Goal: Task Accomplishment & Management: Complete application form

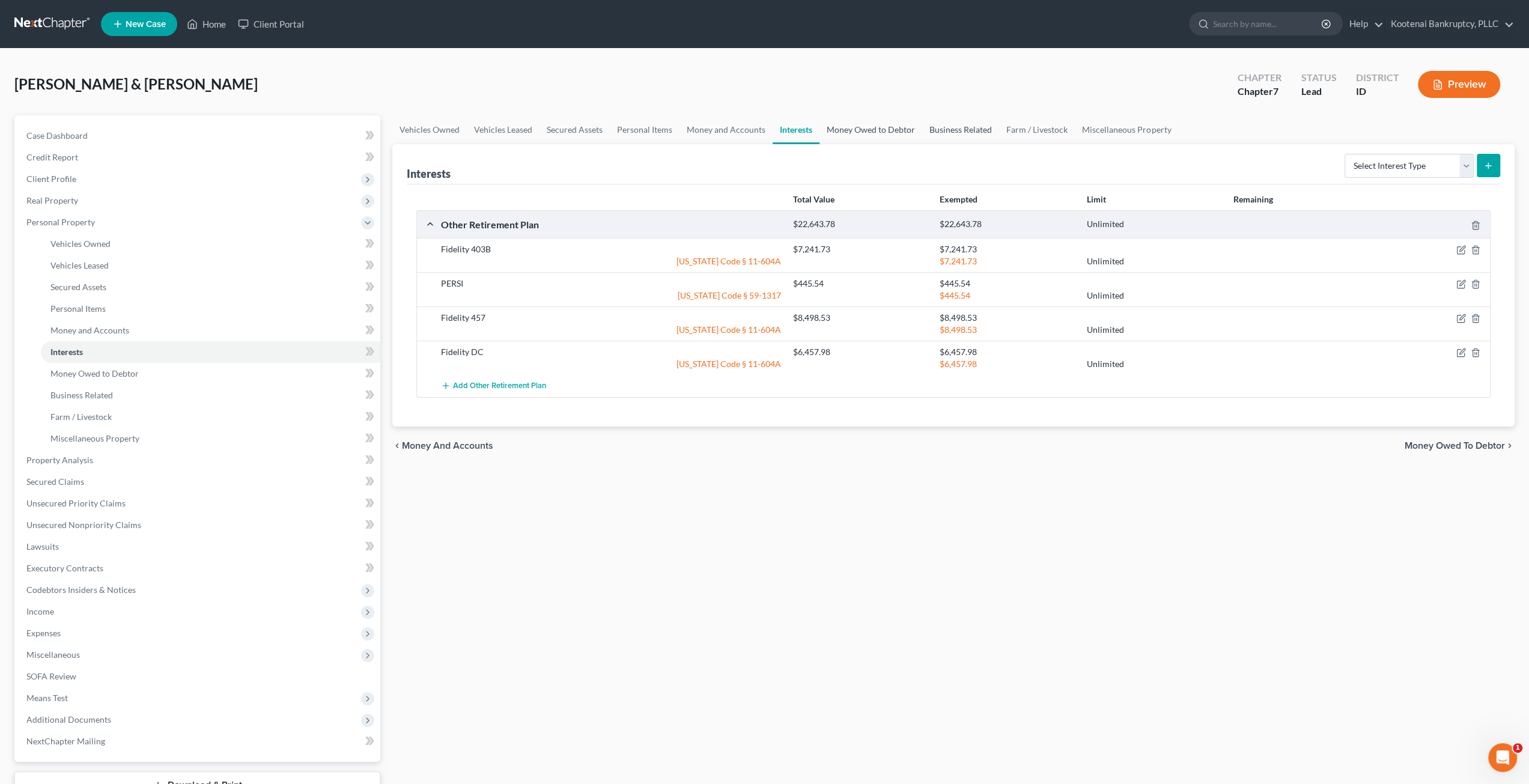
drag, startPoint x: 897, startPoint y: 125, endPoint x: 951, endPoint y: 129, distance: 54.1
click at [897, 125] on link "Money Owed to Debtor" at bounding box center [870, 129] width 103 height 29
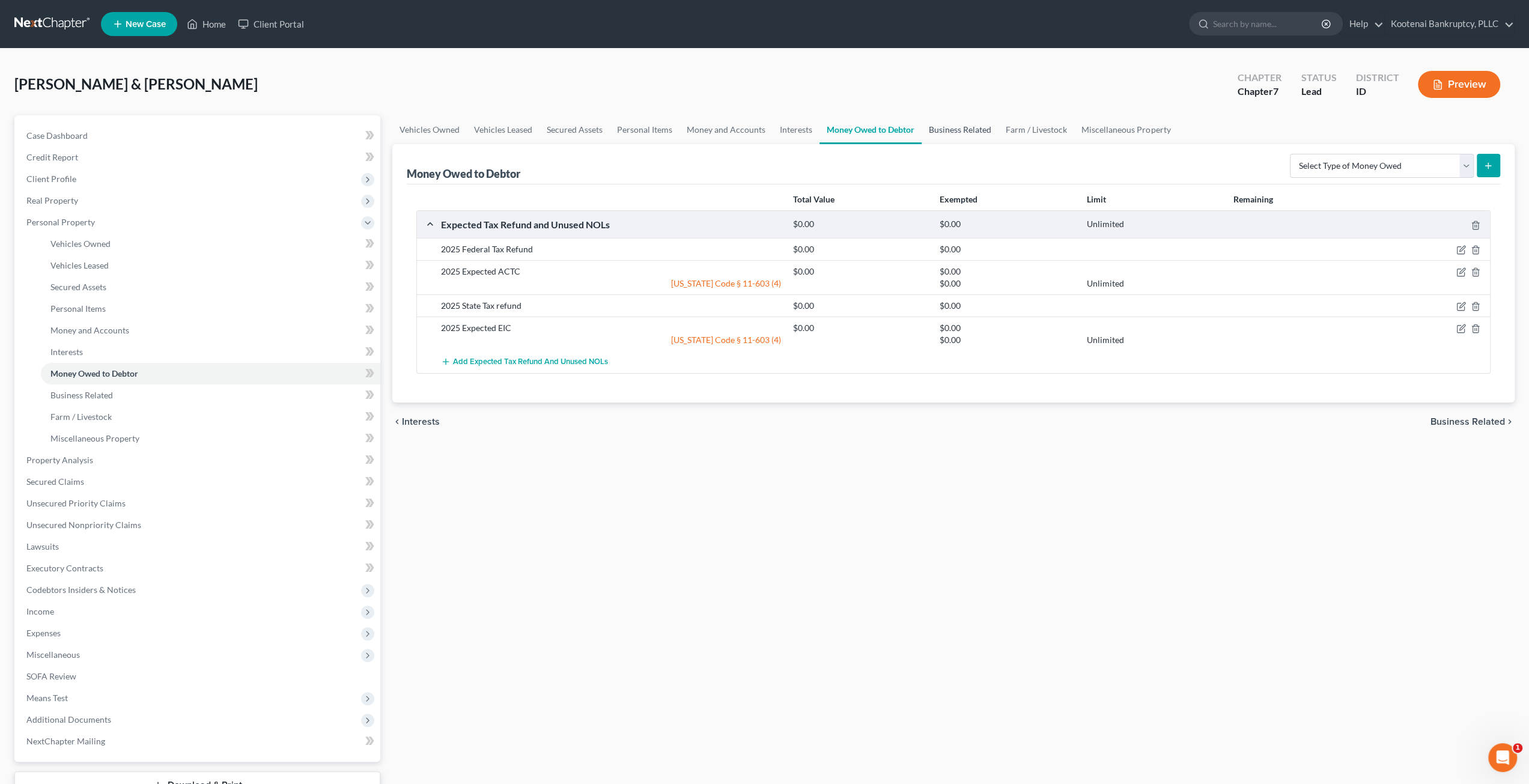
click at [952, 129] on link "Business Related" at bounding box center [960, 129] width 77 height 29
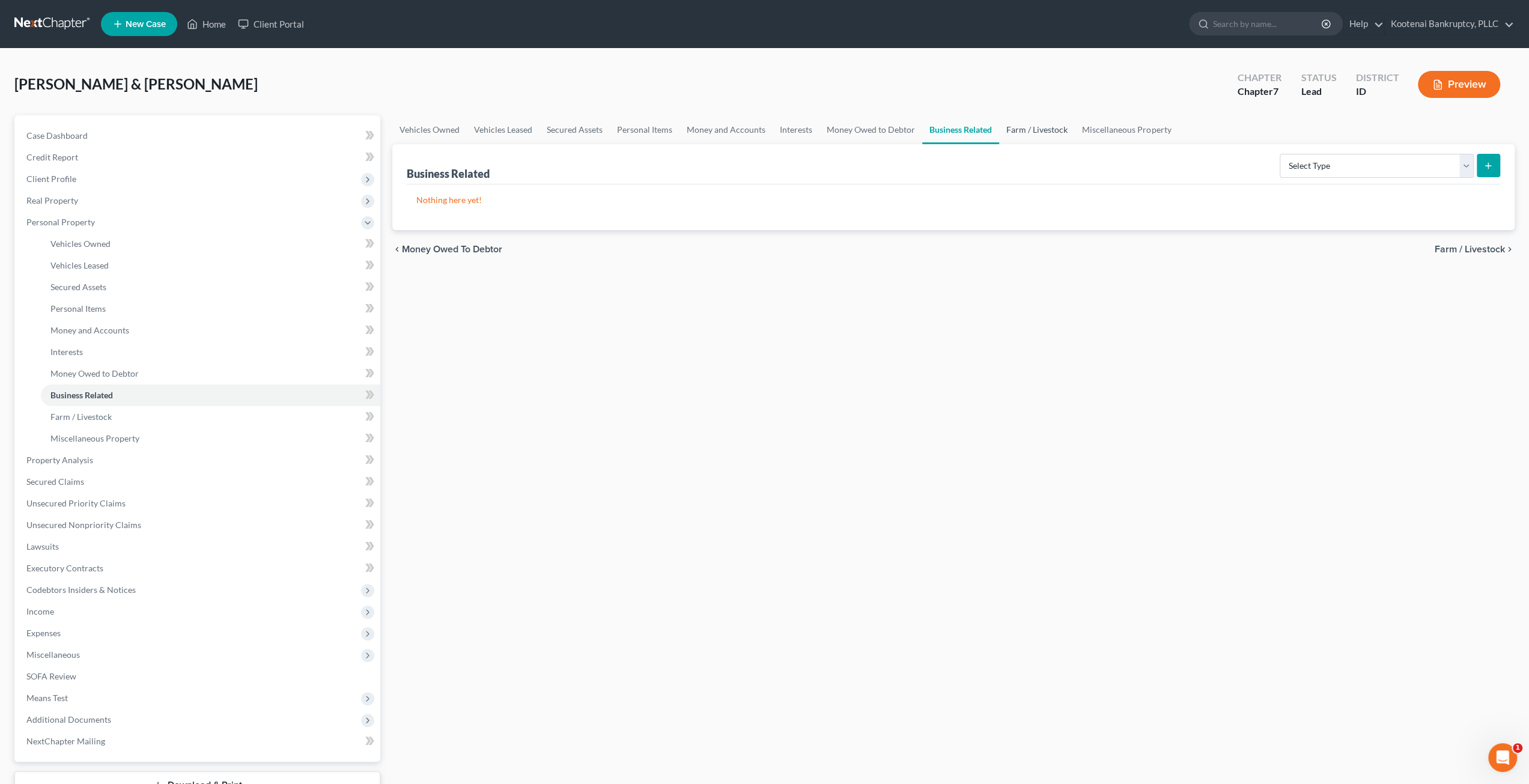
click at [1051, 133] on link "Farm / Livestock" at bounding box center [1037, 129] width 76 height 29
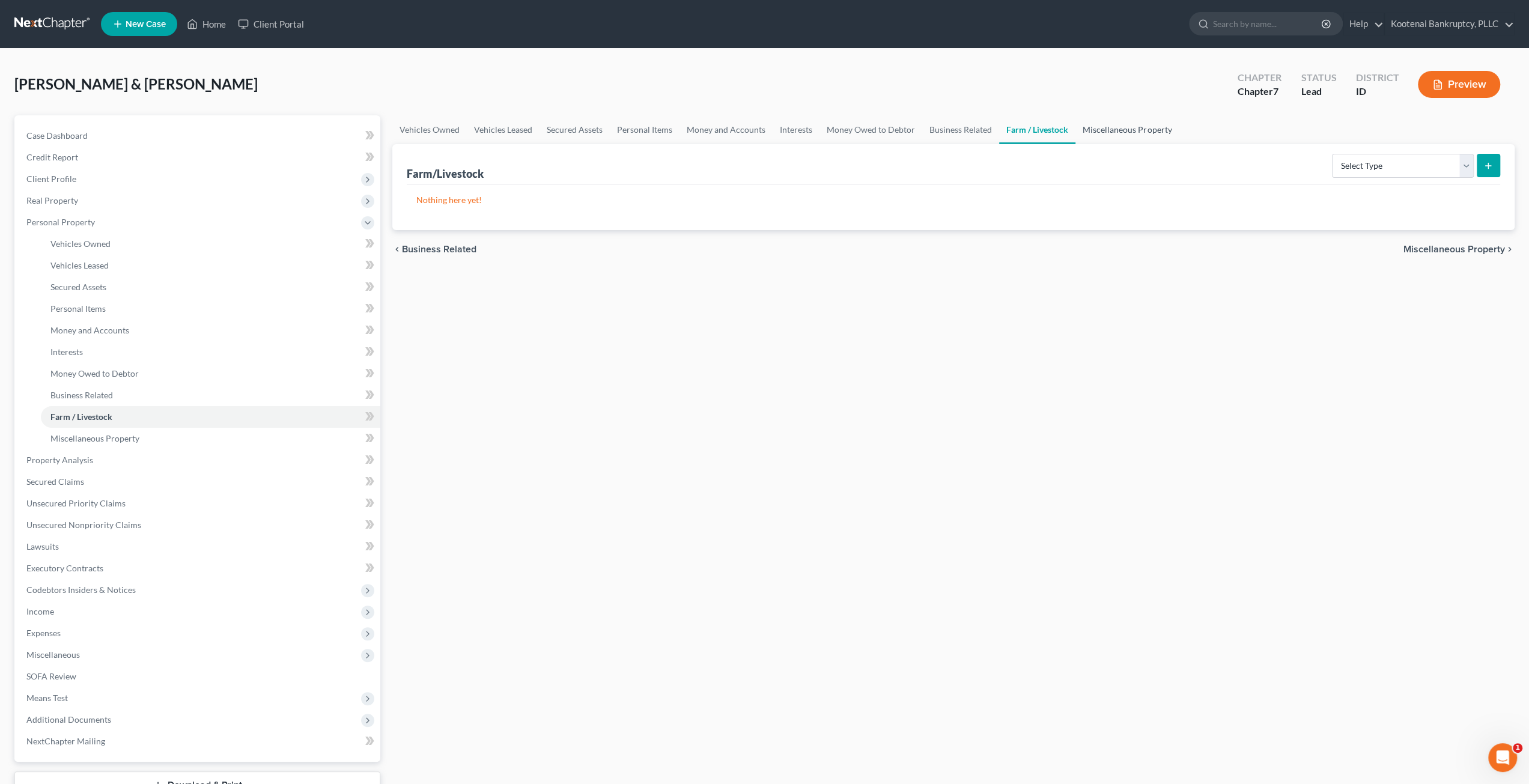
click at [1142, 129] on link "Miscellaneous Property" at bounding box center [1127, 129] width 104 height 29
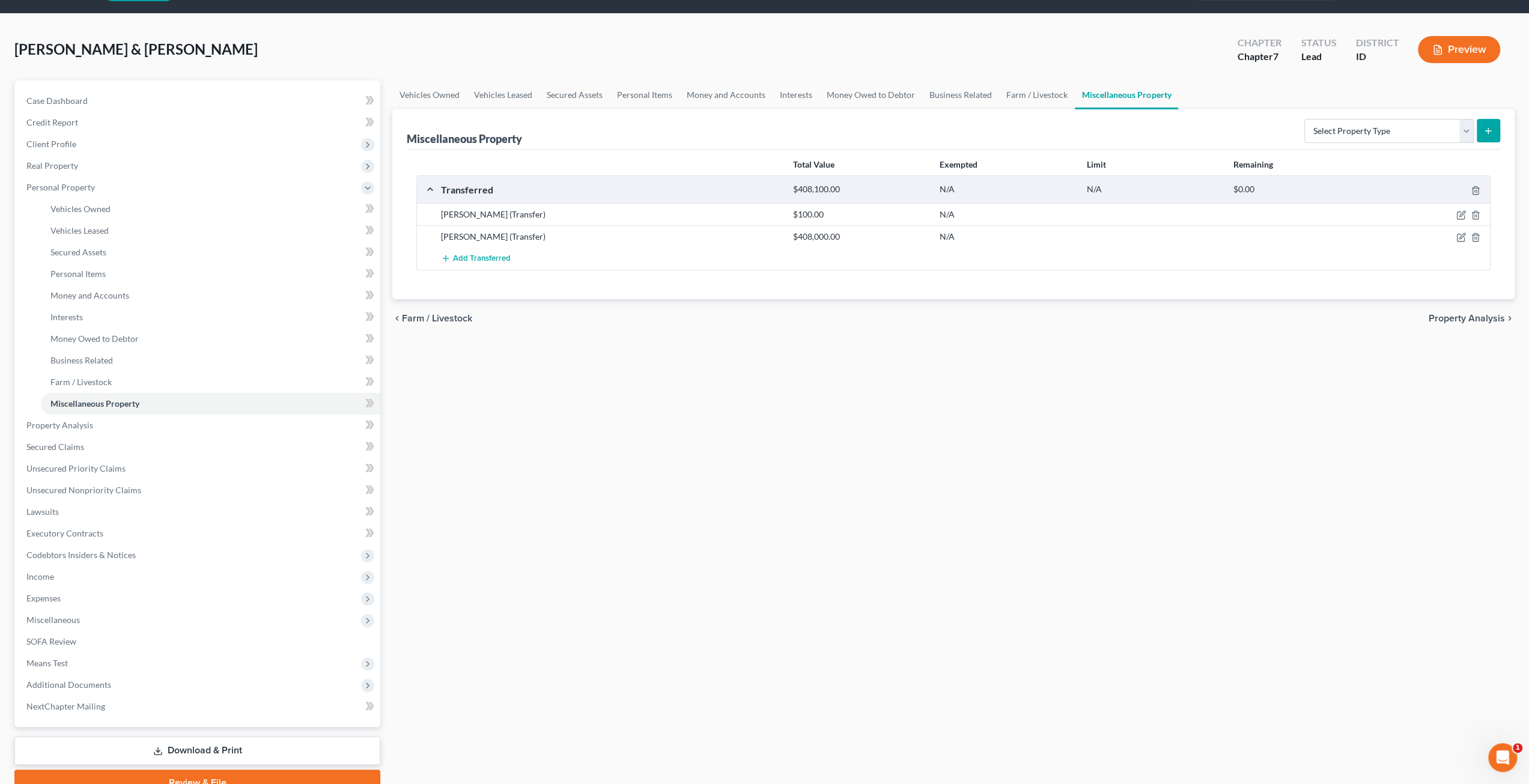
scroll to position [60, 0]
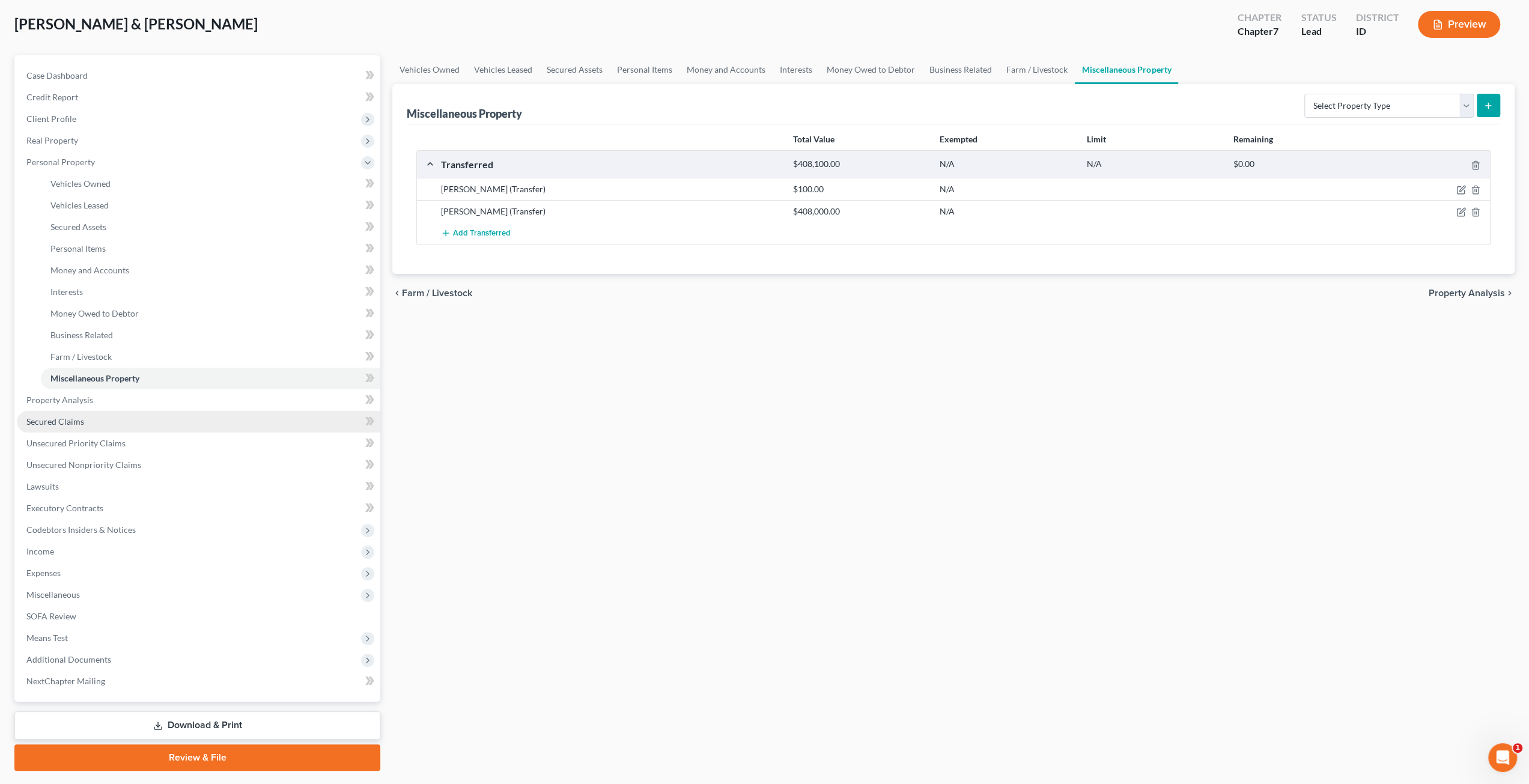
click at [126, 422] on link "Secured Claims" at bounding box center [199, 421] width 364 height 21
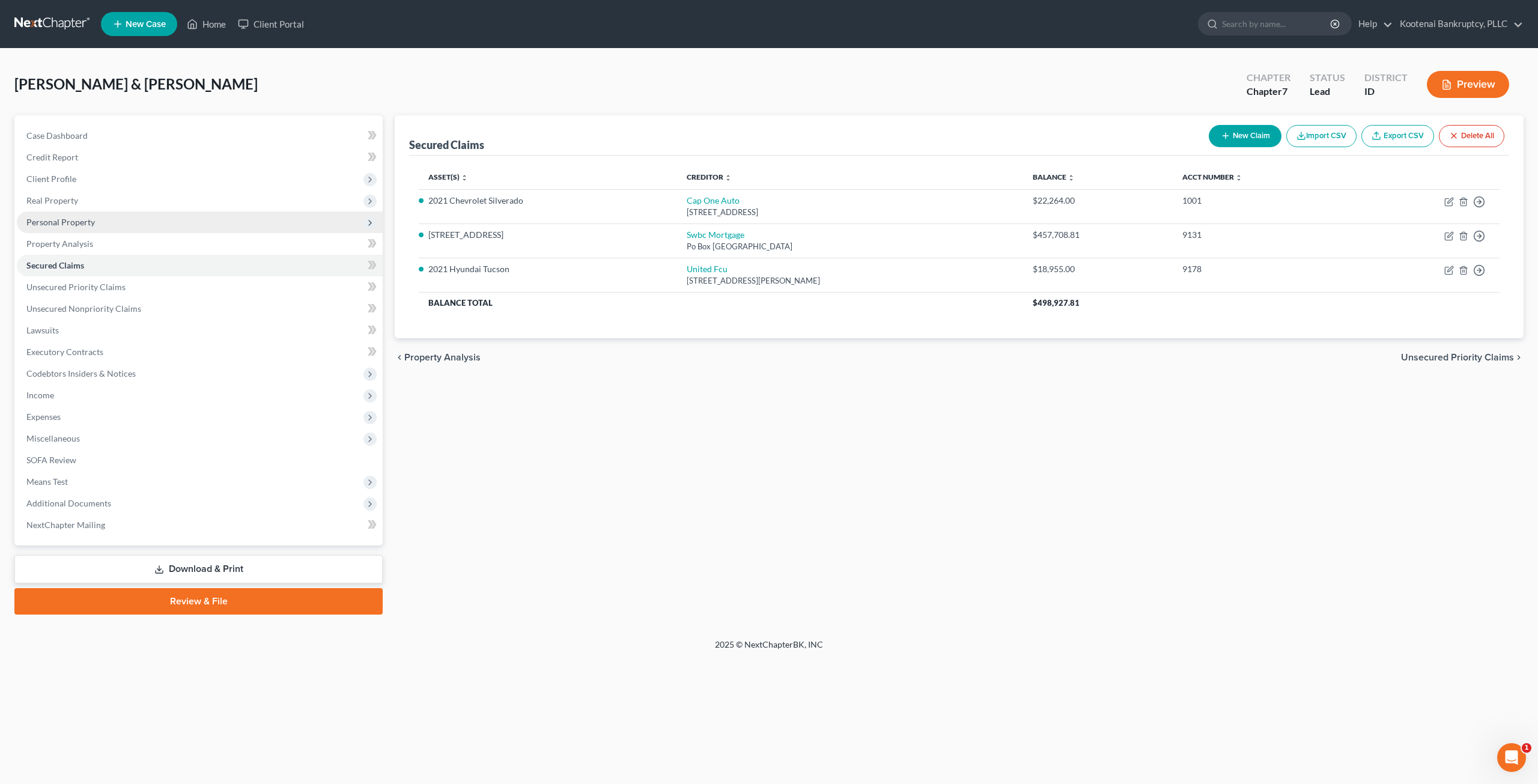
click at [76, 217] on span "Personal Property" at bounding box center [61, 222] width 69 height 10
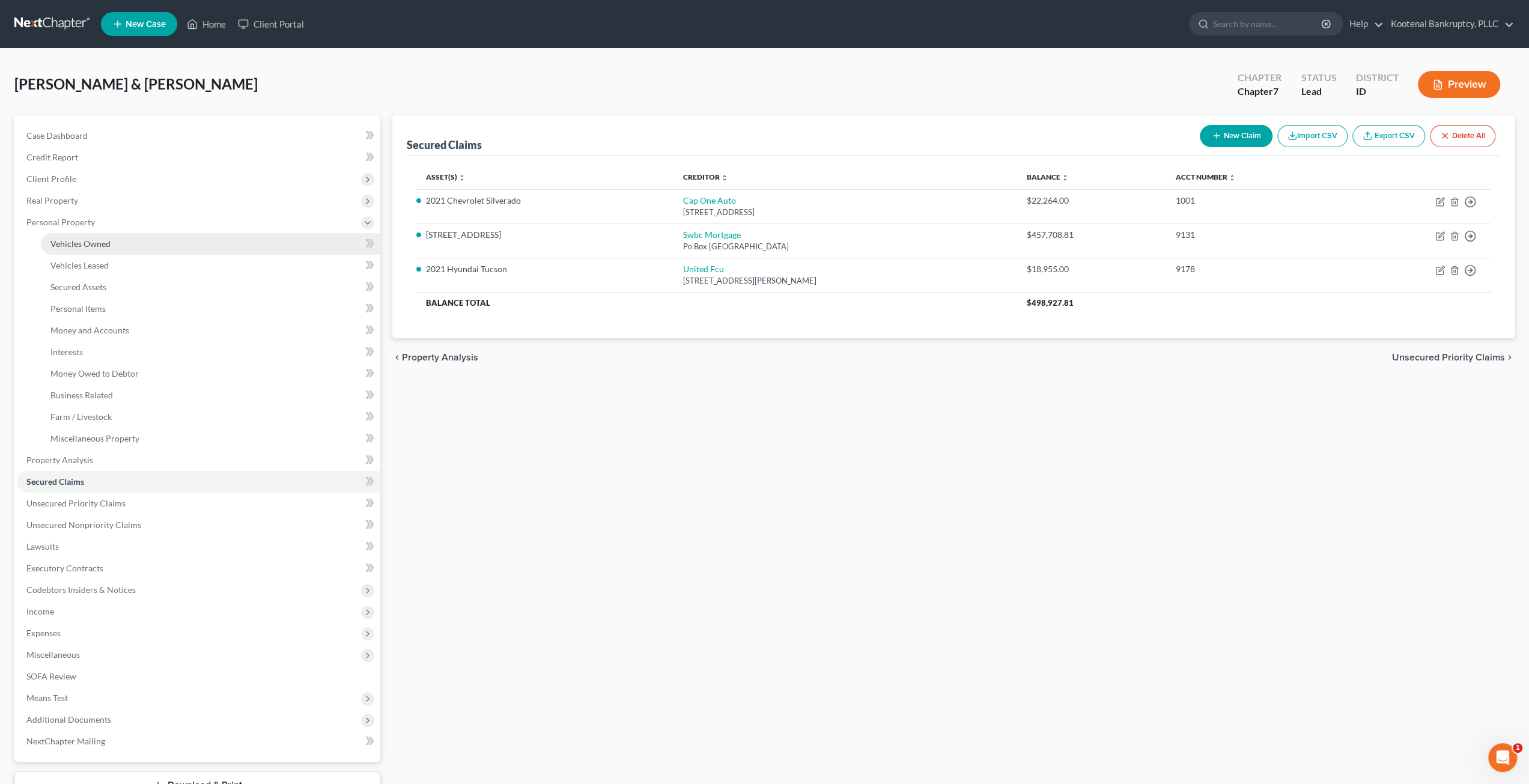
click at [89, 239] on span "Vehicles Owned" at bounding box center [80, 244] width 60 height 10
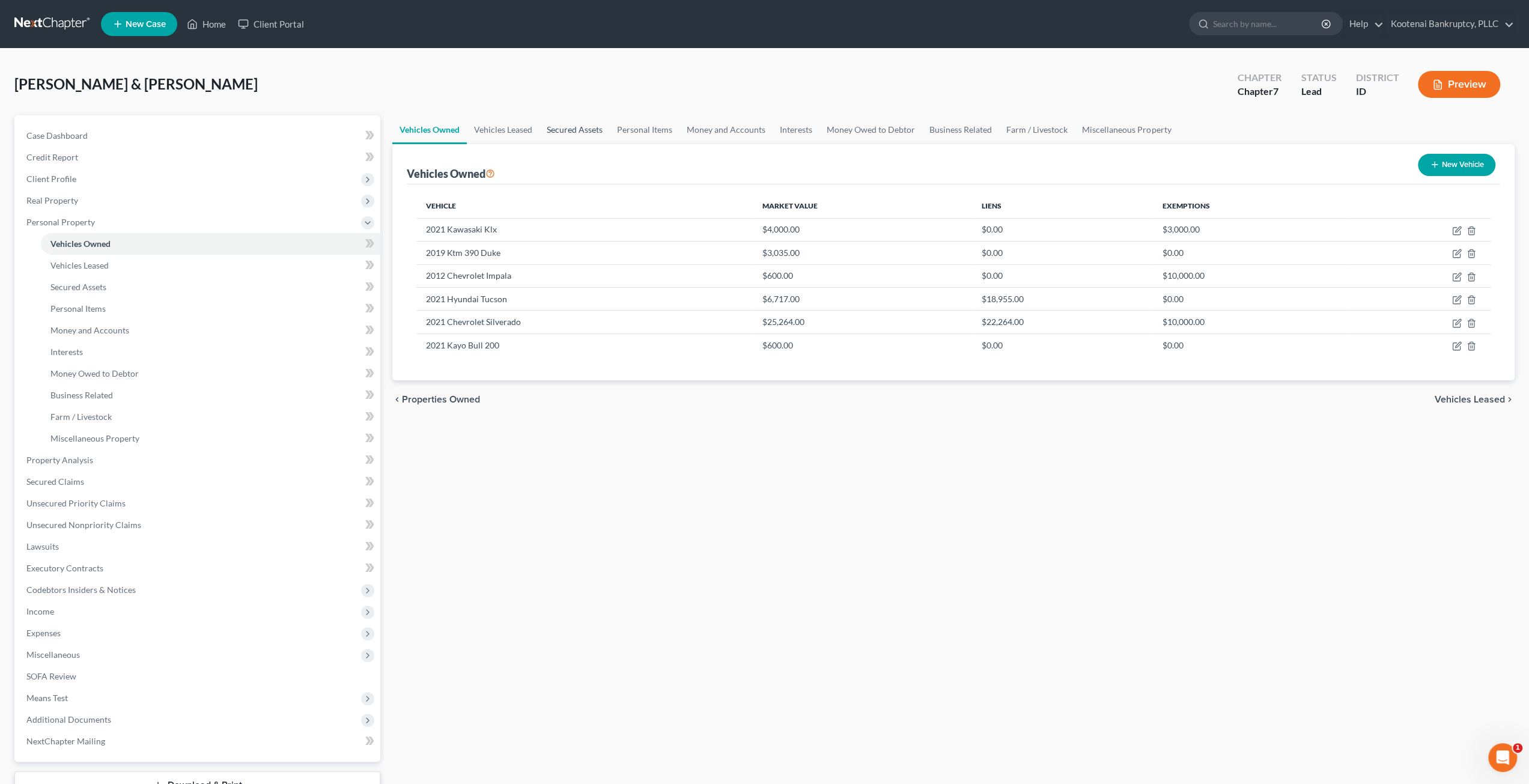
click at [578, 123] on link "Secured Assets" at bounding box center [575, 129] width 71 height 29
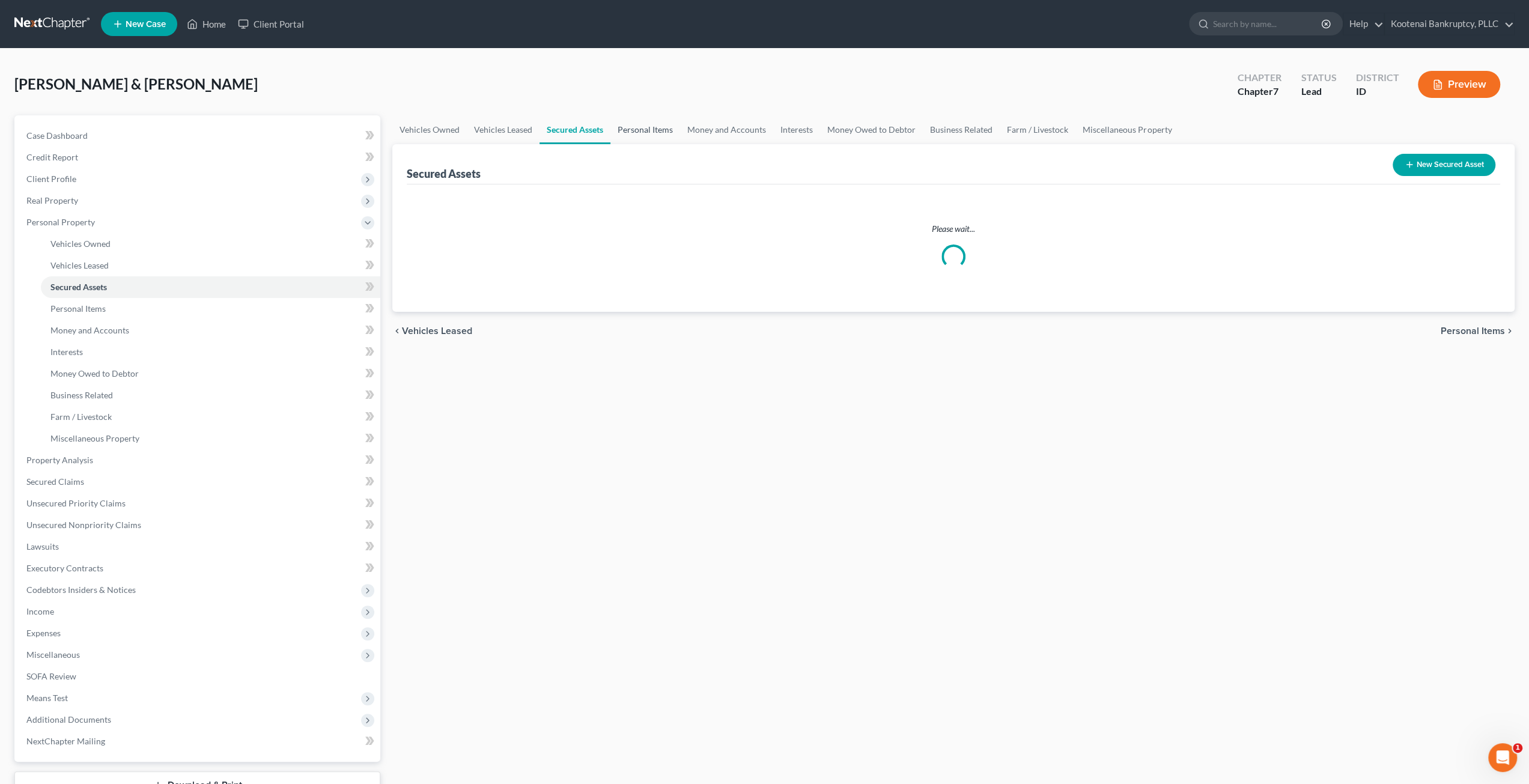
click at [659, 135] on link "Personal Items" at bounding box center [645, 129] width 70 height 29
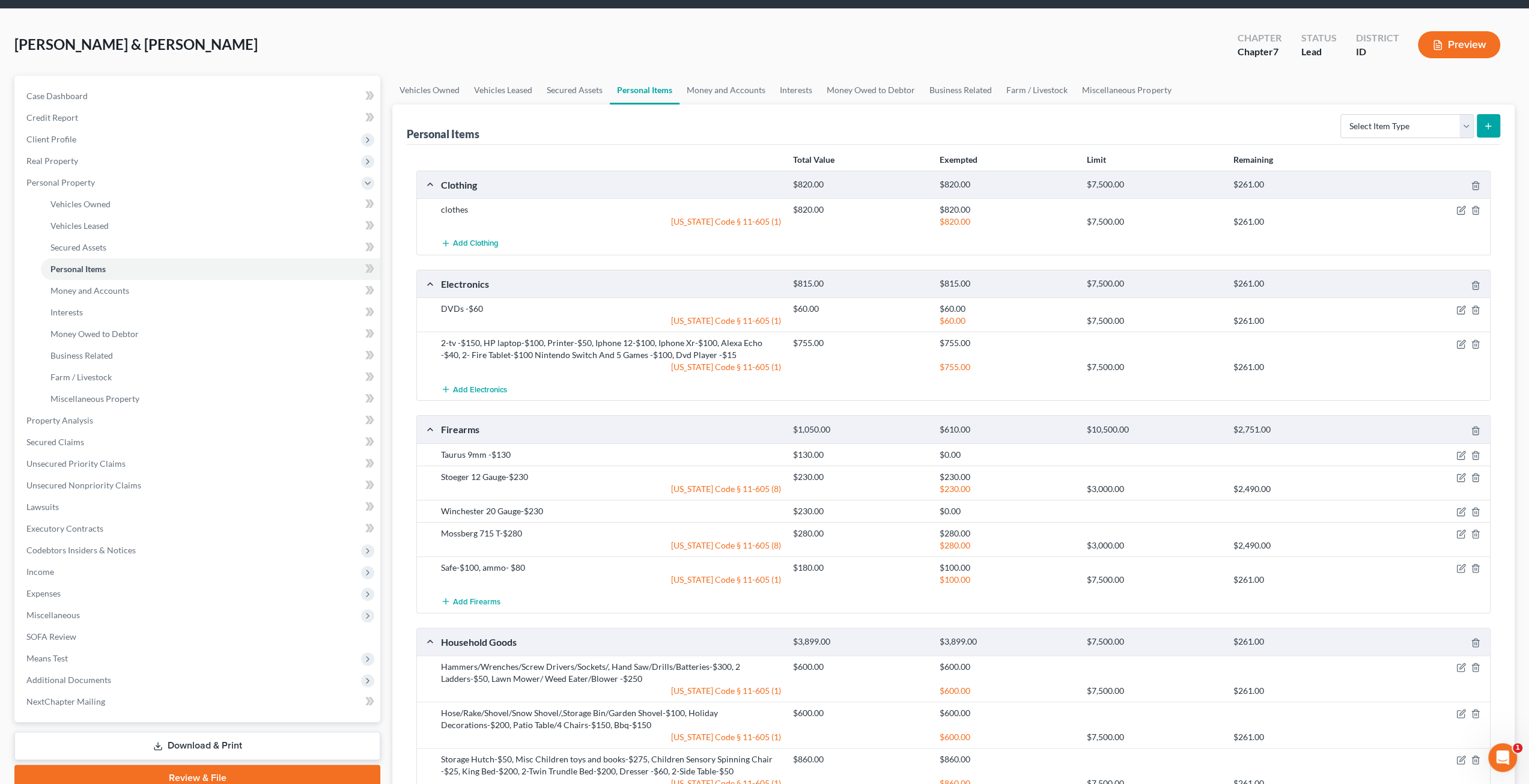
scroll to position [21, 0]
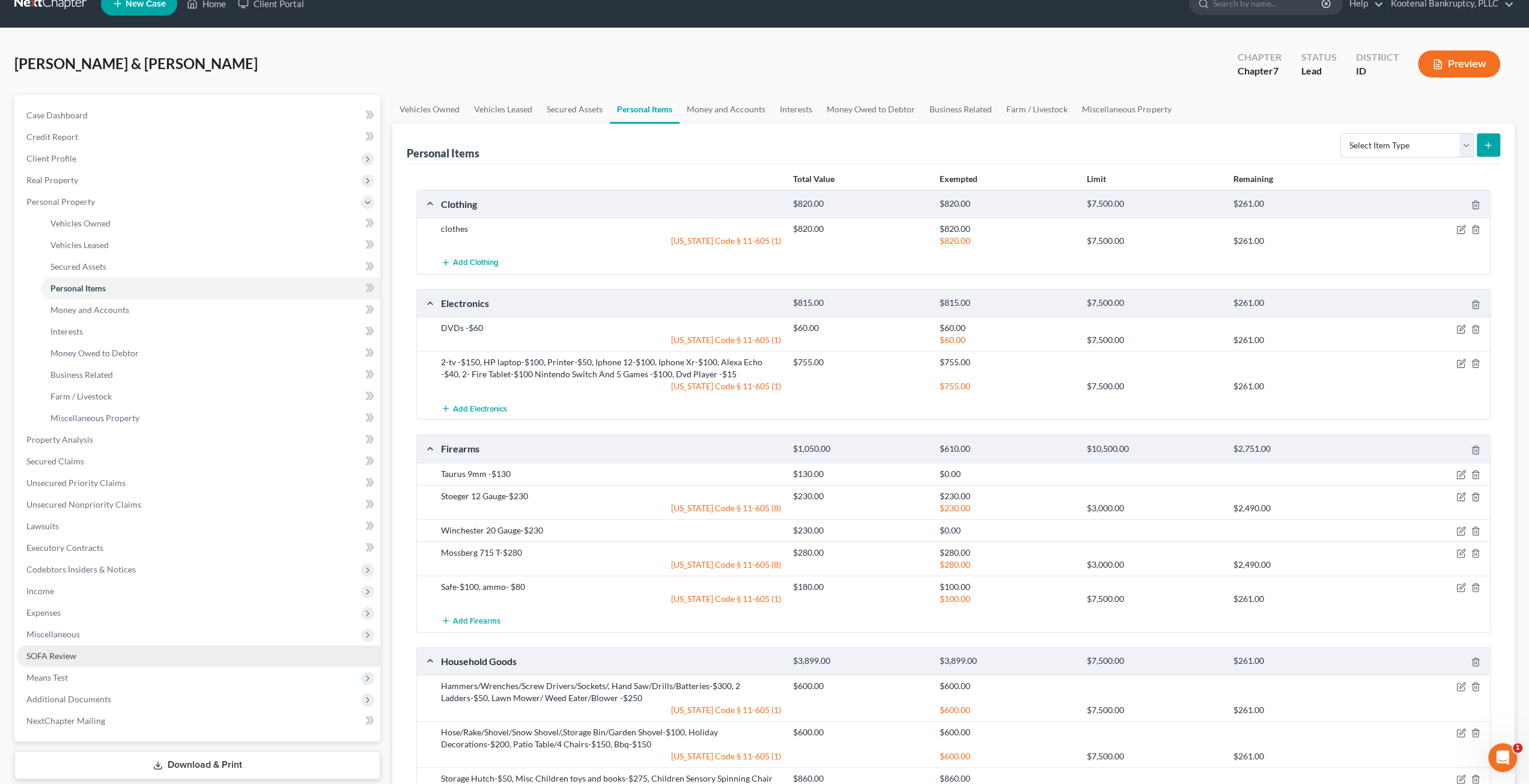
click at [133, 659] on link "SOFA Review" at bounding box center [199, 655] width 364 height 21
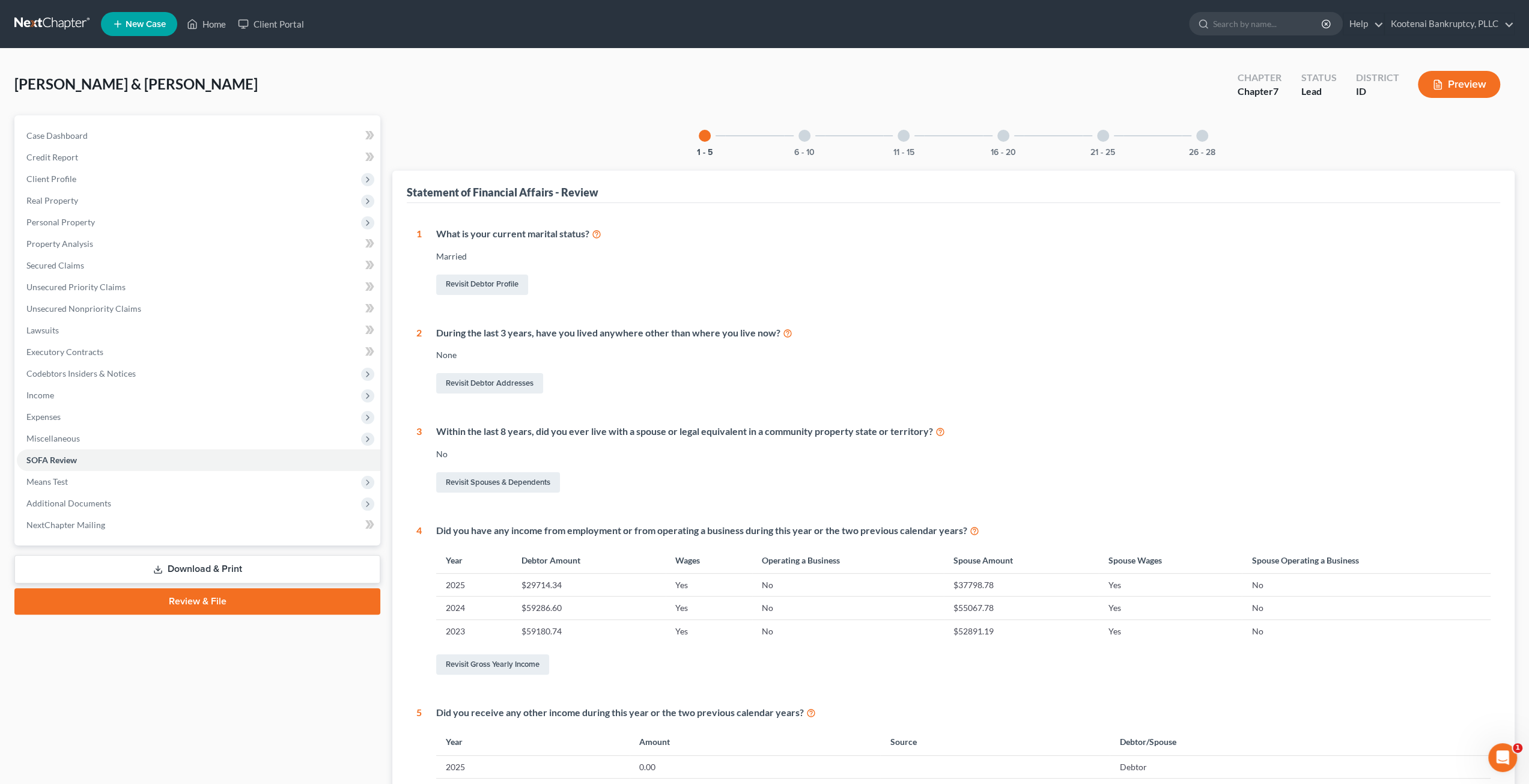
click at [993, 142] on div "16 - 20" at bounding box center [1003, 135] width 41 height 41
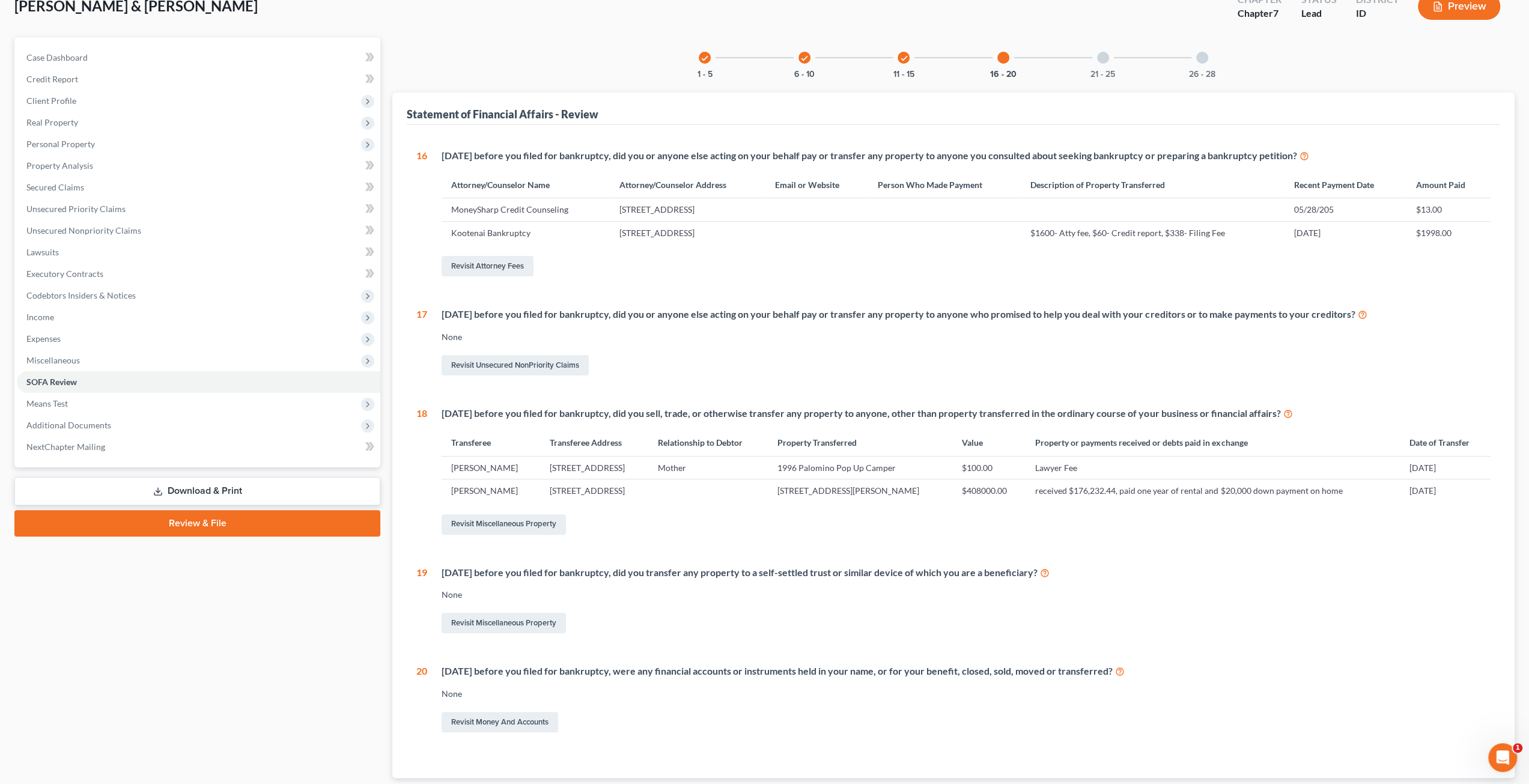
scroll to position [35, 0]
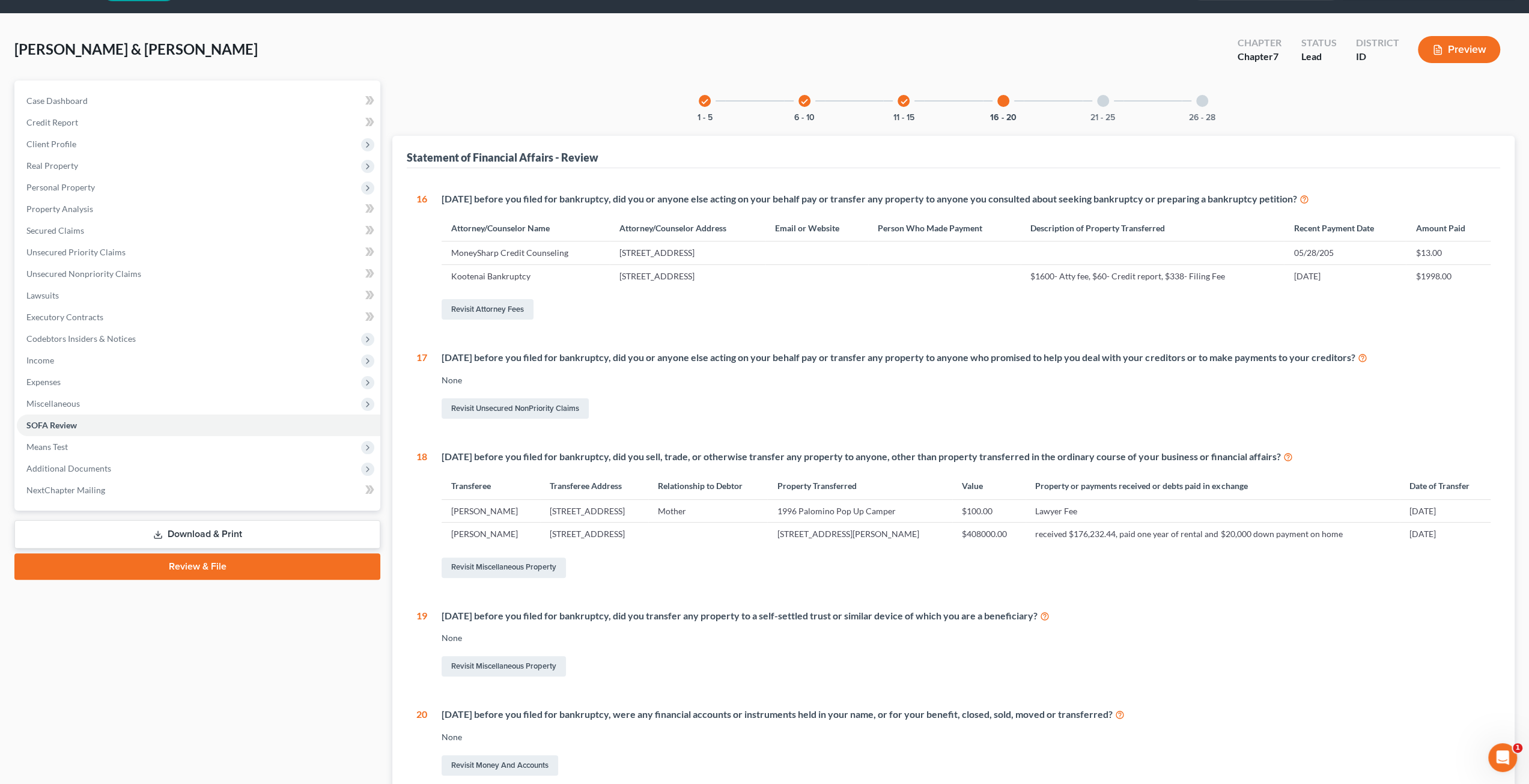
click at [1088, 96] on div "21 - 25" at bounding box center [1103, 100] width 41 height 41
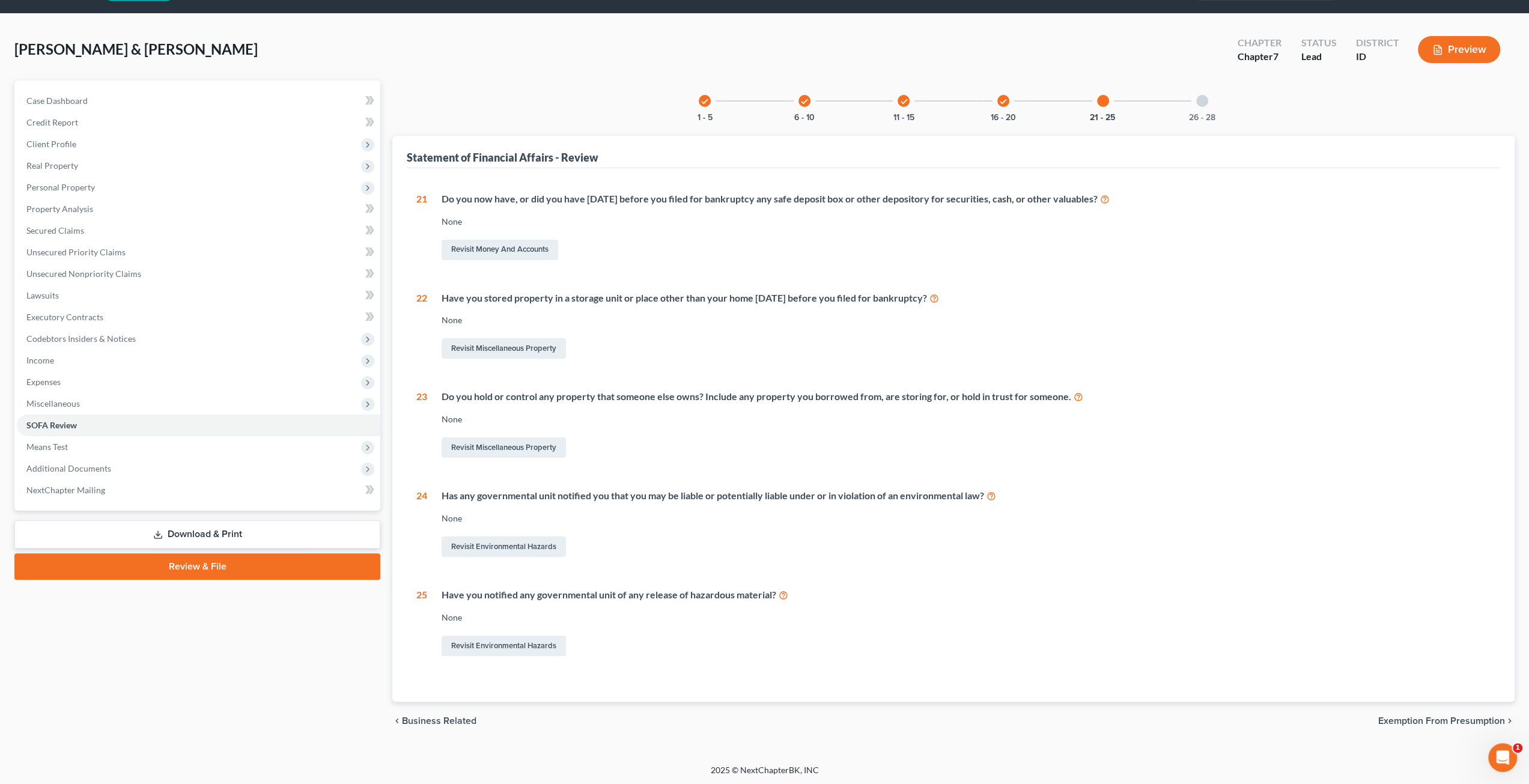
click at [1216, 105] on div "26 - 28" at bounding box center [1202, 100] width 41 height 41
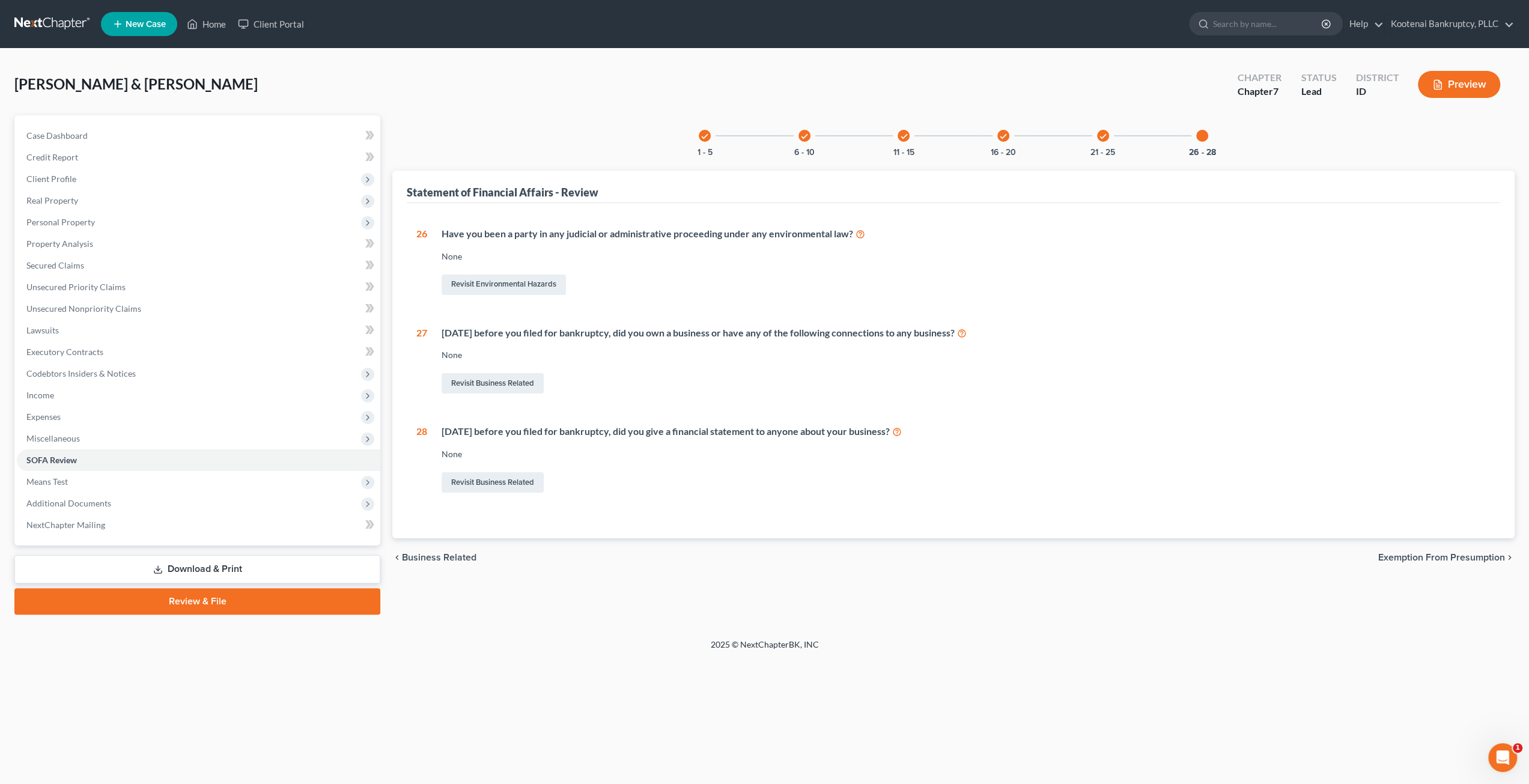
scroll to position [0, 0]
click at [1099, 136] on div "check 21 - 25" at bounding box center [1108, 135] width 41 height 41
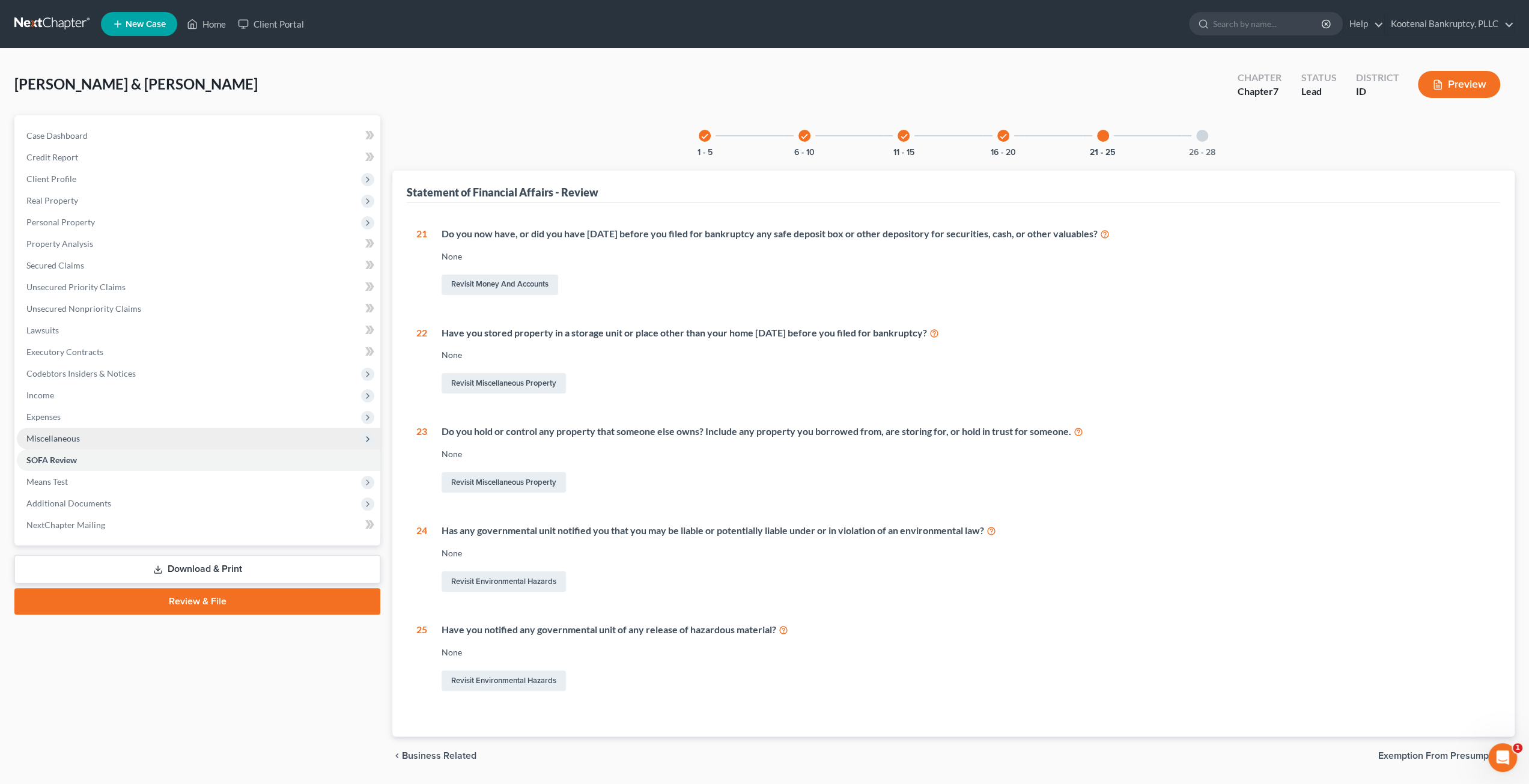
drag, startPoint x: 146, startPoint y: 420, endPoint x: 146, endPoint y: 442, distance: 22.0
click at [146, 420] on span "Expenses" at bounding box center [199, 417] width 364 height 21
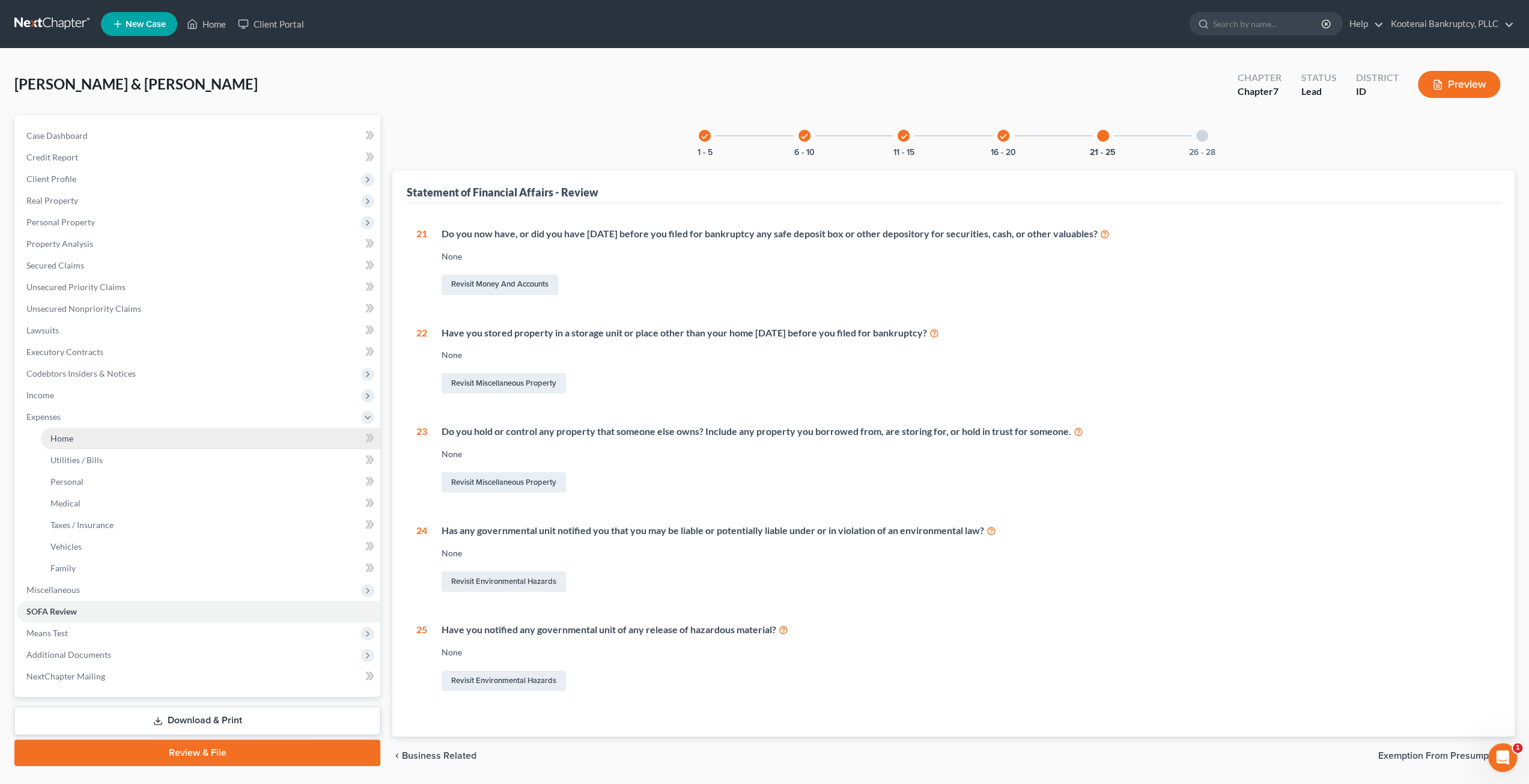
click at [140, 442] on link "Home" at bounding box center [210, 438] width 340 height 21
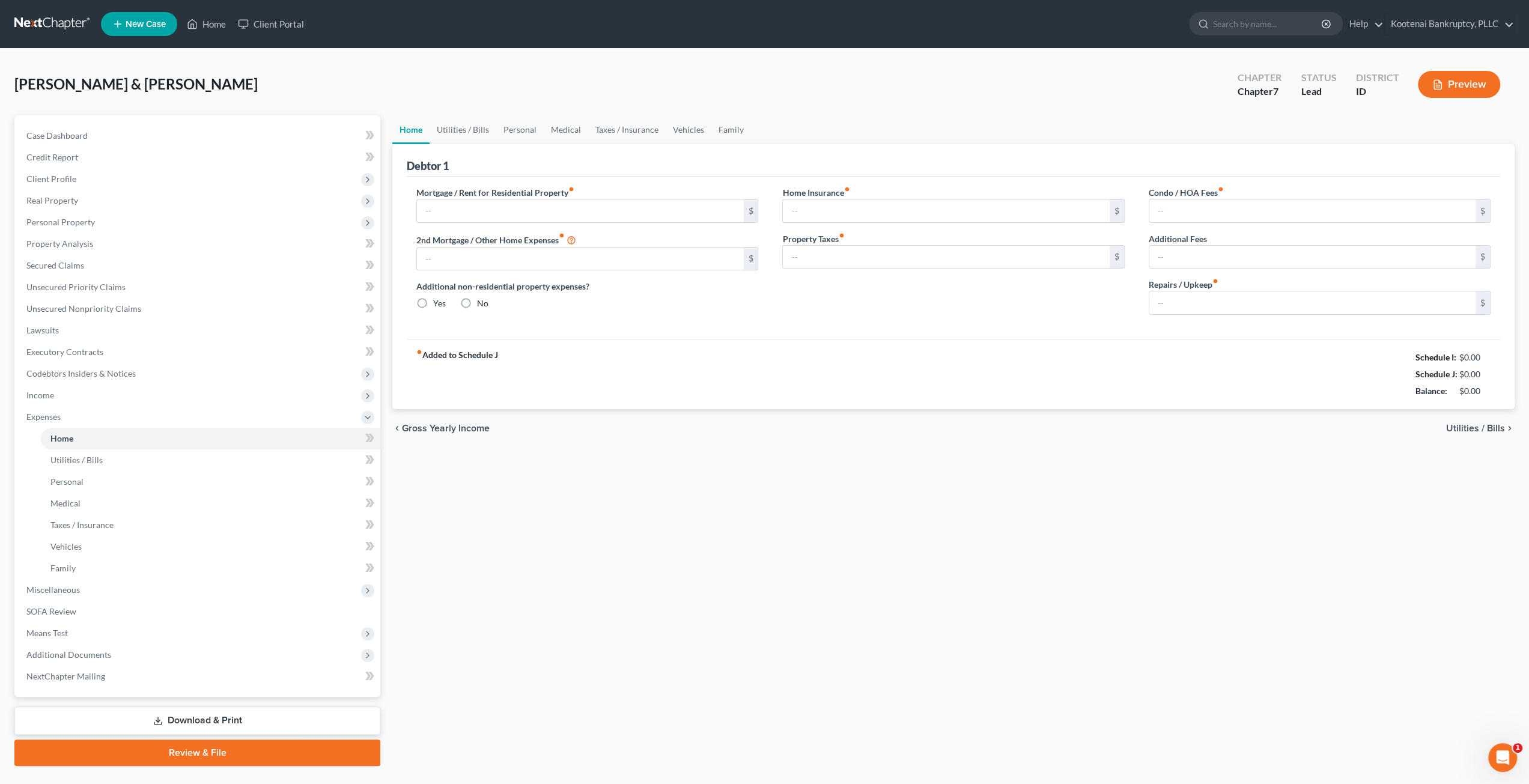
type input "2,682.29"
type input "0.00"
radio input "true"
type input "36.75"
type input "0.00"
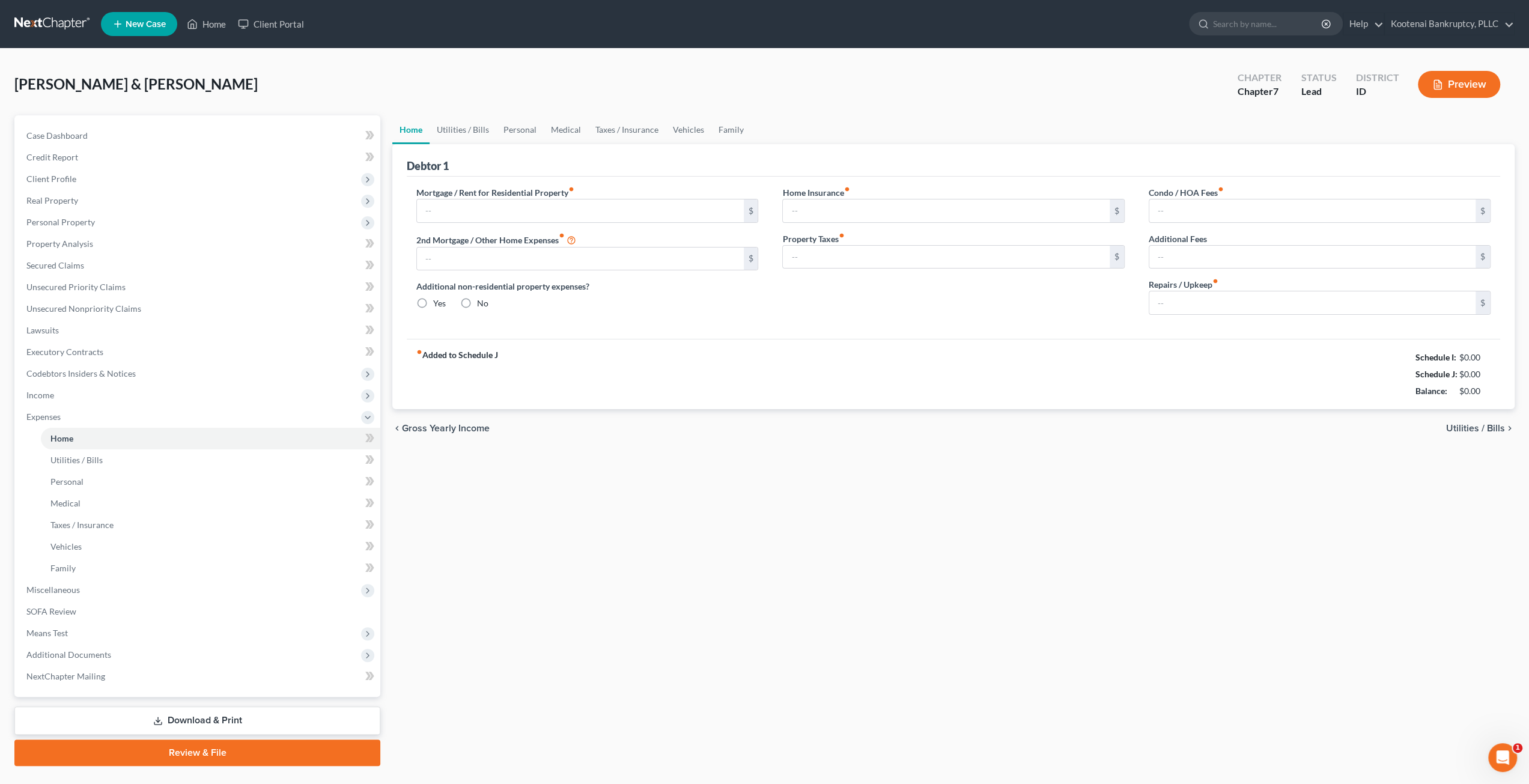
type input "50.00"
click at [474, 125] on link "Utilities / Bills" at bounding box center [463, 129] width 67 height 29
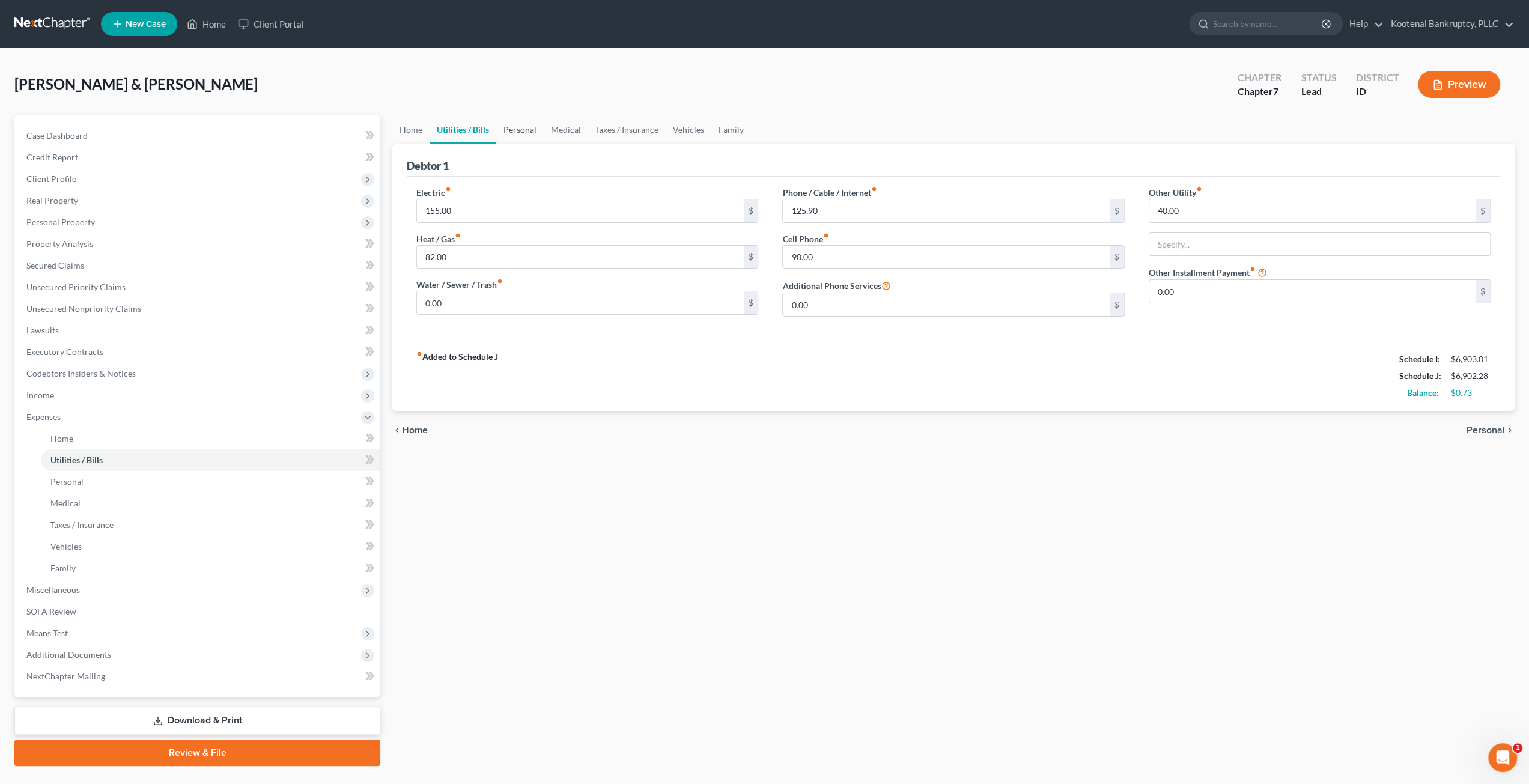
click at [523, 125] on link "Personal" at bounding box center [520, 129] width 47 height 29
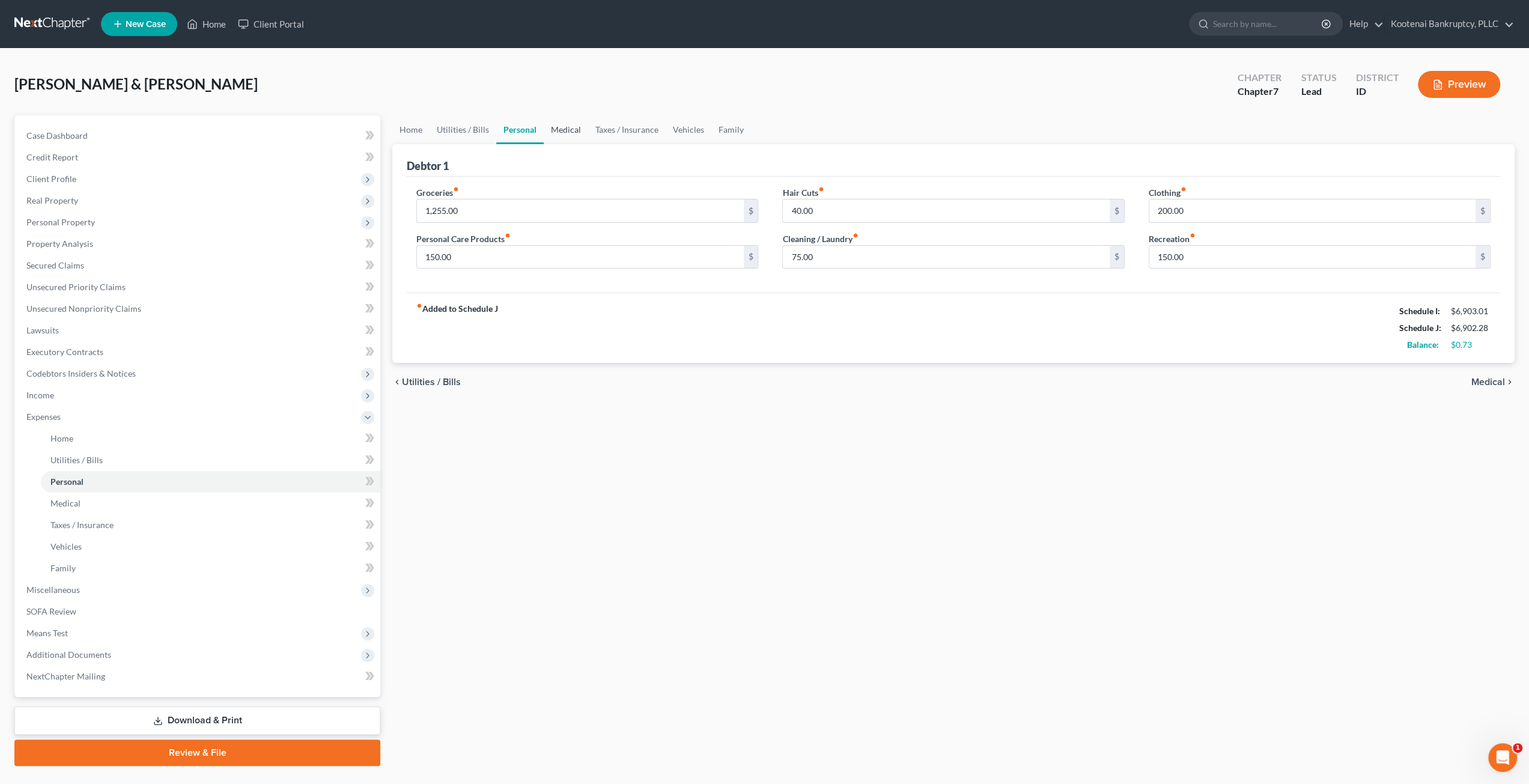
click at [579, 133] on link "Medical" at bounding box center [566, 129] width 45 height 29
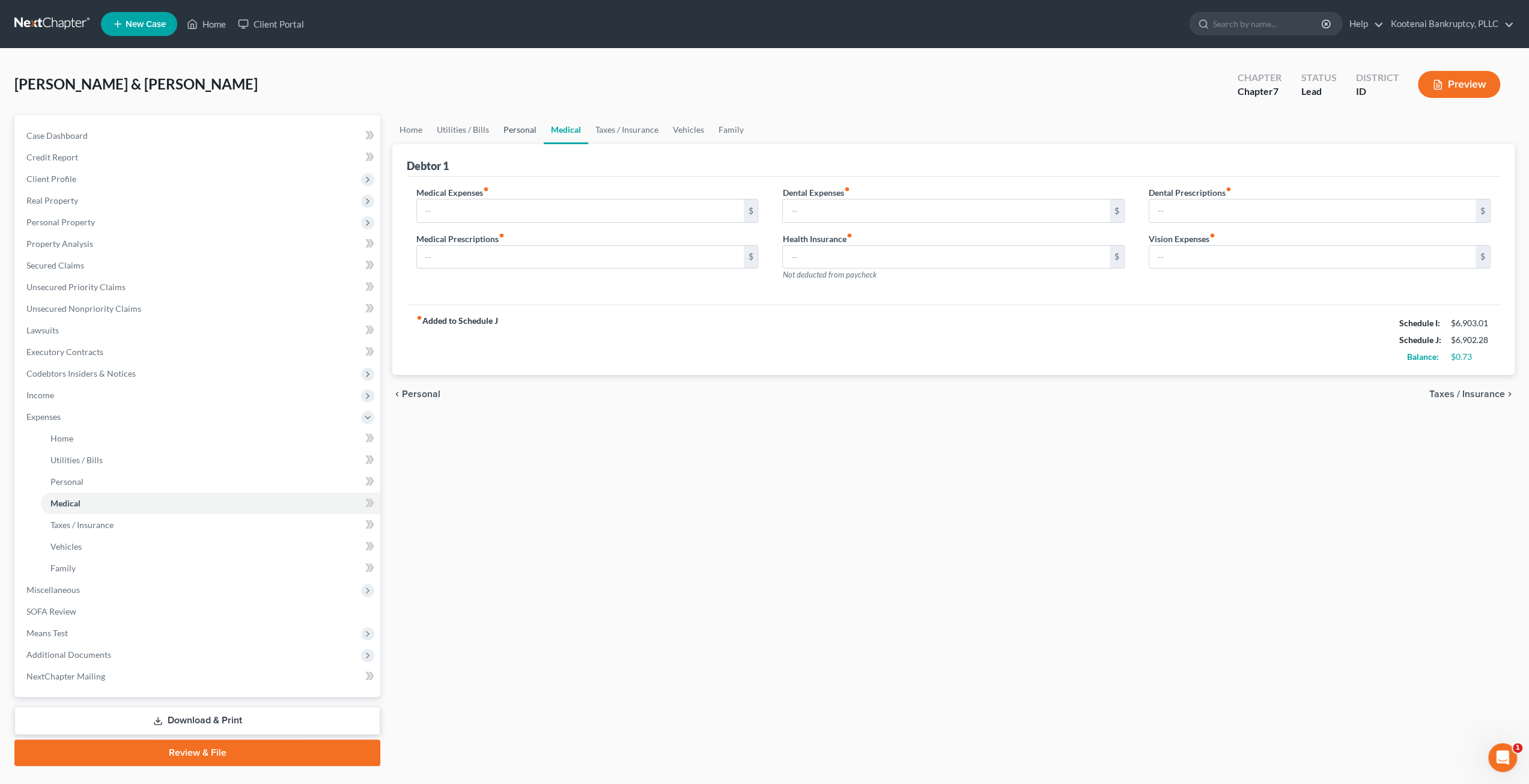
click at [527, 130] on link "Personal" at bounding box center [520, 129] width 47 height 29
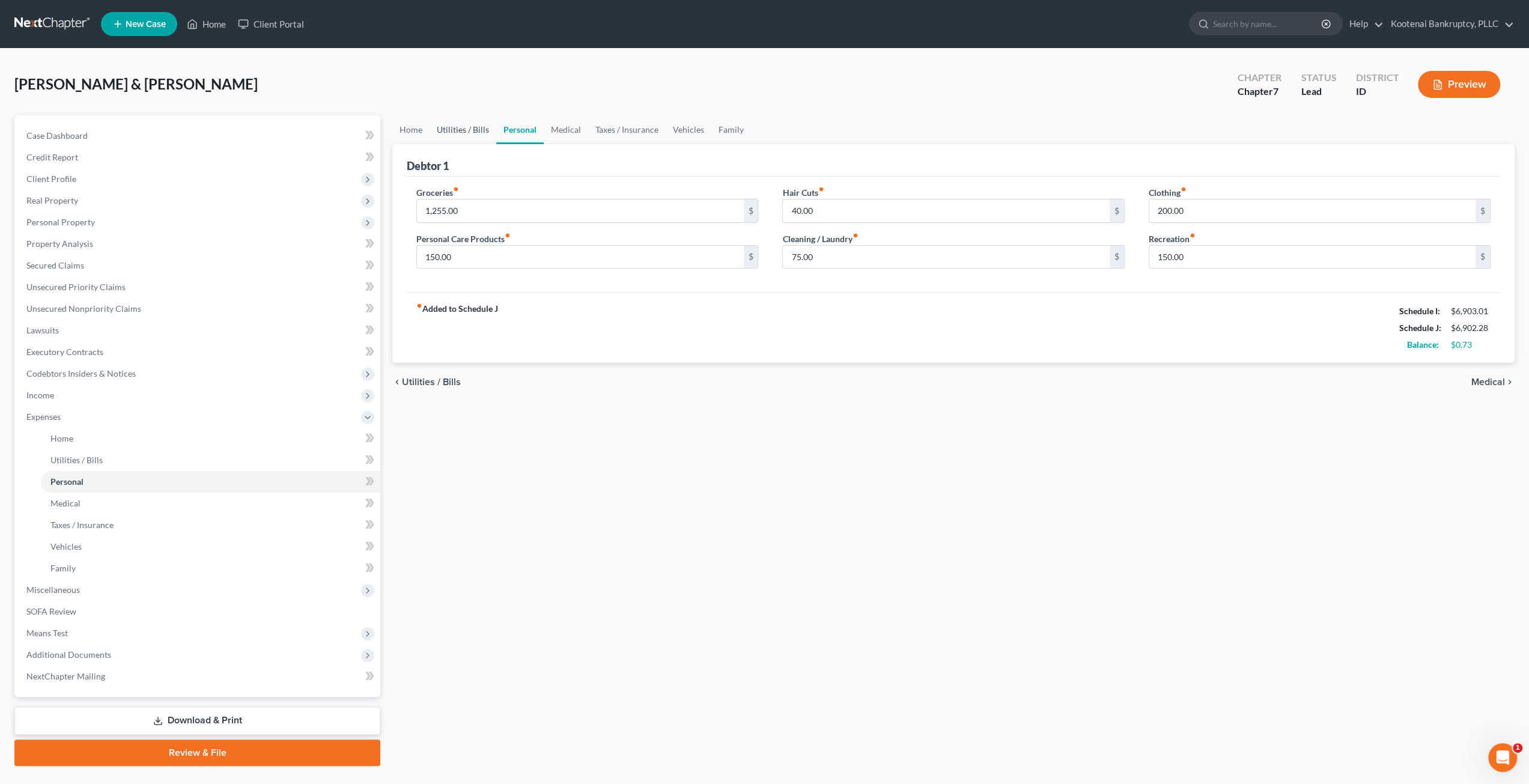
click at [461, 131] on link "Utilities / Bills" at bounding box center [463, 129] width 67 height 29
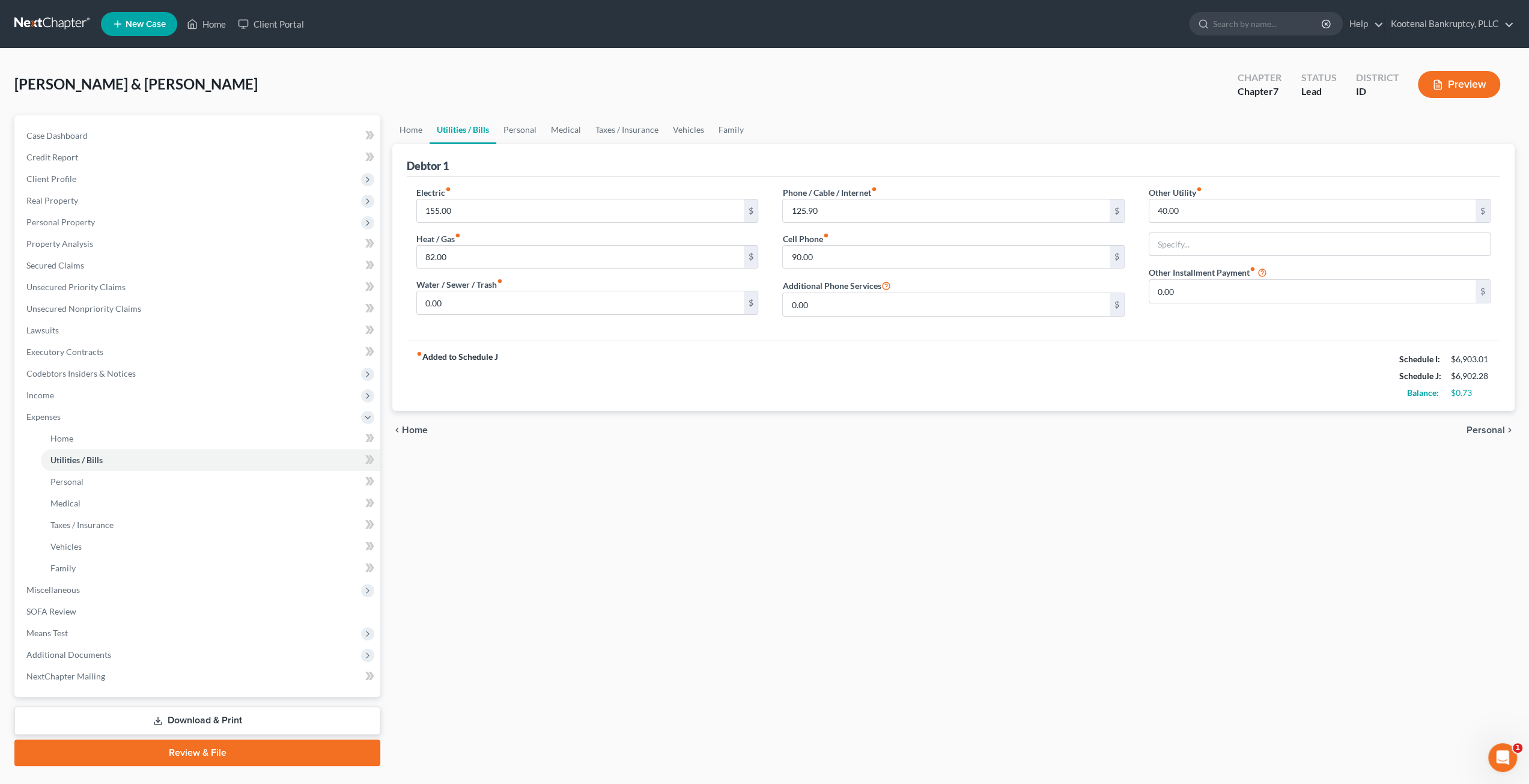
click at [819, 516] on div "Home Utilities / Bills Personal Medical Taxes / Insurance Vehicles Family Debto…" at bounding box center [953, 441] width 1134 height 651
click at [61, 27] on link at bounding box center [52, 23] width 77 height 21
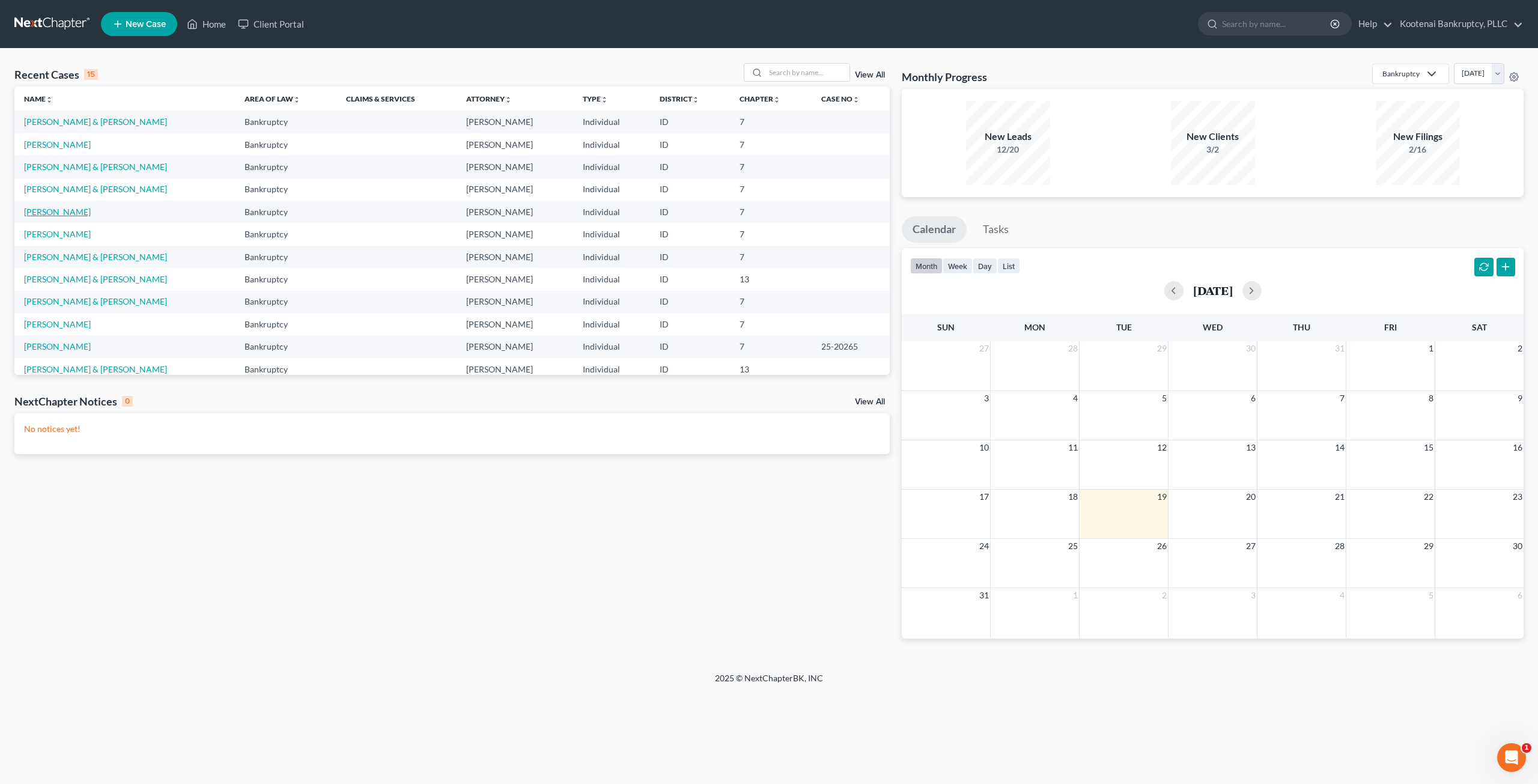
click at [46, 211] on link "[PERSON_NAME]" at bounding box center [57, 212] width 67 height 10
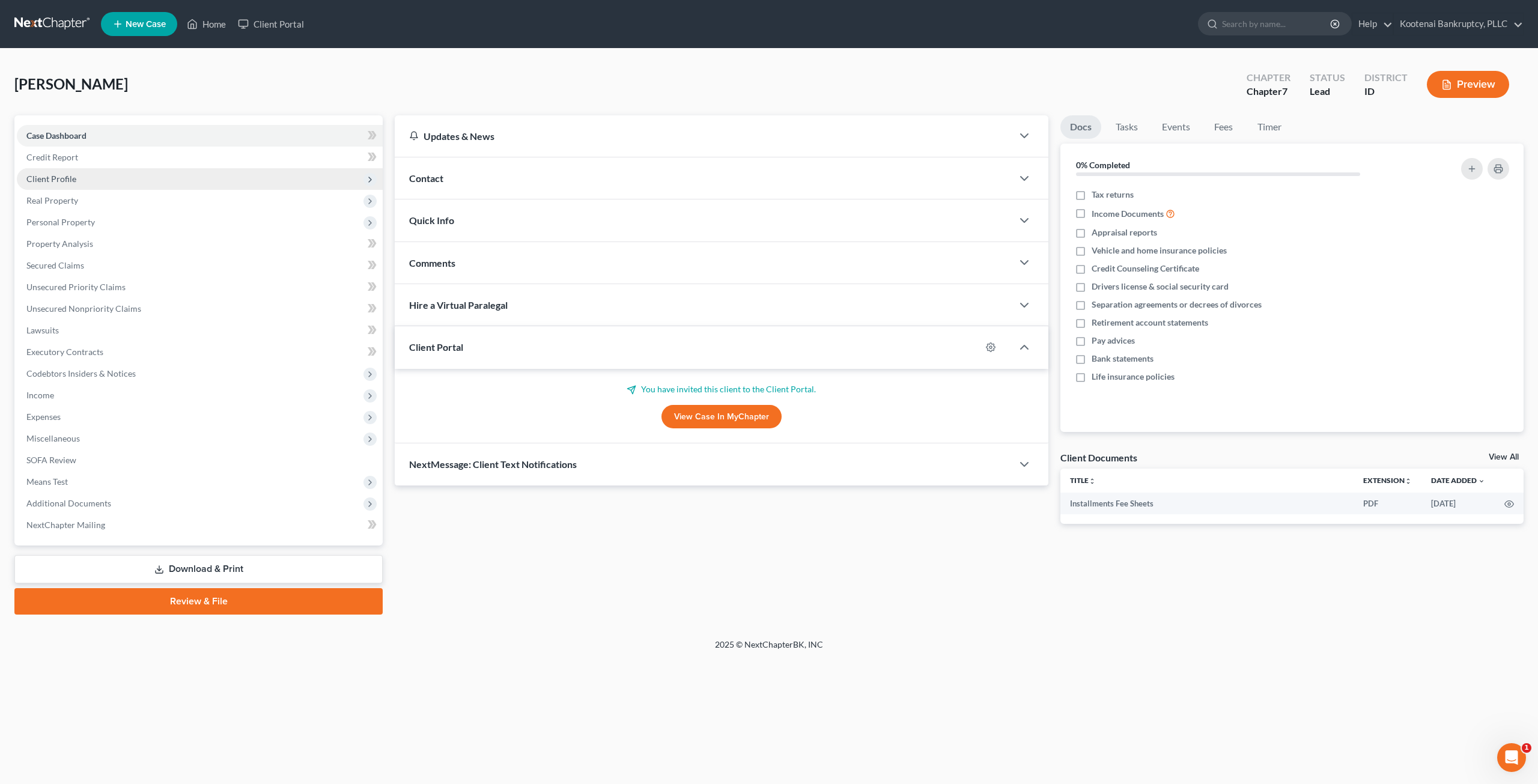
click at [151, 179] on span "Client Profile" at bounding box center [199, 179] width 366 height 21
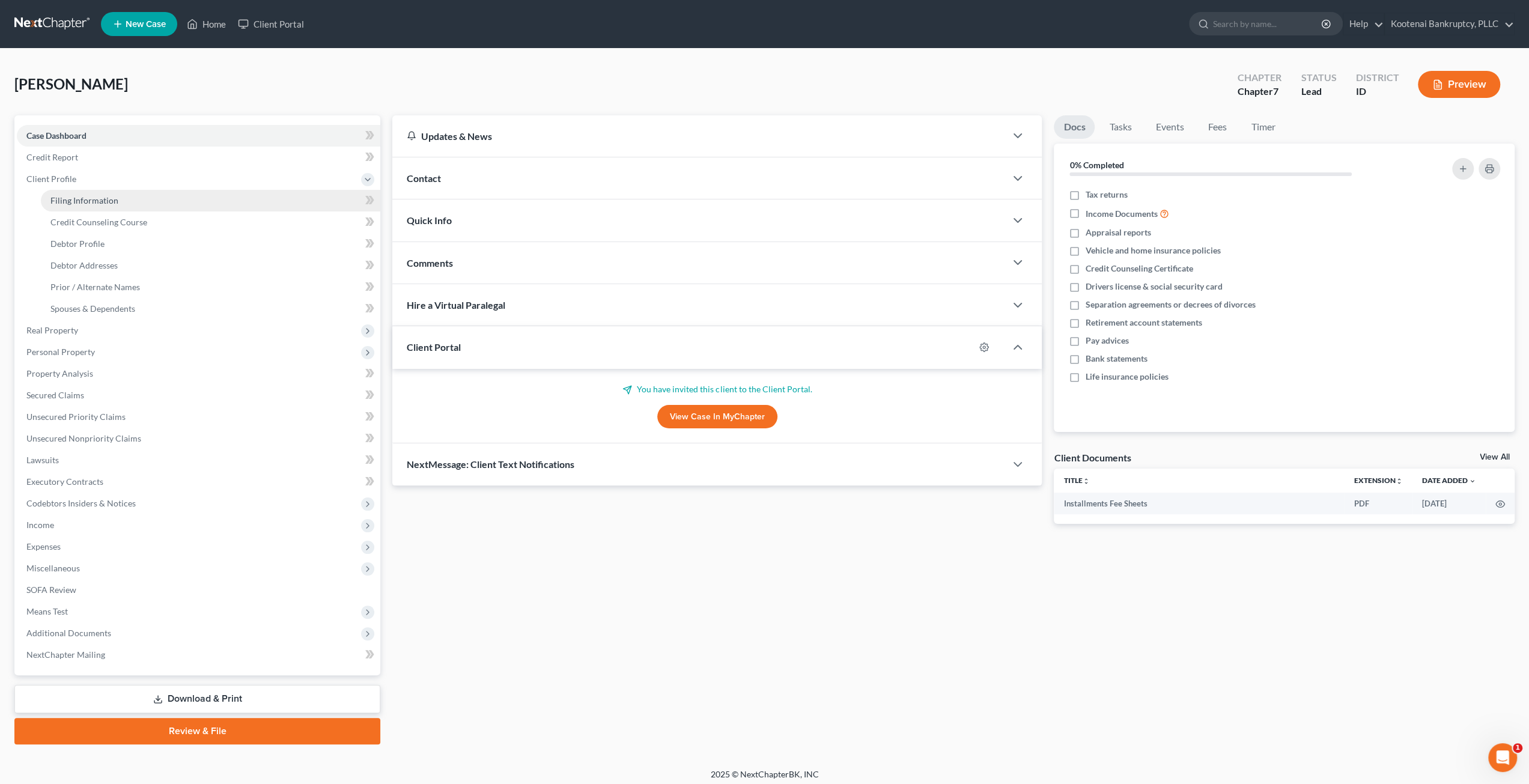
click at [153, 194] on link "Filing Information" at bounding box center [210, 200] width 340 height 21
select select "1"
select select "0"
select select "50"
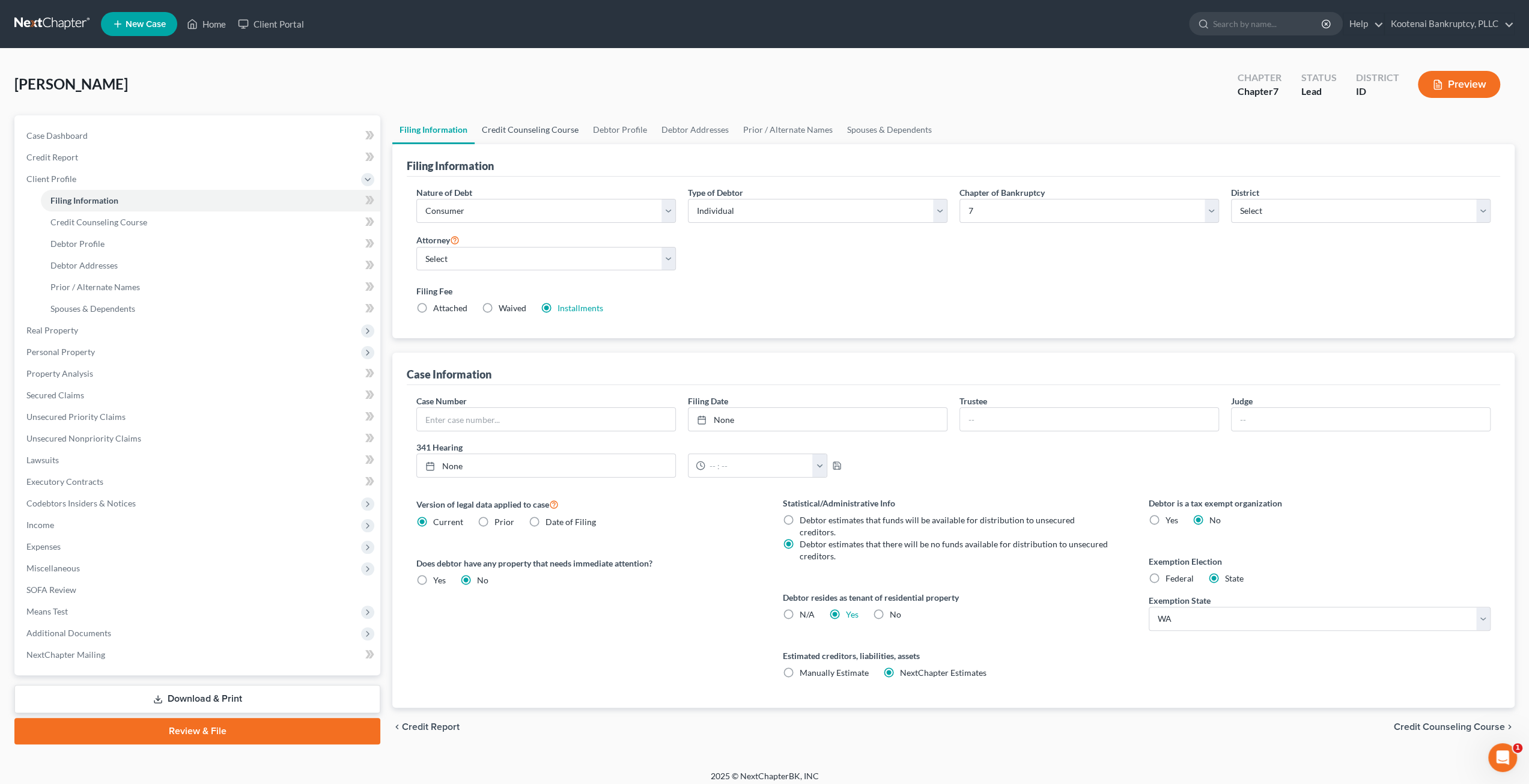
click at [550, 136] on link "Credit Counseling Course" at bounding box center [530, 129] width 111 height 29
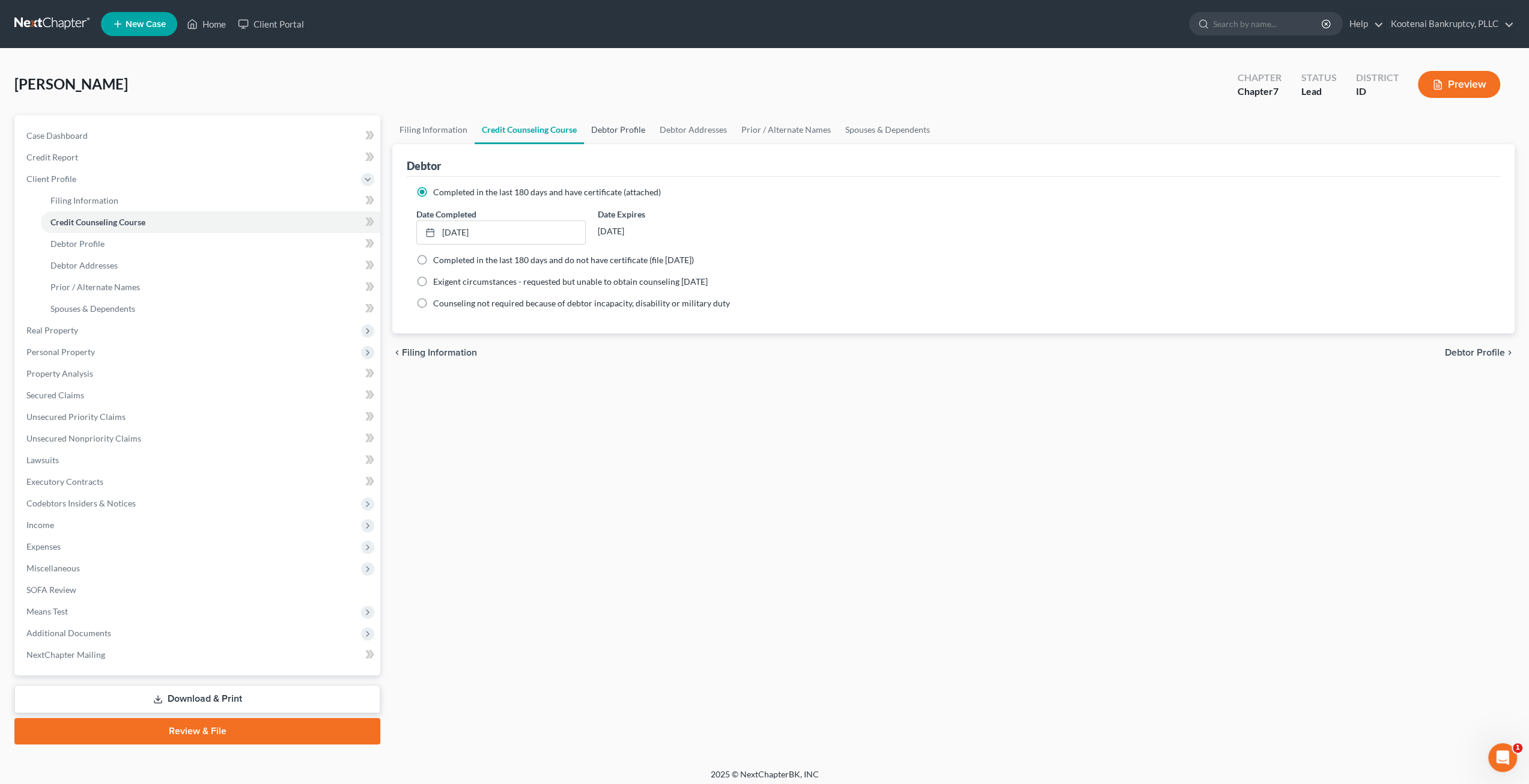
click at [606, 130] on link "Debtor Profile" at bounding box center [618, 129] width 69 height 29
select select "3"
select select "0"
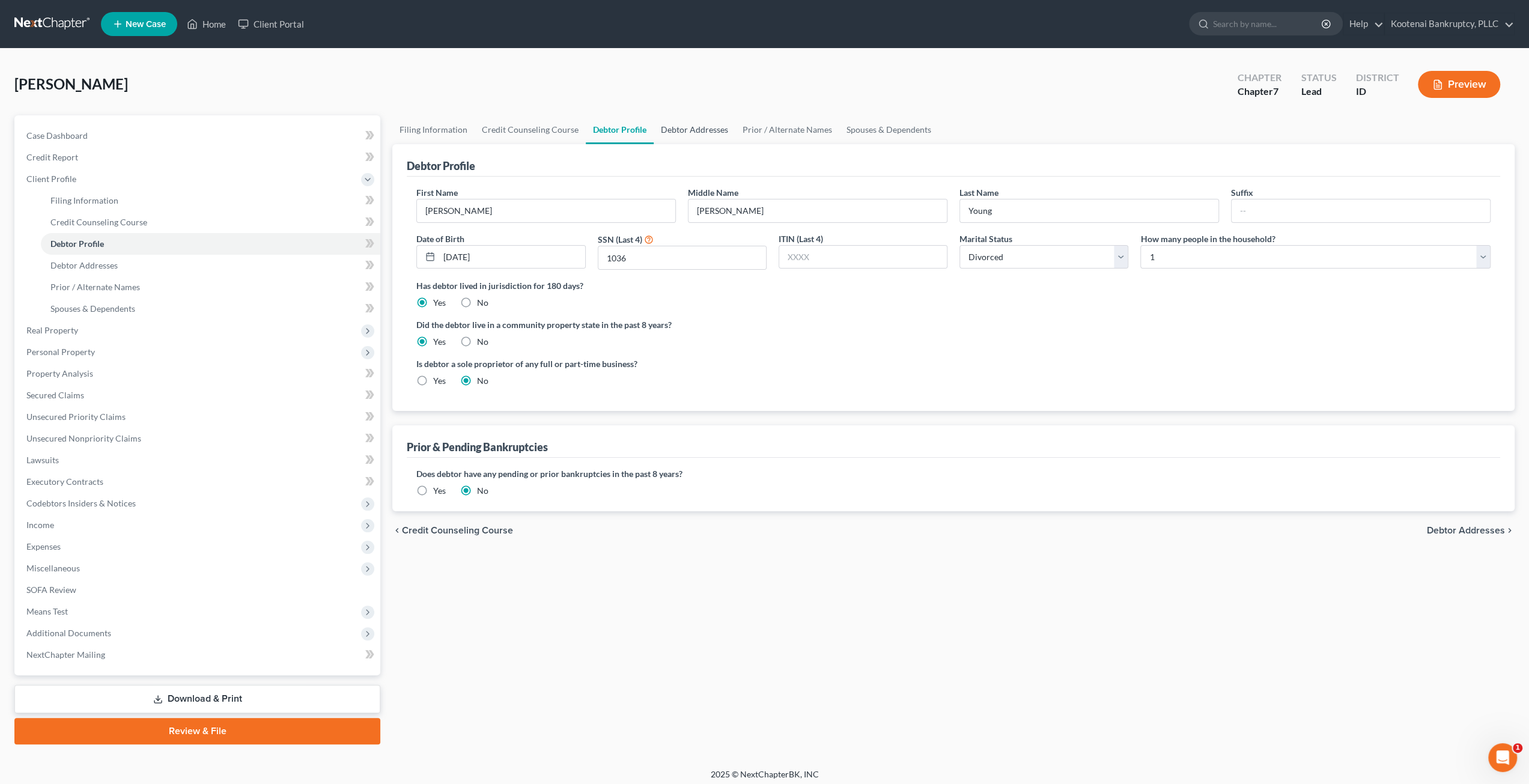
click at [703, 129] on link "Debtor Addresses" at bounding box center [694, 129] width 82 height 29
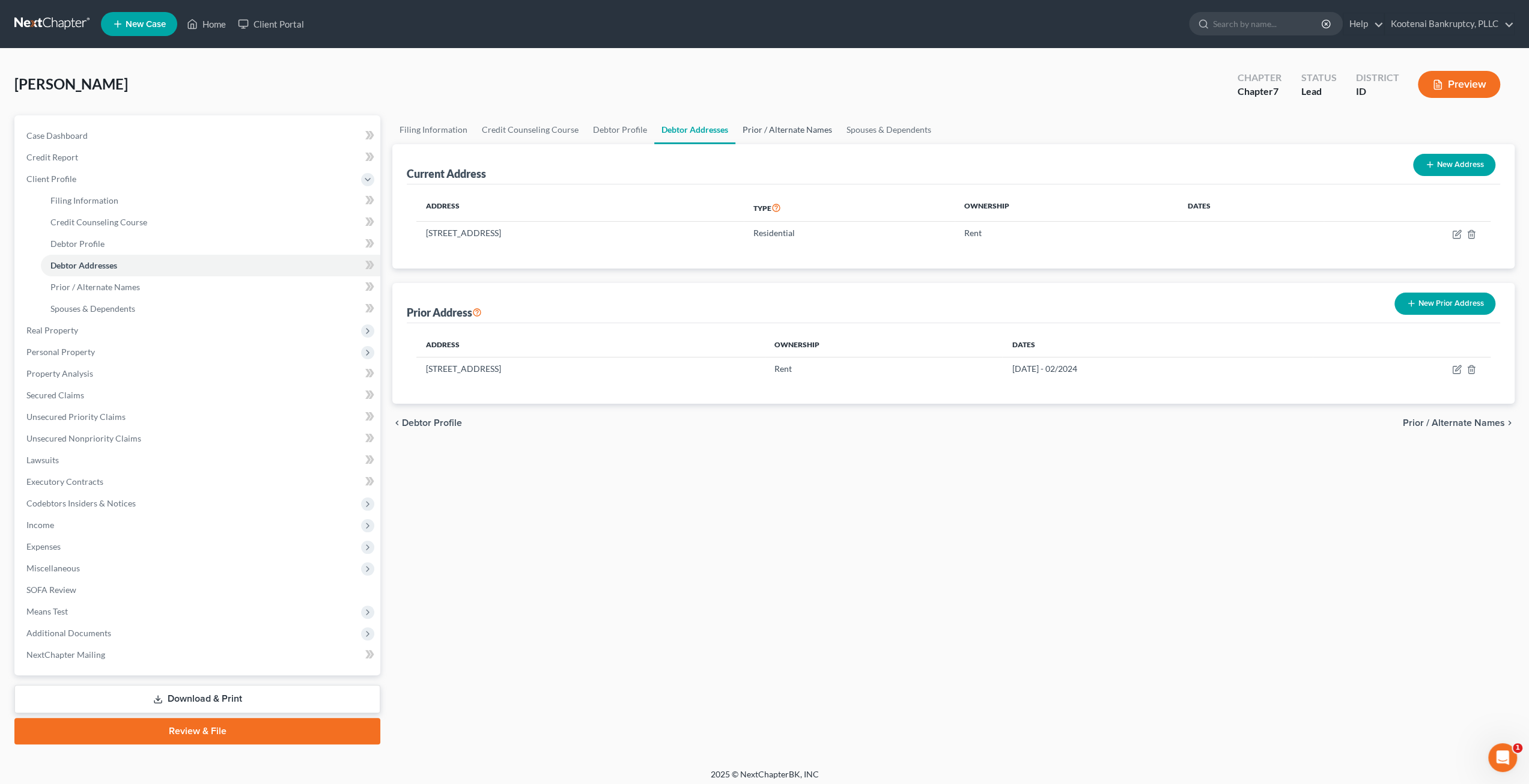
click at [776, 129] on link "Prior / Alternate Names" at bounding box center [787, 129] width 104 height 29
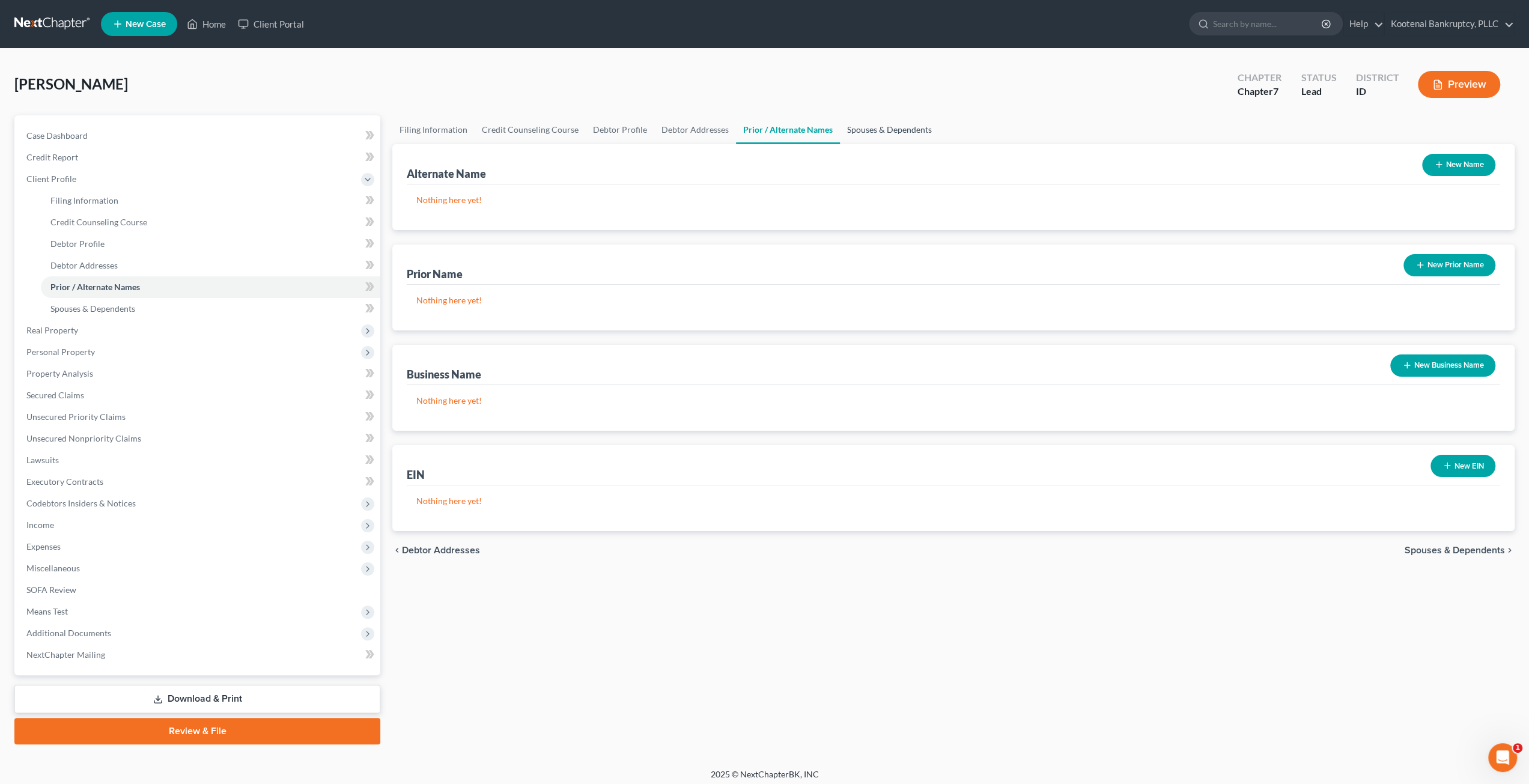
click at [846, 129] on link "Spouses & Dependents" at bounding box center [889, 129] width 99 height 29
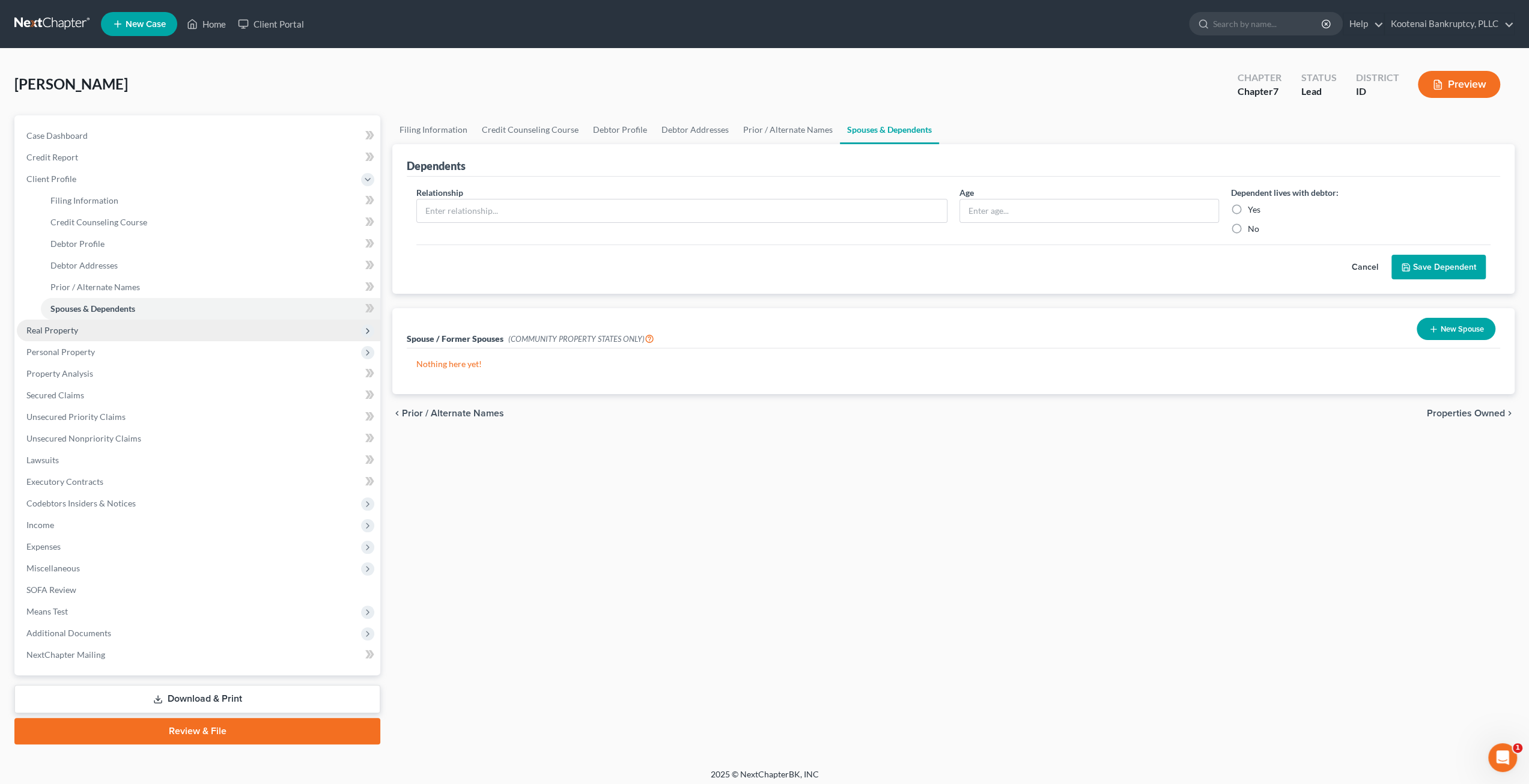
click at [212, 335] on span "Real Property" at bounding box center [199, 330] width 364 height 21
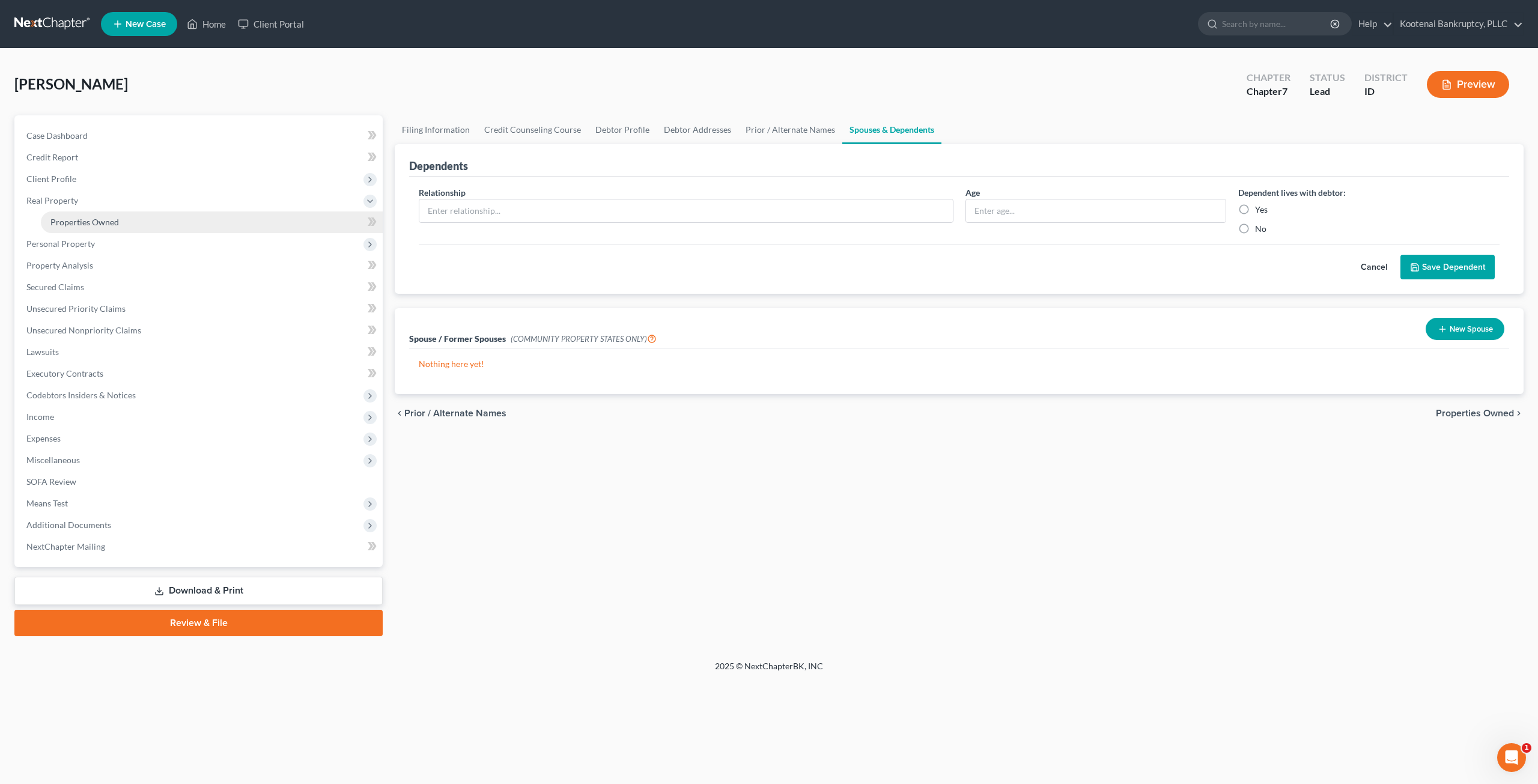
click at [131, 223] on link "Properties Owned" at bounding box center [212, 222] width 342 height 21
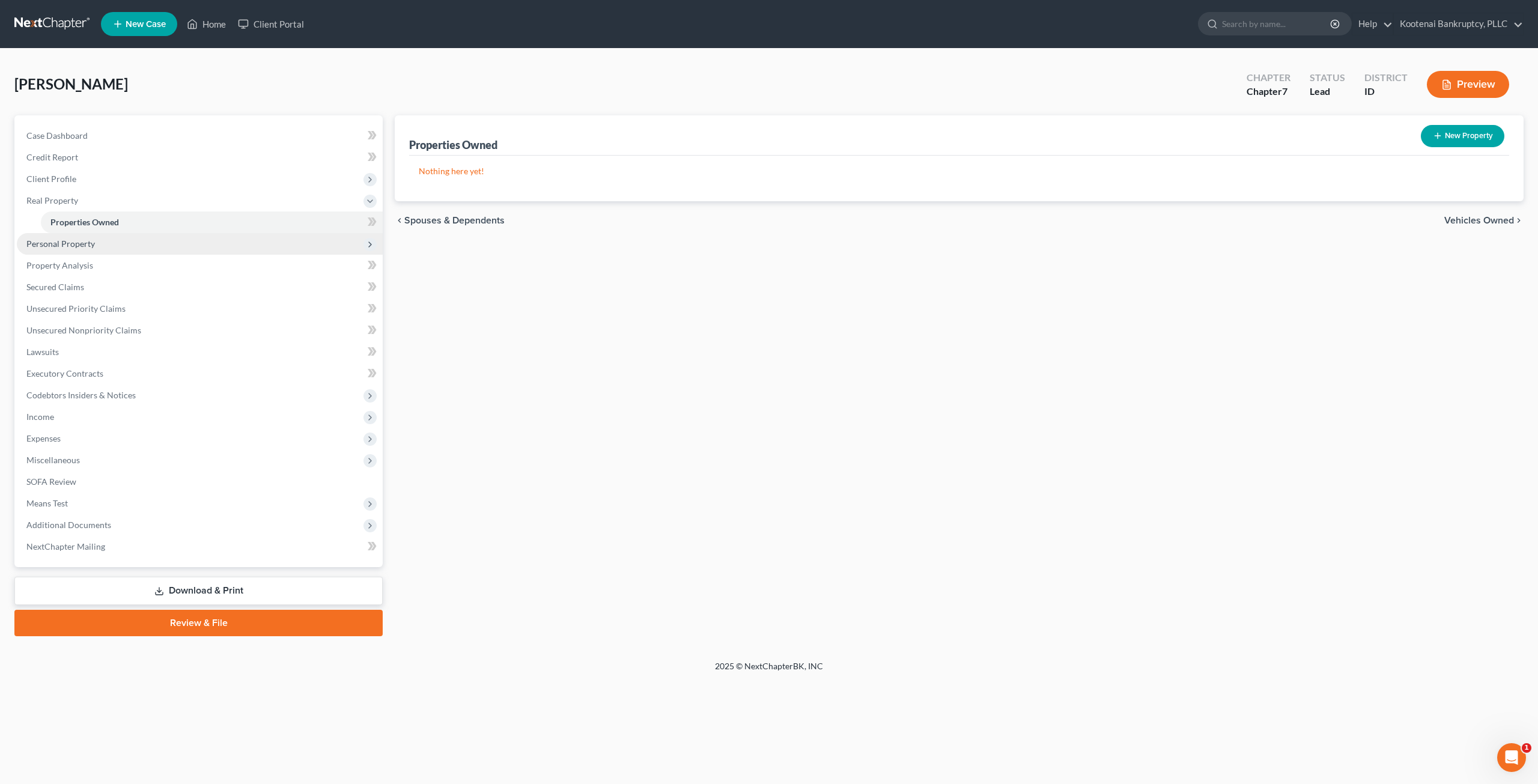
click at [185, 242] on span "Personal Property" at bounding box center [199, 243] width 366 height 21
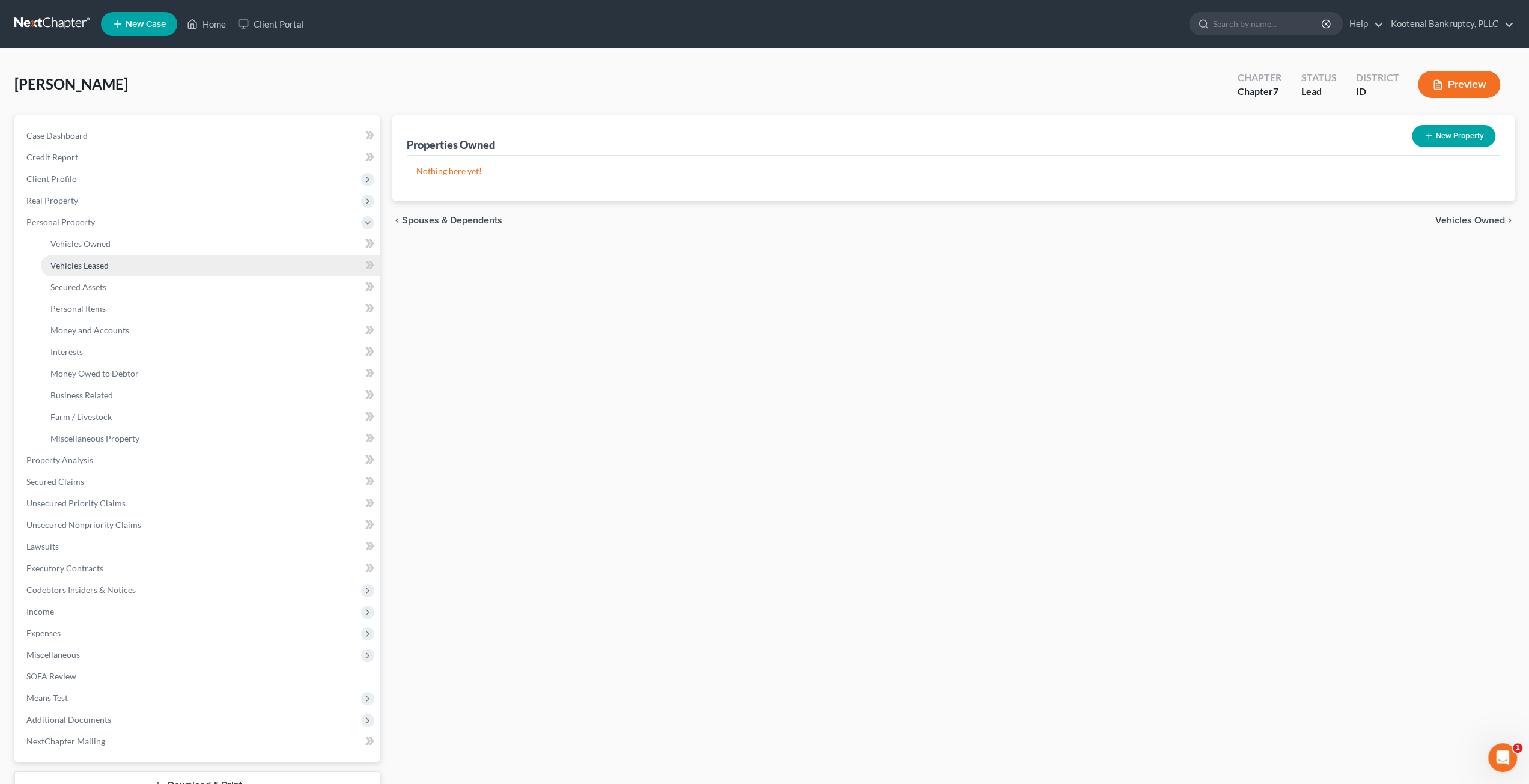
click at [192, 260] on link "Vehicles Leased" at bounding box center [210, 265] width 340 height 21
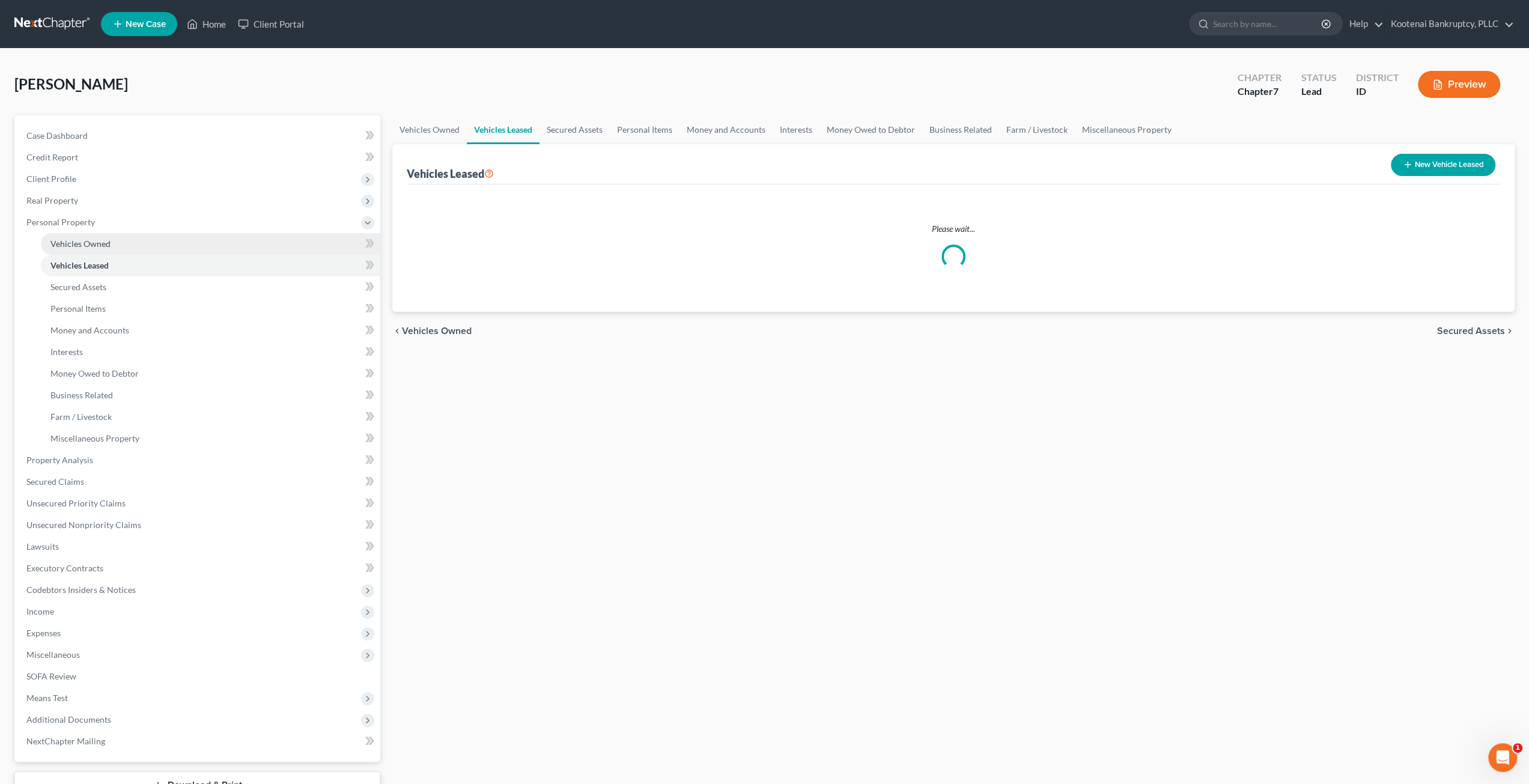
click at [191, 248] on link "Vehicles Owned" at bounding box center [210, 243] width 340 height 21
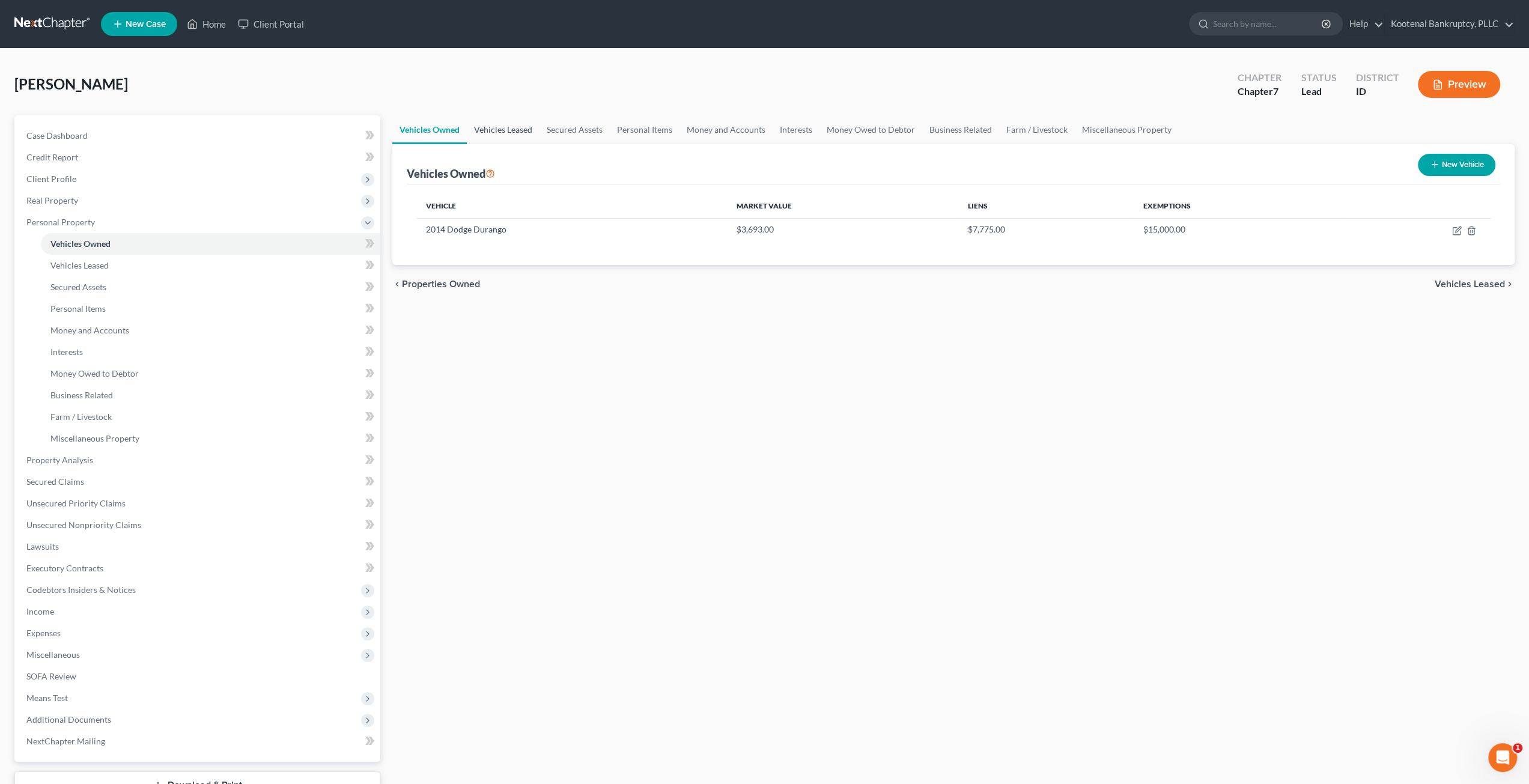
click at [506, 125] on link "Vehicles Leased" at bounding box center [503, 129] width 72 height 29
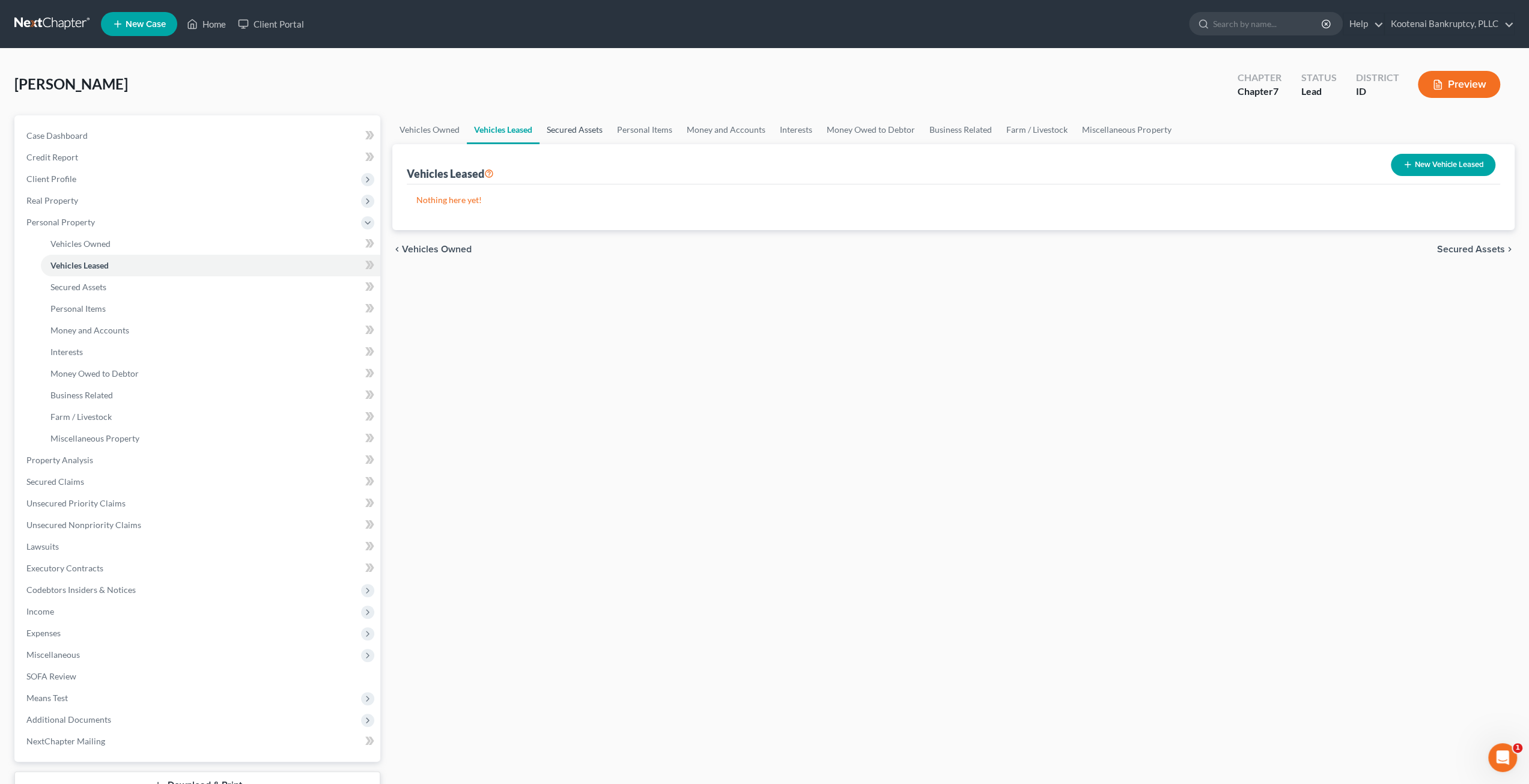
click at [595, 124] on link "Secured Assets" at bounding box center [575, 129] width 71 height 29
click at [655, 130] on link "Personal Items" at bounding box center [645, 129] width 70 height 29
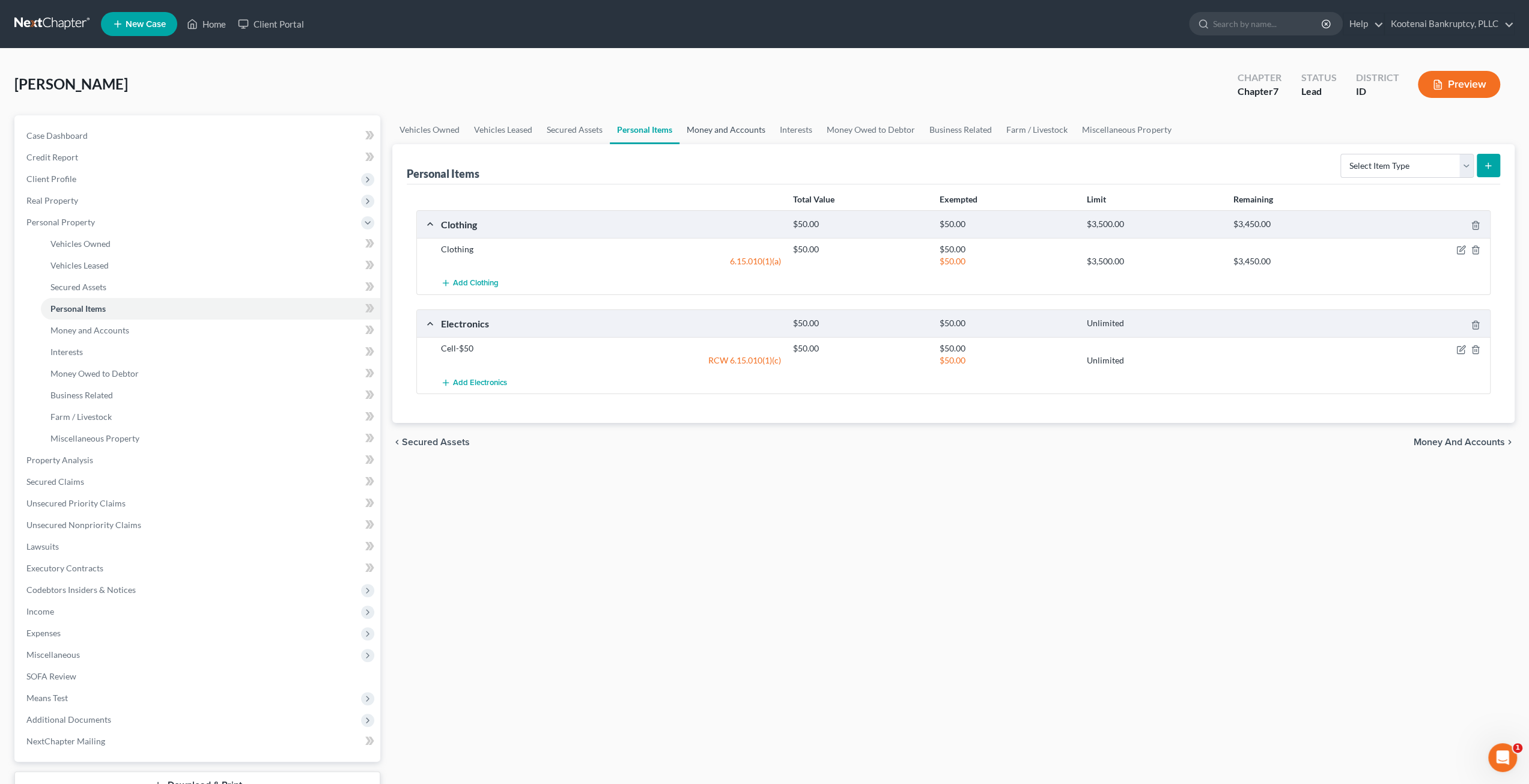
click at [705, 135] on link "Money and Accounts" at bounding box center [726, 129] width 93 height 29
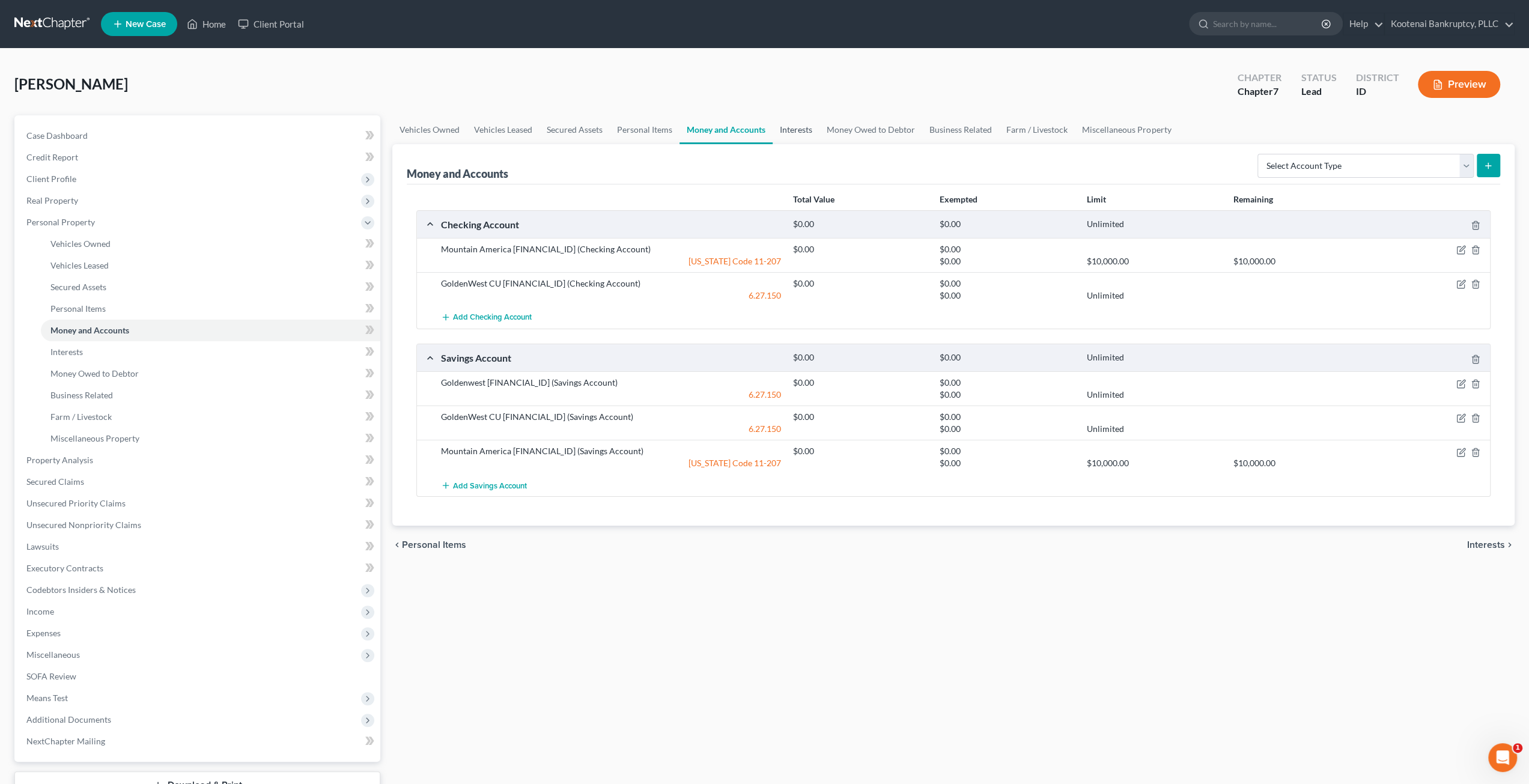
click at [802, 132] on link "Interests" at bounding box center [796, 129] width 47 height 29
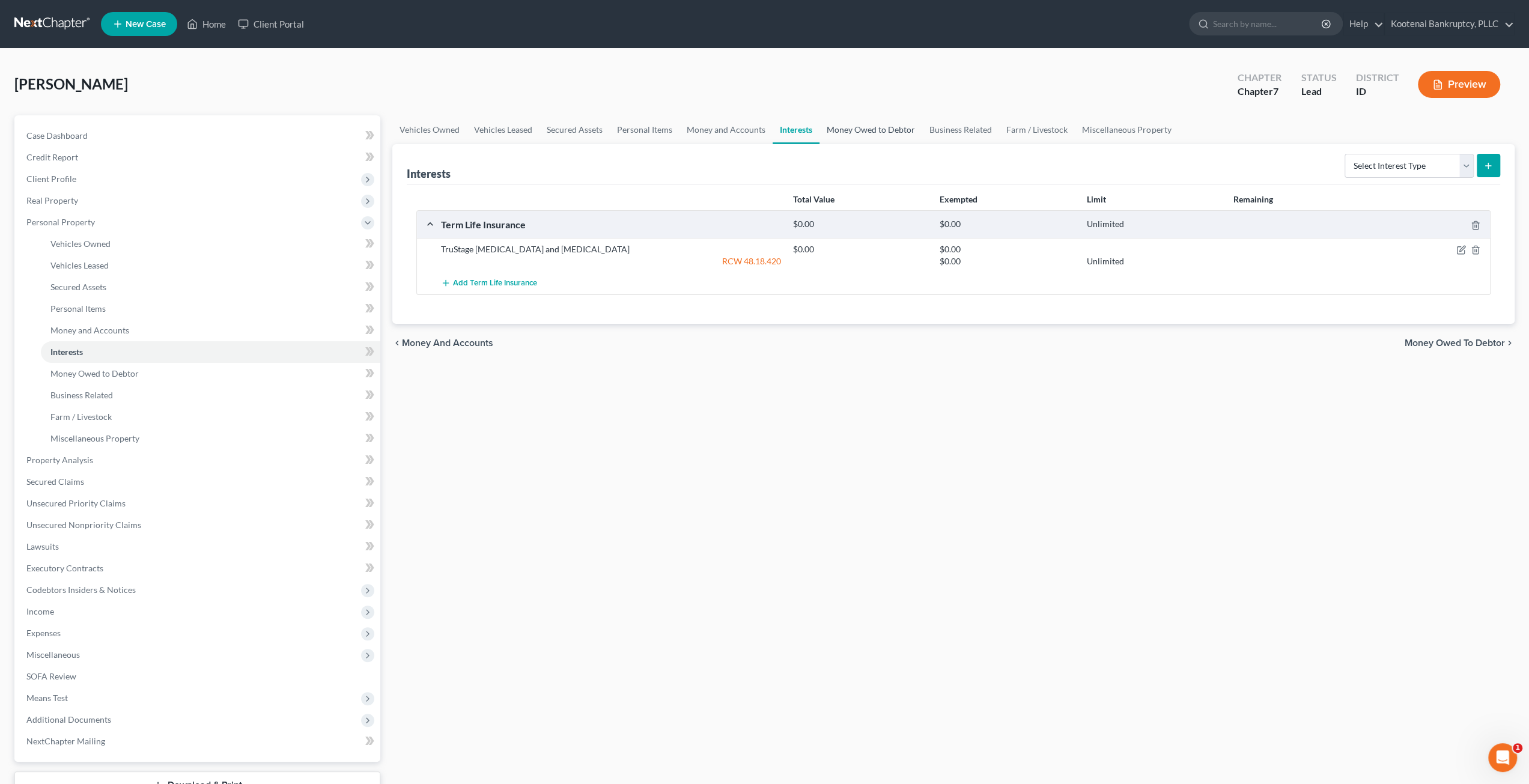
click at [863, 130] on link "Money Owed to Debtor" at bounding box center [870, 129] width 103 height 29
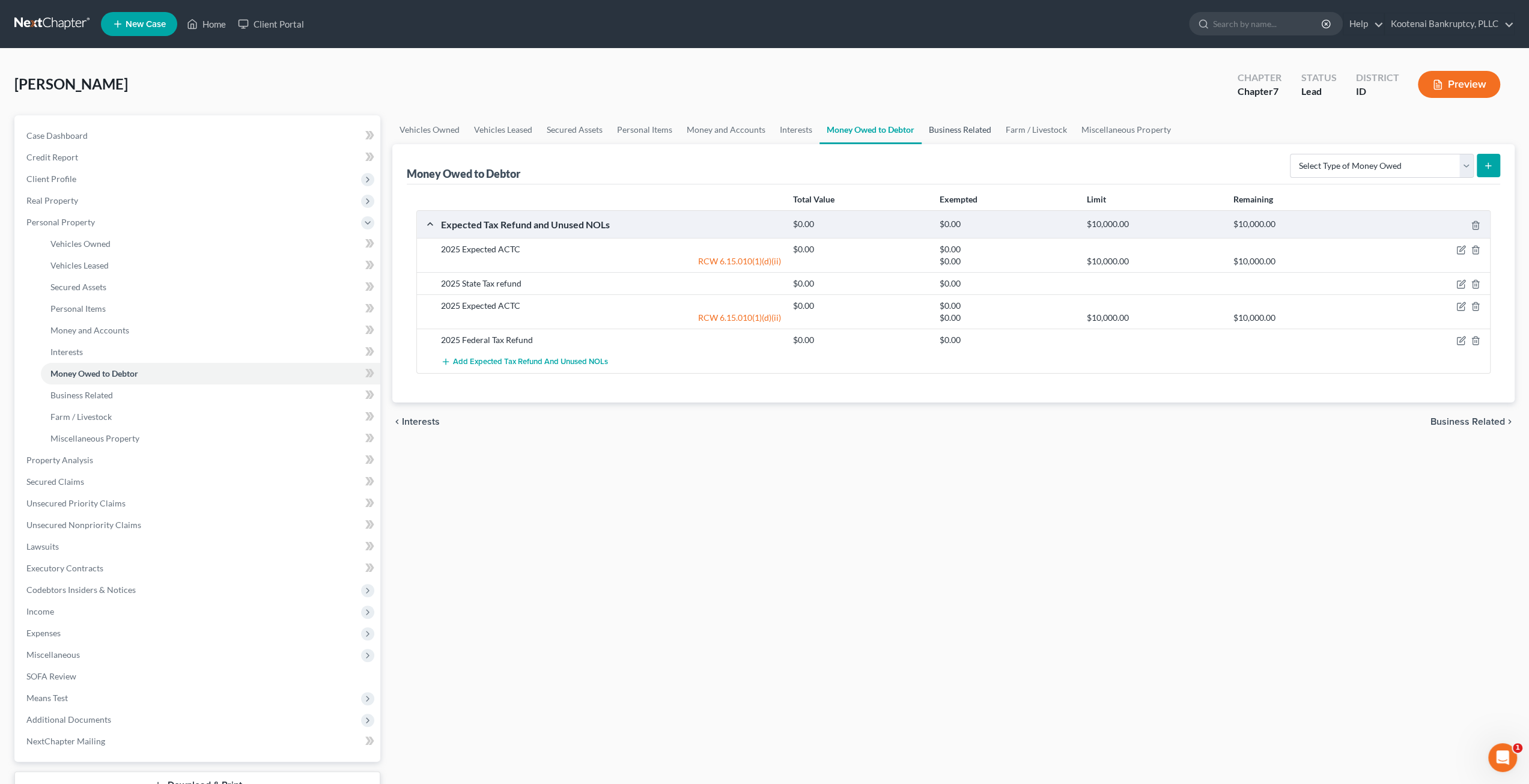
click at [955, 136] on link "Business Related" at bounding box center [960, 129] width 77 height 29
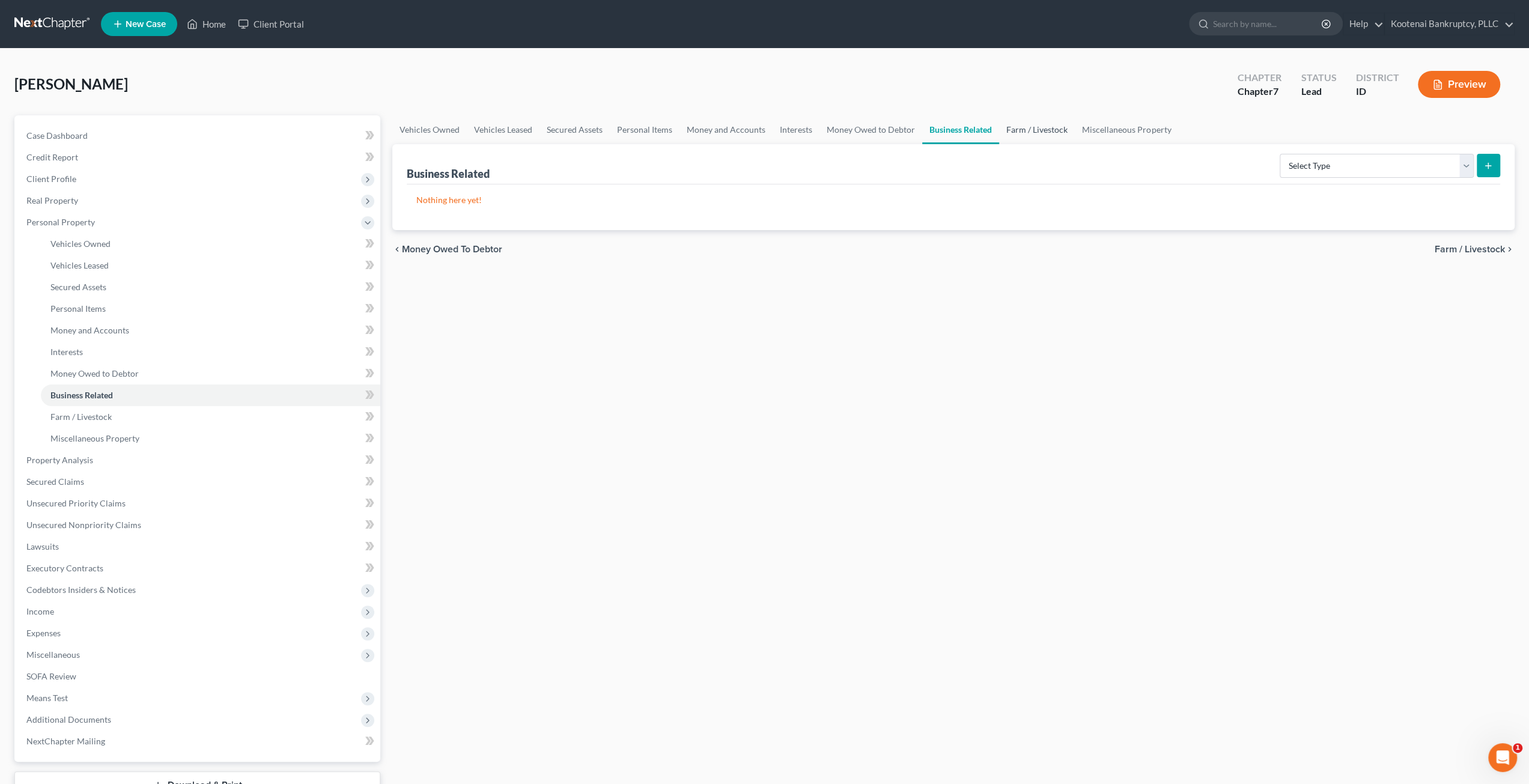
click at [1048, 132] on link "Farm / Livestock" at bounding box center [1037, 129] width 76 height 29
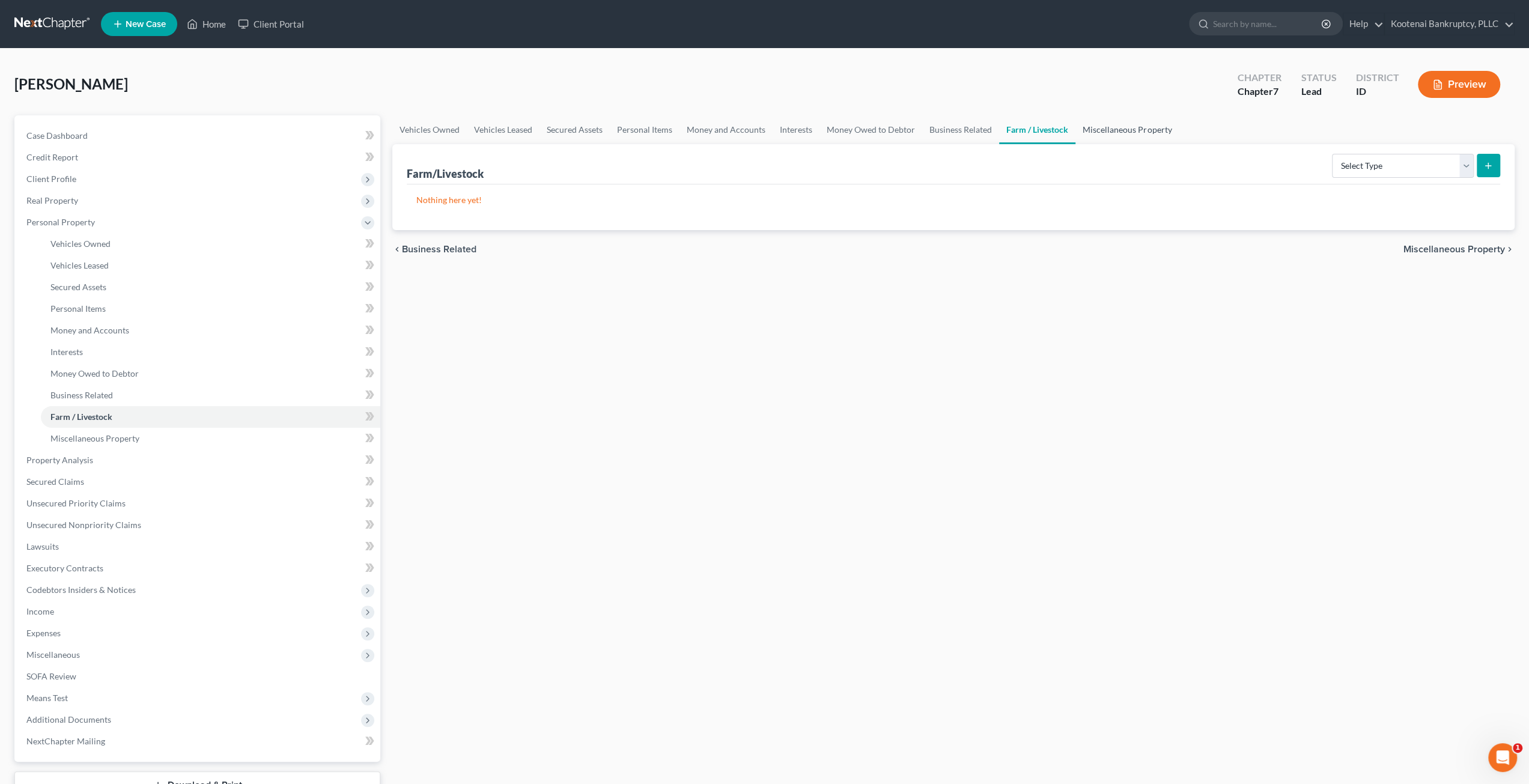
click at [1112, 135] on link "Miscellaneous Property" at bounding box center [1127, 129] width 104 height 29
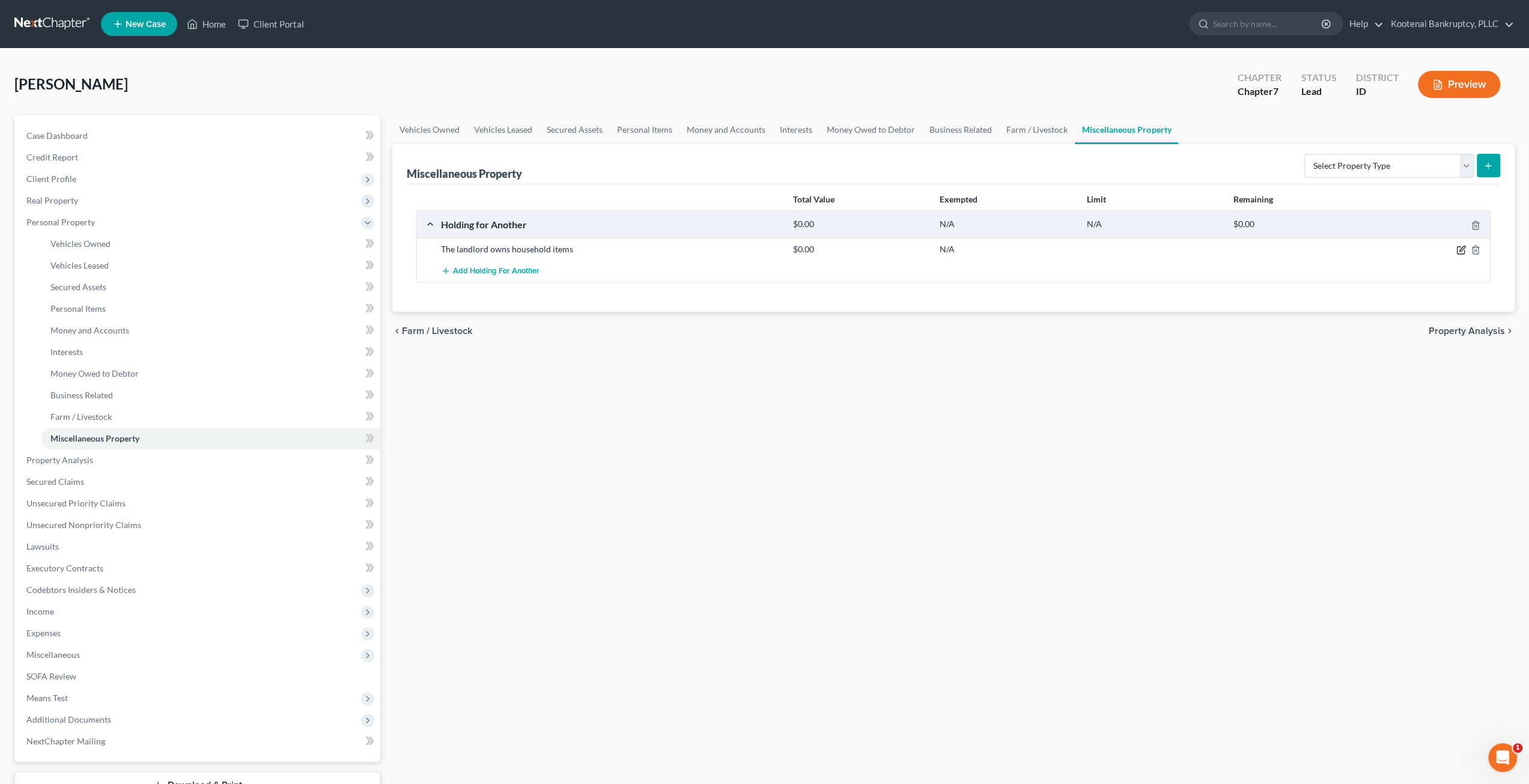
click at [1462, 248] on icon "button" at bounding box center [1462, 249] width 5 height 5
select select "13"
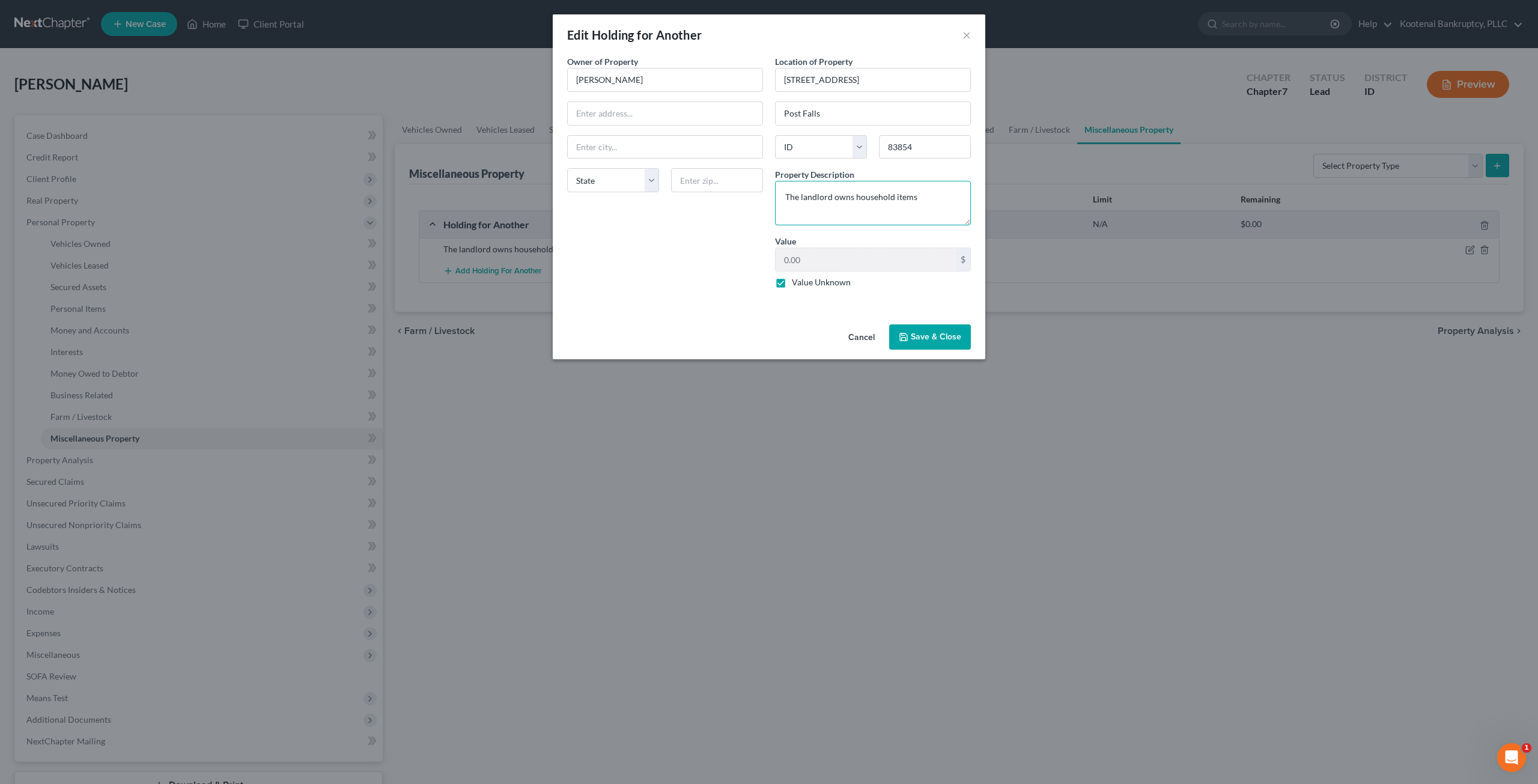
drag, startPoint x: 937, startPoint y: 199, endPoint x: 770, endPoint y: 195, distance: 167.0
click at [770, 195] on div "Location of Property 403 N Post St Post Falls State AL AK AR AZ CA CO CT DE DC …" at bounding box center [872, 176] width 208 height 243
type textarea "Household items. Rental is furnished by landlord."
click at [921, 332] on button "Save & Close" at bounding box center [930, 336] width 82 height 25
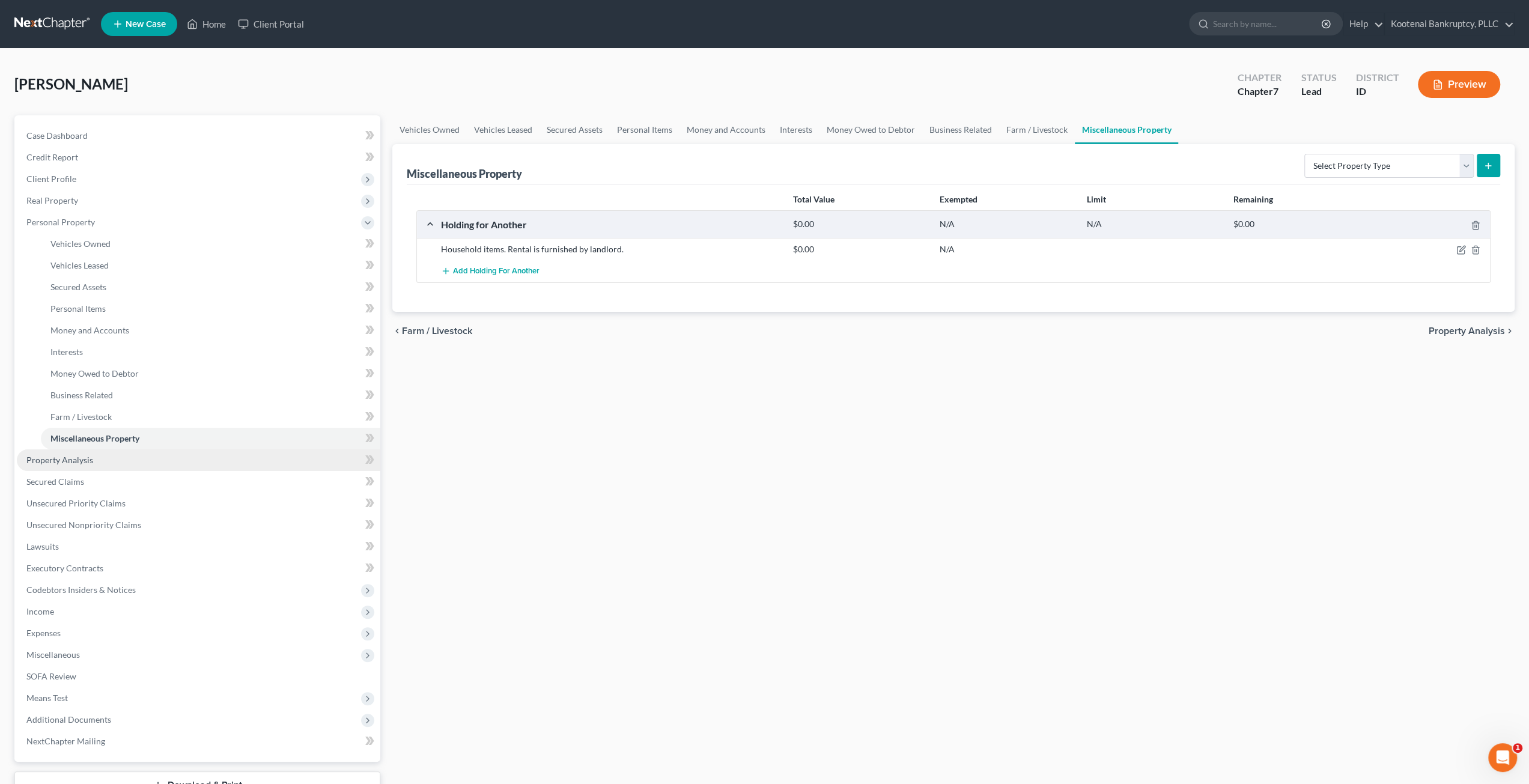
click at [162, 466] on link "Property Analysis" at bounding box center [199, 459] width 364 height 21
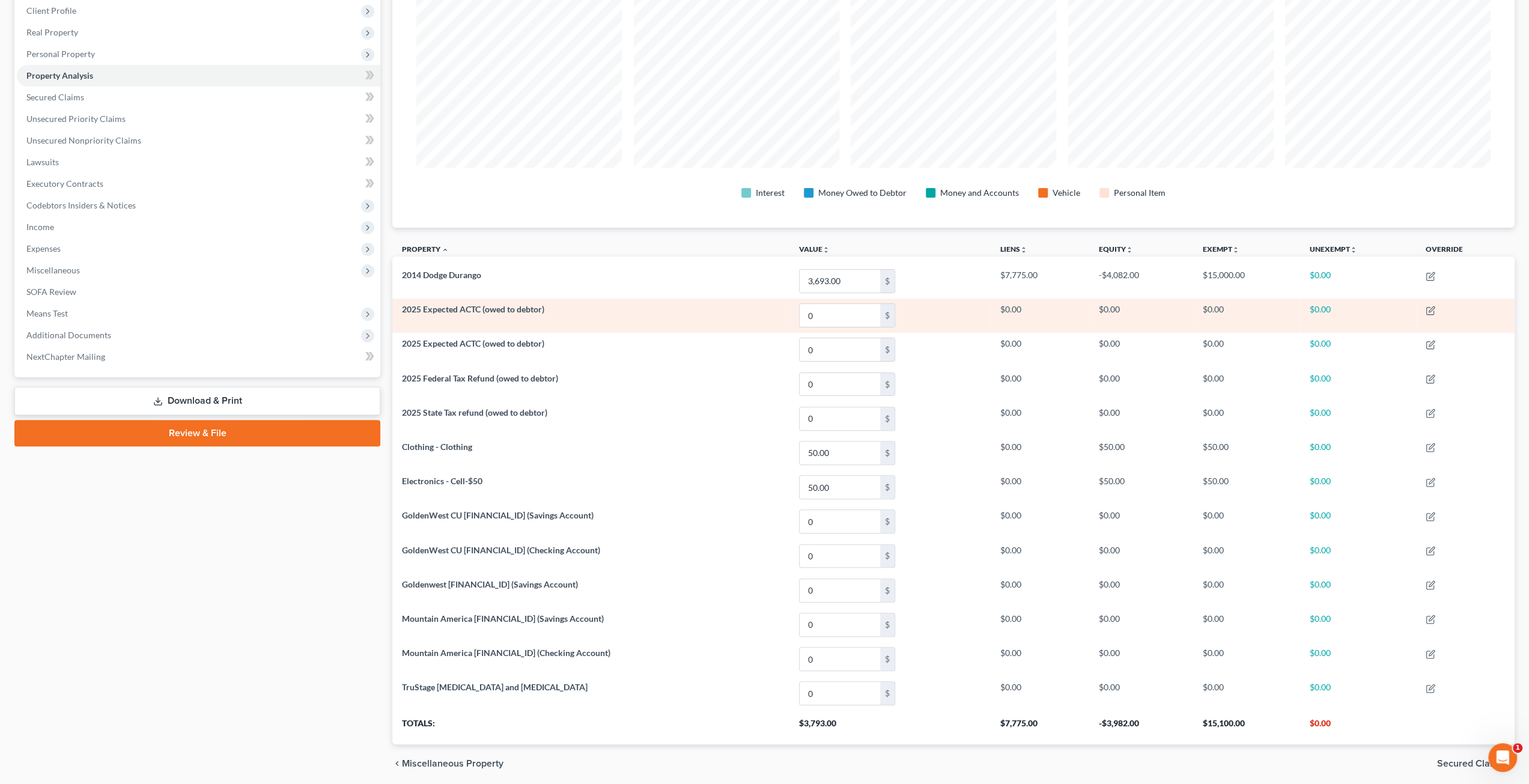
scroll to position [27, 0]
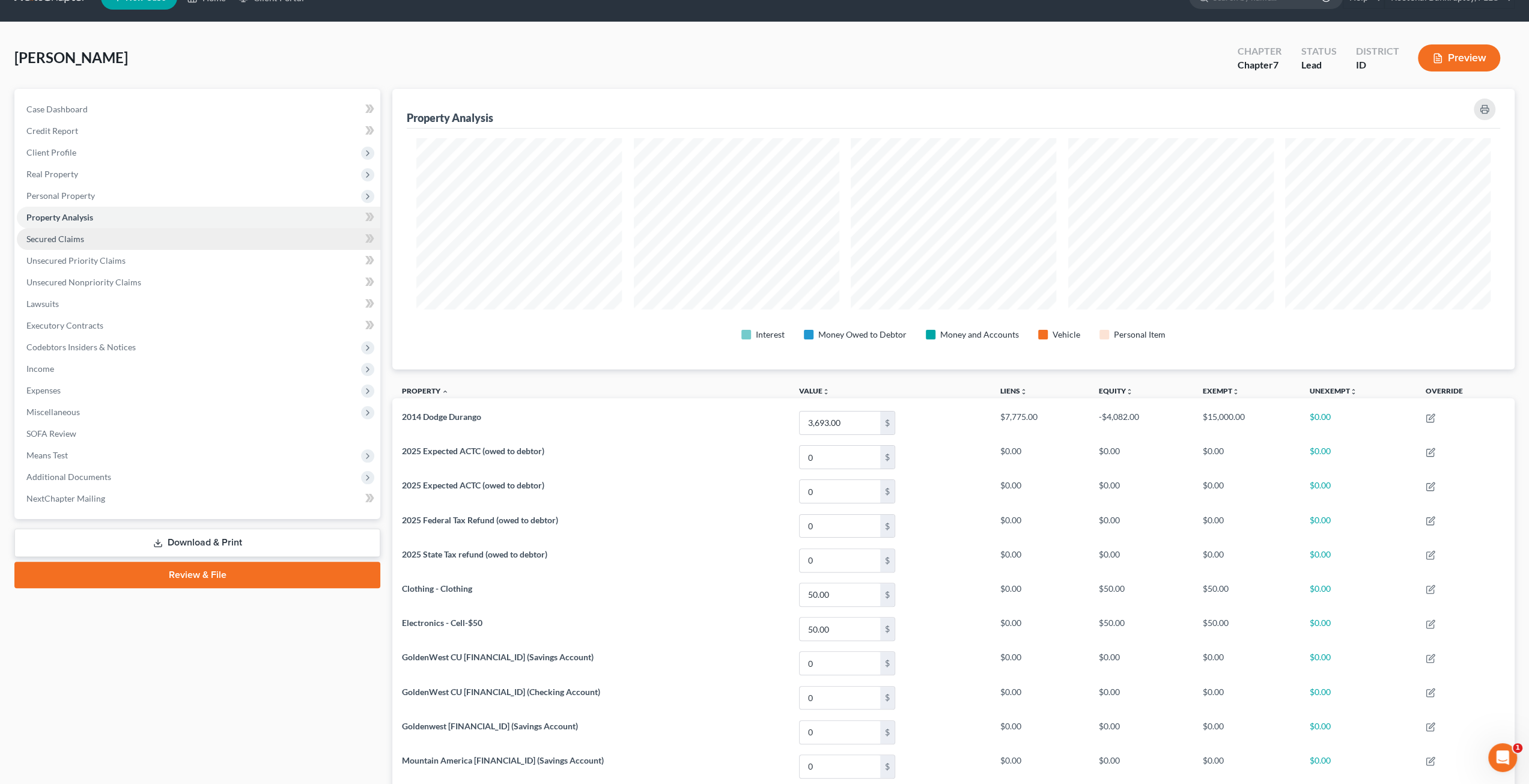
click at [186, 235] on link "Secured Claims" at bounding box center [199, 239] width 364 height 21
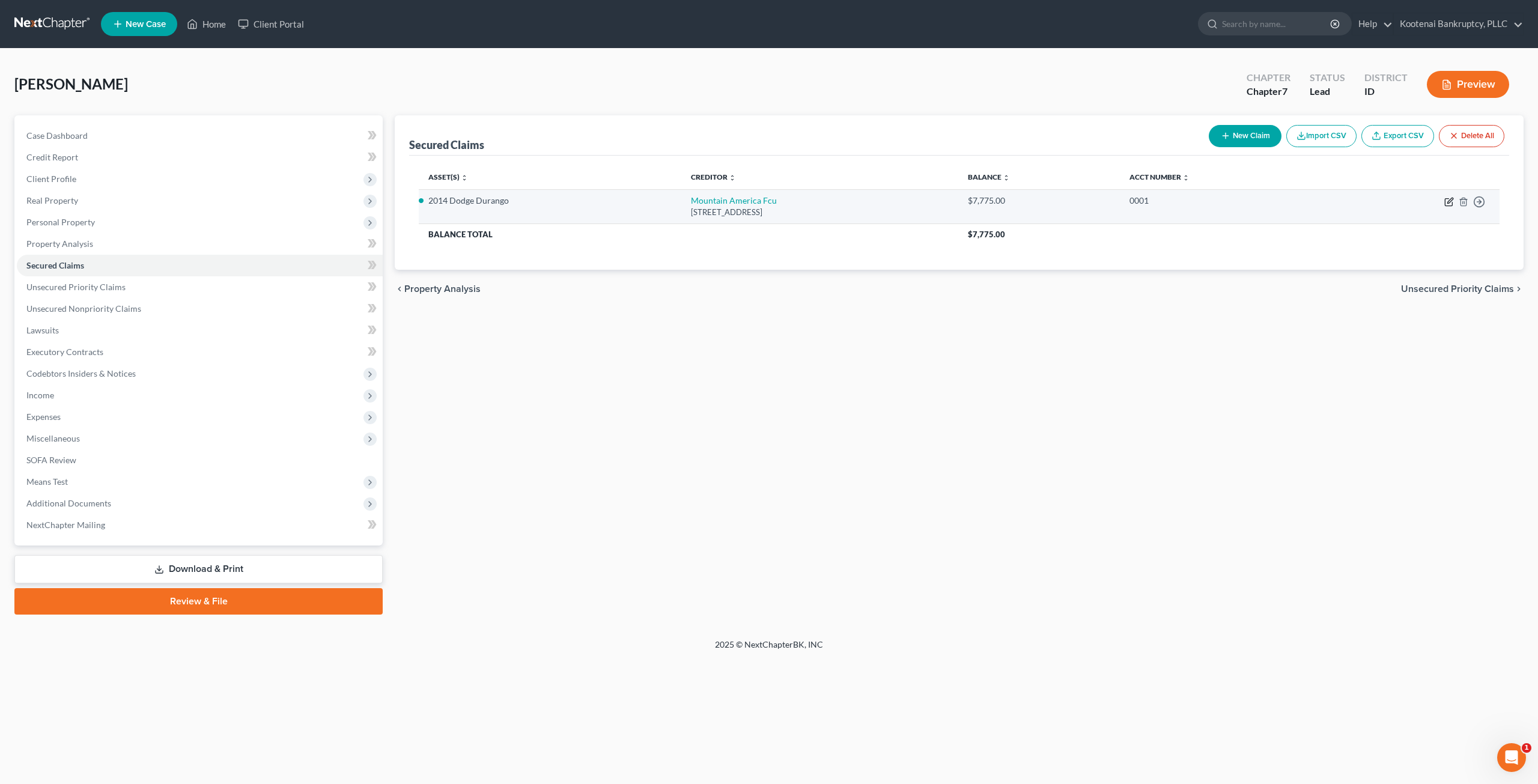
click at [1448, 202] on icon "button" at bounding box center [1450, 200] width 5 height 5
select select "46"
select select "0"
select select "4"
select select "0"
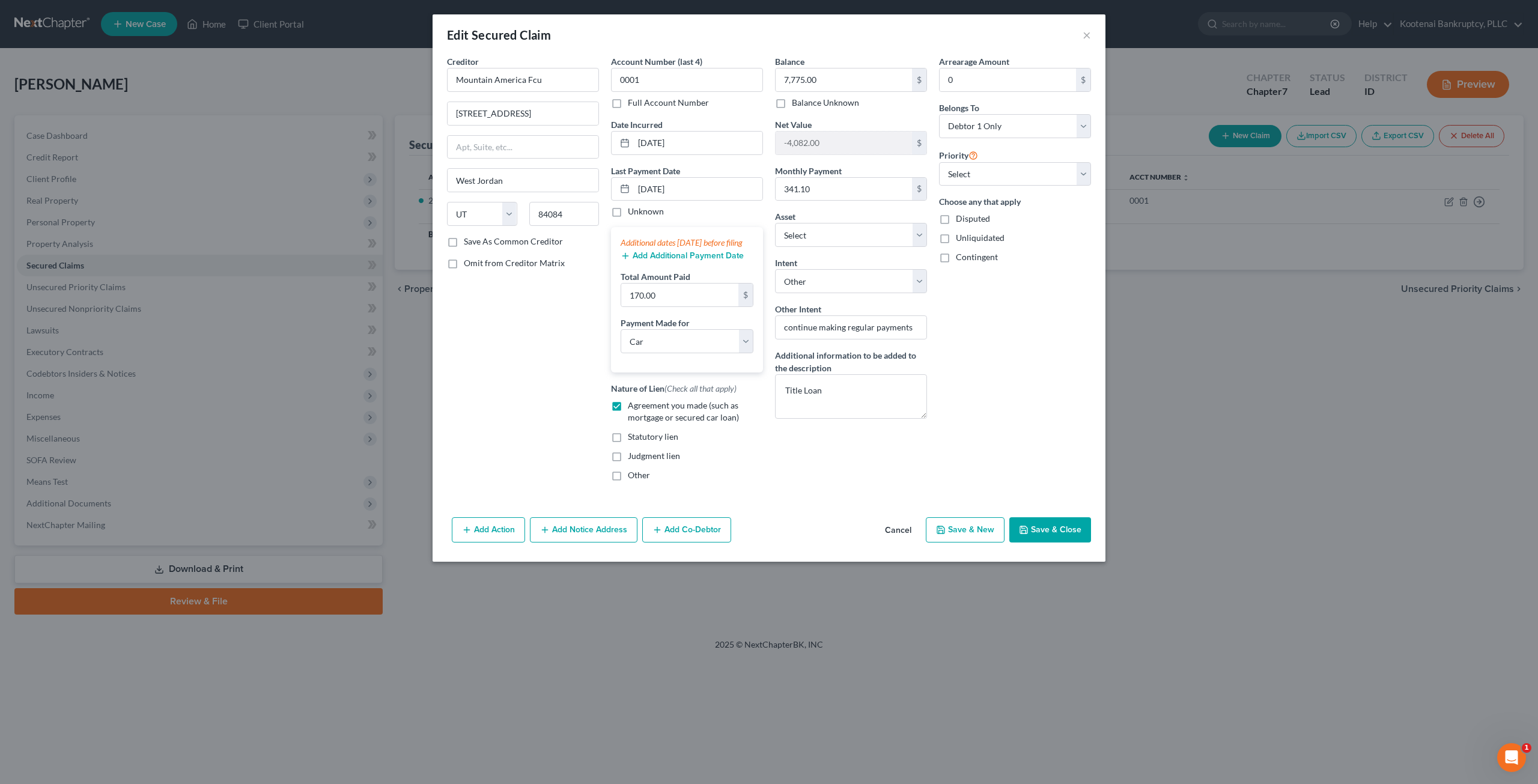
click at [881, 539] on button "Cancel" at bounding box center [898, 530] width 46 height 24
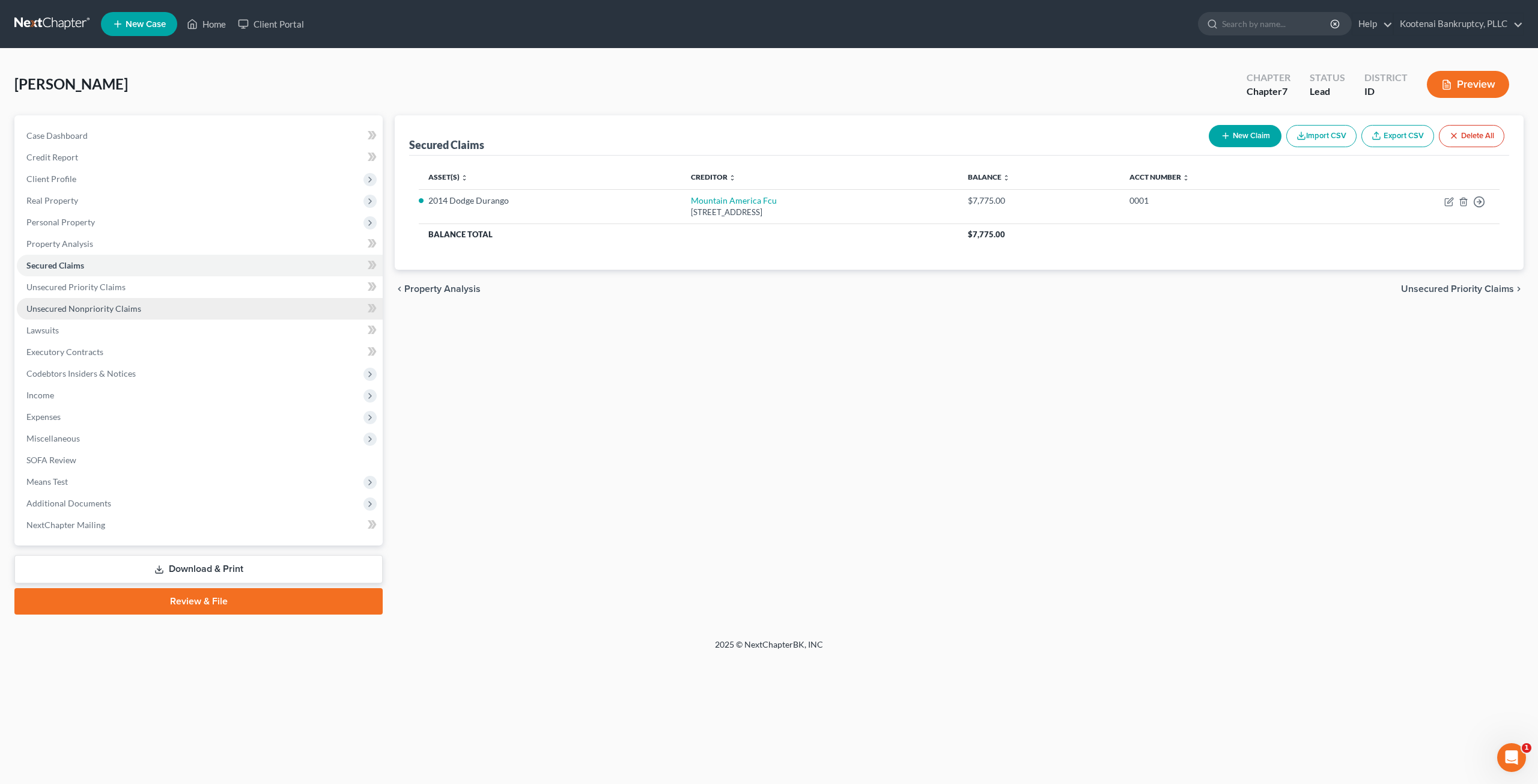
click at [212, 298] on link "Unsecured Nonpriority Claims" at bounding box center [199, 309] width 366 height 21
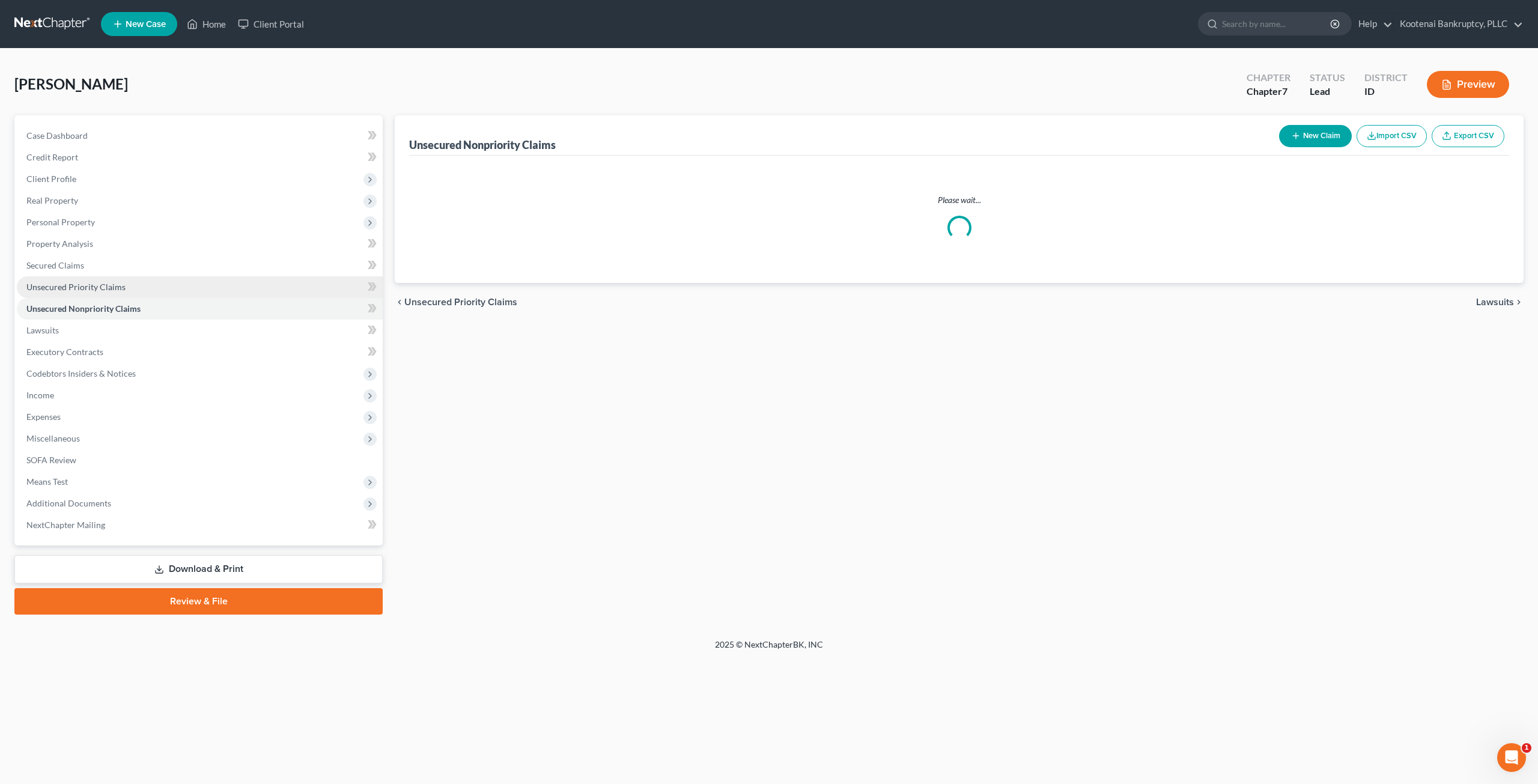
click at [213, 283] on link "Unsecured Priority Claims" at bounding box center [199, 287] width 366 height 21
click at [211, 306] on link "Unsecured Nonpriority Claims" at bounding box center [199, 309] width 366 height 21
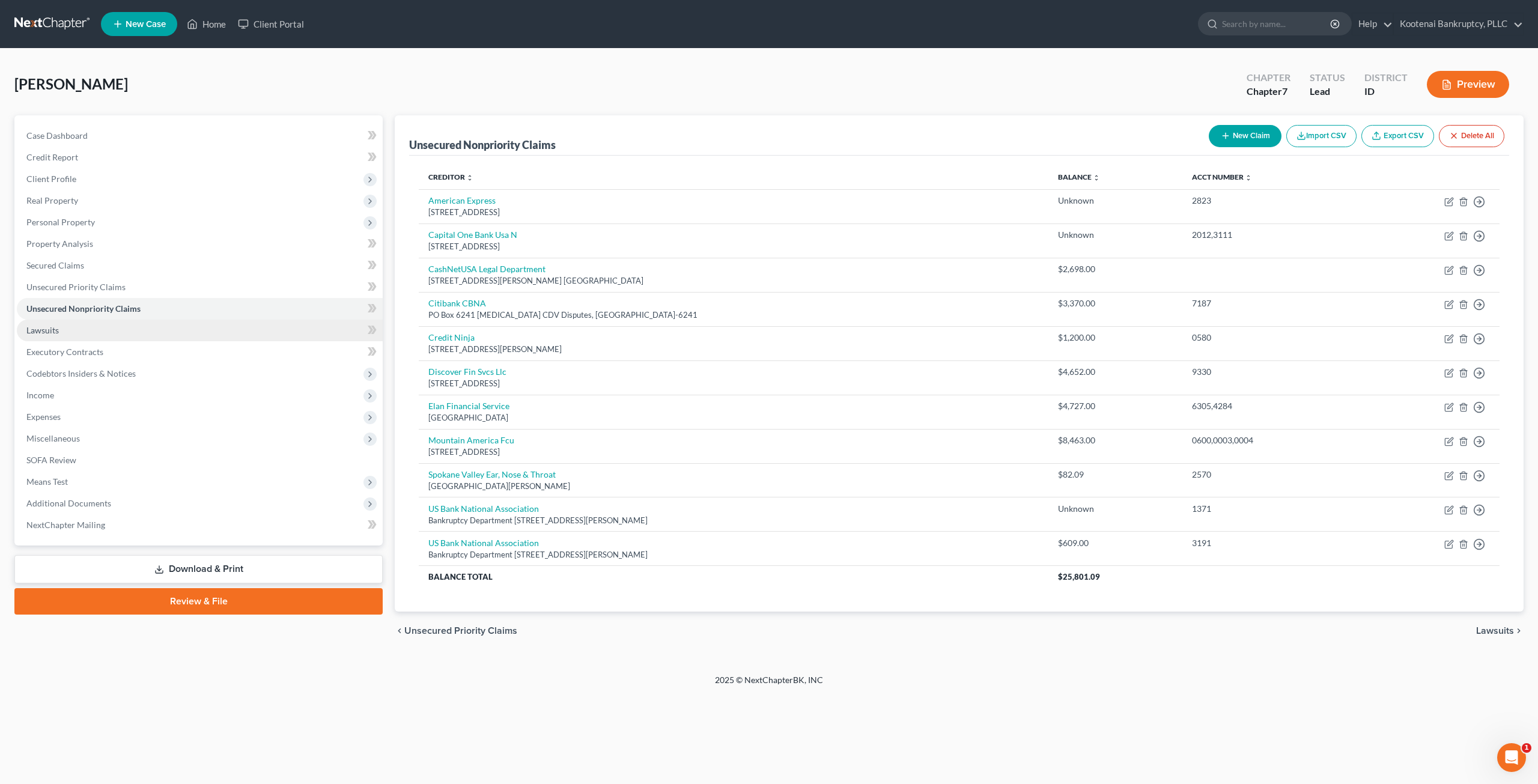
click at [126, 331] on link "Lawsuits" at bounding box center [199, 330] width 366 height 21
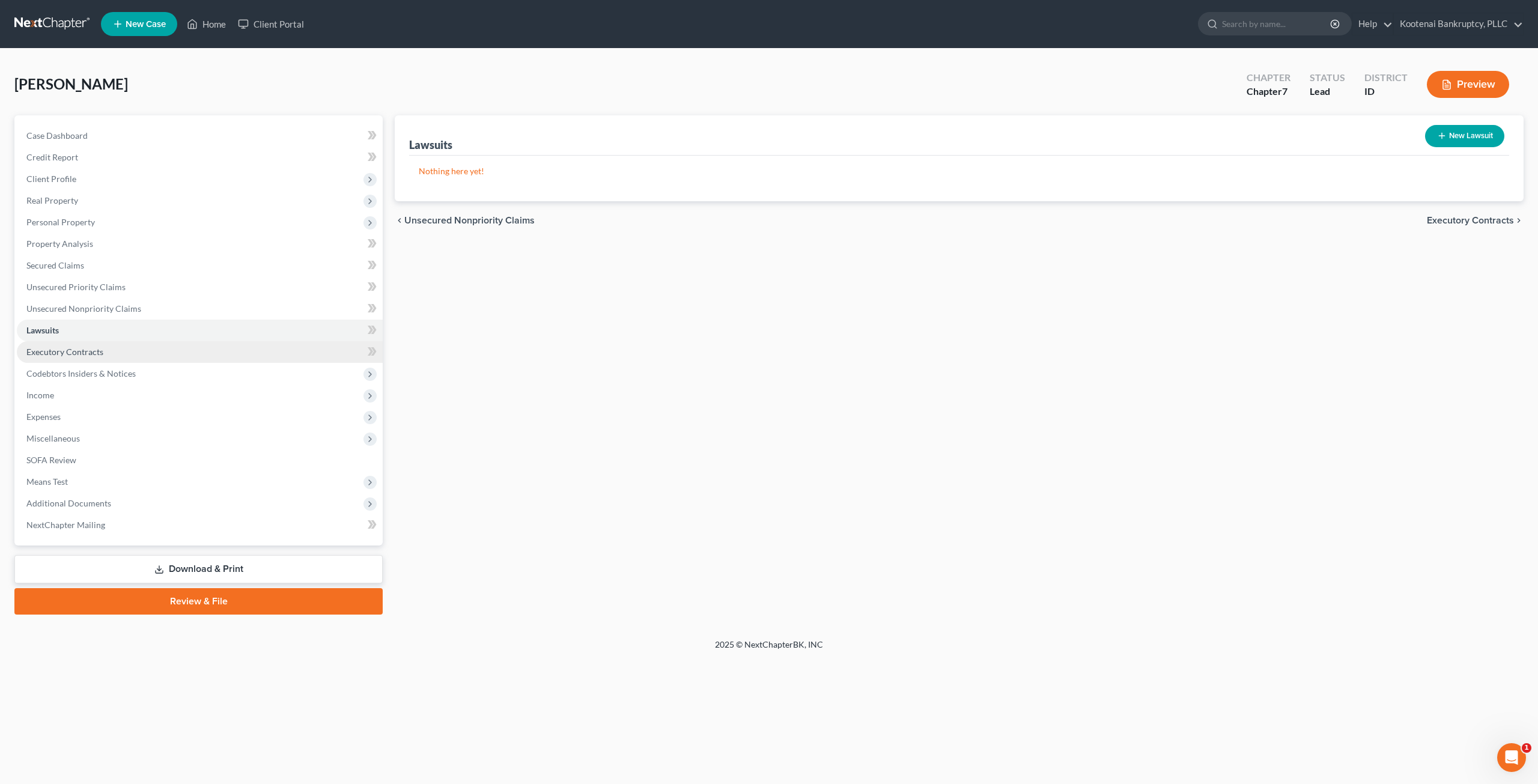
click at [190, 351] on link "Executory Contracts" at bounding box center [199, 351] width 366 height 21
click at [194, 365] on span "Codebtors Insiders & Notices" at bounding box center [199, 373] width 366 height 21
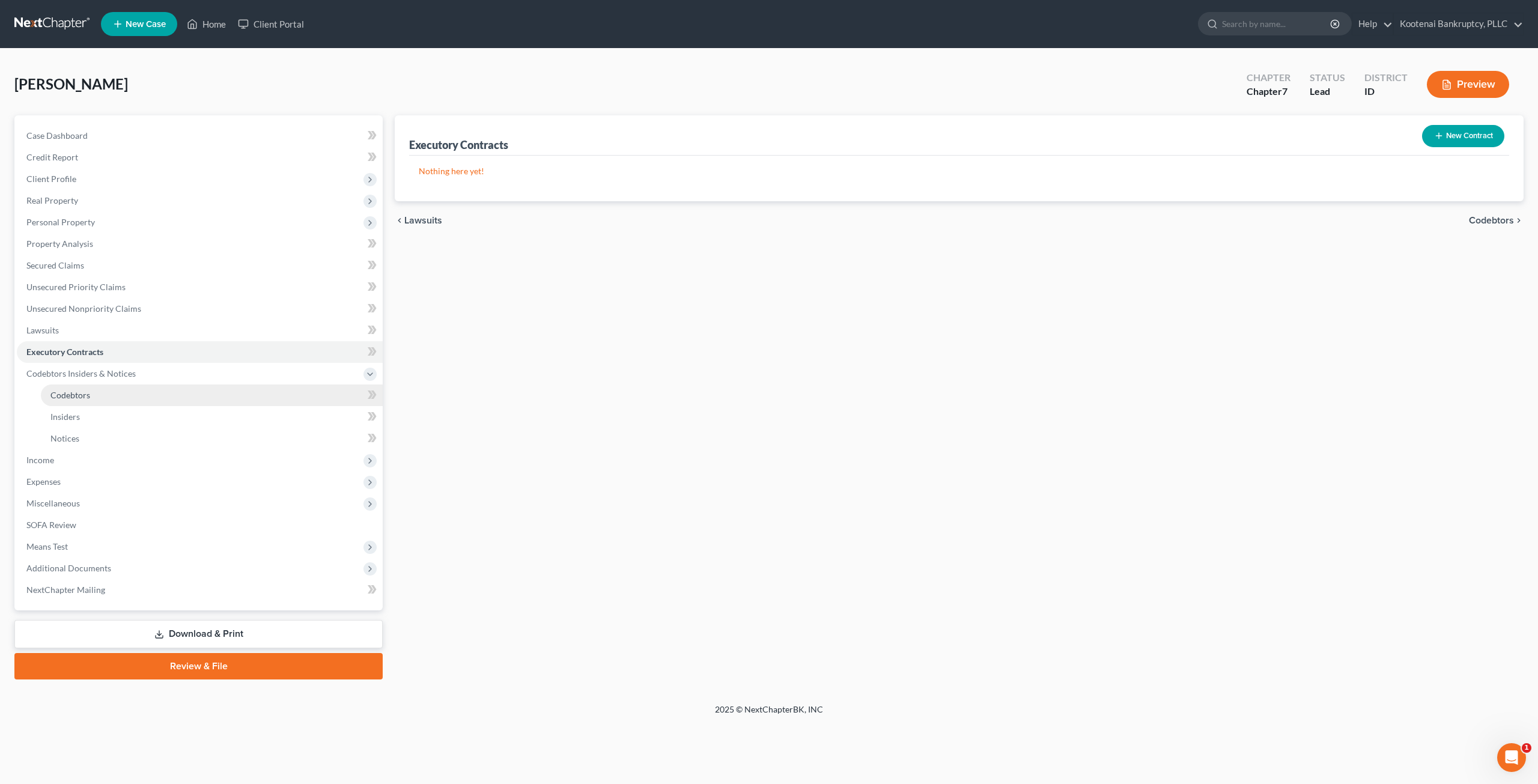
click at [197, 387] on link "Codebtors" at bounding box center [212, 395] width 342 height 21
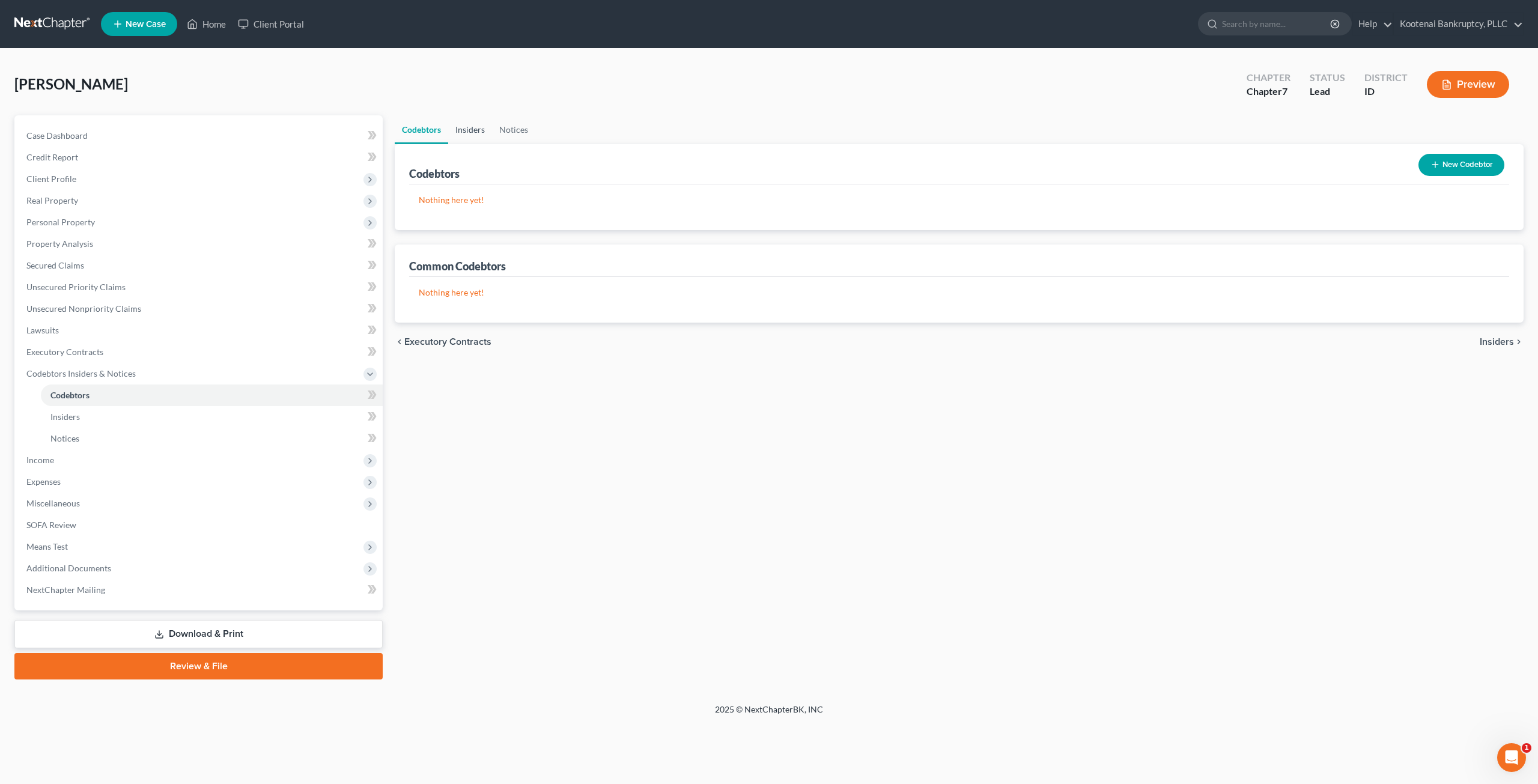
click at [474, 134] on link "Insiders" at bounding box center [470, 129] width 44 height 29
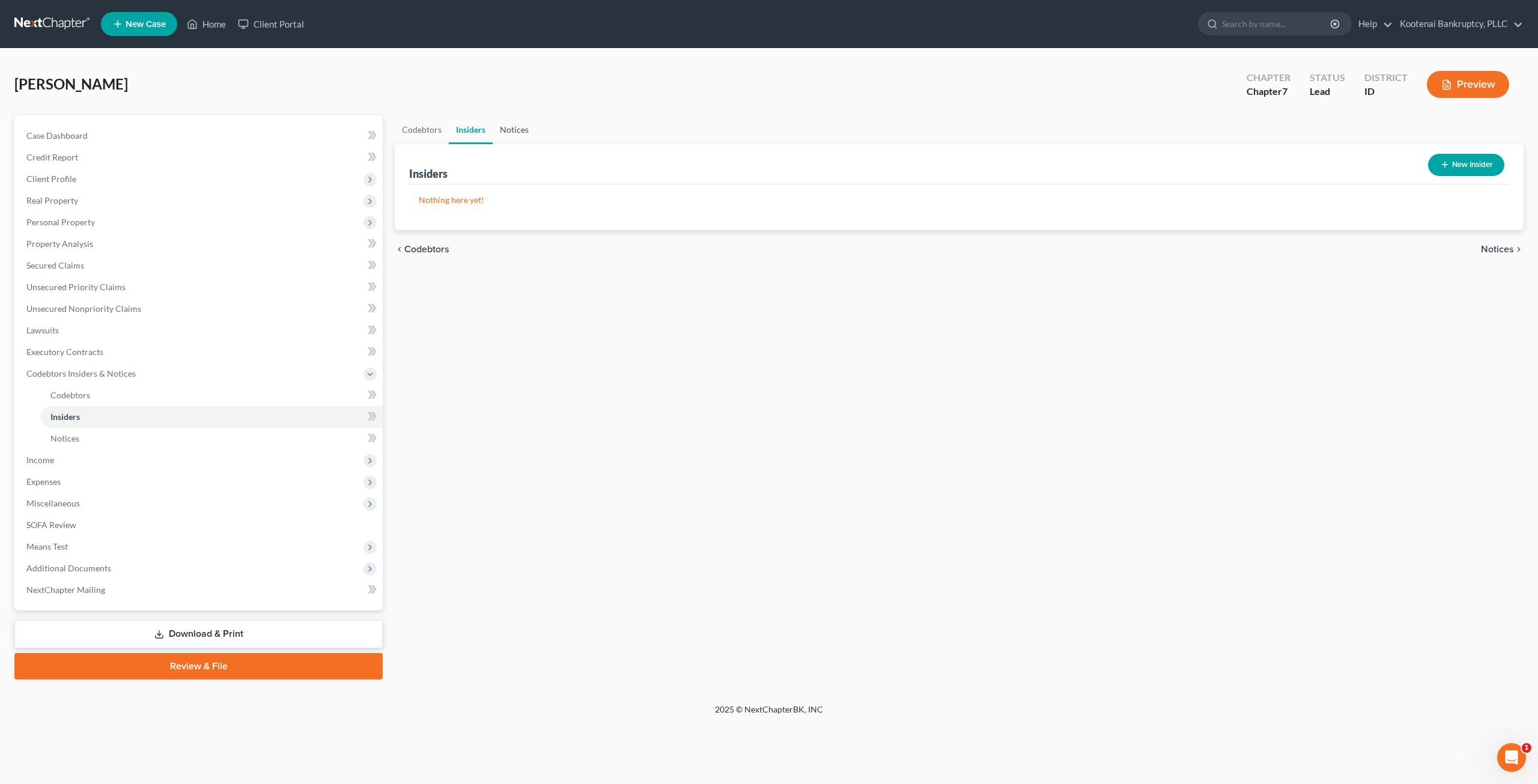
click at [519, 124] on link "Notices" at bounding box center [514, 129] width 43 height 29
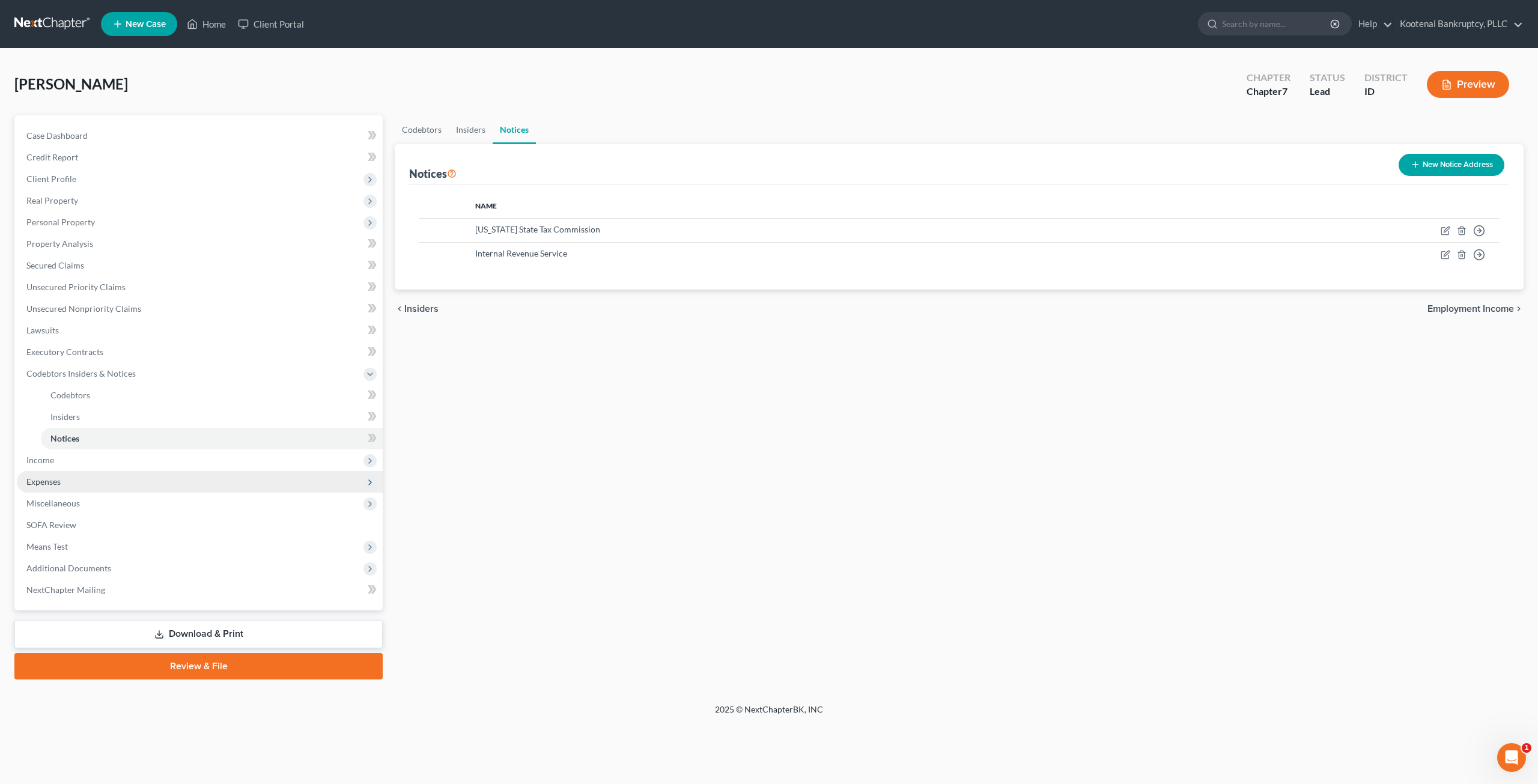
click at [91, 475] on span "Expenses" at bounding box center [199, 481] width 366 height 21
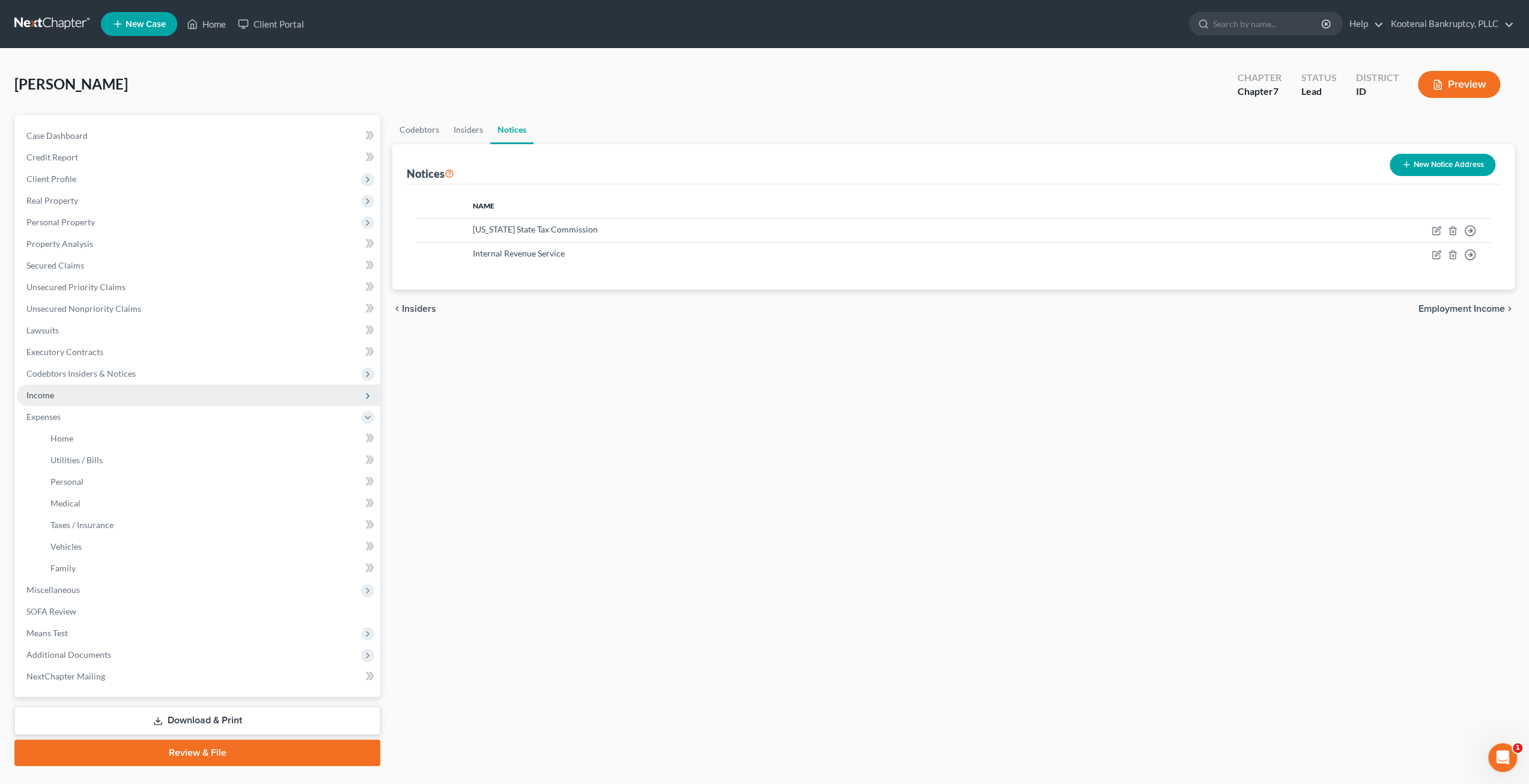
click at [101, 399] on span "Income" at bounding box center [199, 395] width 364 height 21
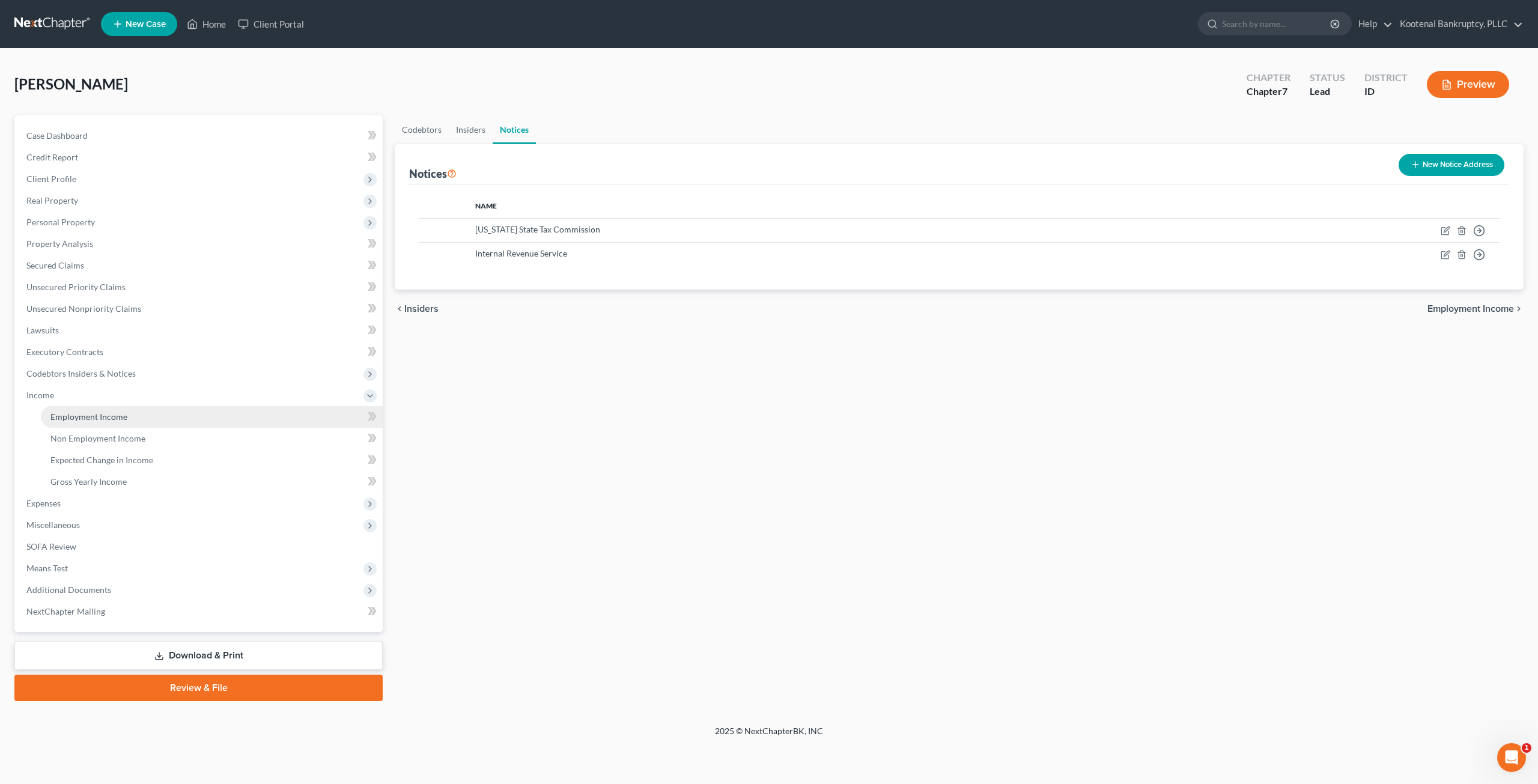
click at [104, 408] on link "Employment Income" at bounding box center [212, 417] width 342 height 21
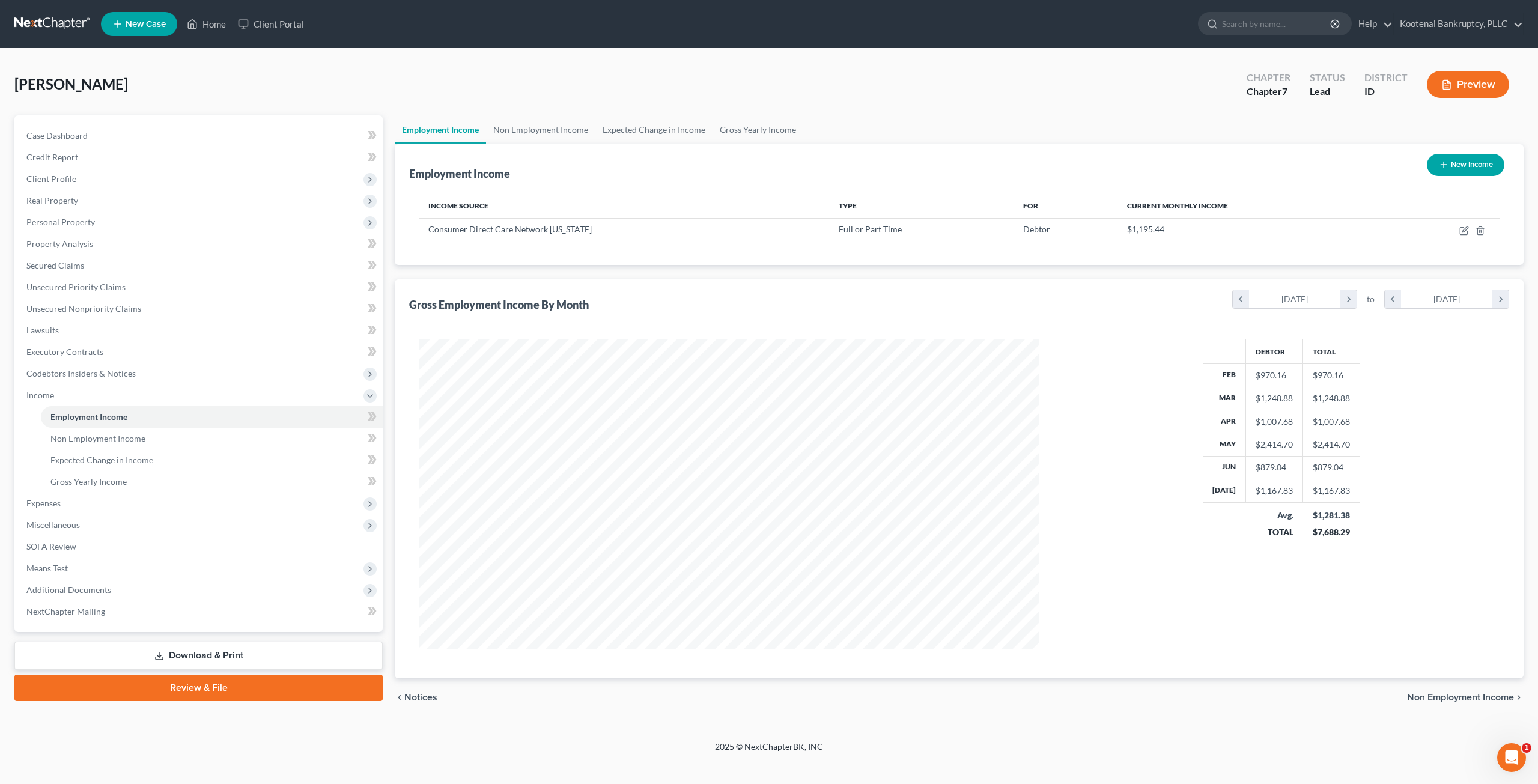
scroll to position [310, 644]
click at [1461, 230] on icon "button" at bounding box center [1464, 230] width 10 height 10
select select "0"
select select "50"
select select "2"
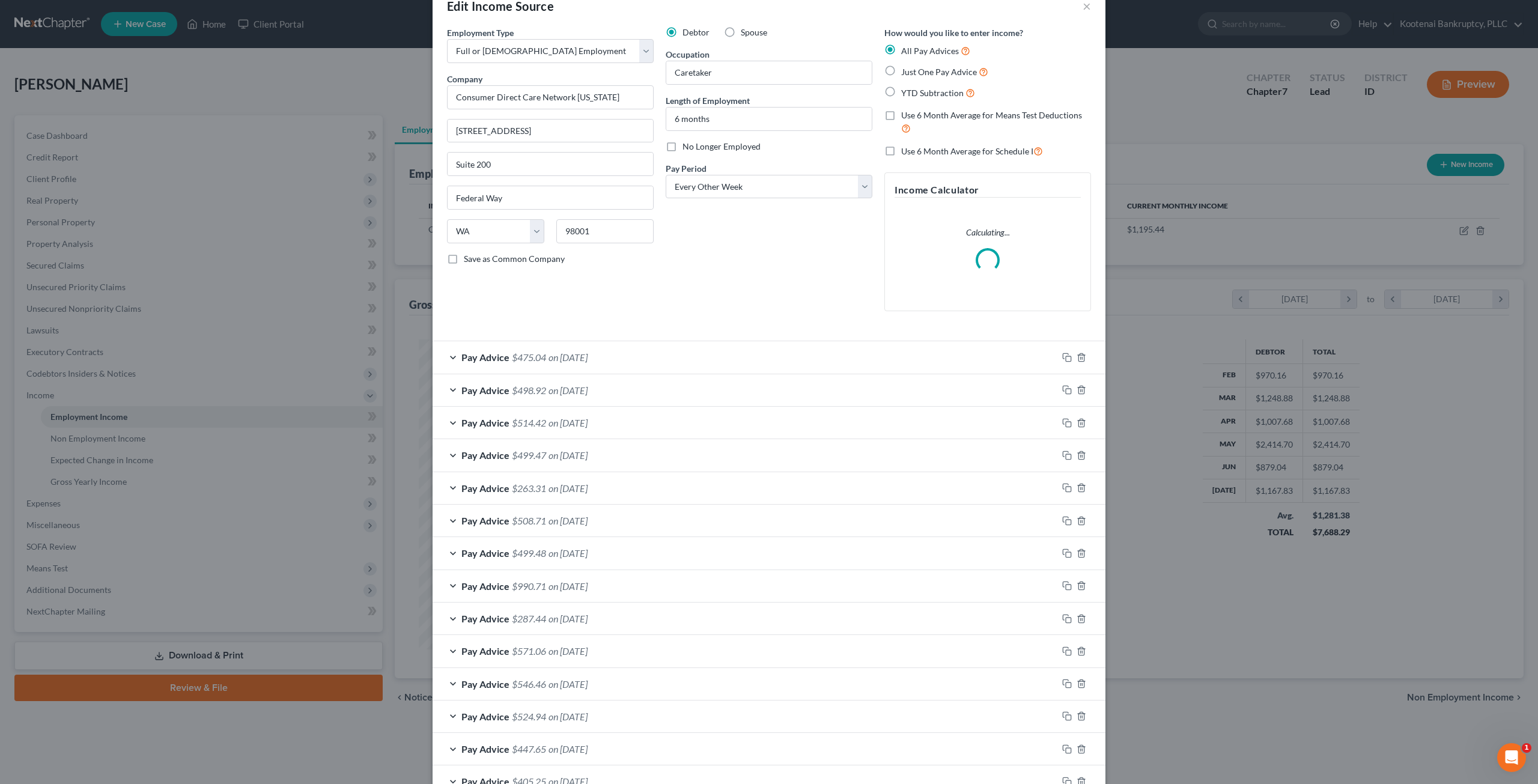
scroll to position [0, 0]
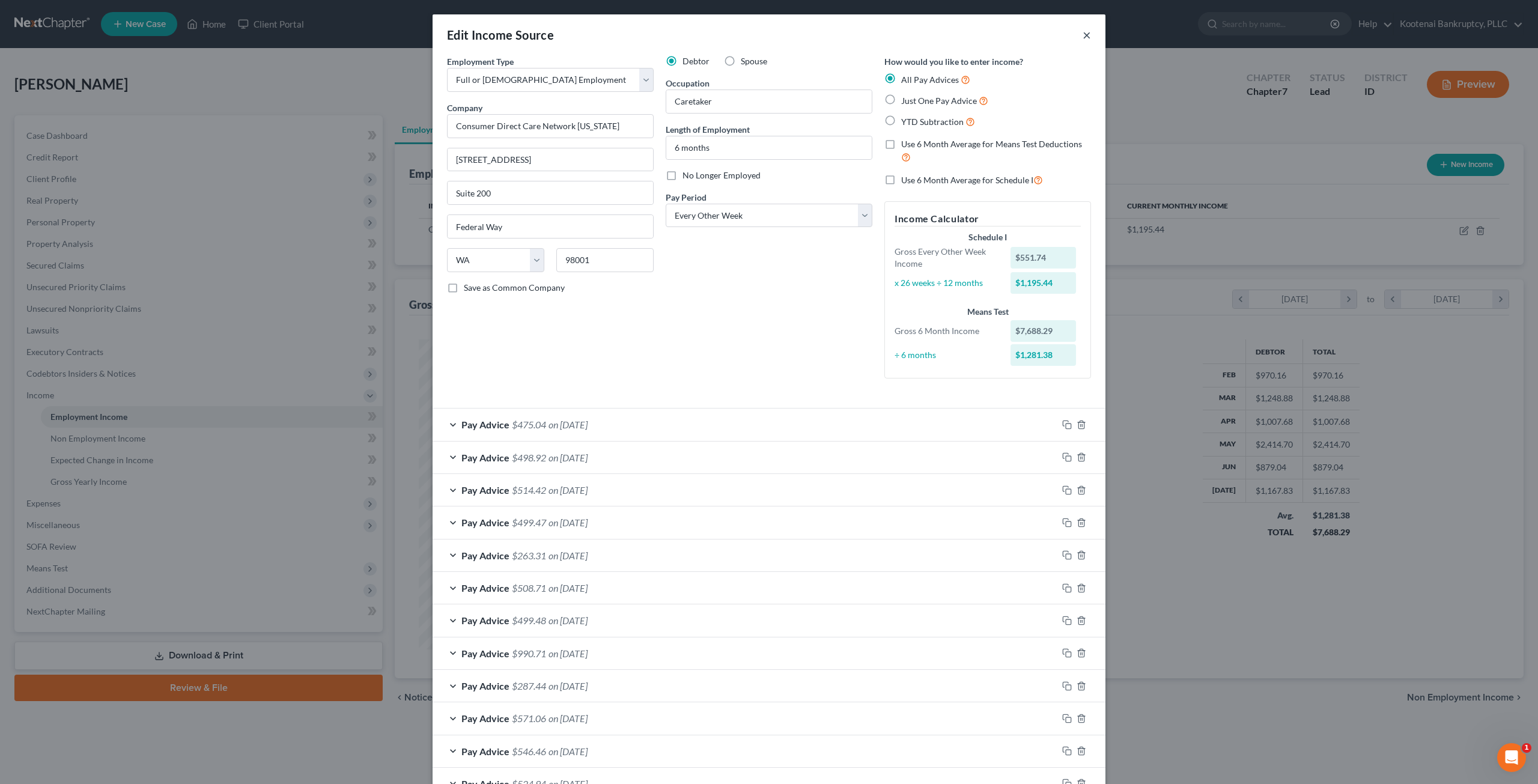
click at [1082, 32] on button "×" at bounding box center [1086, 35] width 8 height 14
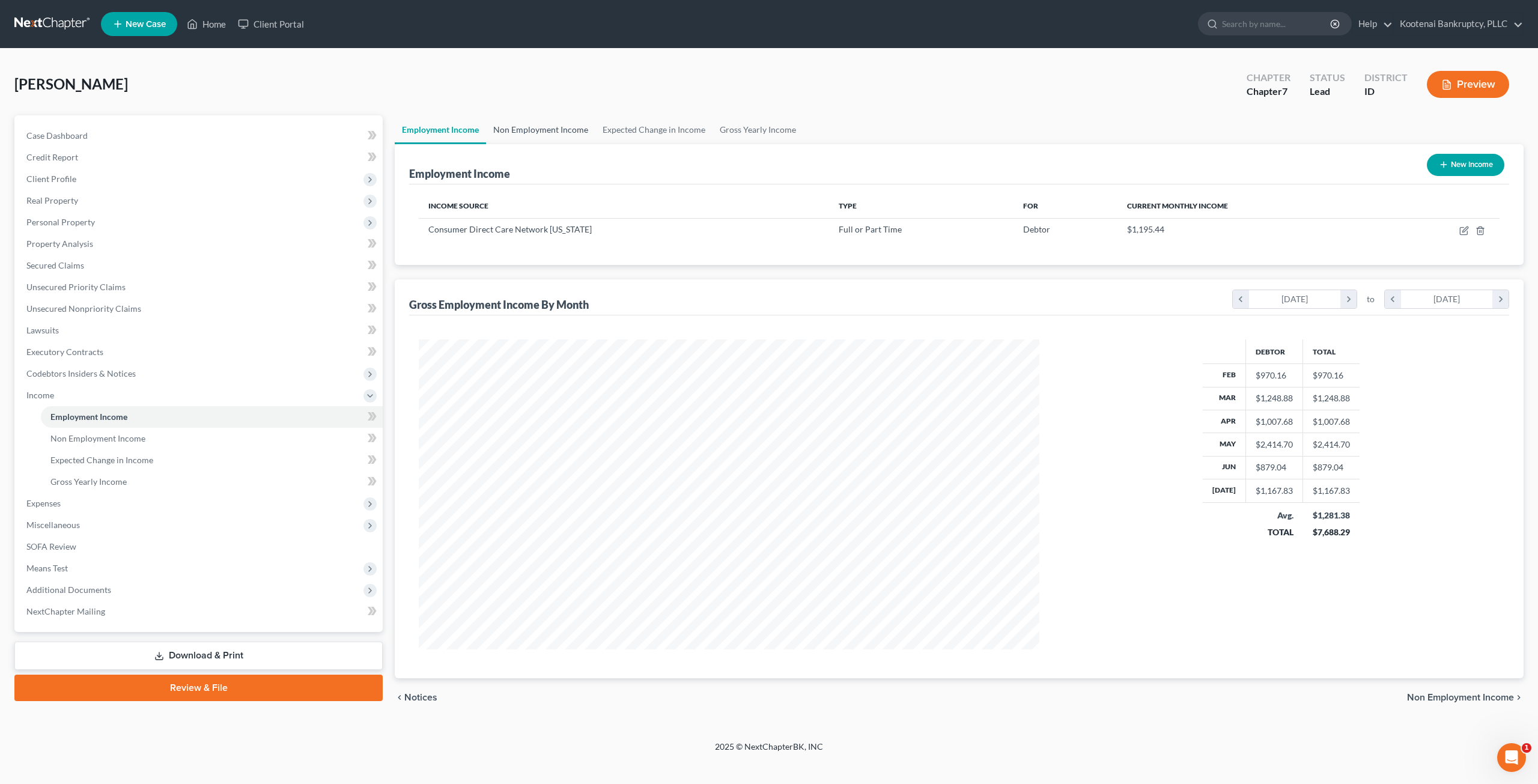
click at [562, 124] on link "Non Employment Income" at bounding box center [540, 129] width 109 height 29
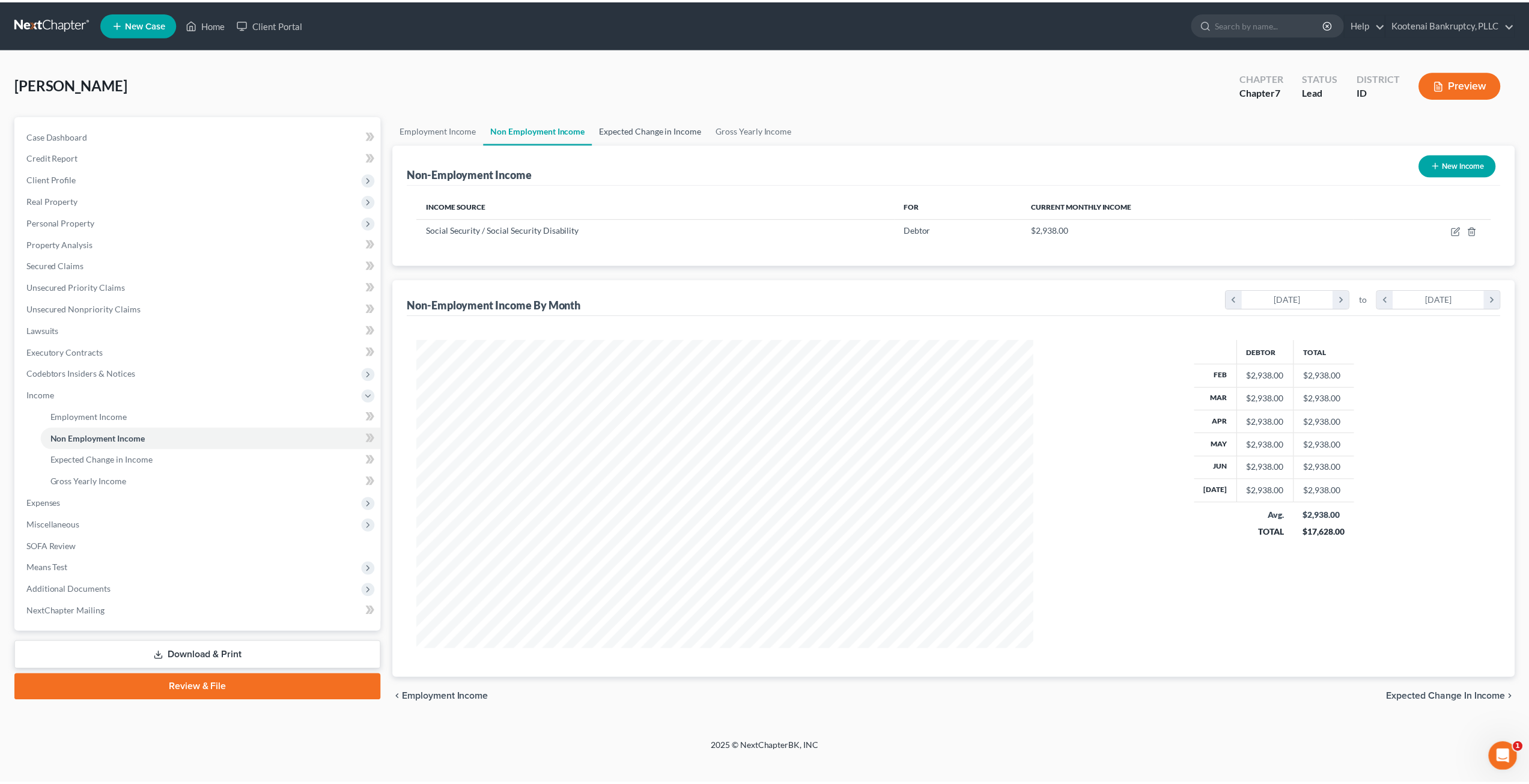
scroll to position [310, 644]
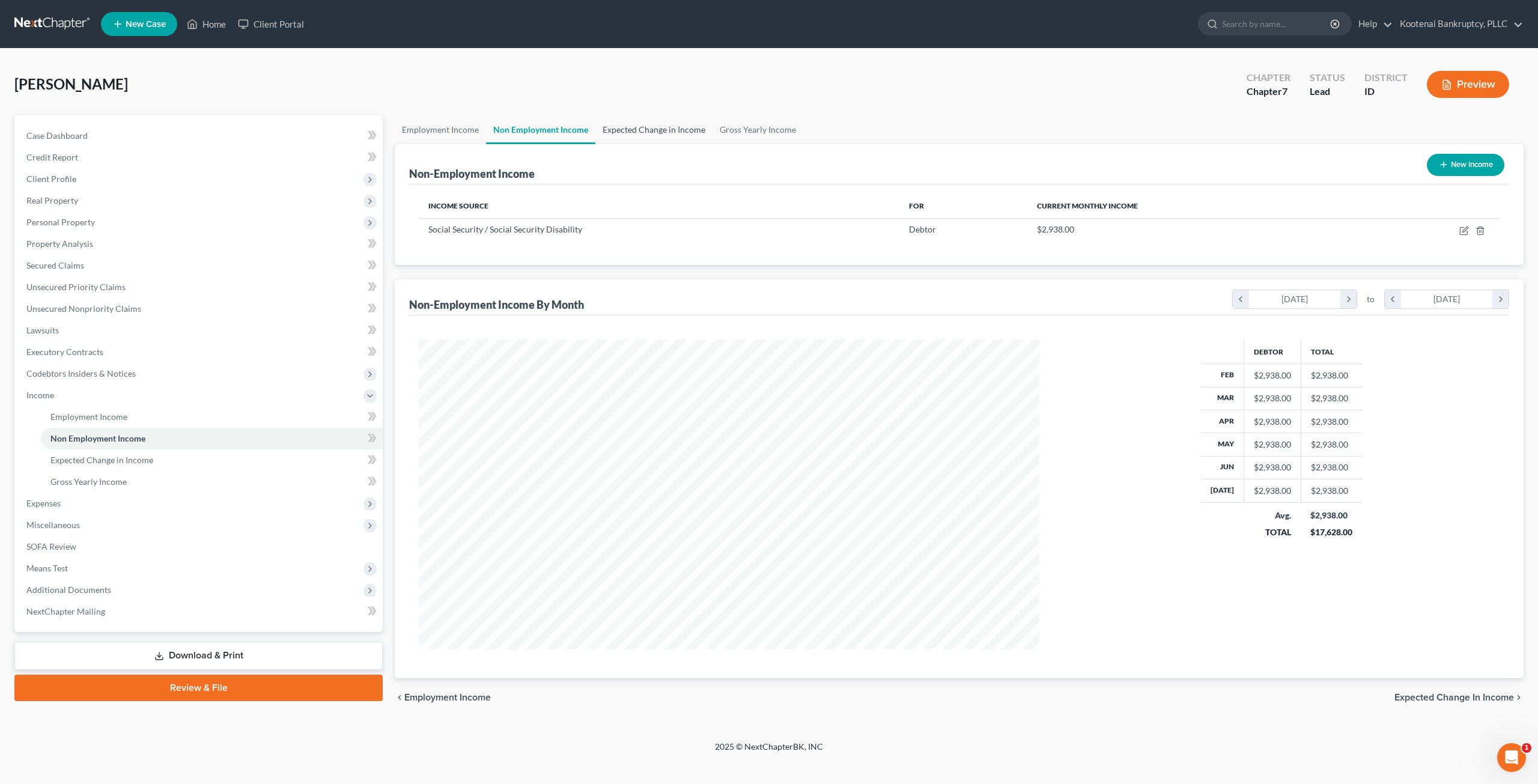
click at [681, 127] on link "Expected Change in Income" at bounding box center [654, 129] width 117 height 29
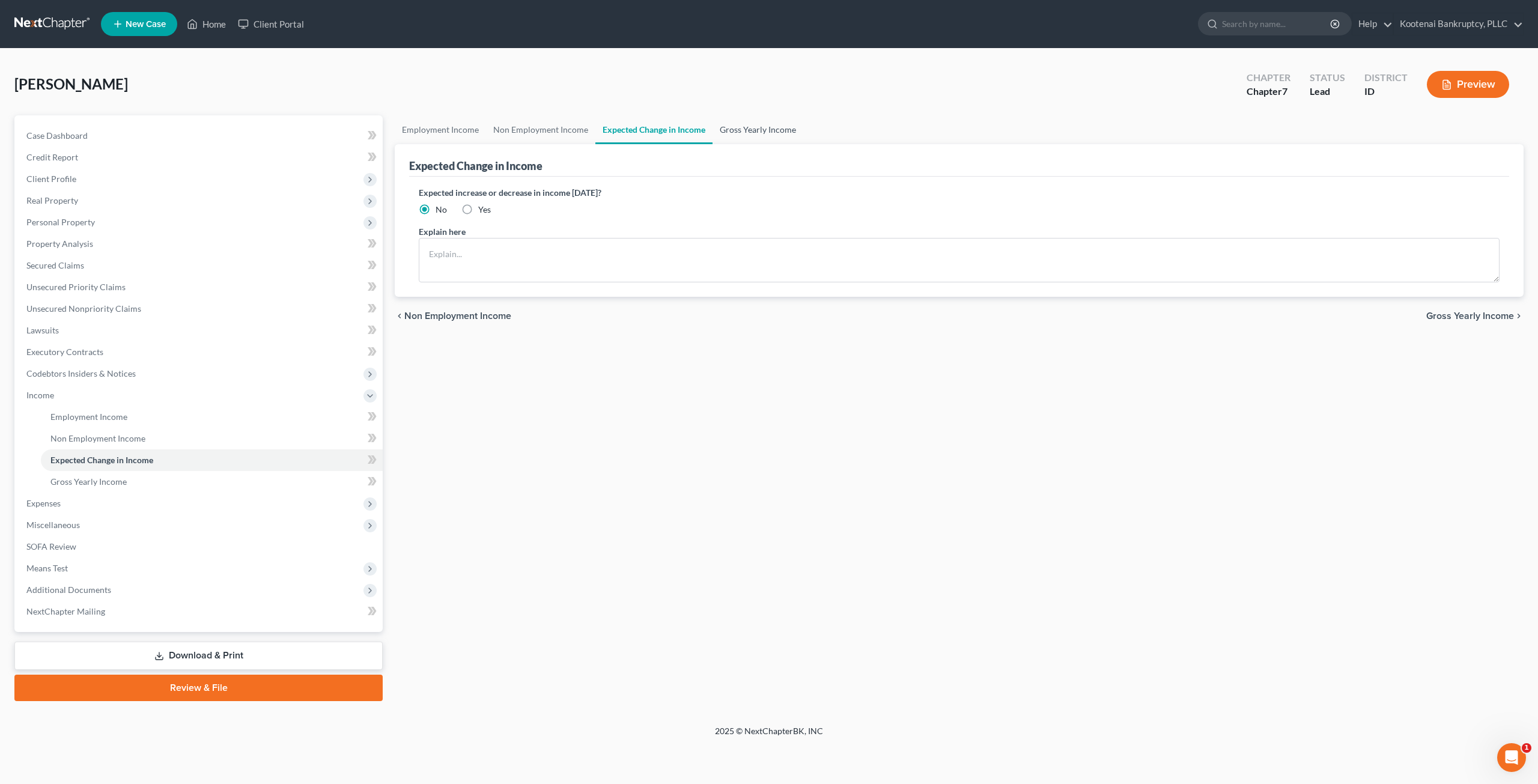
click at [774, 127] on link "Gross Yearly Income" at bounding box center [758, 129] width 91 height 29
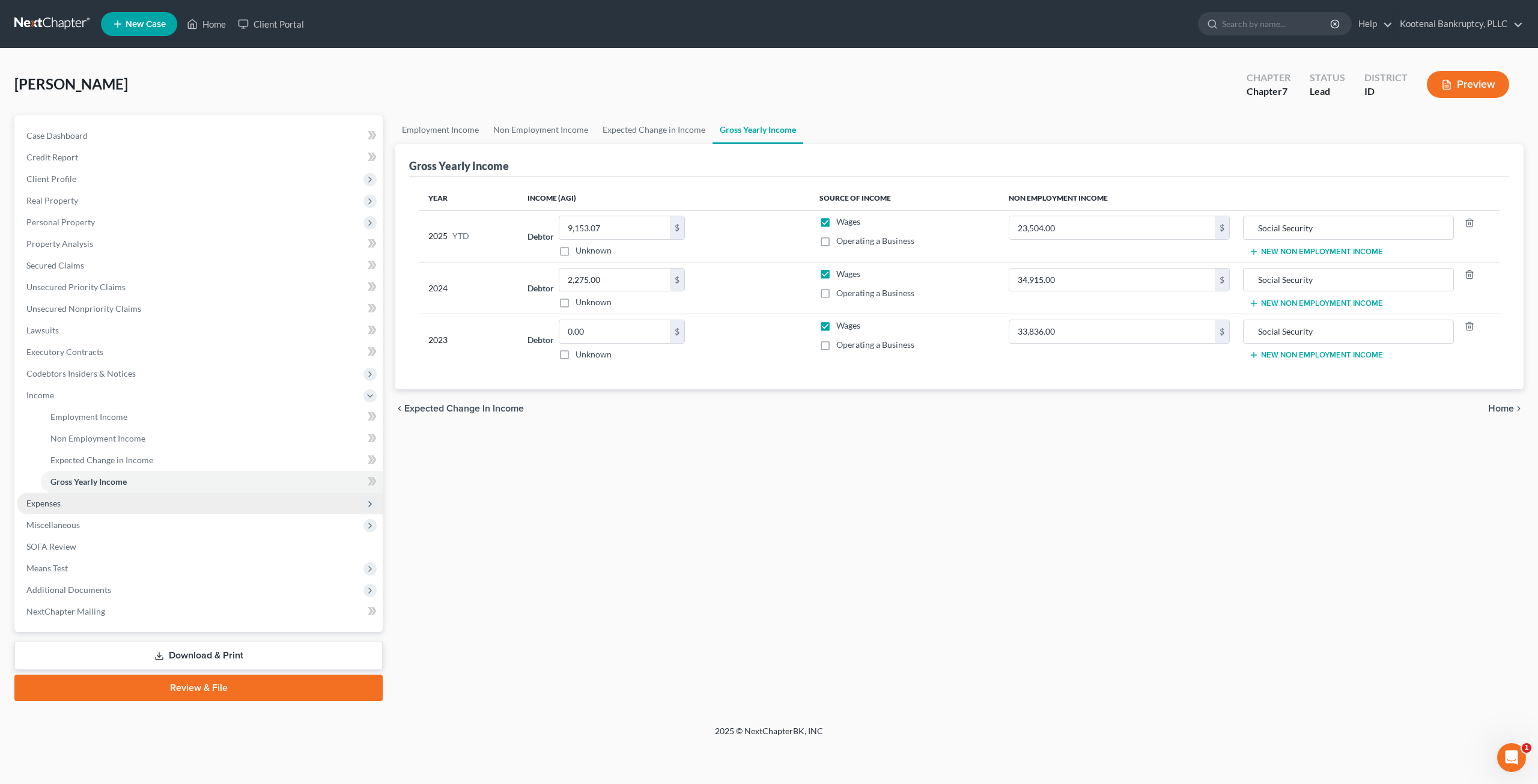
click at [136, 506] on span "Expenses" at bounding box center [199, 503] width 366 height 21
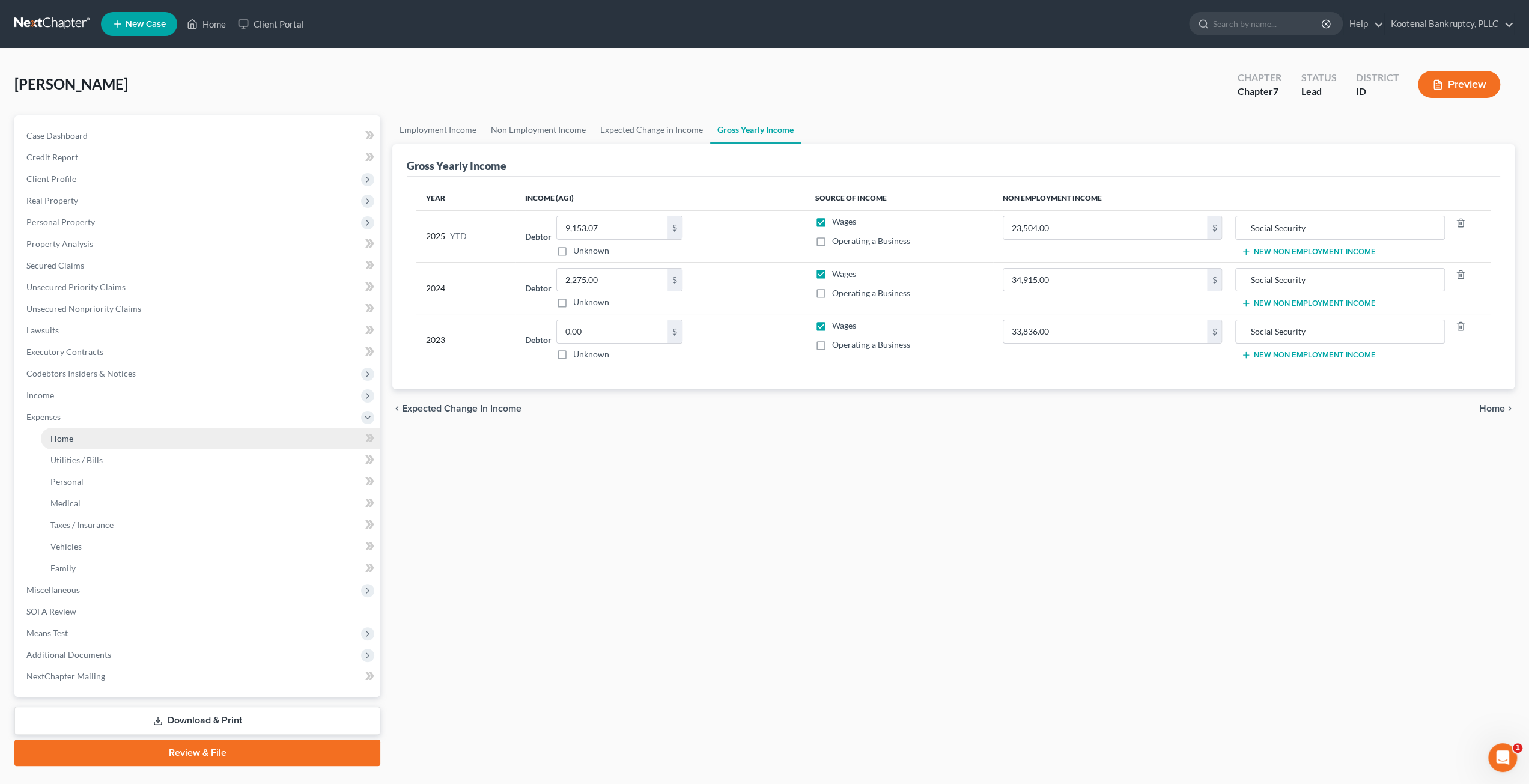
click at [164, 430] on link "Home" at bounding box center [210, 438] width 340 height 21
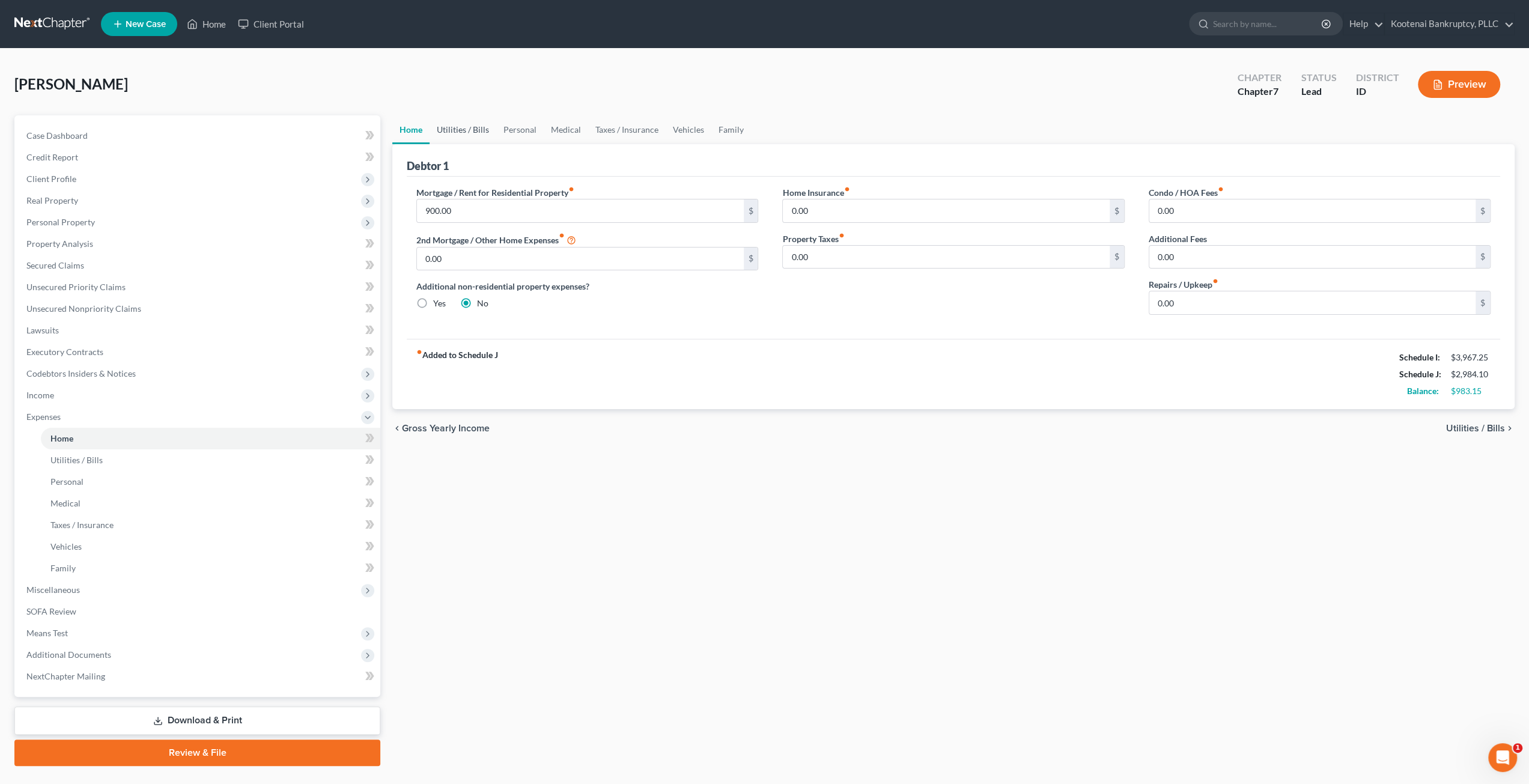
click at [459, 136] on link "Utilities / Bills" at bounding box center [463, 129] width 67 height 29
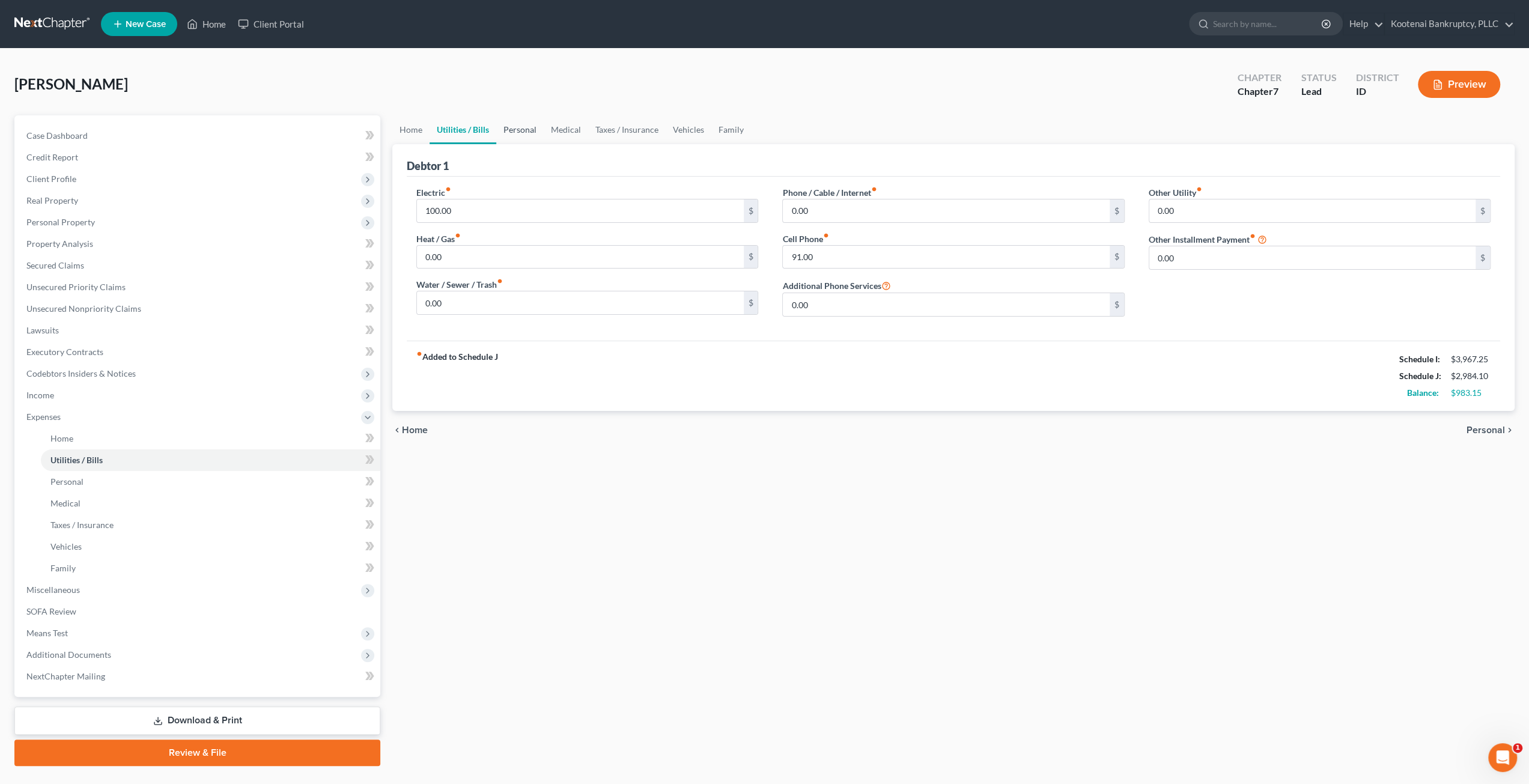
click at [531, 127] on link "Personal" at bounding box center [520, 129] width 47 height 29
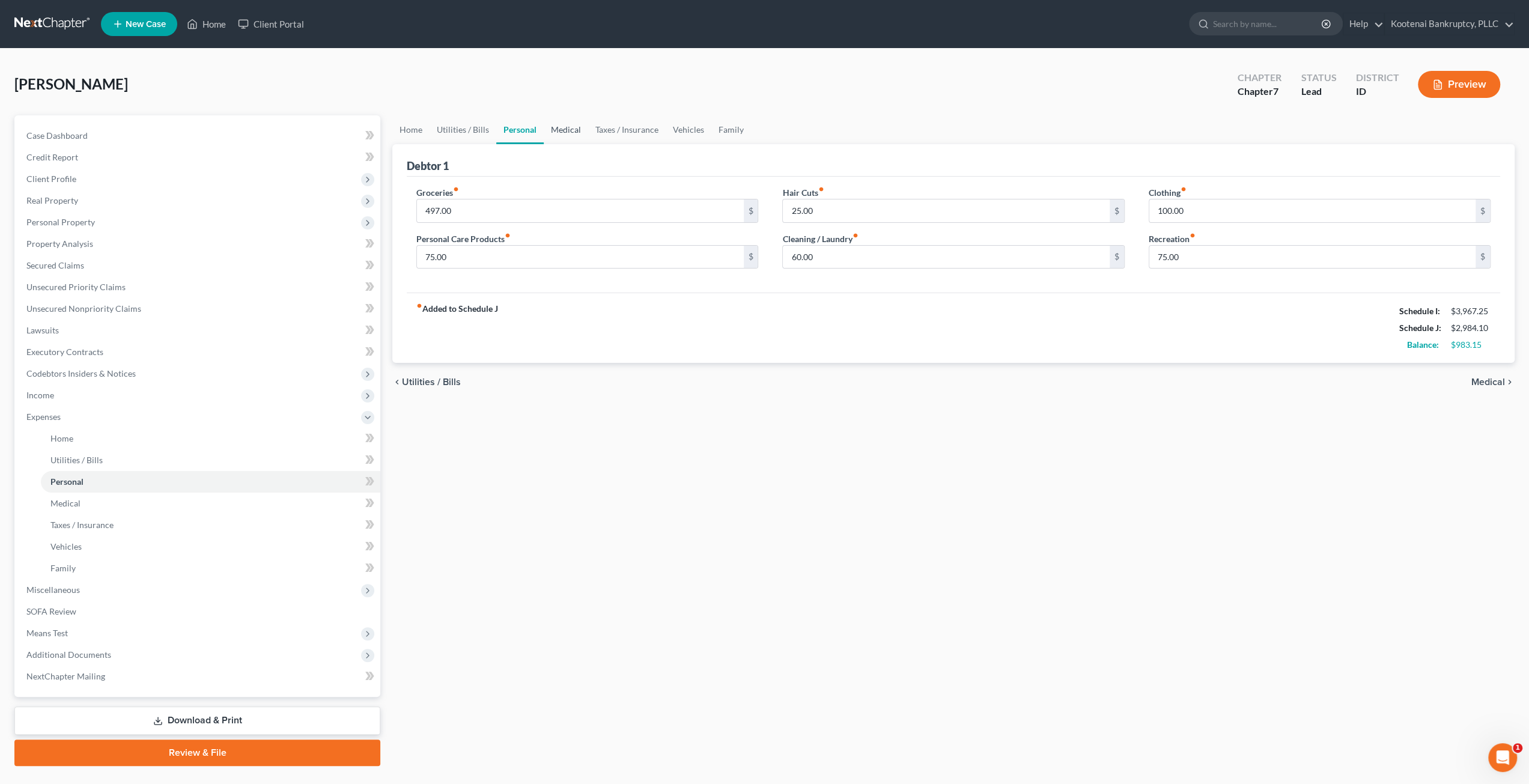
click at [571, 133] on link "Medical" at bounding box center [566, 129] width 45 height 29
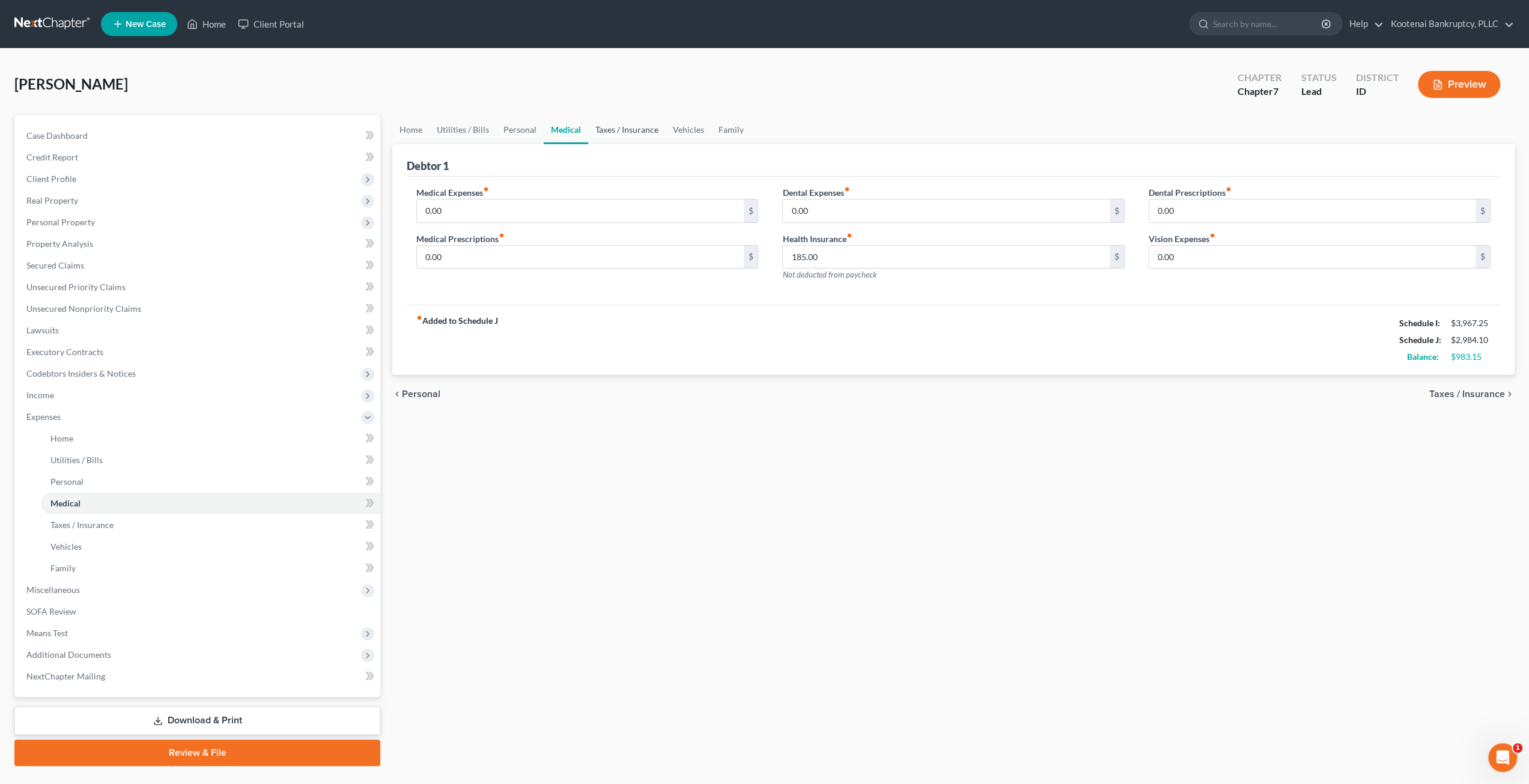
click at [620, 132] on link "Taxes / Insurance" at bounding box center [627, 129] width 78 height 29
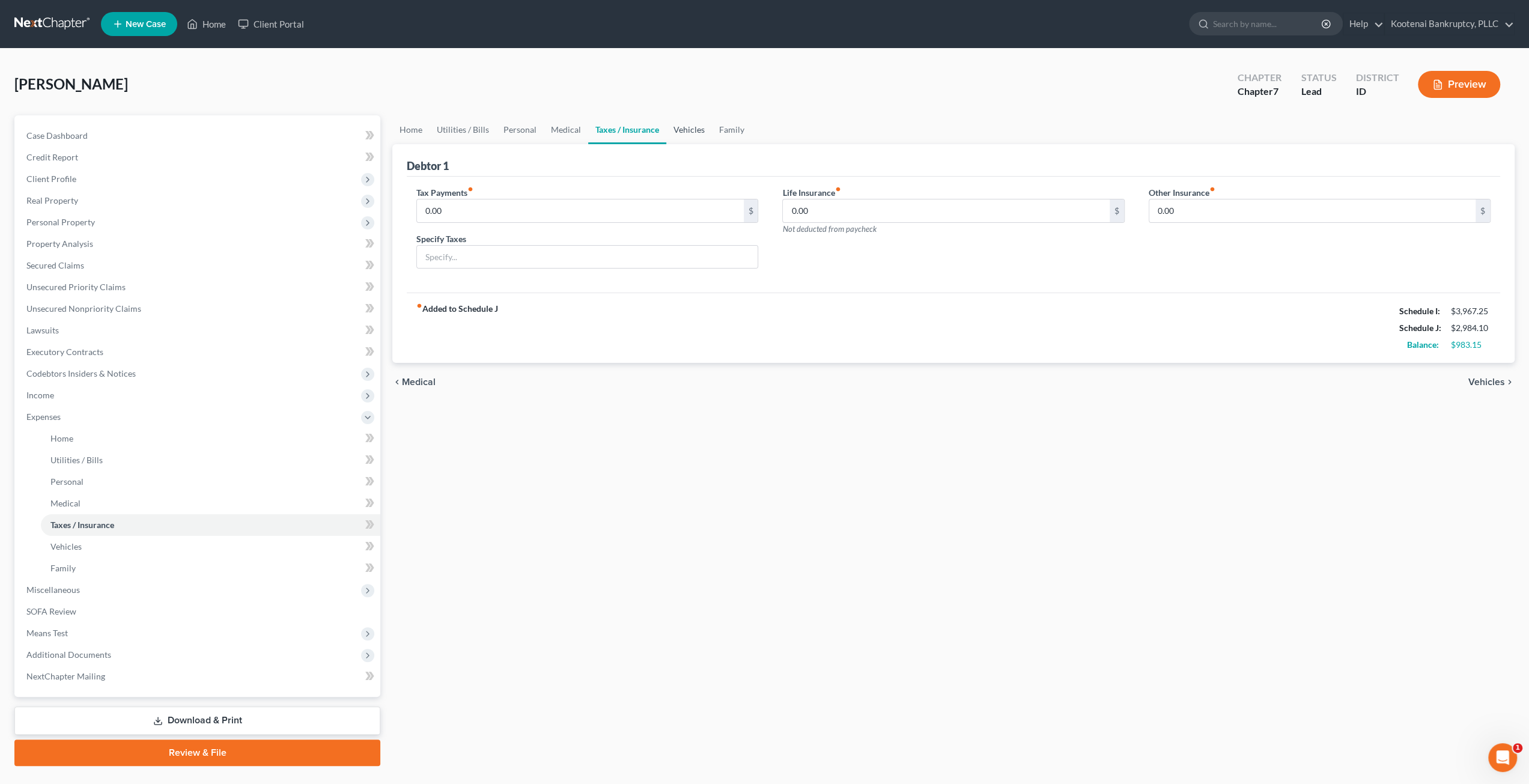
click at [686, 131] on link "Vehicles" at bounding box center [689, 129] width 46 height 29
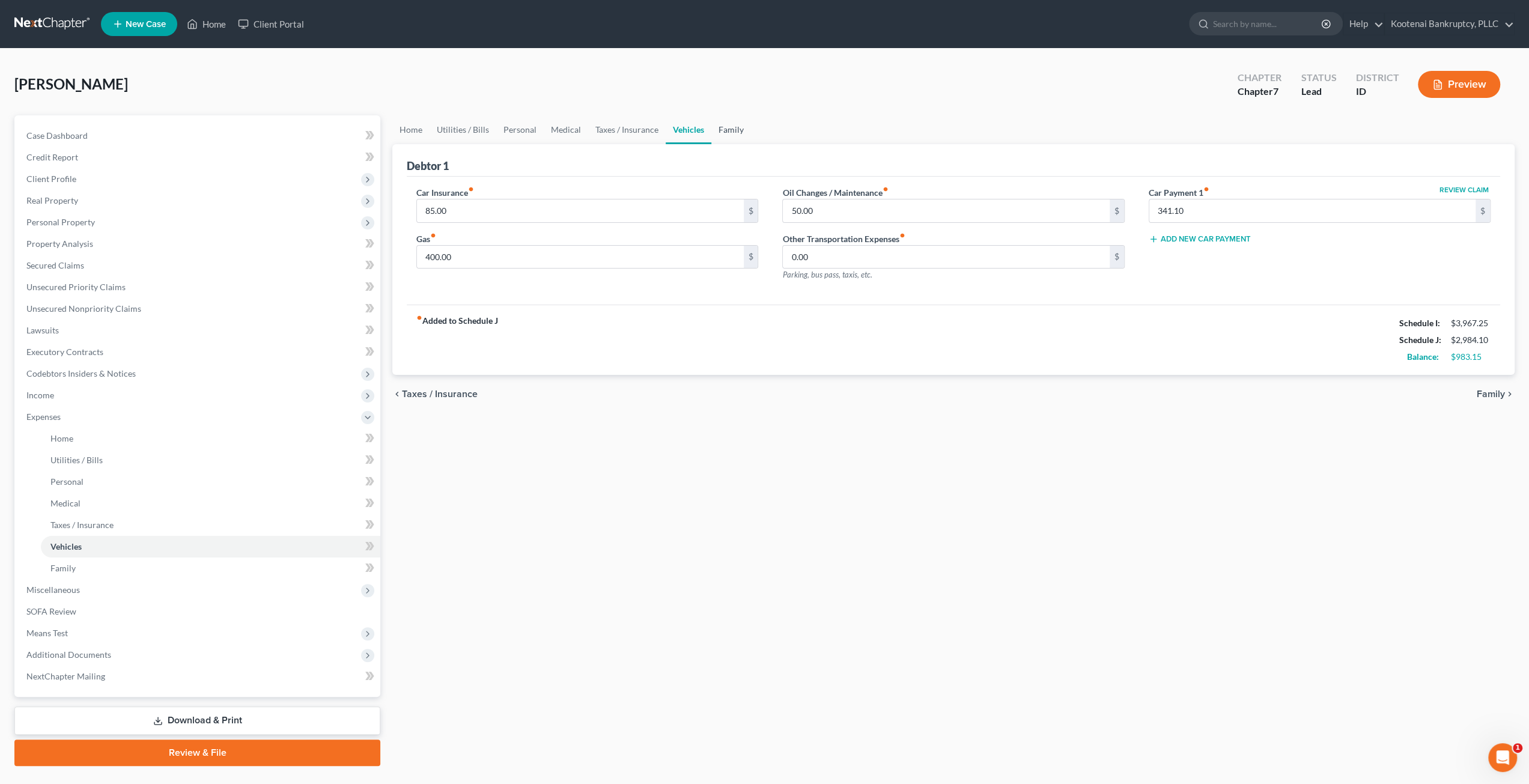
click at [731, 130] on link "Family" at bounding box center [731, 129] width 39 height 29
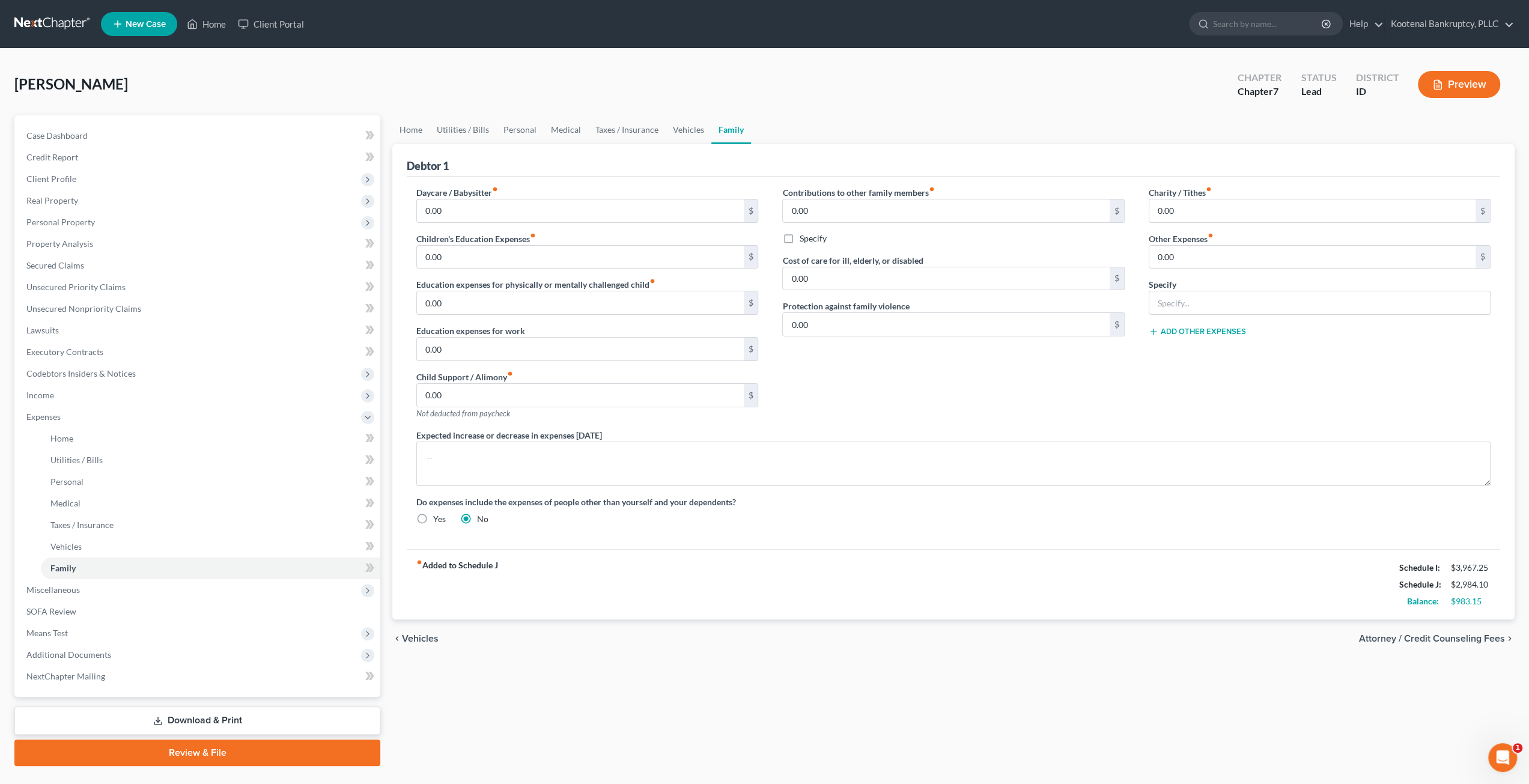
click at [1074, 386] on div "Contributions to other family members fiber_manual_record 0.00 $ Specify Cost o…" at bounding box center [952, 307] width 366 height 243
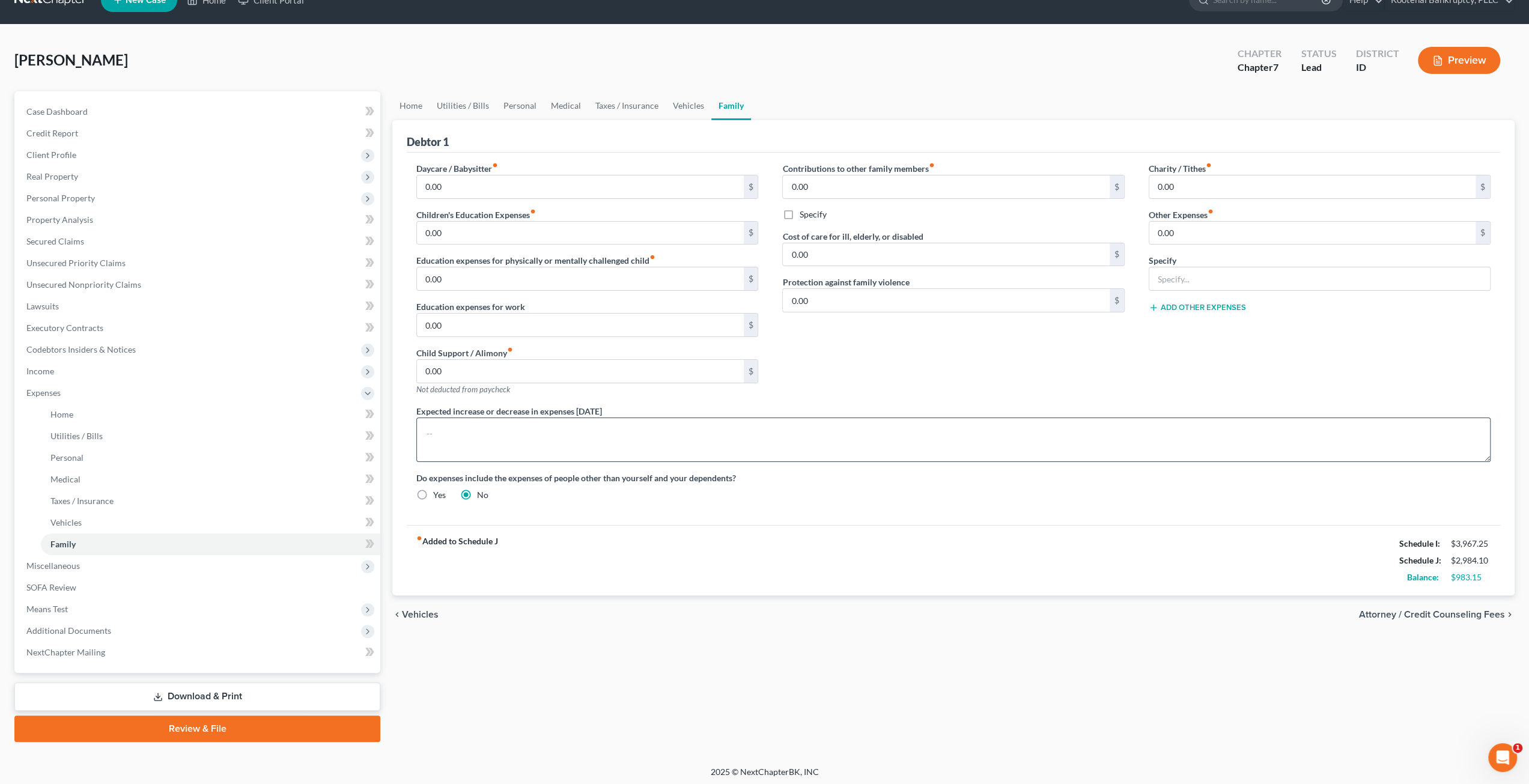
scroll to position [26, 0]
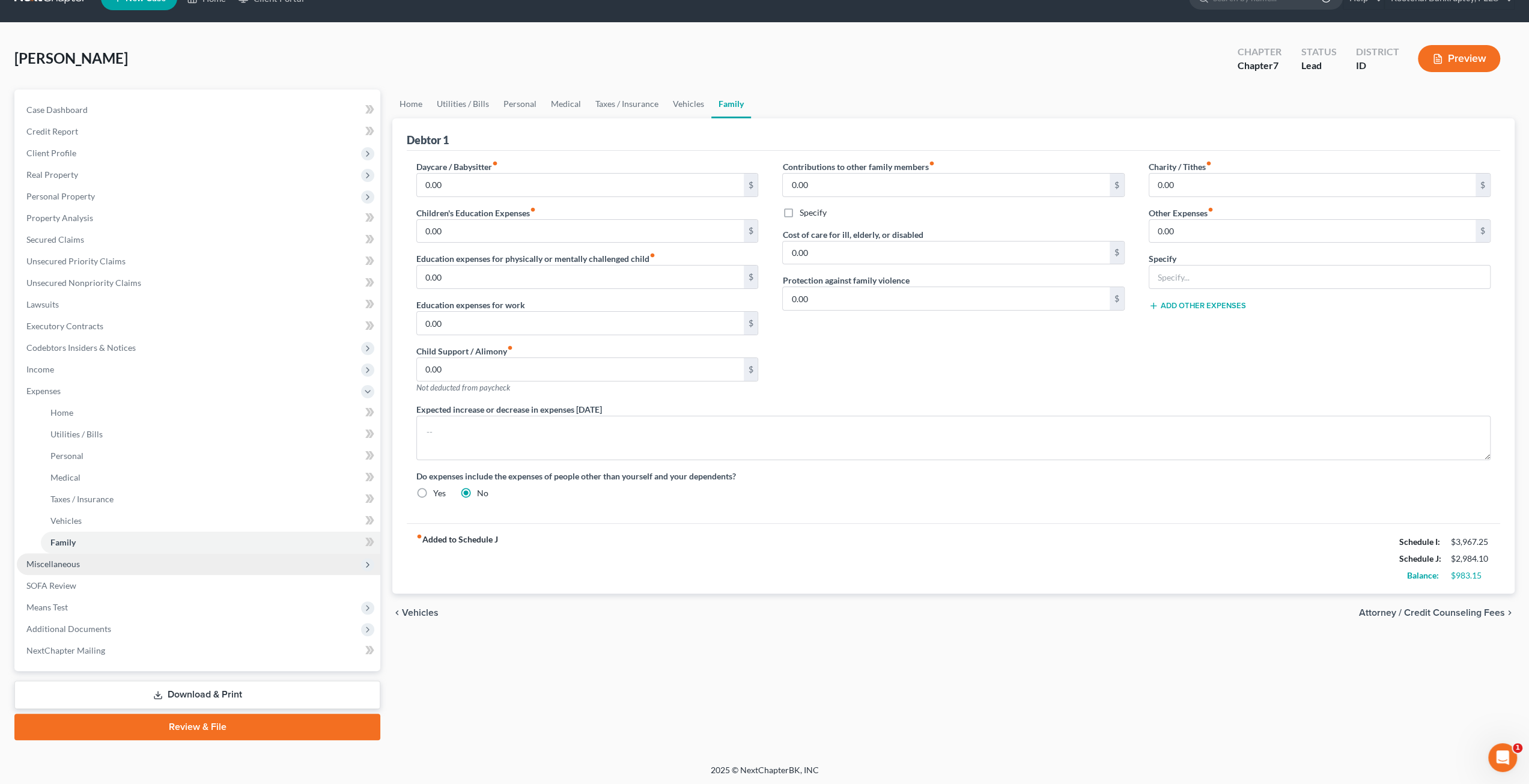
click at [139, 565] on span "Miscellaneous" at bounding box center [199, 563] width 364 height 21
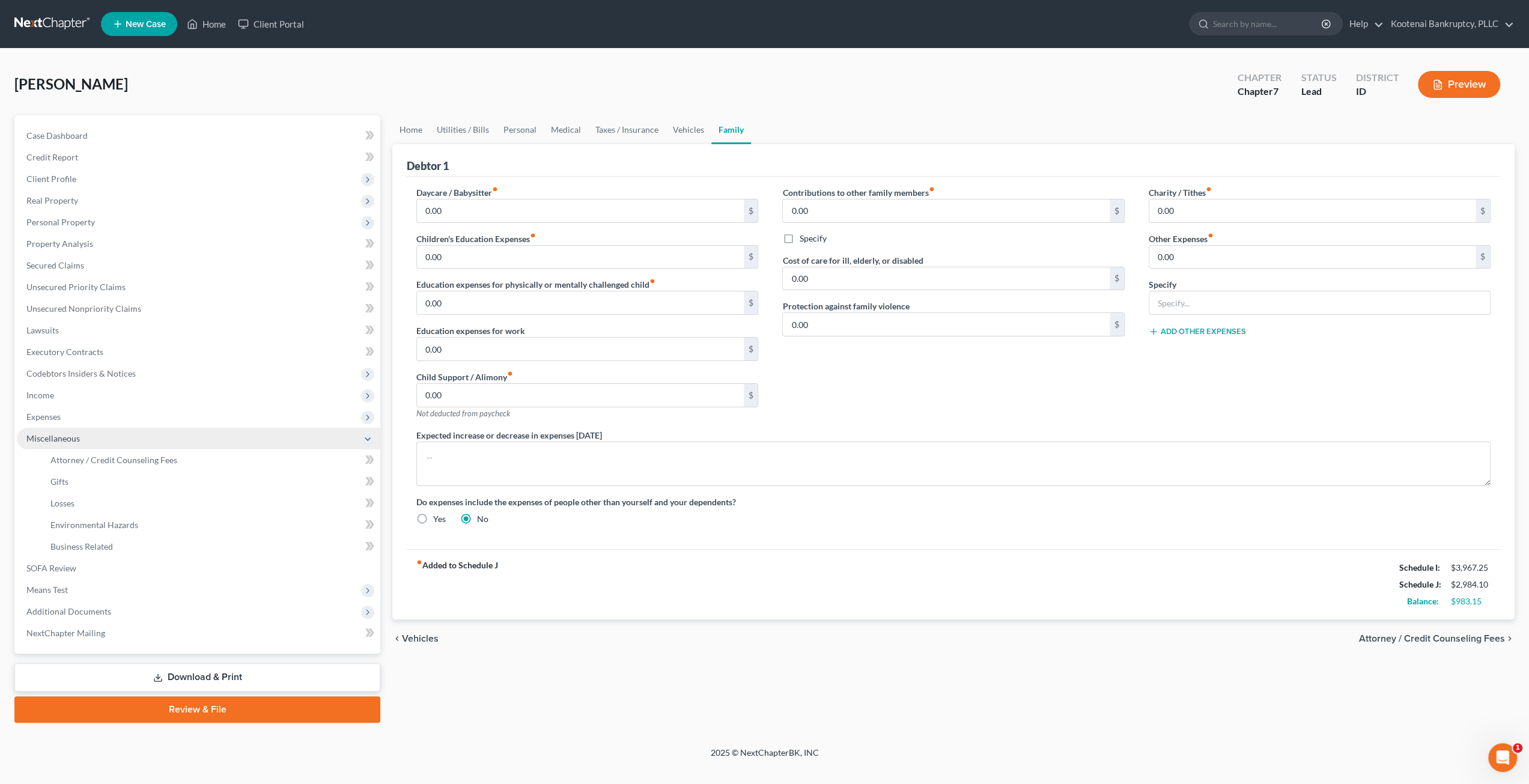
scroll to position [0, 0]
click at [147, 460] on span "Attorney / Credit Counseling Fees" at bounding box center [114, 460] width 127 height 10
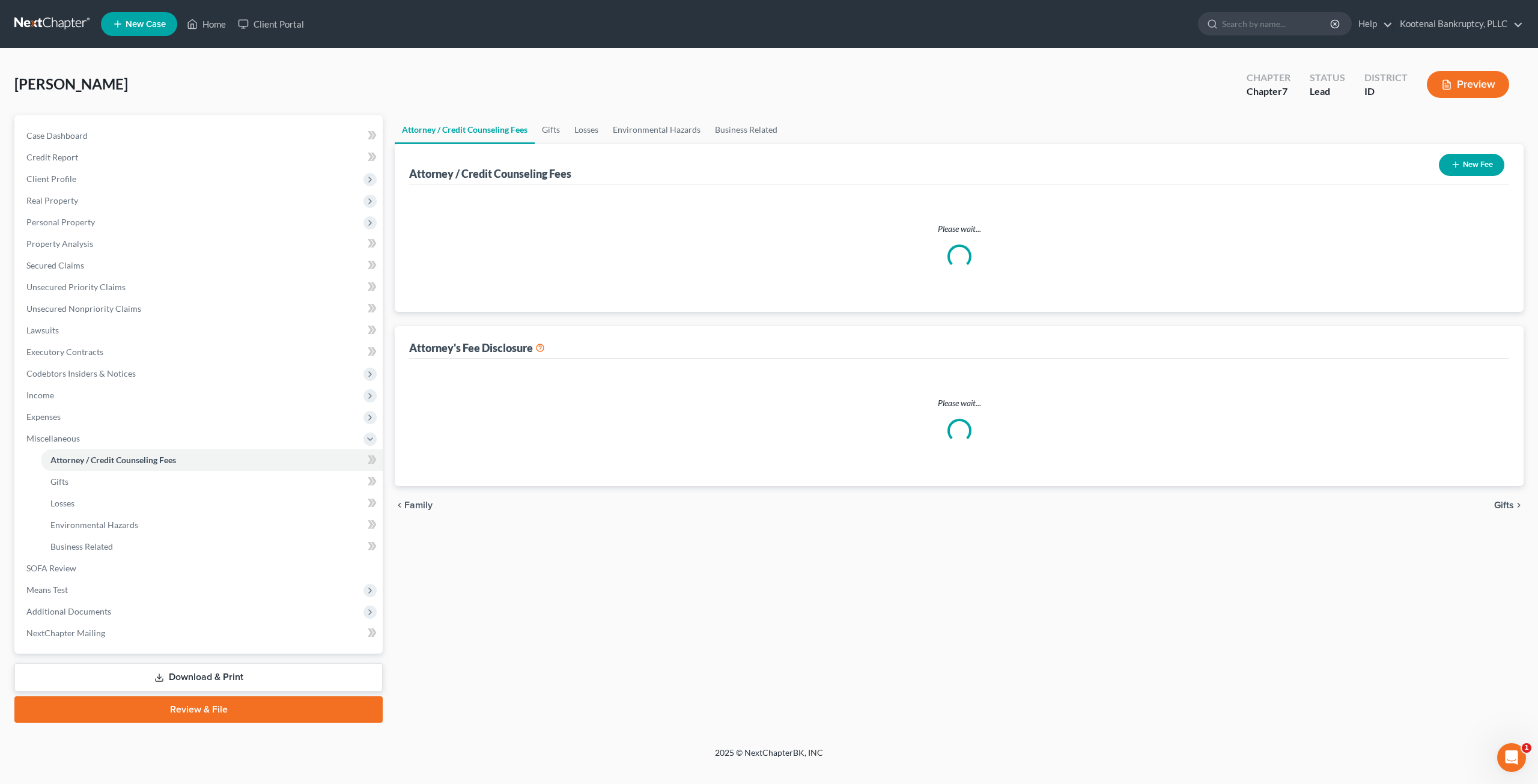
select select "3"
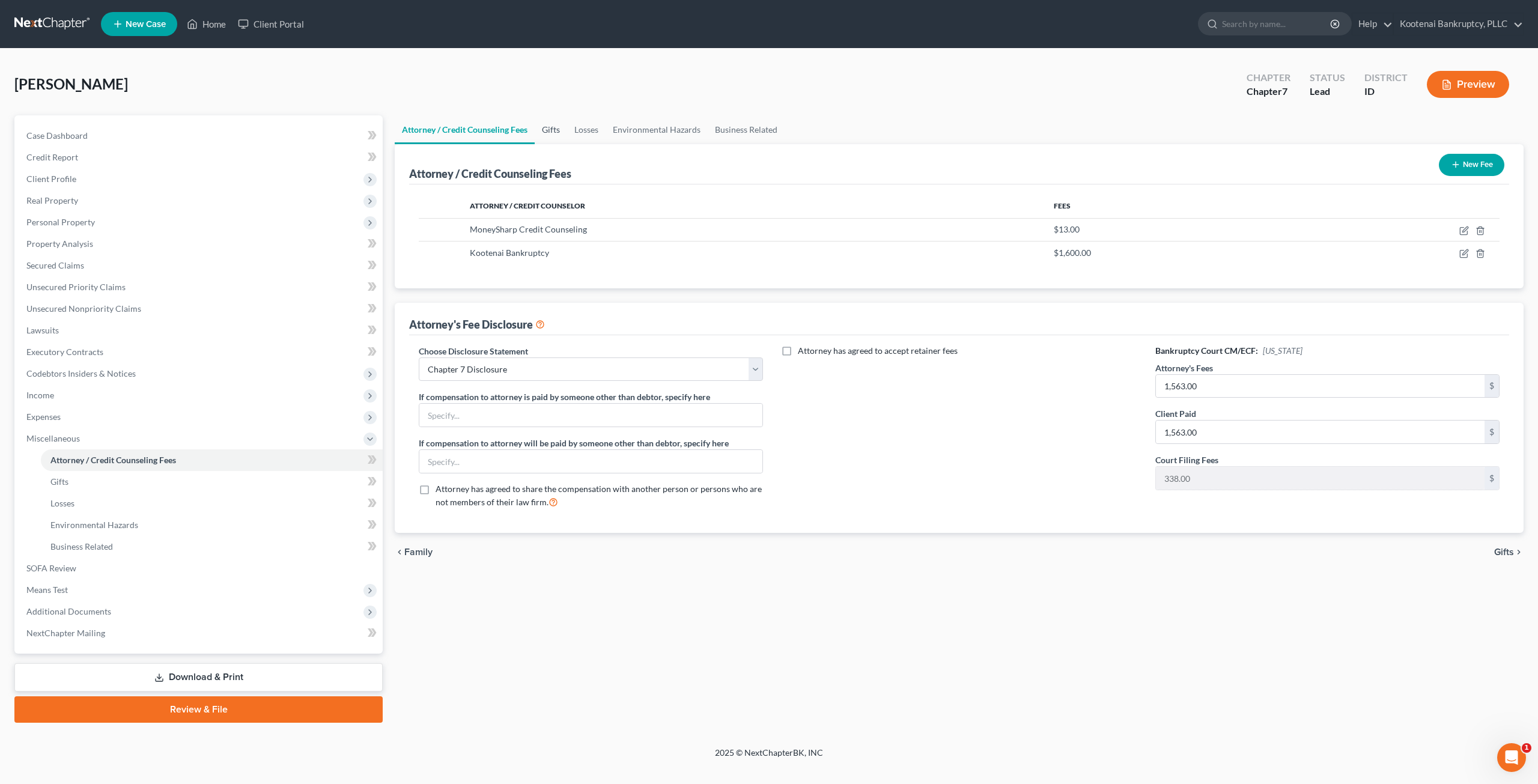
click at [546, 125] on link "Gifts" at bounding box center [551, 129] width 32 height 29
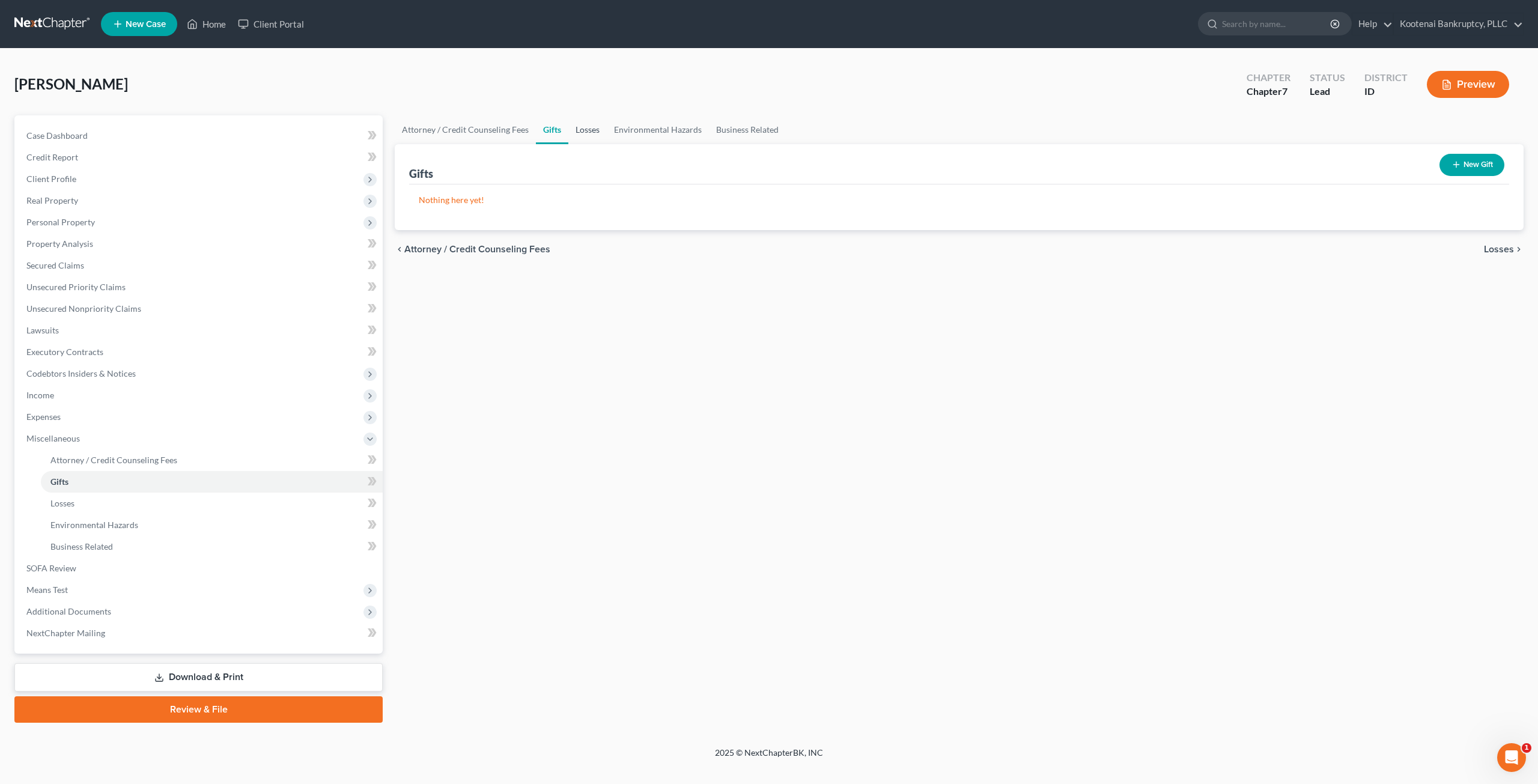
click at [587, 132] on link "Losses" at bounding box center [587, 129] width 38 height 29
click at [654, 131] on link "Environmental Hazards" at bounding box center [658, 129] width 102 height 29
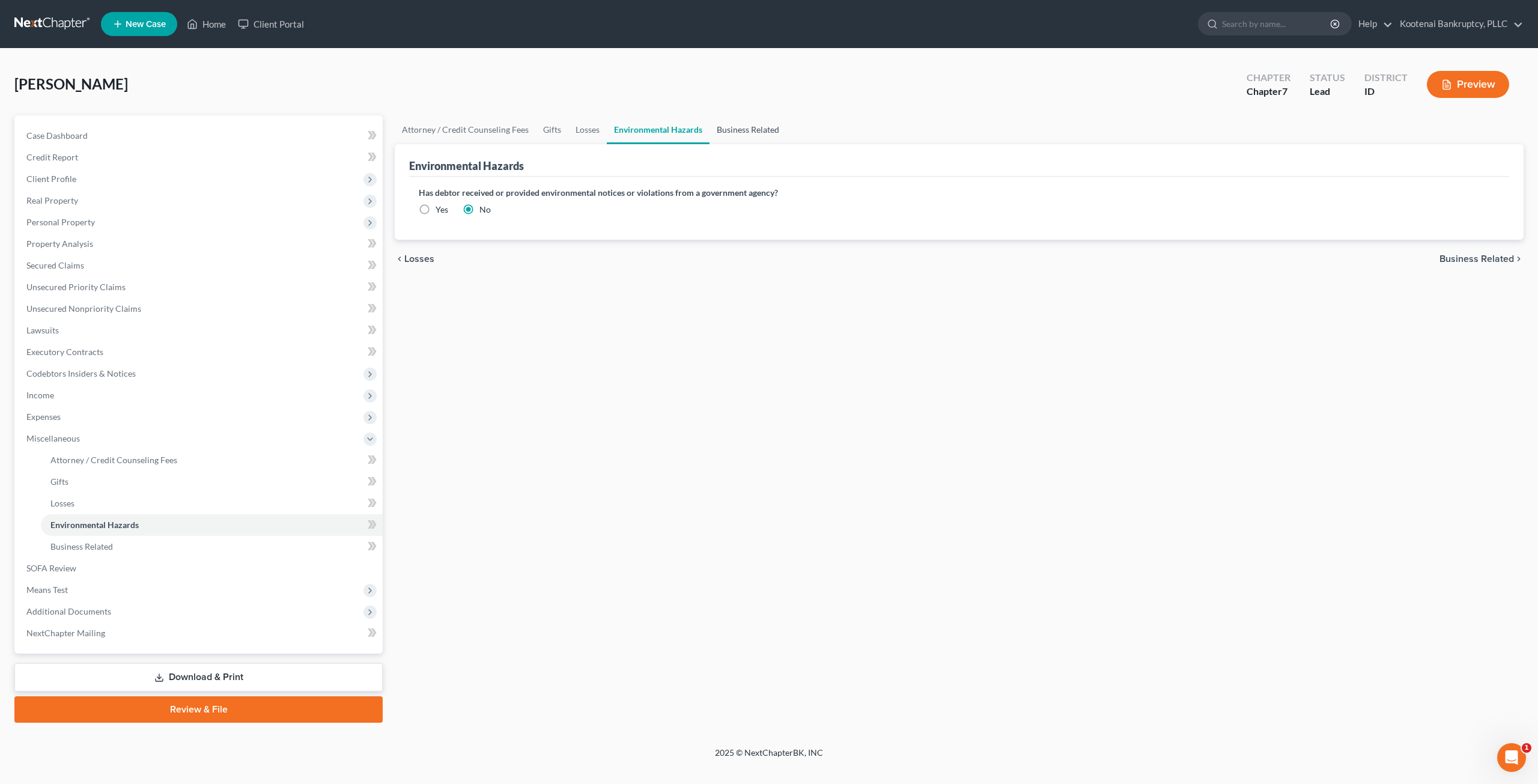
click at [760, 138] on link "Business Related" at bounding box center [748, 129] width 77 height 29
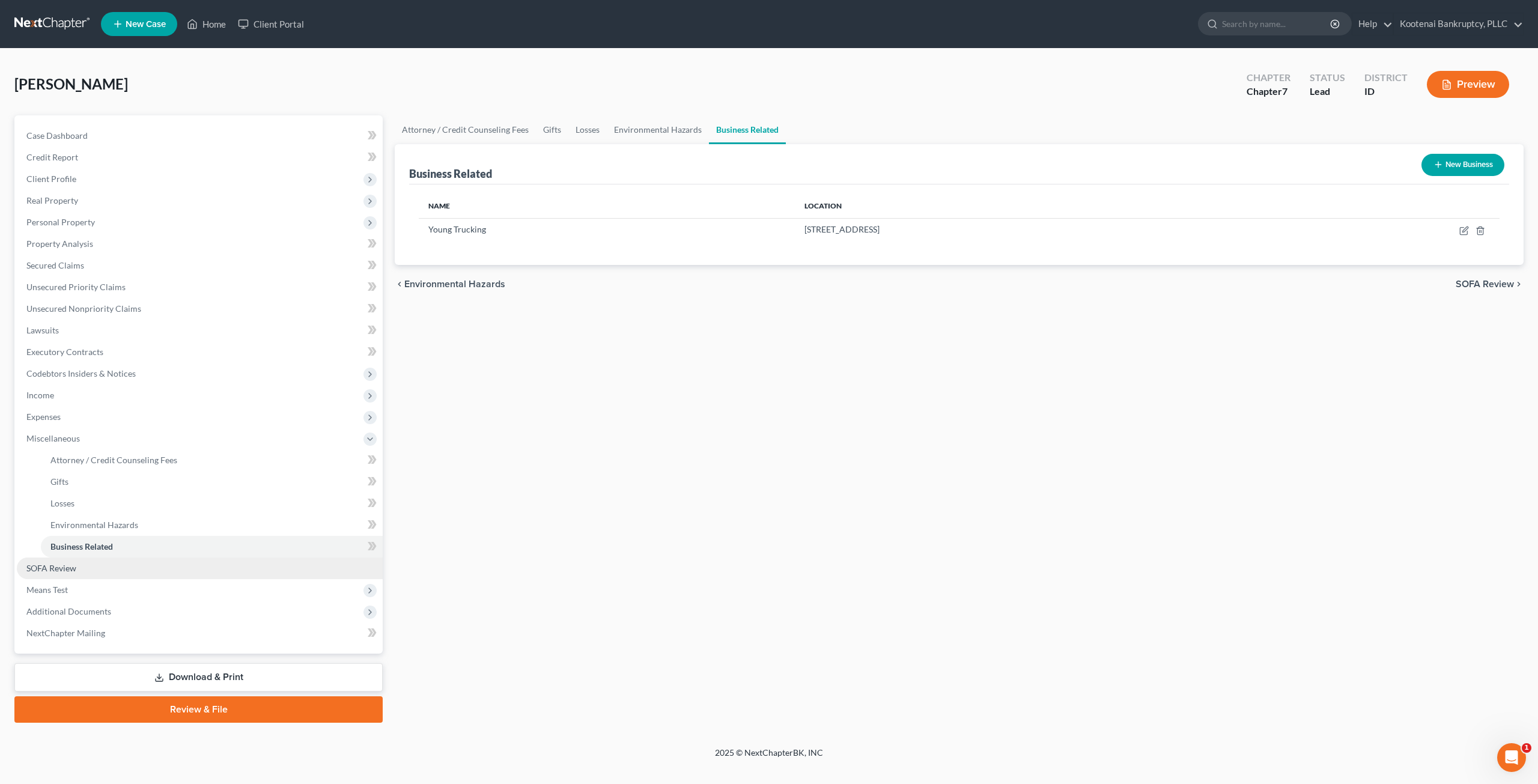
click at [115, 565] on link "SOFA Review" at bounding box center [199, 568] width 366 height 21
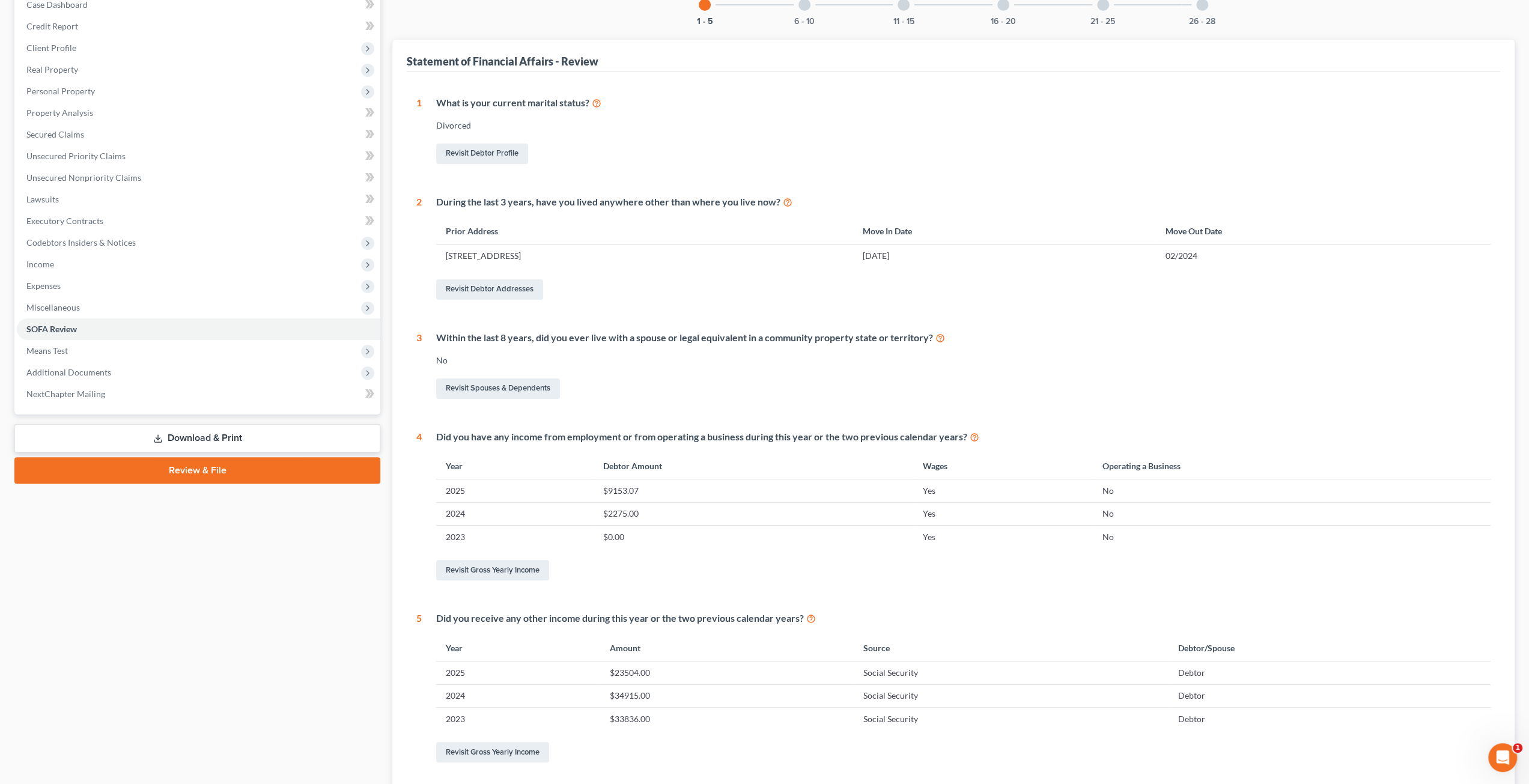
scroll to position [56, 0]
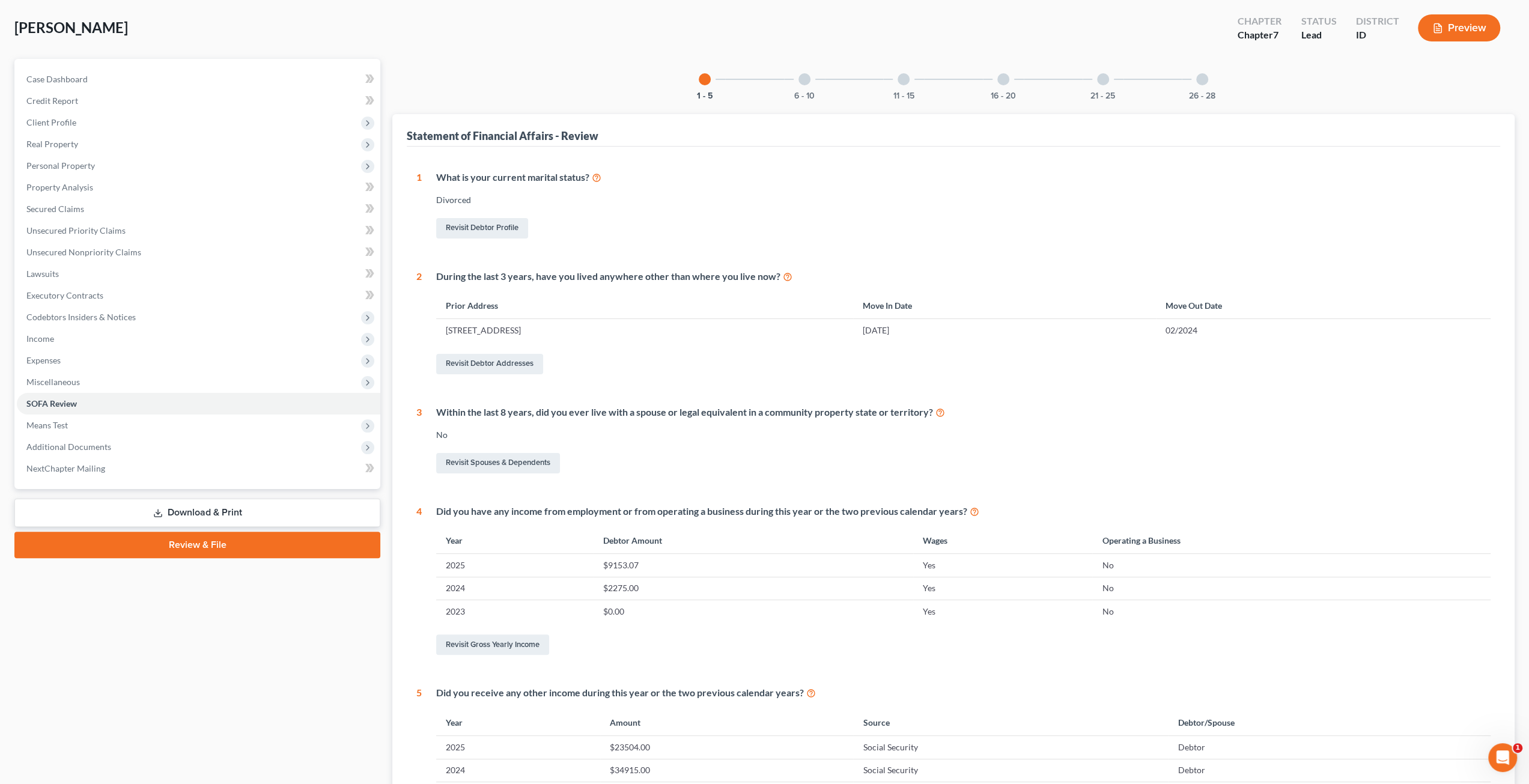
click at [806, 79] on div at bounding box center [804, 79] width 12 height 12
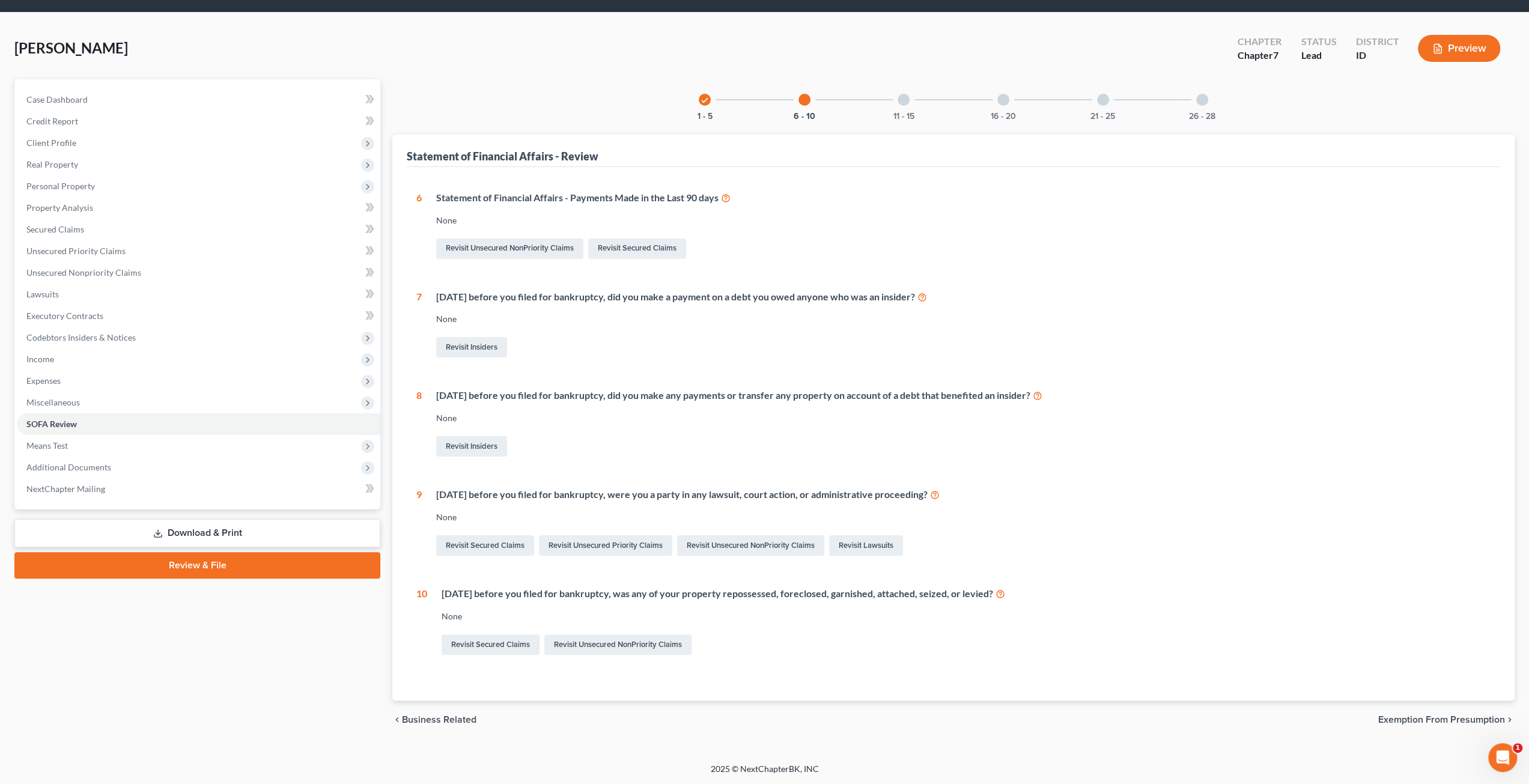
click at [905, 94] on div at bounding box center [903, 100] width 12 height 12
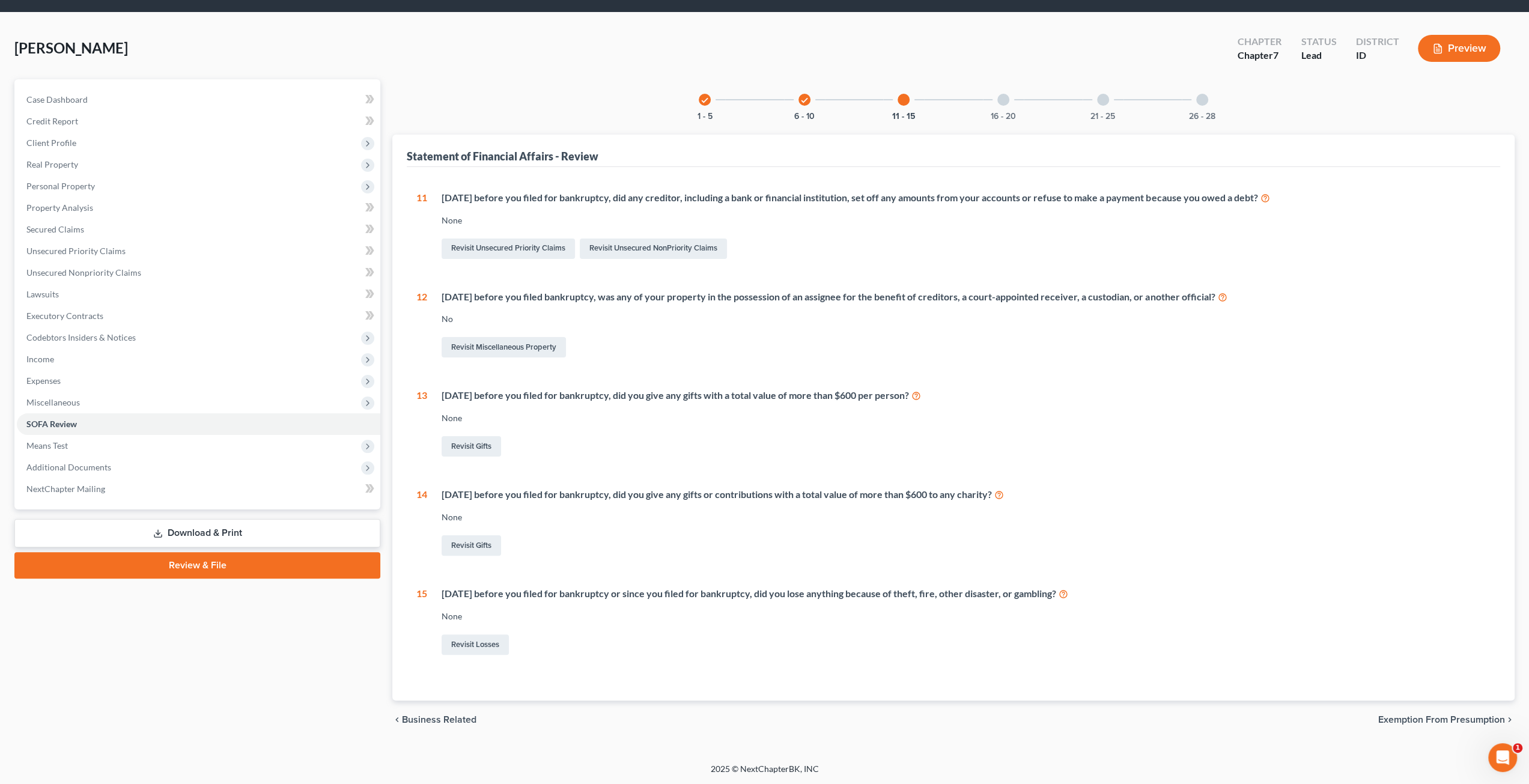
click at [1006, 99] on div at bounding box center [1003, 100] width 12 height 12
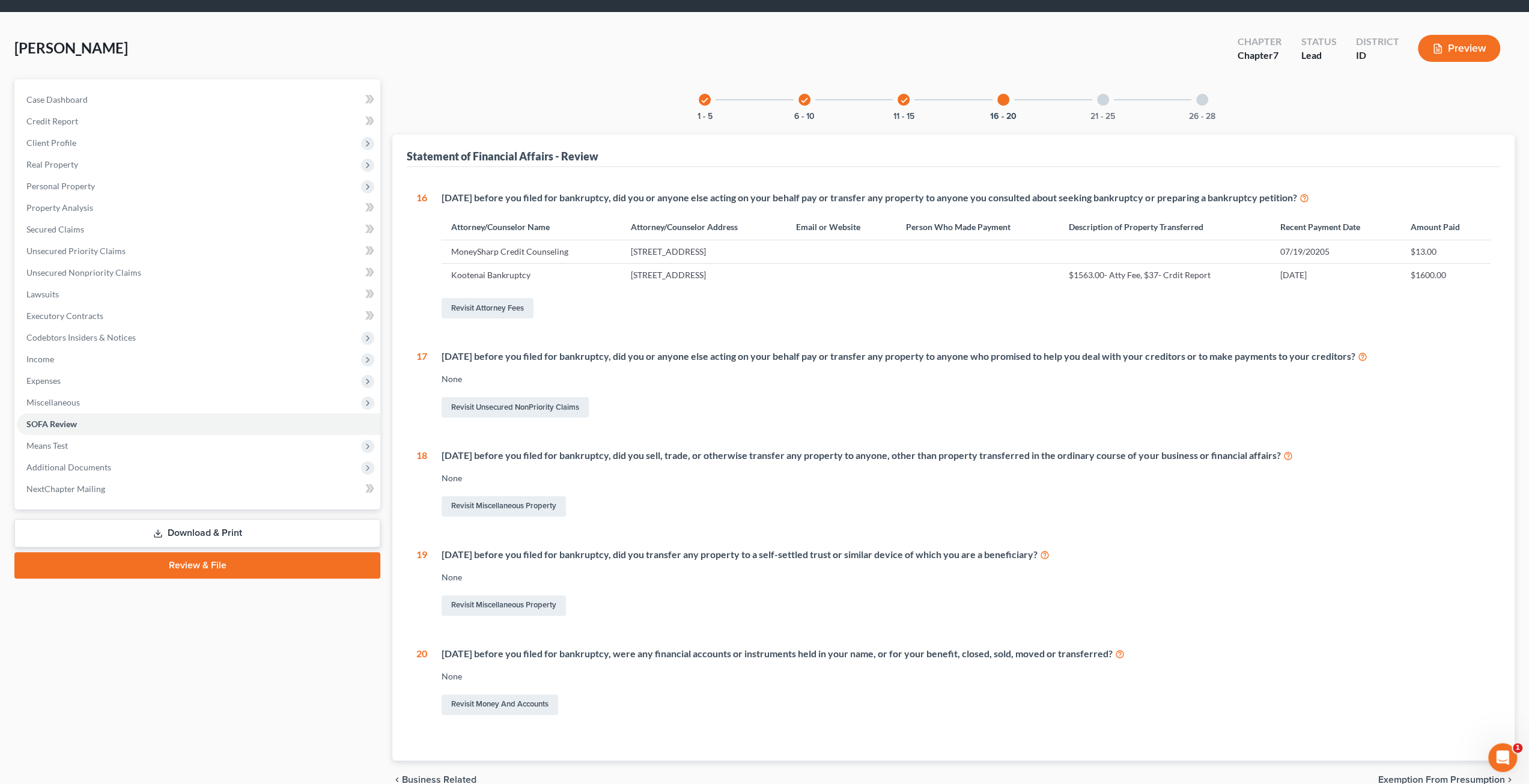
scroll to position [56, 0]
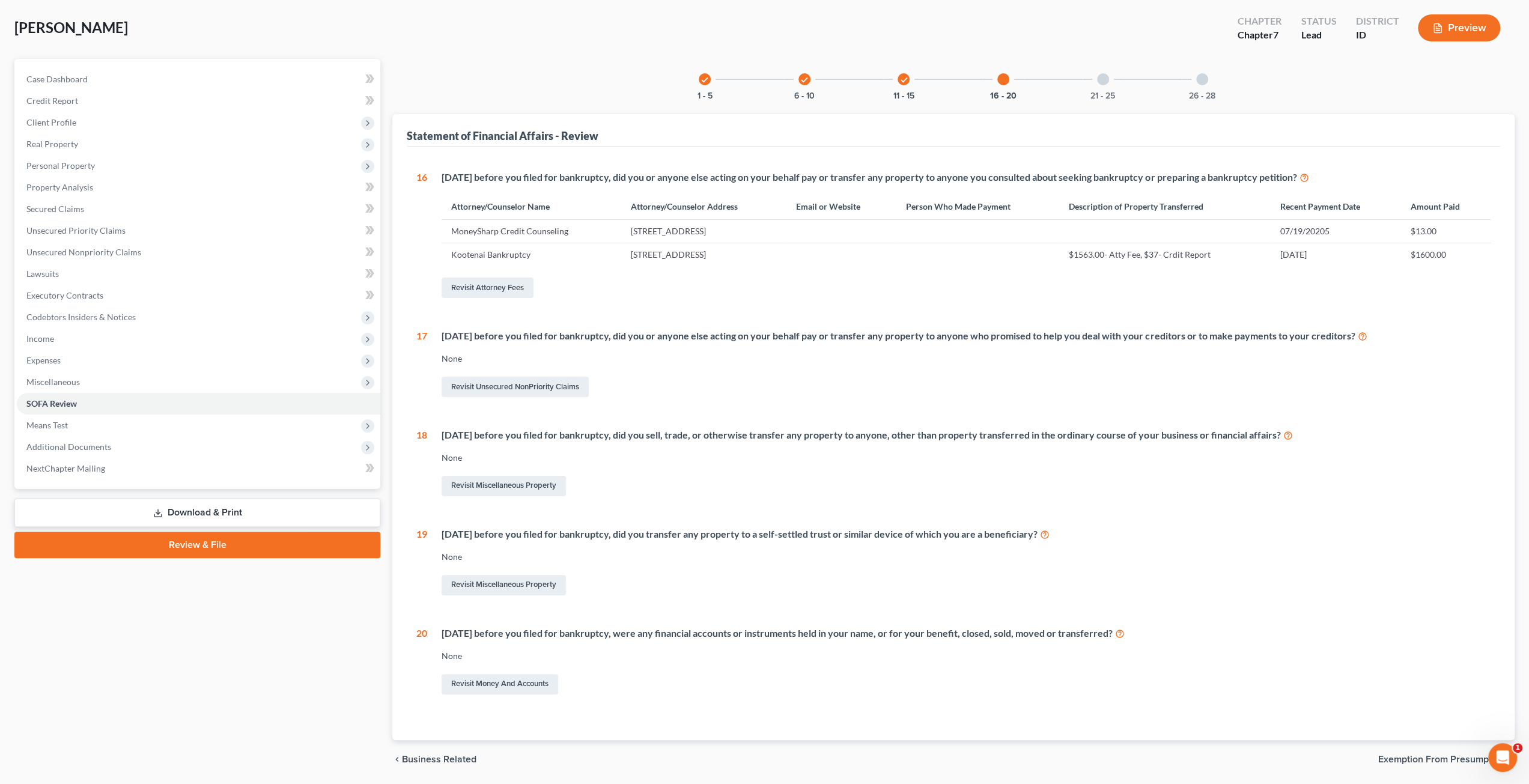
click at [1105, 80] on div at bounding box center [1103, 79] width 12 height 12
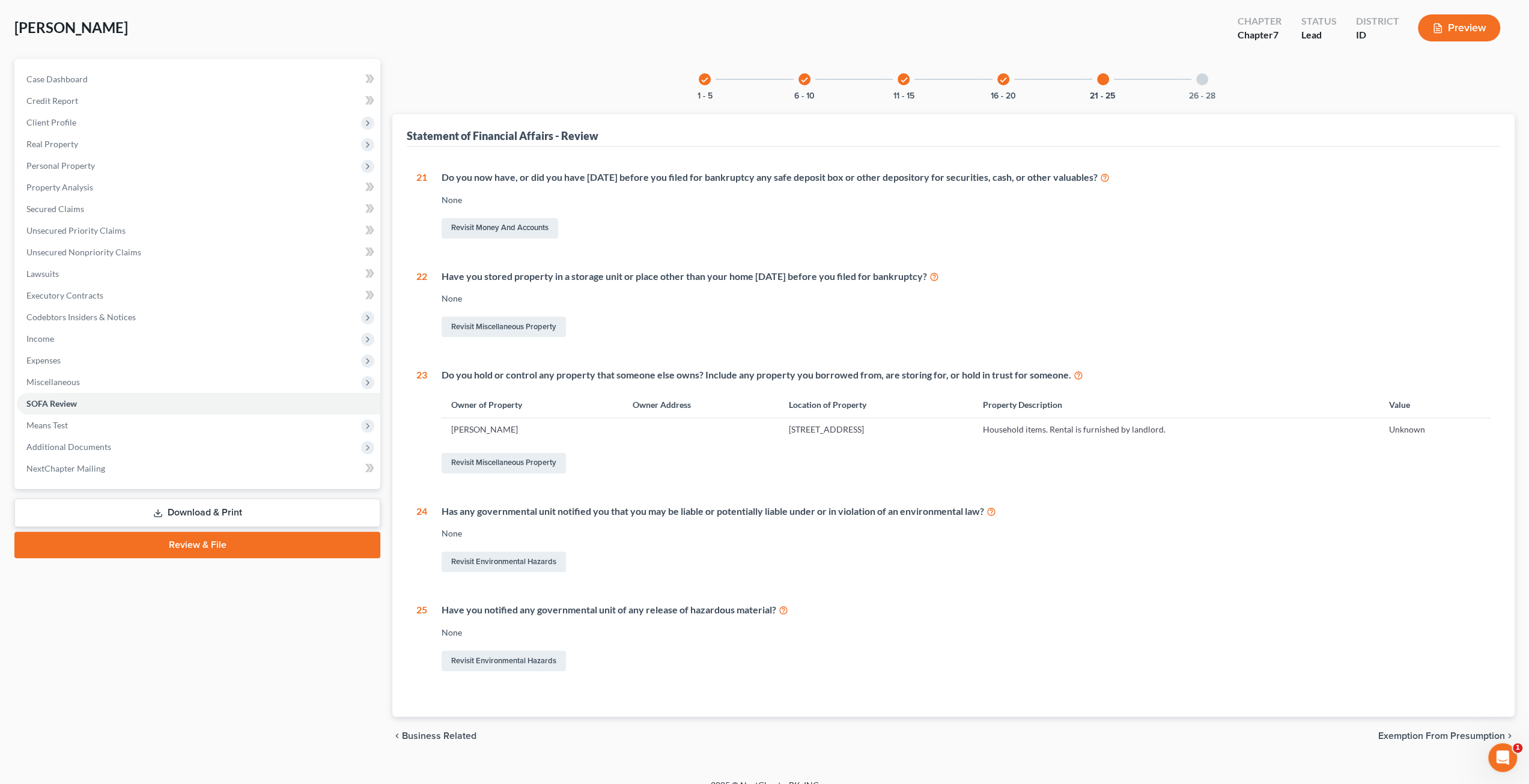
click at [1196, 71] on div "26 - 28" at bounding box center [1202, 79] width 41 height 41
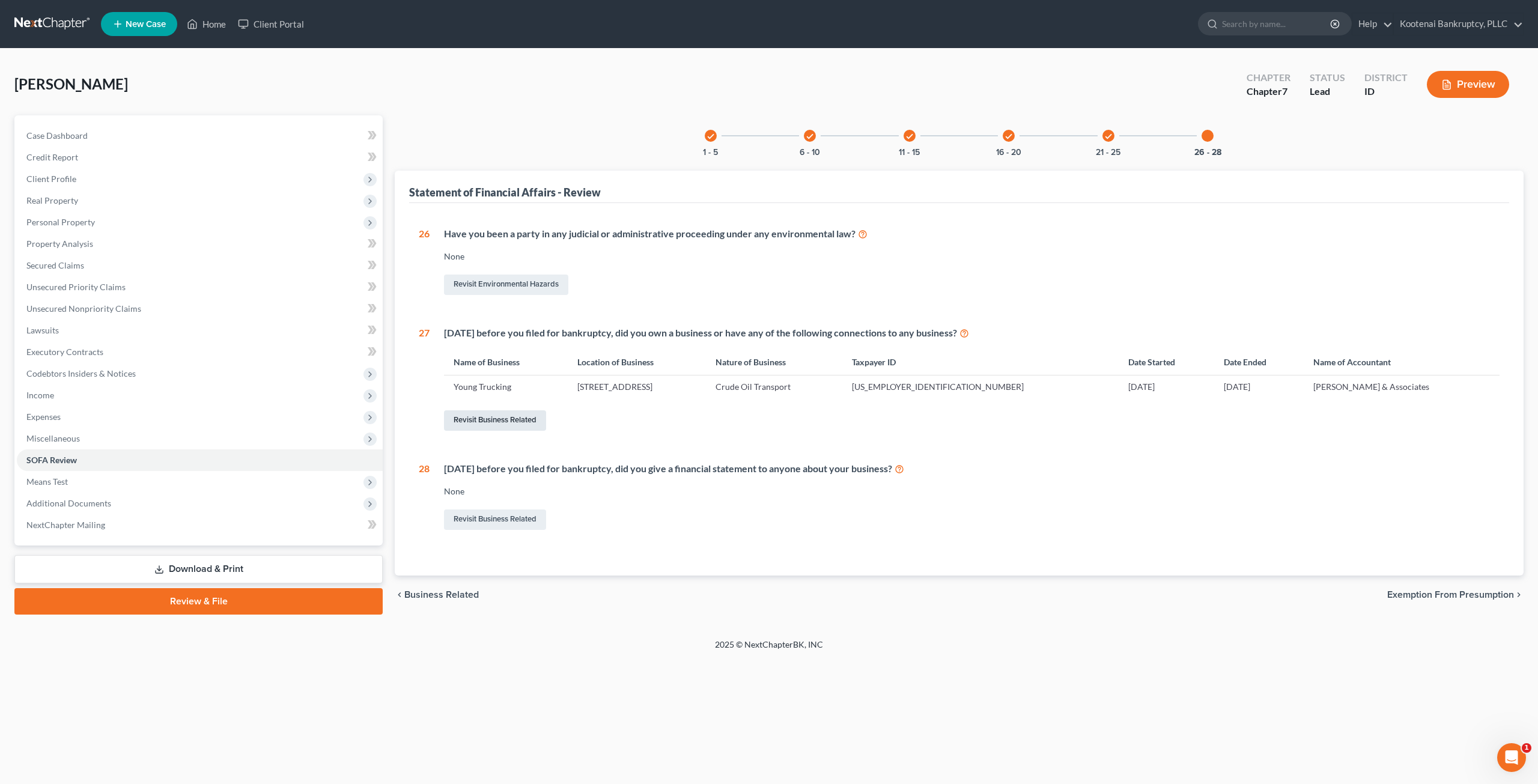
drag, startPoint x: 533, startPoint y: 415, endPoint x: 541, endPoint y: 416, distance: 8.1
click at [533, 415] on link "Revisit Business Related" at bounding box center [495, 420] width 102 height 21
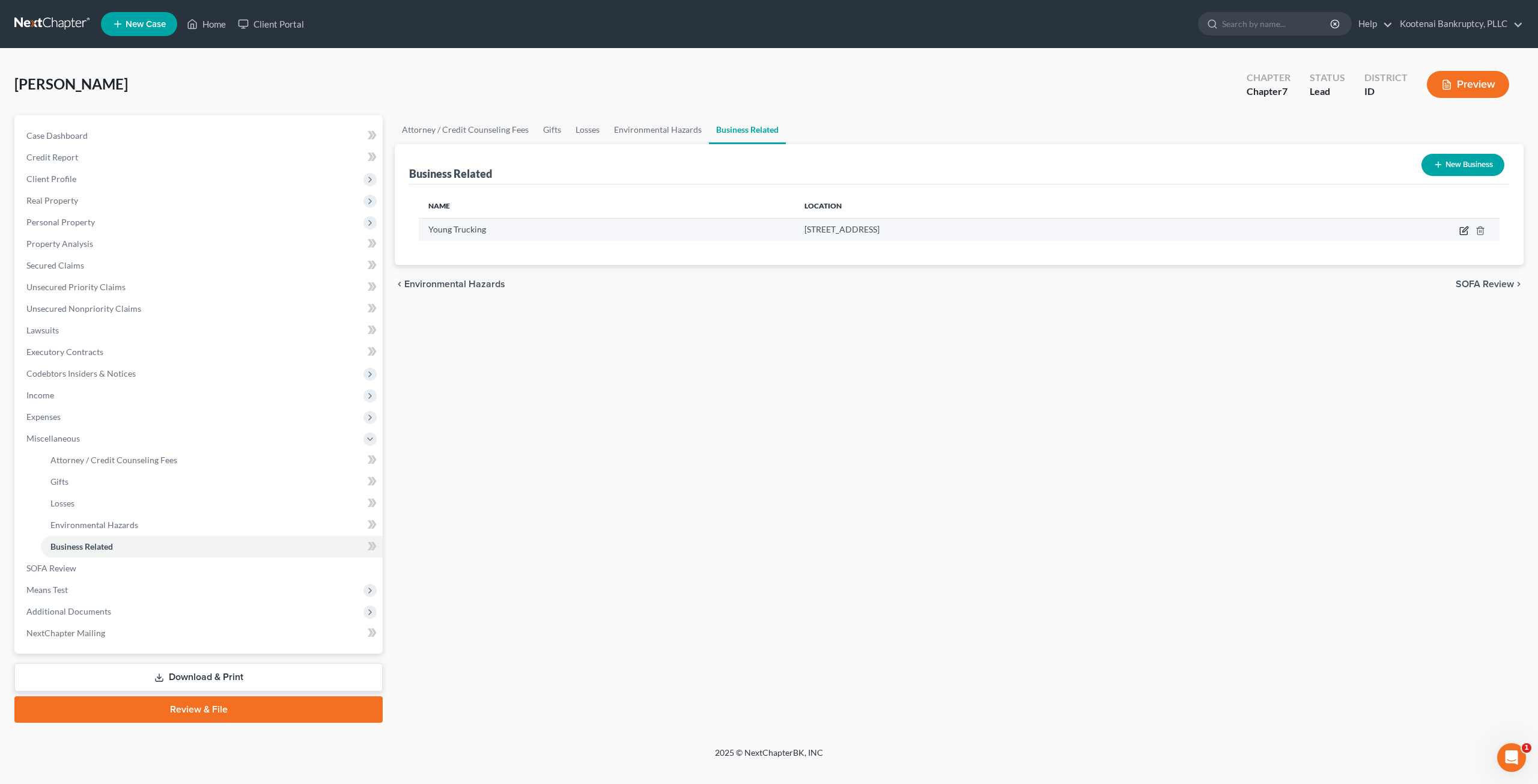
click at [1462, 230] on icon "button" at bounding box center [1464, 230] width 10 height 10
select select "sole_proprietor"
select select "13"
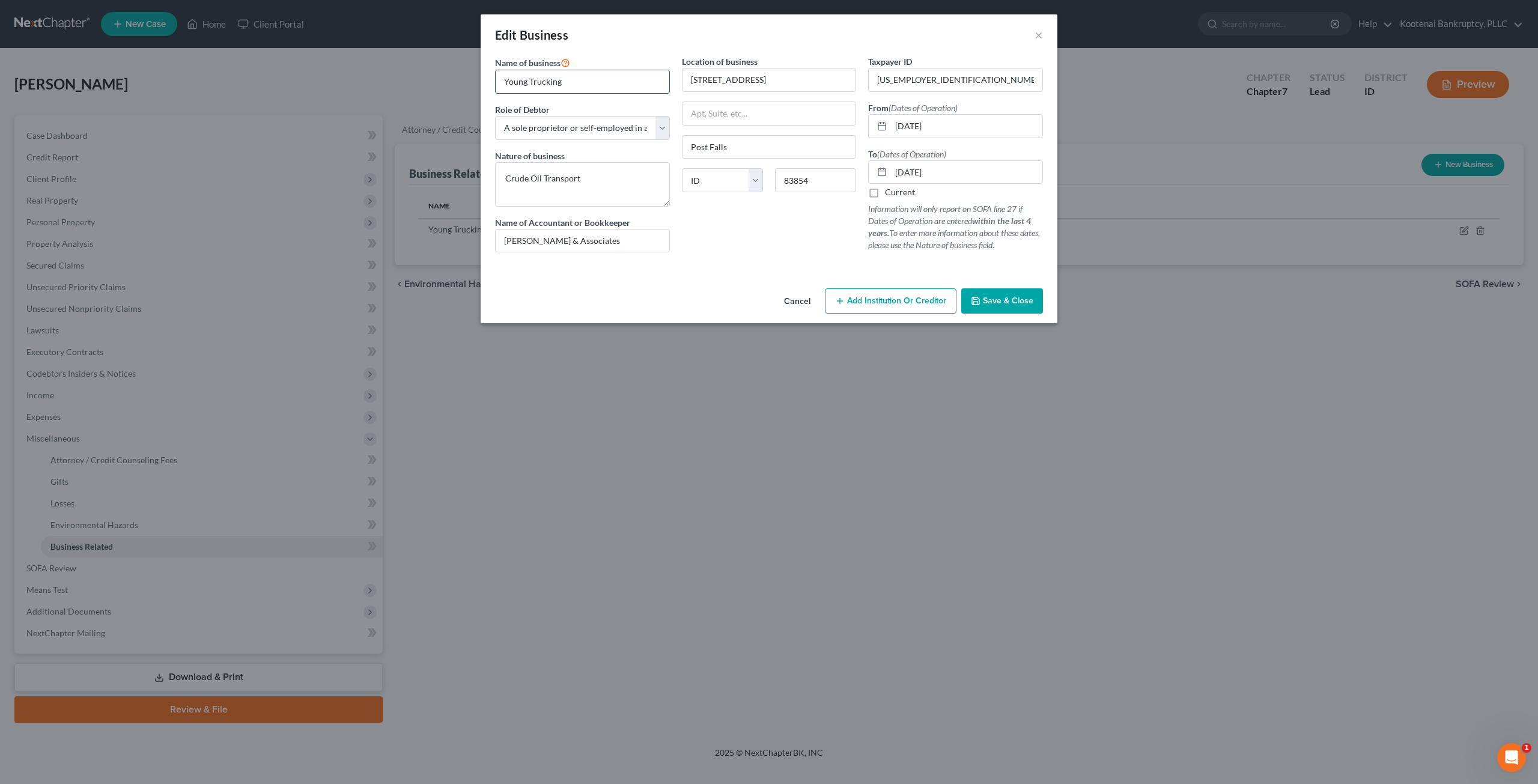
click at [606, 80] on input "Young Trucking" at bounding box center [582, 82] width 173 height 23
type input "Young Trucking LLC"
click at [1021, 303] on span "Save & Close" at bounding box center [1008, 301] width 50 height 10
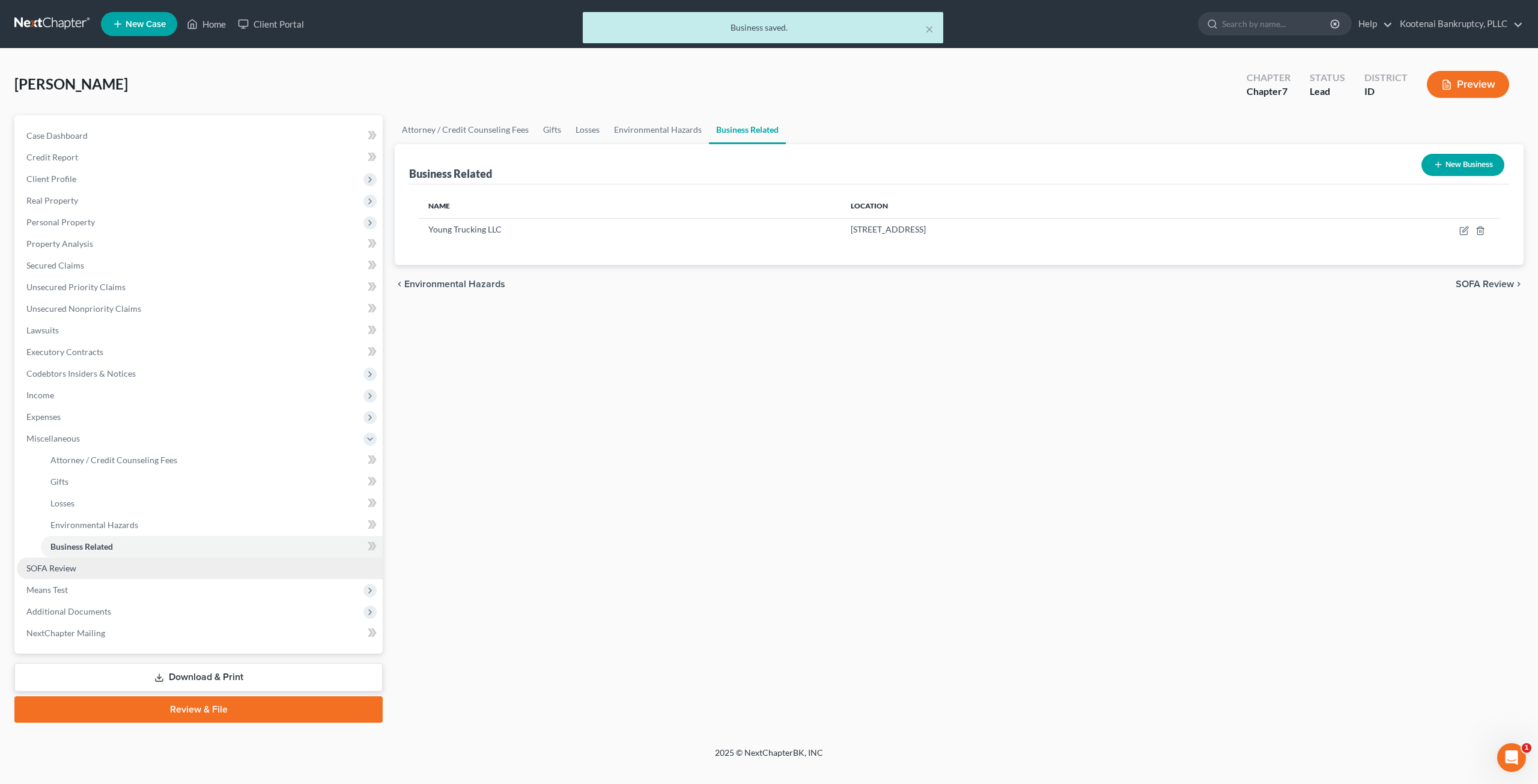
click at [157, 567] on link "SOFA Review" at bounding box center [199, 568] width 366 height 21
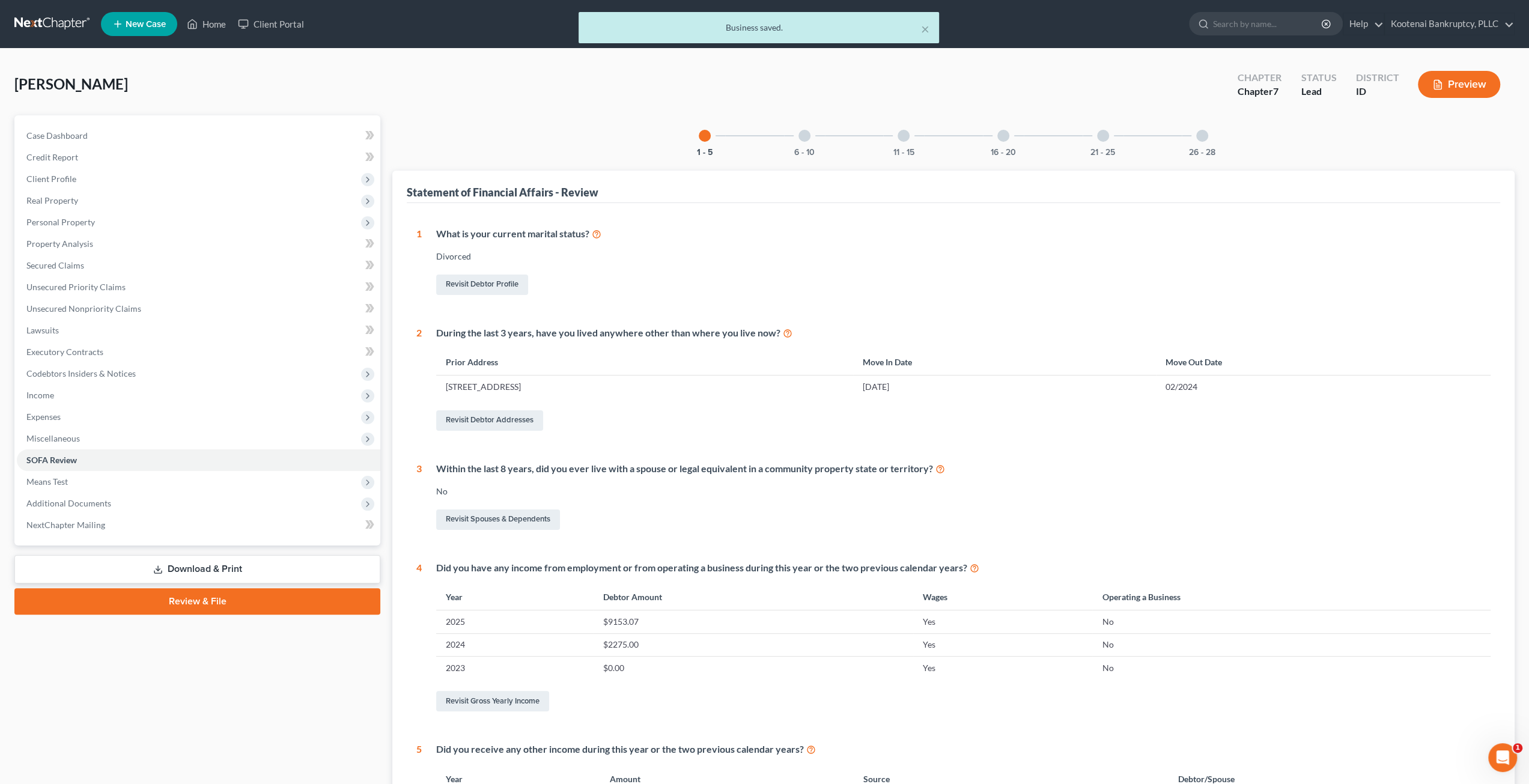
click at [810, 135] on div "6 - 10" at bounding box center [804, 135] width 41 height 41
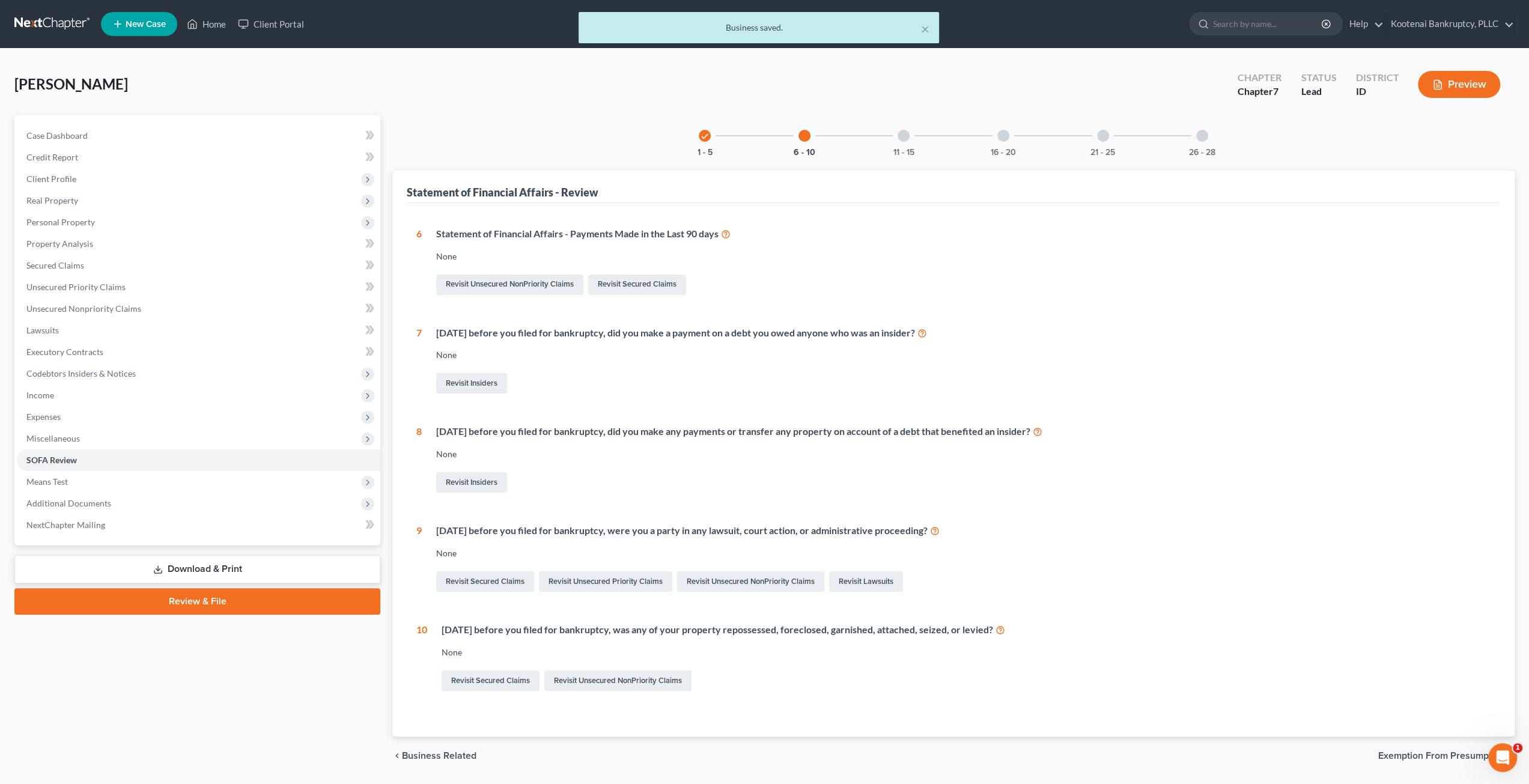
click at [894, 137] on div "11 - 15" at bounding box center [903, 135] width 41 height 41
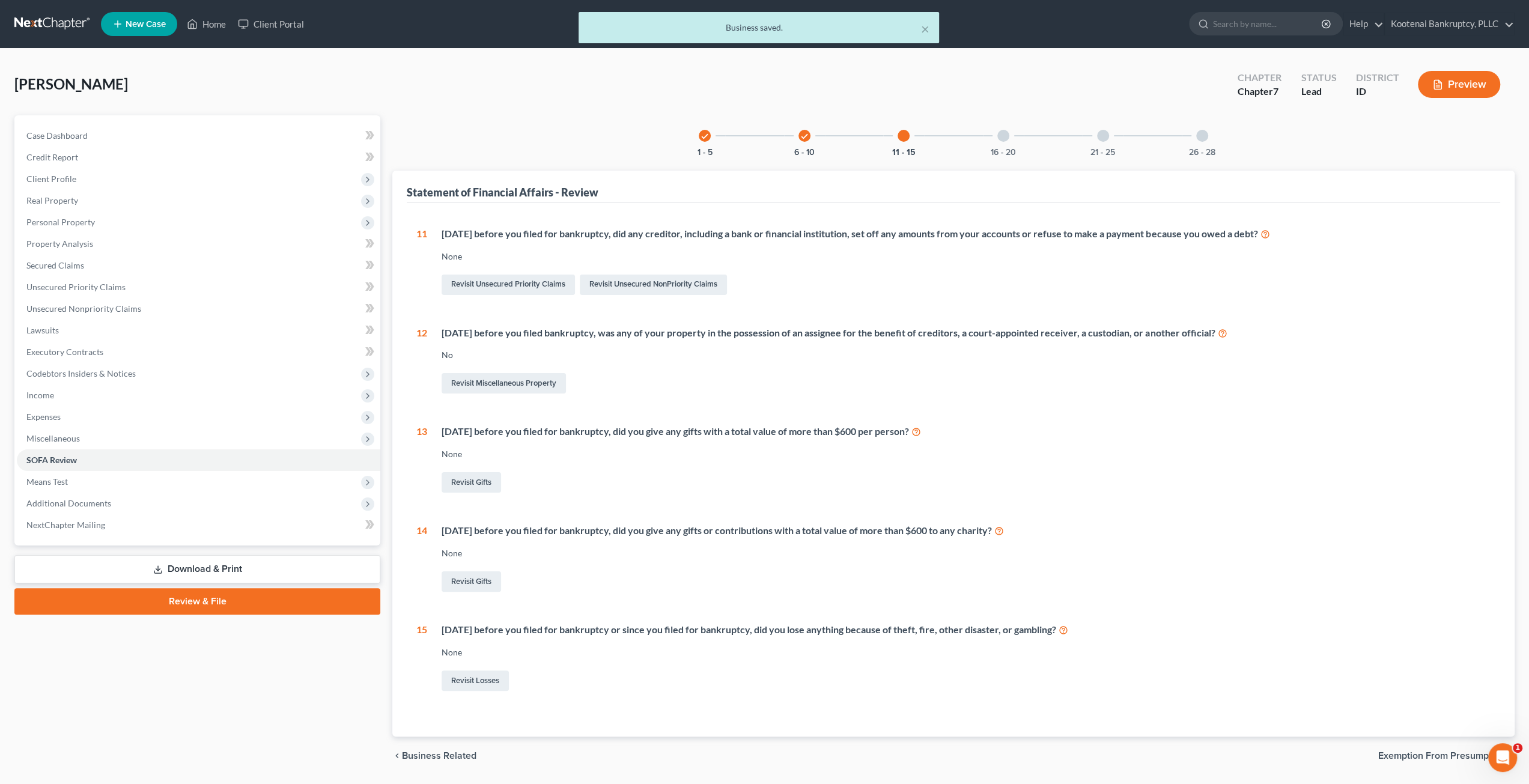
click at [989, 139] on div "16 - 20" at bounding box center [1003, 135] width 41 height 41
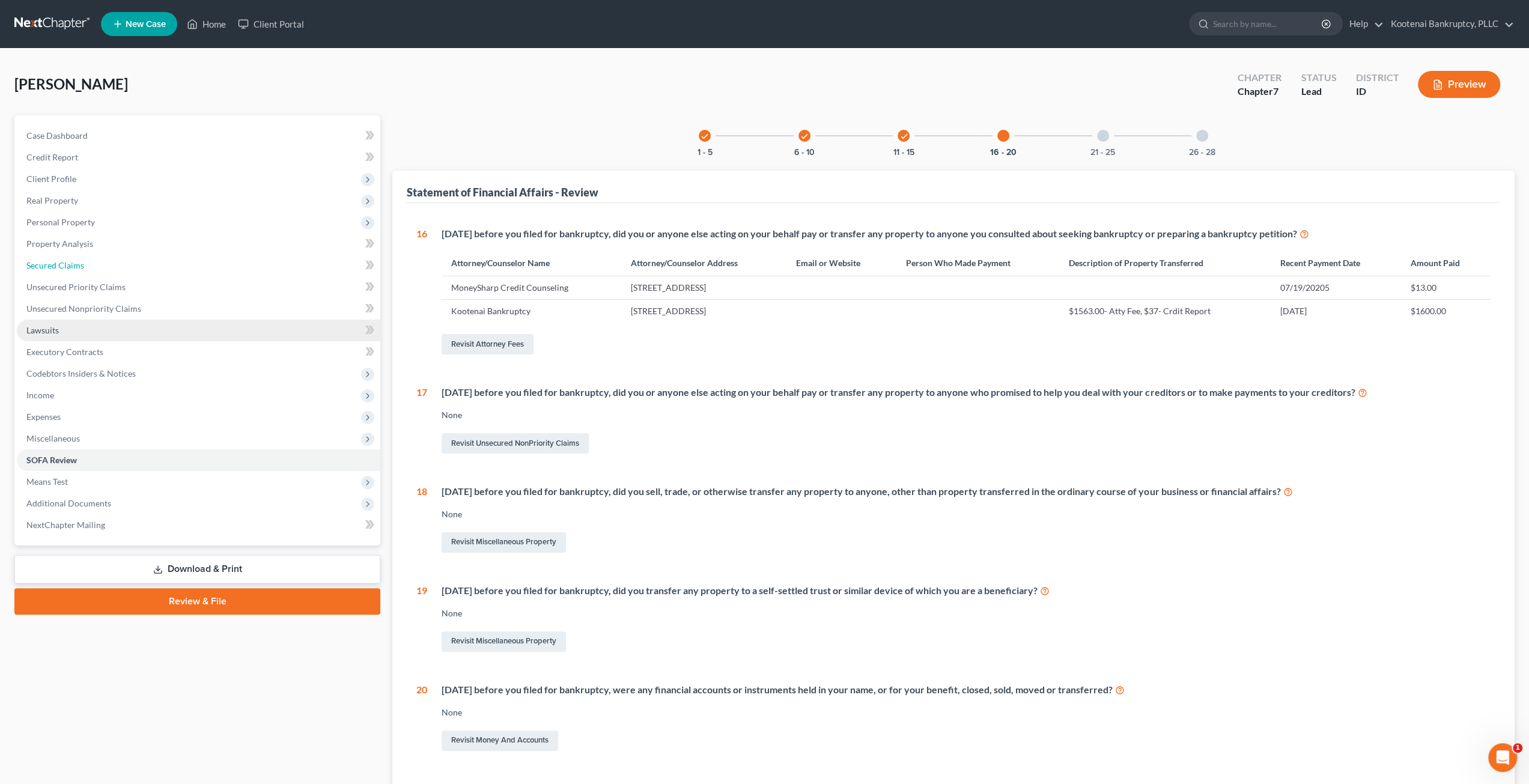
drag, startPoint x: 111, startPoint y: 266, endPoint x: 140, endPoint y: 338, distance: 77.6
click at [111, 265] on link "Secured Claims" at bounding box center [199, 265] width 364 height 21
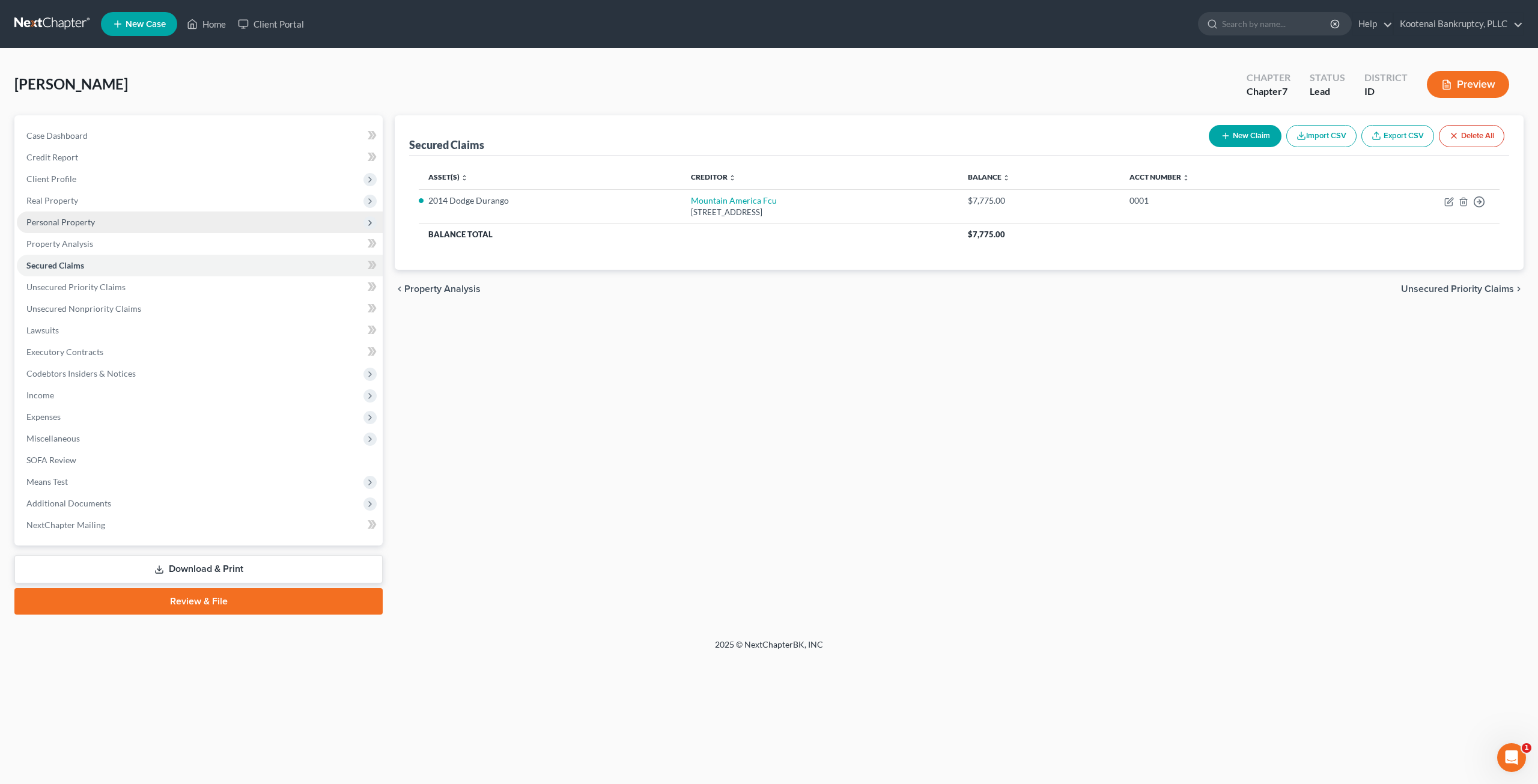
click at [180, 222] on span "Personal Property" at bounding box center [199, 222] width 366 height 21
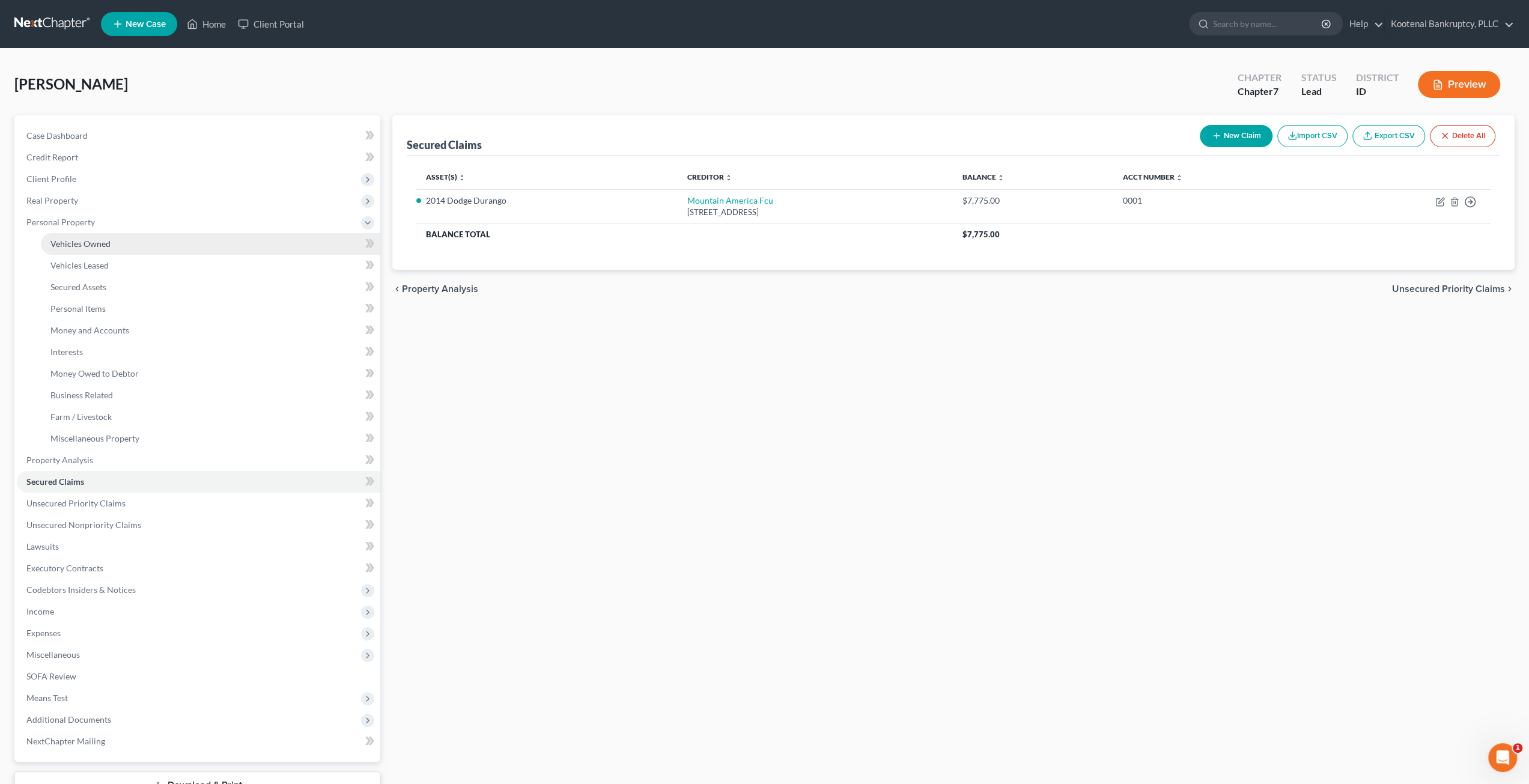
click at [156, 242] on link "Vehicles Owned" at bounding box center [210, 243] width 340 height 21
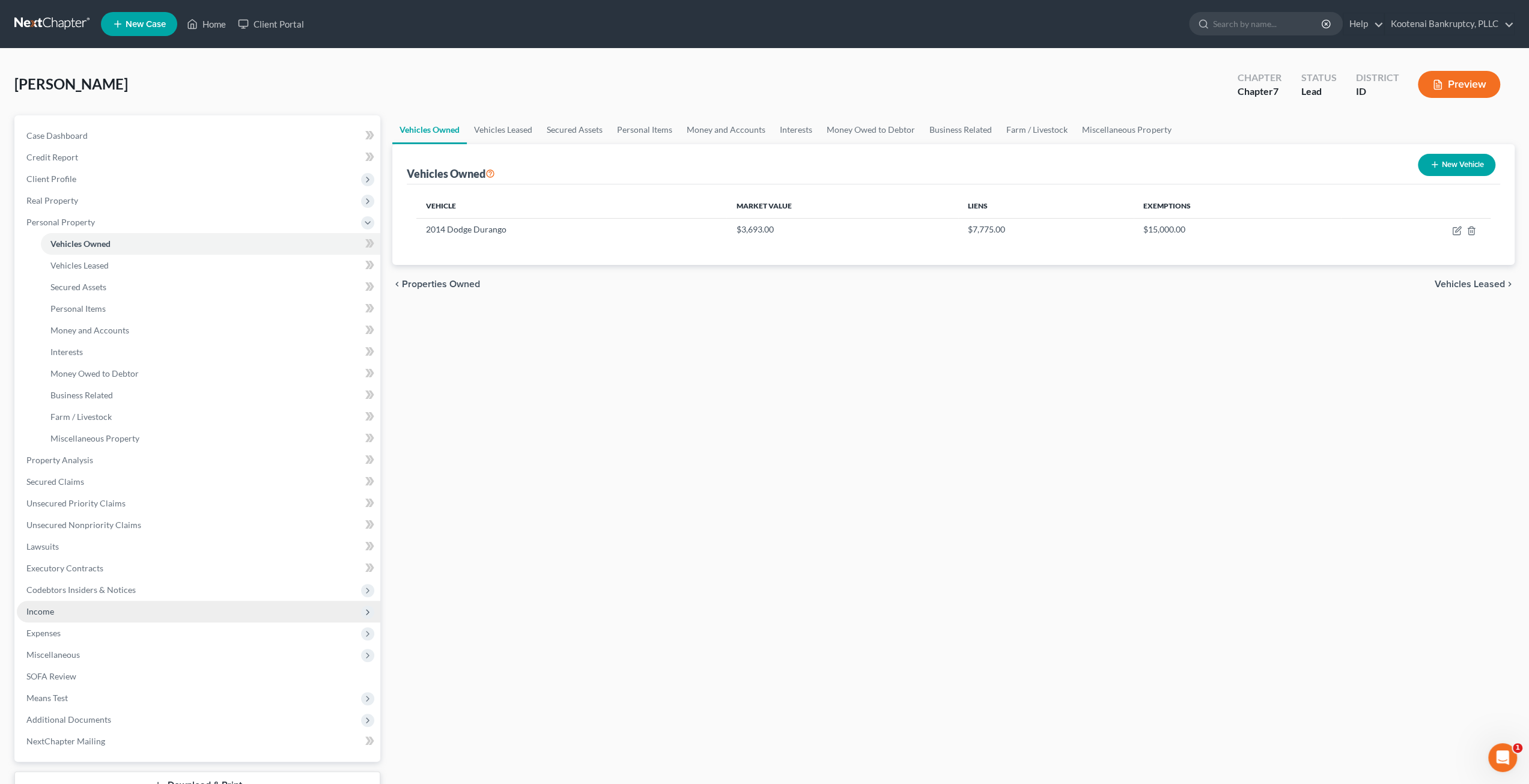
drag, startPoint x: 123, startPoint y: 609, endPoint x: 126, endPoint y: 615, distance: 6.7
click at [123, 609] on span "Income" at bounding box center [199, 611] width 364 height 21
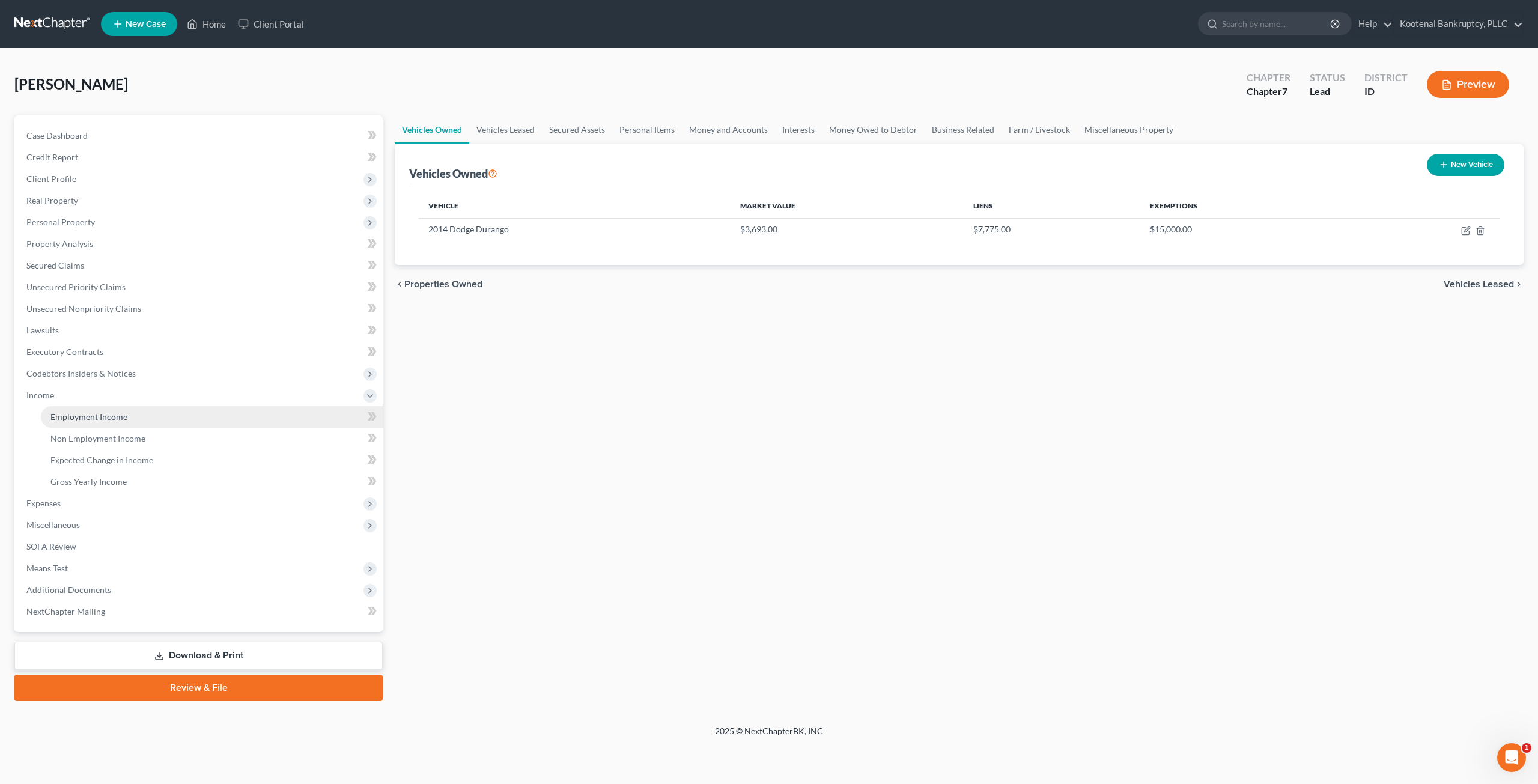
drag, startPoint x: 133, startPoint y: 409, endPoint x: 225, endPoint y: 421, distance: 92.8
click at [133, 409] on link "Employment Income" at bounding box center [212, 417] width 342 height 21
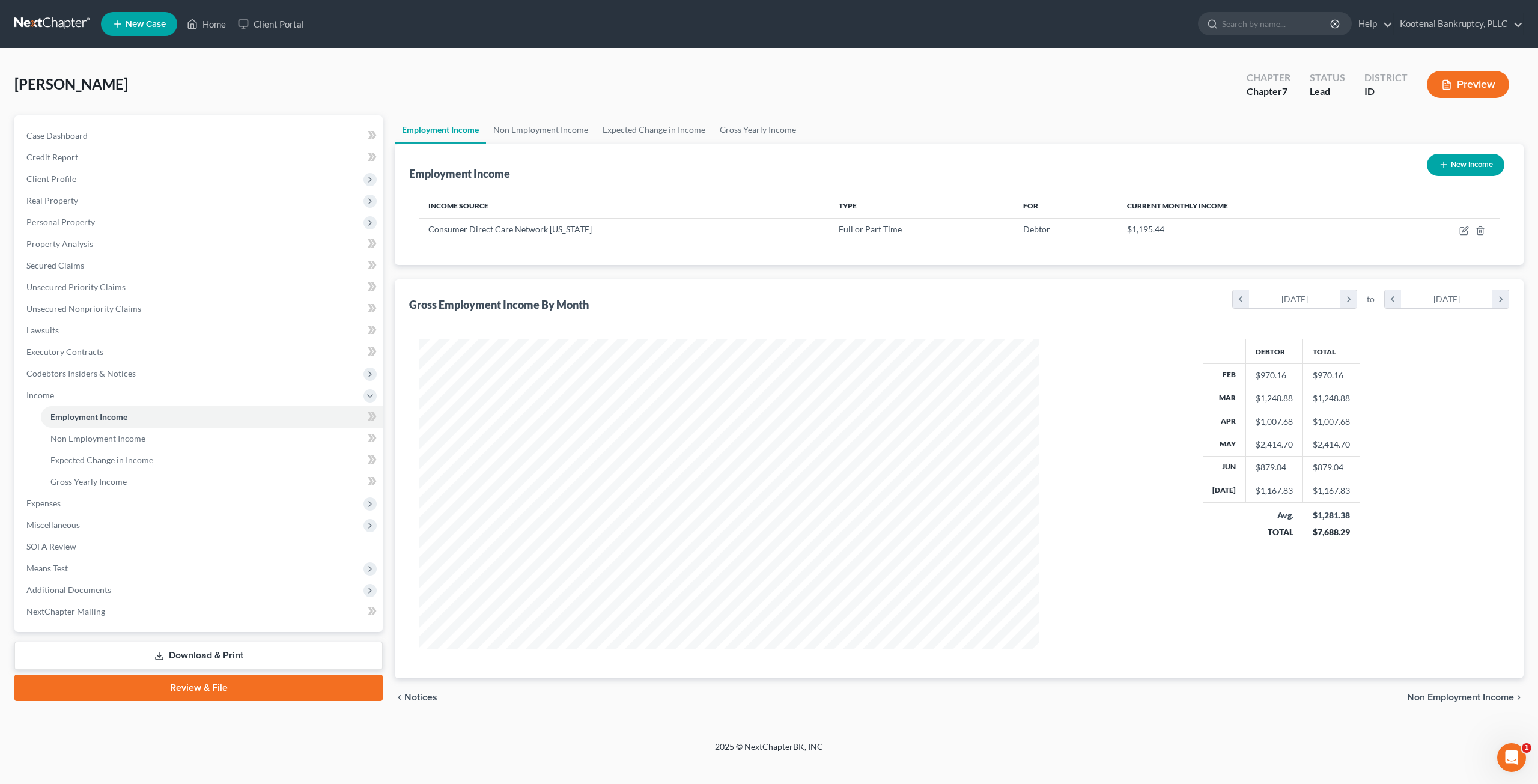
scroll to position [310, 644]
click at [528, 105] on div "Young, William Upgraded Chapter Chapter 7 Status Lead District ID Preview" at bounding box center [769, 89] width 1509 height 52
click at [534, 120] on link "Non Employment Income" at bounding box center [540, 129] width 109 height 29
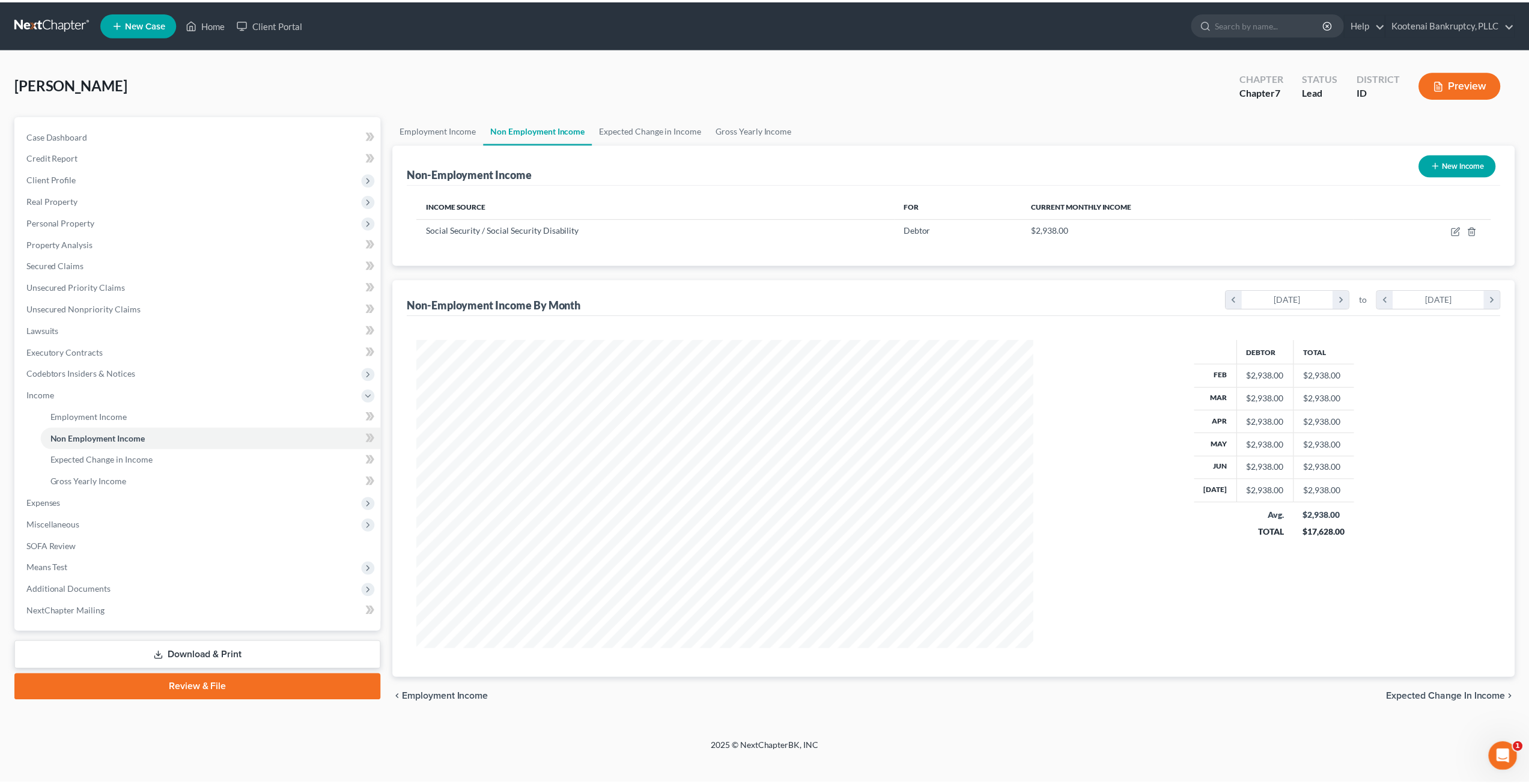
scroll to position [310, 644]
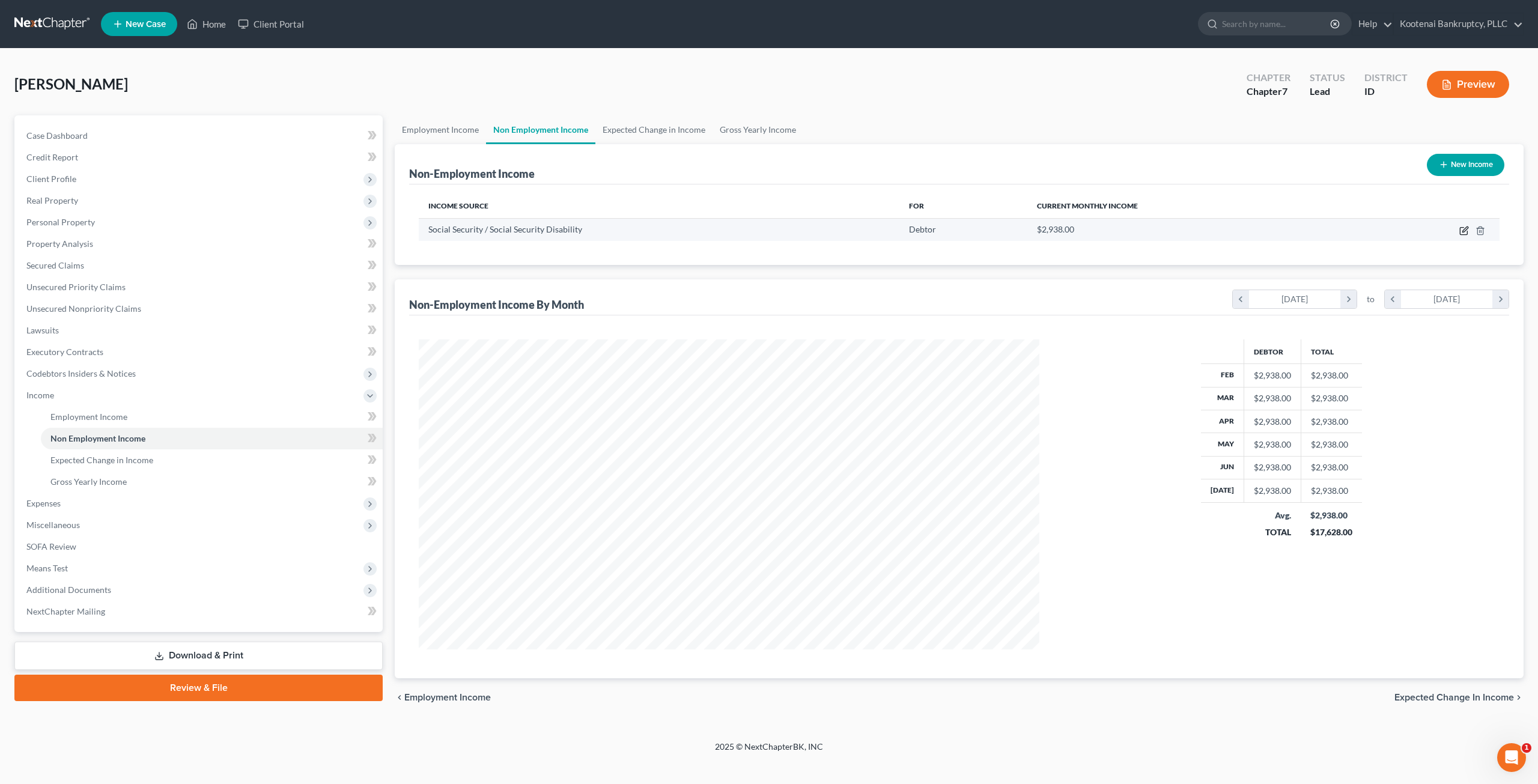
click at [1465, 228] on icon "button" at bounding box center [1464, 230] width 10 height 10
select select "4"
select select "0"
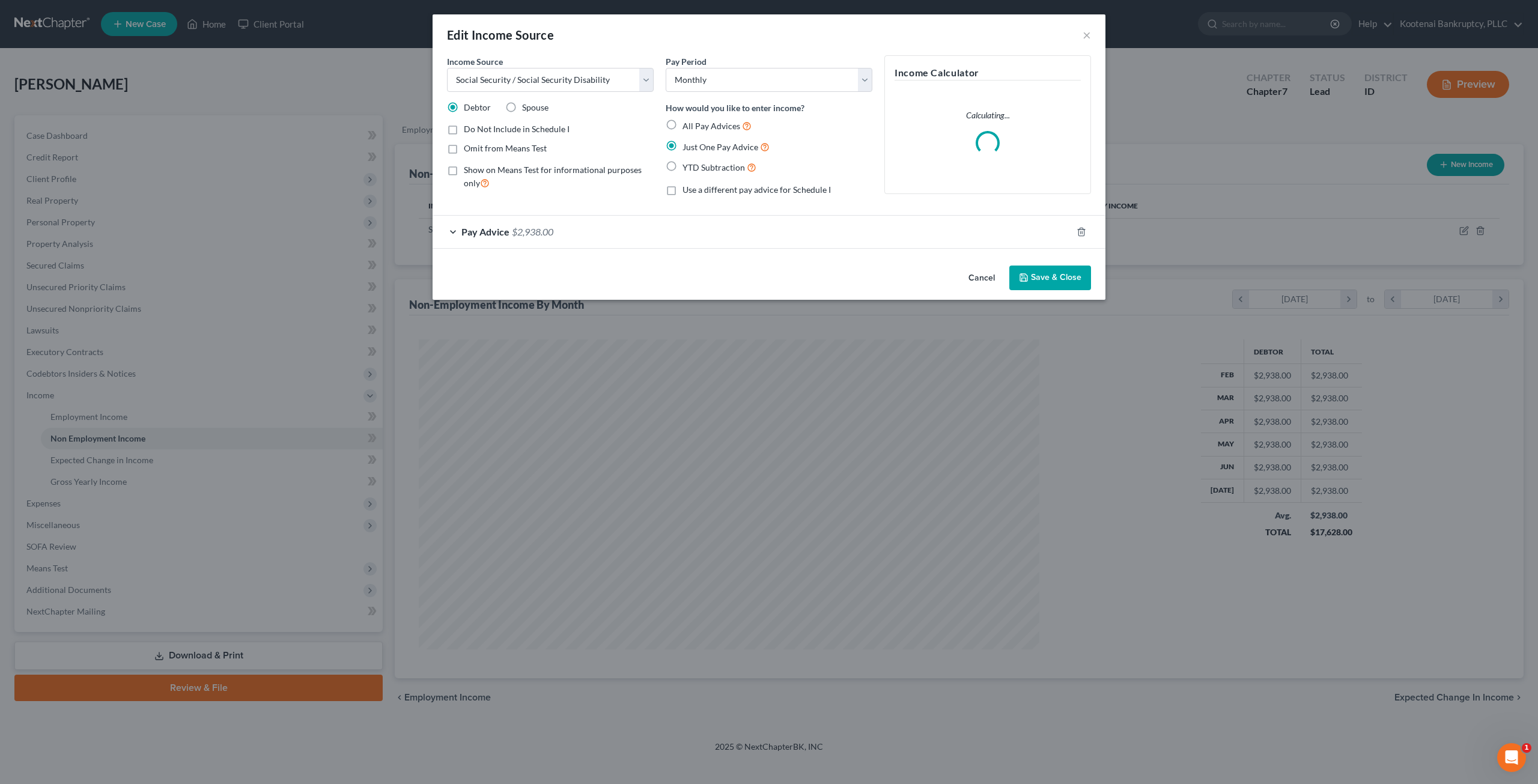
click at [686, 226] on div "Pay Advice $2,938.00" at bounding box center [752, 231] width 639 height 32
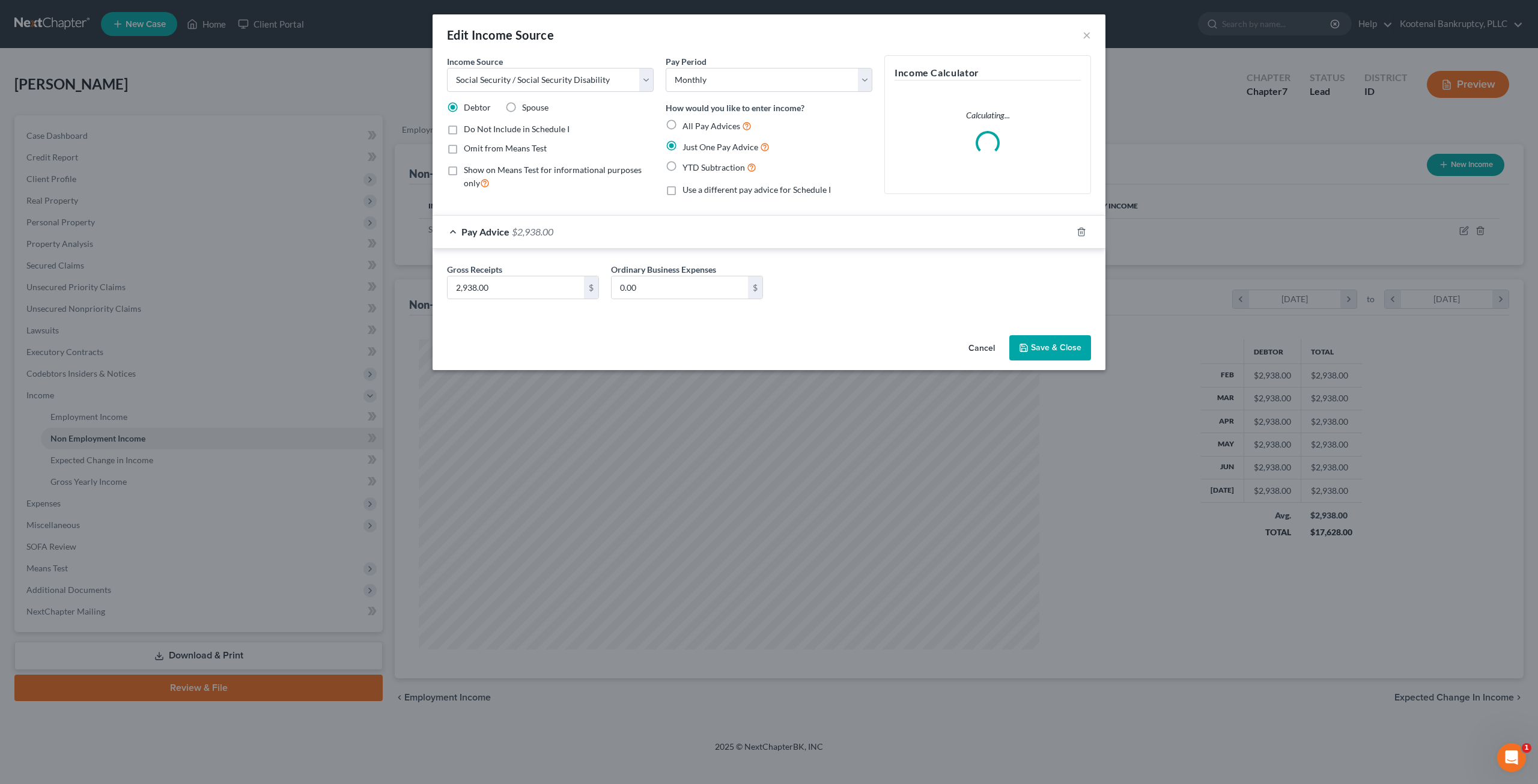
click at [976, 347] on button "Cancel" at bounding box center [982, 348] width 46 height 24
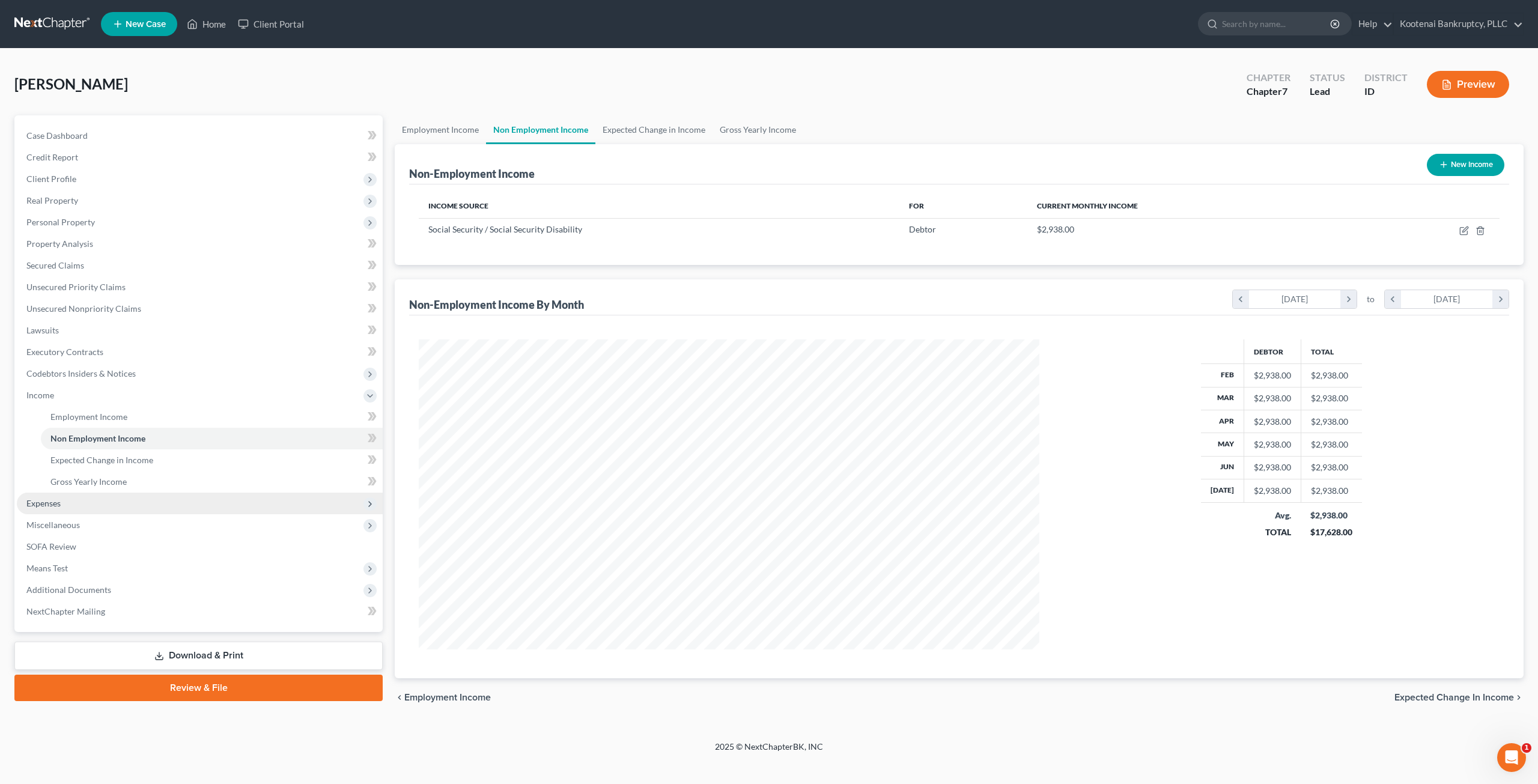
click at [70, 503] on span "Expenses" at bounding box center [199, 503] width 366 height 21
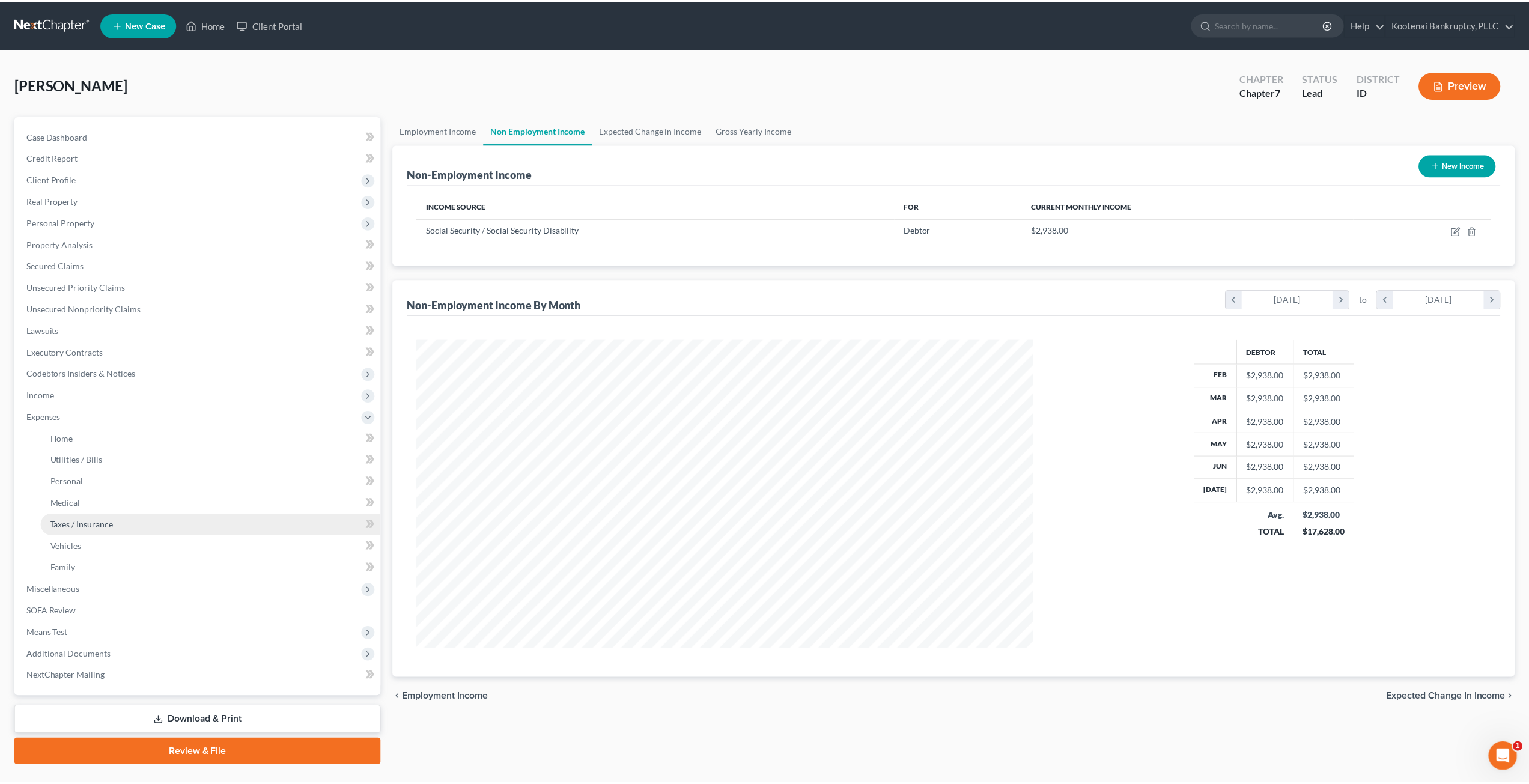
scroll to position [600278, 600126]
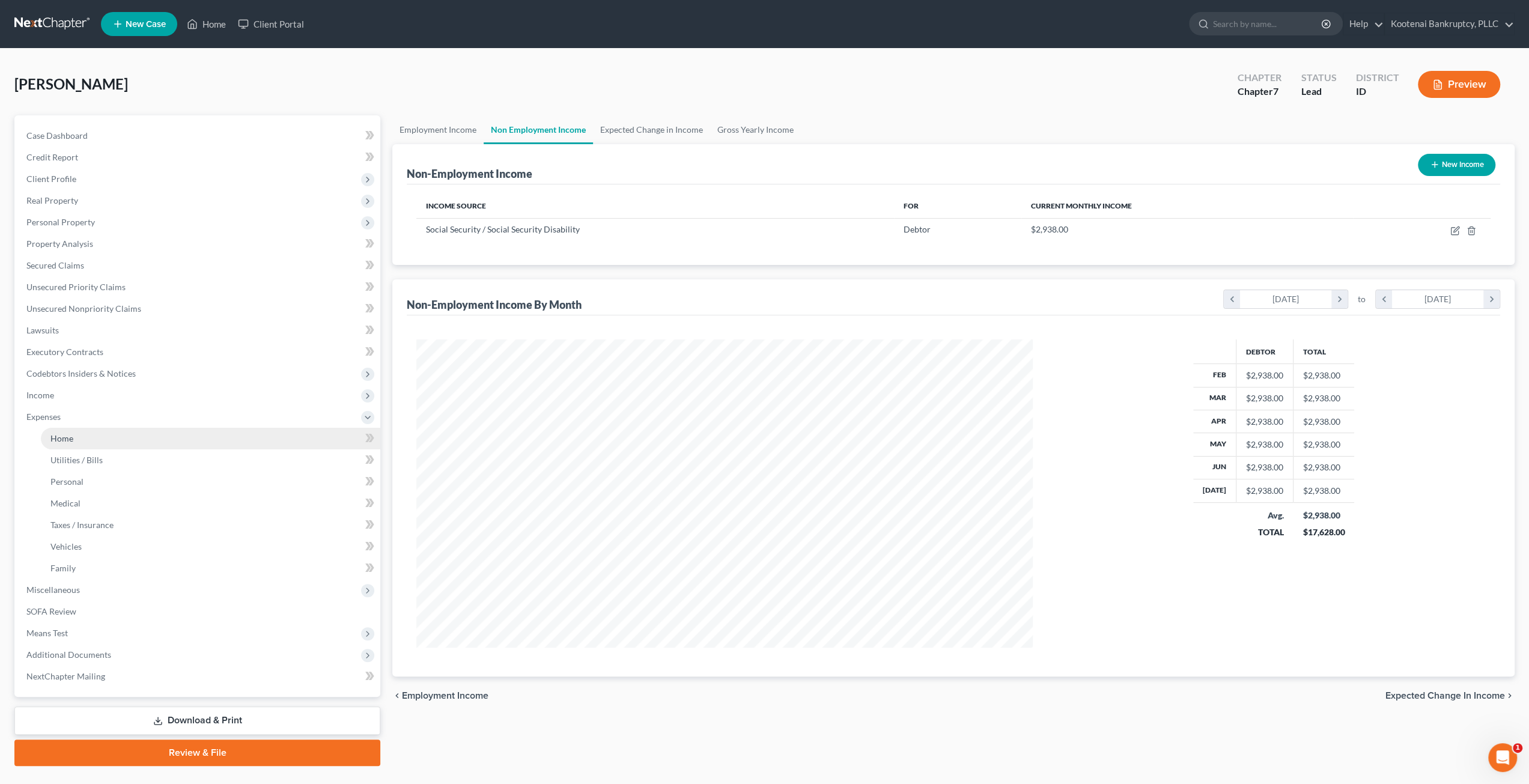
click at [105, 441] on link "Home" at bounding box center [210, 438] width 340 height 21
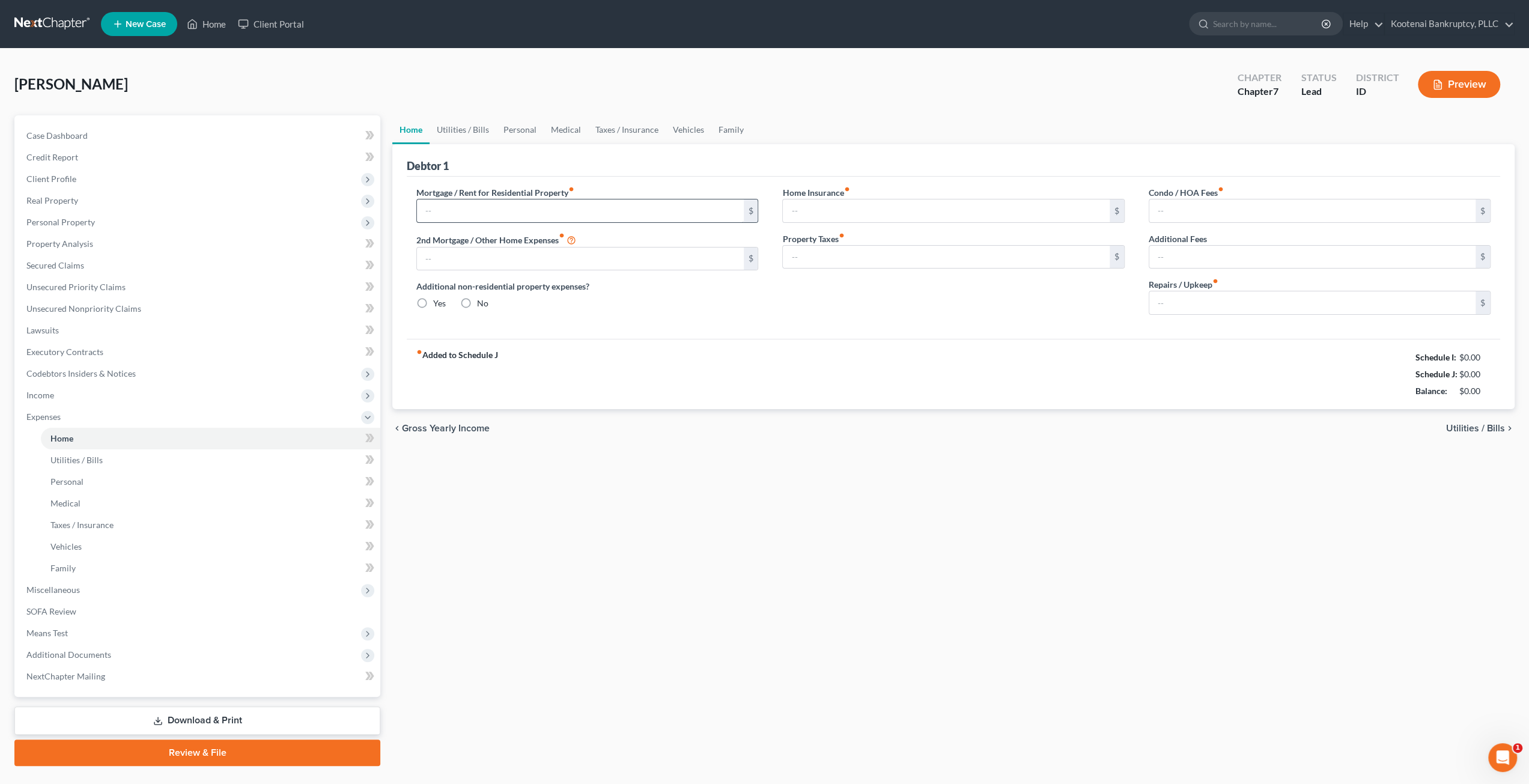
type input "900.00"
type input "0.00"
radio input "true"
type input "0.00"
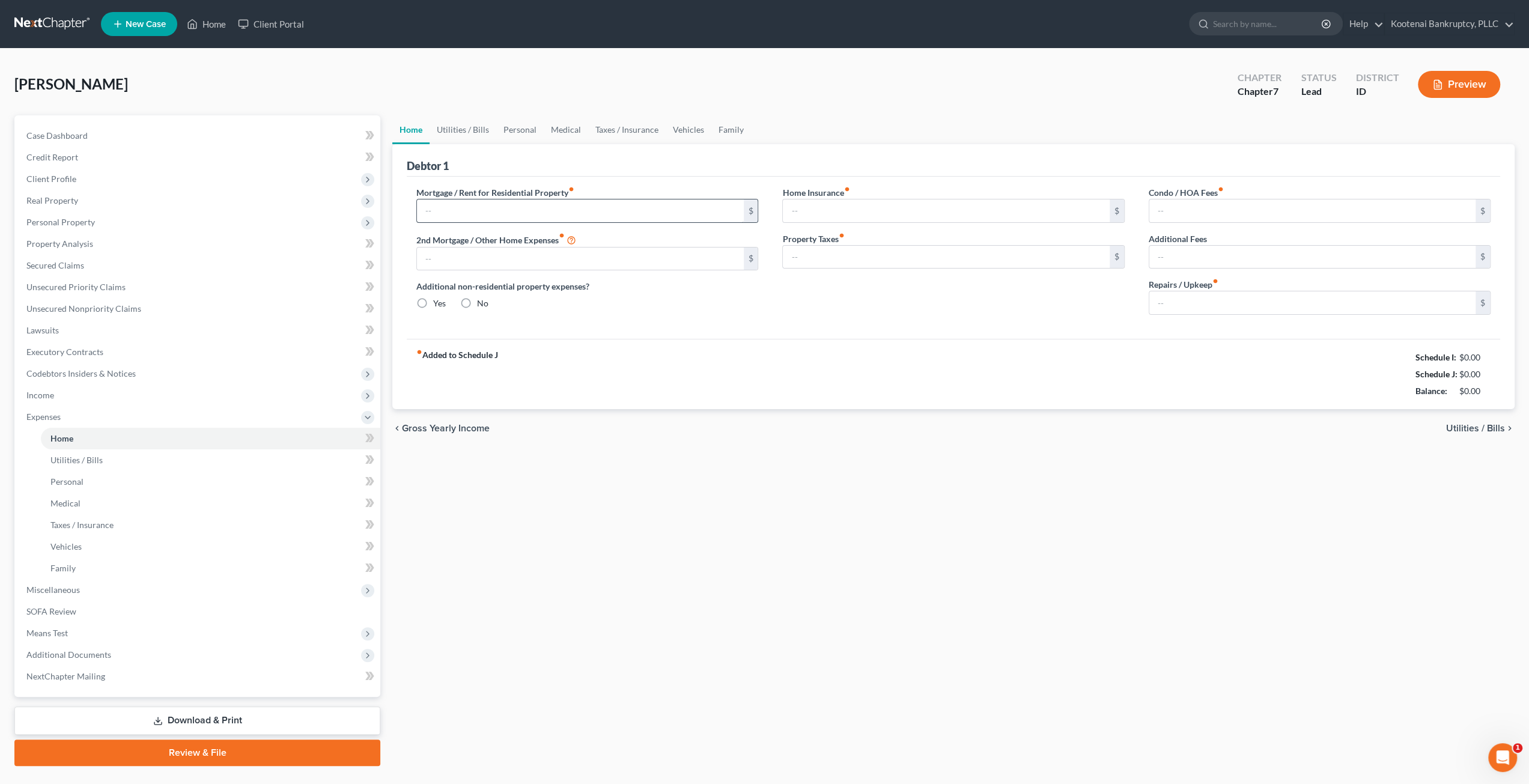
type input "0.00"
click at [630, 134] on link "Taxes / Insurance" at bounding box center [627, 129] width 78 height 29
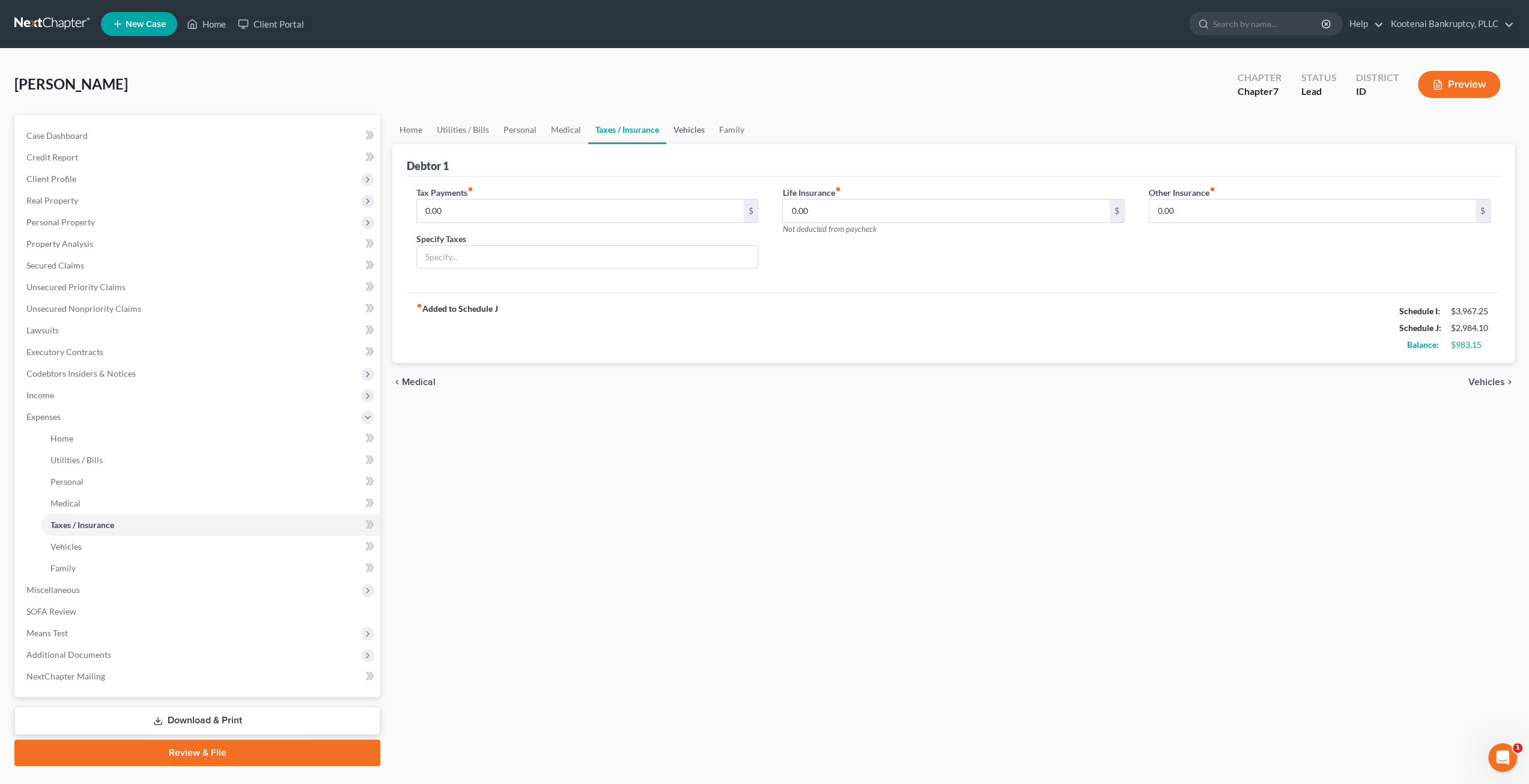
click at [670, 125] on link "Vehicles" at bounding box center [689, 129] width 46 height 29
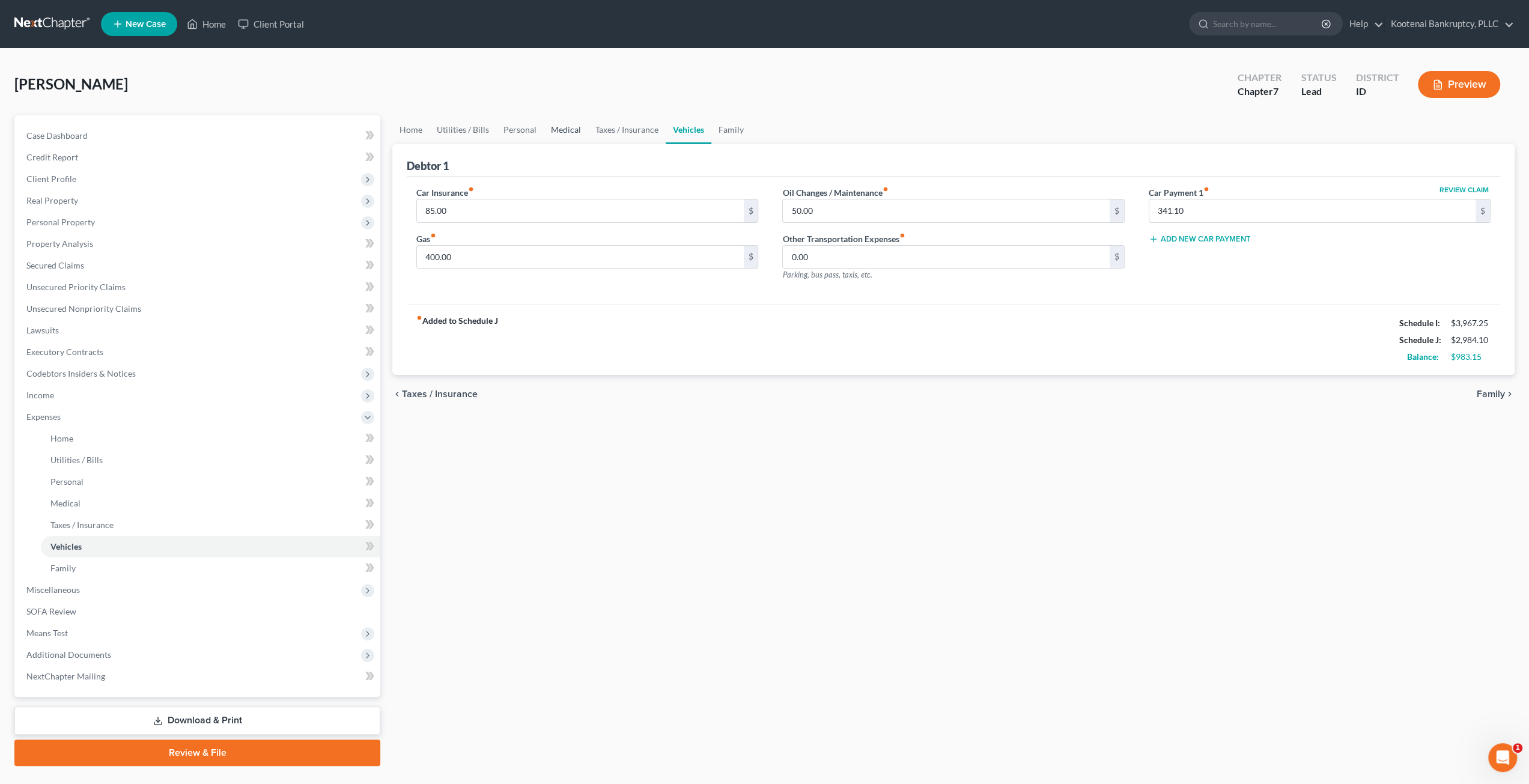
click at [558, 125] on link "Medical" at bounding box center [566, 129] width 45 height 29
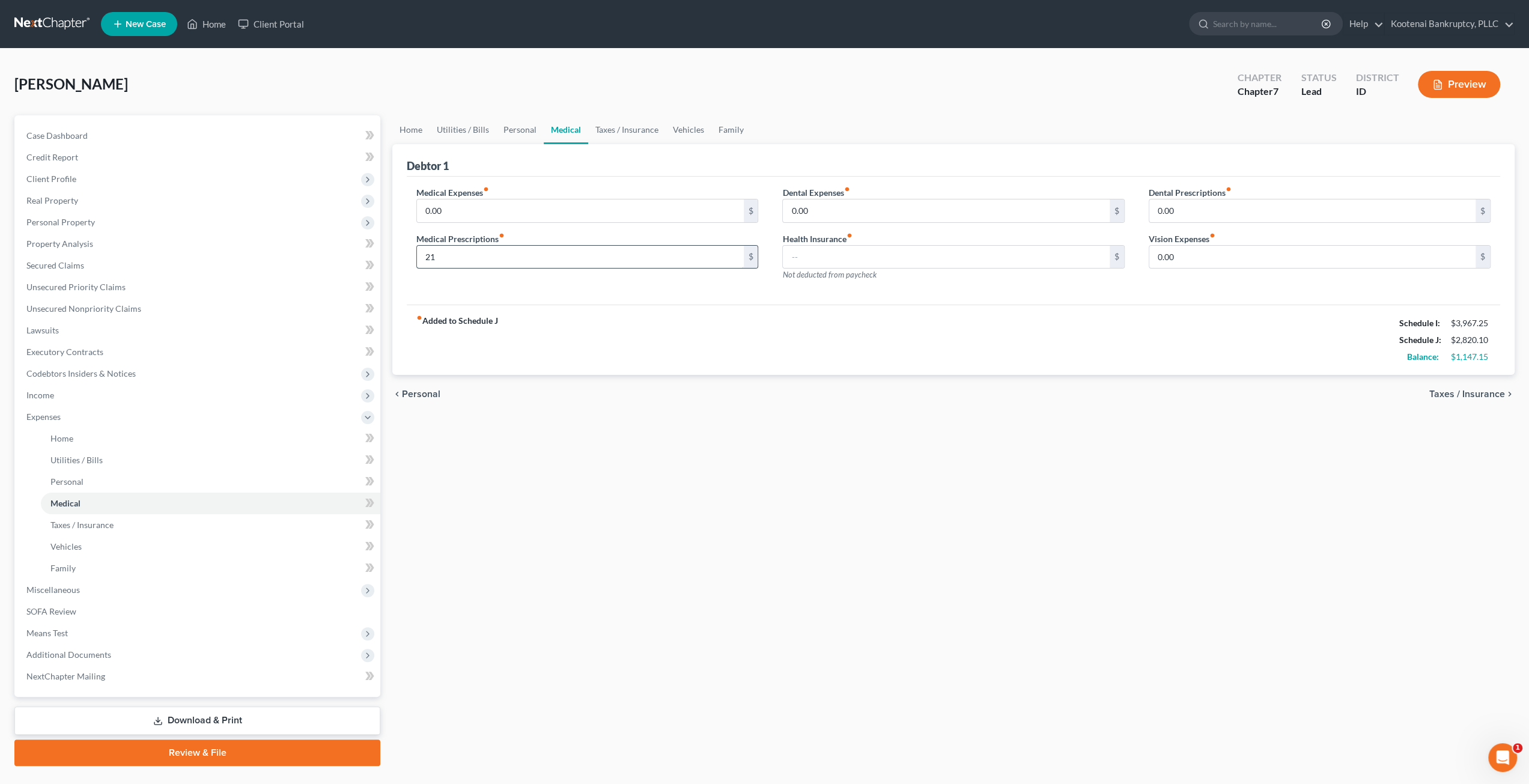
type input "2"
click at [826, 248] on input "text" at bounding box center [946, 257] width 326 height 23
click at [843, 246] on input "214." at bounding box center [946, 257] width 326 height 23
type input "214.80"
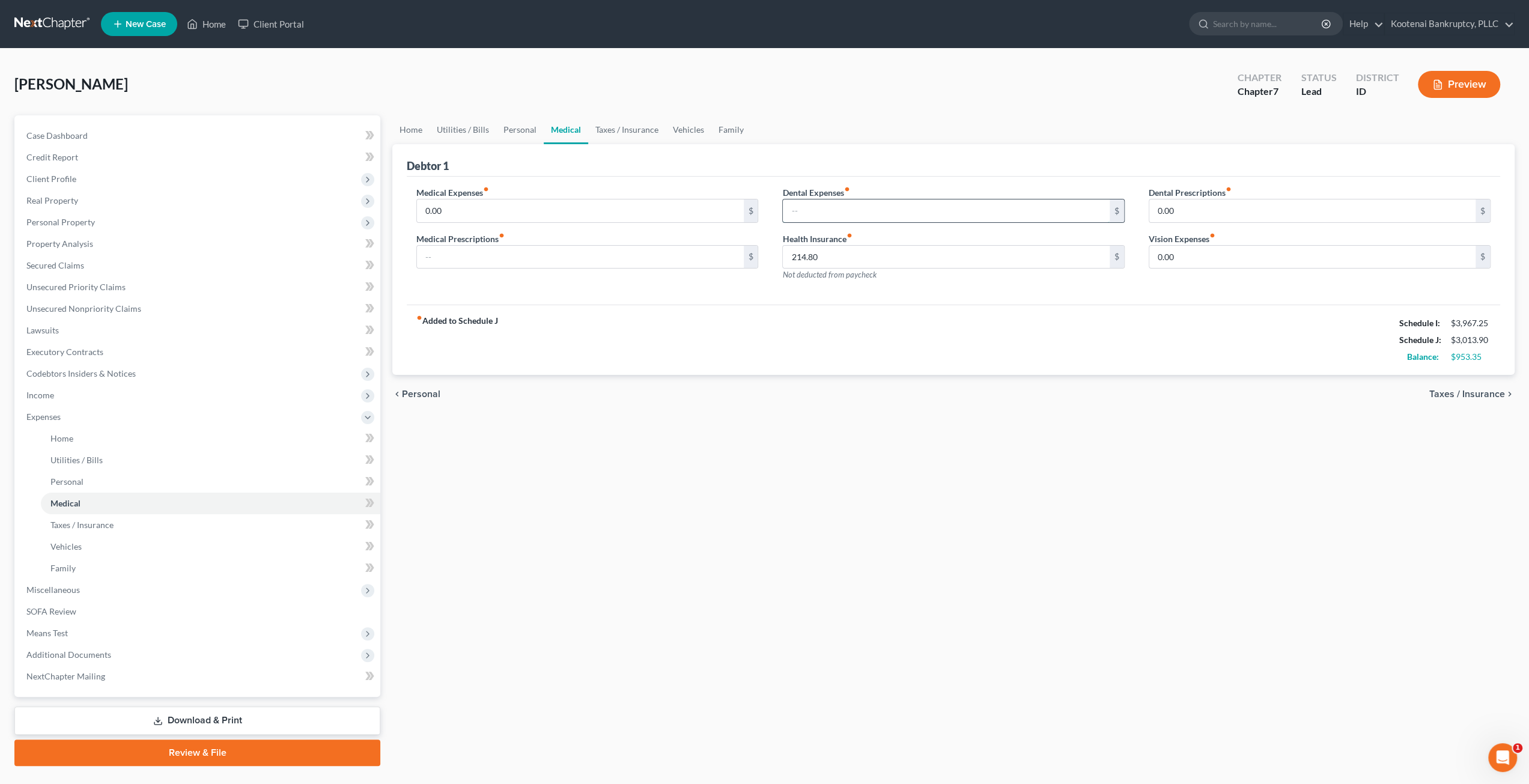
click at [835, 207] on input "text" at bounding box center [946, 210] width 326 height 23
type input "0"
drag, startPoint x: 540, startPoint y: 252, endPoint x: 557, endPoint y: 266, distance: 22.0
click at [540, 252] on input "text" at bounding box center [580, 257] width 326 height 23
type input "0"
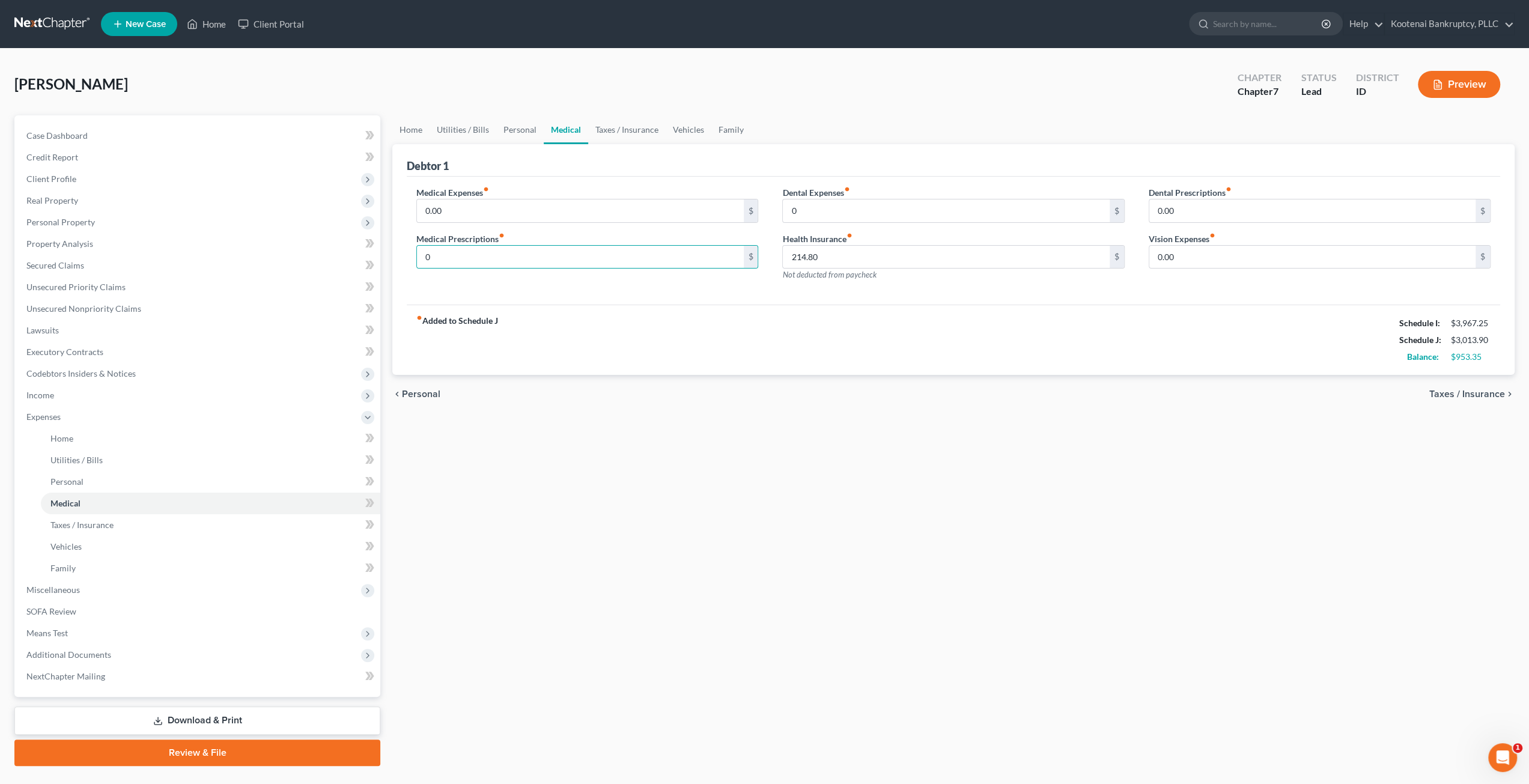
click at [832, 455] on div "Home Utilities / Bills Personal Medical Taxes / Insurance Vehicles Family Debto…" at bounding box center [953, 441] width 1134 height 651
click at [405, 131] on link "Home" at bounding box center [411, 129] width 38 height 29
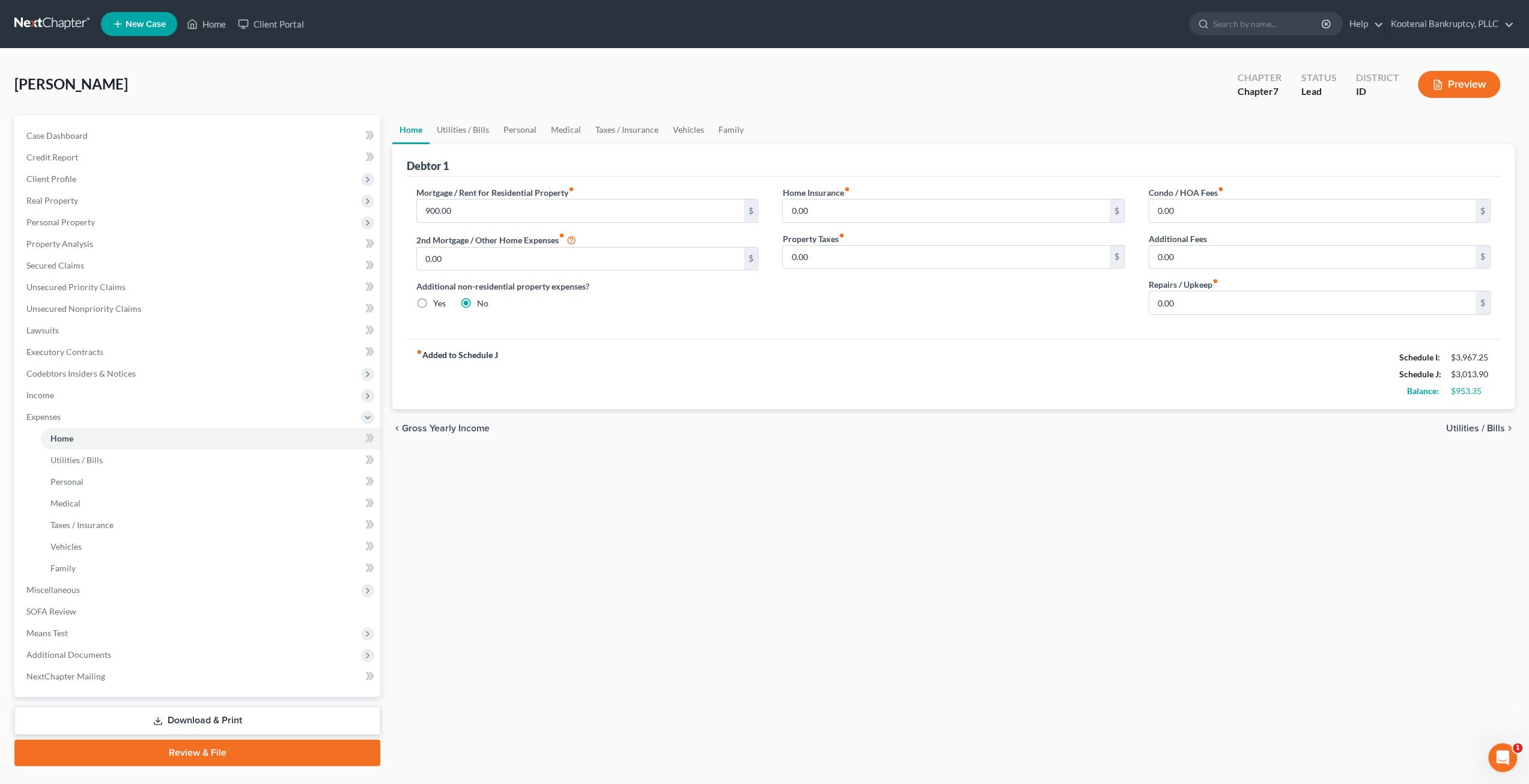
click at [952, 595] on div "Home Utilities / Bills Personal Medical Taxes / Insurance Vehicles Family Debto…" at bounding box center [953, 441] width 1134 height 651
click at [82, 221] on span "Personal Property" at bounding box center [61, 222] width 69 height 10
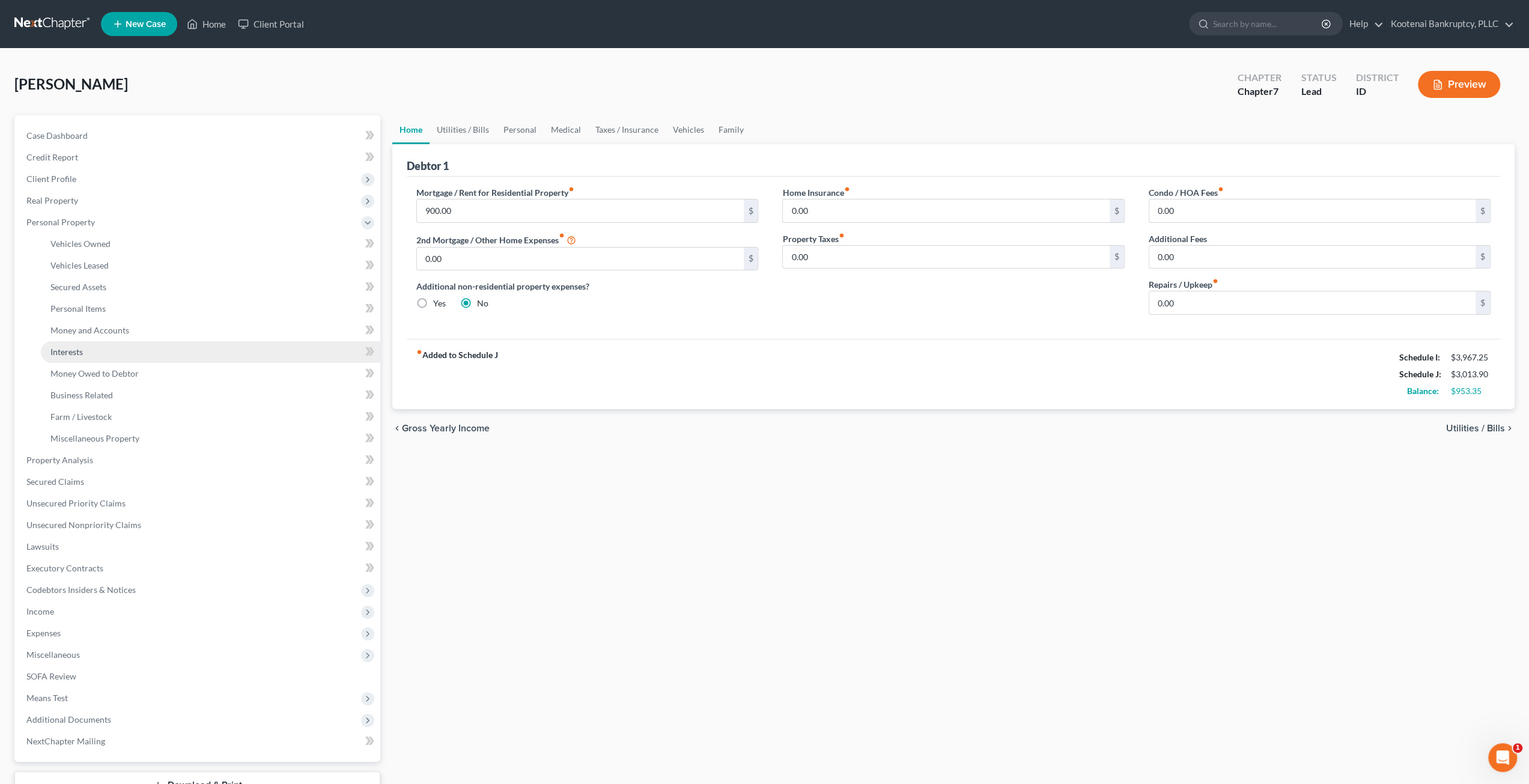
click at [111, 349] on link "Interests" at bounding box center [210, 351] width 340 height 21
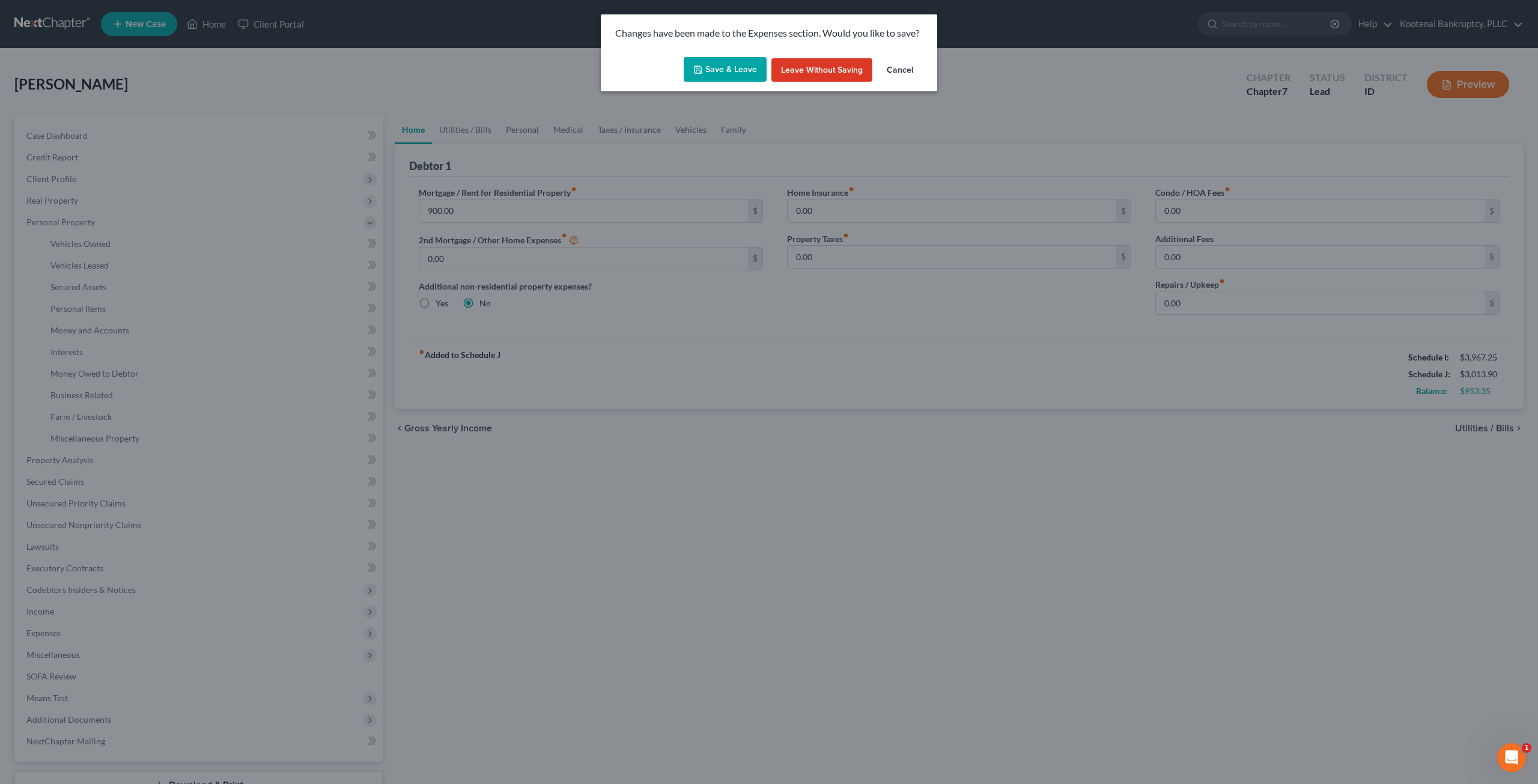
click at [727, 78] on button "Save & Leave" at bounding box center [725, 69] width 83 height 25
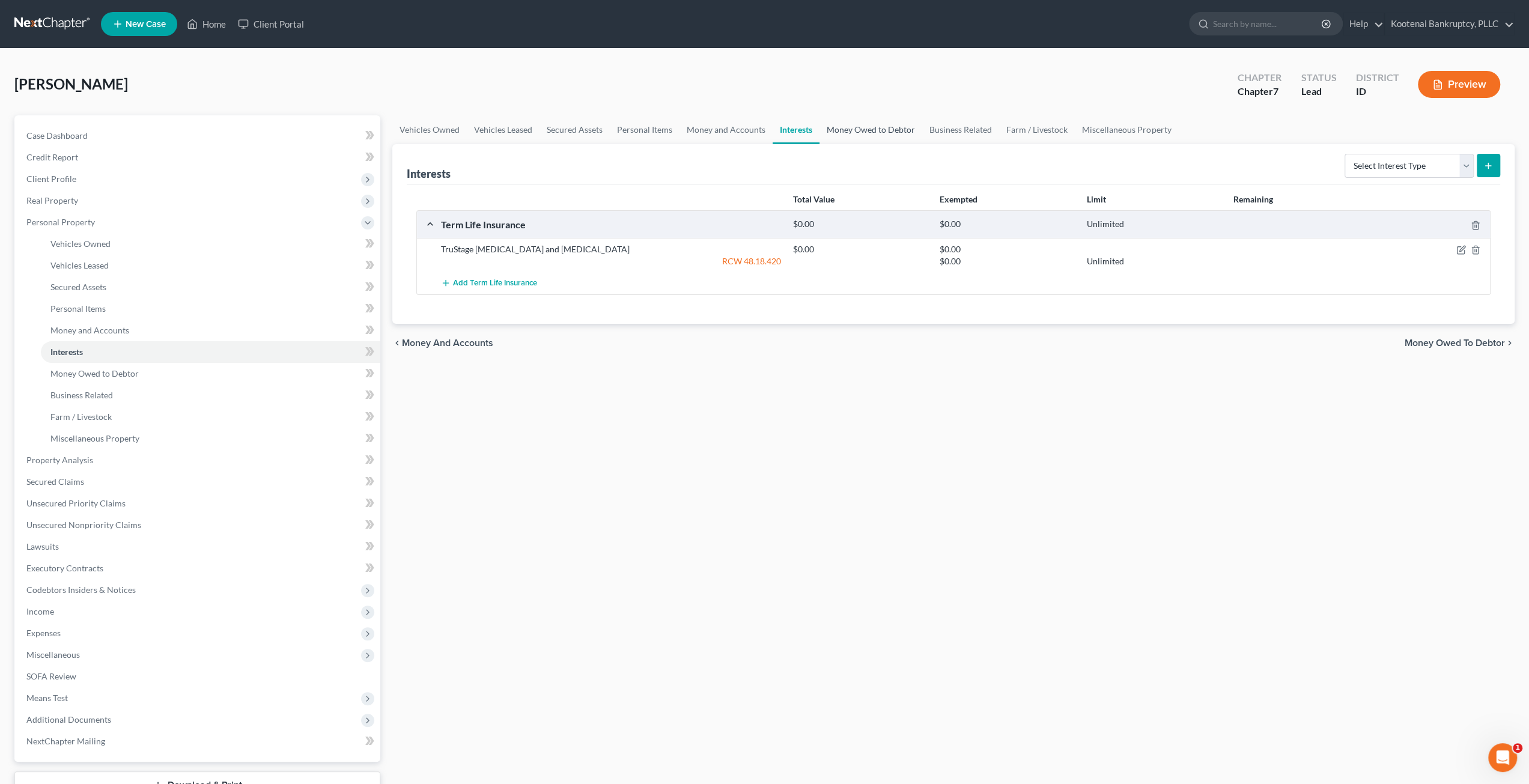
click at [836, 120] on link "Money Owed to Debtor" at bounding box center [870, 129] width 103 height 29
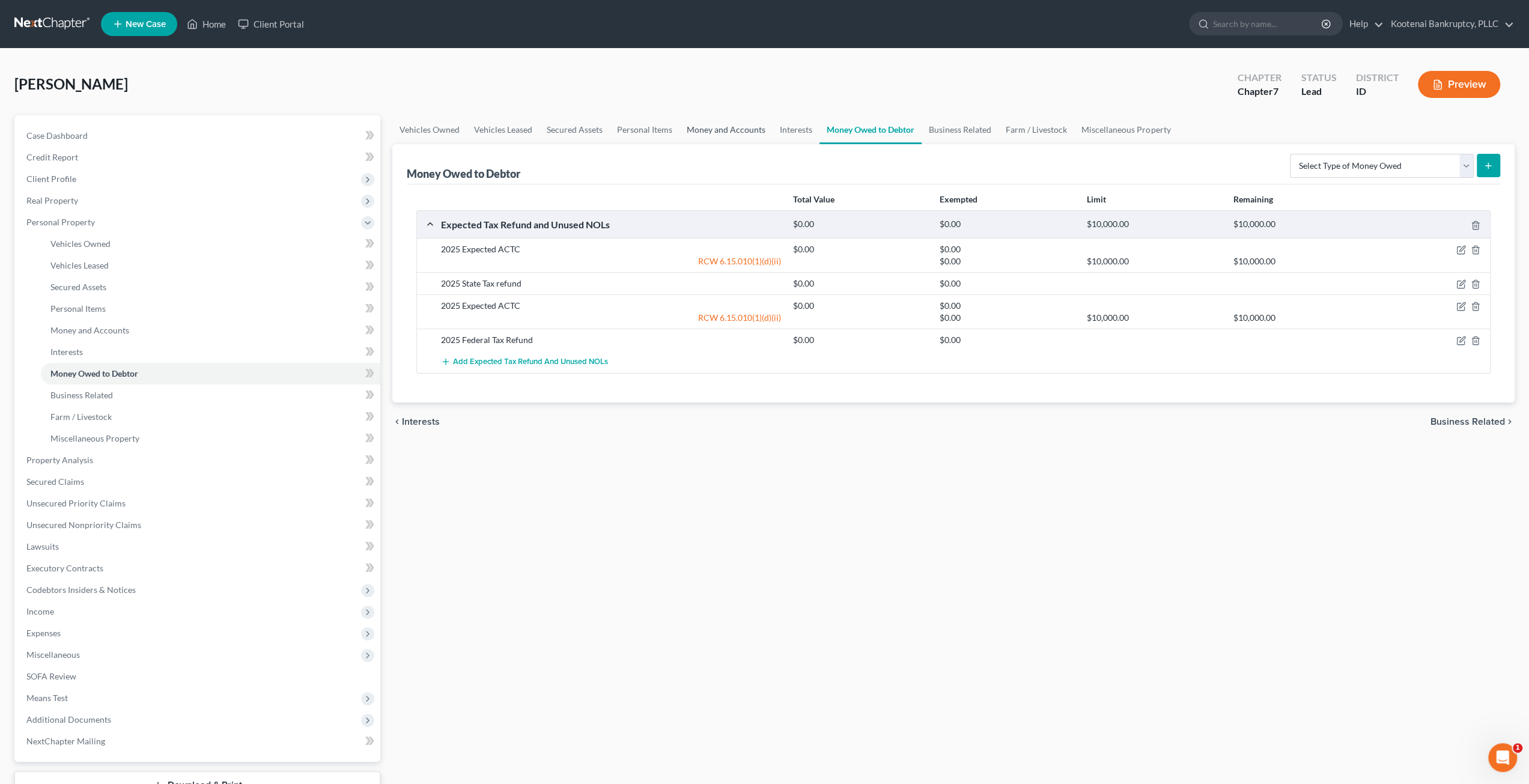
click at [720, 130] on link "Money and Accounts" at bounding box center [726, 129] width 93 height 29
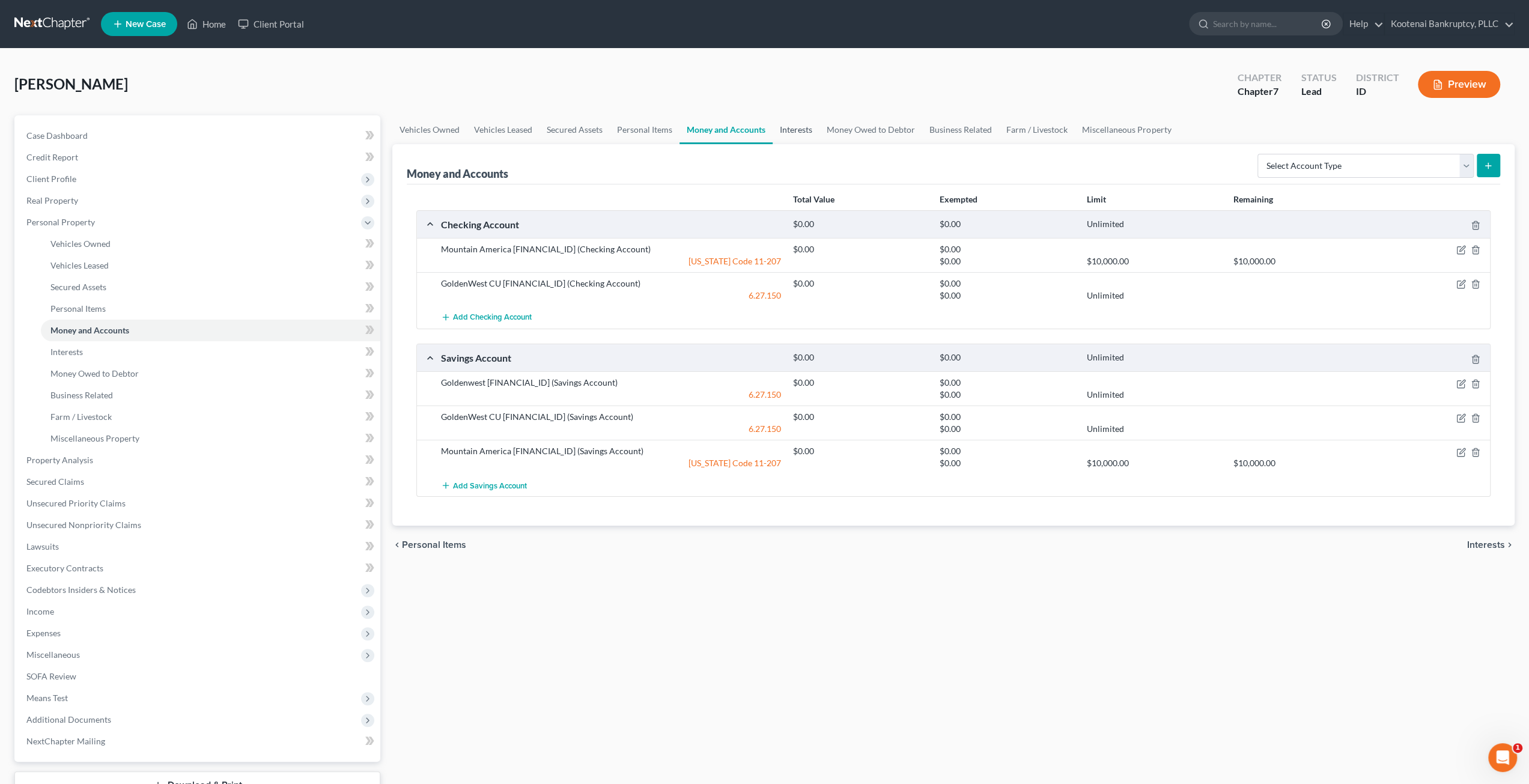
click at [780, 135] on link "Interests" at bounding box center [796, 129] width 47 height 29
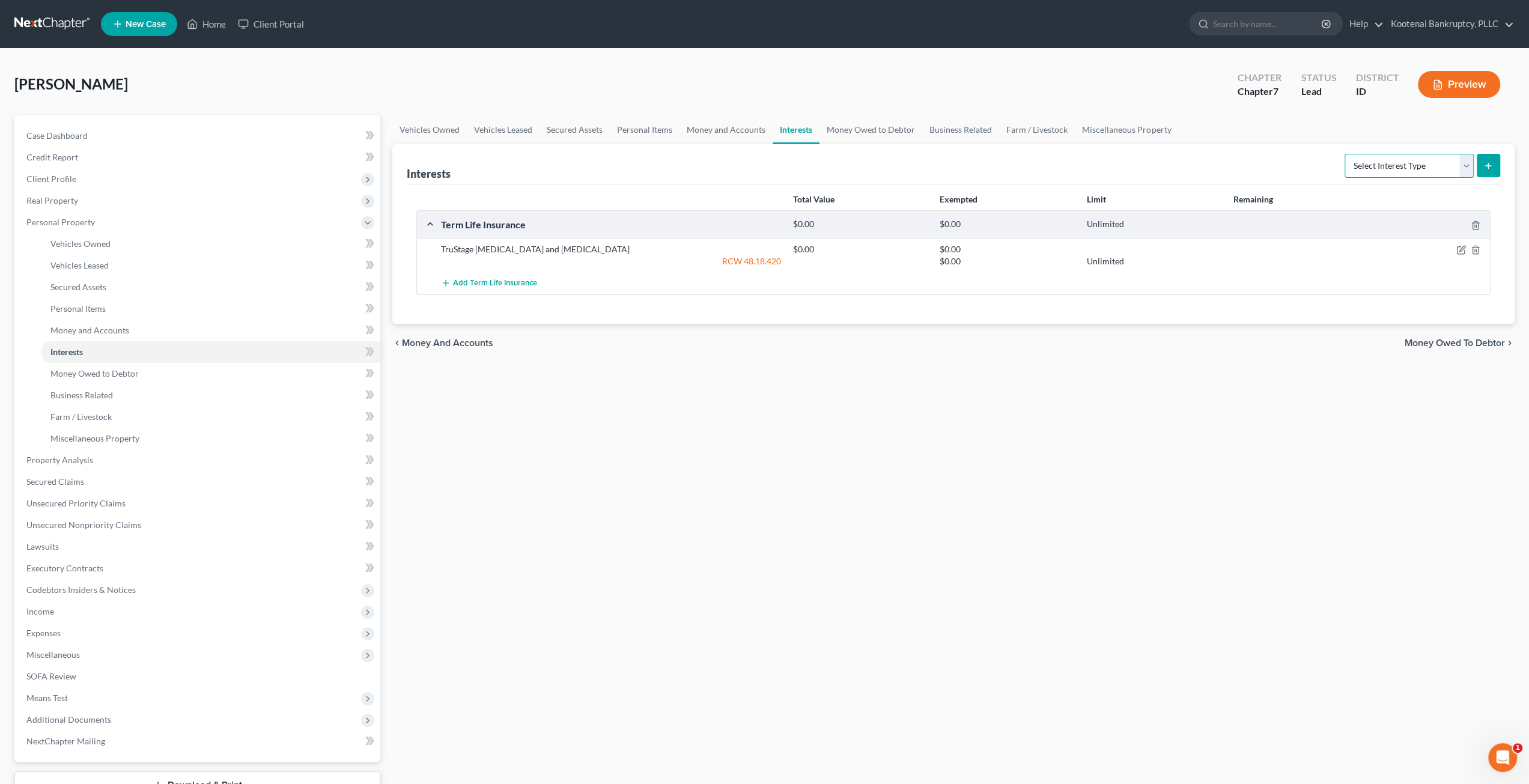
click at [1381, 156] on select "Select Interest Type 401K Annuity Bond Education IRA Government Bond Government…" at bounding box center [1409, 166] width 129 height 24
select select "ira"
click at [1347, 154] on select "Select Interest Type 401K Annuity Bond Education IRA Government Bond Government…" at bounding box center [1409, 166] width 129 height 24
click at [1479, 165] on button "submit" at bounding box center [1488, 166] width 23 height 23
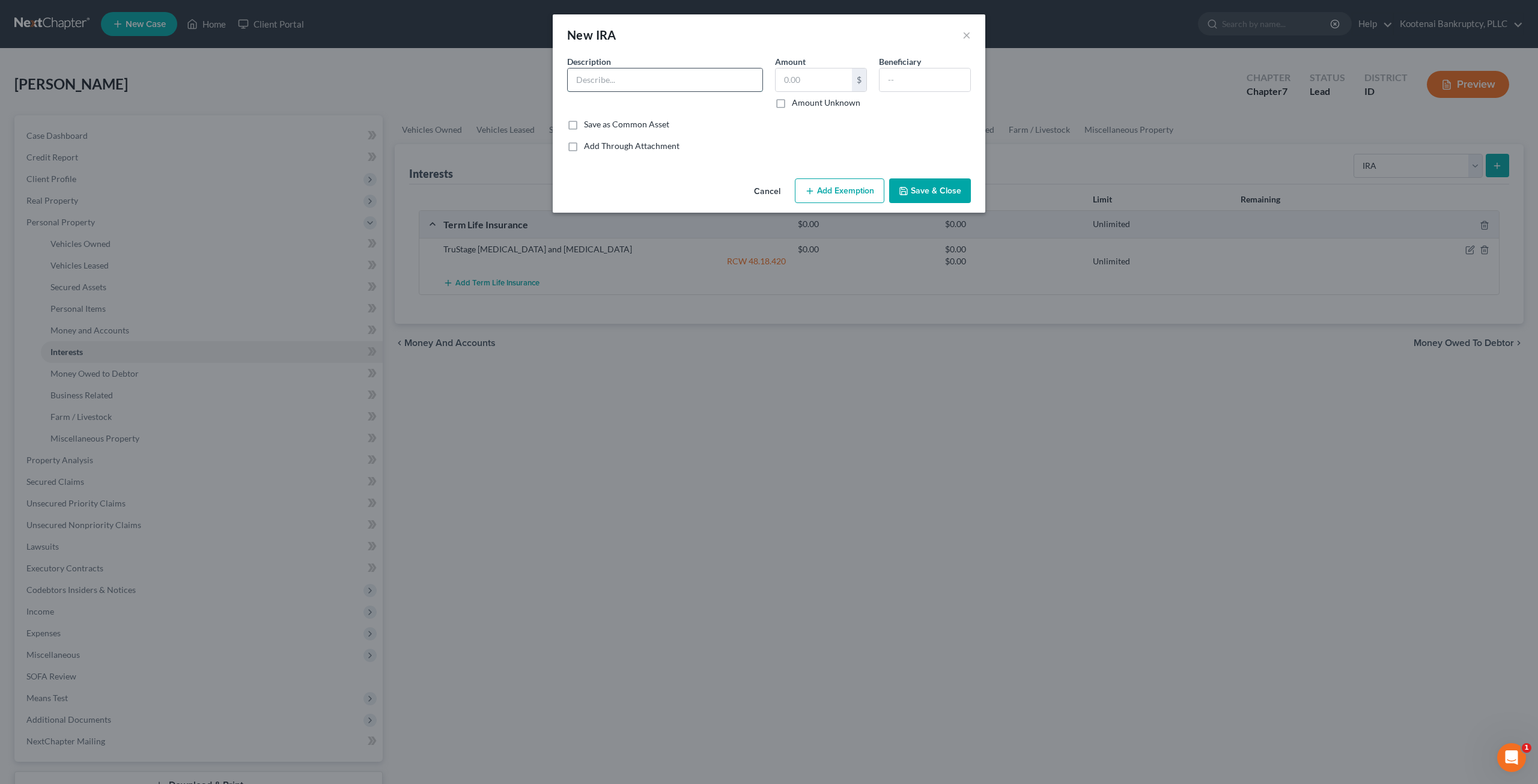
click at [662, 81] on input "text" at bounding box center [665, 80] width 195 height 23
type input "Charles Schwab Rollover IRA"
type input "22.49"
type input "William Young"
click at [829, 200] on button "Add Exemption" at bounding box center [839, 191] width 89 height 25
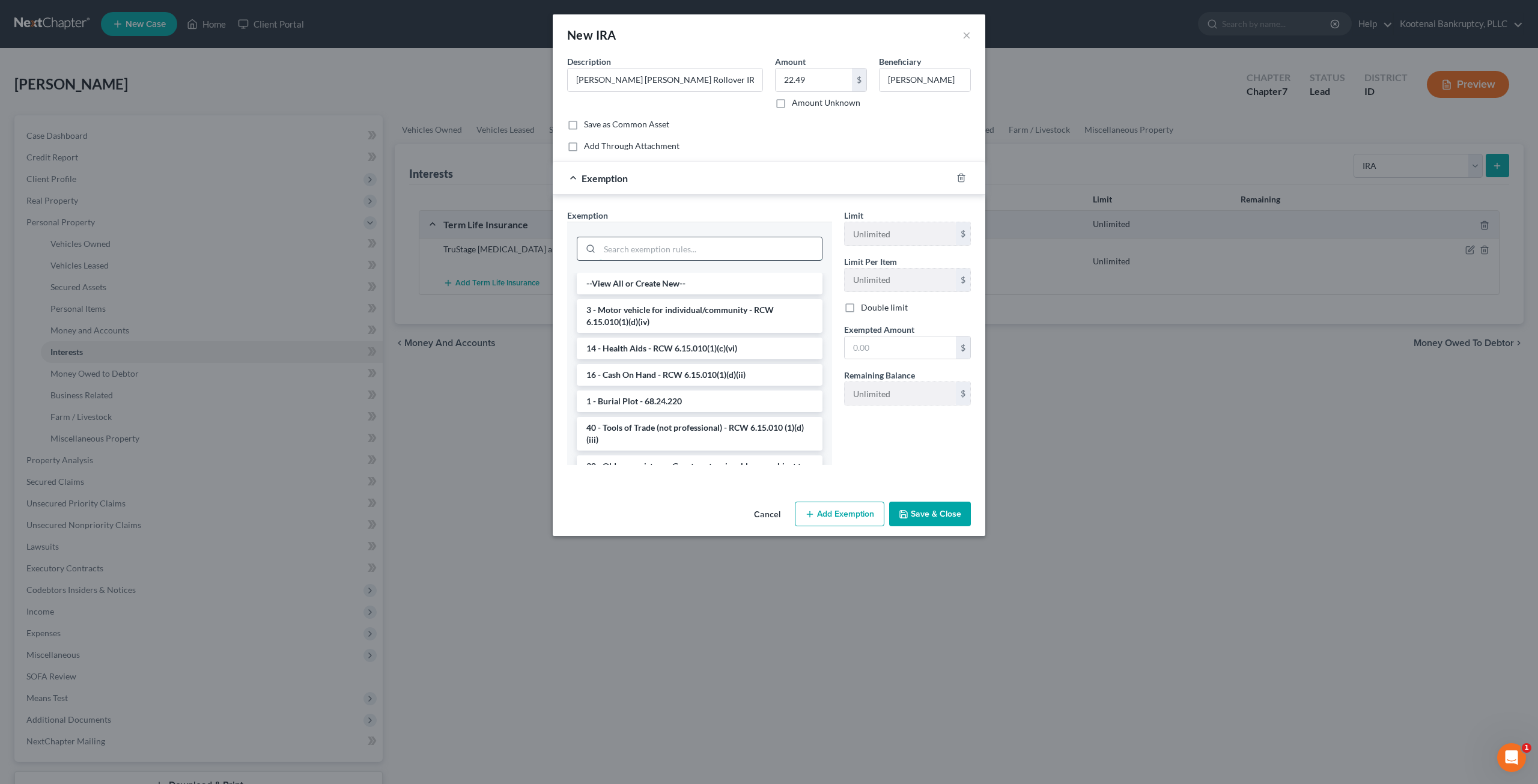
click at [685, 239] on input "search" at bounding box center [711, 248] width 223 height 23
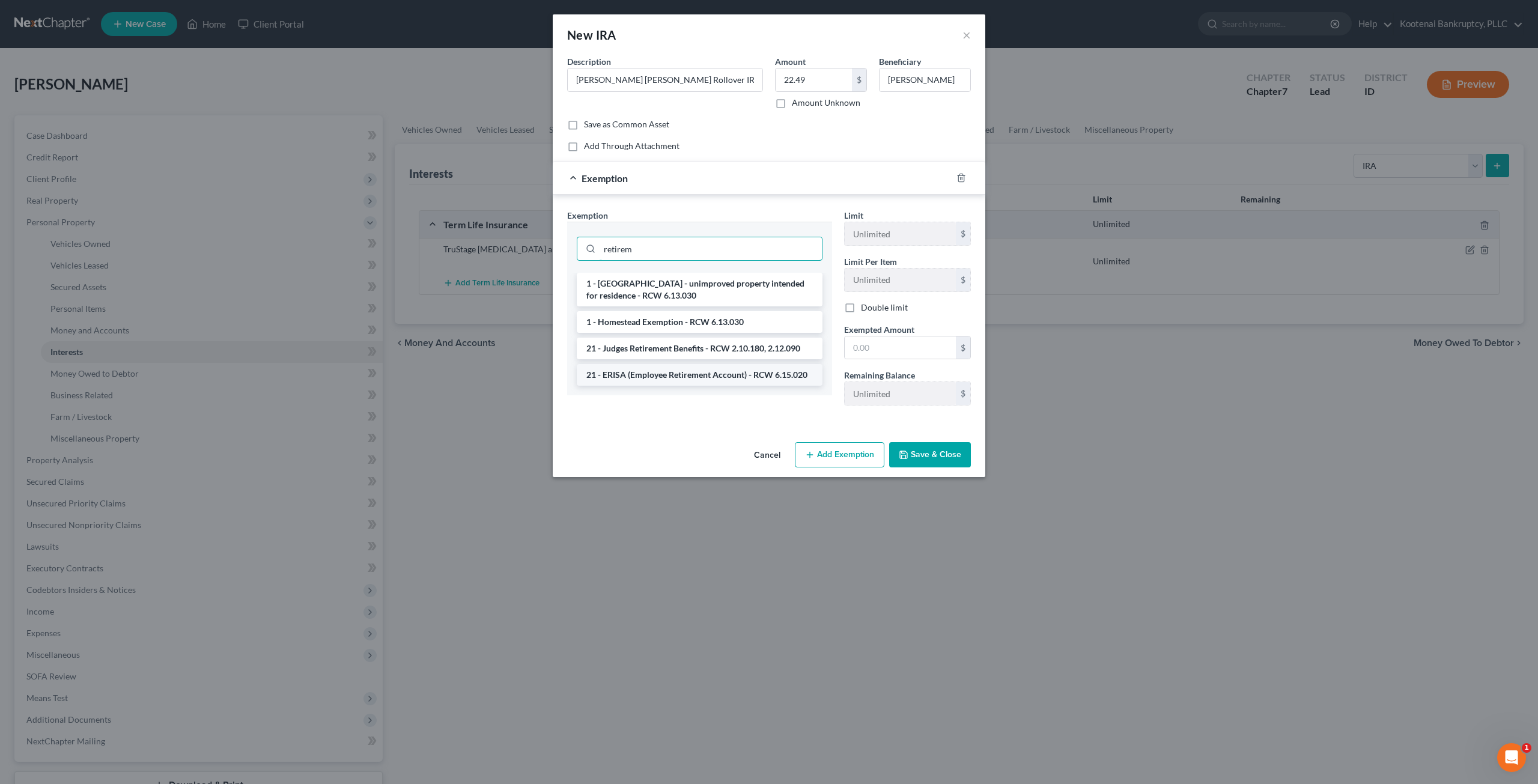
type input "retirem"
click at [688, 375] on li "21 - ERISA (Employee Retirement Account) - RCW 6.15.020" at bounding box center [699, 375] width 246 height 21
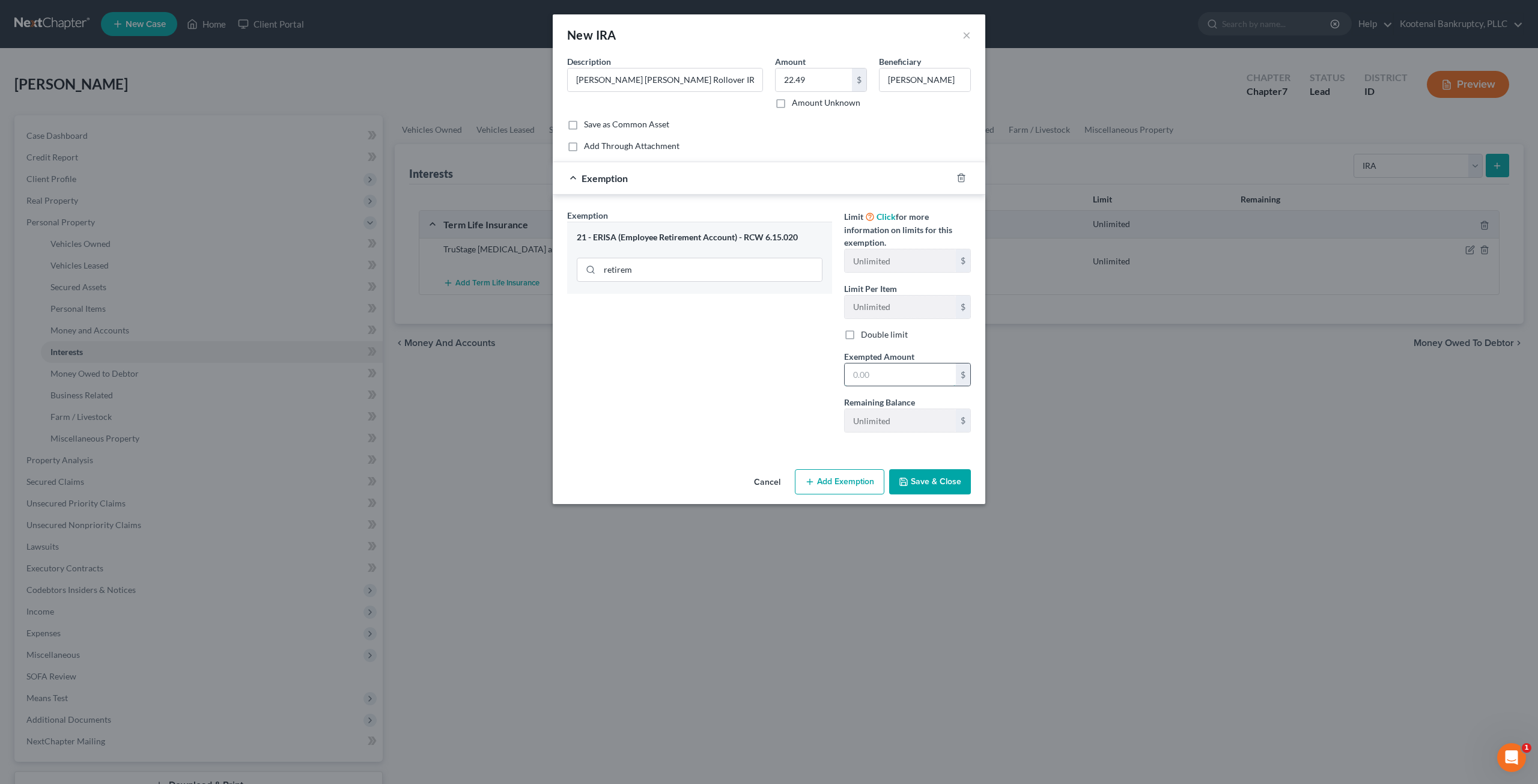
click at [899, 375] on input "text" at bounding box center [900, 375] width 111 height 23
type input "22.49"
click at [938, 482] on button "Save & Close" at bounding box center [930, 481] width 82 height 25
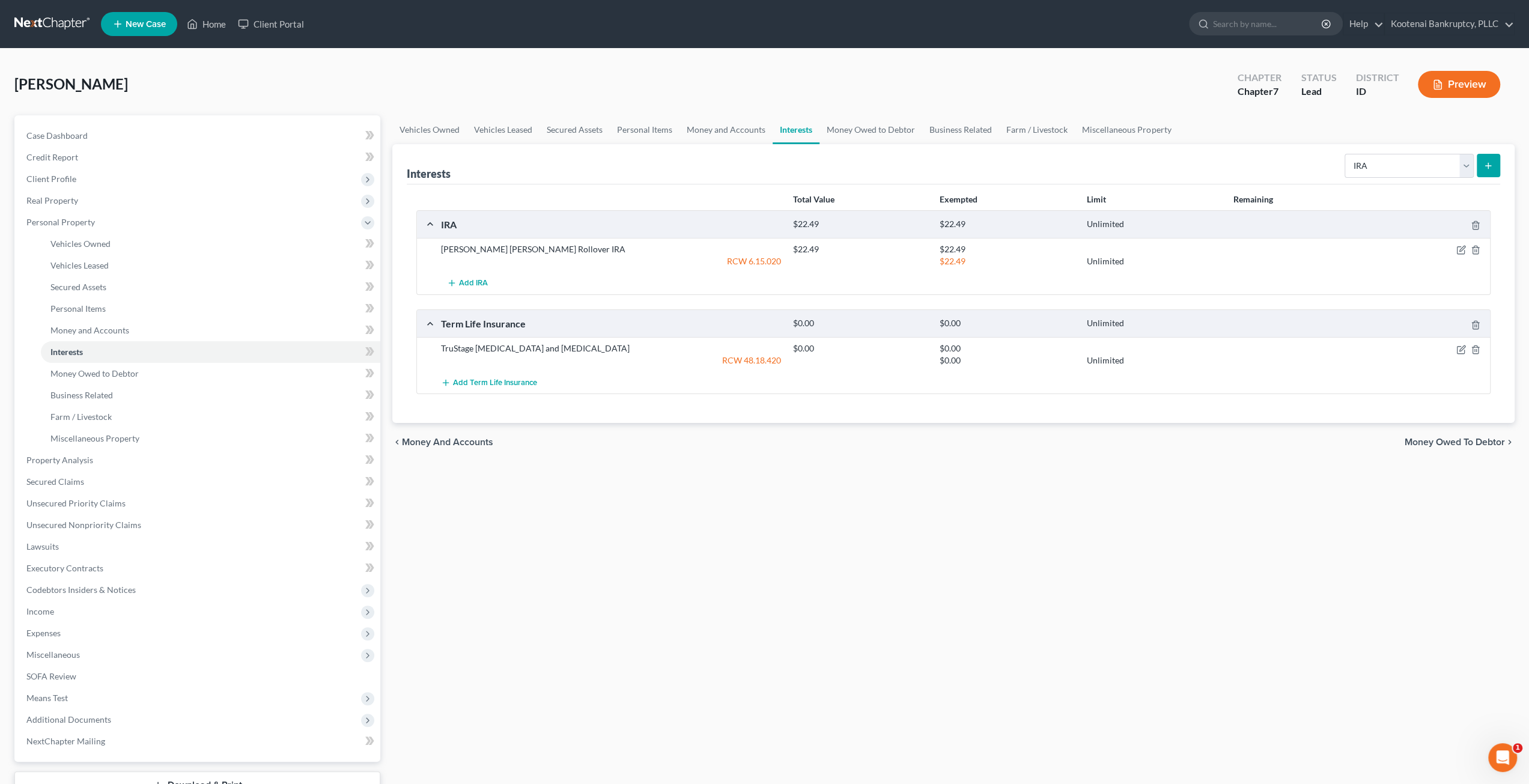
click at [813, 519] on div "Vehicles Owned Vehicles Leased Secured Assets Personal Items Money and Accounts…" at bounding box center [953, 473] width 1134 height 715
click at [863, 485] on div "Vehicles Owned Vehicles Leased Secured Assets Personal Items Money and Accounts…" at bounding box center [953, 473] width 1134 height 715
click at [1460, 349] on icon "button" at bounding box center [1462, 348] width 5 height 5
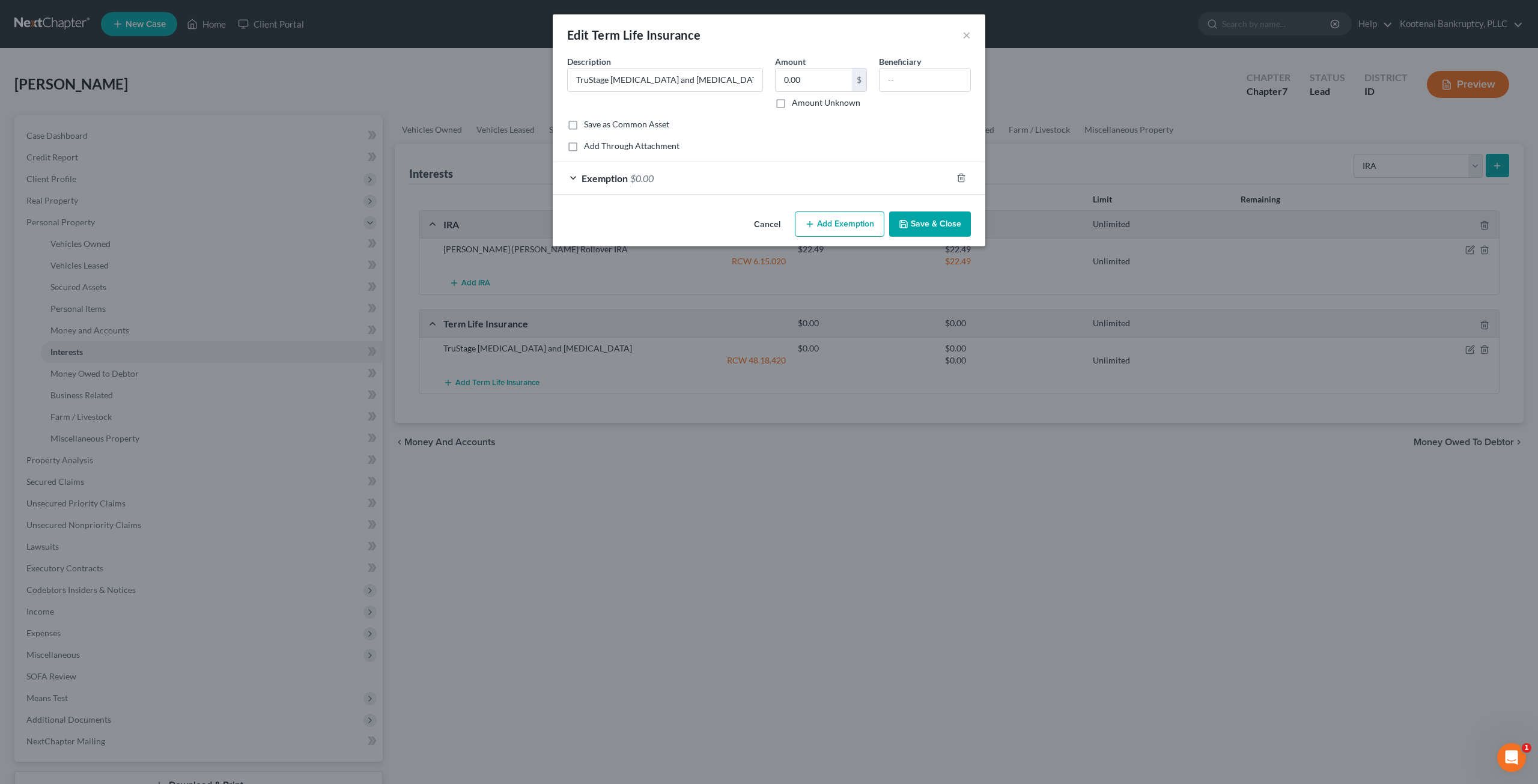
click at [931, 231] on button "Save & Close" at bounding box center [930, 224] width 82 height 25
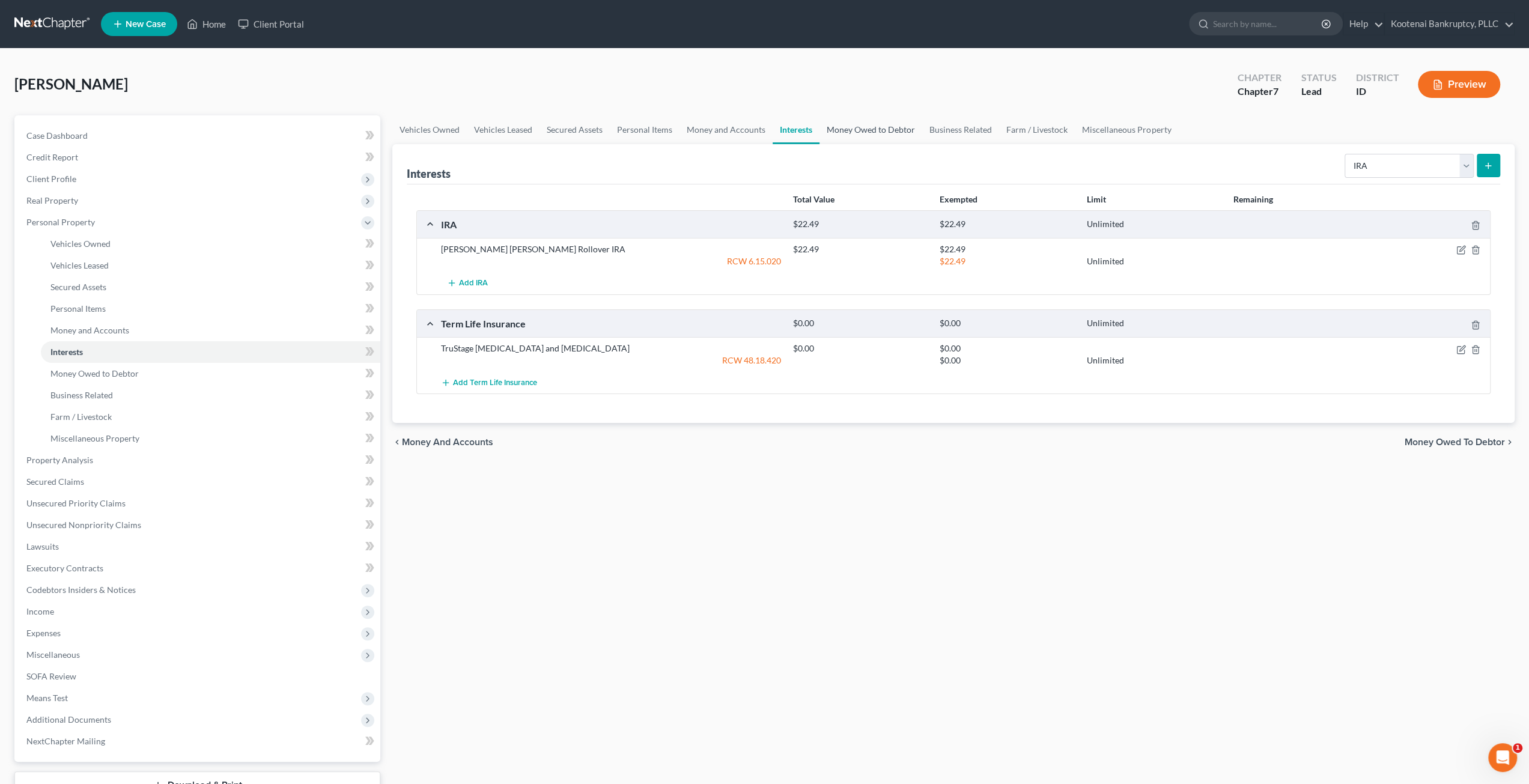
click at [851, 130] on link "Money Owed to Debtor" at bounding box center [870, 129] width 103 height 29
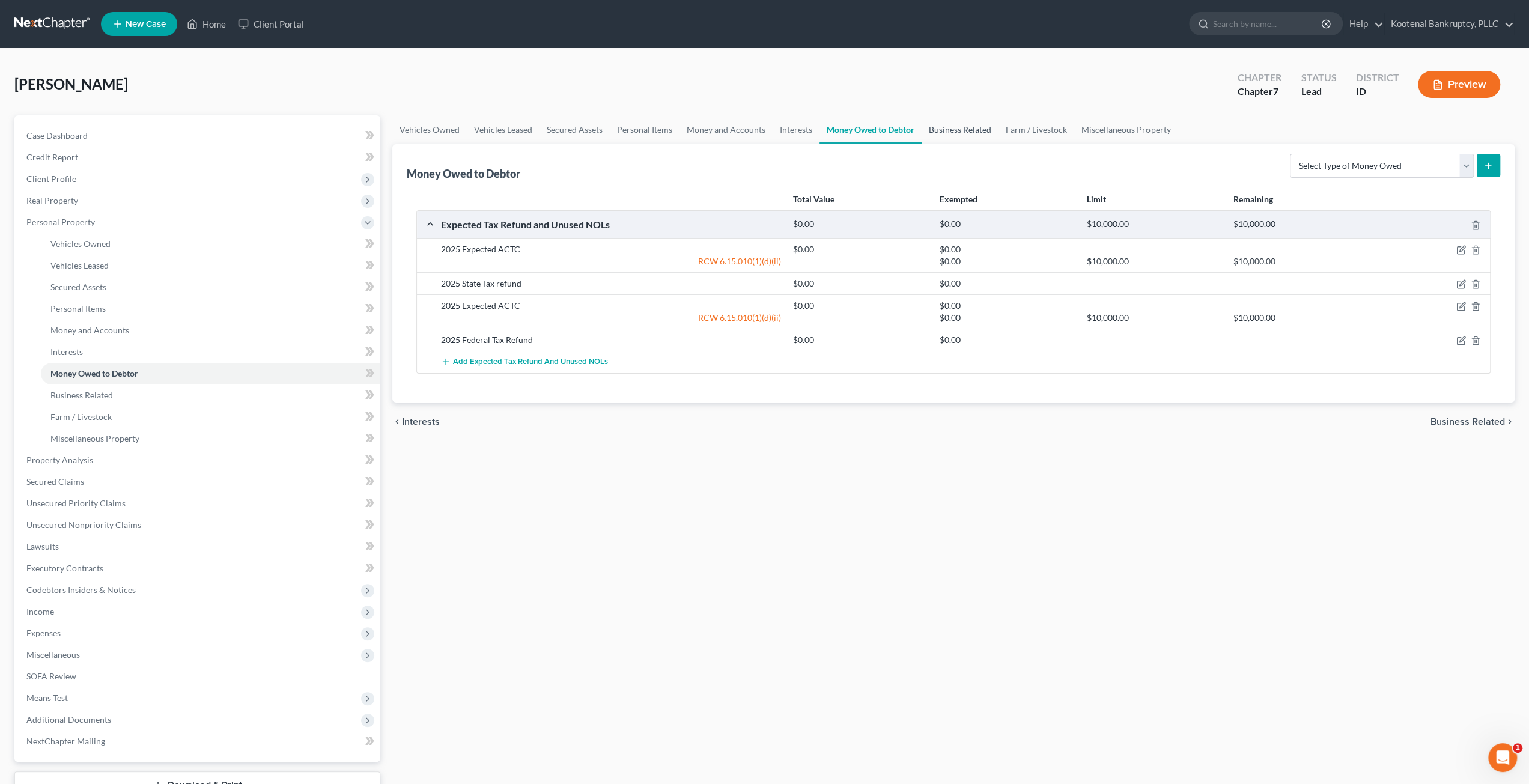
drag, startPoint x: 942, startPoint y: 129, endPoint x: 984, endPoint y: 127, distance: 42.0
click at [942, 129] on link "Business Related" at bounding box center [960, 129] width 77 height 29
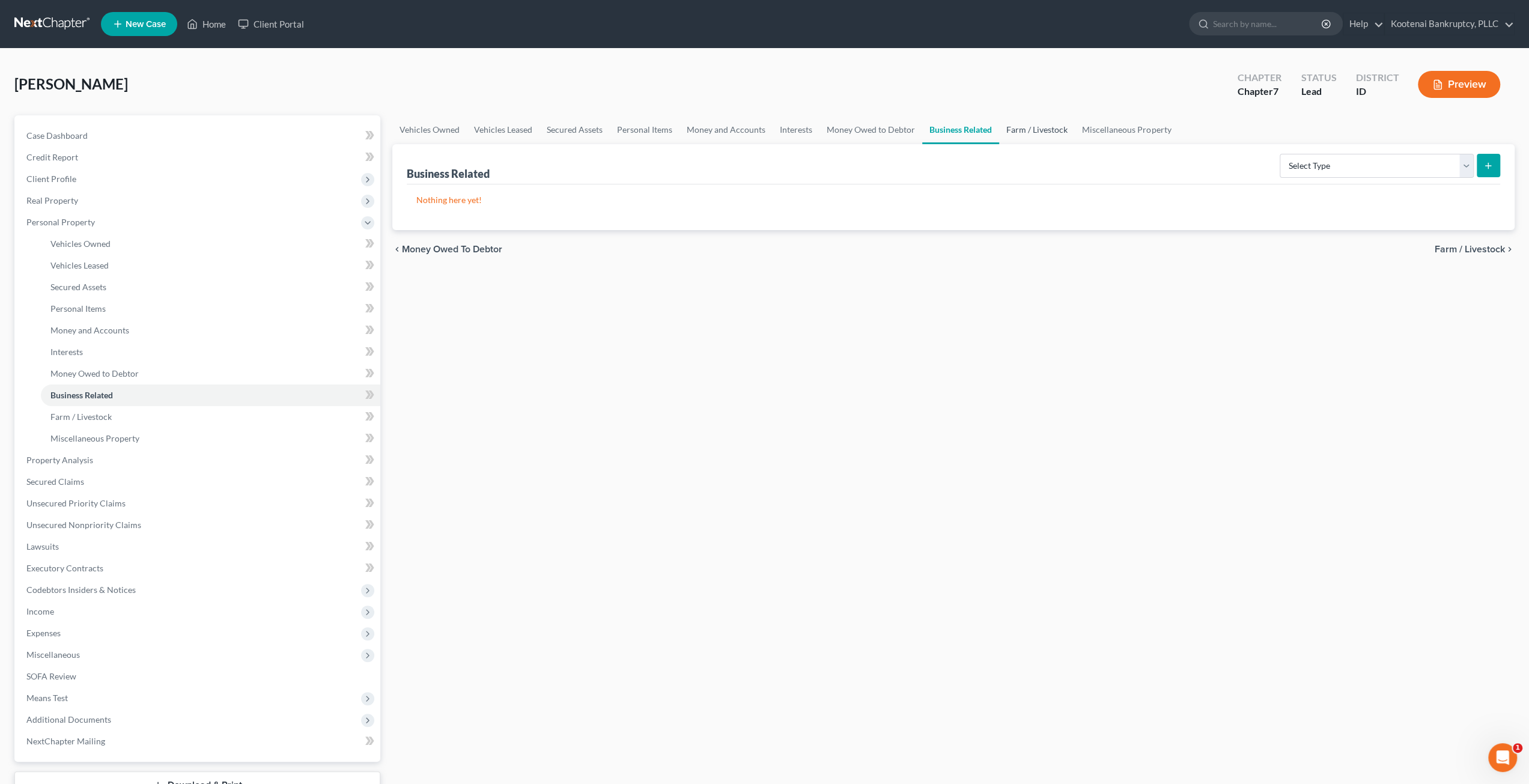
click at [1031, 127] on link "Farm / Livestock" at bounding box center [1037, 129] width 76 height 29
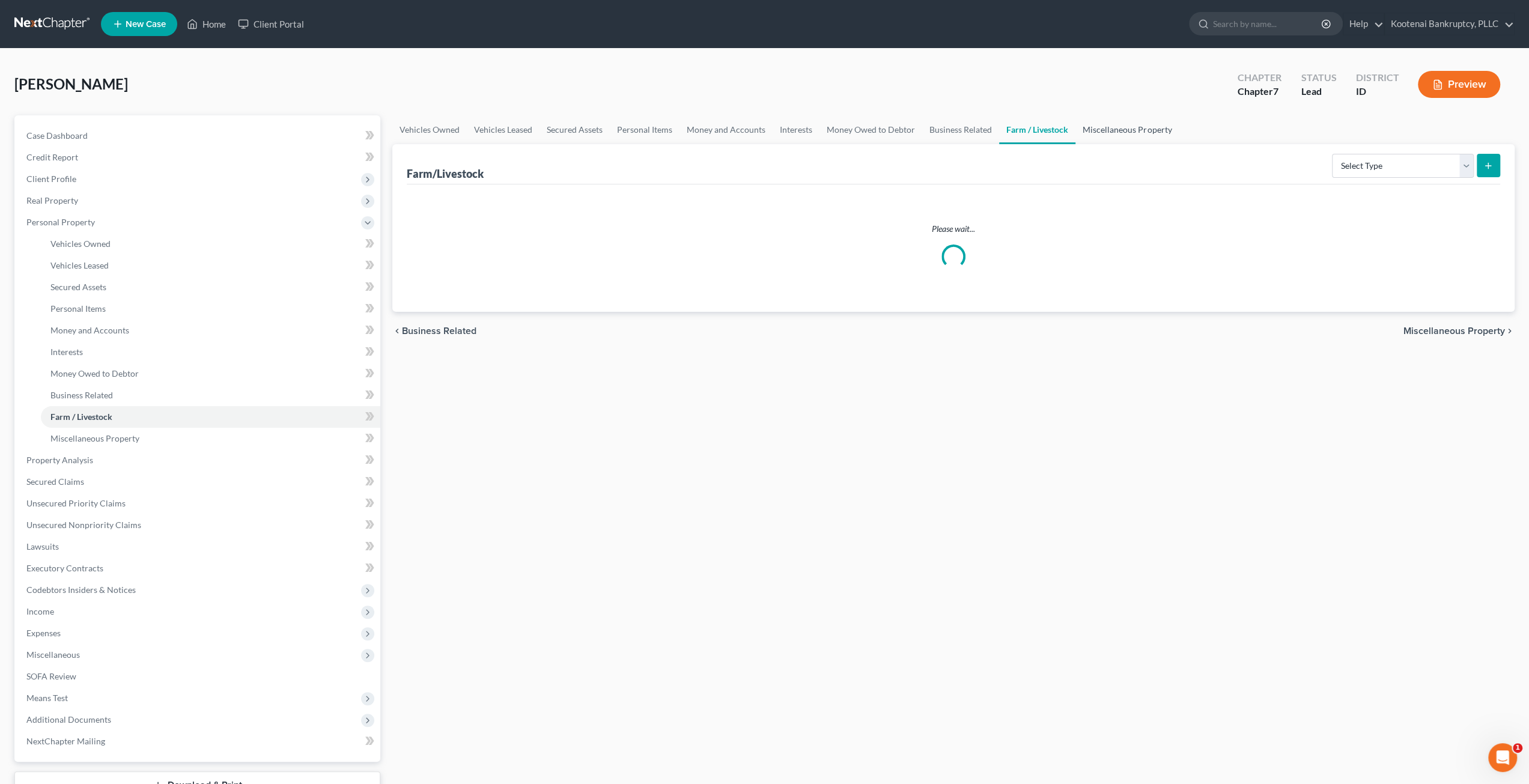
click at [1090, 127] on link "Miscellaneous Property" at bounding box center [1127, 129] width 104 height 29
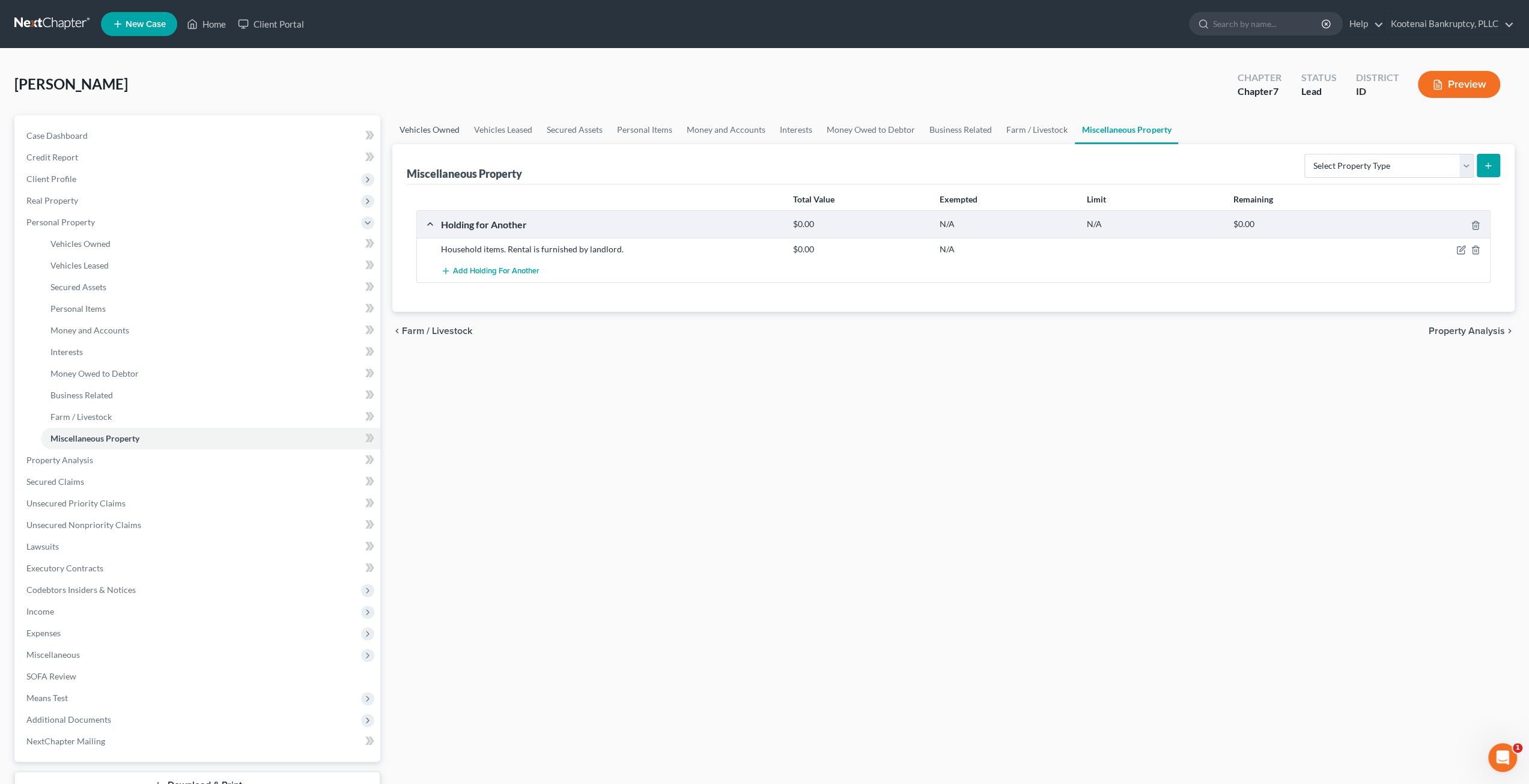
click at [437, 130] on link "Vehicles Owned" at bounding box center [429, 129] width 74 height 29
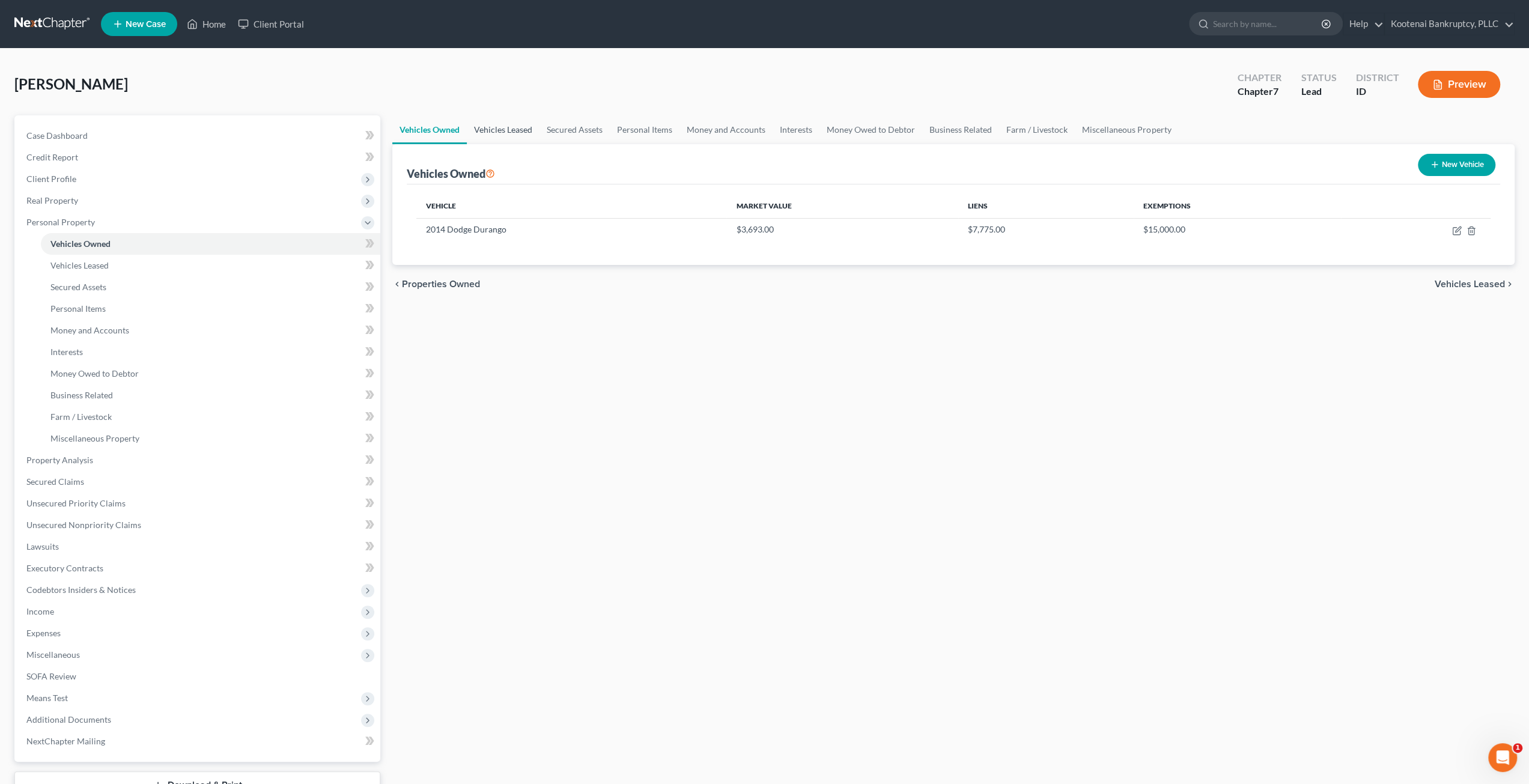
click at [490, 130] on link "Vehicles Leased" at bounding box center [503, 129] width 72 height 29
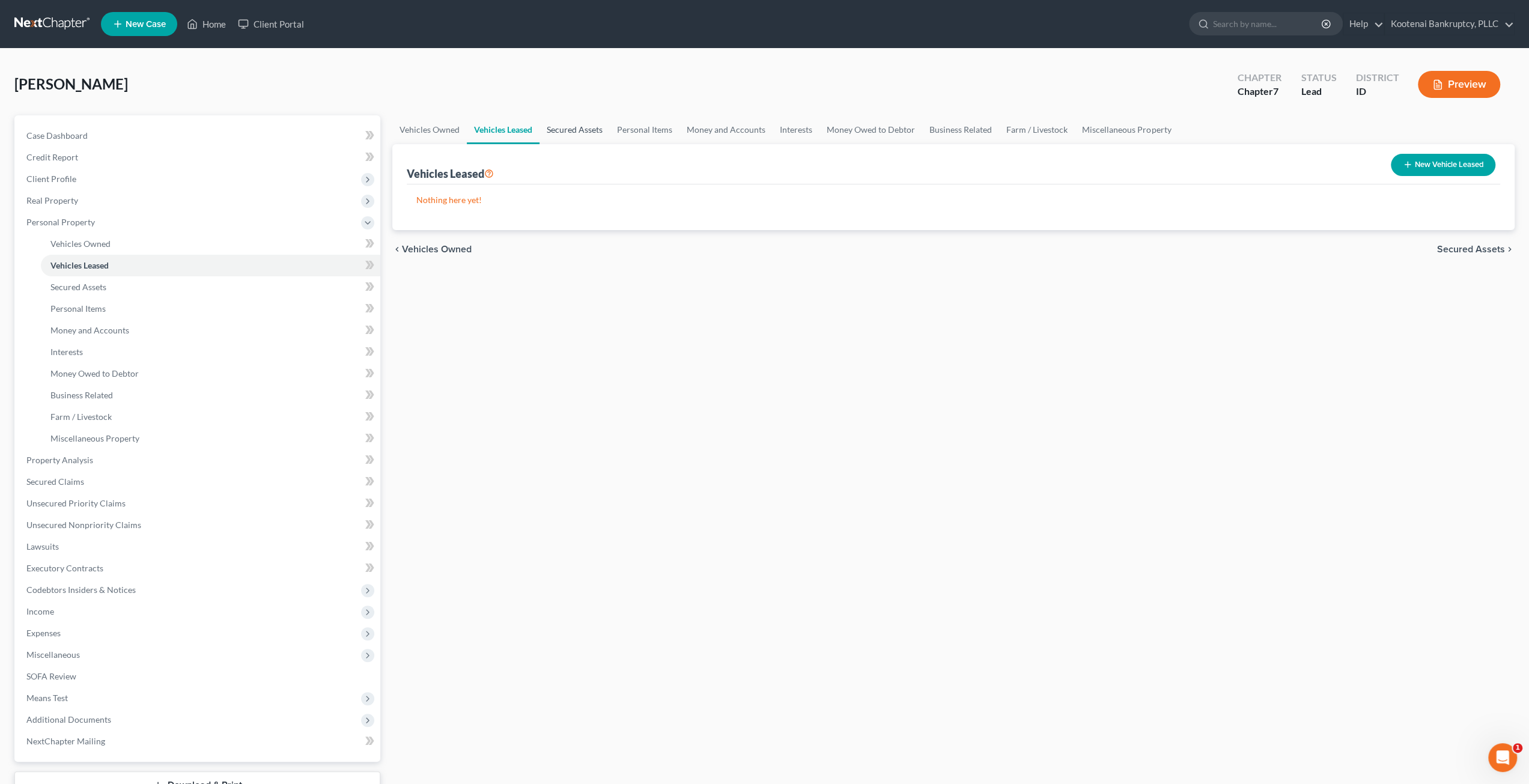
click at [571, 130] on link "Secured Assets" at bounding box center [575, 129] width 71 height 29
click at [680, 129] on link "Money and Accounts" at bounding box center [727, 129] width 93 height 29
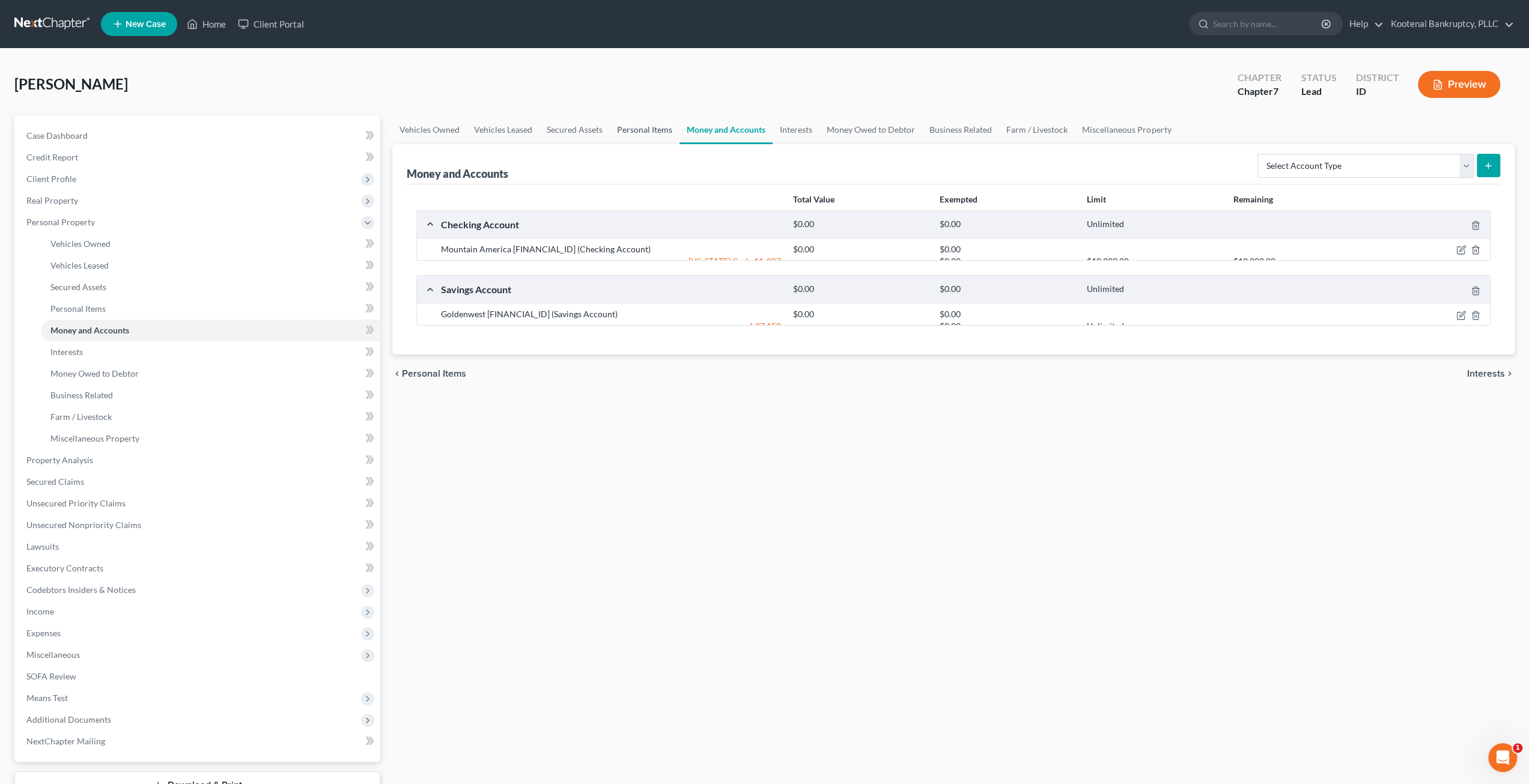
click at [659, 128] on link "Personal Items" at bounding box center [644, 129] width 70 height 29
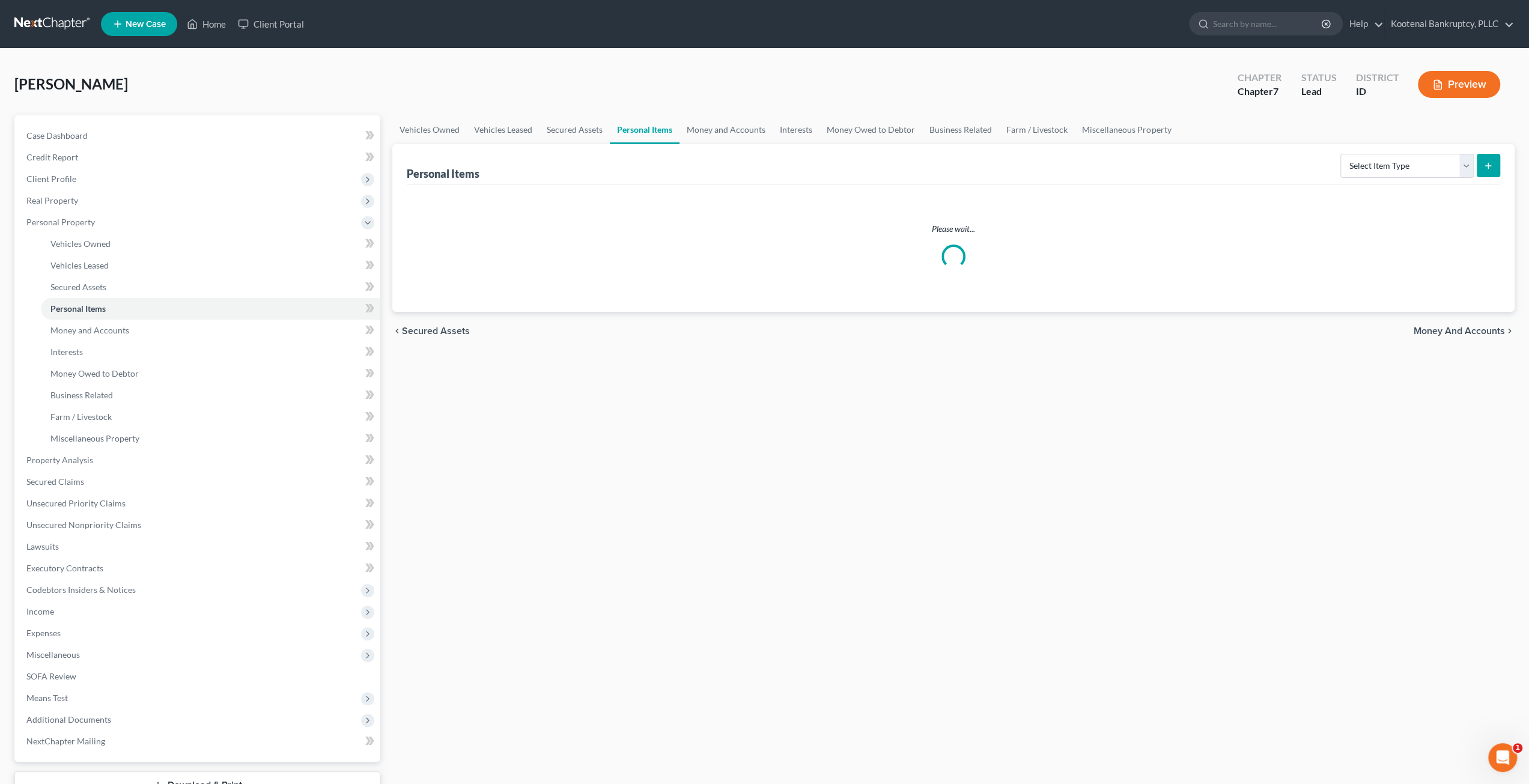
click at [650, 87] on div "Young, William Upgraded Chapter Chapter 7 Status Lead District ID Preview" at bounding box center [764, 89] width 1500 height 52
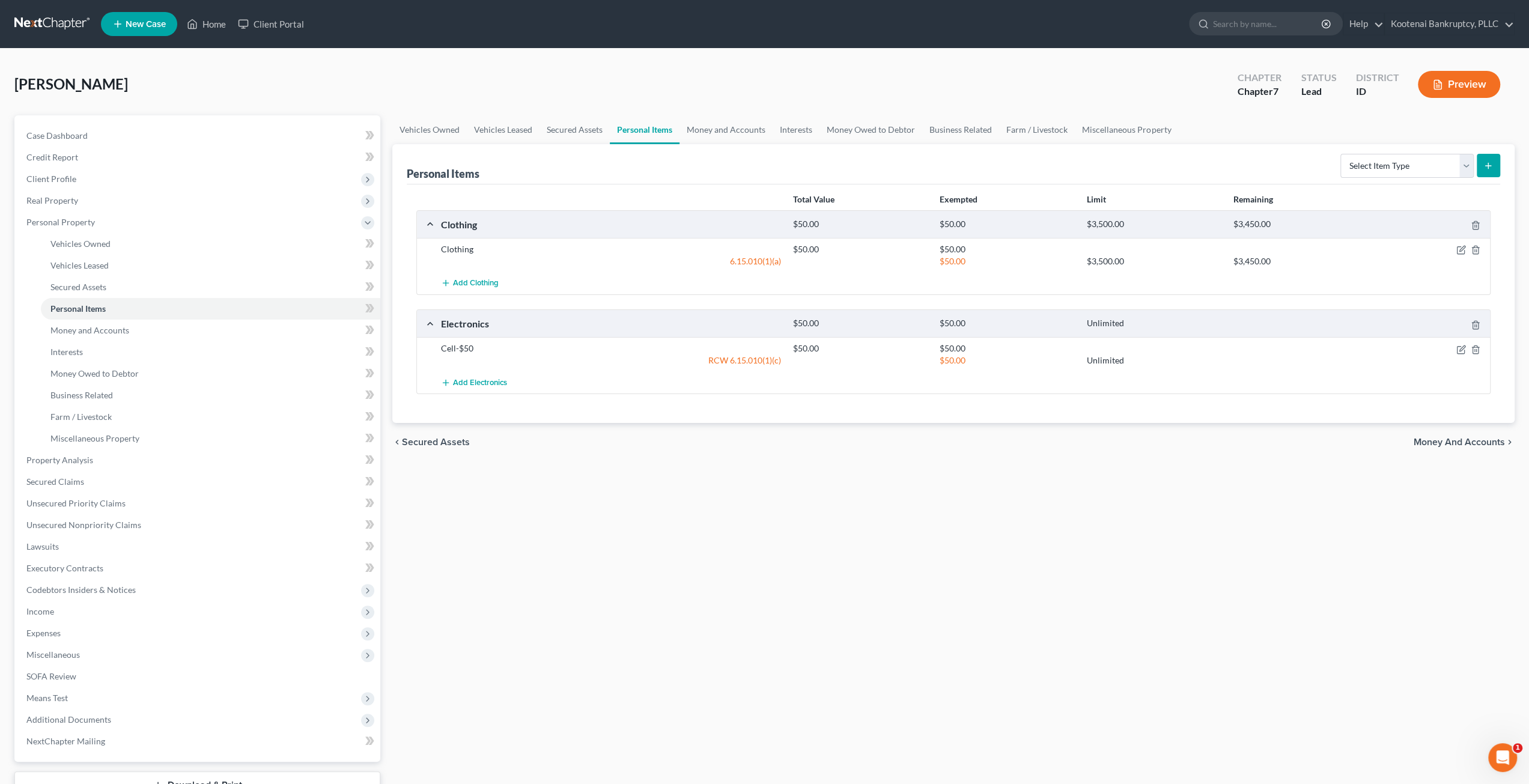
click at [721, 578] on div "Vehicles Owned Vehicles Leased Secured Assets Personal Items Money and Accounts…" at bounding box center [953, 473] width 1134 height 715
drag, startPoint x: 153, startPoint y: 136, endPoint x: 153, endPoint y: 144, distance: 8.0
click at [153, 136] on link "Case Dashboard" at bounding box center [199, 135] width 364 height 21
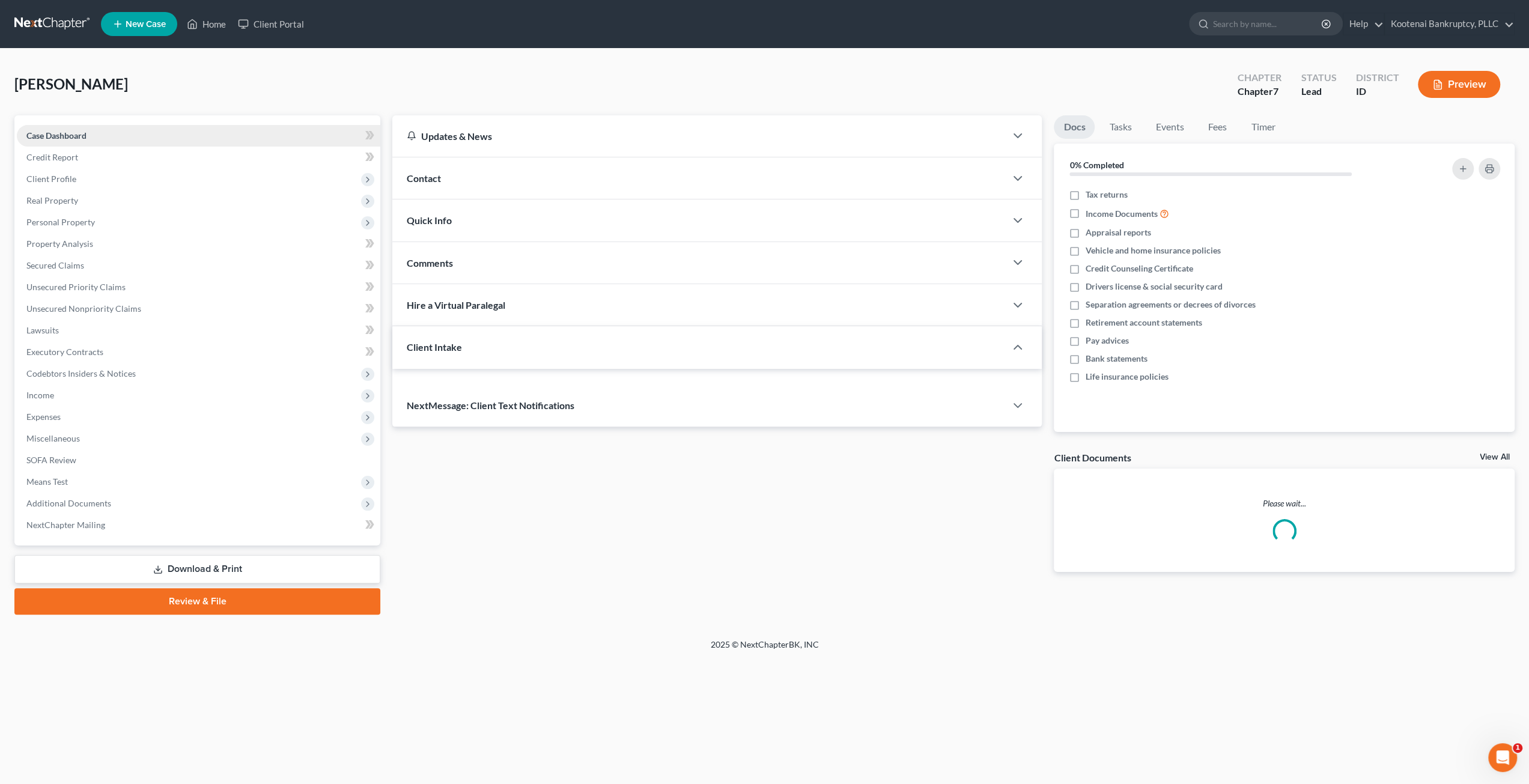
click at [153, 144] on link "Case Dashboard" at bounding box center [199, 135] width 364 height 21
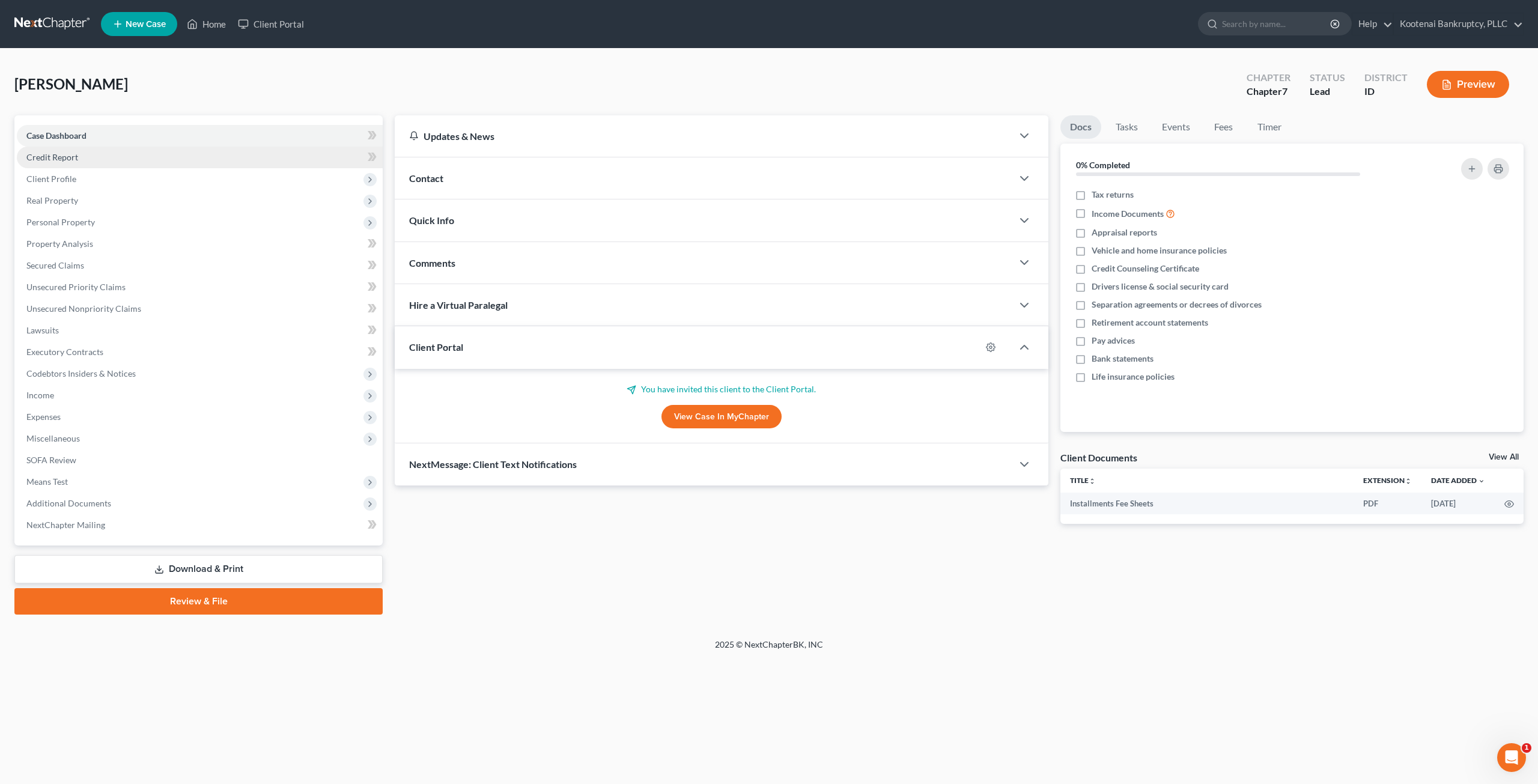
click at [127, 161] on link "Credit Report" at bounding box center [199, 157] width 366 height 21
click at [122, 181] on span "Client Profile" at bounding box center [199, 179] width 366 height 21
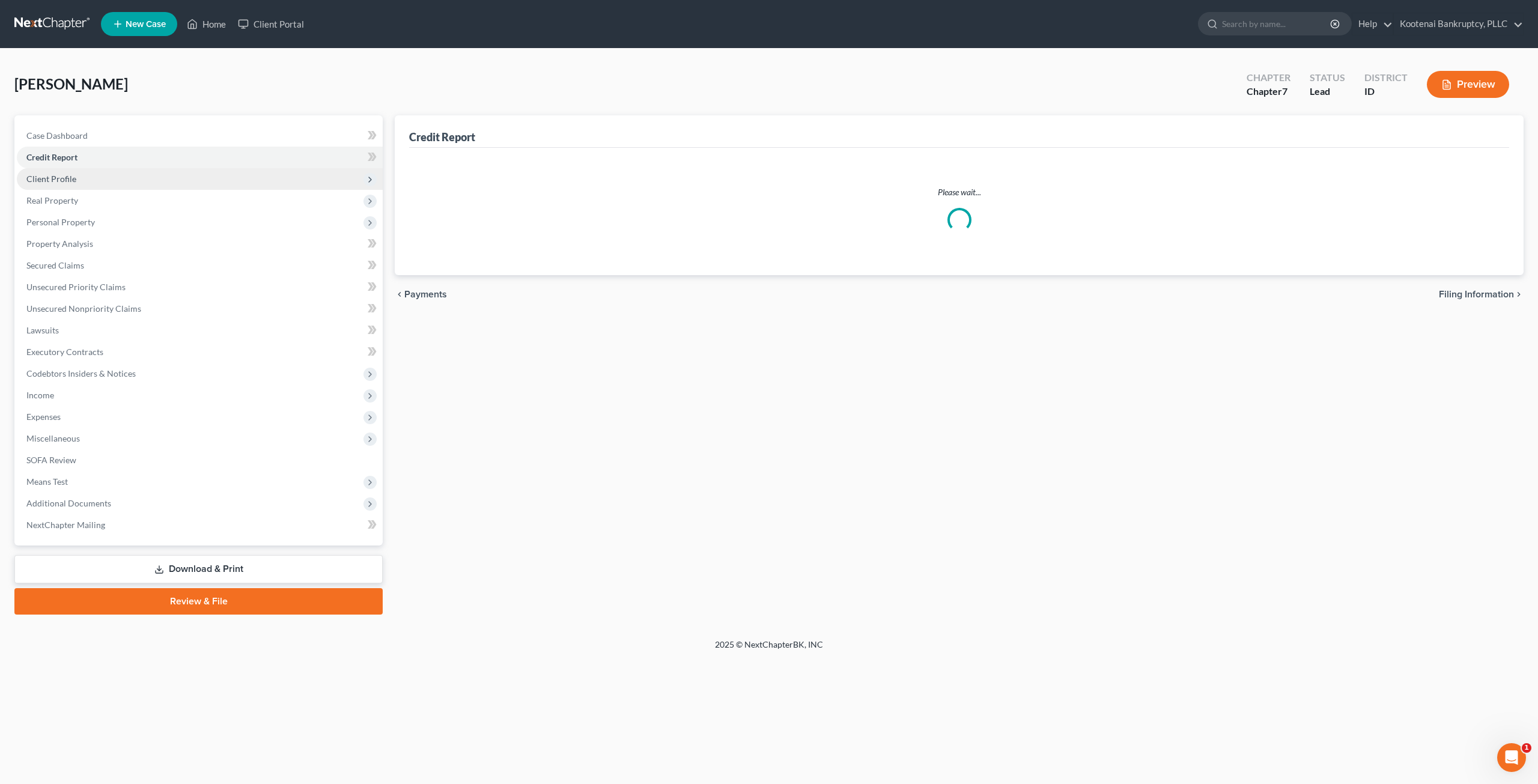
click at [116, 182] on span "Client Profile" at bounding box center [199, 179] width 366 height 21
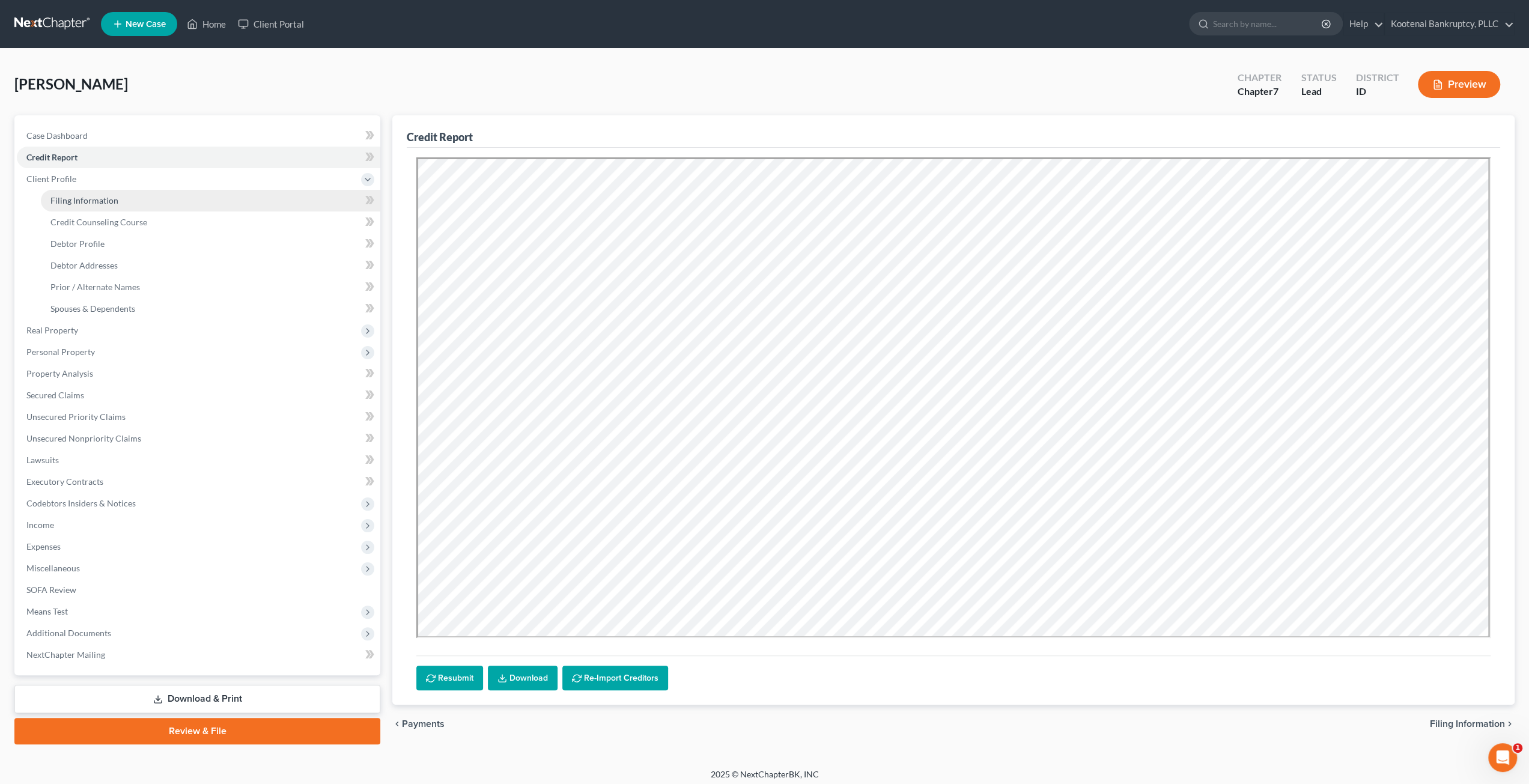
click at [124, 199] on link "Filing Information" at bounding box center [210, 200] width 340 height 21
select select "1"
select select "0"
select select "23"
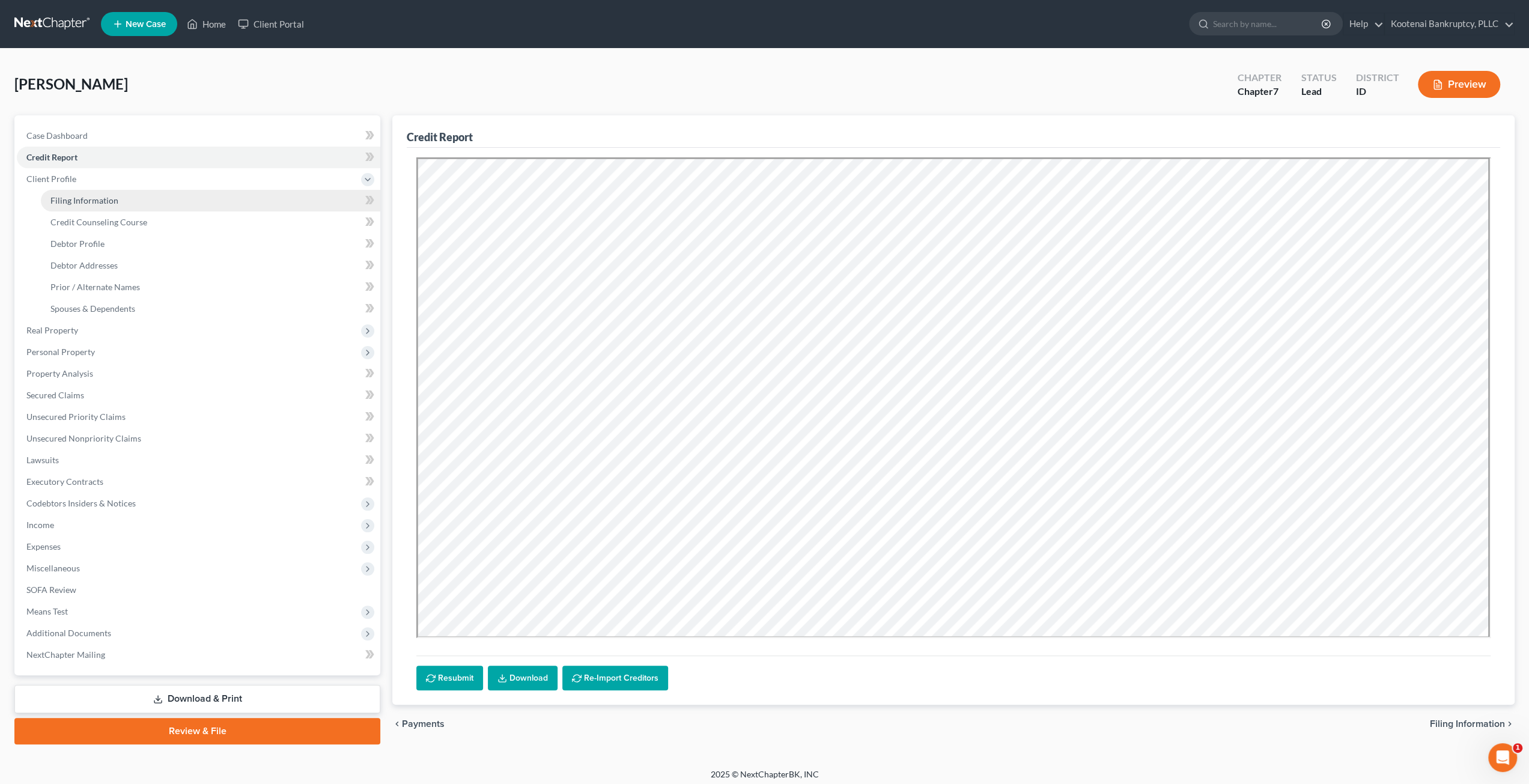
select select "0"
select select "50"
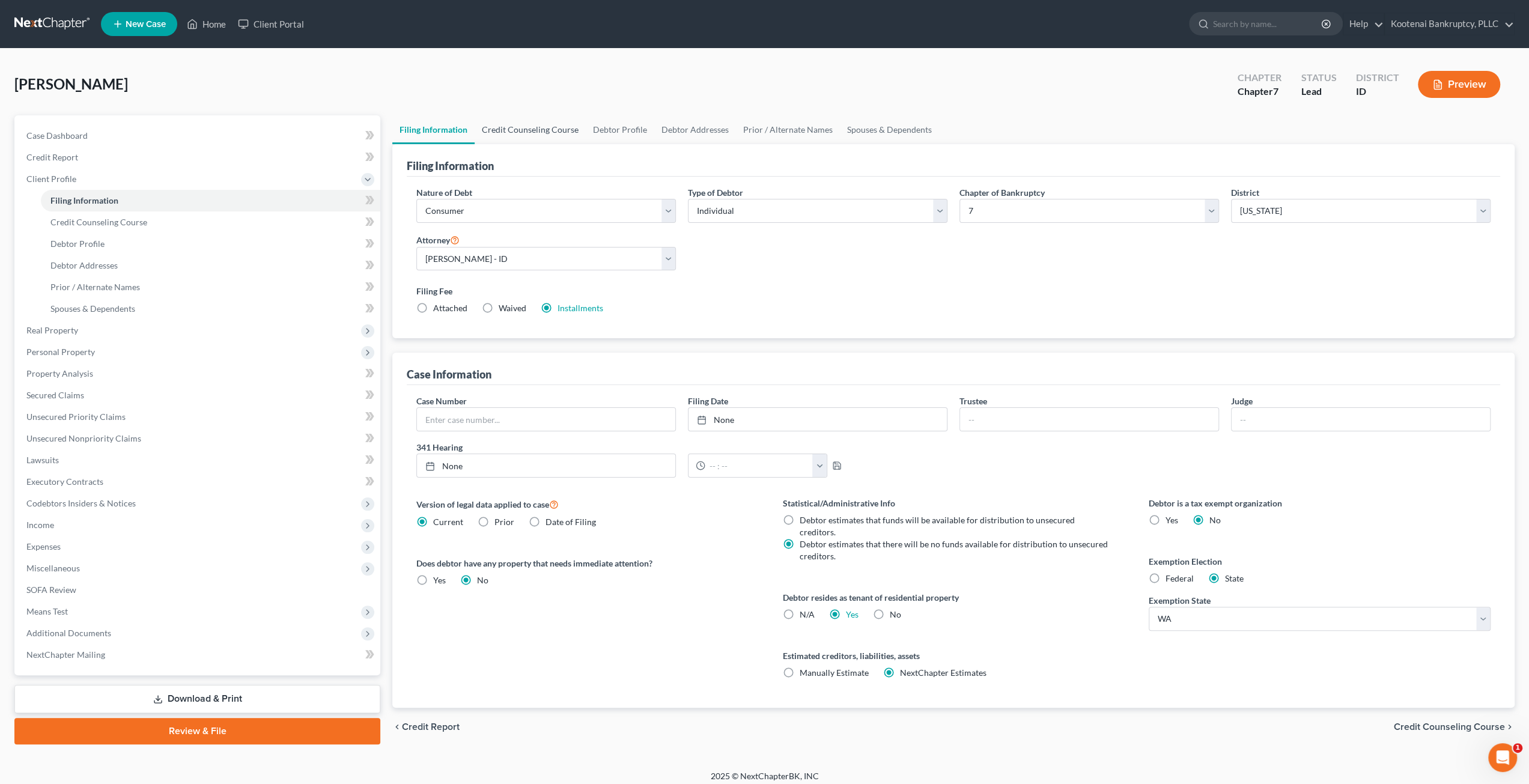
click at [542, 135] on link "Credit Counseling Course" at bounding box center [530, 129] width 111 height 29
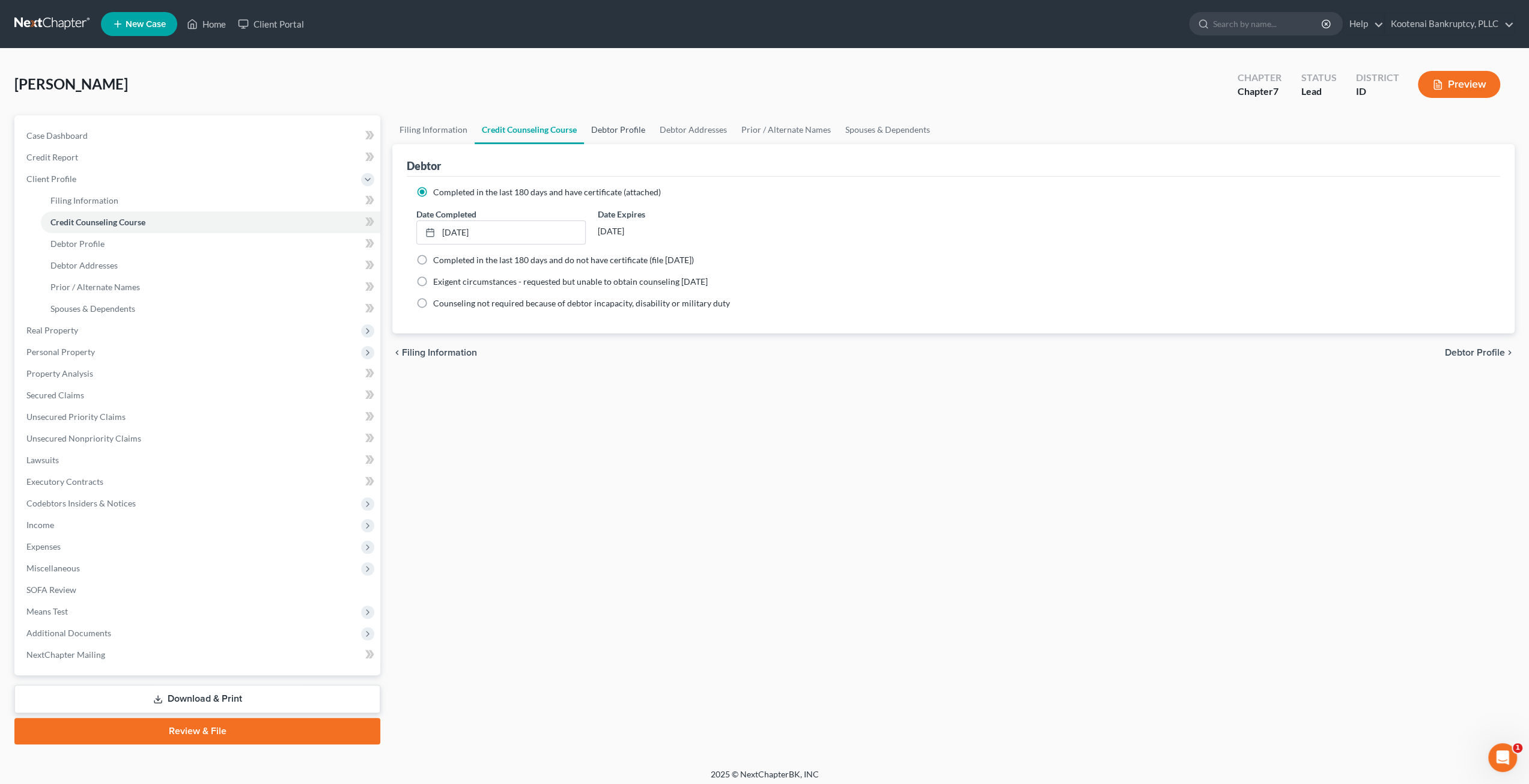
drag, startPoint x: 603, startPoint y: 131, endPoint x: 623, endPoint y: 132, distance: 20.0
click at [604, 131] on link "Debtor Profile" at bounding box center [618, 129] width 69 height 29
select select "3"
select select "0"
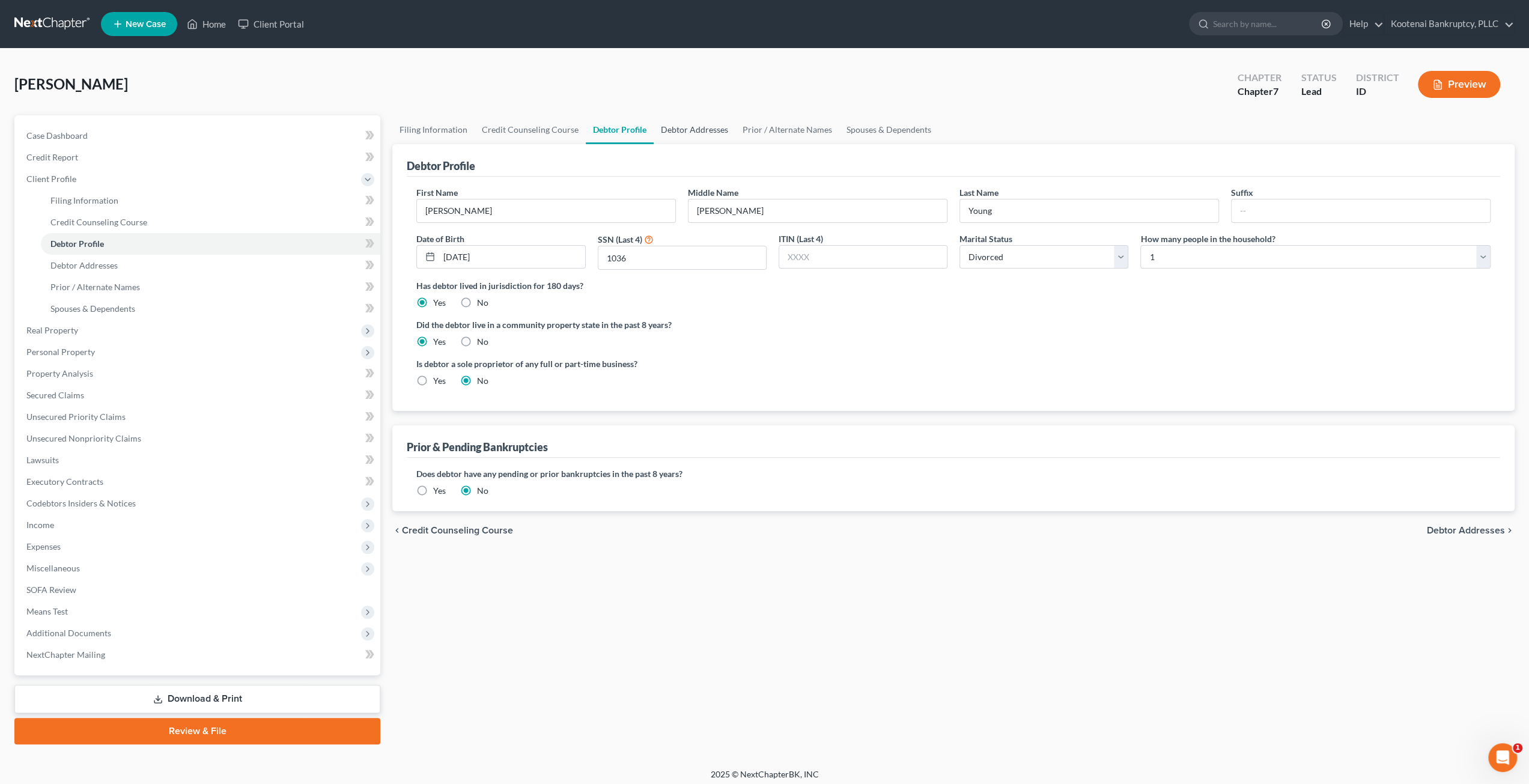
drag, startPoint x: 690, startPoint y: 129, endPoint x: 707, endPoint y: 127, distance: 17.1
click at [692, 128] on link "Debtor Addresses" at bounding box center [694, 129] width 82 height 29
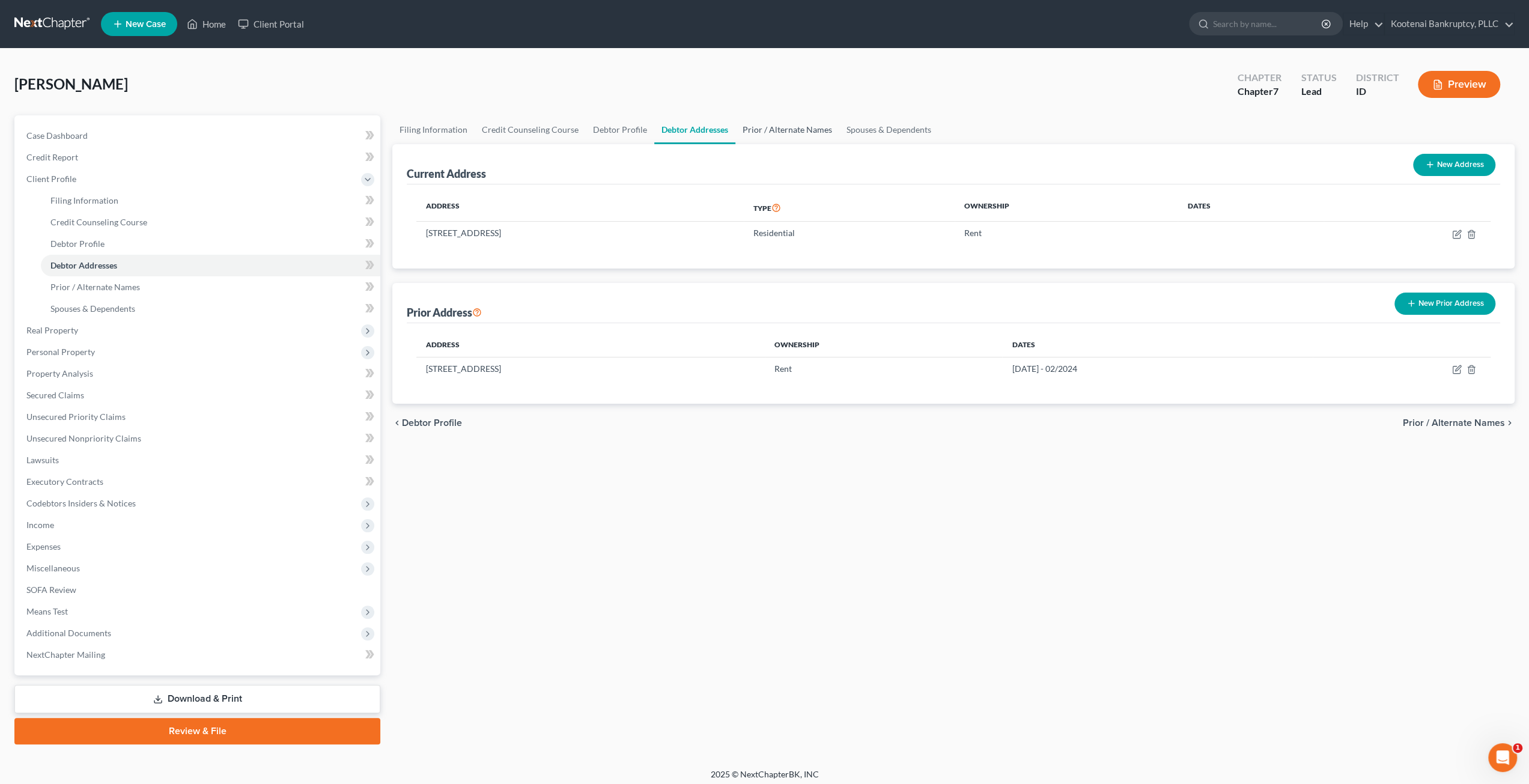
drag, startPoint x: 771, startPoint y: 127, endPoint x: 828, endPoint y: 129, distance: 57.0
click at [773, 127] on link "Prior / Alternate Names" at bounding box center [787, 129] width 104 height 29
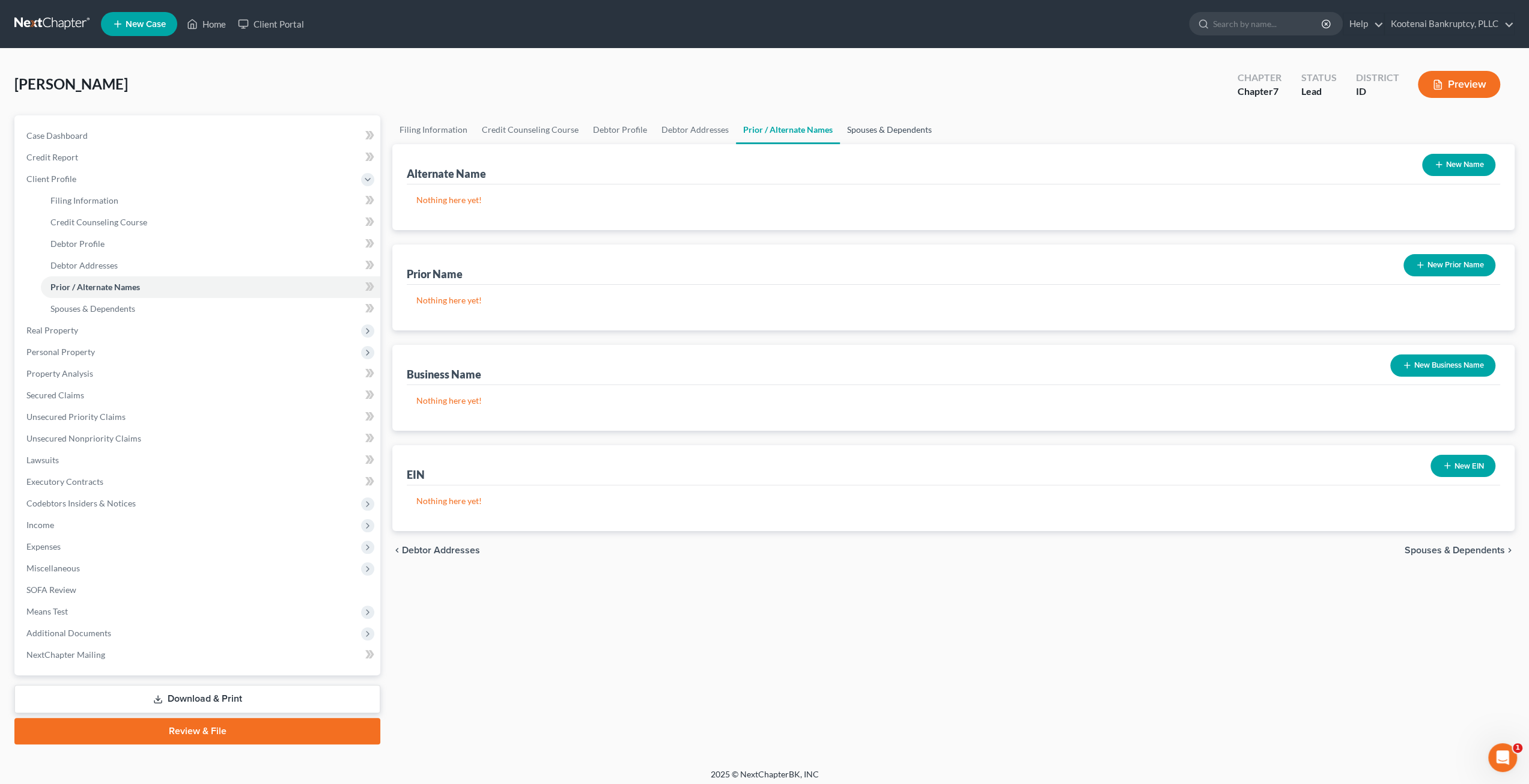
click at [872, 126] on link "Spouses & Dependents" at bounding box center [889, 129] width 99 height 29
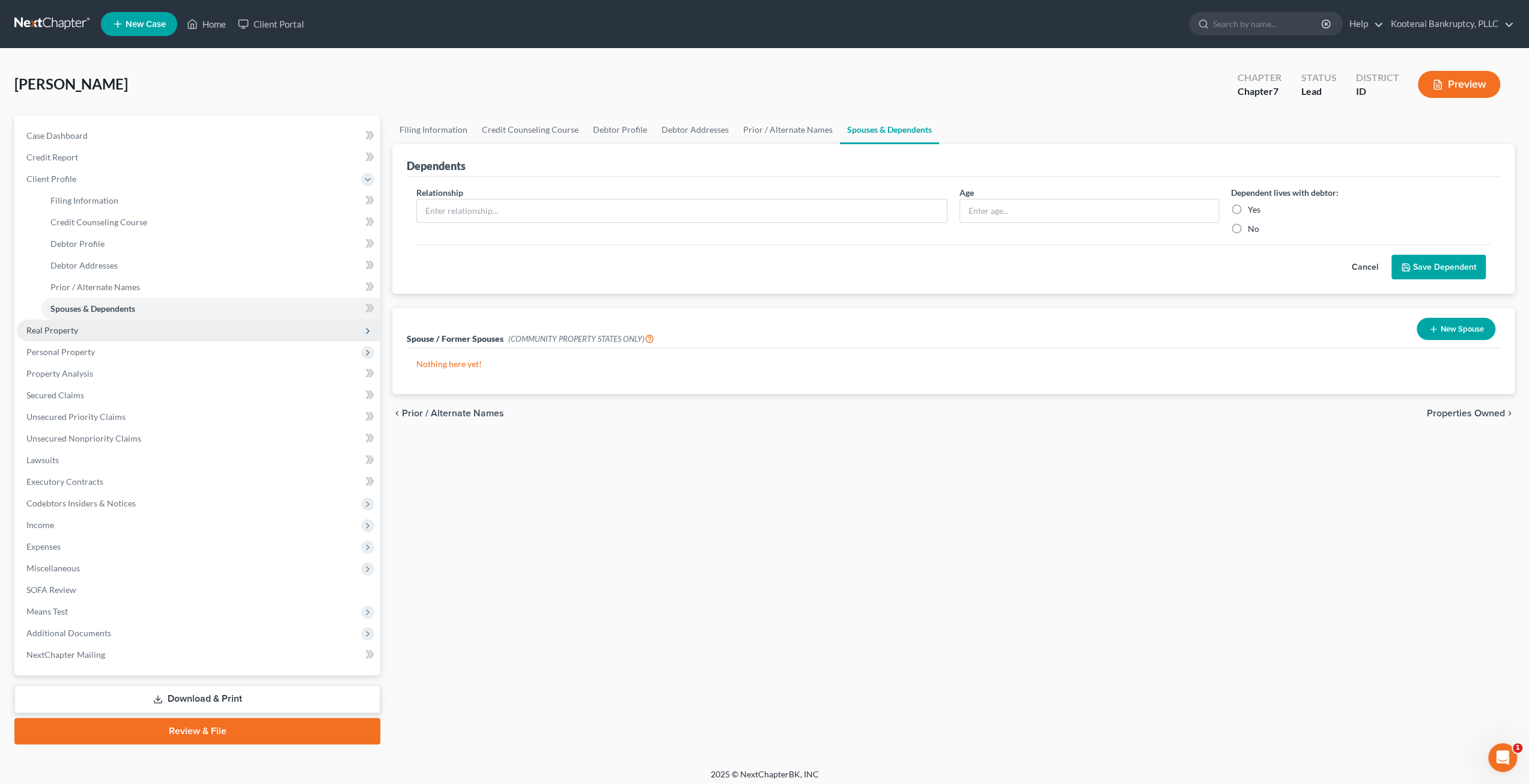
click at [115, 334] on span "Real Property" at bounding box center [199, 330] width 364 height 21
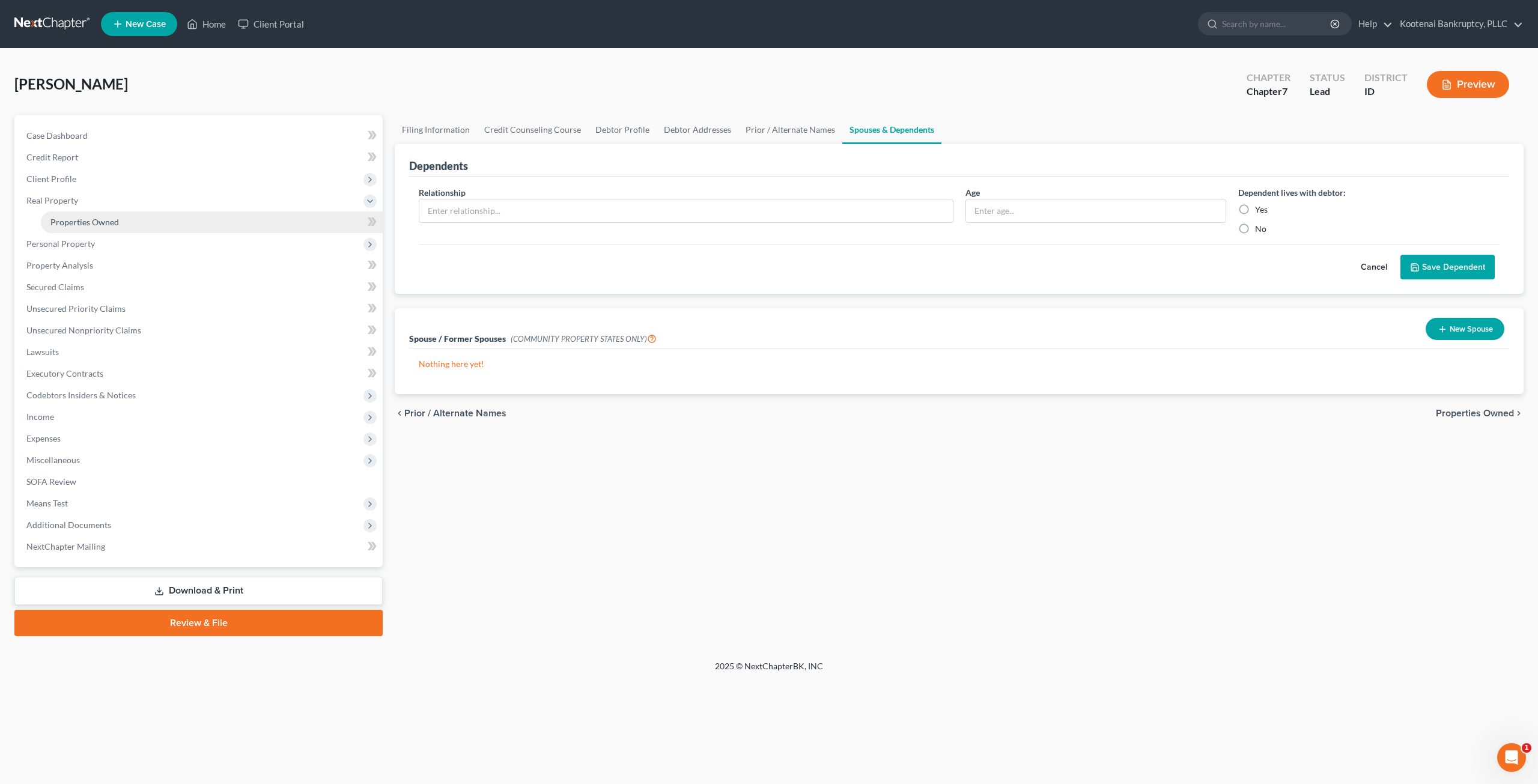
click at [181, 217] on link "Properties Owned" at bounding box center [212, 222] width 342 height 21
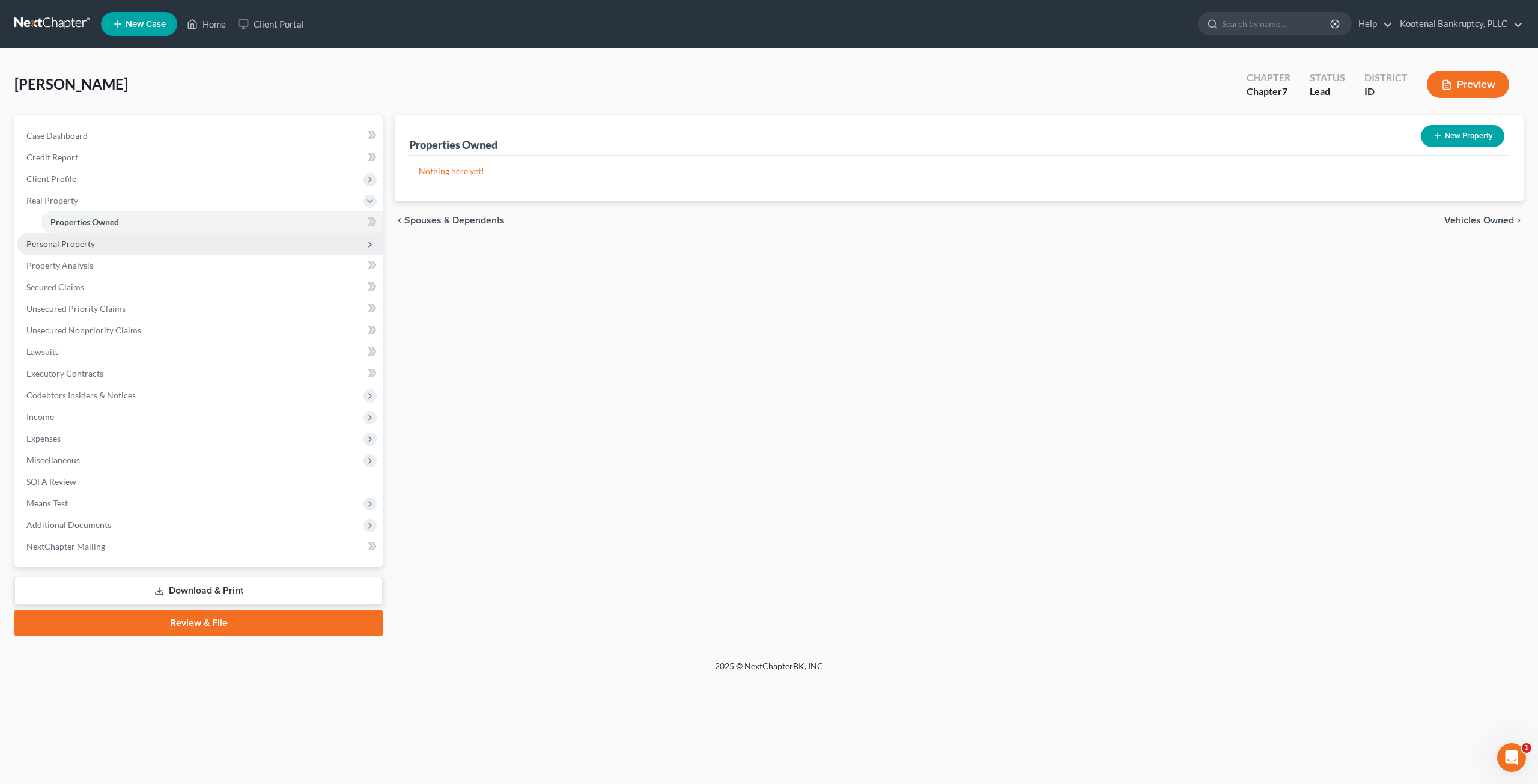
click at [171, 245] on span "Personal Property" at bounding box center [199, 243] width 366 height 21
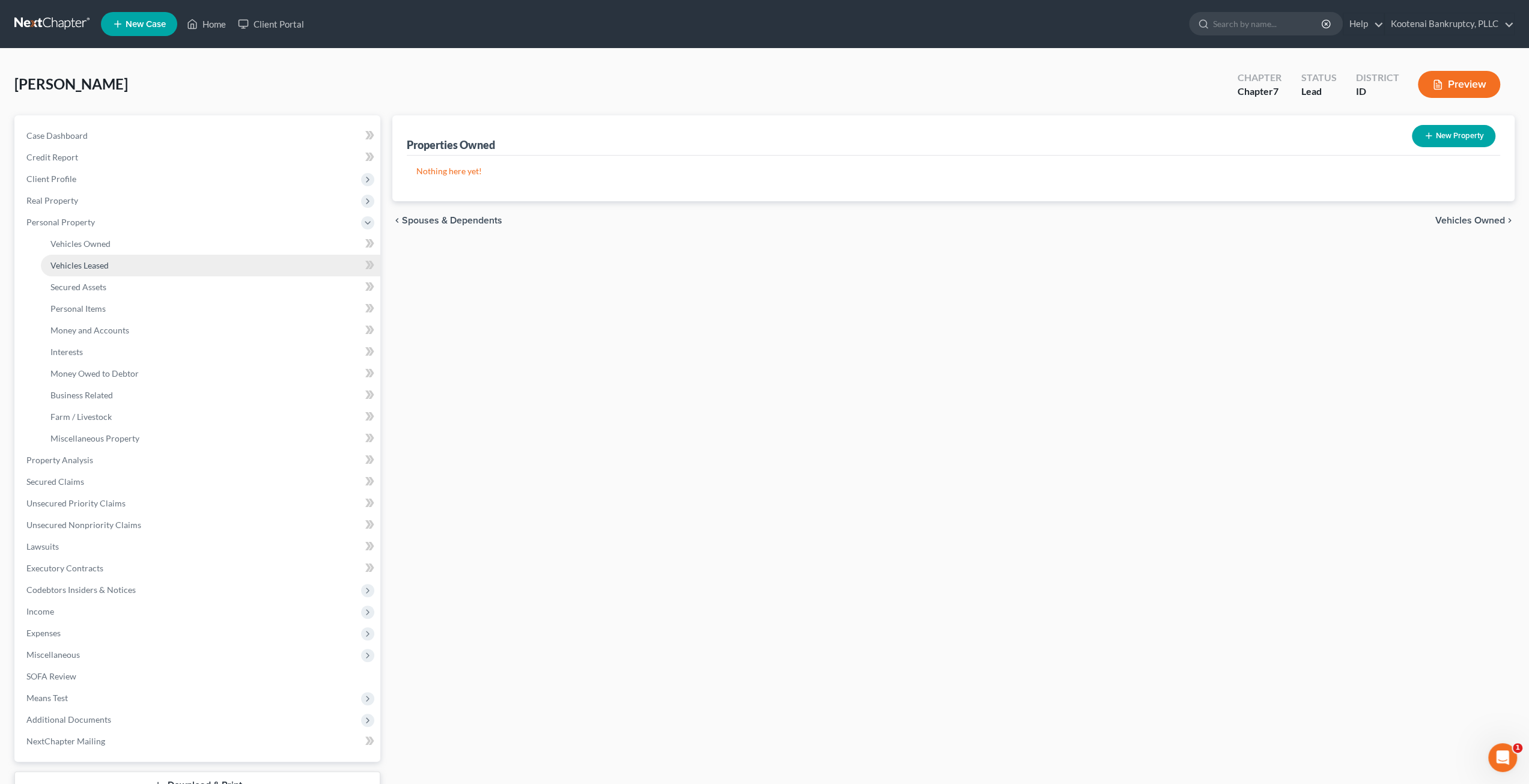
click at [164, 263] on link "Vehicles Leased" at bounding box center [210, 265] width 340 height 21
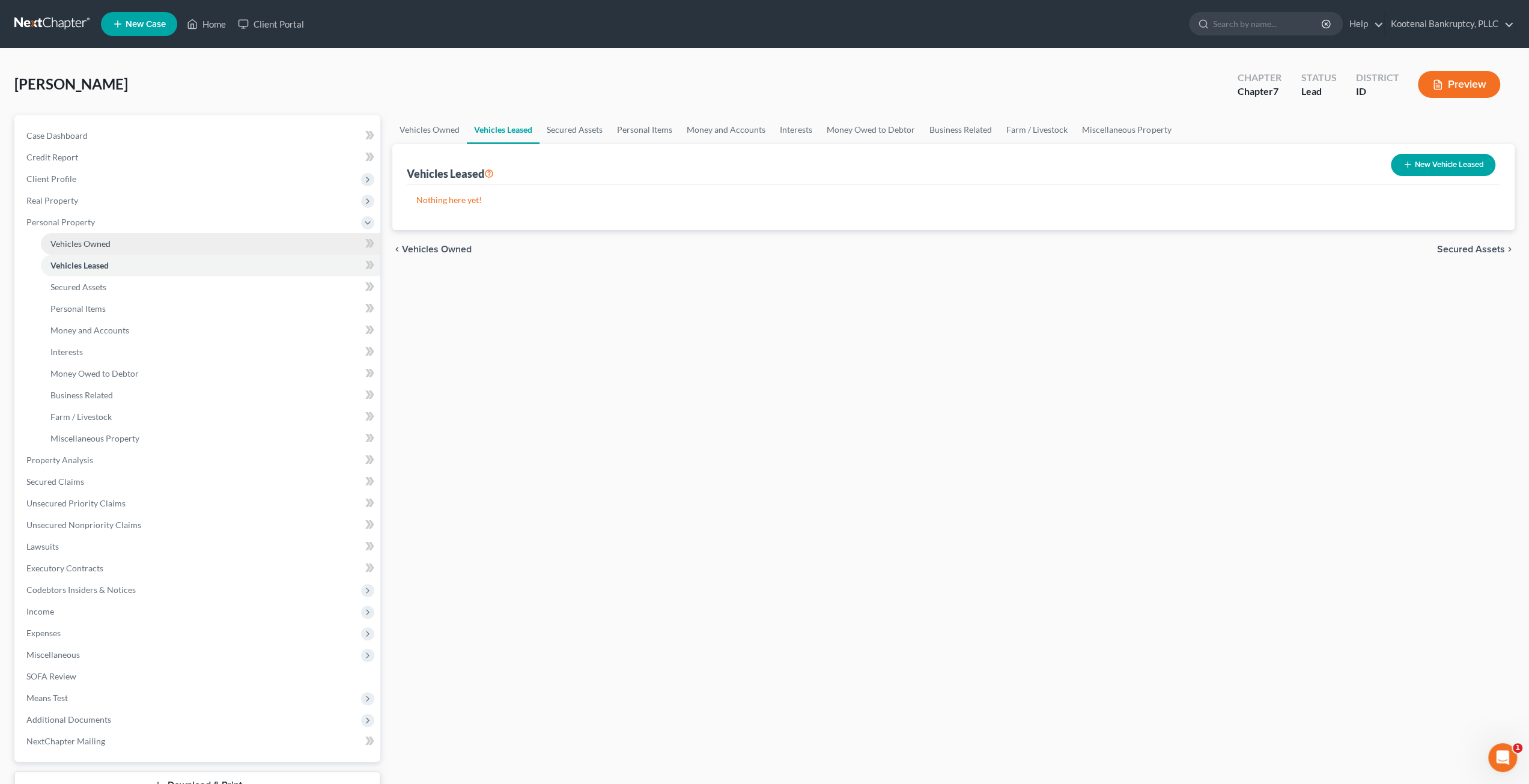
click at [161, 249] on link "Vehicles Owned" at bounding box center [210, 243] width 340 height 21
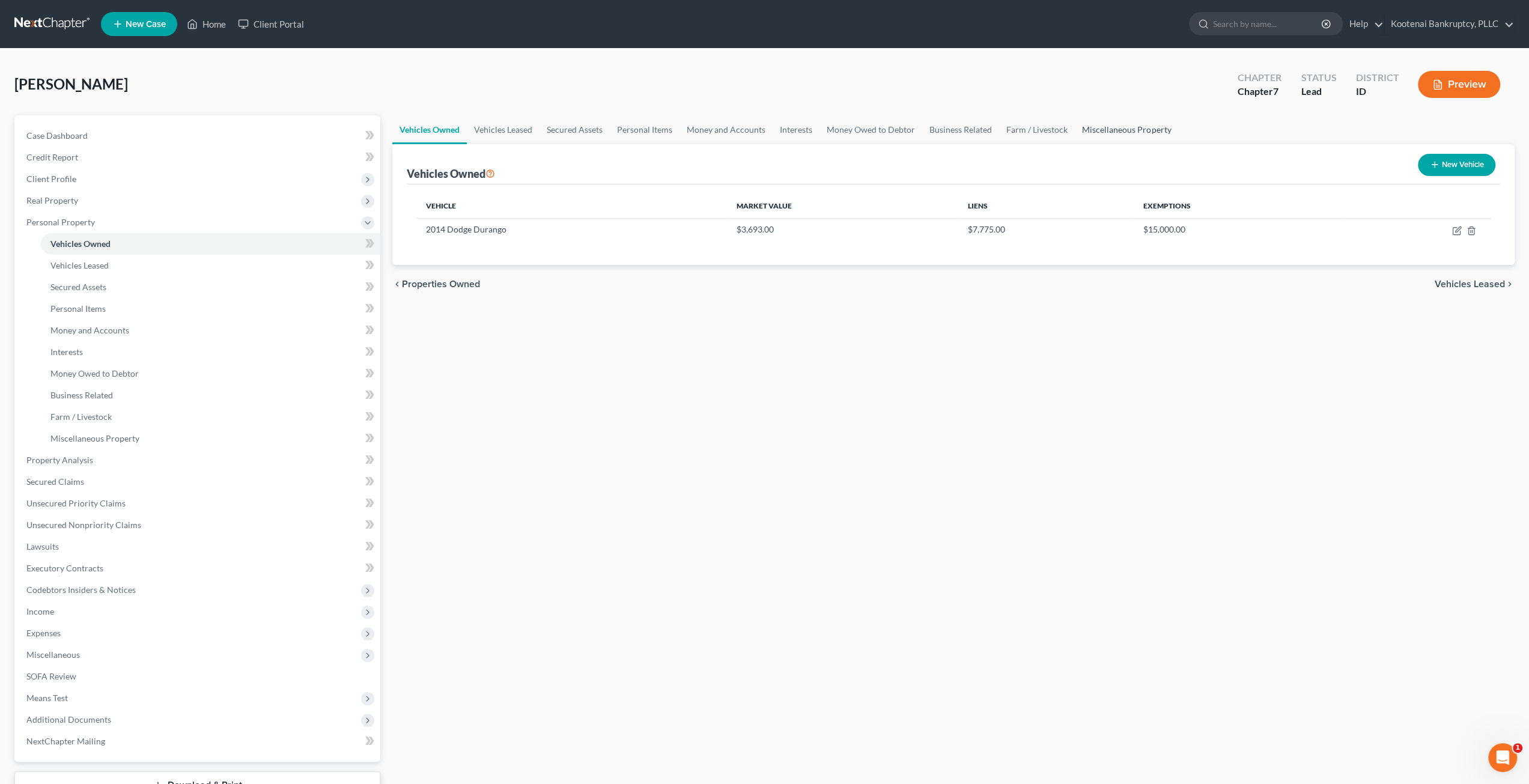
click at [1151, 121] on link "Miscellaneous Property" at bounding box center [1127, 129] width 104 height 29
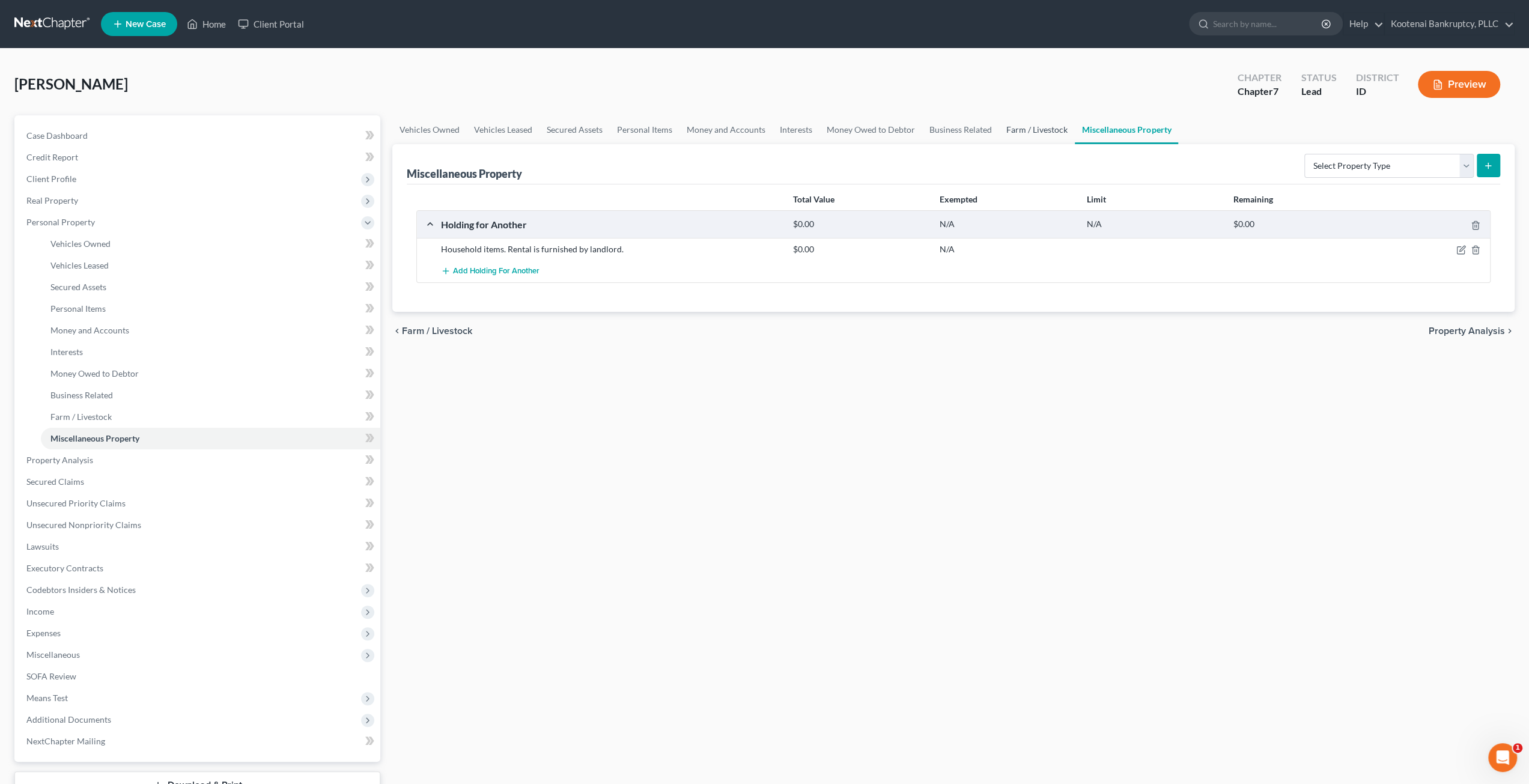
click at [1036, 122] on link "Farm / Livestock" at bounding box center [1037, 129] width 76 height 29
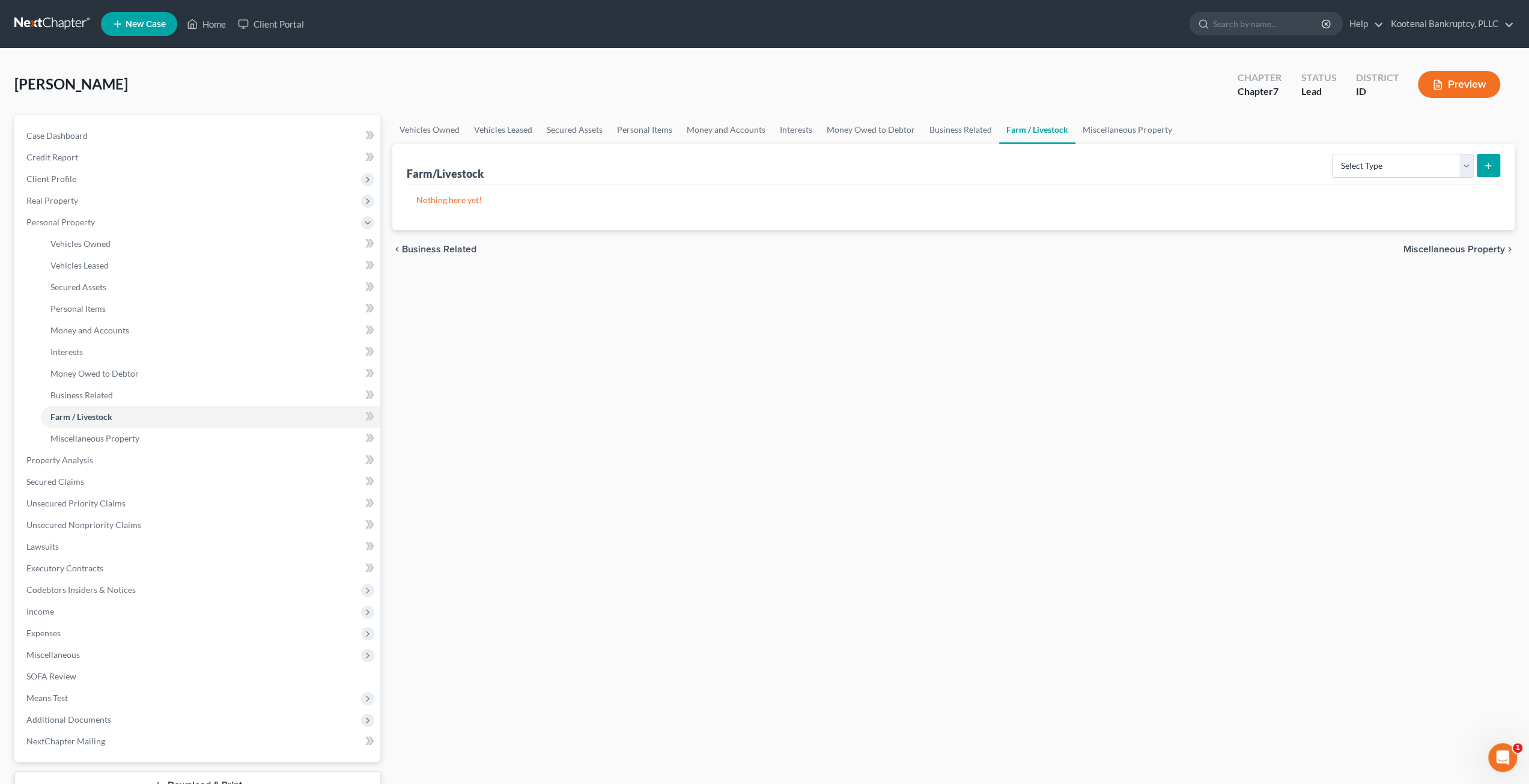
click at [751, 435] on div "Vehicles Owned Vehicles Leased Secured Assets Personal Items Money and Accounts…" at bounding box center [953, 473] width 1134 height 715
drag, startPoint x: 124, startPoint y: 640, endPoint x: 137, endPoint y: 640, distance: 13.0
click at [124, 640] on span "Expenses" at bounding box center [199, 633] width 364 height 21
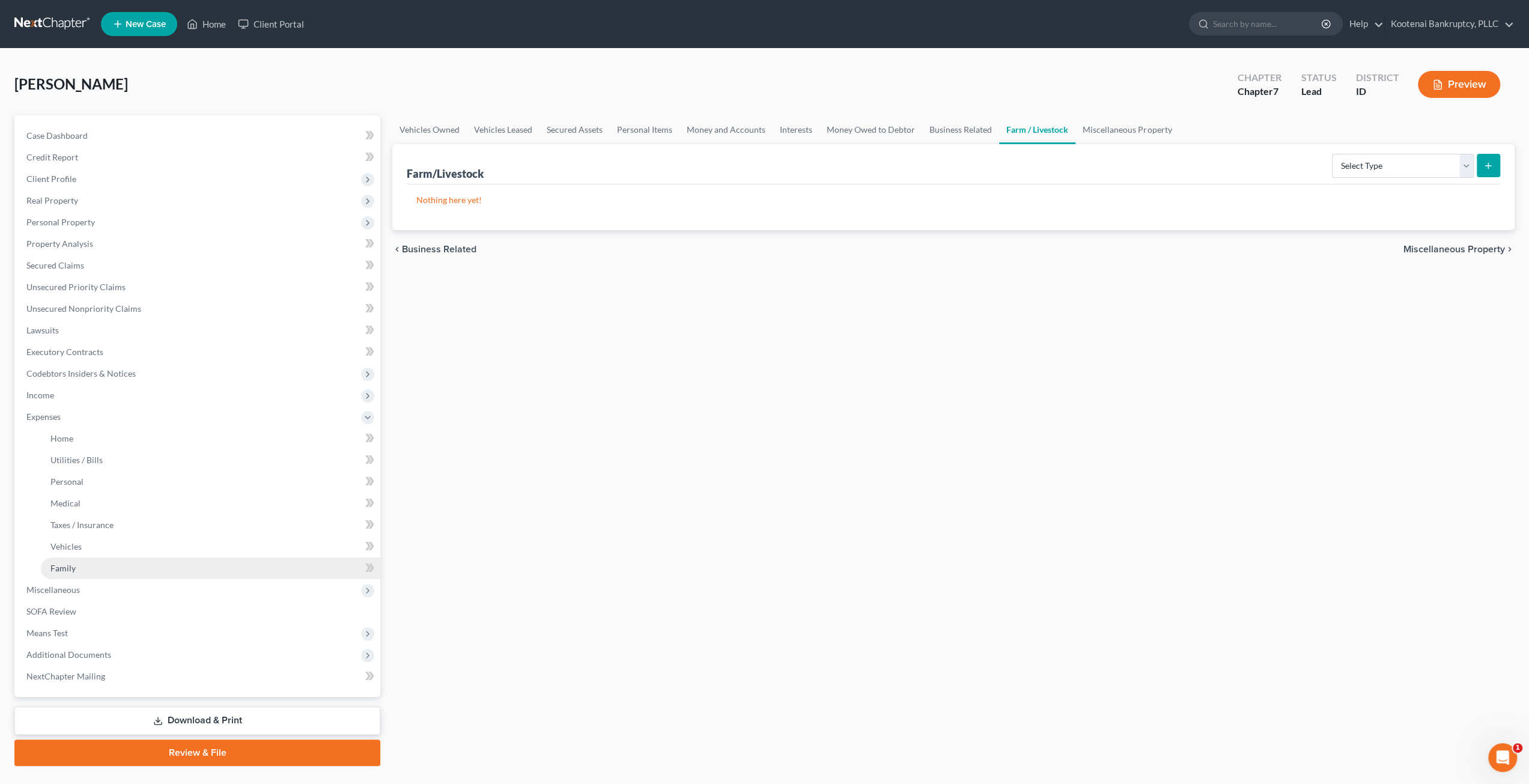
click at [148, 575] on link "Family" at bounding box center [210, 568] width 340 height 21
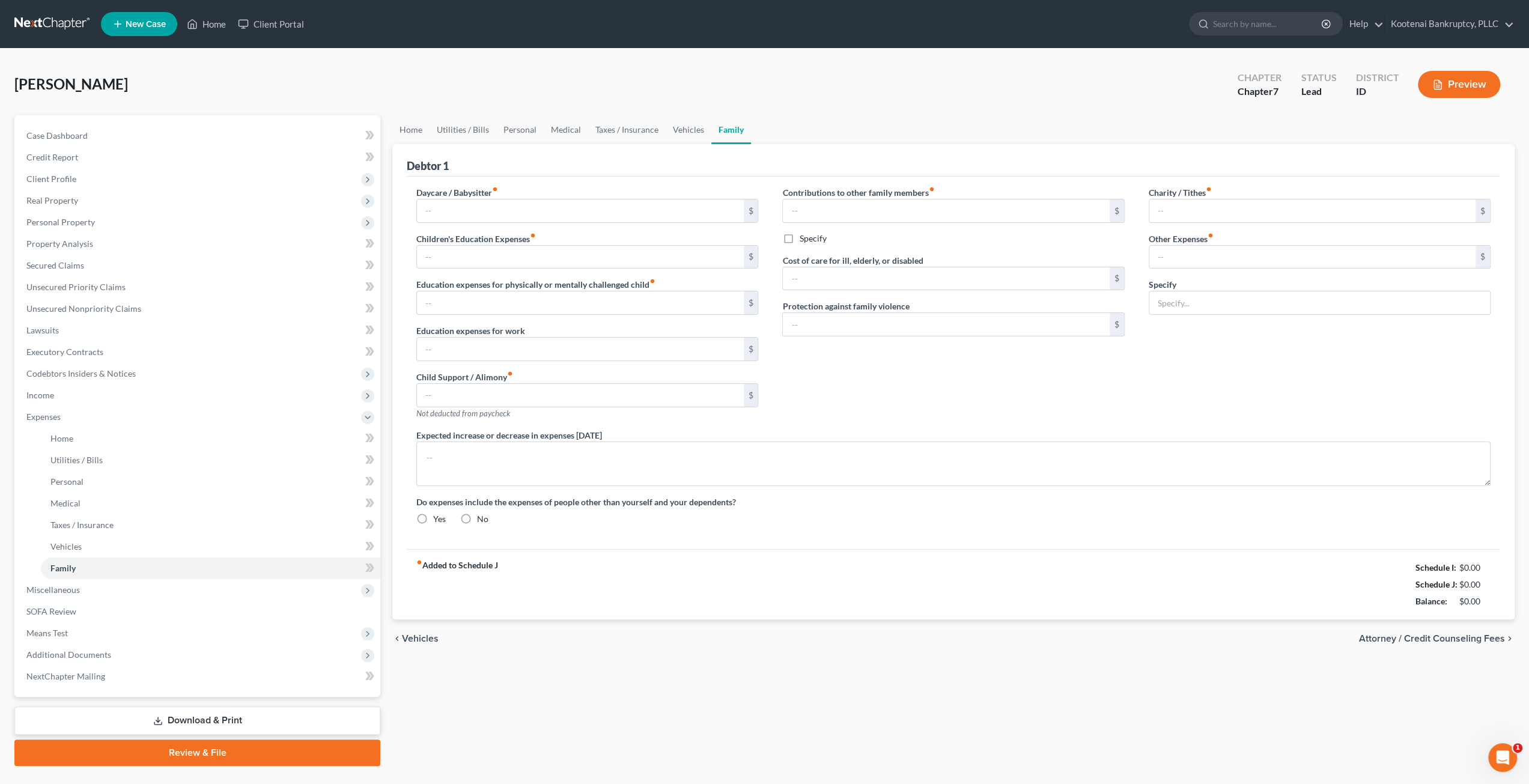
type input "0.00"
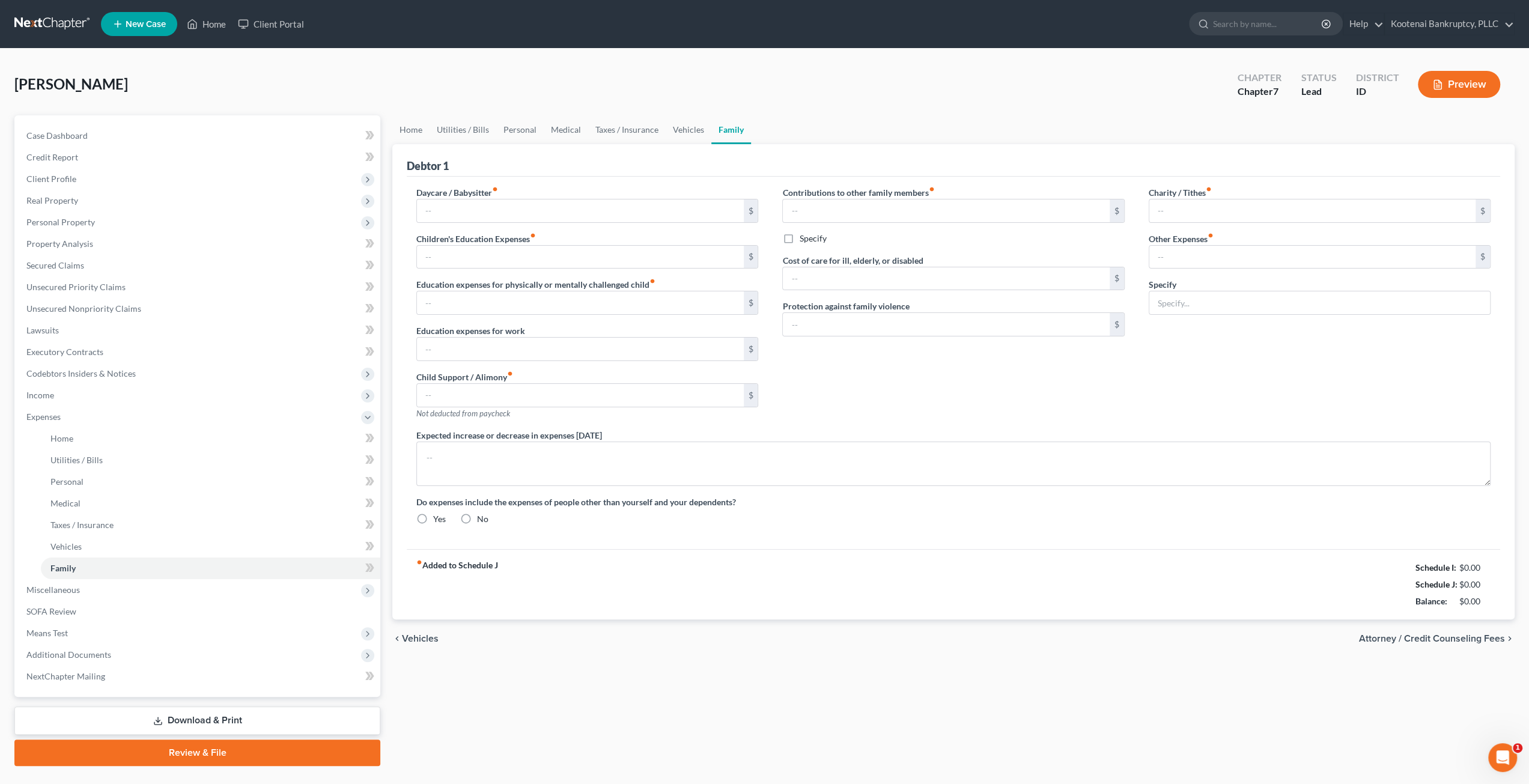
type input "0.00"
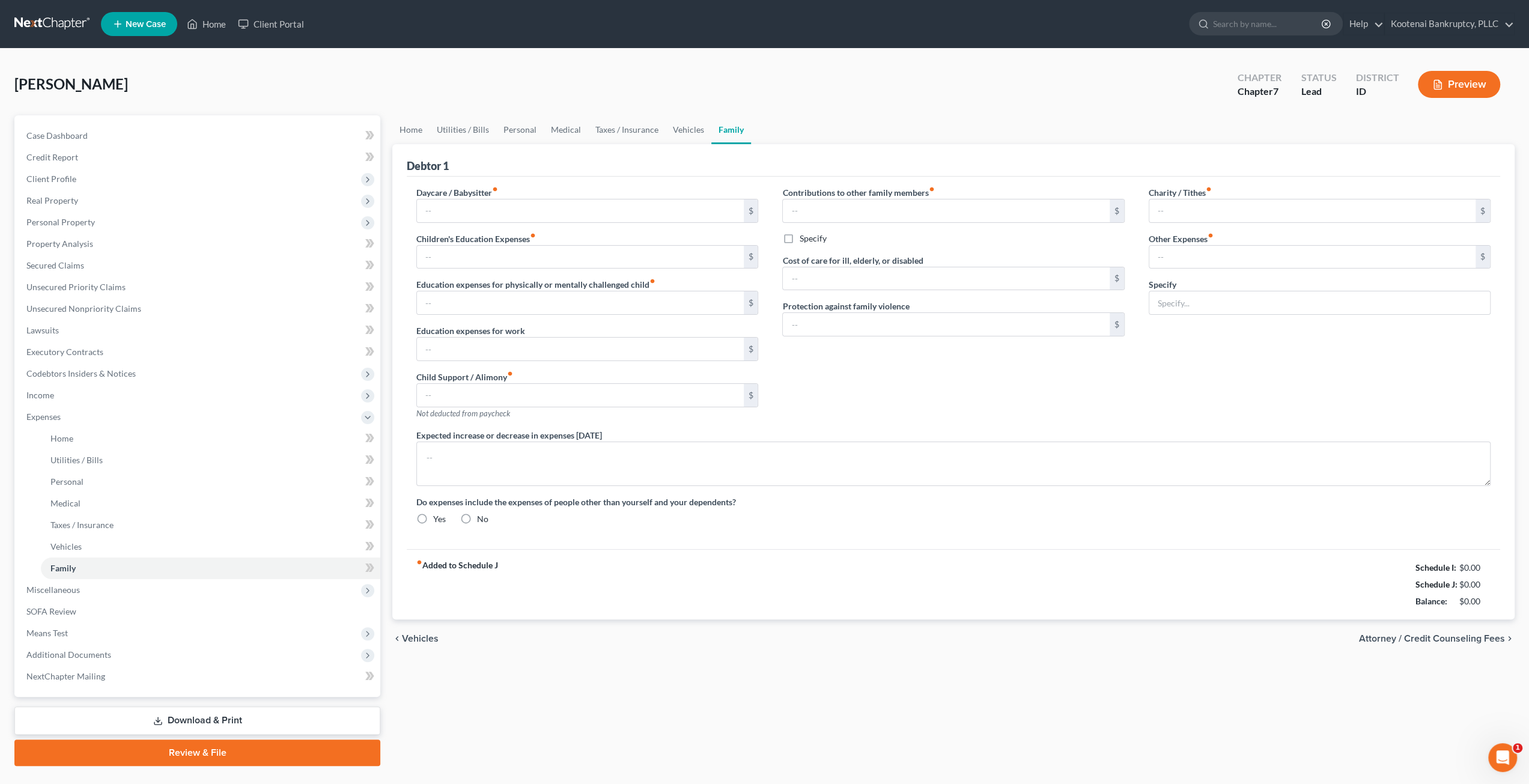
radio input "true"
click at [1221, 250] on input "0.00" at bounding box center [1312, 257] width 326 height 23
type input "953.35"
type input "Social Security exempt from income."
click at [1225, 640] on div "chevron_left Vehicles Attorney / Credit Counseling Fees chevron_right" at bounding box center [953, 638] width 1122 height 38
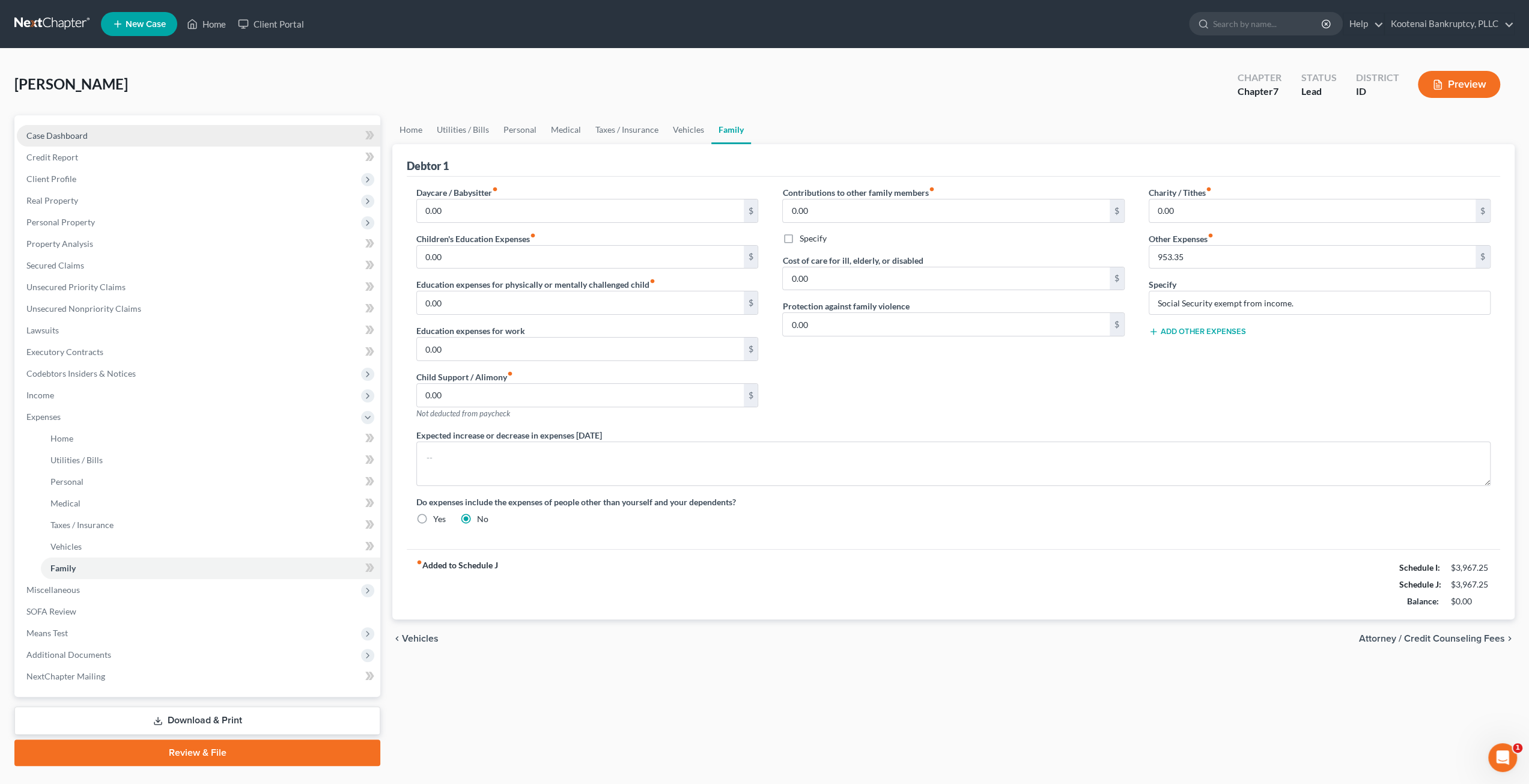
click at [113, 125] on link "Case Dashboard" at bounding box center [199, 135] width 364 height 21
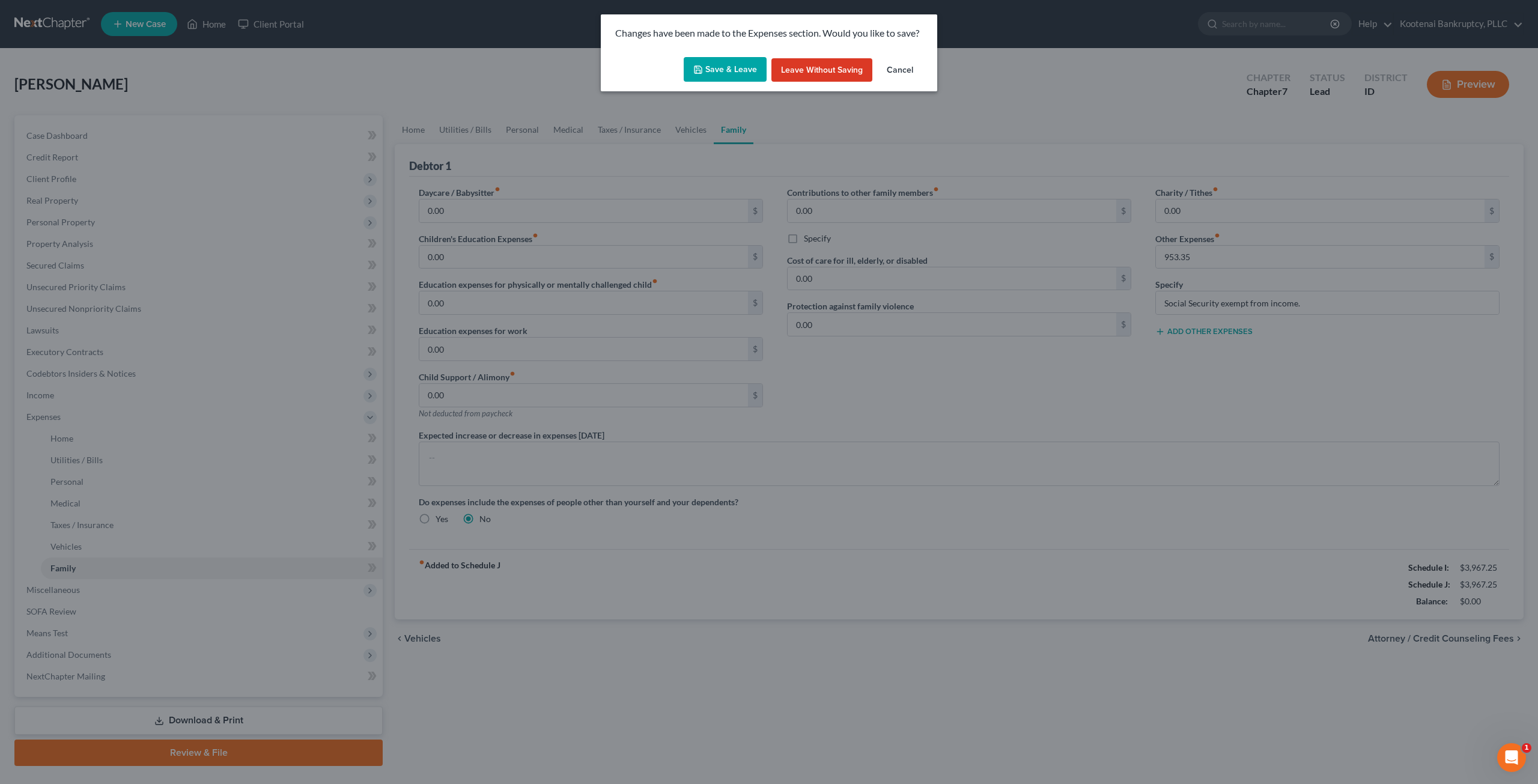
click at [740, 69] on button "Save & Leave" at bounding box center [725, 69] width 83 height 25
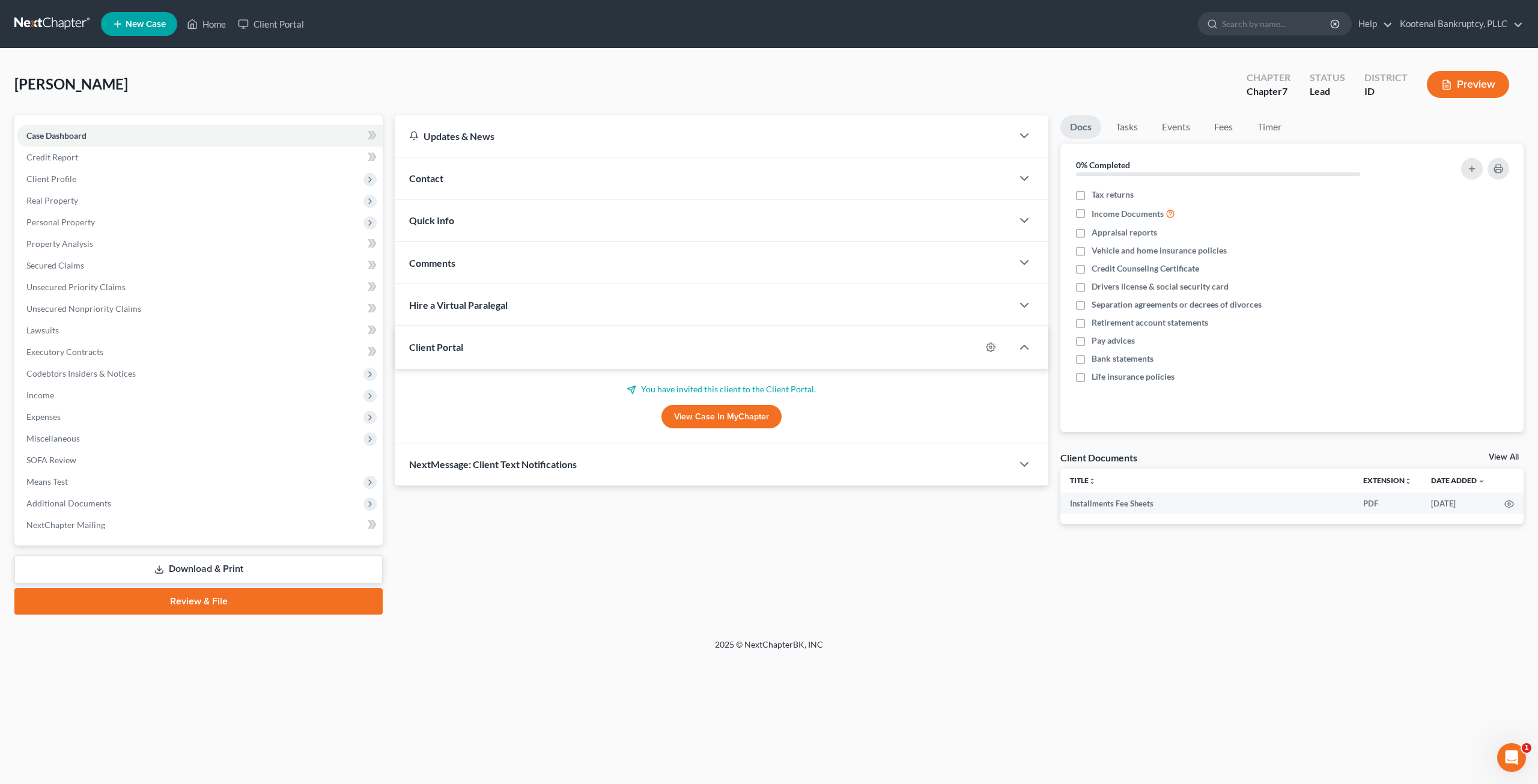
click at [558, 79] on div "Young, William Upgraded Chapter Chapter 7 Status Lead District ID Preview" at bounding box center [769, 89] width 1509 height 52
click at [128, 183] on span "Client Profile" at bounding box center [199, 179] width 366 height 21
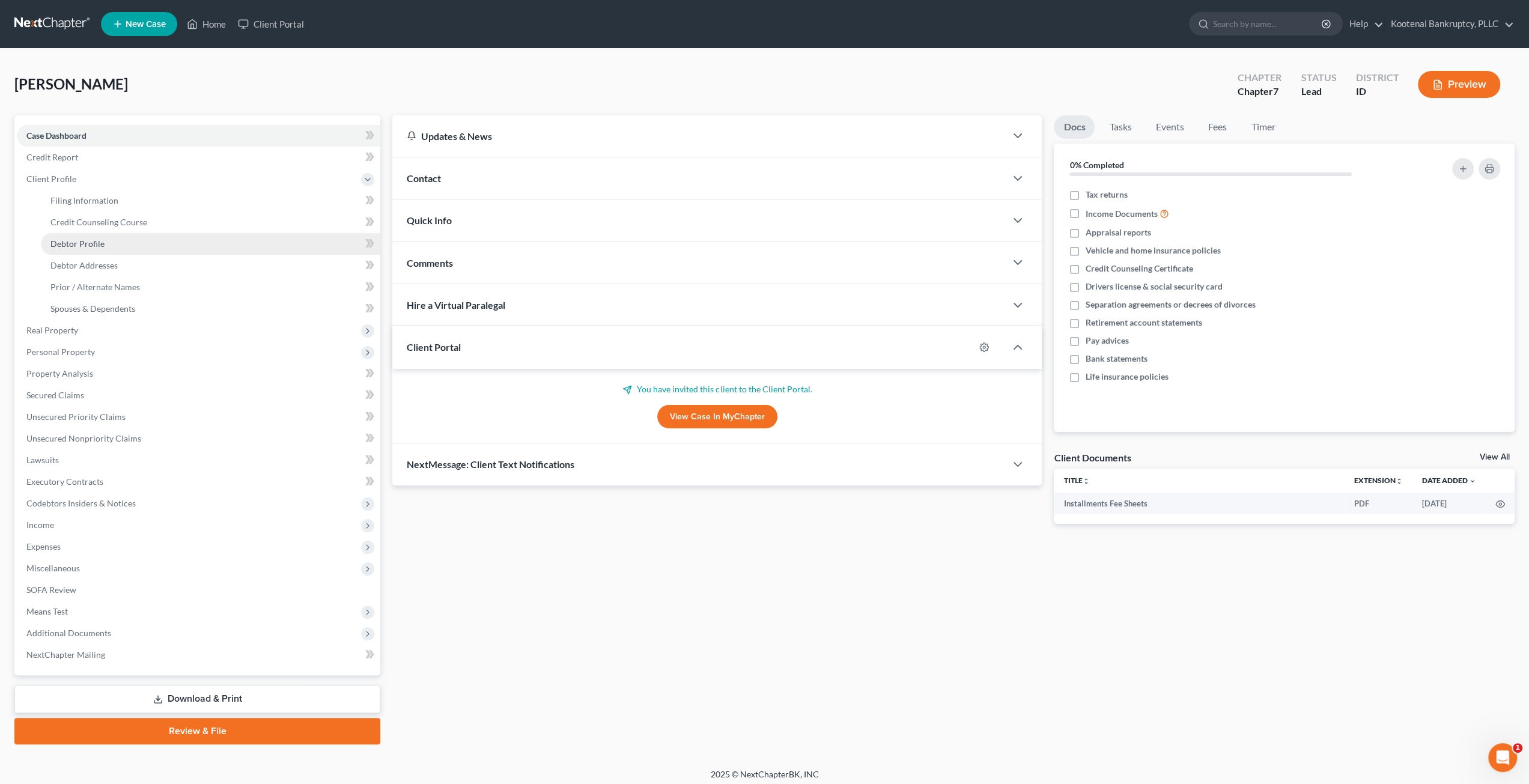
click at [157, 242] on link "Debtor Profile" at bounding box center [210, 243] width 340 height 21
select select "3"
select select "0"
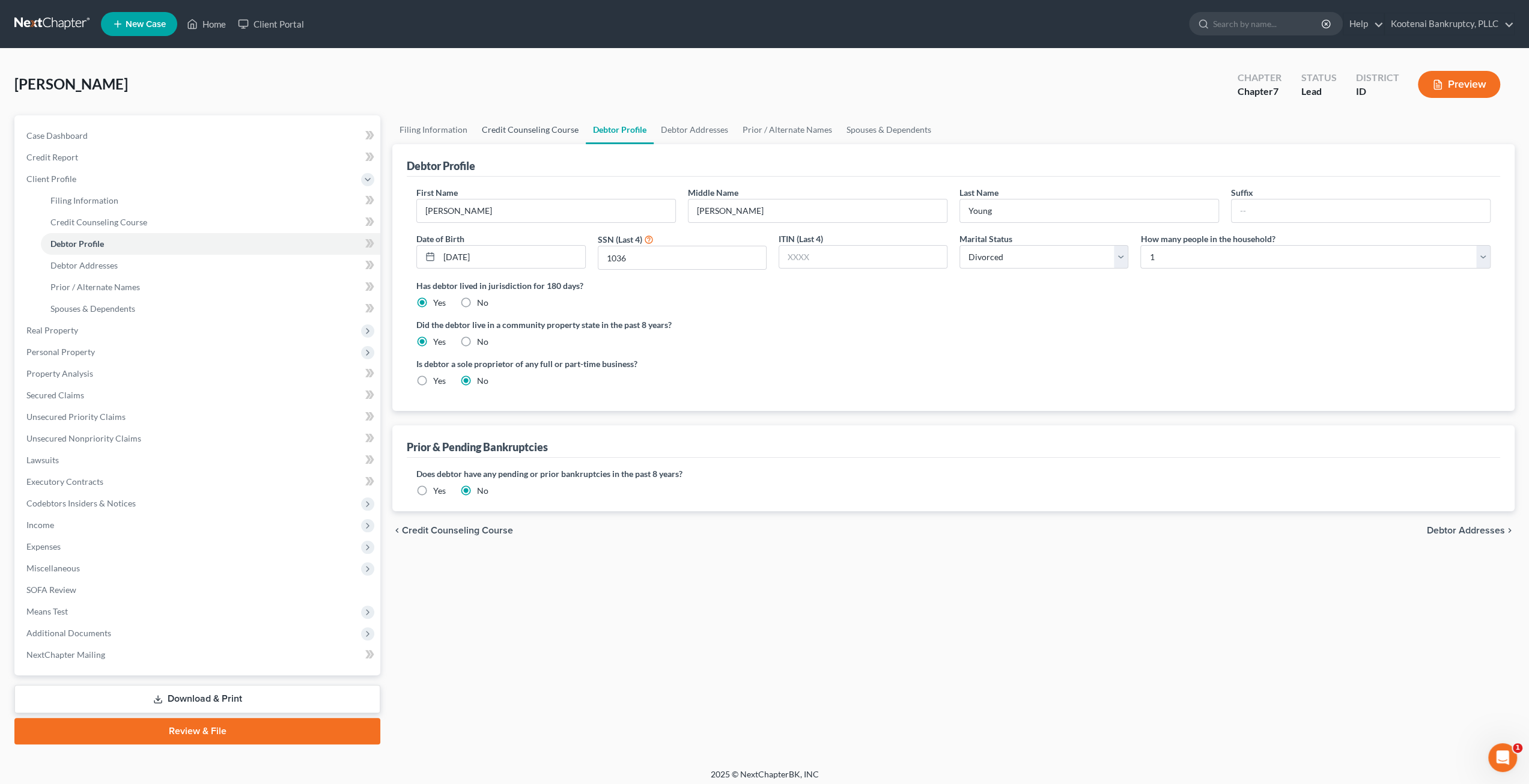
click at [545, 135] on link "Credit Counseling Course" at bounding box center [530, 129] width 111 height 29
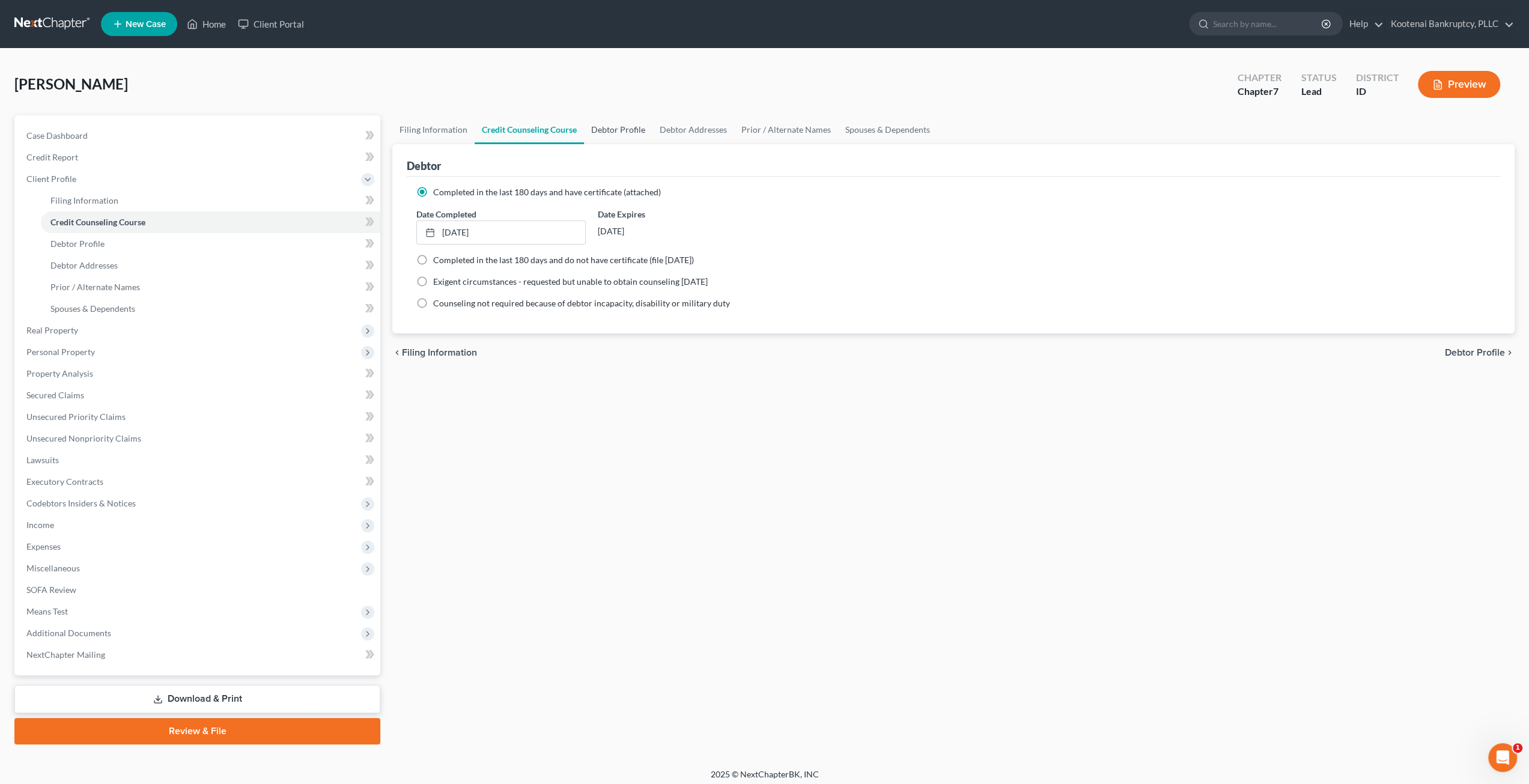
click at [628, 127] on link "Debtor Profile" at bounding box center [618, 129] width 69 height 29
select select "3"
select select "0"
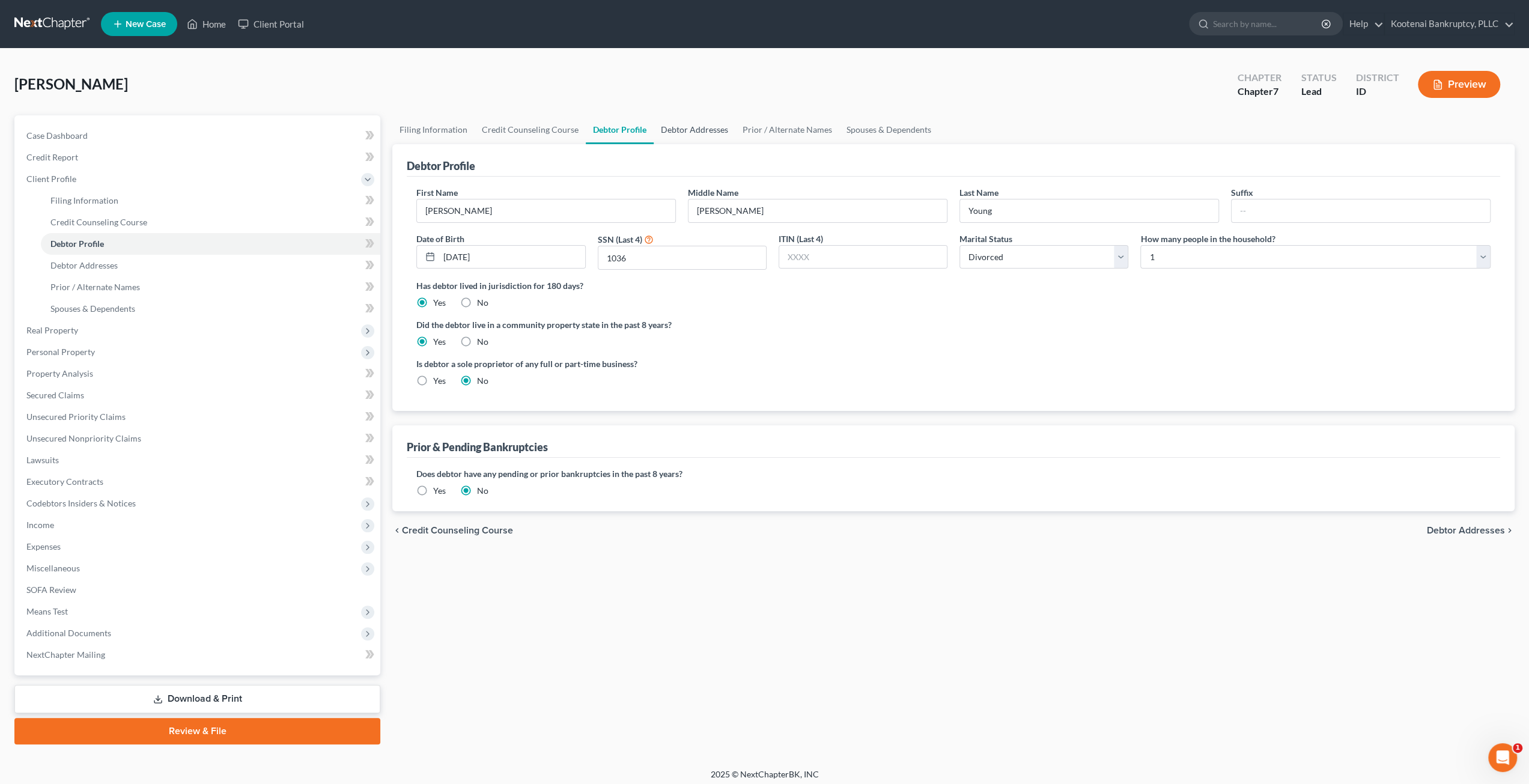
click at [686, 129] on link "Debtor Addresses" at bounding box center [694, 129] width 82 height 29
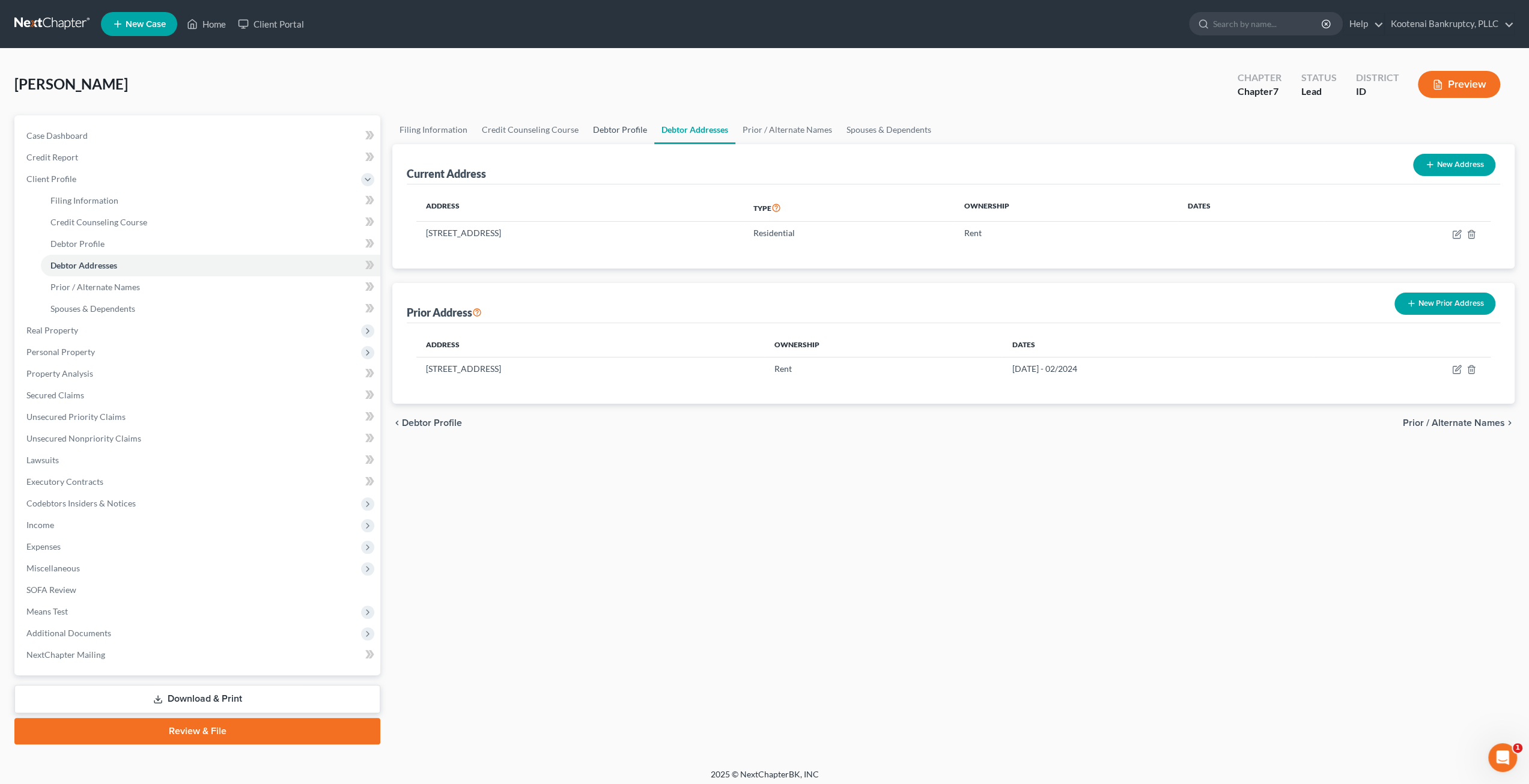
click at [592, 133] on link "Debtor Profile" at bounding box center [620, 129] width 69 height 29
select select "3"
select select "0"
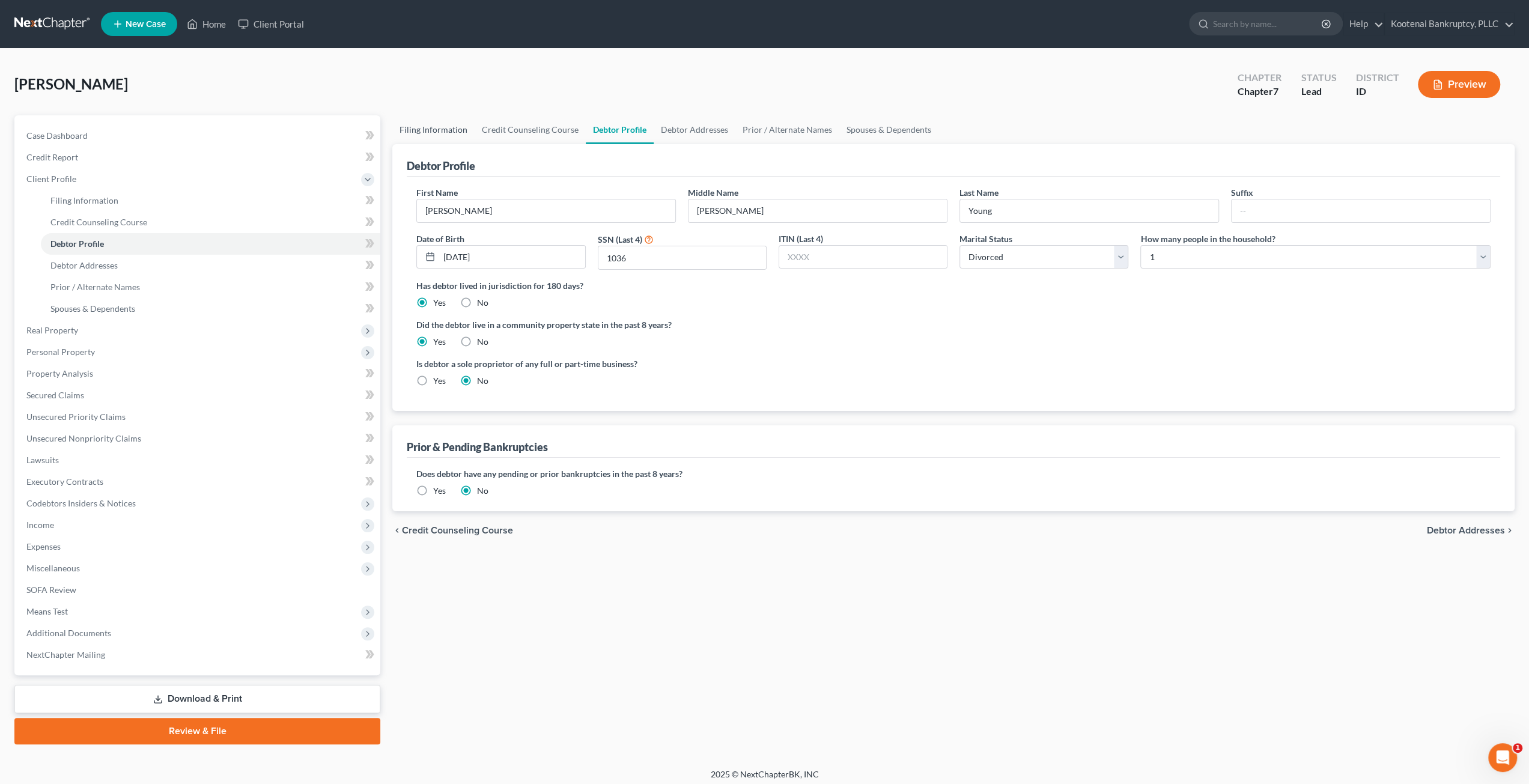
click at [430, 130] on link "Filing Information" at bounding box center [433, 129] width 82 height 29
select select "1"
select select "0"
select select "23"
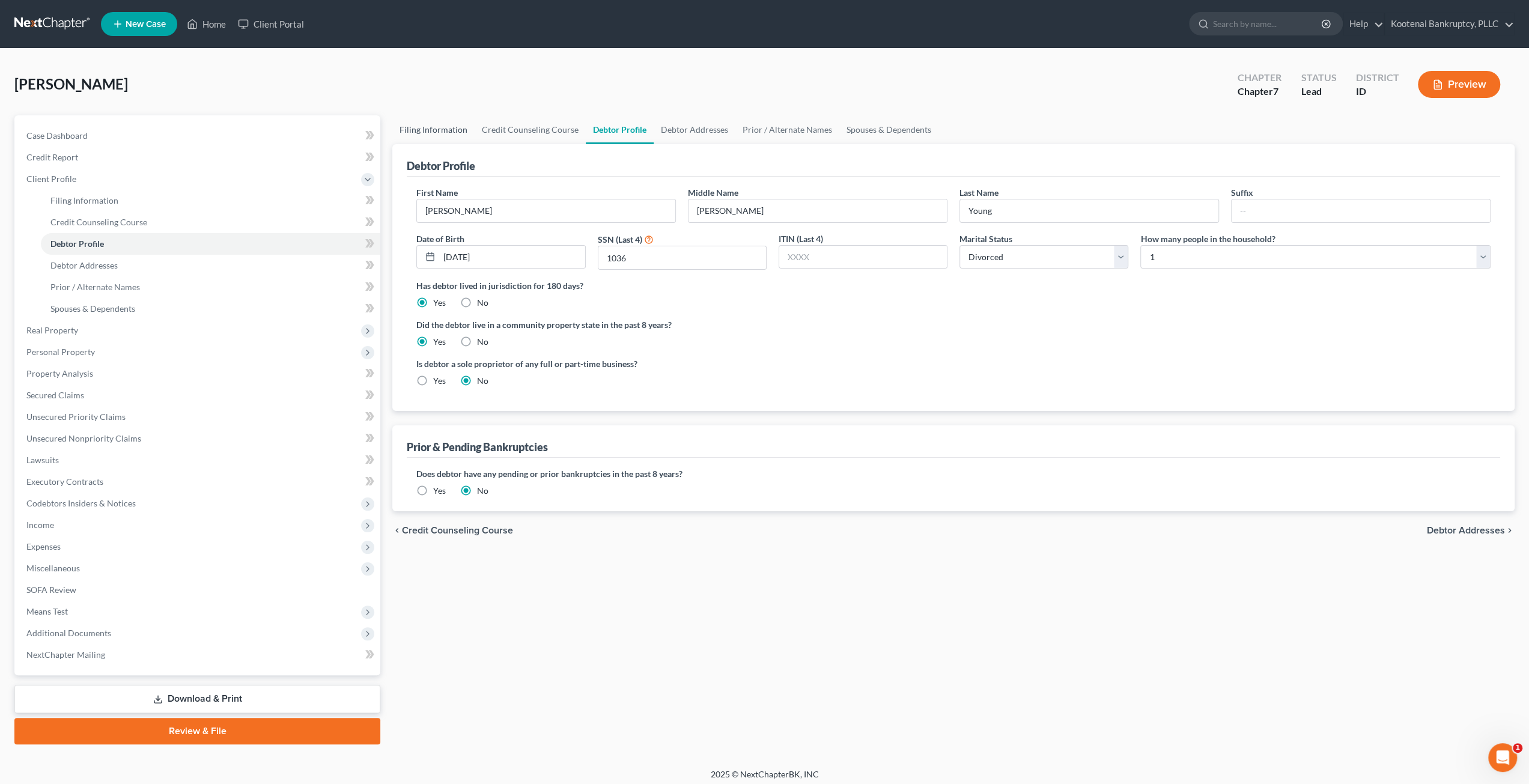
select select "0"
select select "50"
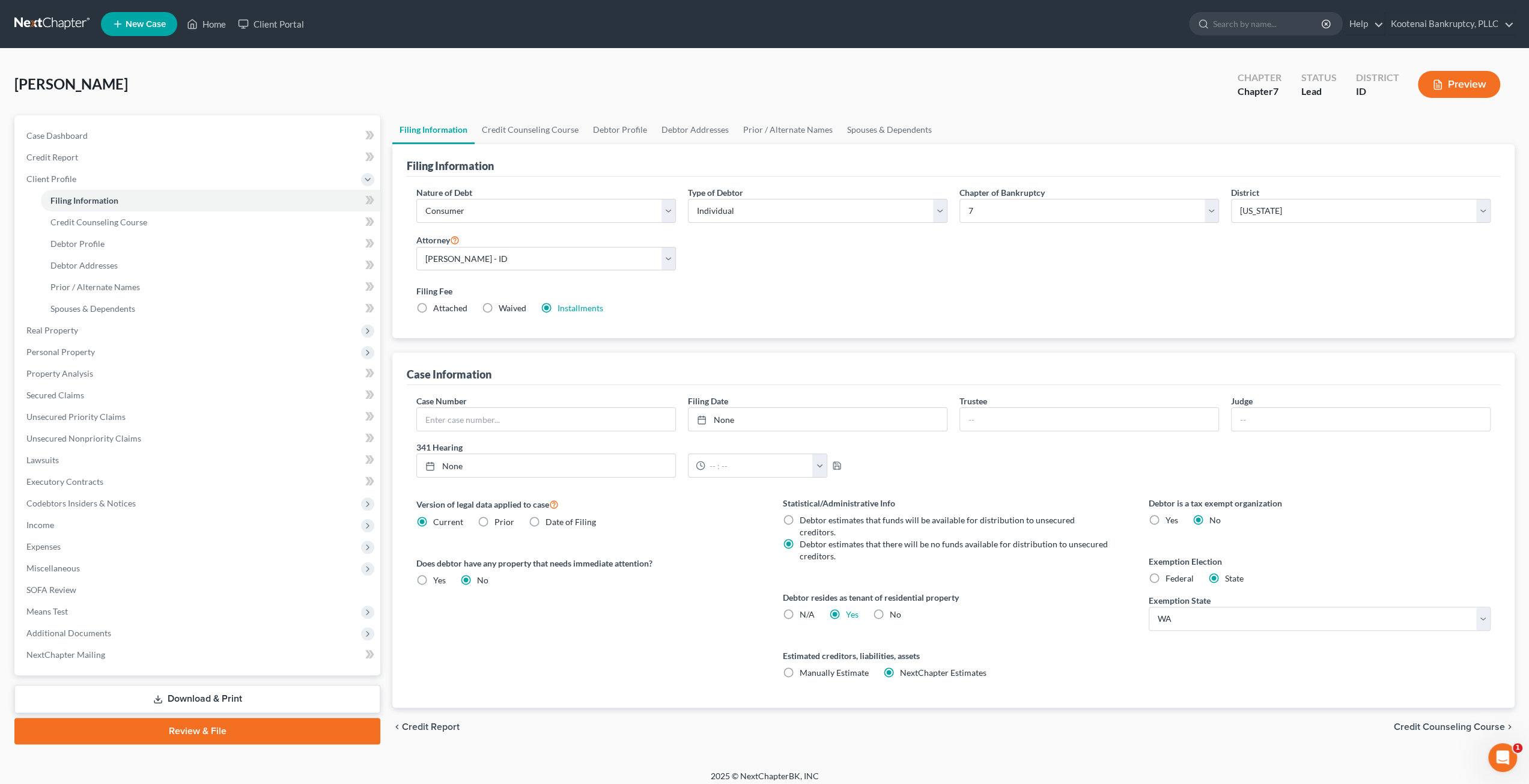
click at [832, 87] on div "Young, William Upgraded Chapter Chapter 7 Status Lead District ID Preview" at bounding box center [764, 89] width 1500 height 52
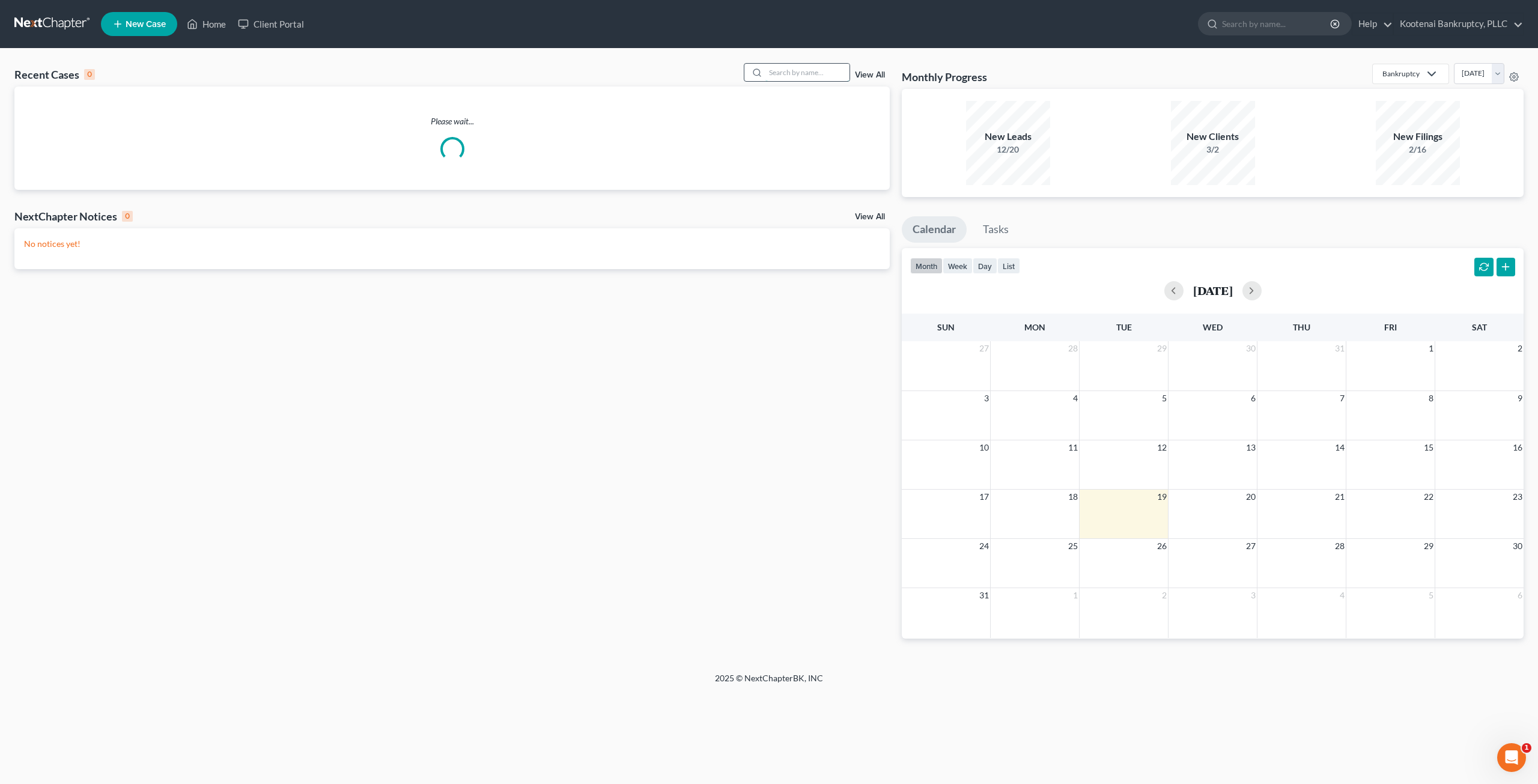
click at [793, 78] on input "search" at bounding box center [807, 72] width 84 height 17
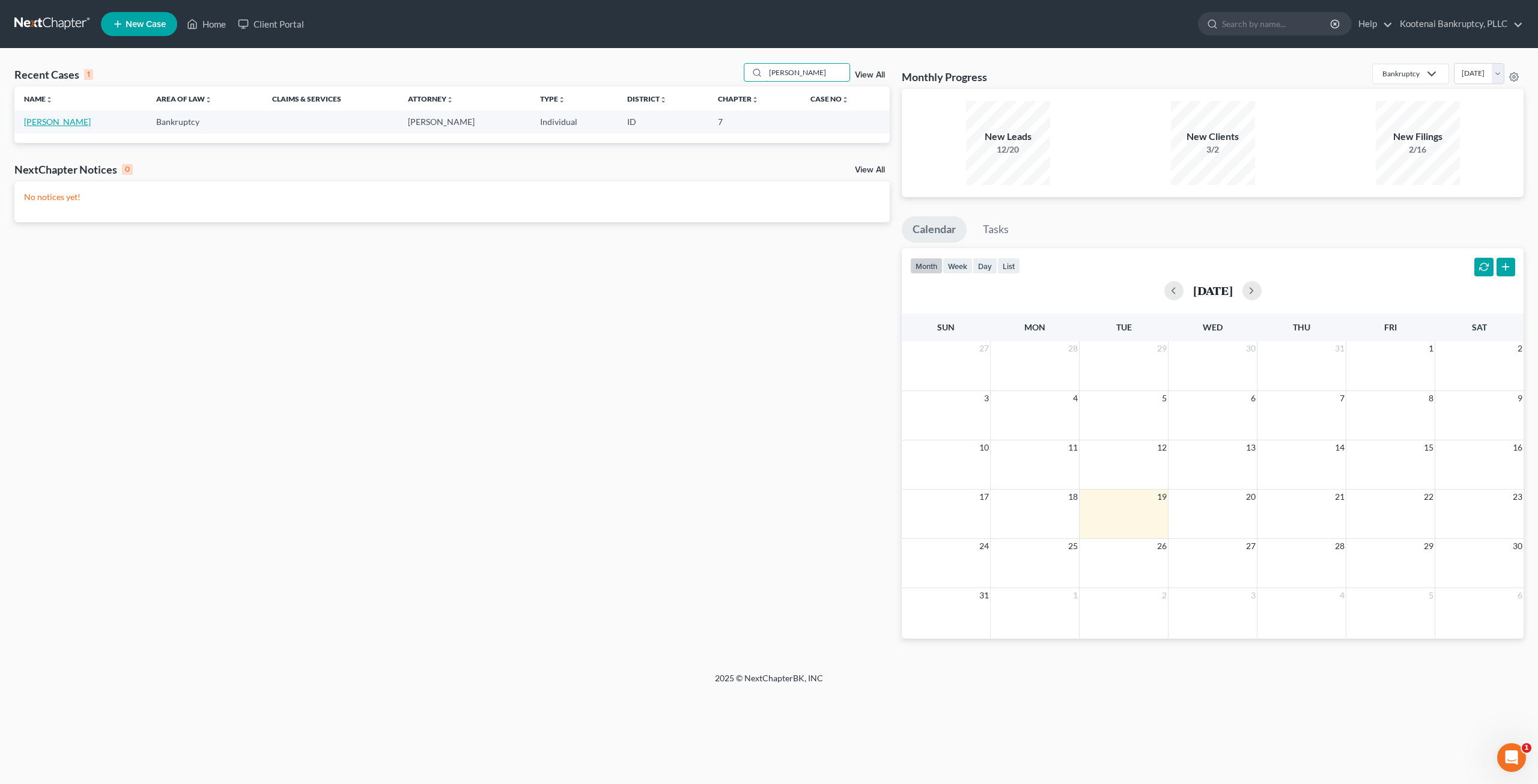
type input "[PERSON_NAME]"
click at [65, 120] on link "[PERSON_NAME]" at bounding box center [57, 122] width 67 height 10
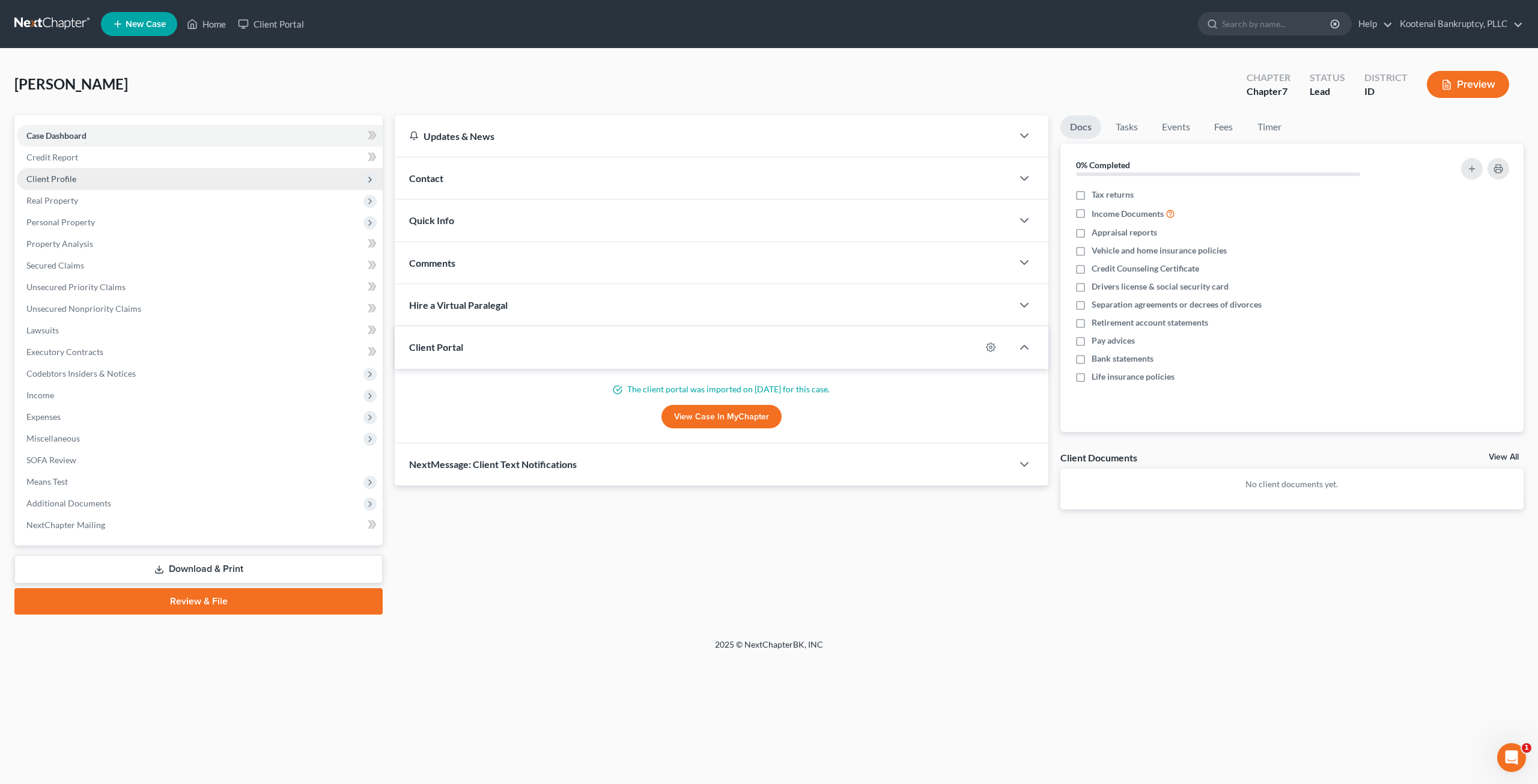
click at [113, 175] on span "Client Profile" at bounding box center [199, 179] width 366 height 21
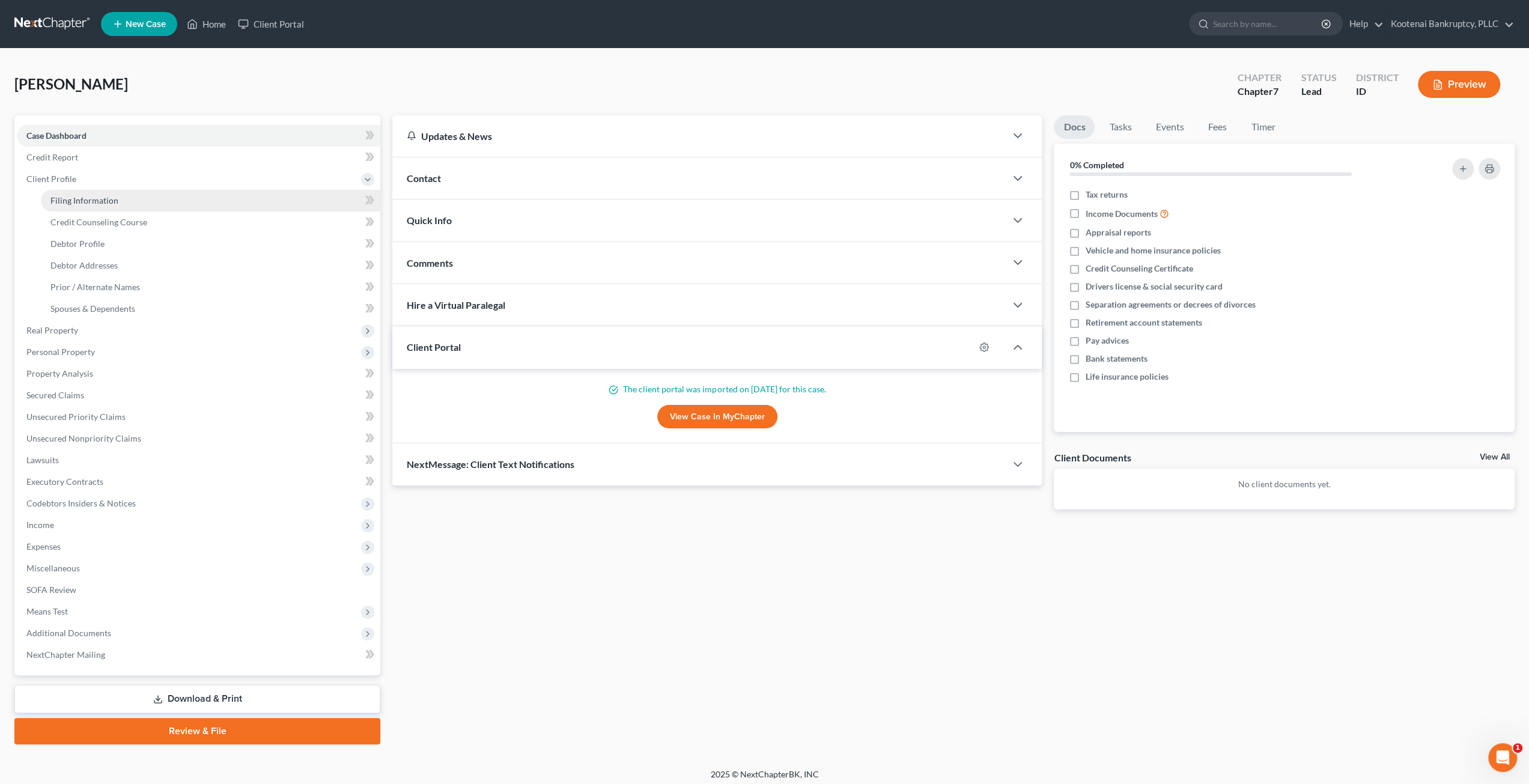
click at [120, 192] on link "Filing Information" at bounding box center [210, 200] width 340 height 21
select select "1"
select select "0"
select select "13"
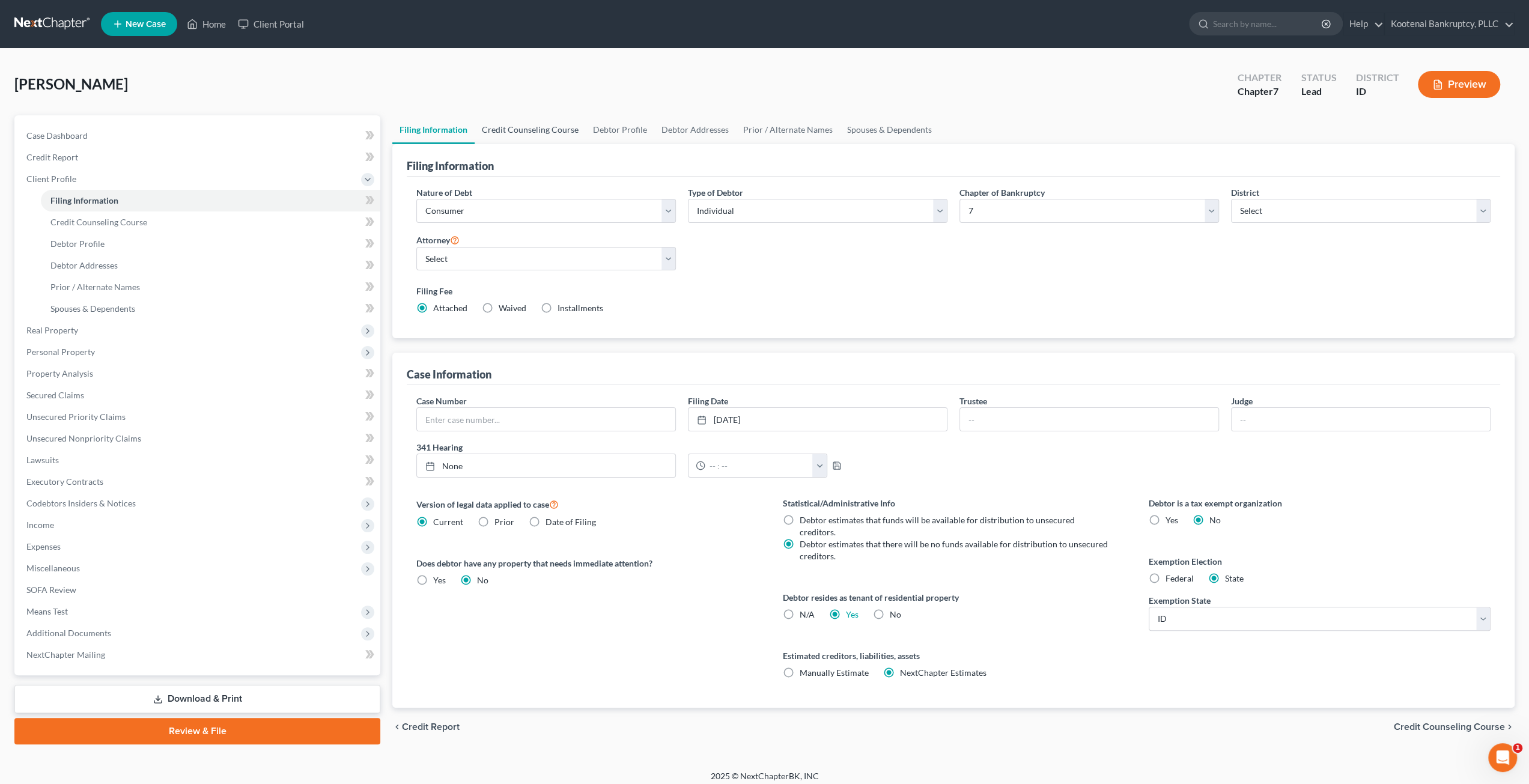
click at [555, 131] on link "Credit Counseling Course" at bounding box center [530, 129] width 111 height 29
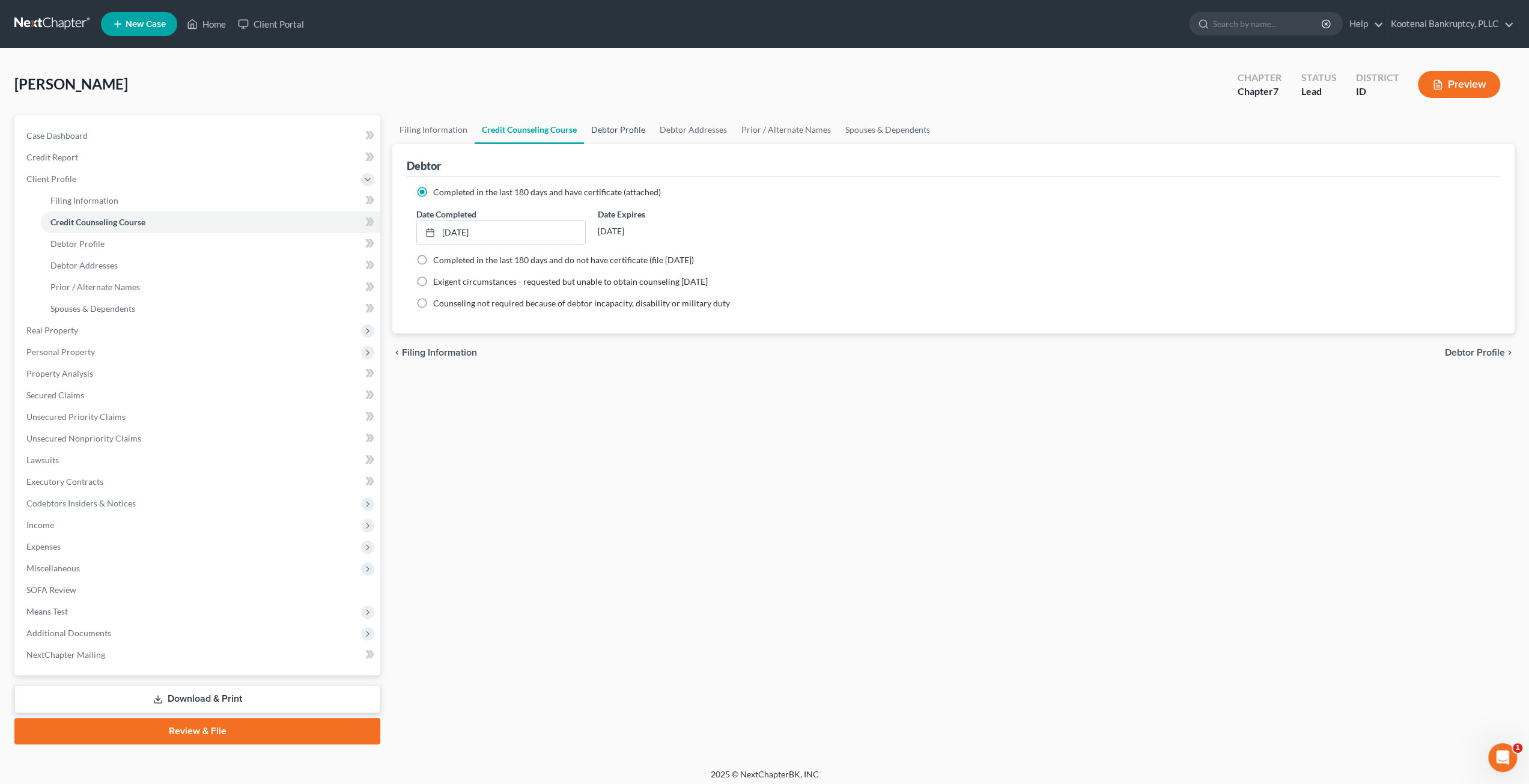
click at [620, 135] on link "Debtor Profile" at bounding box center [618, 129] width 69 height 29
select select "3"
select select "0"
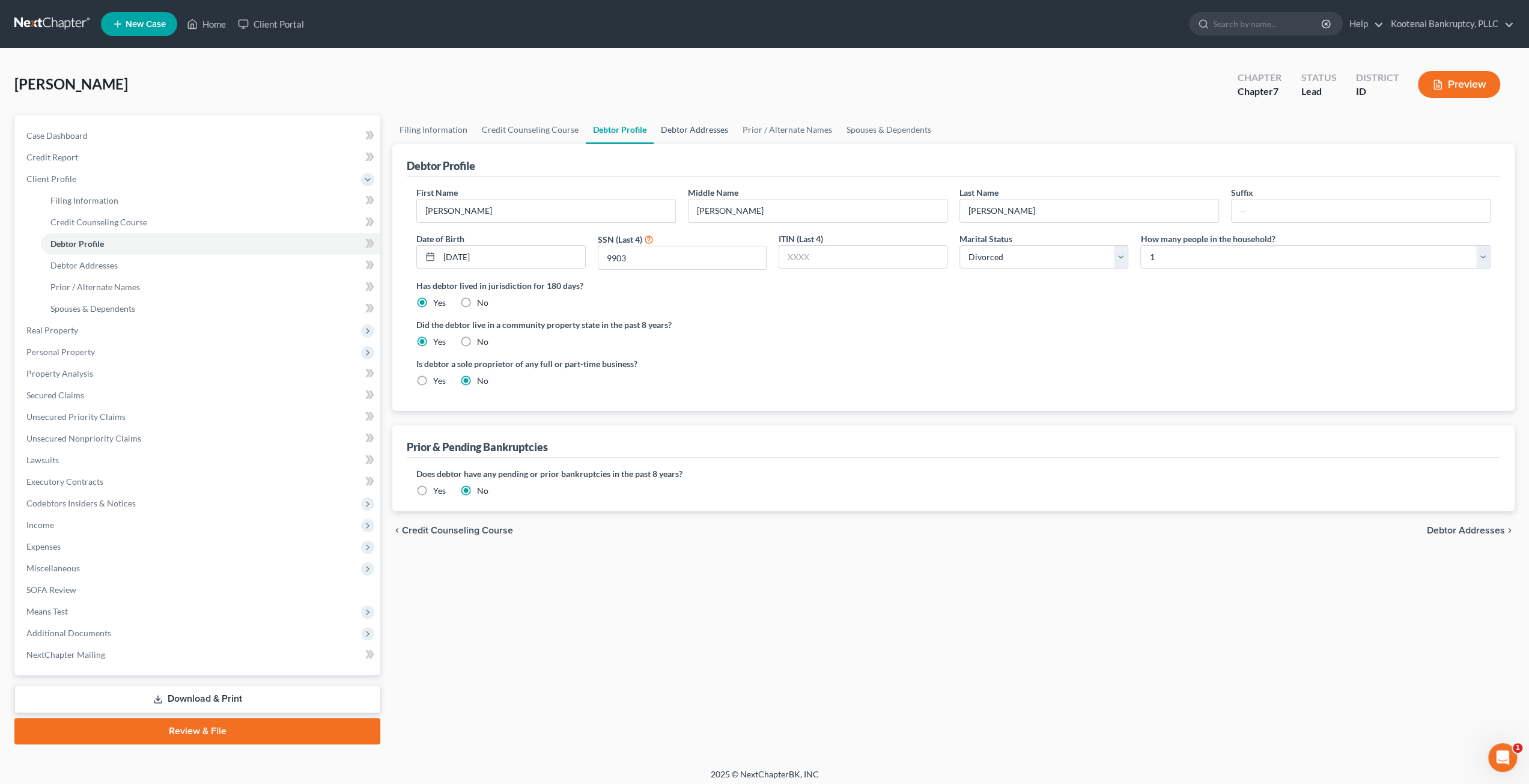
click at [699, 129] on link "Debtor Addresses" at bounding box center [694, 129] width 82 height 29
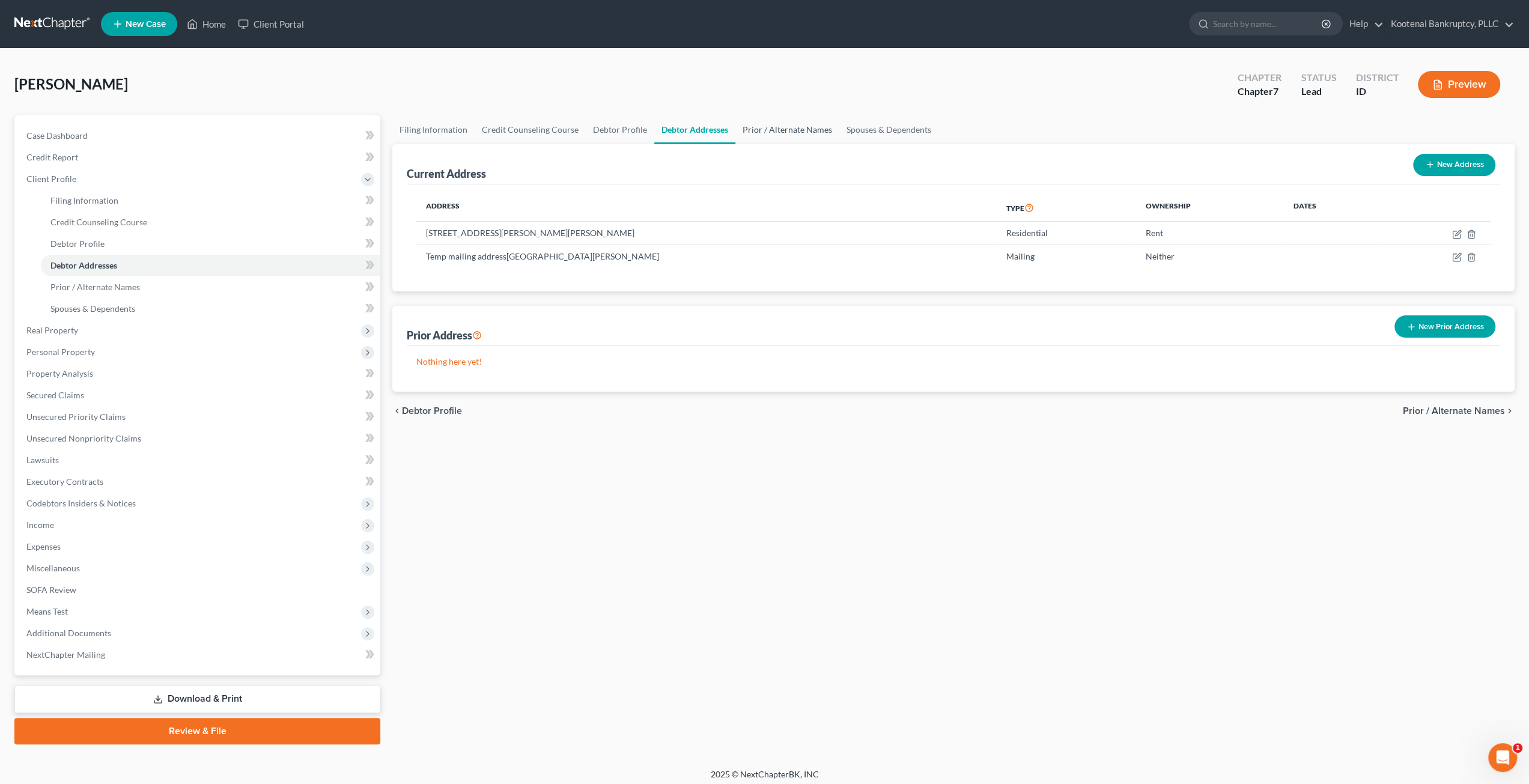
click at [791, 129] on link "Prior / Alternate Names" at bounding box center [787, 129] width 104 height 29
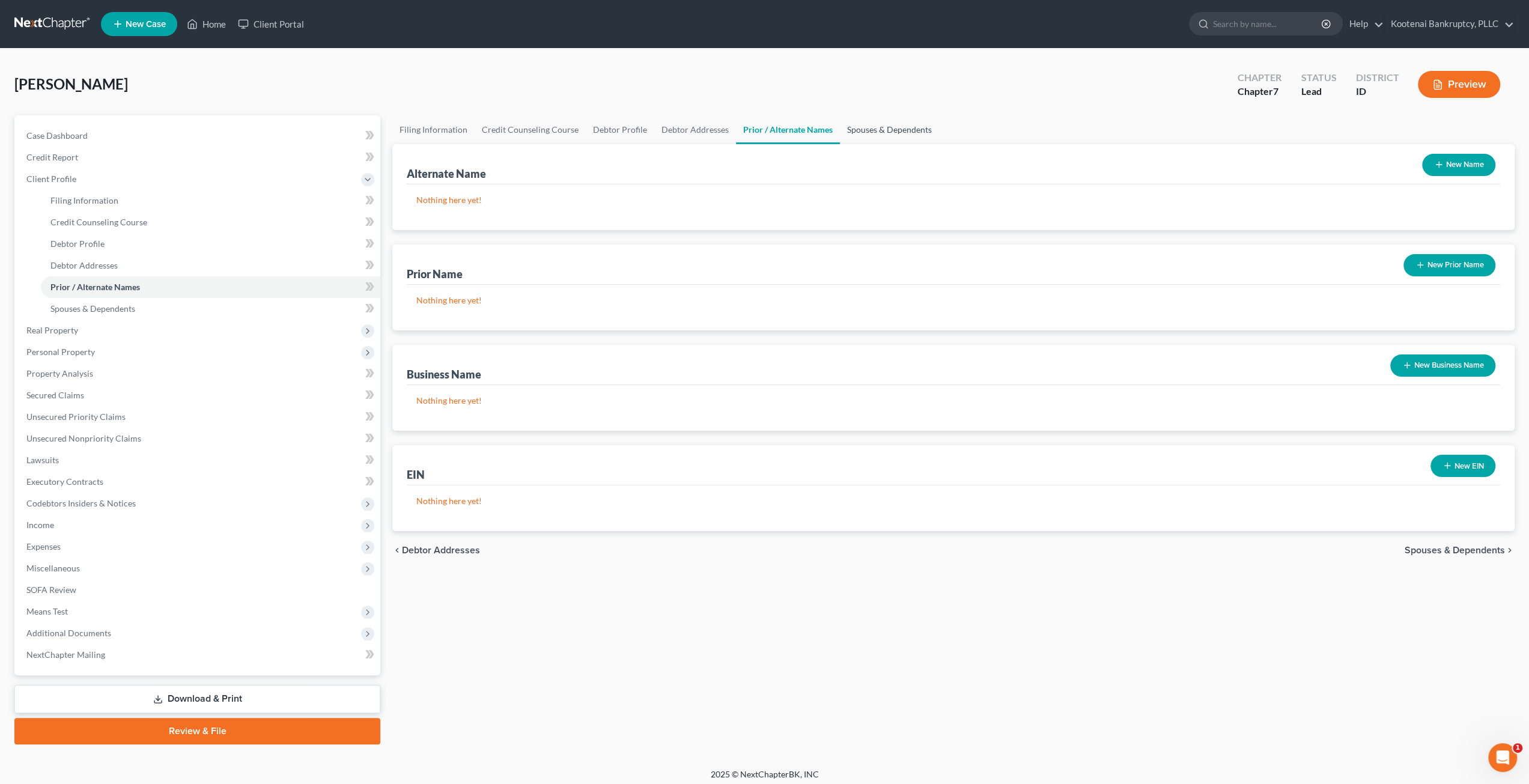
click at [861, 129] on link "Spouses & Dependents" at bounding box center [889, 129] width 99 height 29
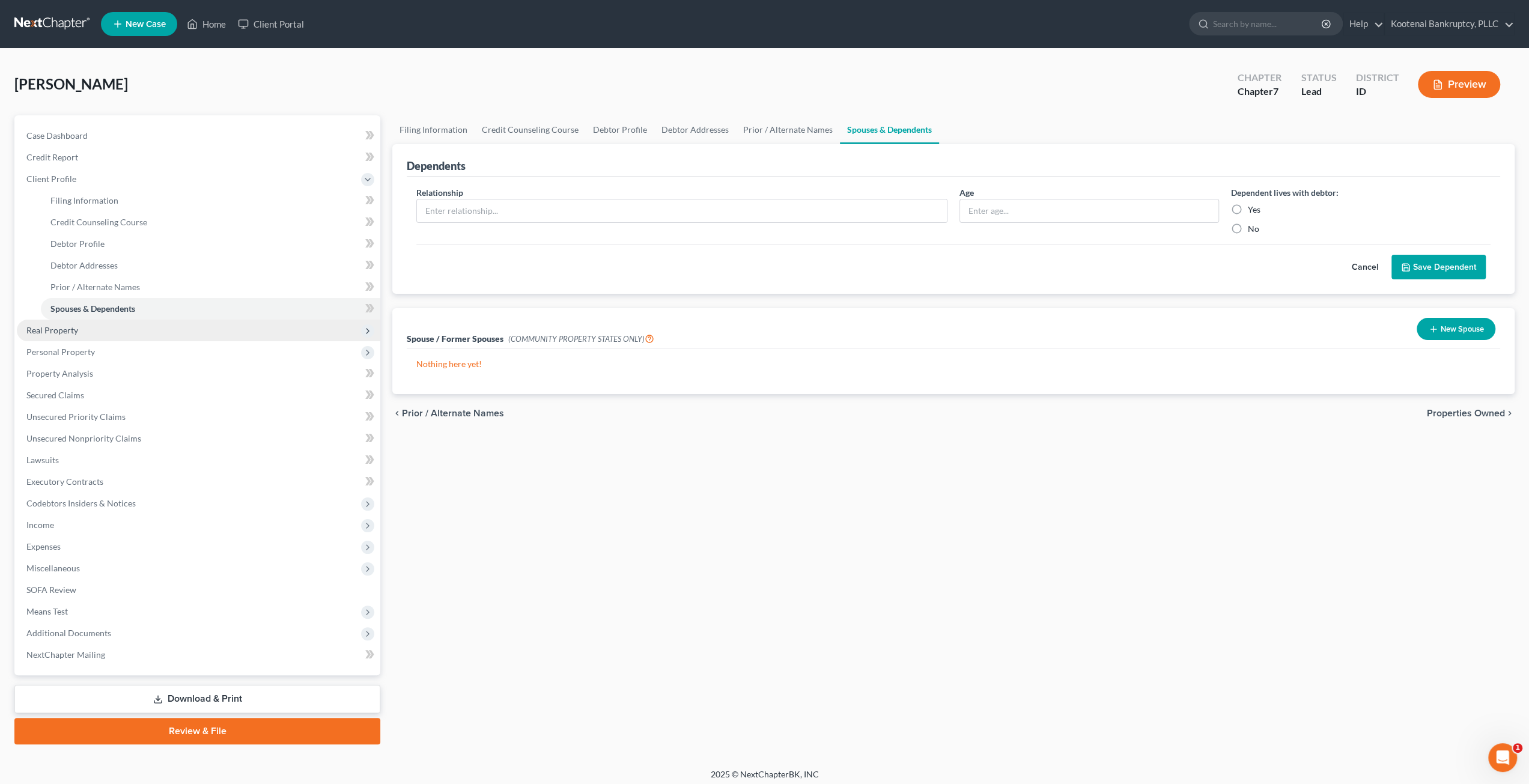
click at [118, 323] on span "Real Property" at bounding box center [199, 330] width 364 height 21
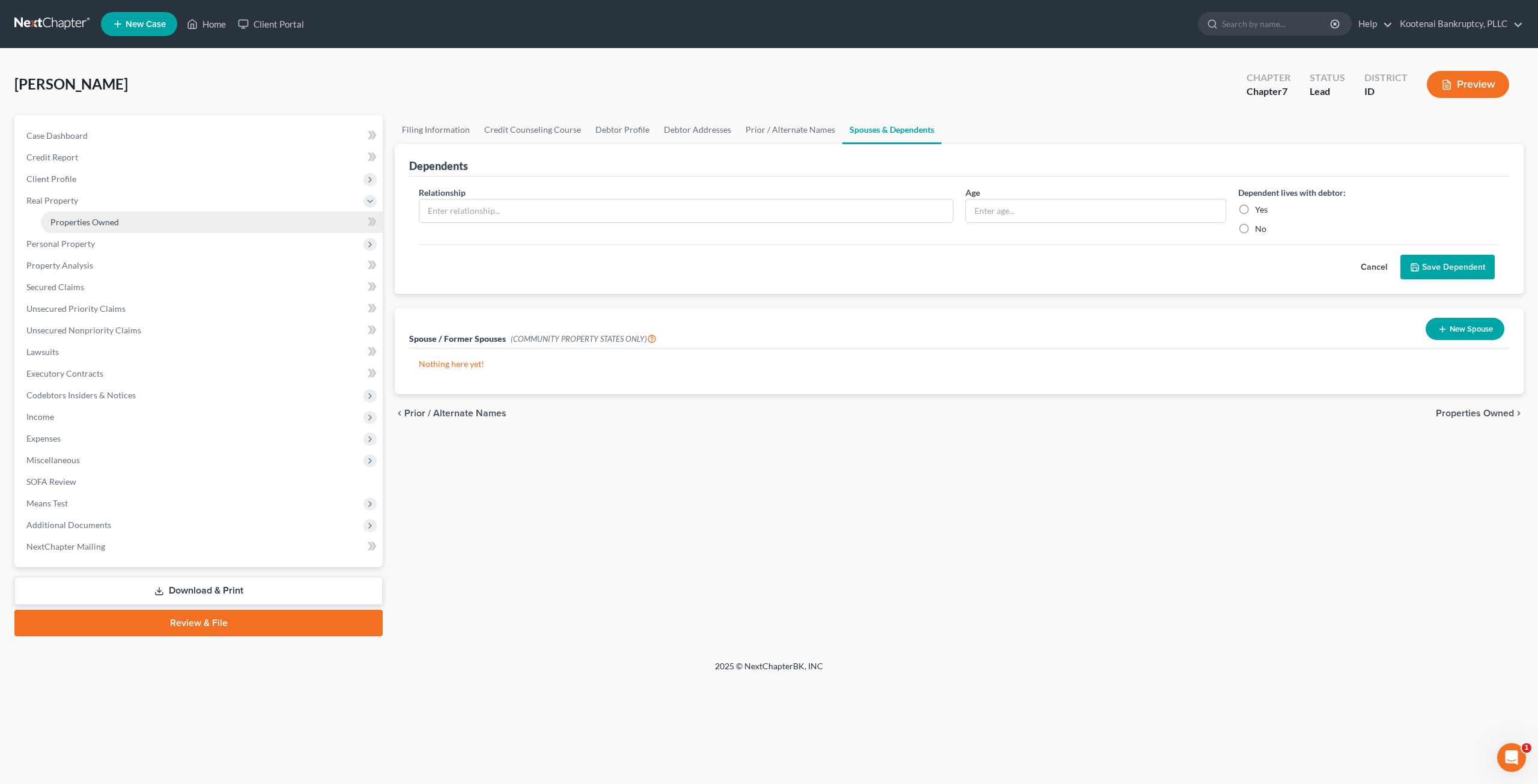
click at [126, 229] on link "Properties Owned" at bounding box center [212, 222] width 342 height 21
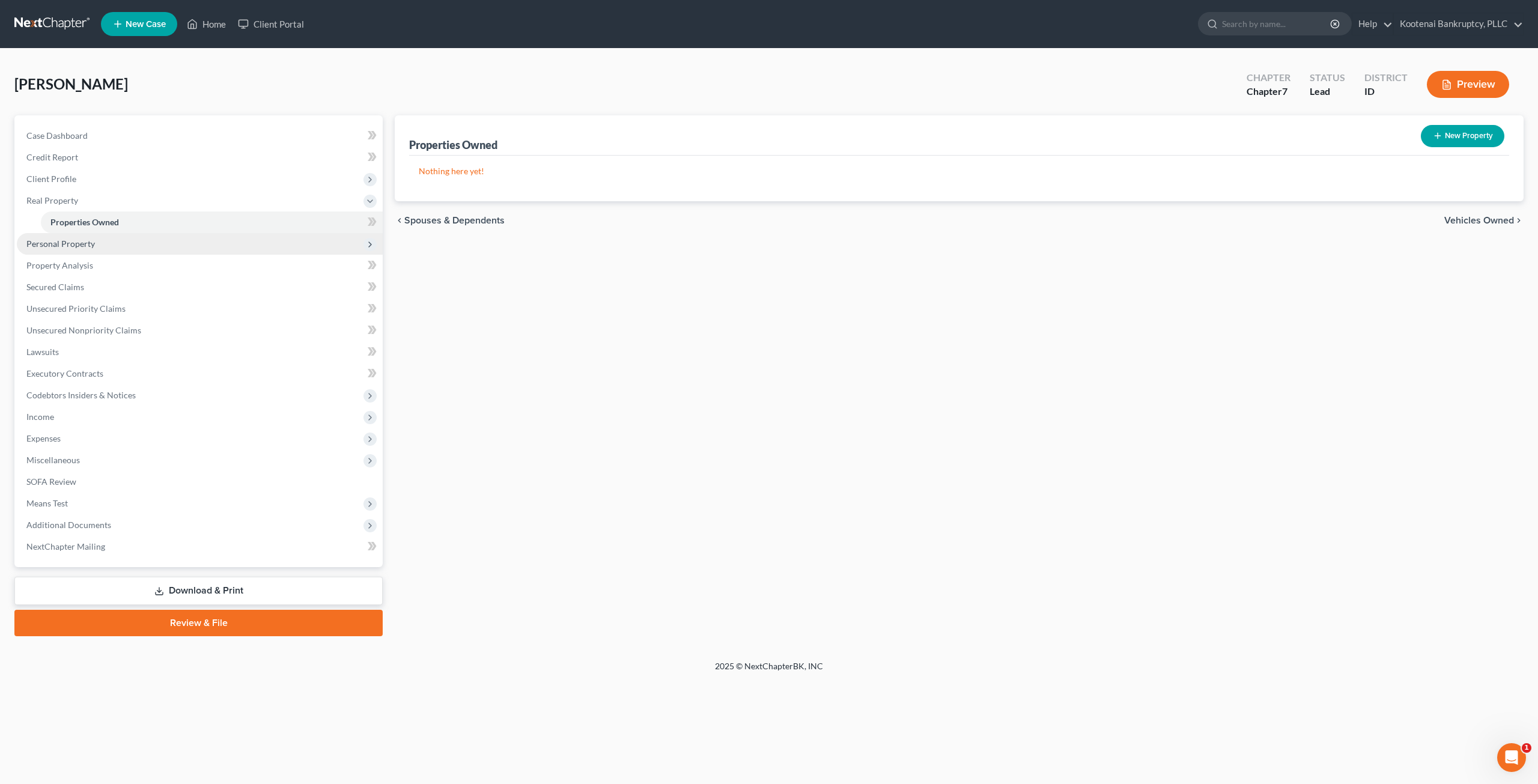
click at [126, 254] on span "Personal Property" at bounding box center [199, 243] width 366 height 21
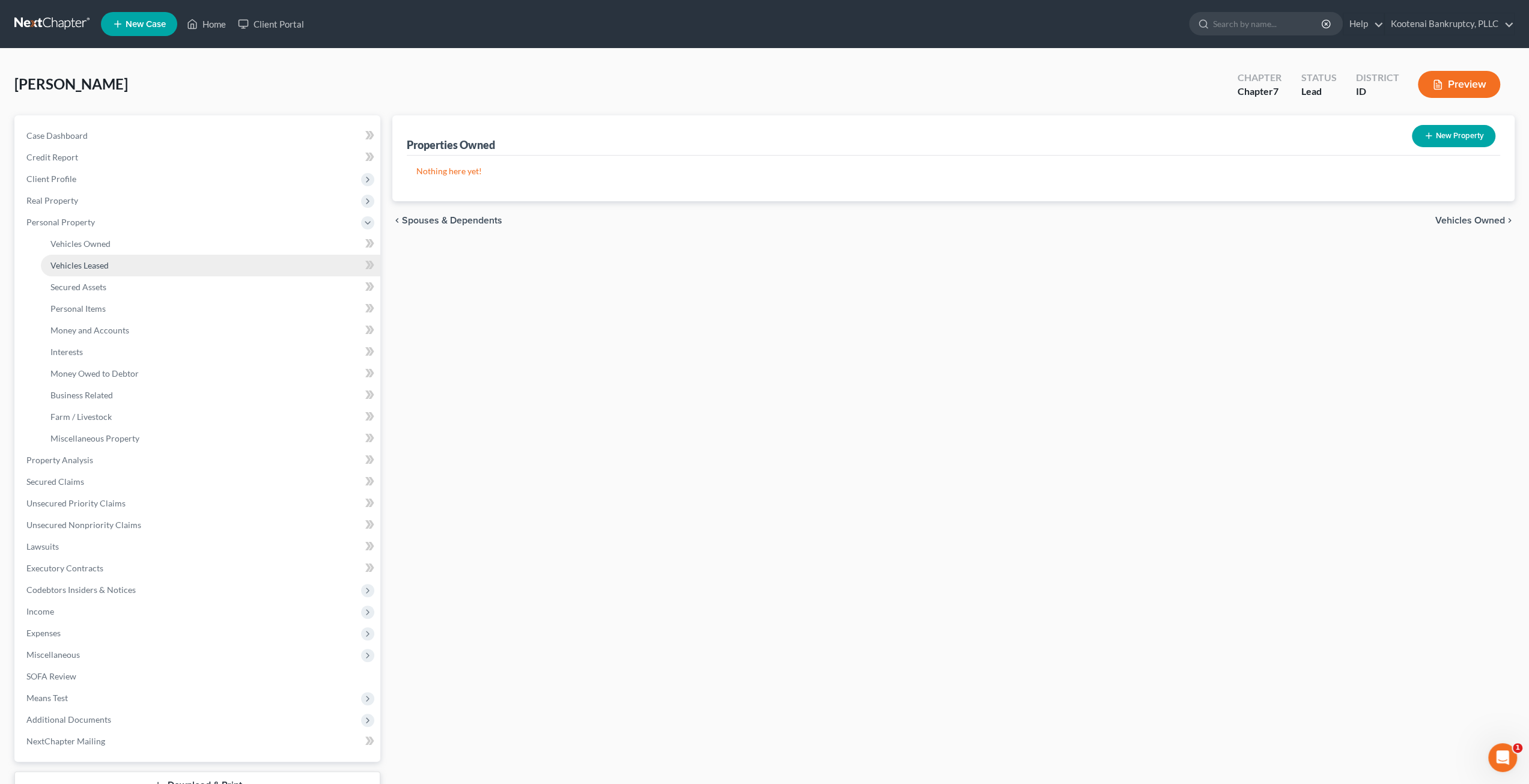
click at [126, 256] on link "Vehicles Leased" at bounding box center [210, 265] width 340 height 21
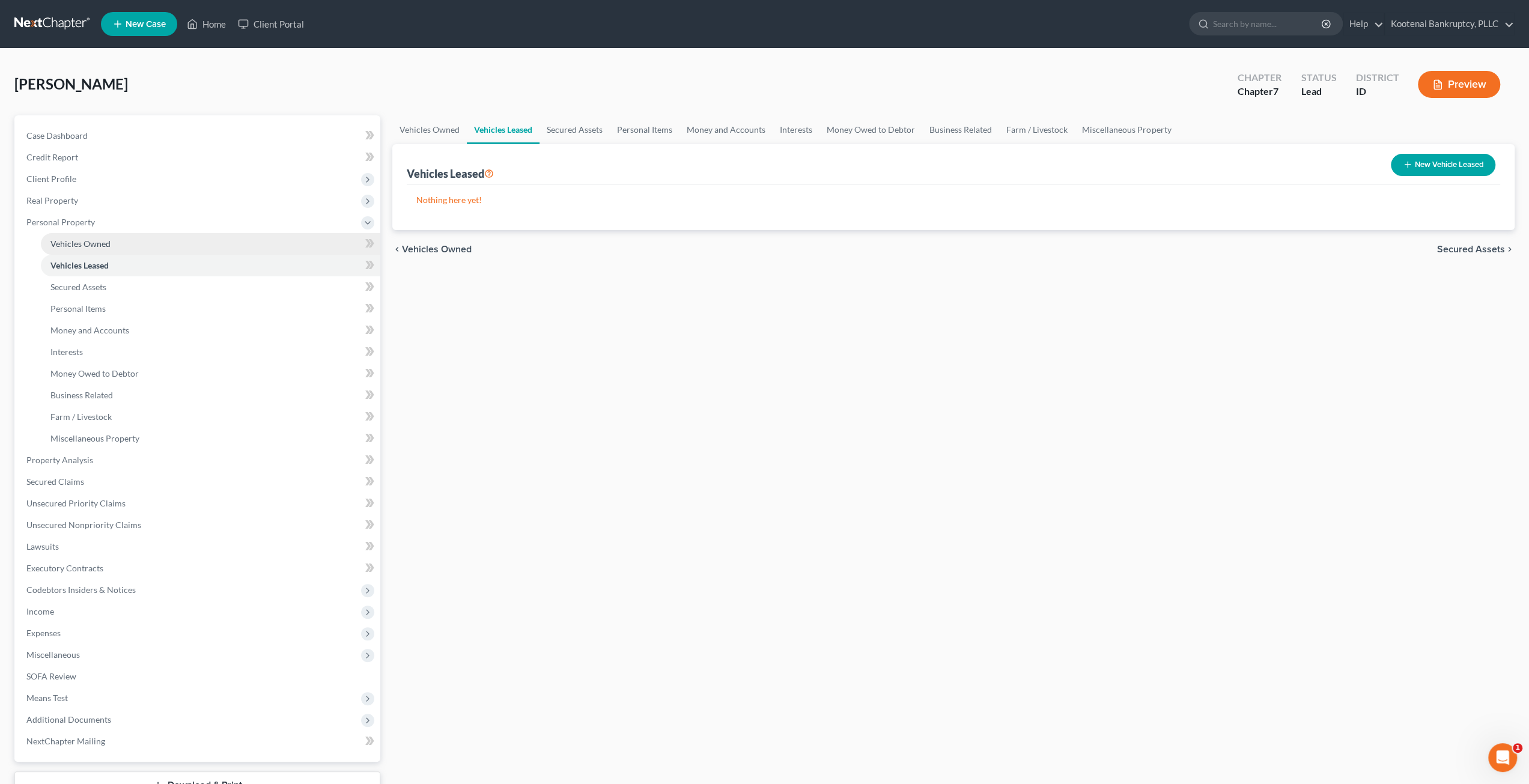
click at [125, 243] on link "Vehicles Owned" at bounding box center [210, 243] width 340 height 21
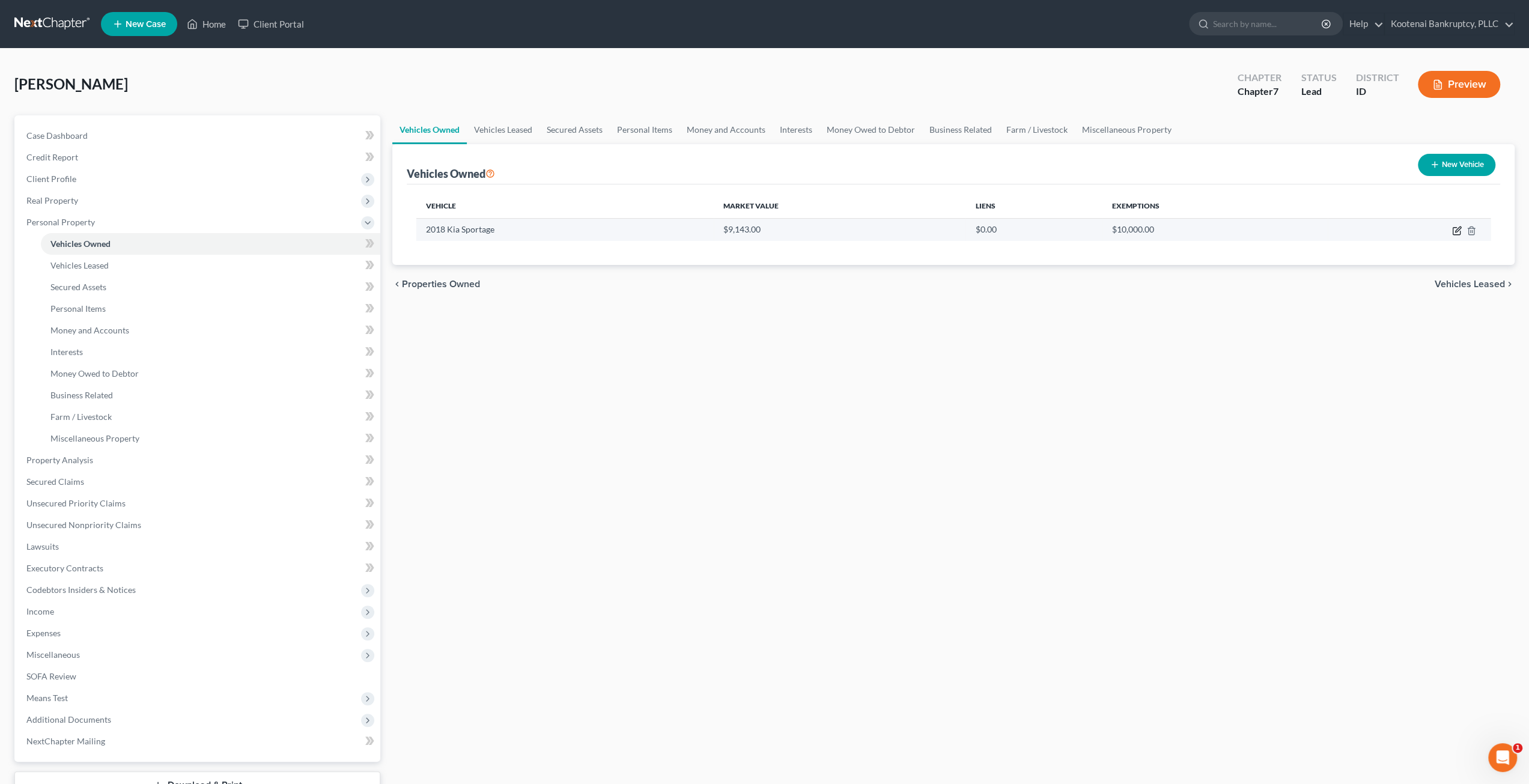
click at [1455, 228] on icon "button" at bounding box center [1457, 230] width 10 height 10
select select "0"
select select "8"
select select "3"
select select "0"
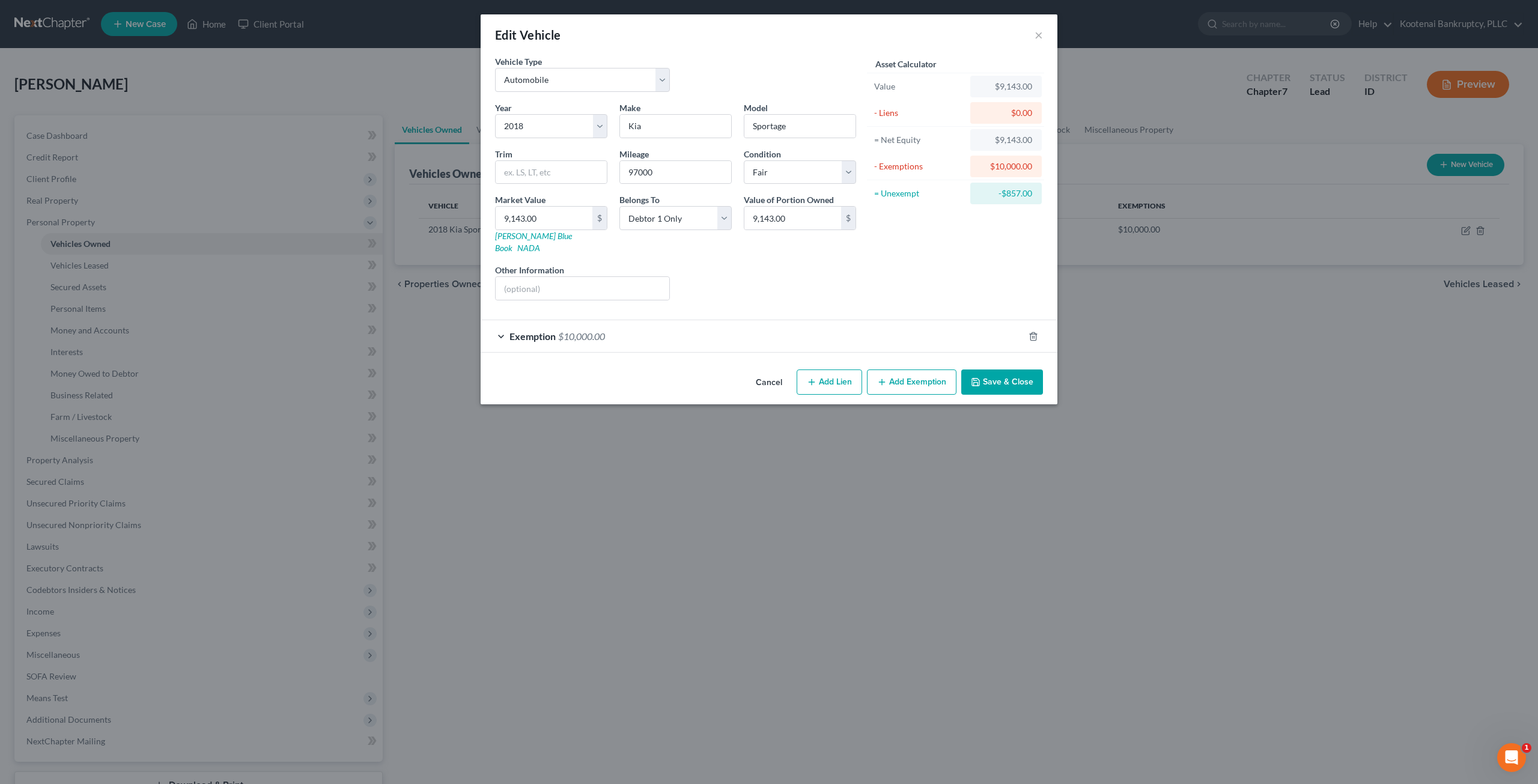
click at [723, 325] on div "Exemption $10,000.00" at bounding box center [752, 336] width 543 height 32
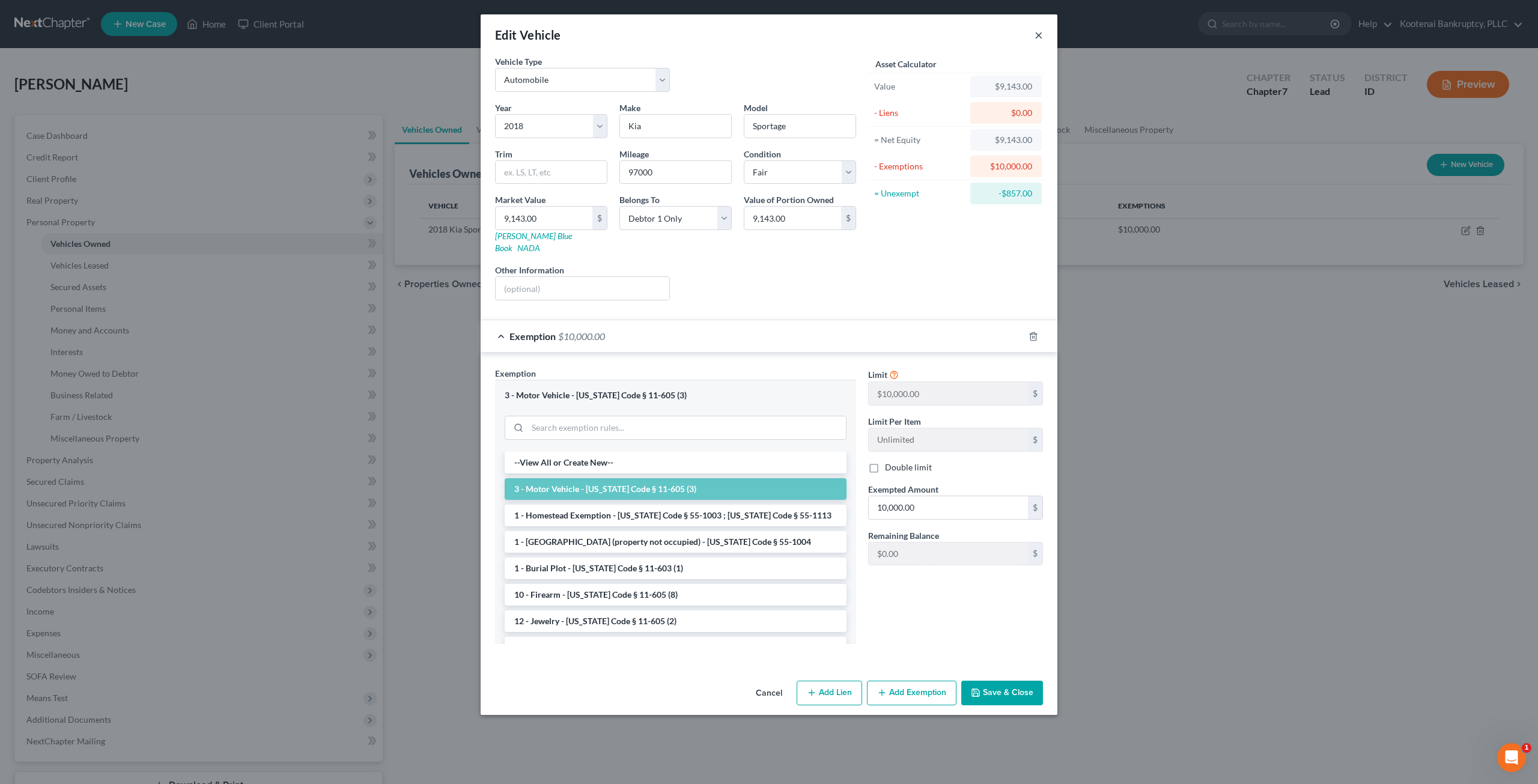
click at [1035, 38] on button "×" at bounding box center [1038, 35] width 8 height 14
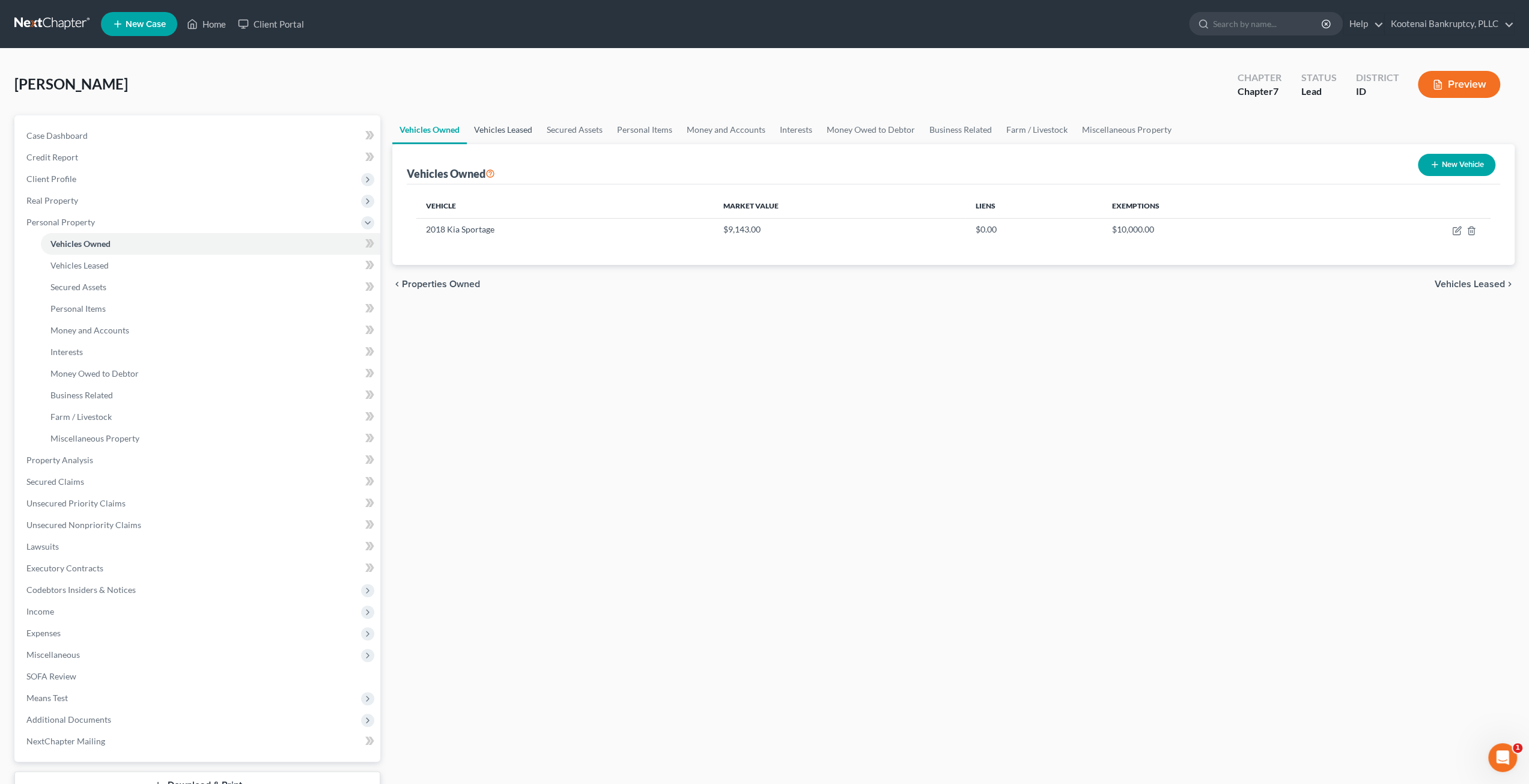
click at [506, 129] on link "Vehicles Leased" at bounding box center [503, 129] width 72 height 29
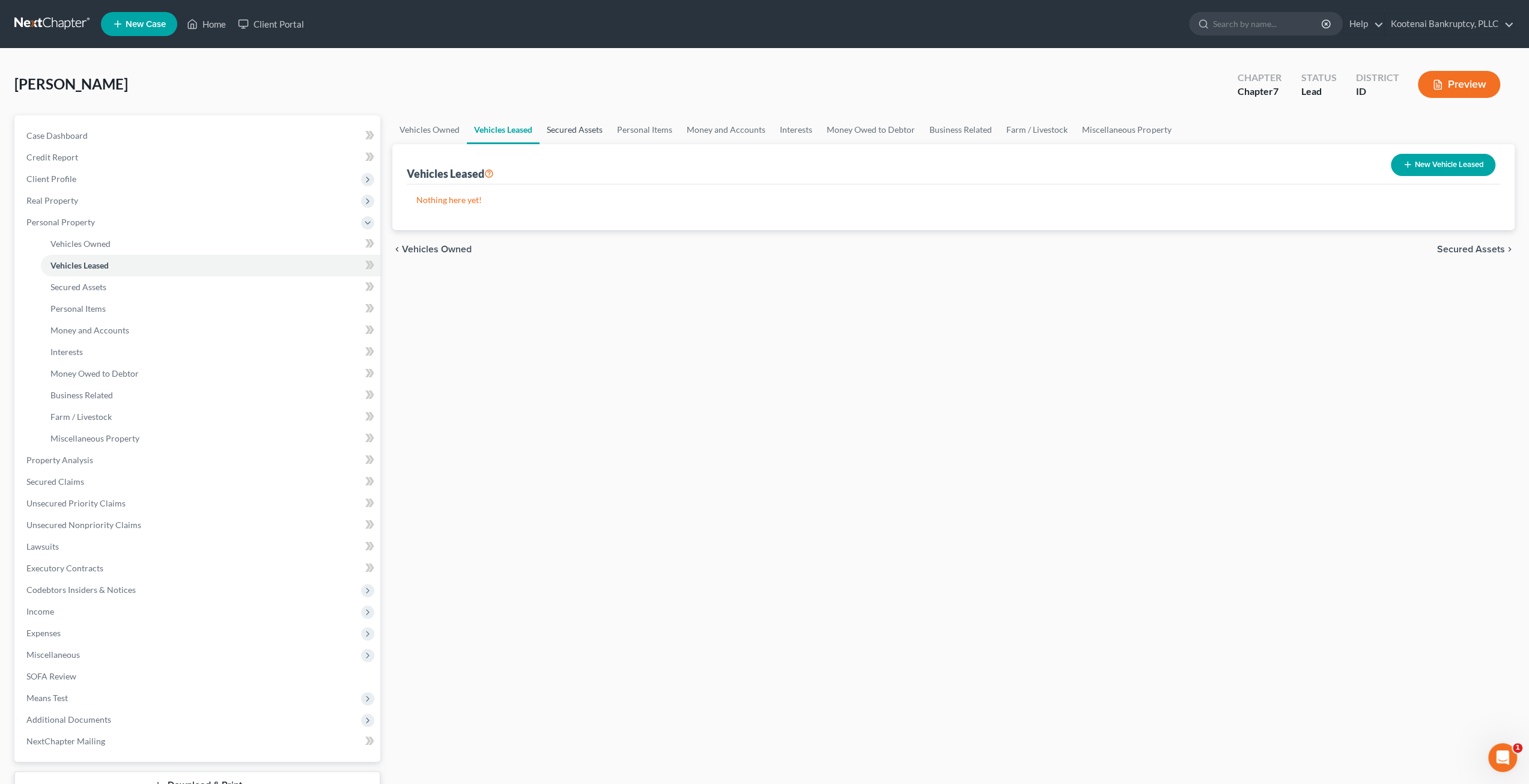
click at [548, 138] on link "Secured Assets" at bounding box center [575, 129] width 71 height 29
click at [630, 128] on link "Personal Items" at bounding box center [645, 129] width 70 height 29
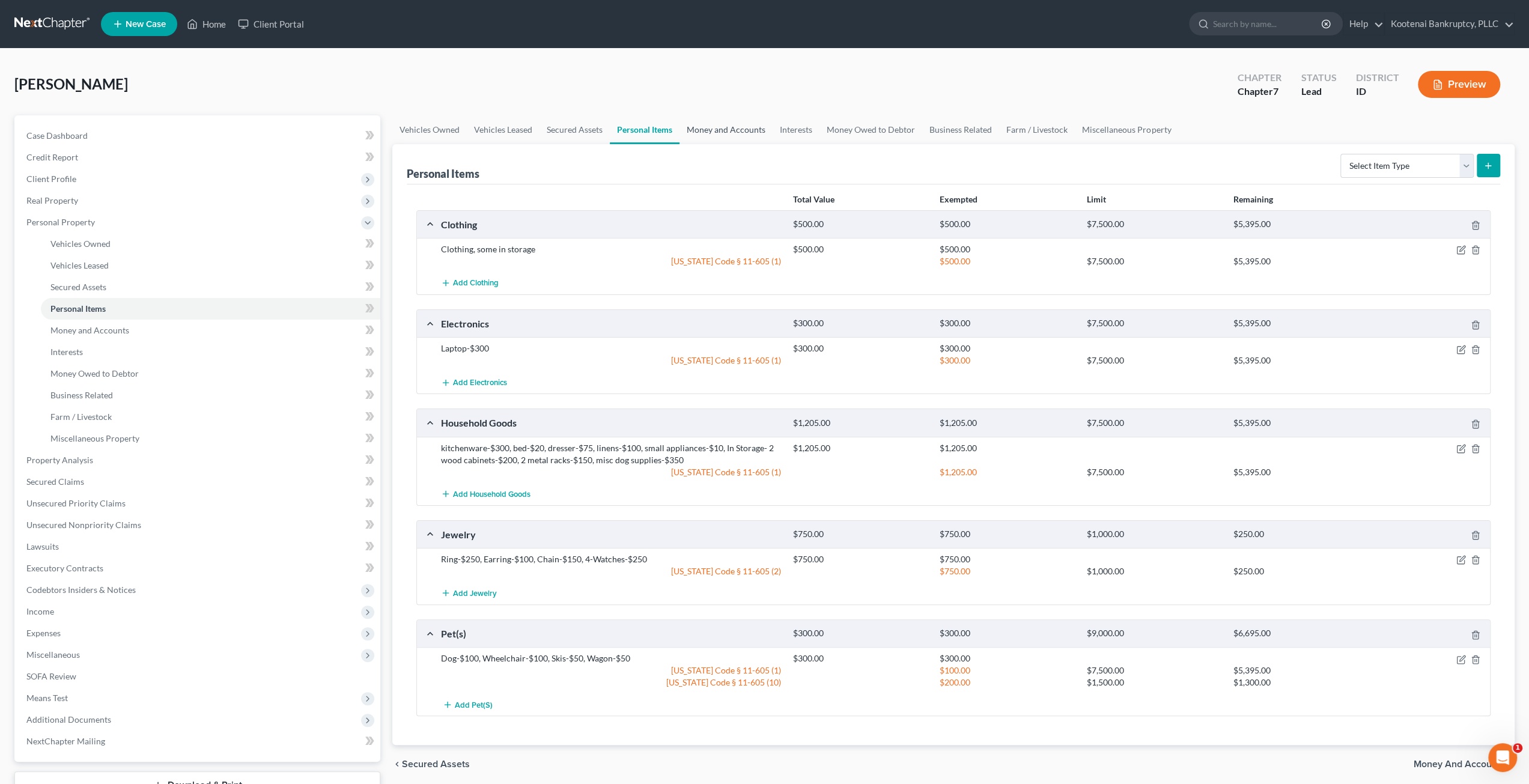
click at [729, 125] on link "Money and Accounts" at bounding box center [726, 129] width 93 height 29
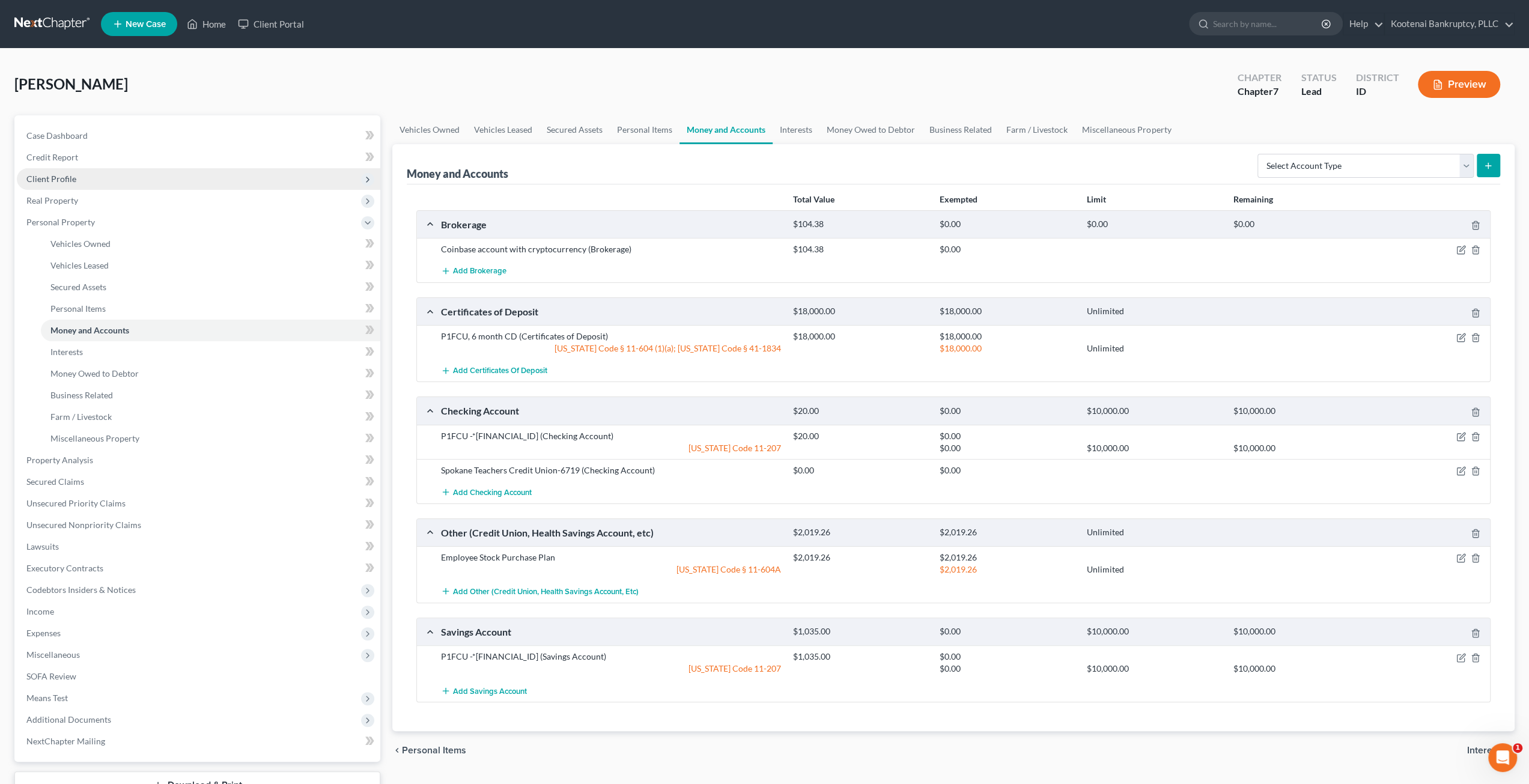
click at [116, 183] on span "Client Profile" at bounding box center [199, 179] width 364 height 21
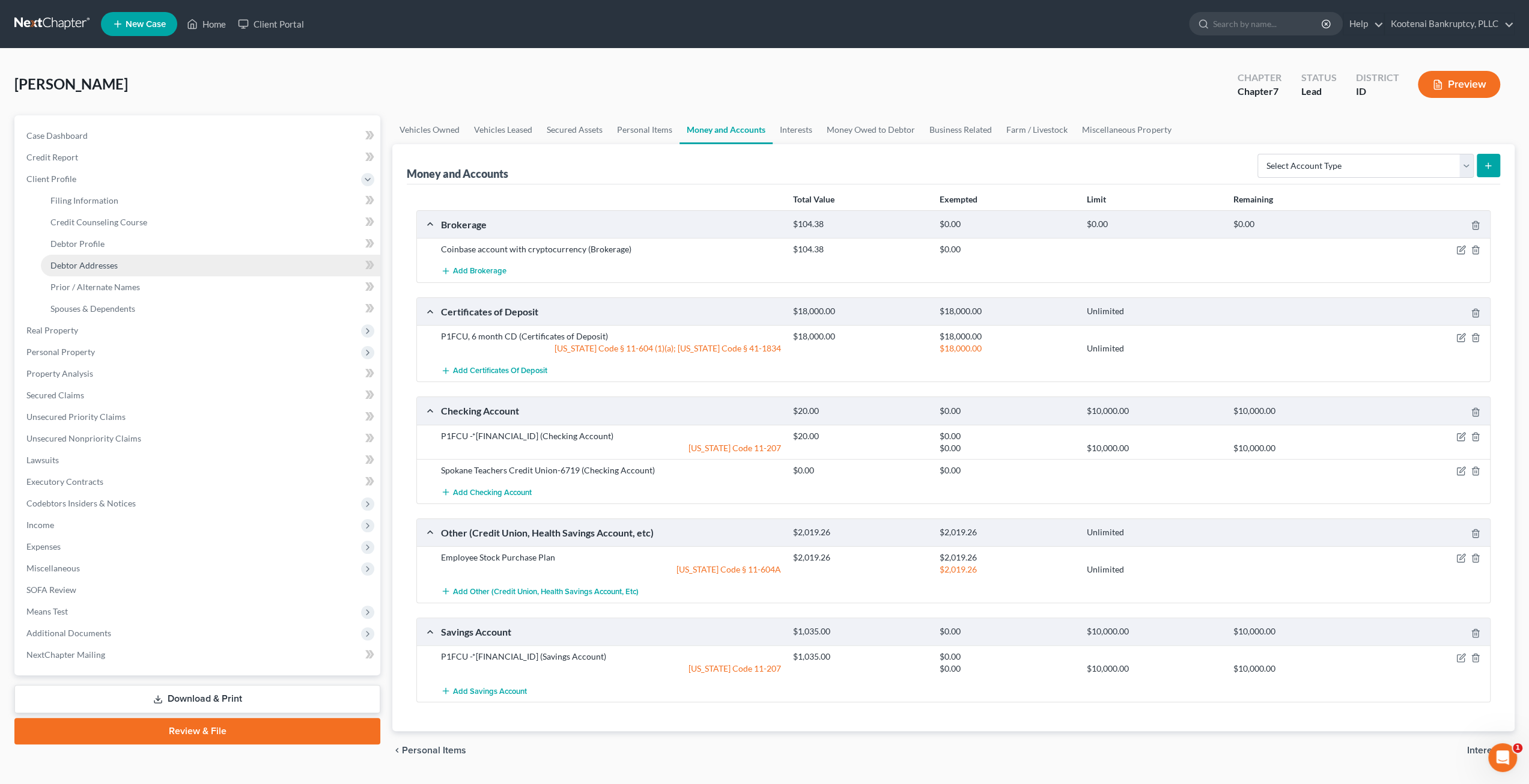
click at [160, 268] on link "Debtor Addresses" at bounding box center [210, 265] width 340 height 21
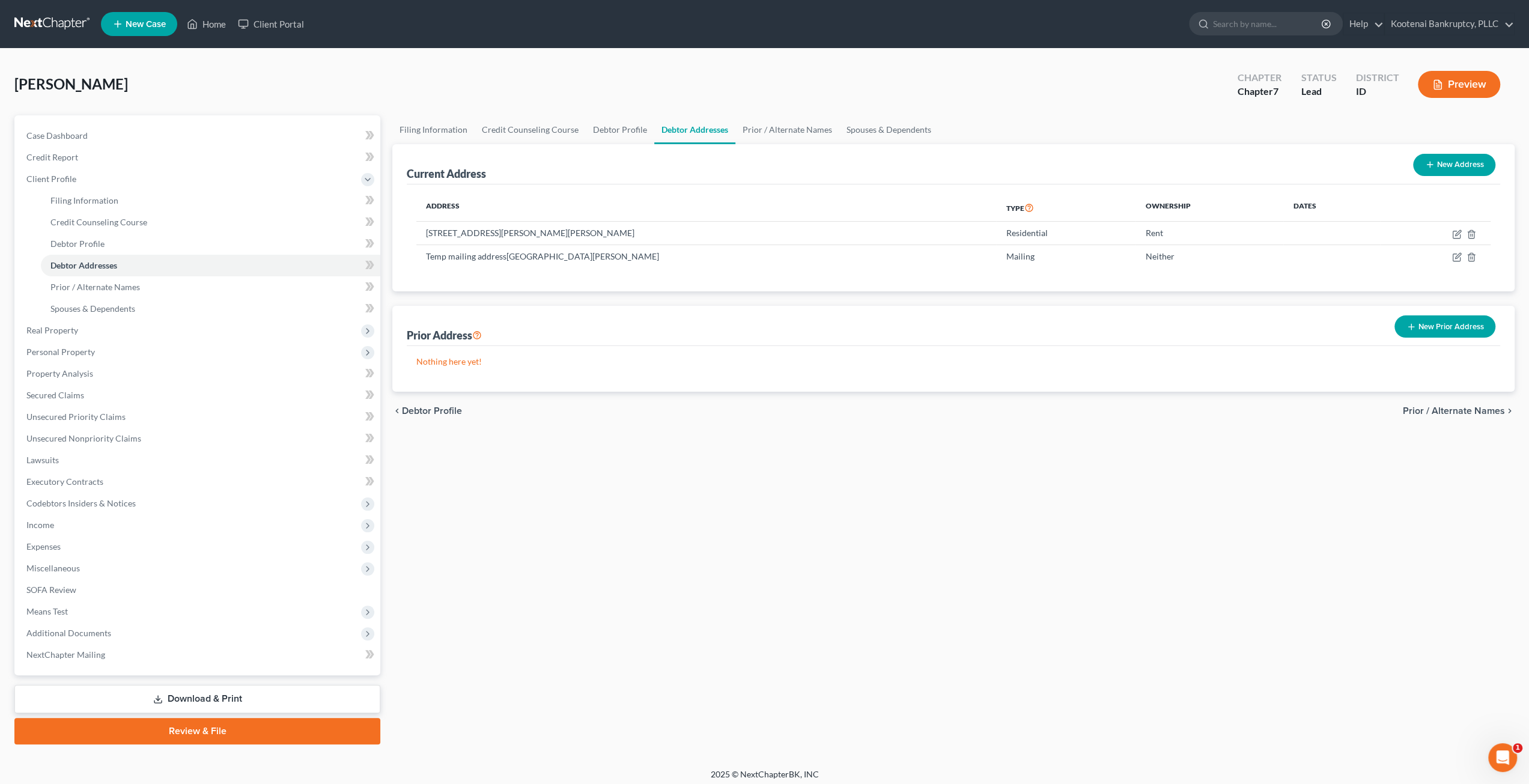
click at [875, 569] on div "Filing Information Credit Counseling Course Debtor Profile Debtor Addresses Pri…" at bounding box center [953, 430] width 1134 height 629
click at [122, 287] on span "Prior / Alternate Names" at bounding box center [95, 287] width 89 height 10
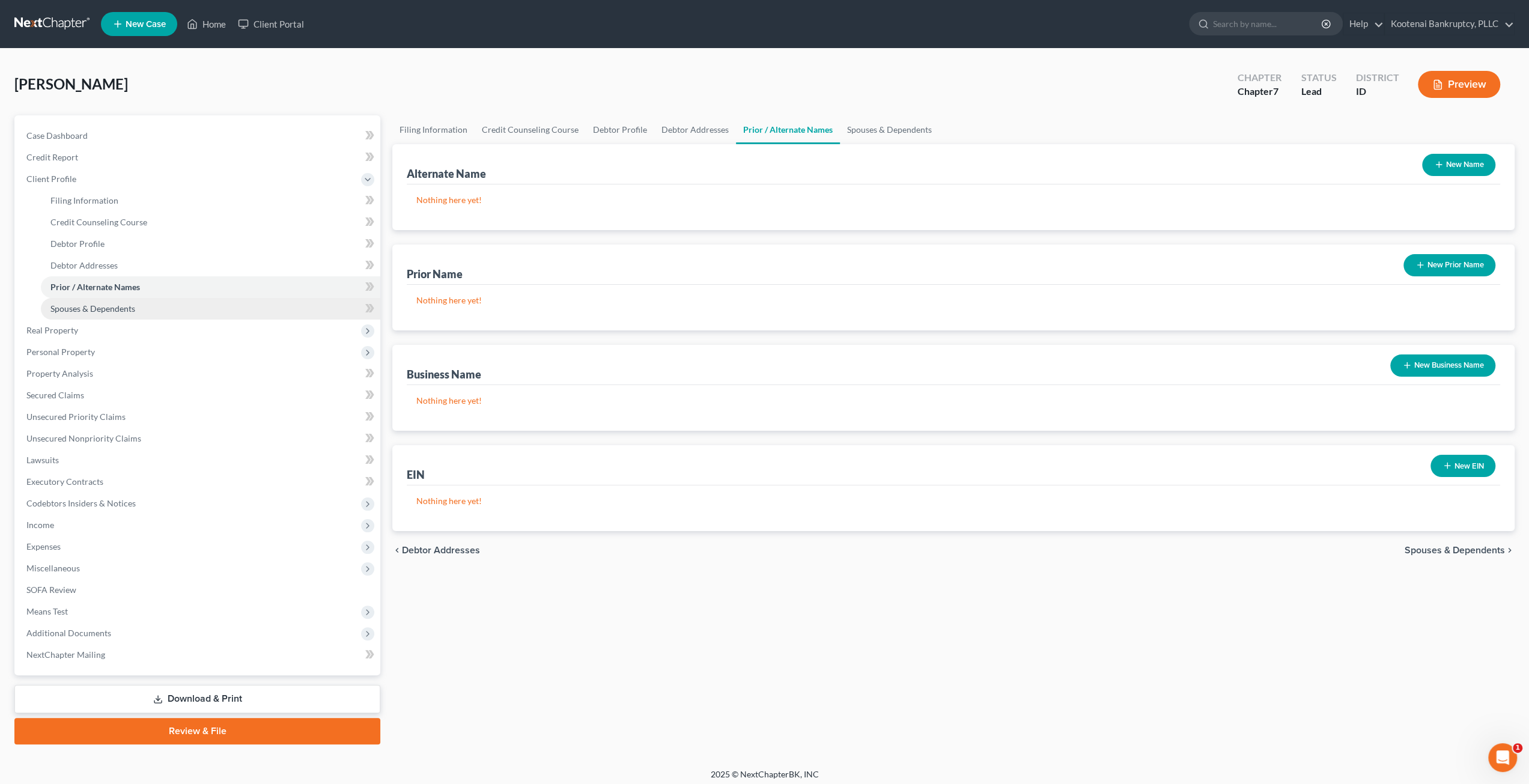
click at [131, 303] on span "Spouses & Dependents" at bounding box center [93, 309] width 85 height 10
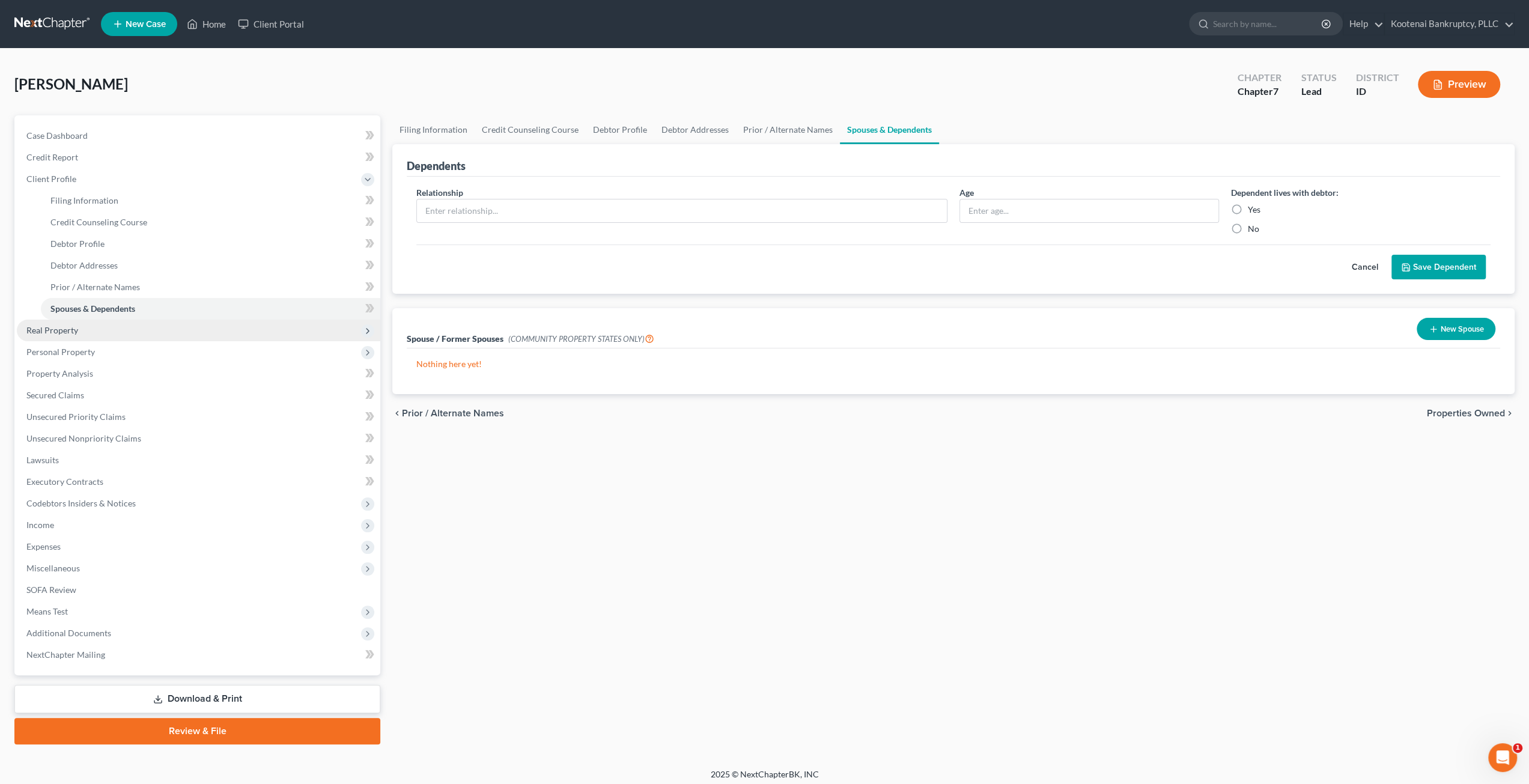
click at [129, 322] on span "Real Property" at bounding box center [199, 330] width 364 height 21
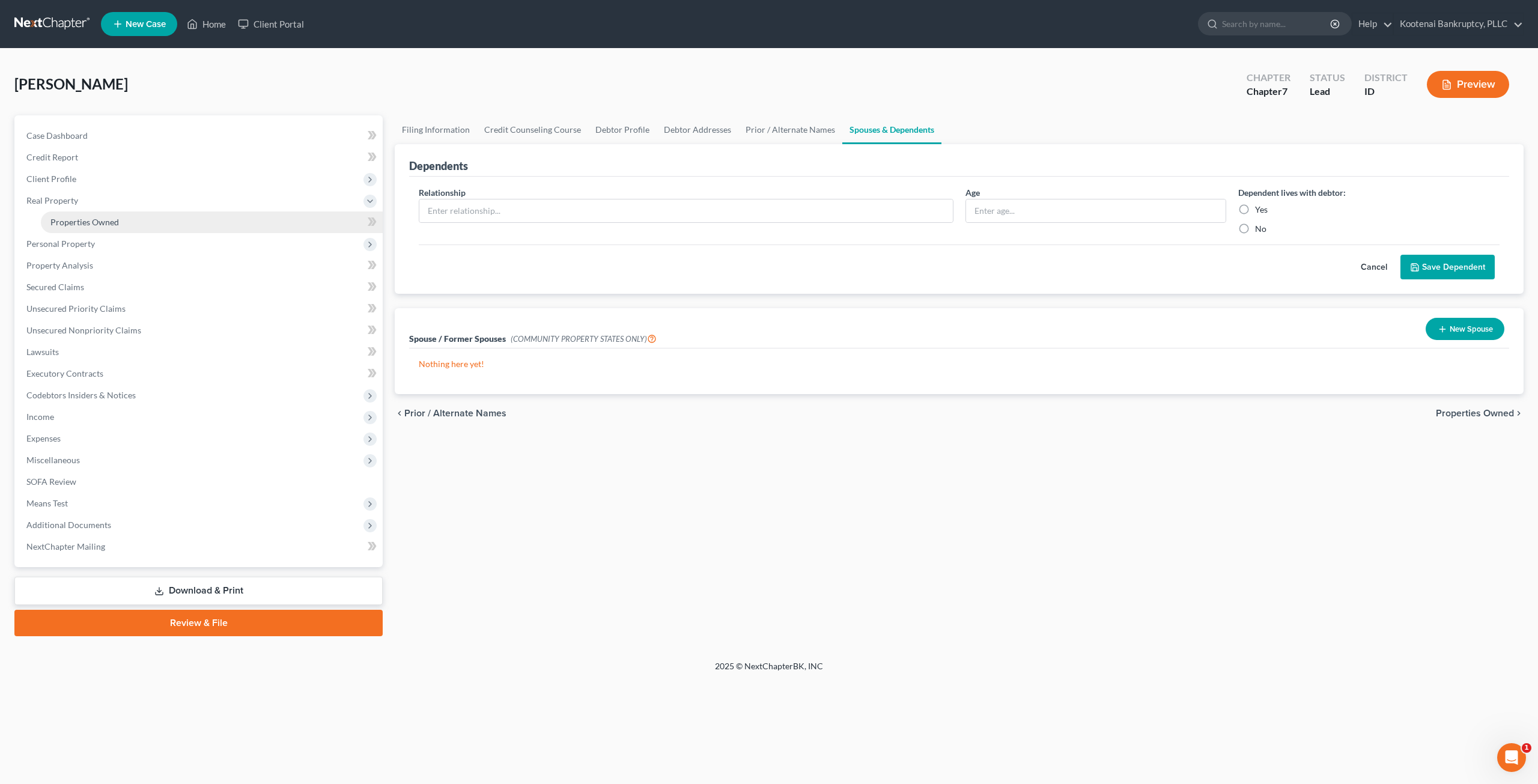
click at [118, 222] on link "Properties Owned" at bounding box center [212, 222] width 342 height 21
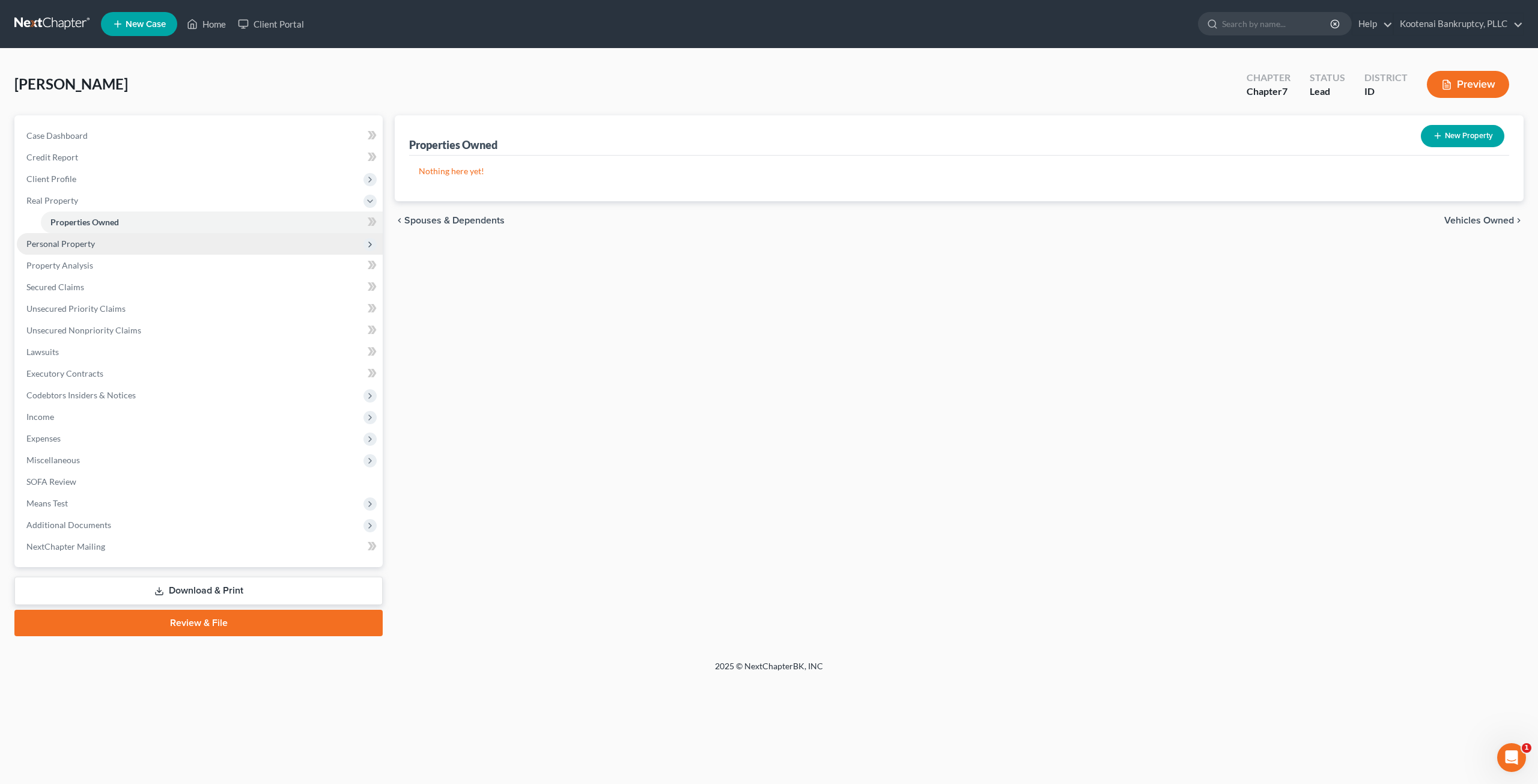
click at [131, 246] on span "Personal Property" at bounding box center [199, 243] width 366 height 21
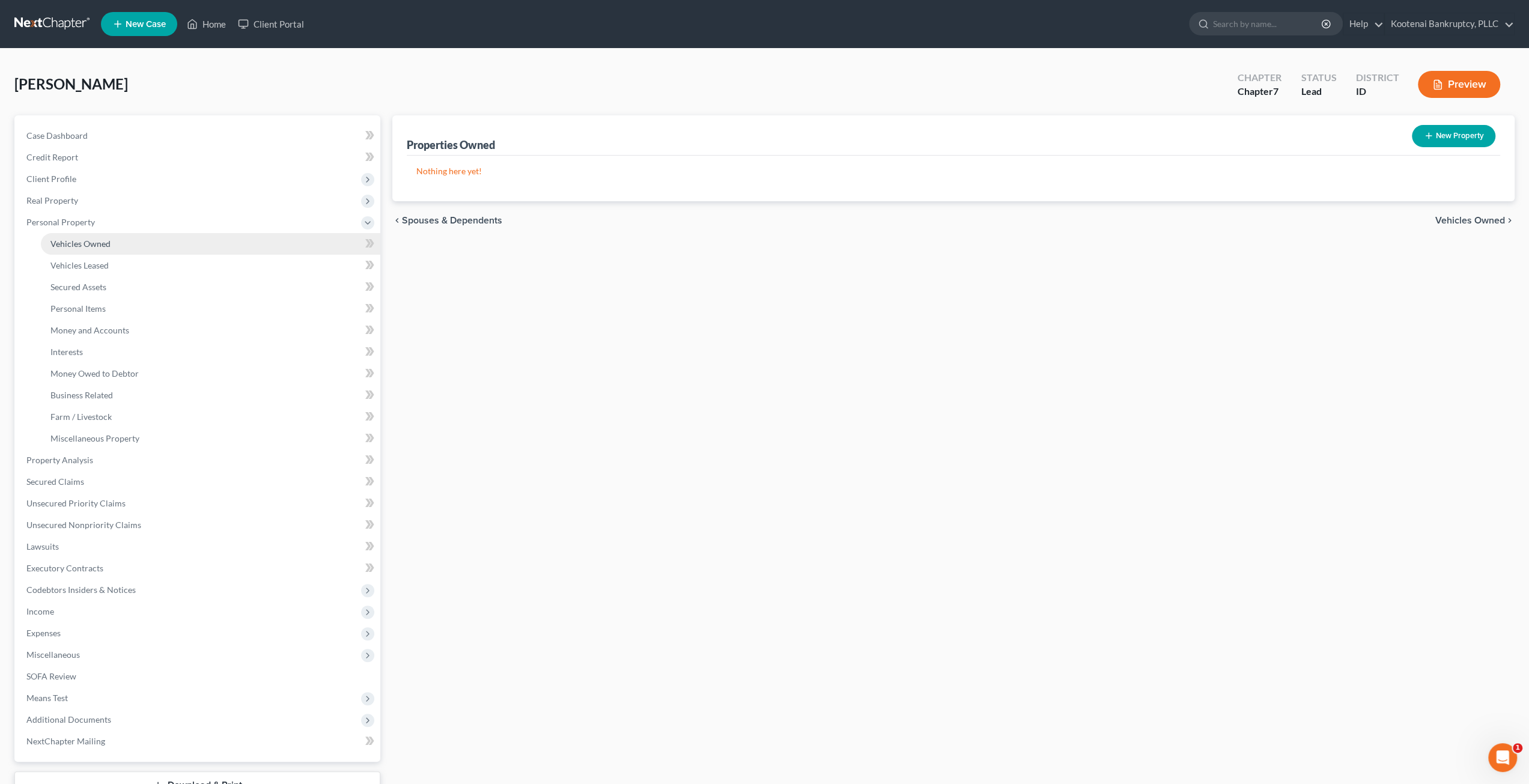
click at [131, 243] on link "Vehicles Owned" at bounding box center [210, 243] width 340 height 21
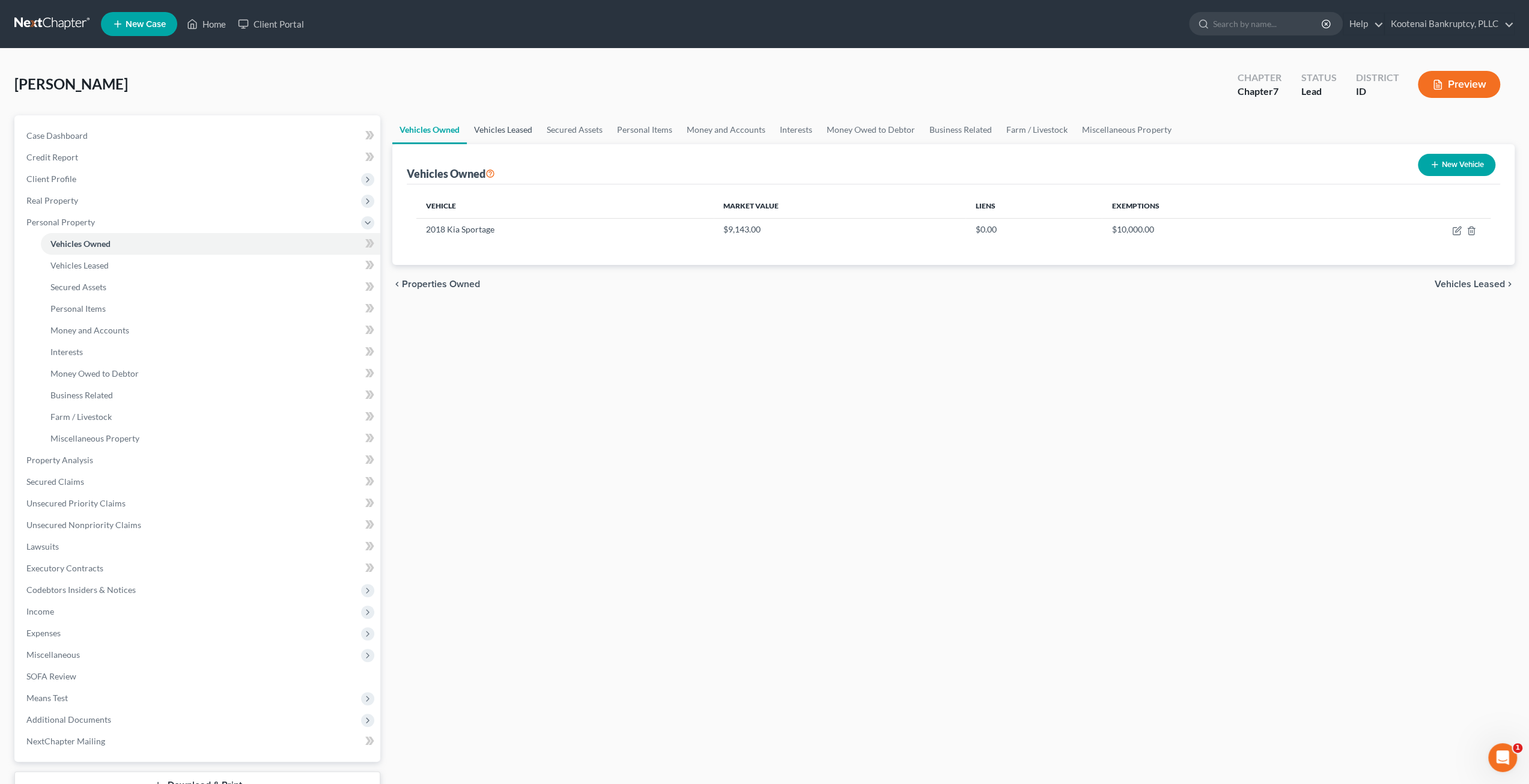
click at [523, 125] on link "Vehicles Leased" at bounding box center [503, 129] width 72 height 29
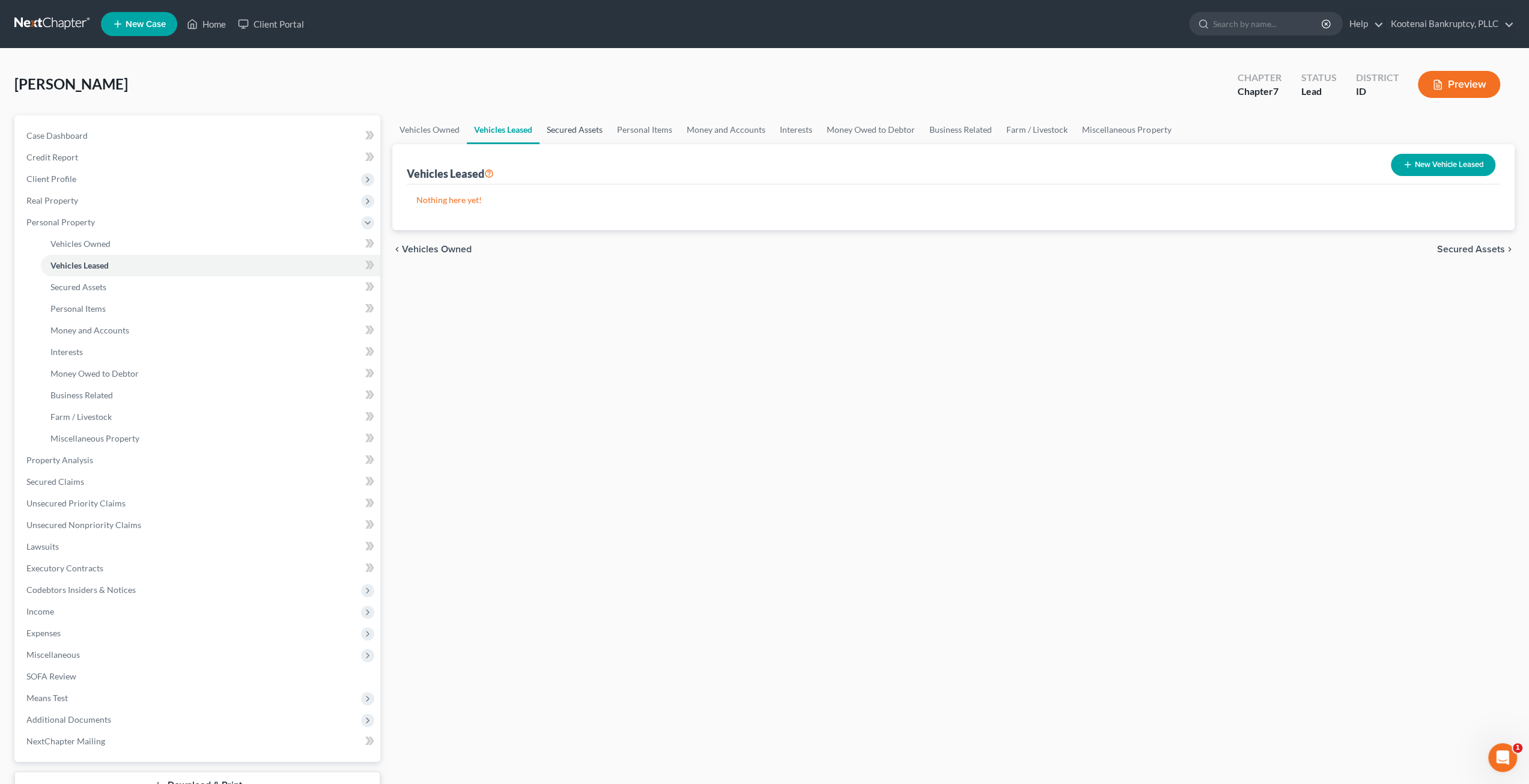
click at [573, 121] on link "Secured Assets" at bounding box center [575, 129] width 71 height 29
click at [626, 125] on link "Personal Items" at bounding box center [645, 129] width 70 height 29
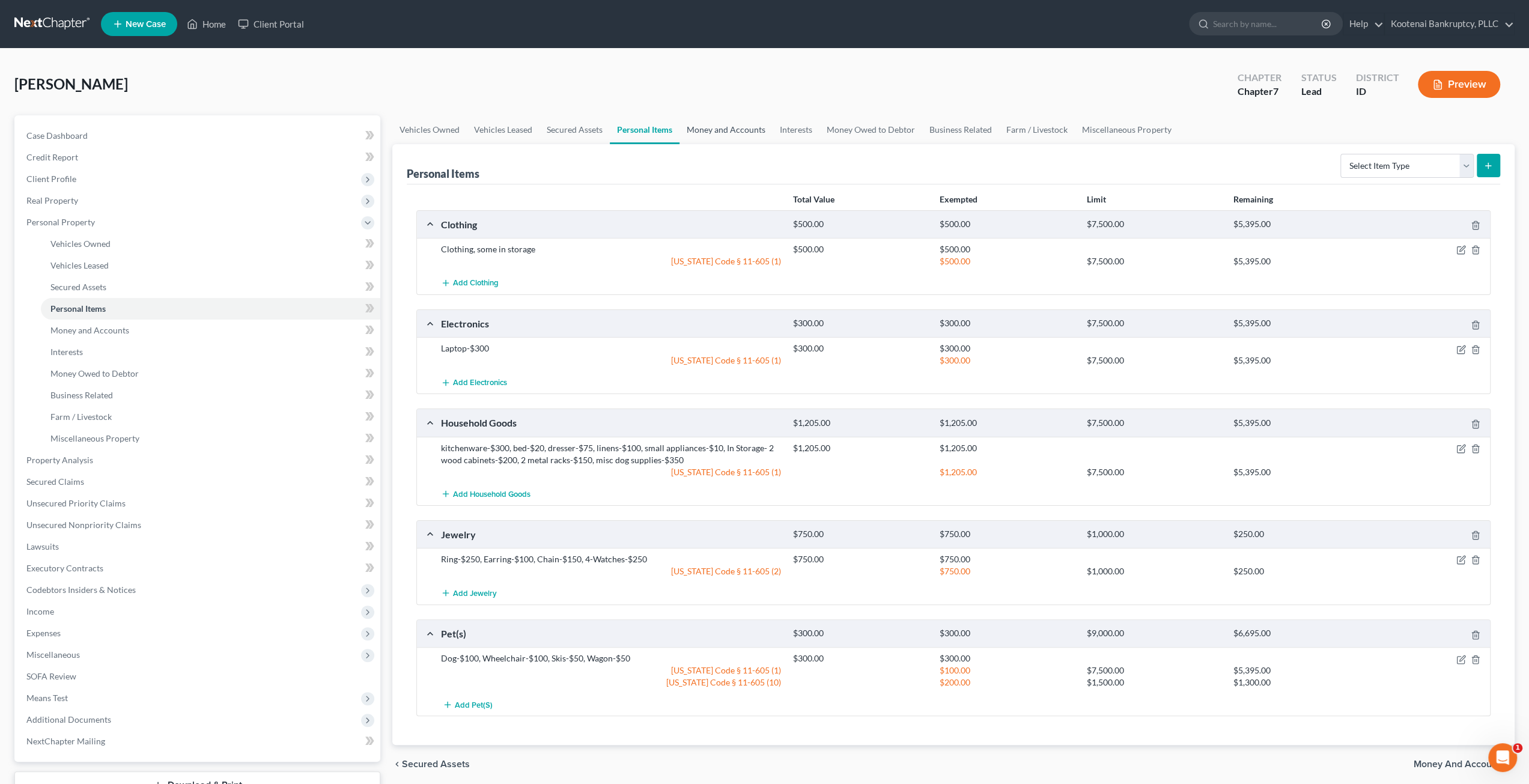
click at [708, 127] on link "Money and Accounts" at bounding box center [726, 129] width 93 height 29
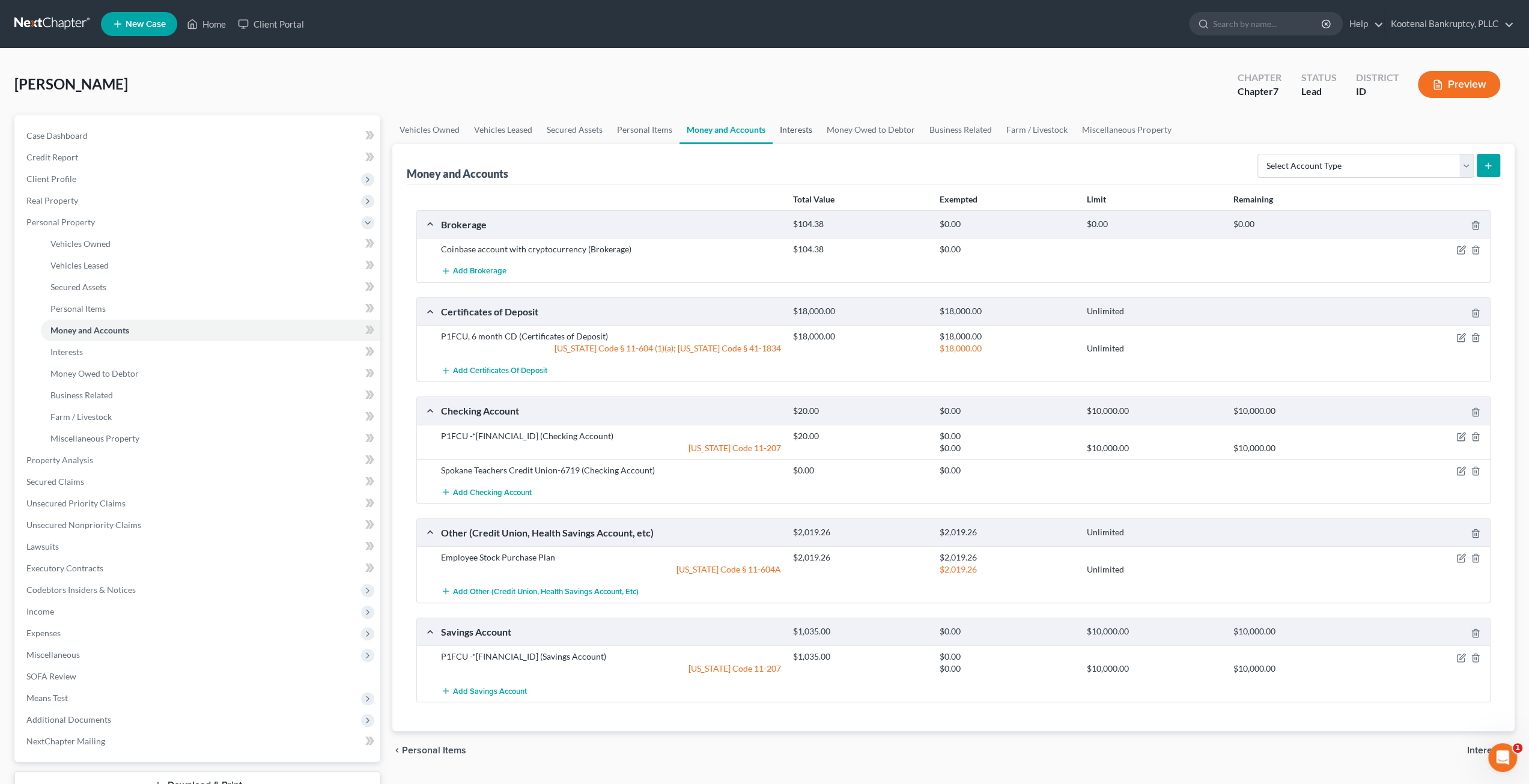
click at [788, 134] on link "Interests" at bounding box center [796, 129] width 47 height 29
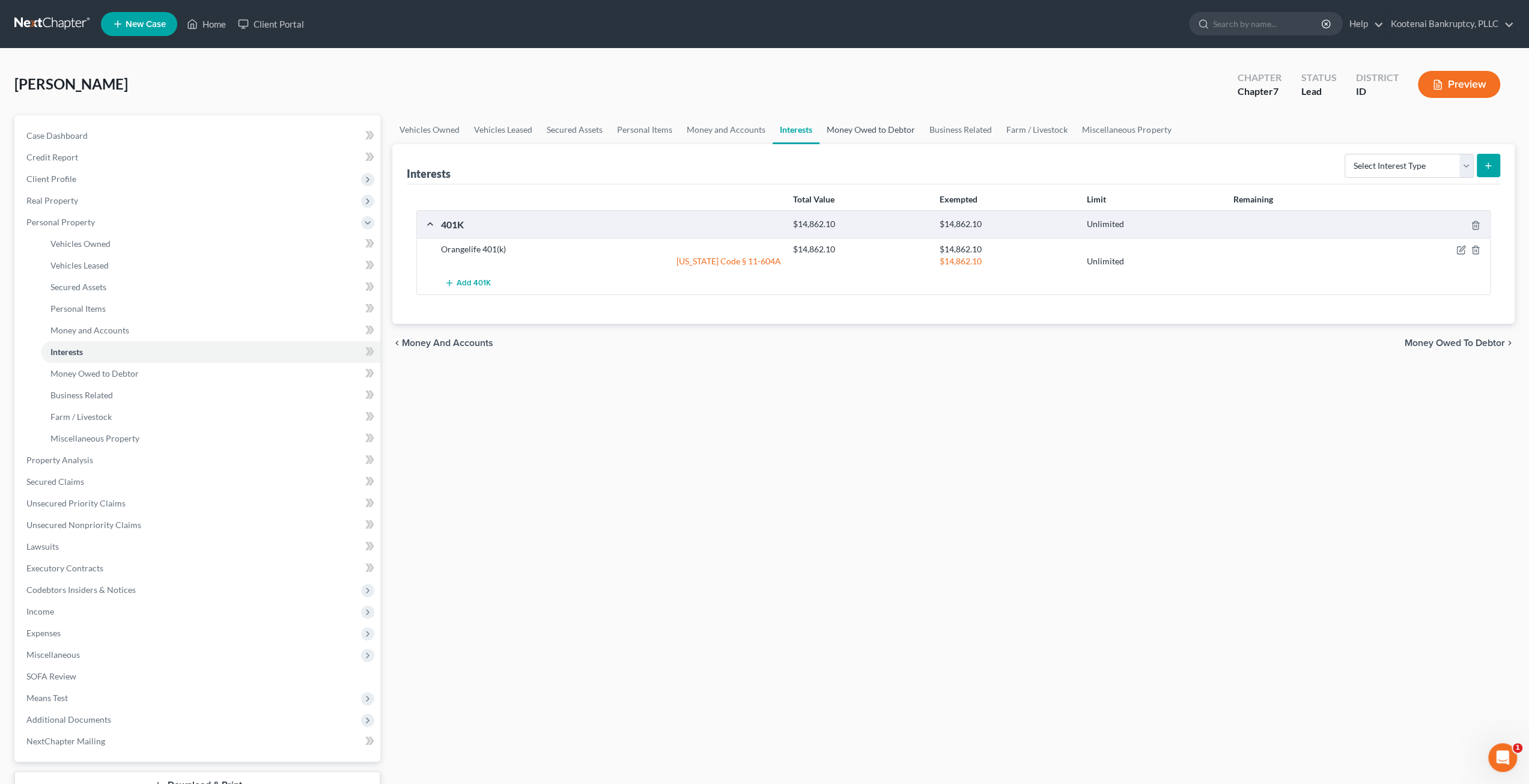
click at [872, 129] on link "Money Owed to Debtor" at bounding box center [870, 129] width 103 height 29
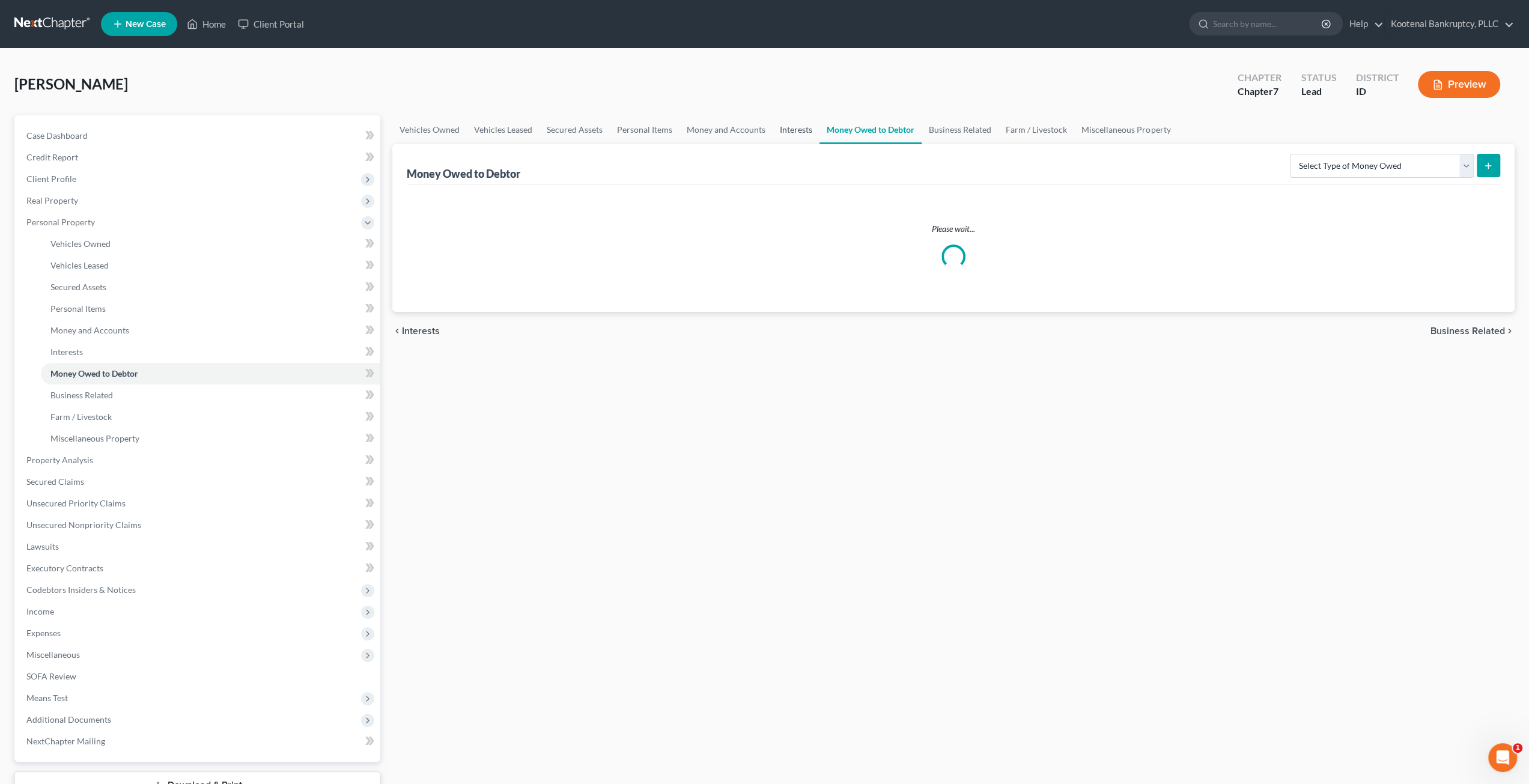
click at [797, 127] on link "Interests" at bounding box center [796, 129] width 47 height 29
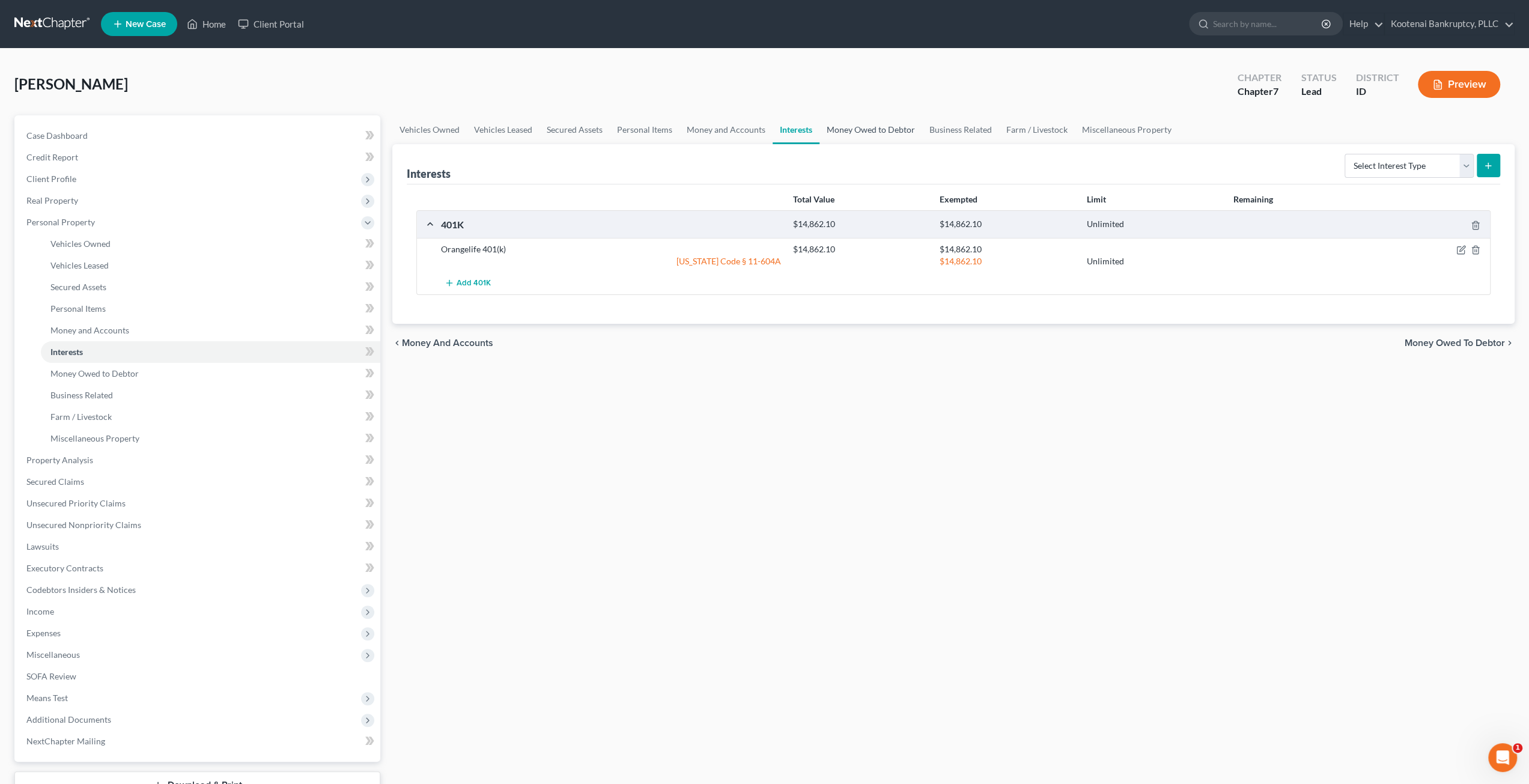
click at [872, 129] on link "Money Owed to Debtor" at bounding box center [870, 129] width 103 height 29
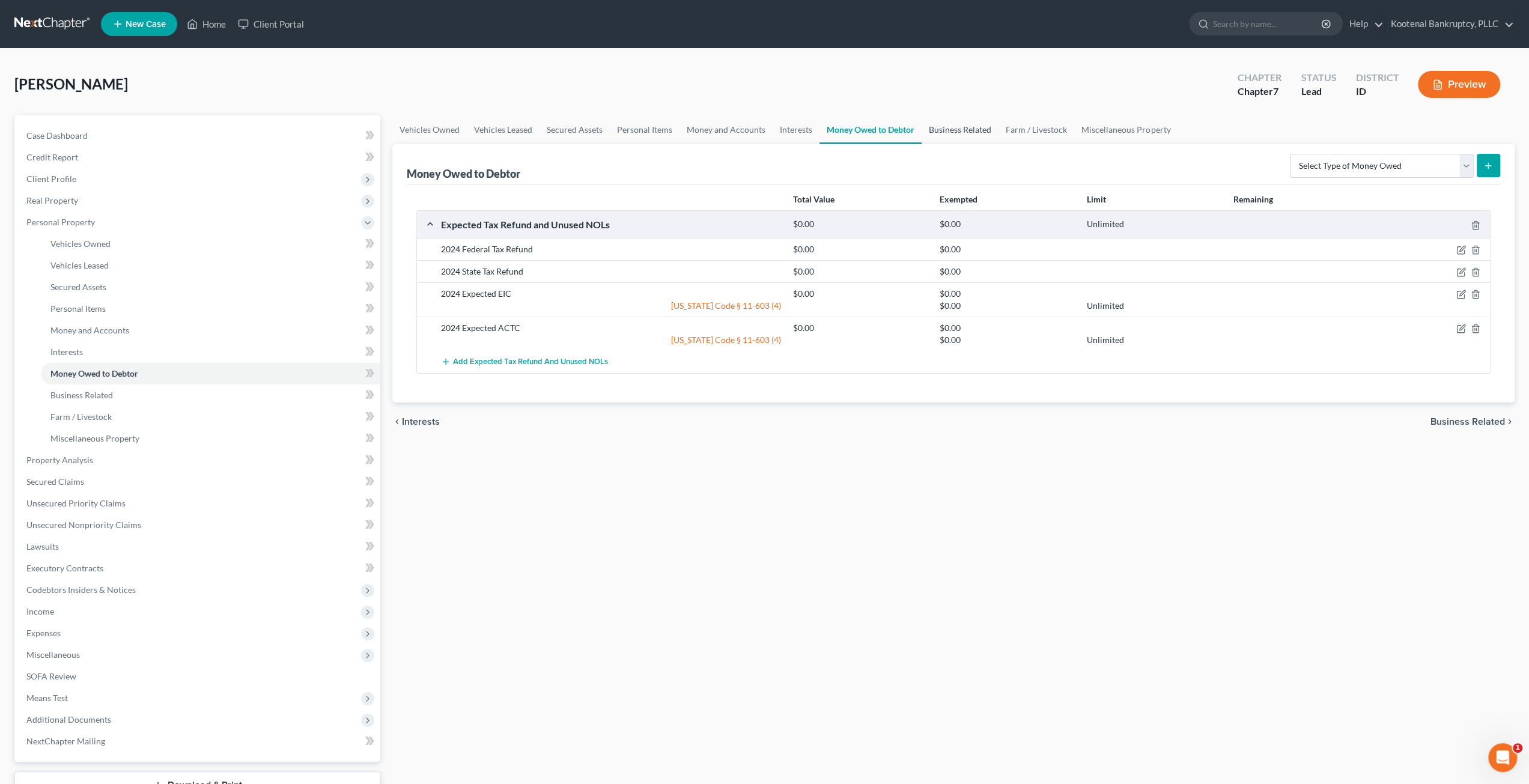
click at [957, 125] on link "Business Related" at bounding box center [960, 129] width 77 height 29
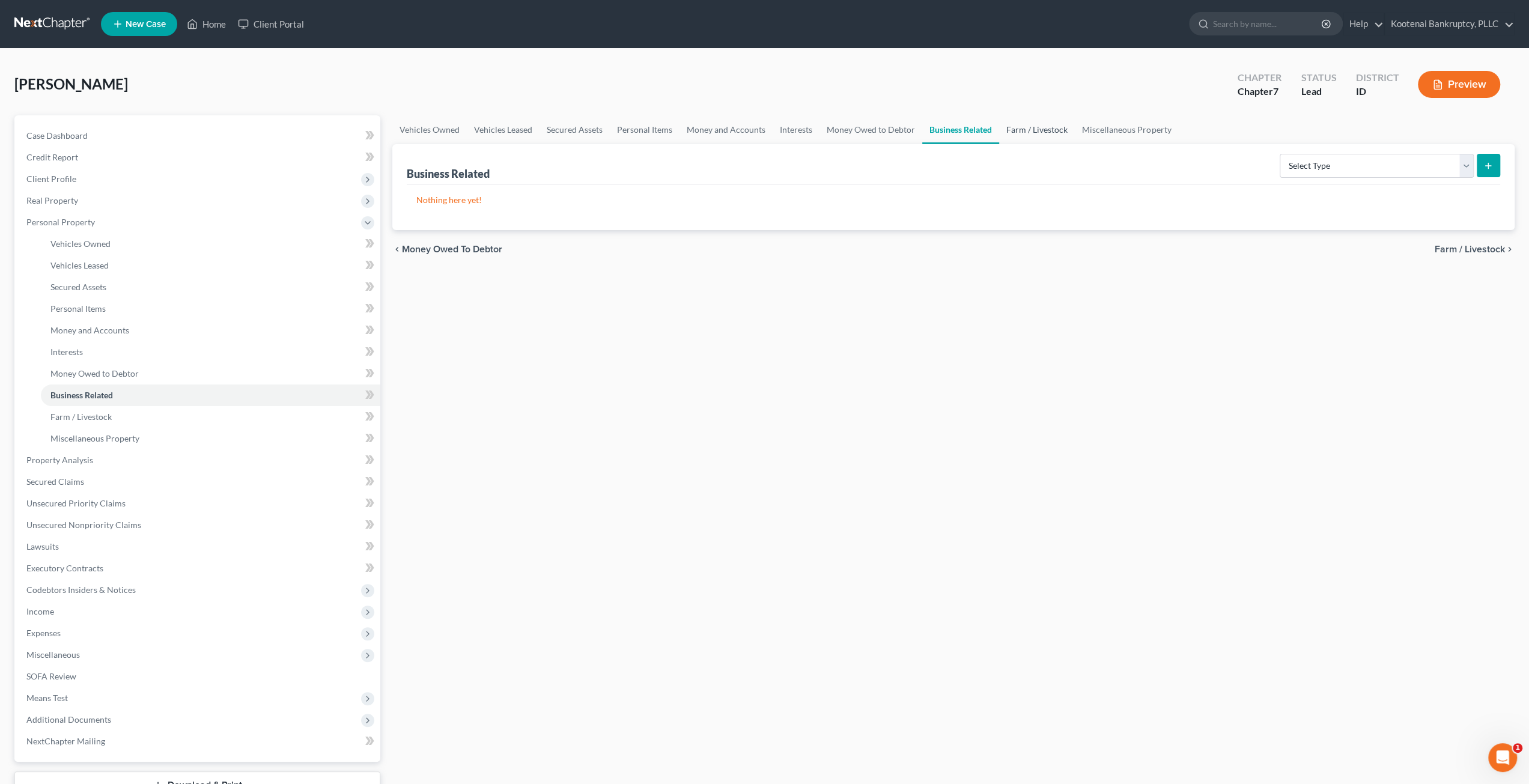
click at [1009, 129] on link "Farm / Livestock" at bounding box center [1037, 129] width 76 height 29
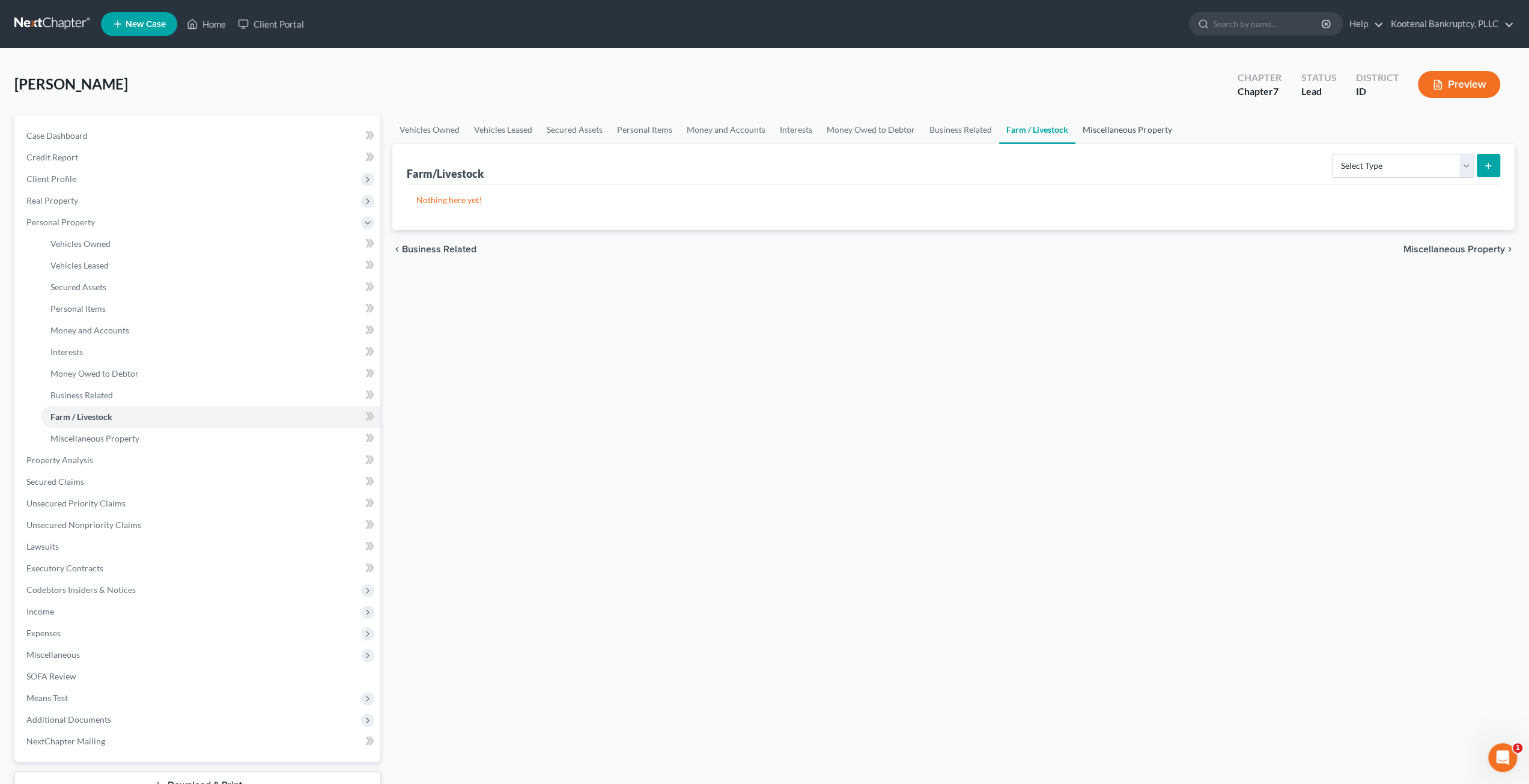
click at [1099, 134] on link "Miscellaneous Property" at bounding box center [1127, 129] width 104 height 29
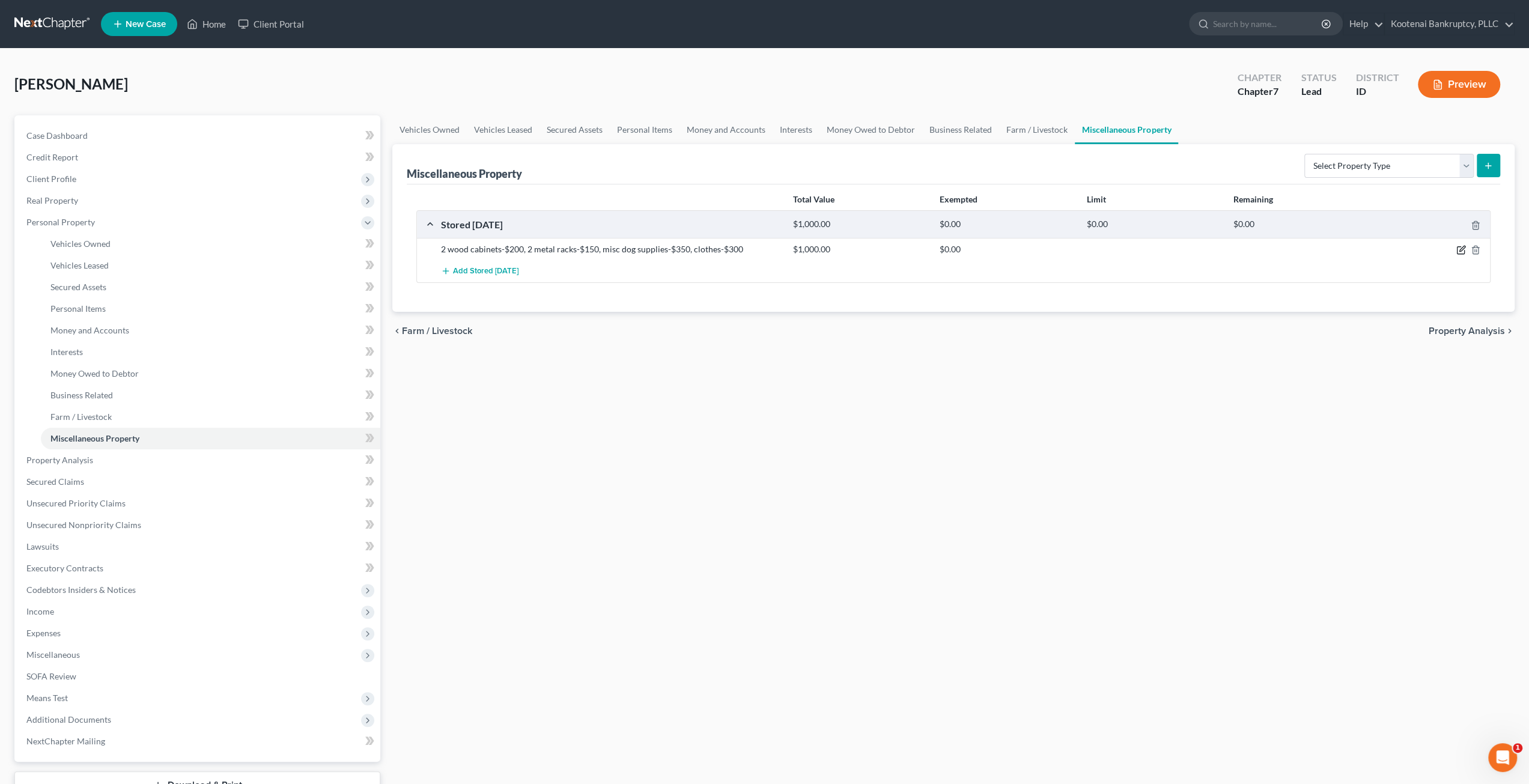
click at [1463, 248] on icon "button" at bounding box center [1462, 249] width 5 height 5
select select "13"
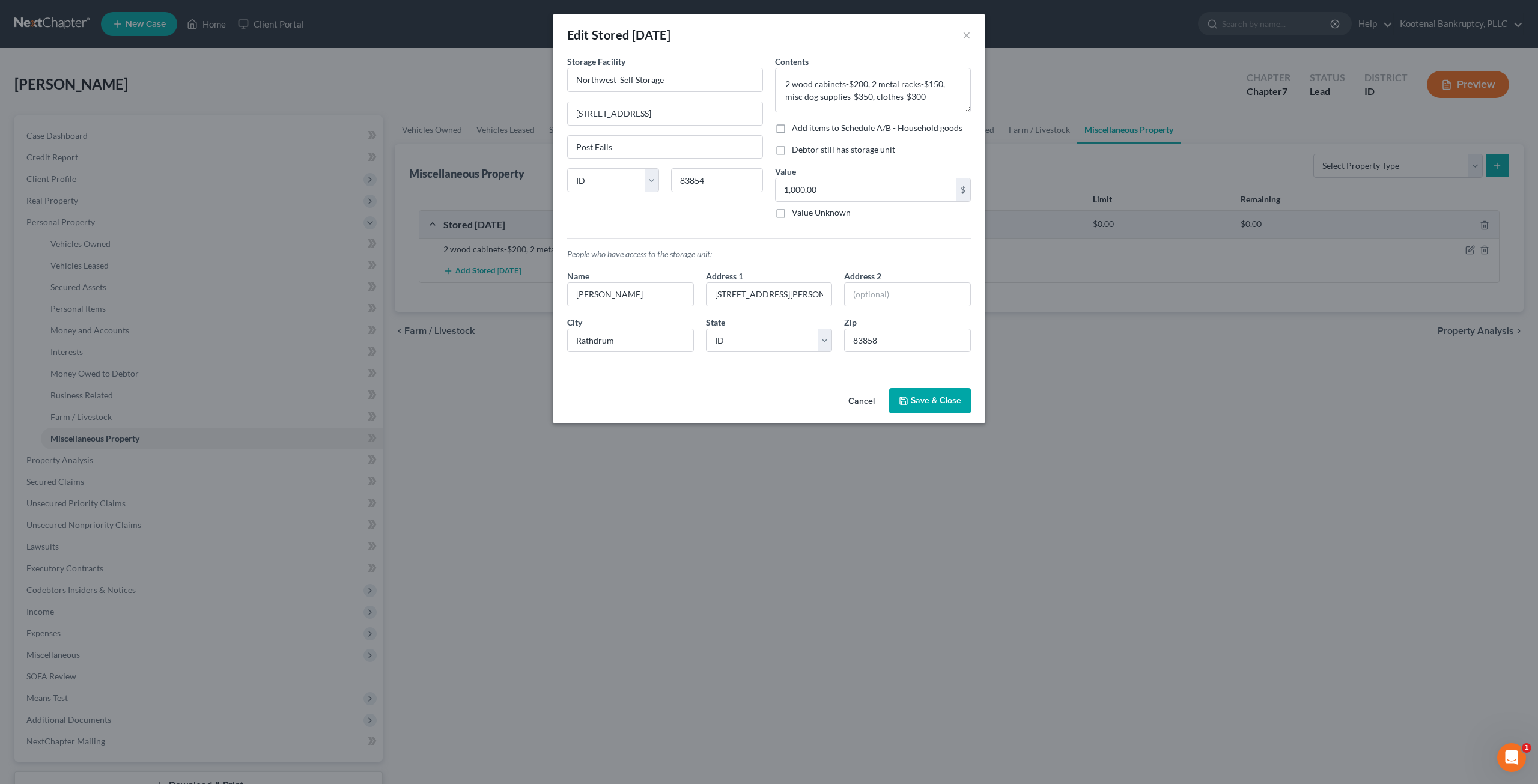
click at [852, 398] on button "Cancel" at bounding box center [861, 401] width 46 height 24
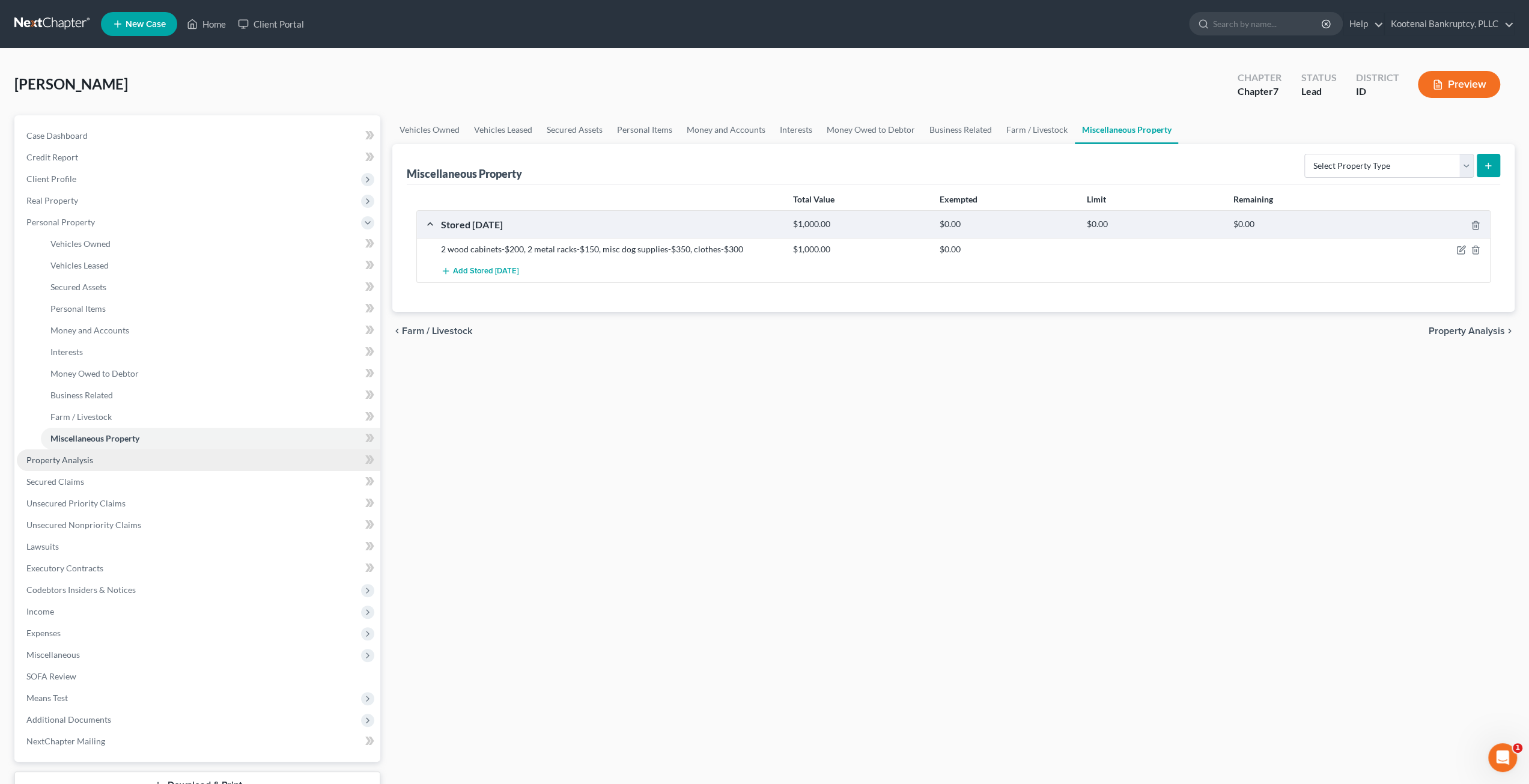
click at [96, 453] on link "Property Analysis" at bounding box center [199, 459] width 364 height 21
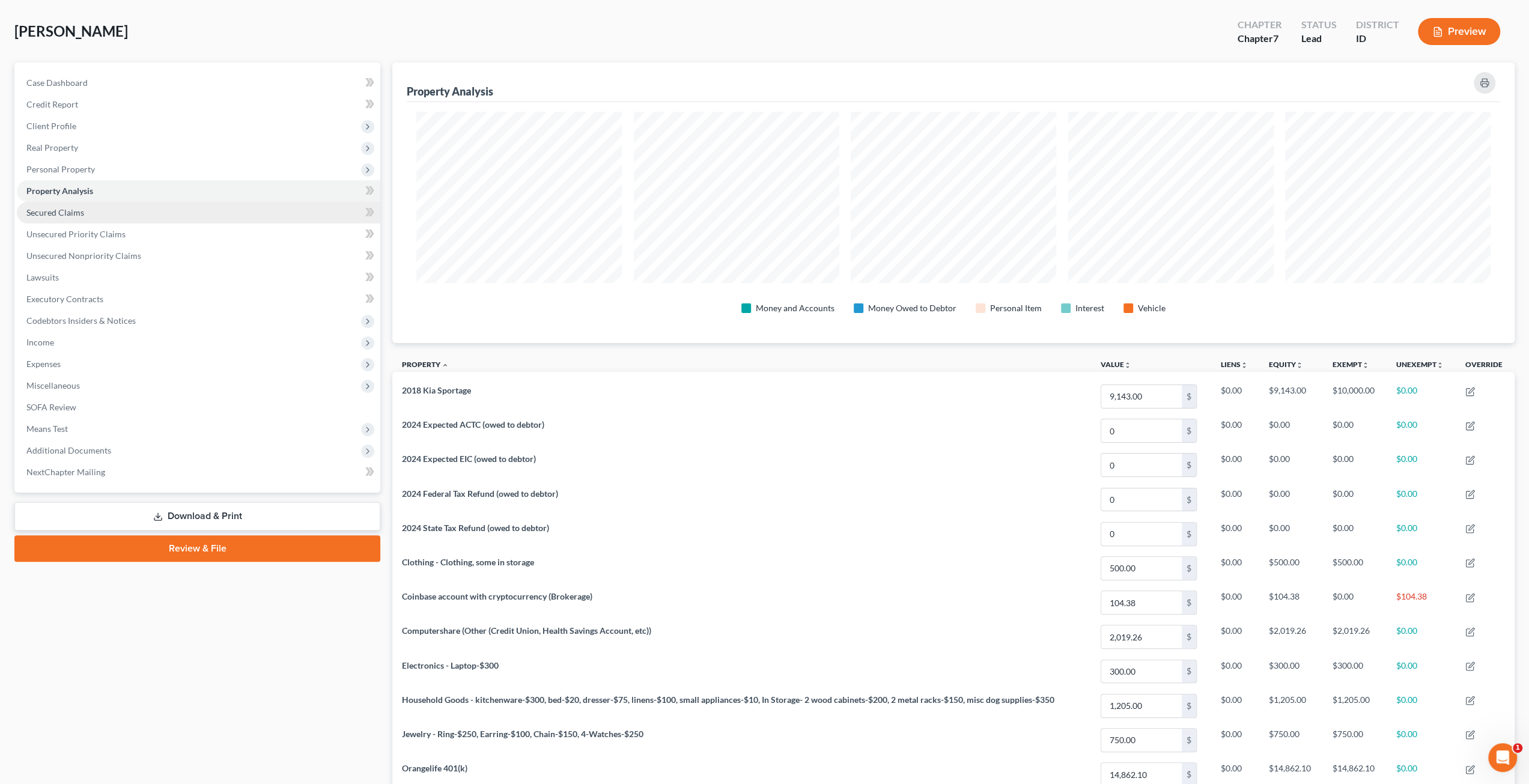
scroll to position [42, 0]
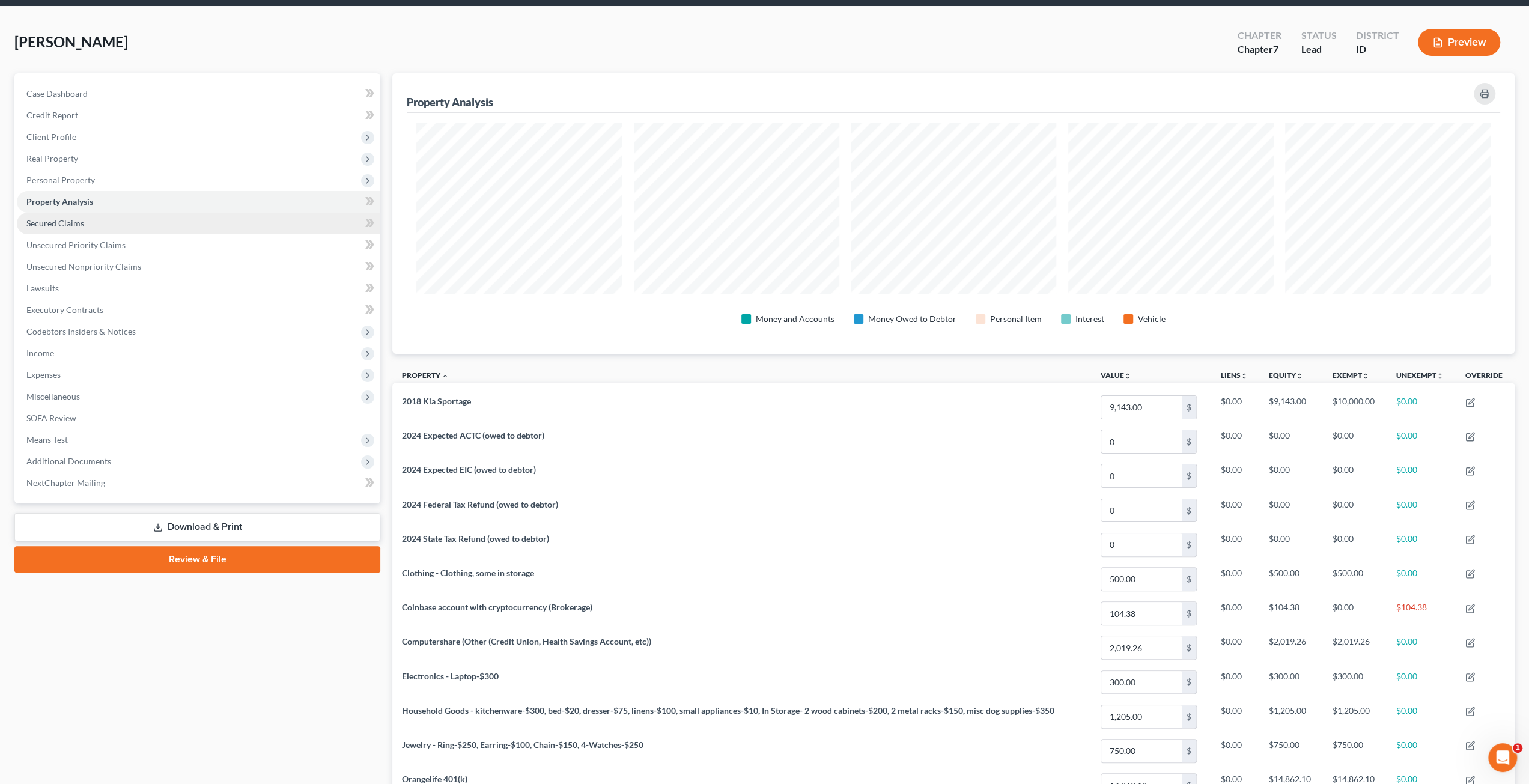
click at [73, 219] on span "Secured Claims" at bounding box center [55, 223] width 58 height 10
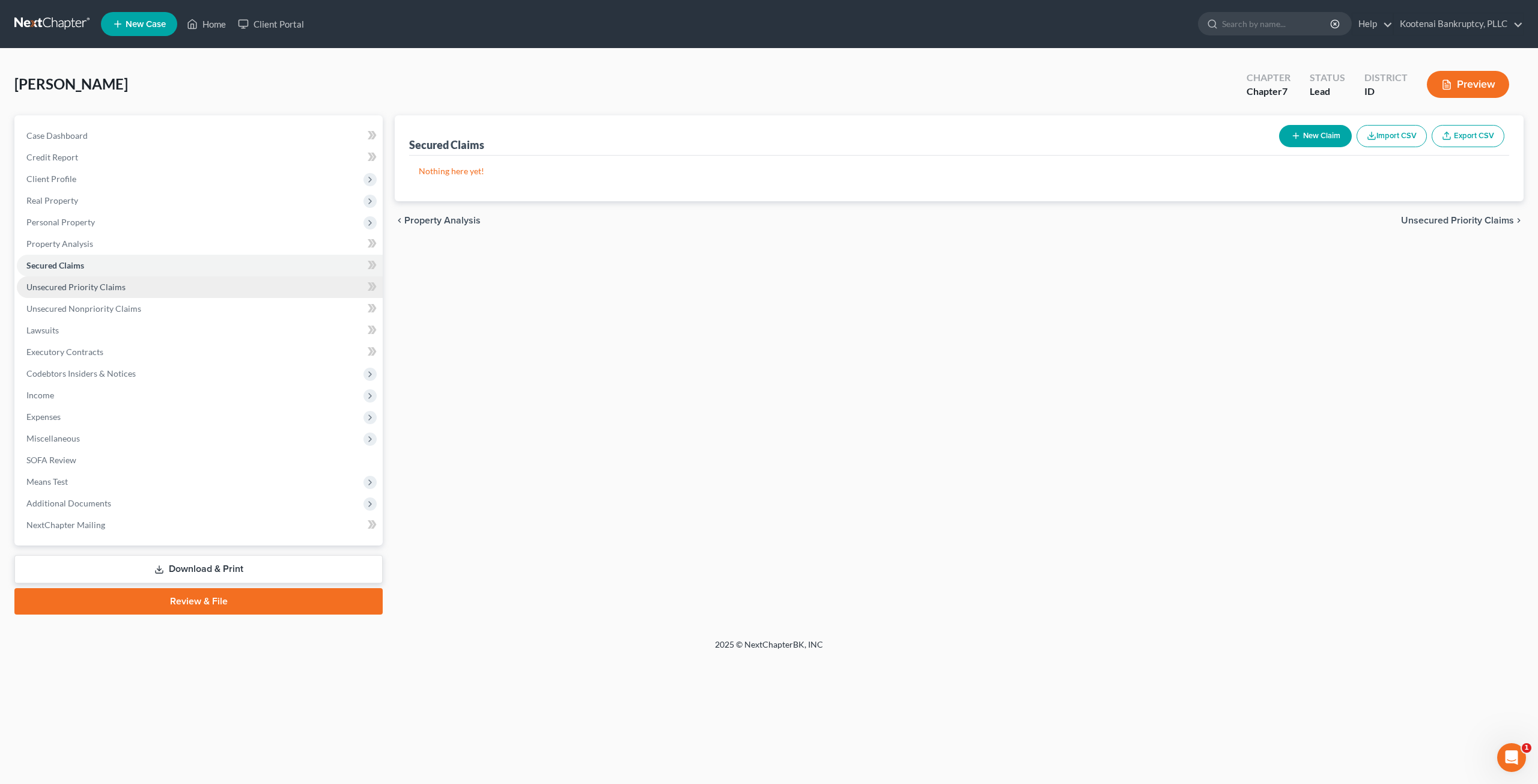
click at [167, 287] on link "Unsecured Priority Claims" at bounding box center [199, 287] width 366 height 21
click at [171, 305] on link "Unsecured Nonpriority Claims" at bounding box center [199, 309] width 366 height 21
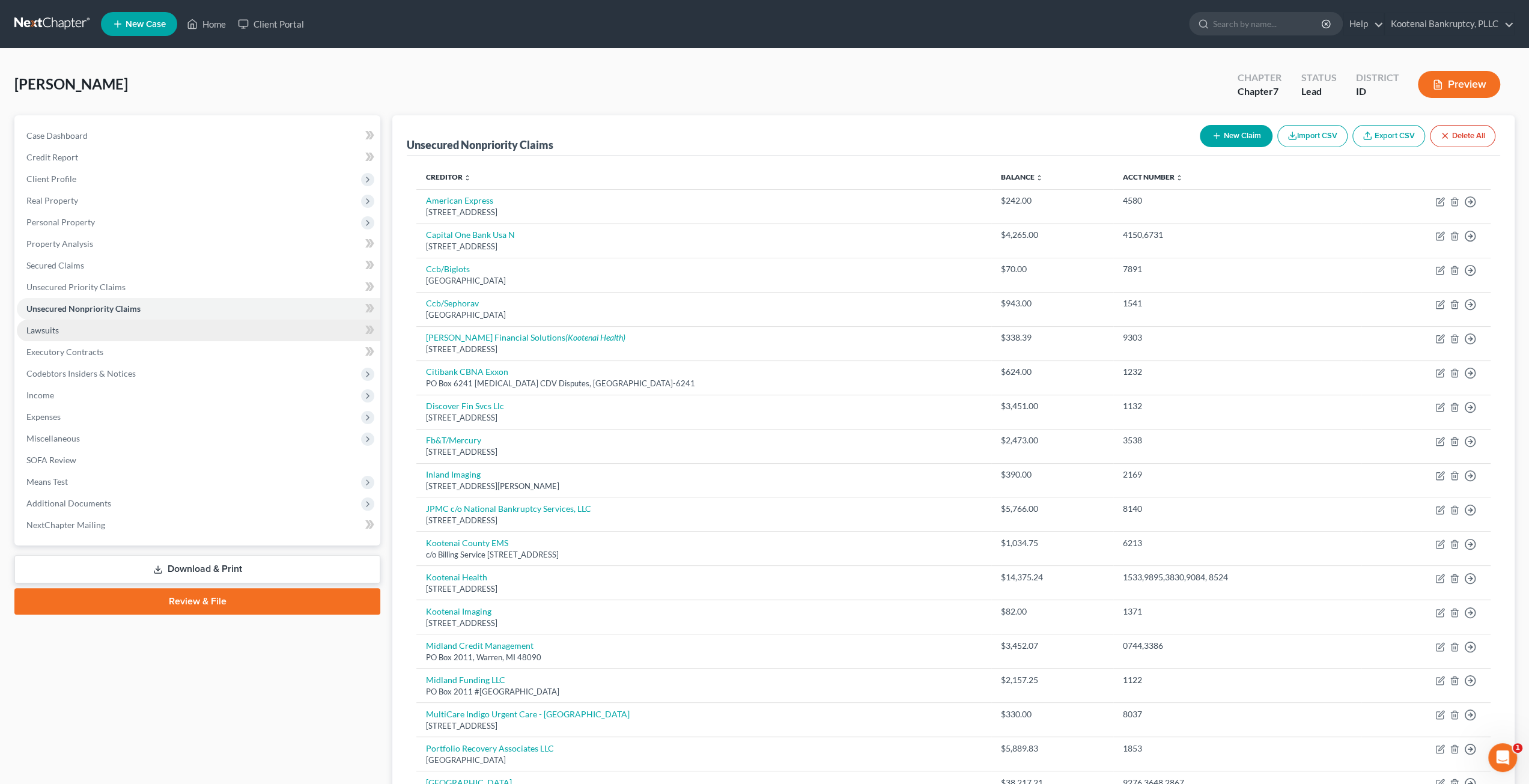
click at [116, 331] on link "Lawsuits" at bounding box center [199, 330] width 364 height 21
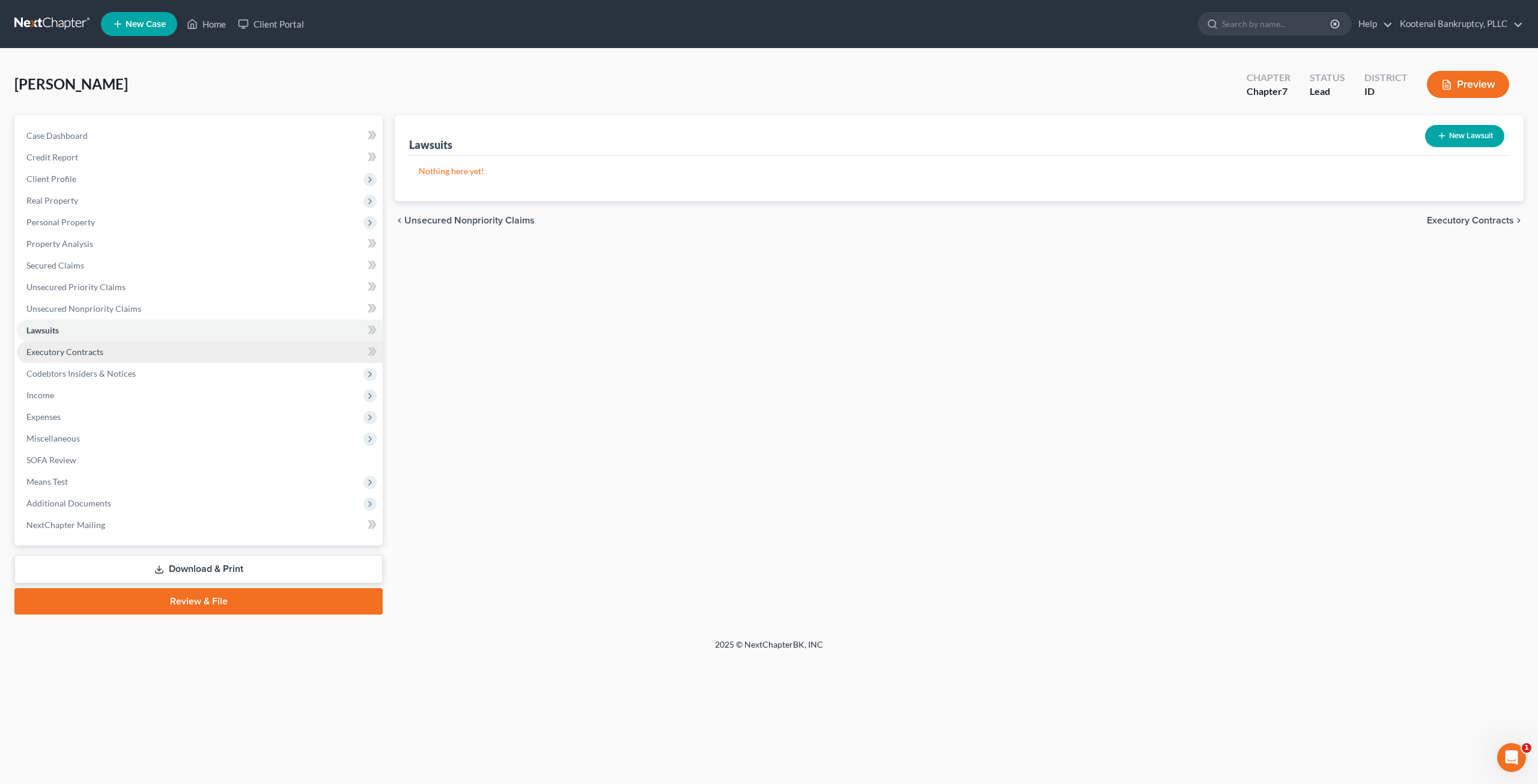
click at [184, 350] on link "Executory Contracts" at bounding box center [199, 351] width 366 height 21
click at [223, 371] on span "Codebtors Insiders & Notices" at bounding box center [199, 373] width 366 height 21
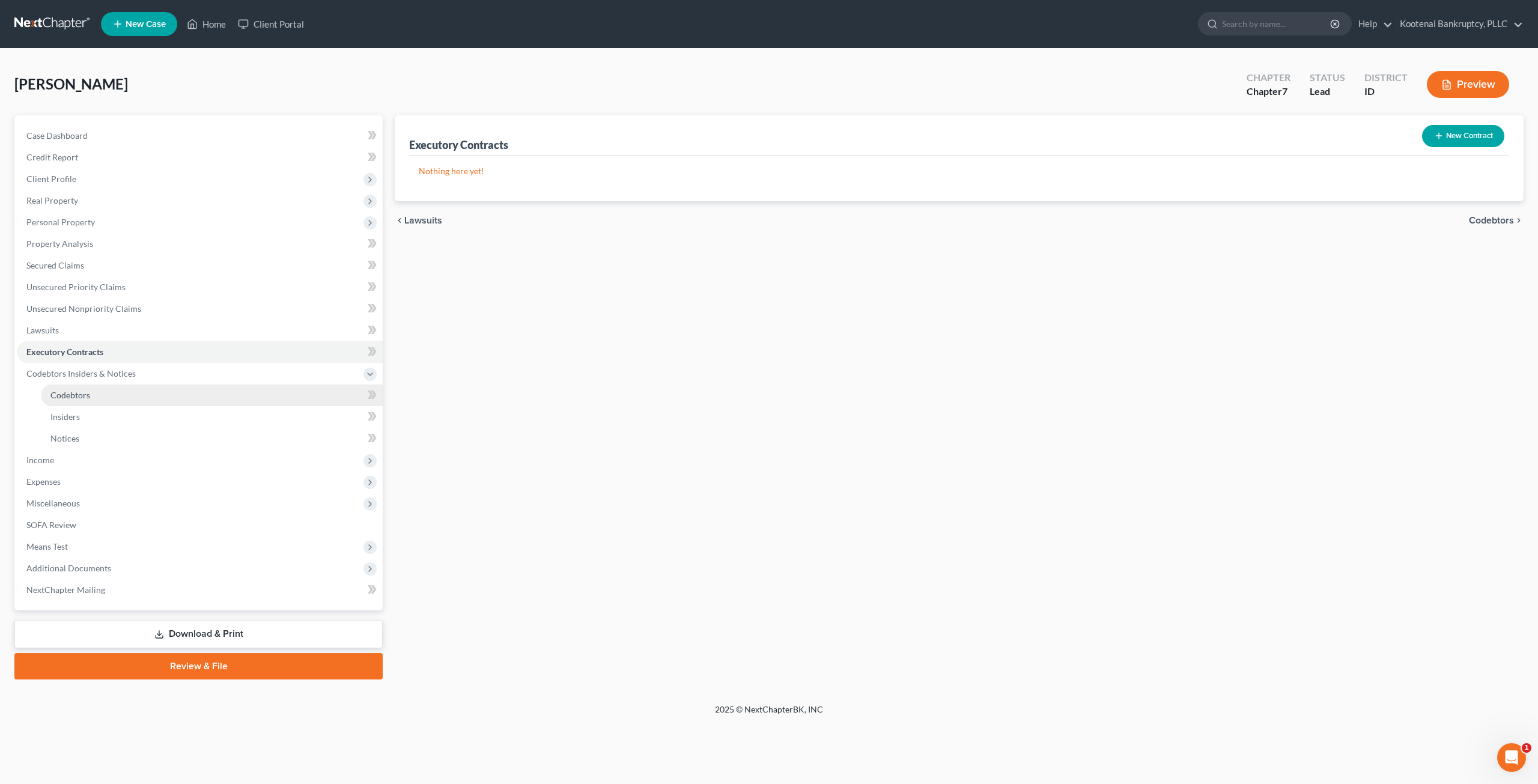
click at [221, 394] on link "Codebtors" at bounding box center [212, 395] width 342 height 21
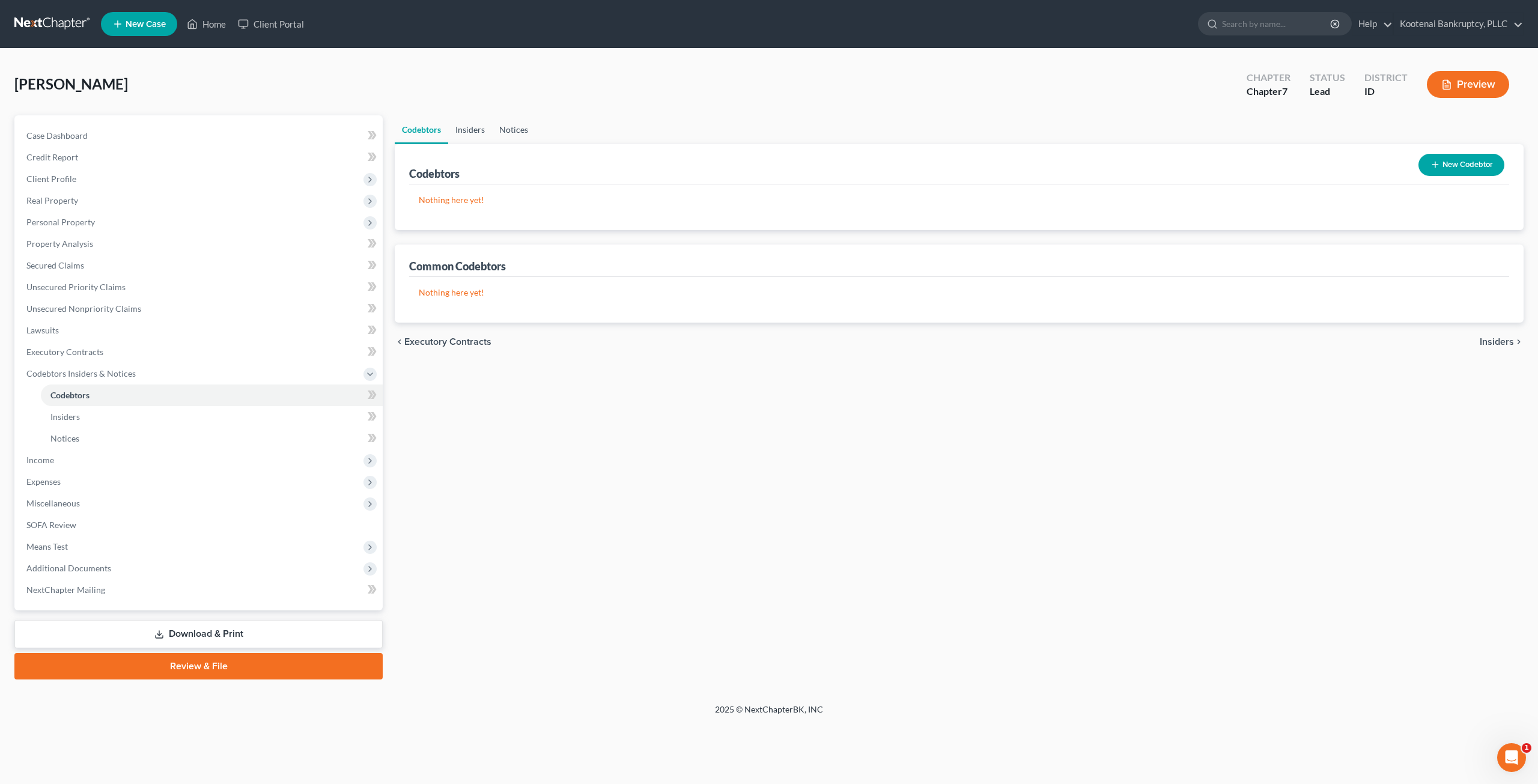
click at [475, 136] on link "Insiders" at bounding box center [470, 129] width 44 height 29
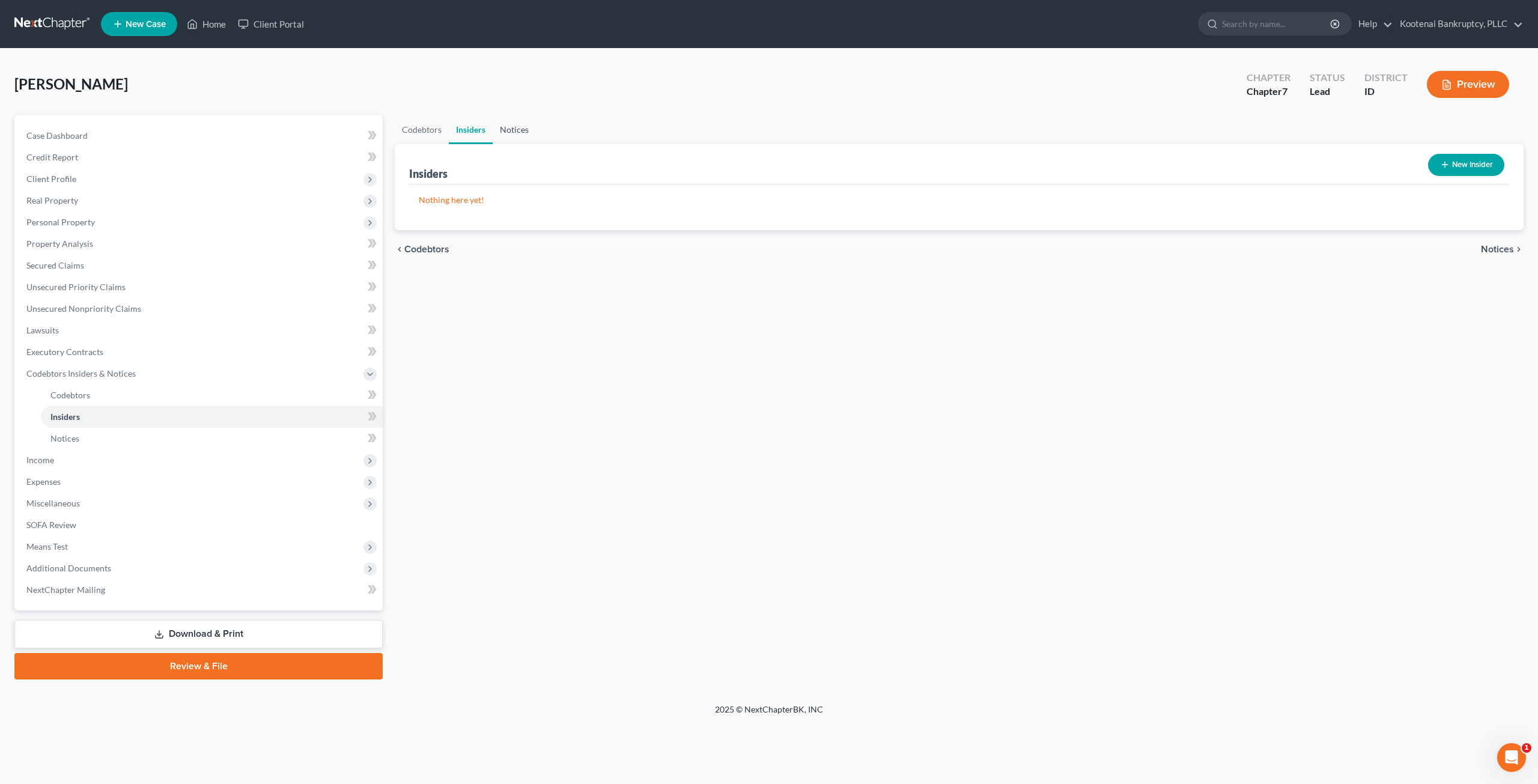
click at [508, 129] on link "Notices" at bounding box center [514, 129] width 43 height 29
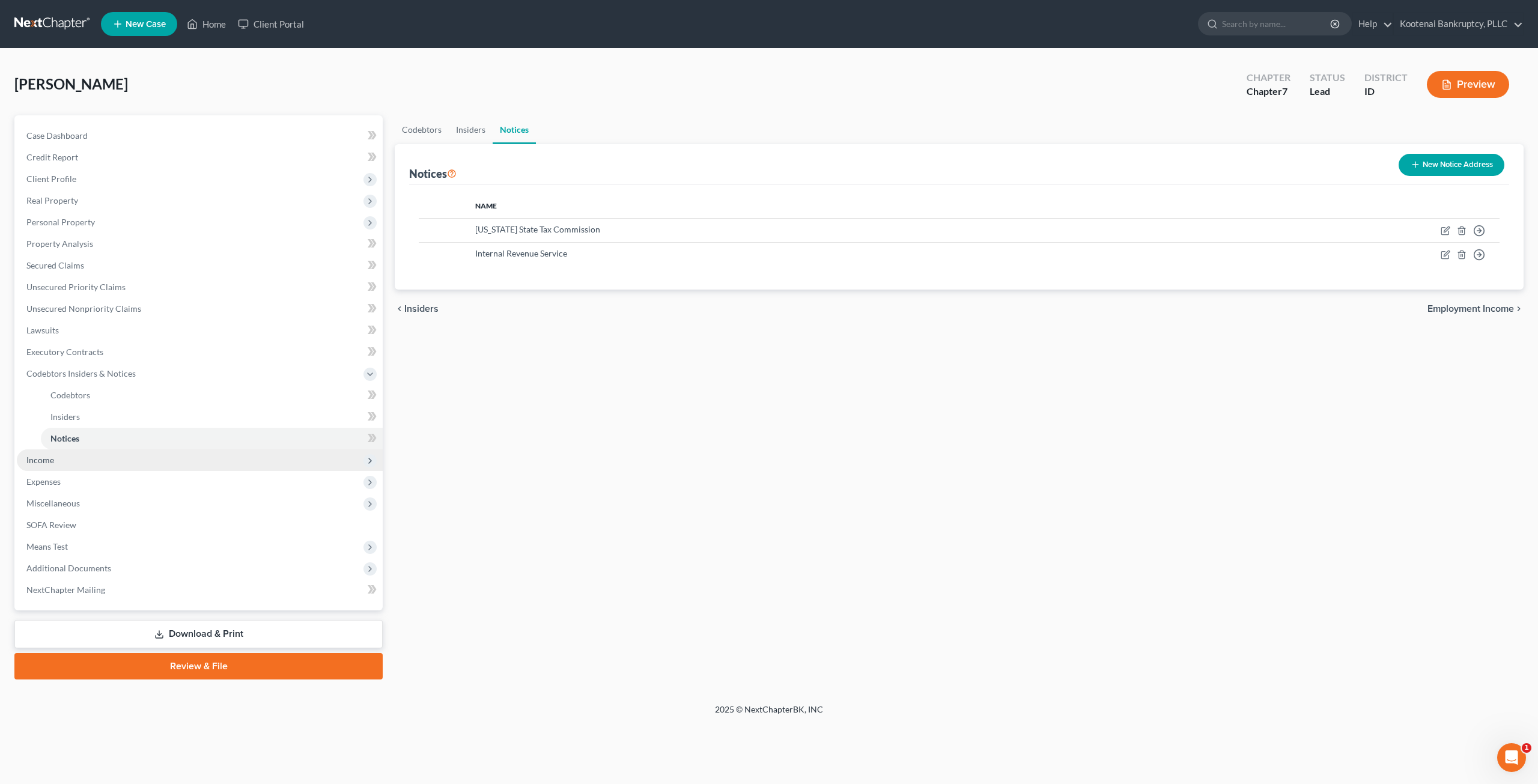
click at [71, 457] on span "Income" at bounding box center [199, 459] width 366 height 21
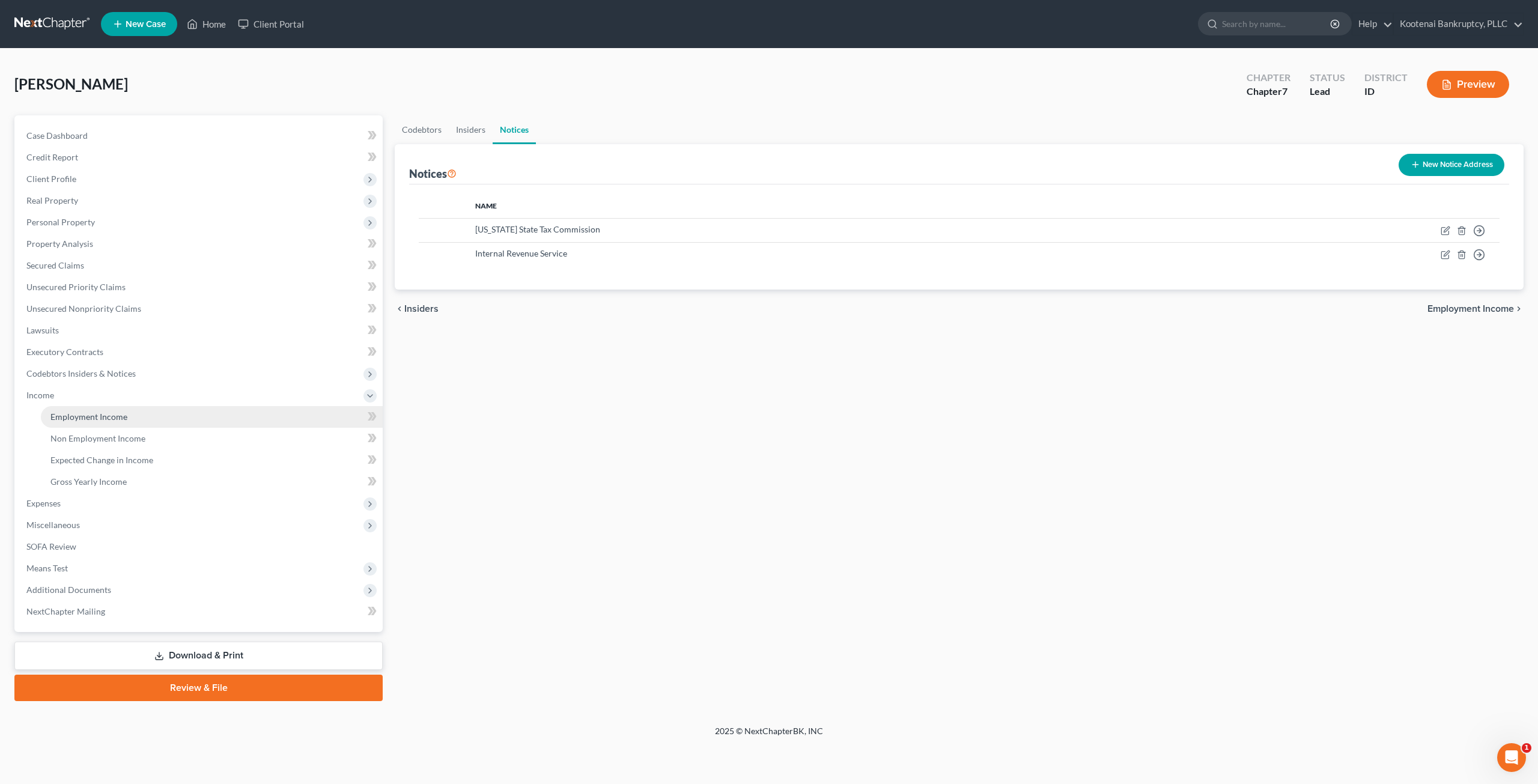
click at [146, 420] on link "Employment Income" at bounding box center [212, 417] width 342 height 21
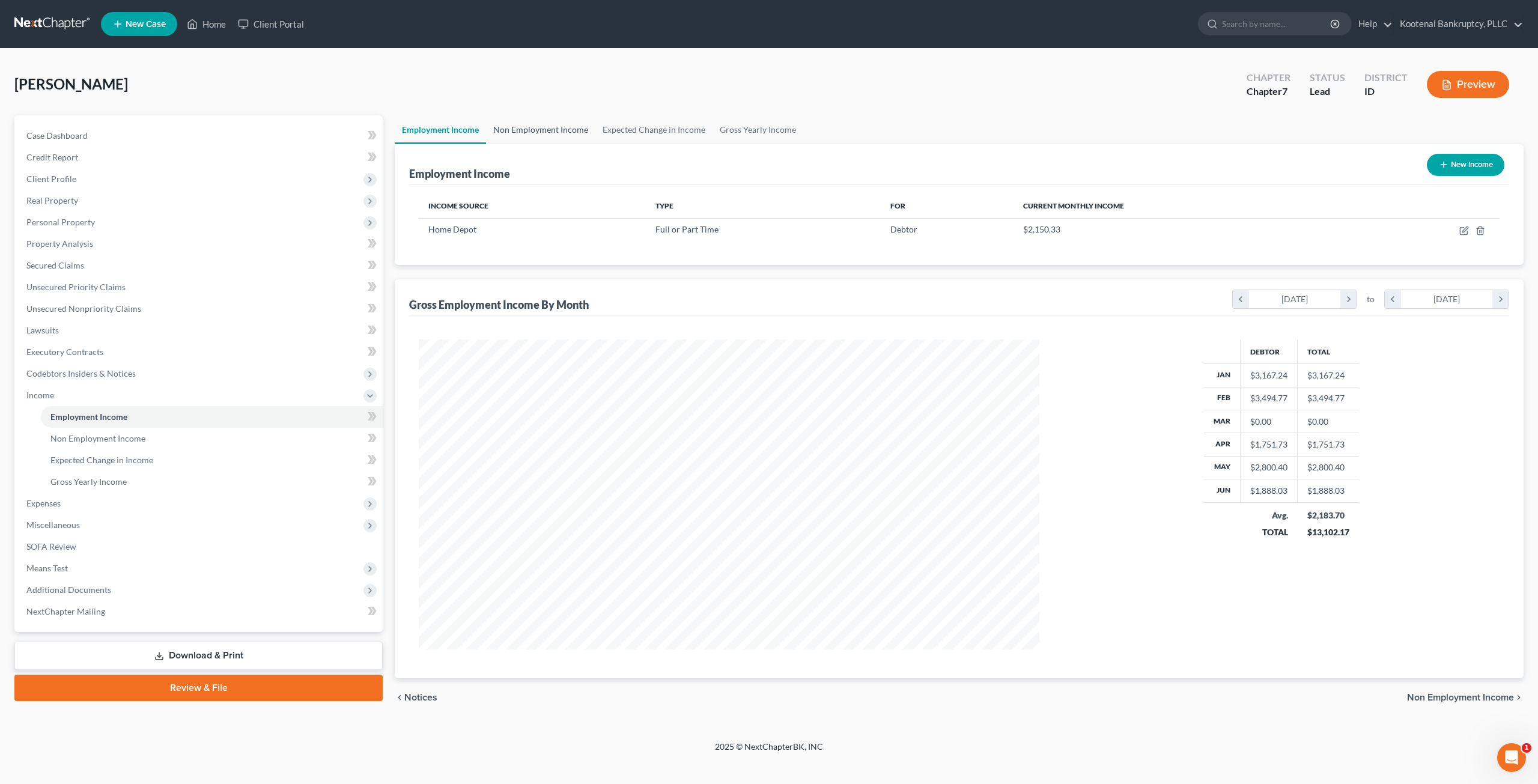
scroll to position [310, 644]
click at [545, 120] on link "Non Employment Income" at bounding box center [540, 129] width 109 height 29
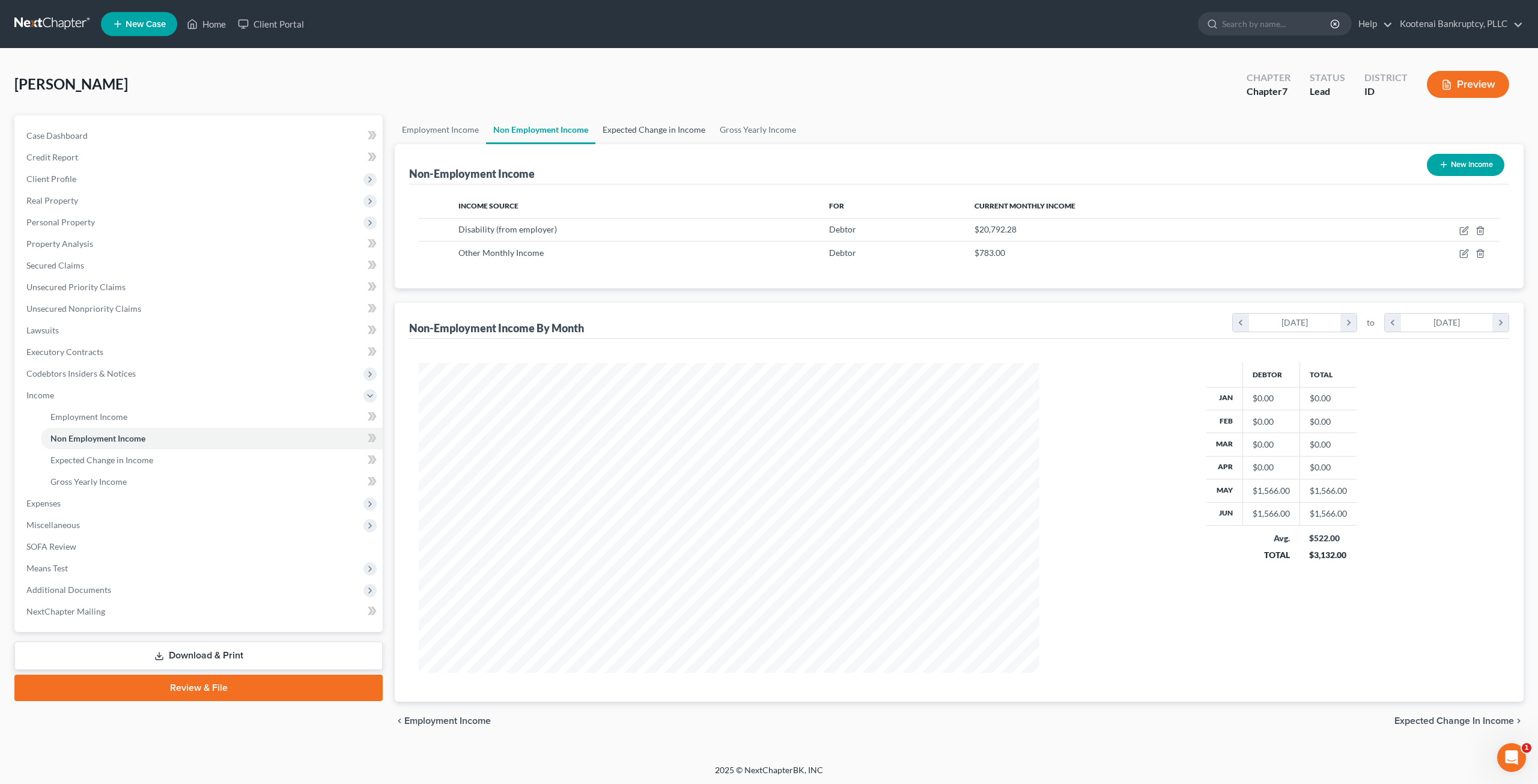
scroll to position [310, 644]
click at [1463, 249] on icon "button" at bounding box center [1464, 253] width 10 height 10
select select "13"
select select "0"
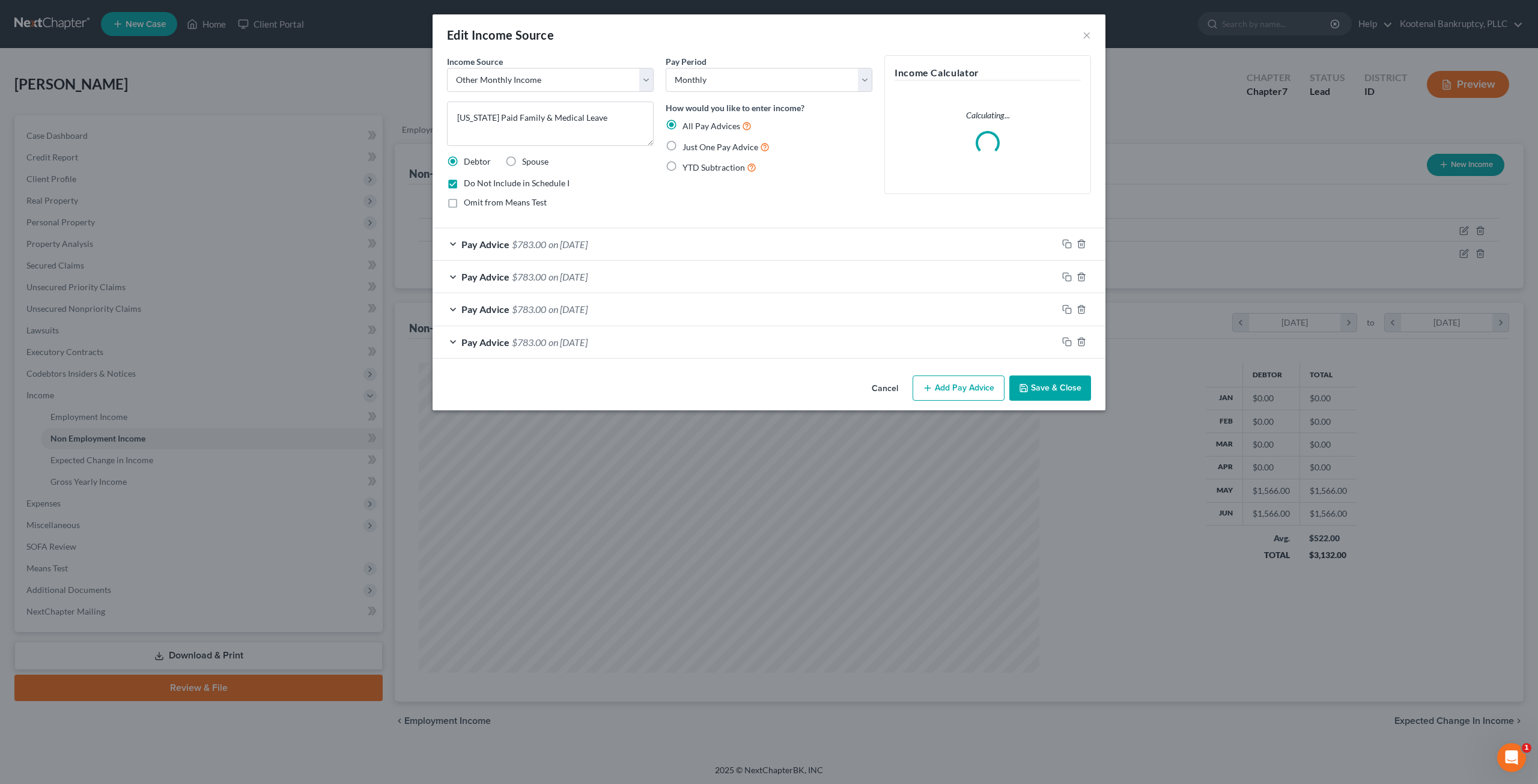
click at [886, 391] on button "Cancel" at bounding box center [884, 388] width 46 height 24
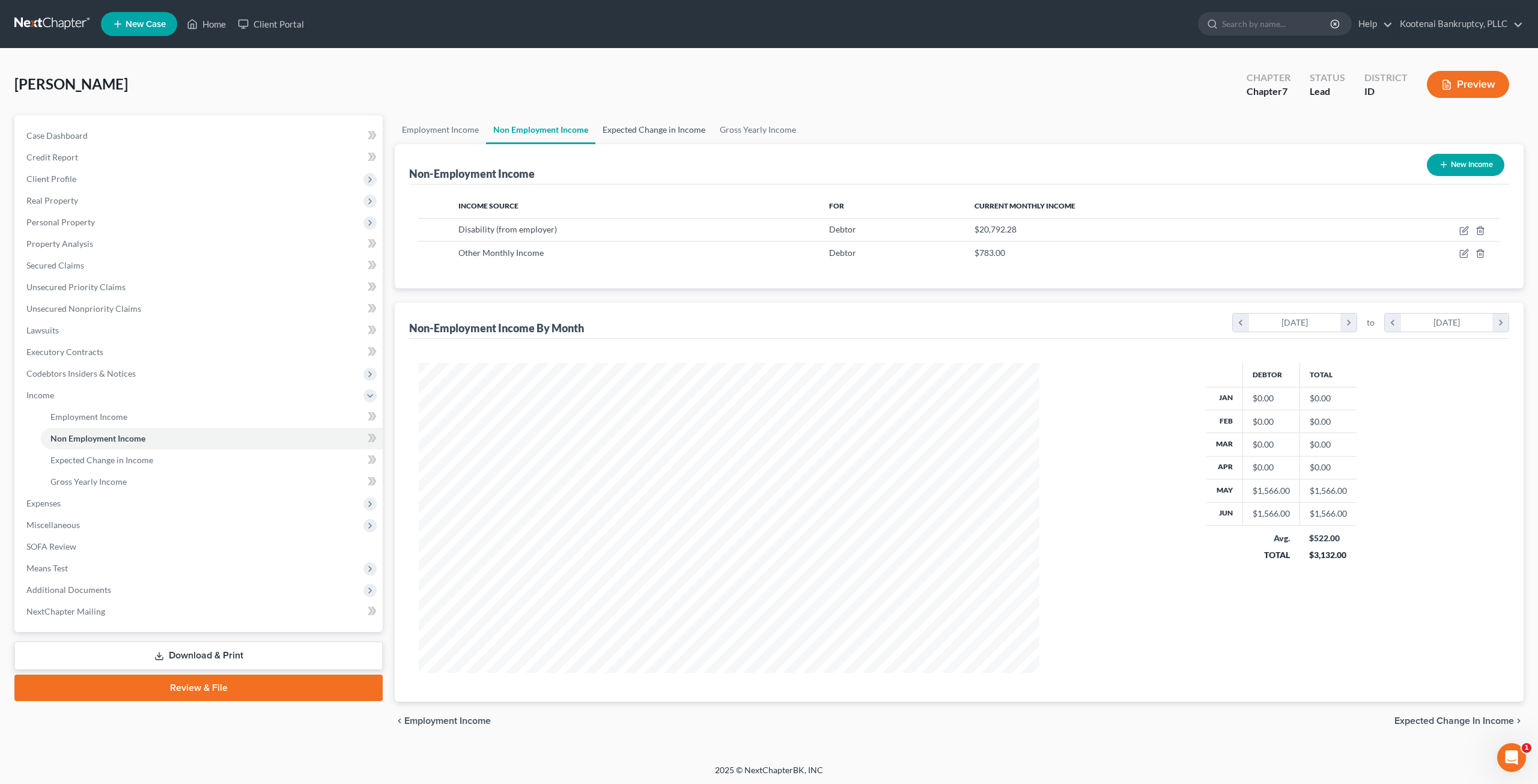
click at [633, 129] on link "Expected Change in Income" at bounding box center [654, 129] width 117 height 29
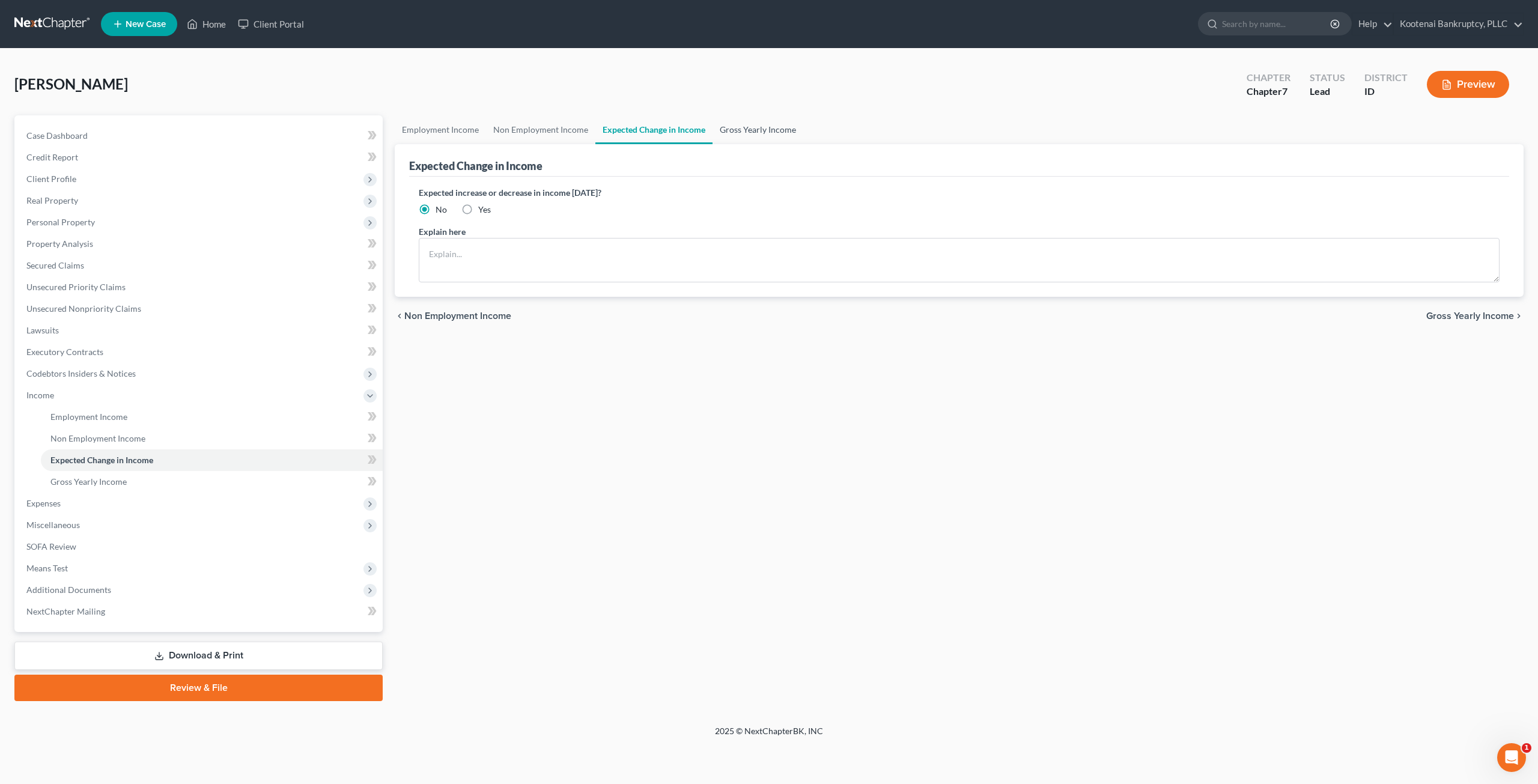
click at [762, 130] on link "Gross Yearly Income" at bounding box center [758, 129] width 91 height 29
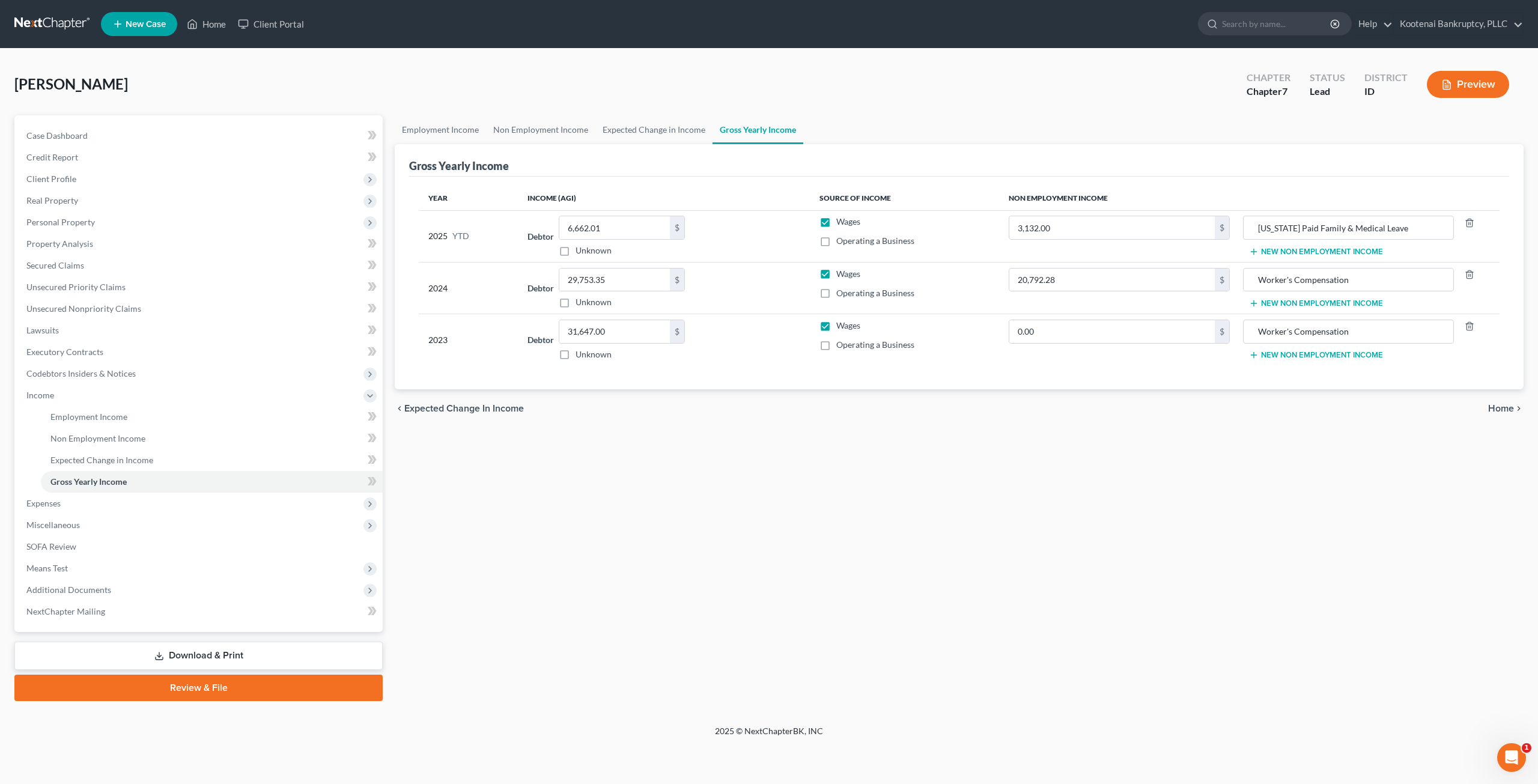
drag, startPoint x: 619, startPoint y: 528, endPoint x: 625, endPoint y: 517, distance: 12.5
click at [619, 527] on div "Employment Income Non Employment Income Expected Change in Income Gross Yearly …" at bounding box center [959, 408] width 1141 height 585
click at [71, 507] on span "Expenses" at bounding box center [199, 503] width 366 height 21
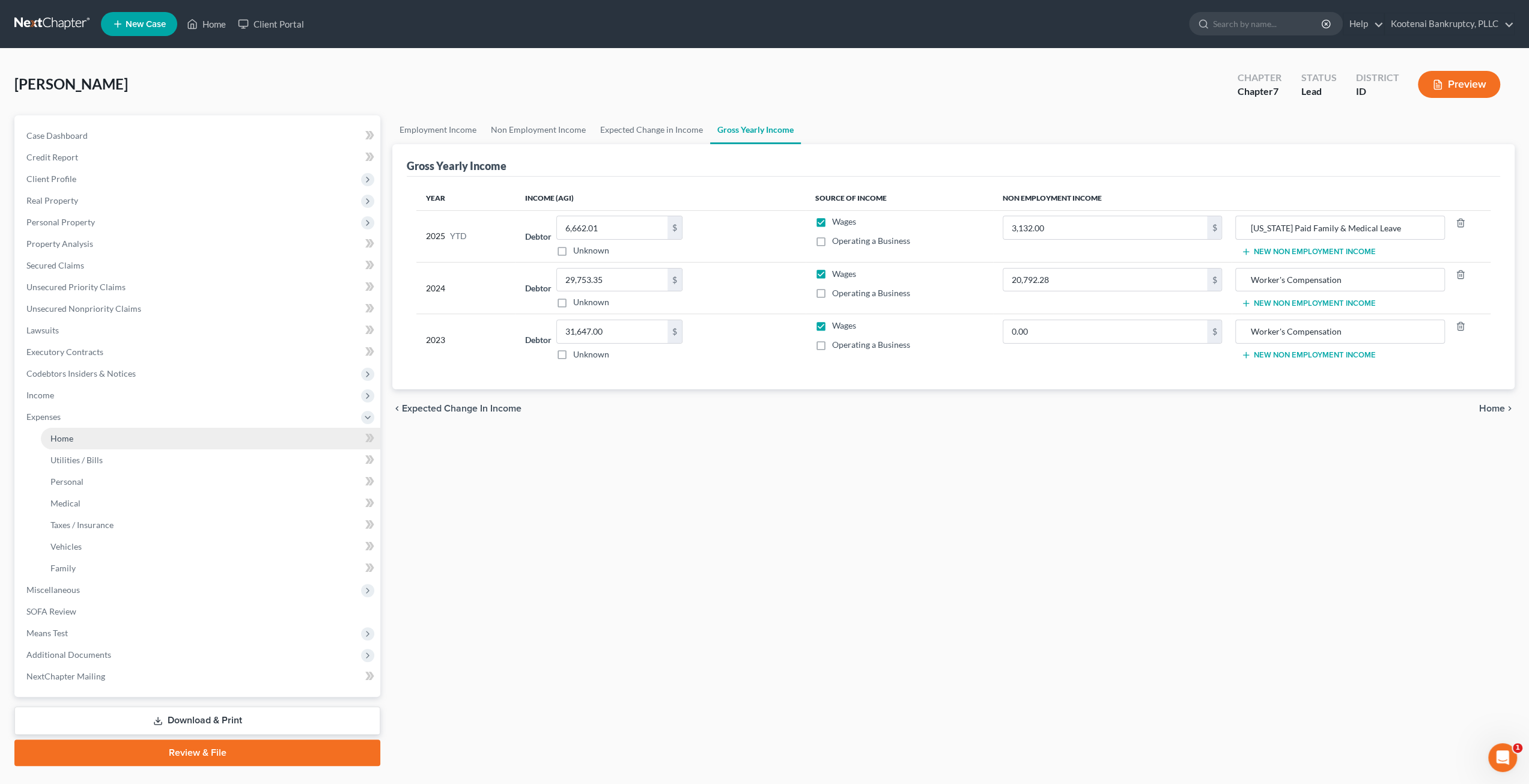
click at [122, 446] on link "Home" at bounding box center [210, 438] width 340 height 21
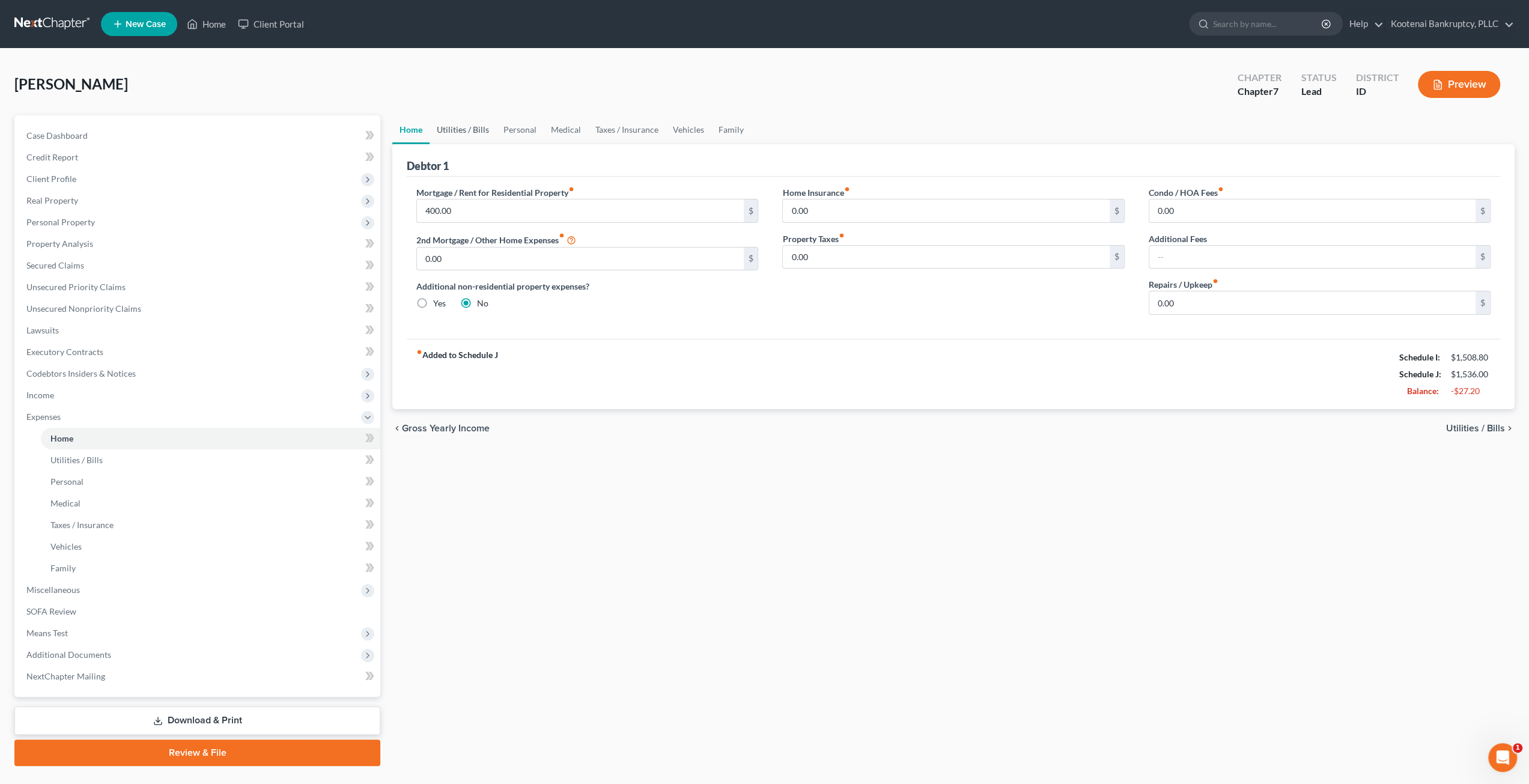
click at [468, 133] on link "Utilities / Bills" at bounding box center [463, 129] width 67 height 29
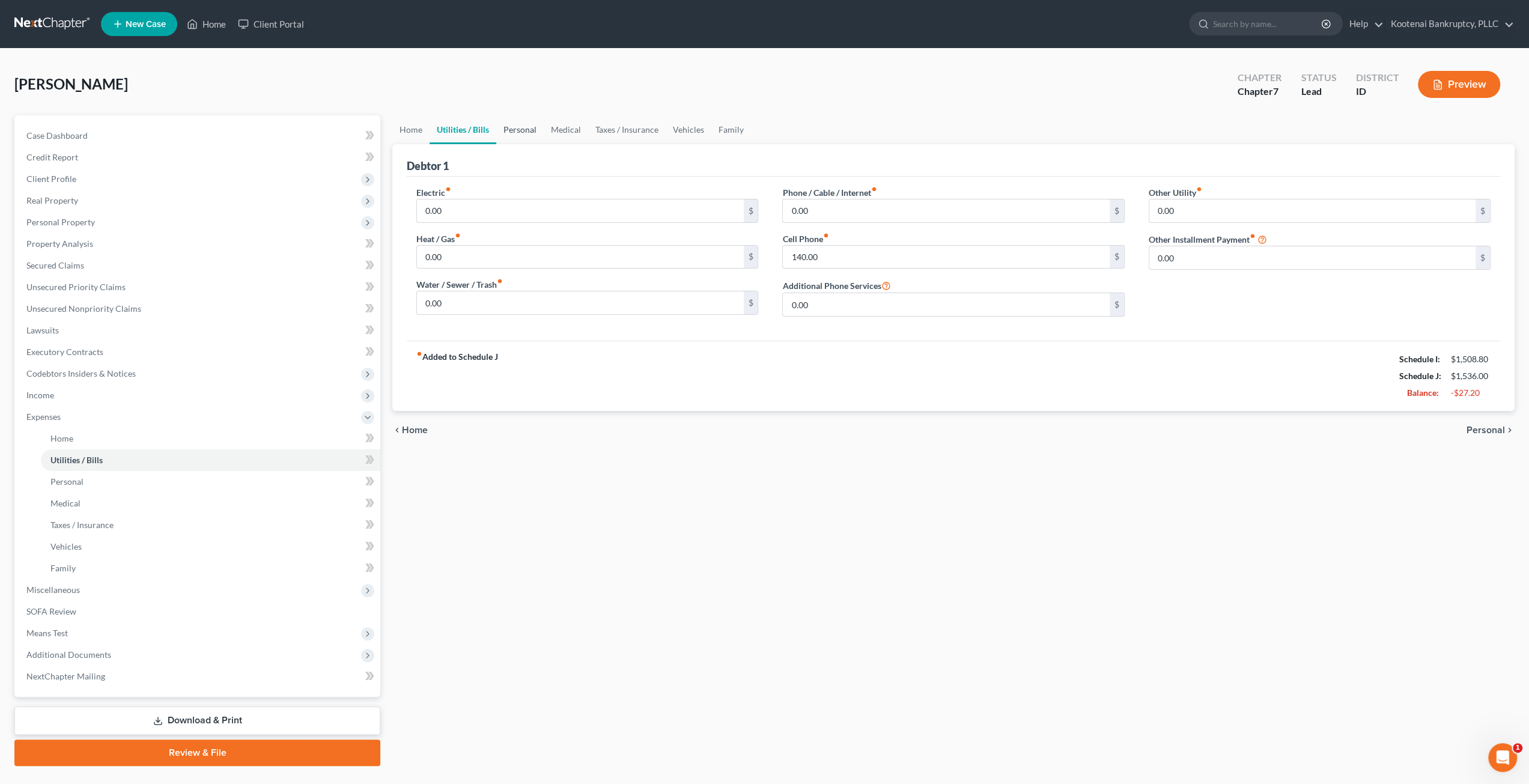
click at [511, 129] on link "Personal" at bounding box center [520, 129] width 47 height 29
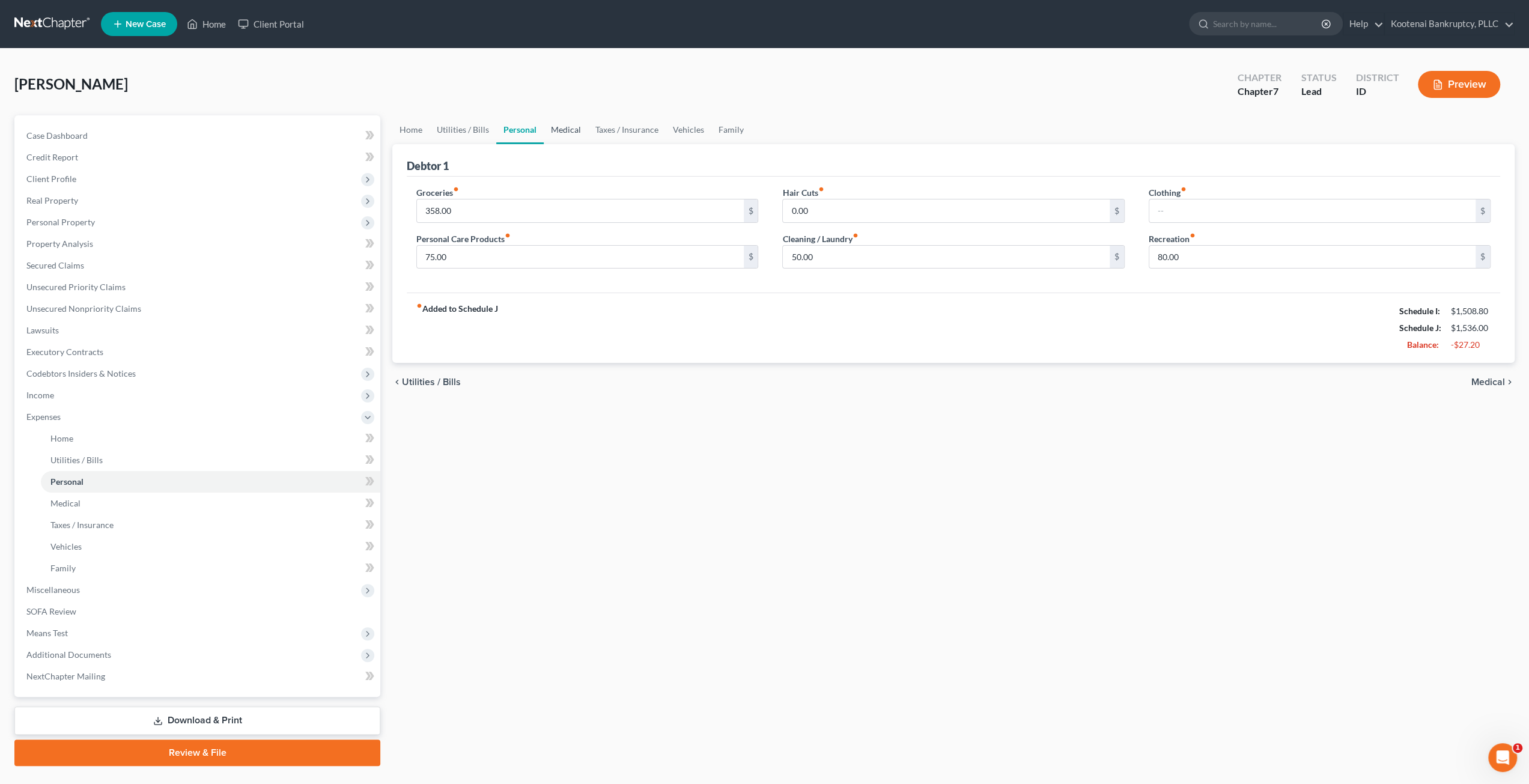
click at [553, 125] on link "Medical" at bounding box center [566, 129] width 45 height 29
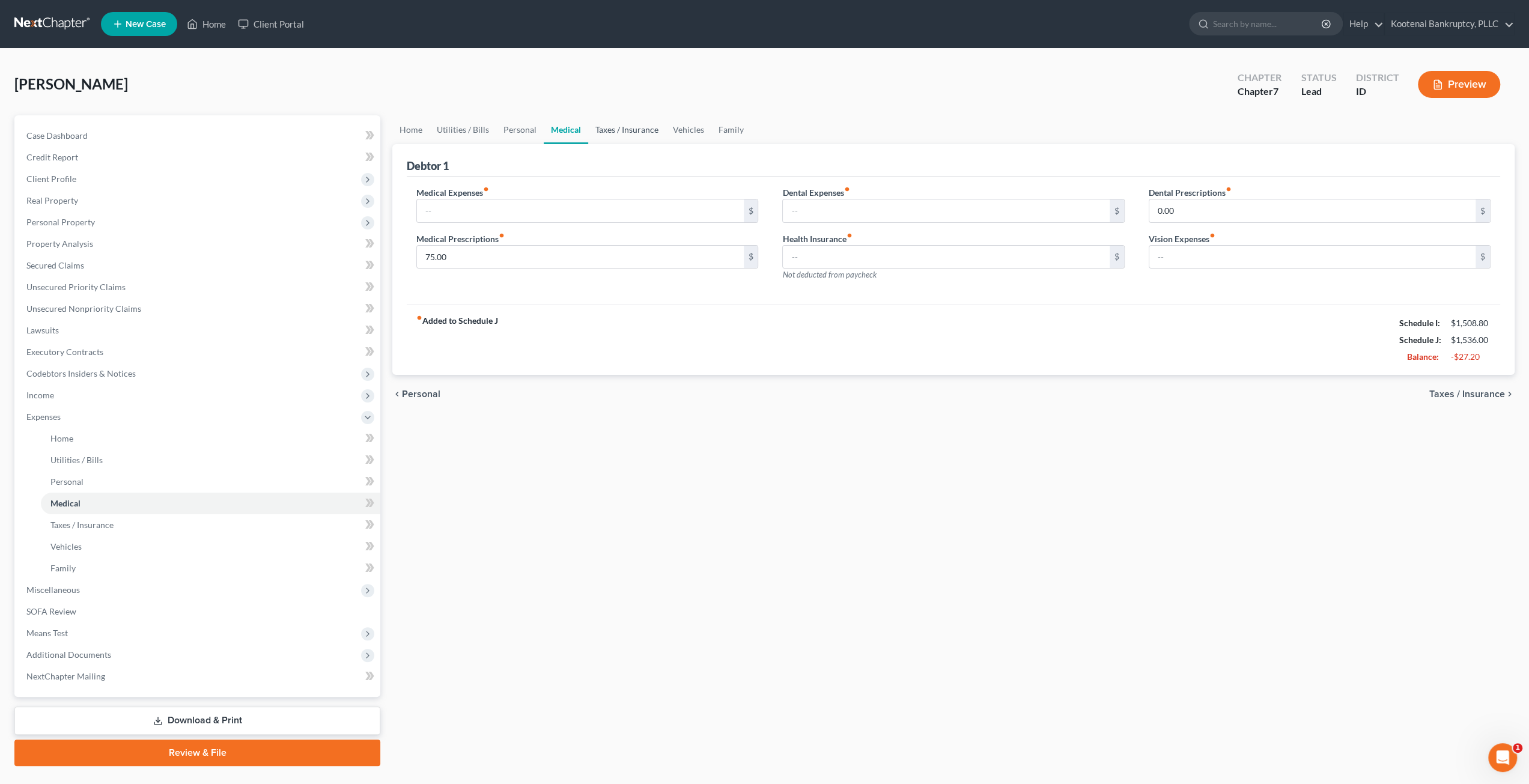
click at [589, 125] on link "Taxes / Insurance" at bounding box center [627, 129] width 78 height 29
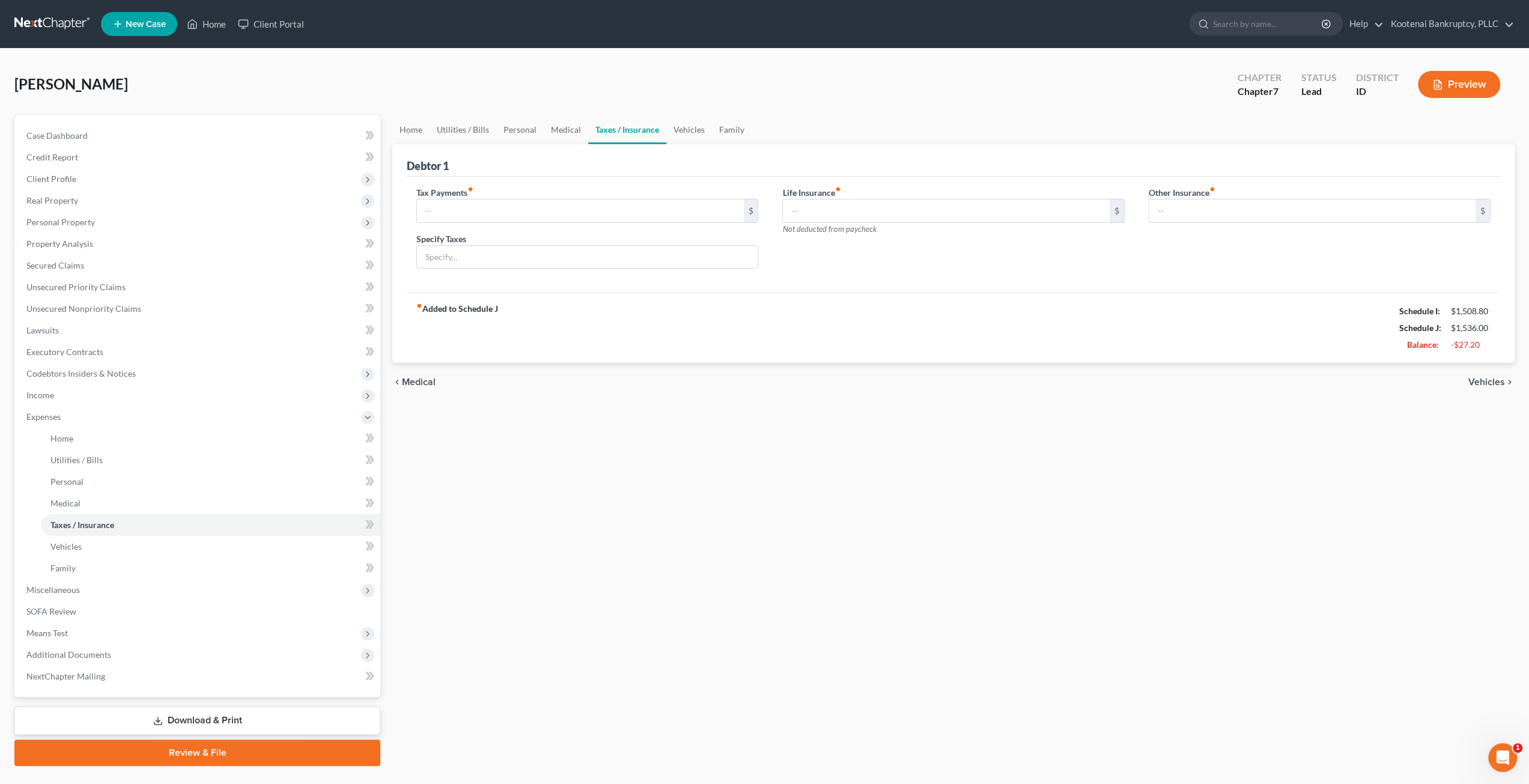
click at [642, 130] on link "Taxes / Insurance" at bounding box center [627, 129] width 78 height 29
click at [685, 127] on link "Vehicles" at bounding box center [689, 129] width 46 height 29
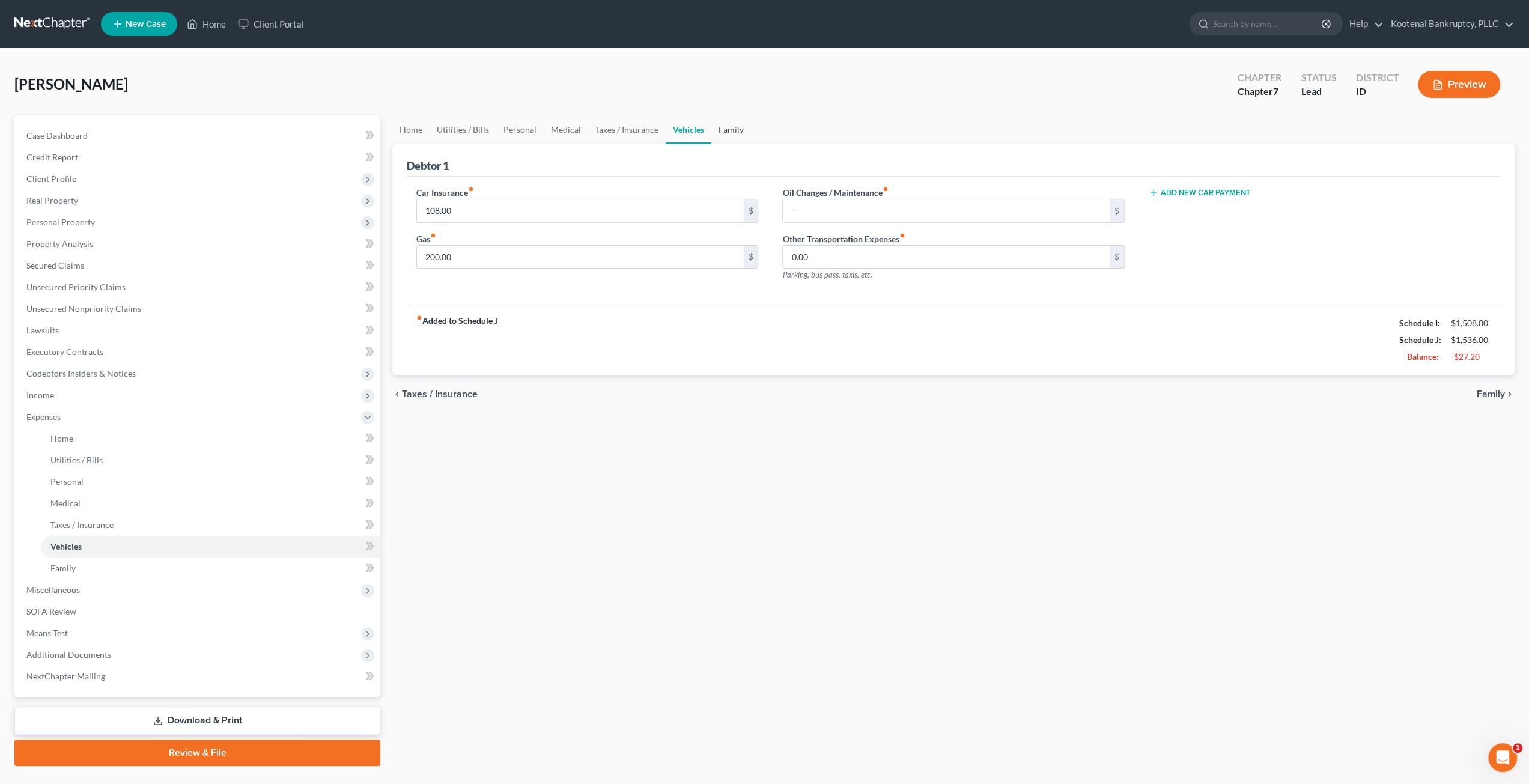
click at [736, 127] on link "Family" at bounding box center [731, 129] width 39 height 29
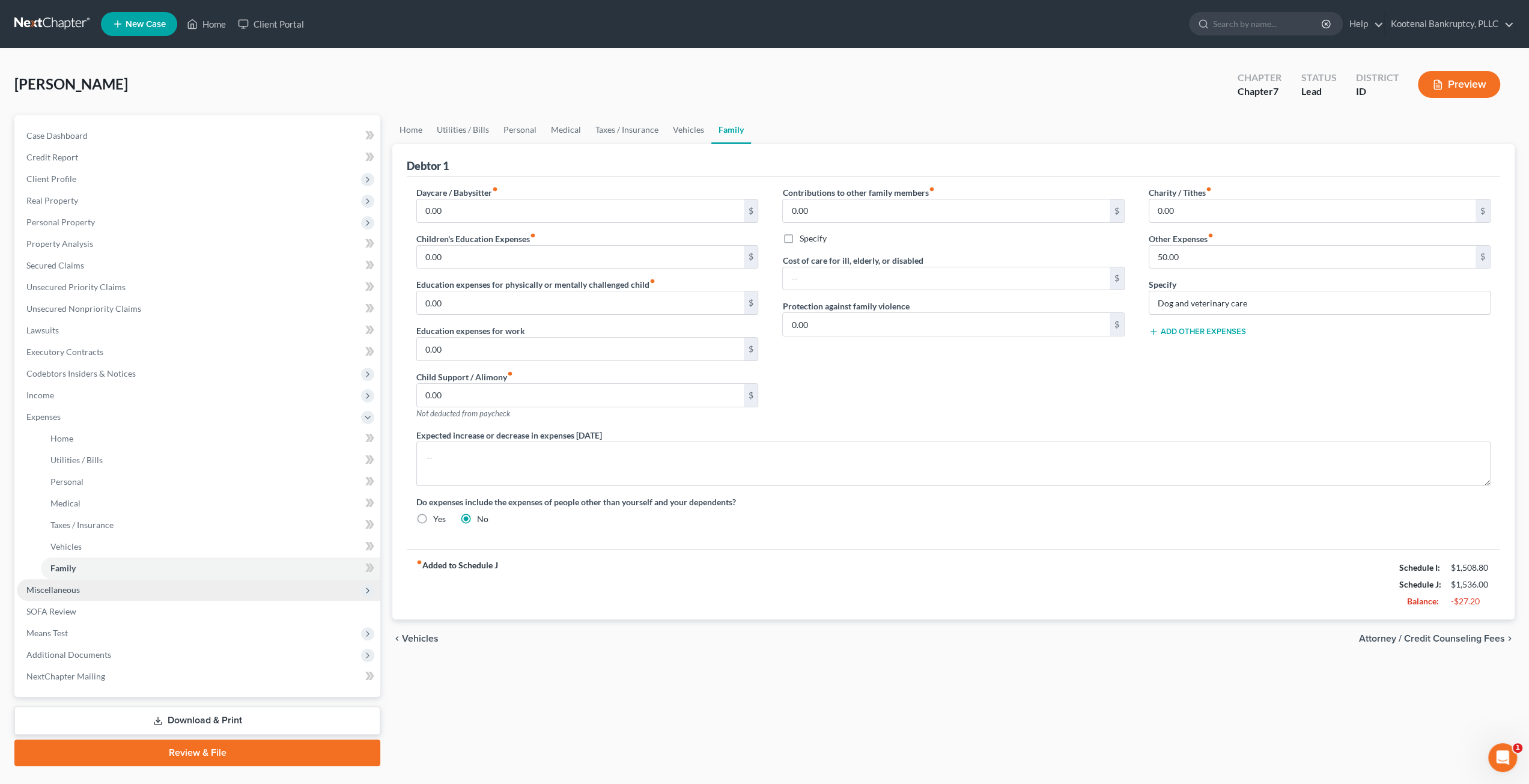
click at [125, 593] on span "Miscellaneous" at bounding box center [199, 589] width 364 height 21
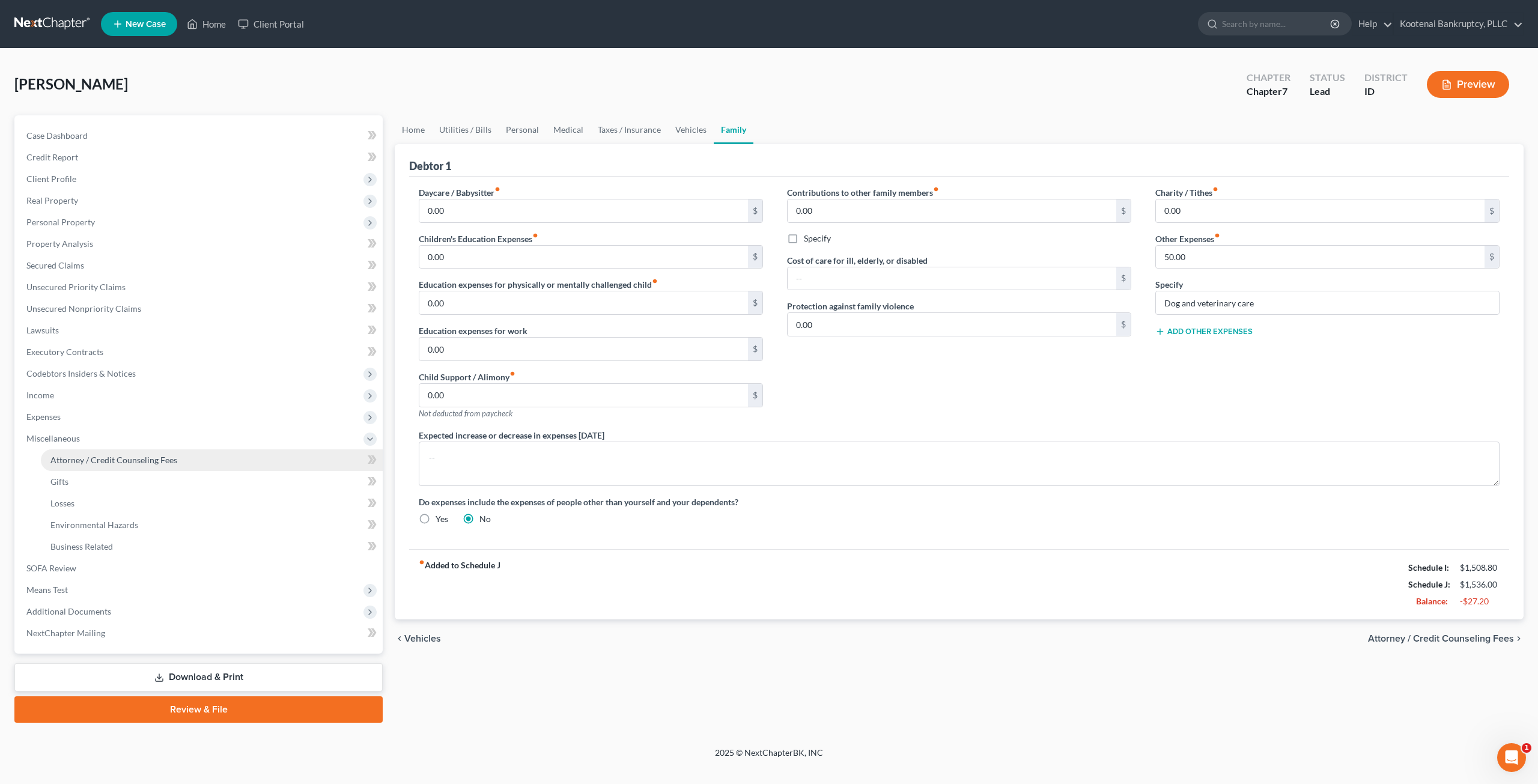
click at [143, 468] on link "Attorney / Credit Counseling Fees" at bounding box center [212, 459] width 342 height 21
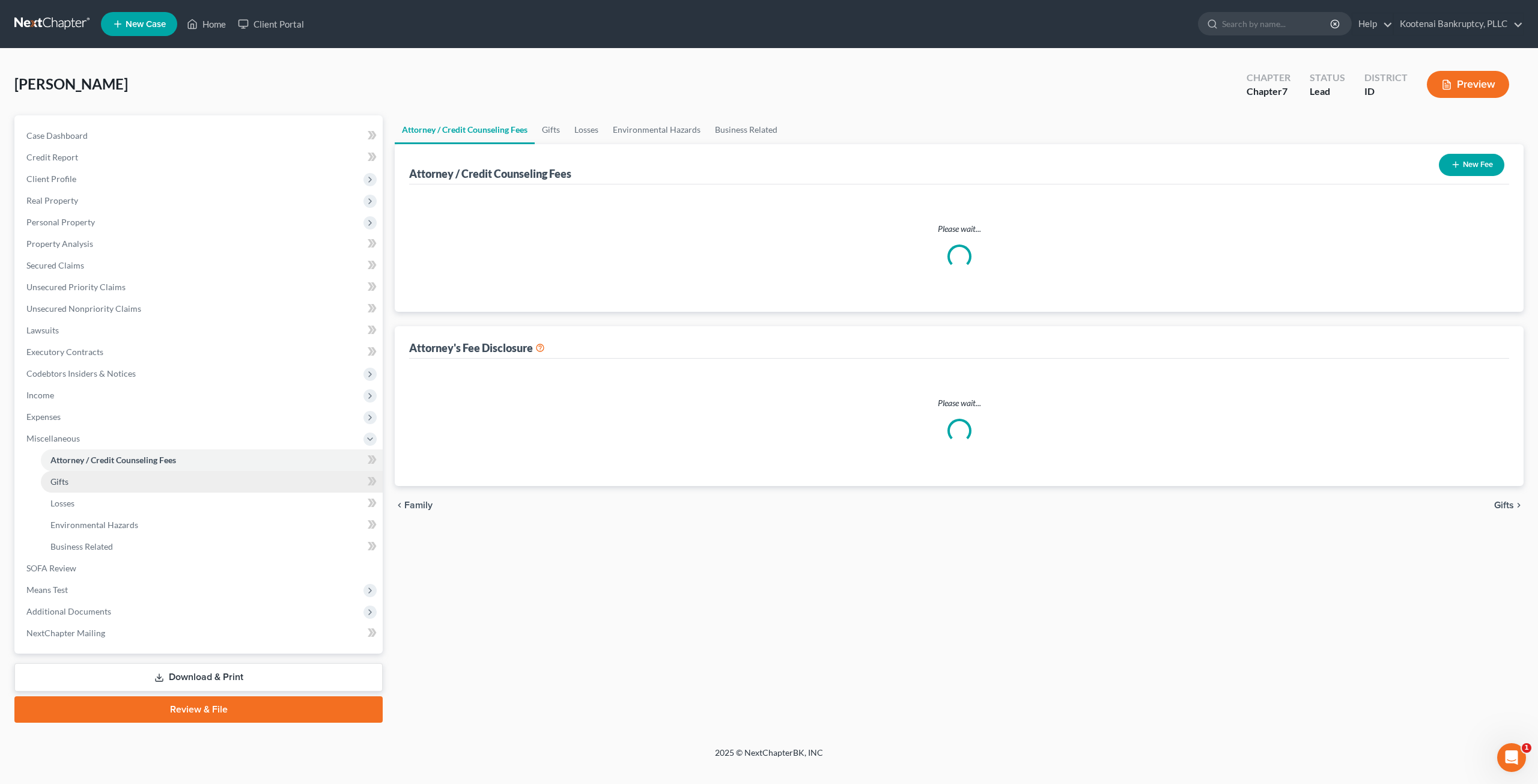
select select "3"
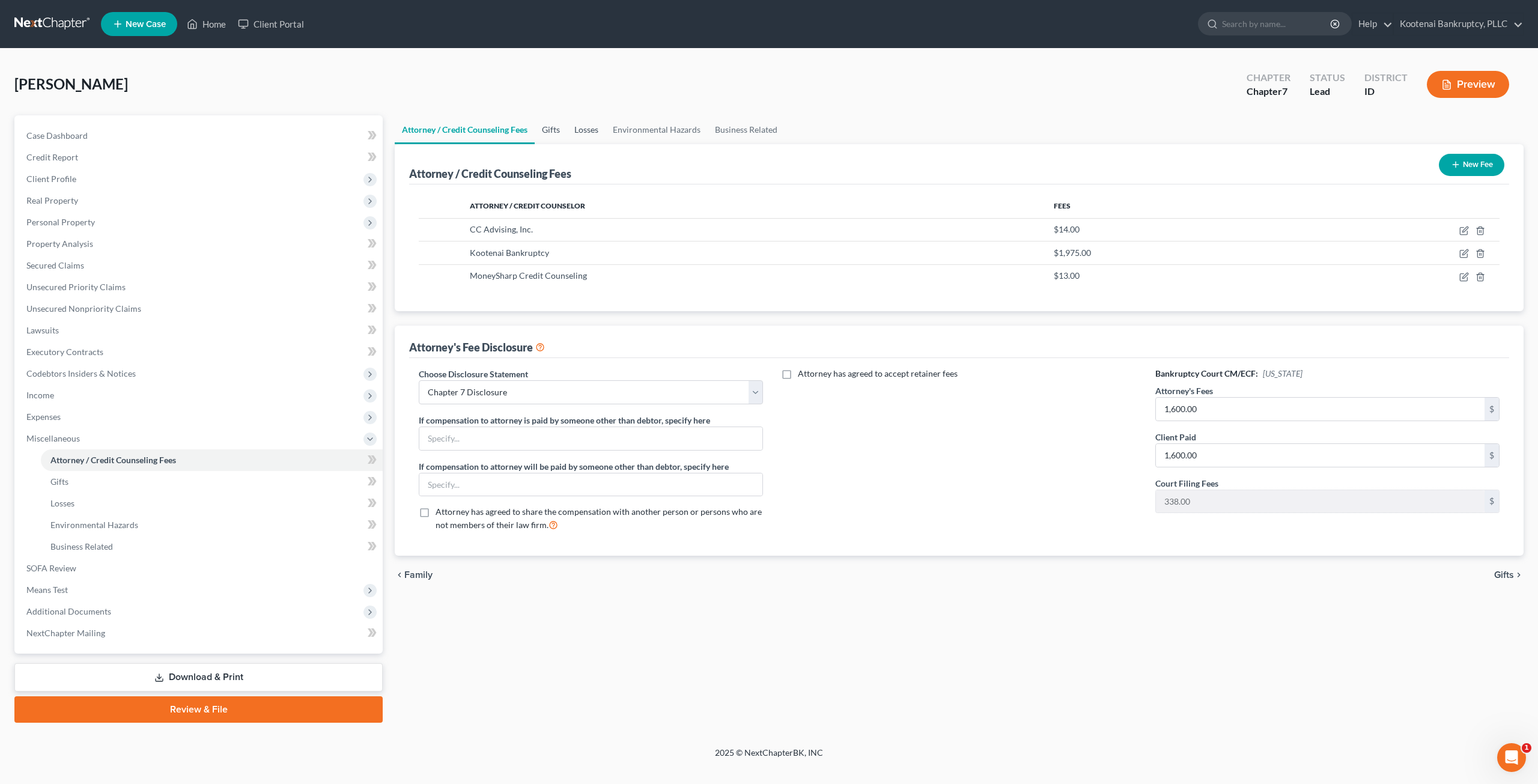
click at [545, 136] on link "Gifts" at bounding box center [551, 129] width 32 height 29
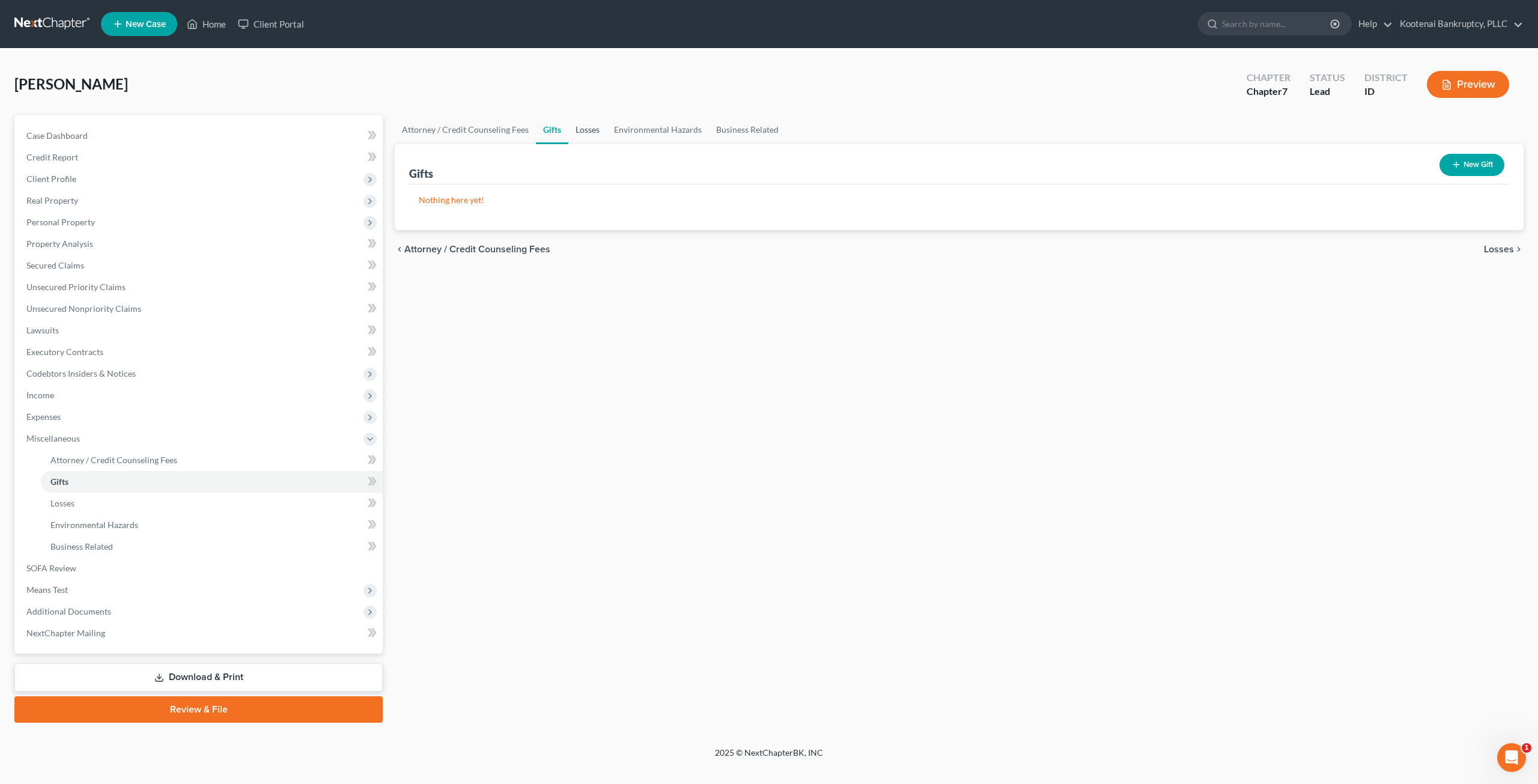
click at [584, 136] on link "Losses" at bounding box center [587, 129] width 38 height 29
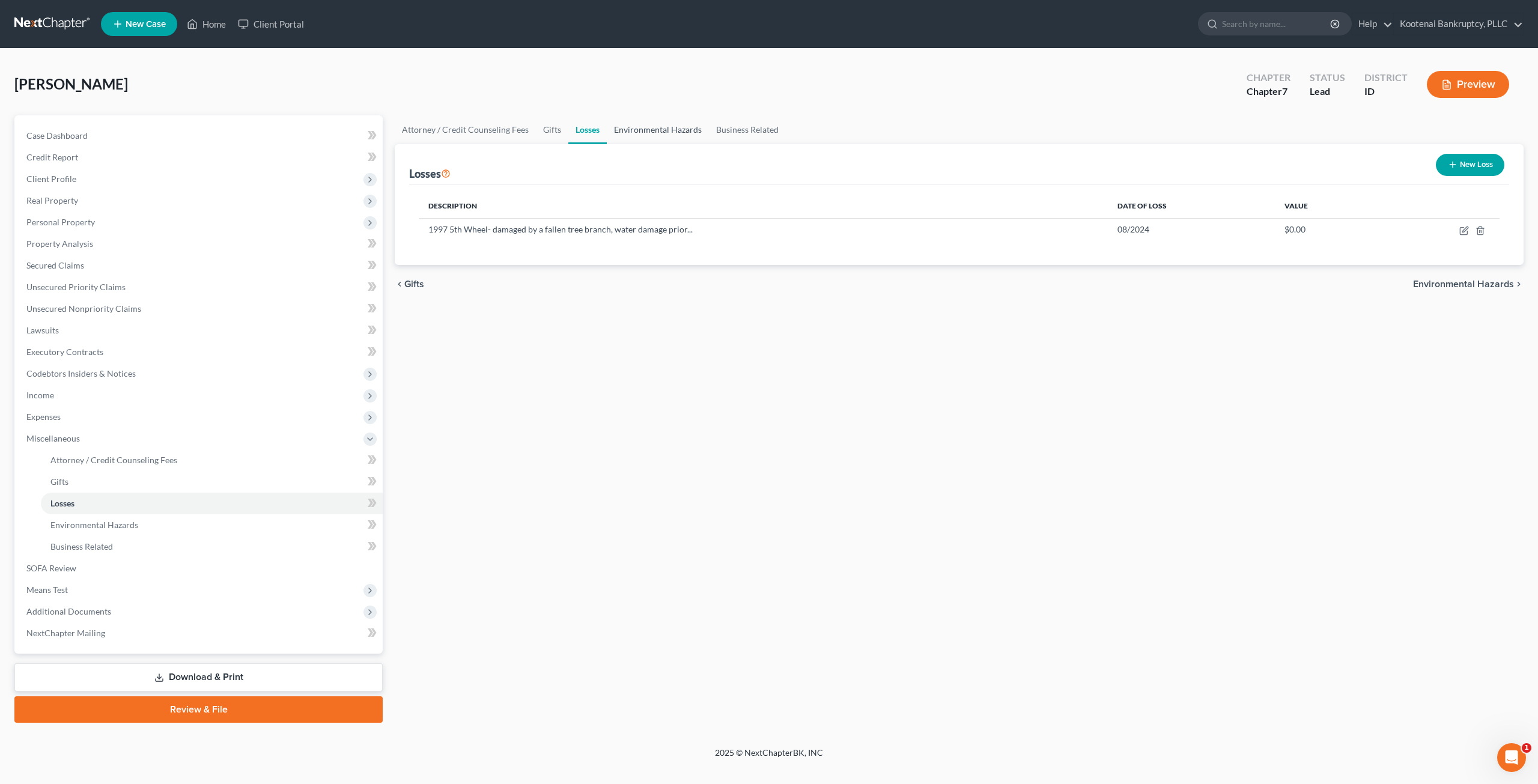
click at [659, 136] on link "Environmental Hazards" at bounding box center [658, 129] width 102 height 29
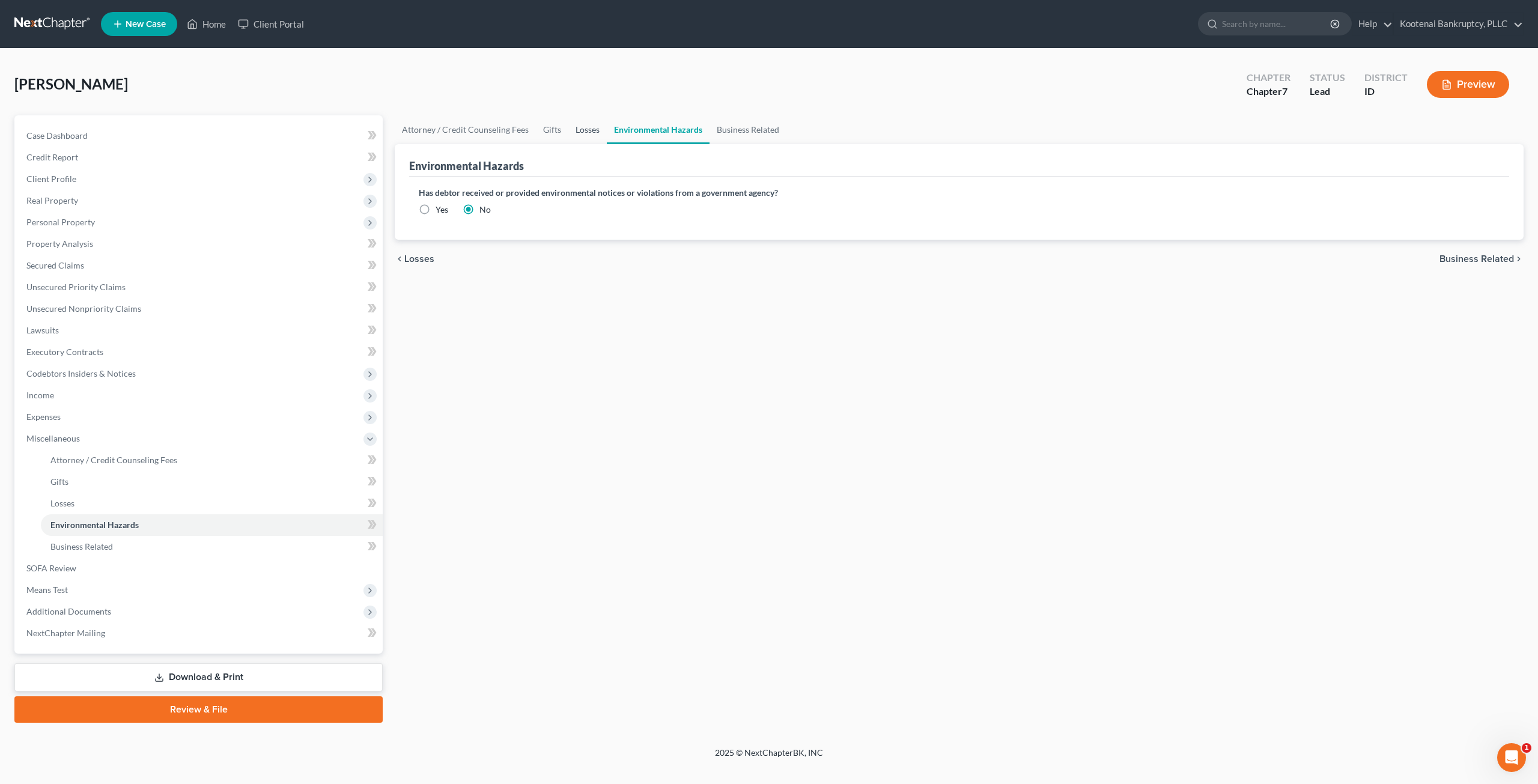
click at [592, 126] on link "Losses" at bounding box center [587, 129] width 38 height 29
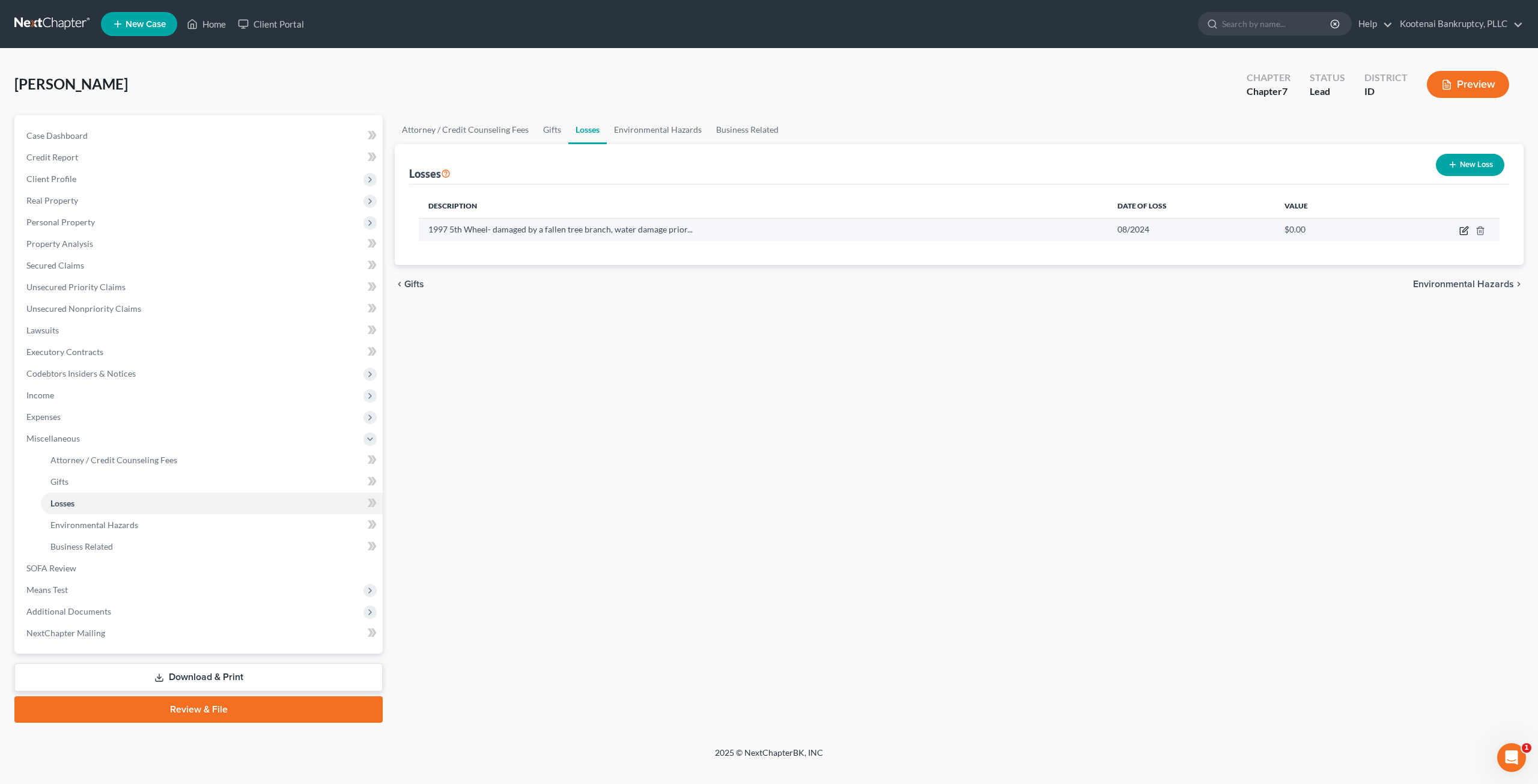
click at [1460, 228] on icon "button" at bounding box center [1463, 231] width 7 height 7
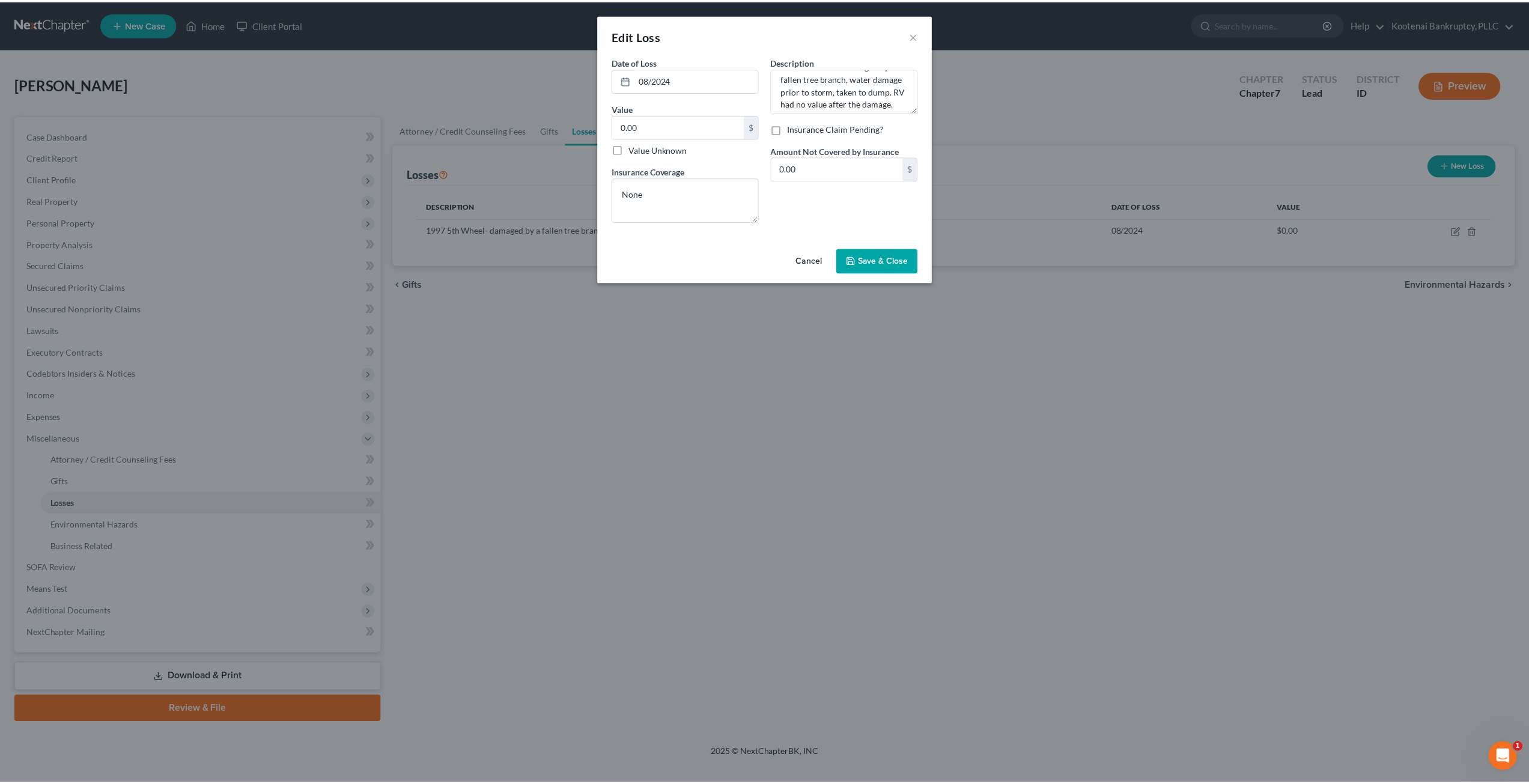
scroll to position [38, 0]
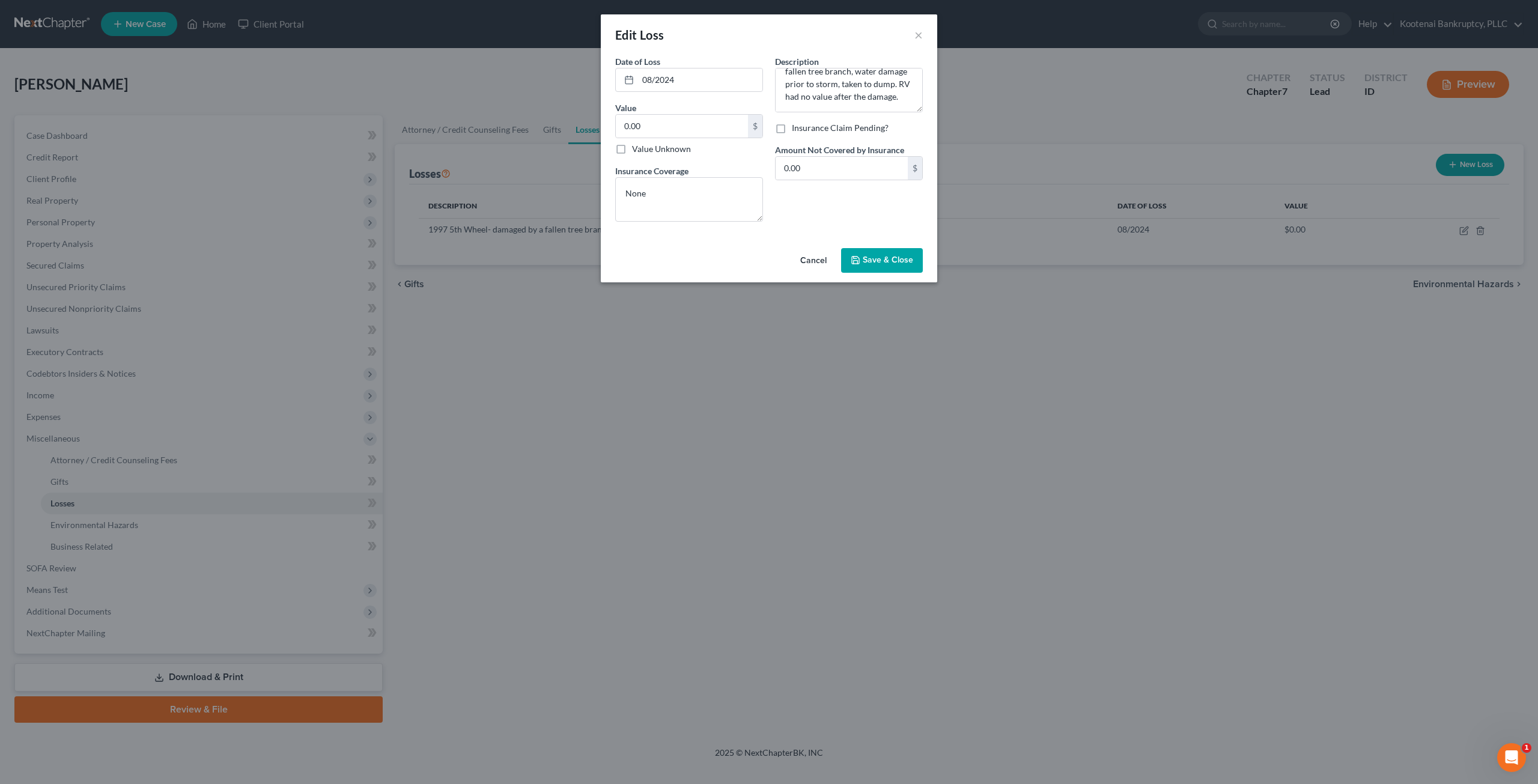
click at [820, 258] on button "Cancel" at bounding box center [813, 261] width 46 height 24
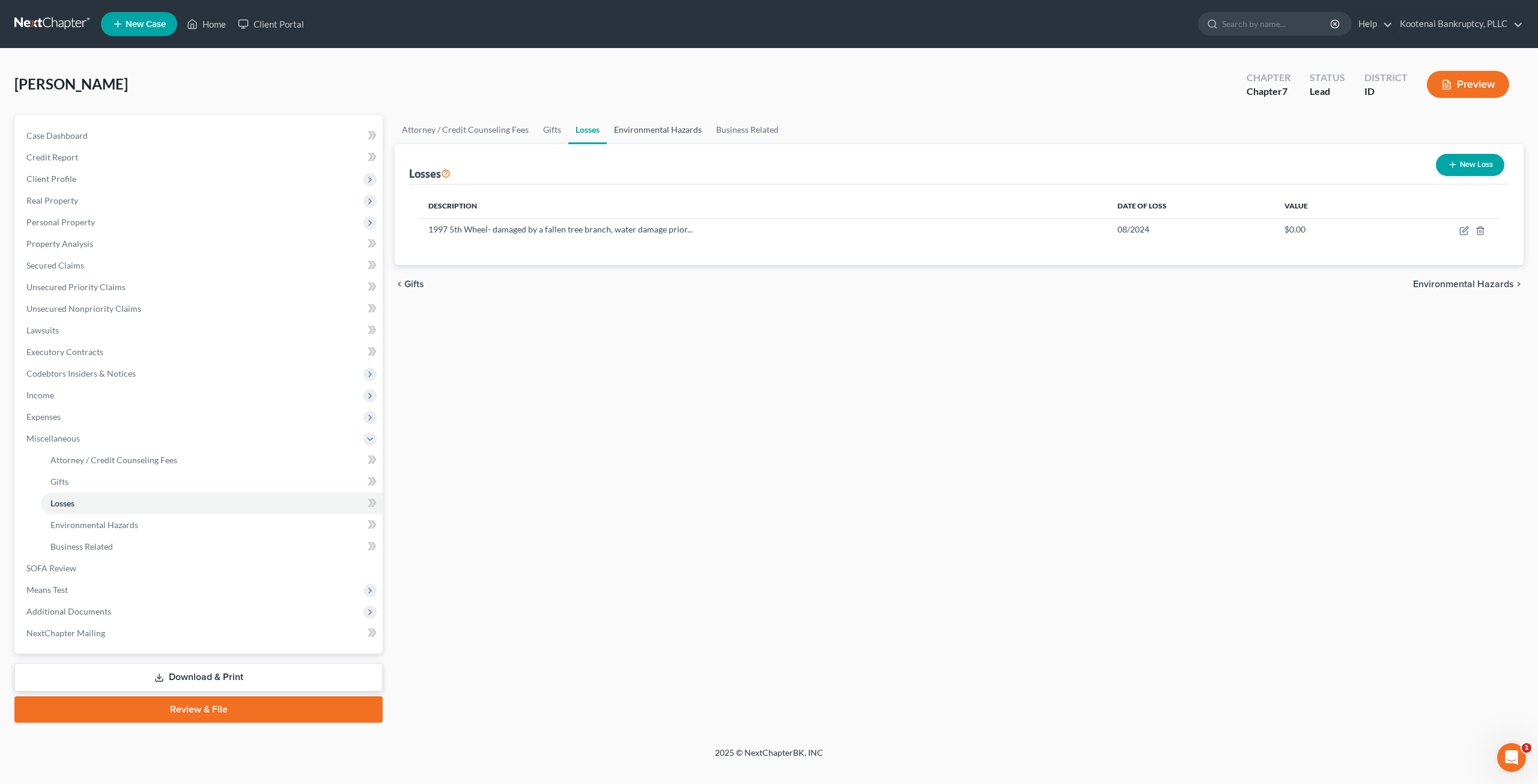
click at [646, 129] on link "Environmental Hazards" at bounding box center [658, 129] width 102 height 29
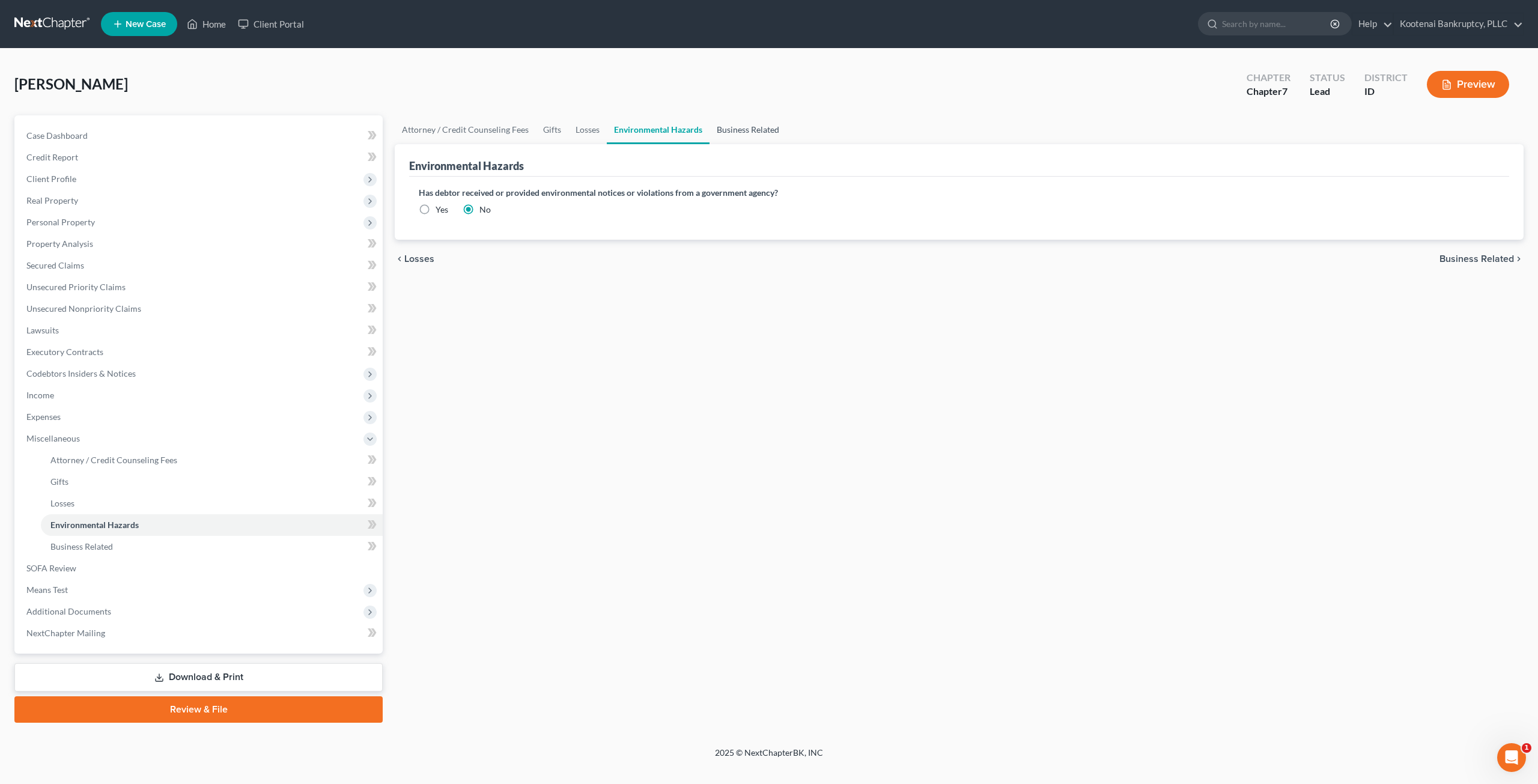
click at [743, 133] on link "Business Related" at bounding box center [748, 129] width 77 height 29
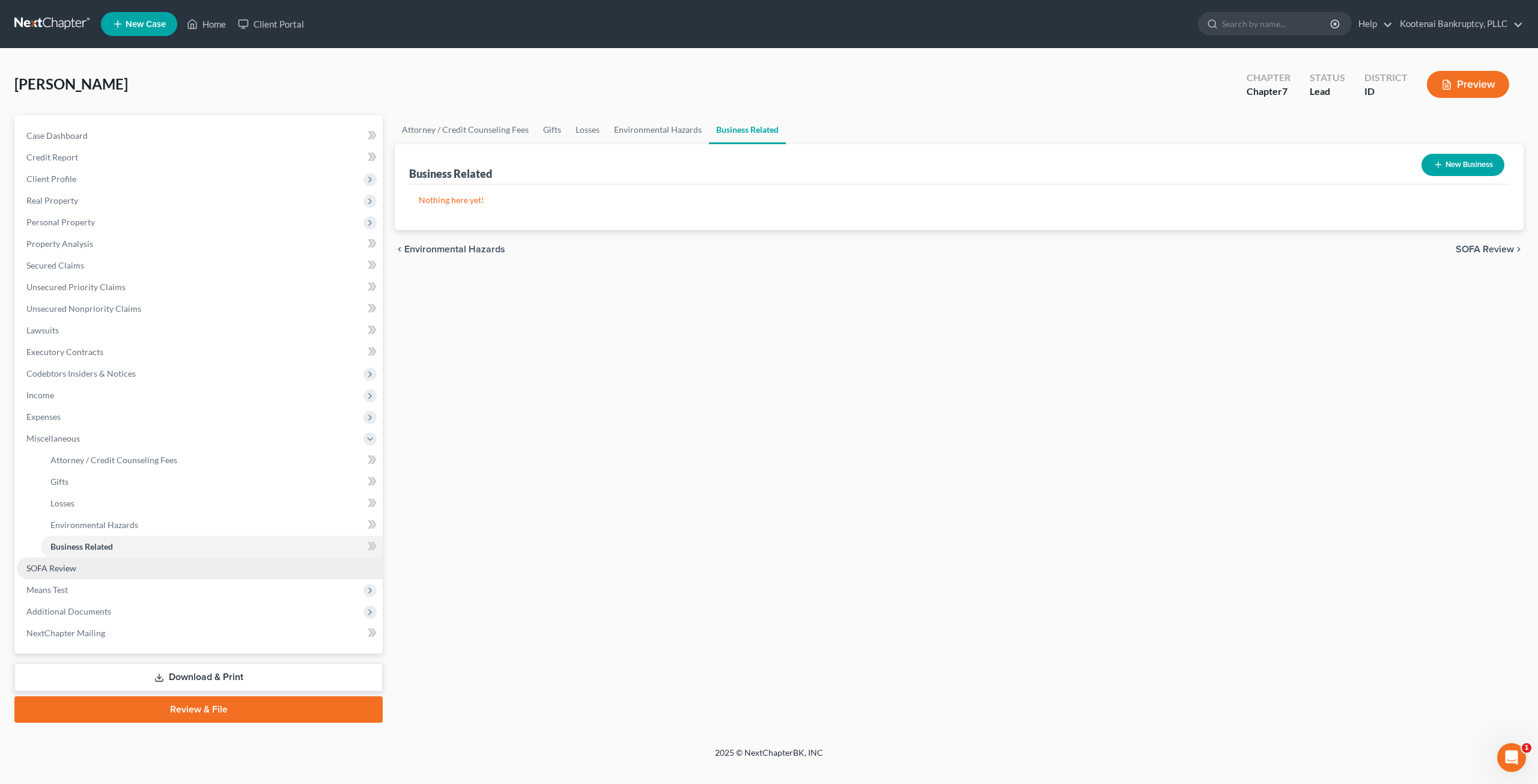
click at [141, 573] on link "SOFA Review" at bounding box center [199, 568] width 366 height 21
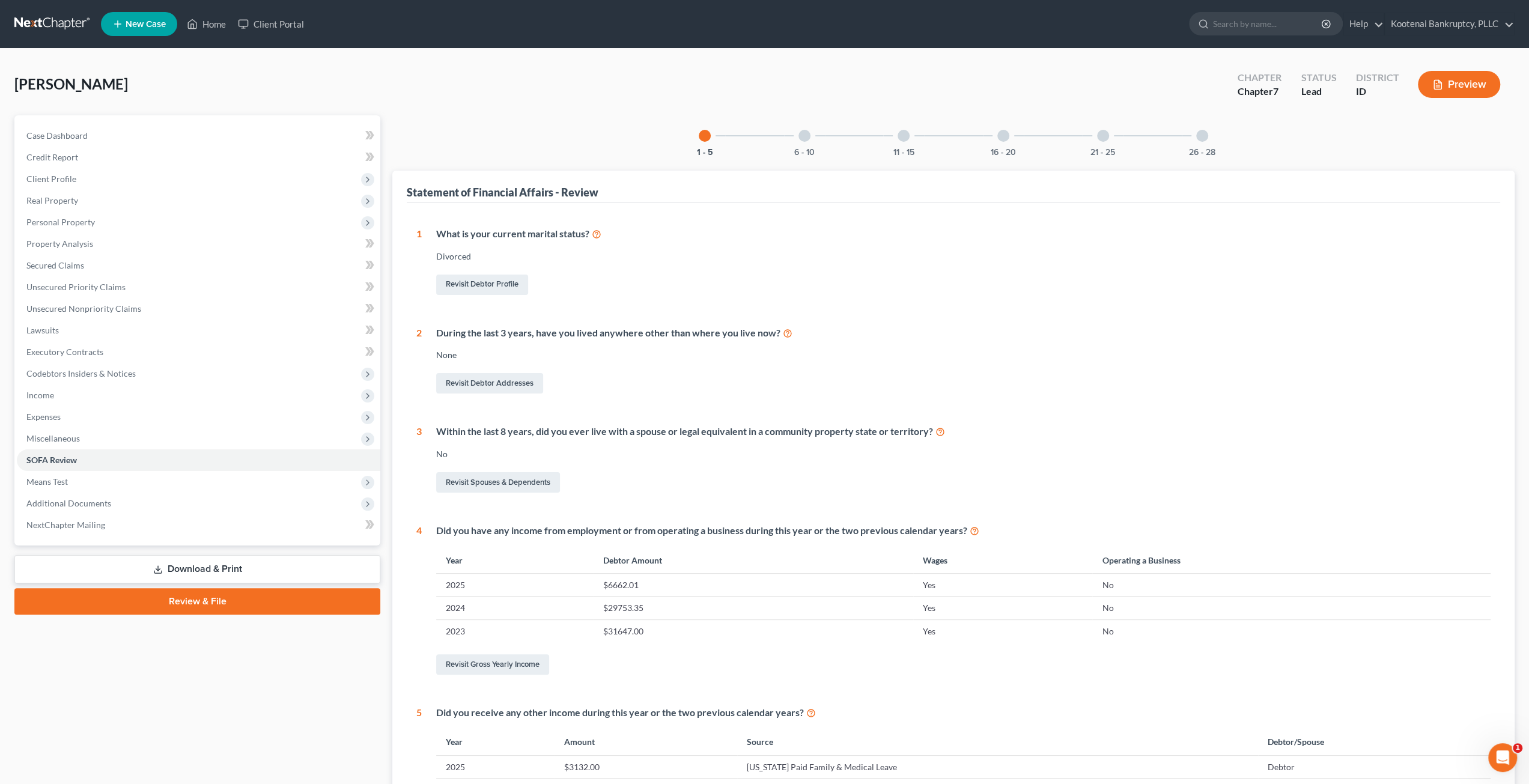
click at [816, 146] on div "6 - 10" at bounding box center [804, 135] width 41 height 41
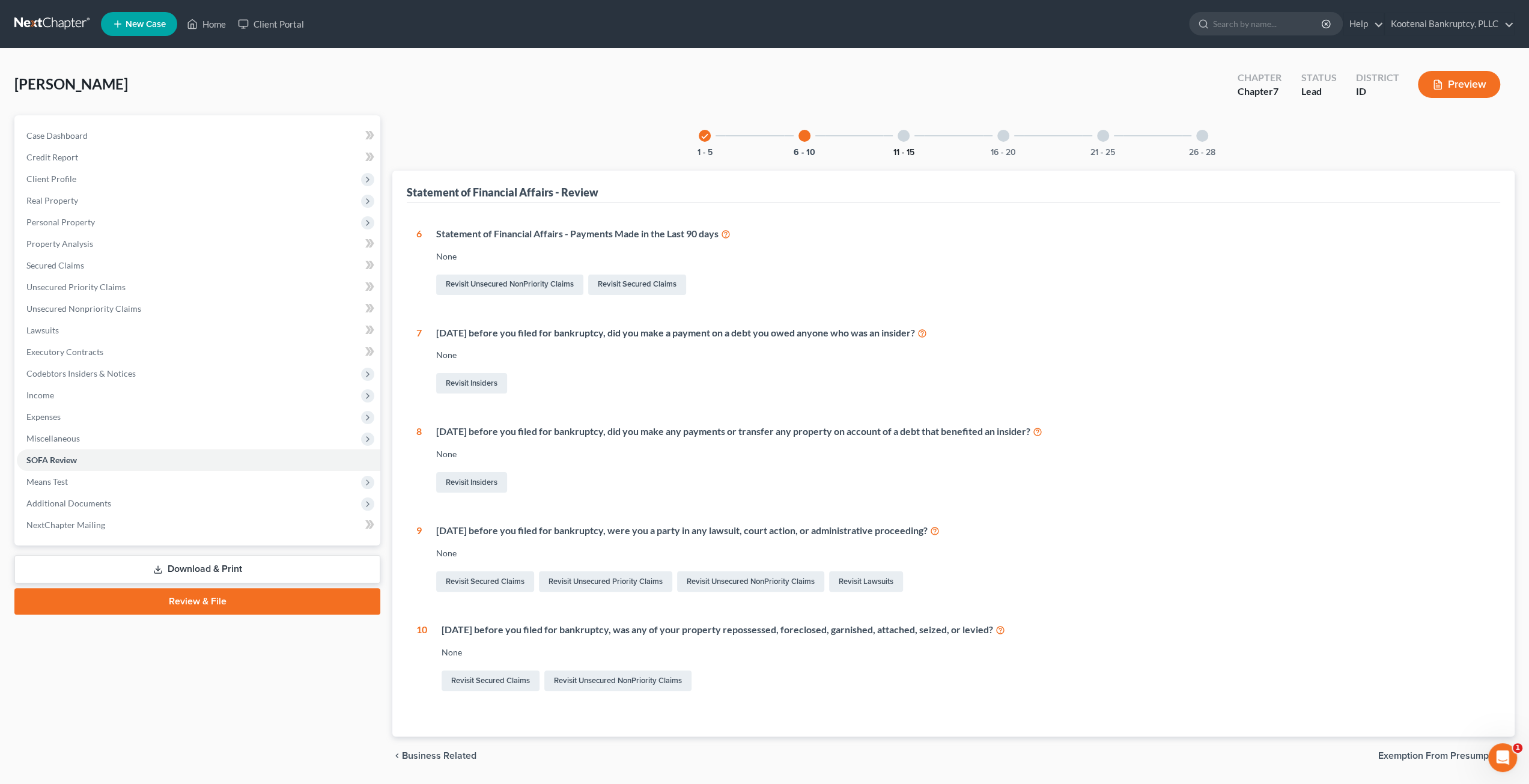
click at [903, 148] on button "11 - 15" at bounding box center [904, 152] width 21 height 8
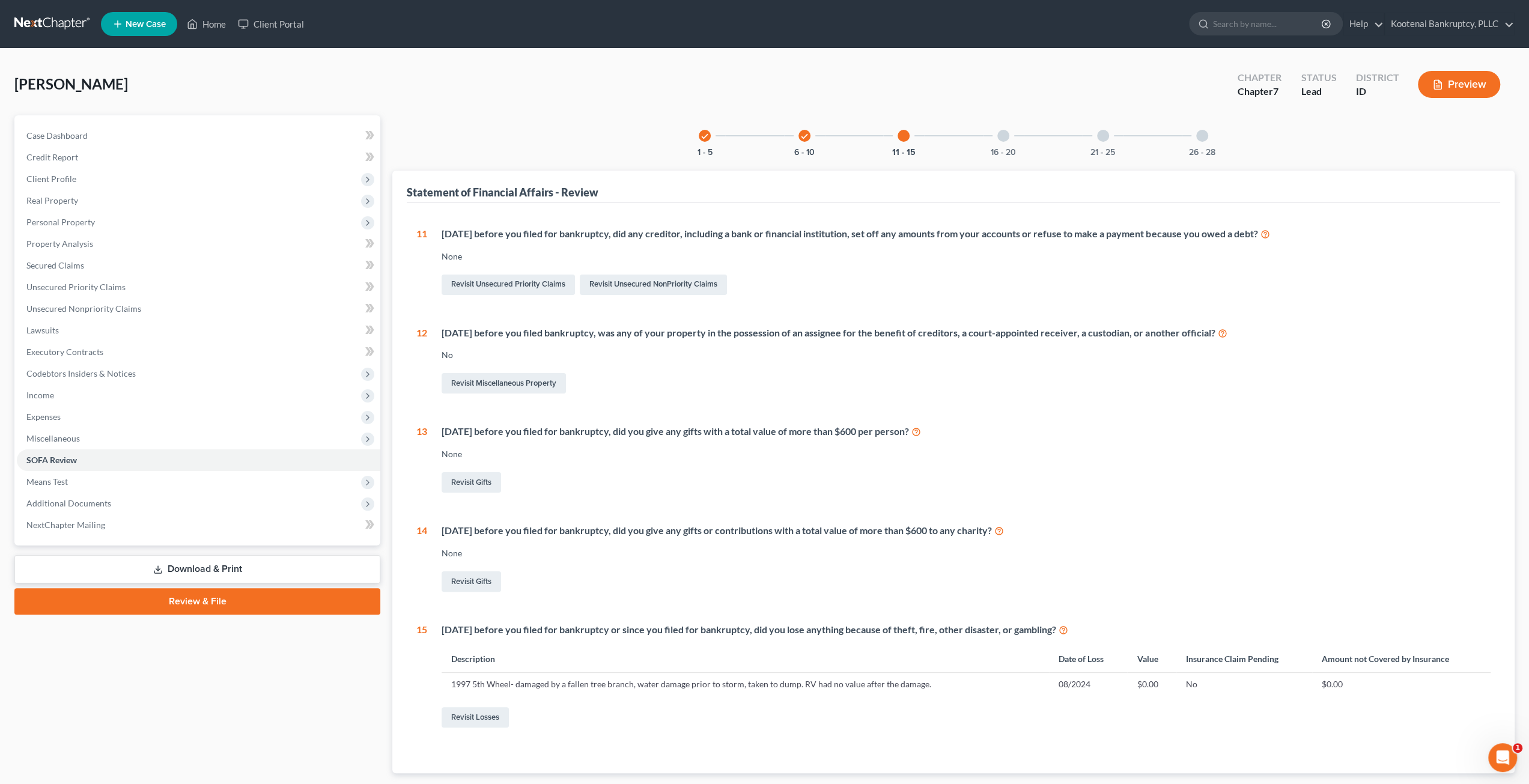
click at [998, 146] on div "16 - 20" at bounding box center [1003, 135] width 41 height 41
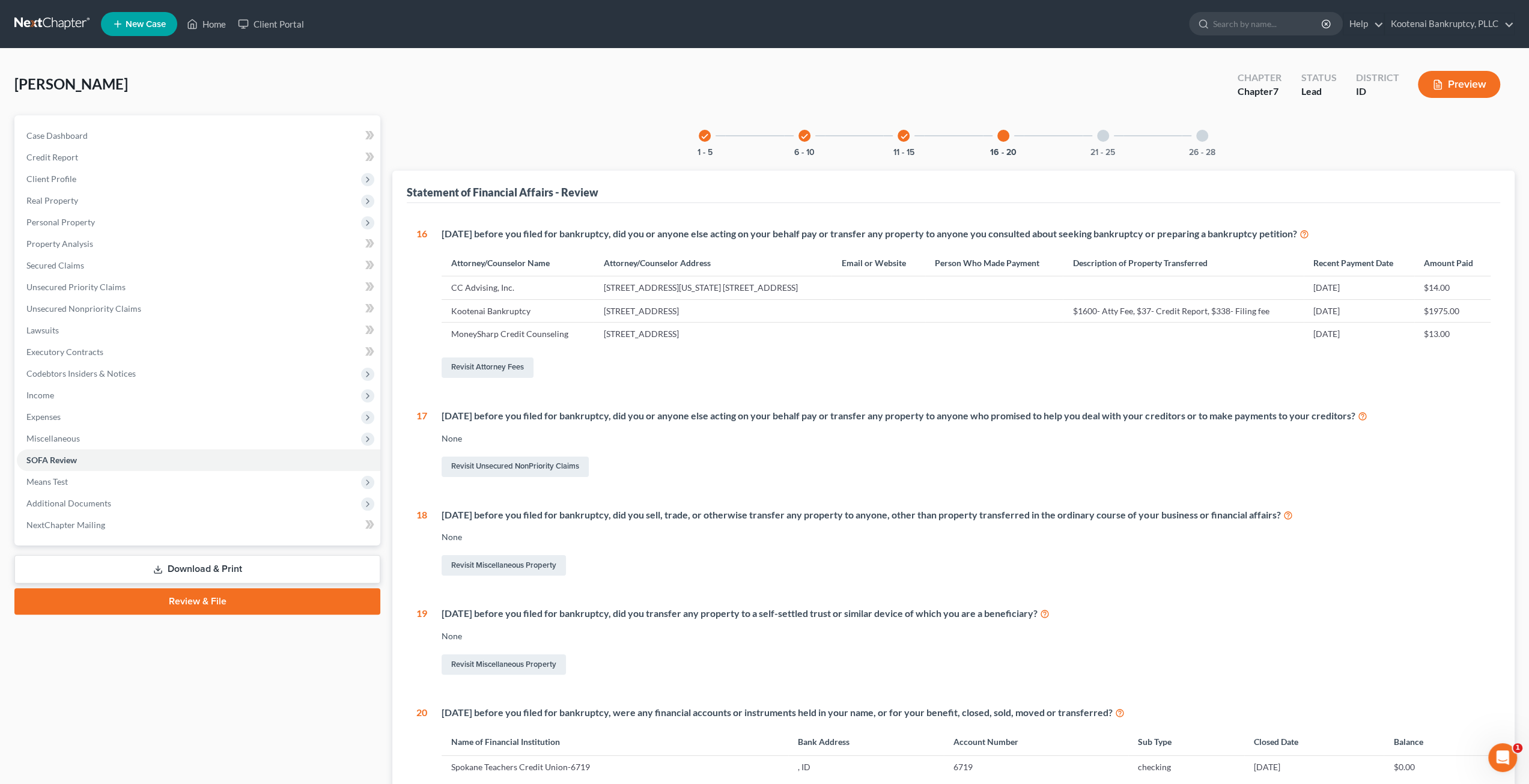
click at [1116, 139] on div "21 - 25" at bounding box center [1103, 135] width 41 height 41
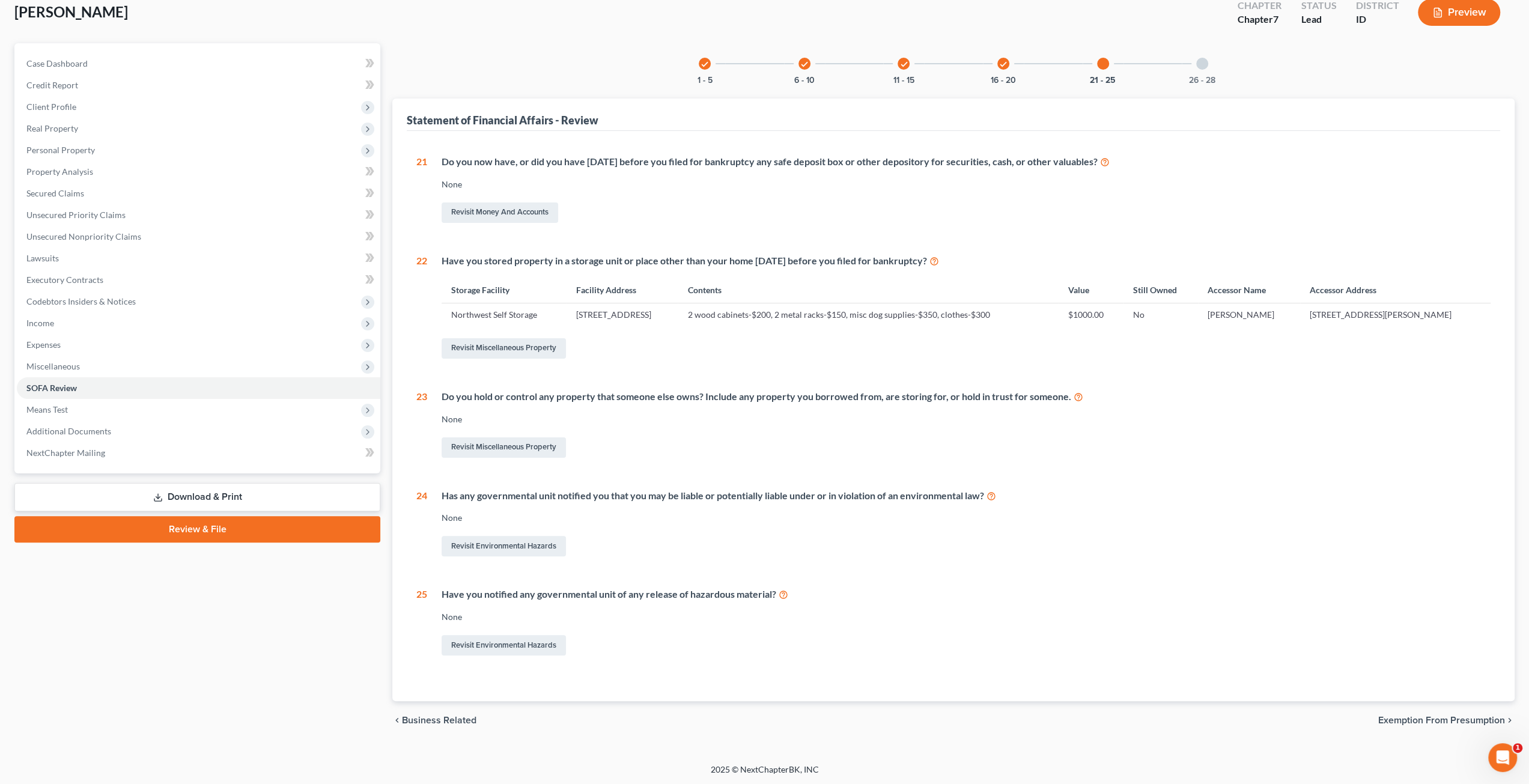
scroll to position [12, 0]
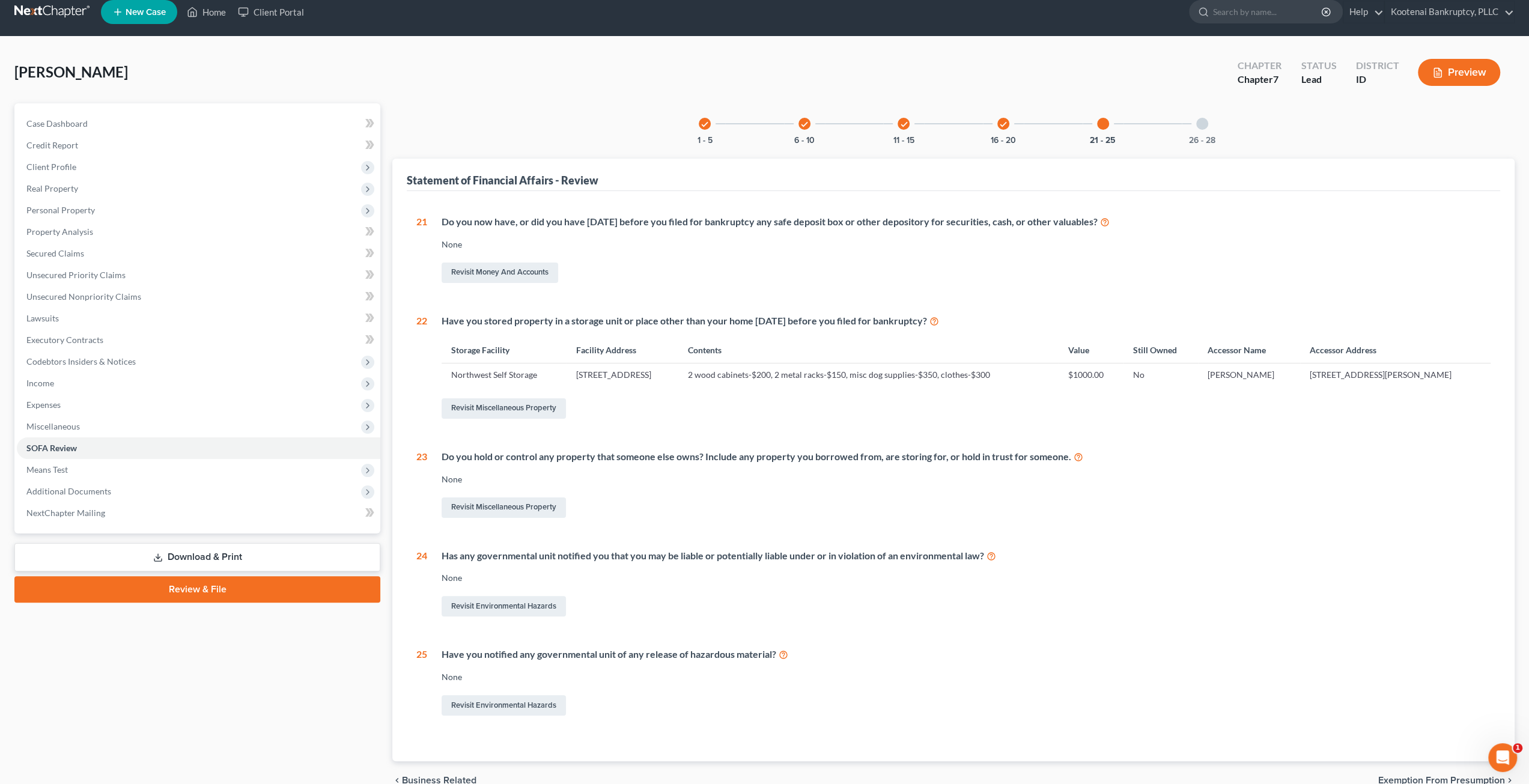
click at [1204, 127] on div at bounding box center [1202, 124] width 12 height 12
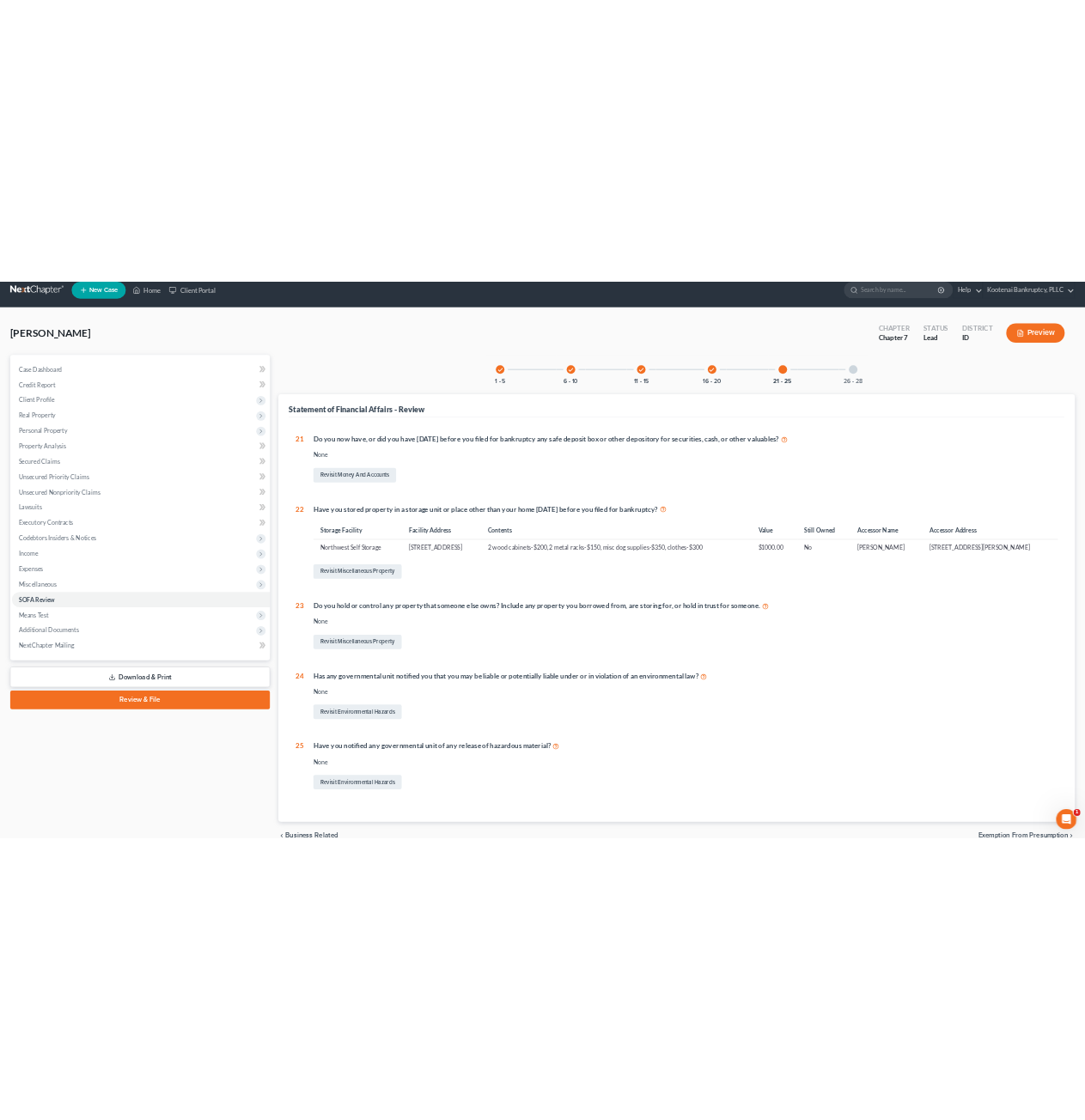
scroll to position [0, 0]
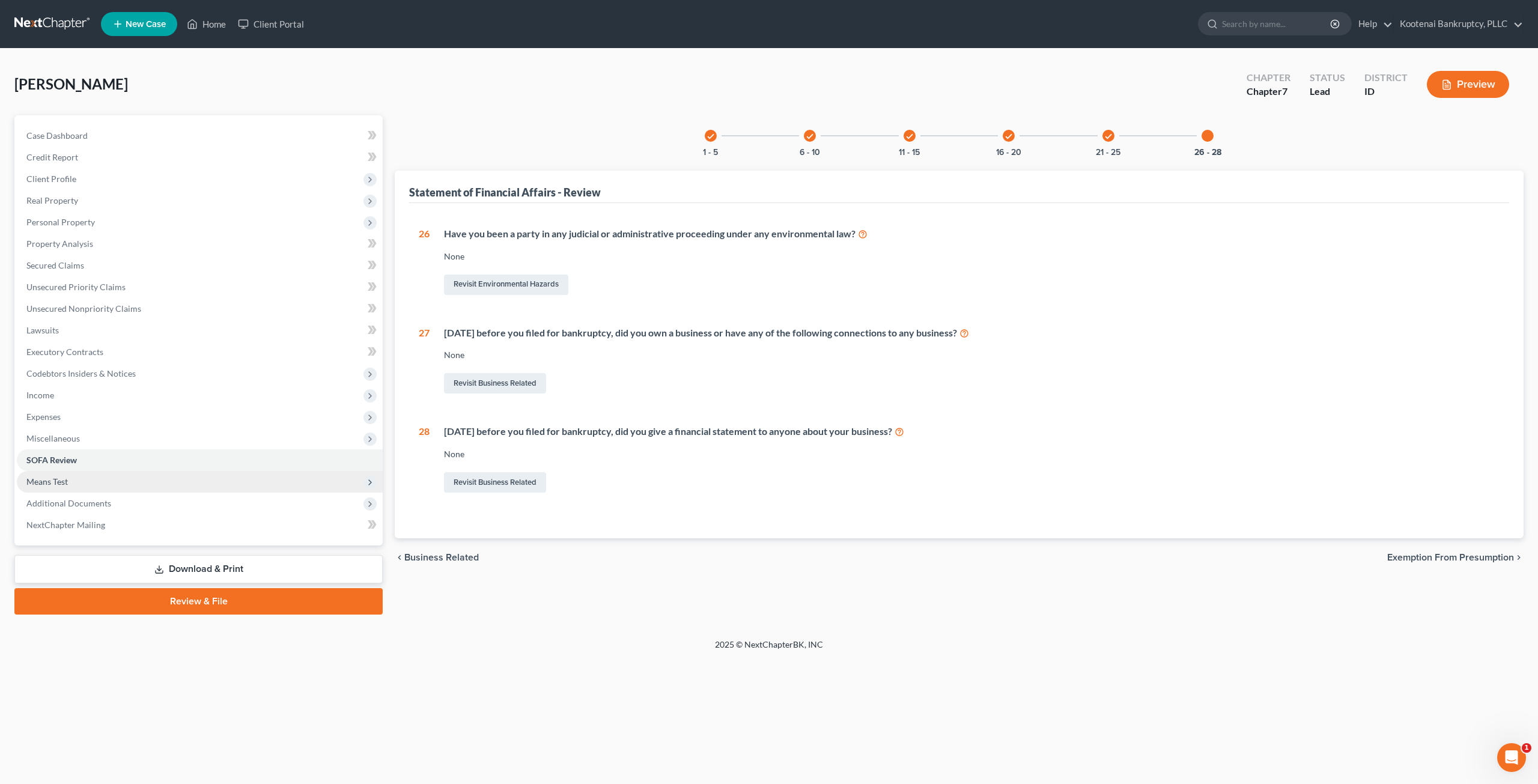
click at [114, 490] on span "Means Test" at bounding box center [199, 481] width 366 height 21
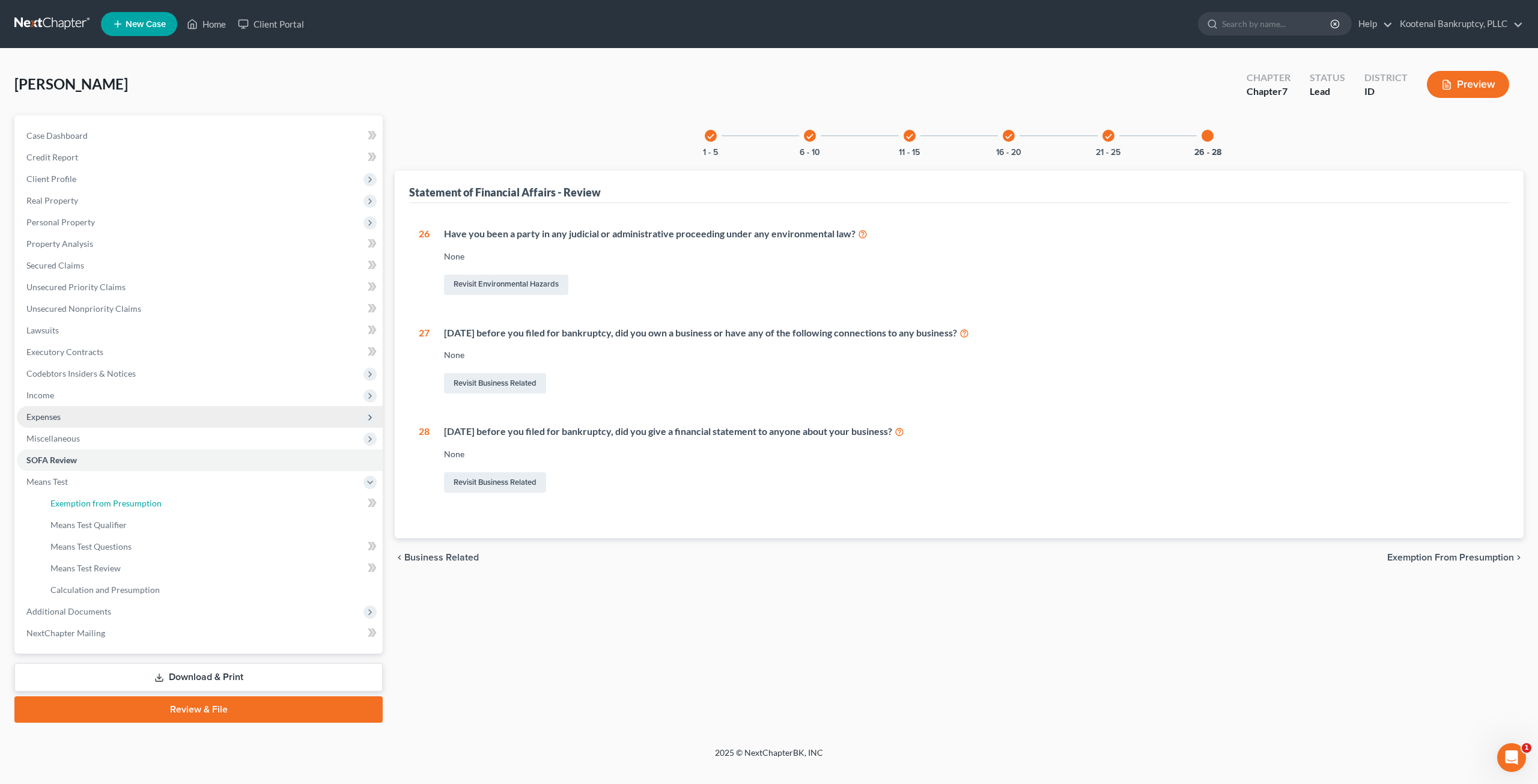
drag, startPoint x: 143, startPoint y: 499, endPoint x: 236, endPoint y: 420, distance: 122.0
click at [143, 499] on span "Exemption from Presumption" at bounding box center [106, 503] width 111 height 10
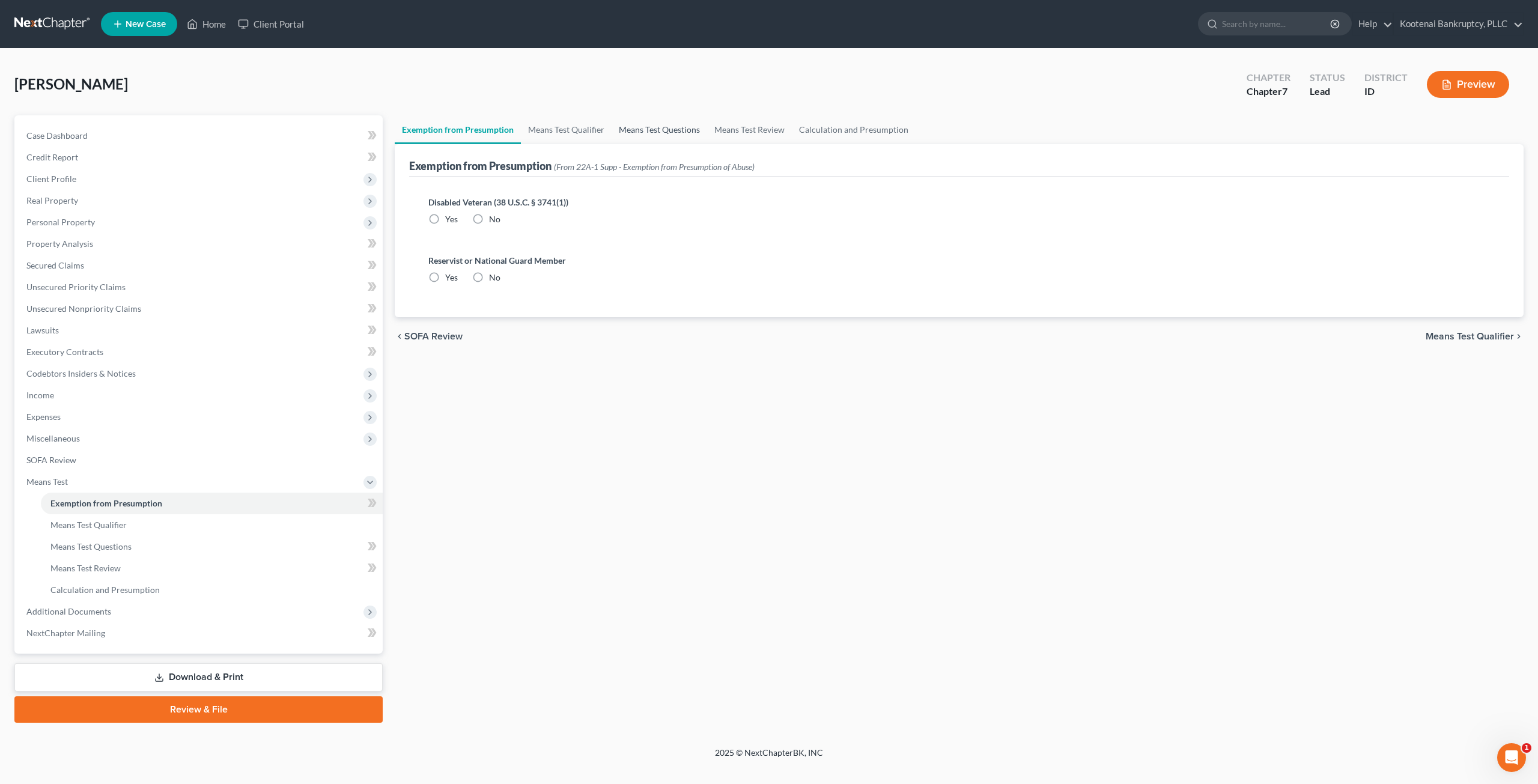
radio input "true"
click at [594, 131] on link "Means Test Qualifier" at bounding box center [566, 129] width 91 height 29
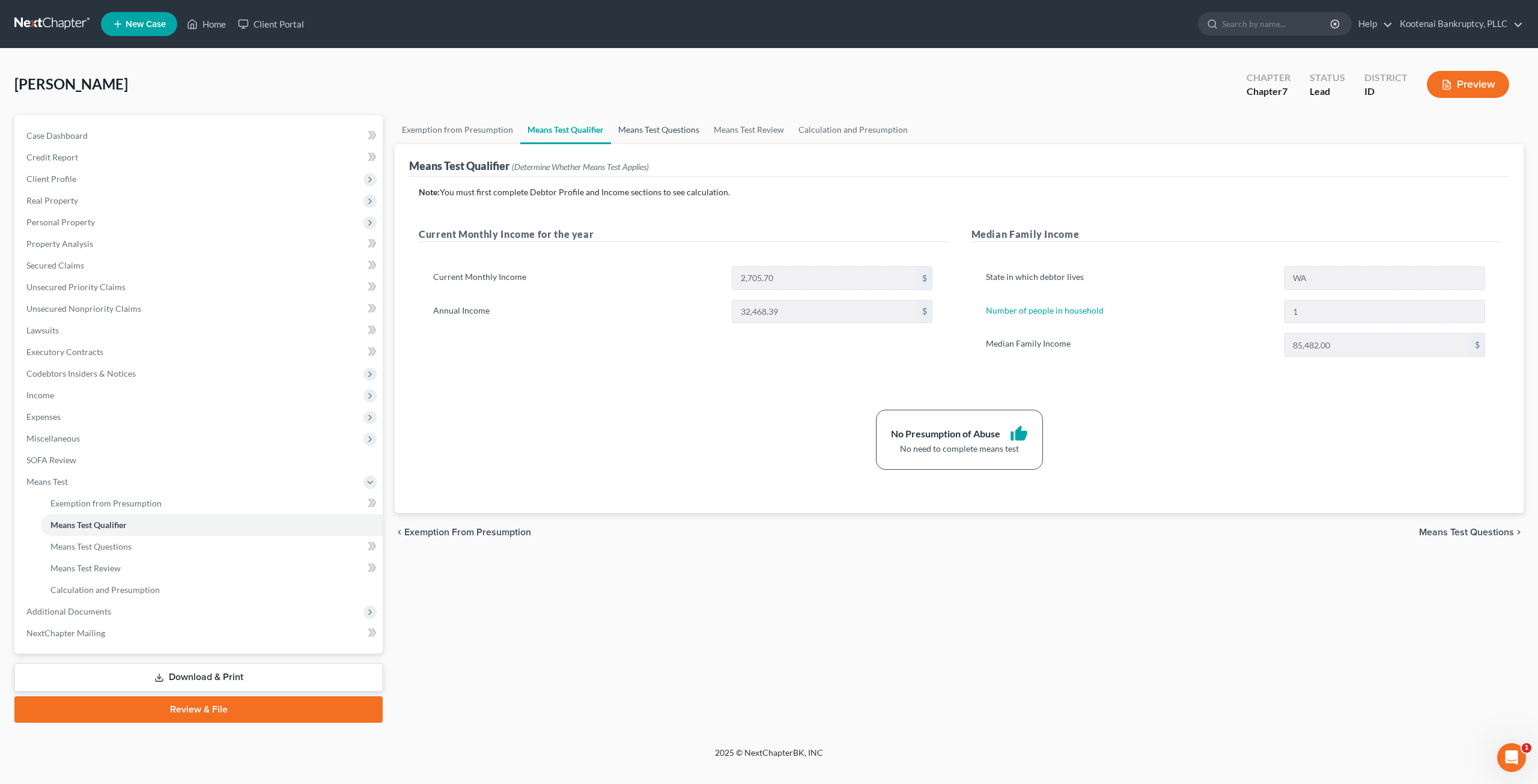
click at [652, 125] on link "Means Test Questions" at bounding box center [659, 129] width 96 height 29
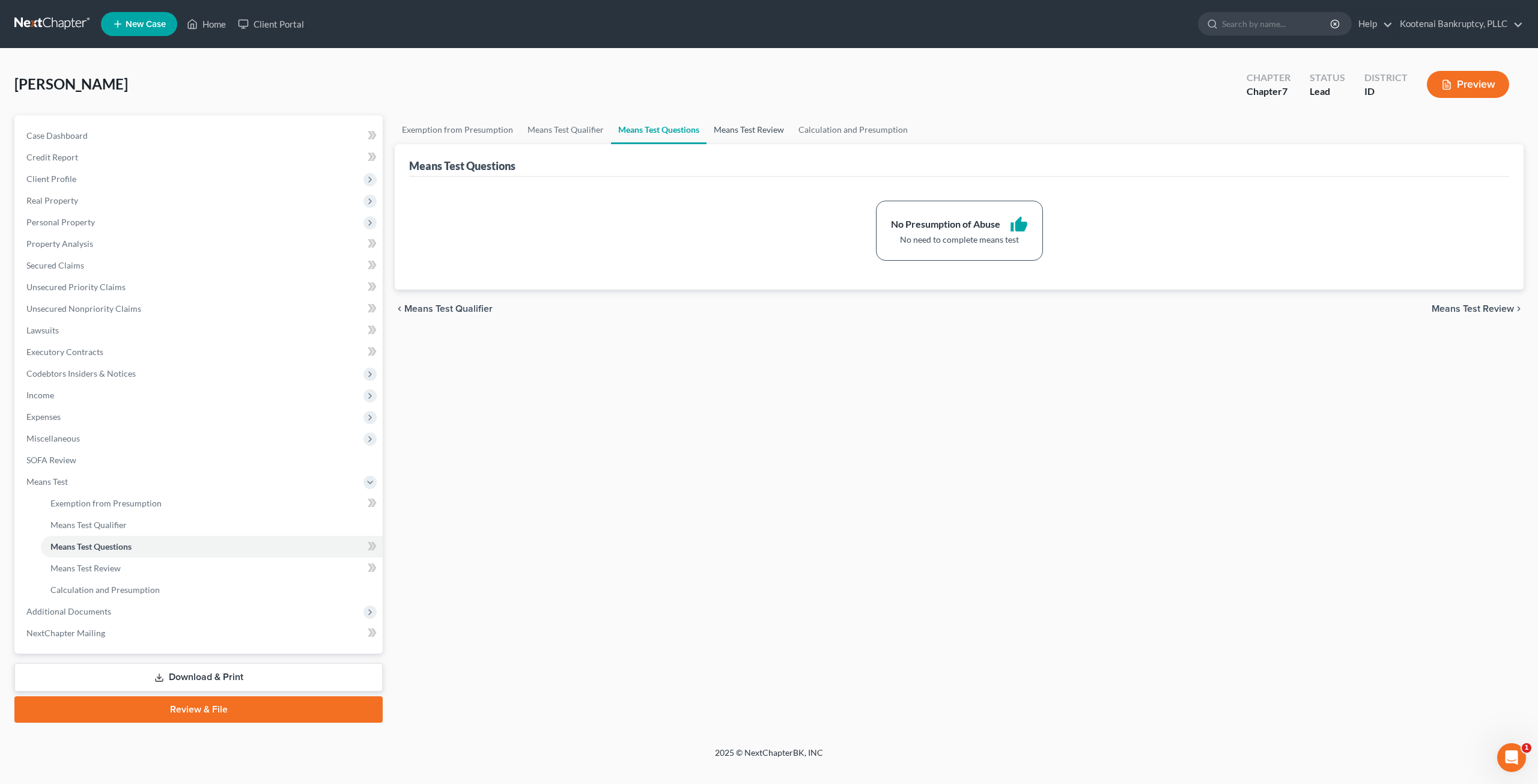
click at [735, 138] on link "Means Test Review" at bounding box center [749, 129] width 85 height 29
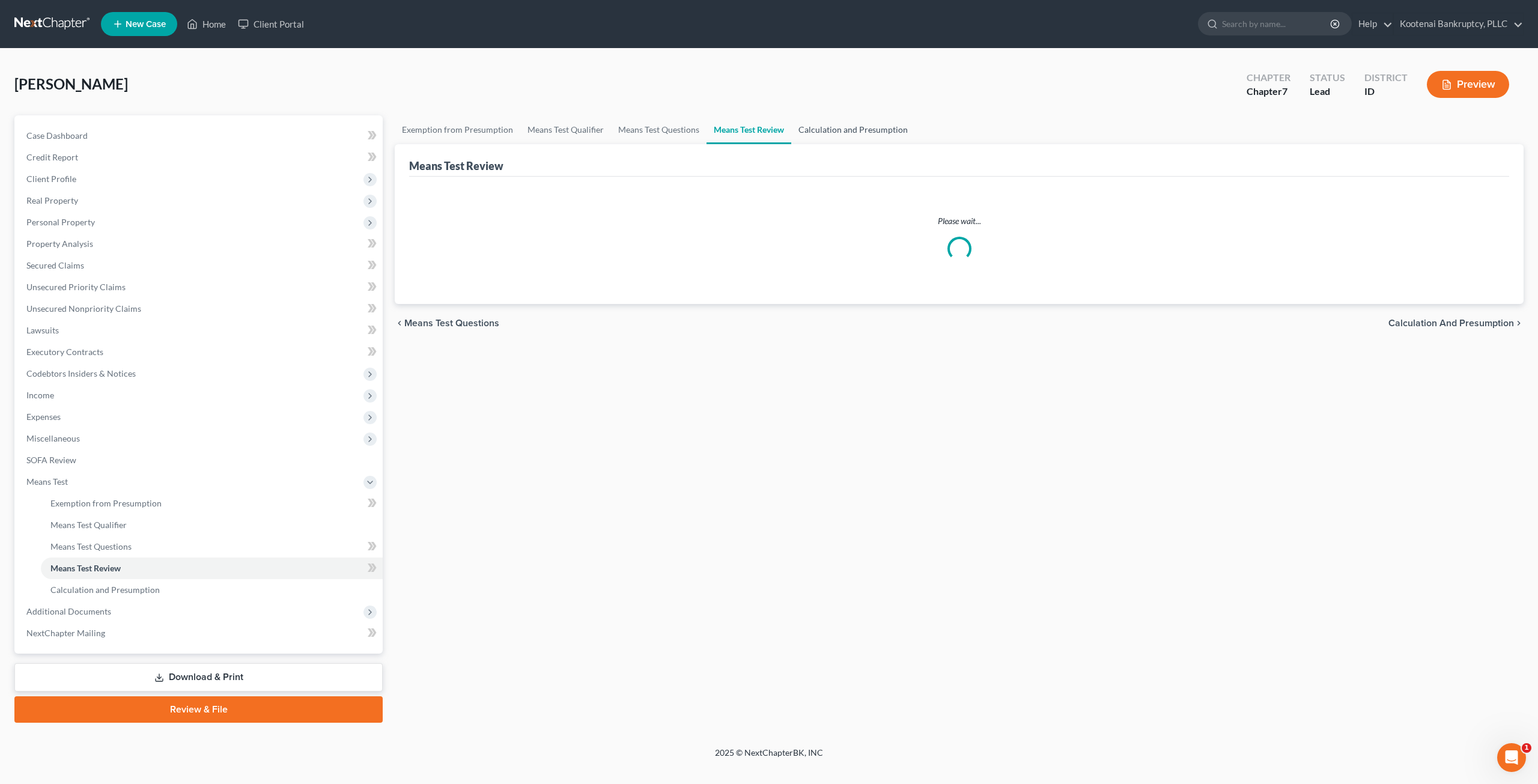
click at [833, 133] on link "Calculation and Presumption" at bounding box center [853, 129] width 124 height 29
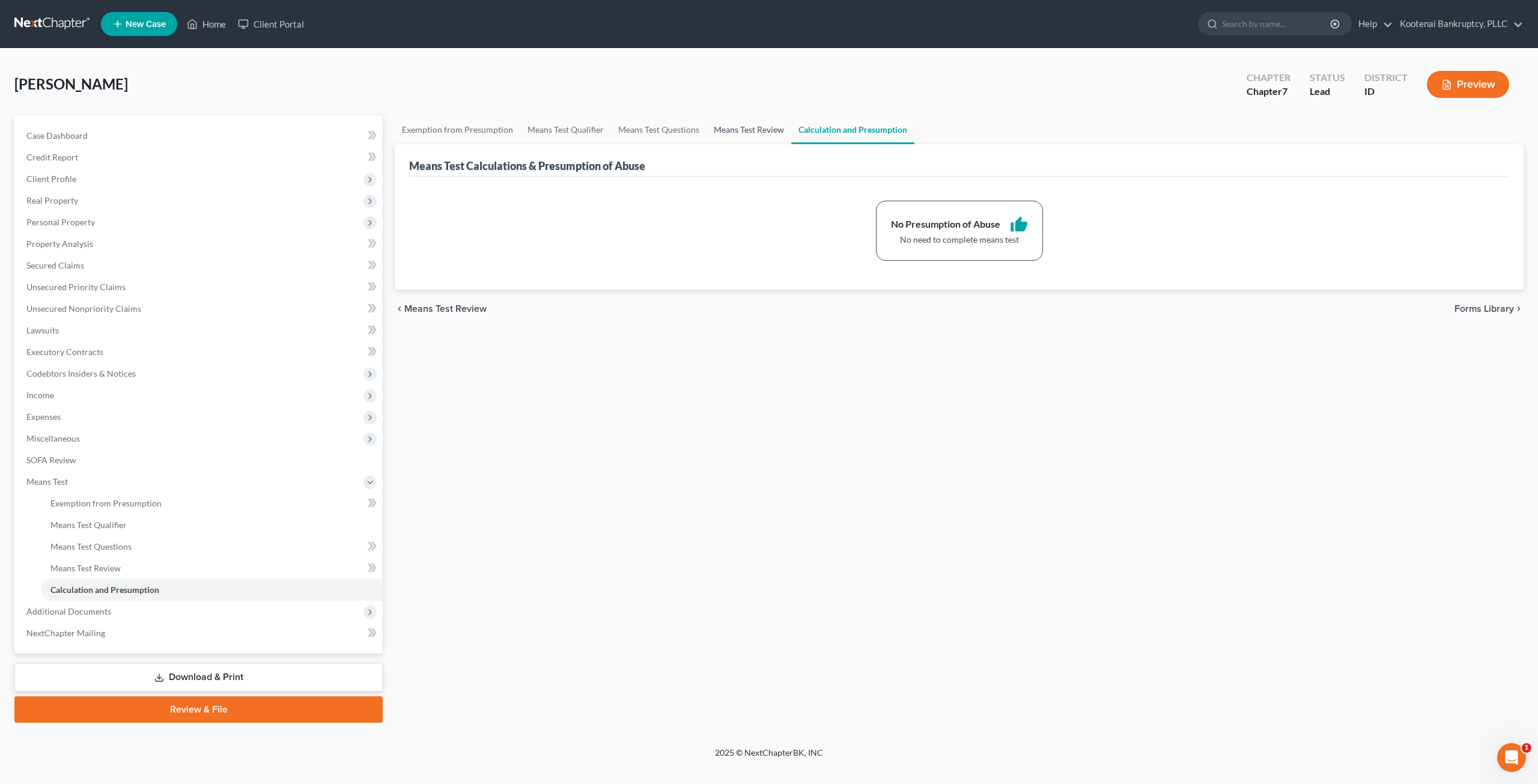
click at [772, 132] on link "Means Test Review" at bounding box center [749, 129] width 85 height 29
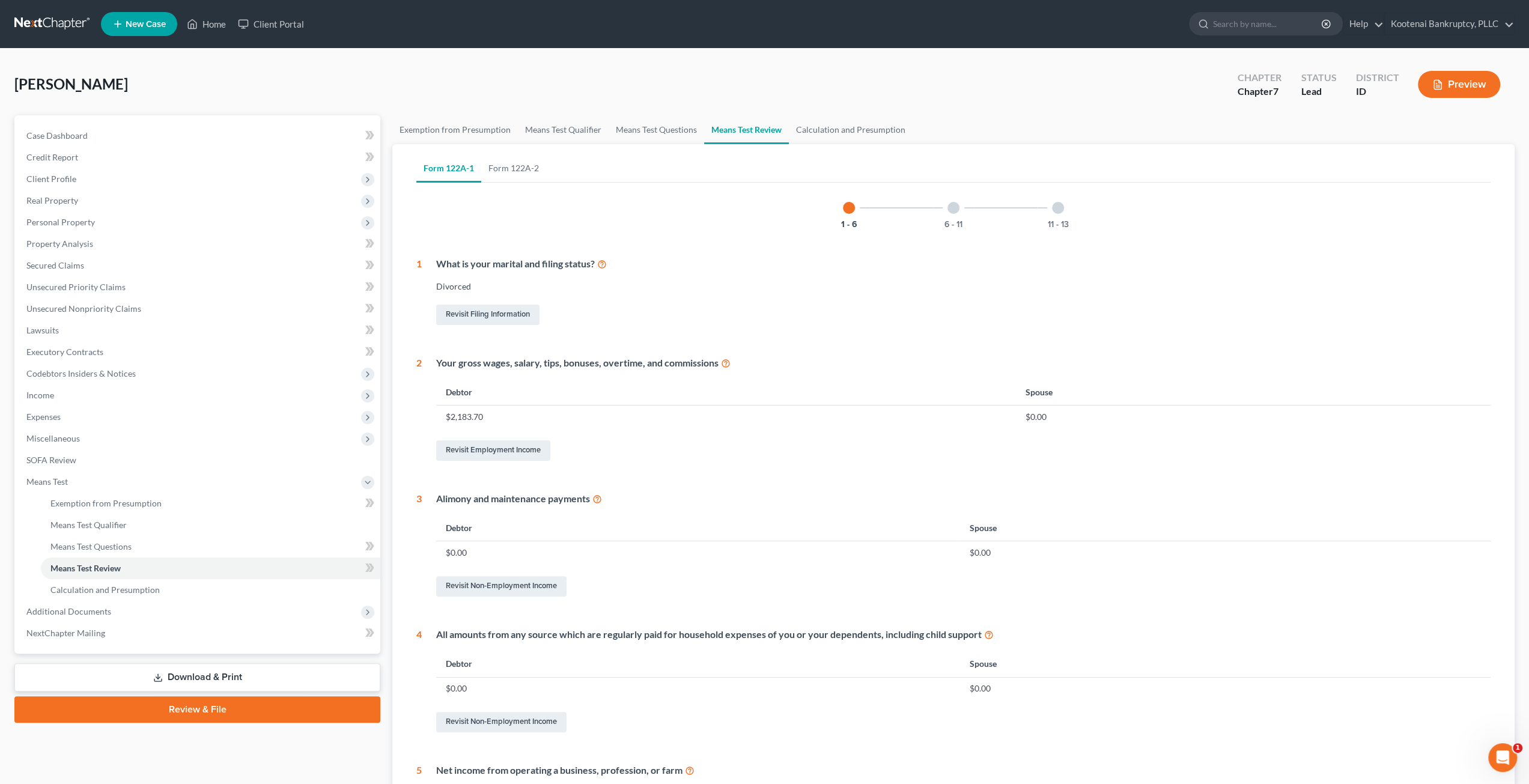
click at [1479, 89] on button "Preview" at bounding box center [1458, 85] width 82 height 27
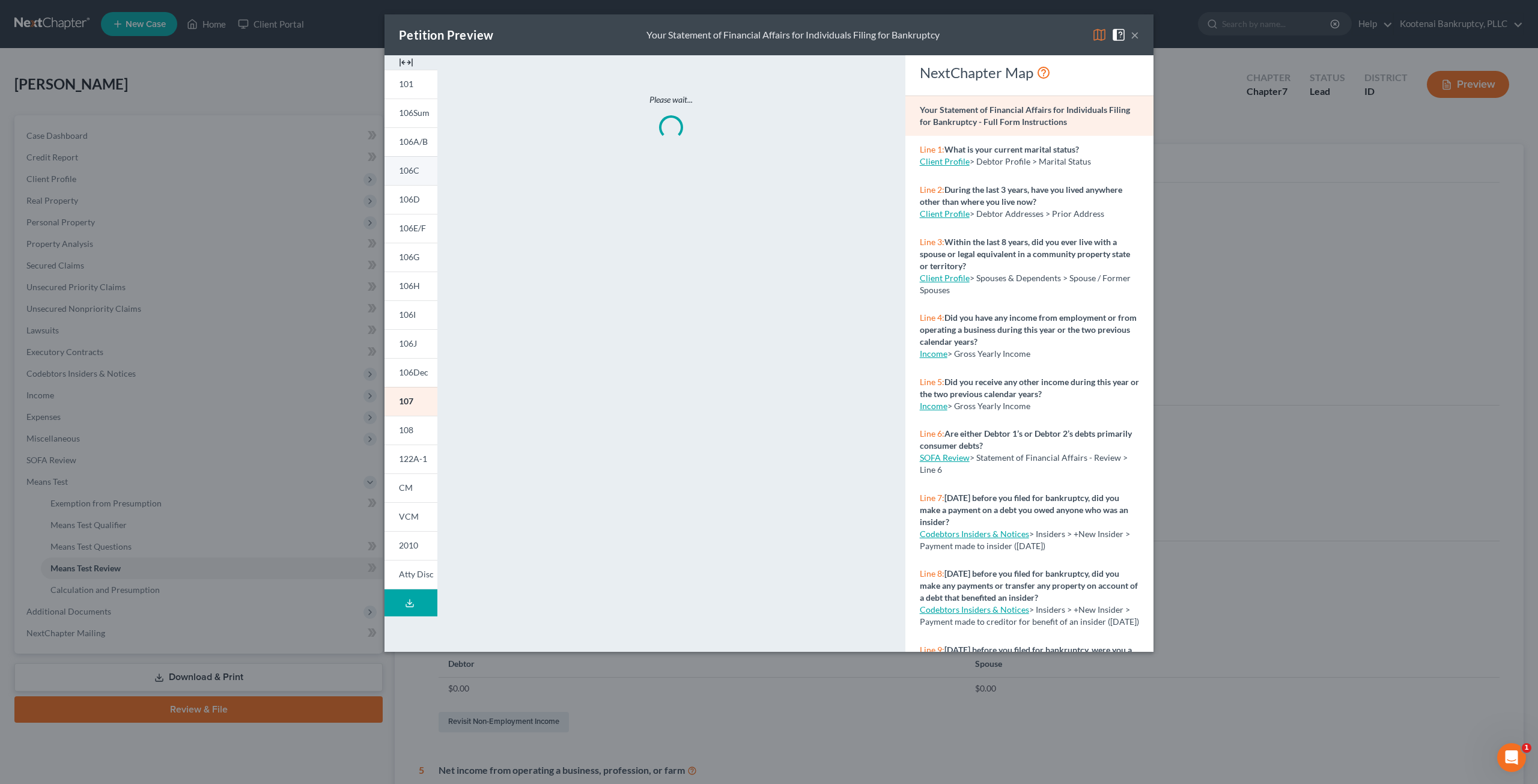
click at [410, 170] on span "106C" at bounding box center [409, 170] width 21 height 10
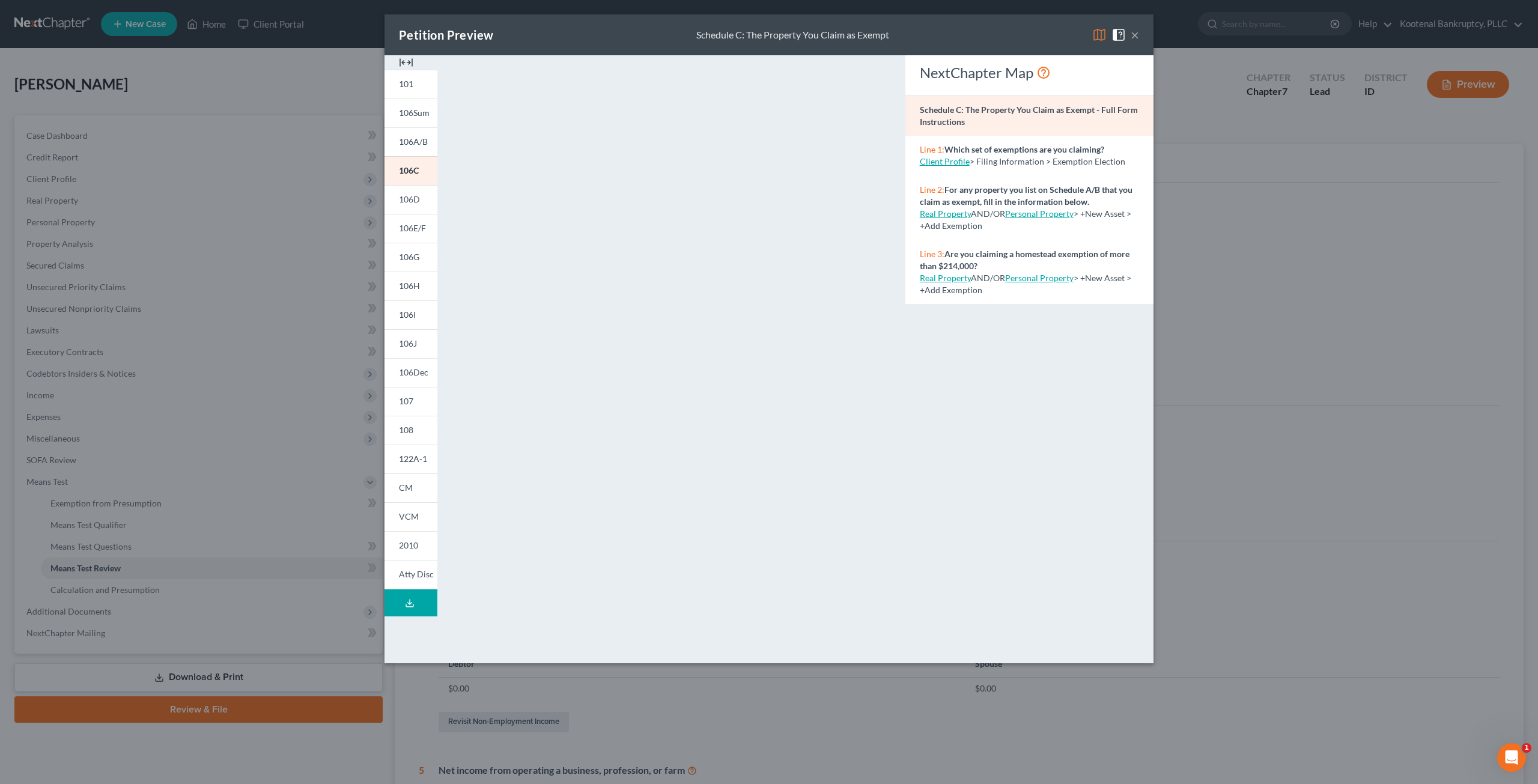
click at [1135, 37] on button "×" at bounding box center [1134, 35] width 8 height 14
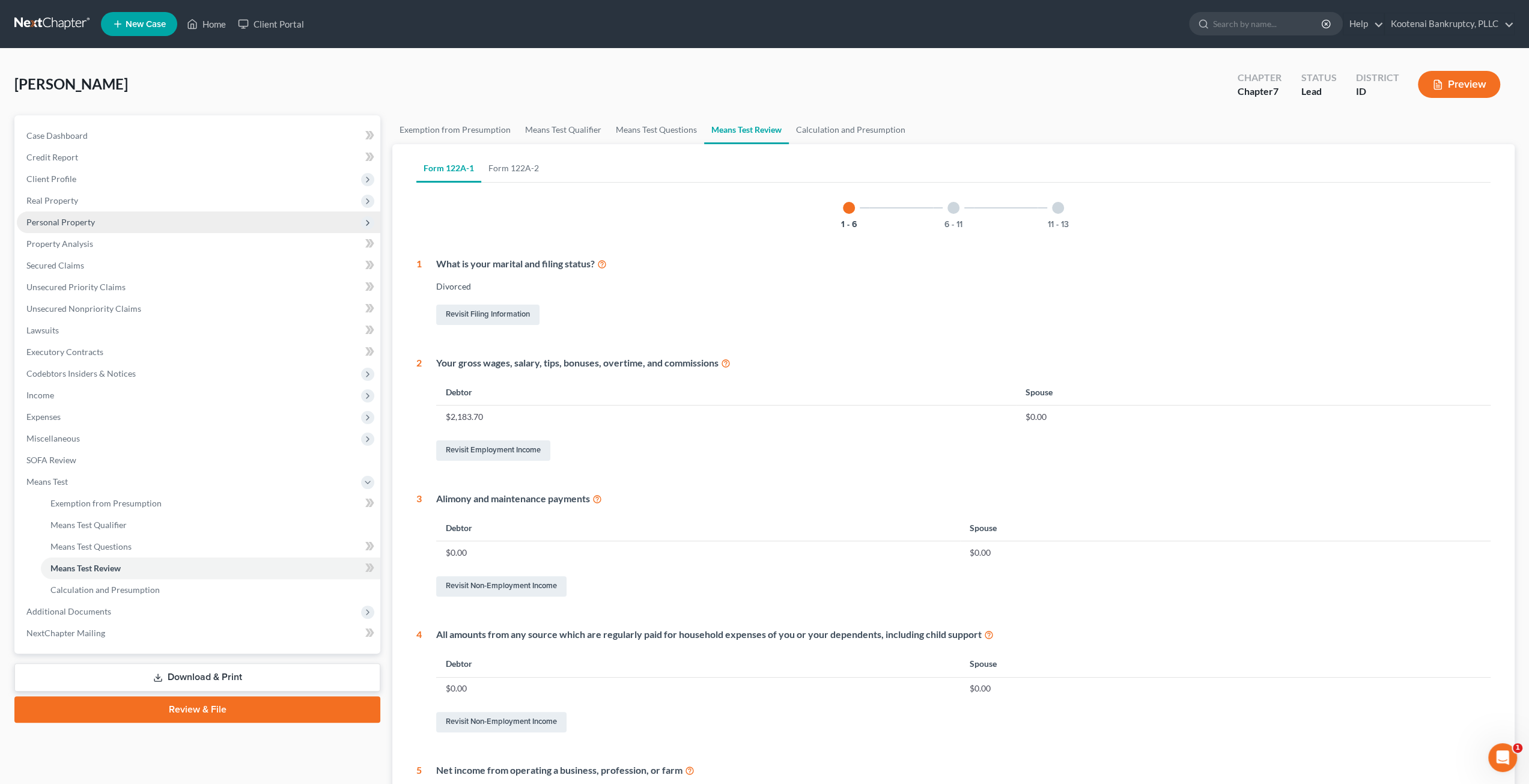
click at [82, 223] on span "Personal Property" at bounding box center [61, 222] width 69 height 10
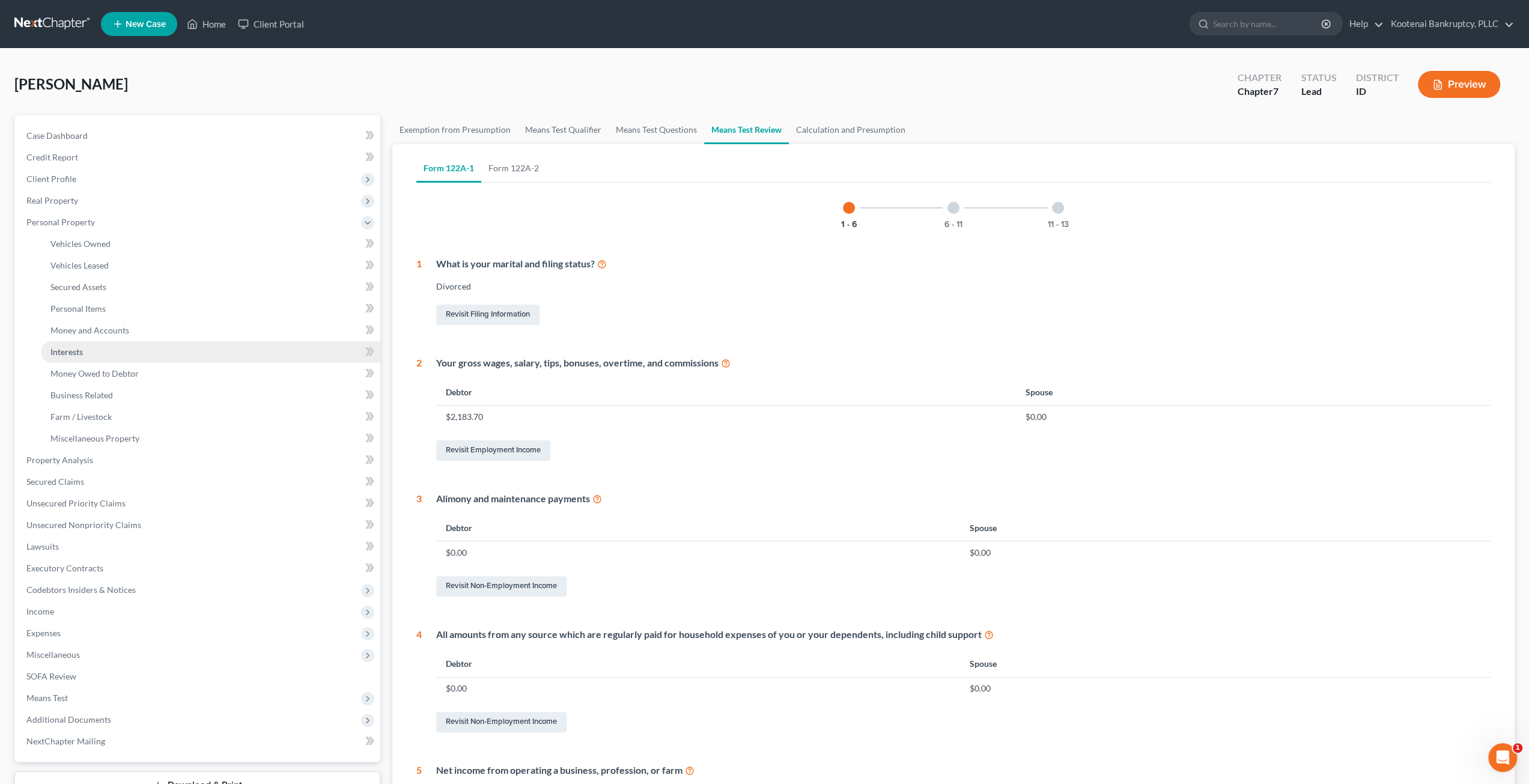
click at [118, 349] on link "Interests" at bounding box center [210, 351] width 340 height 21
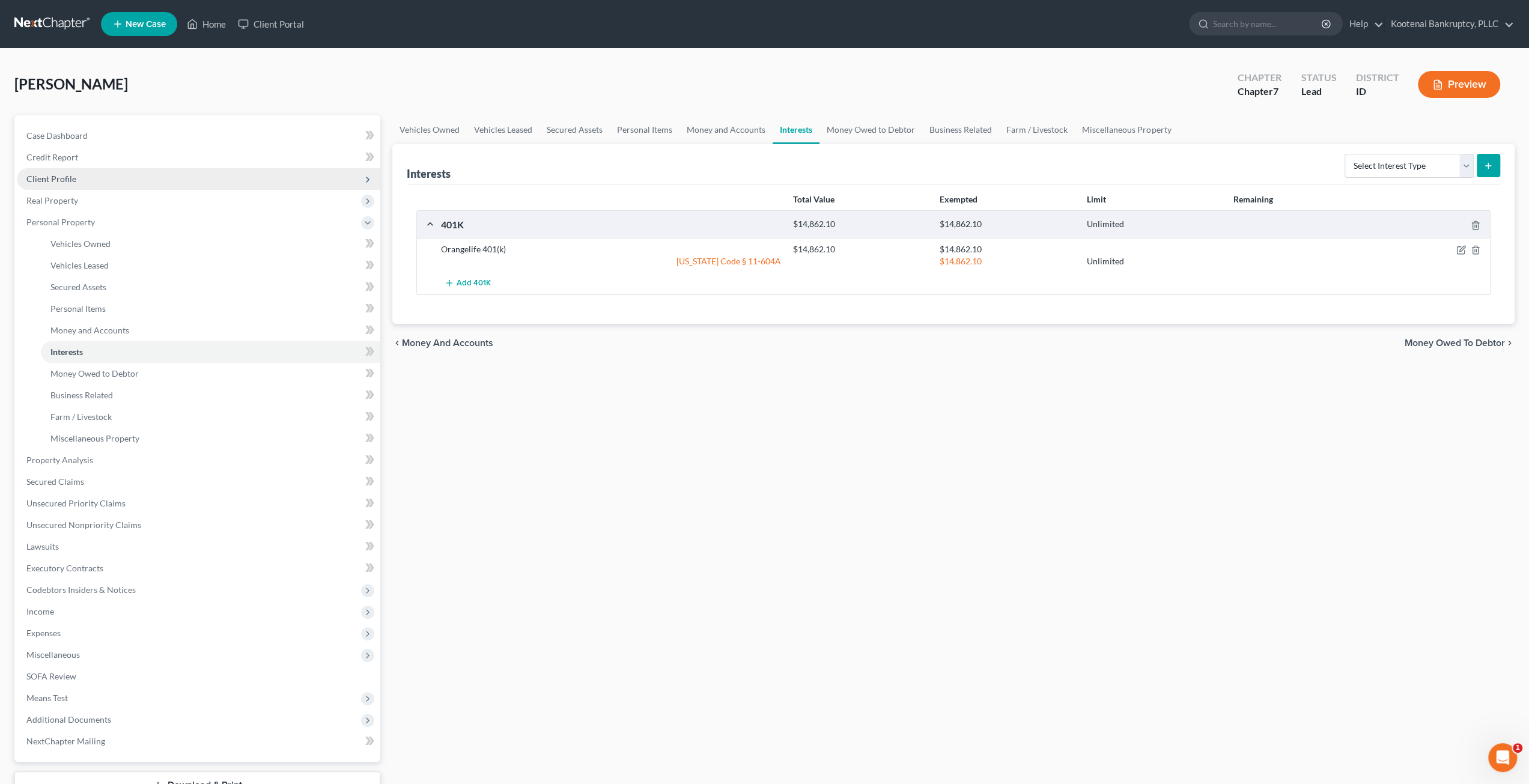
click at [113, 179] on span "Client Profile" at bounding box center [199, 179] width 364 height 21
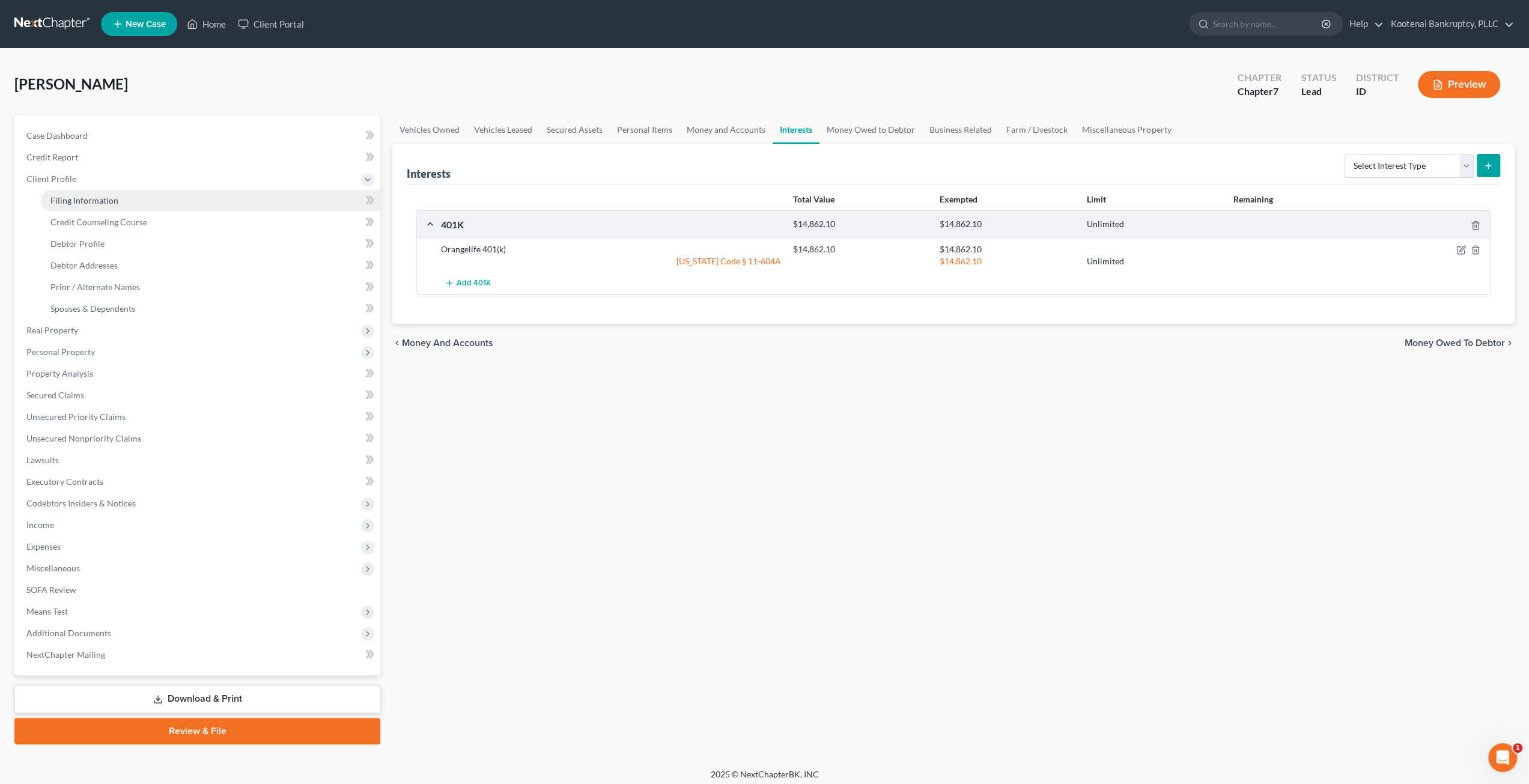
click at [120, 195] on link "Filing Information" at bounding box center [210, 200] width 340 height 21
select select "1"
select select "0"
select select "23"
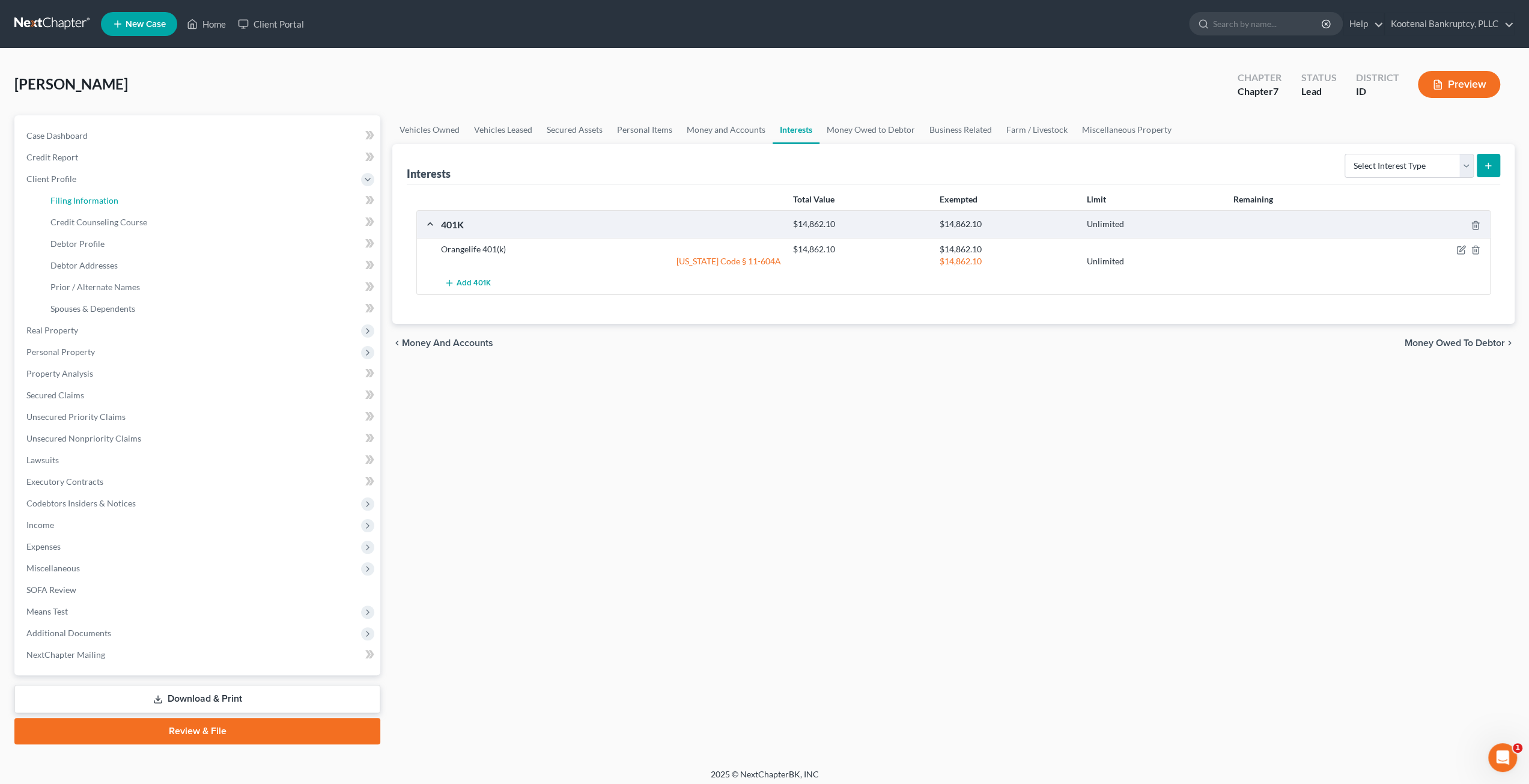
select select "0"
select select "13"
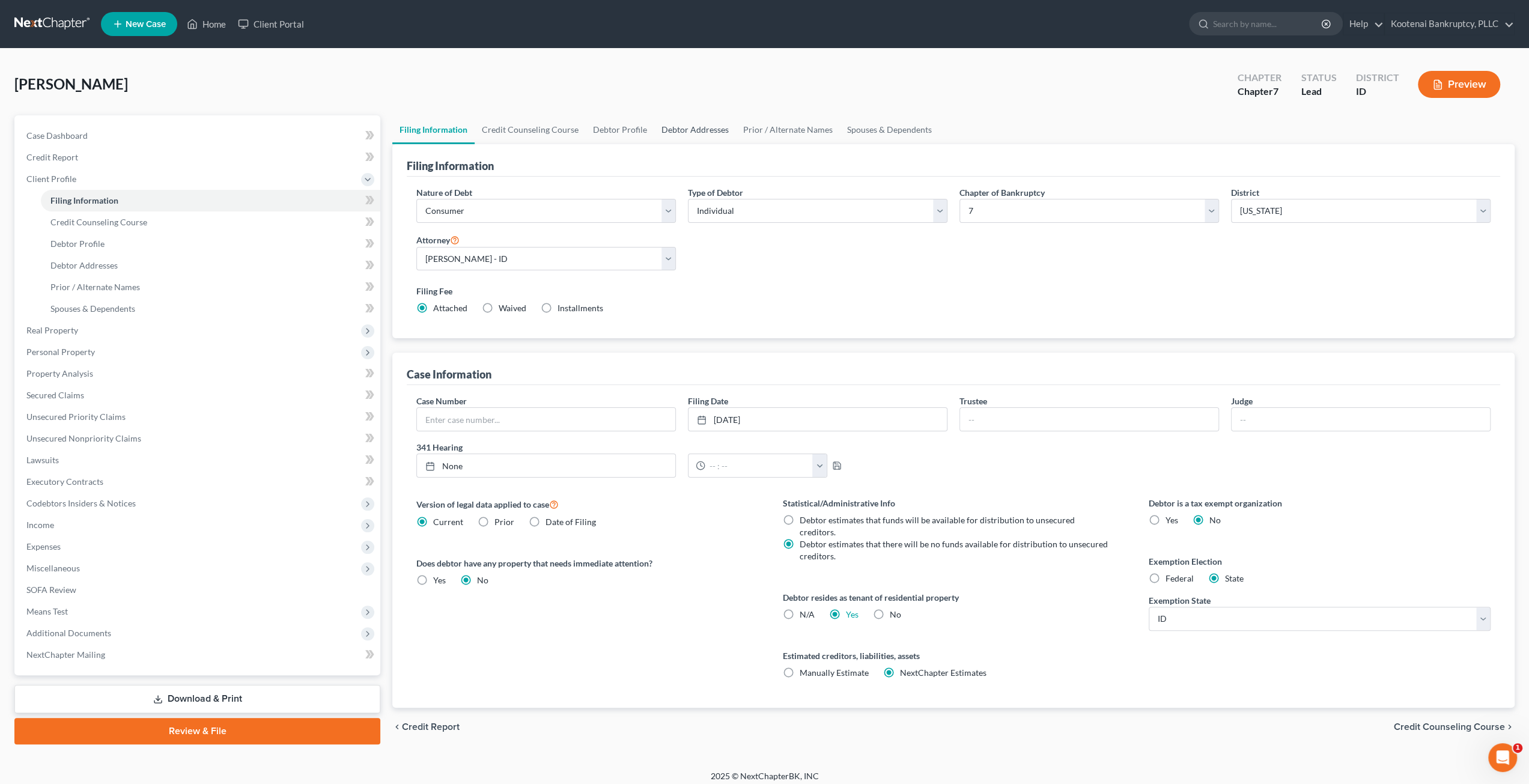
click at [718, 138] on link "Debtor Addresses" at bounding box center [695, 129] width 82 height 29
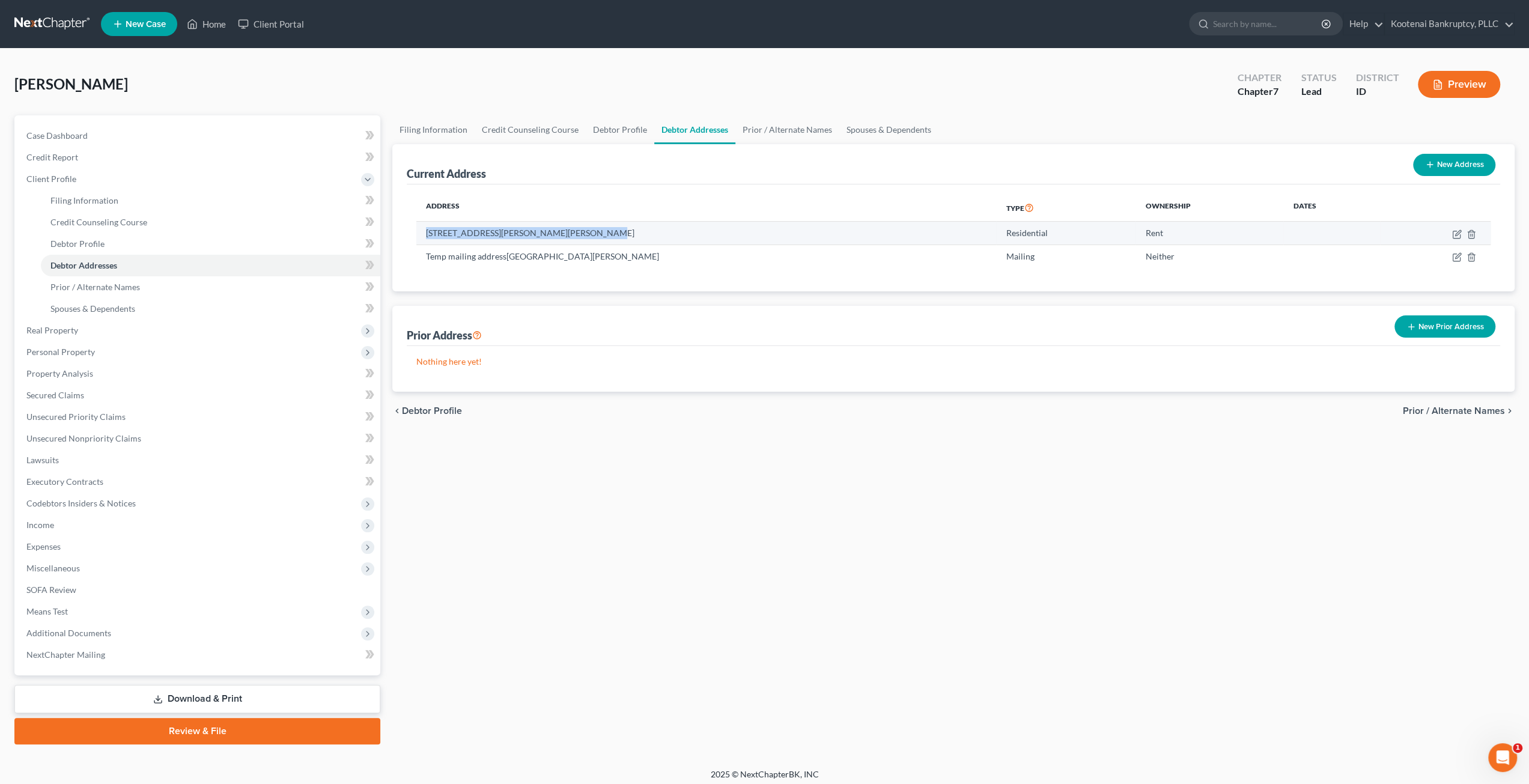
drag, startPoint x: 617, startPoint y: 234, endPoint x: 450, endPoint y: 224, distance: 167.3
click at [417, 228] on td "22817 E Morris Rd, Newman Lake, WA 99025" at bounding box center [706, 233] width 580 height 23
click at [860, 584] on div "Filing Information Credit Counseling Course Debtor Profile Debtor Addresses Pri…" at bounding box center [953, 430] width 1134 height 629
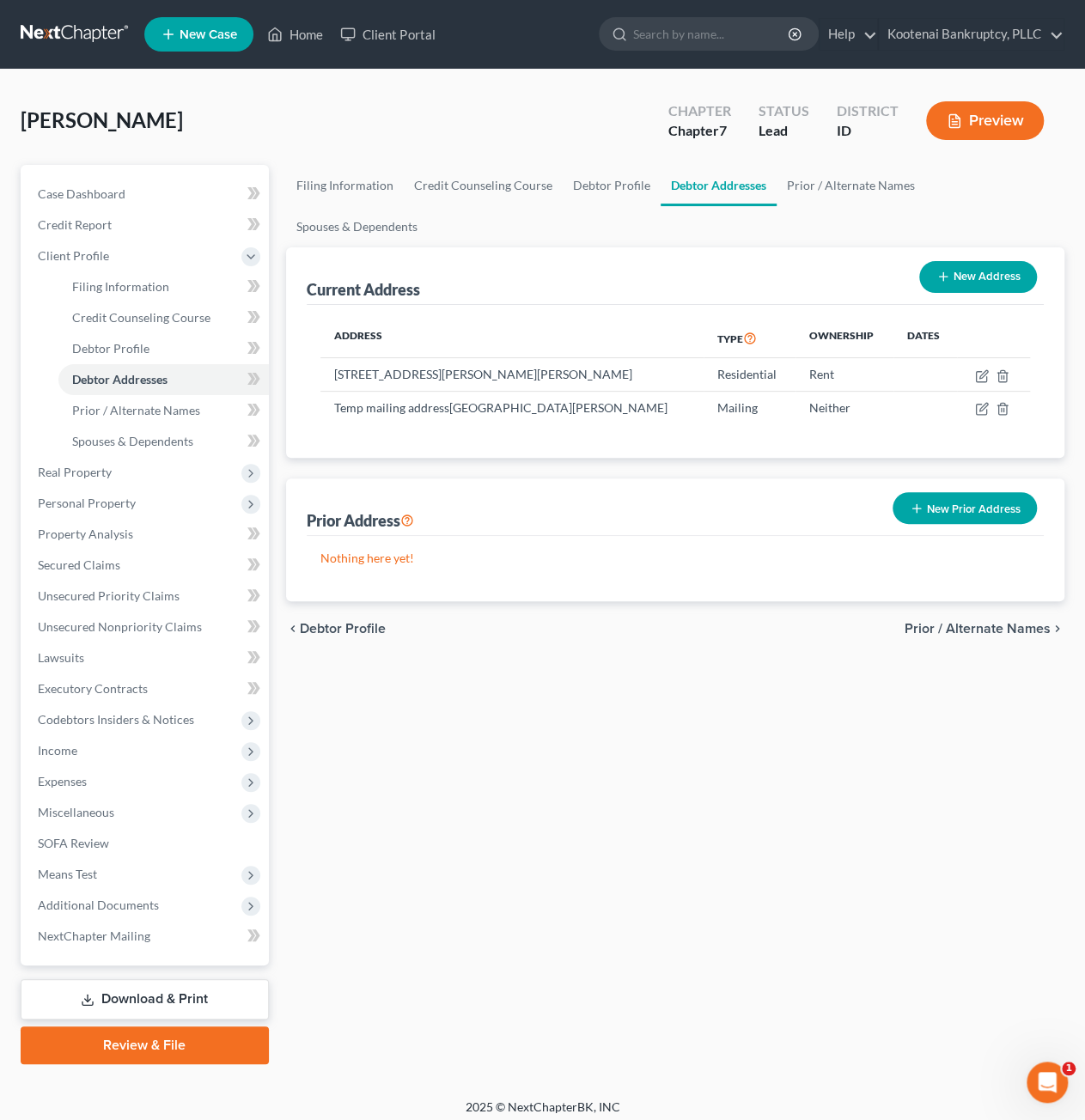
click at [79, 27] on link at bounding box center [75, 33] width 110 height 31
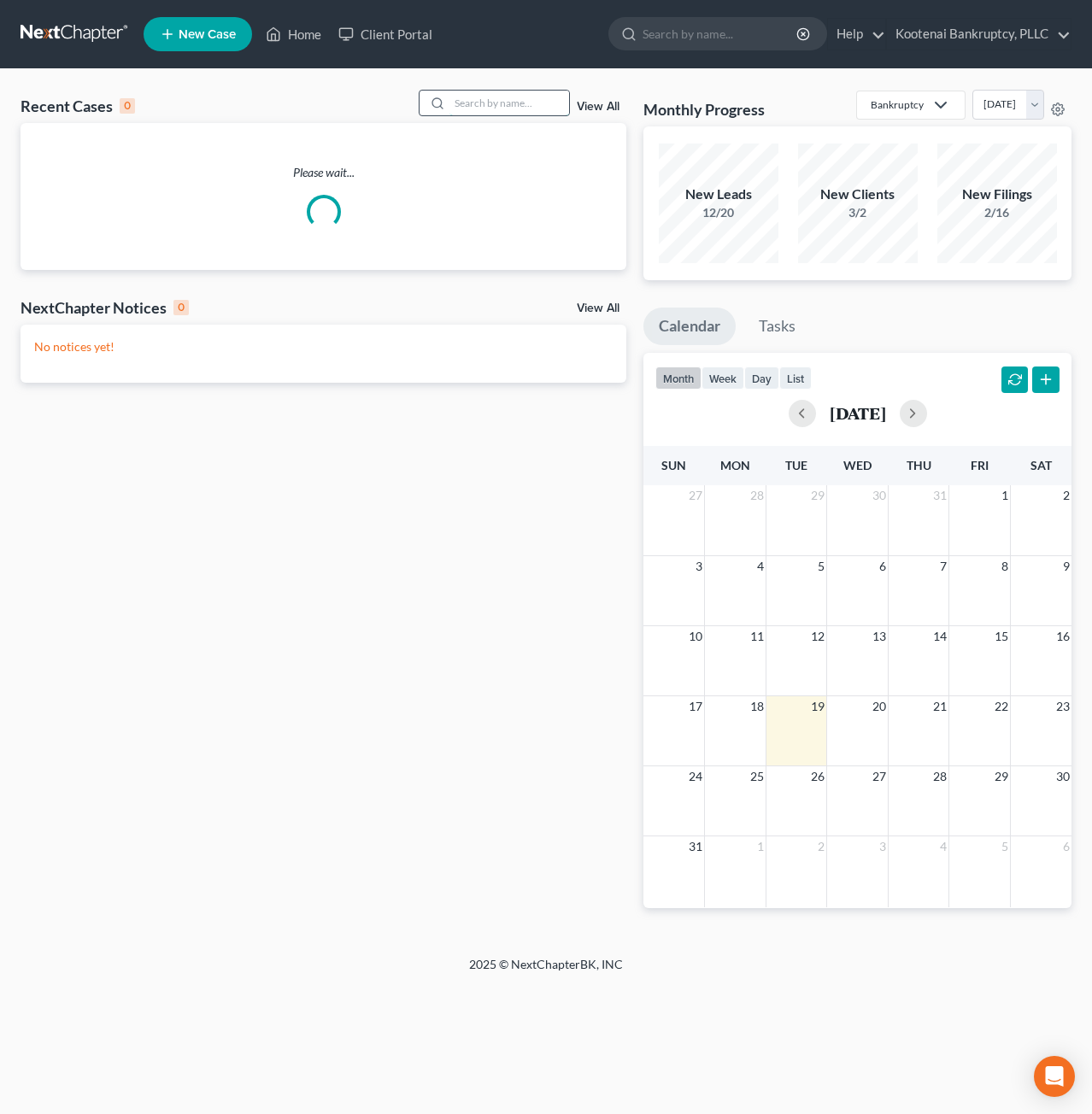
click at [521, 97] on input "search" at bounding box center [509, 102] width 120 height 25
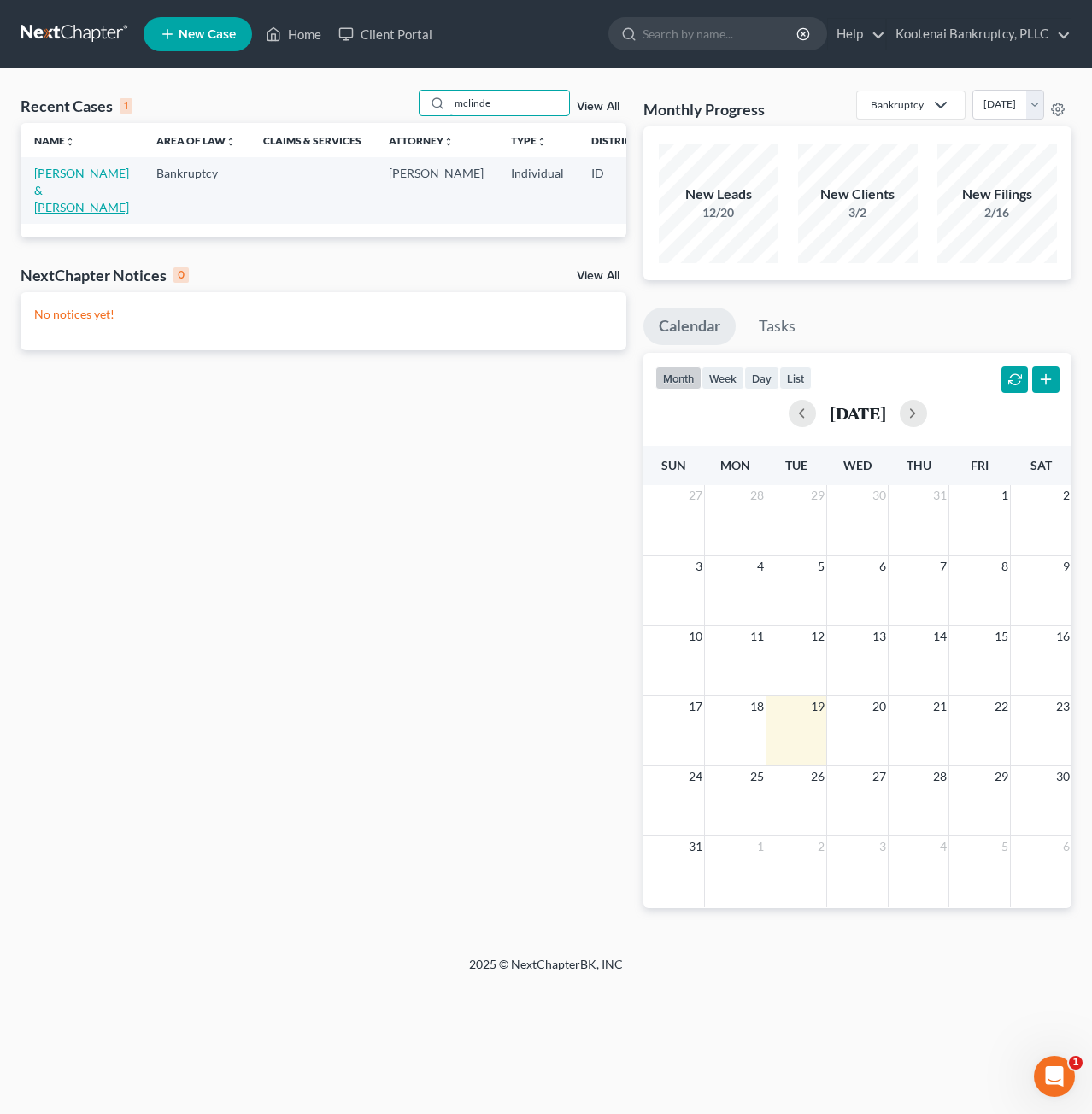
type input "mclinde"
click at [64, 178] on link "[PERSON_NAME] & [PERSON_NAME]" at bounding box center [81, 189] width 95 height 49
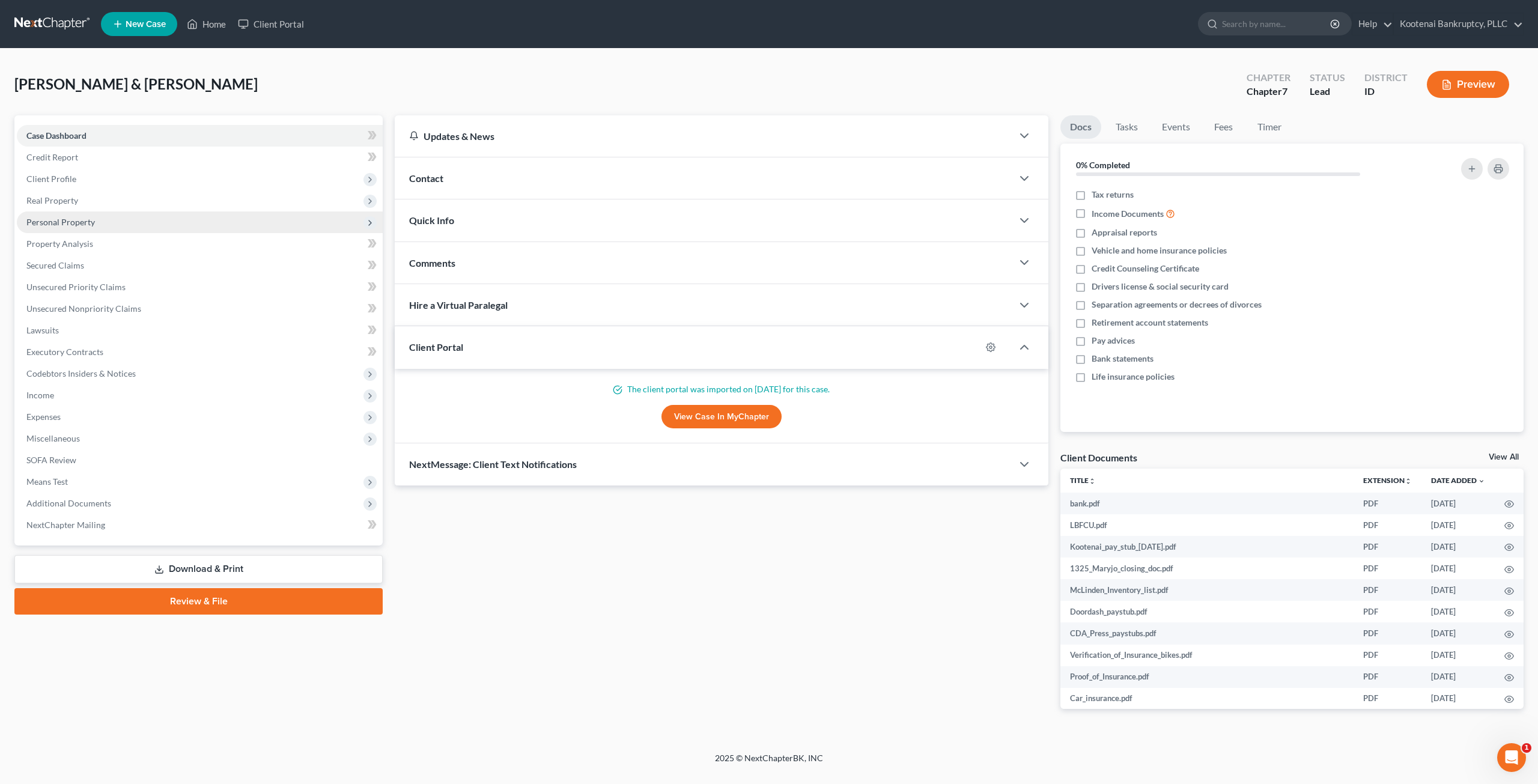
click at [148, 221] on span "Personal Property" at bounding box center [199, 222] width 366 height 21
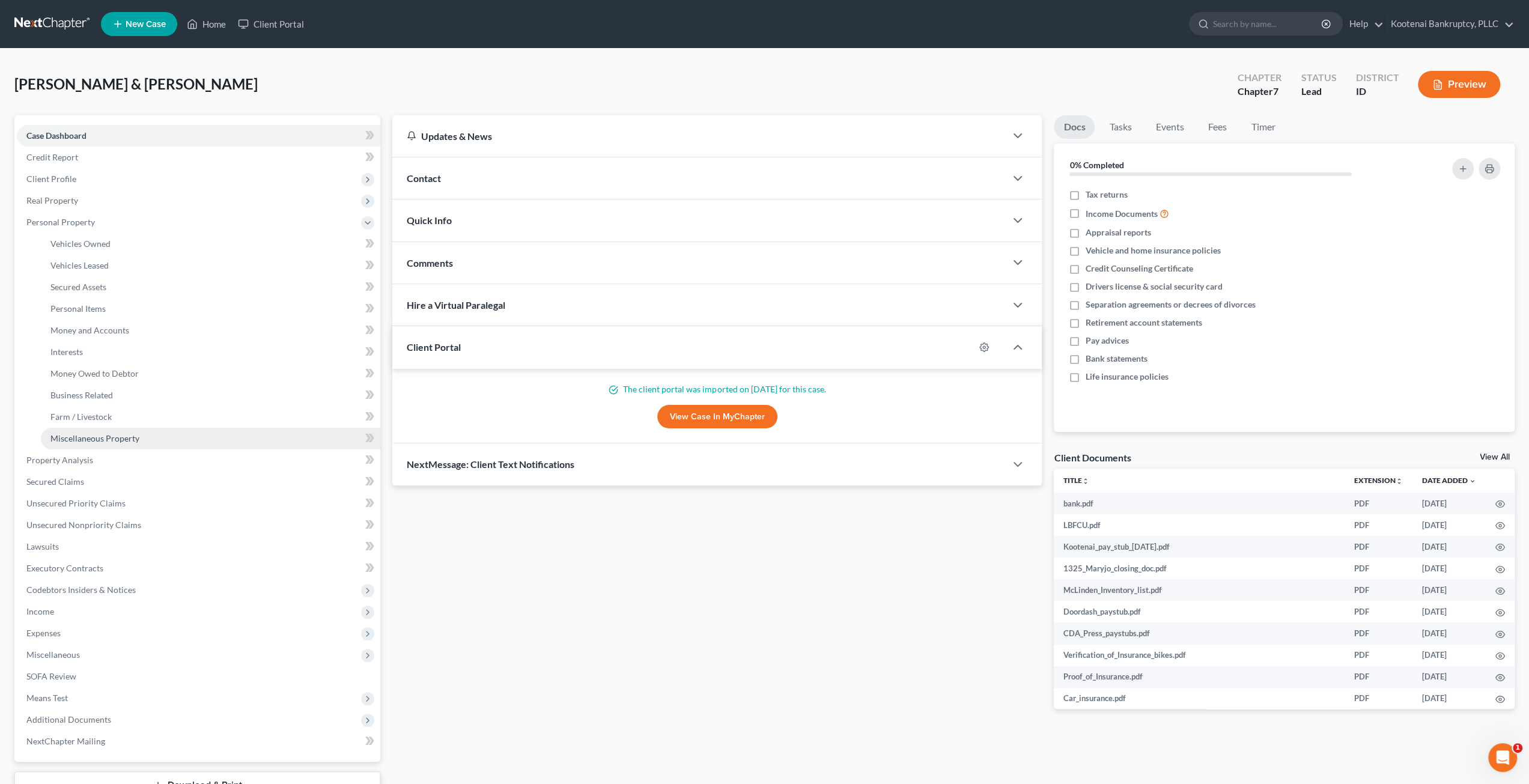
click at [129, 444] on link "Miscellaneous Property" at bounding box center [210, 438] width 340 height 21
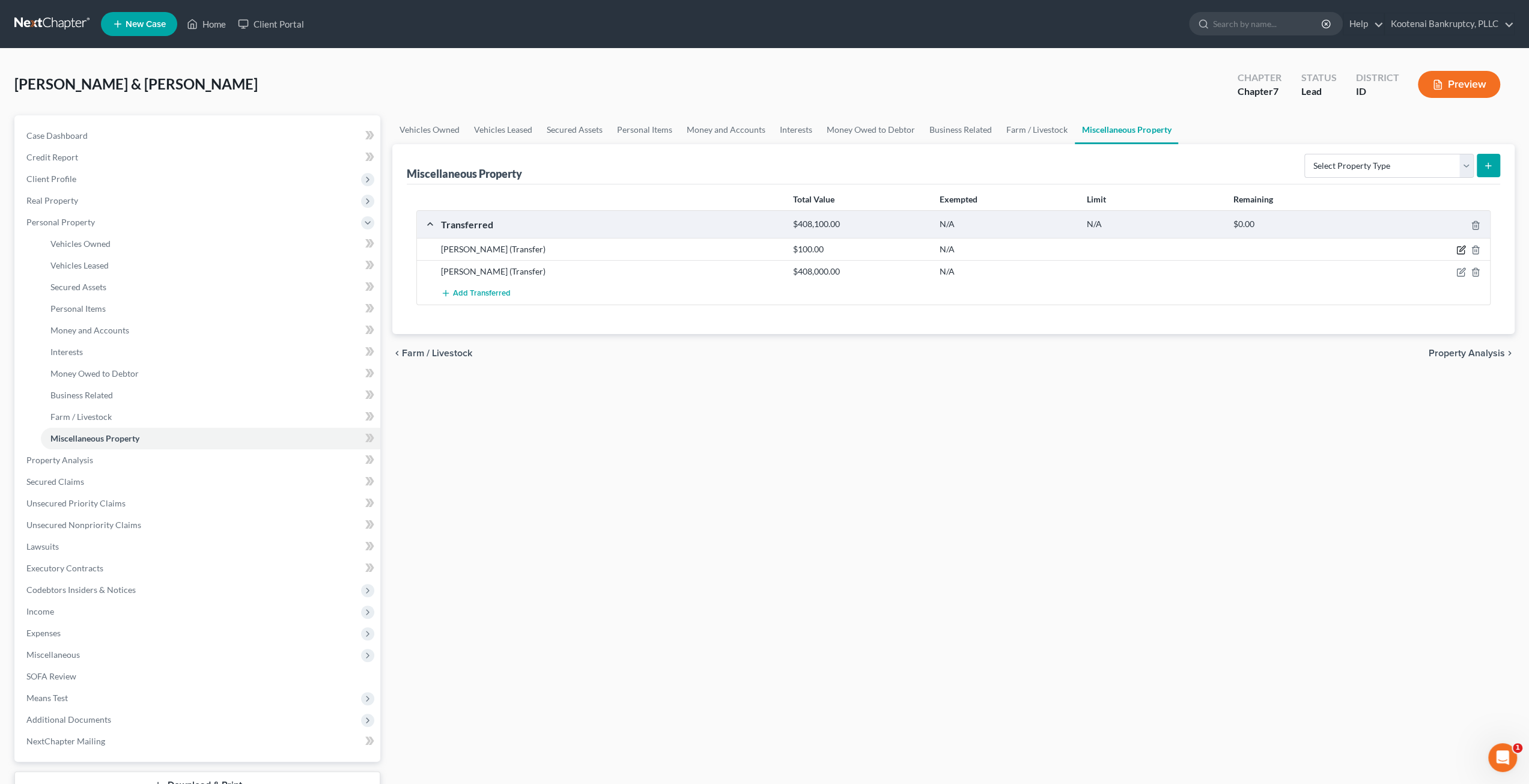
click at [767, 250] on icon "button" at bounding box center [1462, 249] width 5 height 5
select select "Ordinary (within 2 years)"
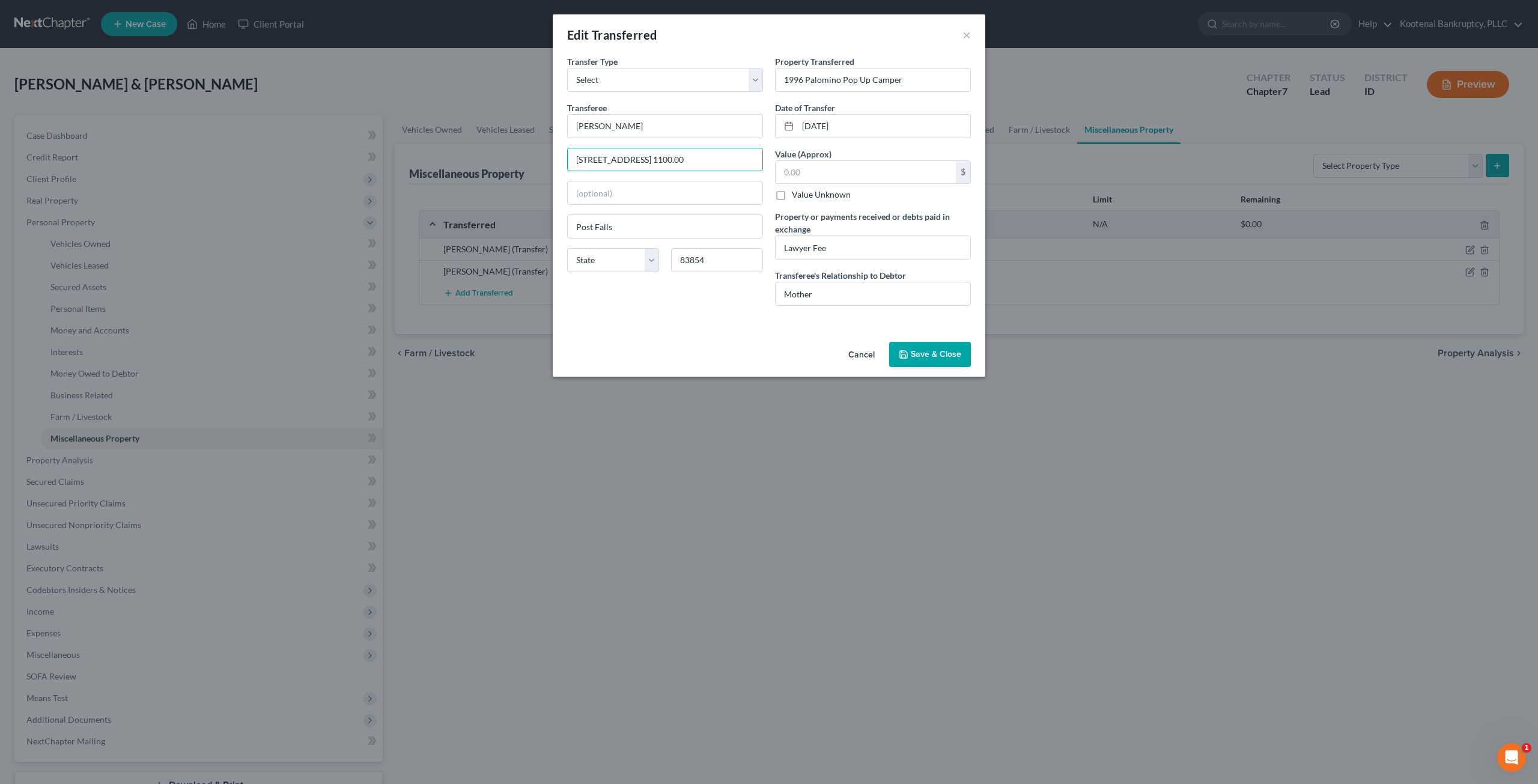
type input "105 W. 12th Ave Apt. 1"
click at [767, 165] on input "text" at bounding box center [866, 172] width 181 height 23
type input "100"
click at [704, 321] on div "An exemption set must first be selected from the Filing Information section. Tr…" at bounding box center [769, 195] width 432 height 281
click at [767, 72] on input "1996 Palomino Pop Up Camper" at bounding box center [873, 80] width 195 height 23
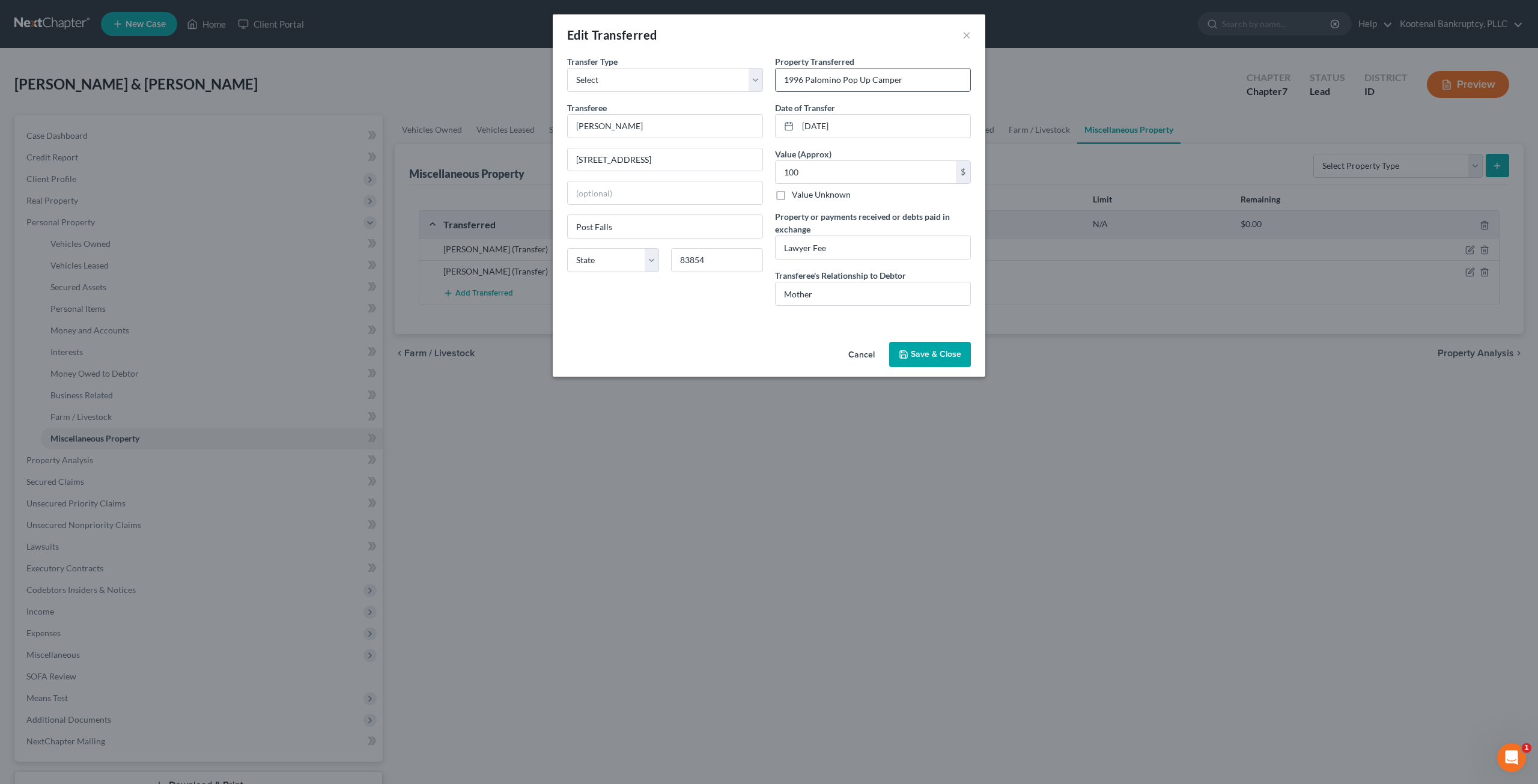
click at [767, 75] on input "1996 Palomino Pop Up Camper" at bounding box center [873, 80] width 195 height 23
drag, startPoint x: 926, startPoint y: 86, endPoint x: 775, endPoint y: 83, distance: 151.0
click at [767, 83] on div "1996 Palomino Pop Up Camper" at bounding box center [873, 80] width 196 height 24
drag, startPoint x: 944, startPoint y: 350, endPoint x: 966, endPoint y: 349, distance: 22.0
click at [767, 350] on button "Save & Close" at bounding box center [930, 354] width 82 height 25
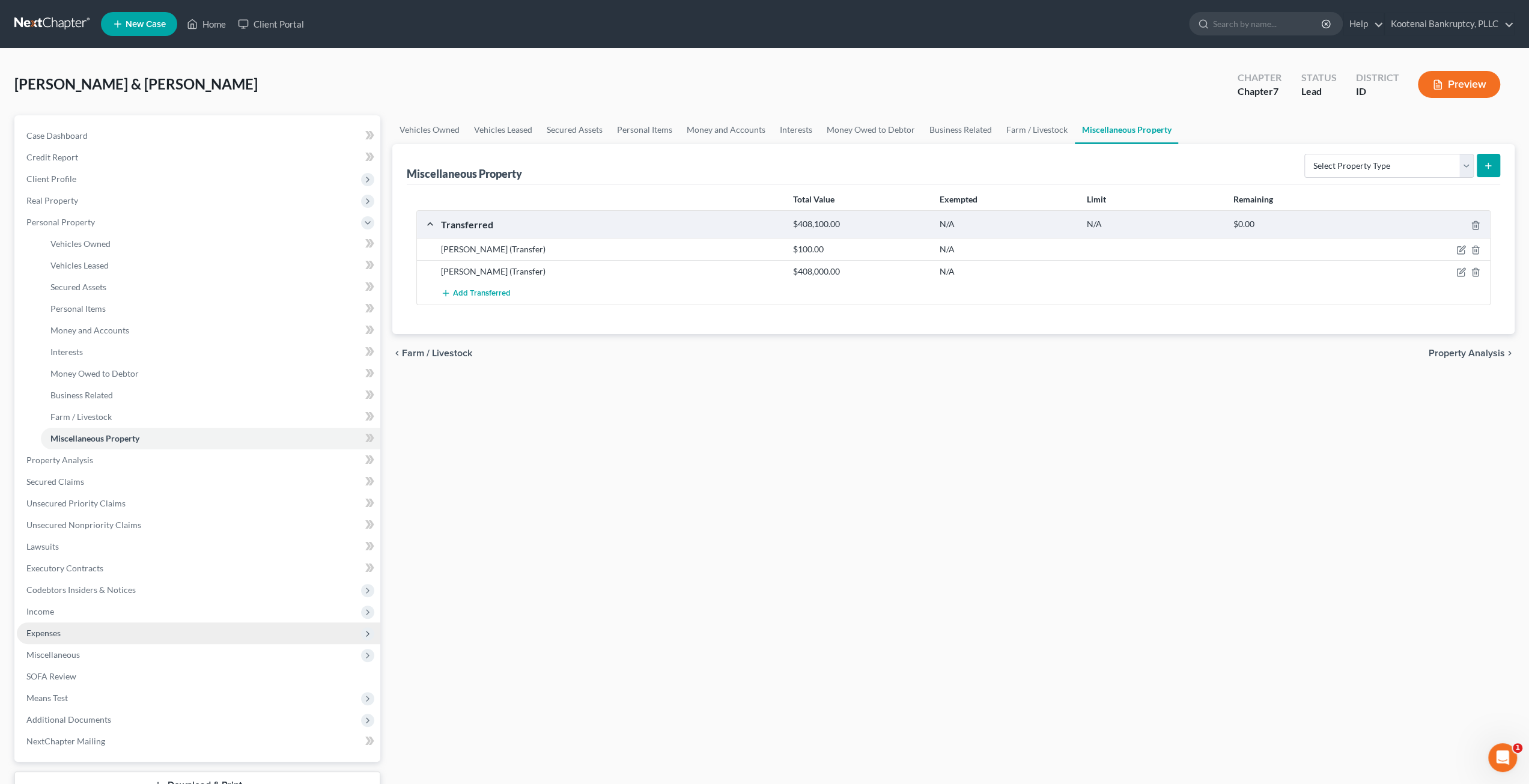
click at [113, 630] on span "Expenses" at bounding box center [199, 633] width 364 height 21
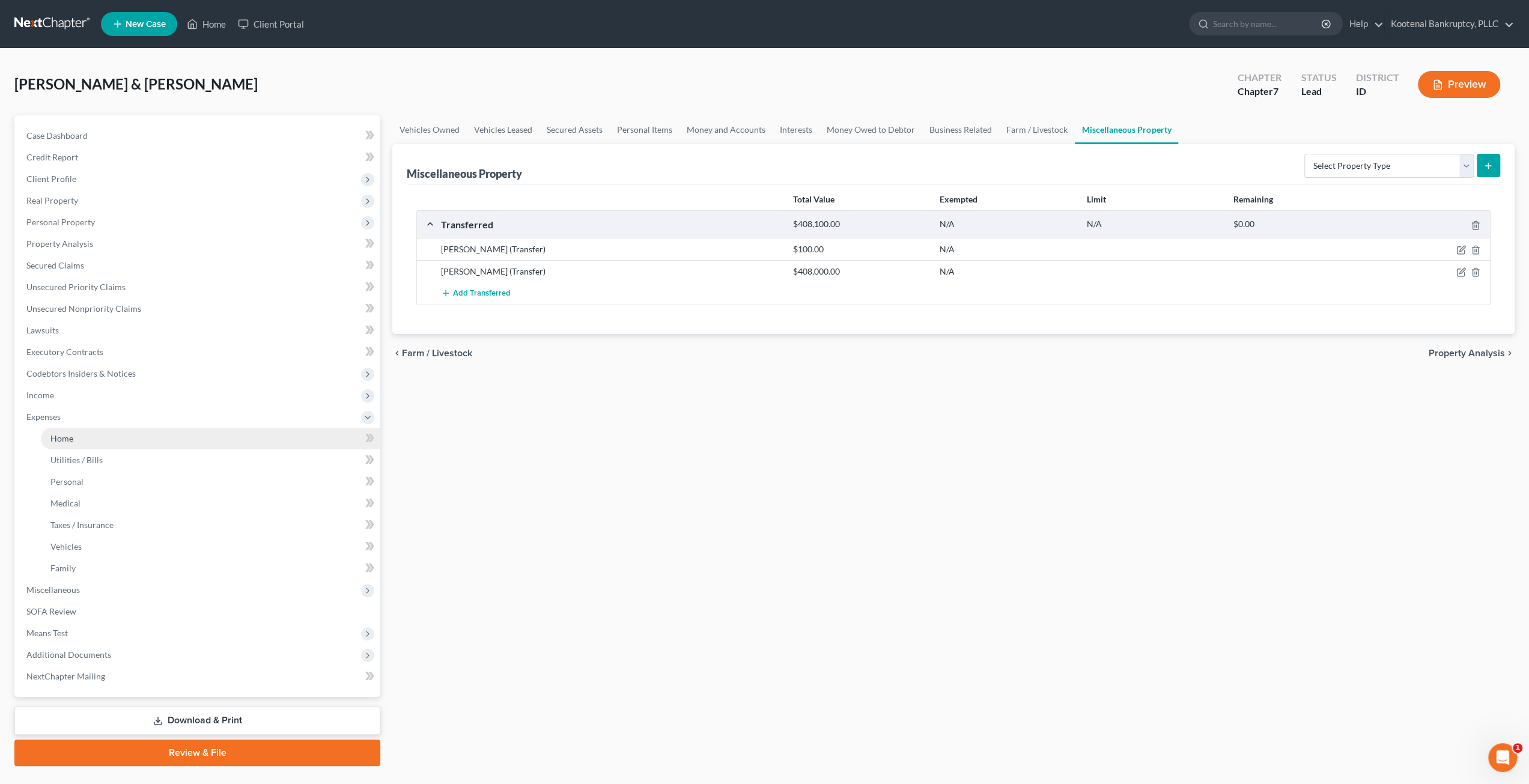
click at [94, 435] on link "Home" at bounding box center [210, 438] width 340 height 21
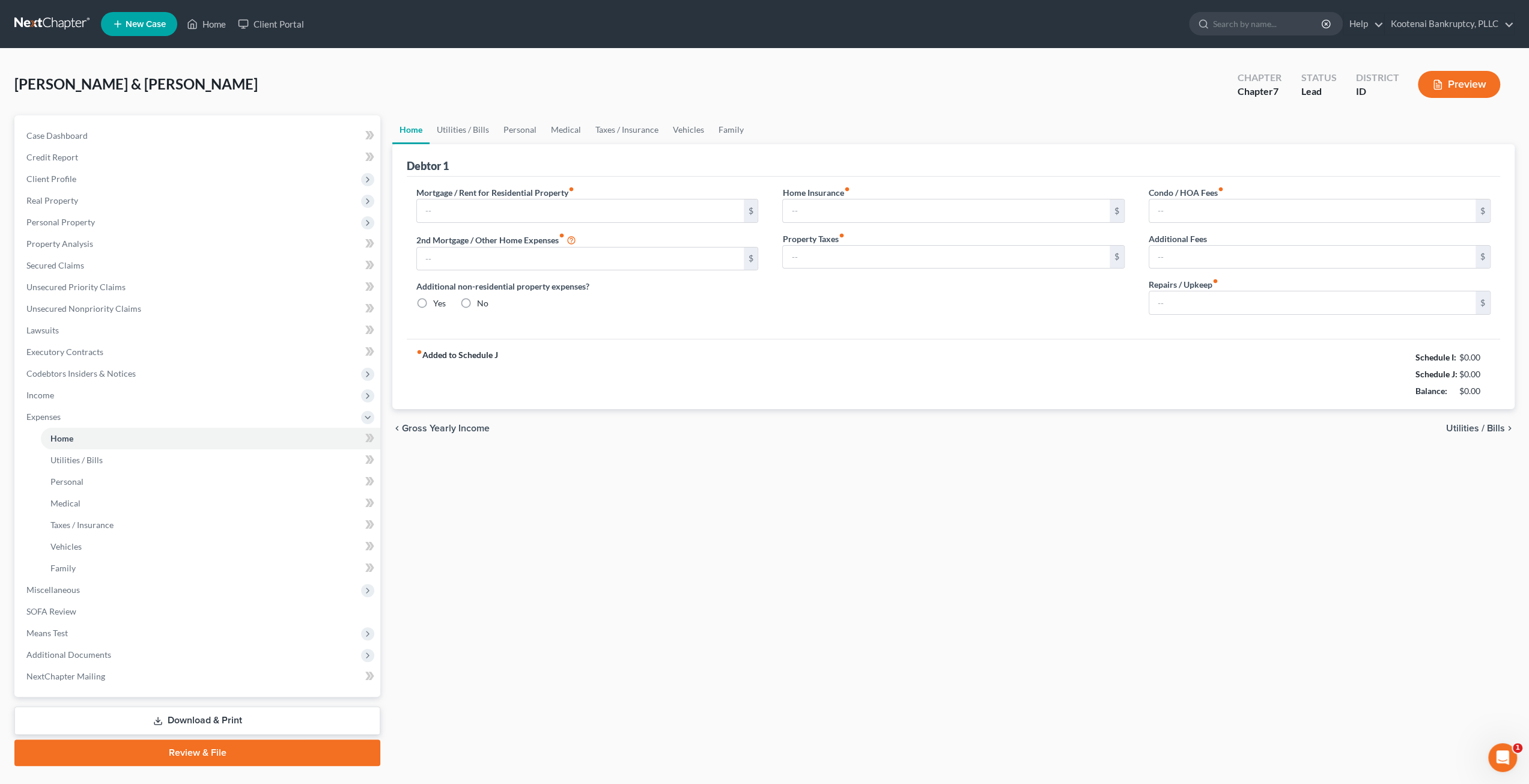
type input "2,682.29"
type input "0.00"
radio input "true"
type input "36.75"
type input "0.00"
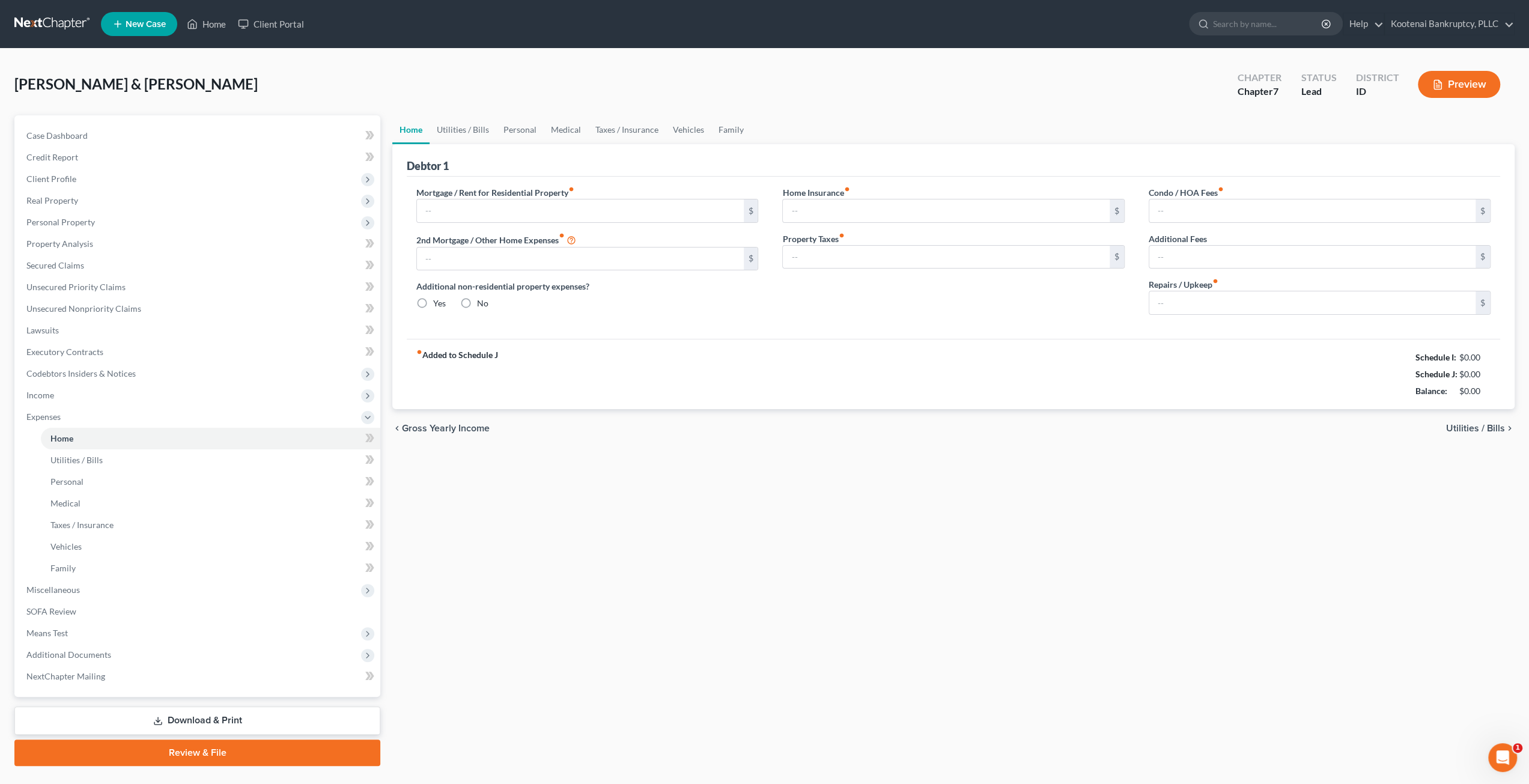
type input "50.00"
click at [500, 206] on input "2,682.29" at bounding box center [580, 210] width 326 height 23
click at [676, 206] on input "2,682.29" at bounding box center [580, 210] width 326 height 23
click at [71, 202] on span "Real Property" at bounding box center [52, 201] width 52 height 10
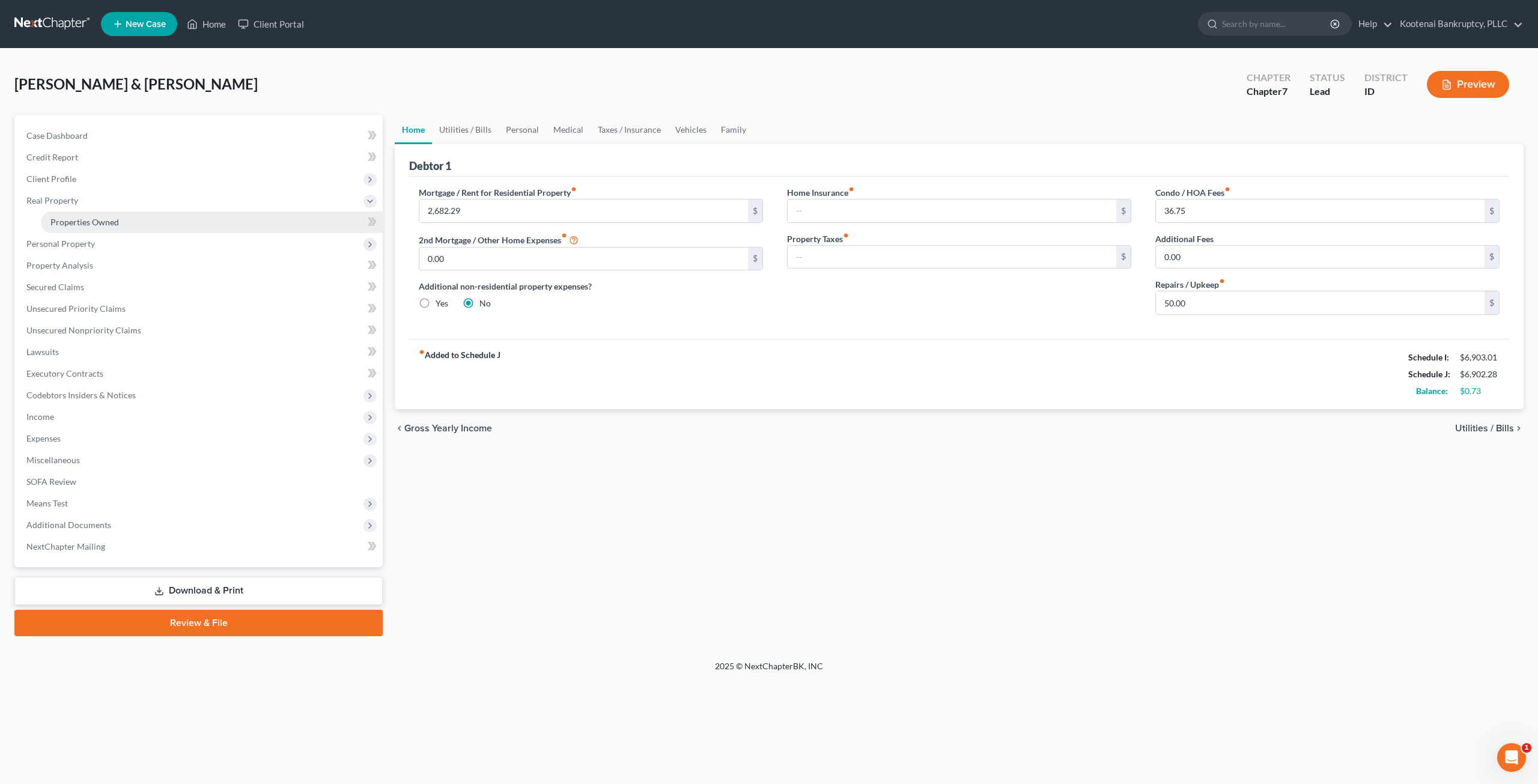
click at [70, 212] on link "Properties Owned" at bounding box center [212, 222] width 342 height 21
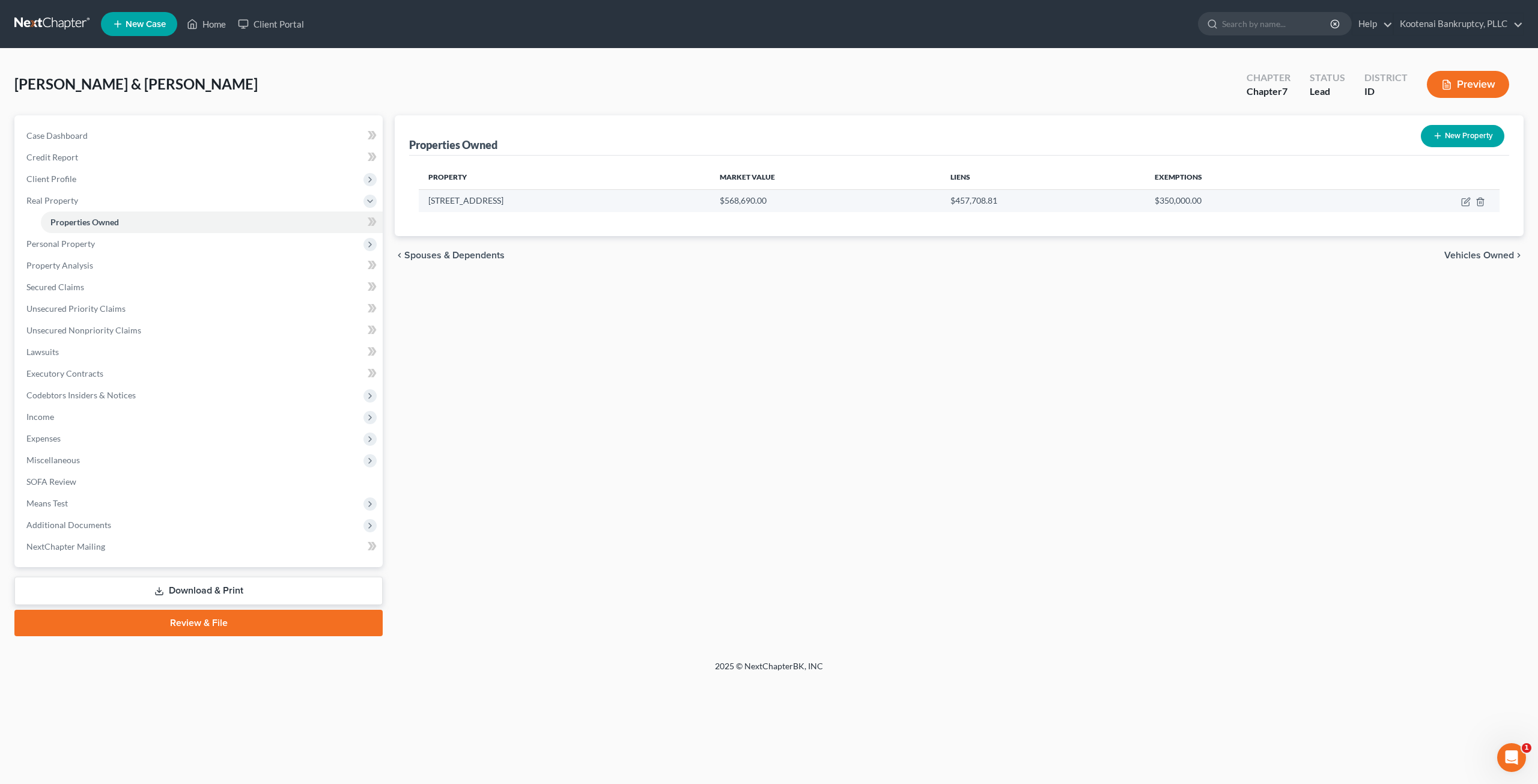
click at [767, 195] on td at bounding box center [1425, 200] width 148 height 23
click at [767, 199] on icon "button" at bounding box center [1465, 202] width 7 height 7
select select "13"
select select "4"
select select "0"
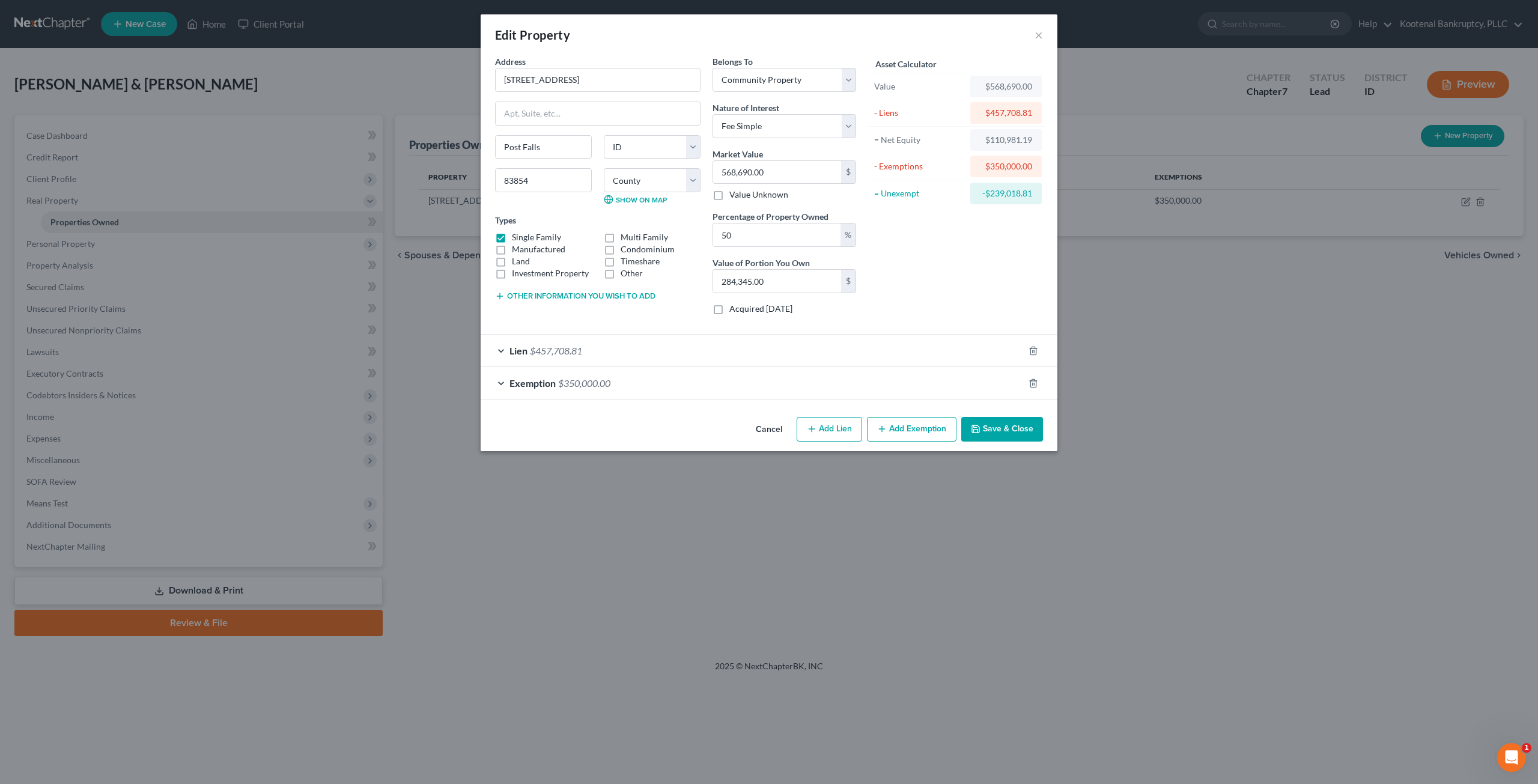
click at [767, 426] on button "Save & Close" at bounding box center [1002, 429] width 82 height 25
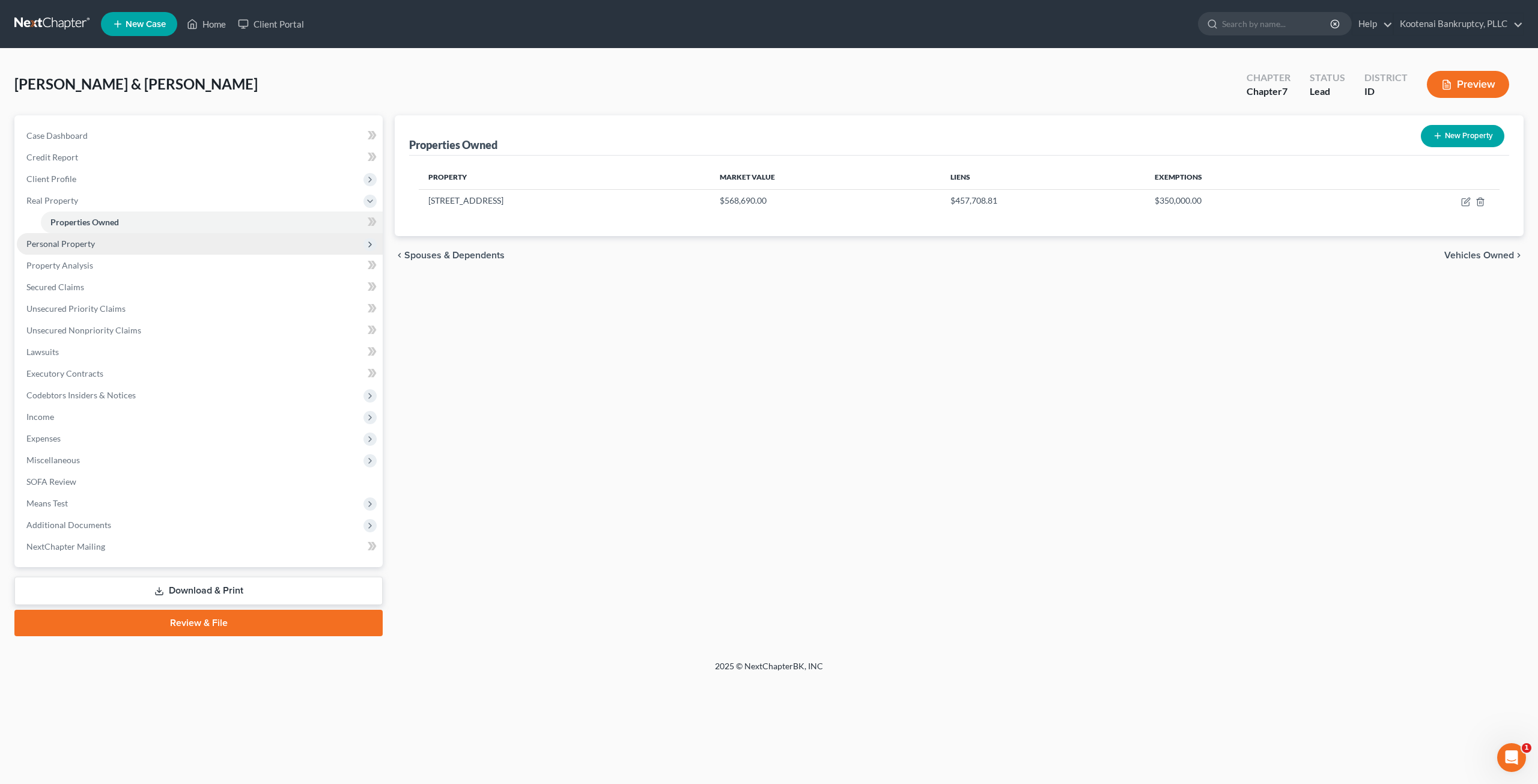
click at [105, 250] on span "Personal Property" at bounding box center [199, 243] width 366 height 21
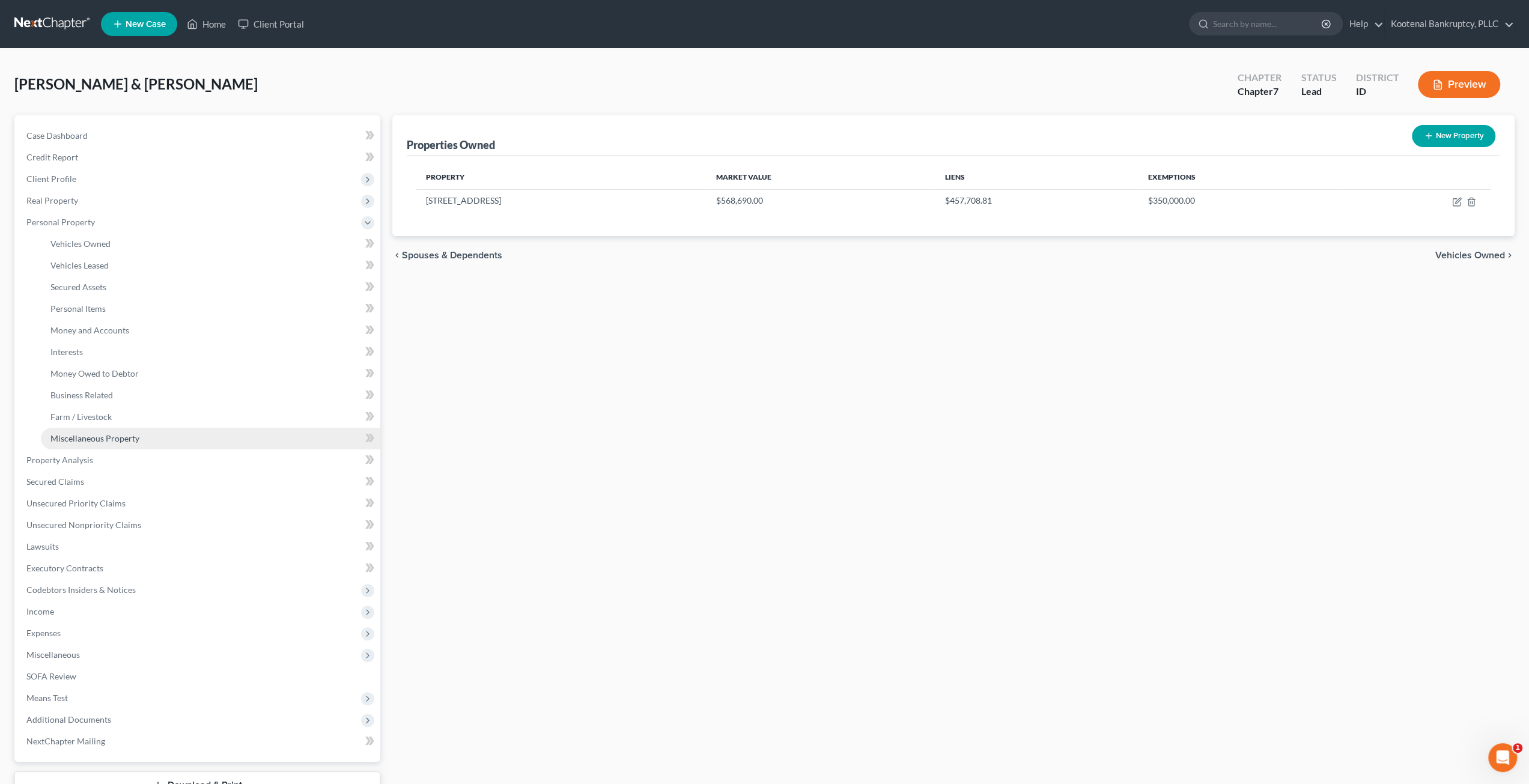
click at [151, 438] on link "Miscellaneous Property" at bounding box center [210, 438] width 340 height 21
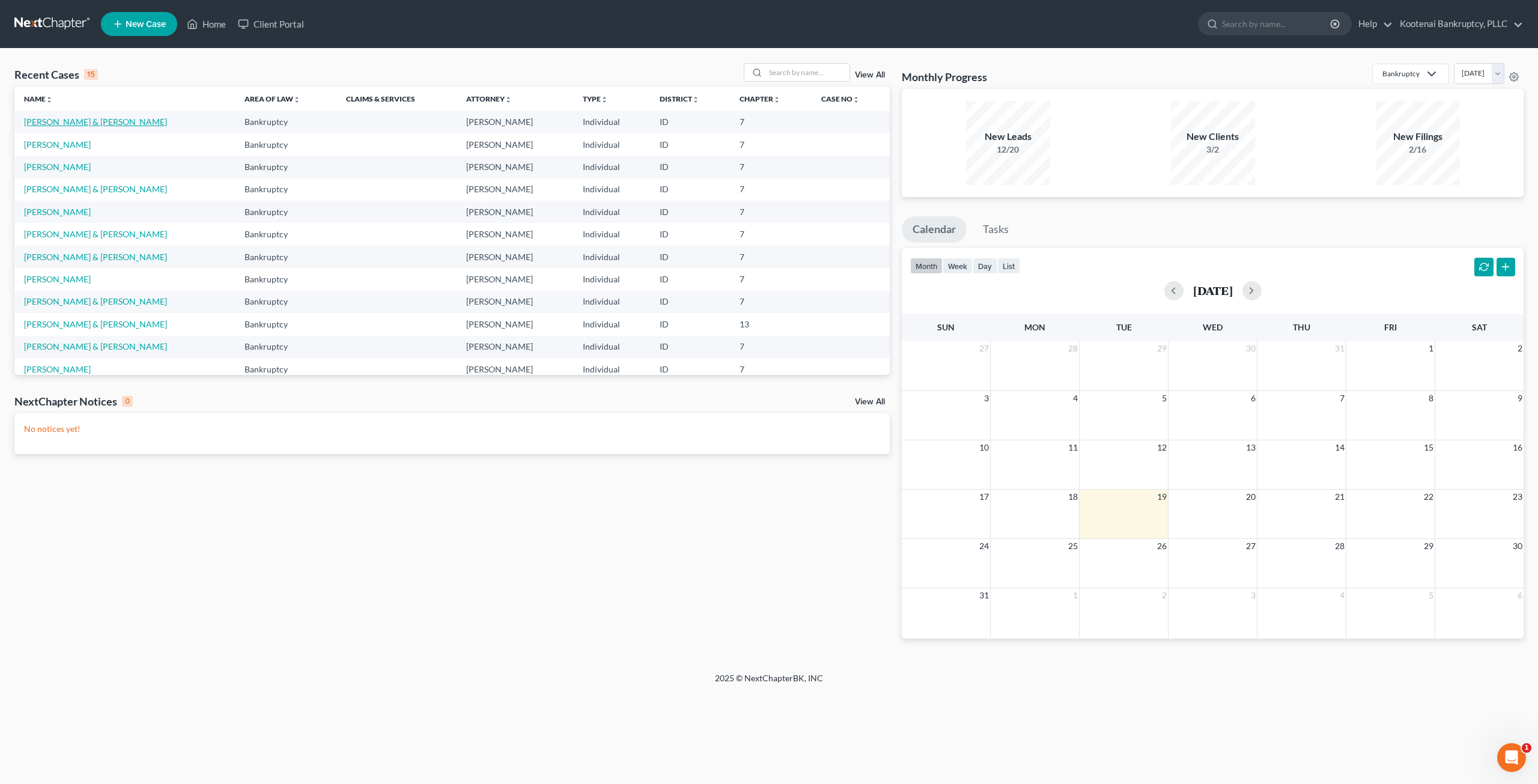
click at [93, 119] on link "[PERSON_NAME] & [PERSON_NAME]" at bounding box center [95, 122] width 143 height 10
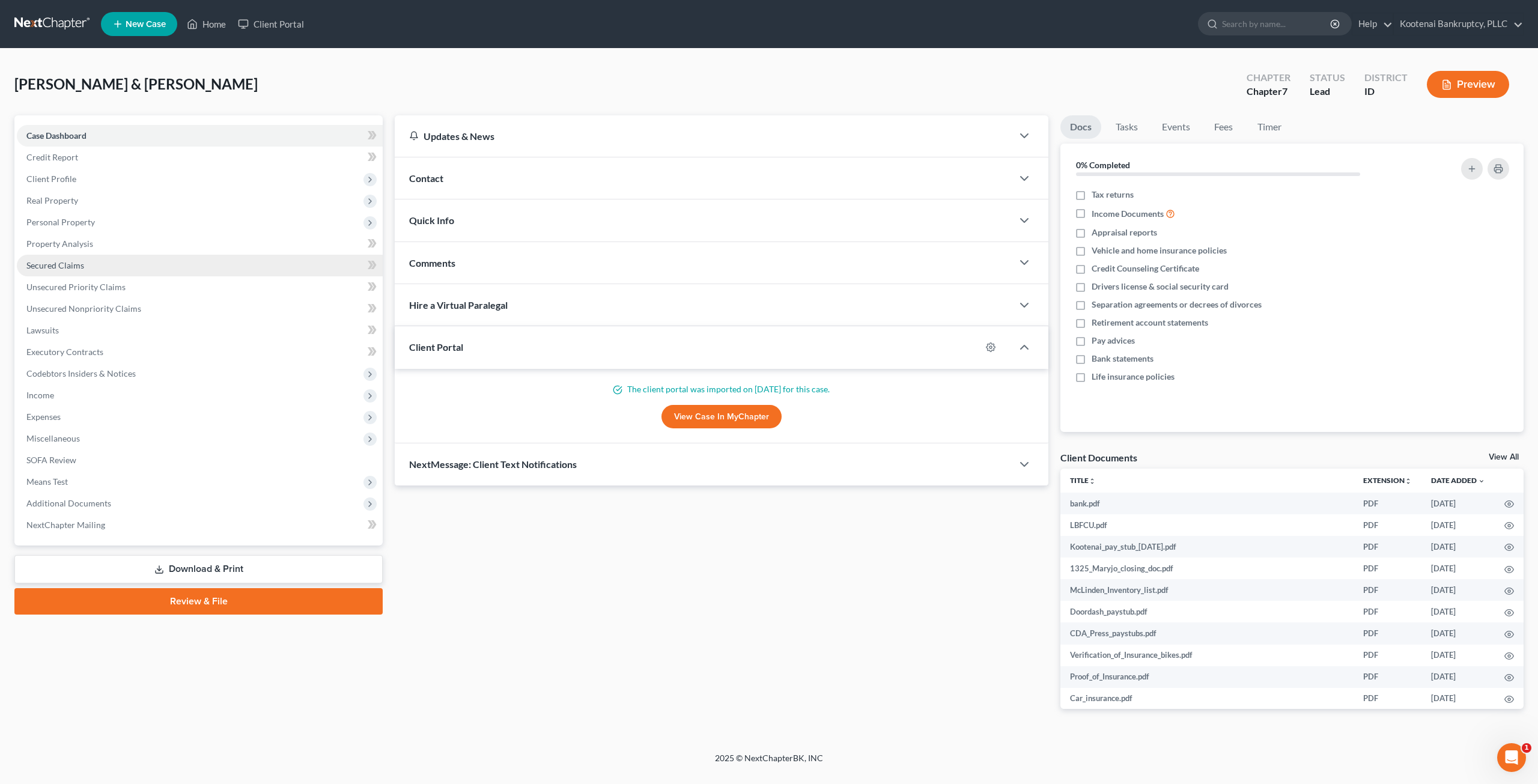
click at [120, 256] on link "Secured Claims" at bounding box center [199, 265] width 366 height 21
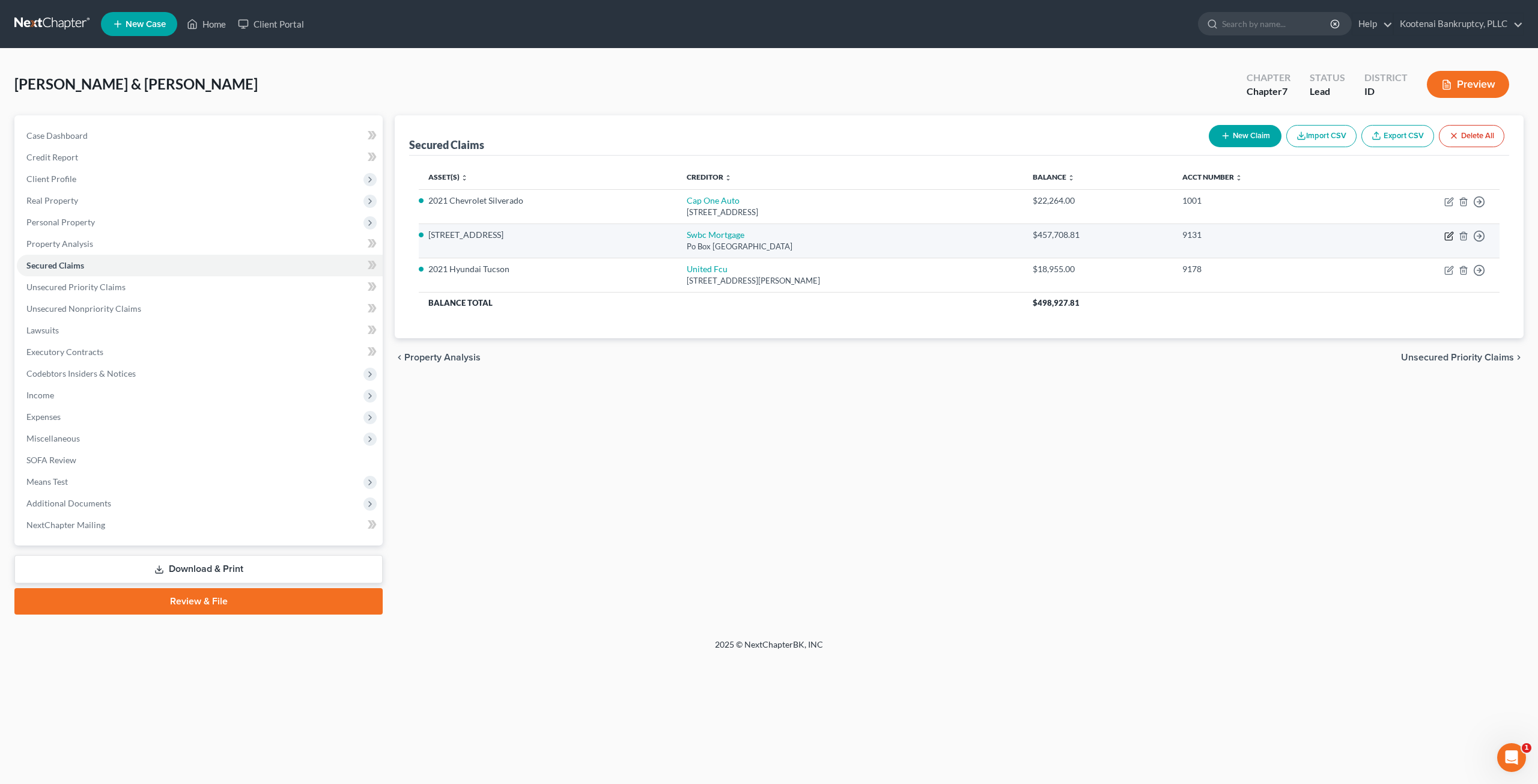
click at [1447, 232] on icon "button" at bounding box center [1449, 235] width 10 height 10
select select "33"
select select "4"
select select "13"
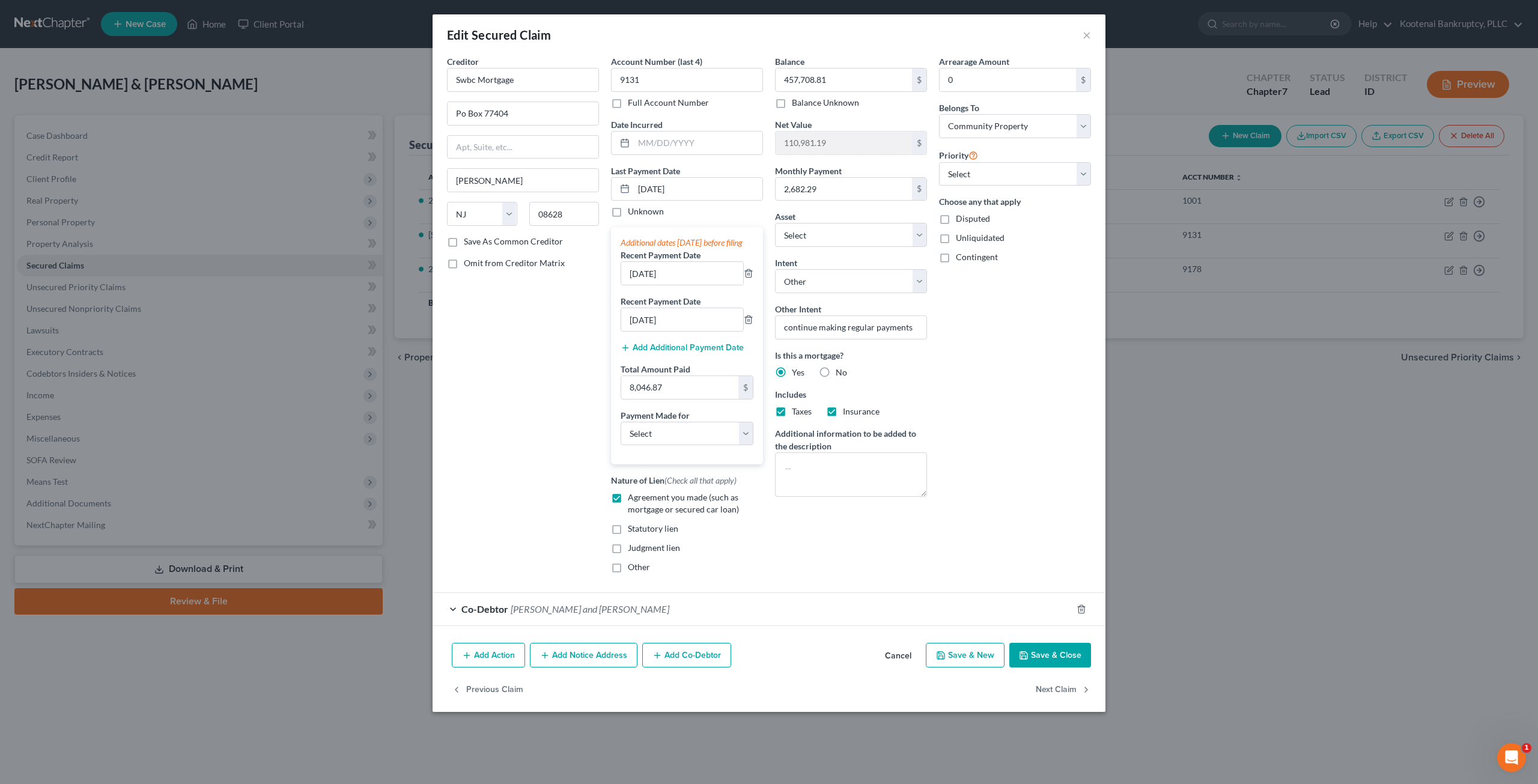
click at [592, 615] on span "Judith and Andrew McLinden" at bounding box center [589, 609] width 159 height 12
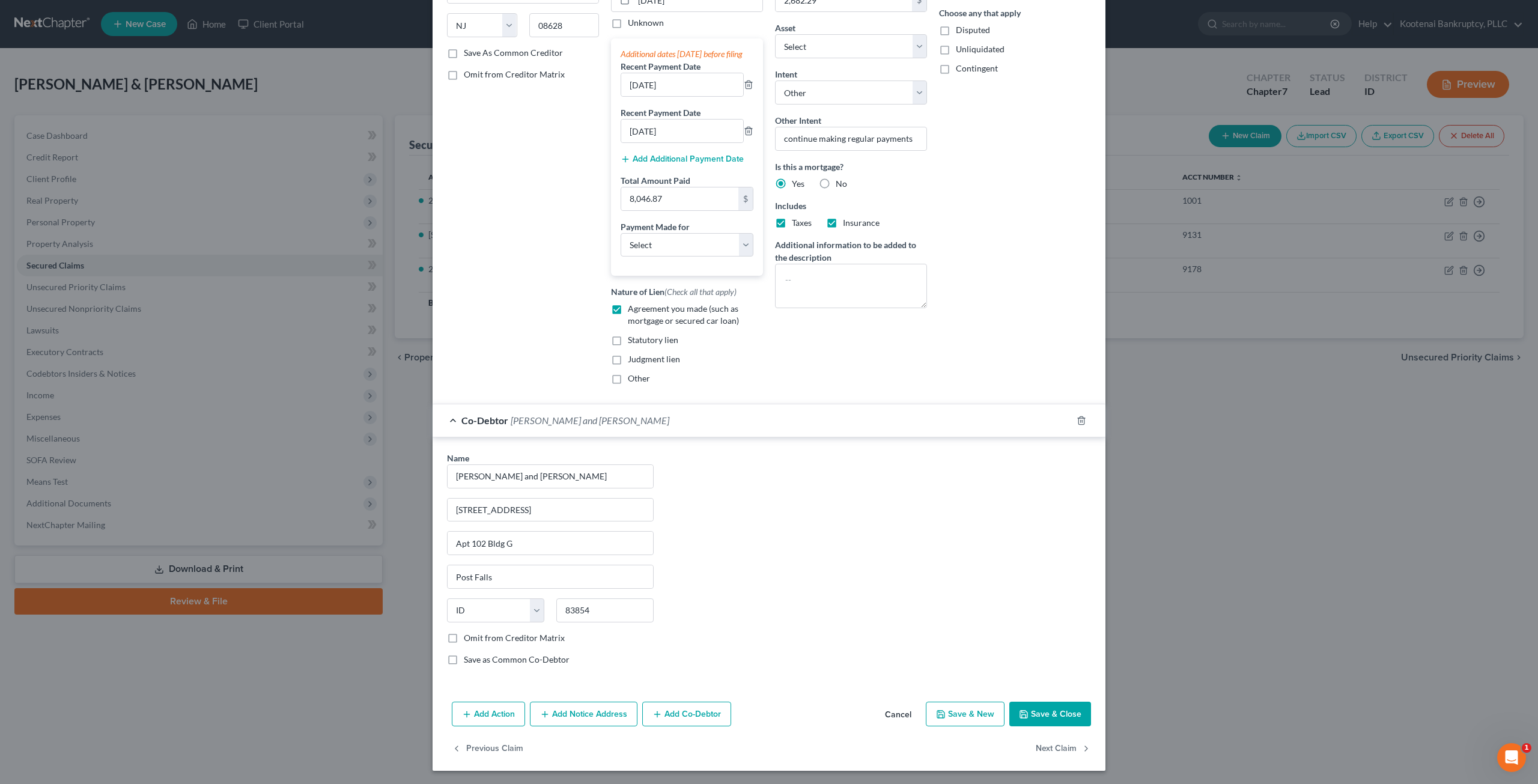
scroll to position [197, 0]
click at [1066, 706] on button "Save & Close" at bounding box center [1050, 713] width 82 height 25
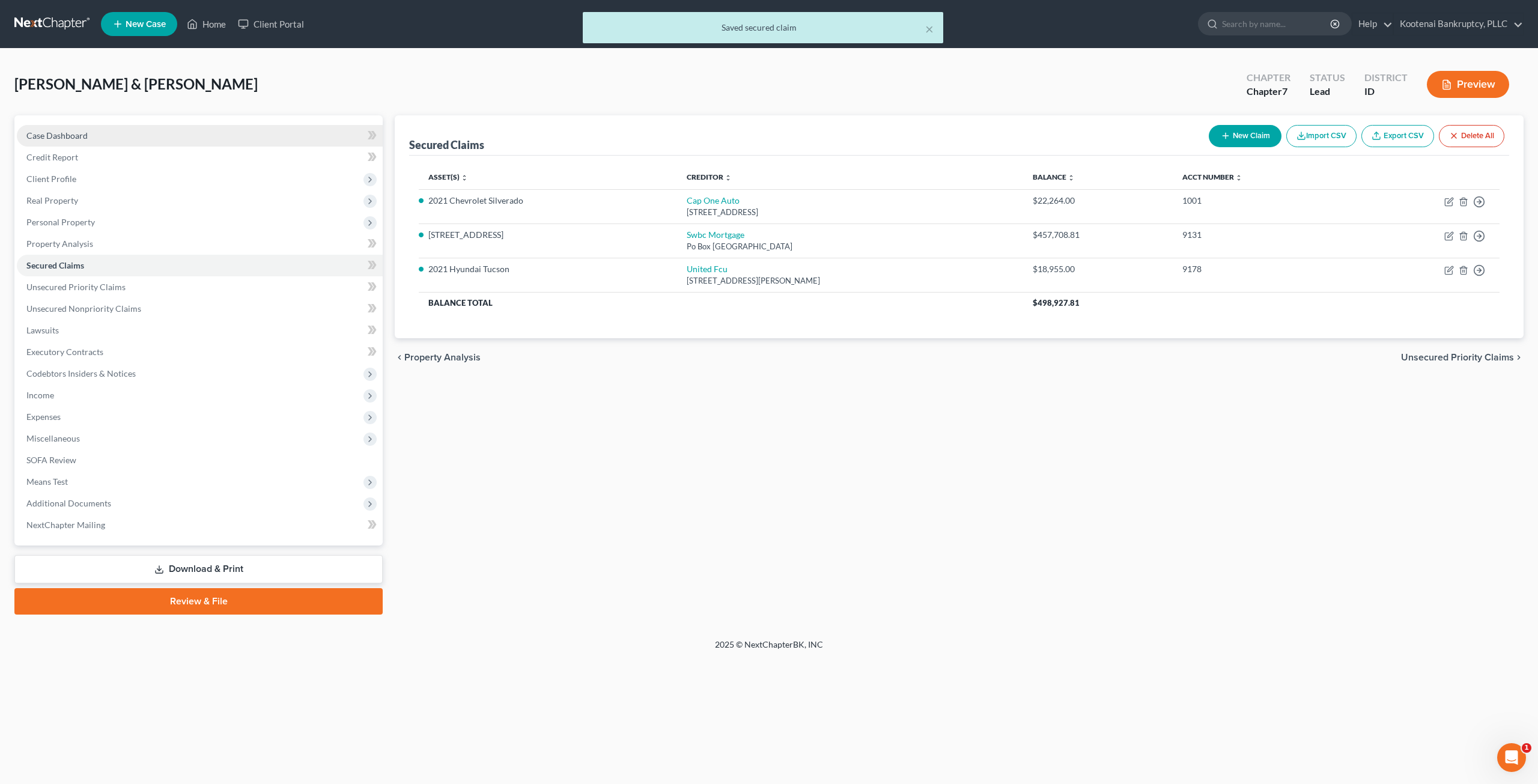
click at [124, 134] on link "Case Dashboard" at bounding box center [199, 135] width 366 height 21
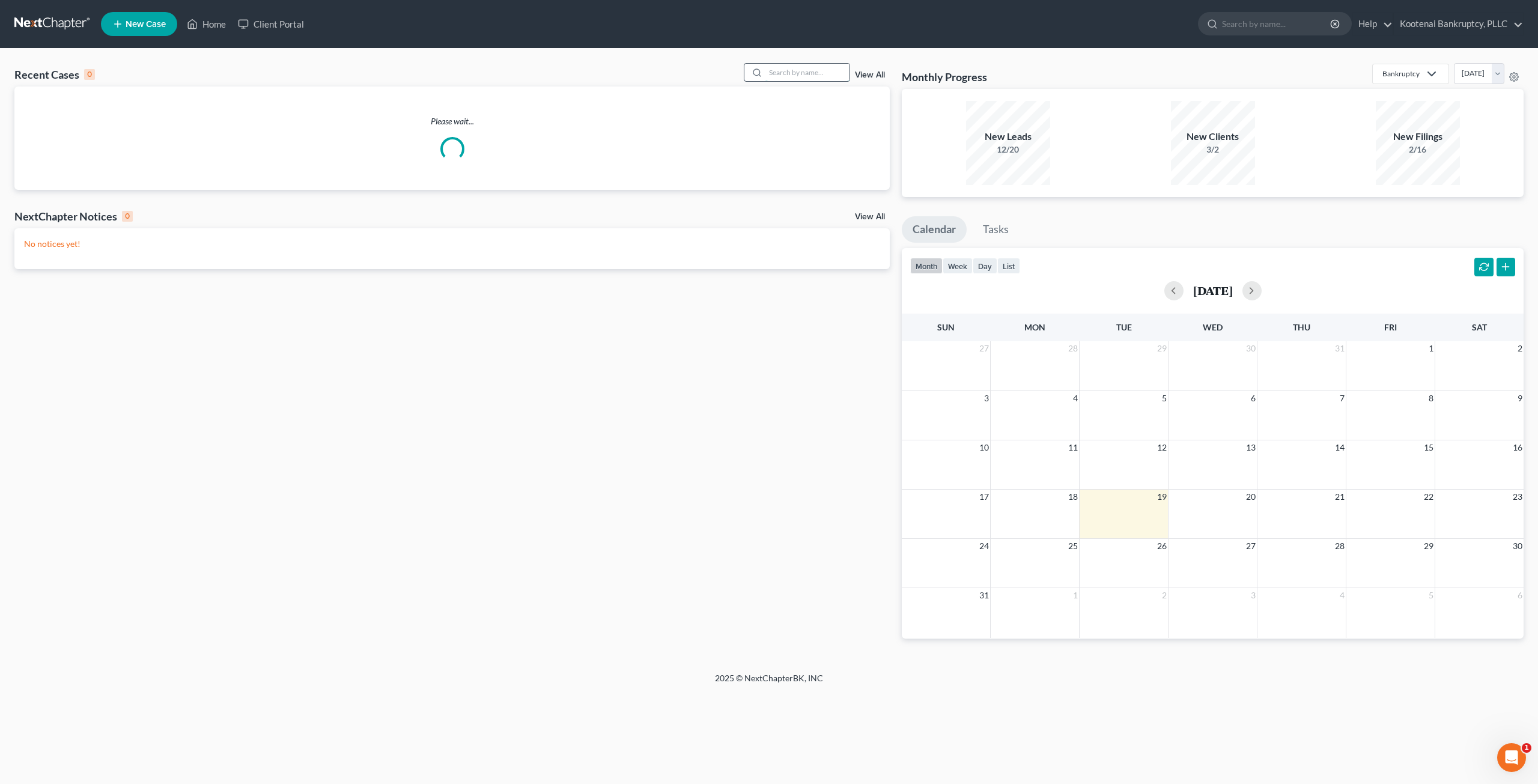
click at [812, 76] on input "search" at bounding box center [807, 72] width 84 height 17
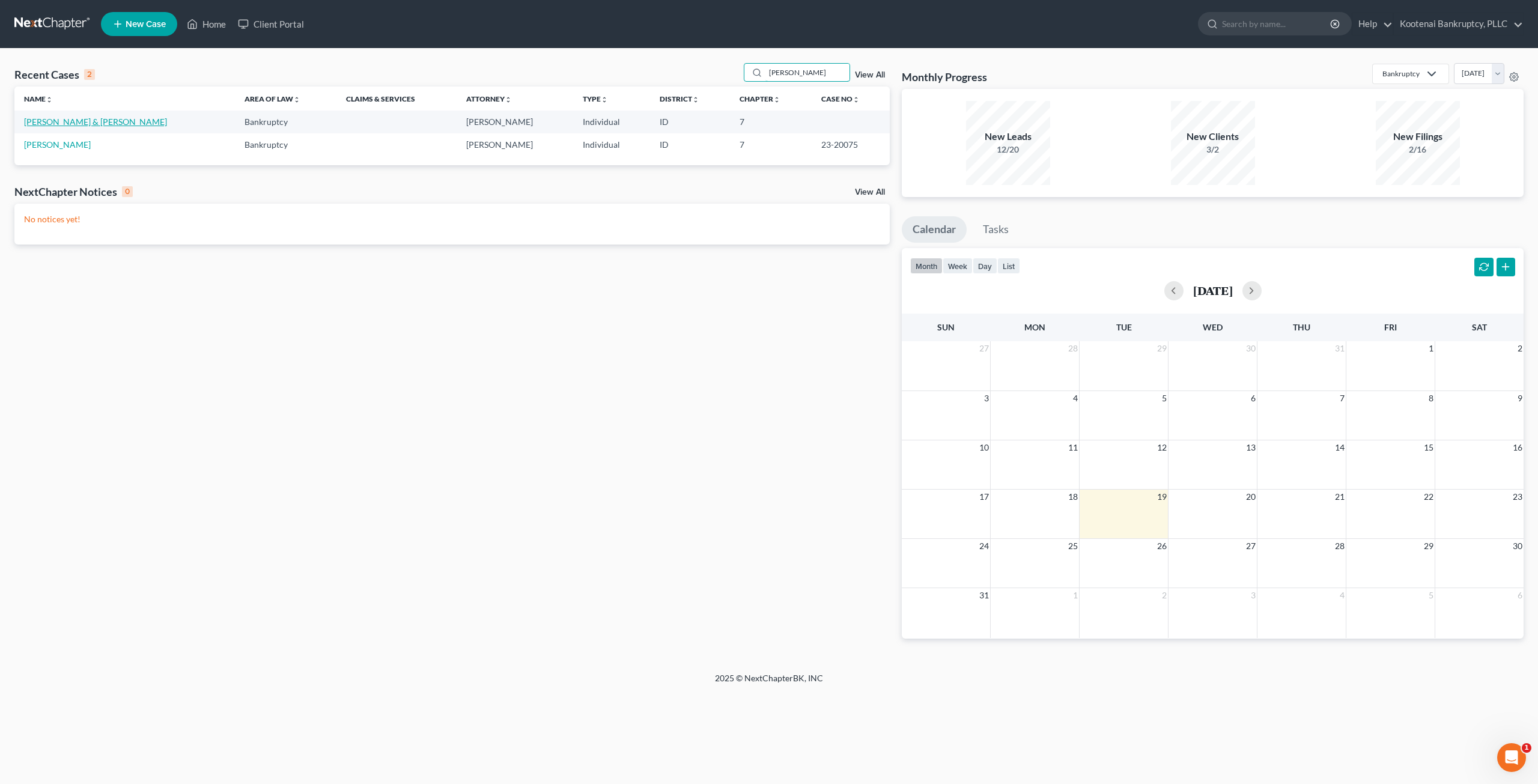
type input "[PERSON_NAME]"
click at [78, 120] on link "[PERSON_NAME] & [PERSON_NAME]" at bounding box center [95, 122] width 143 height 10
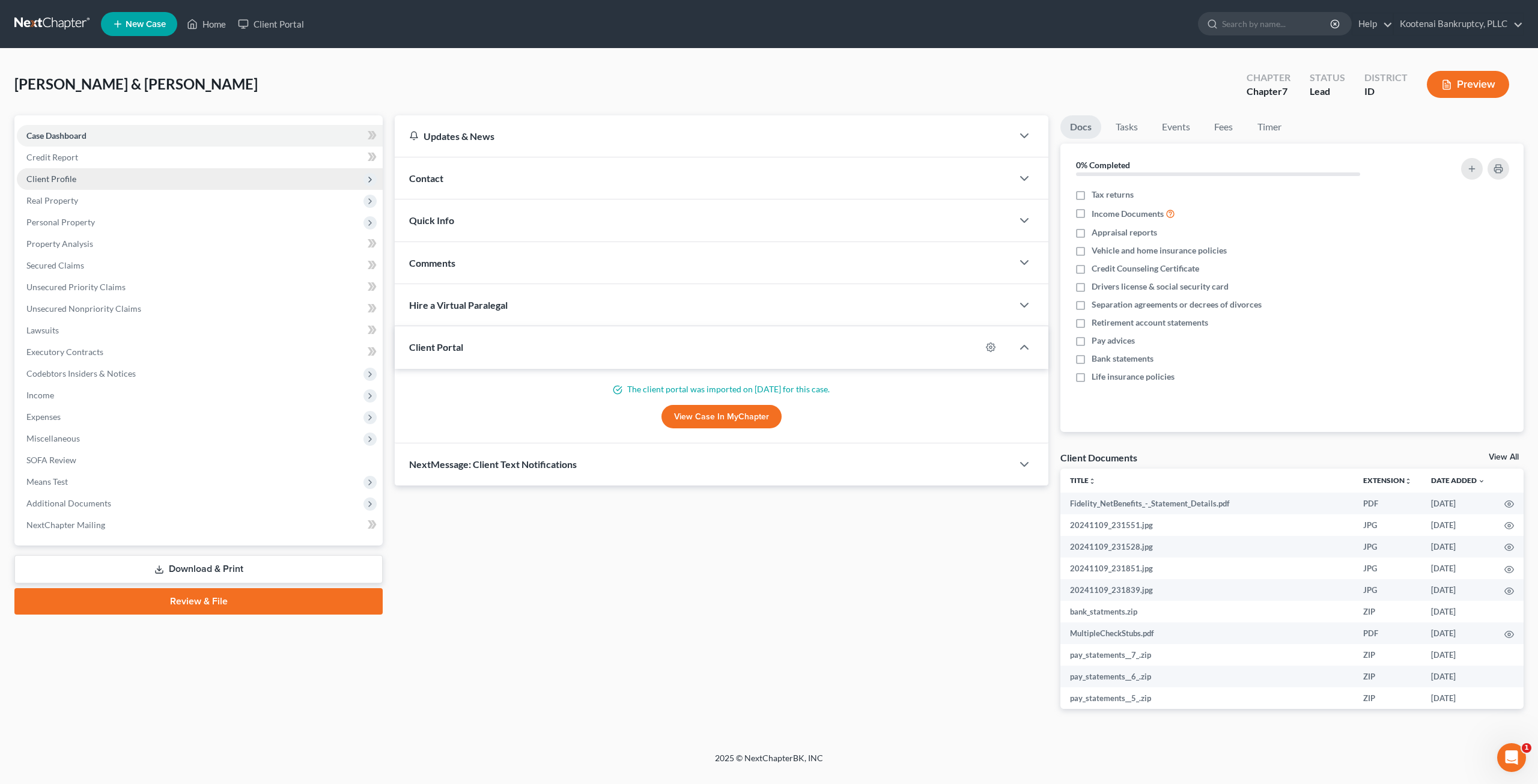
click at [115, 179] on span "Client Profile" at bounding box center [199, 179] width 366 height 21
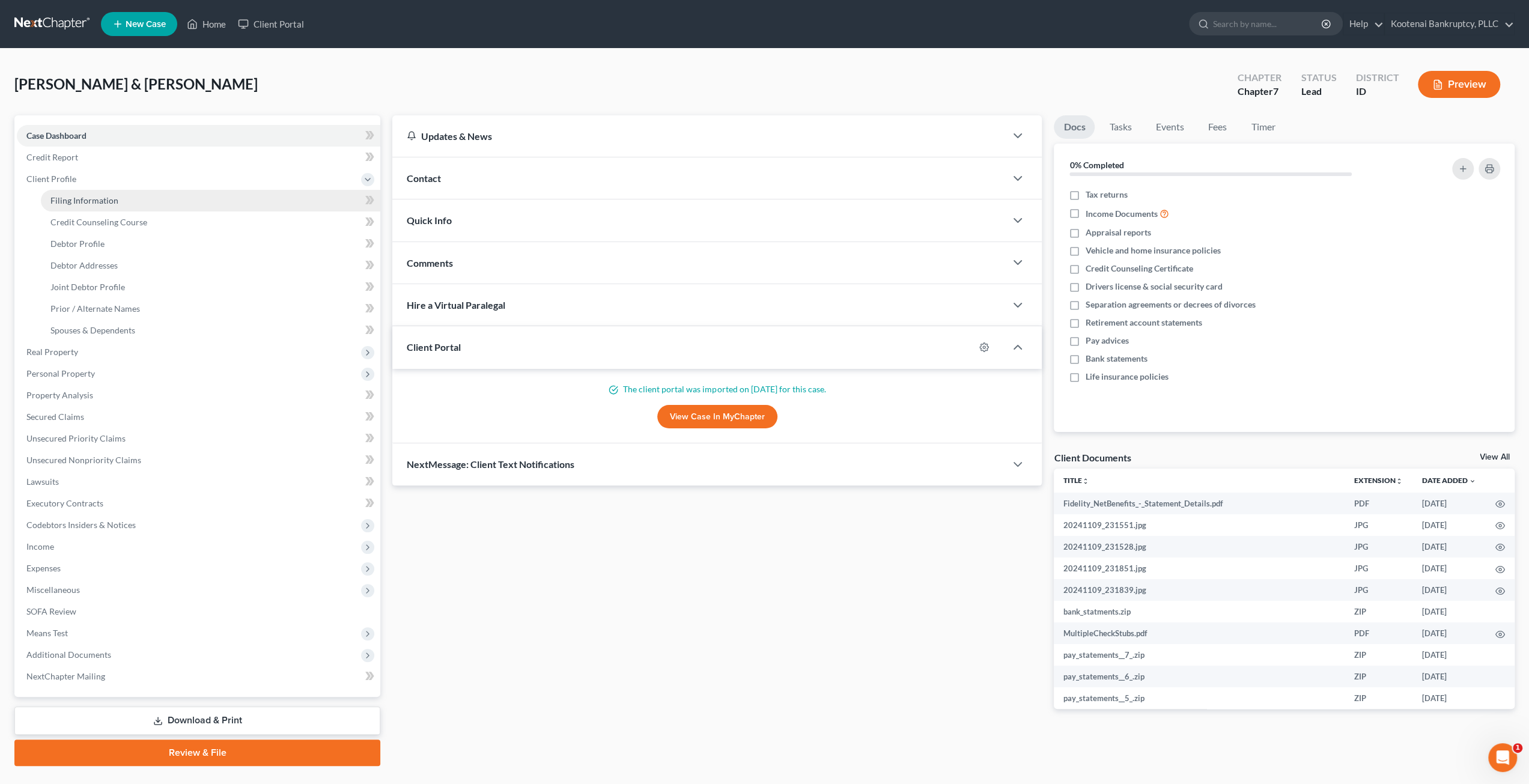
click at [119, 193] on link "Filing Information" at bounding box center [210, 200] width 340 height 21
select select "1"
select select "0"
select select "13"
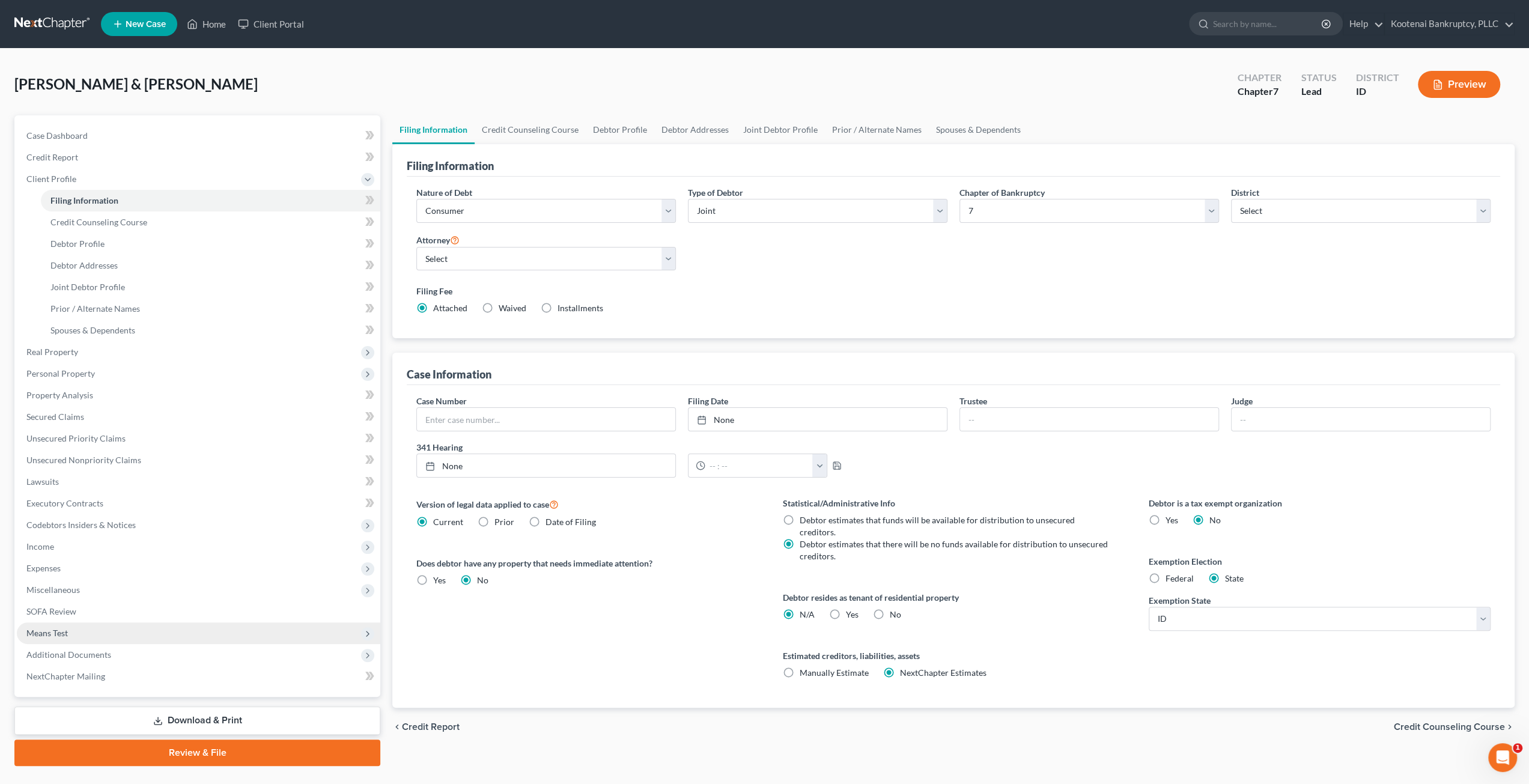
click at [116, 626] on span "Means Test" at bounding box center [199, 633] width 364 height 21
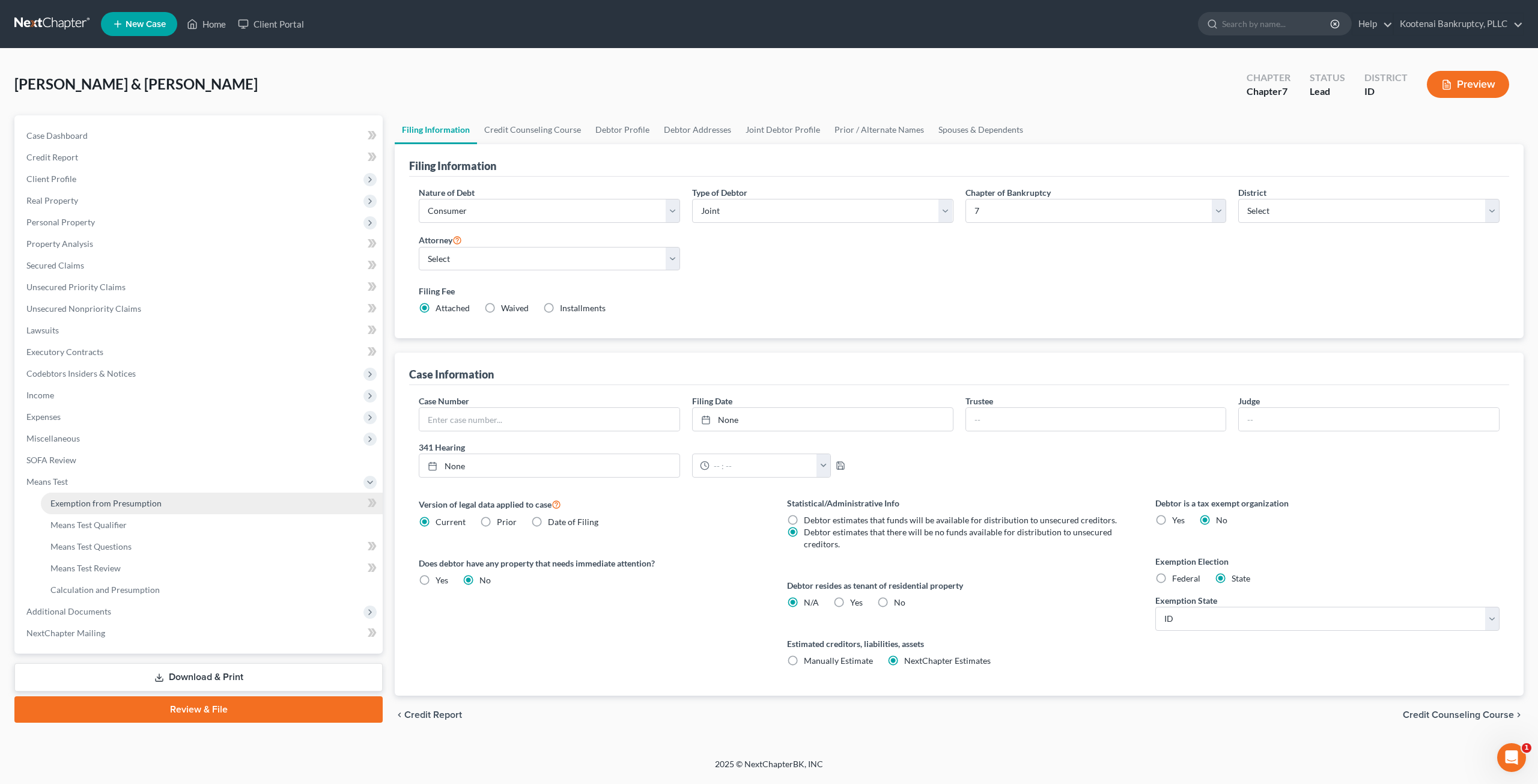
click at [142, 505] on span "Exemption from Presumption" at bounding box center [106, 503] width 111 height 10
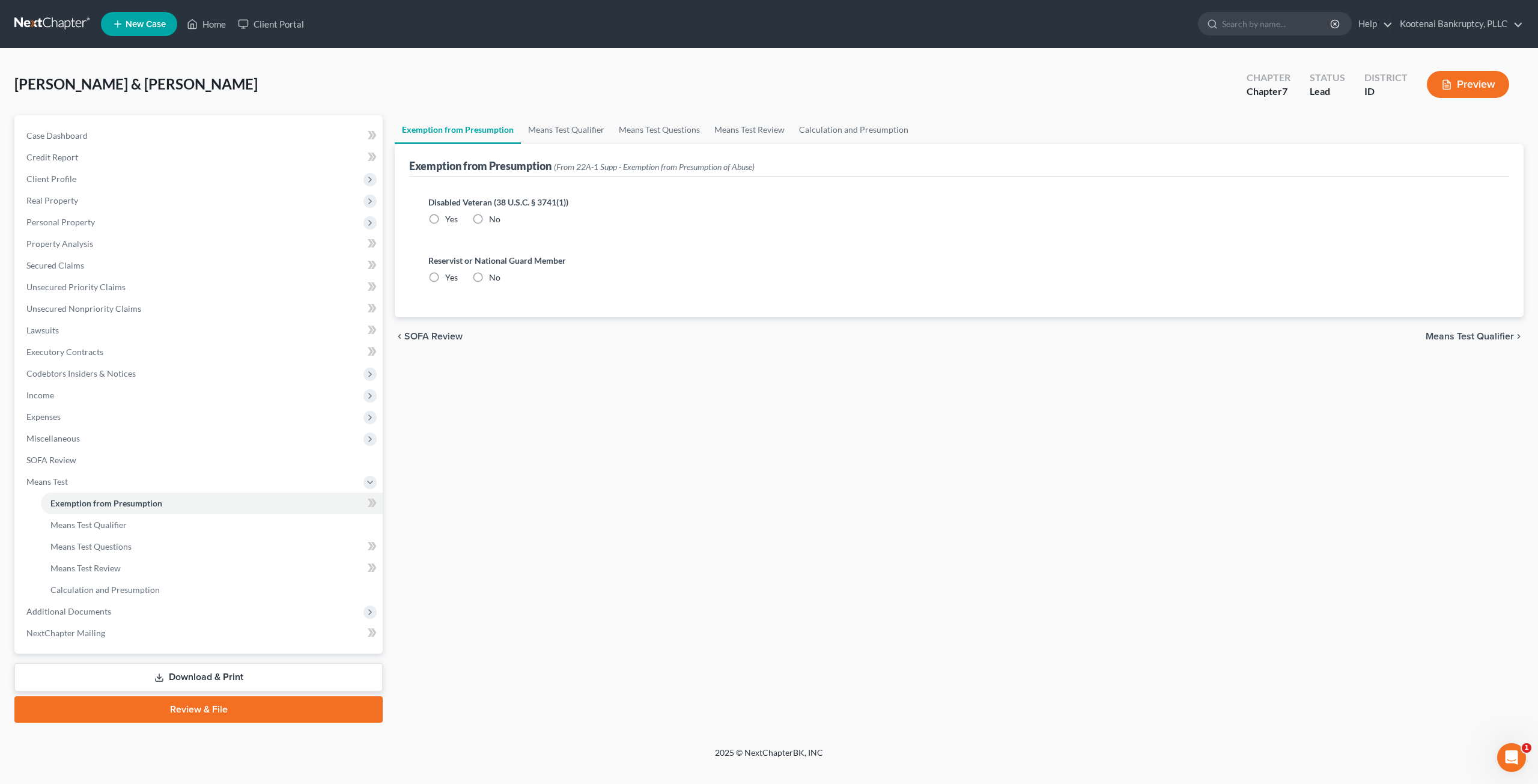
radio input "true"
click at [551, 140] on link "Means Test Qualifier" at bounding box center [566, 129] width 91 height 29
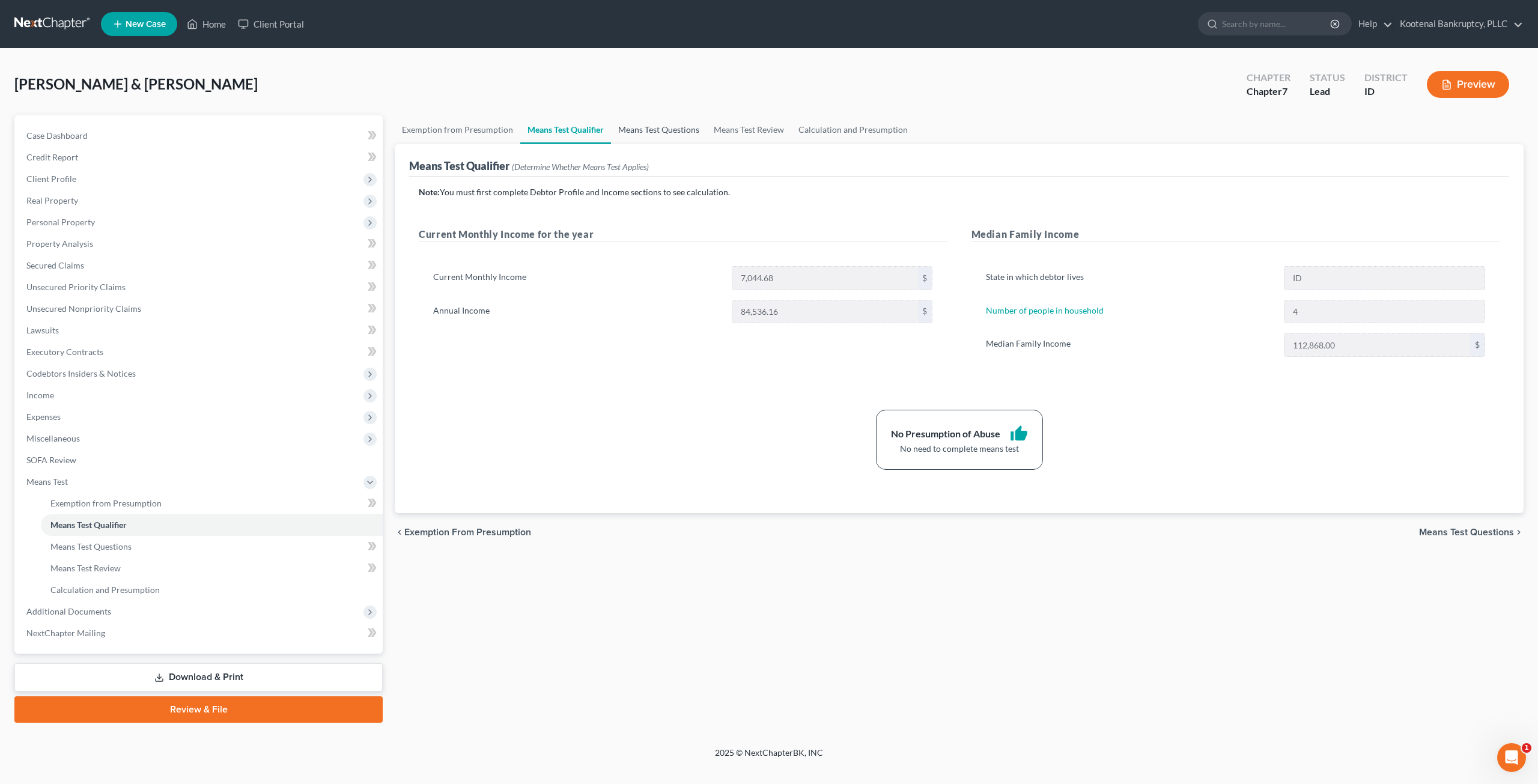
click at [650, 132] on link "Means Test Questions" at bounding box center [659, 129] width 96 height 29
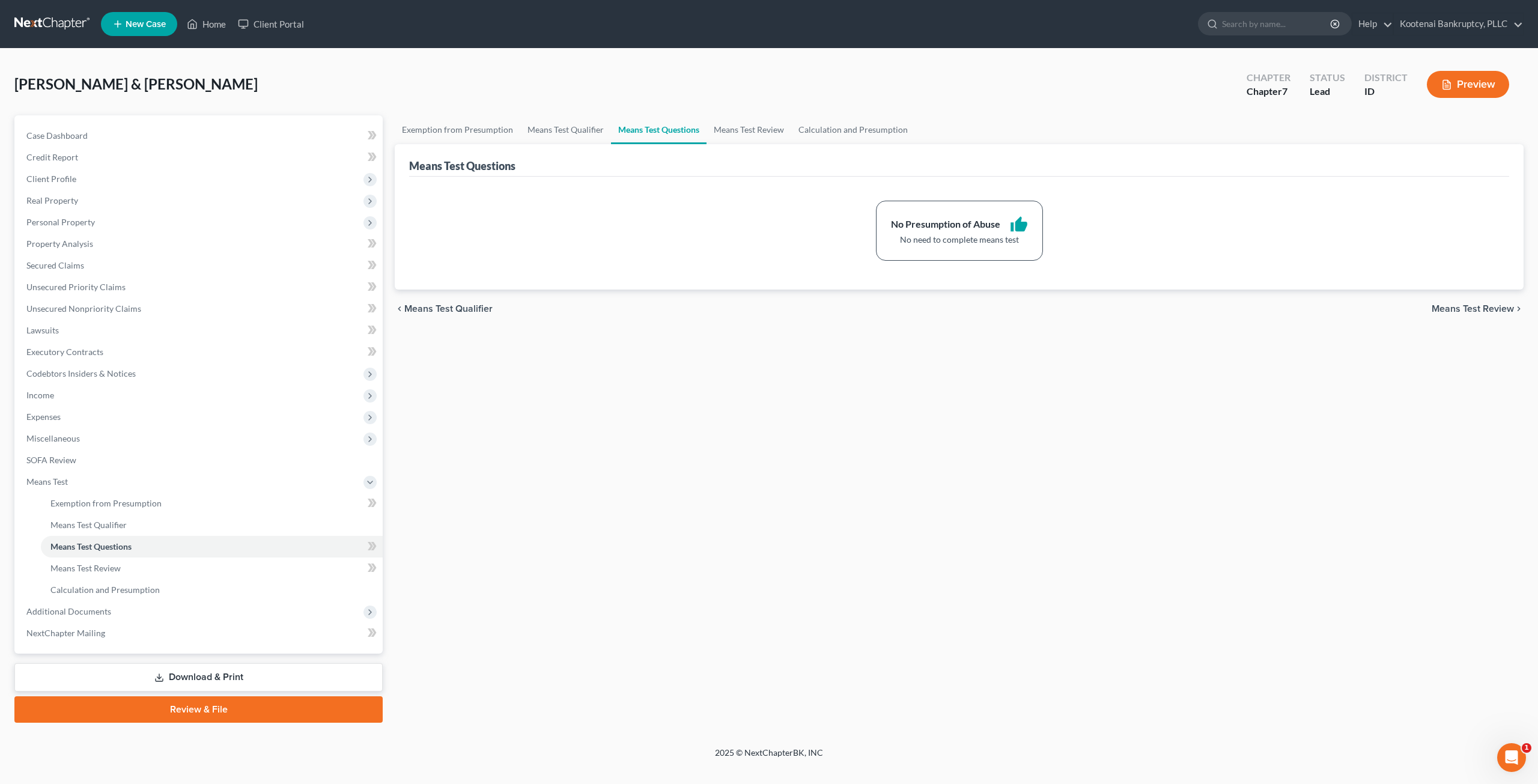
click at [435, 93] on div "Burgess, Jacob & Kamille Upgraded Chapter Chapter 7 Status Lead District ID Pre…" at bounding box center [769, 89] width 1509 height 52
click at [70, 24] on link at bounding box center [52, 23] width 77 height 21
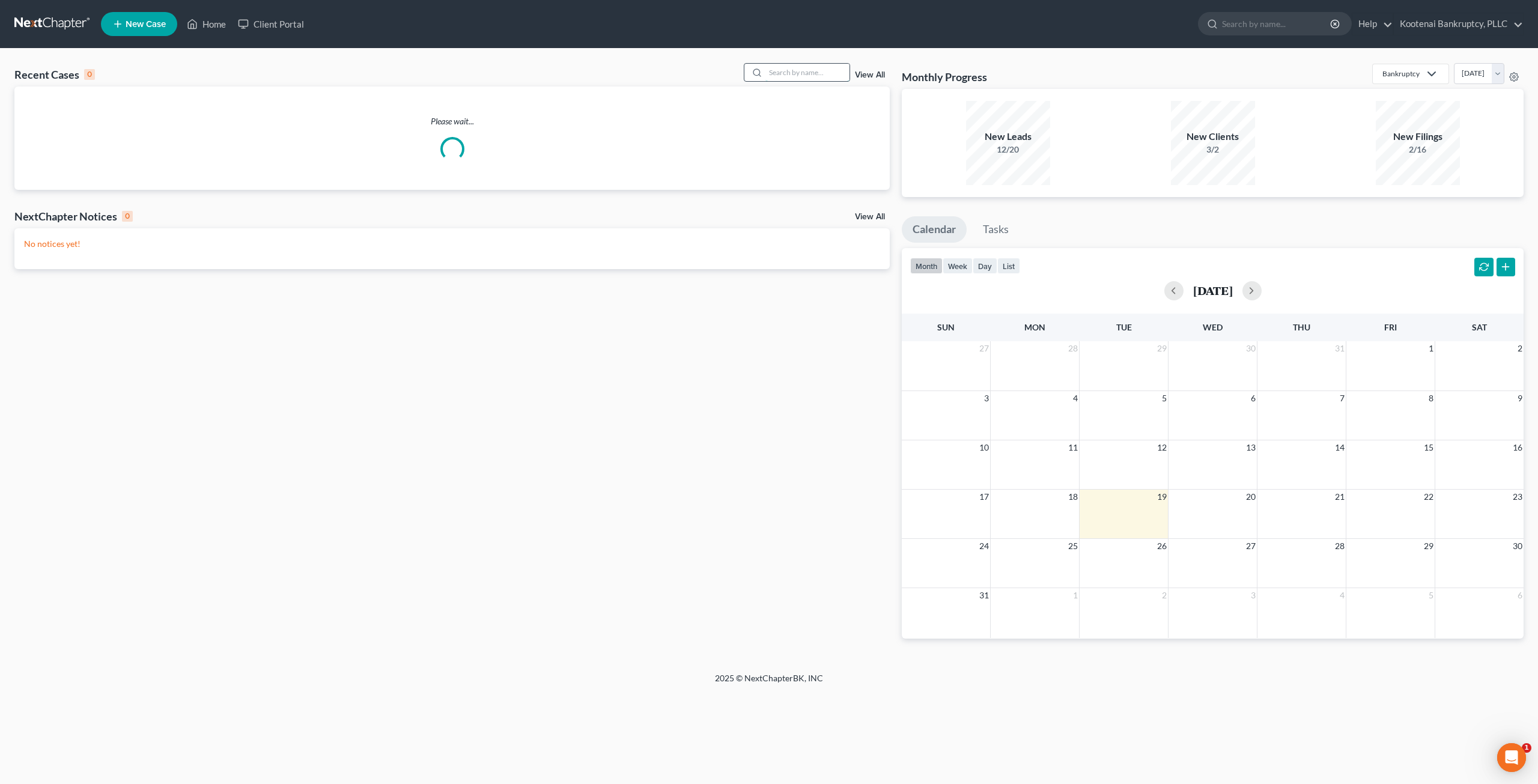
click at [811, 71] on input "search" at bounding box center [807, 72] width 84 height 17
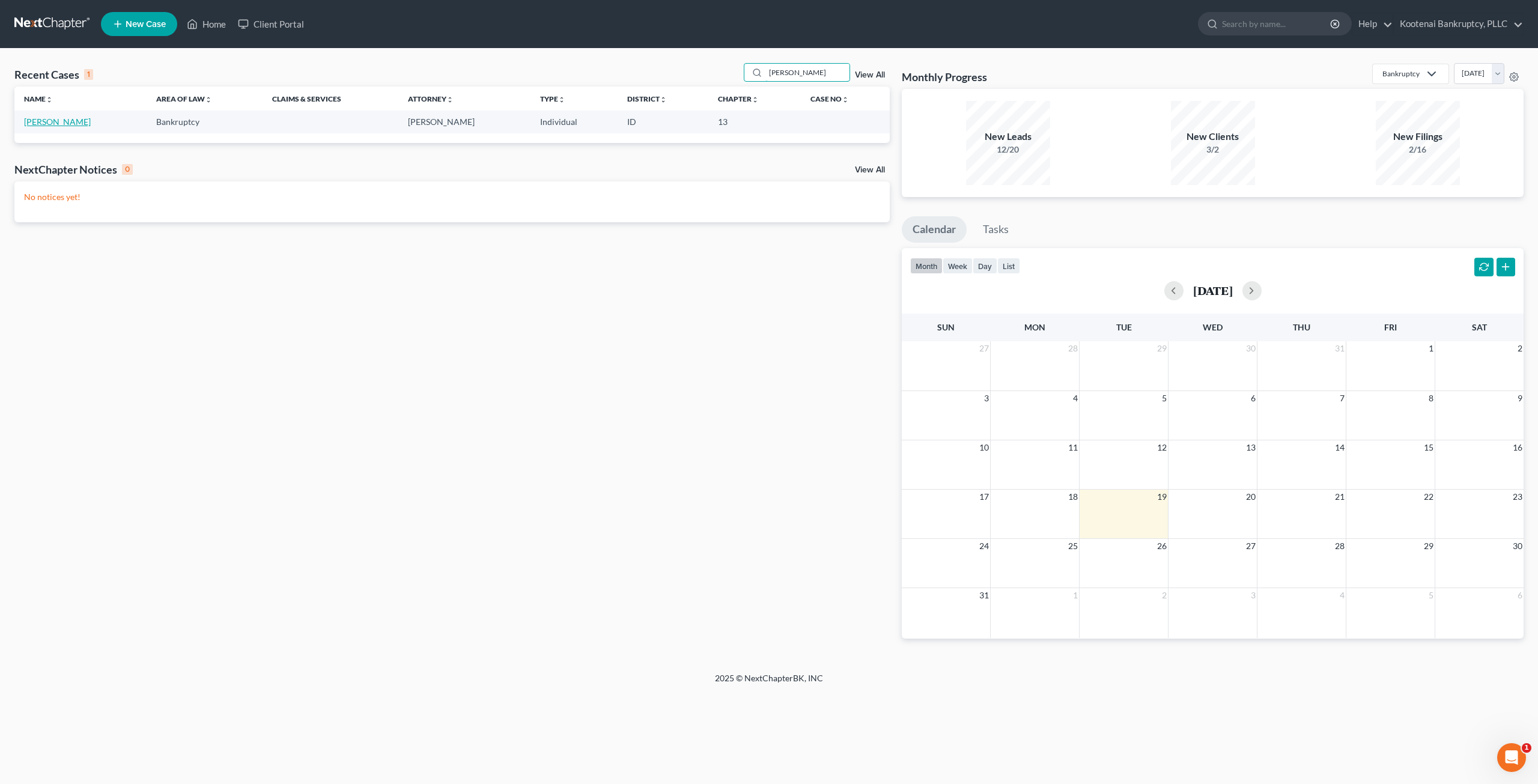
type input "[PERSON_NAME]"
click at [66, 123] on link "[PERSON_NAME]" at bounding box center [57, 122] width 67 height 10
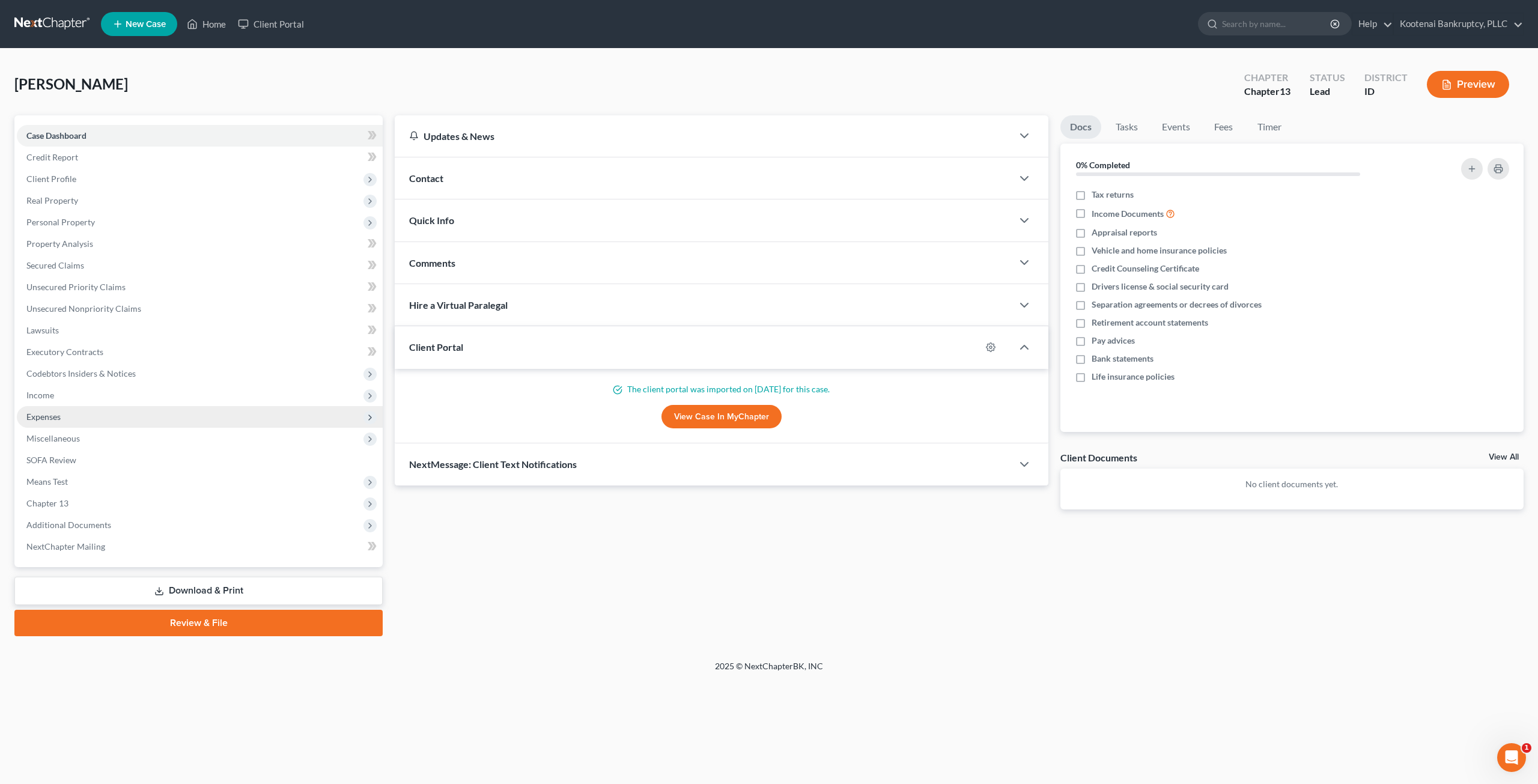
click at [131, 413] on span "Expenses" at bounding box center [199, 417] width 366 height 21
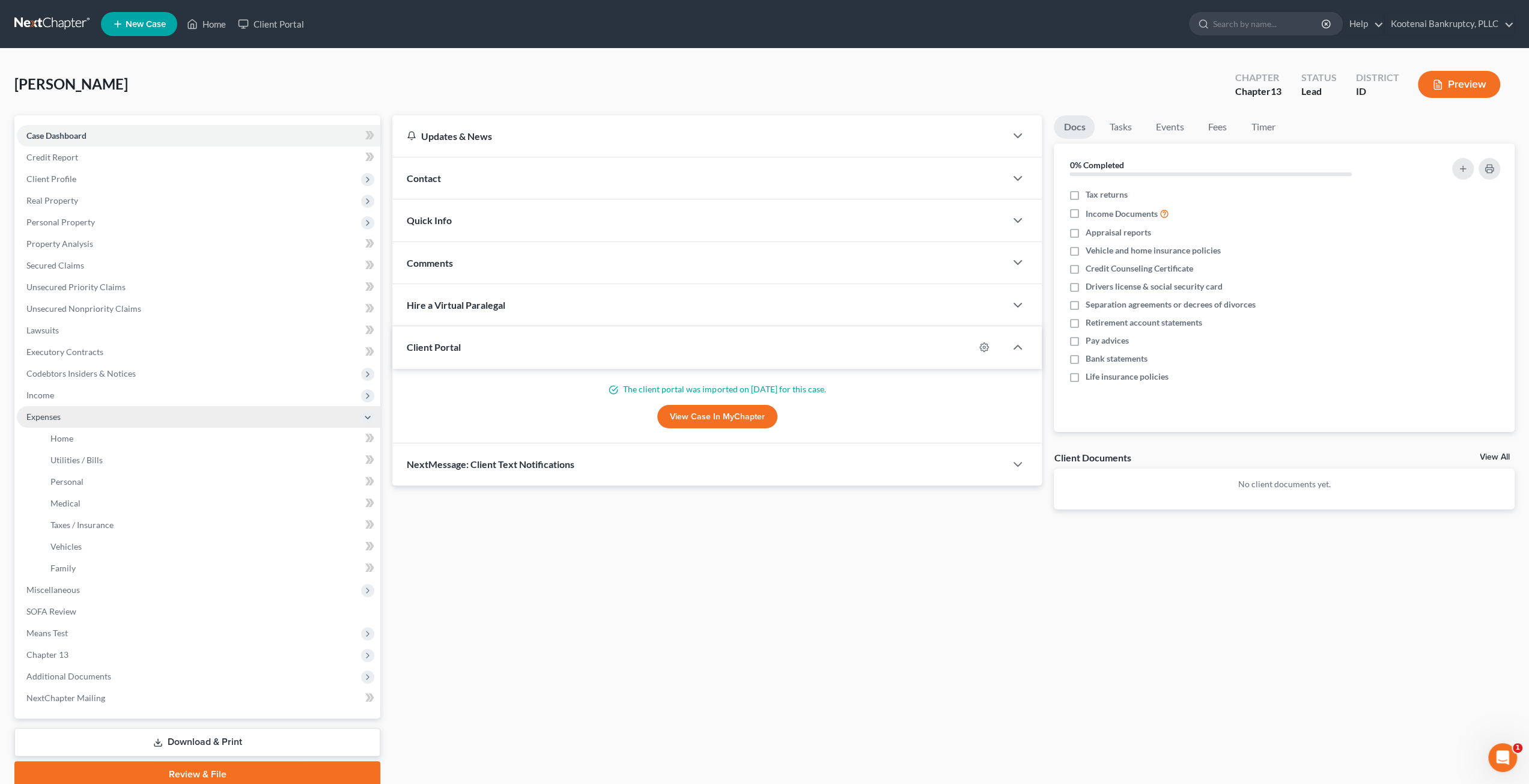
click at [147, 424] on span "Expenses" at bounding box center [199, 417] width 364 height 21
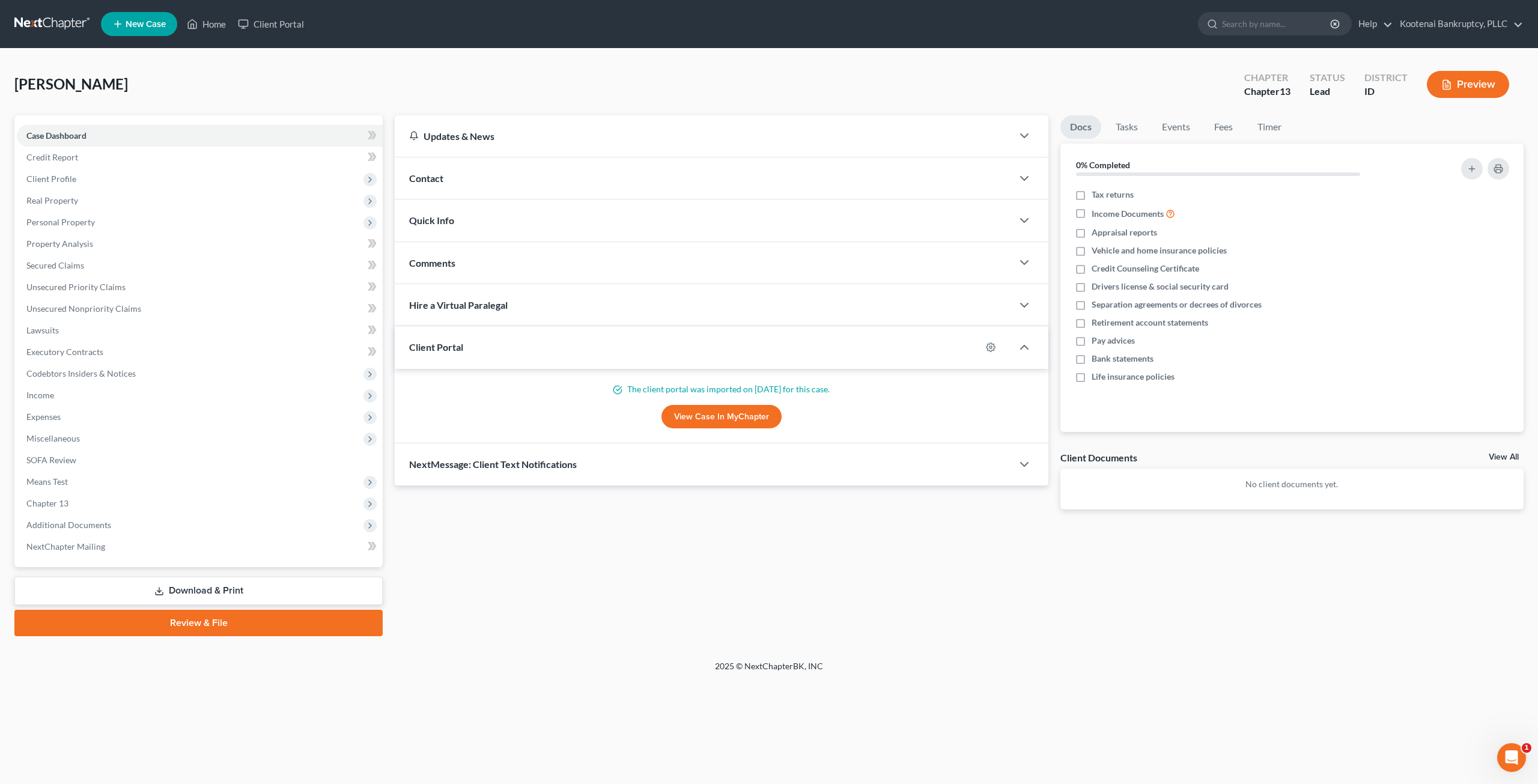
click at [150, 437] on span "Miscellaneous" at bounding box center [199, 438] width 366 height 21
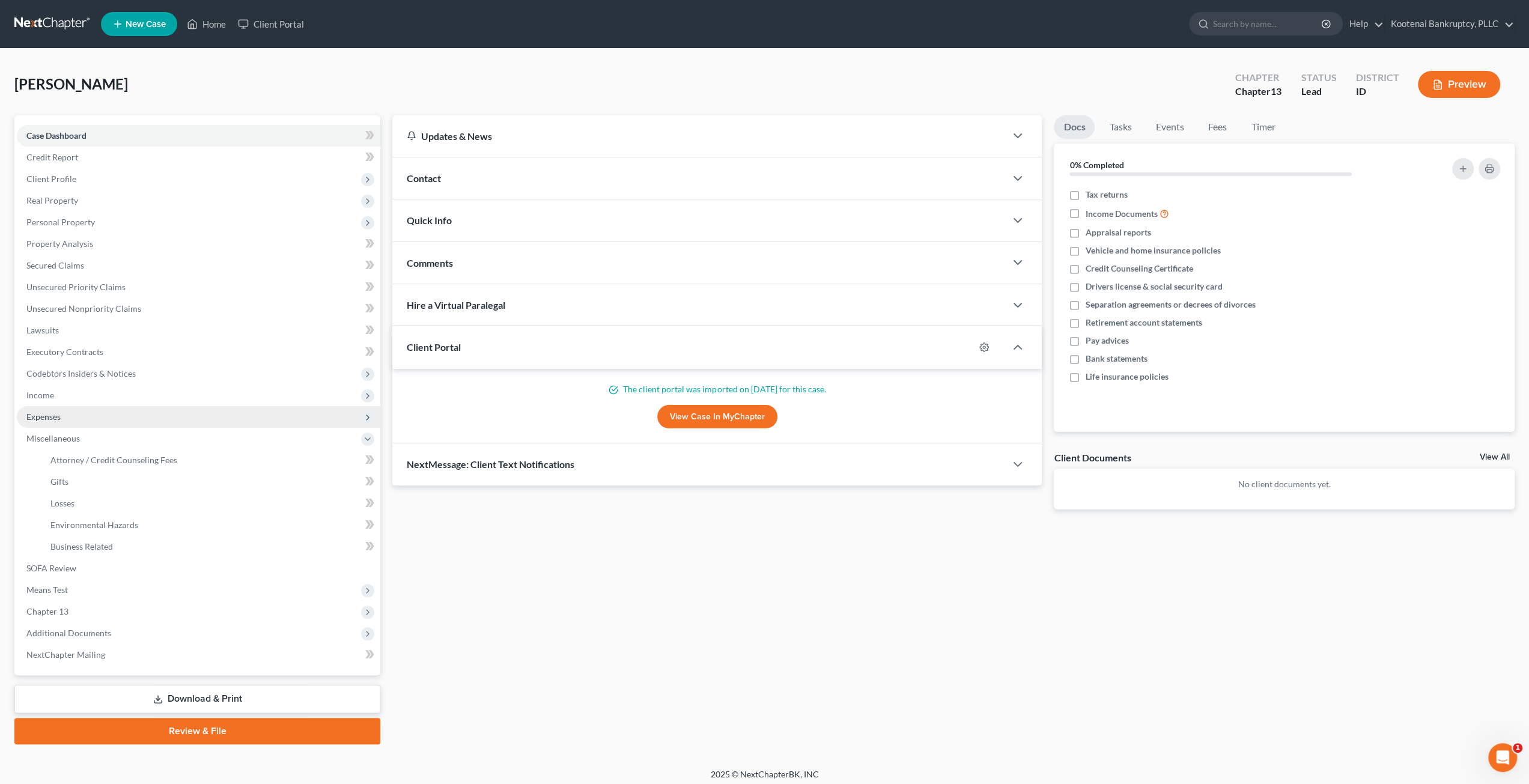
click at [153, 414] on span "Expenses" at bounding box center [199, 417] width 364 height 21
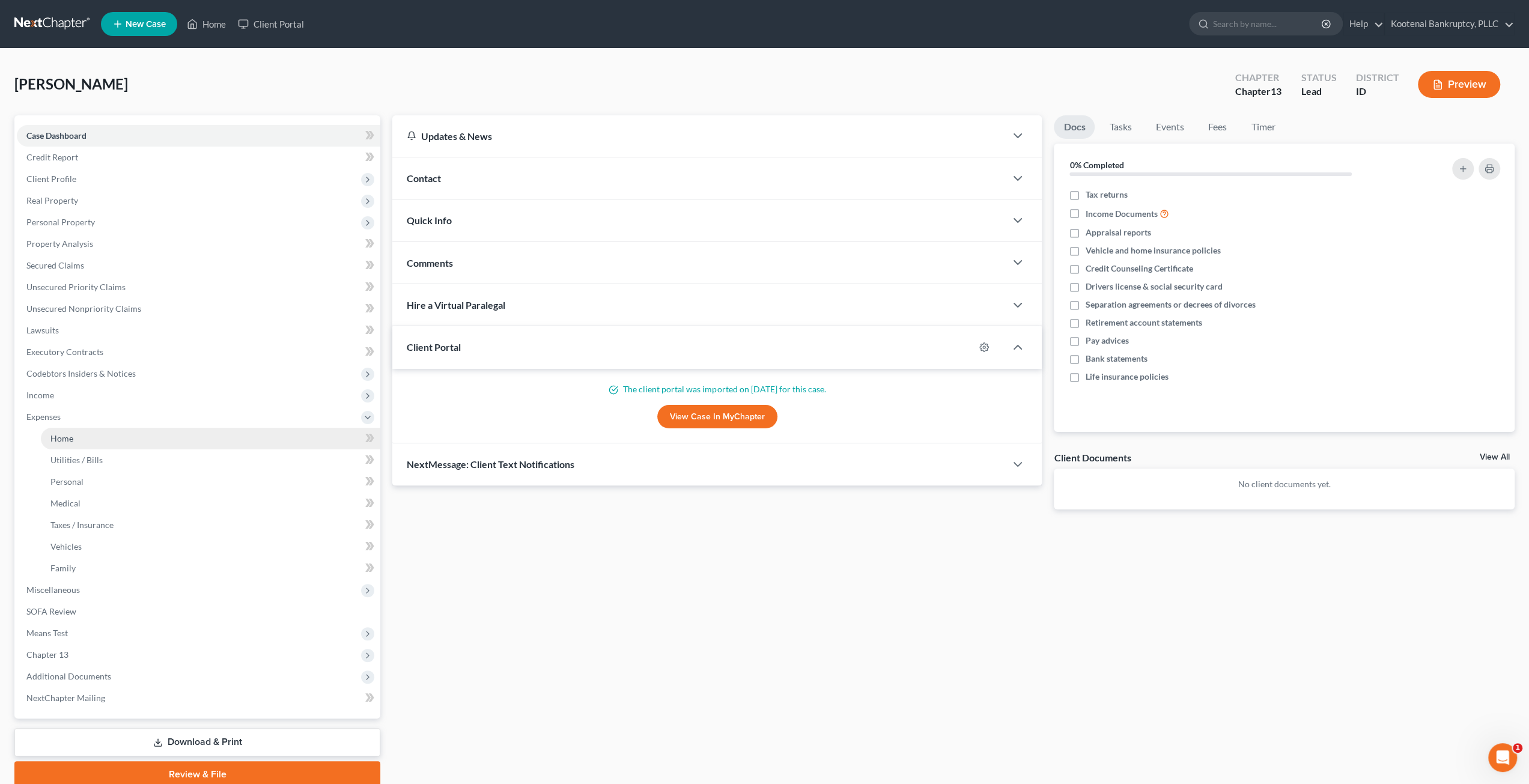
click at [154, 441] on link "Home" at bounding box center [210, 438] width 340 height 21
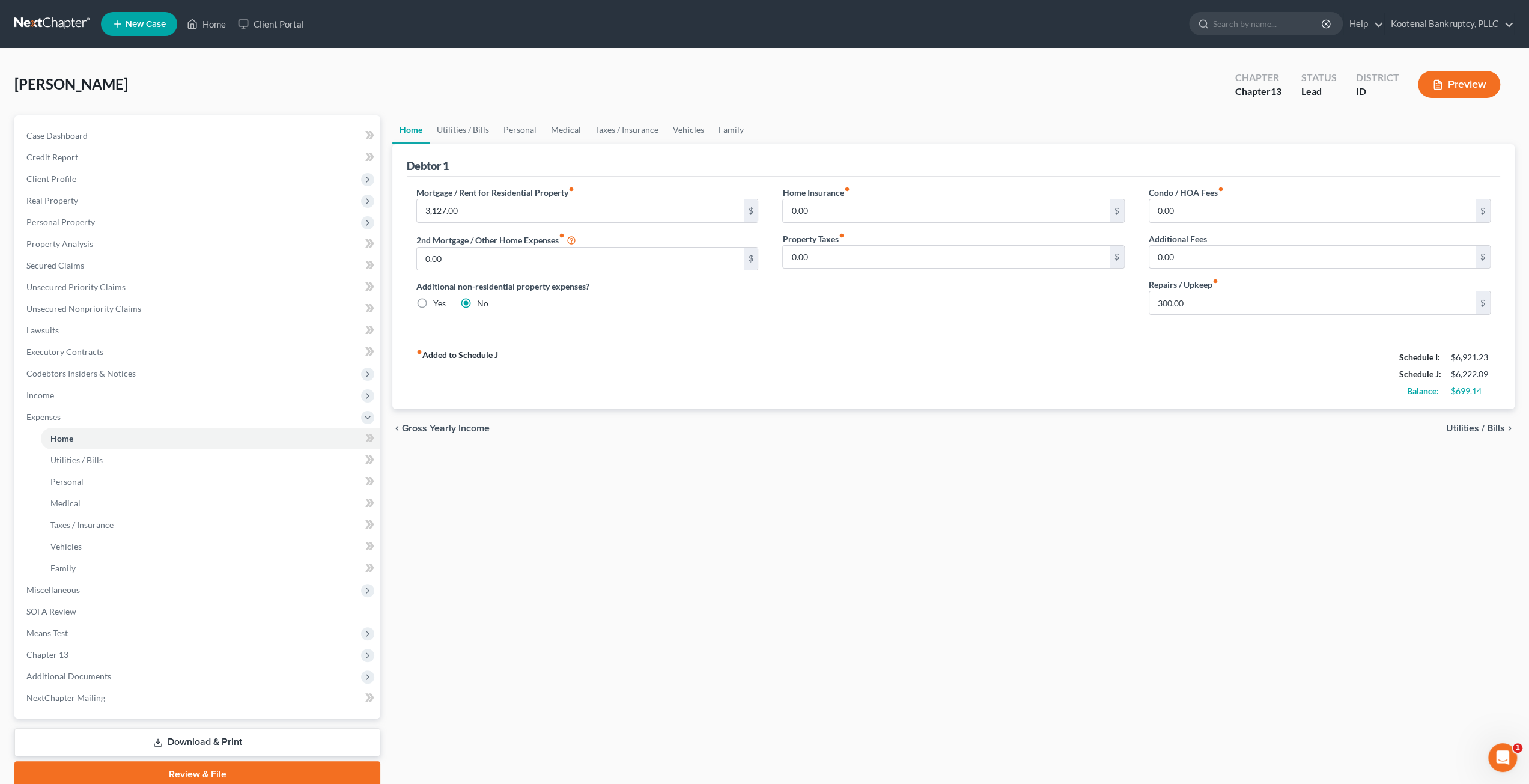
click at [815, 525] on div "Home Utilities / Bills Personal Medical Taxes / Insurance Vehicles Family Debto…" at bounding box center [953, 451] width 1134 height 672
click at [461, 133] on link "Utilities / Bills" at bounding box center [463, 129] width 67 height 29
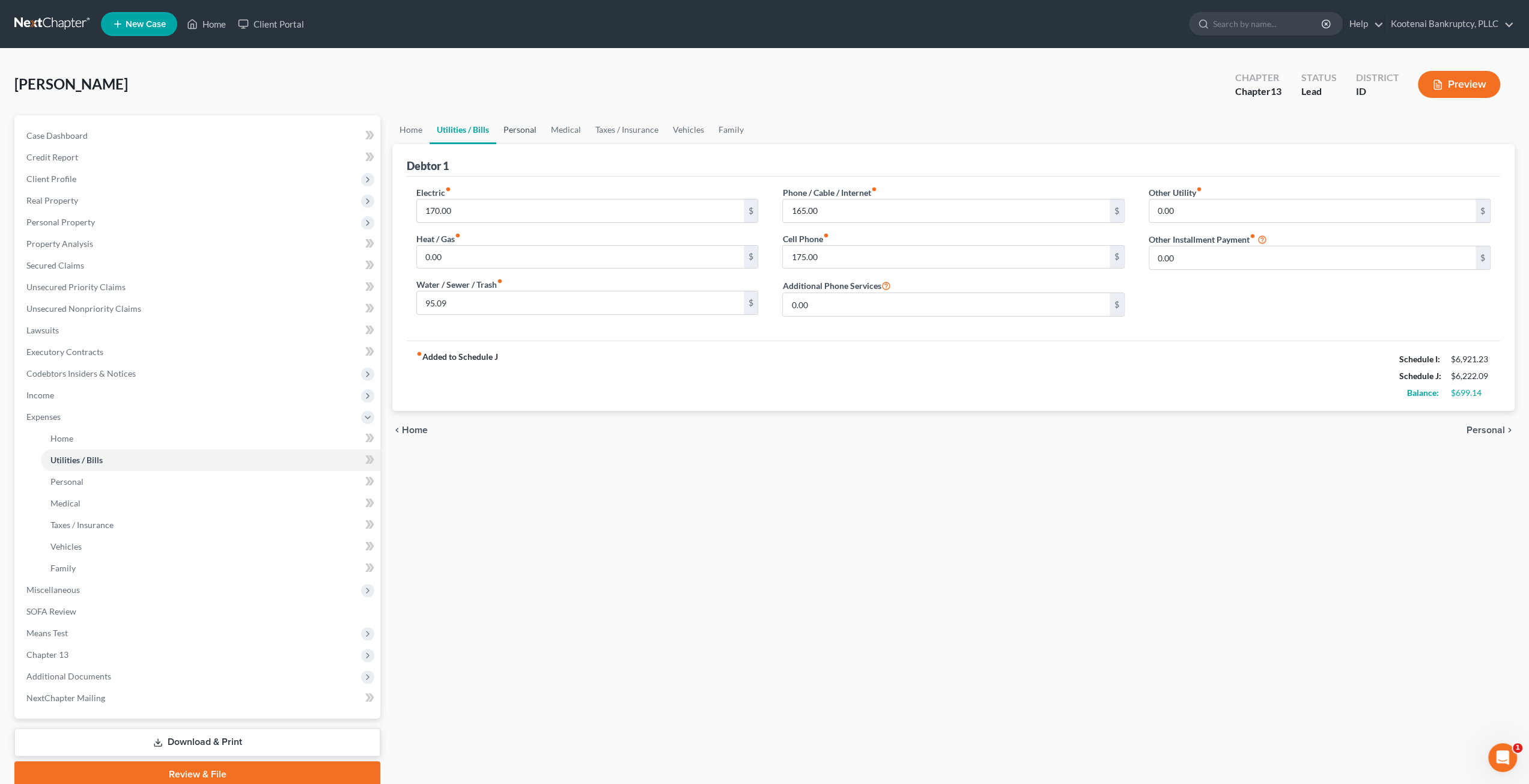
click at [522, 127] on link "Personal" at bounding box center [520, 129] width 47 height 29
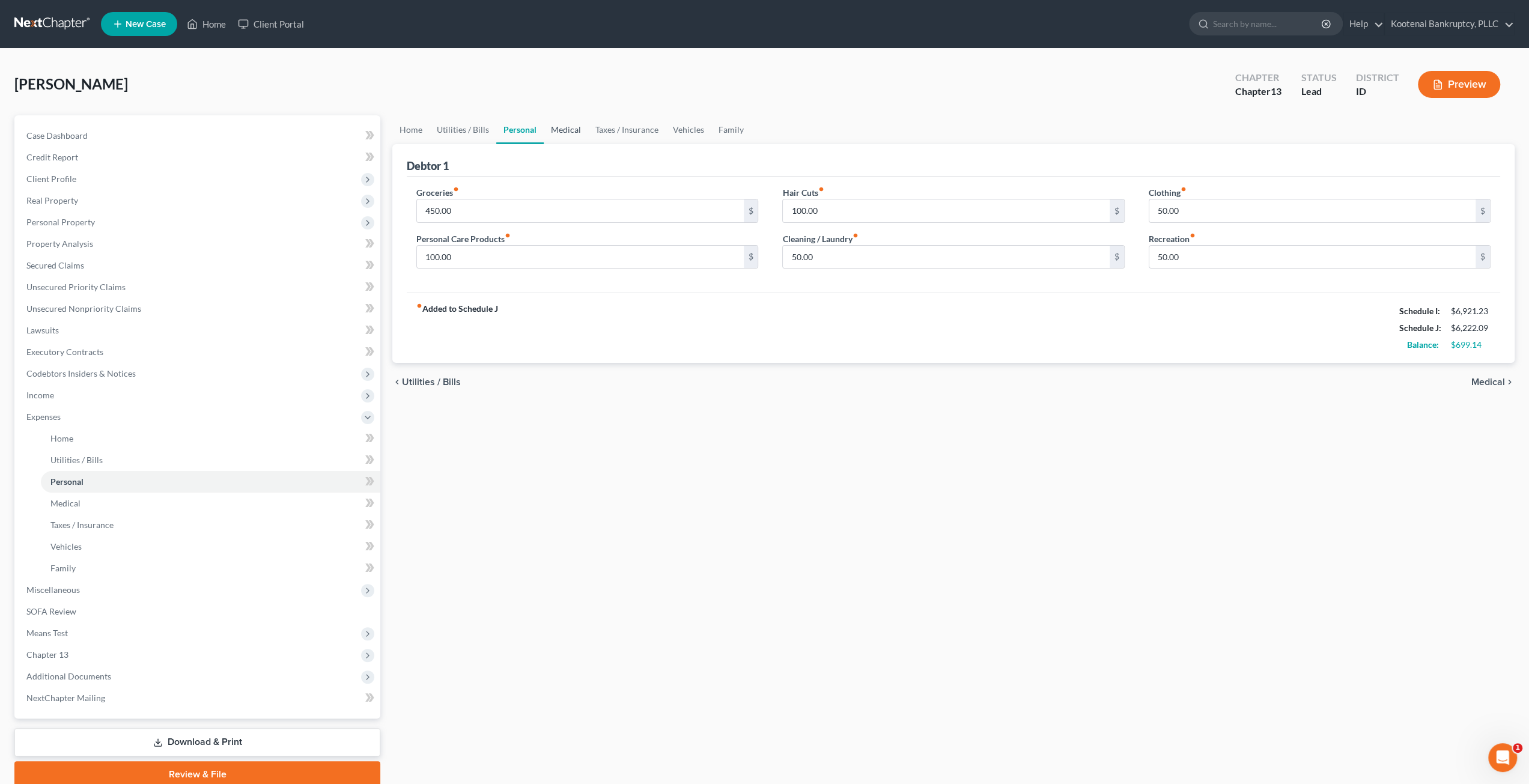
click at [575, 130] on link "Medical" at bounding box center [566, 129] width 45 height 29
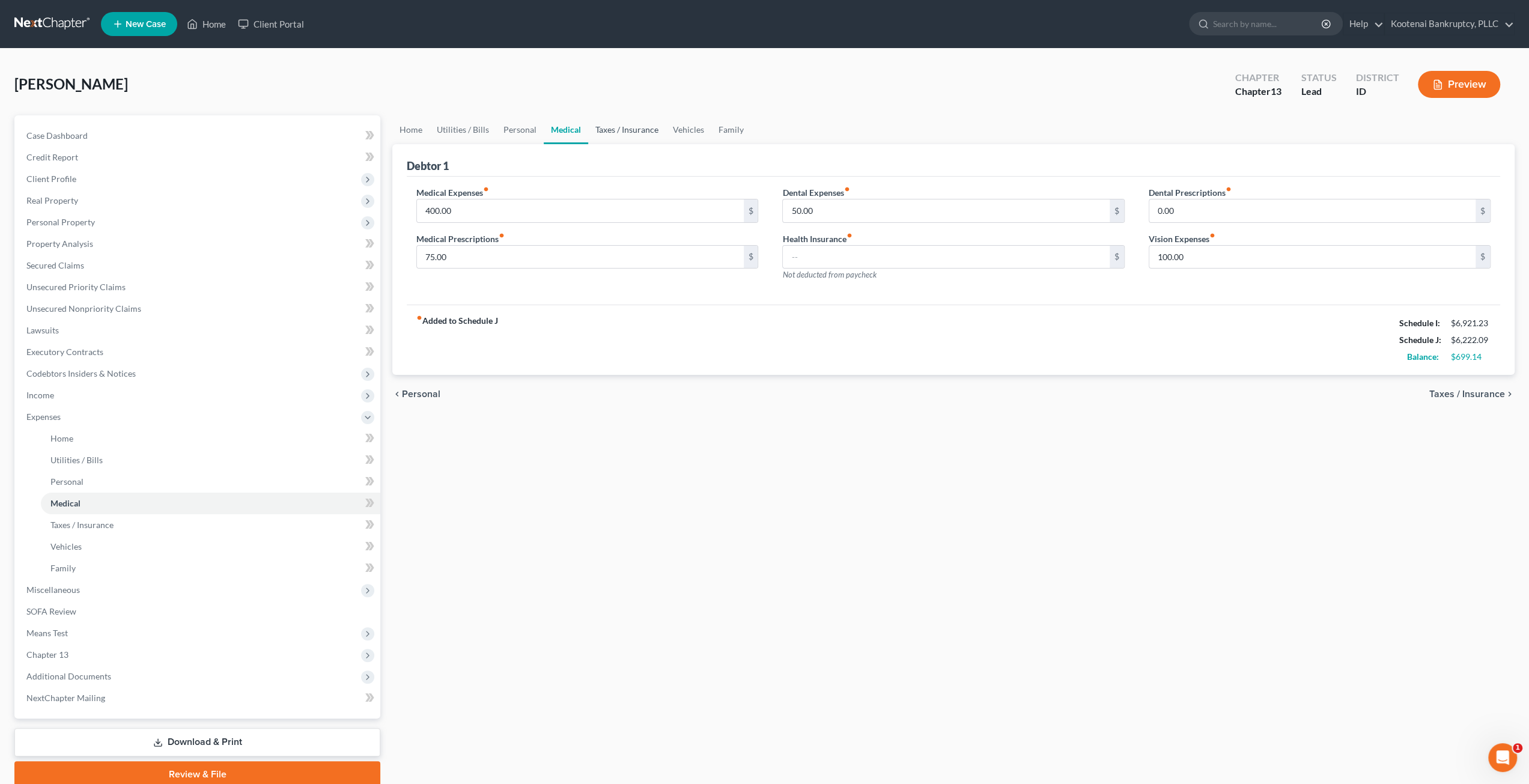
click at [614, 131] on link "Taxes / Insurance" at bounding box center [627, 129] width 78 height 29
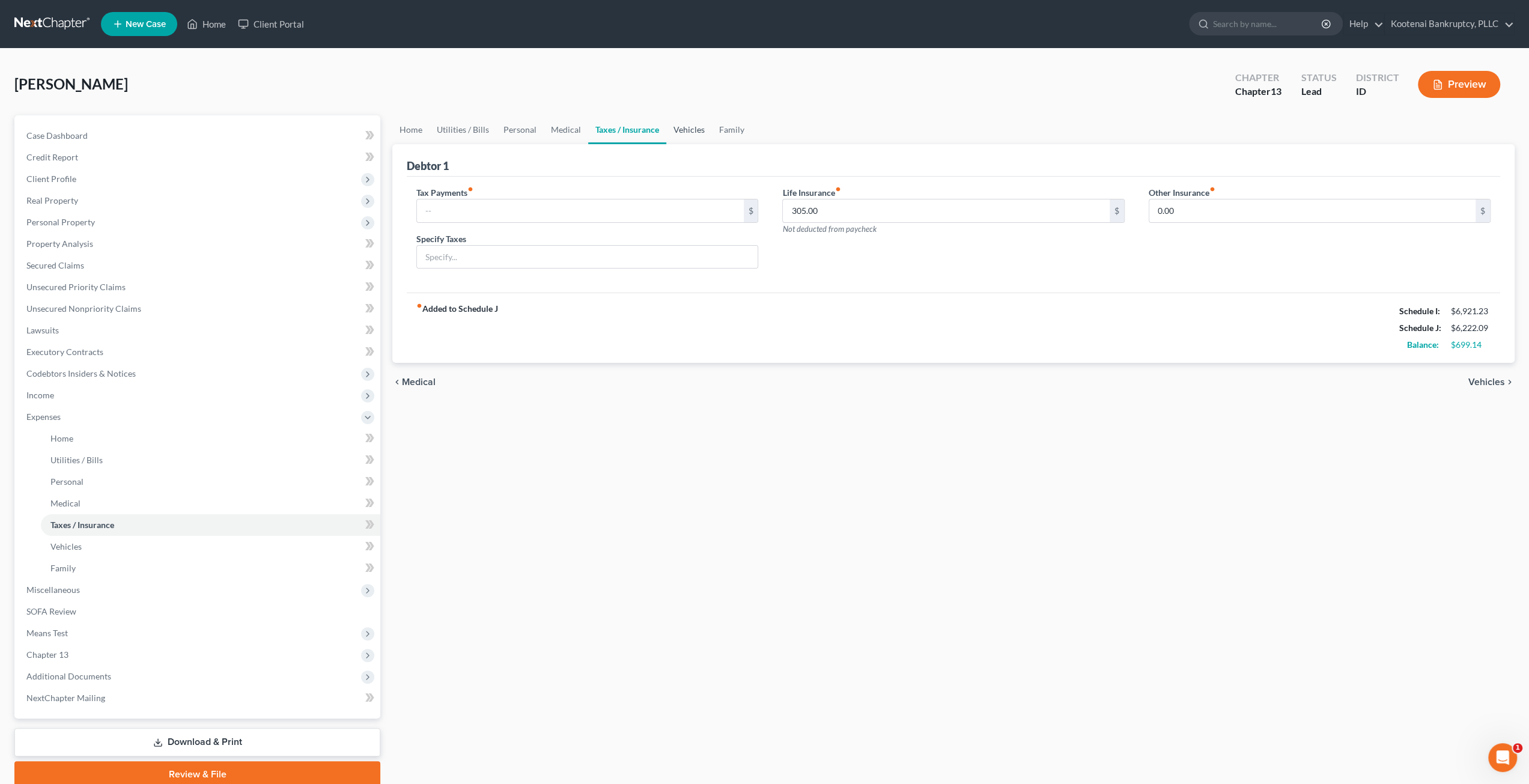
click at [687, 129] on link "Vehicles" at bounding box center [689, 129] width 46 height 29
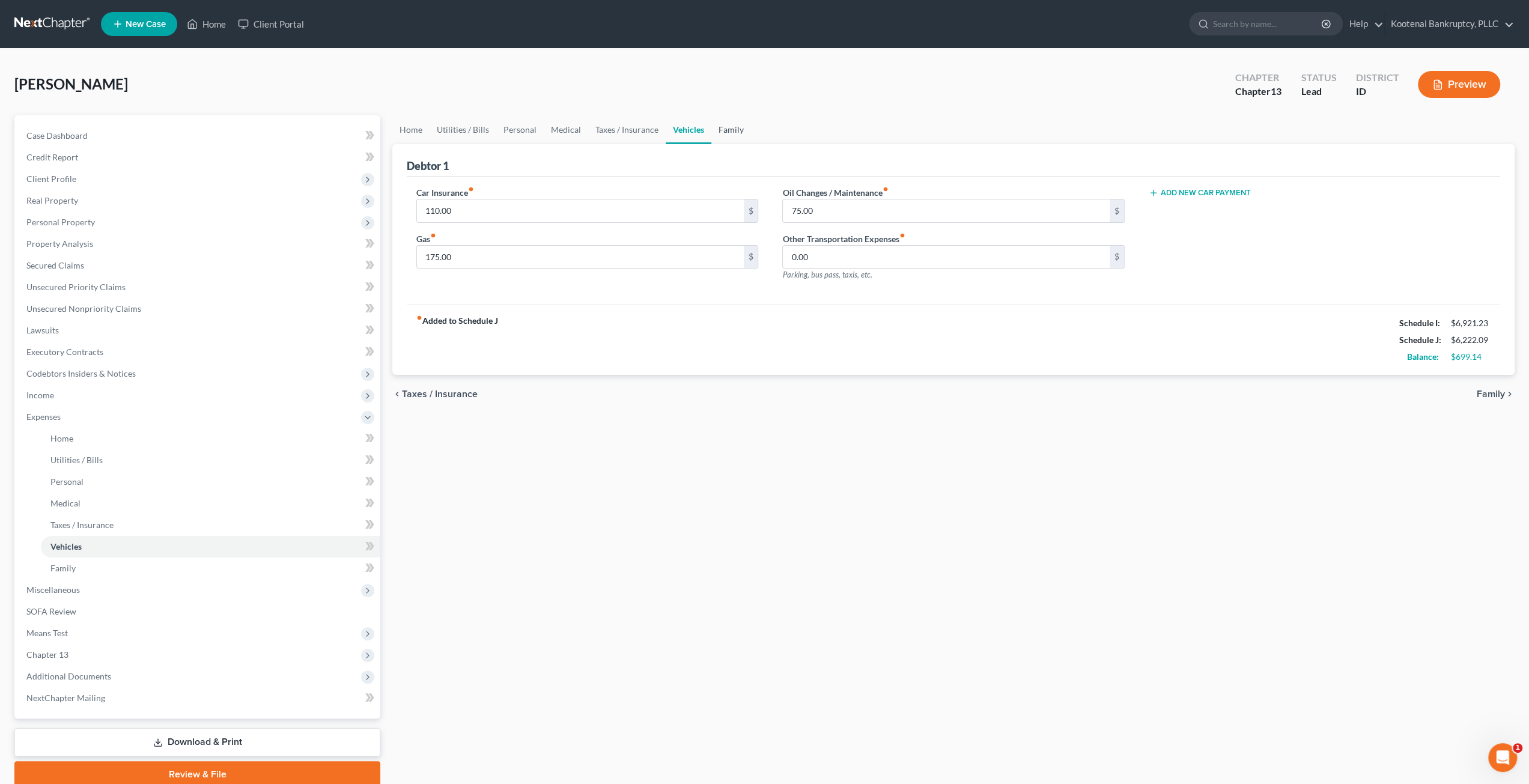
click at [736, 130] on link "Family" at bounding box center [731, 129] width 39 height 29
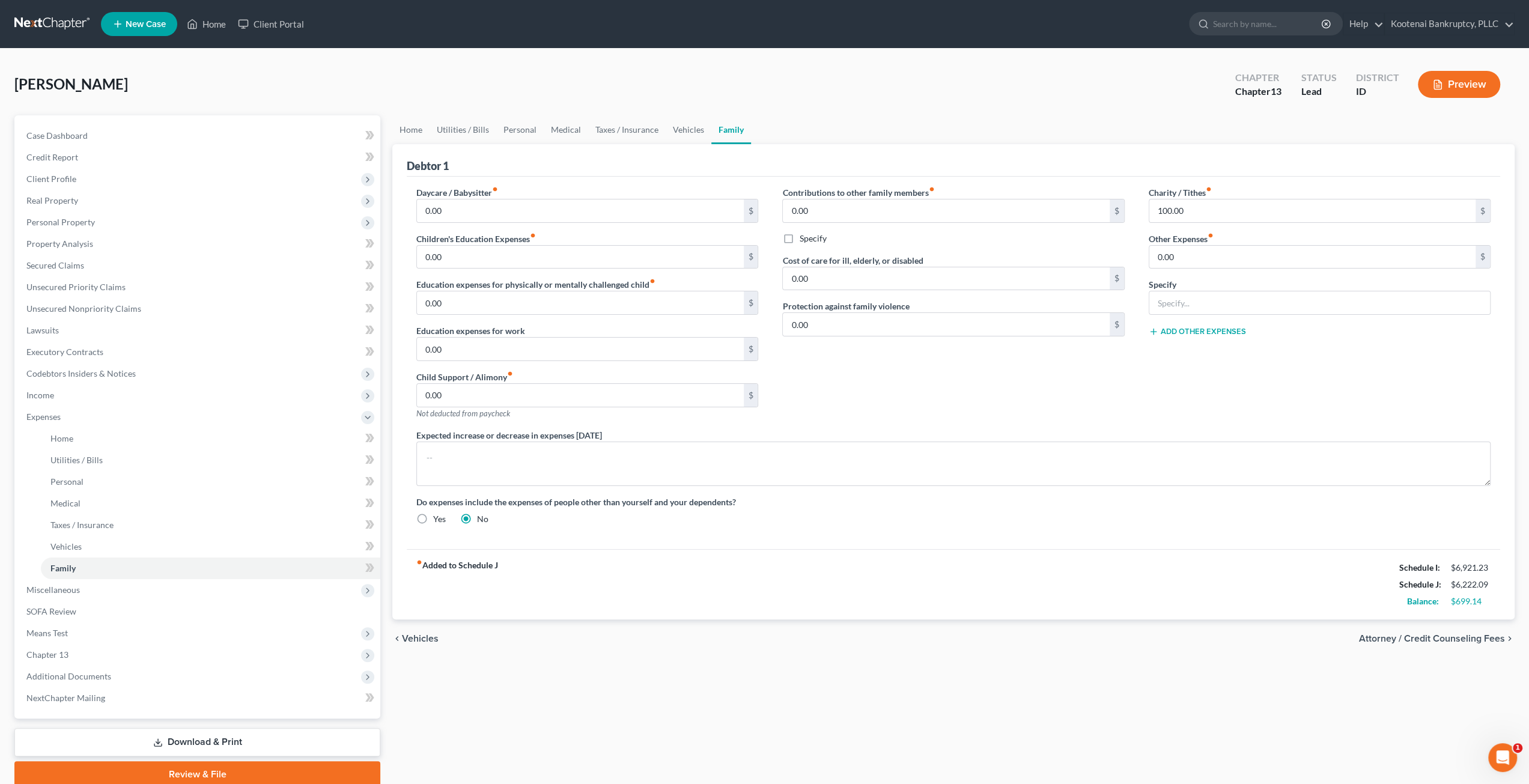
click at [912, 578] on div "fiber_manual_record Added to Schedule J Schedule I: $6,921.23 Schedule J: $6,22…" at bounding box center [954, 584] width 1094 height 71
click at [318, 87] on div "[PERSON_NAME] Upgraded Chapter Chapter 13 Status Lead District ID Preview" at bounding box center [764, 89] width 1500 height 52
click at [982, 404] on div "Contributions to other family members fiber_manual_record 0.00 $ Specify Cost o…" at bounding box center [952, 307] width 366 height 243
click at [129, 400] on span "Income" at bounding box center [199, 395] width 364 height 21
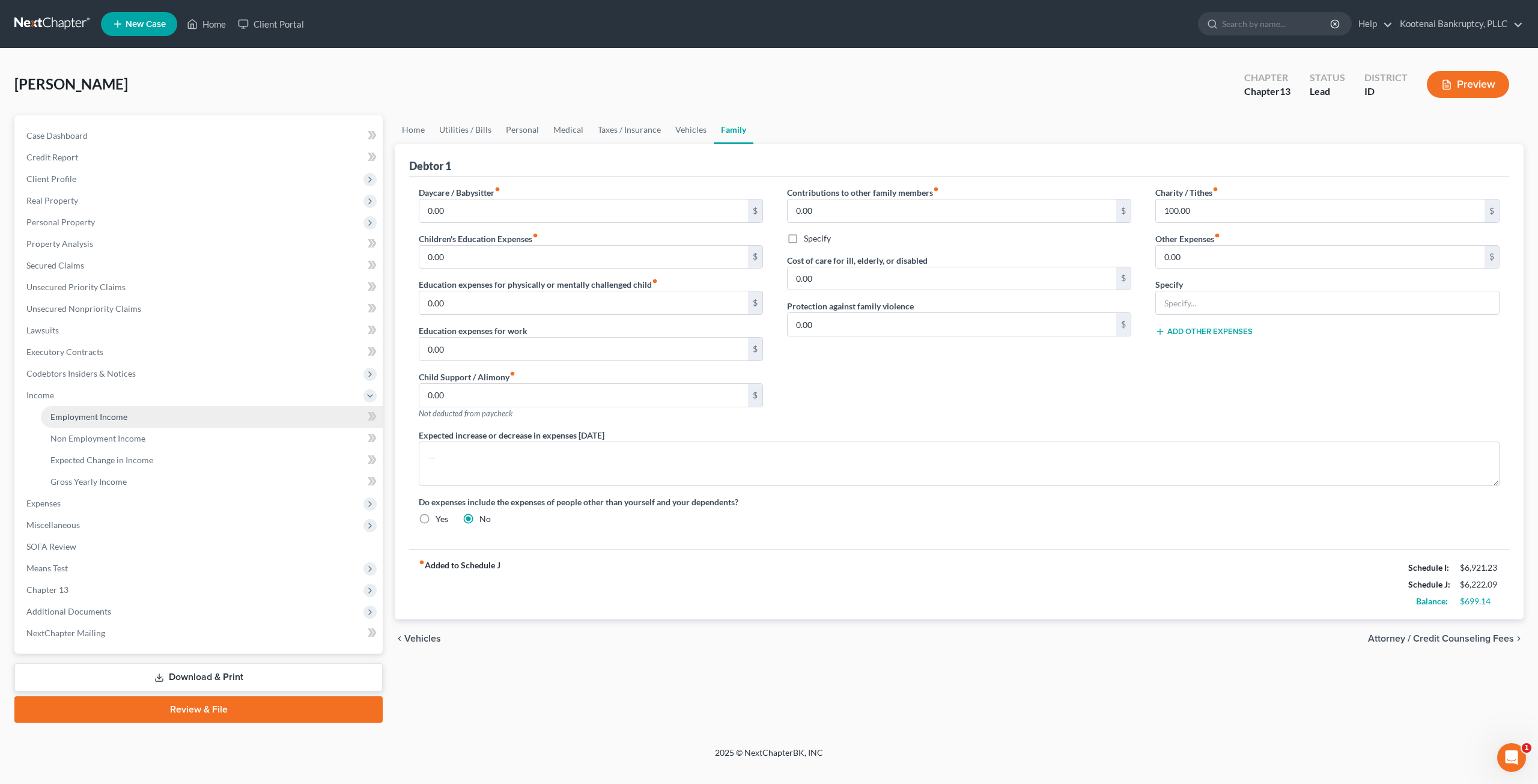
click at [129, 408] on link "Employment Income" at bounding box center [212, 417] width 342 height 21
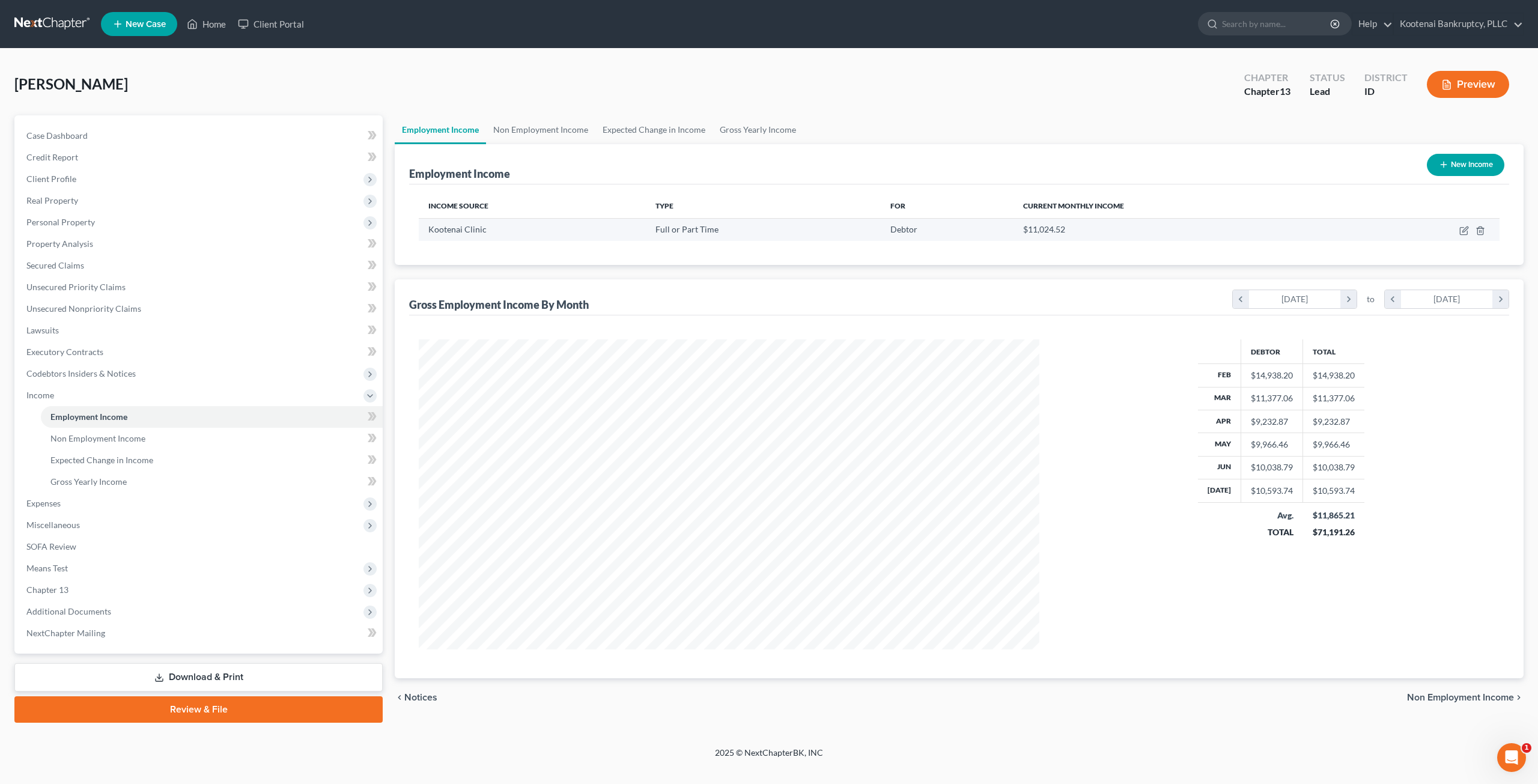
scroll to position [310, 644]
click at [1460, 229] on icon "button" at bounding box center [1463, 231] width 7 height 7
select select "0"
select select "13"
select select "2"
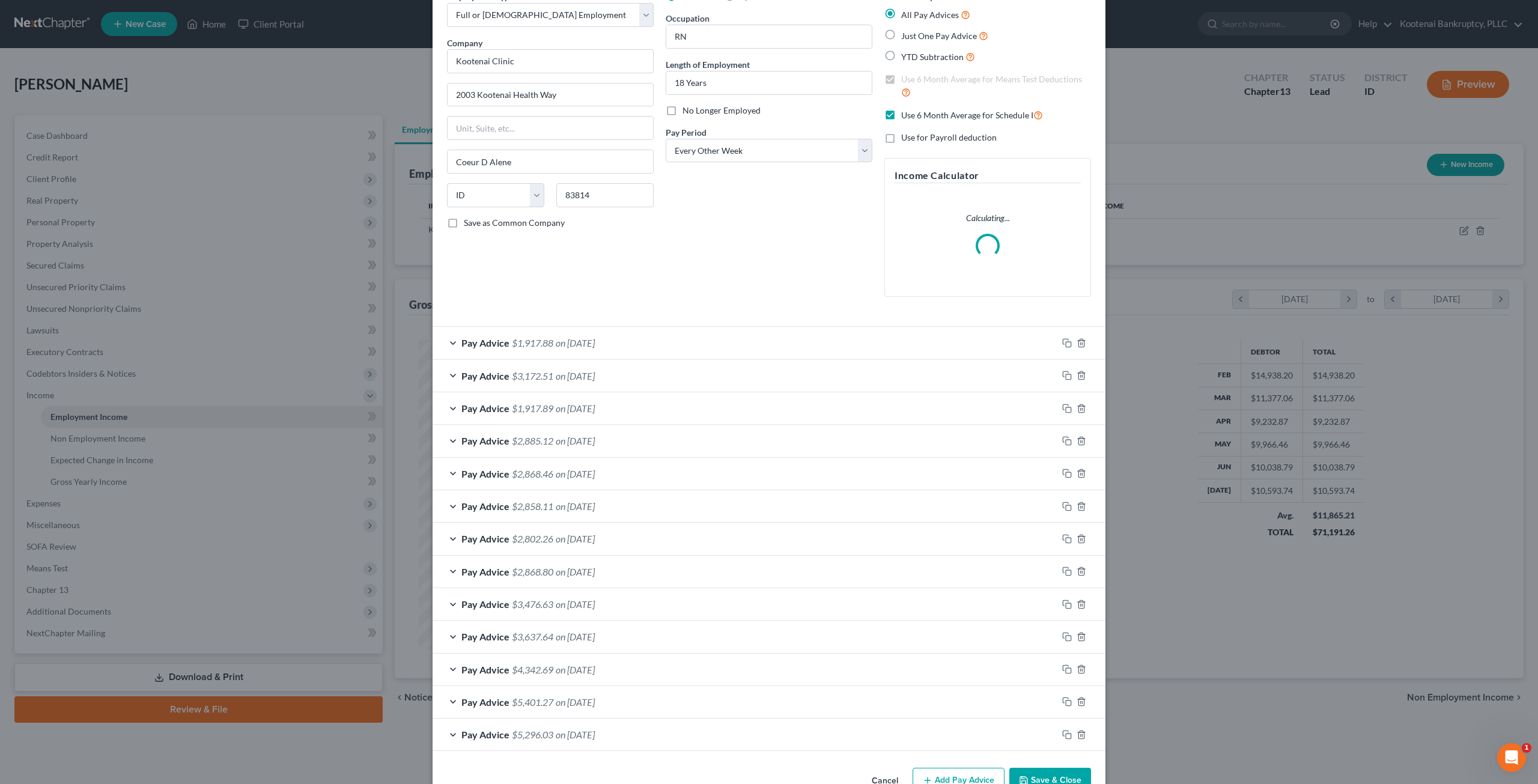
scroll to position [94, 0]
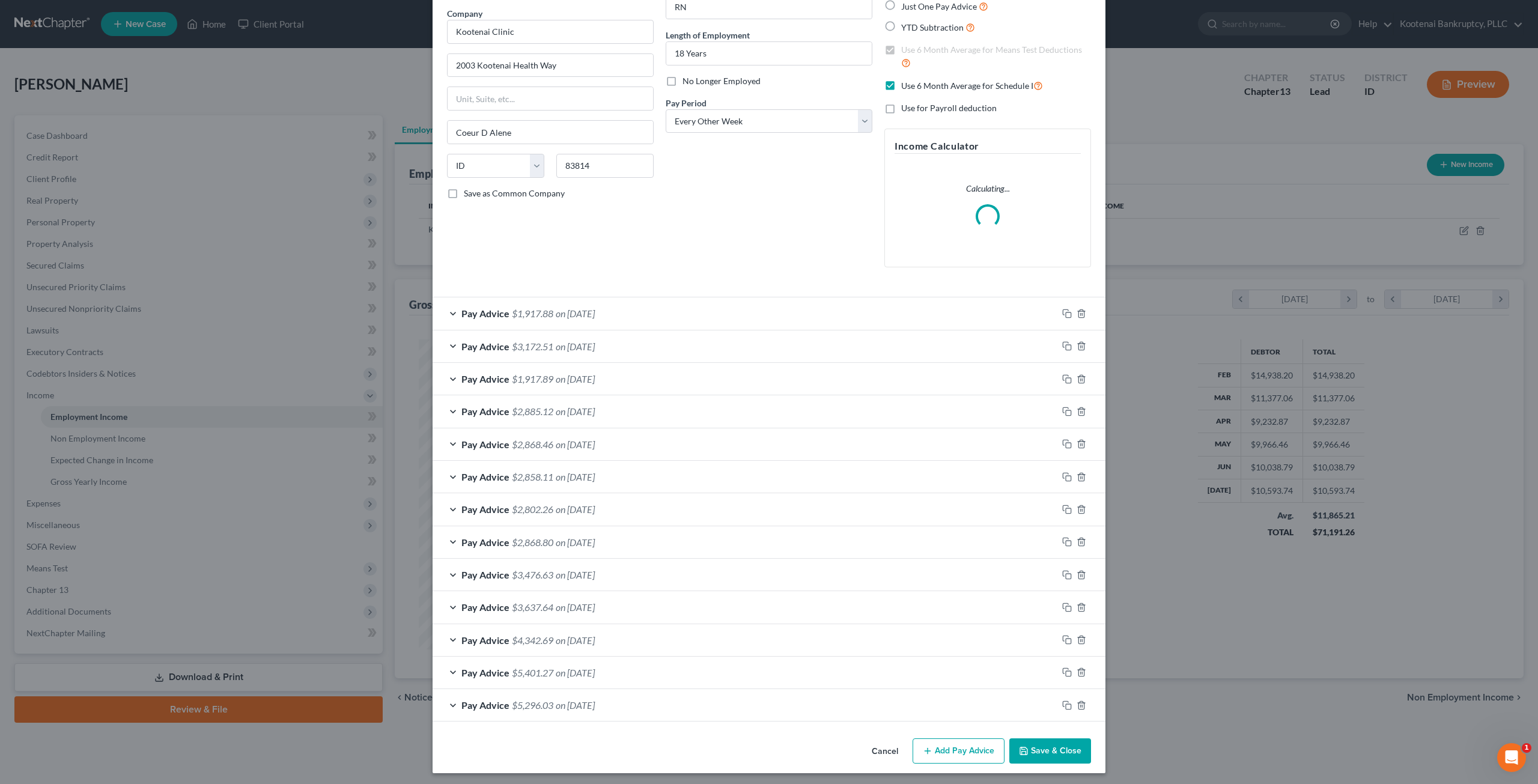
click at [577, 303] on div "Pay Advice $1,917.88 on [DATE]" at bounding box center [745, 313] width 625 height 32
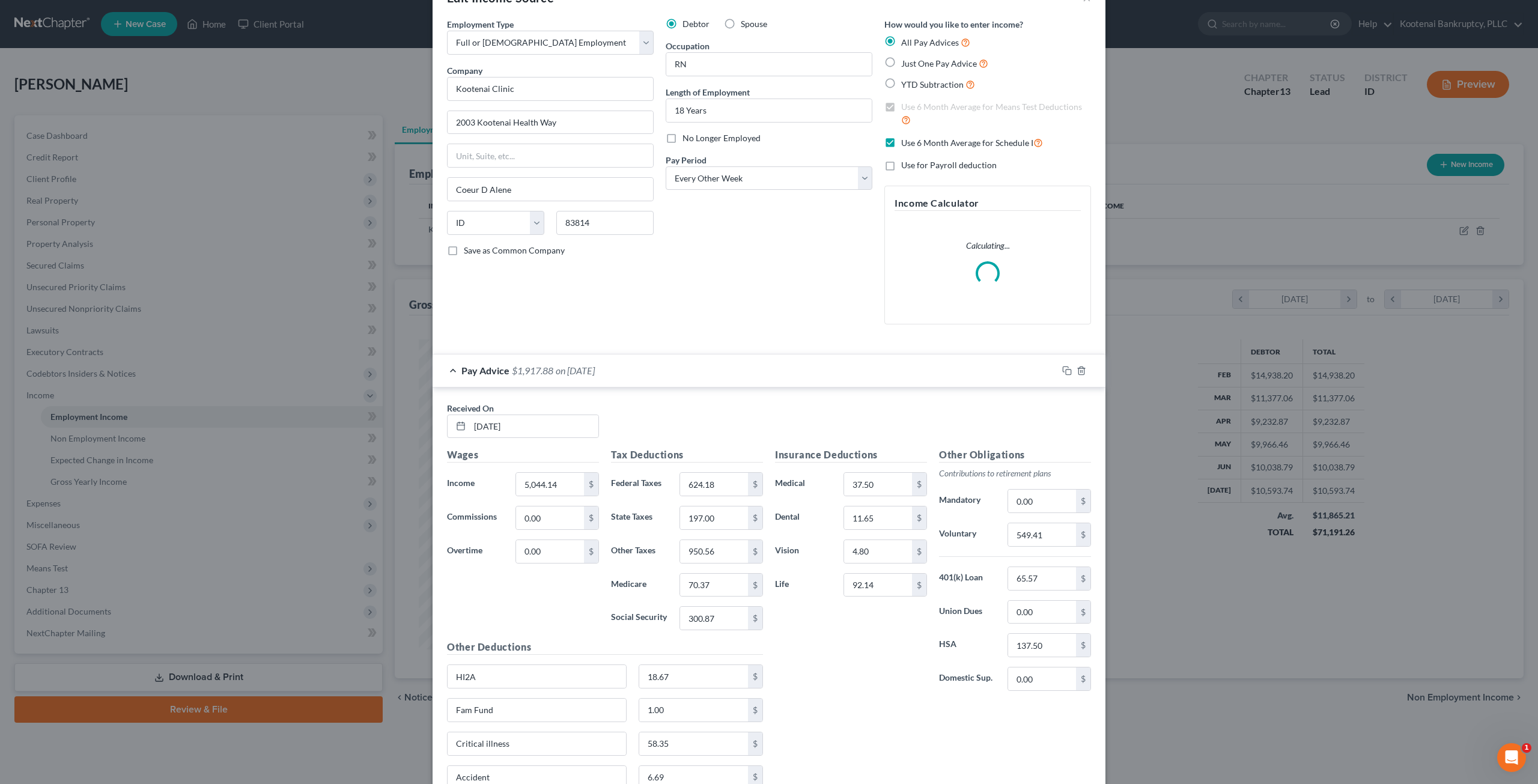
scroll to position [0, 0]
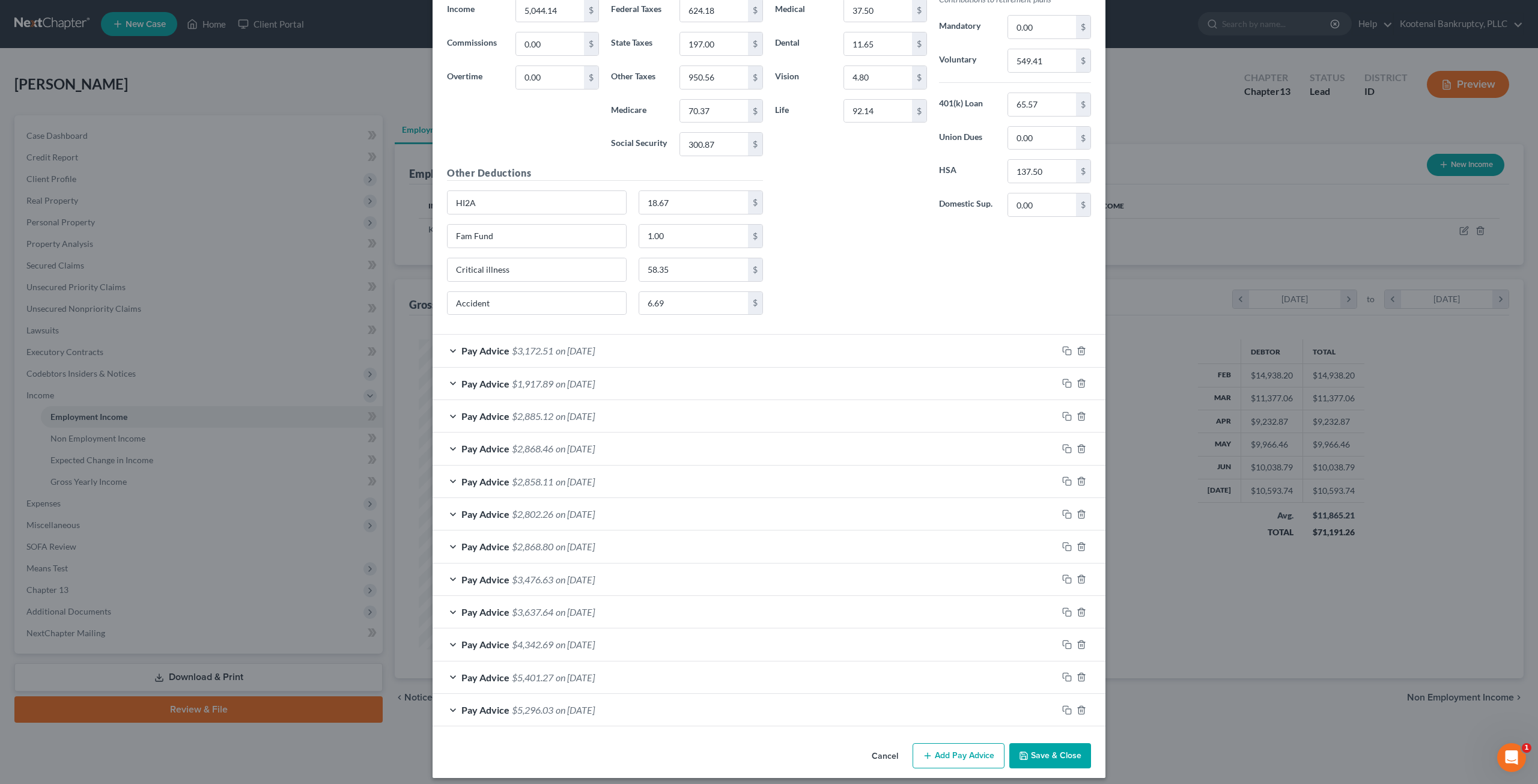
click at [1051, 749] on button "Save & Close" at bounding box center [1050, 756] width 82 height 25
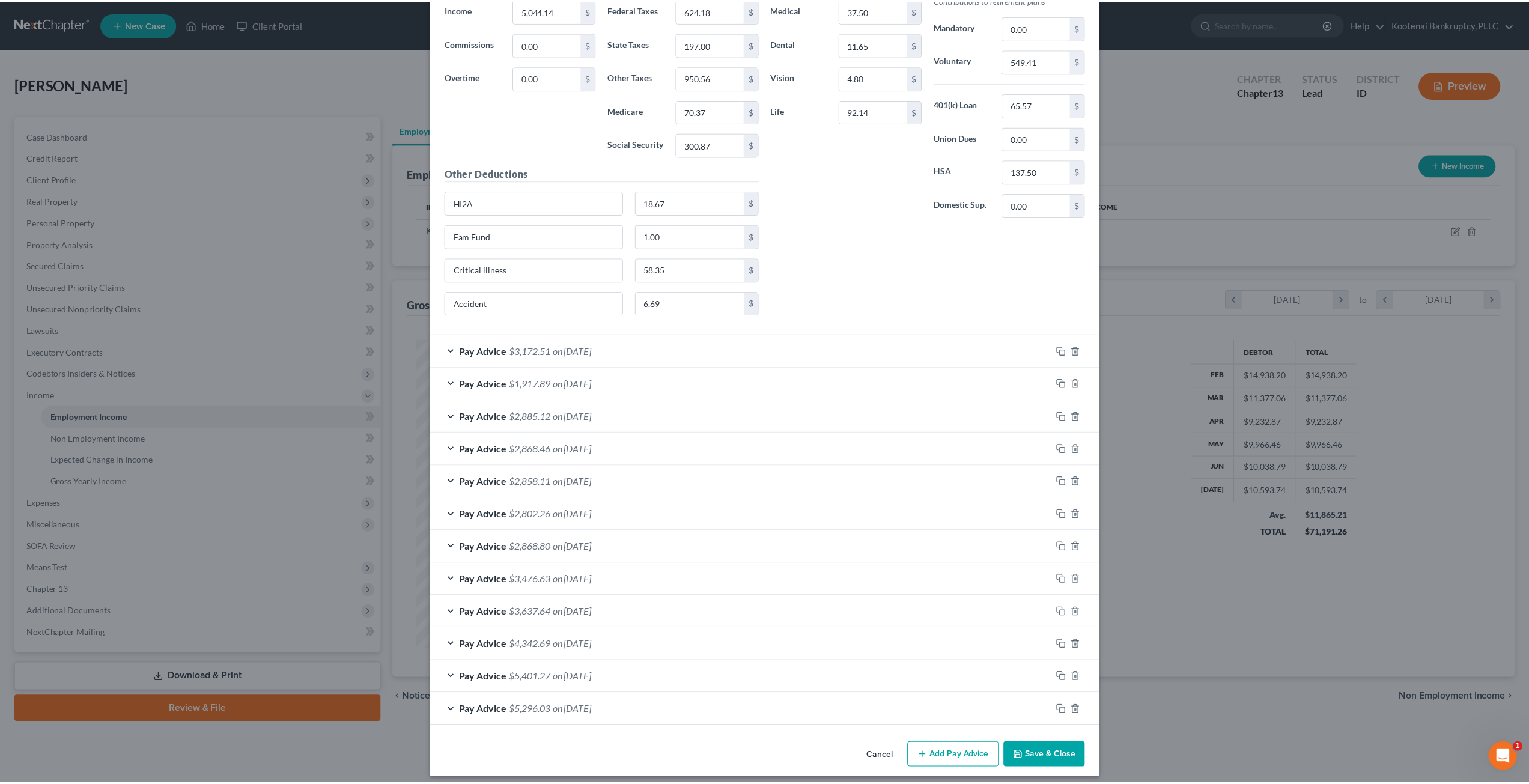
scroll to position [547, 0]
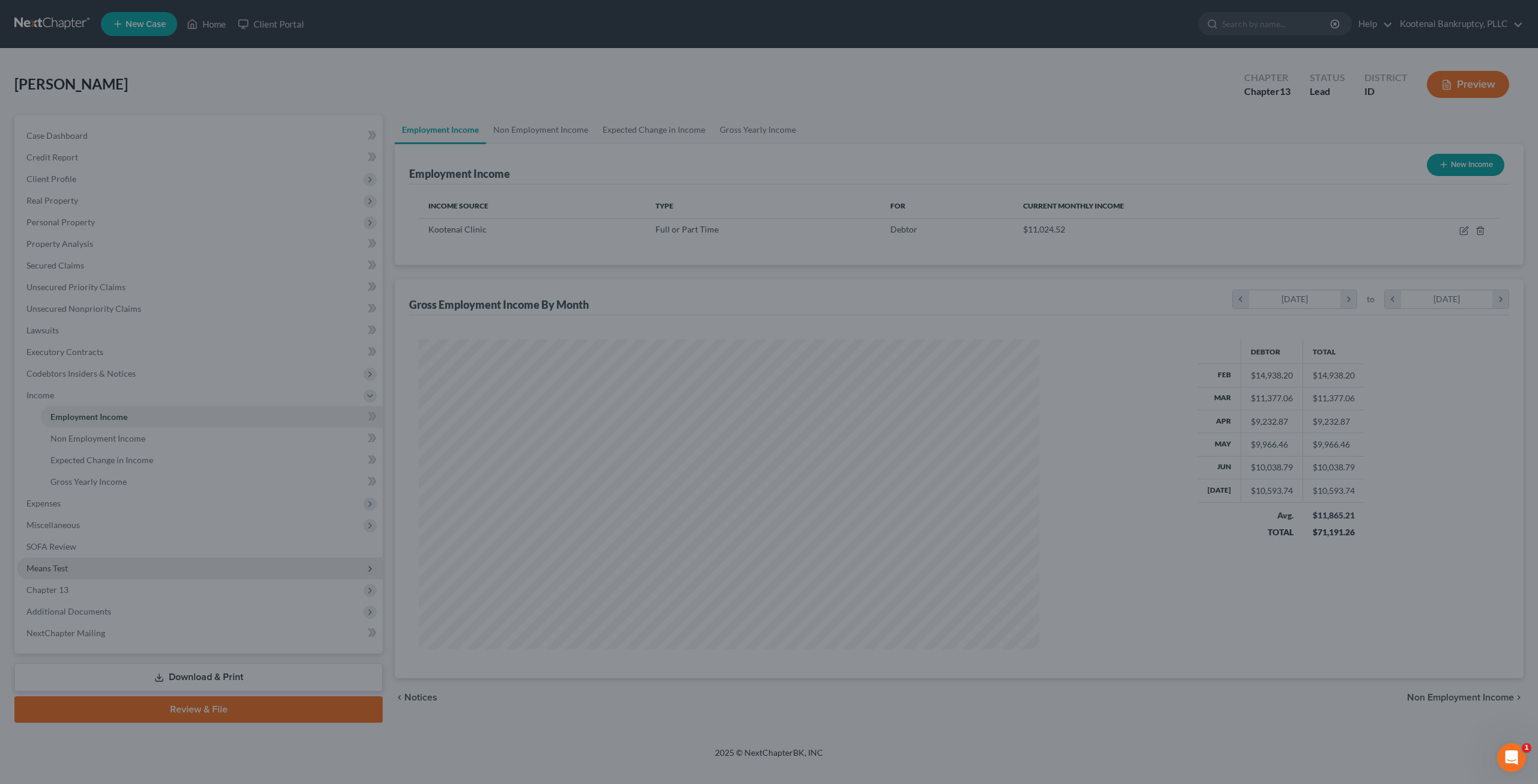
click at [167, 565] on span "Means Test" at bounding box center [199, 568] width 366 height 21
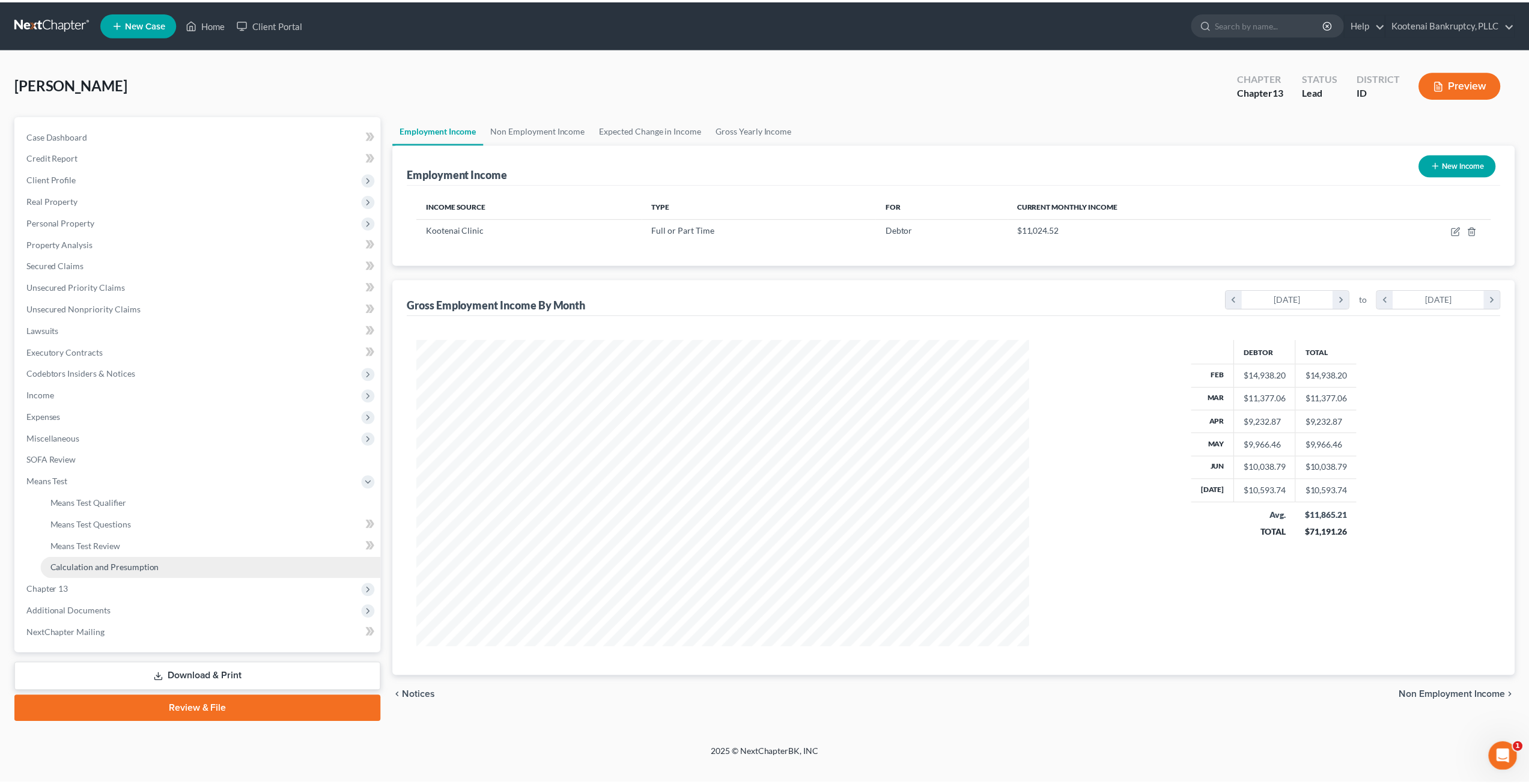
scroll to position [310, 644]
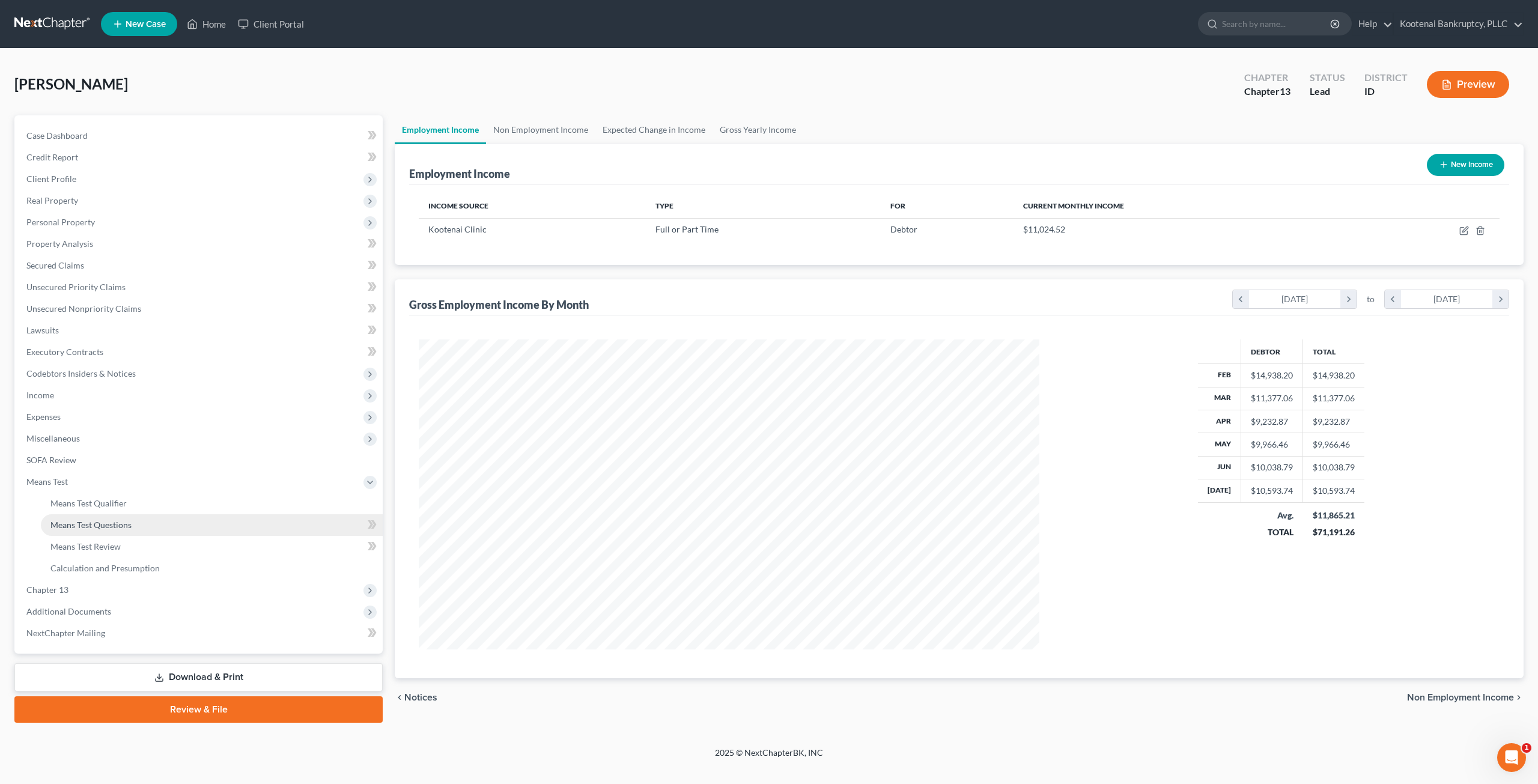
drag, startPoint x: 156, startPoint y: 521, endPoint x: 179, endPoint y: 521, distance: 23.0
click at [156, 521] on link "Means Test Questions" at bounding box center [212, 525] width 342 height 21
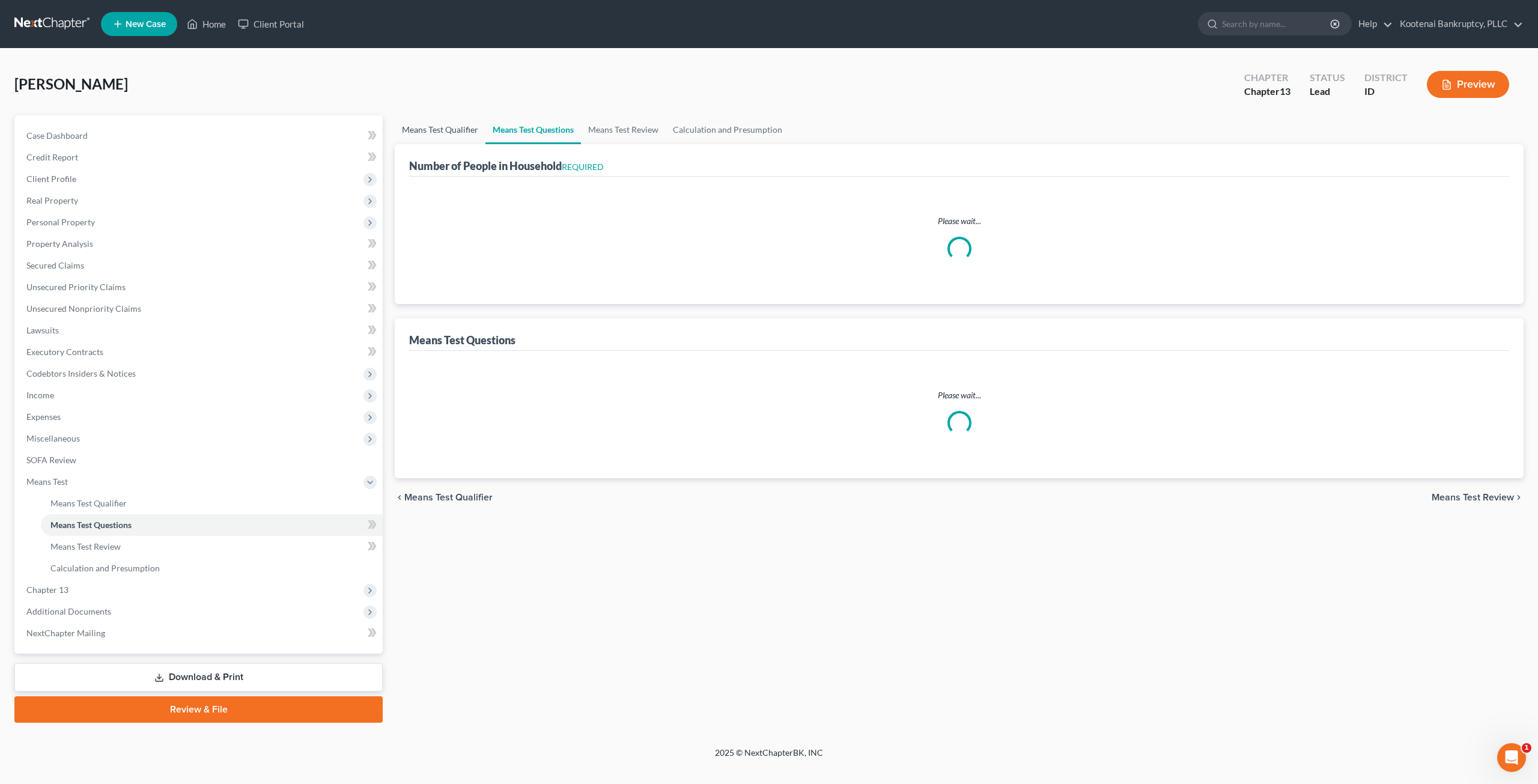
select select "0"
select select "60"
select select "1"
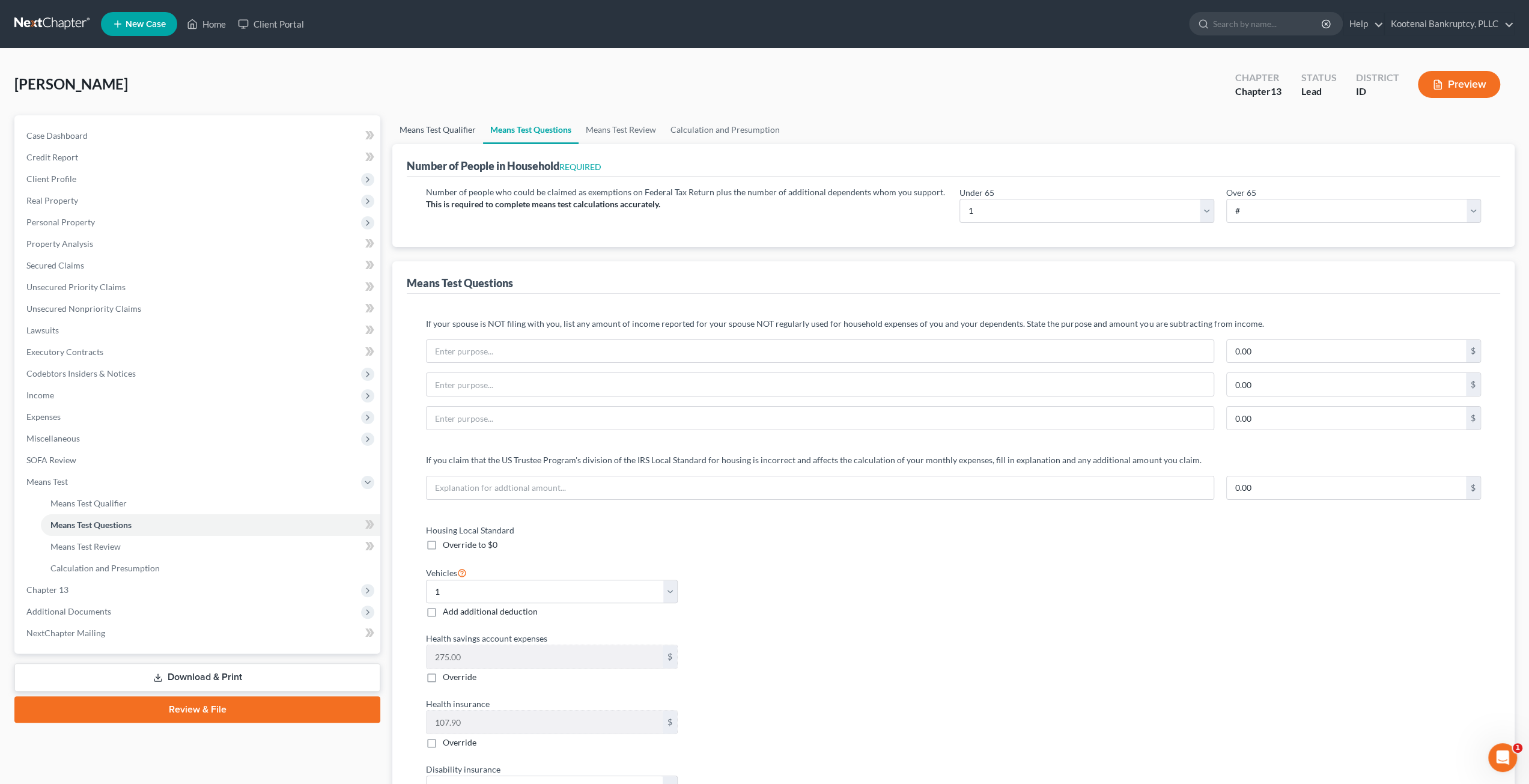
click at [453, 125] on link "Means Test Qualifier" at bounding box center [437, 129] width 91 height 29
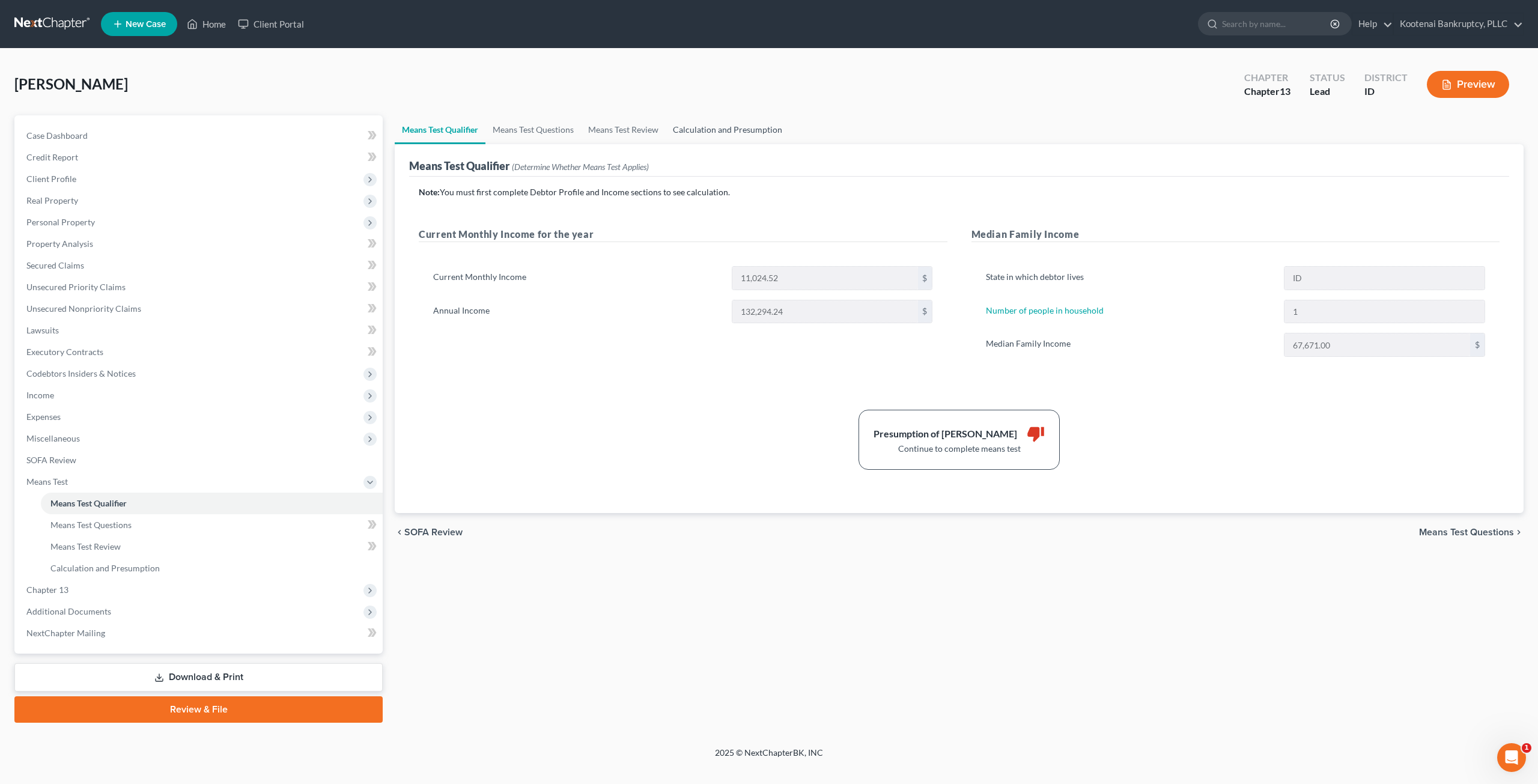
click at [771, 138] on link "Calculation and Presumption" at bounding box center [727, 129] width 124 height 29
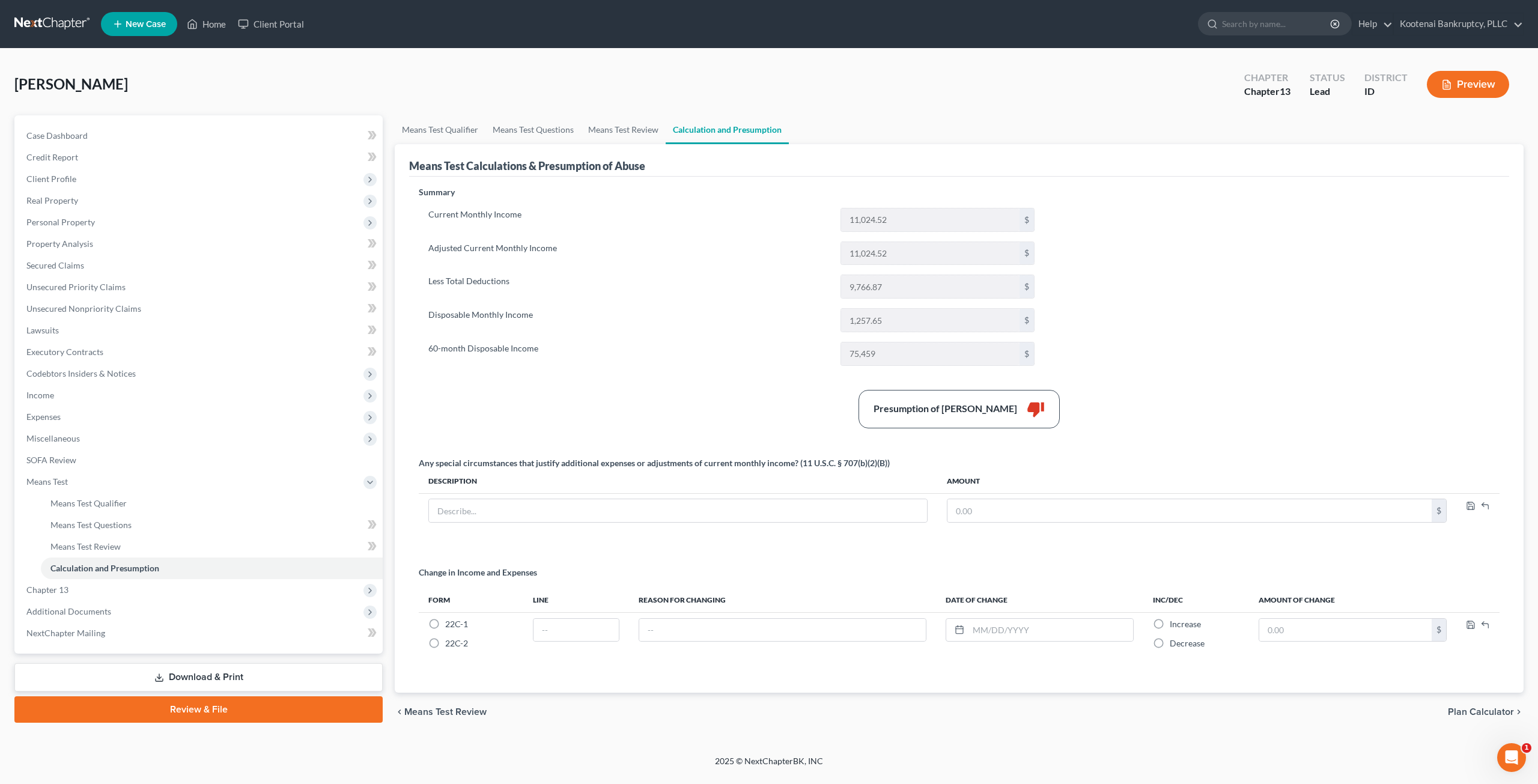
click at [1133, 138] on ul "Means Test Qualifier Means Test Questions Means Test Review Calculation and Pre…" at bounding box center [959, 129] width 1129 height 29
click at [105, 417] on span "Expenses" at bounding box center [199, 417] width 366 height 21
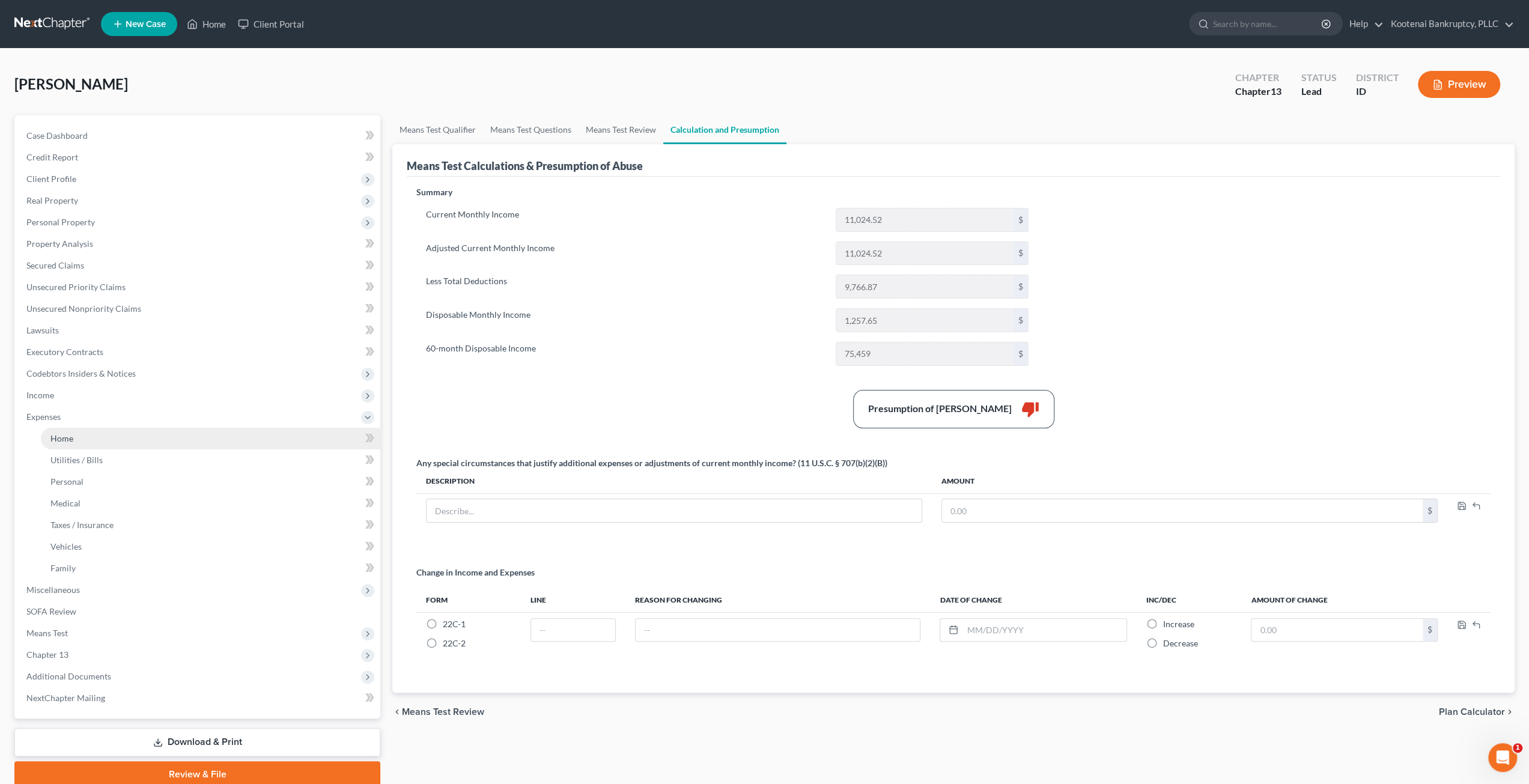
click at [107, 433] on link "Home" at bounding box center [210, 438] width 340 height 21
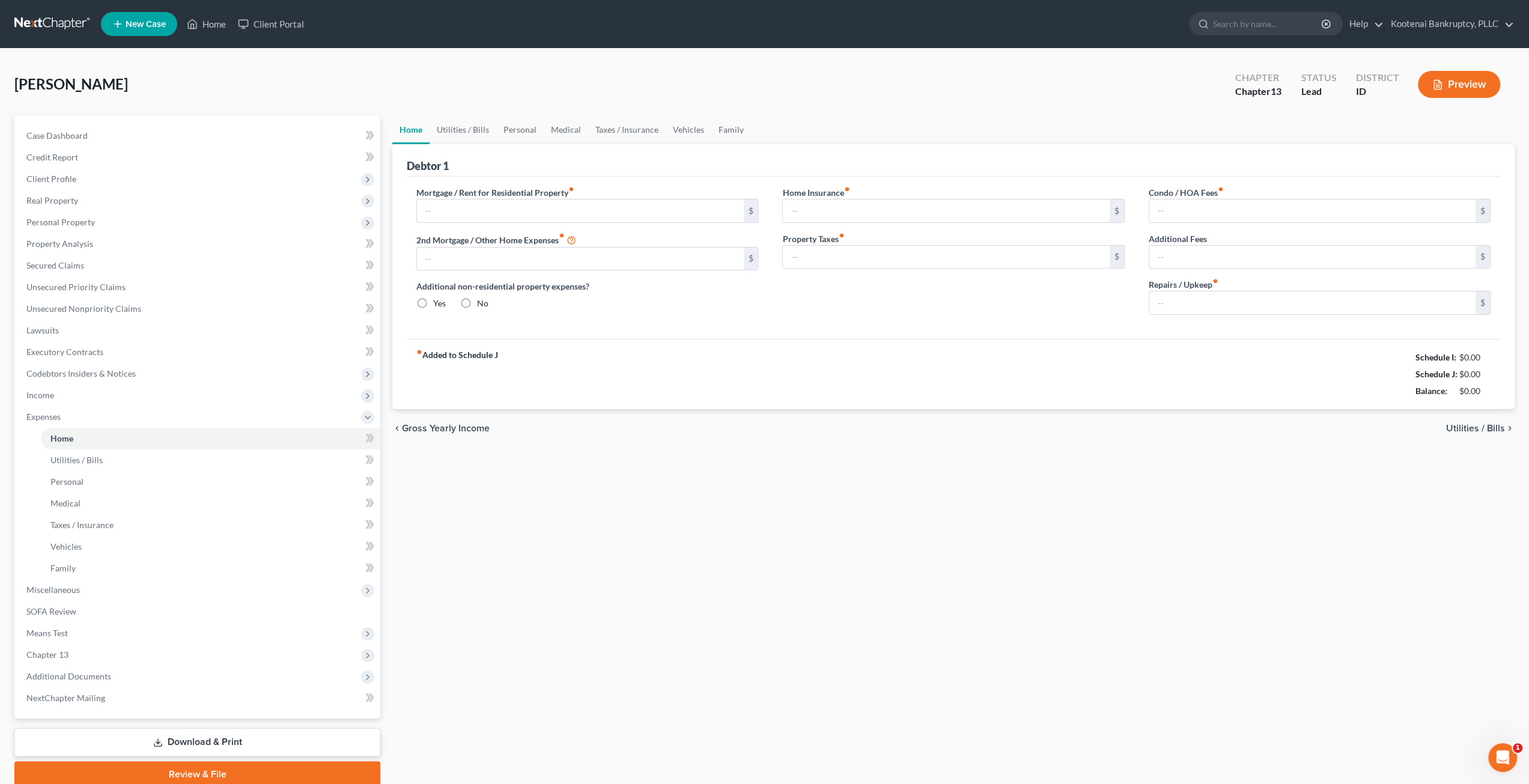
type input "3,127.00"
type input "0.00"
radio input "true"
type input "0.00"
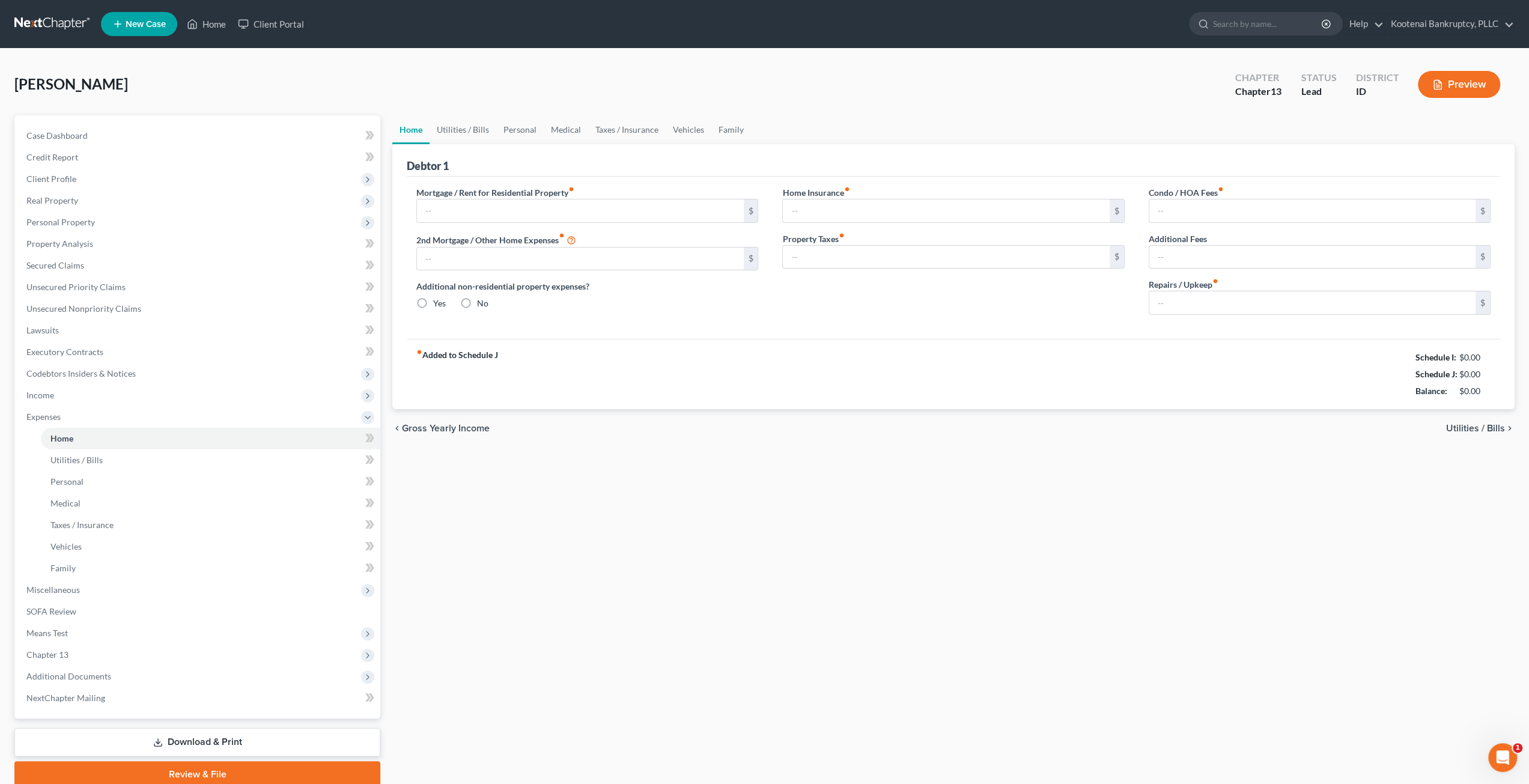
type input "0.00"
type input "300.00"
click at [1199, 506] on div "Home Utilities / Bills Personal Medical Taxes / Insurance Vehicles Family Debto…" at bounding box center [953, 451] width 1134 height 672
click at [460, 124] on link "Utilities / Bills" at bounding box center [463, 129] width 67 height 29
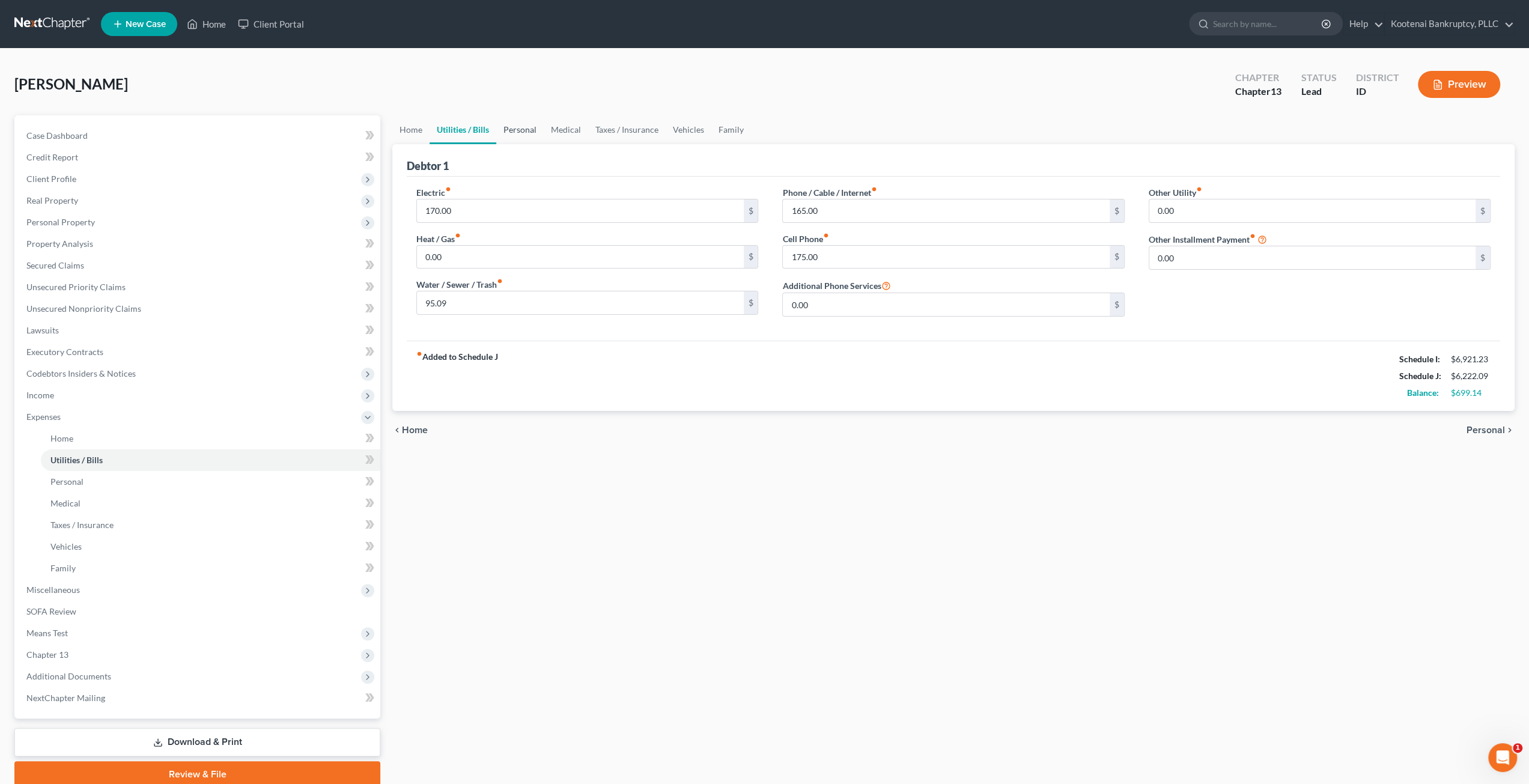
click at [505, 124] on link "Personal" at bounding box center [520, 129] width 47 height 29
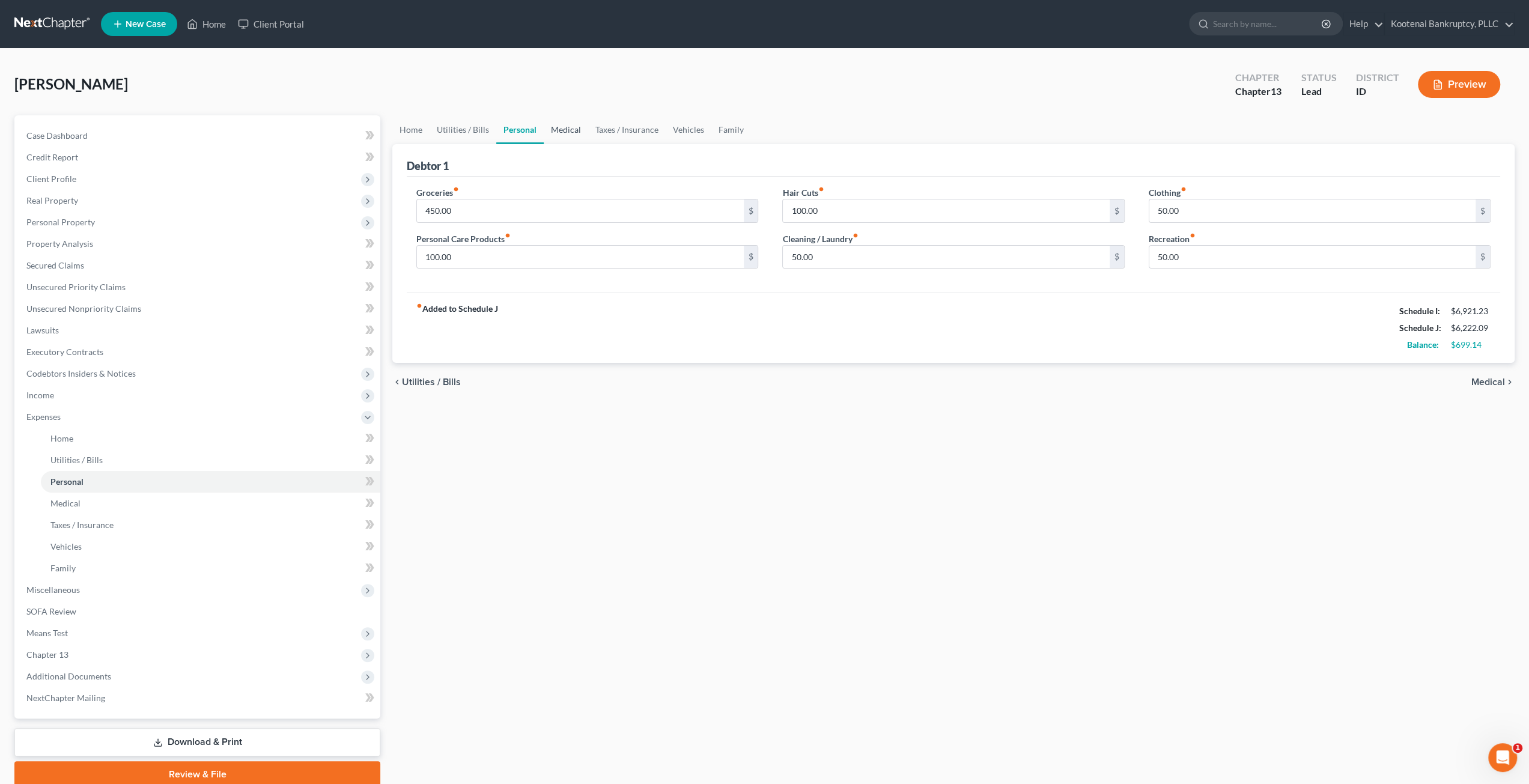
click at [565, 127] on link "Medical" at bounding box center [566, 129] width 45 height 29
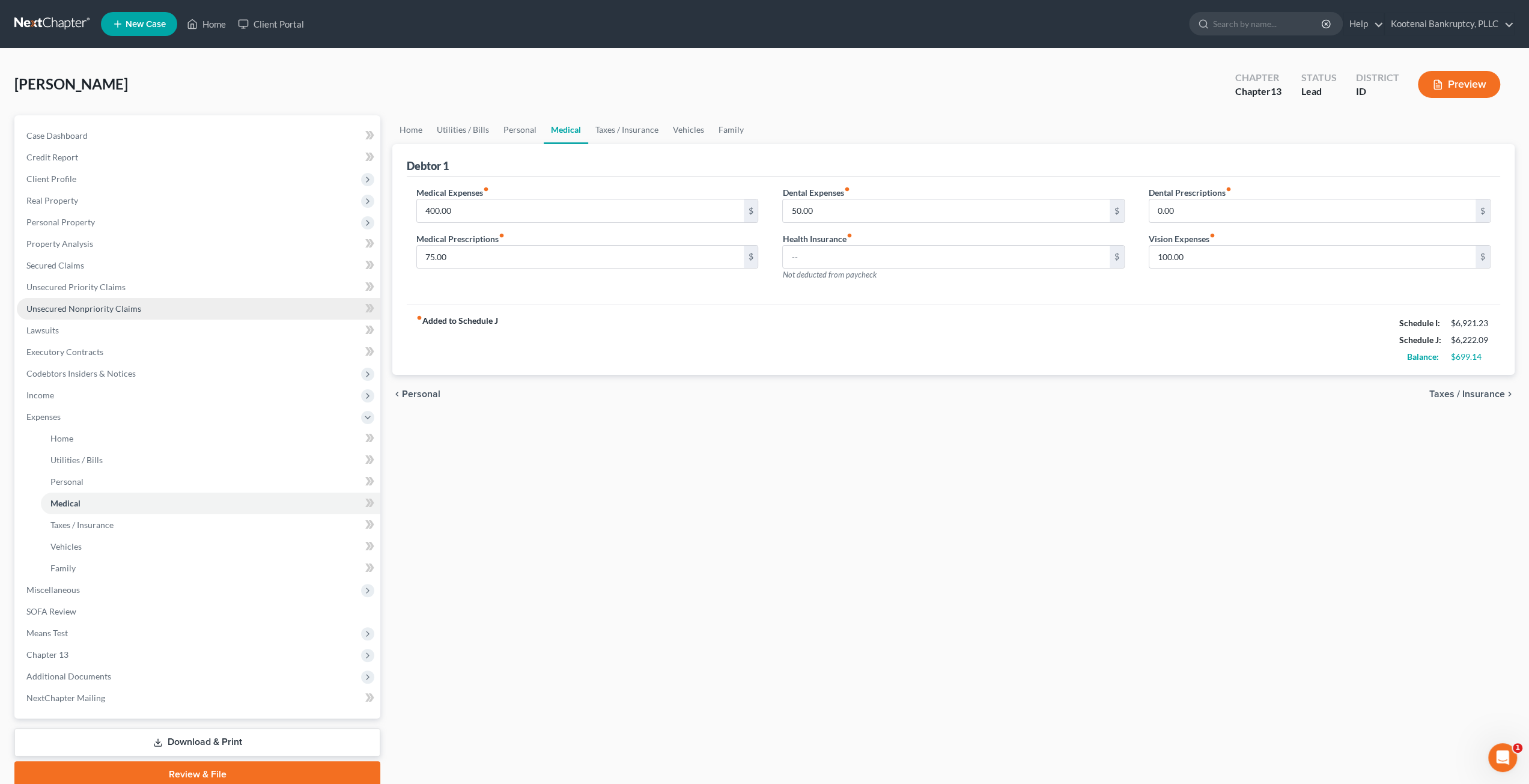
click at [135, 309] on span "Unsecured Nonpriority Claims" at bounding box center [83, 309] width 115 height 10
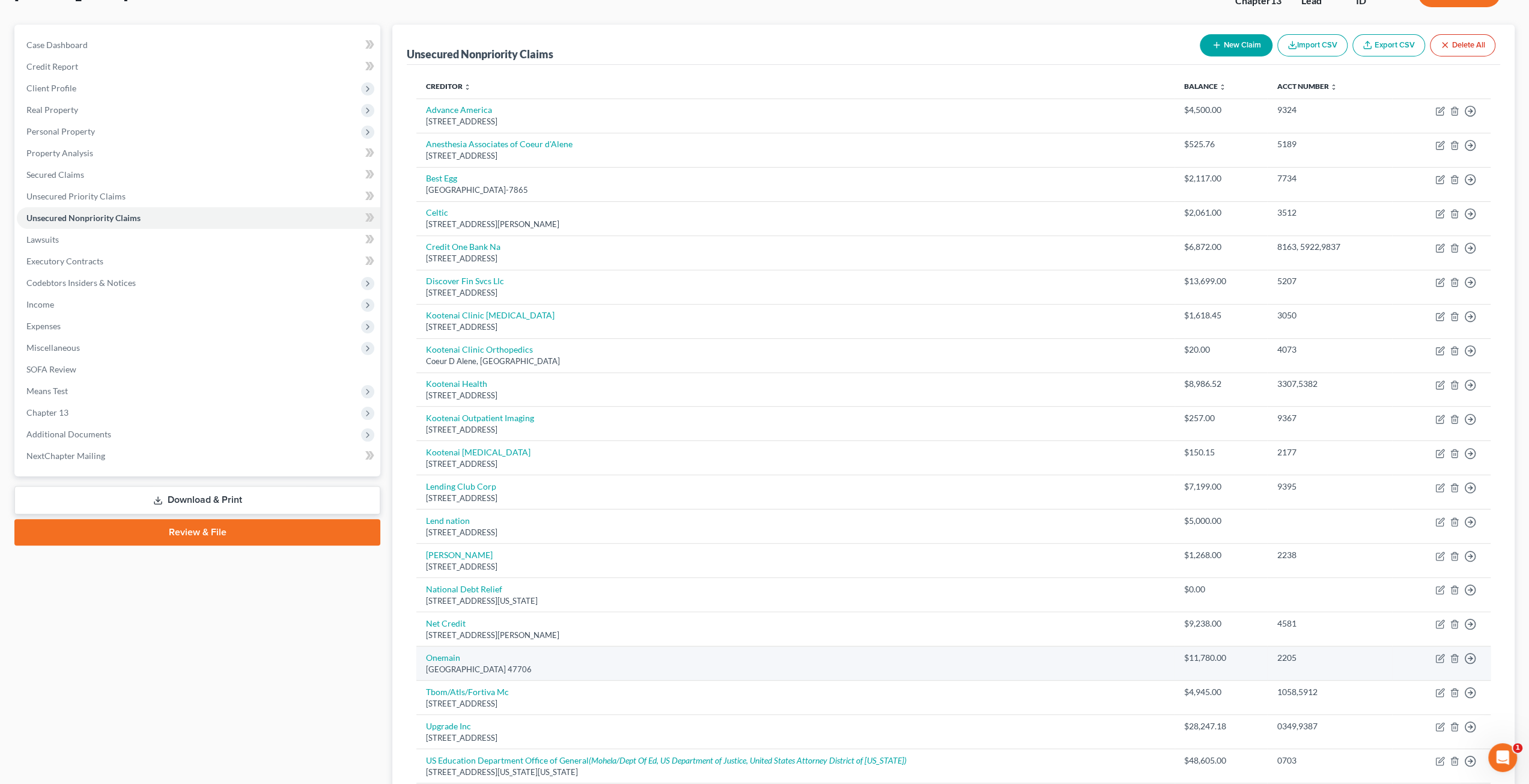
scroll to position [215, 0]
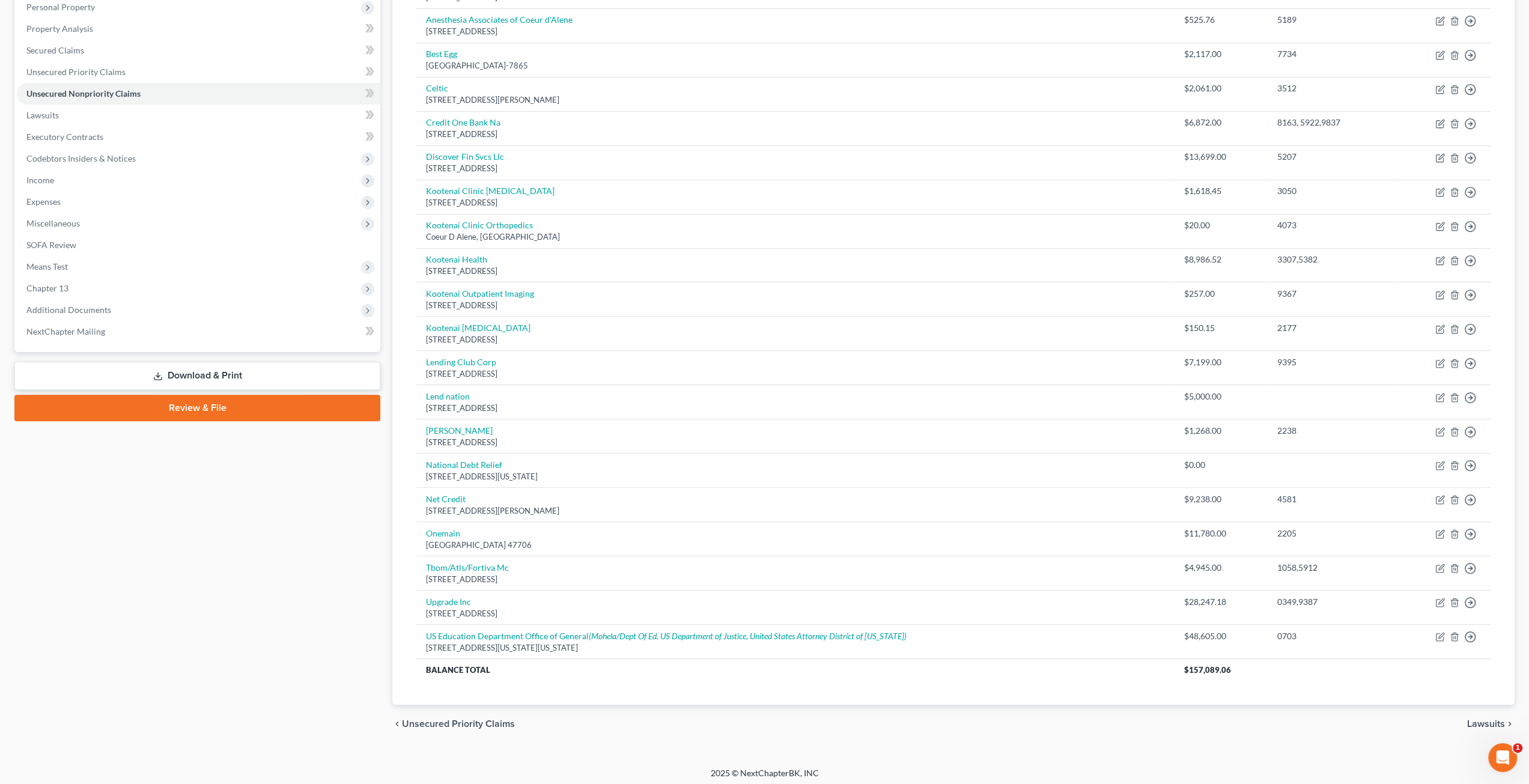
click at [195, 622] on div "Case Dashboard Payments Invoices Payments Payments Credit Report Client Profile" at bounding box center [197, 321] width 378 height 843
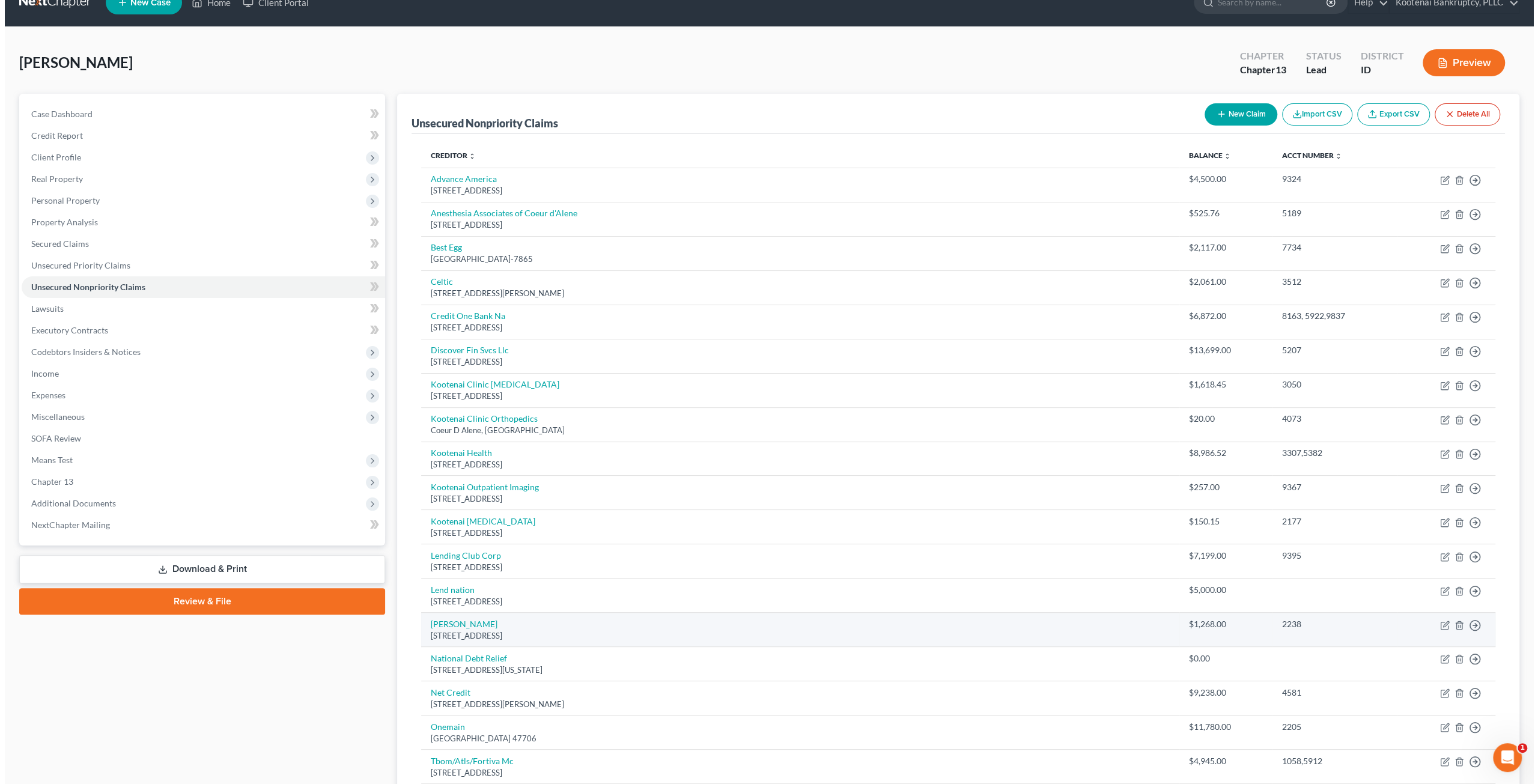
scroll to position [0, 0]
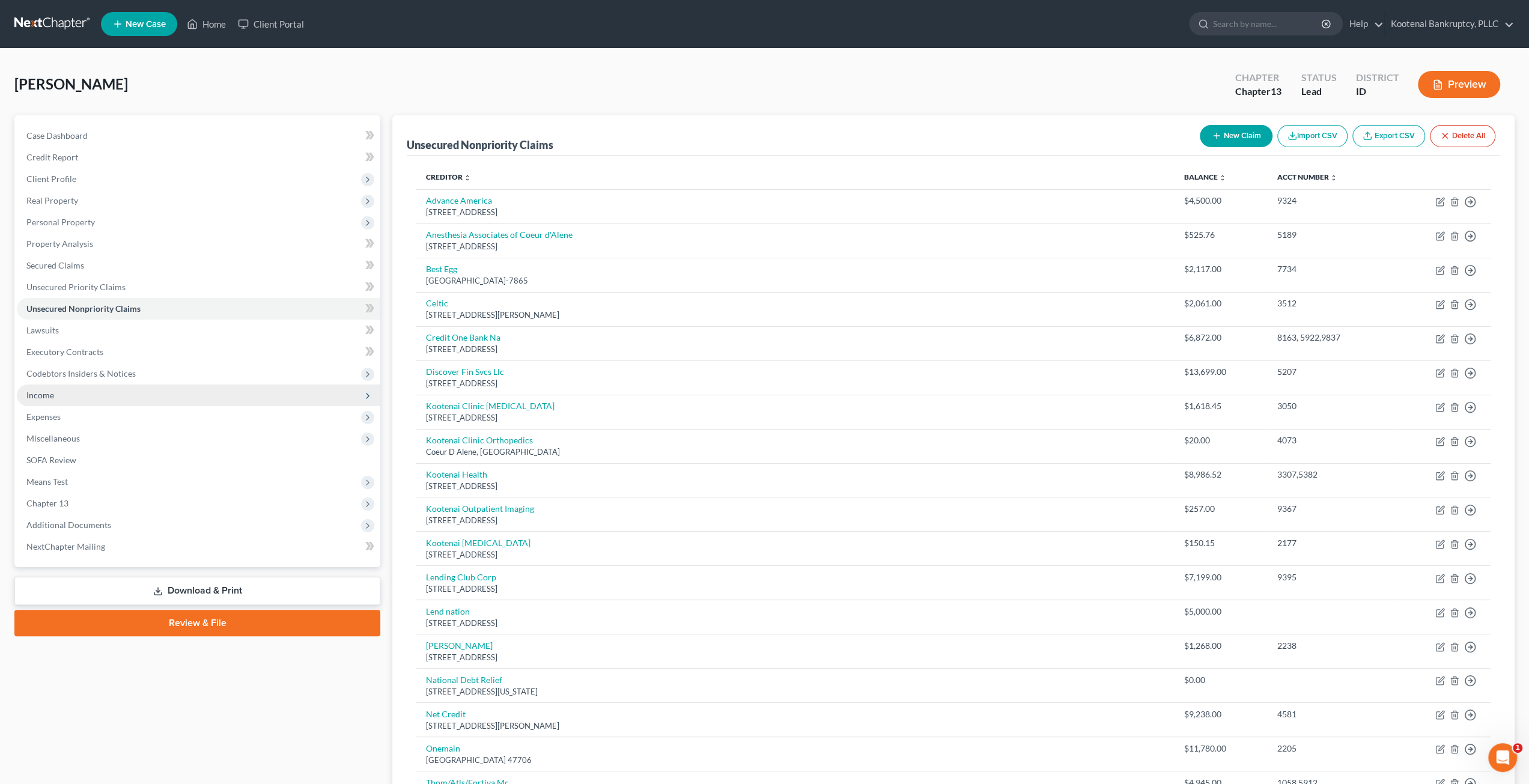
click at [111, 397] on span "Income" at bounding box center [199, 395] width 364 height 21
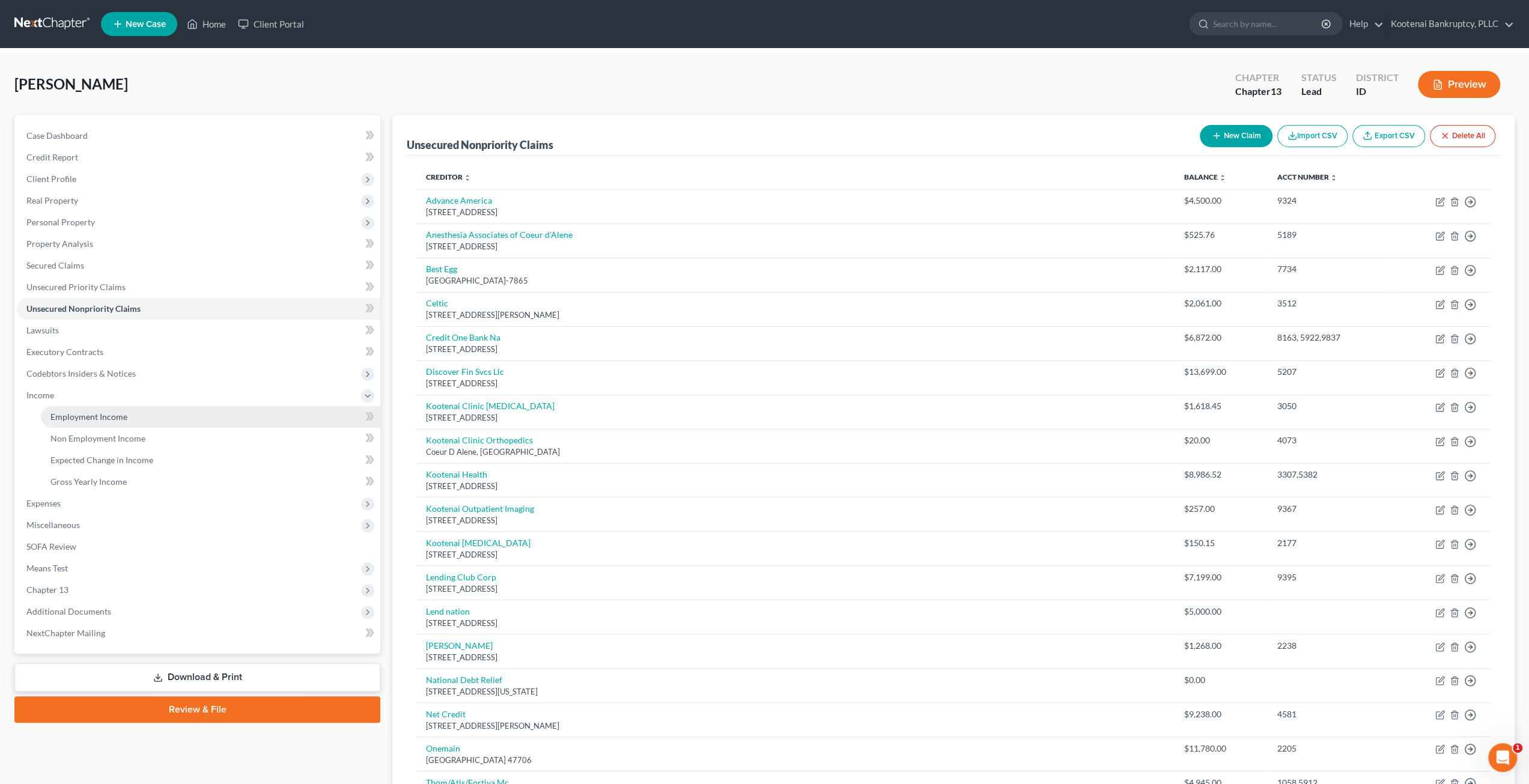
click at [121, 415] on span "Employment Income" at bounding box center [89, 417] width 77 height 10
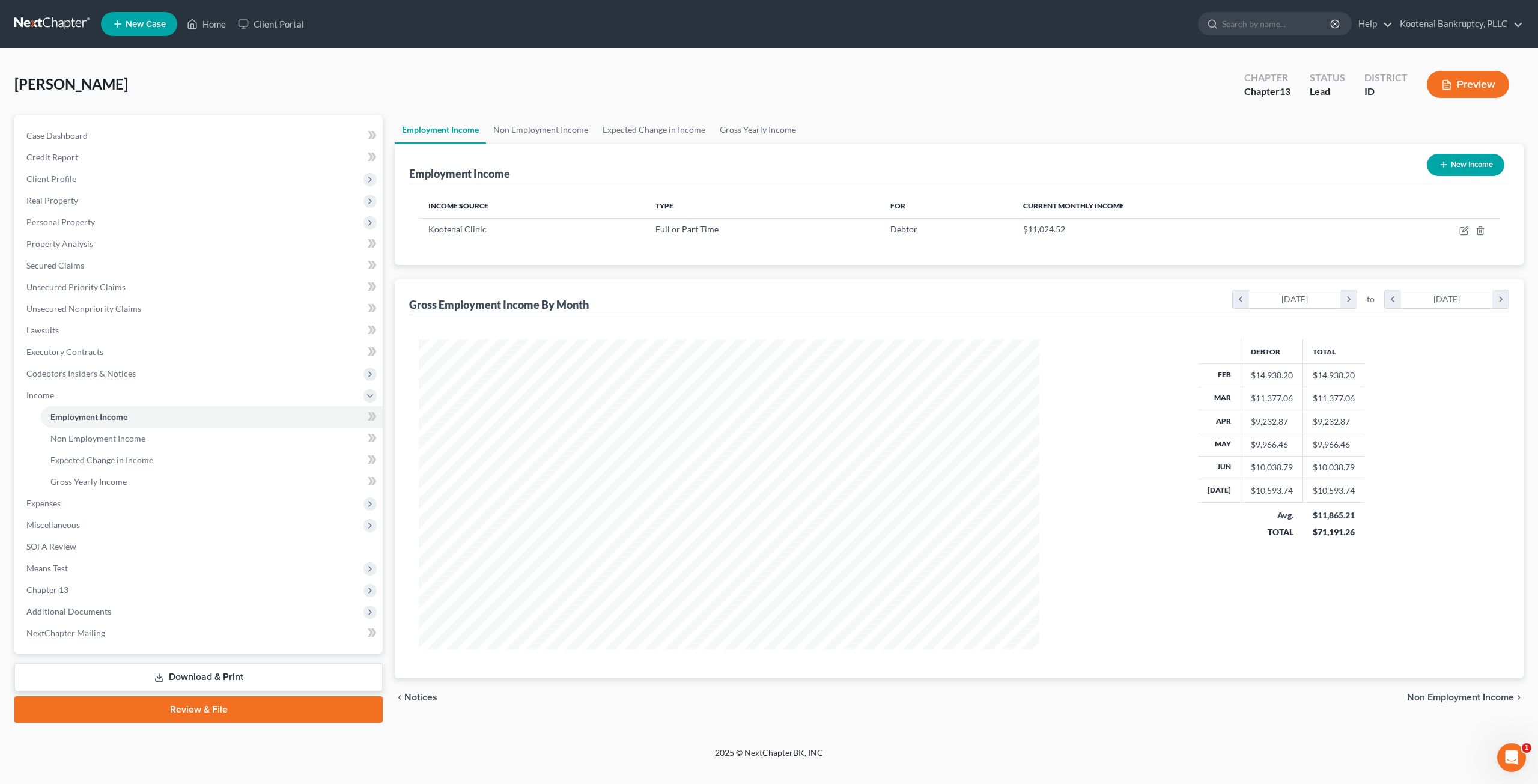
scroll to position [310, 644]
click at [1466, 230] on icon "button" at bounding box center [1464, 230] width 10 height 10
select select "0"
select select "13"
select select "2"
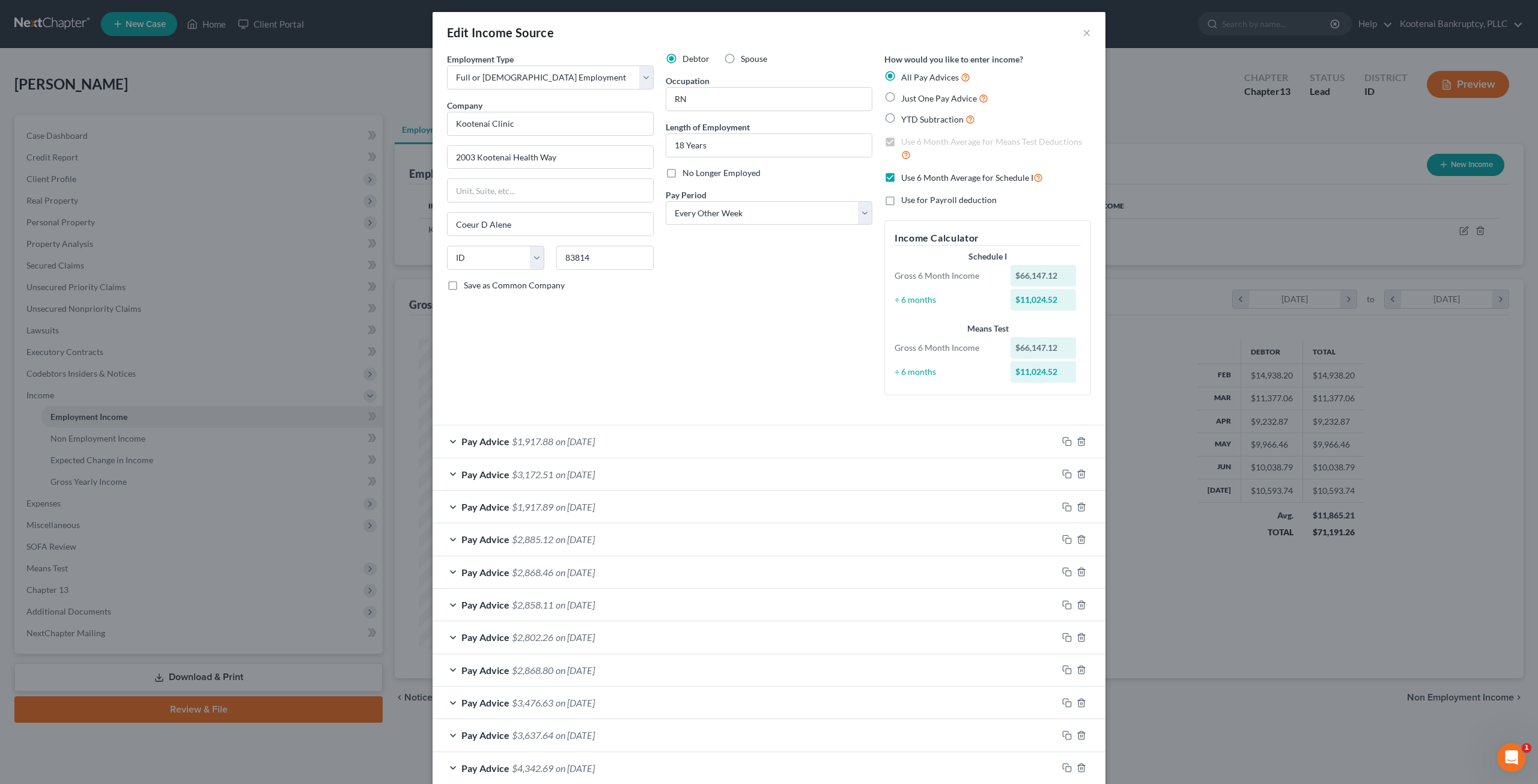
scroll to position [0, 0]
click at [1085, 38] on button "×" at bounding box center [1086, 35] width 8 height 14
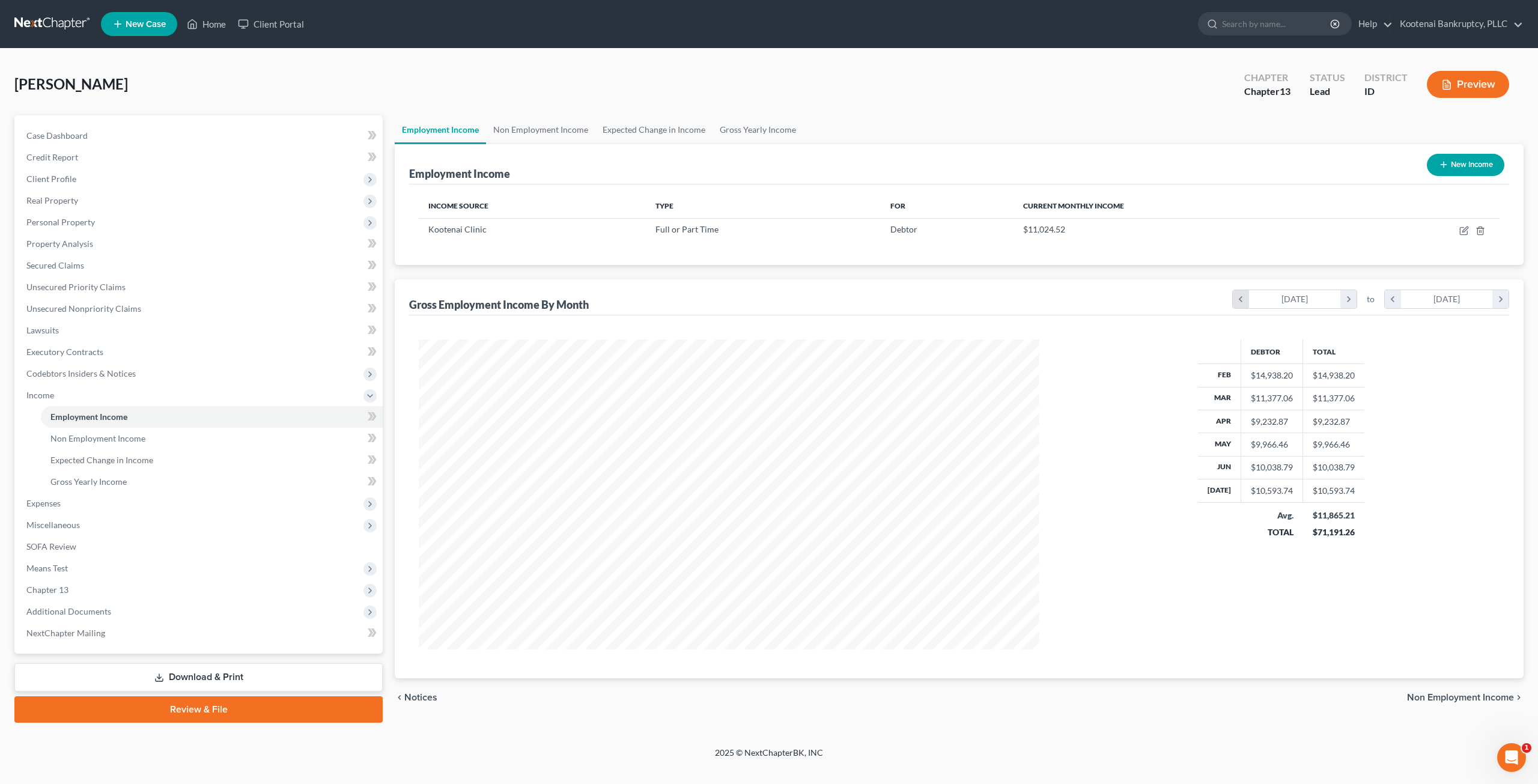
click at [1239, 294] on icon "chevron_left" at bounding box center [1240, 299] width 16 height 18
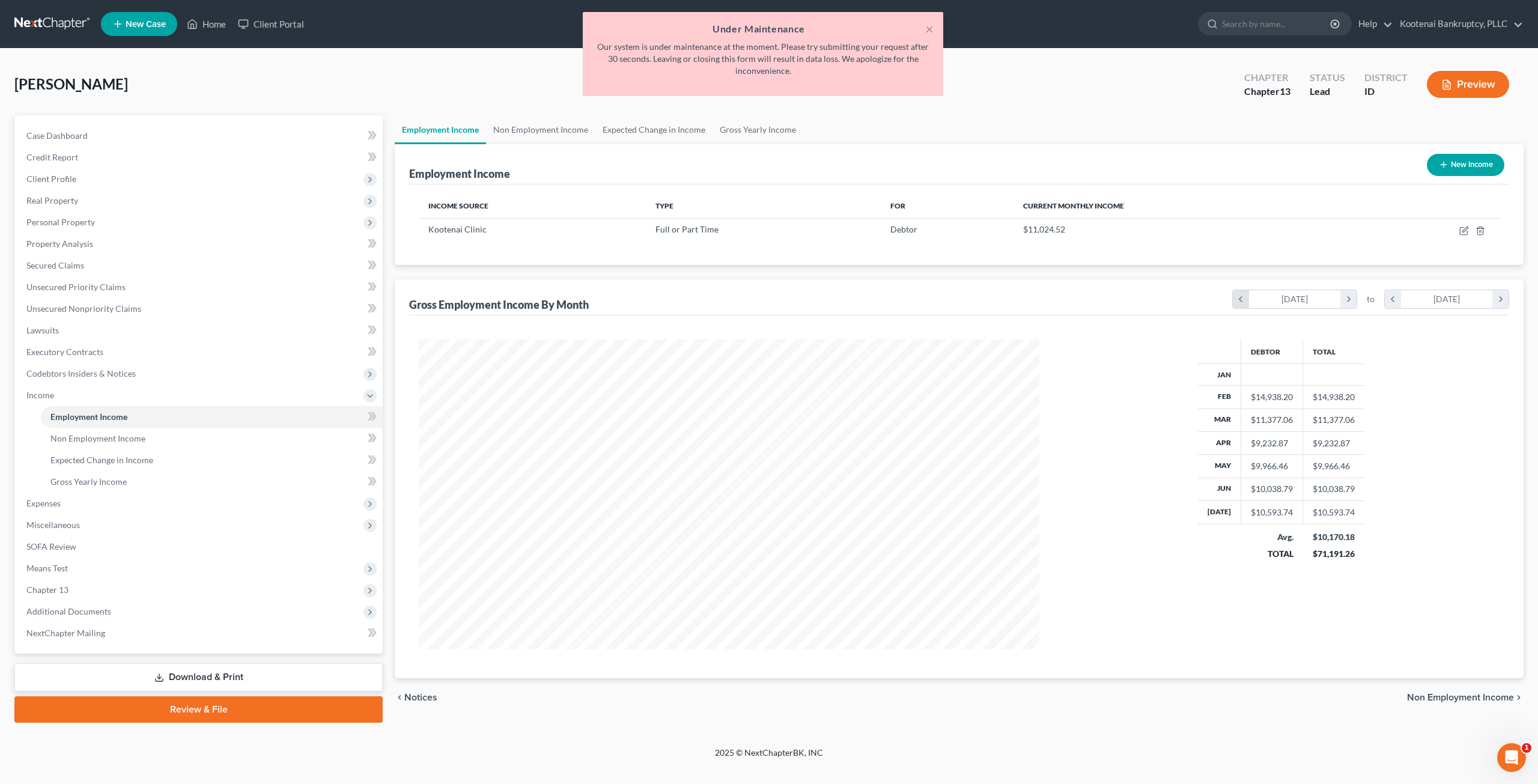
click at [1239, 294] on icon "chevron_left" at bounding box center [1240, 299] width 16 height 18
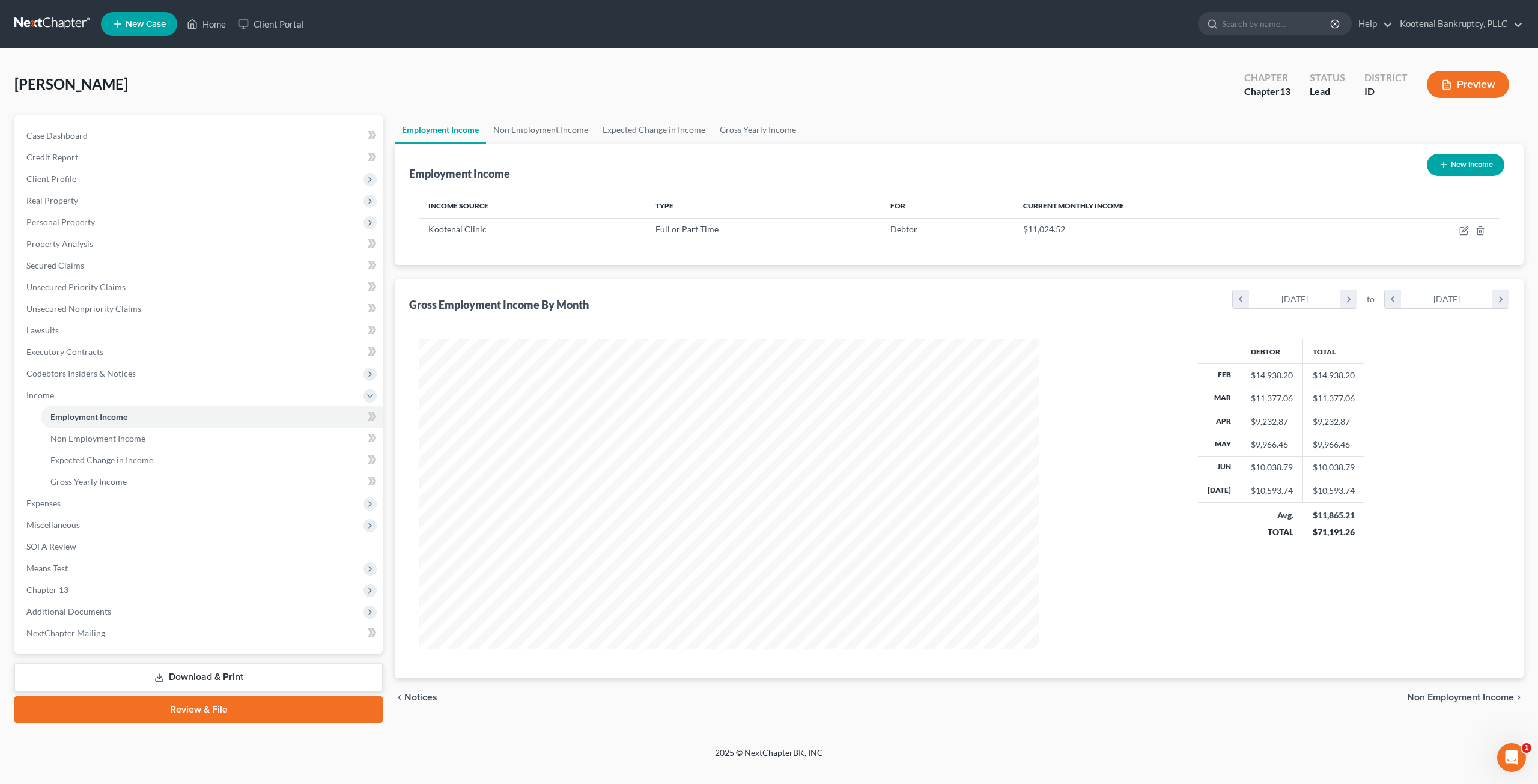
scroll to position [310, 644]
click at [1241, 296] on icon "chevron_left" at bounding box center [1240, 299] width 16 height 18
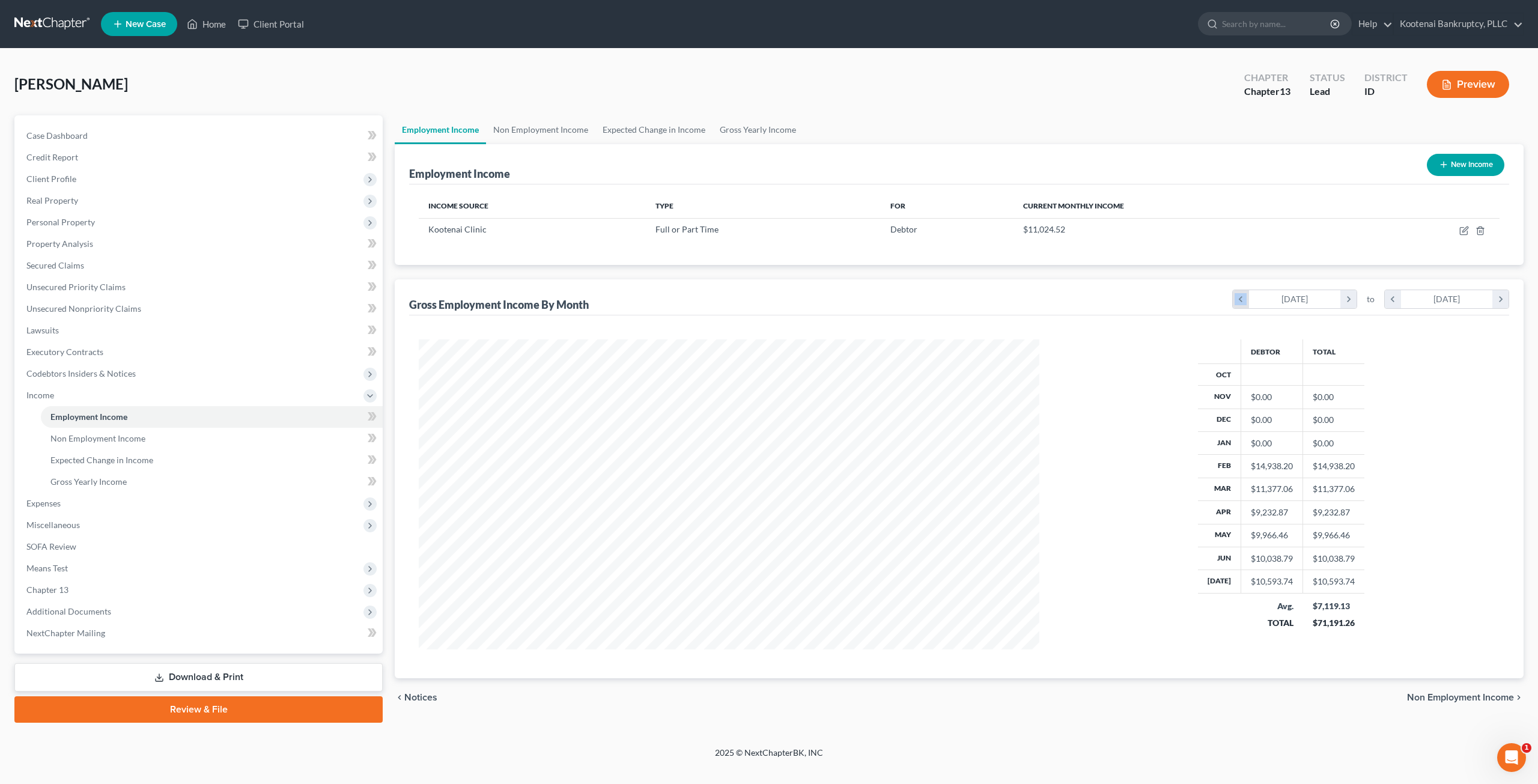
click at [1241, 296] on icon "chevron_left" at bounding box center [1240, 299] width 16 height 18
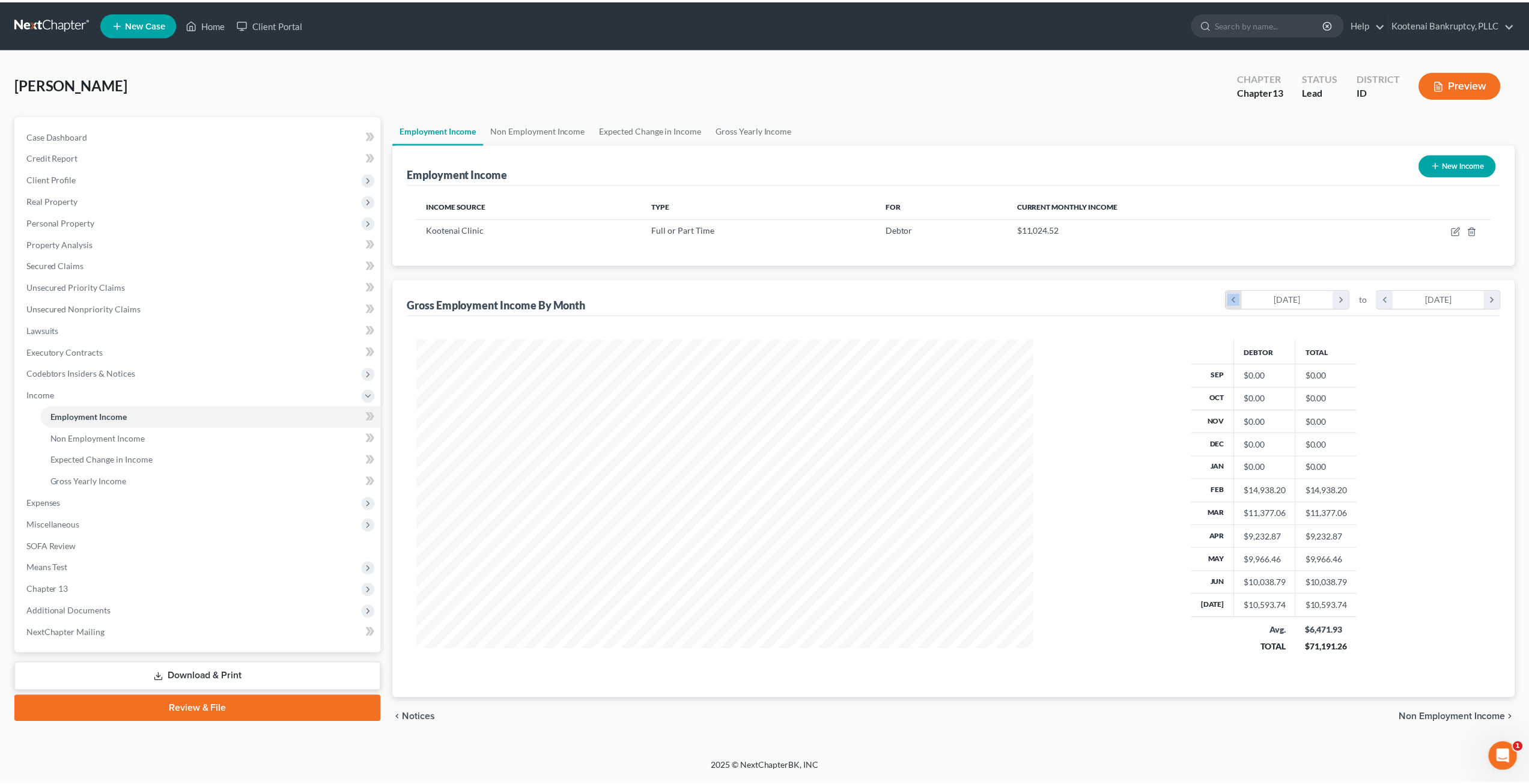
scroll to position [328, 644]
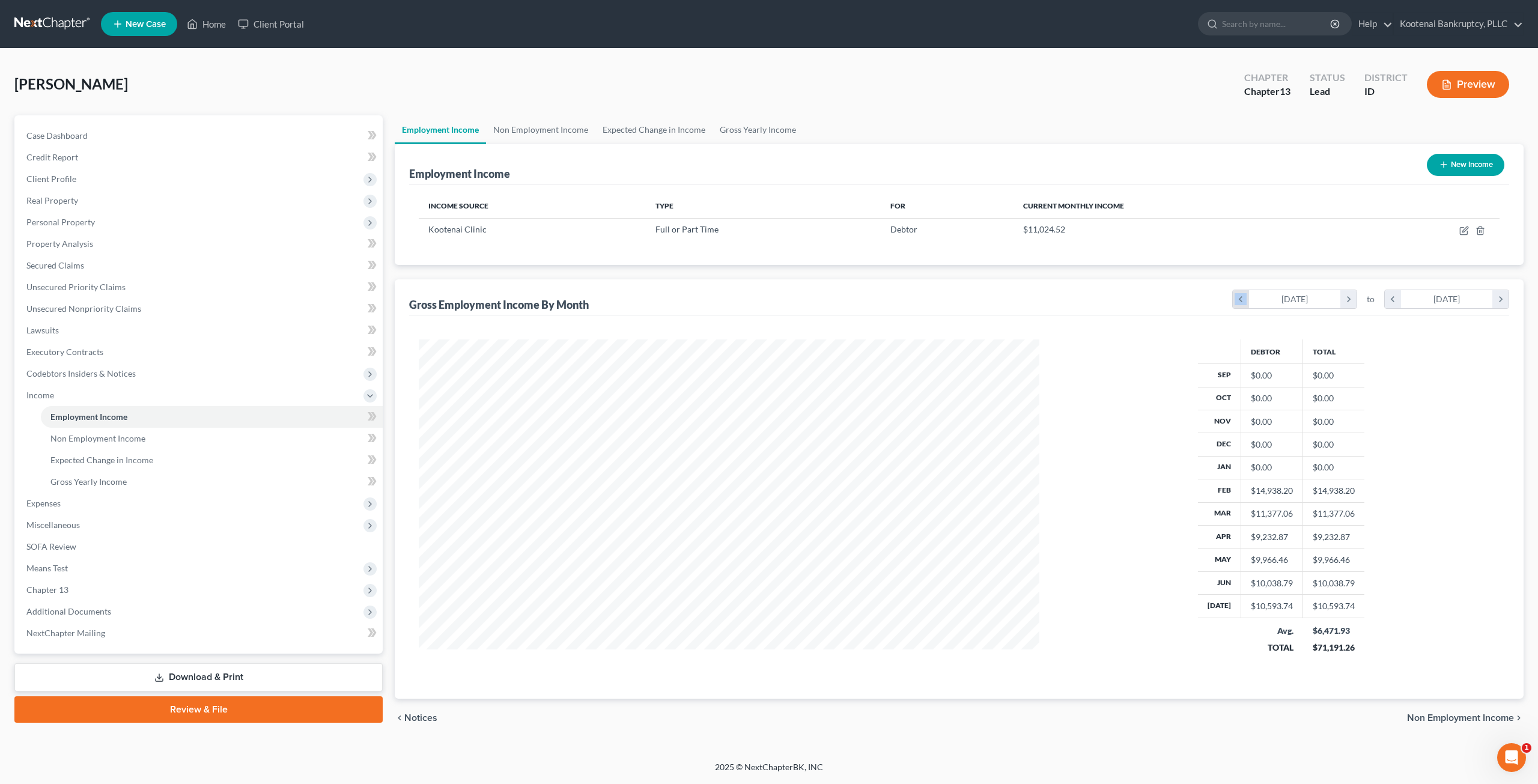
click at [1241, 296] on icon "chevron_left" at bounding box center [1240, 299] width 16 height 18
click at [1335, 301] on icon "chevron_right" at bounding box center [1339, 299] width 16 height 18
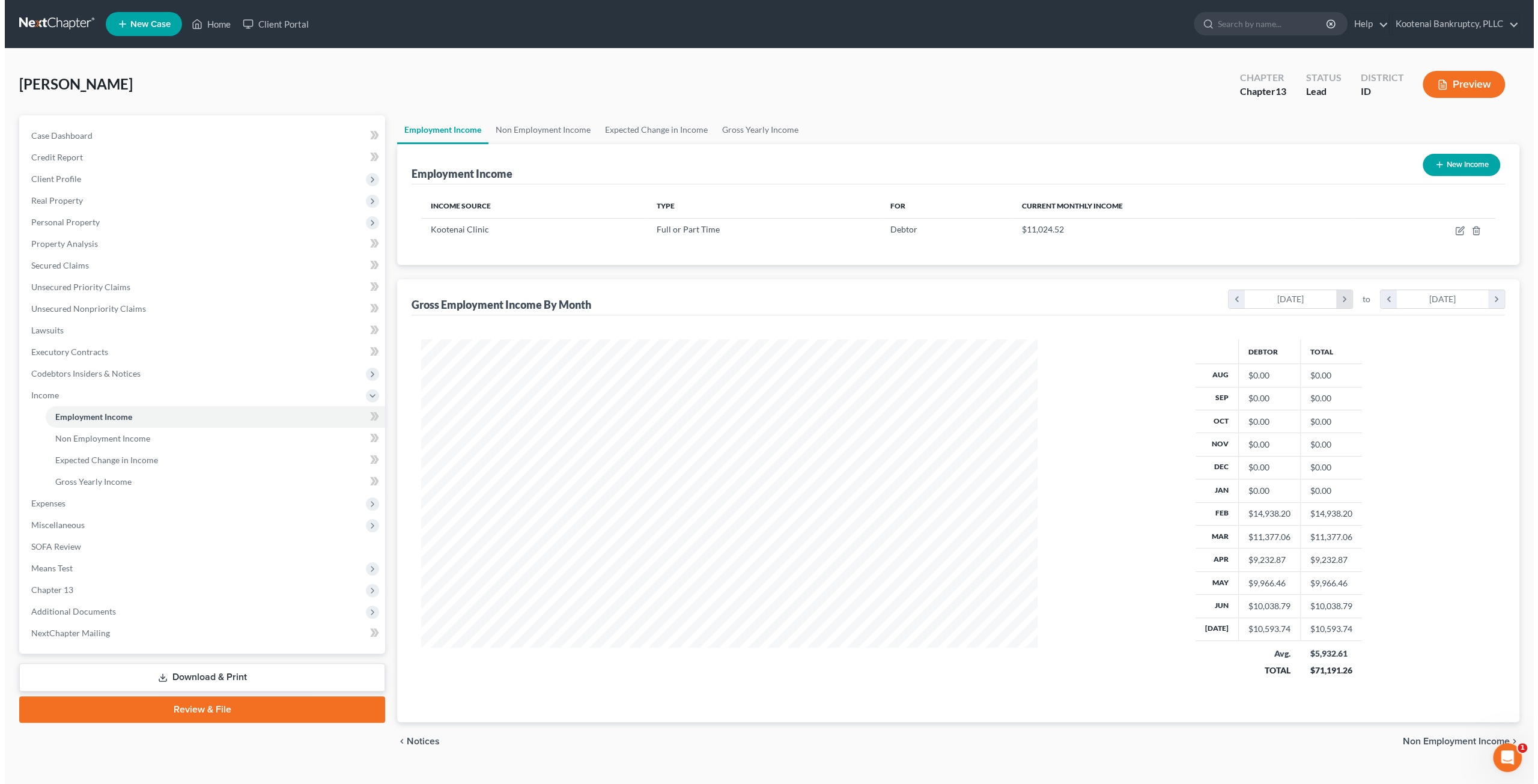
scroll to position [600258, 600100]
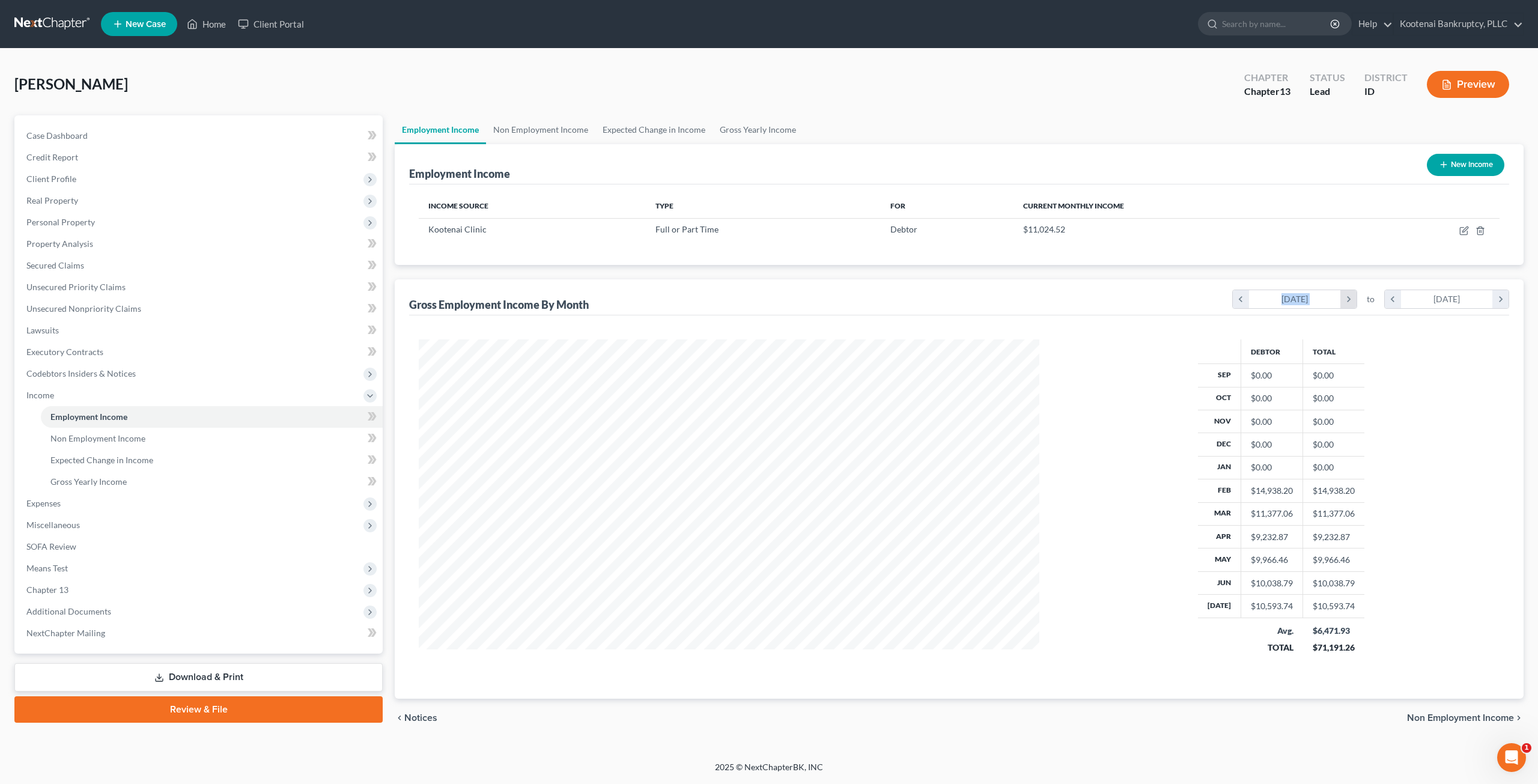
click at [1335, 301] on div "[DATE]" at bounding box center [1295, 299] width 92 height 18
click at [1345, 296] on icon "chevron_right" at bounding box center [1348, 299] width 16 height 18
click at [1346, 296] on icon "chevron_right" at bounding box center [1348, 299] width 16 height 18
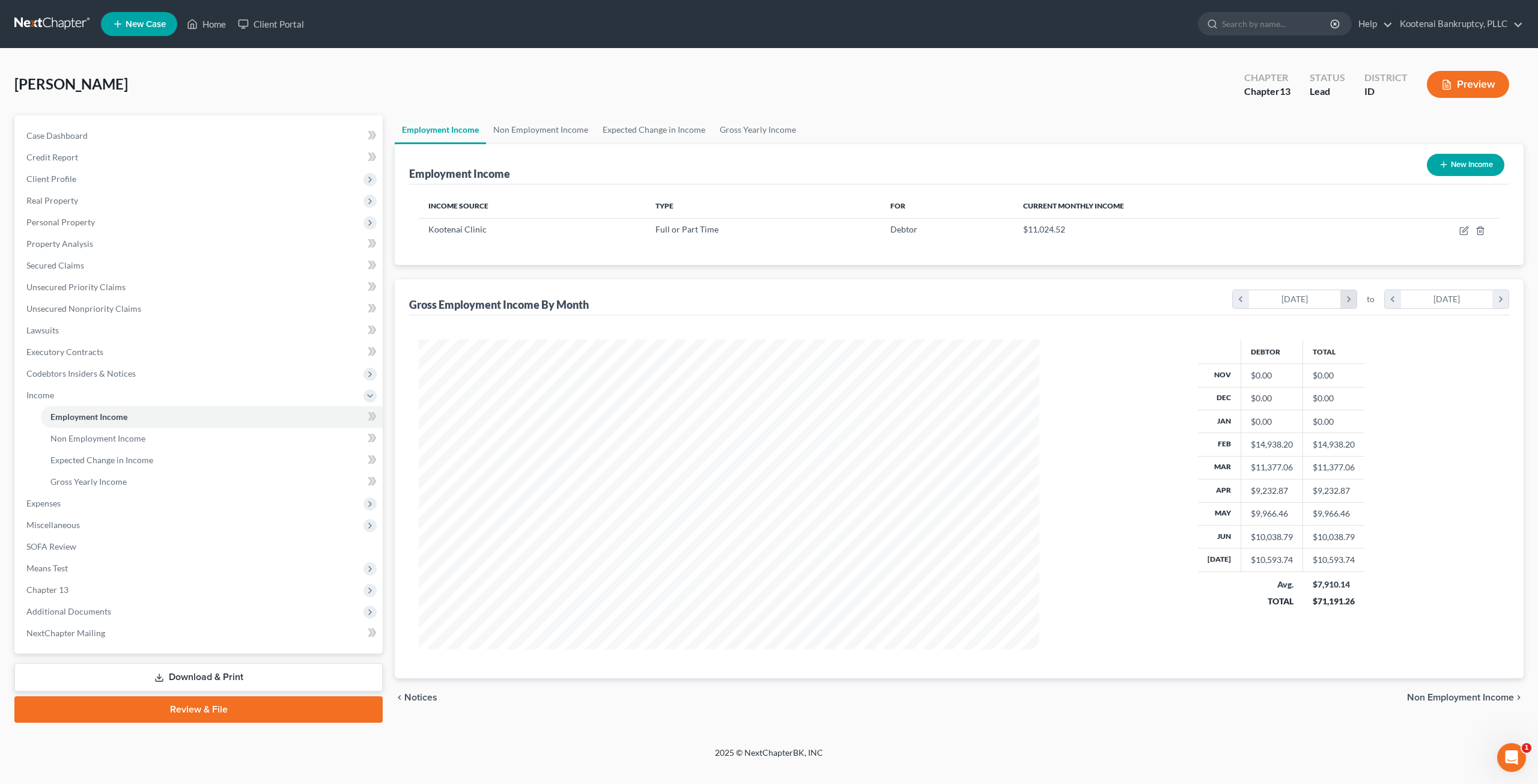
click at [1348, 295] on icon "chevron_right" at bounding box center [1348, 299] width 16 height 18
click at [1336, 609] on div "Debtor Total Feb $14,938.20 $14,938.20 Mar $11,377.06 $11,377.06 Apr $9,232.87 …" at bounding box center [1280, 494] width 166 height 310
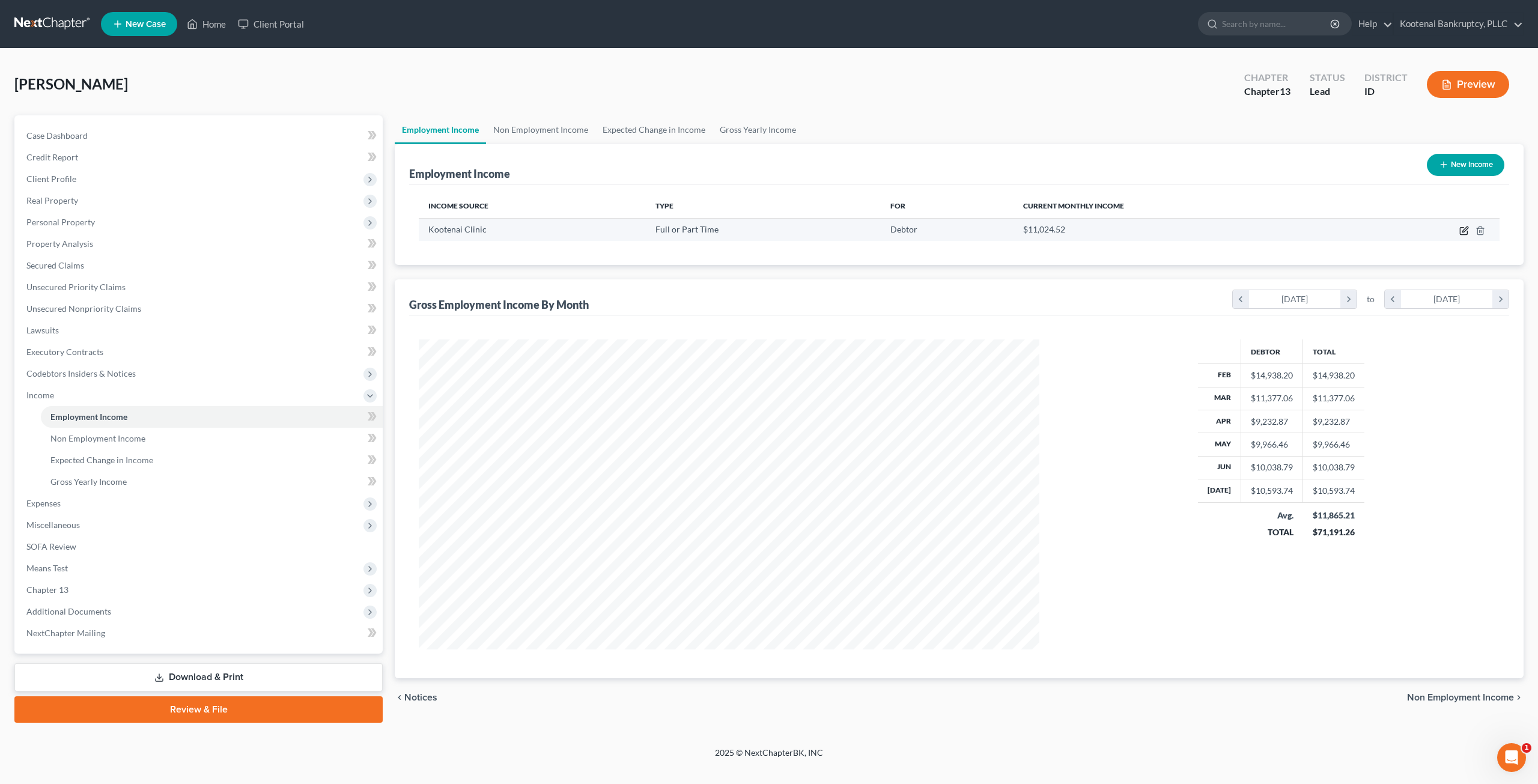
click at [1466, 230] on icon "button" at bounding box center [1465, 229] width 5 height 5
select select "0"
select select "13"
select select "2"
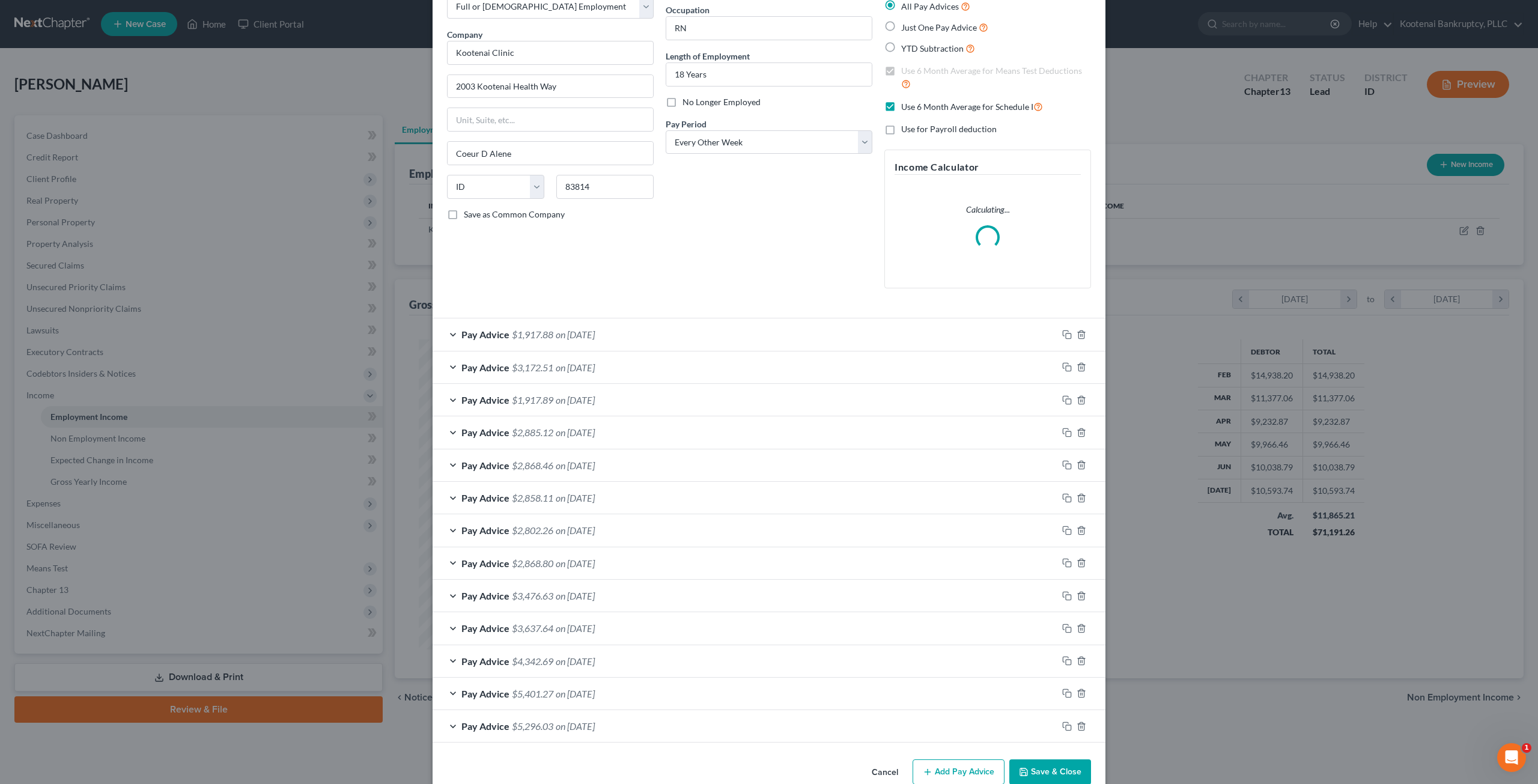
scroll to position [94, 0]
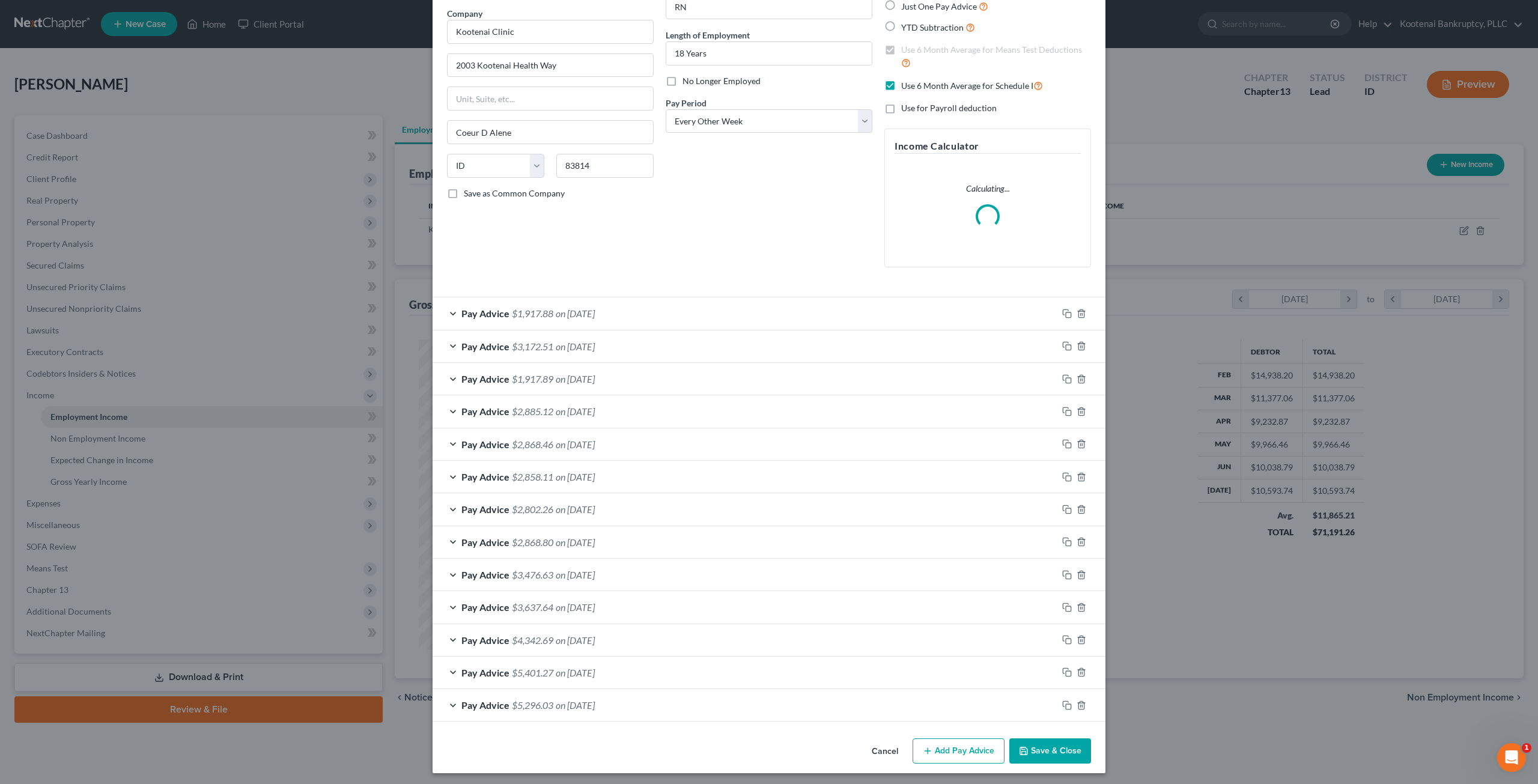
click at [967, 746] on button "Add Pay Advice" at bounding box center [958, 750] width 92 height 25
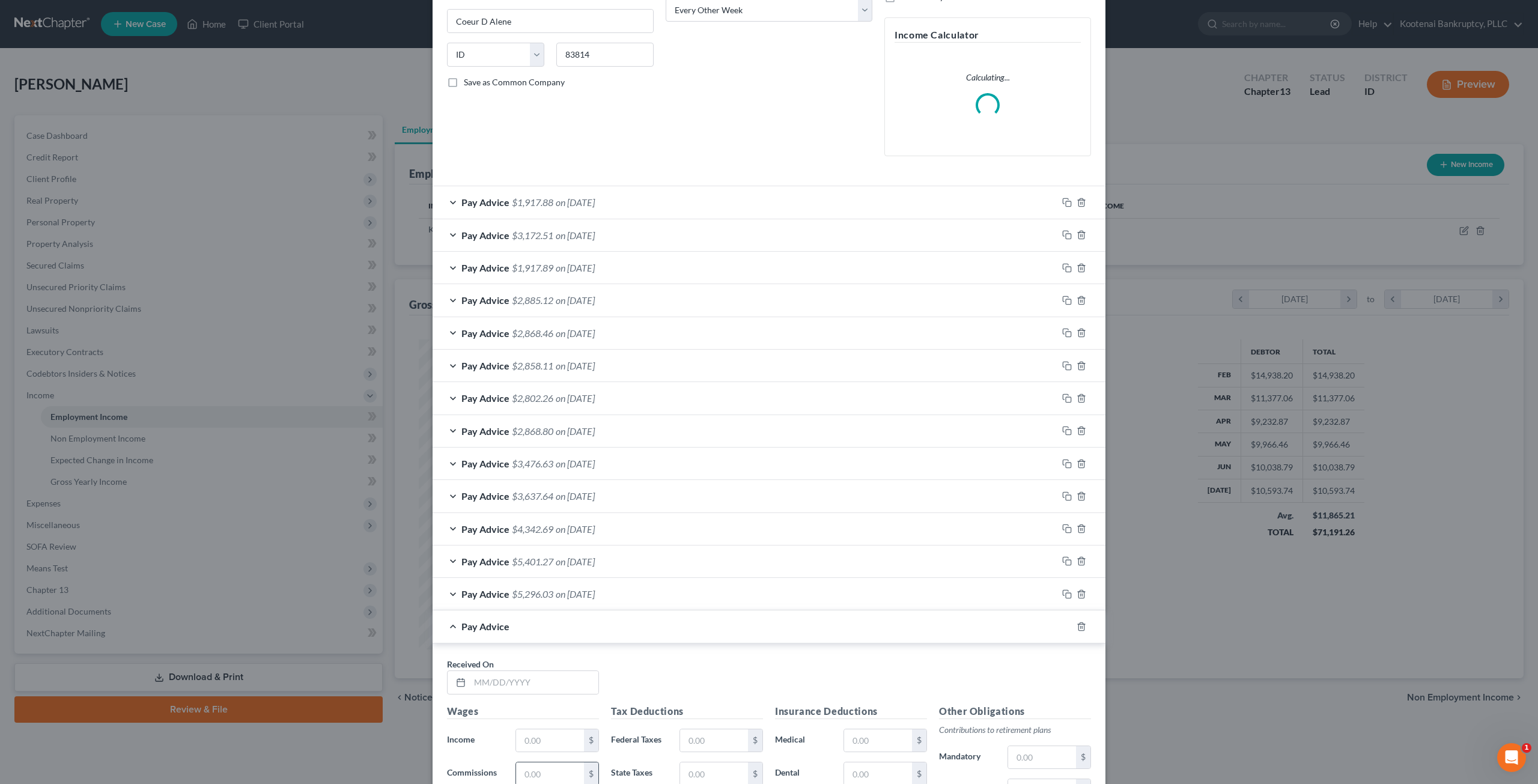
scroll to position [334, 0]
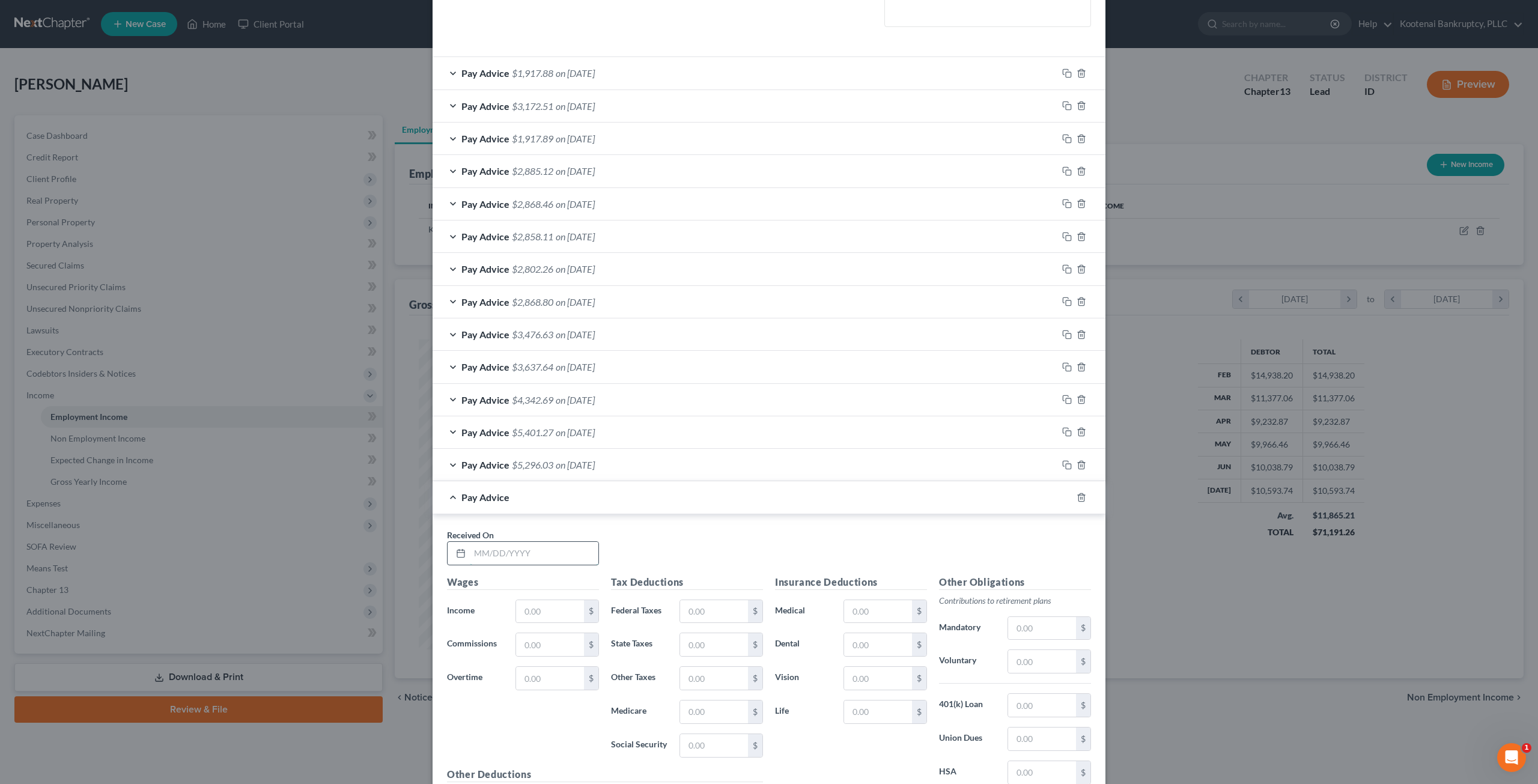
click at [507, 547] on input "text" at bounding box center [534, 552] width 129 height 23
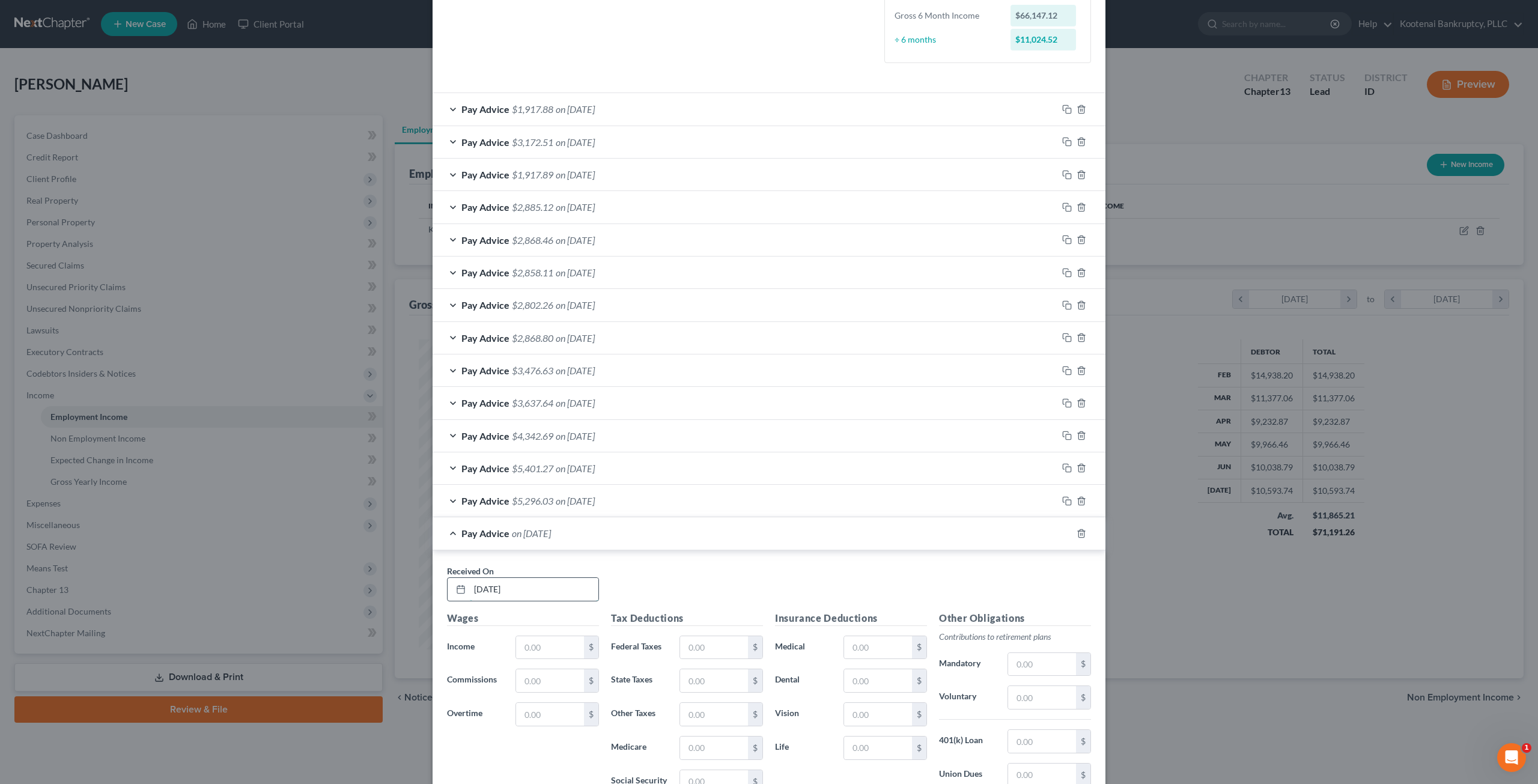
type input "01/01/2000"
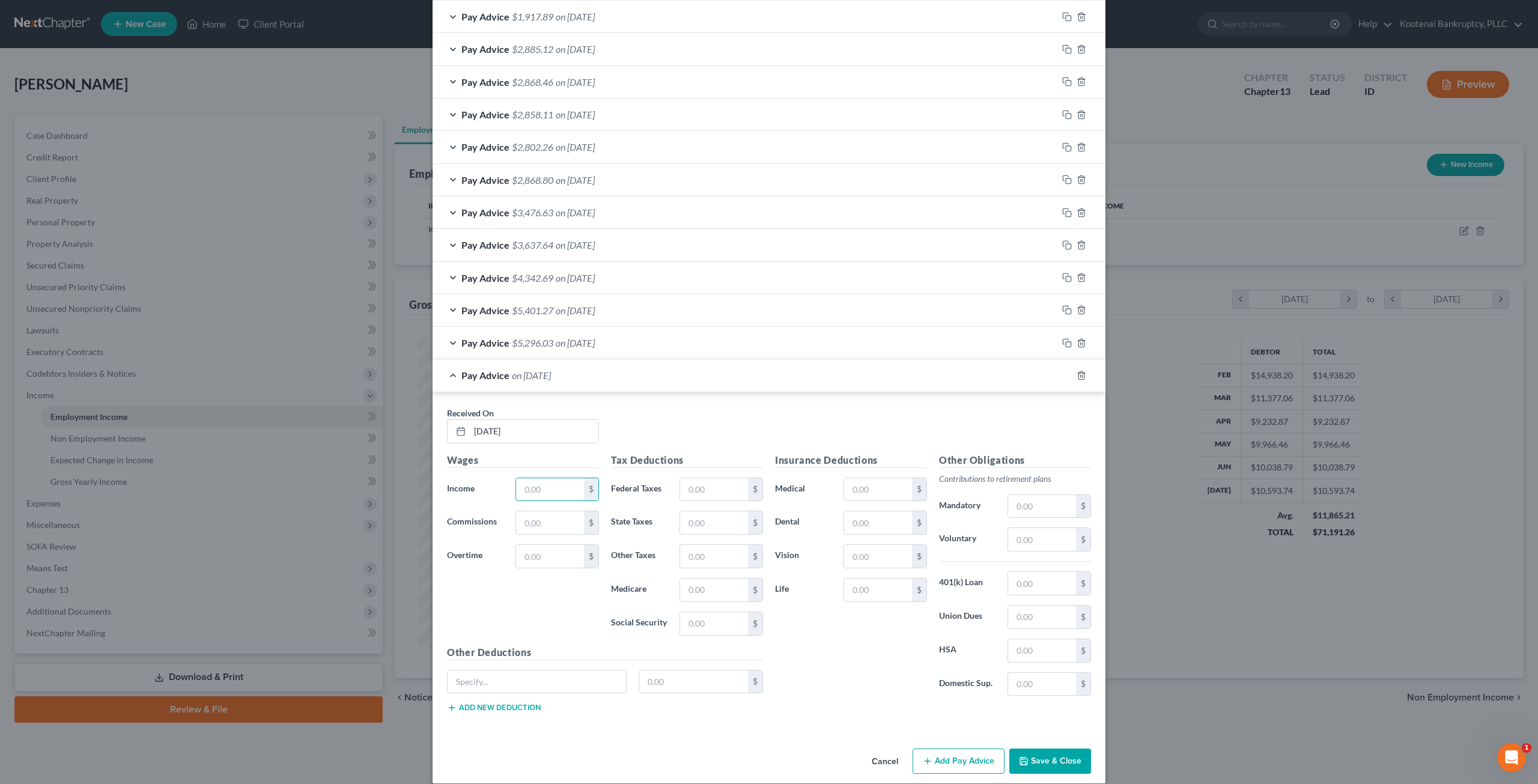
scroll to position [499, 0]
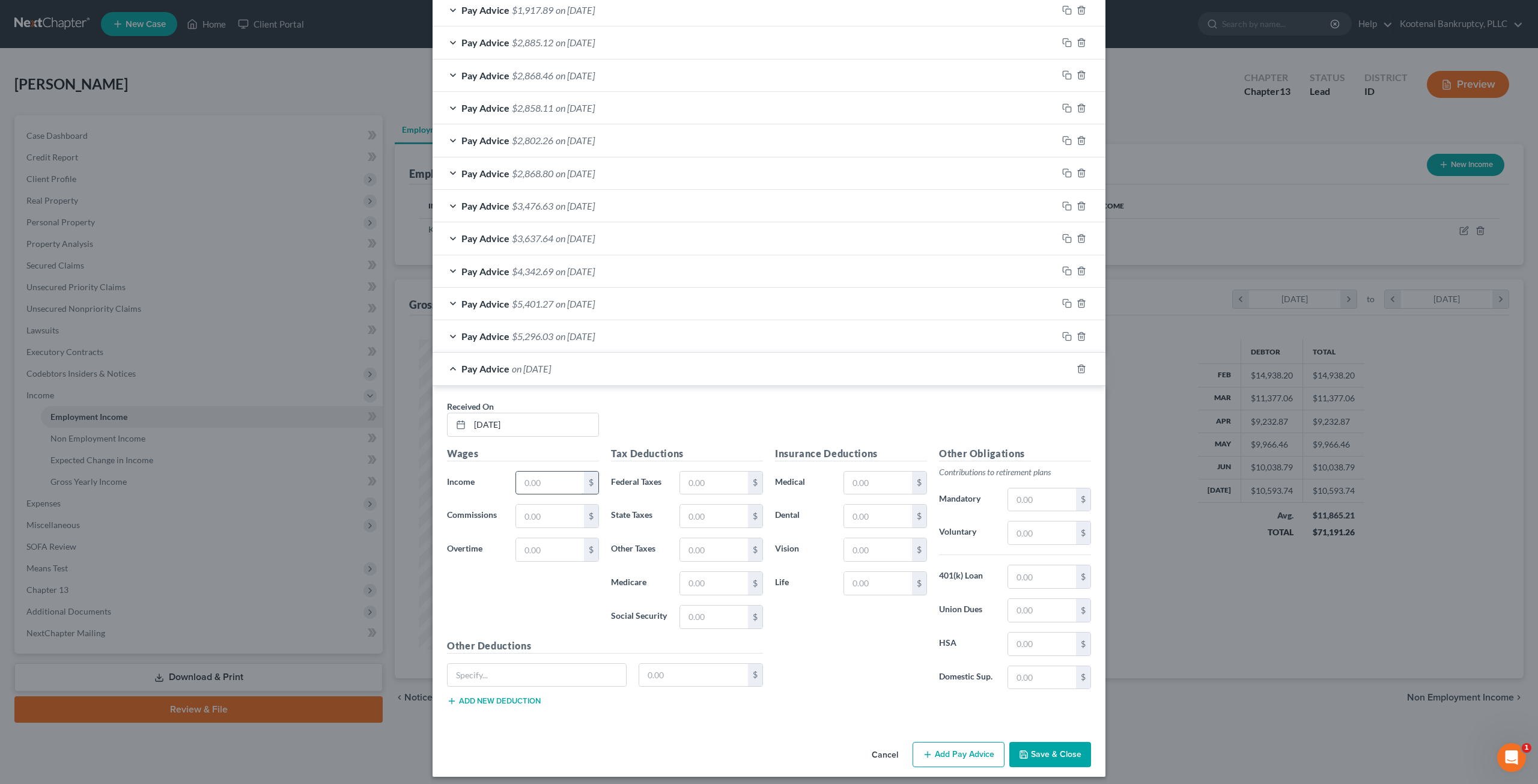
click at [541, 472] on input "text" at bounding box center [550, 483] width 68 height 23
type input "4,978.98"
type input "554.38"
type input "197.50"
type input "69.42"
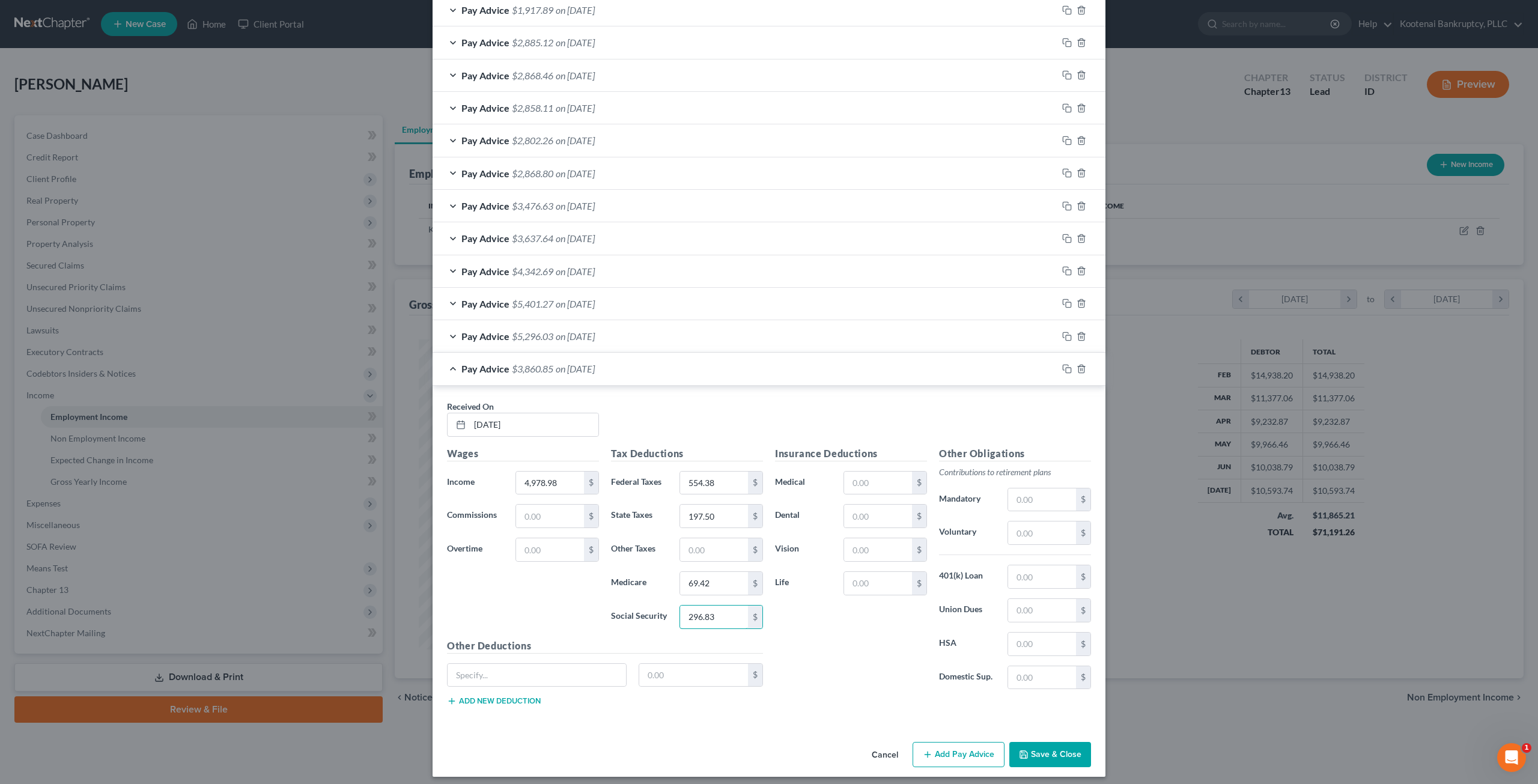
type input "296.83"
type input "37.50"
type input "11.65"
type input "4.80"
type input "42.64"
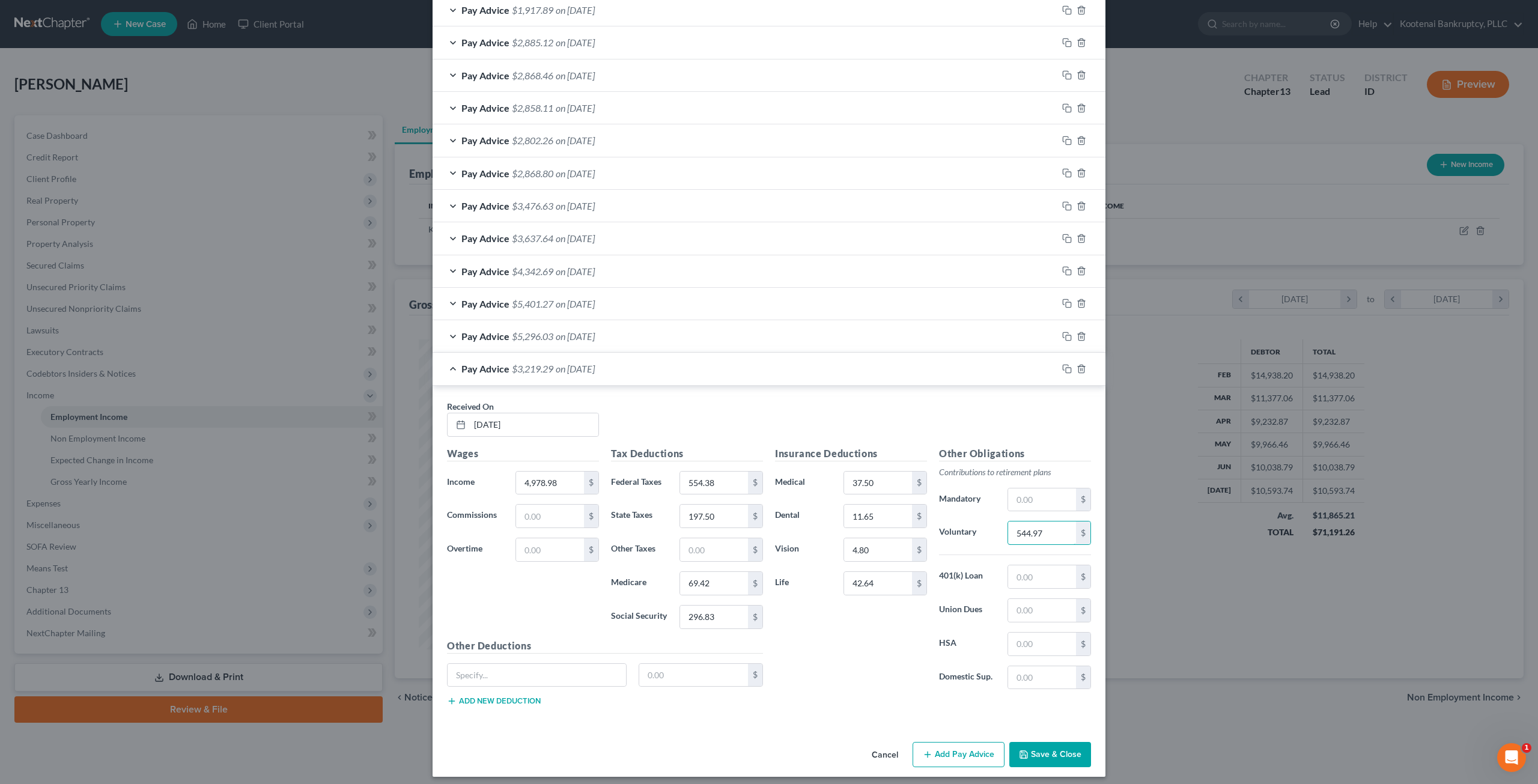
type input "544.97"
type input "137.50"
click at [492, 688] on div "$" at bounding box center [604, 680] width 328 height 34
click at [499, 696] on button "Add new deduction" at bounding box center [494, 701] width 94 height 10
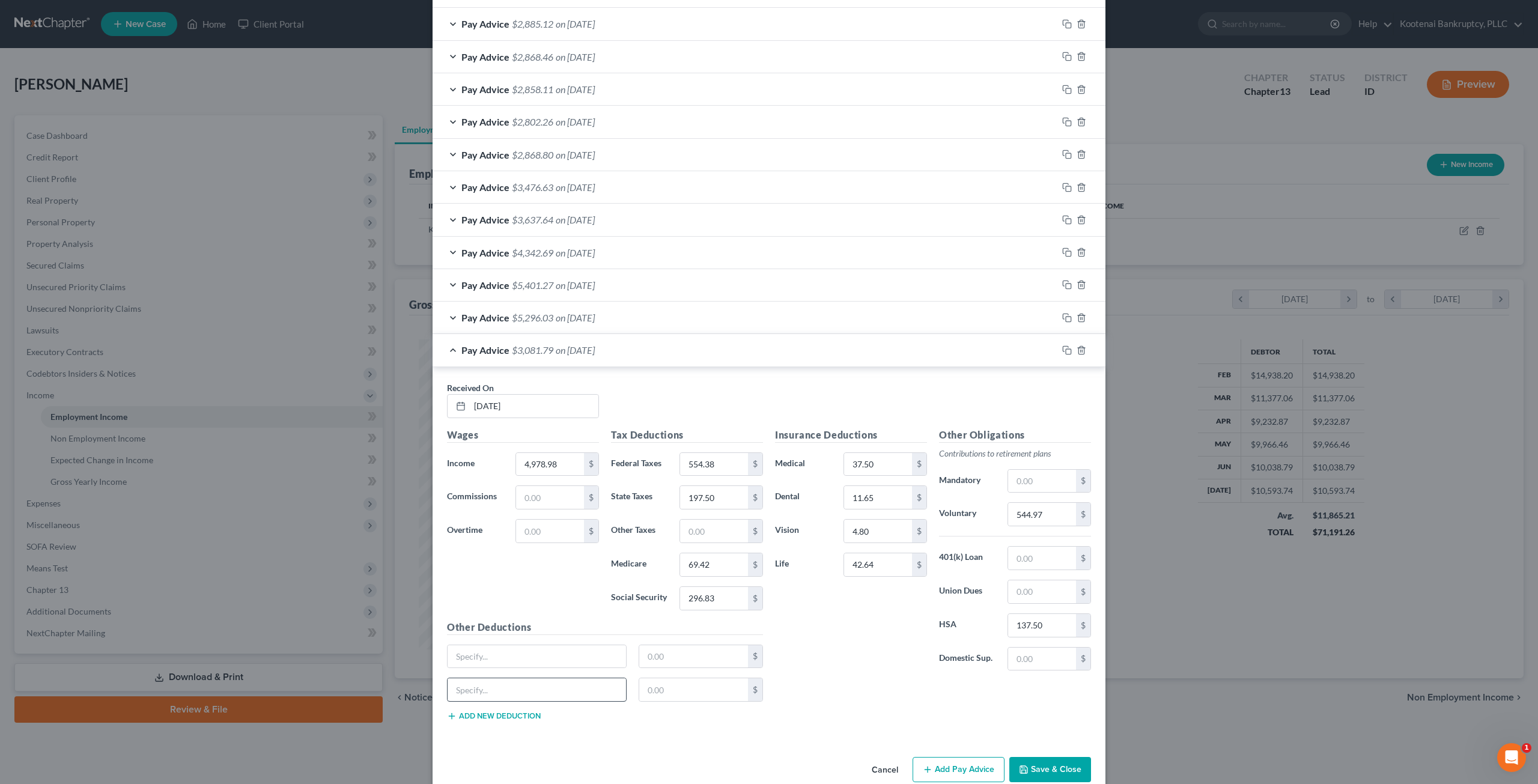
scroll to position [532, 0]
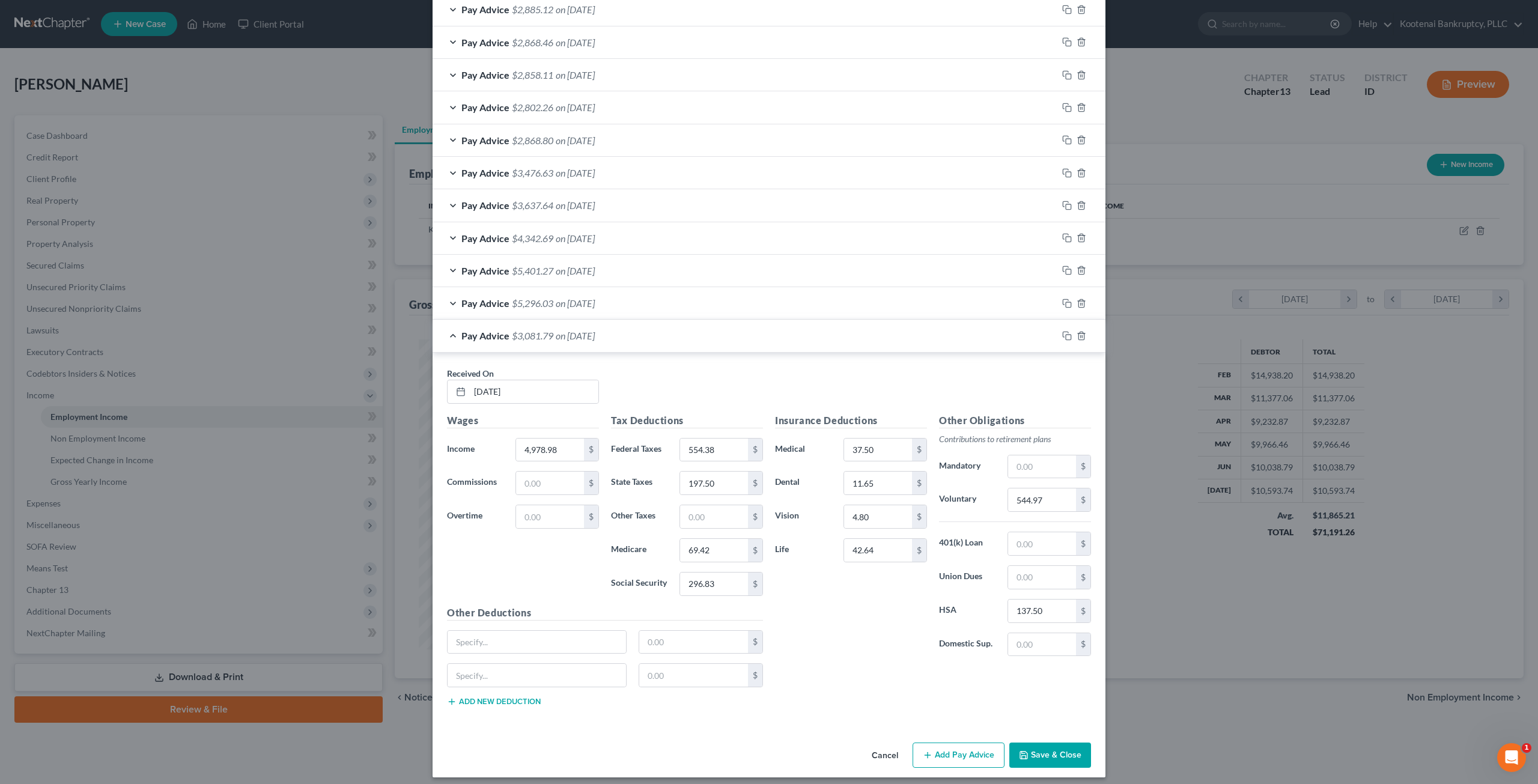
click at [510, 702] on div "Other Deductions $ $ Add new deduction" at bounding box center [604, 661] width 328 height 111
click at [514, 697] on button "Add new deduction" at bounding box center [494, 701] width 94 height 10
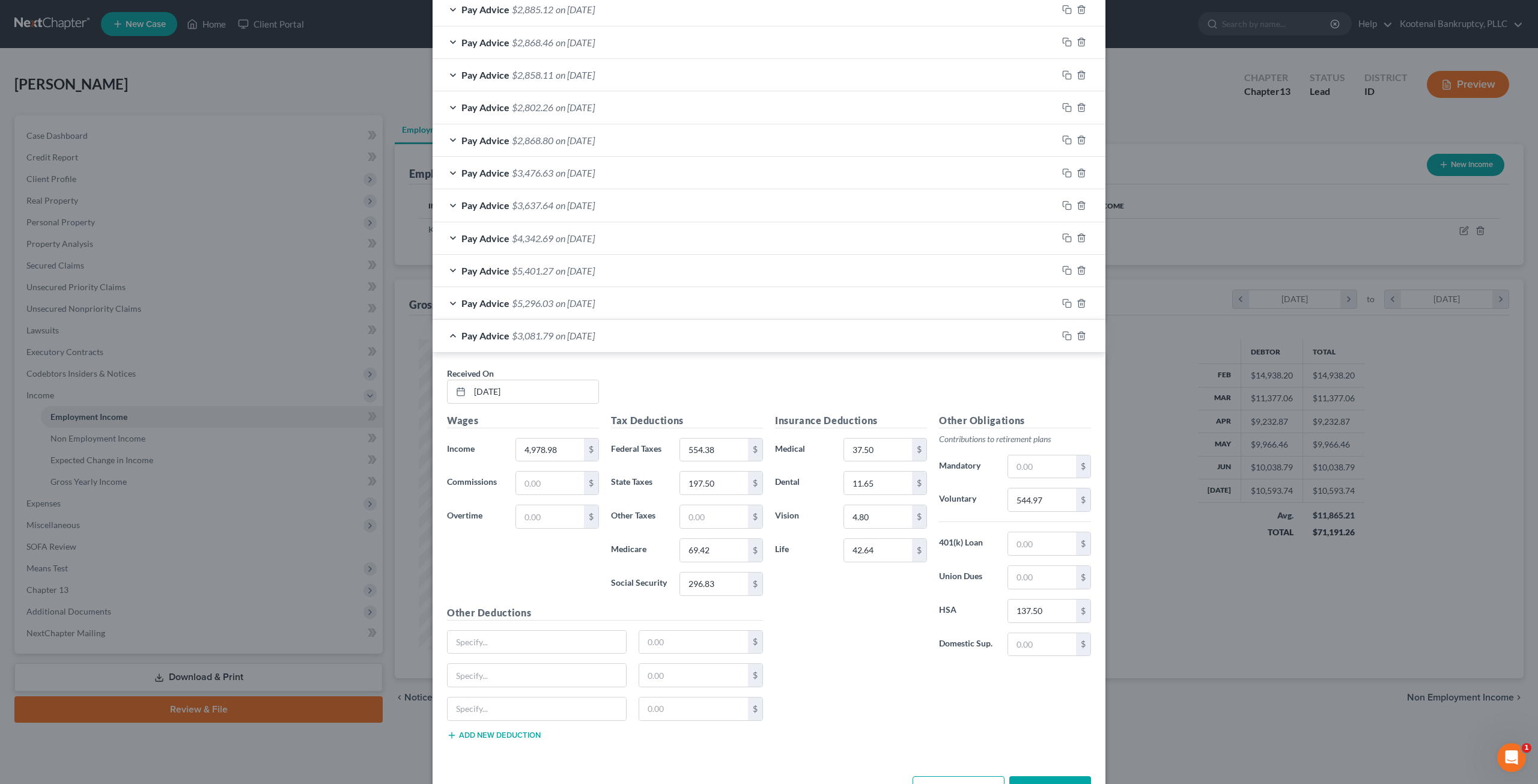
click at [512, 730] on button "Add new deduction" at bounding box center [494, 735] width 94 height 10
click at [516, 633] on input "text" at bounding box center [537, 642] width 179 height 23
type input "Accident insurance"
type input "6.69"
type input "Critical illness insurance"
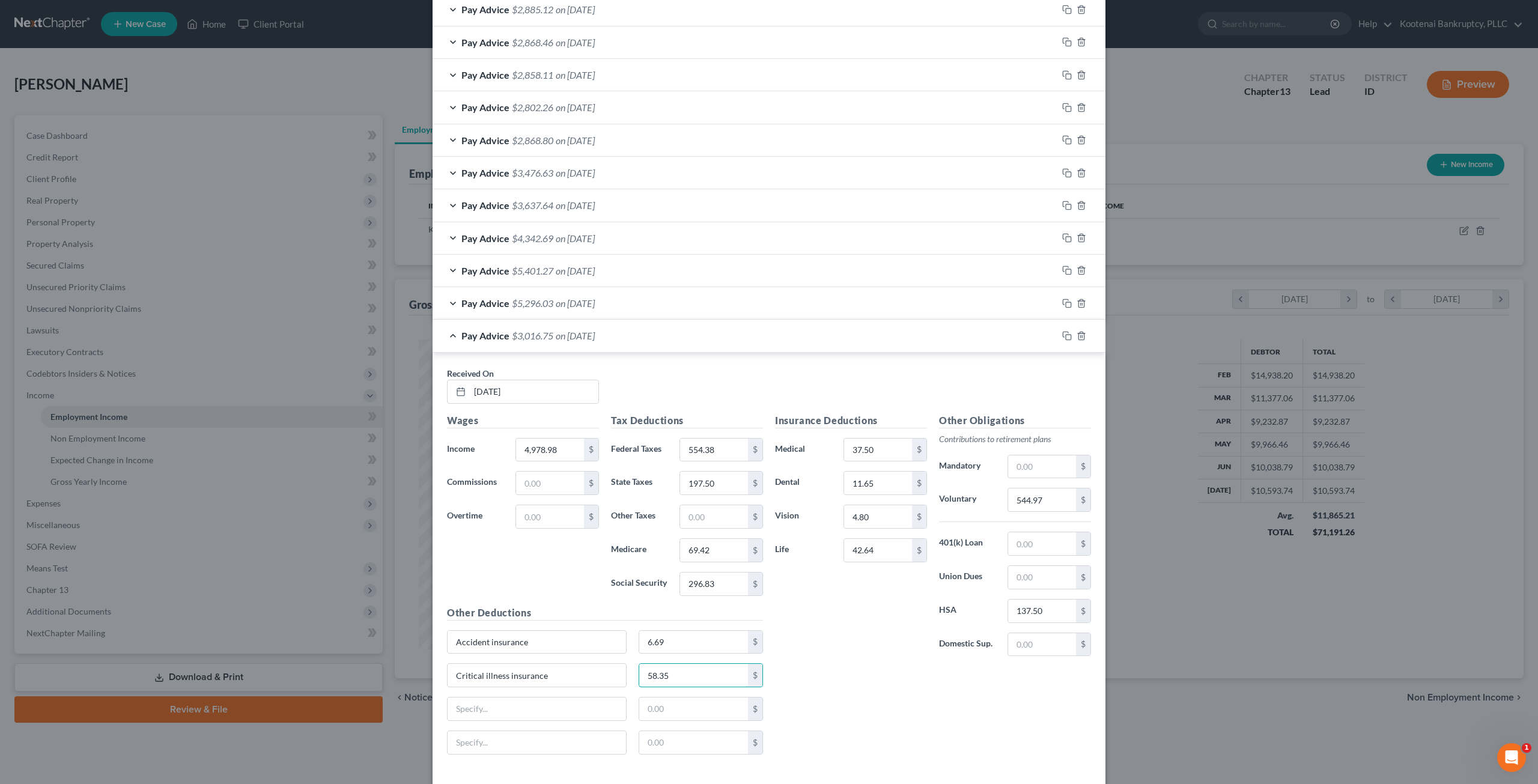
type input "58.35"
type input "HI2A"
type input "18.67"
type input "FAM Fund"
type input "1"
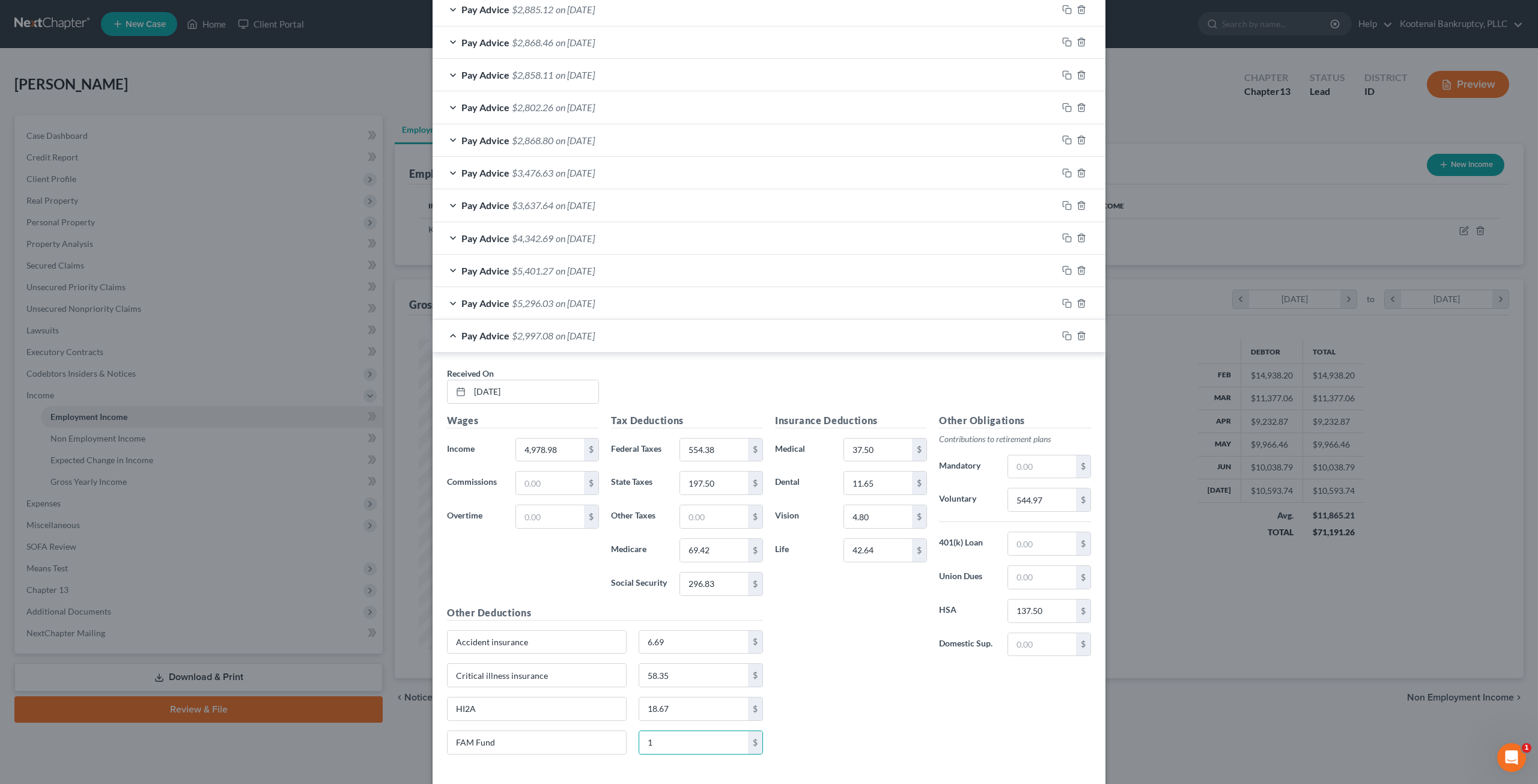
click at [847, 703] on div "Insurance Deductions Medical 37.50 $ Dental 11.65 $ Vision 4.80 $ Life 42.64 $ …" at bounding box center [932, 589] width 328 height 351
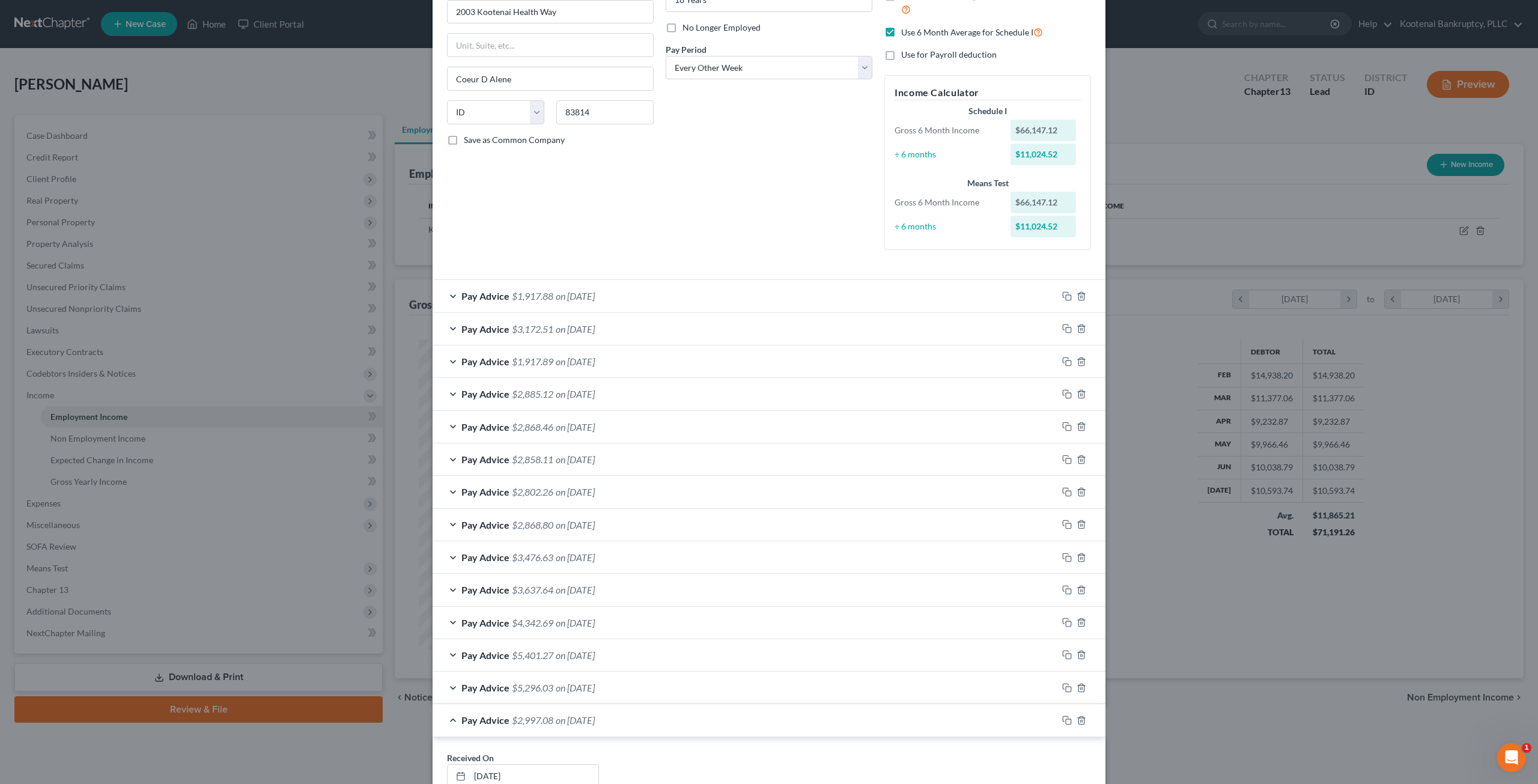
scroll to position [0, 0]
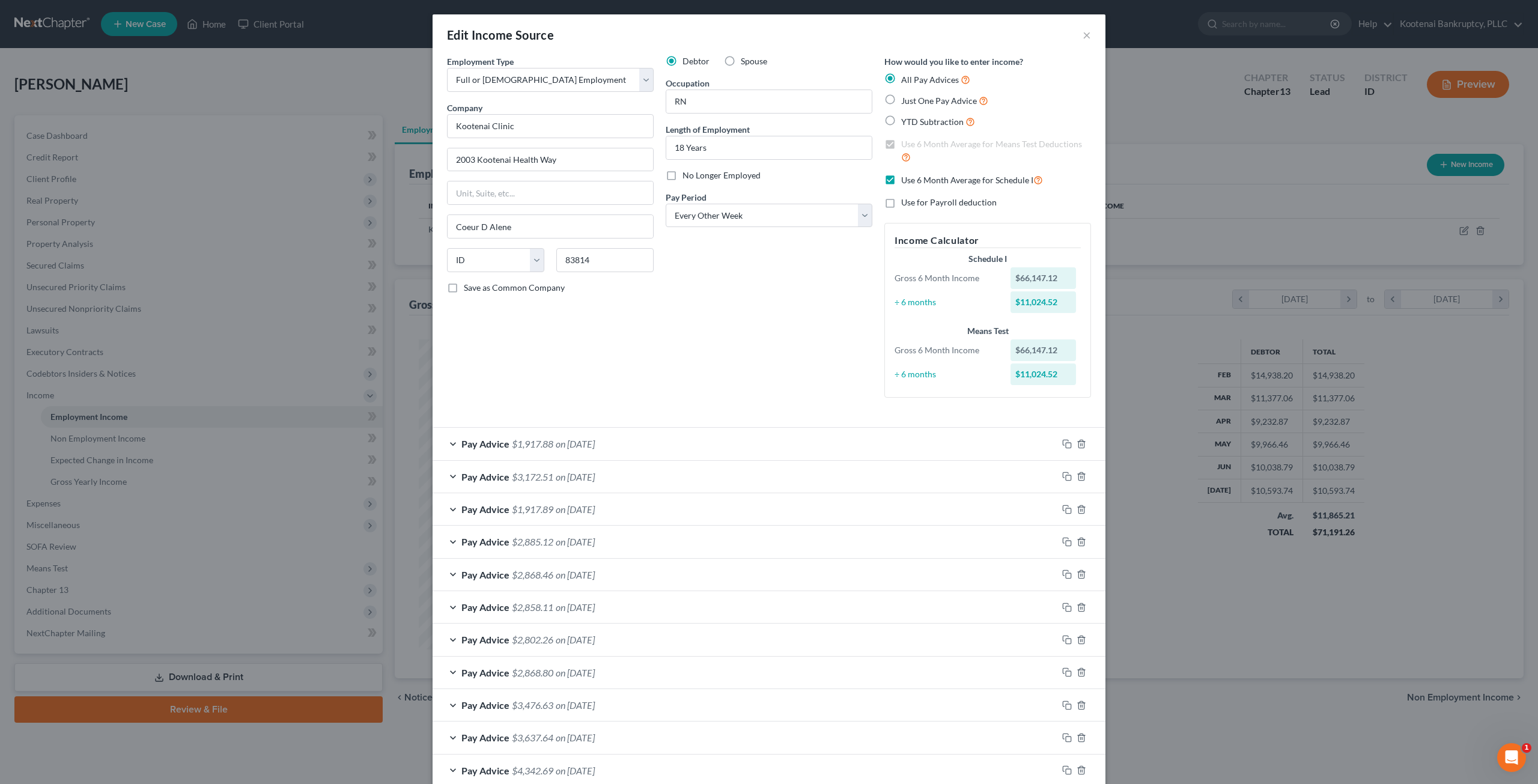
click at [901, 180] on label "Use 6 Month Average for Schedule I" at bounding box center [972, 179] width 142 height 14
click at [906, 180] on input "Use 6 Month Average for Schedule I" at bounding box center [910, 177] width 8 height 8
checkbox input "false"
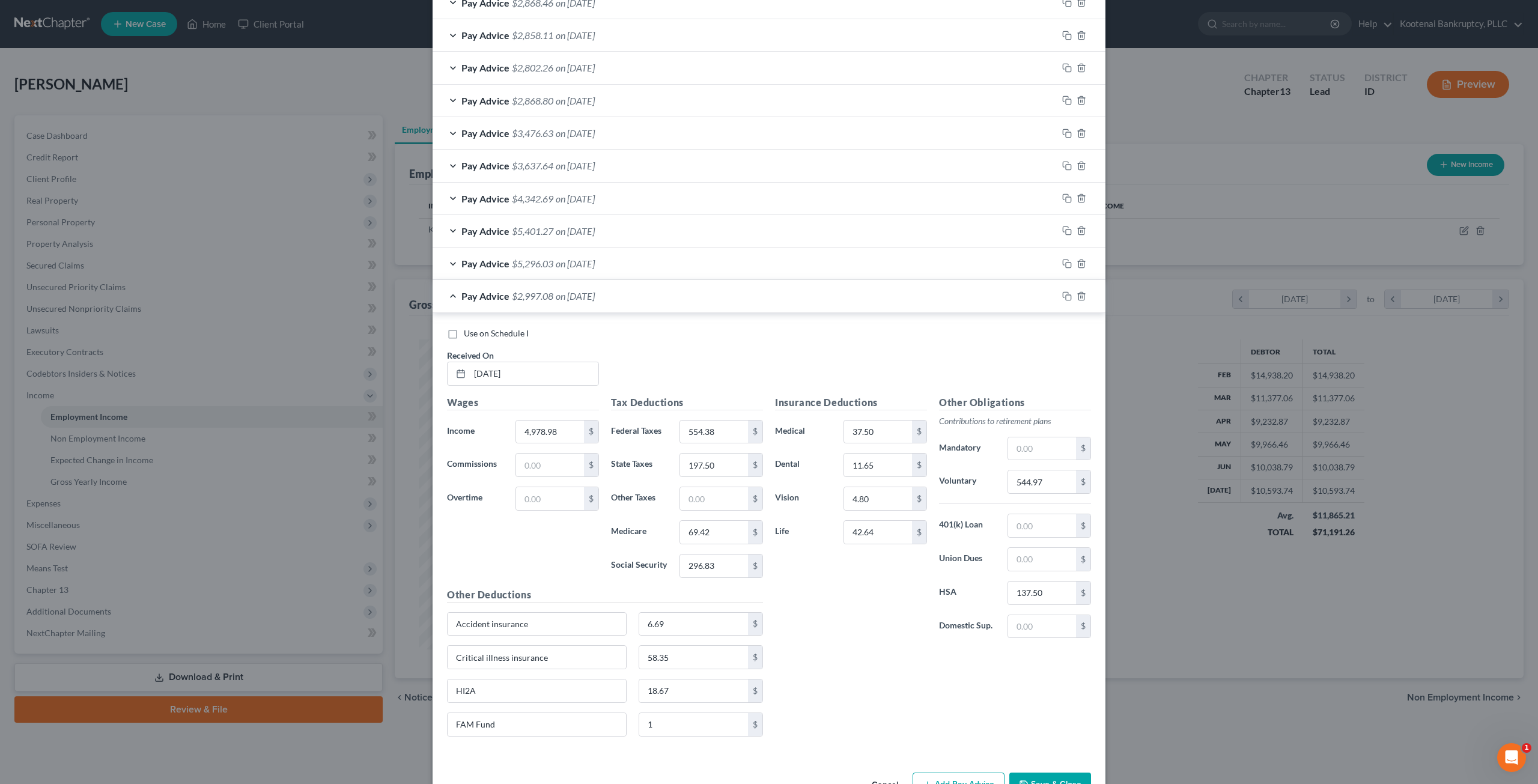
scroll to position [600, 0]
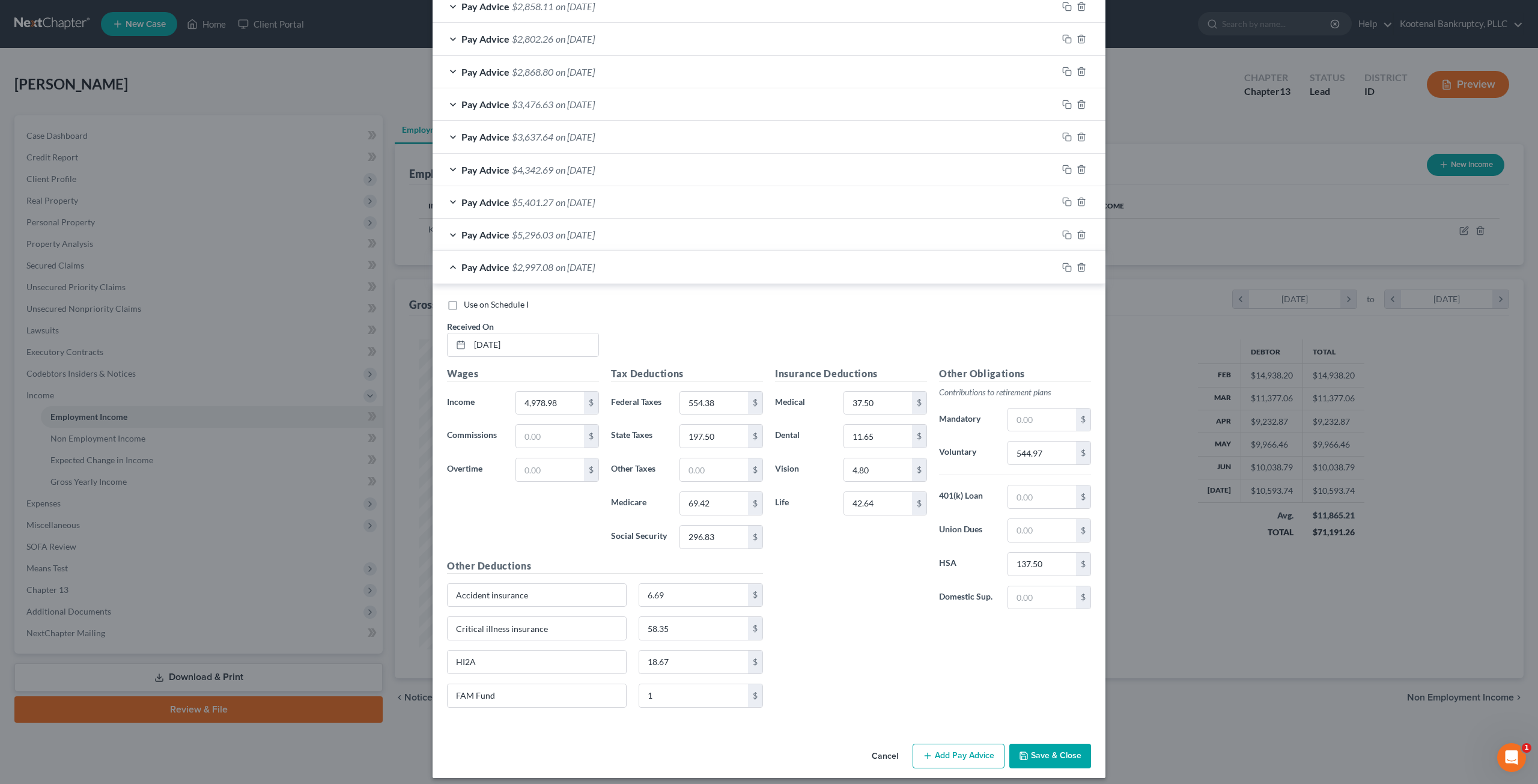
click at [464, 298] on label "Use on Schedule I" at bounding box center [496, 304] width 65 height 12
click at [468, 298] on input "Use on Schedule I" at bounding box center [472, 302] width 8 height 8
checkbox input "true"
click at [1046, 746] on button "Save & Close" at bounding box center [1050, 756] width 82 height 25
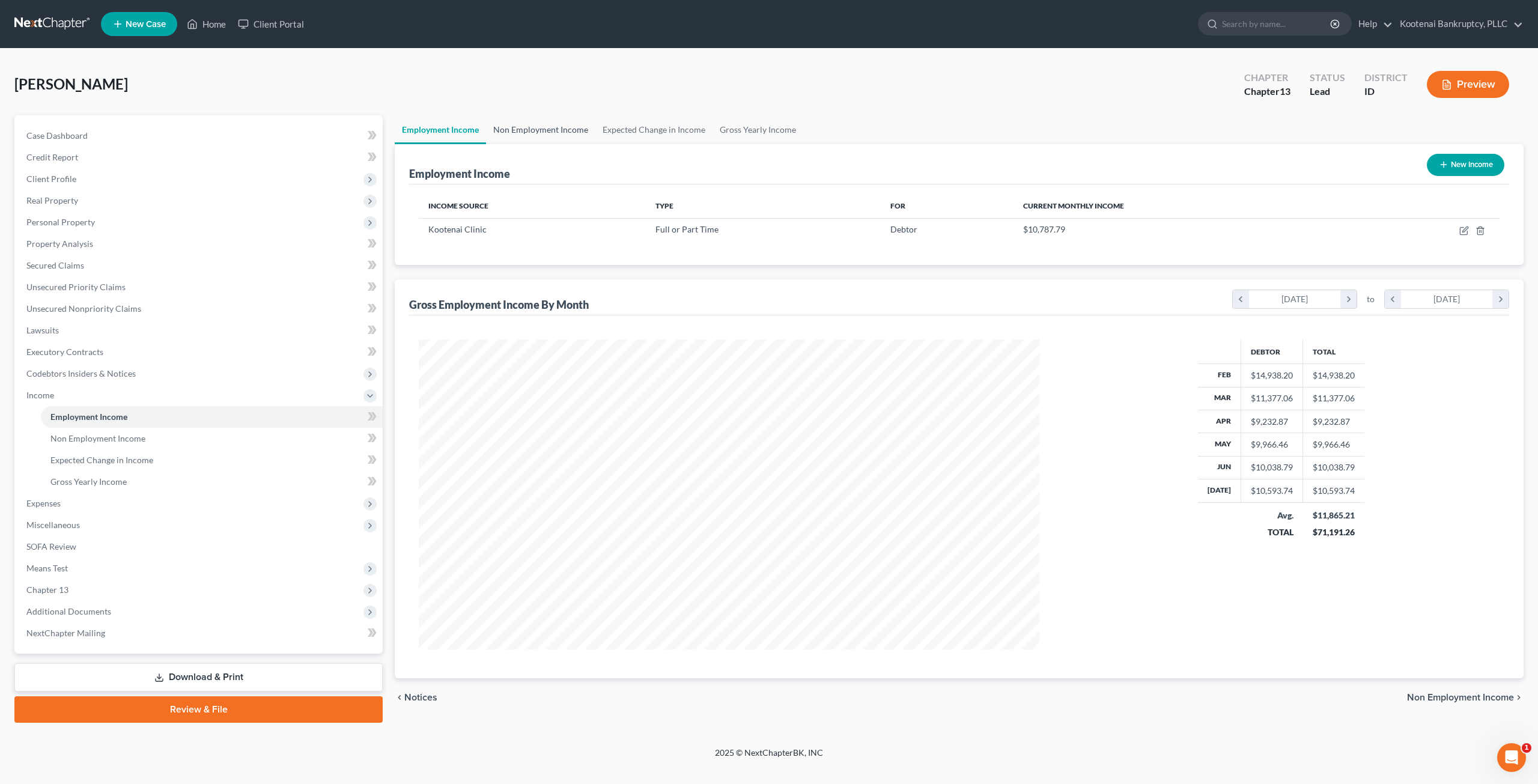
drag, startPoint x: 580, startPoint y: 127, endPoint x: 591, endPoint y: 127, distance: 11.0
click at [580, 127] on link "Non Employment Income" at bounding box center [540, 129] width 109 height 29
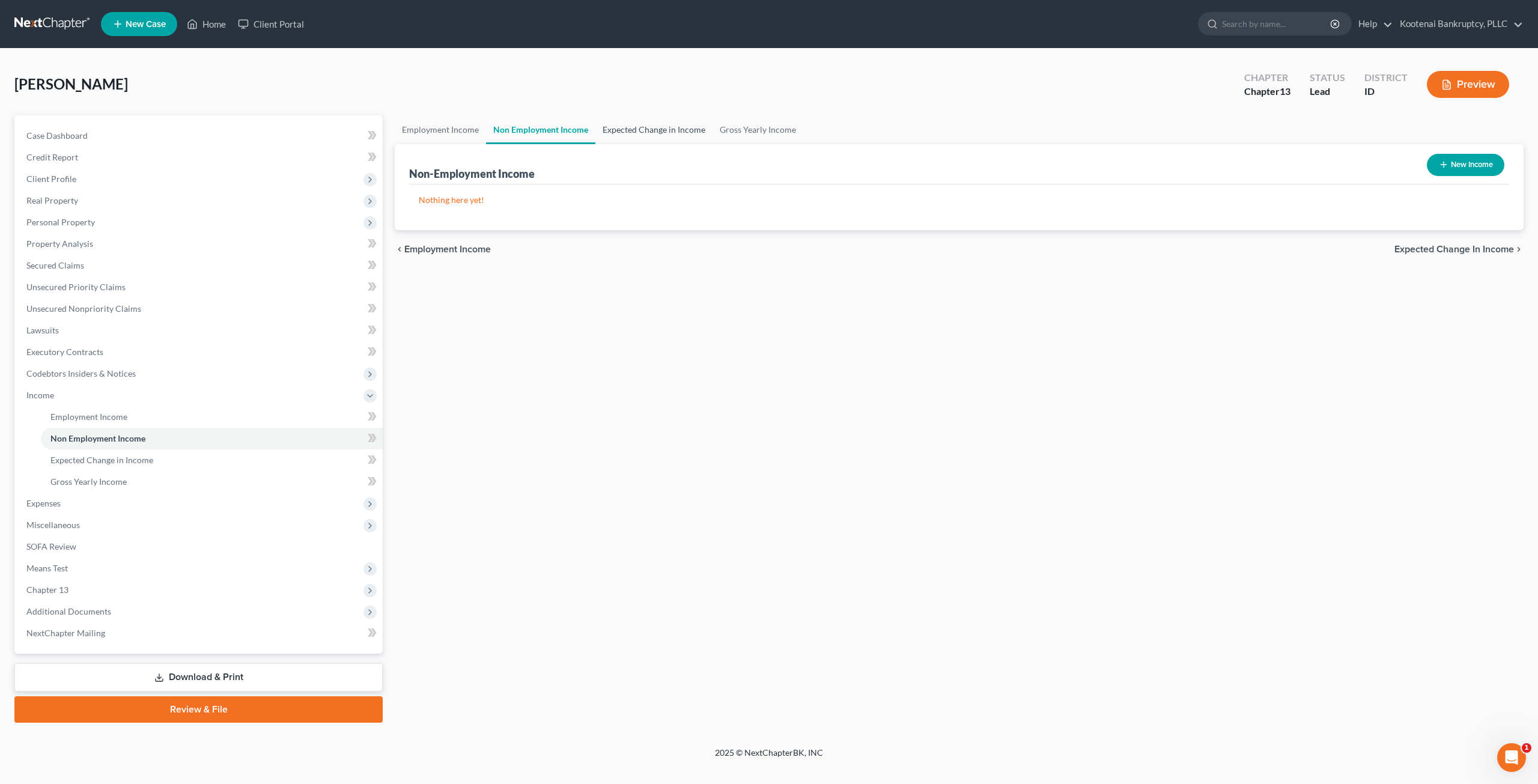
click at [676, 127] on link "Expected Change in Income" at bounding box center [654, 129] width 117 height 29
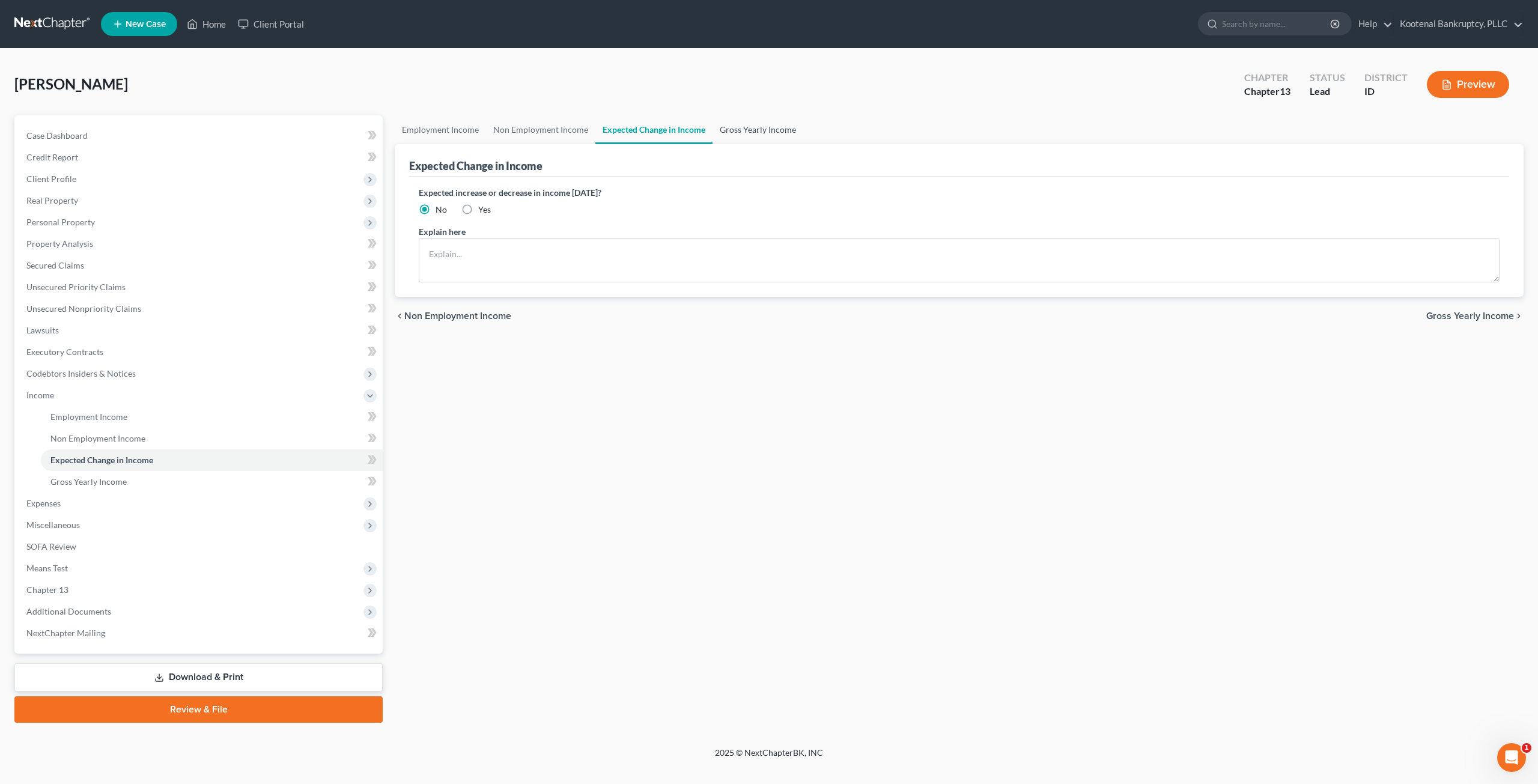
click at [756, 129] on link "Gross Yearly Income" at bounding box center [758, 129] width 91 height 29
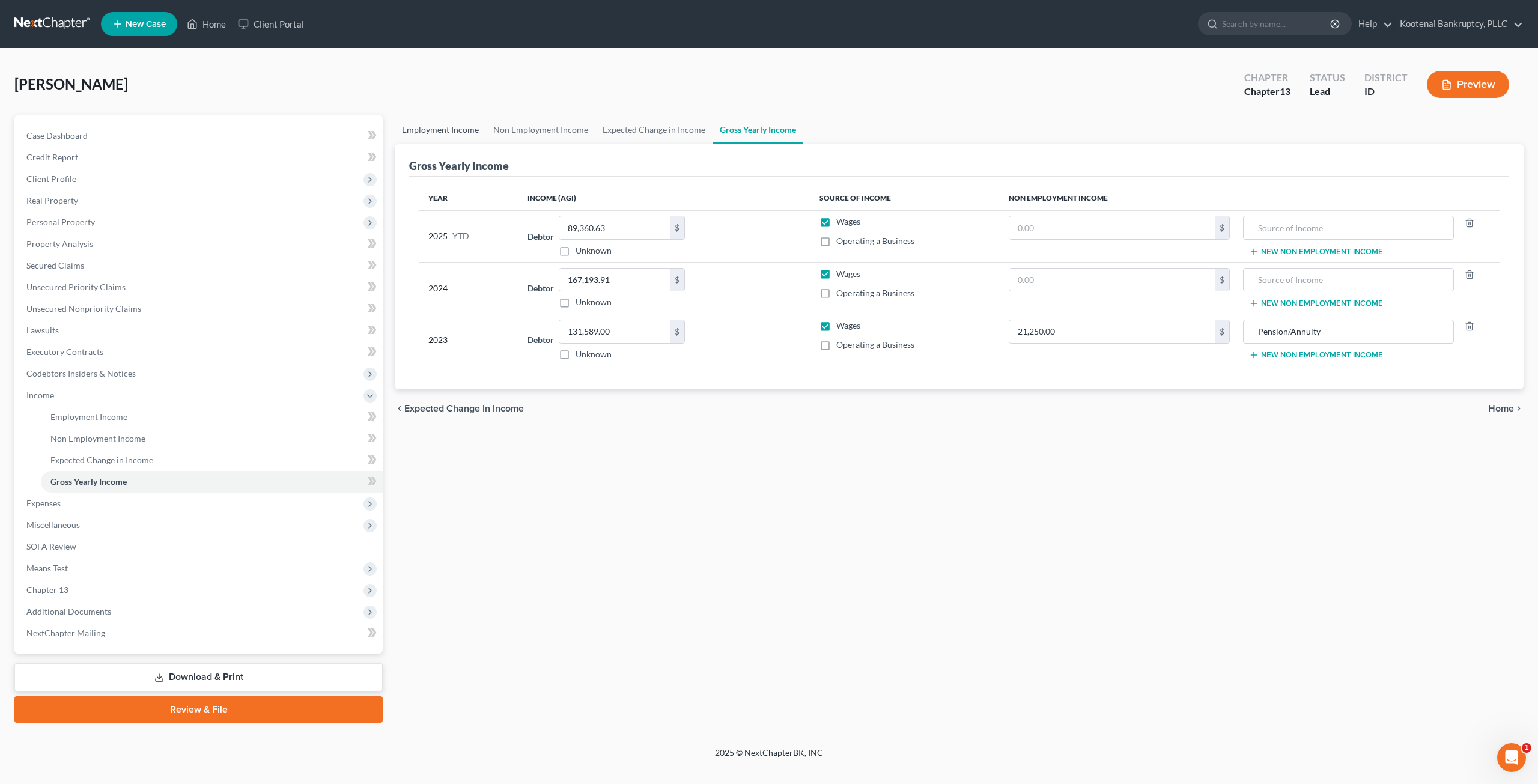
click at [449, 122] on link "Employment Income" at bounding box center [440, 129] width 91 height 29
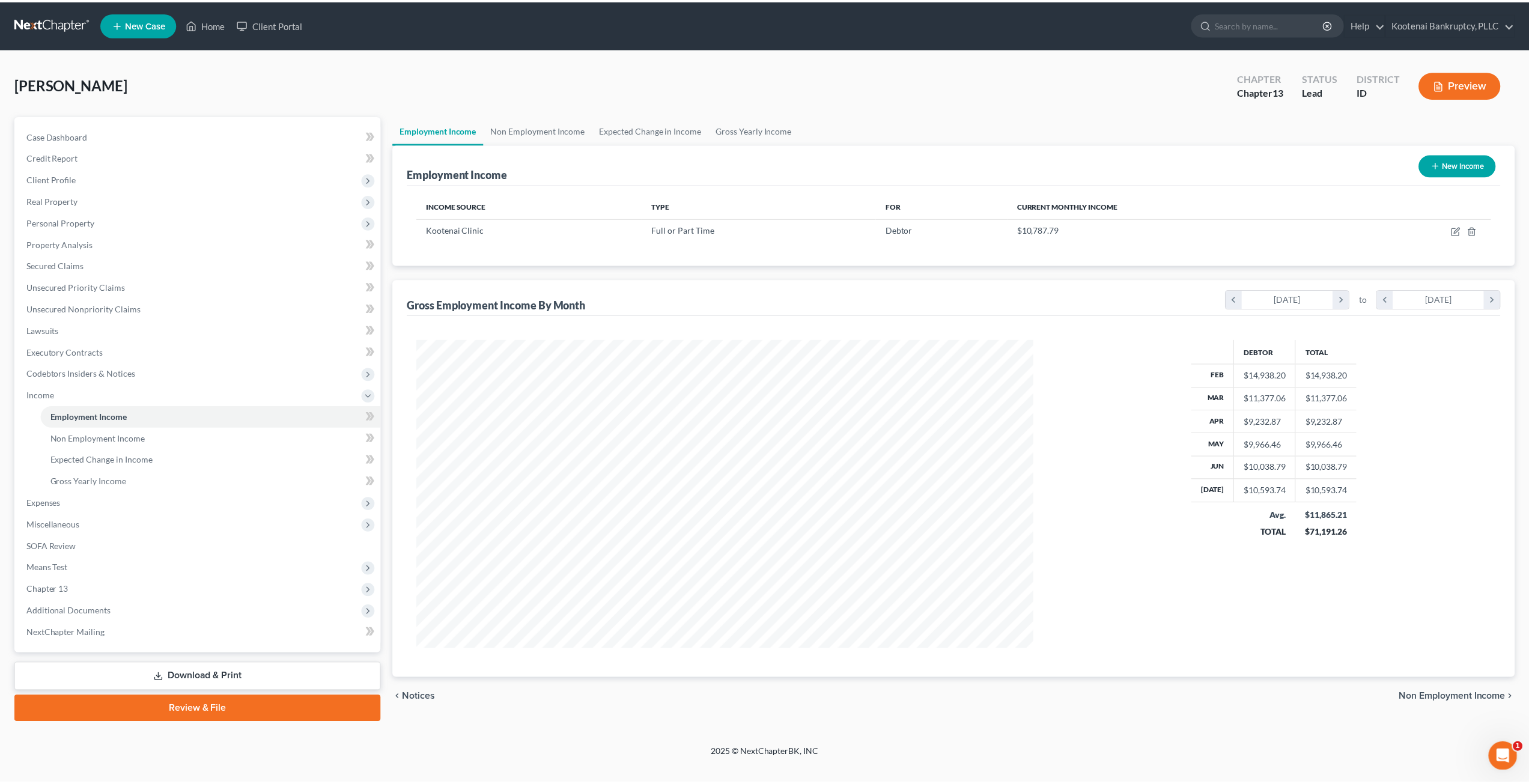
scroll to position [310, 644]
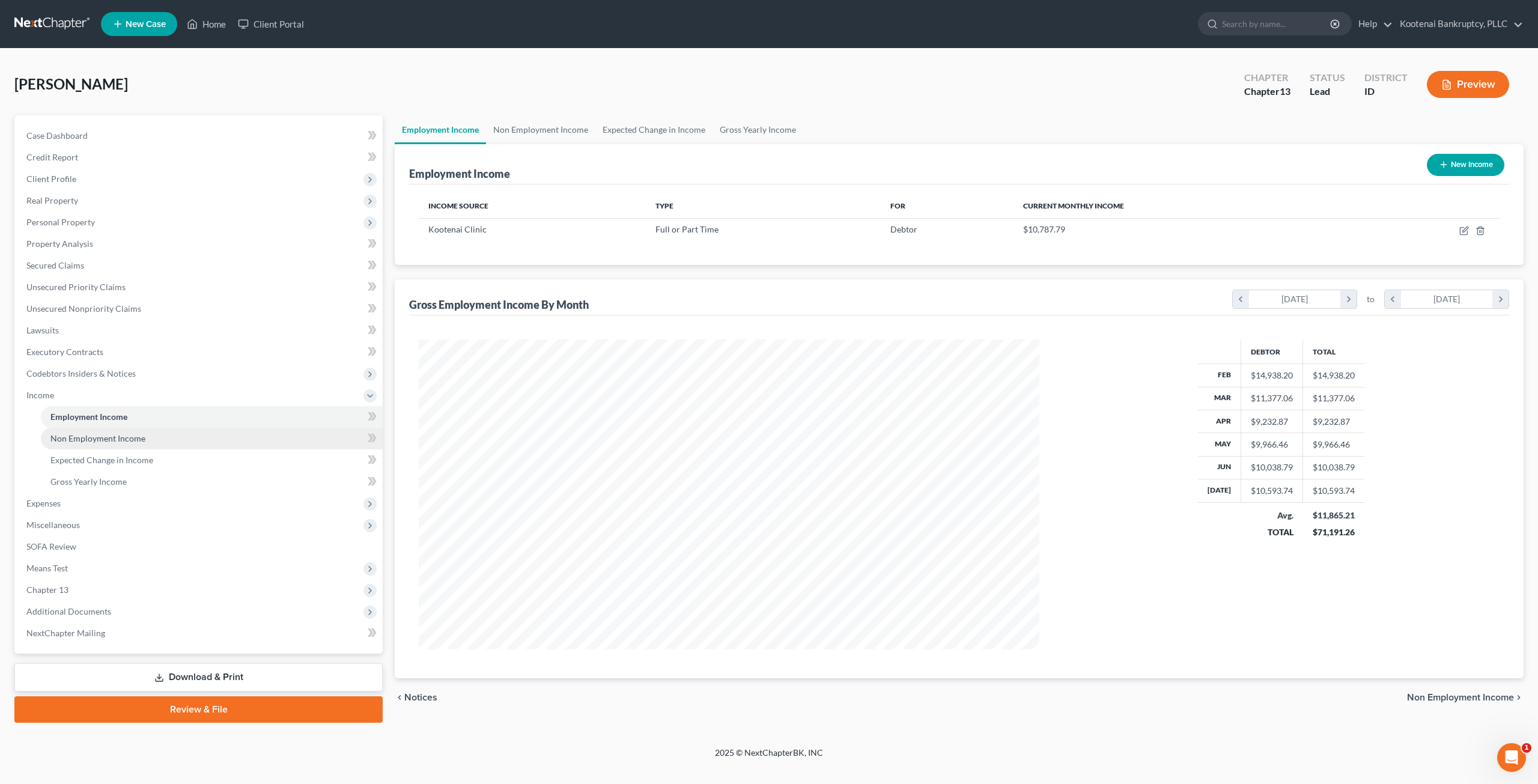
click at [159, 441] on link "Non Employment Income" at bounding box center [212, 438] width 342 height 21
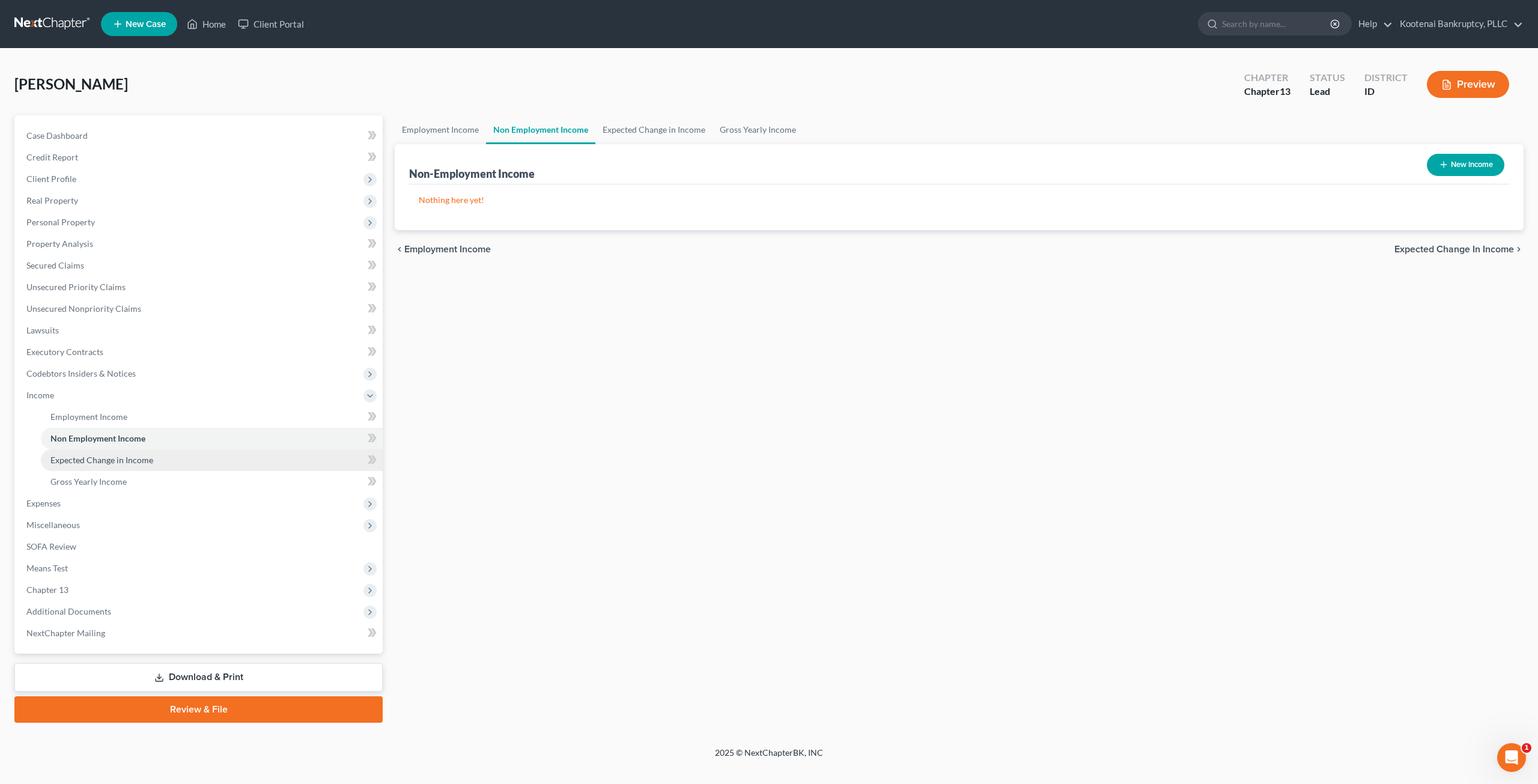
click at [166, 459] on link "Expected Change in Income" at bounding box center [212, 459] width 342 height 21
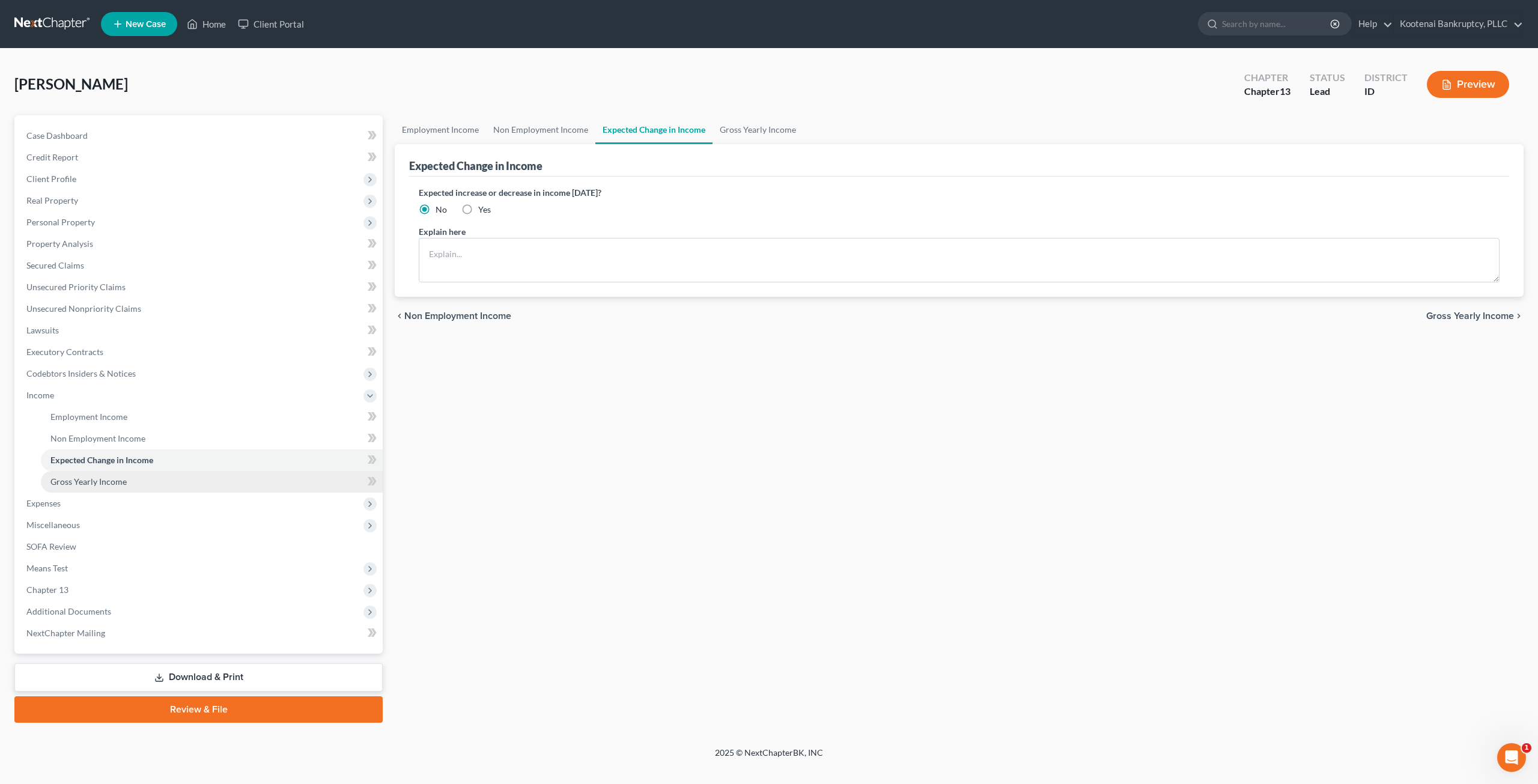
click at [161, 477] on link "Gross Yearly Income" at bounding box center [212, 481] width 342 height 21
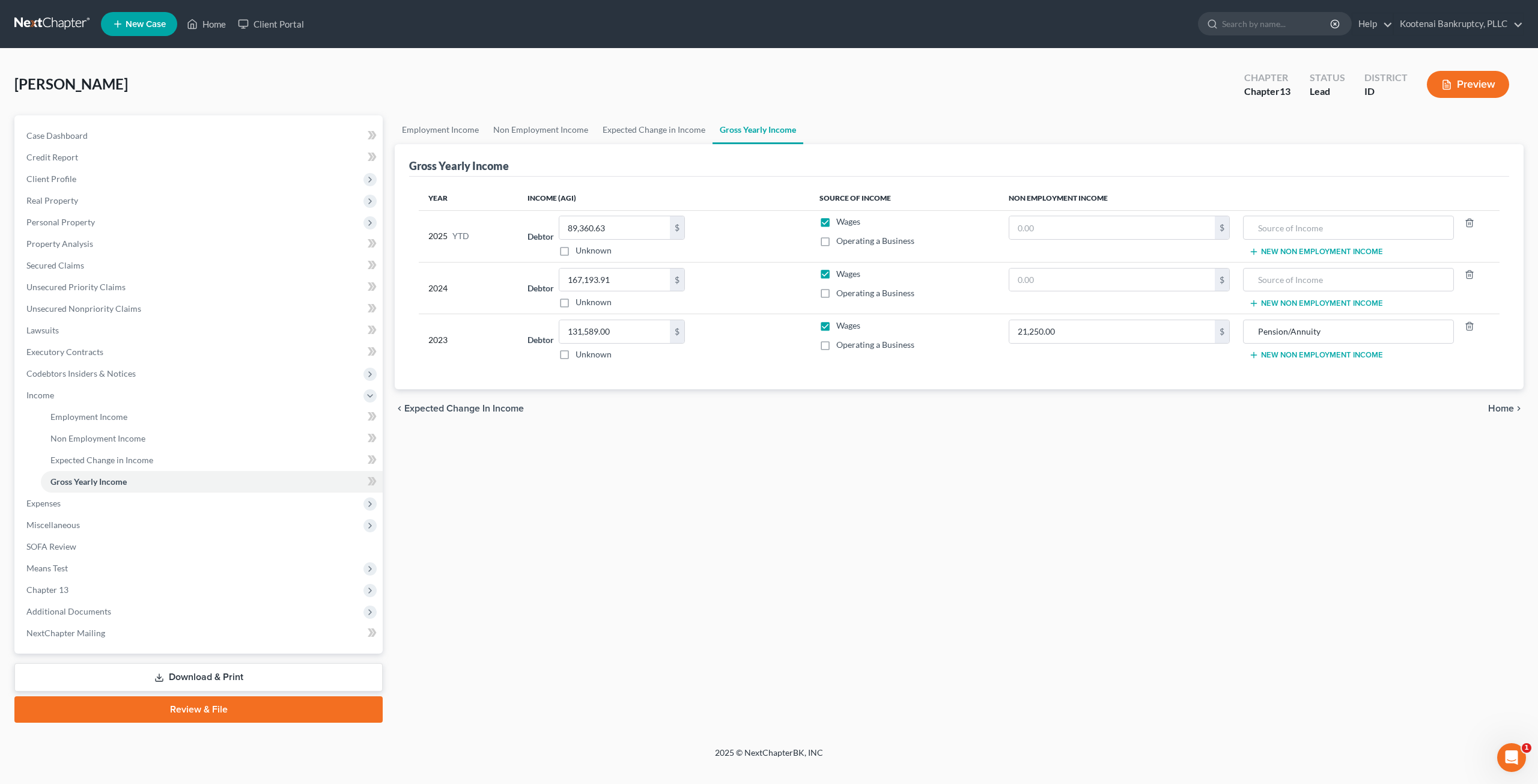
drag, startPoint x: 65, startPoint y: 508, endPoint x: 65, endPoint y: 515, distance: 7.0
click at [65, 508] on span "Expenses" at bounding box center [199, 503] width 366 height 21
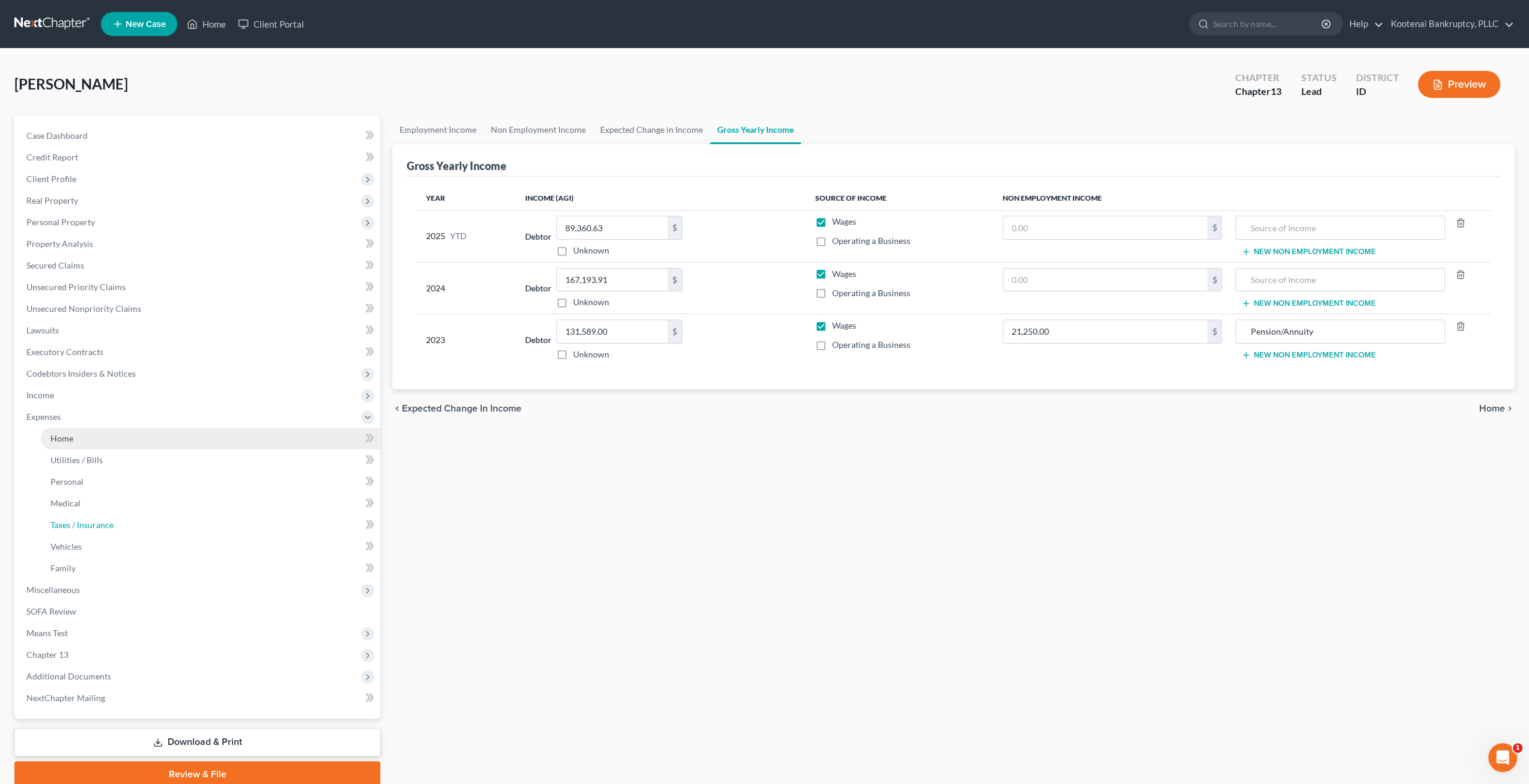
click at [66, 519] on span "Taxes / Insurance" at bounding box center [82, 525] width 63 height 10
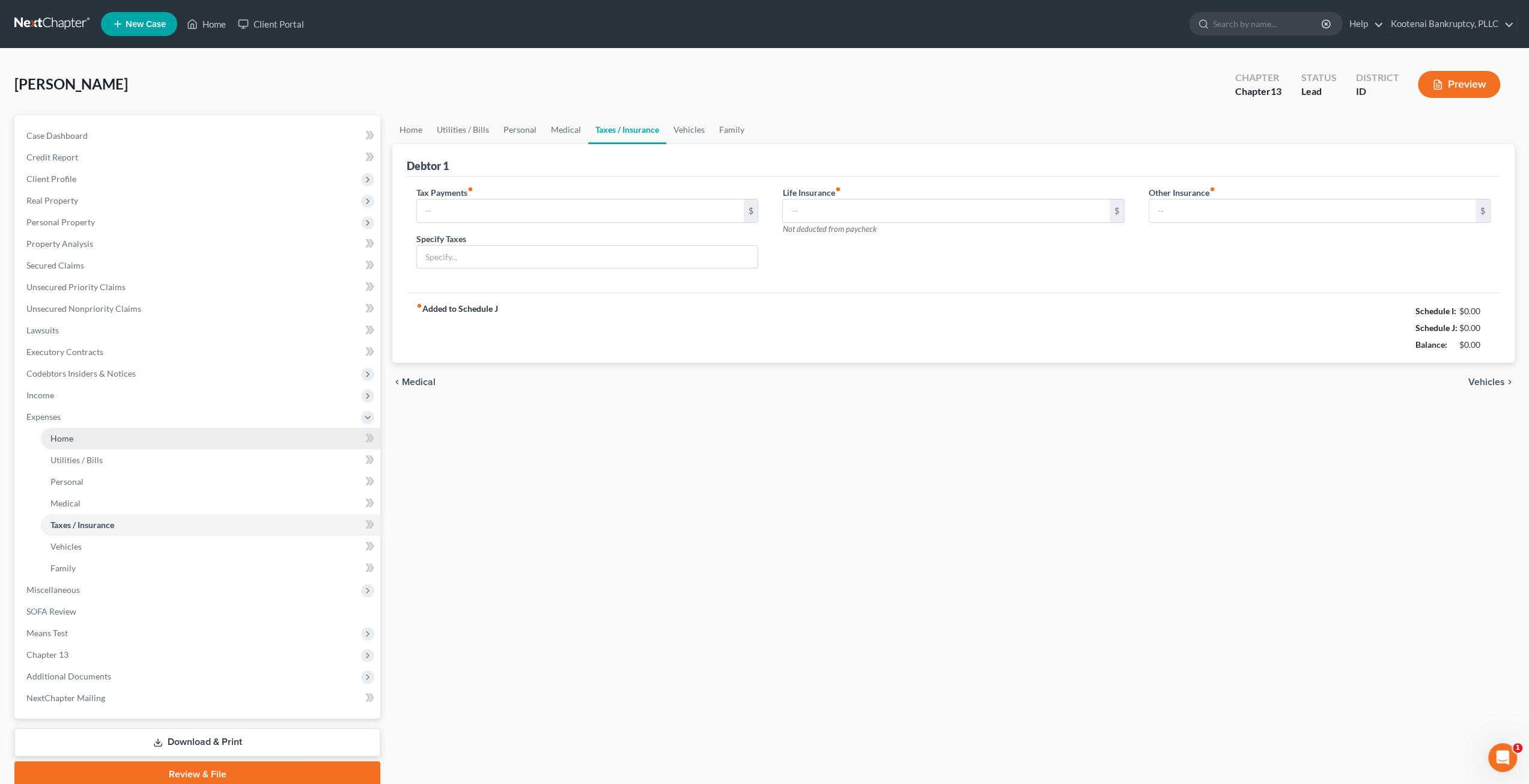
click at [98, 435] on link "Home" at bounding box center [210, 438] width 340 height 21
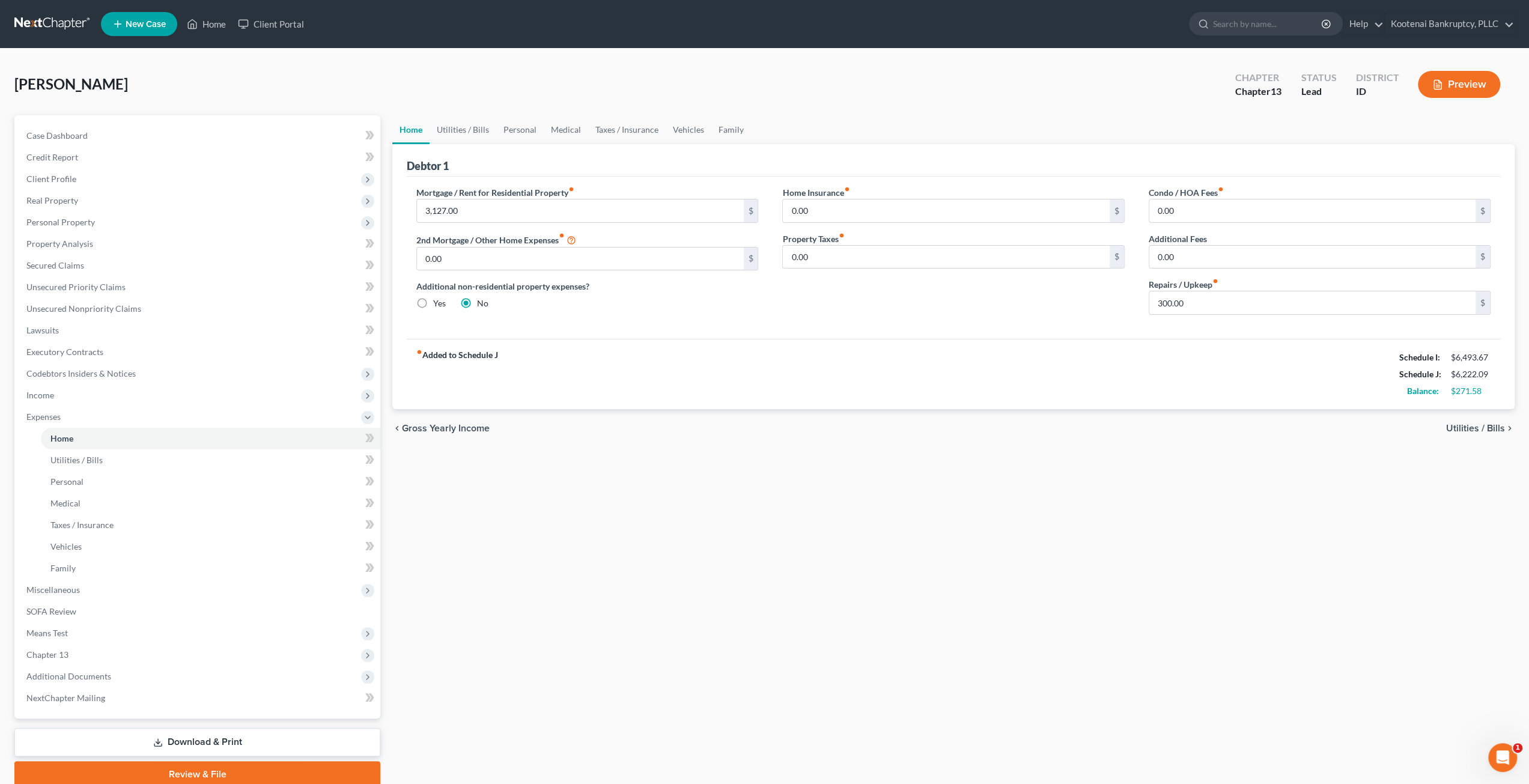
click at [826, 511] on div "Home Utilities / Bills Personal Medical Taxes / Insurance Vehicles Family Debto…" at bounding box center [953, 451] width 1134 height 672
click at [468, 128] on link "Utilities / Bills" at bounding box center [463, 129] width 67 height 29
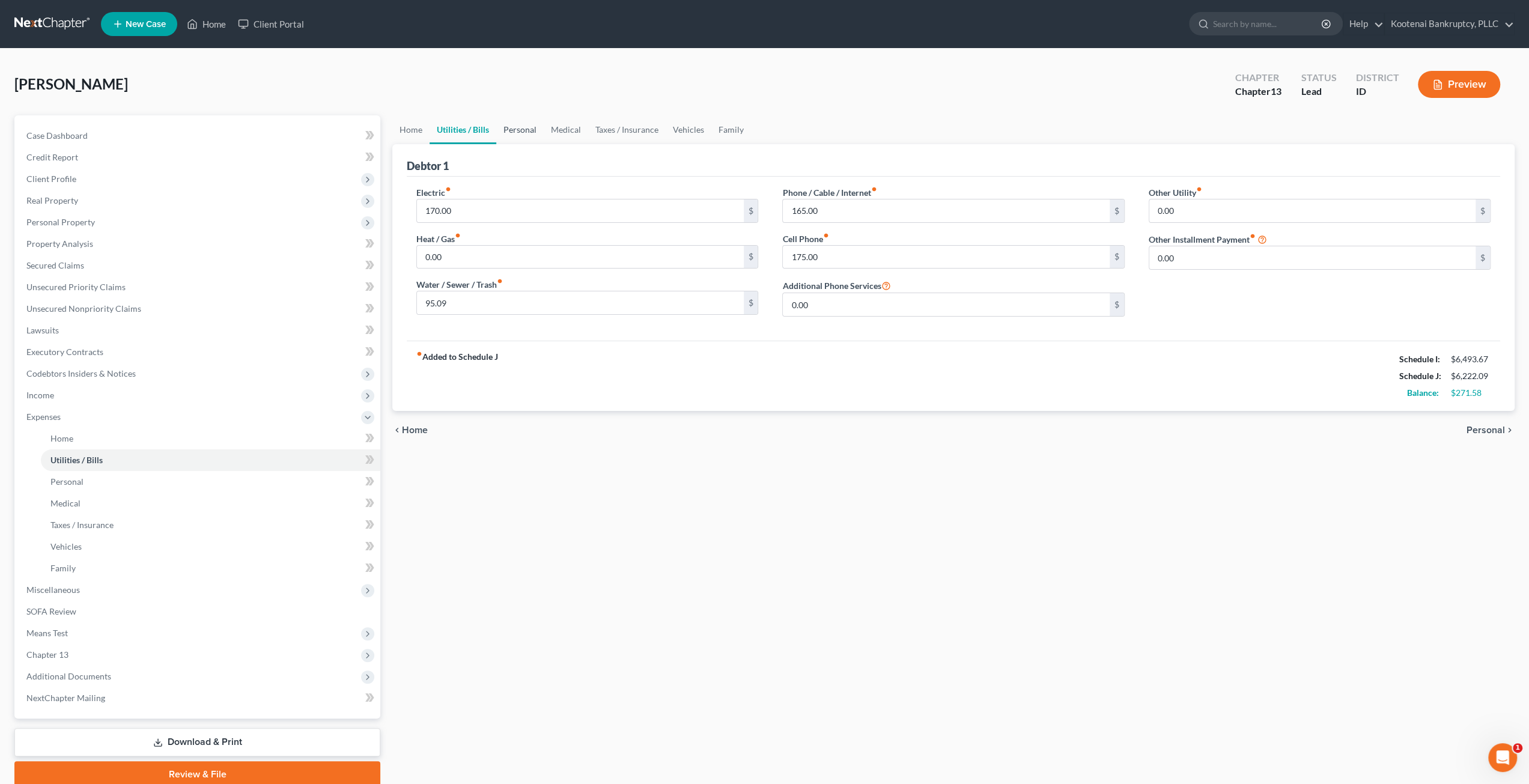
click at [523, 125] on link "Personal" at bounding box center [520, 129] width 47 height 29
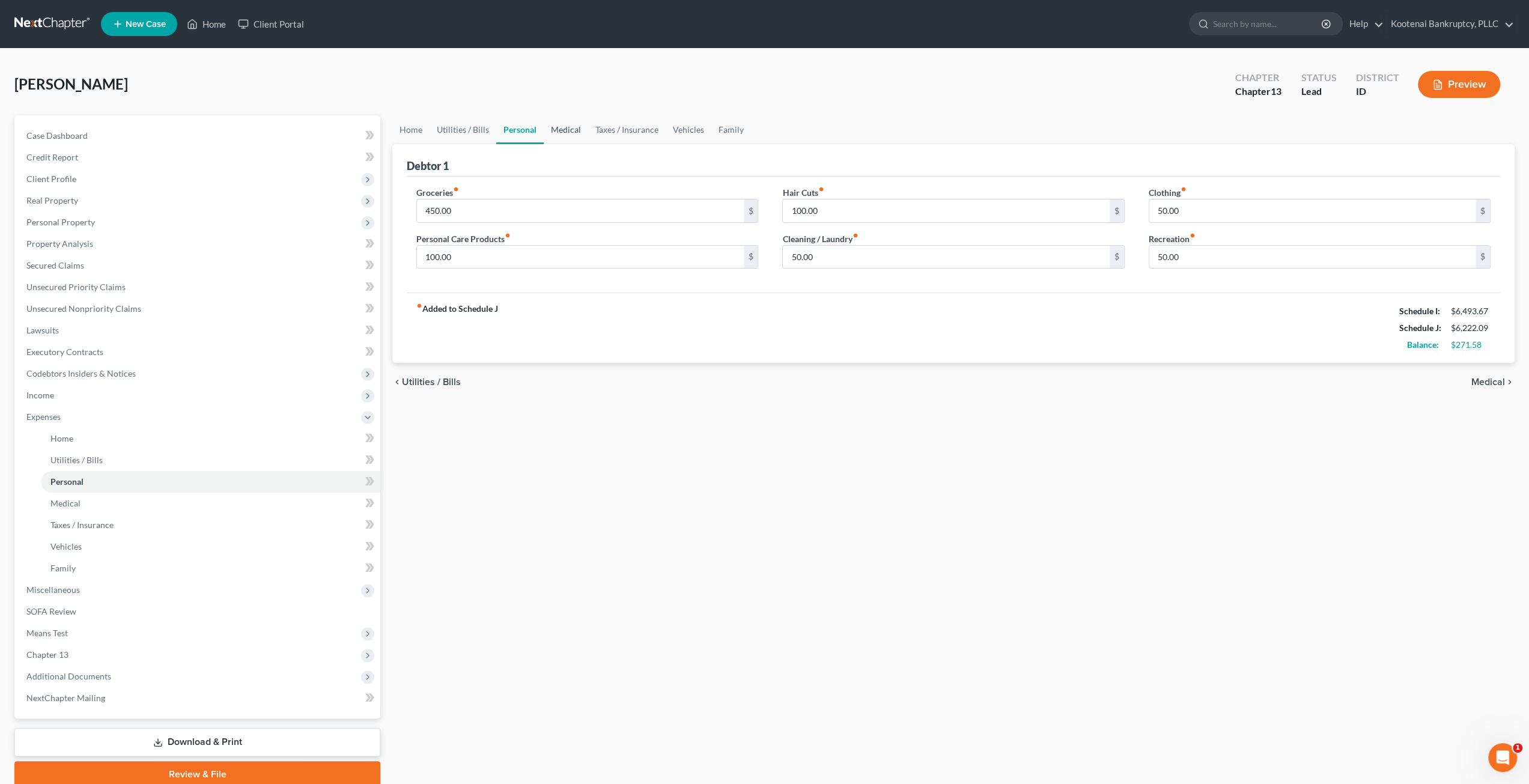
click at [572, 128] on link "Medical" at bounding box center [566, 129] width 45 height 29
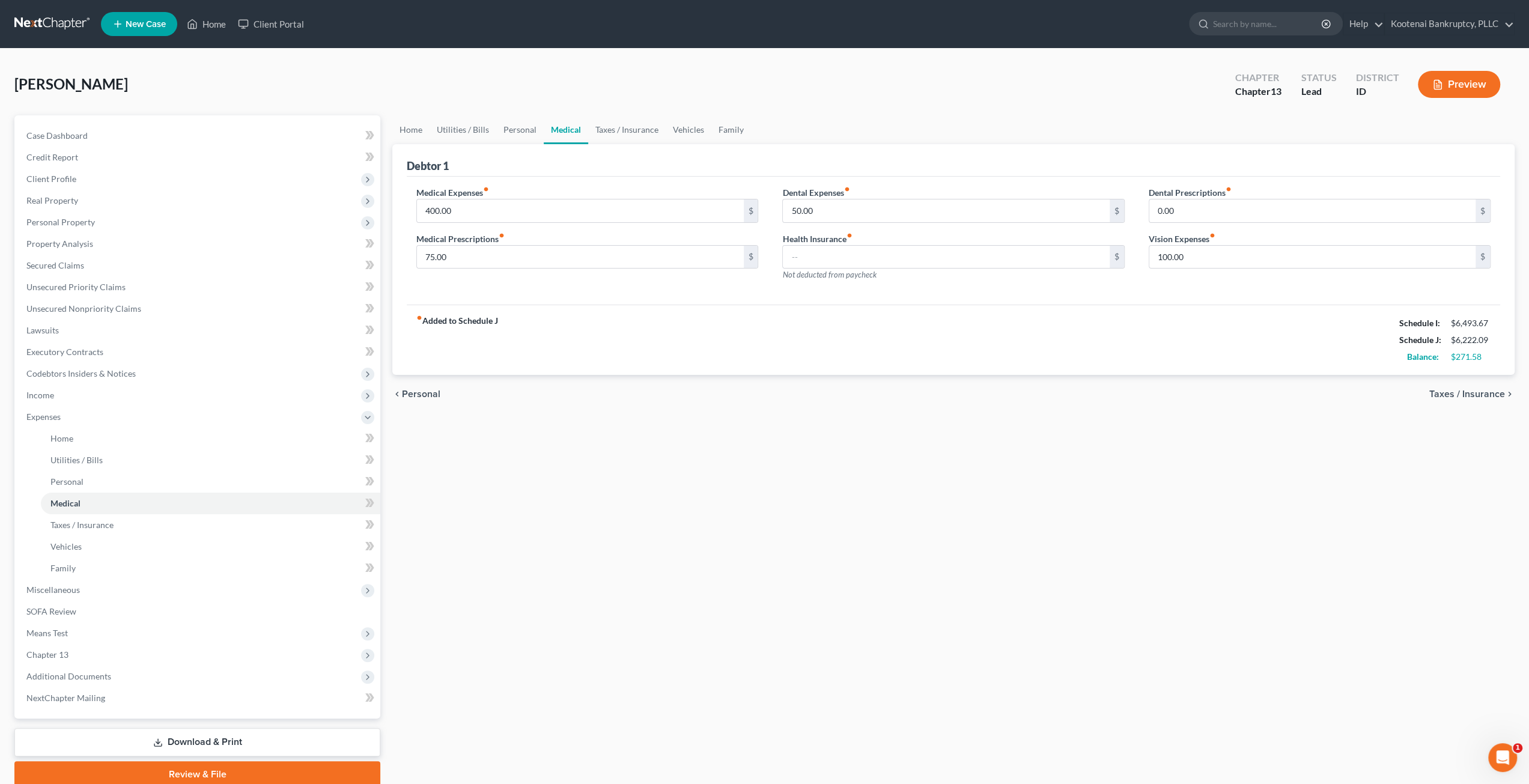
click at [764, 480] on div "Home Utilities / Bills Personal Medical Taxes / Insurance Vehicles Family Debto…" at bounding box center [953, 451] width 1134 height 672
click at [621, 134] on link "Taxes / Insurance" at bounding box center [627, 129] width 78 height 29
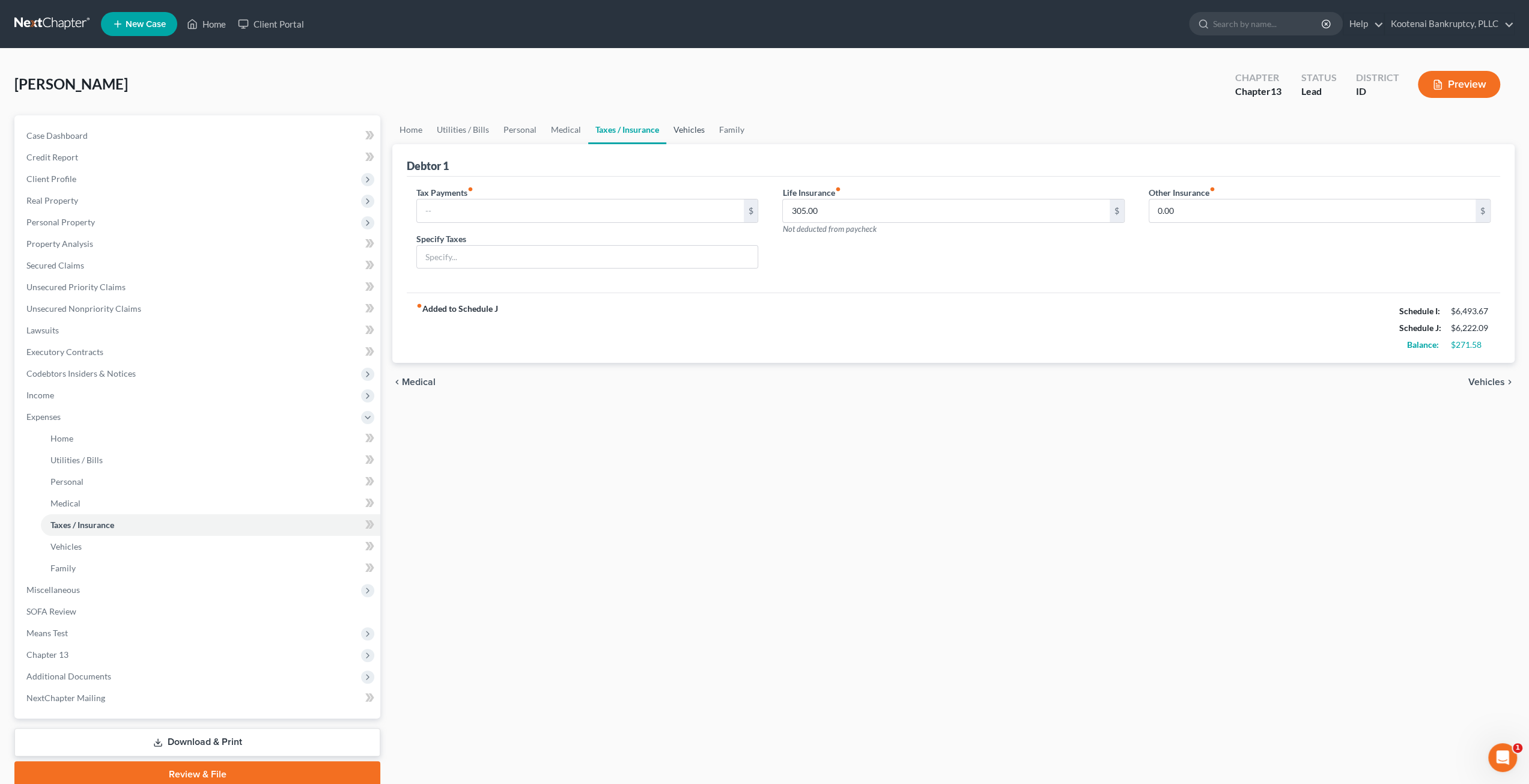
click at [699, 140] on link "Vehicles" at bounding box center [689, 129] width 46 height 29
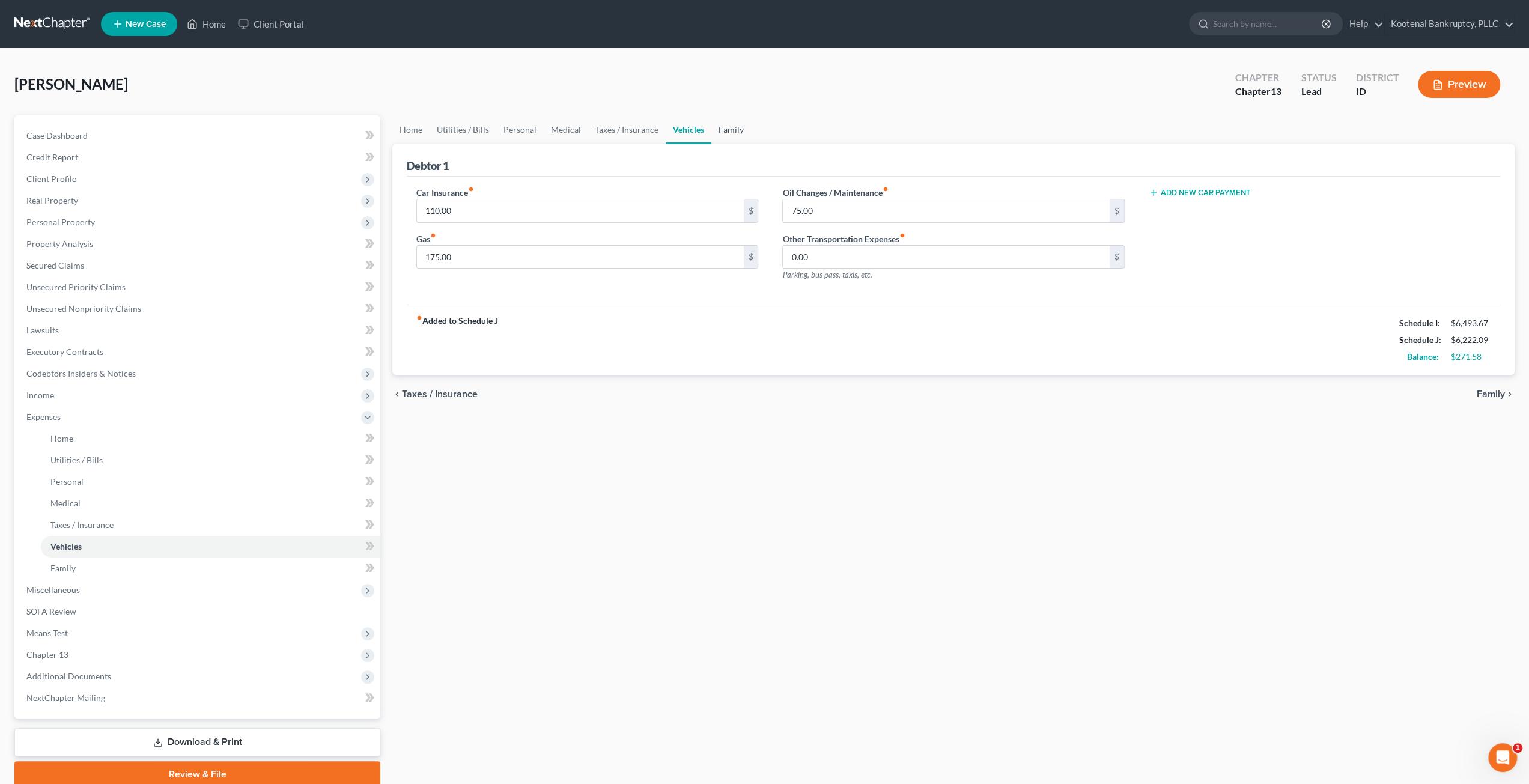
click at [731, 130] on link "Family" at bounding box center [731, 129] width 39 height 29
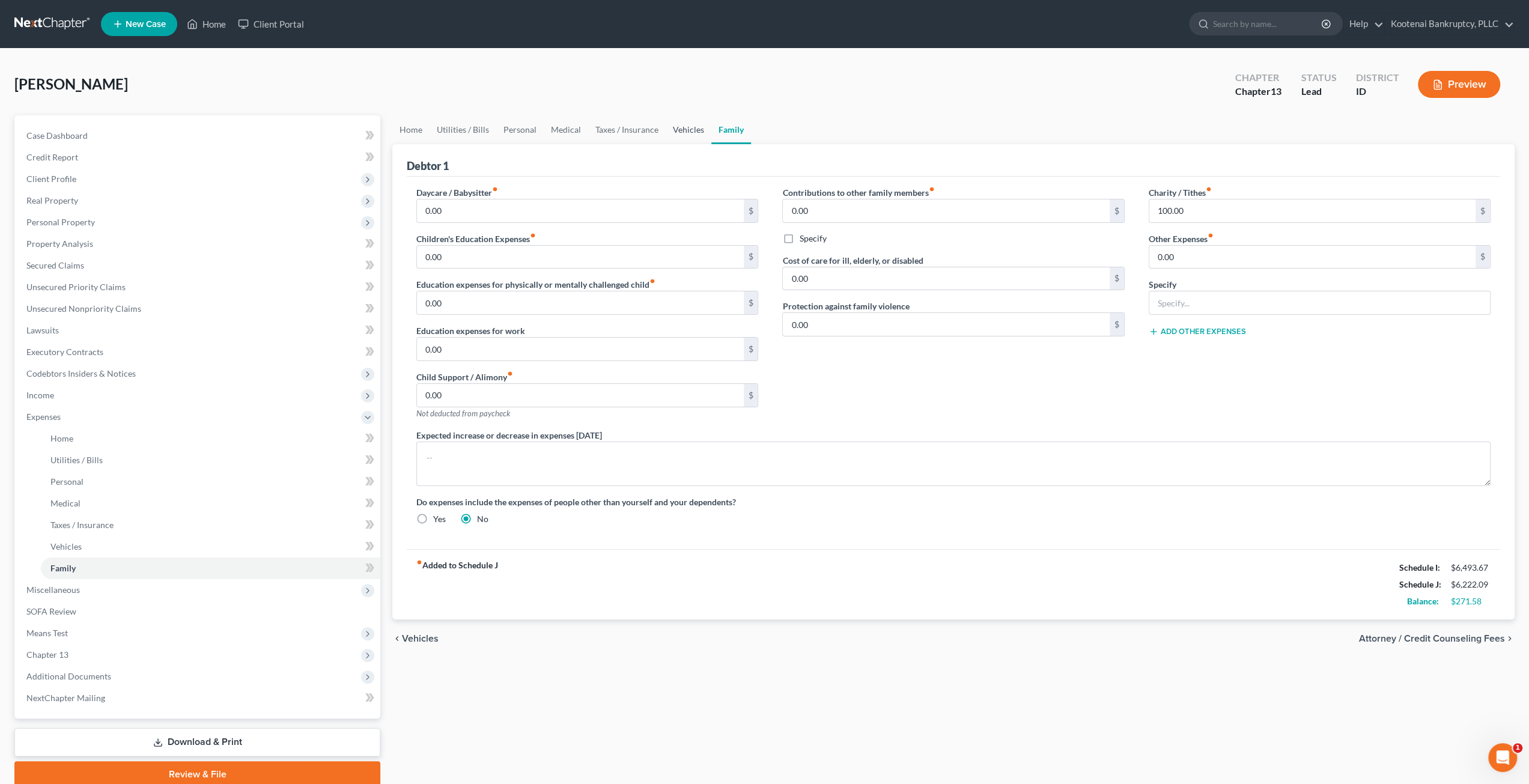
click at [680, 125] on link "Vehicles" at bounding box center [688, 129] width 46 height 29
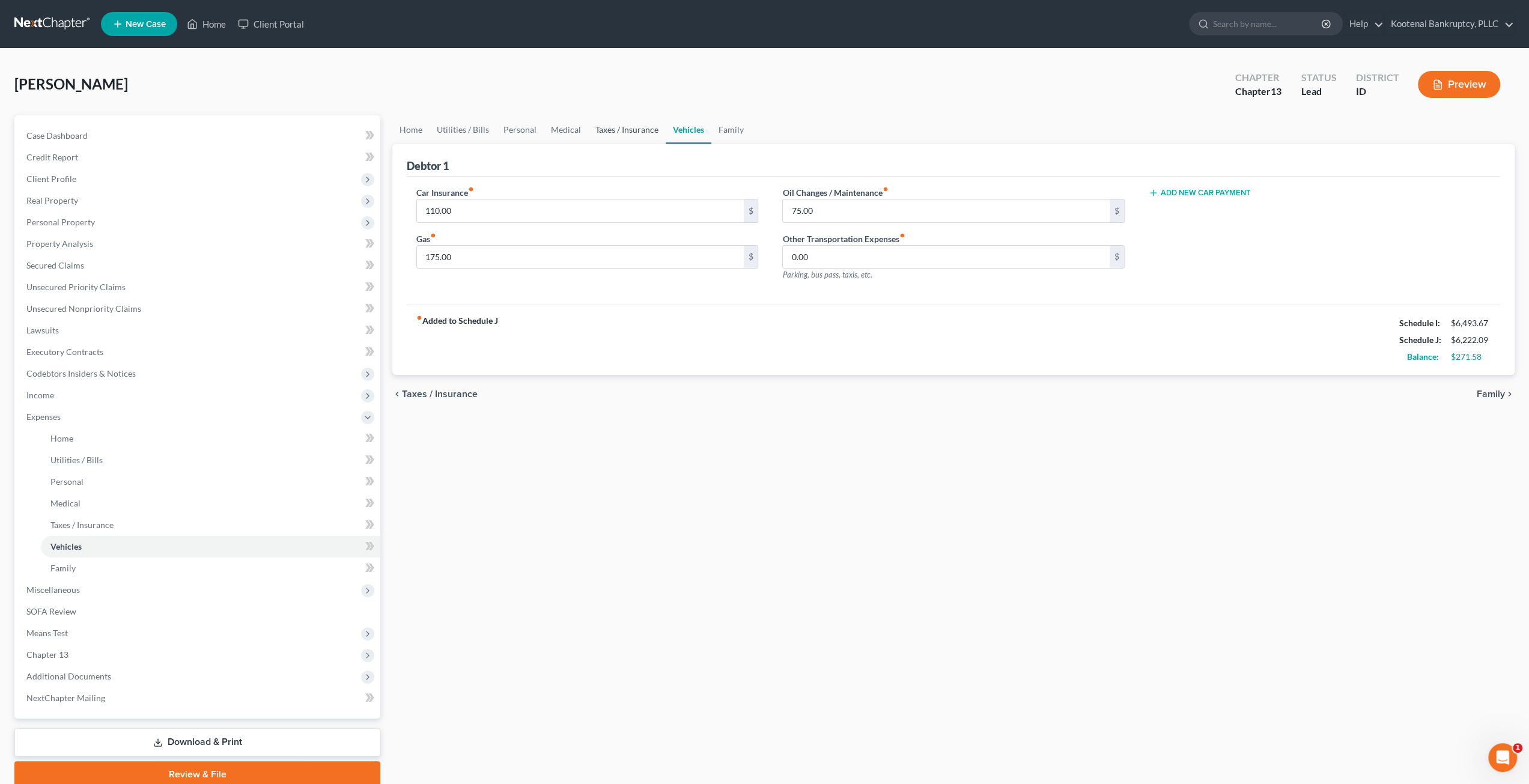
click at [653, 130] on link "Taxes / Insurance" at bounding box center [627, 129] width 78 height 29
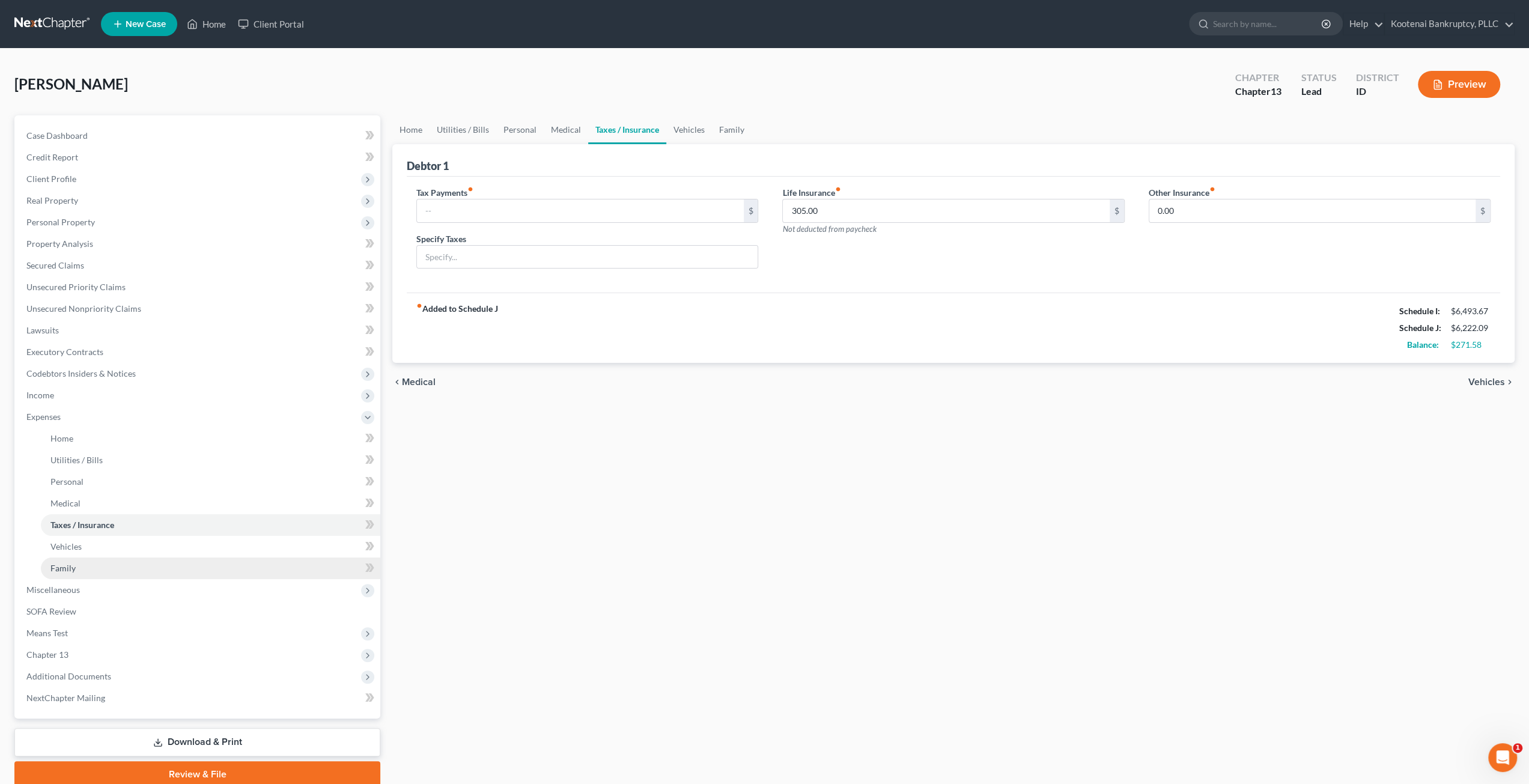
click at [81, 574] on link "Family" at bounding box center [210, 568] width 340 height 21
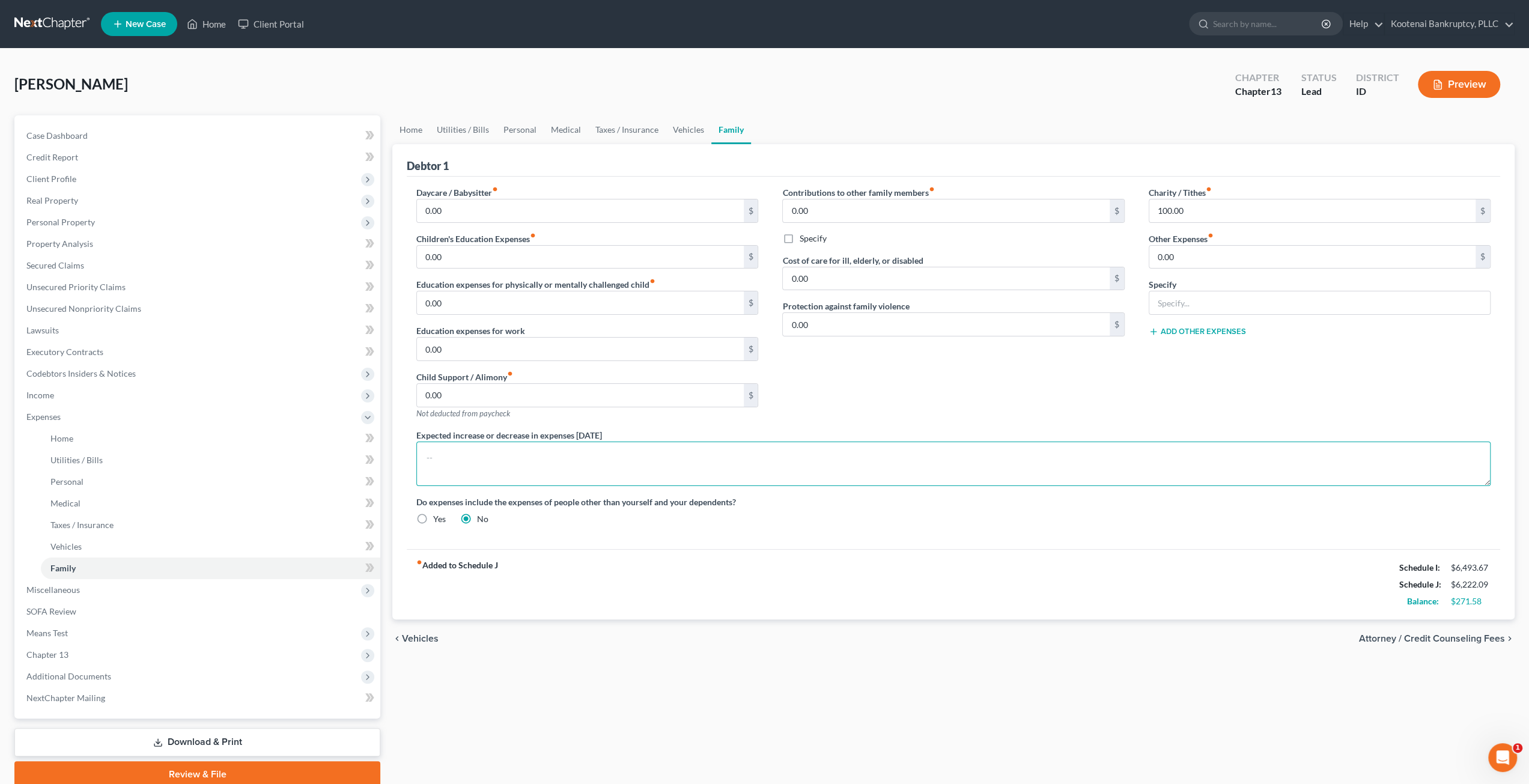
click at [625, 454] on textarea at bounding box center [953, 463] width 1074 height 45
click at [103, 398] on span "Income" at bounding box center [199, 395] width 364 height 21
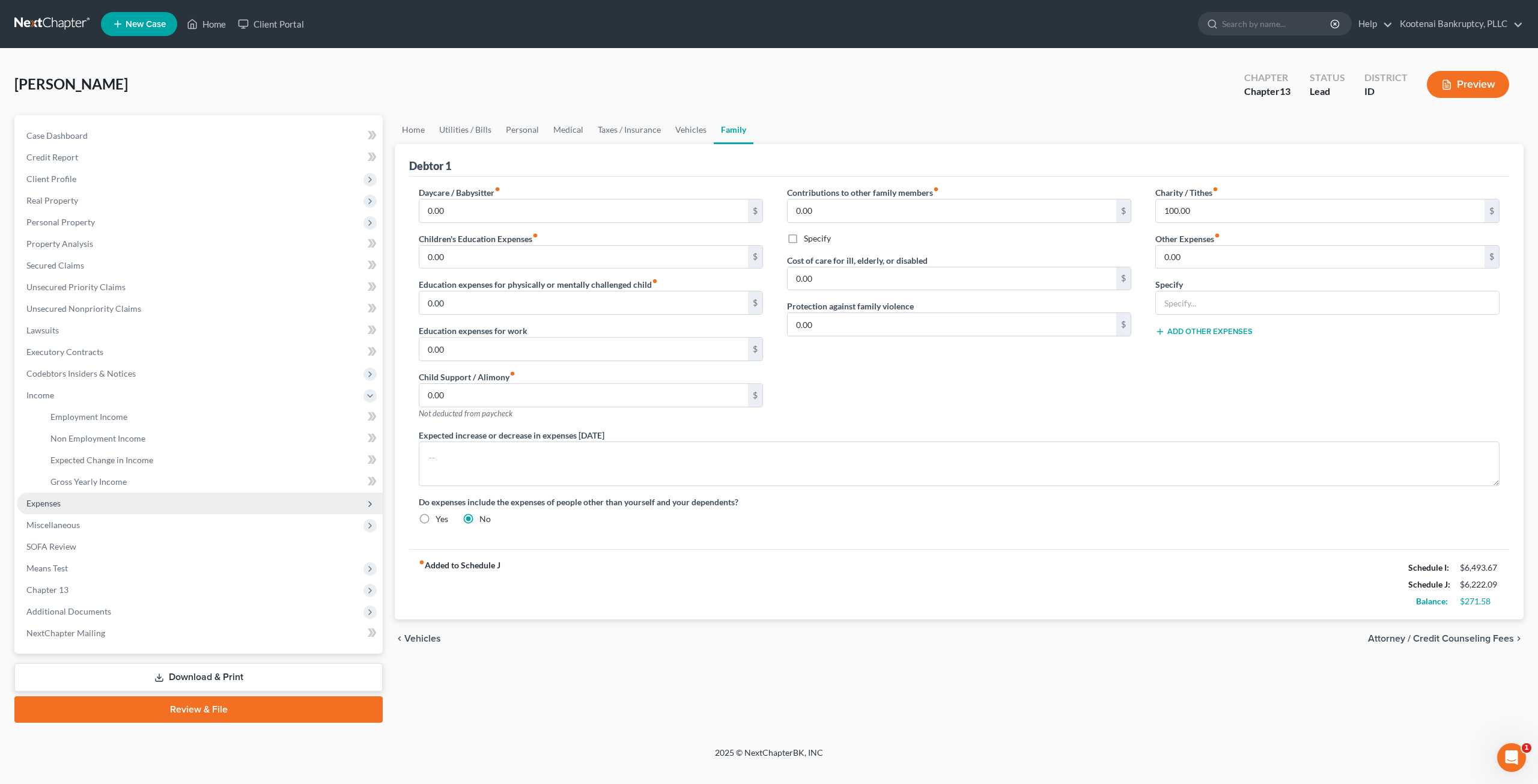
click at [149, 504] on span "Expenses" at bounding box center [199, 503] width 366 height 21
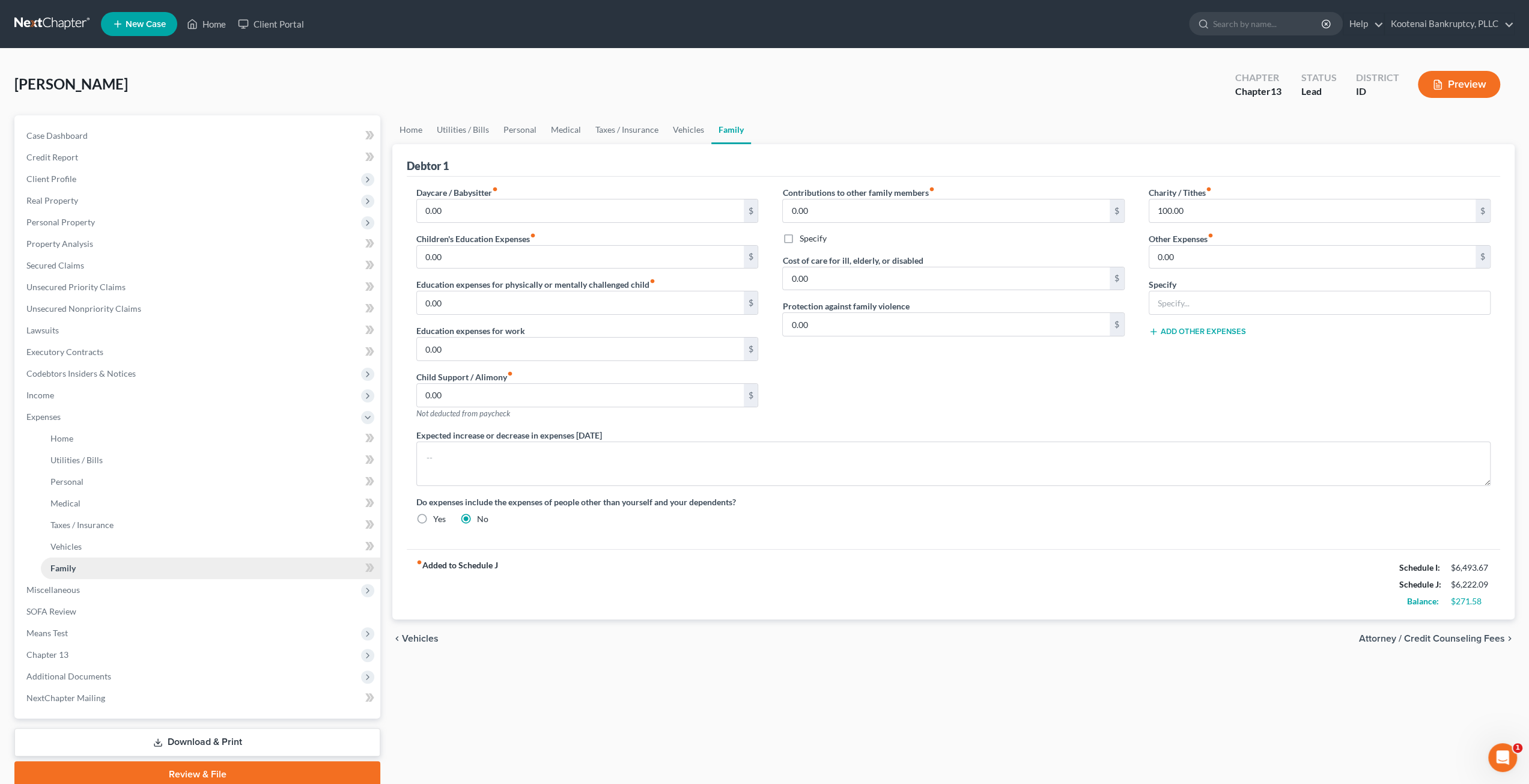
click at [143, 568] on link "Family" at bounding box center [210, 568] width 340 height 21
click at [509, 451] on textarea at bounding box center [953, 463] width 1074 height 45
click at [46, 27] on link at bounding box center [52, 23] width 77 height 21
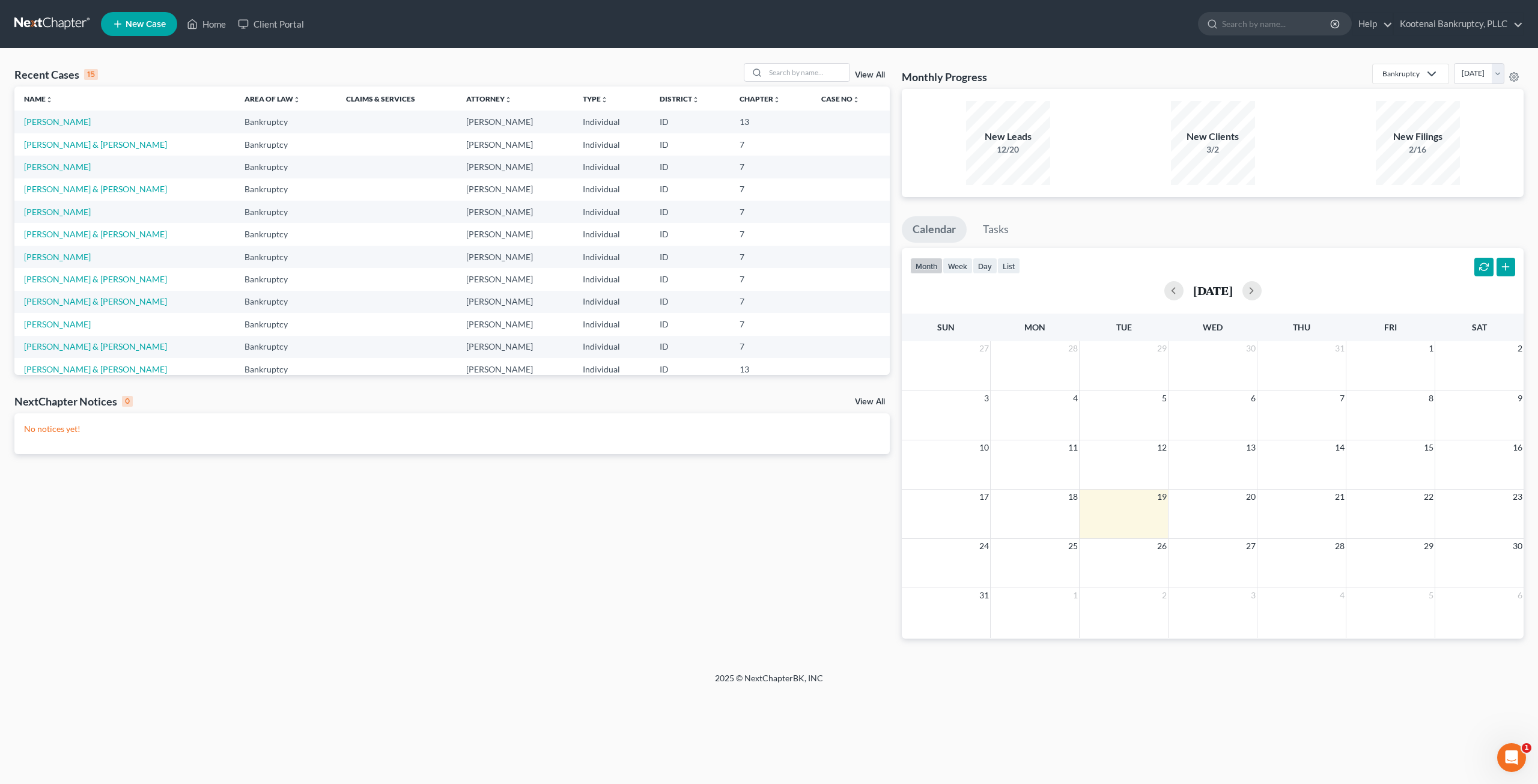
click at [831, 82] on div "Recent Cases 15 View All" at bounding box center [452, 74] width 875 height 23
click at [813, 69] on input "search" at bounding box center [807, 72] width 84 height 17
type input "c"
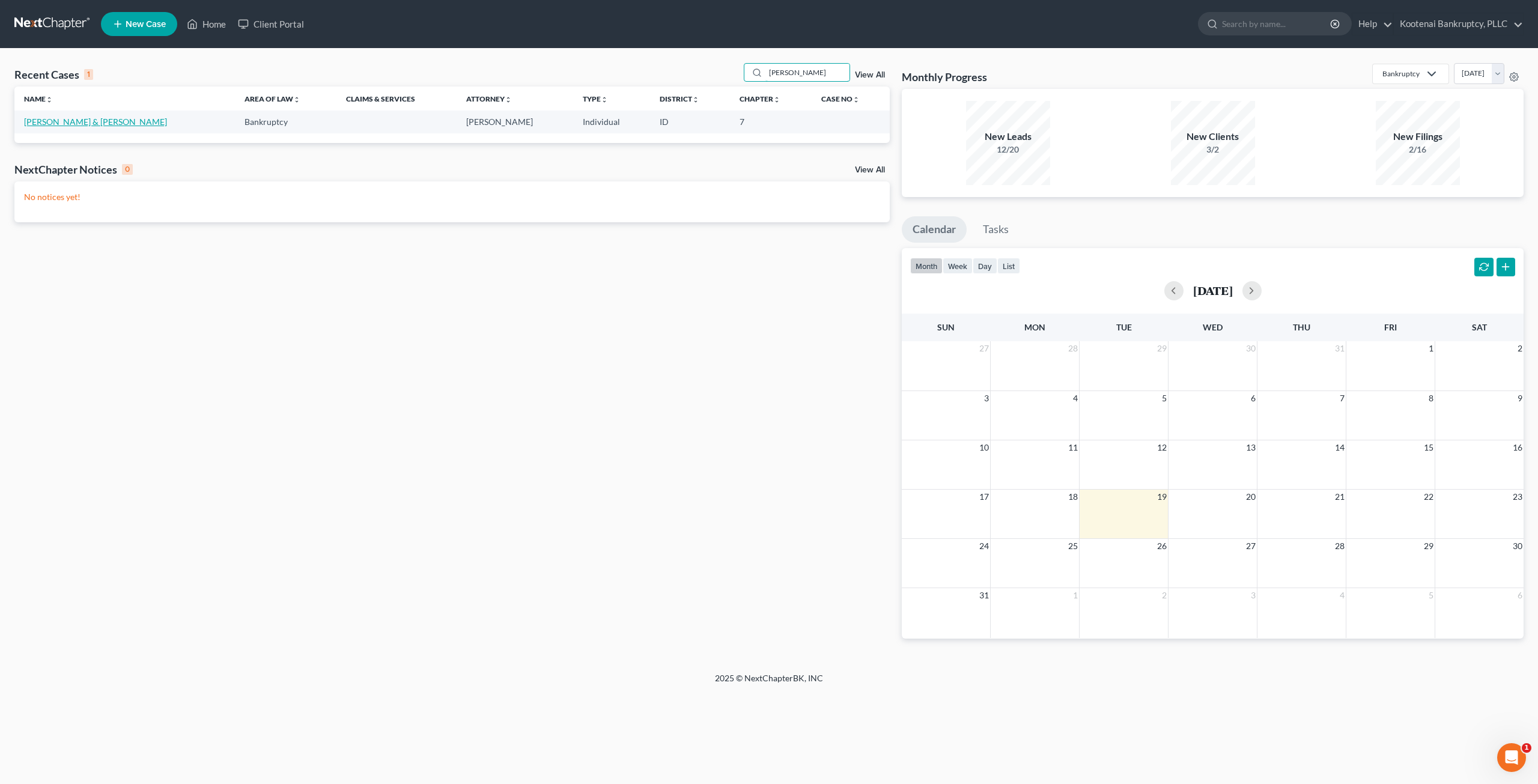
type input "[PERSON_NAME]"
click at [76, 123] on link "[PERSON_NAME] & [PERSON_NAME]" at bounding box center [95, 122] width 143 height 10
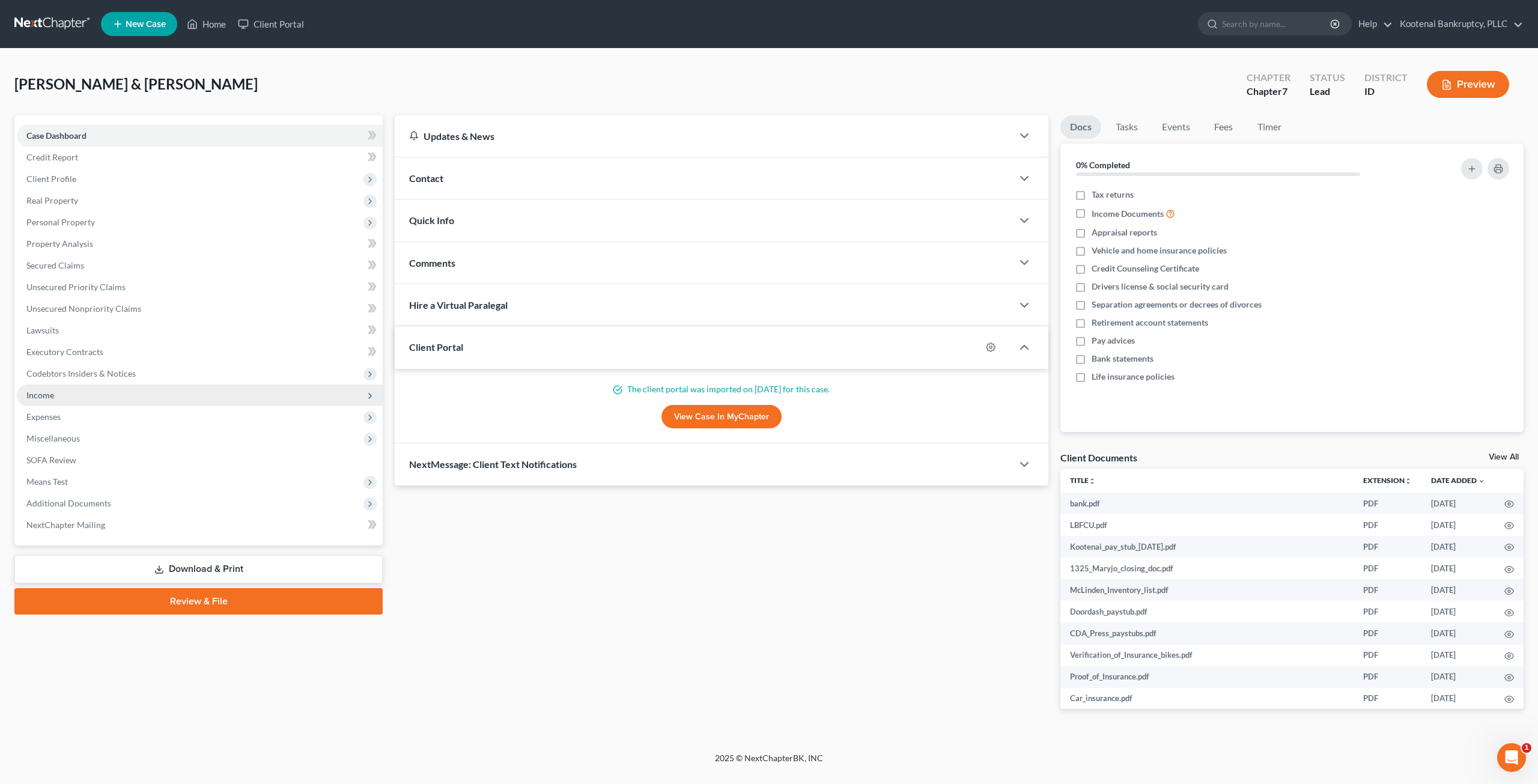
click at [143, 397] on span "Income" at bounding box center [199, 395] width 366 height 21
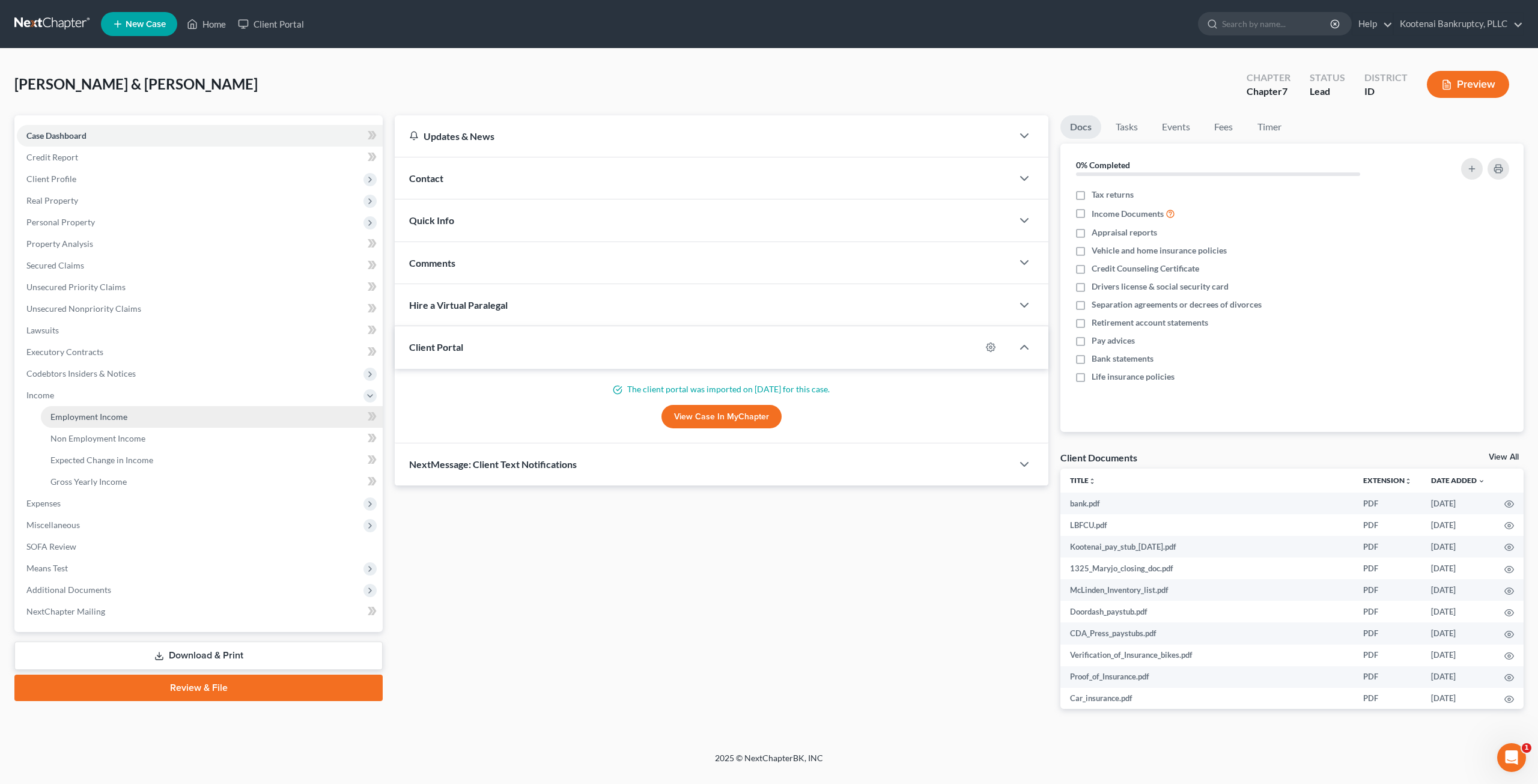
click at [144, 413] on link "Employment Income" at bounding box center [212, 417] width 342 height 21
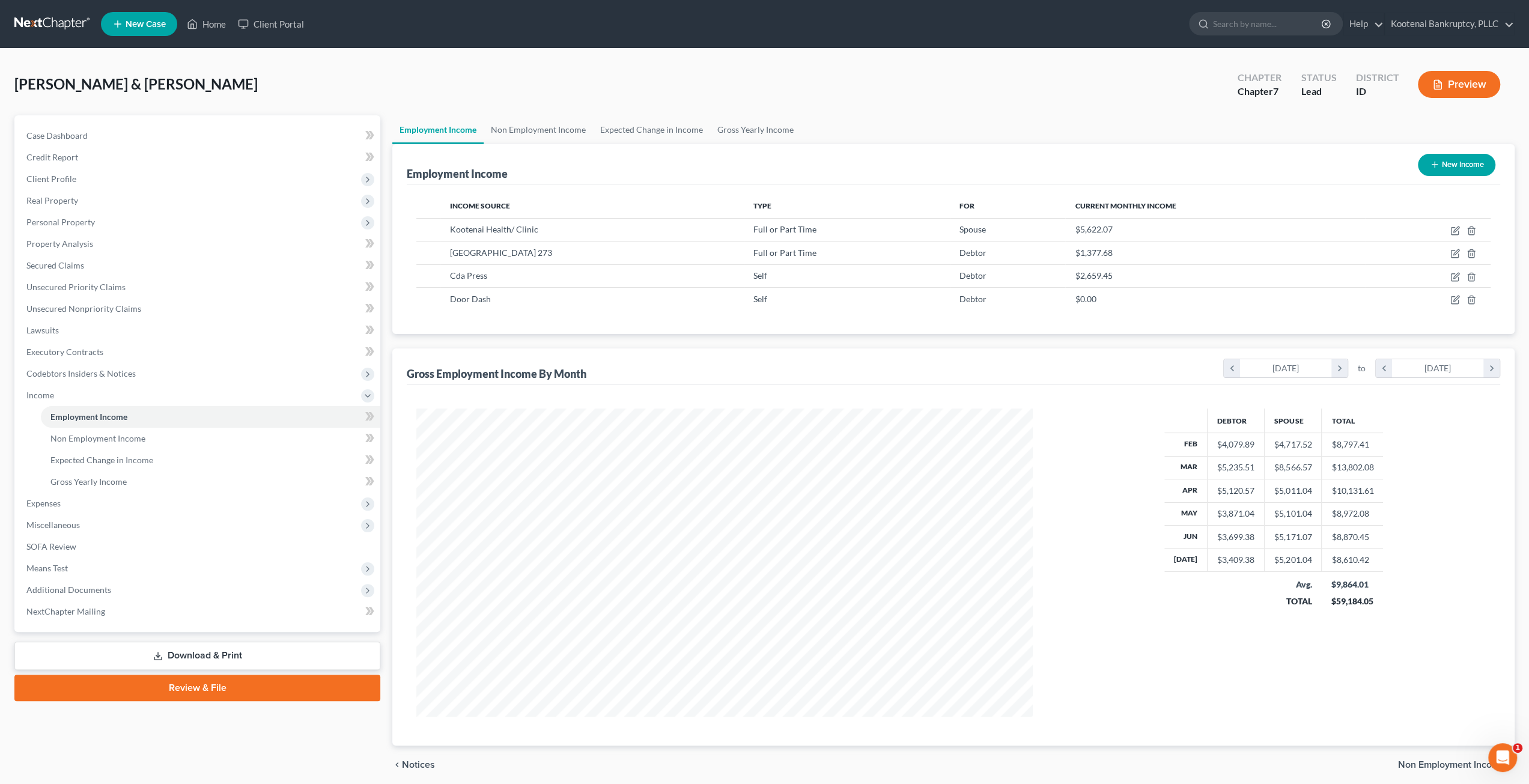
scroll to position [307, 641]
click at [574, 71] on div "[PERSON_NAME] & [PERSON_NAME] Upgraded Chapter Chapter 7 Status Lead District I…" at bounding box center [764, 89] width 1500 height 52
click at [980, 133] on ul "Employment Income Non Employment Income Expected Change in Income Gross Yearly …" at bounding box center [953, 129] width 1122 height 29
click at [102, 567] on span "Means Test" at bounding box center [199, 568] width 364 height 21
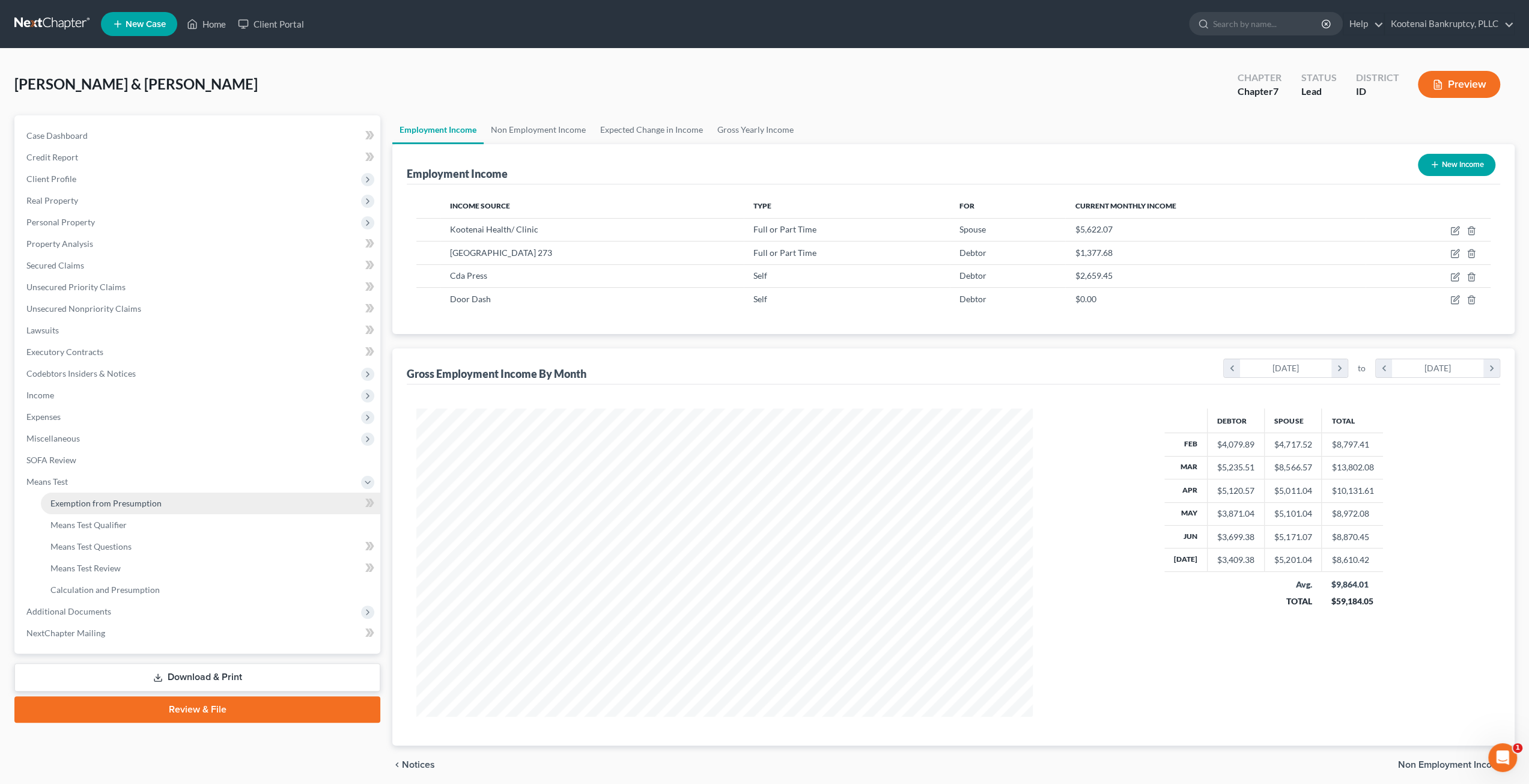
click at [97, 503] on span "Exemption from Presumption" at bounding box center [106, 503] width 111 height 10
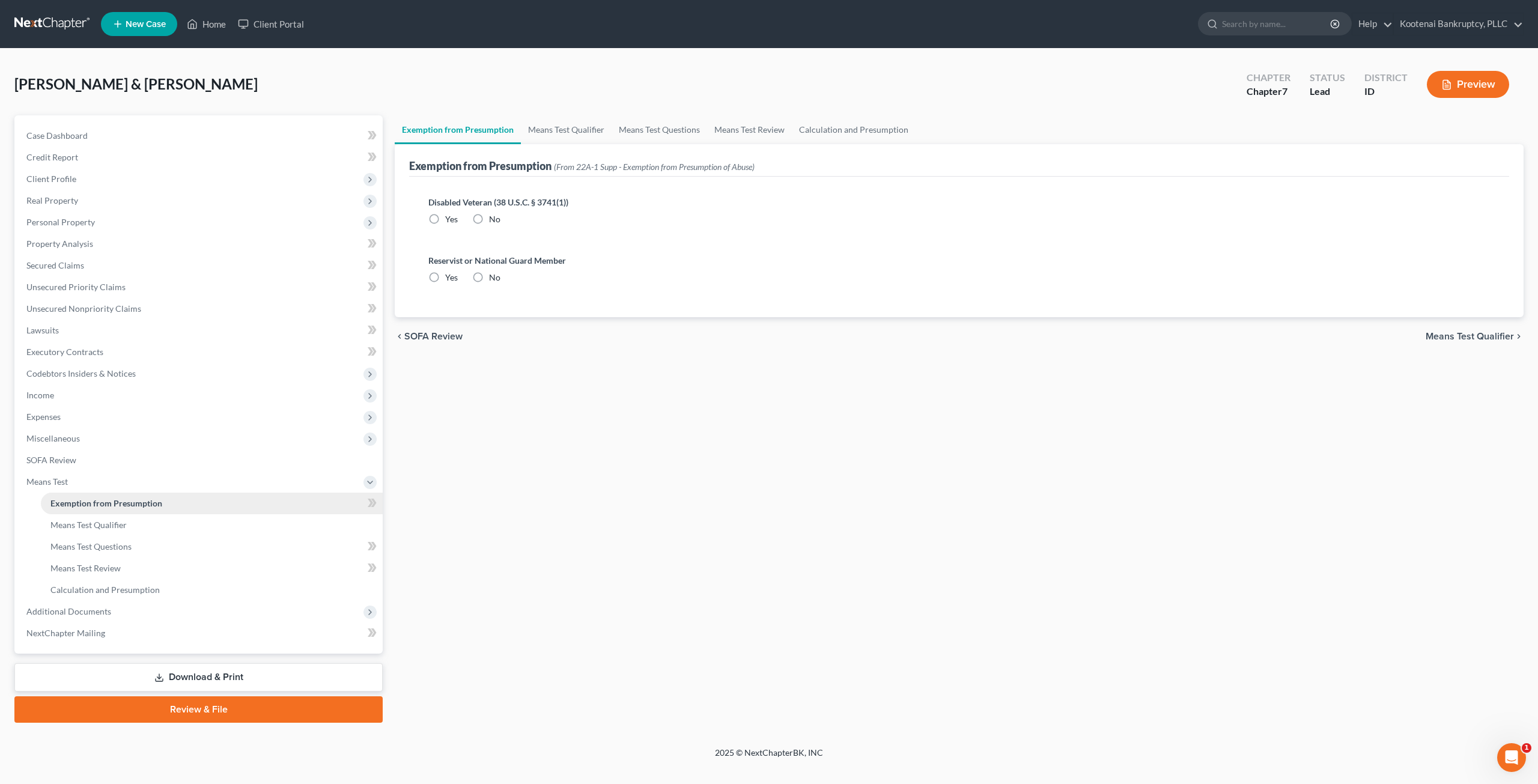
radio input "true"
click at [569, 134] on link "Means Test Qualifier" at bounding box center [566, 129] width 91 height 29
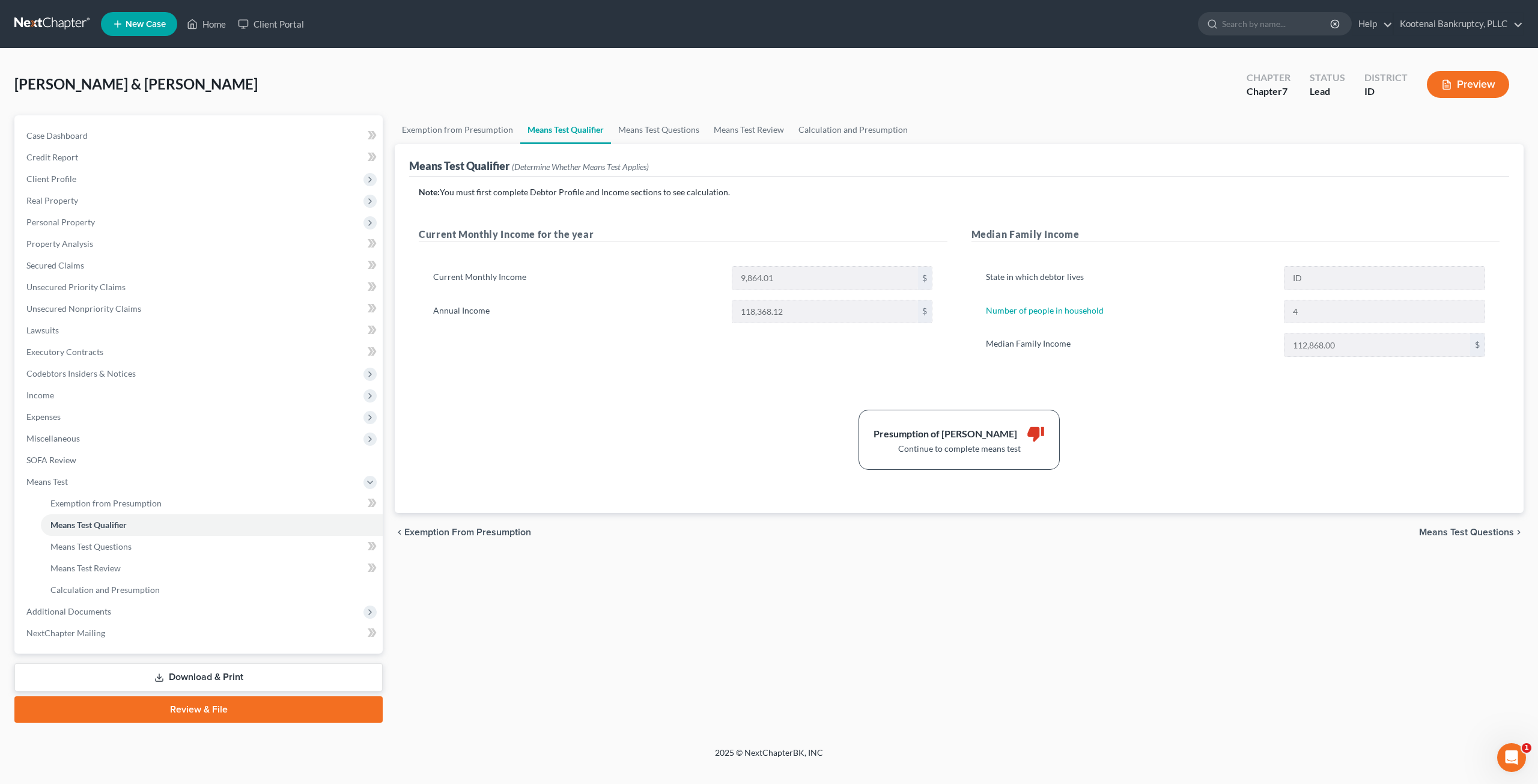
click at [1281, 334] on div "112,868.00 $" at bounding box center [1385, 344] width 214 height 24
click at [1213, 373] on div "State in which debtor lives ID Number of people in household 4 Median Family In…" at bounding box center [1235, 316] width 529 height 129
click at [654, 135] on link "Means Test Questions" at bounding box center [659, 129] width 96 height 29
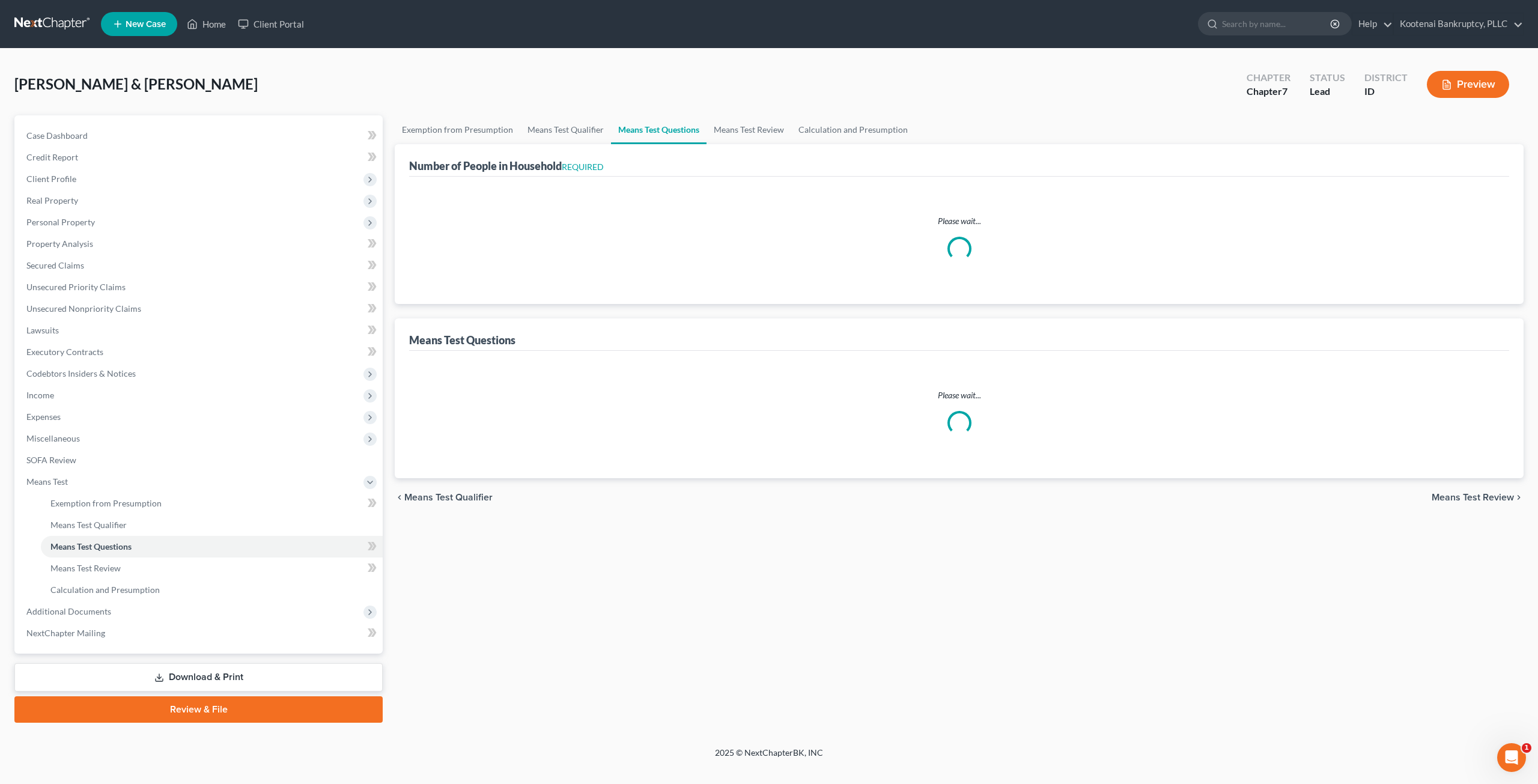
select select "1"
select select "60"
select select "1"
select select "60"
select select "0"
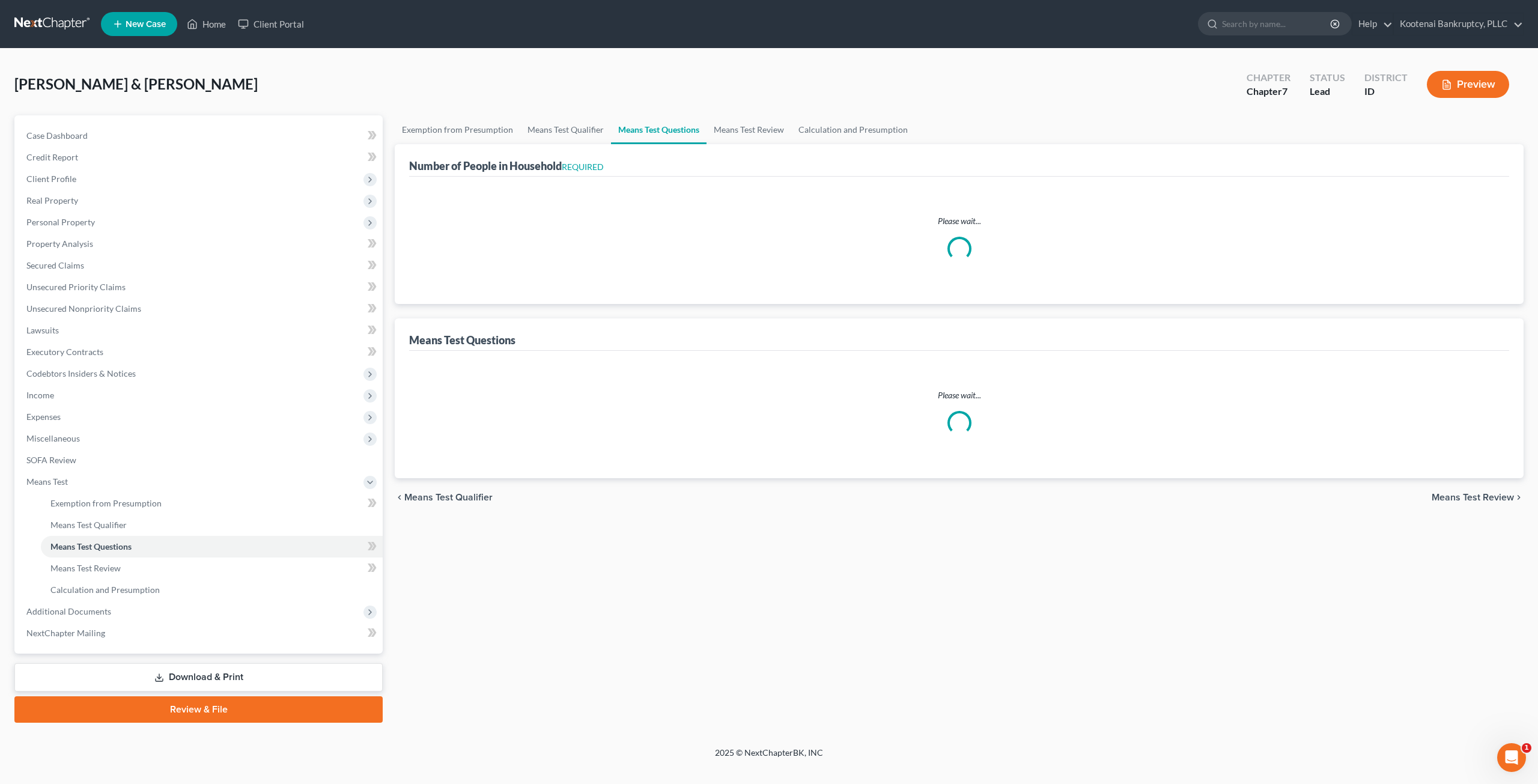
select select "60"
select select "4"
select select "3"
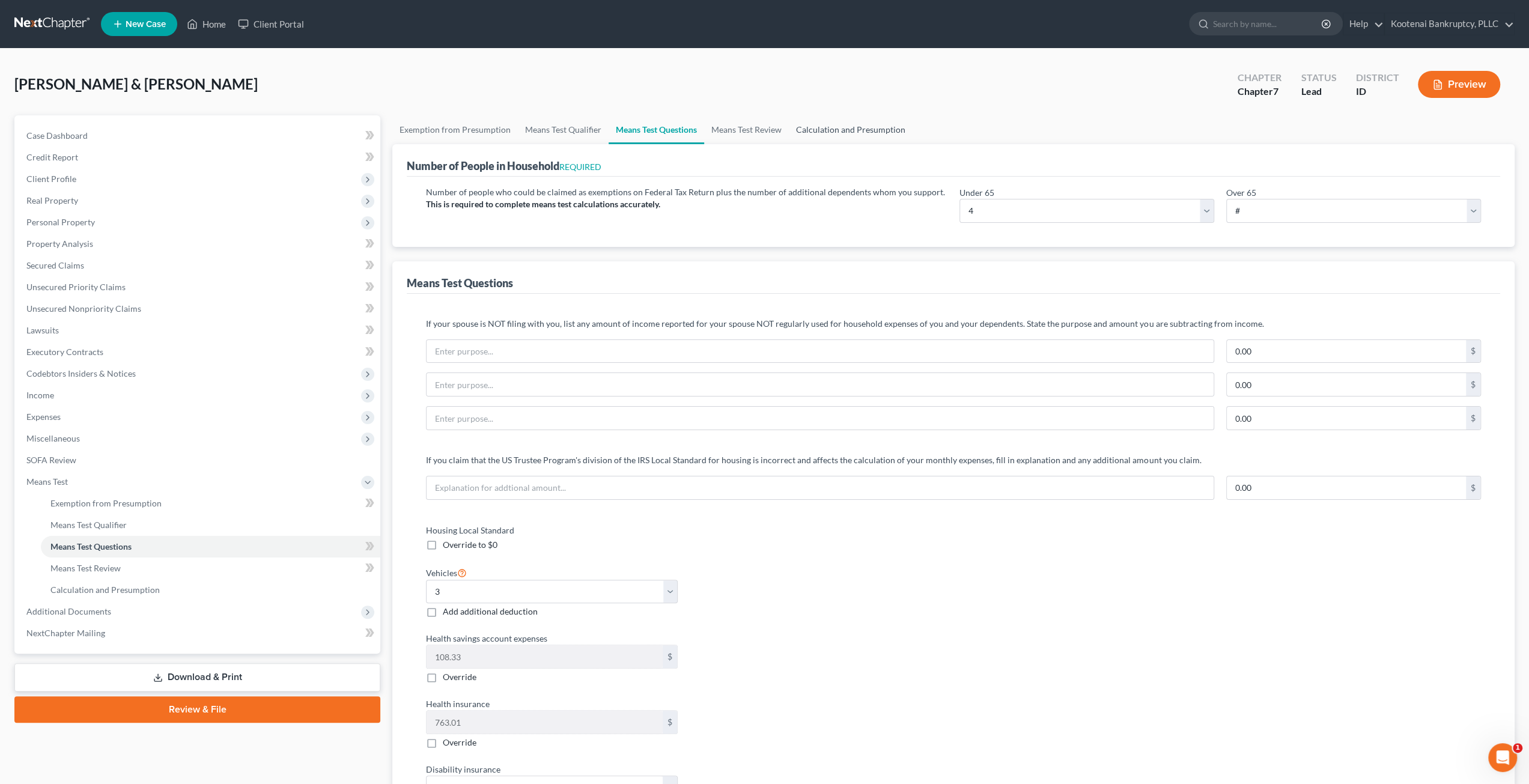
click at [874, 133] on link "Calculation and Presumption" at bounding box center [850, 129] width 124 height 29
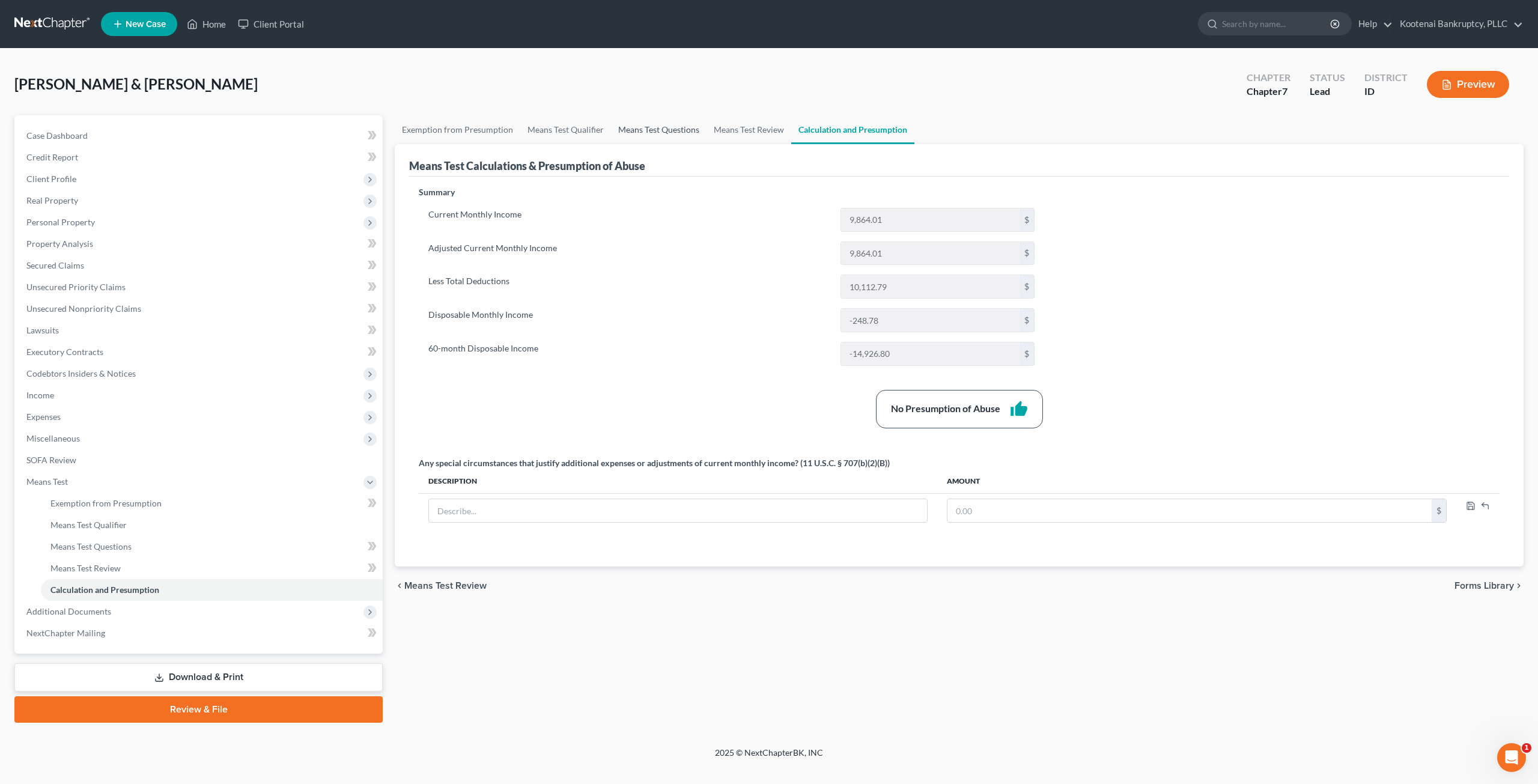
click at [668, 134] on link "Means Test Questions" at bounding box center [659, 129] width 96 height 29
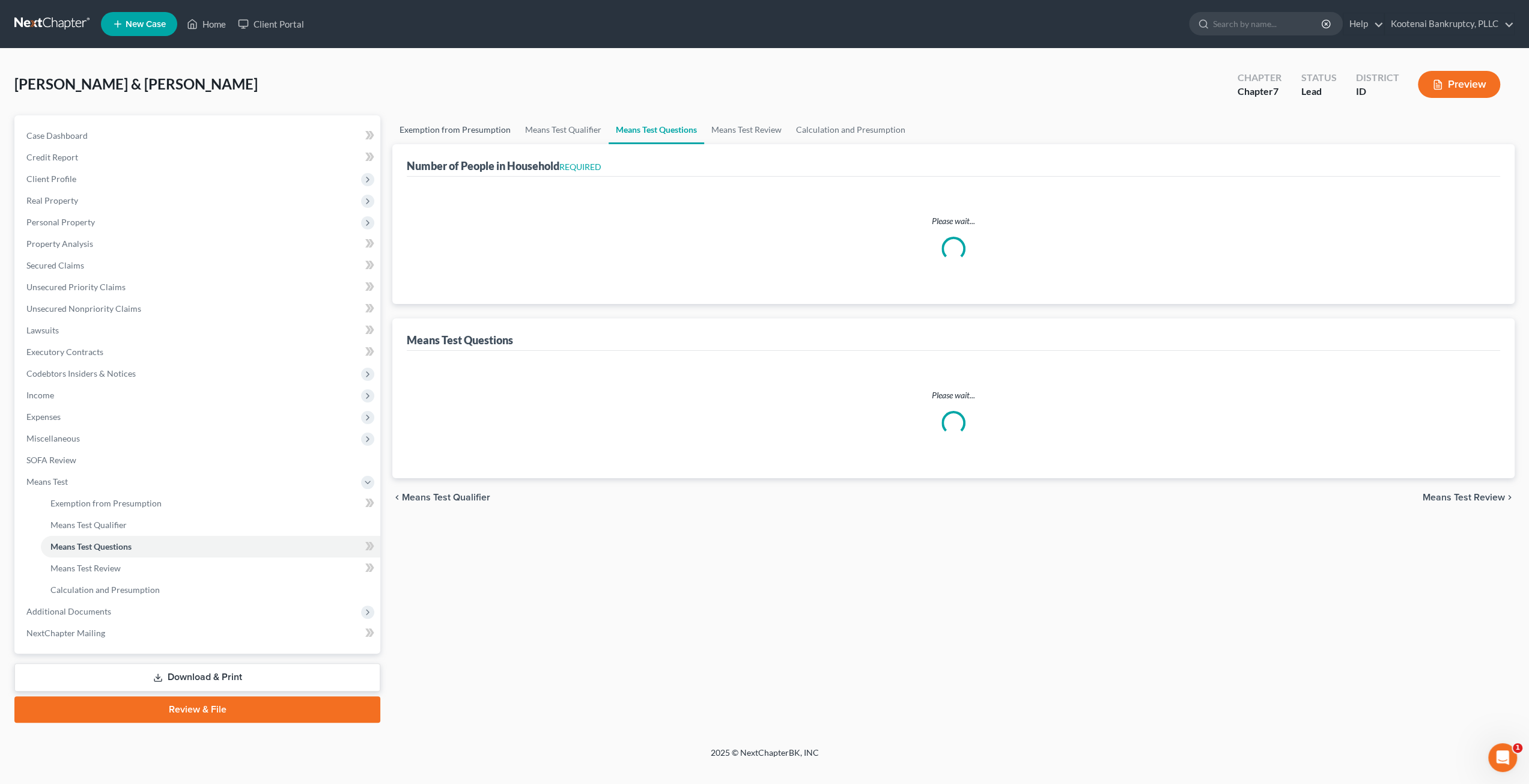
select select "1"
select select "60"
select select "1"
select select "60"
select select "0"
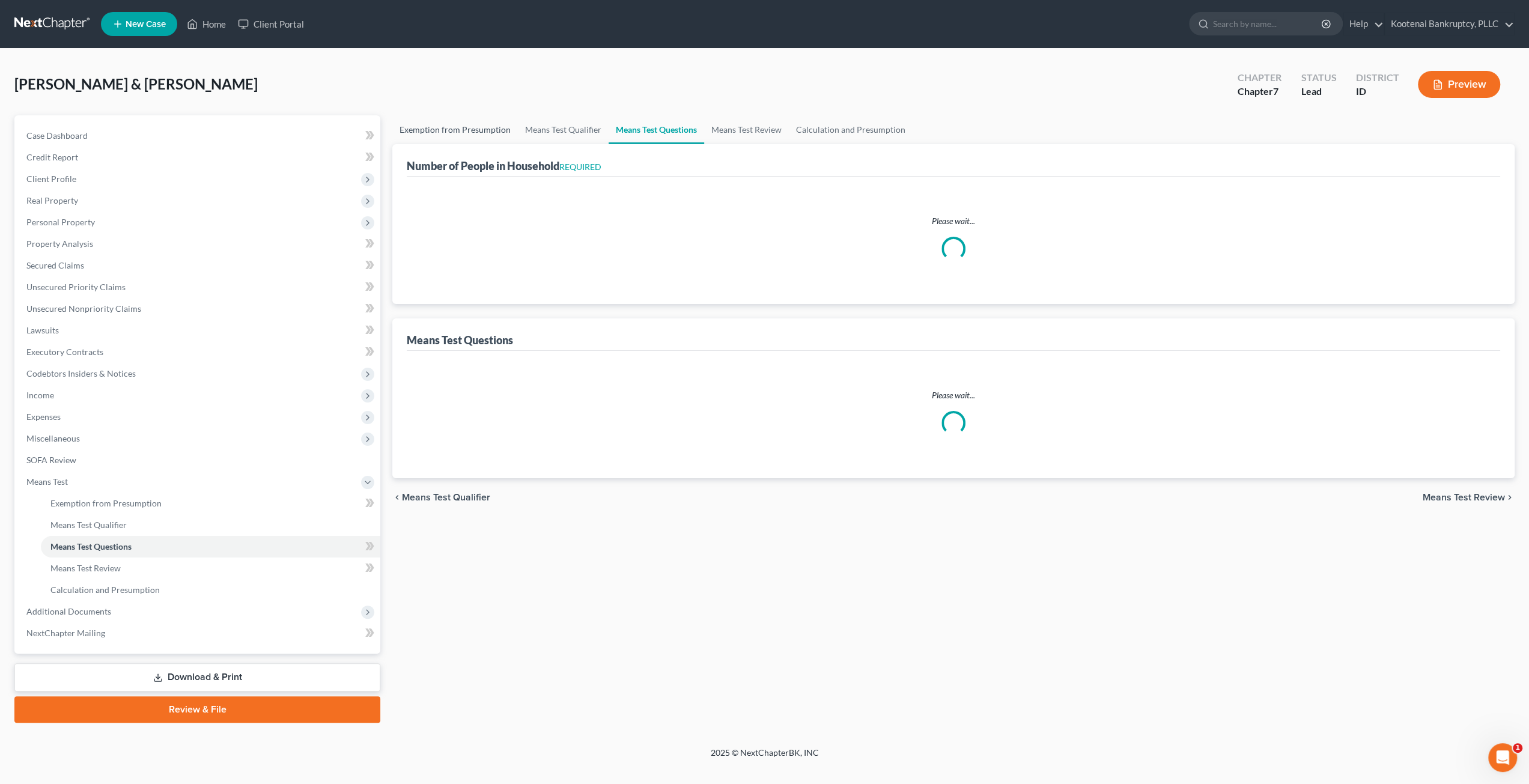
select select "60"
select select "4"
select select "3"
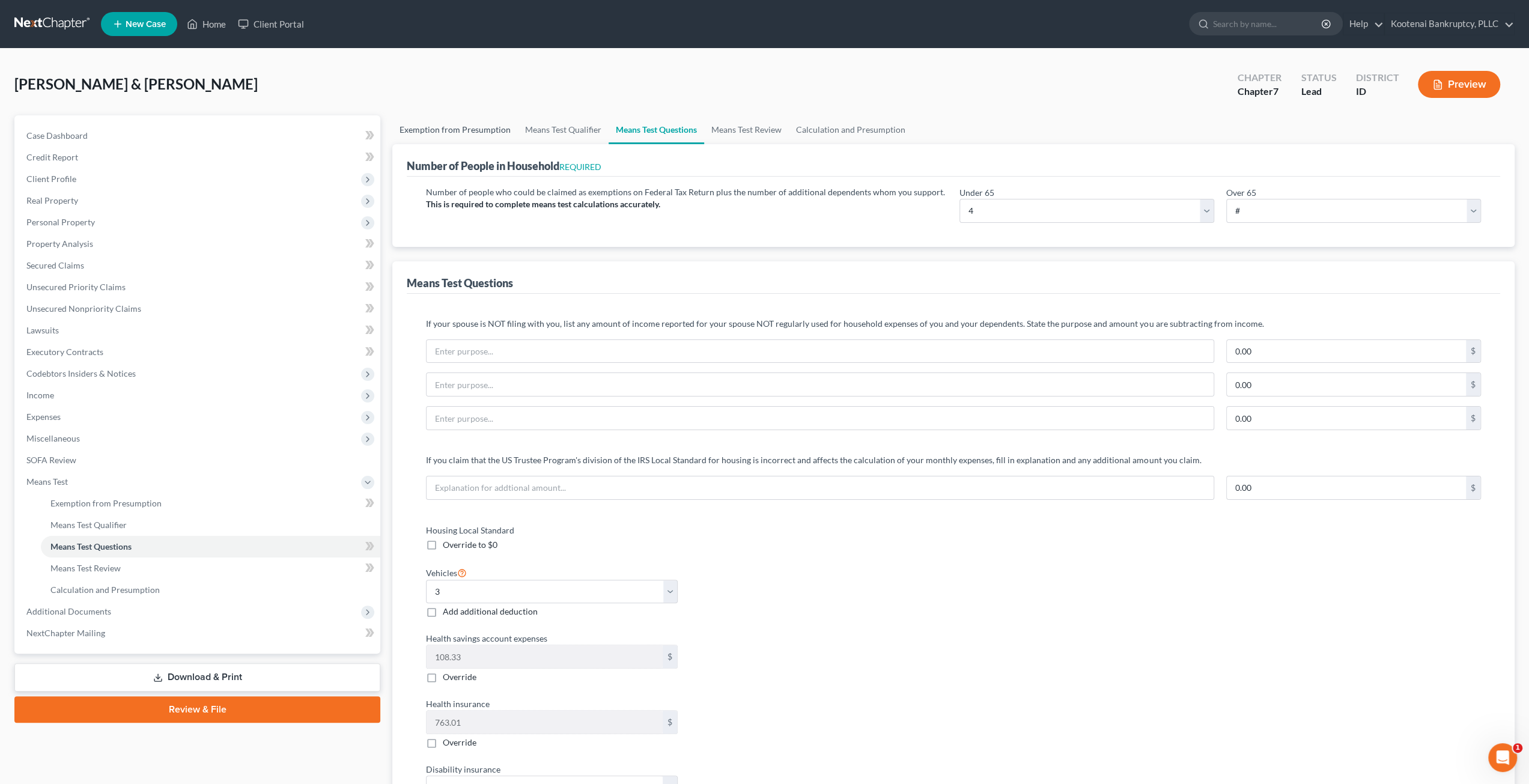
click at [470, 133] on link "Exemption from Presumption" at bounding box center [455, 129] width 126 height 29
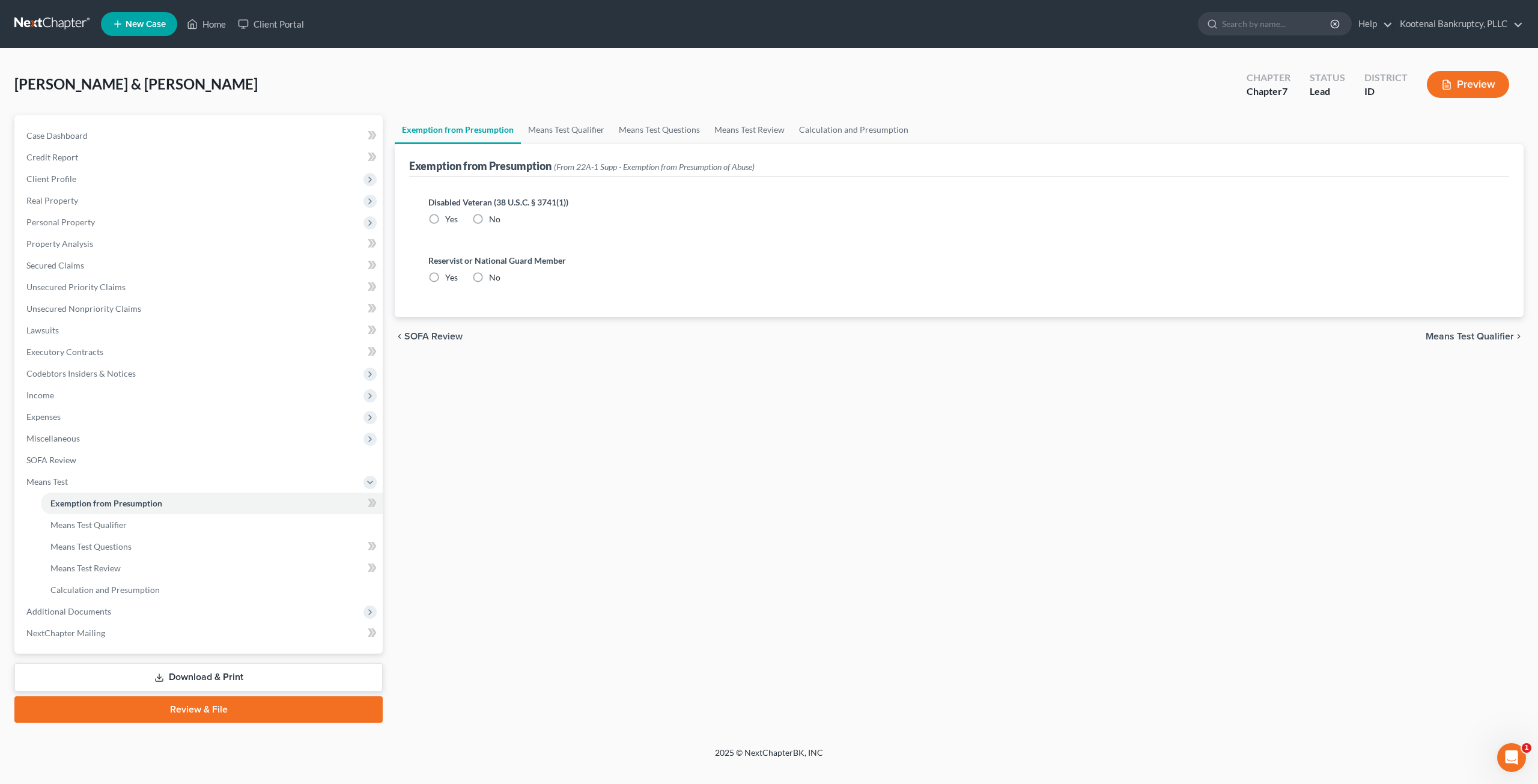
radio input "true"
click at [562, 136] on link "Means Test Qualifier" at bounding box center [566, 129] width 91 height 29
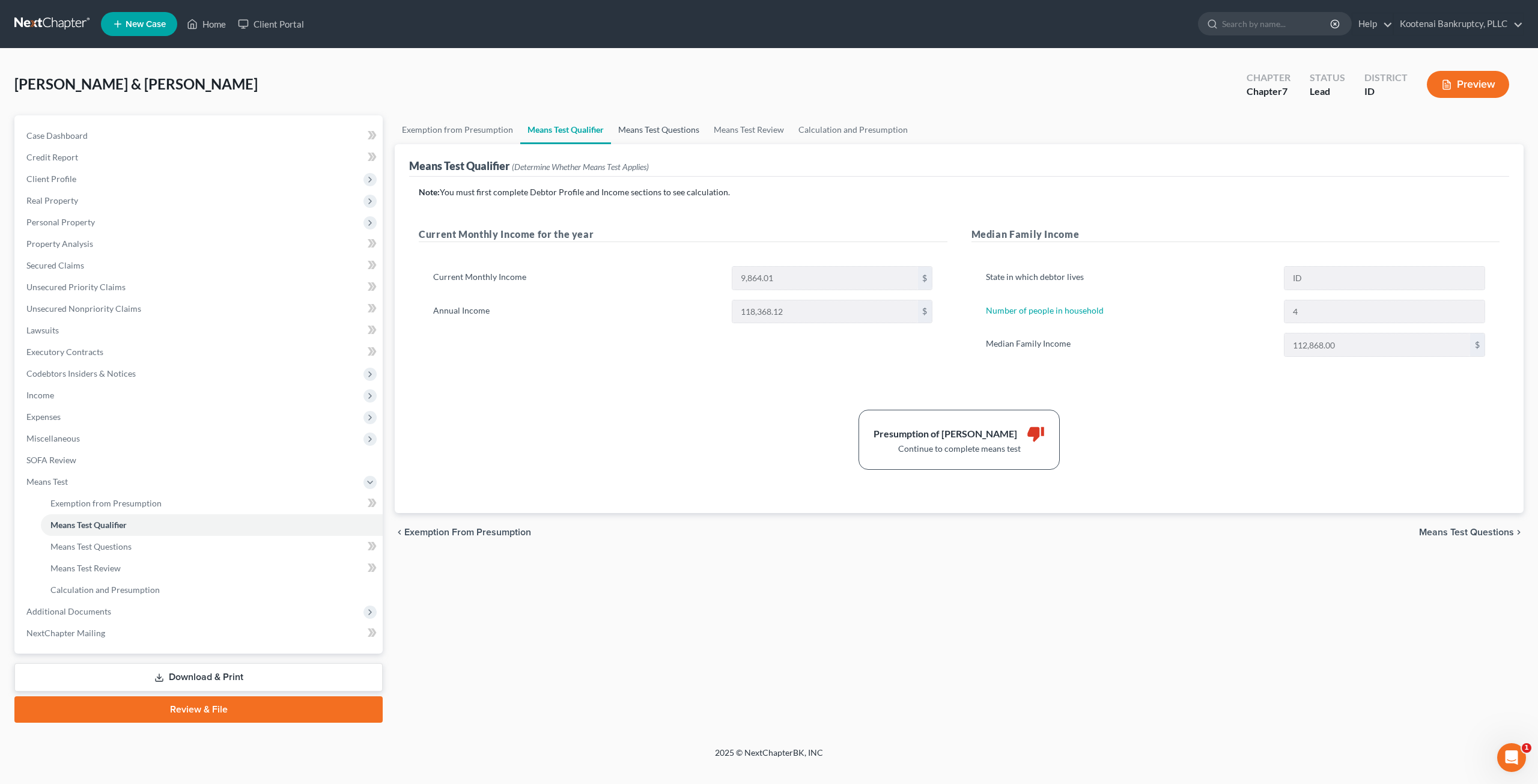
click at [676, 131] on link "Means Test Questions" at bounding box center [659, 129] width 96 height 29
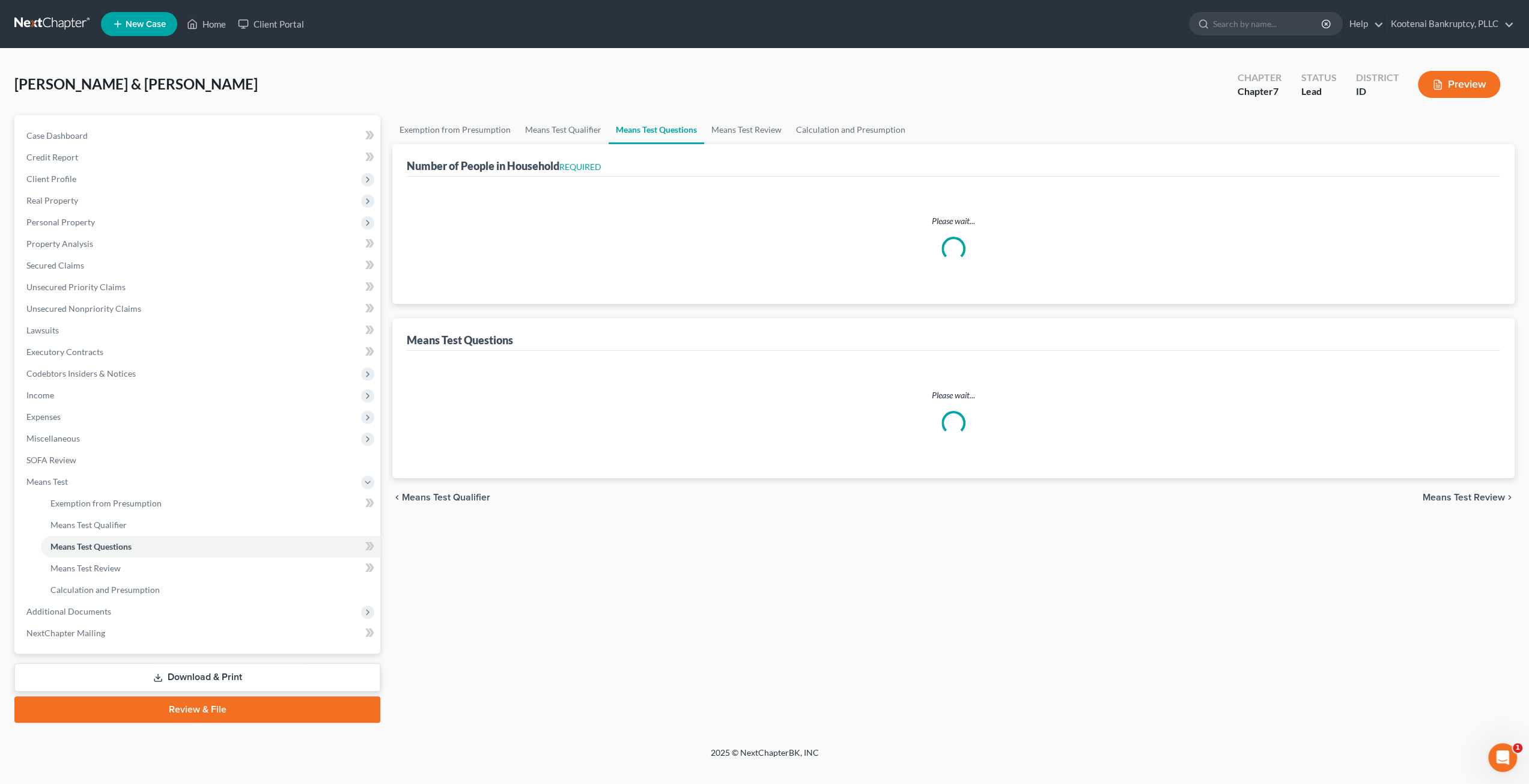
select select "1"
select select "60"
select select "1"
select select "60"
select select "0"
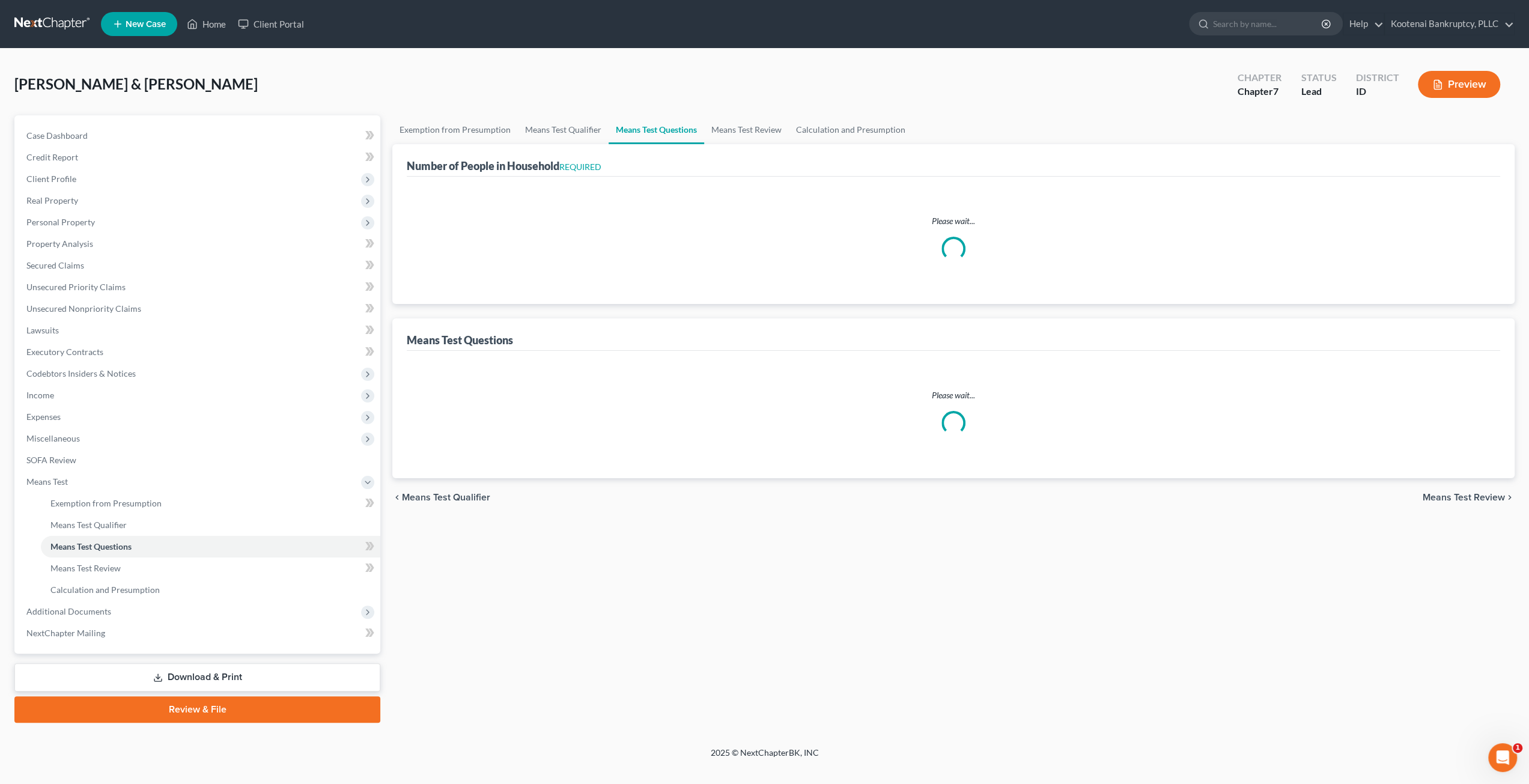
select select "60"
select select "4"
select select "3"
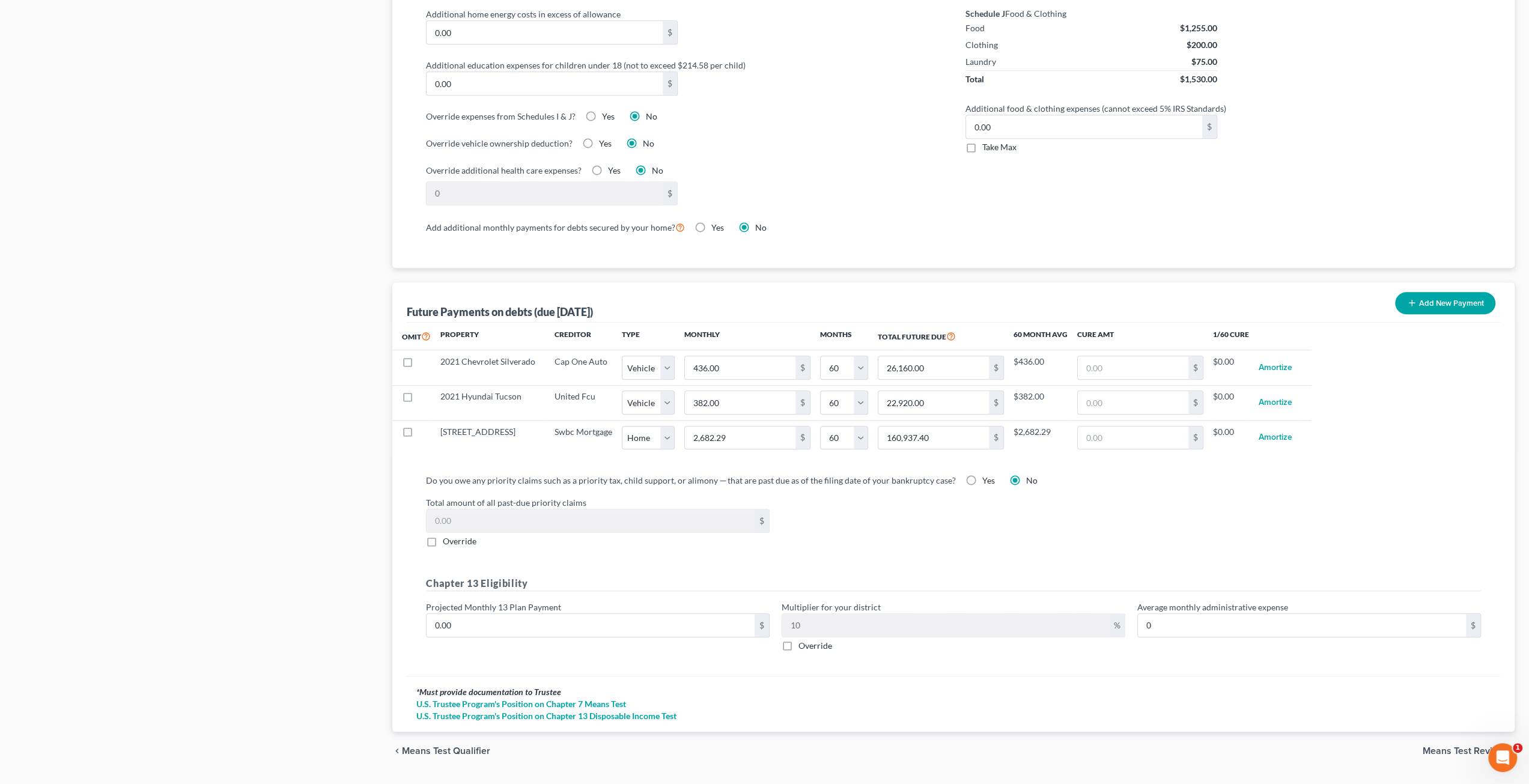
scroll to position [924, 0]
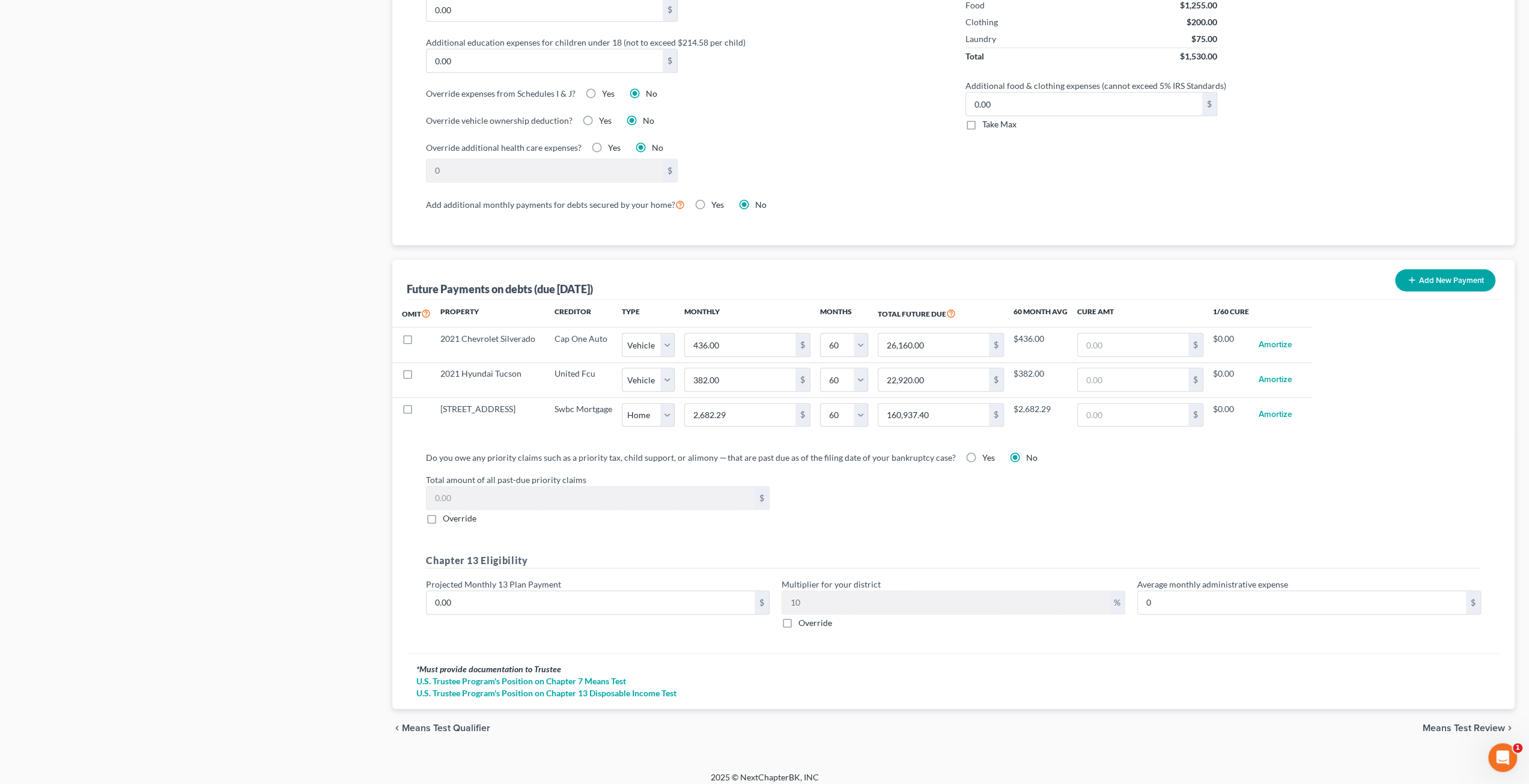
click at [1463, 508] on div "Total amount of all past-due priority claims $ Override" at bounding box center [953, 499] width 1067 height 51
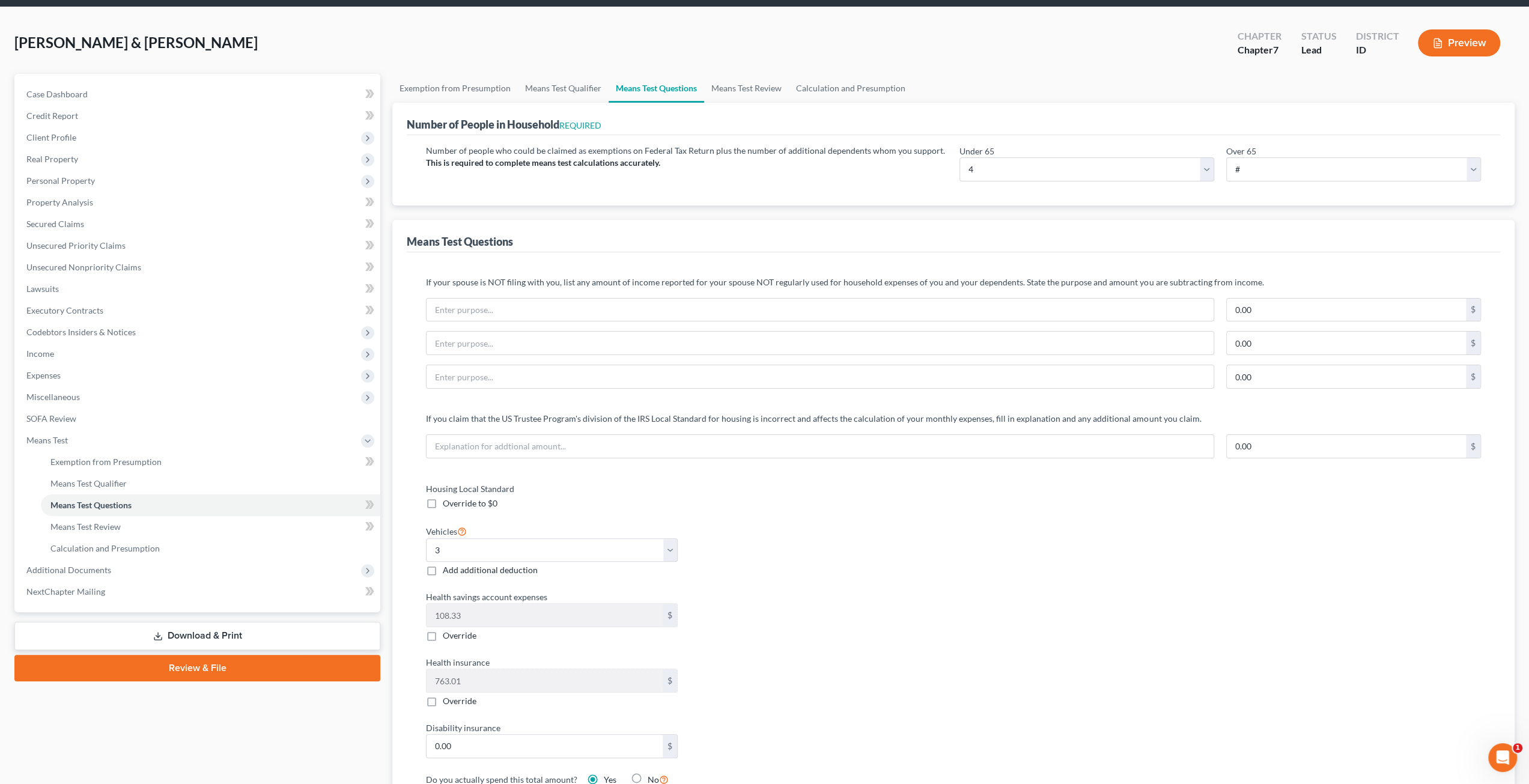
scroll to position [39, 0]
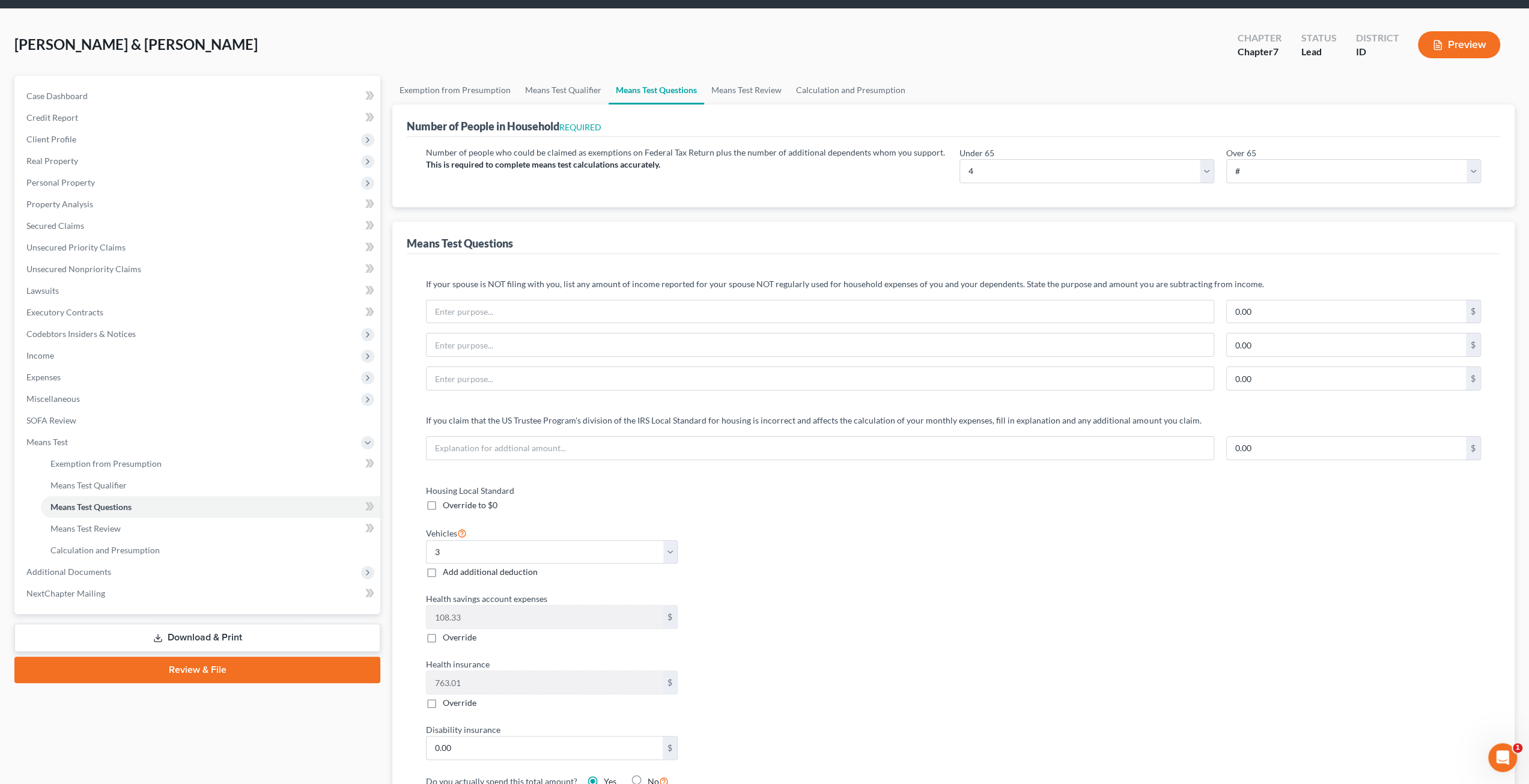
click at [1508, 456] on div "Means Test Questions If your spouse is NOT filing with you, list any amount of …" at bounding box center [953, 676] width 1122 height 908
click at [94, 356] on span "Income" at bounding box center [199, 355] width 364 height 21
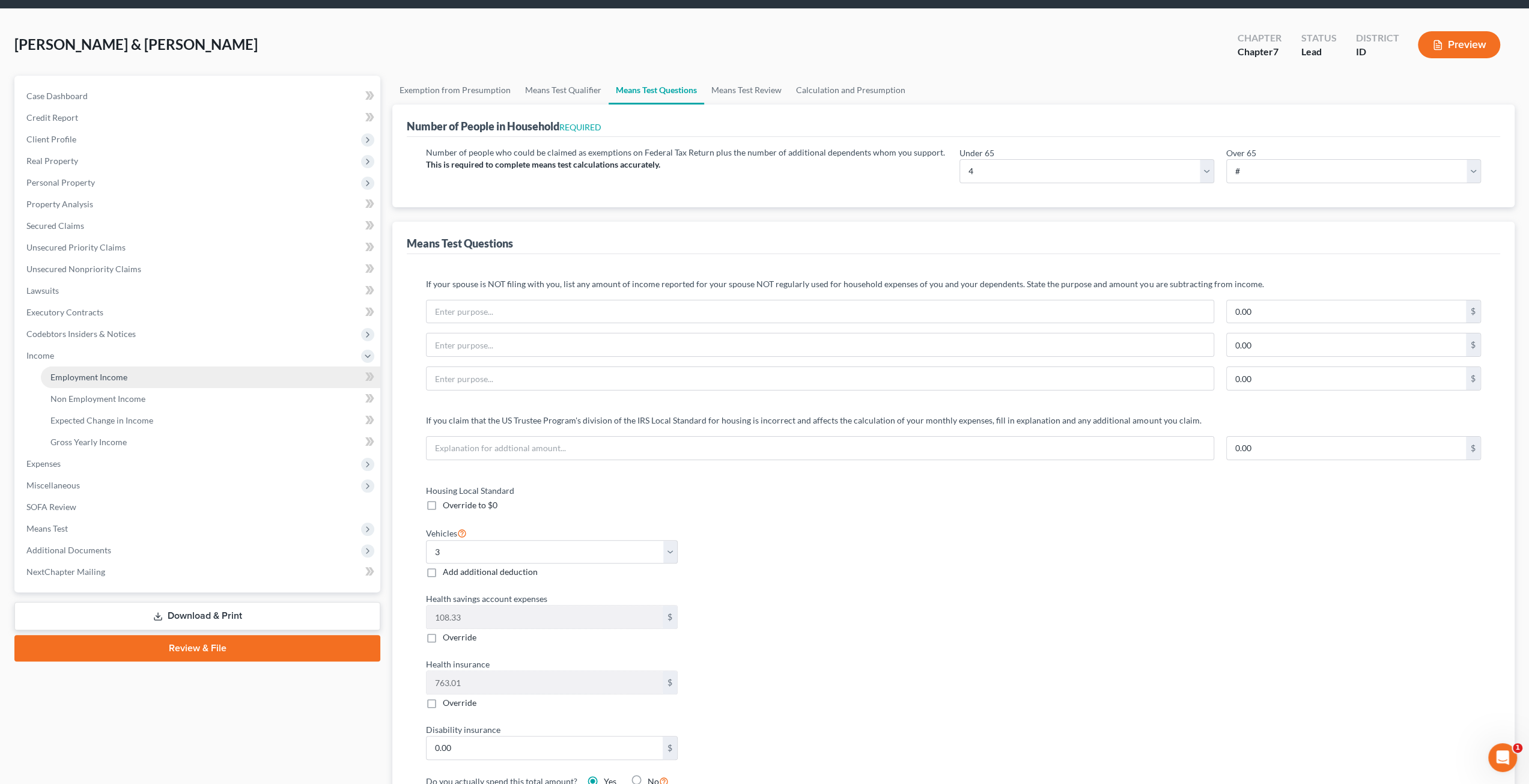
click at [94, 376] on span "Employment Income" at bounding box center [89, 377] width 77 height 10
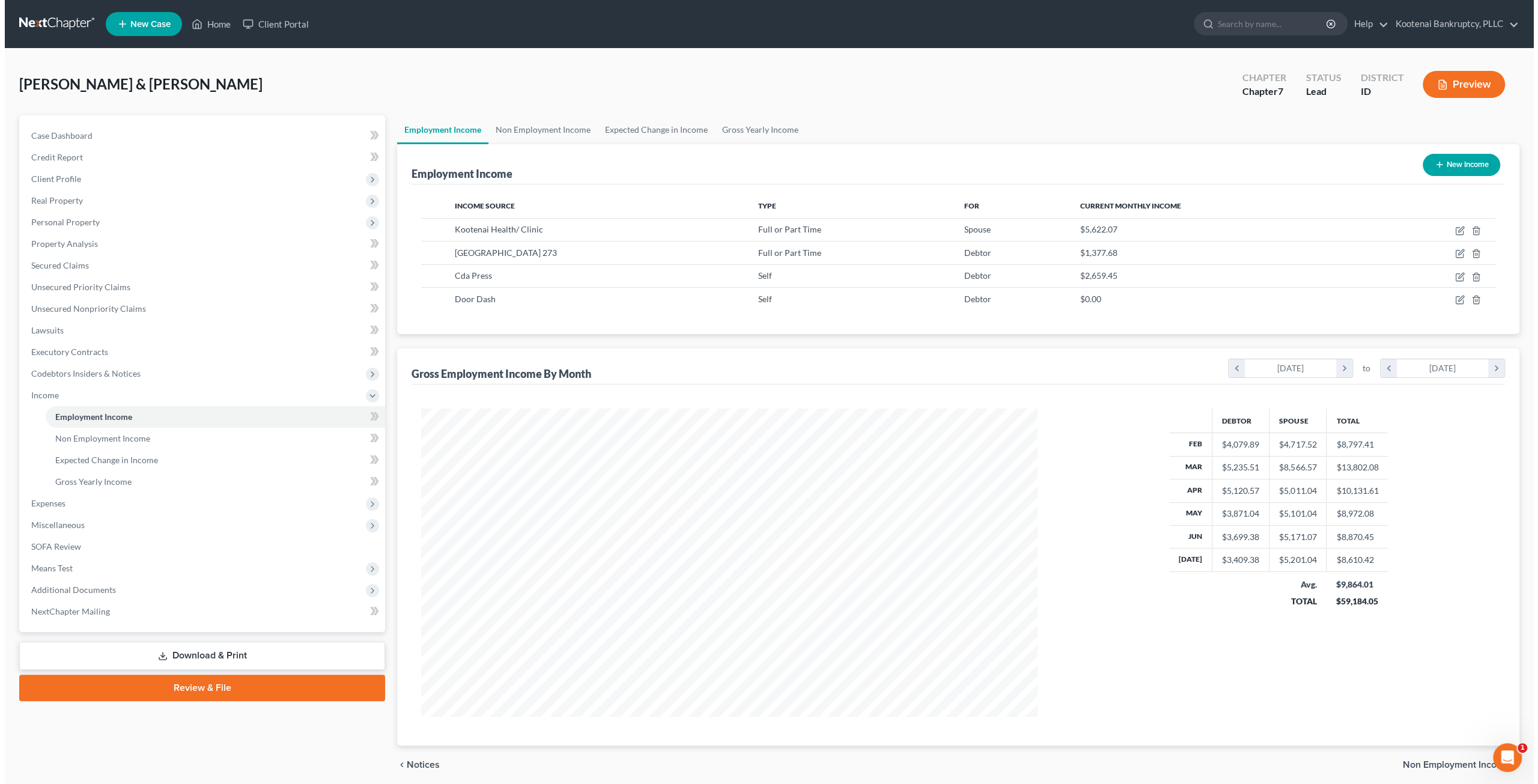
scroll to position [307, 641]
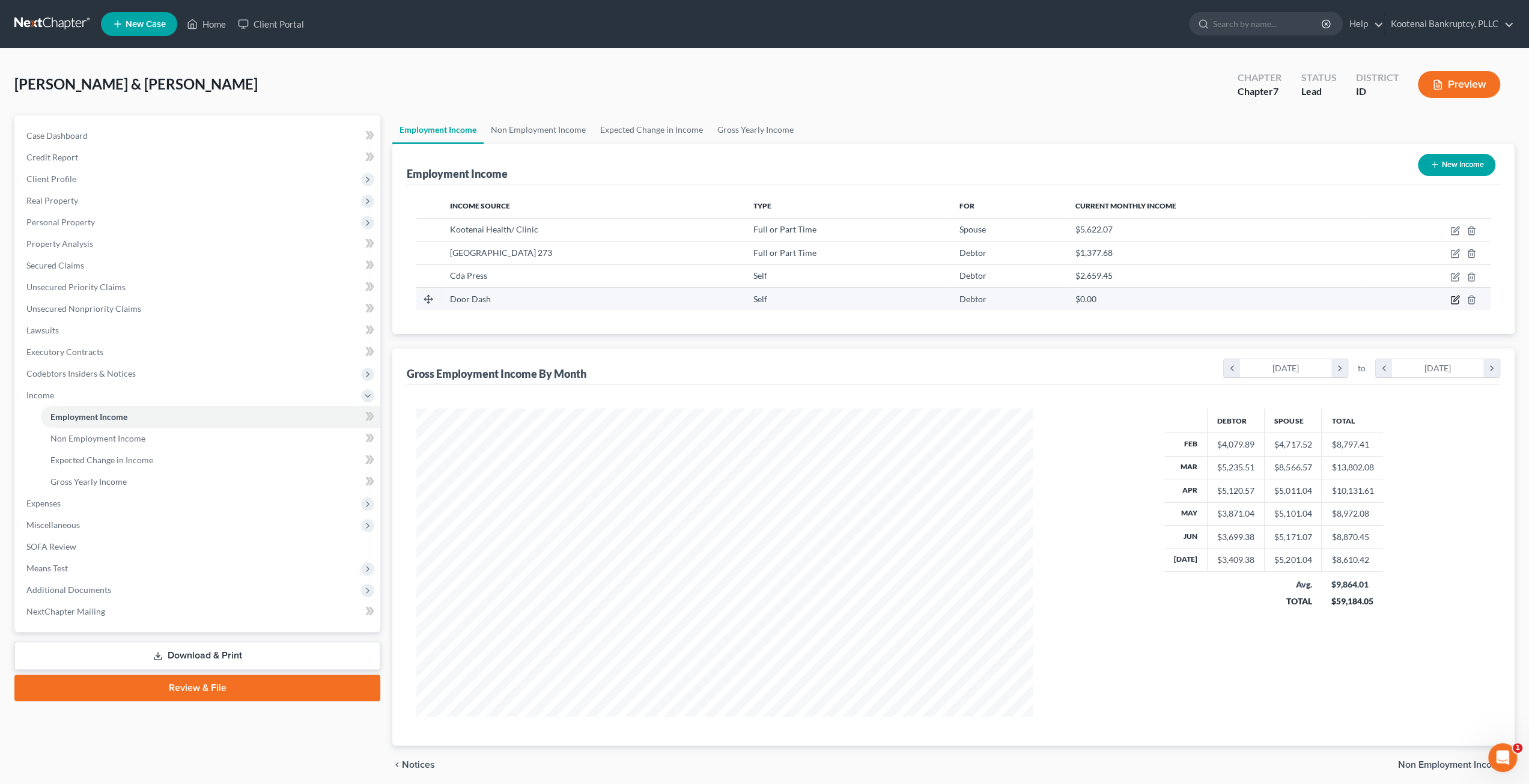
click at [1453, 298] on icon "button" at bounding box center [1455, 299] width 10 height 10
select select "1"
select select "0"
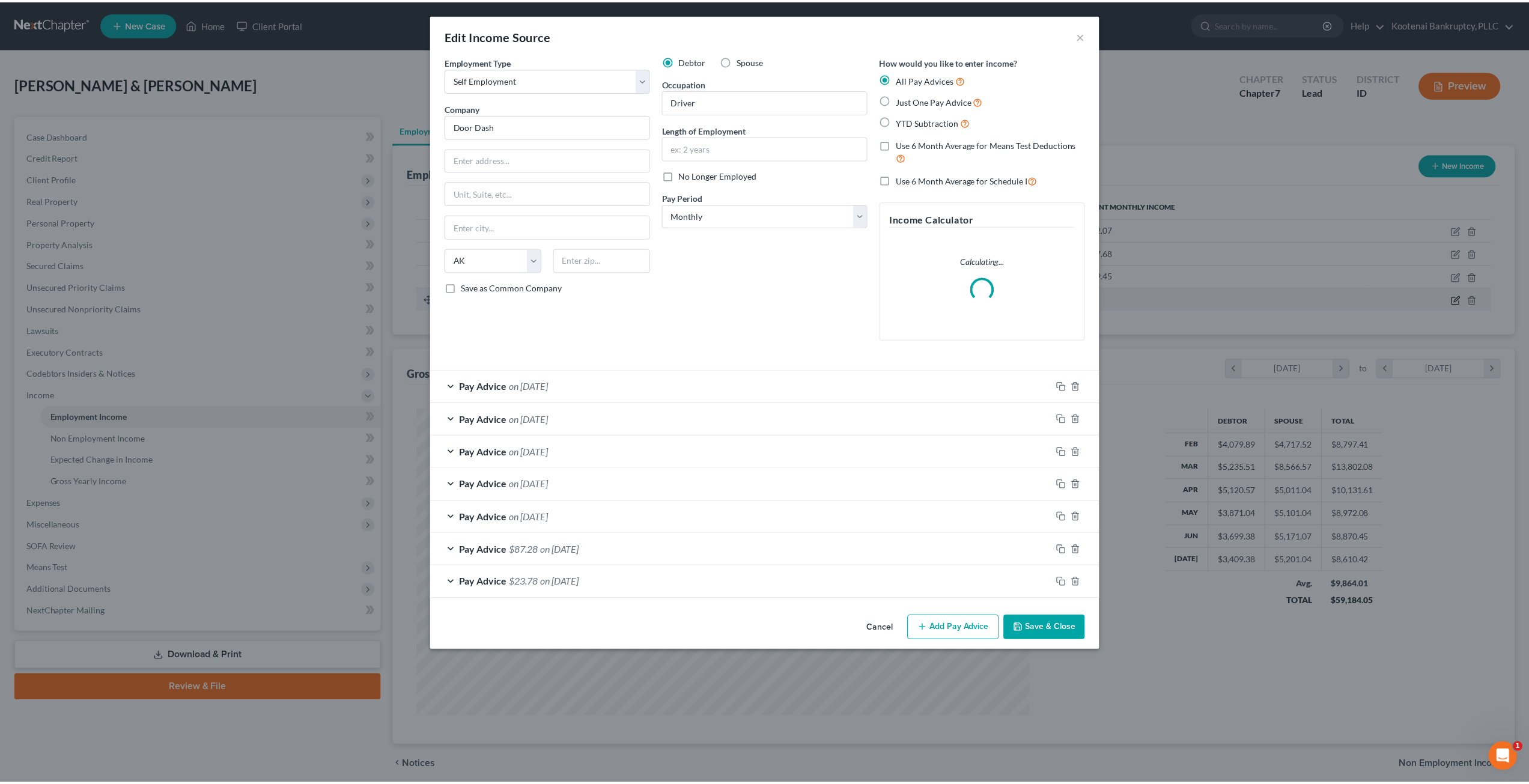
scroll to position [310, 644]
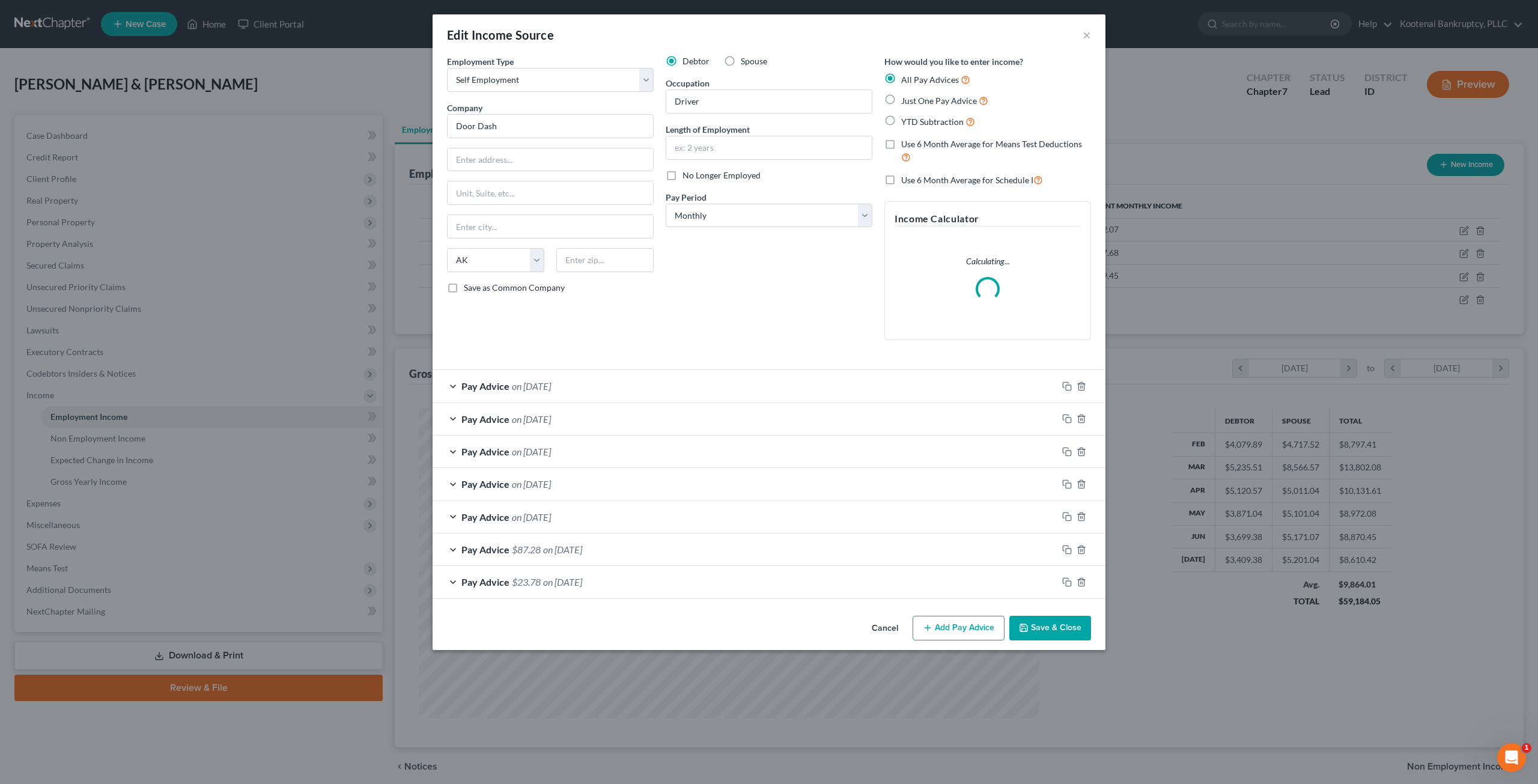
click at [681, 545] on div "Pay Advice $87.28 on [DATE]" at bounding box center [745, 549] width 625 height 32
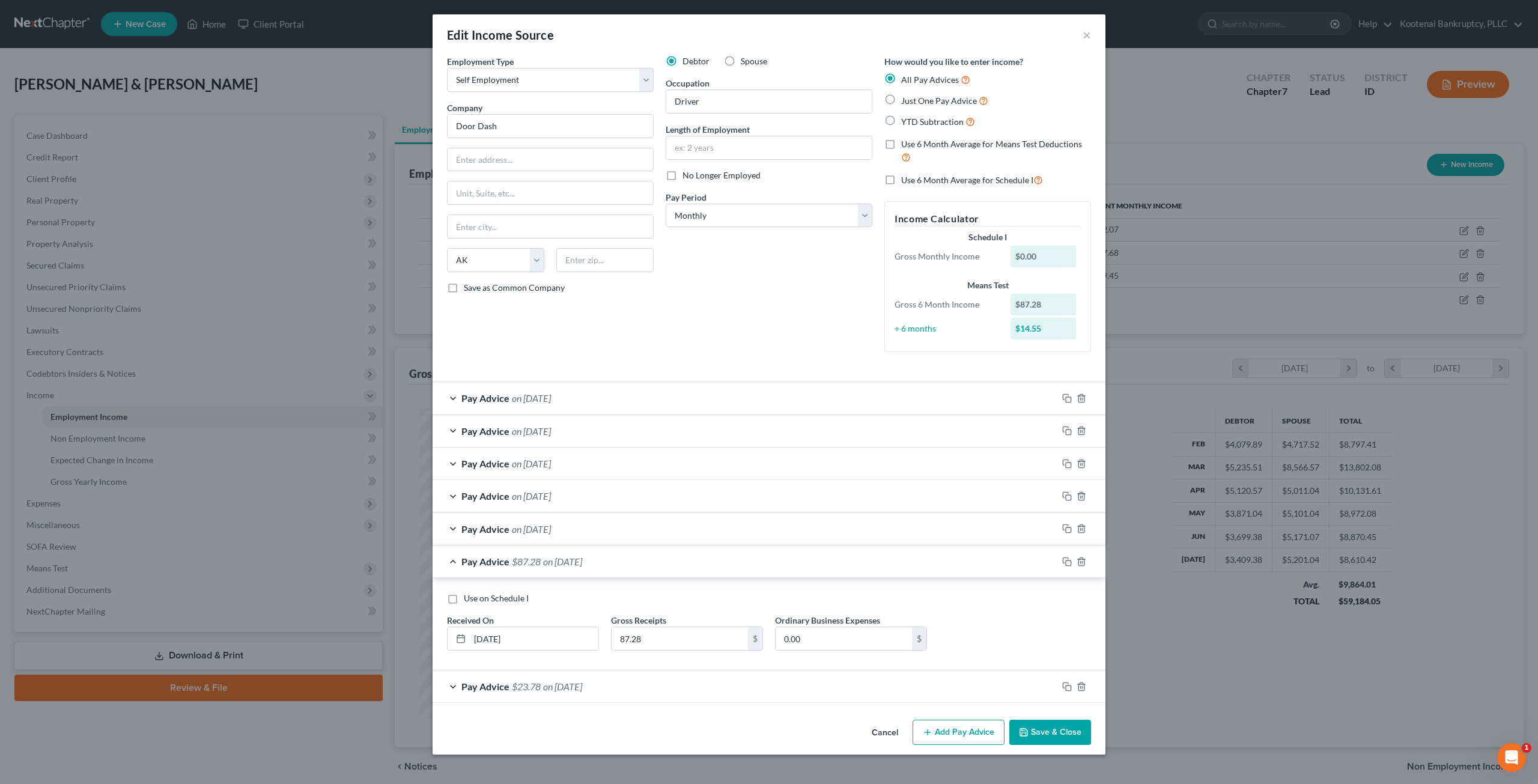
click at [894, 735] on button "Cancel" at bounding box center [884, 732] width 46 height 24
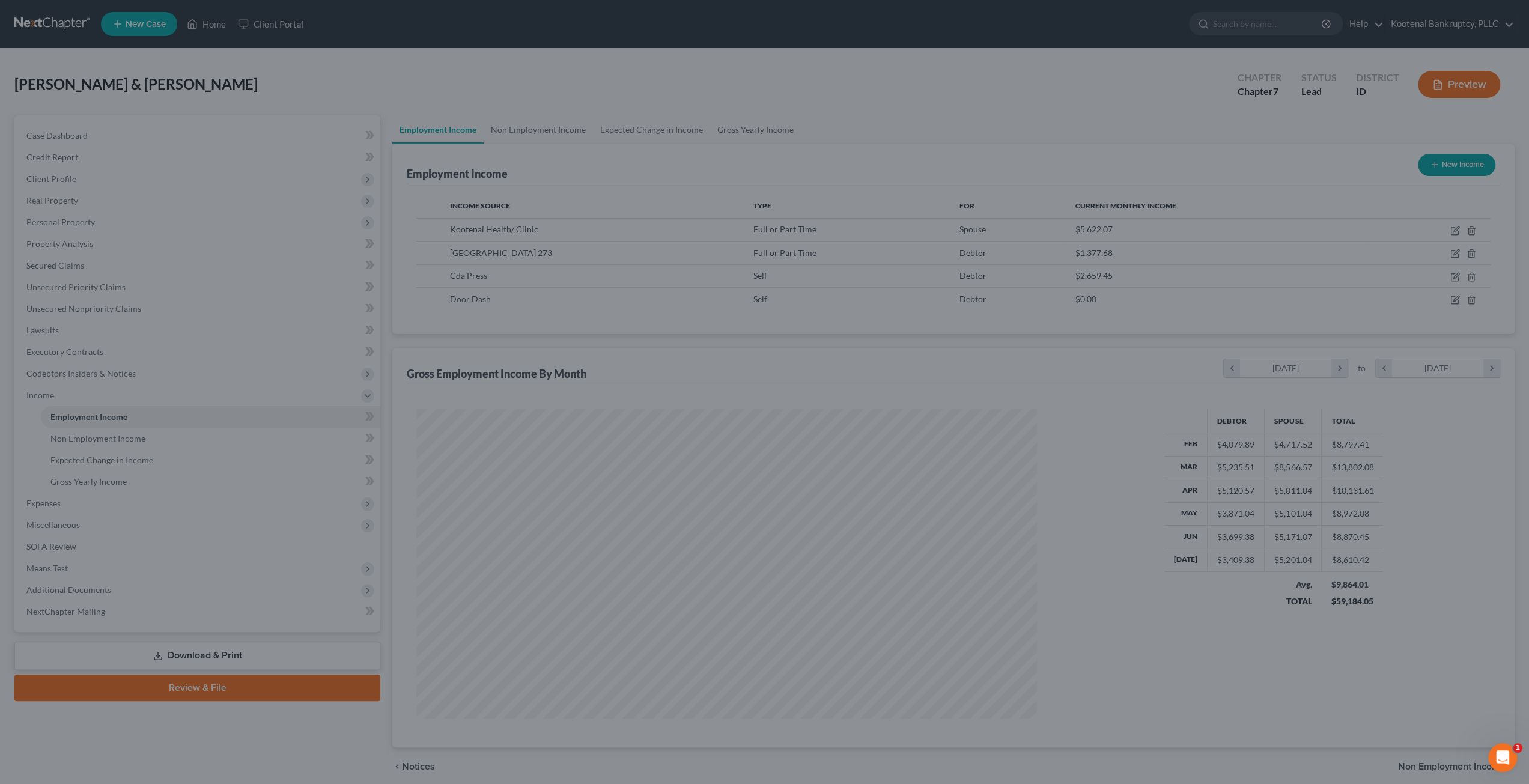
scroll to position [600278, 600126]
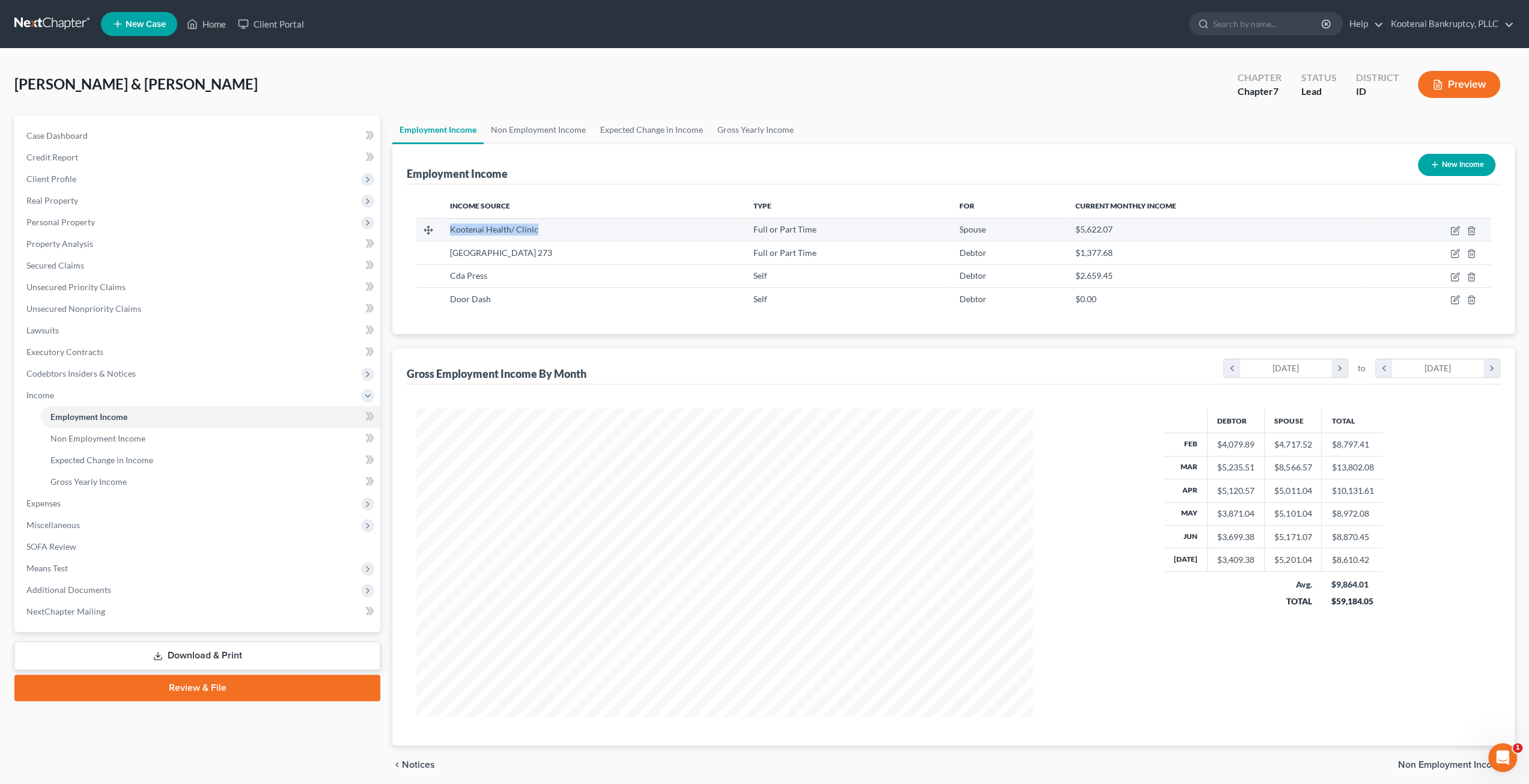
drag, startPoint x: 445, startPoint y: 228, endPoint x: 549, endPoint y: 224, distance: 104.1
click at [549, 224] on td "Kootenai Health/ Clinic" at bounding box center [592, 229] width 303 height 23
drag, startPoint x: 446, startPoint y: 250, endPoint x: 572, endPoint y: 248, distance: 126.0
click at [572, 248] on td "[GEOGRAPHIC_DATA] 273" at bounding box center [592, 252] width 303 height 23
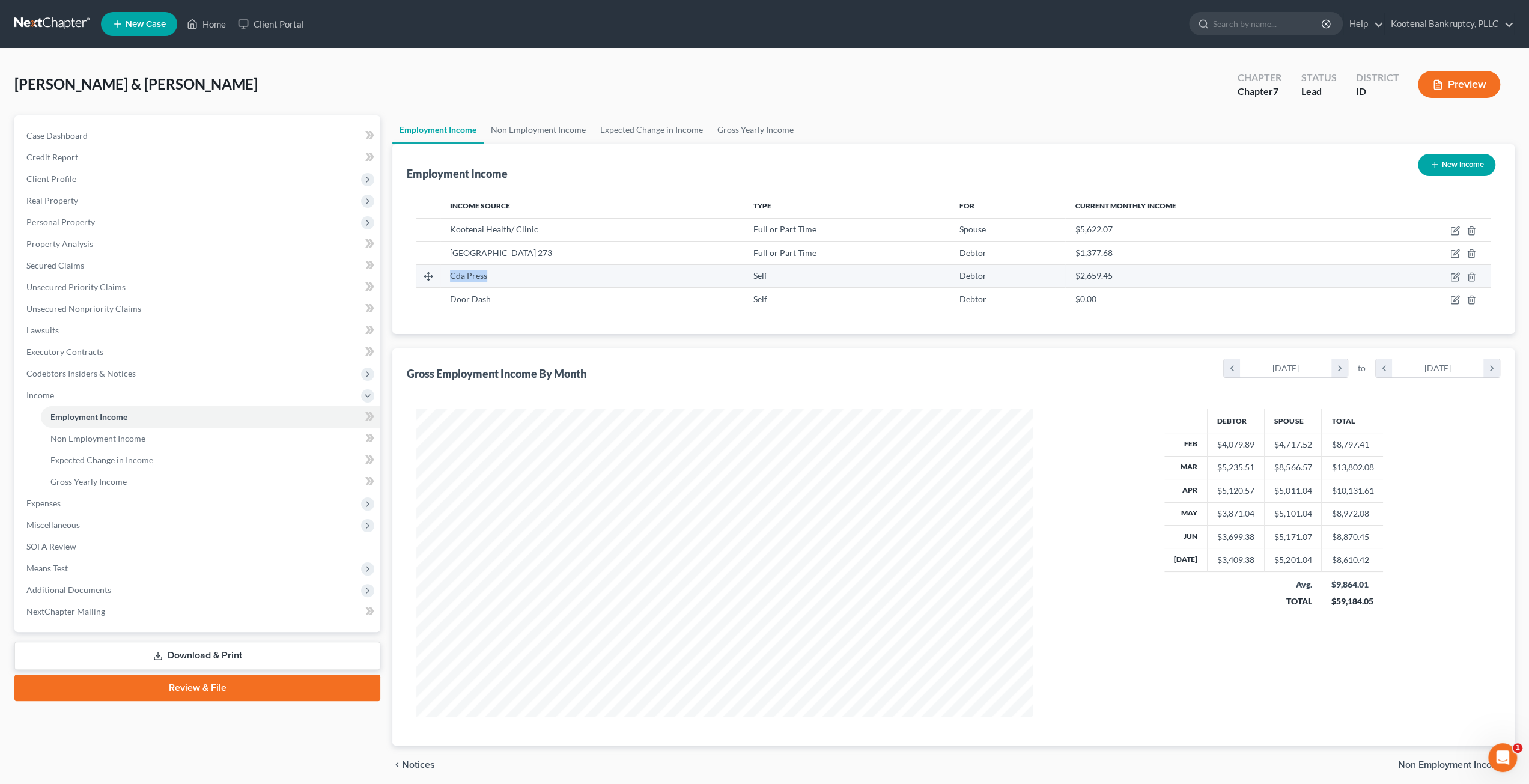
drag, startPoint x: 442, startPoint y: 272, endPoint x: 526, endPoint y: 274, distance: 84.0
click at [526, 274] on td "Cda Press" at bounding box center [592, 276] width 303 height 23
click at [558, 125] on link "Non Employment Income" at bounding box center [538, 129] width 109 height 29
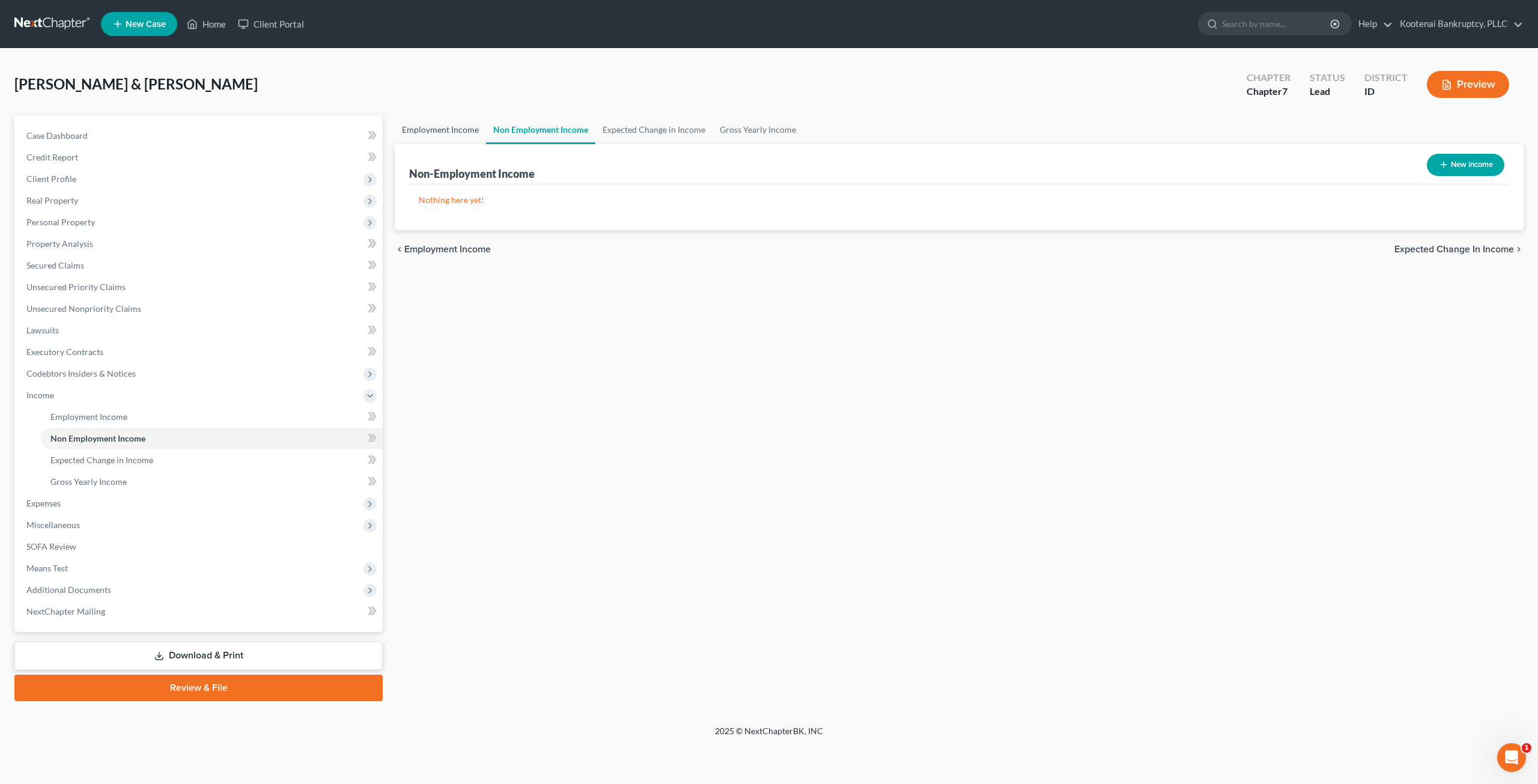
click at [439, 142] on link "Employment Income" at bounding box center [440, 129] width 91 height 29
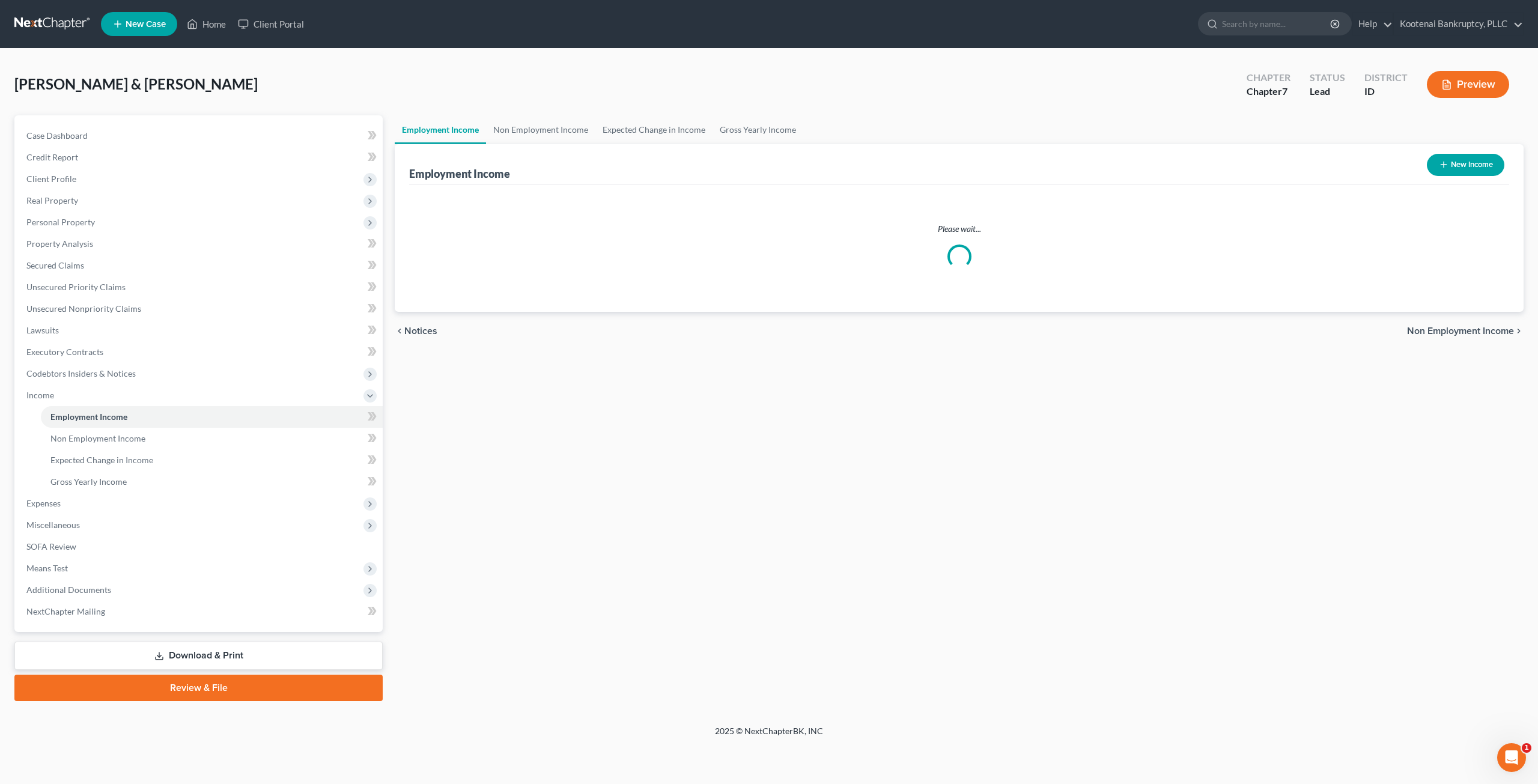
click at [500, 85] on div "[PERSON_NAME] & [PERSON_NAME] Upgraded Chapter Chapter 7 Status Lead District I…" at bounding box center [769, 89] width 1509 height 52
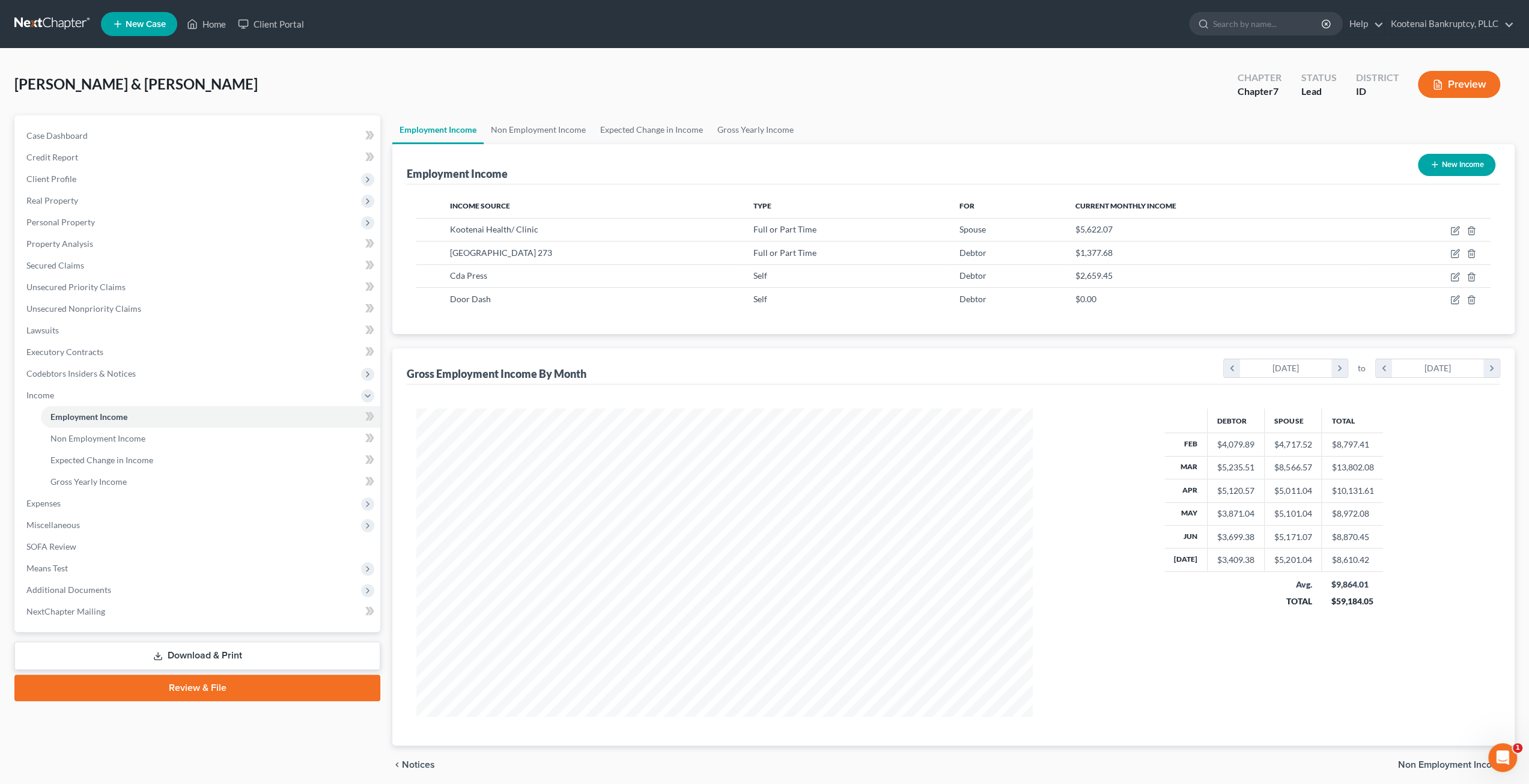
scroll to position [307, 641]
click at [116, 224] on span "Personal Property" at bounding box center [199, 222] width 364 height 21
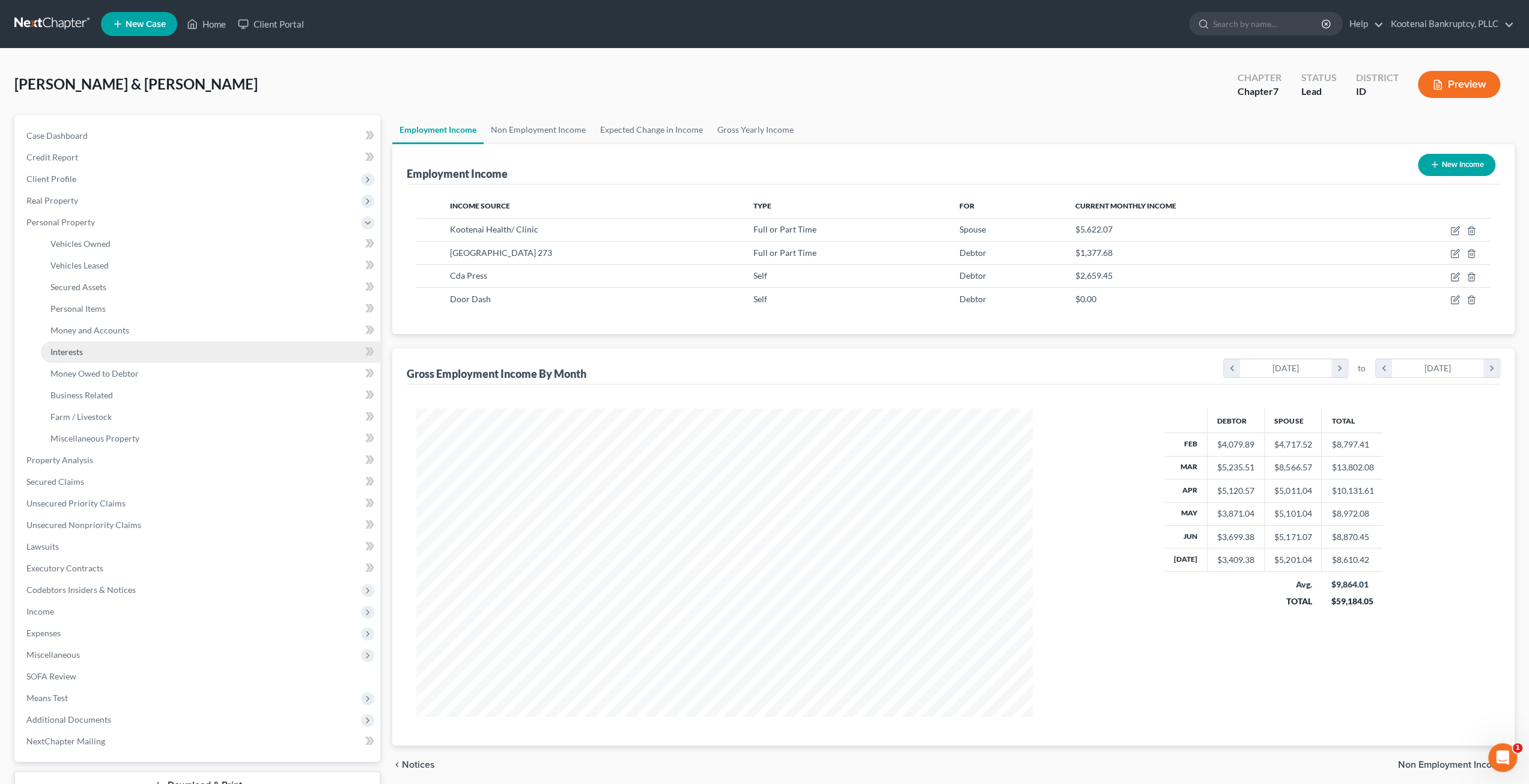
click at [157, 352] on link "Interests" at bounding box center [210, 351] width 340 height 21
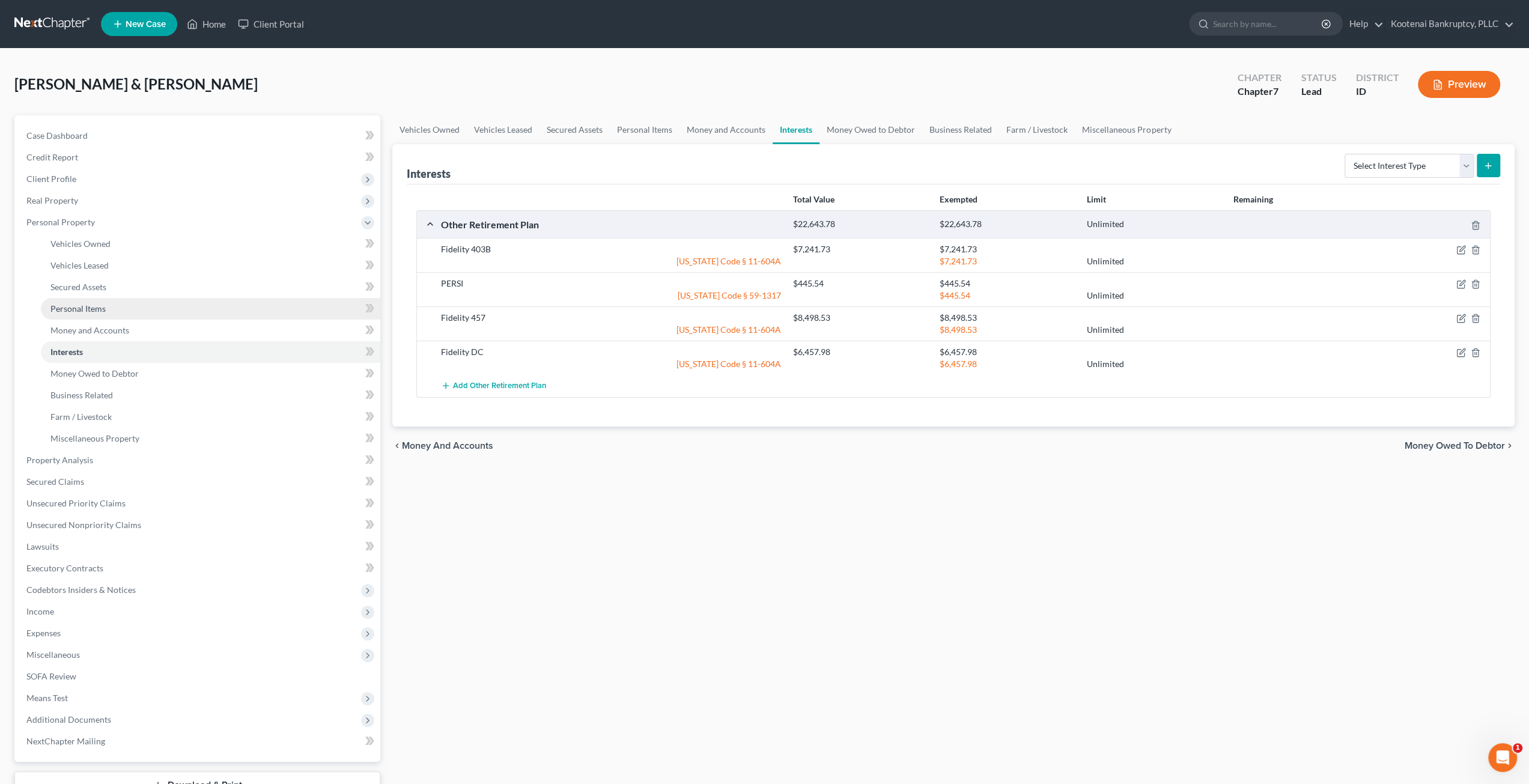
click at [146, 310] on link "Personal Items" at bounding box center [210, 309] width 340 height 21
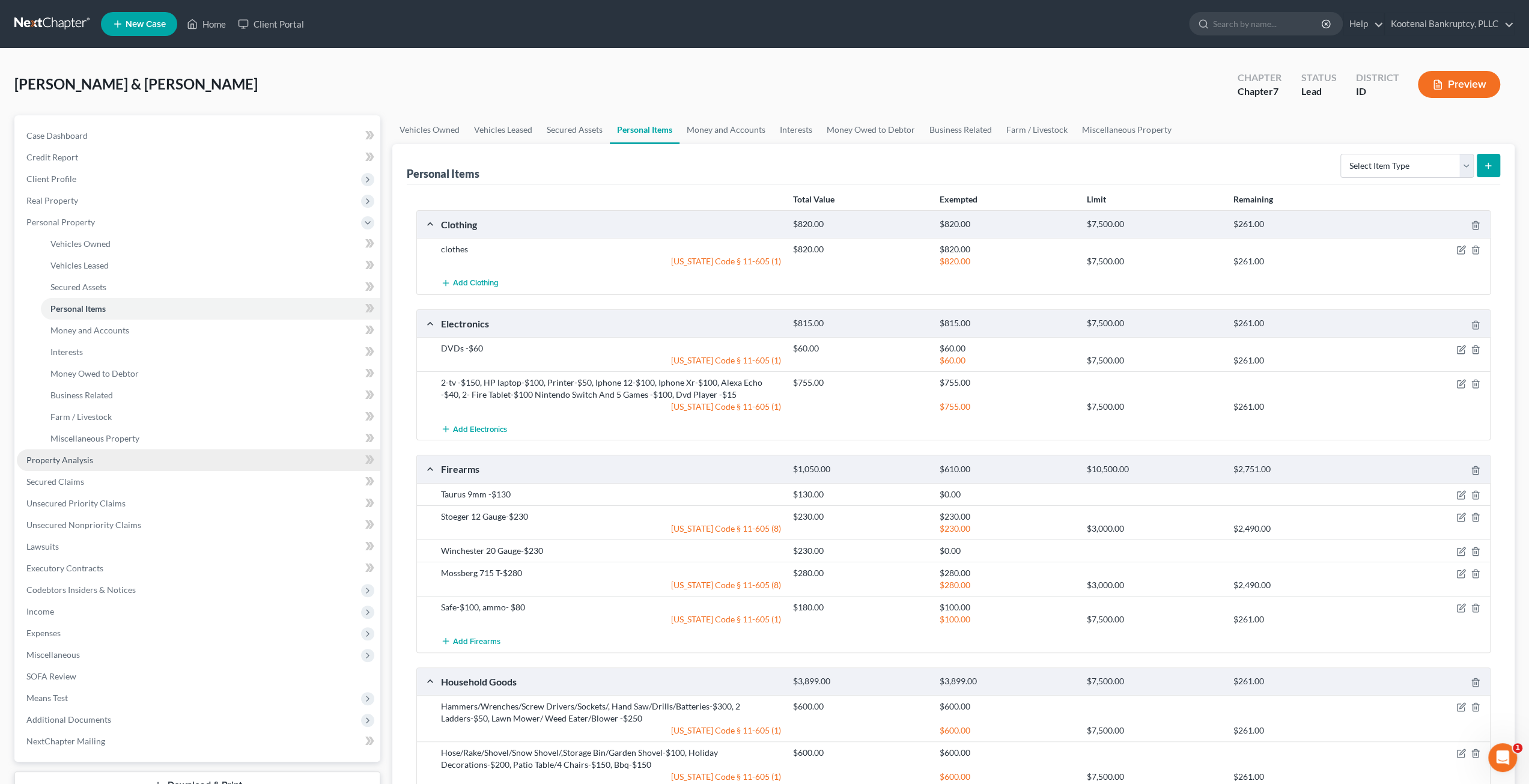
click at [120, 457] on link "Property Analysis" at bounding box center [199, 459] width 364 height 21
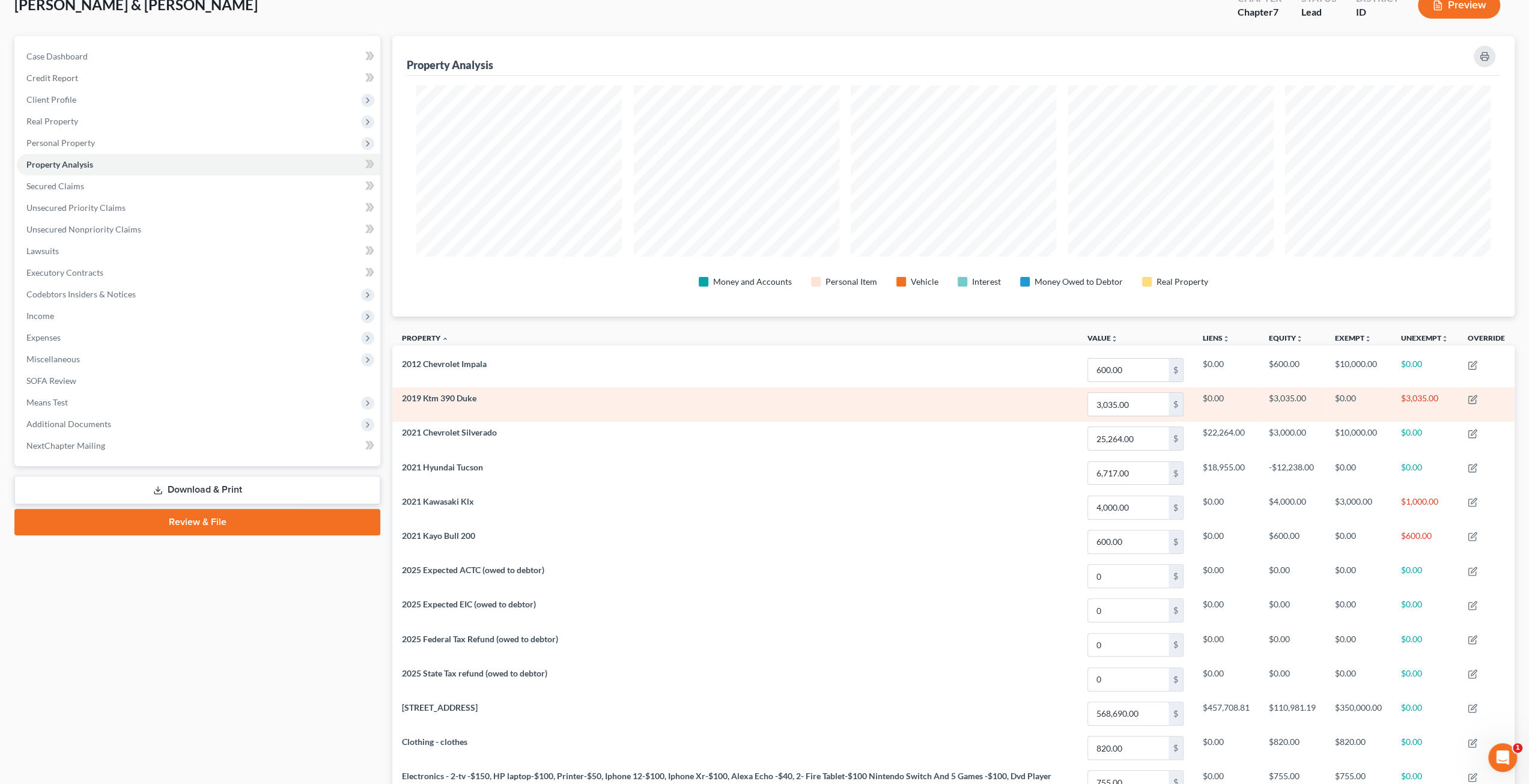
scroll to position [139, 0]
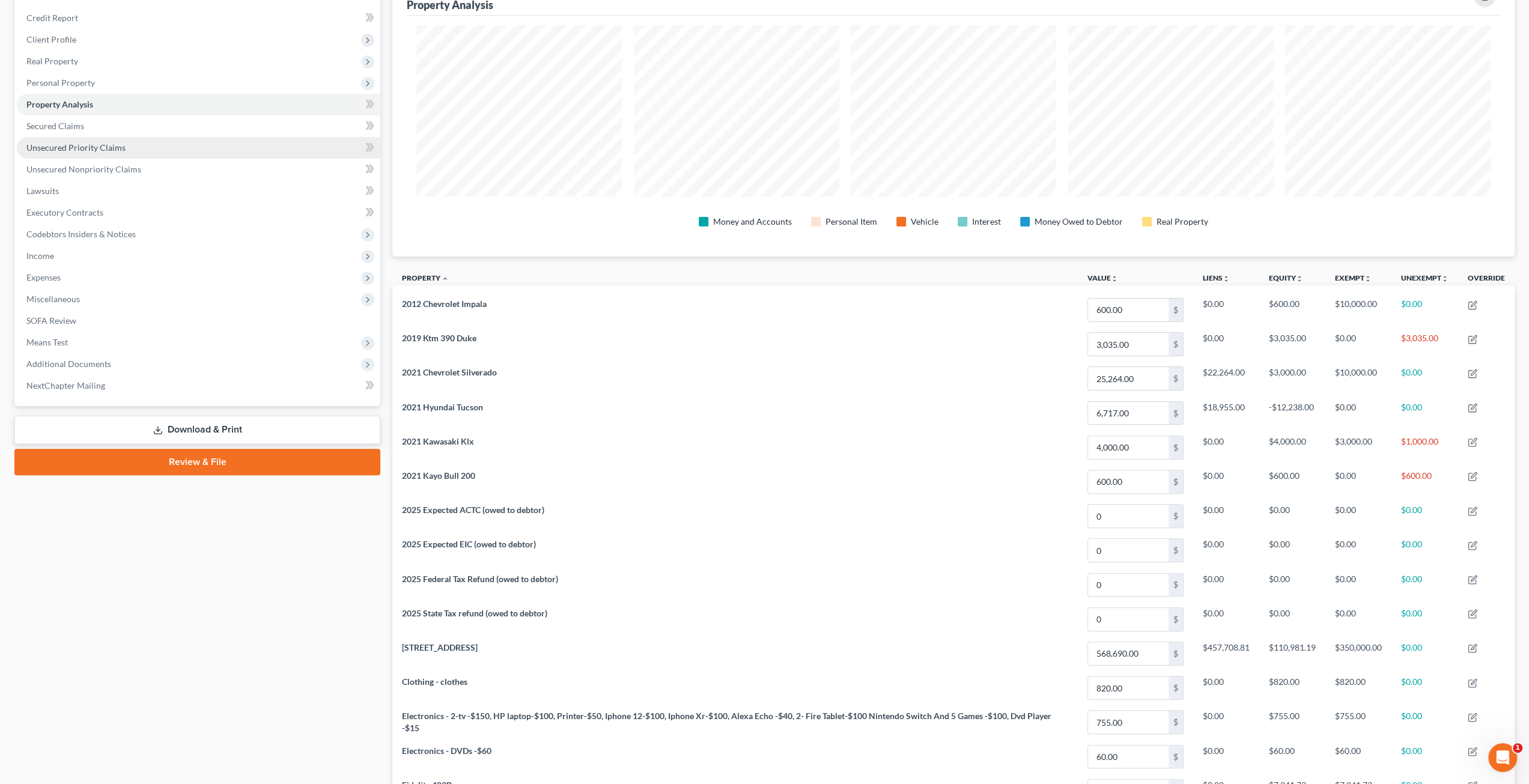
click at [175, 140] on link "Unsecured Priority Claims" at bounding box center [199, 147] width 364 height 21
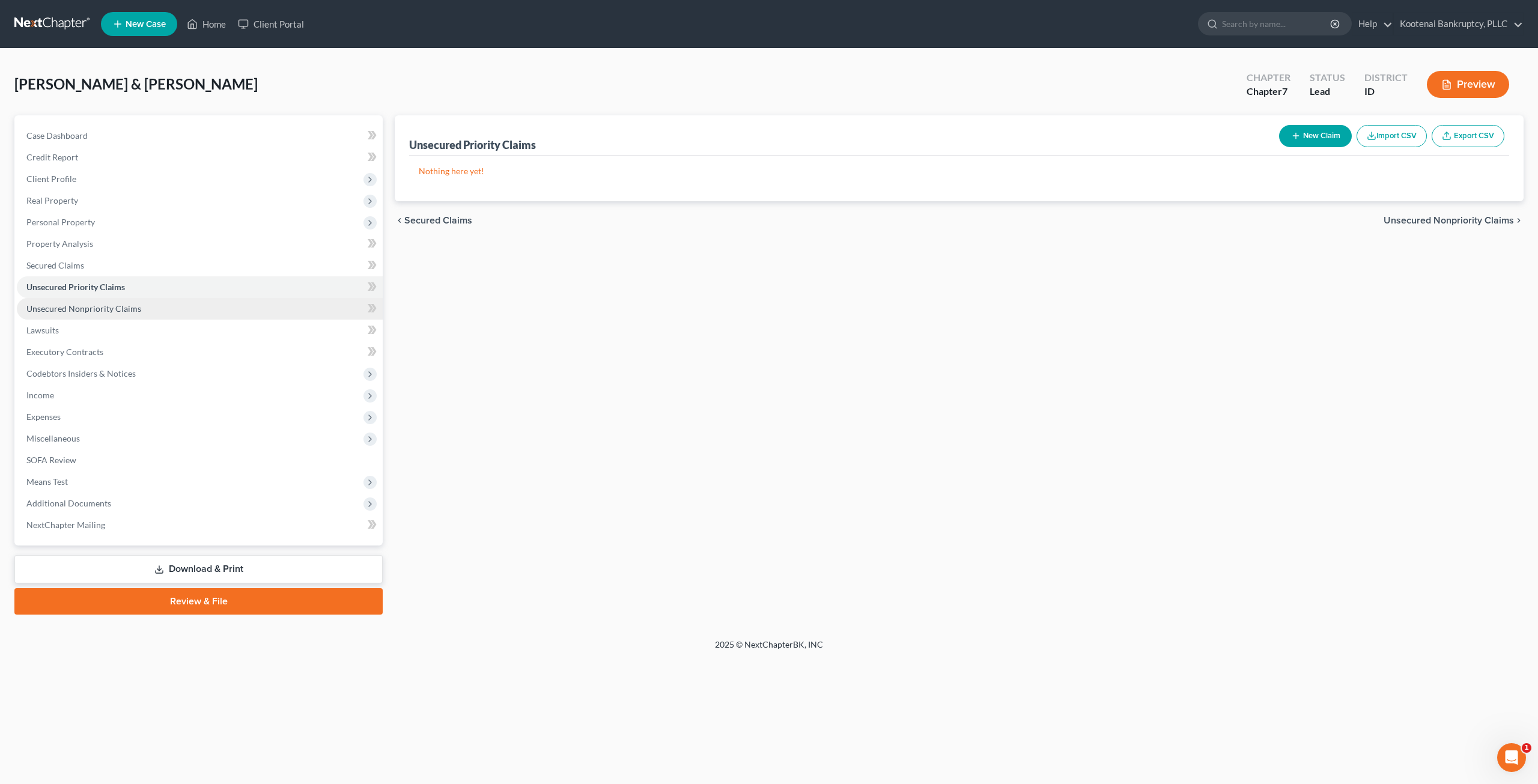
click at [160, 313] on link "Unsecured Nonpriority Claims" at bounding box center [199, 309] width 366 height 21
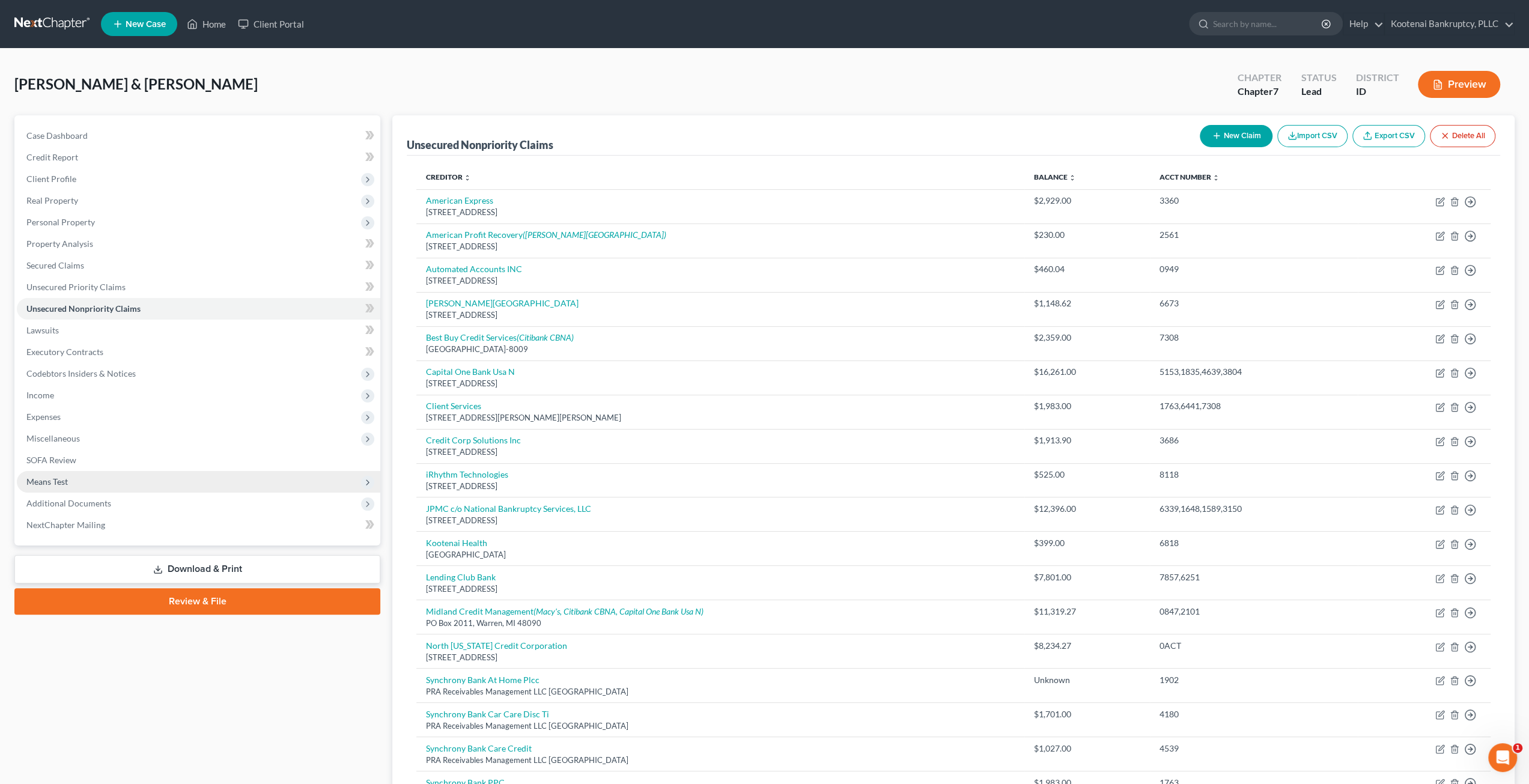
drag, startPoint x: 91, startPoint y: 483, endPoint x: 91, endPoint y: 490, distance: 7.0
click at [91, 483] on span "Means Test" at bounding box center [199, 481] width 364 height 21
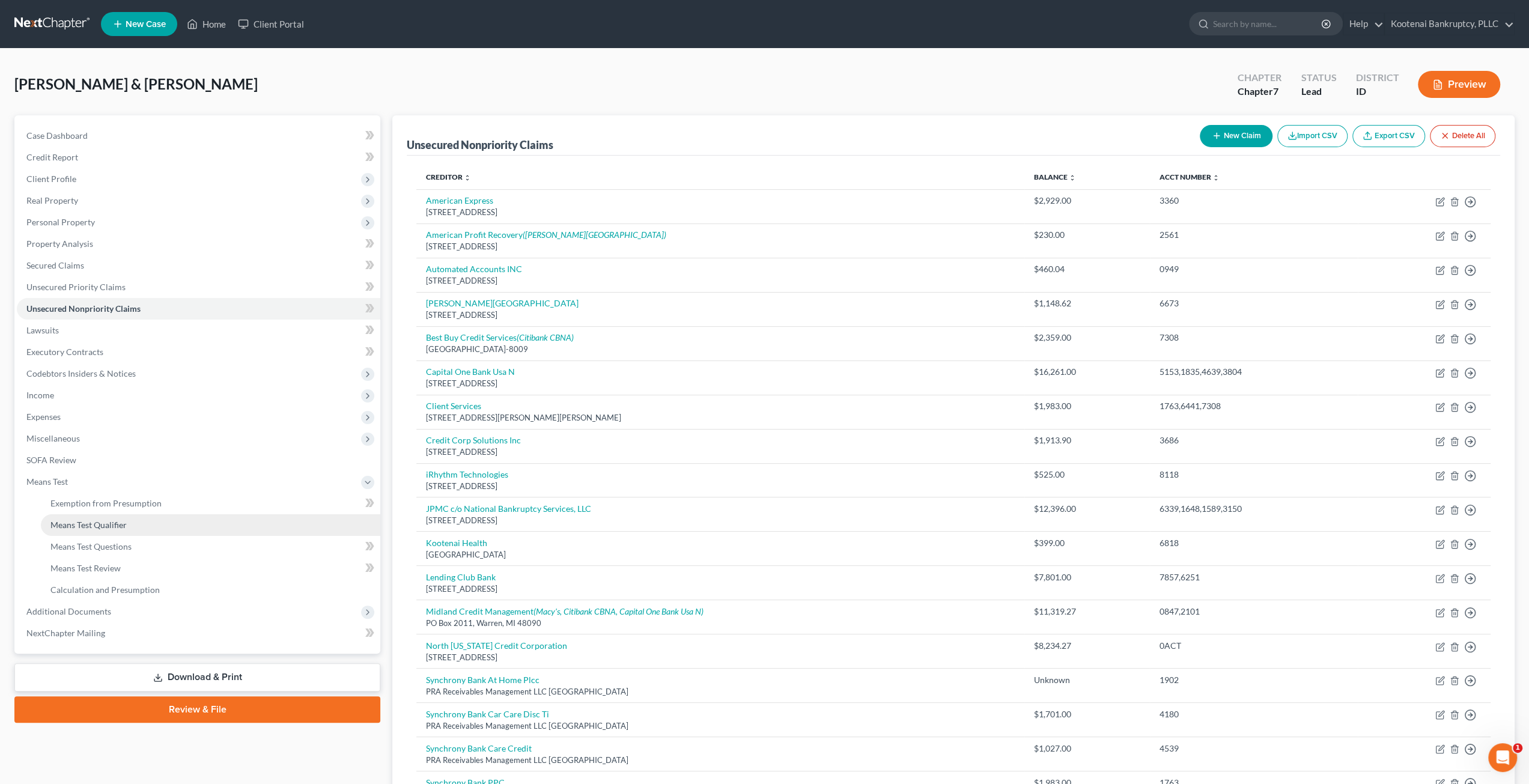
click at [97, 524] on span "Means Test Qualifier" at bounding box center [89, 525] width 76 height 10
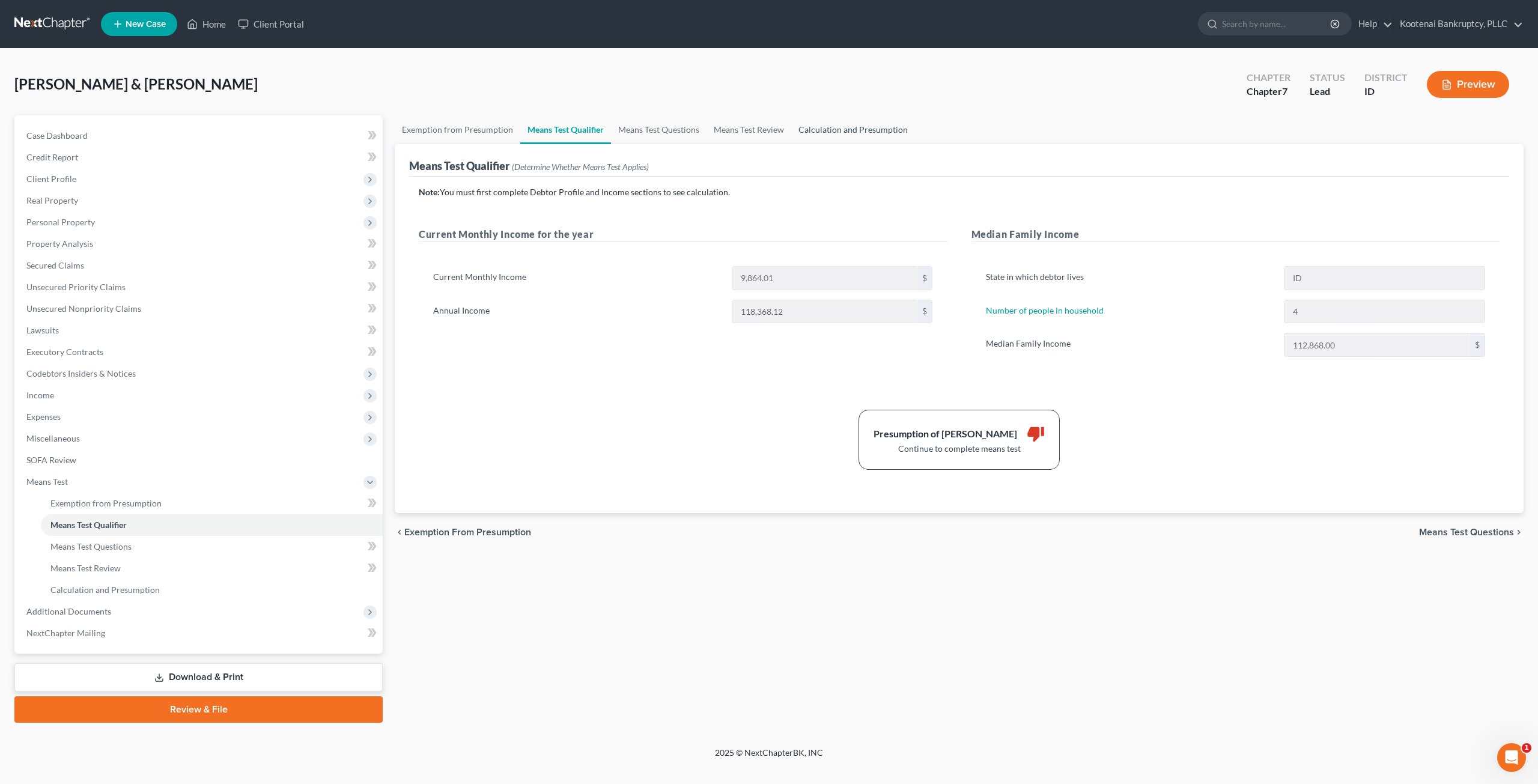
click at [815, 121] on link "Calculation and Presumption" at bounding box center [853, 129] width 124 height 29
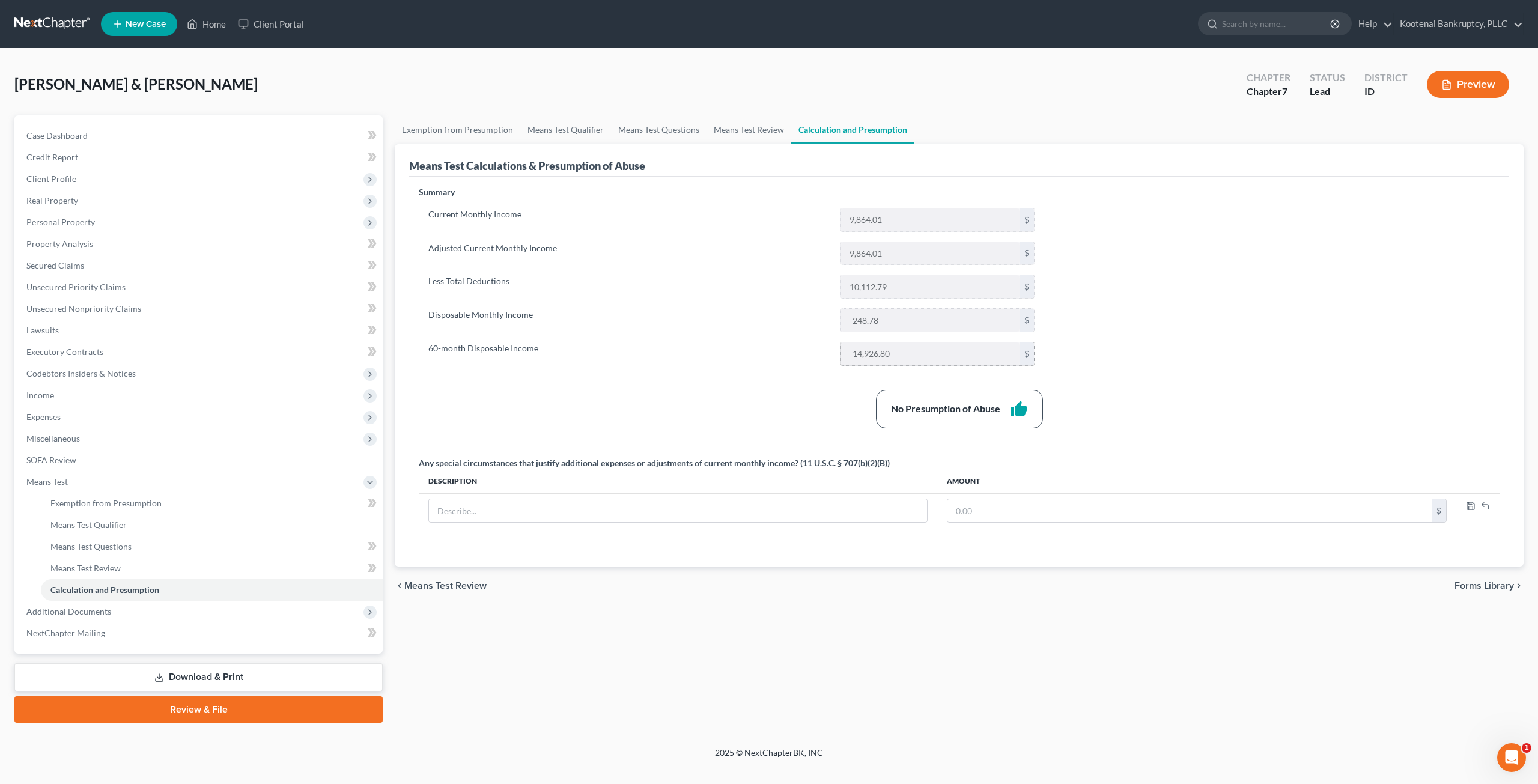
drag, startPoint x: 1137, startPoint y: 356, endPoint x: 1032, endPoint y: 347, distance: 105.4
click at [1137, 356] on div "Summary Current Monthly Income 9,864.01 $ Adjusted Current Monthly Income 9,864…" at bounding box center [959, 369] width 1093 height 365
click at [149, 521] on link "Means Test Qualifier" at bounding box center [212, 525] width 342 height 21
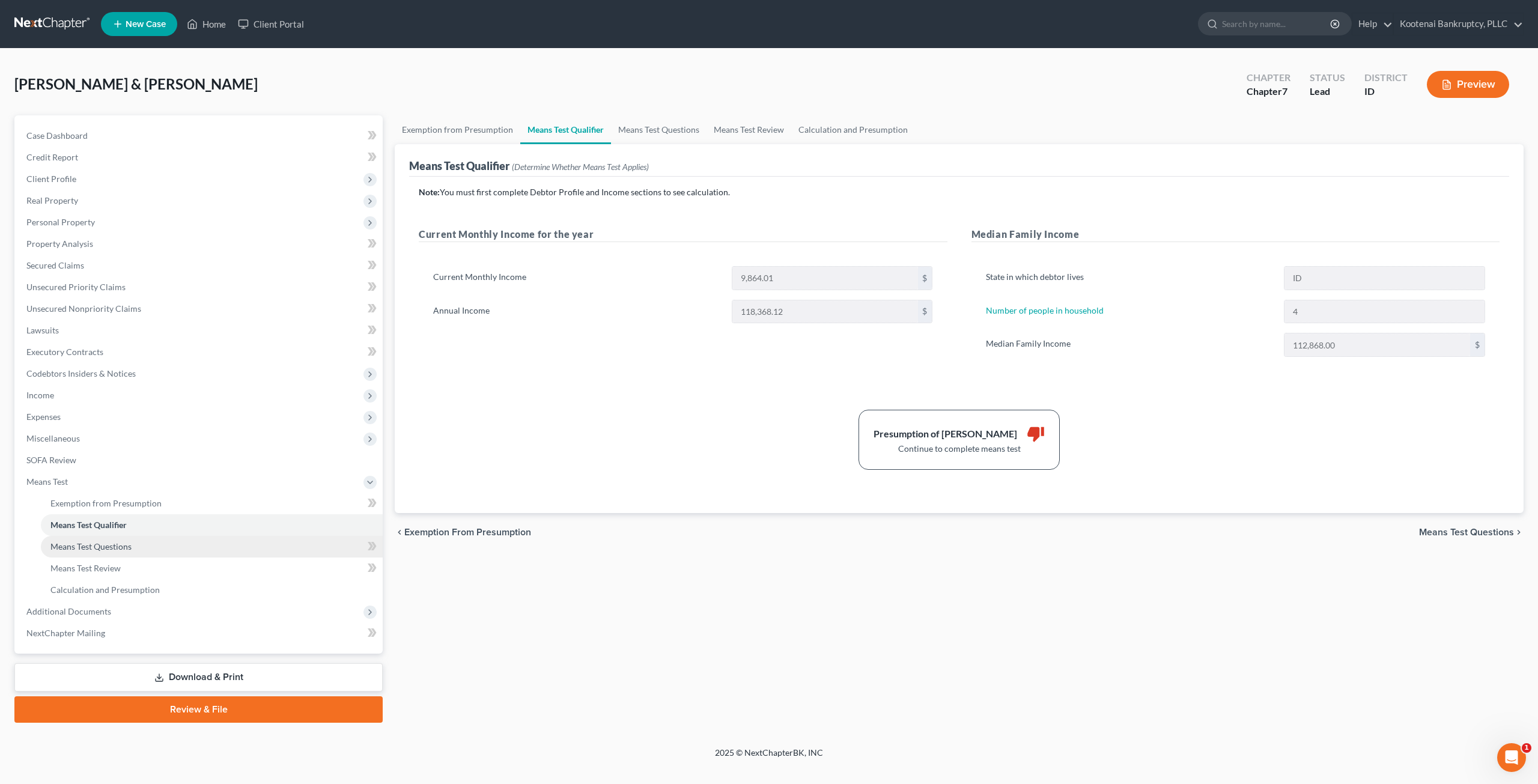
click at [164, 541] on link "Means Test Questions" at bounding box center [212, 546] width 342 height 21
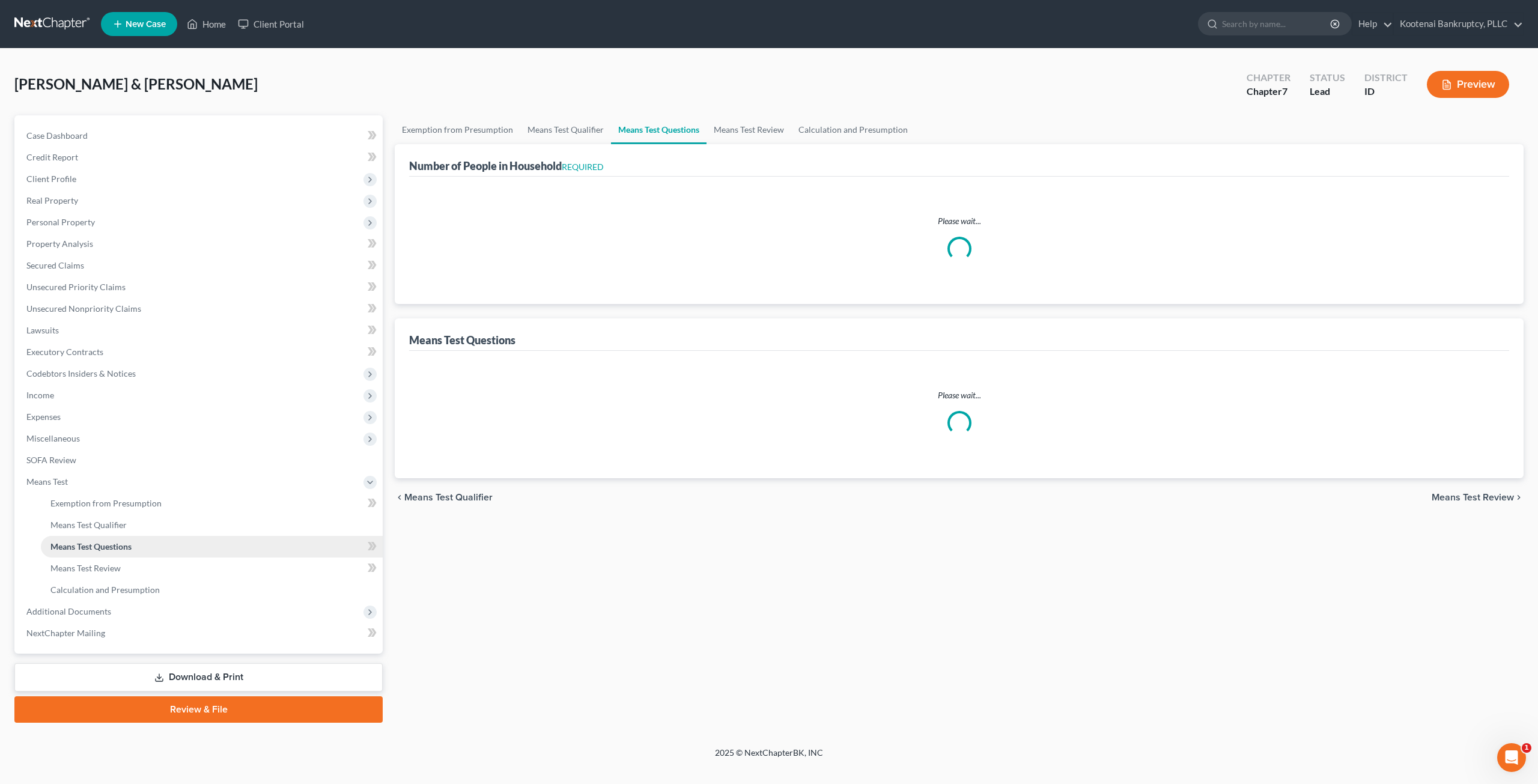
select select "1"
select select "60"
select select "1"
select select "60"
select select "0"
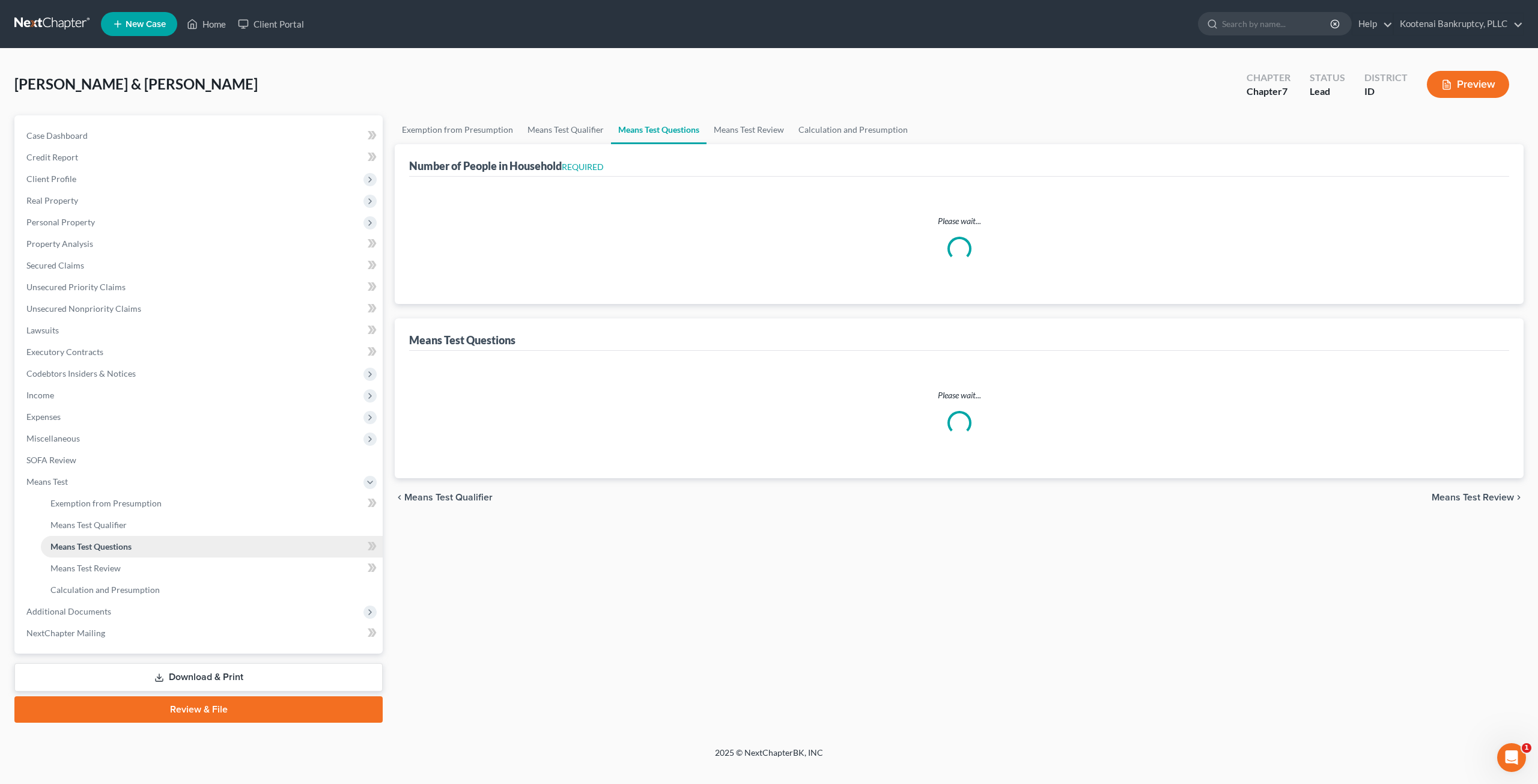
select select "60"
select select "4"
select select "3"
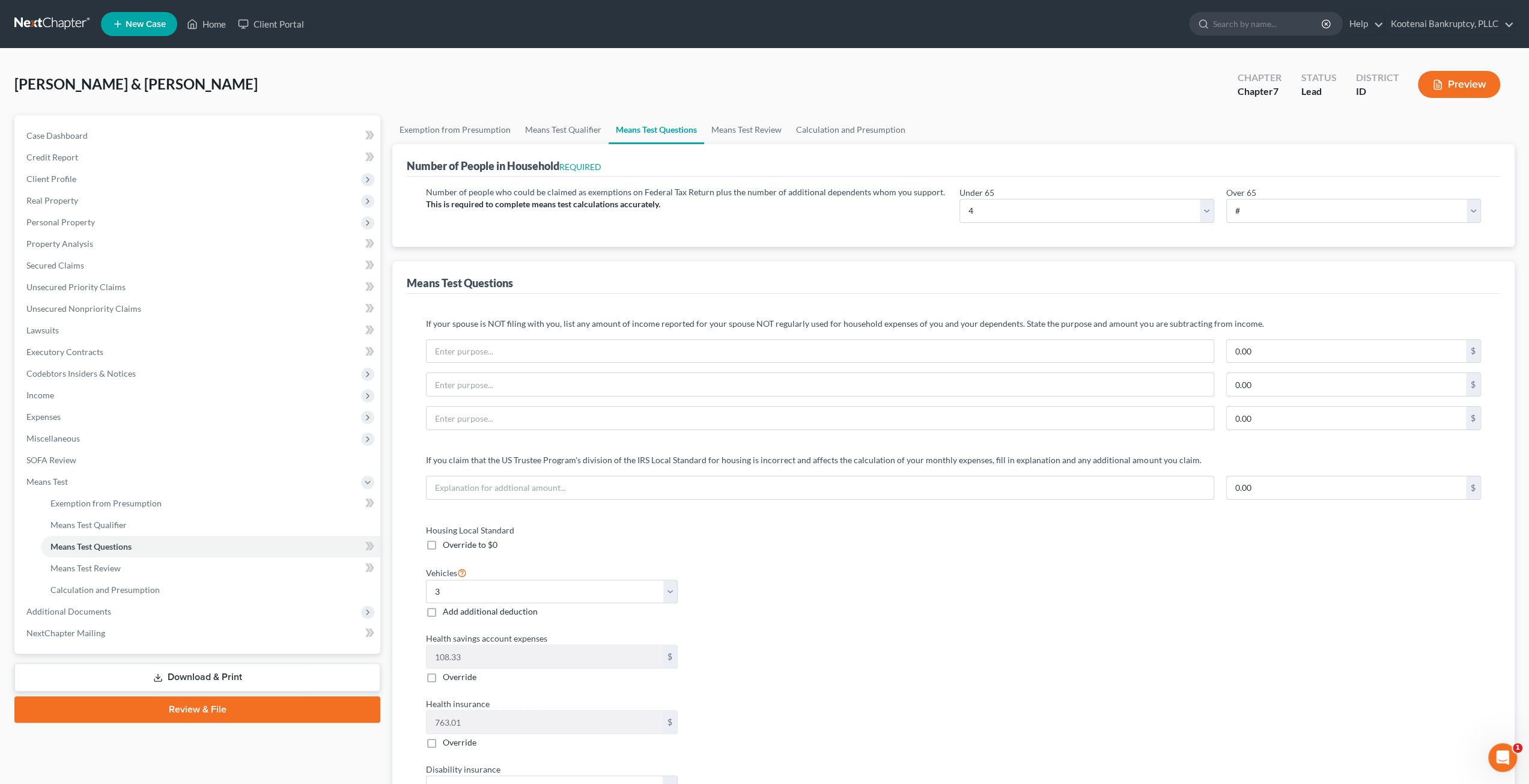
click at [188, 673] on link "Download & Print" at bounding box center [197, 677] width 366 height 28
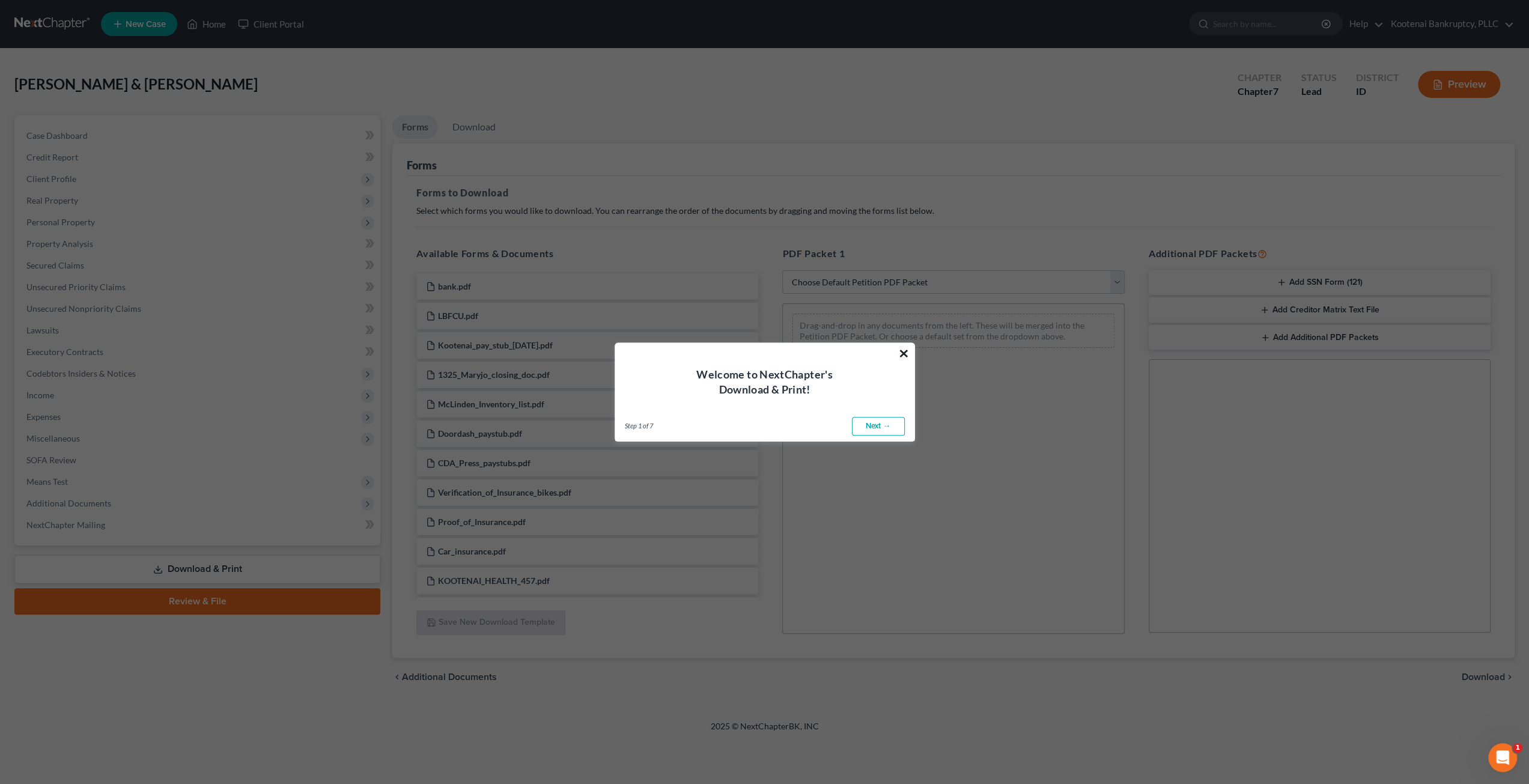
click at [905, 354] on button "×" at bounding box center [904, 353] width 12 height 19
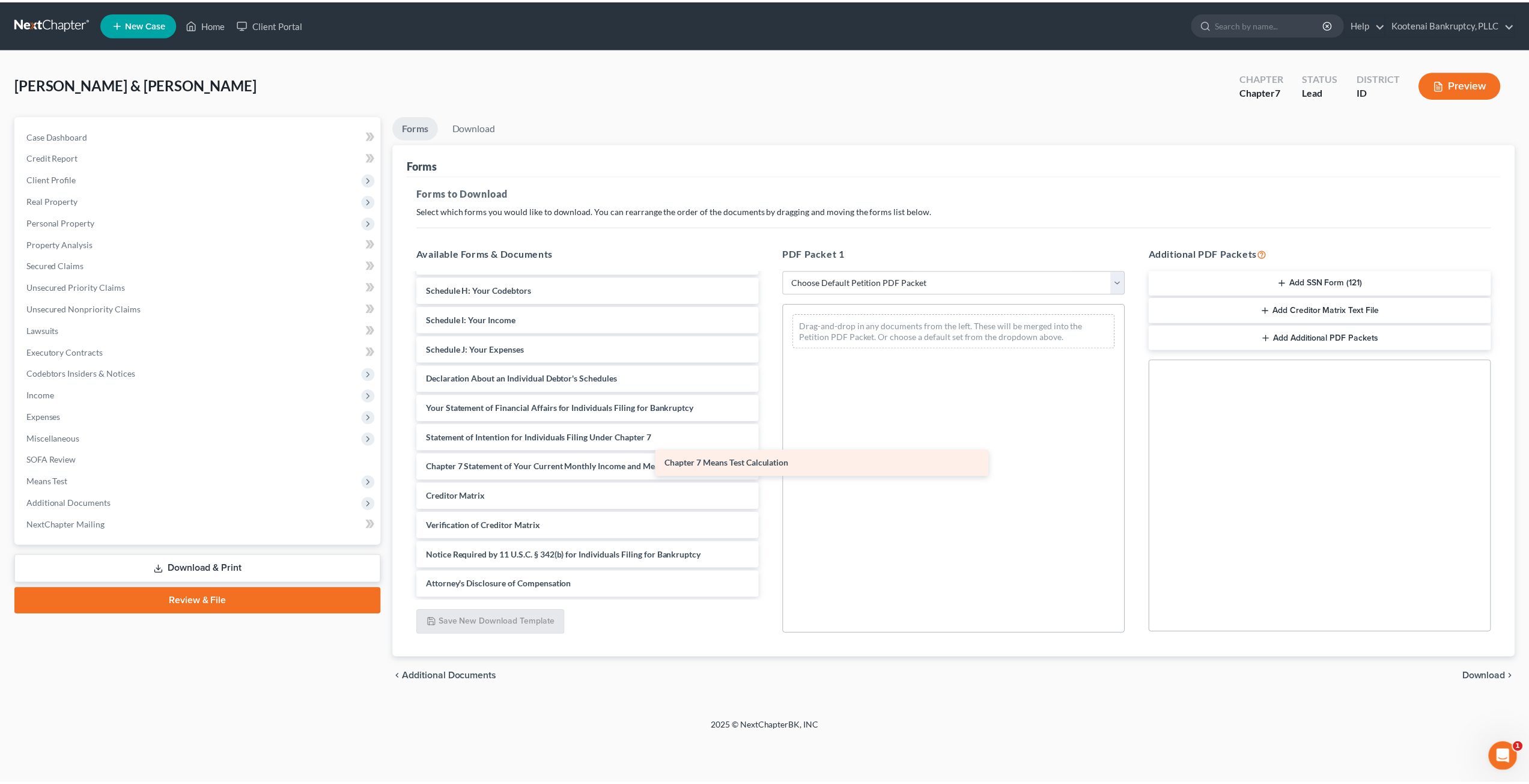
scroll to position [761, 0]
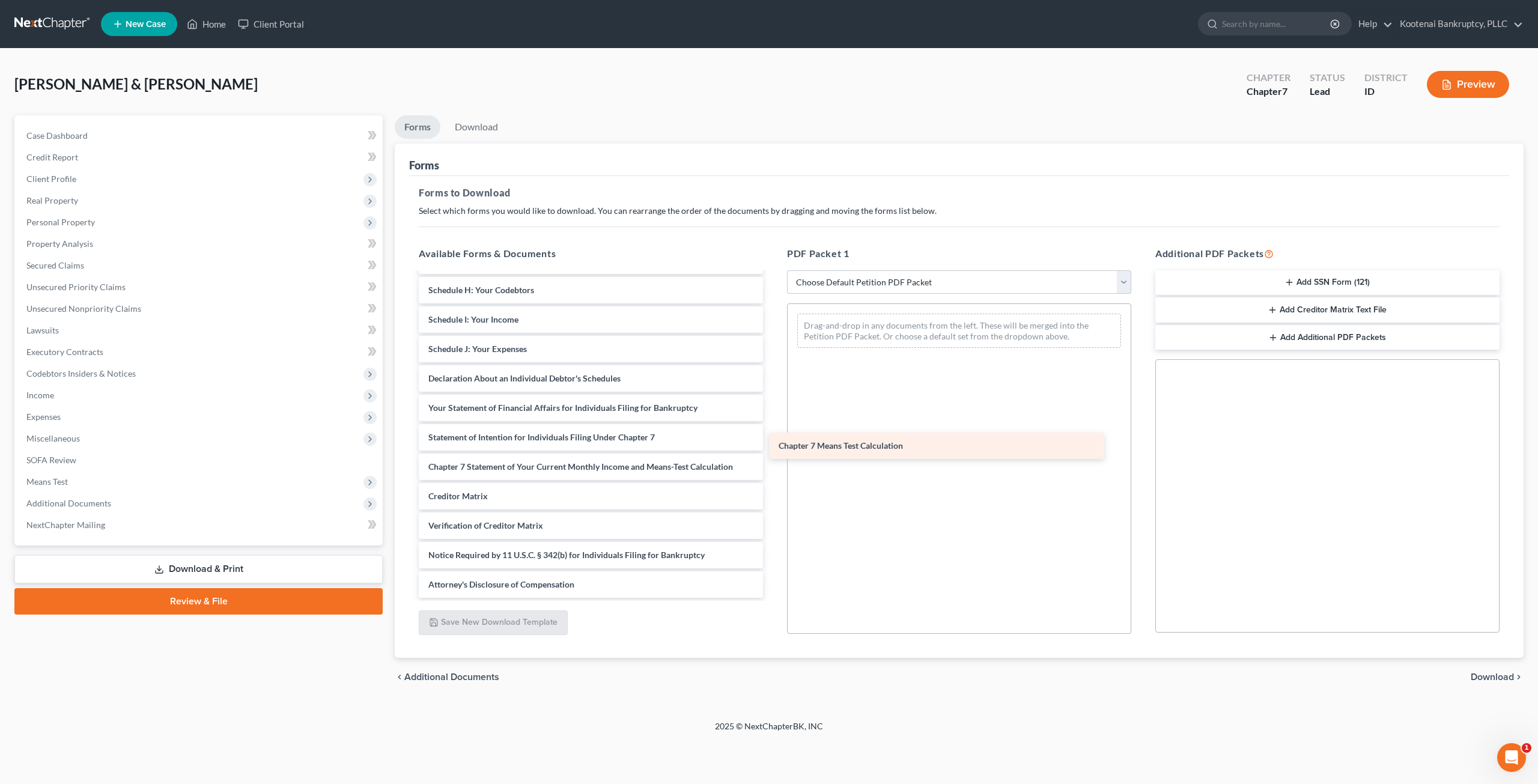
drag, startPoint x: 595, startPoint y: 473, endPoint x: 947, endPoint y: 442, distance: 353.4
click at [773, 442] on div "Chapter 7 Means Test Calculation bank.pdf LBFCU.pdf Kootenai_pay_stub_[DATE].pd…" at bounding box center [591, 54] width 364 height 1086
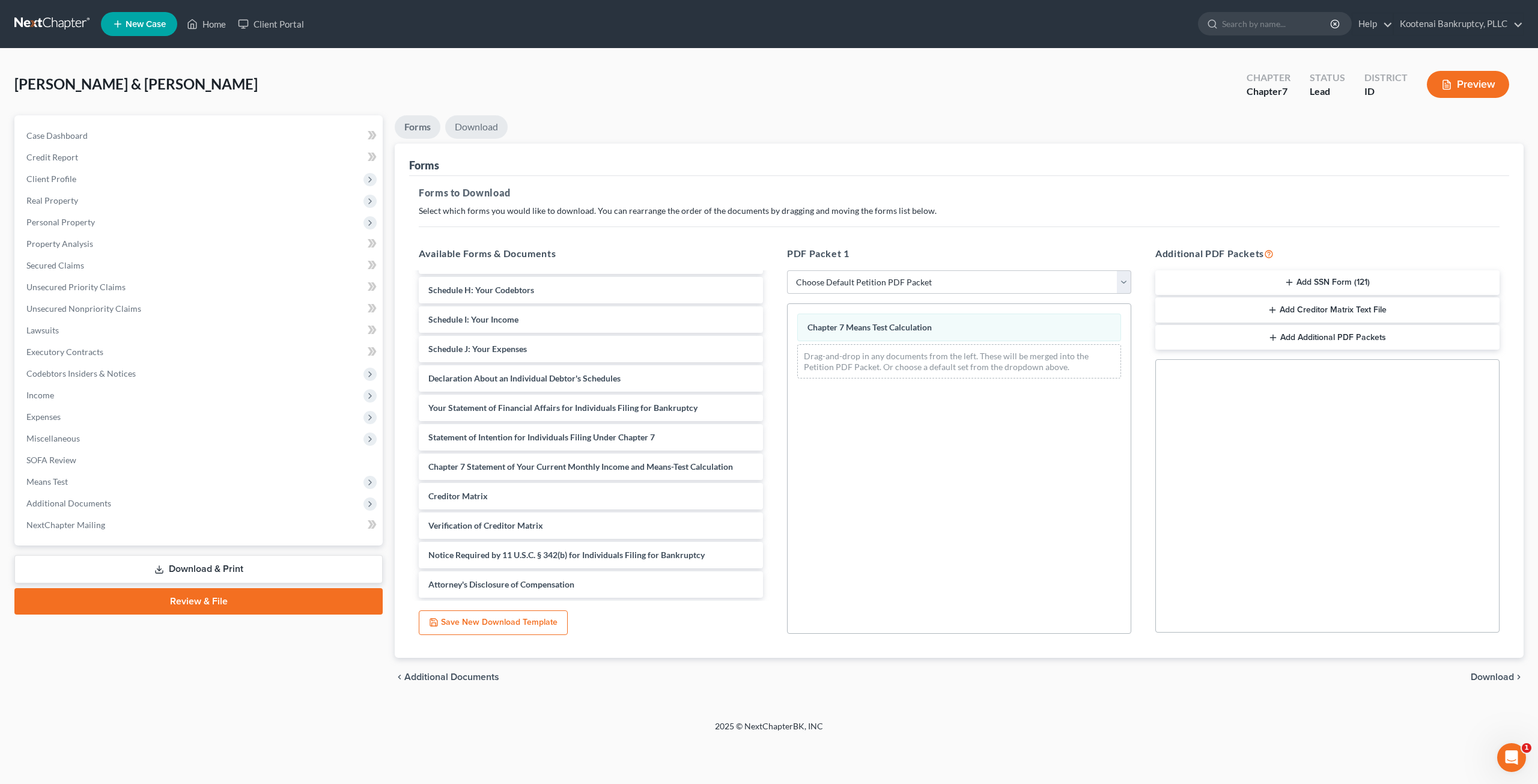
click at [472, 129] on link "Download" at bounding box center [476, 127] width 63 height 23
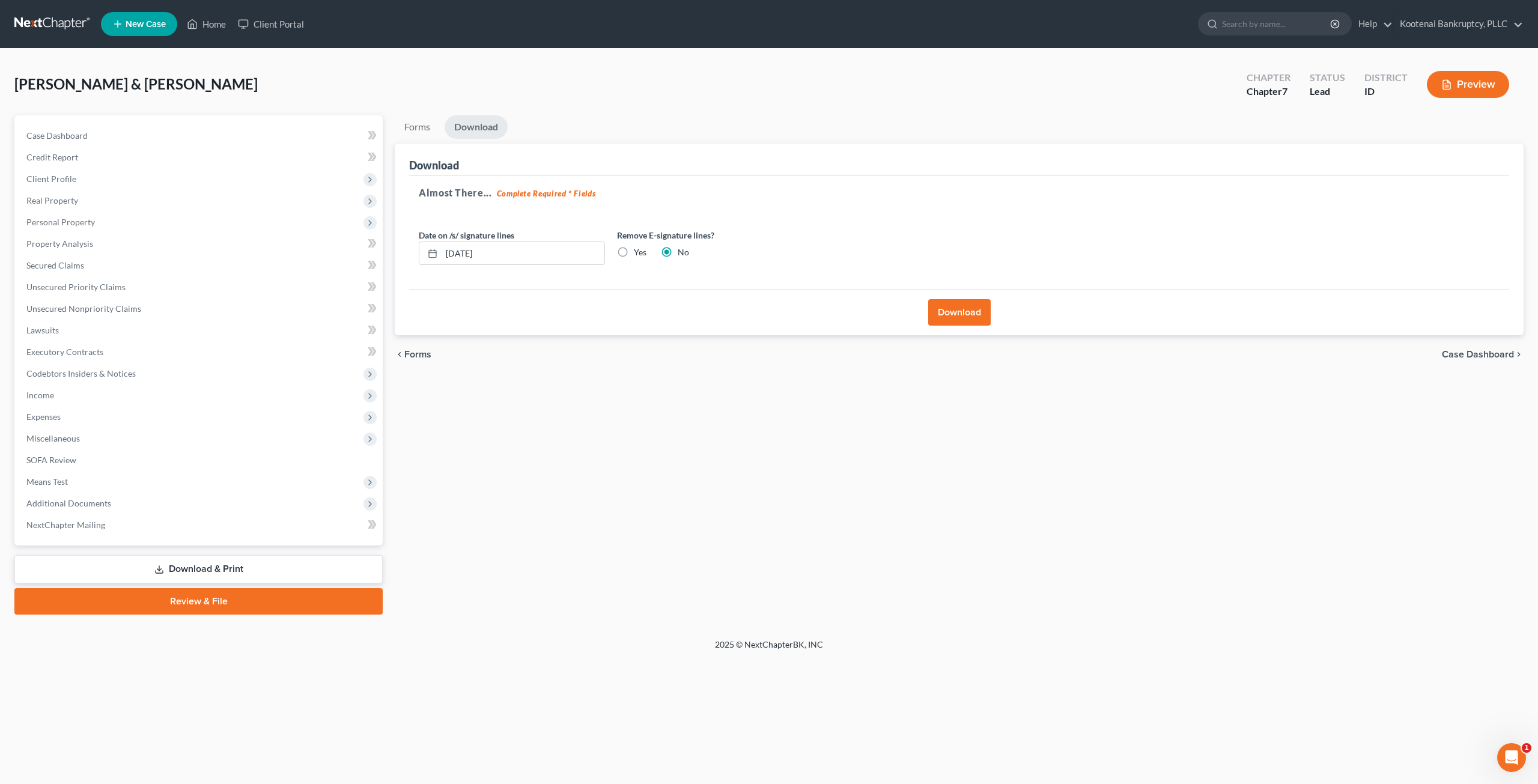
click at [634, 246] on label "Yes" at bounding box center [640, 252] width 12 height 12
click at [639, 246] on input "Yes" at bounding box center [643, 250] width 8 height 8
radio input "true"
radio input "false"
drag, startPoint x: 553, startPoint y: 245, endPoint x: 390, endPoint y: 248, distance: 163.0
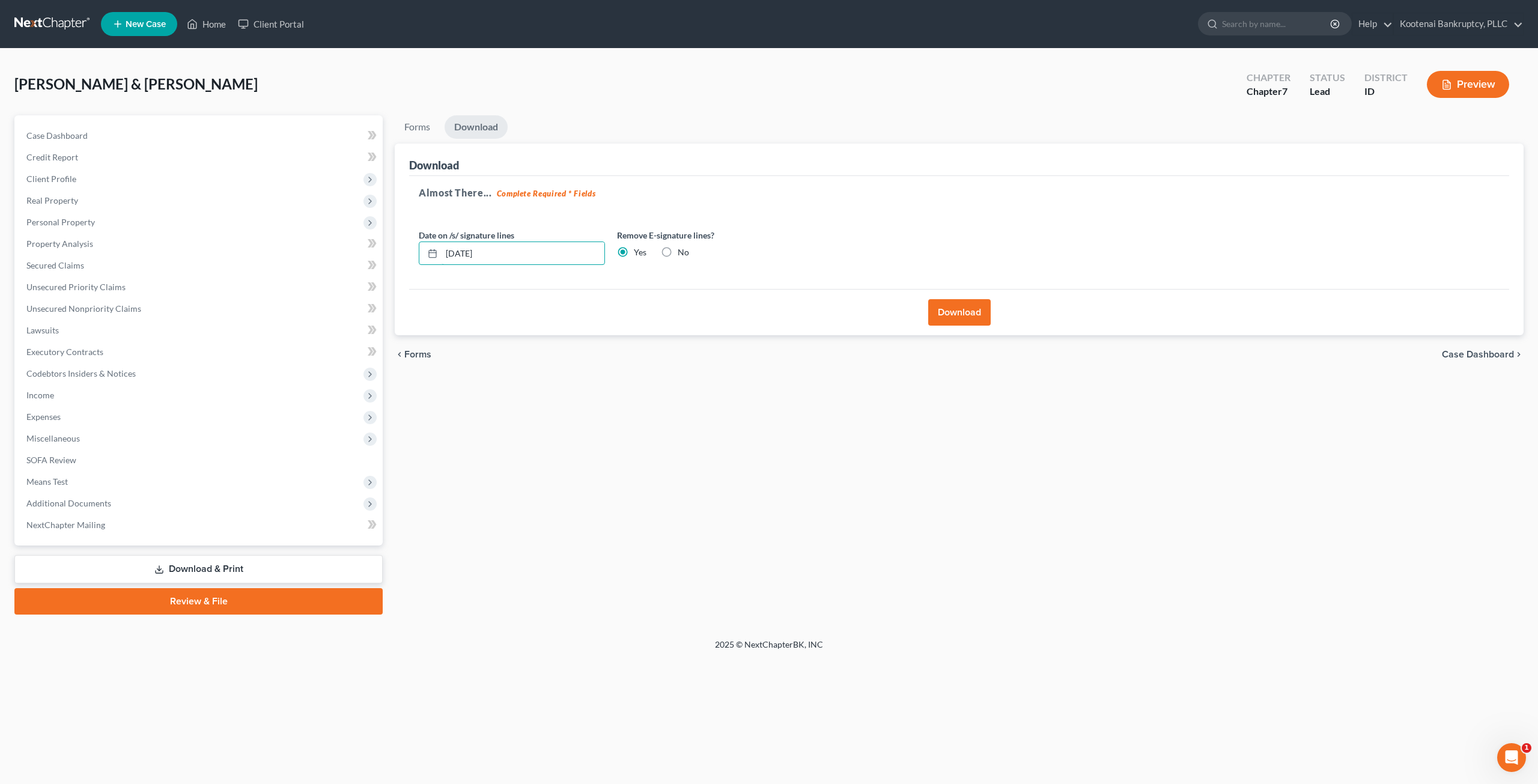
click at [390, 248] on div "Forms Download Forms Forms to Download Select which forms you would like to dow…" at bounding box center [959, 365] width 1141 height 499
click at [960, 316] on button "Download" at bounding box center [959, 312] width 63 height 27
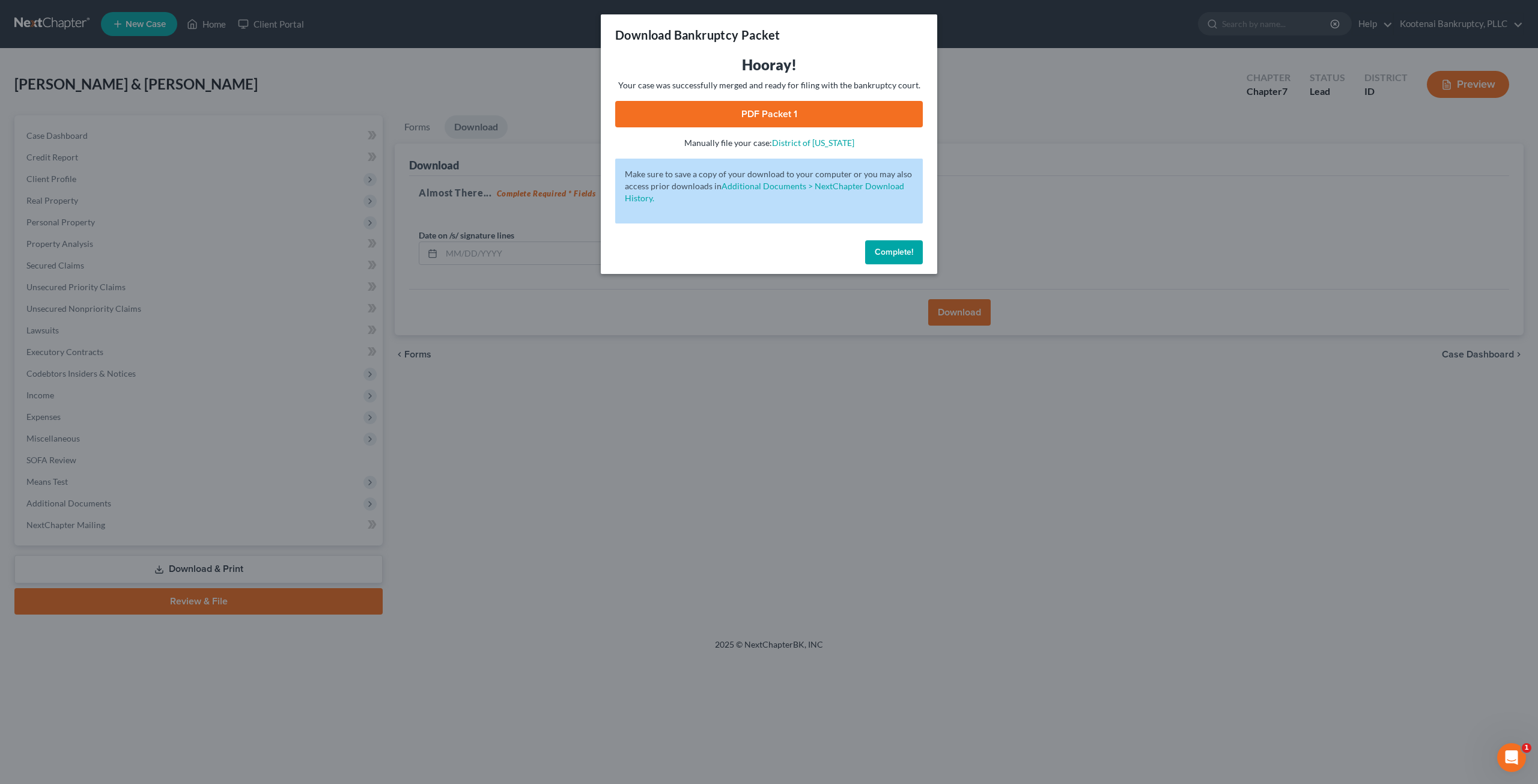
click at [770, 113] on link "PDF Packet 1" at bounding box center [769, 114] width 307 height 27
drag, startPoint x: 908, startPoint y: 257, endPoint x: 770, endPoint y: 271, distance: 138.7
click at [908, 257] on button "Complete!" at bounding box center [894, 252] width 58 height 24
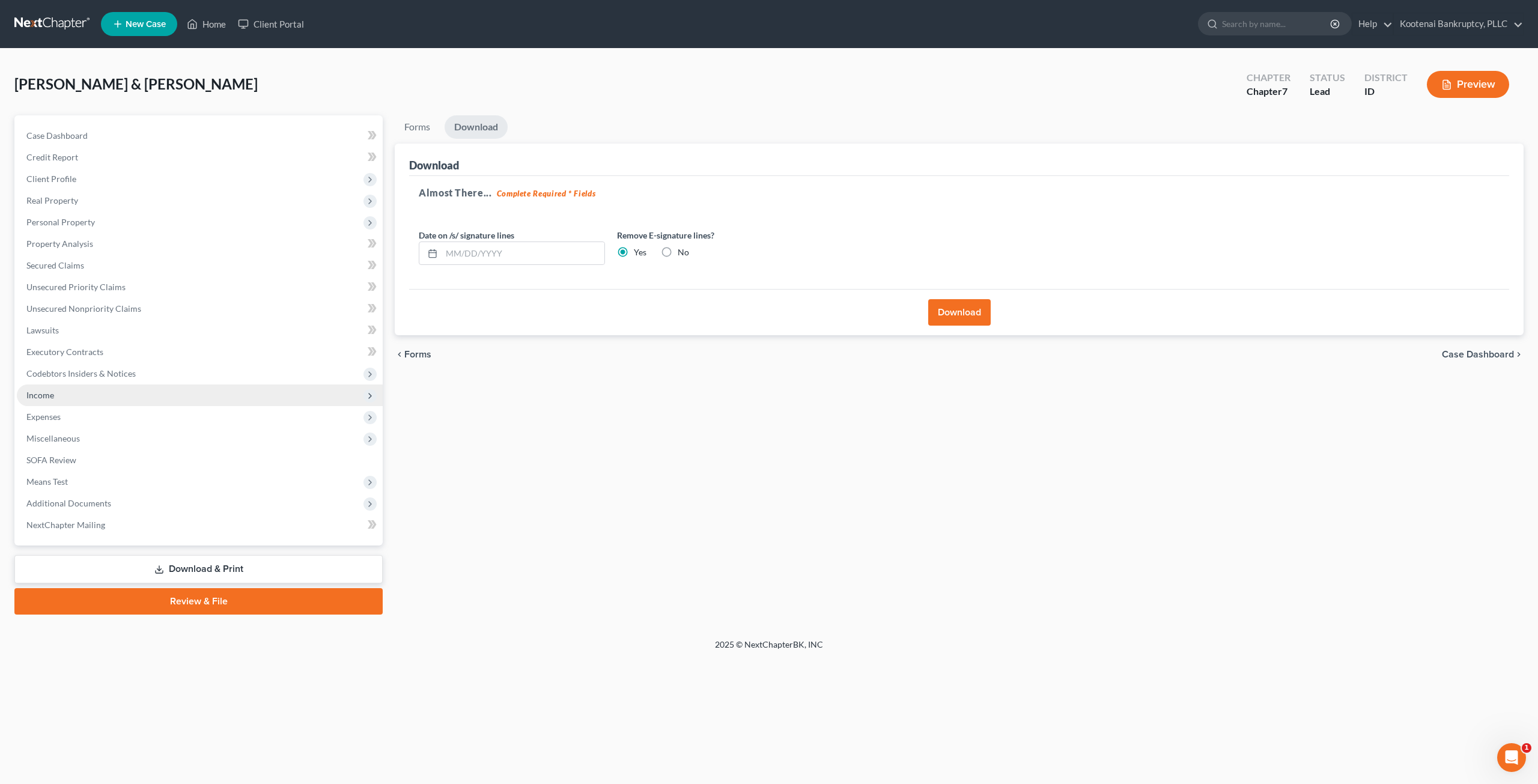
click at [63, 402] on span "Income" at bounding box center [199, 395] width 366 height 21
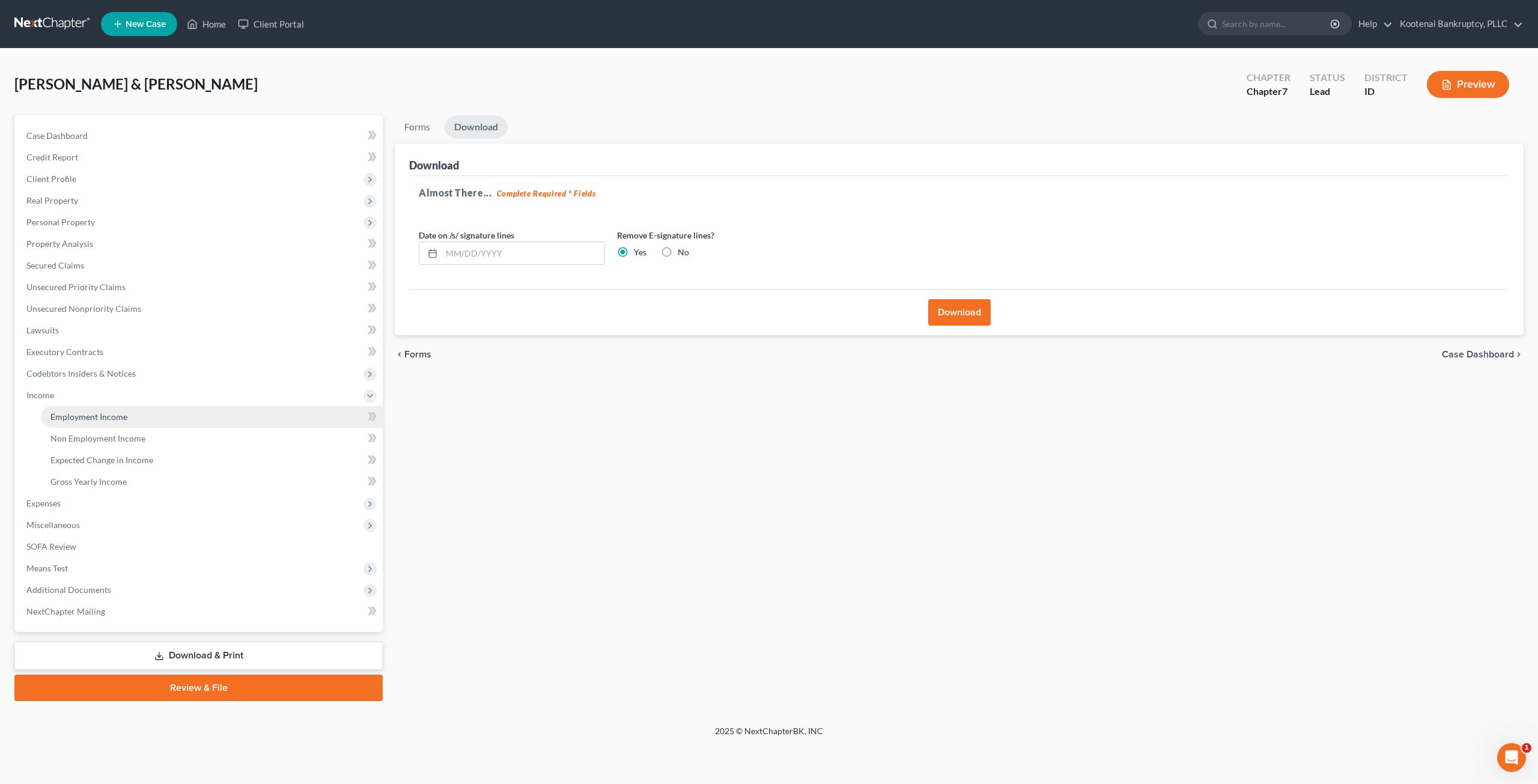
click at [112, 415] on span "Employment Income" at bounding box center [89, 417] width 77 height 10
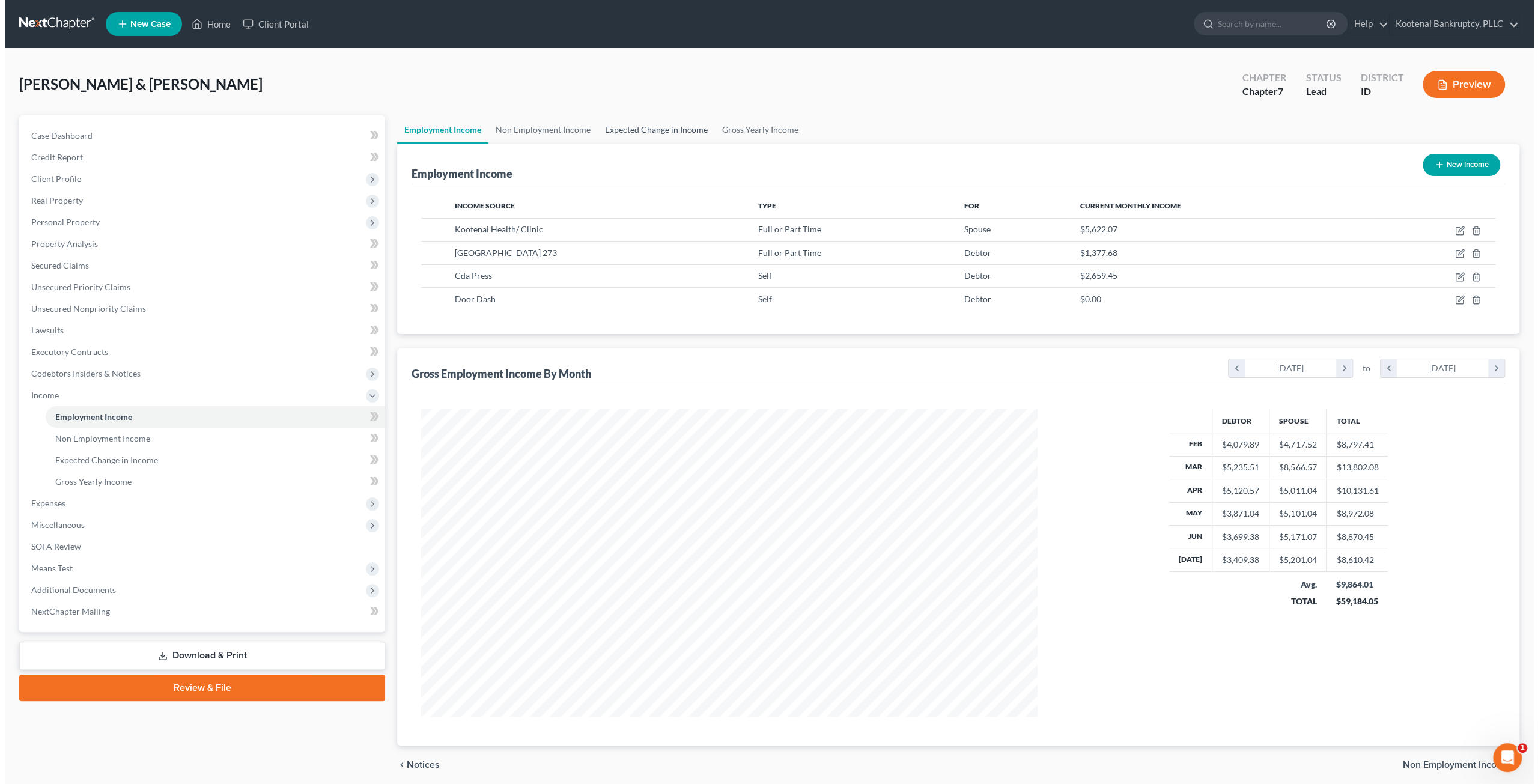
scroll to position [307, 641]
click at [119, 515] on span "Miscellaneous" at bounding box center [199, 525] width 364 height 21
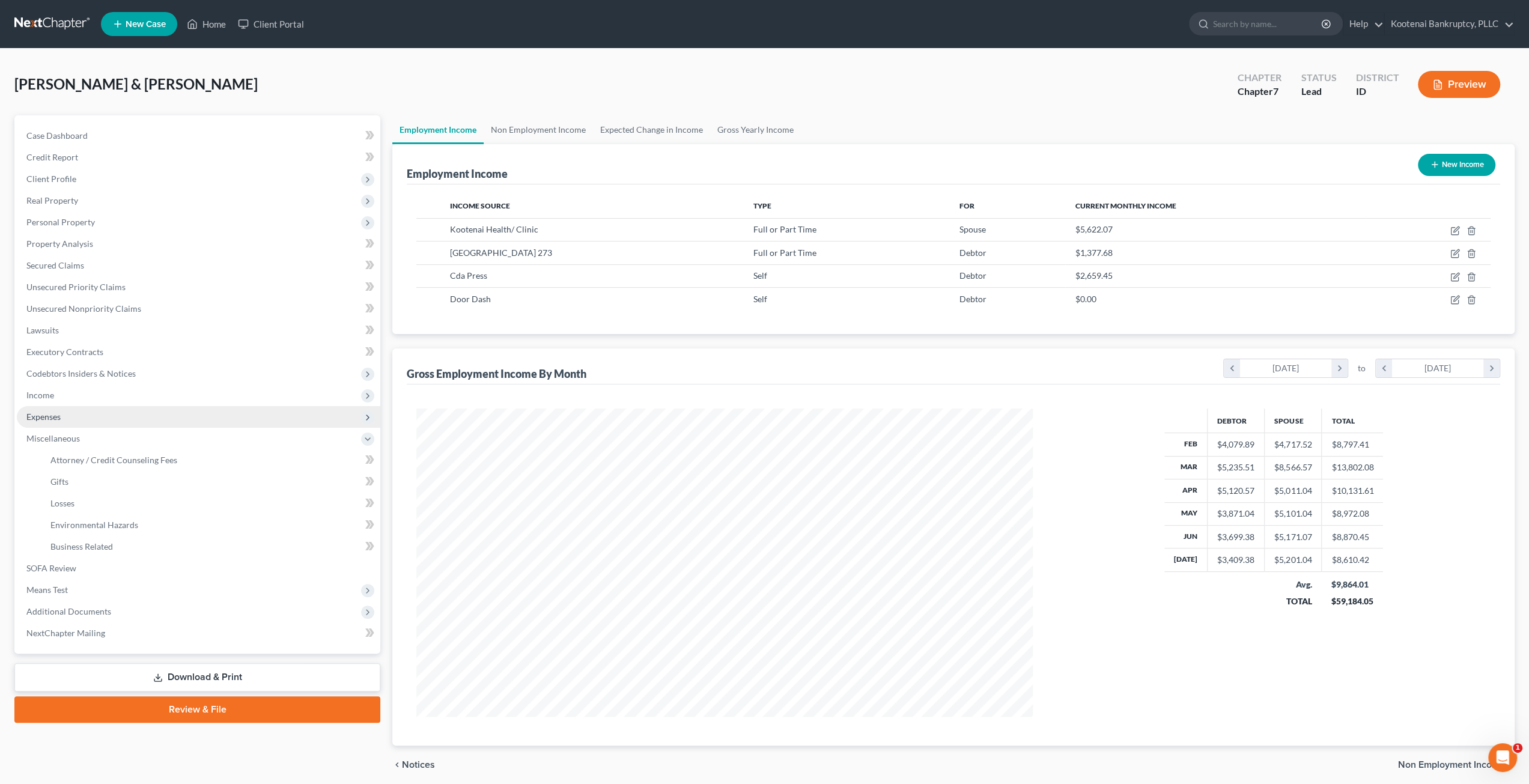
click at [101, 419] on span "Expenses" at bounding box center [199, 417] width 364 height 21
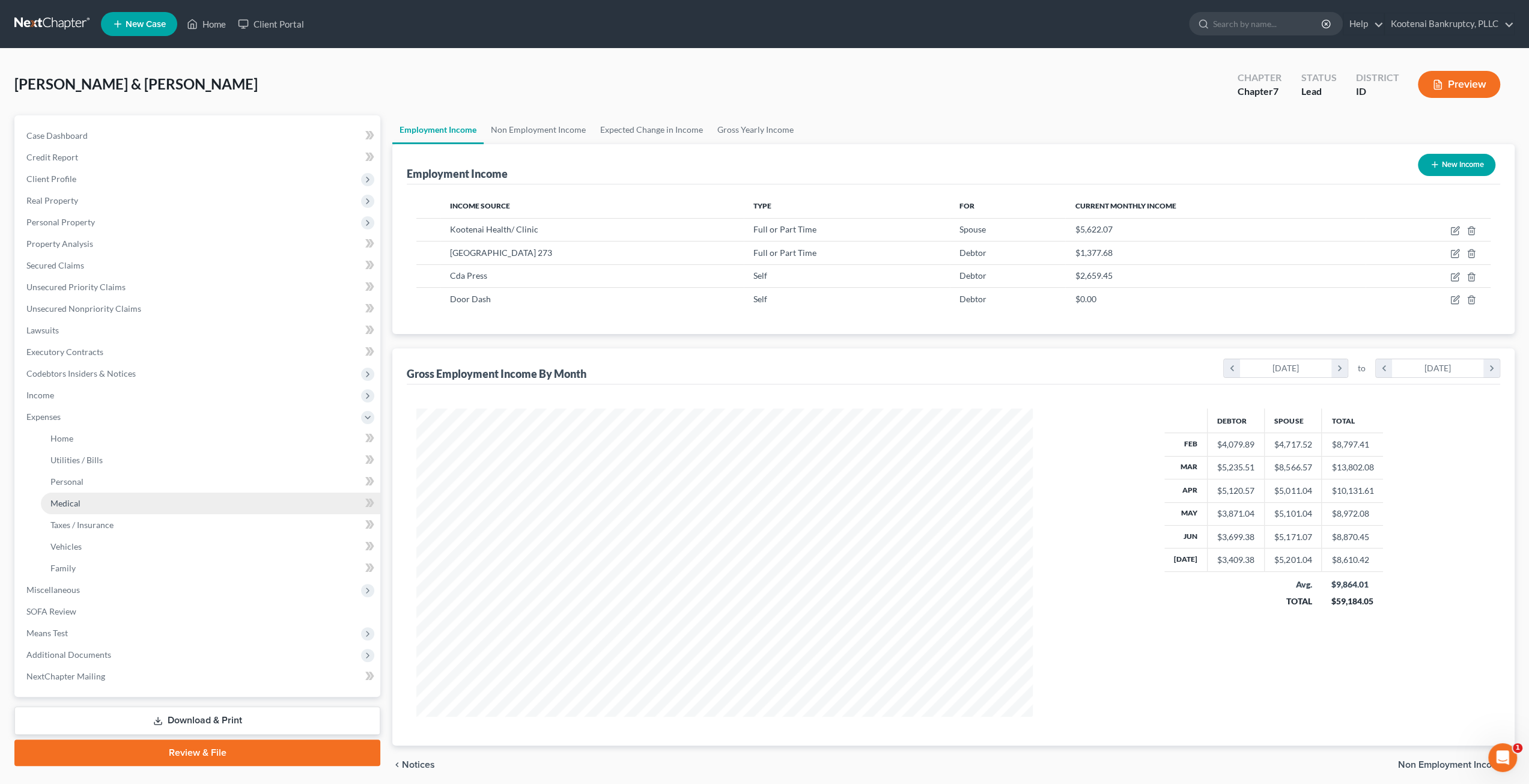
click at [106, 508] on link "Medical" at bounding box center [210, 503] width 340 height 21
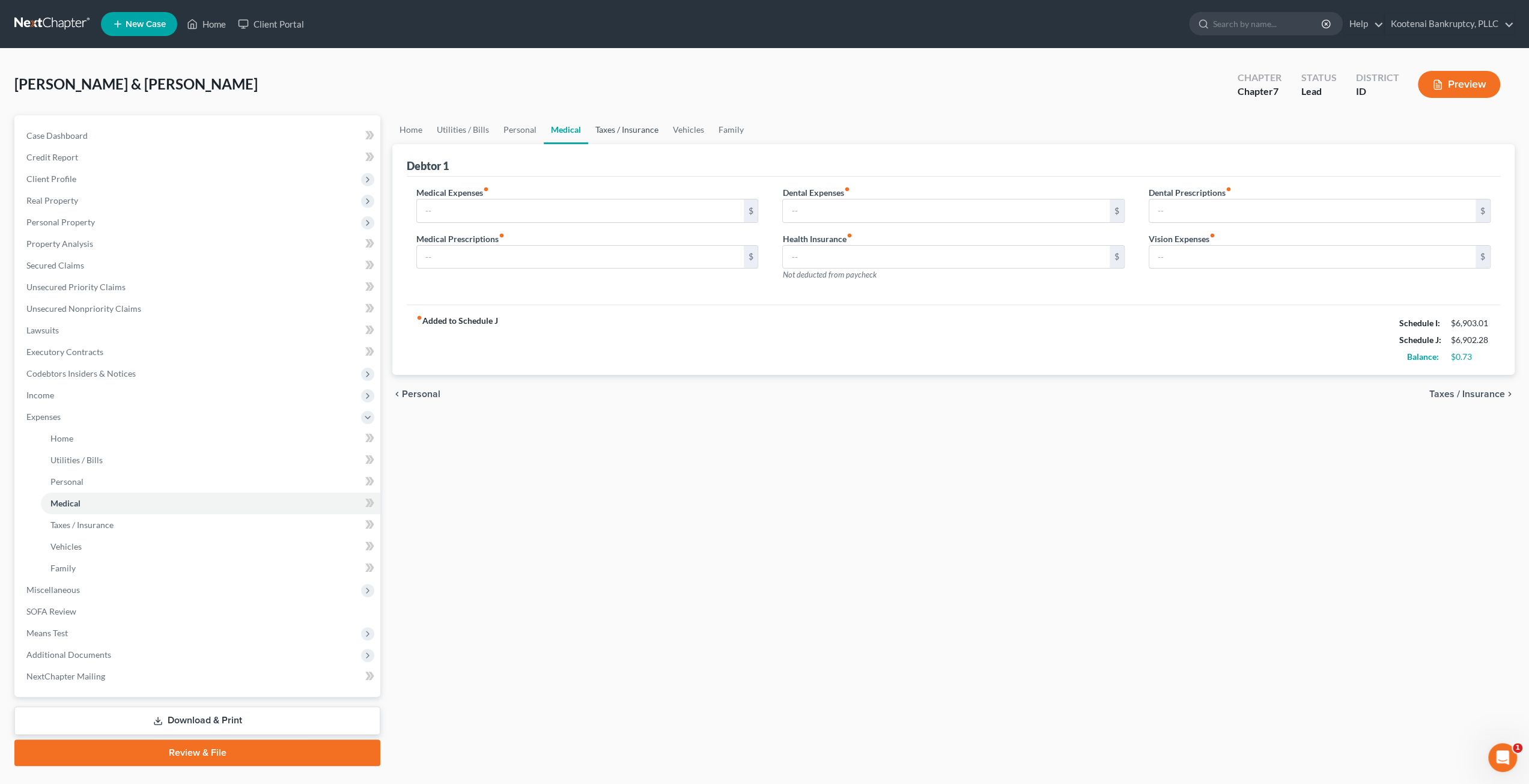
click at [619, 132] on link "Taxes / Insurance" at bounding box center [627, 129] width 78 height 29
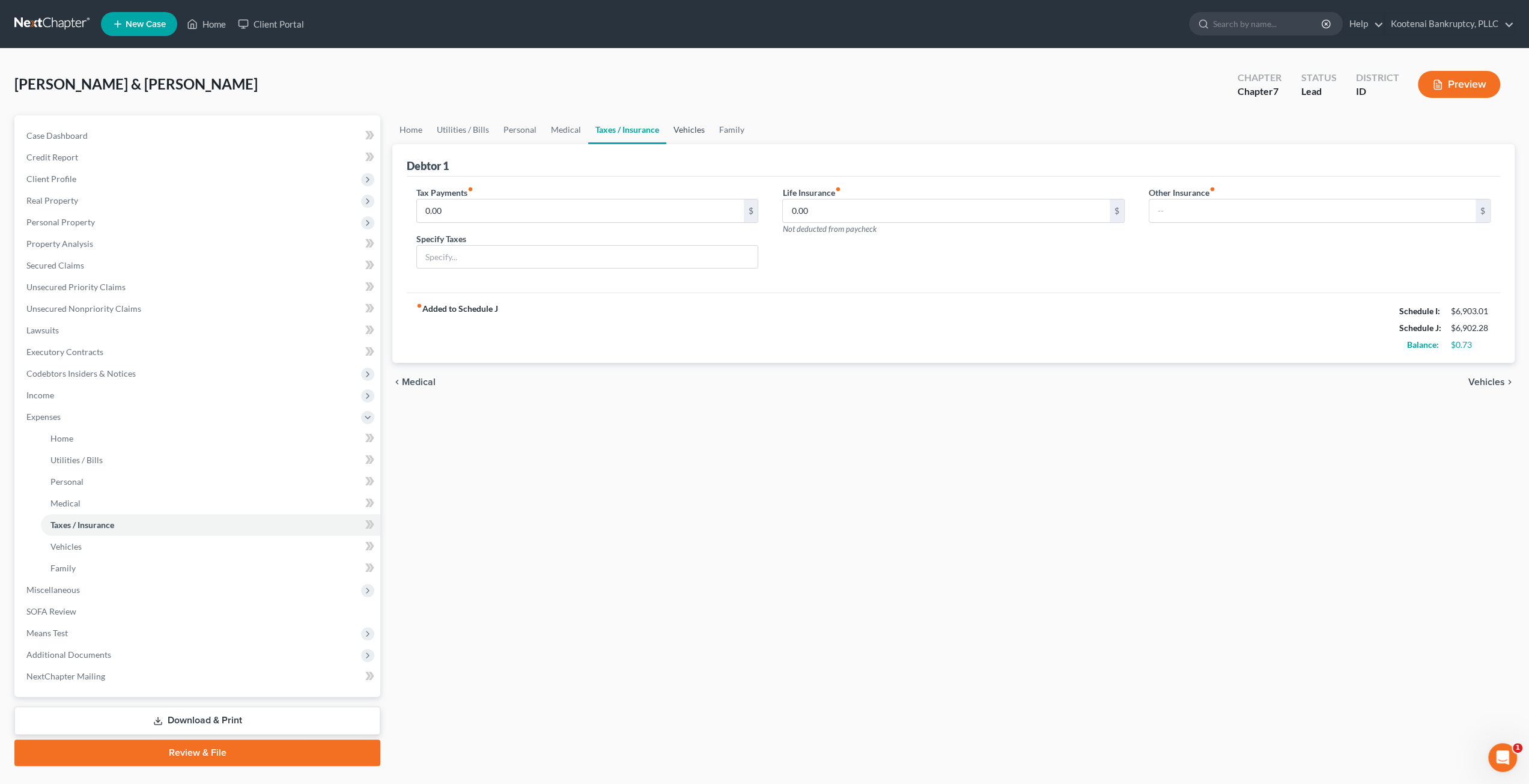
click at [679, 128] on link "Vehicles" at bounding box center [689, 129] width 46 height 29
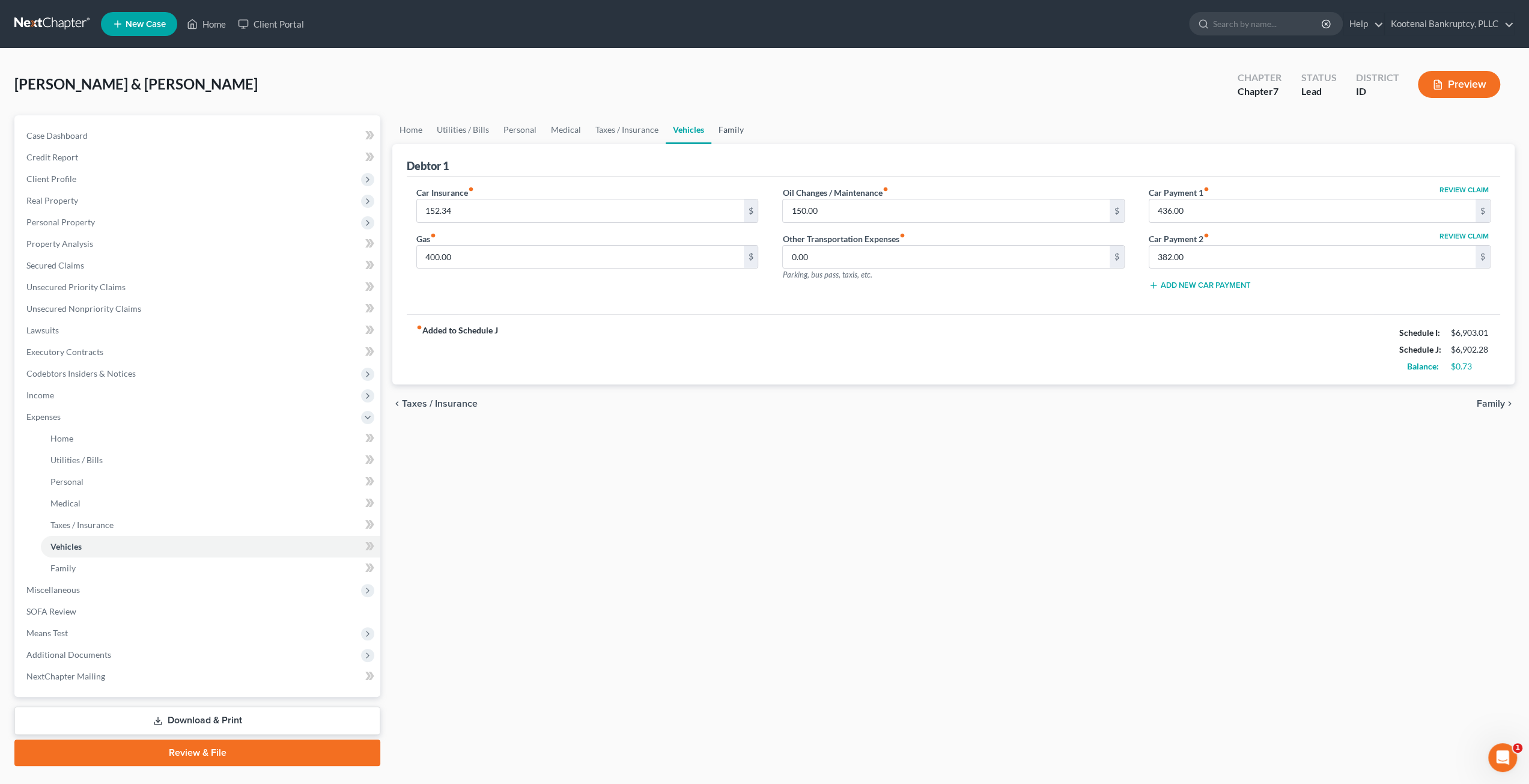
click at [721, 129] on link "Family" at bounding box center [731, 129] width 39 height 29
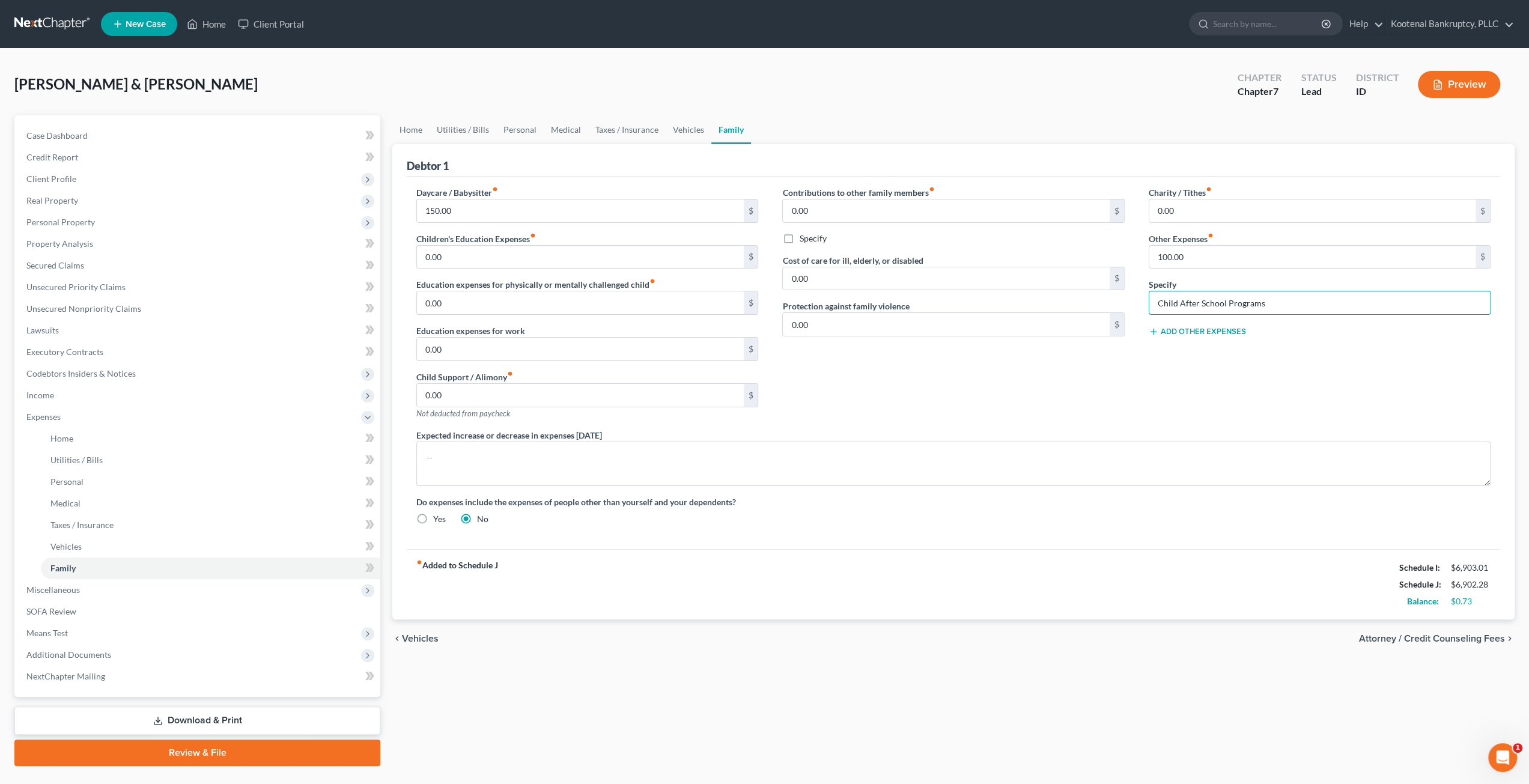
drag, startPoint x: 1303, startPoint y: 302, endPoint x: 1137, endPoint y: 290, distance: 166.4
click at [1137, 290] on div "Charity / Tithes fiber_manual_record 0.00 $ Other Expenses fiber_manual_record …" at bounding box center [1319, 307] width 366 height 243
type input "100"
click at [861, 371] on div "Contributions to other family members fiber_manual_record 0.00 $ Specify Cost o…" at bounding box center [952, 307] width 366 height 243
click at [953, 430] on div "Expected increase or decrease in expenses [DATE]" at bounding box center [953, 457] width 1098 height 57
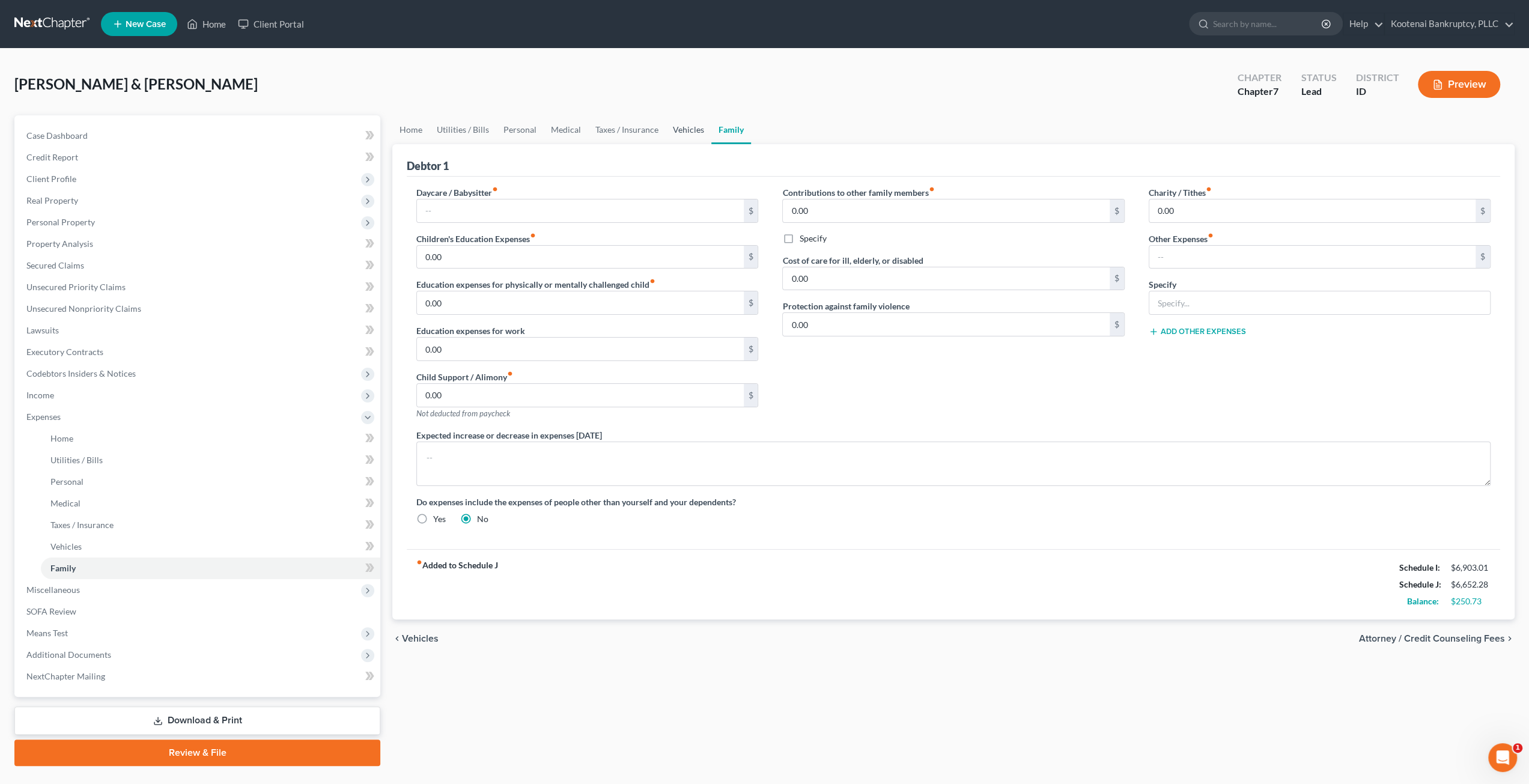
click at [694, 131] on link "Vehicles" at bounding box center [688, 129] width 46 height 29
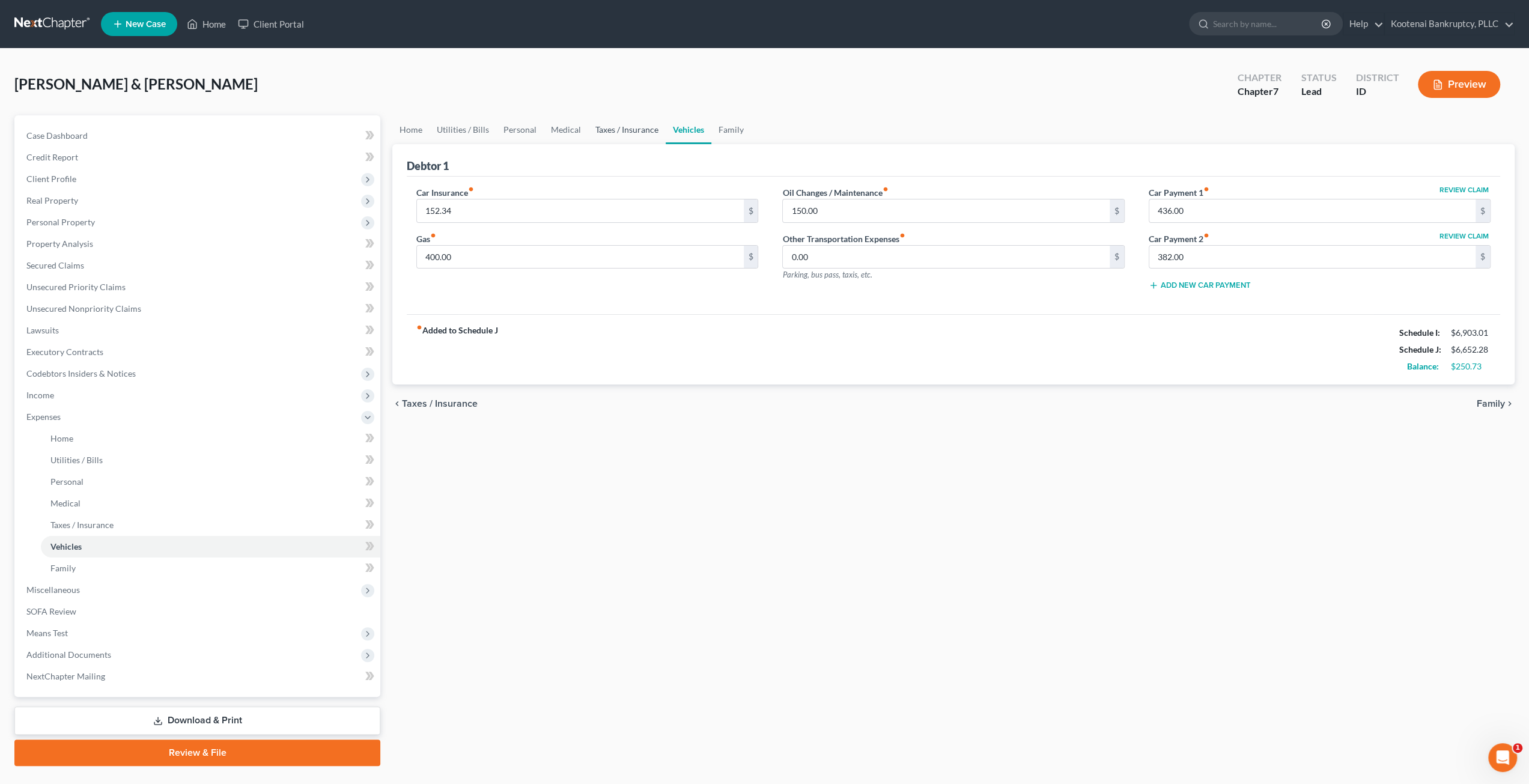
click at [633, 130] on link "Taxes / Insurance" at bounding box center [627, 129] width 78 height 29
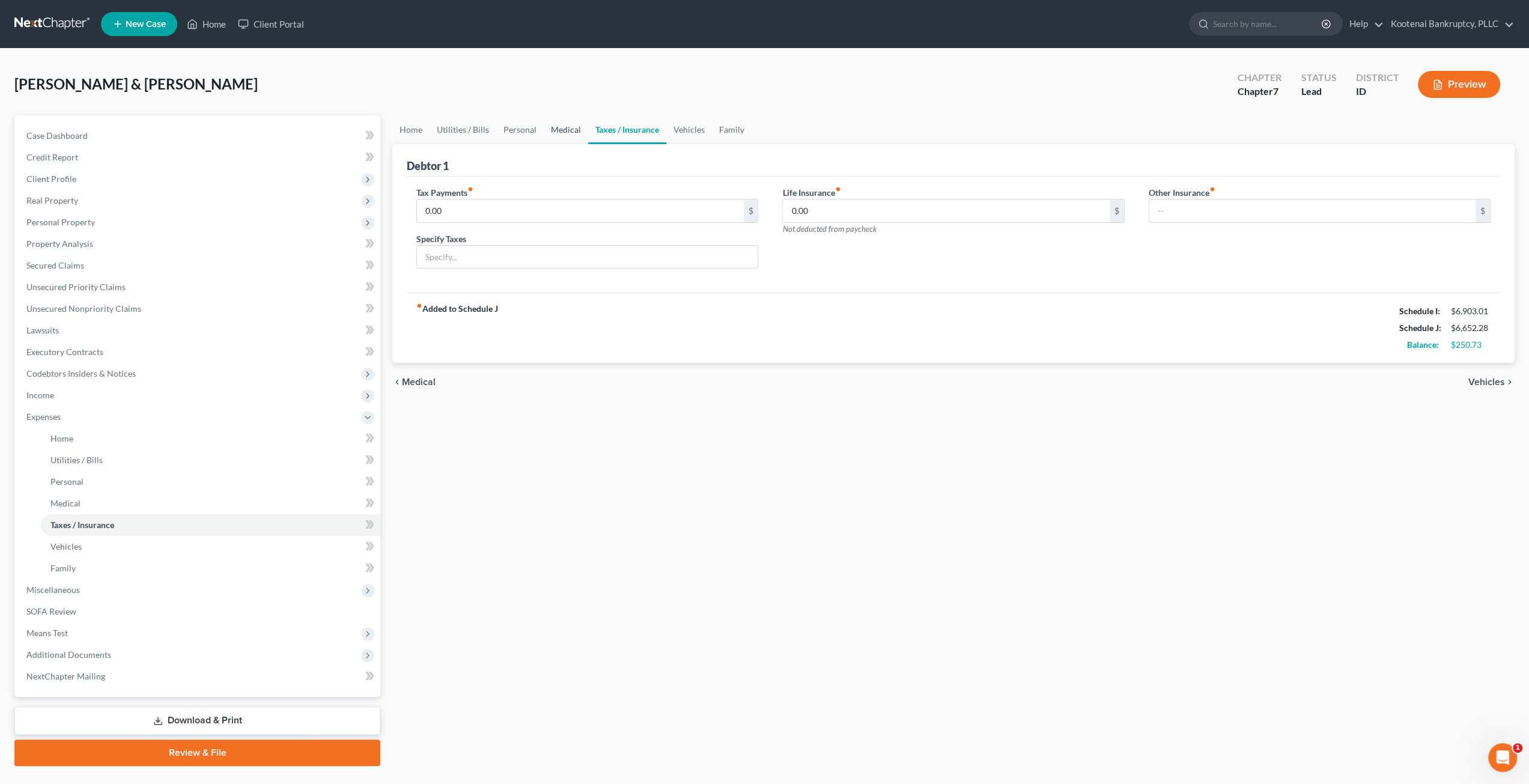
click at [553, 128] on link "Medical" at bounding box center [566, 129] width 45 height 29
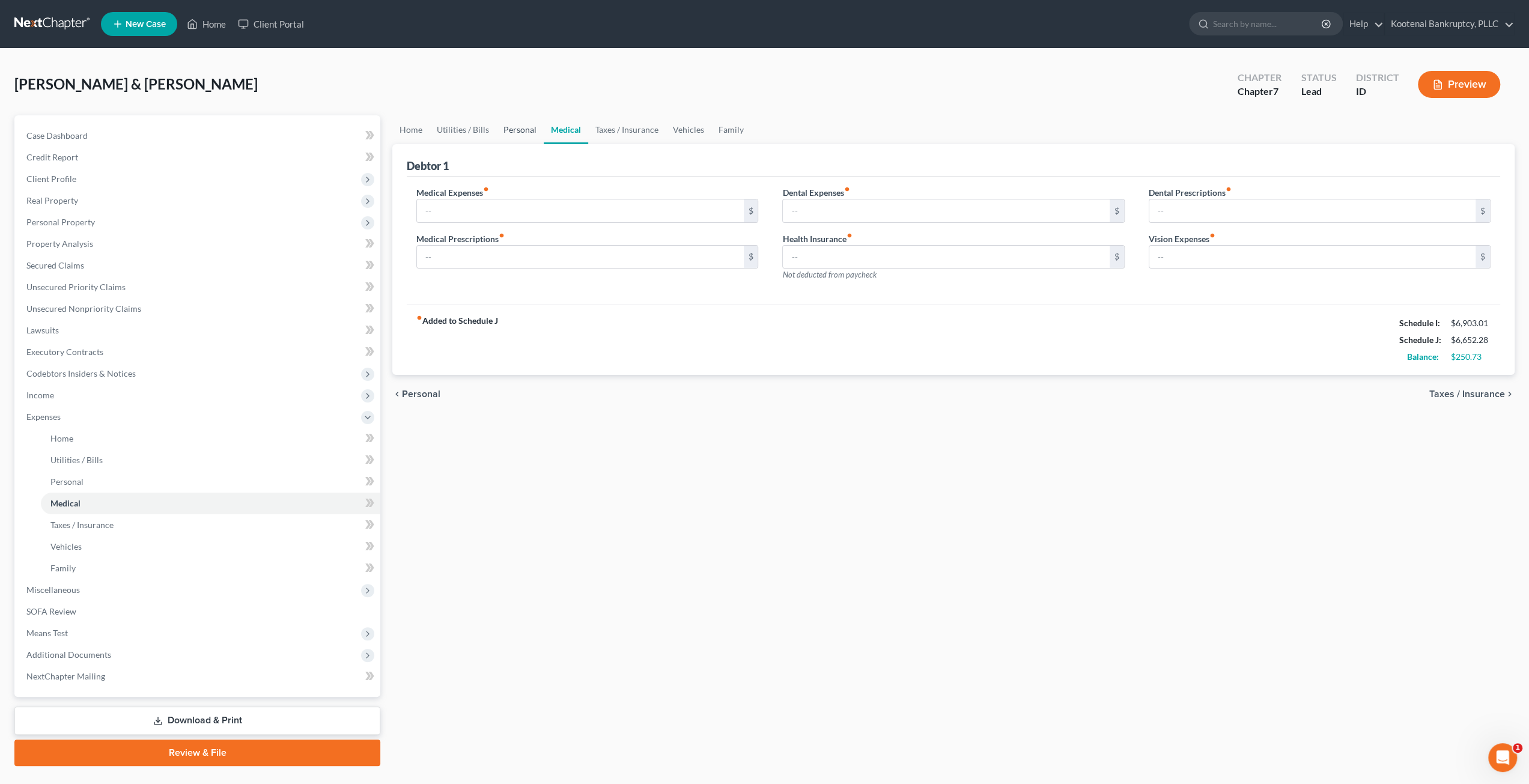
click at [502, 129] on link "Personal" at bounding box center [520, 129] width 47 height 29
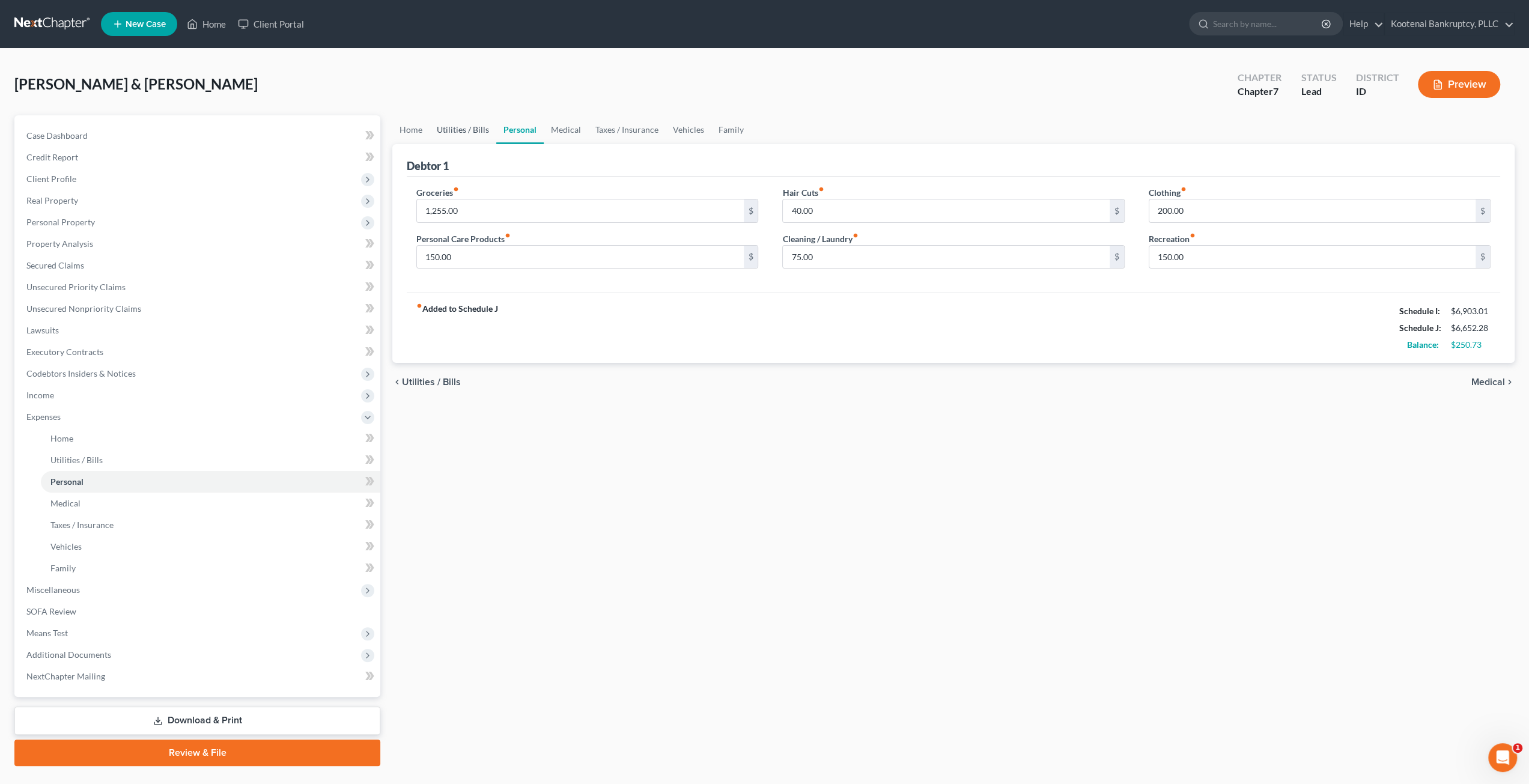
click at [468, 130] on link "Utilities / Bills" at bounding box center [463, 129] width 67 height 29
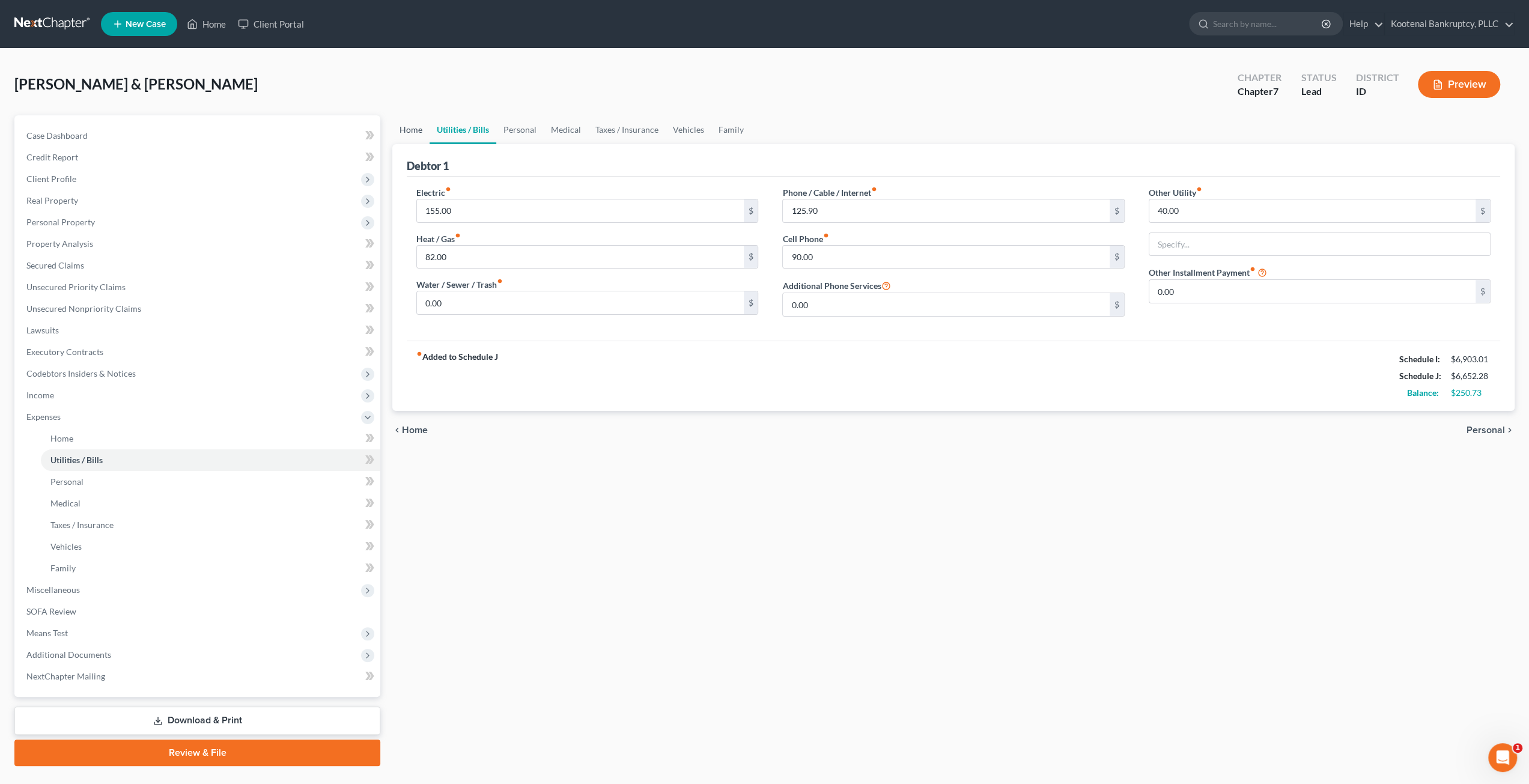
click at [423, 129] on link "Home" at bounding box center [411, 129] width 38 height 29
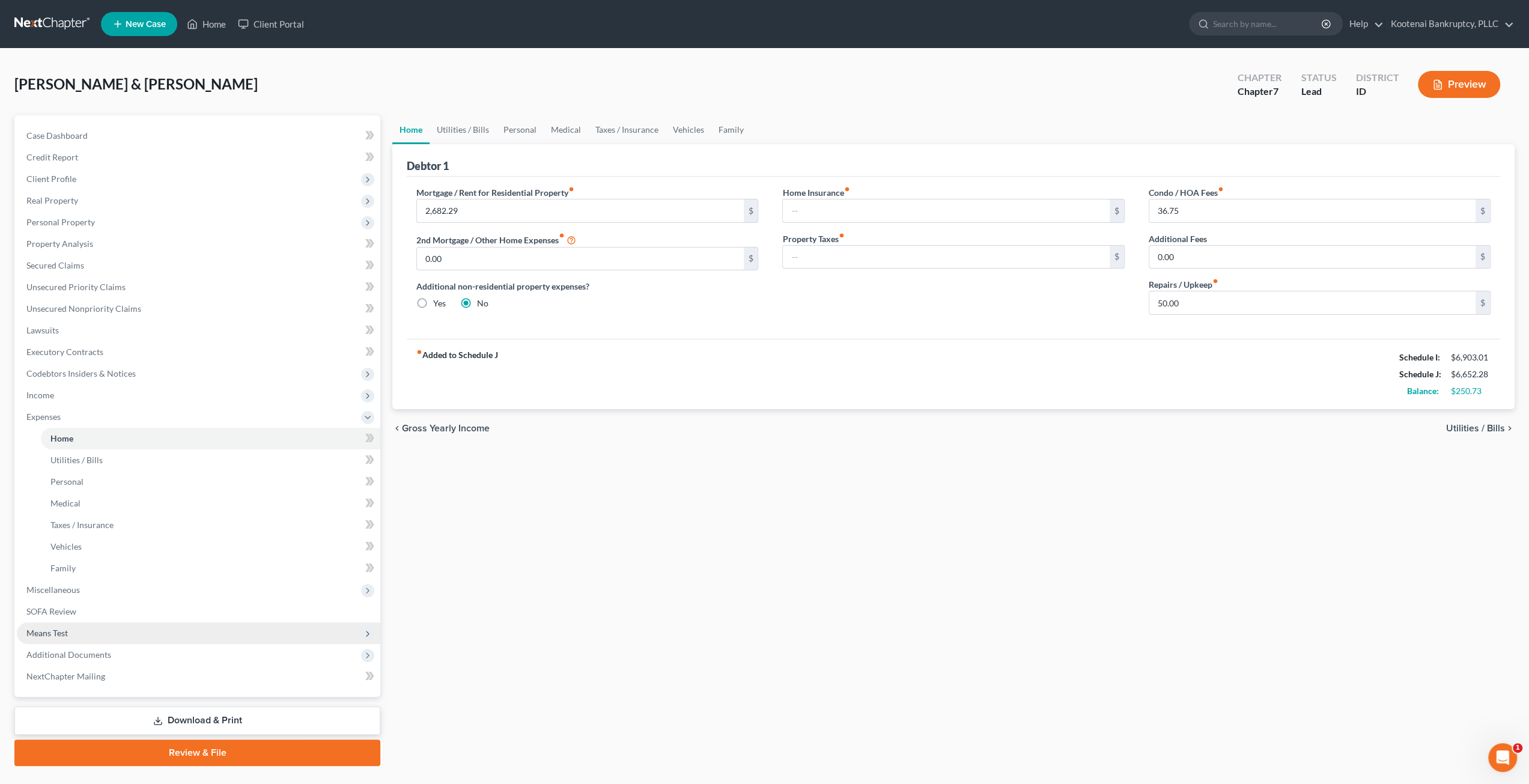
click at [130, 635] on span "Means Test" at bounding box center [199, 633] width 364 height 21
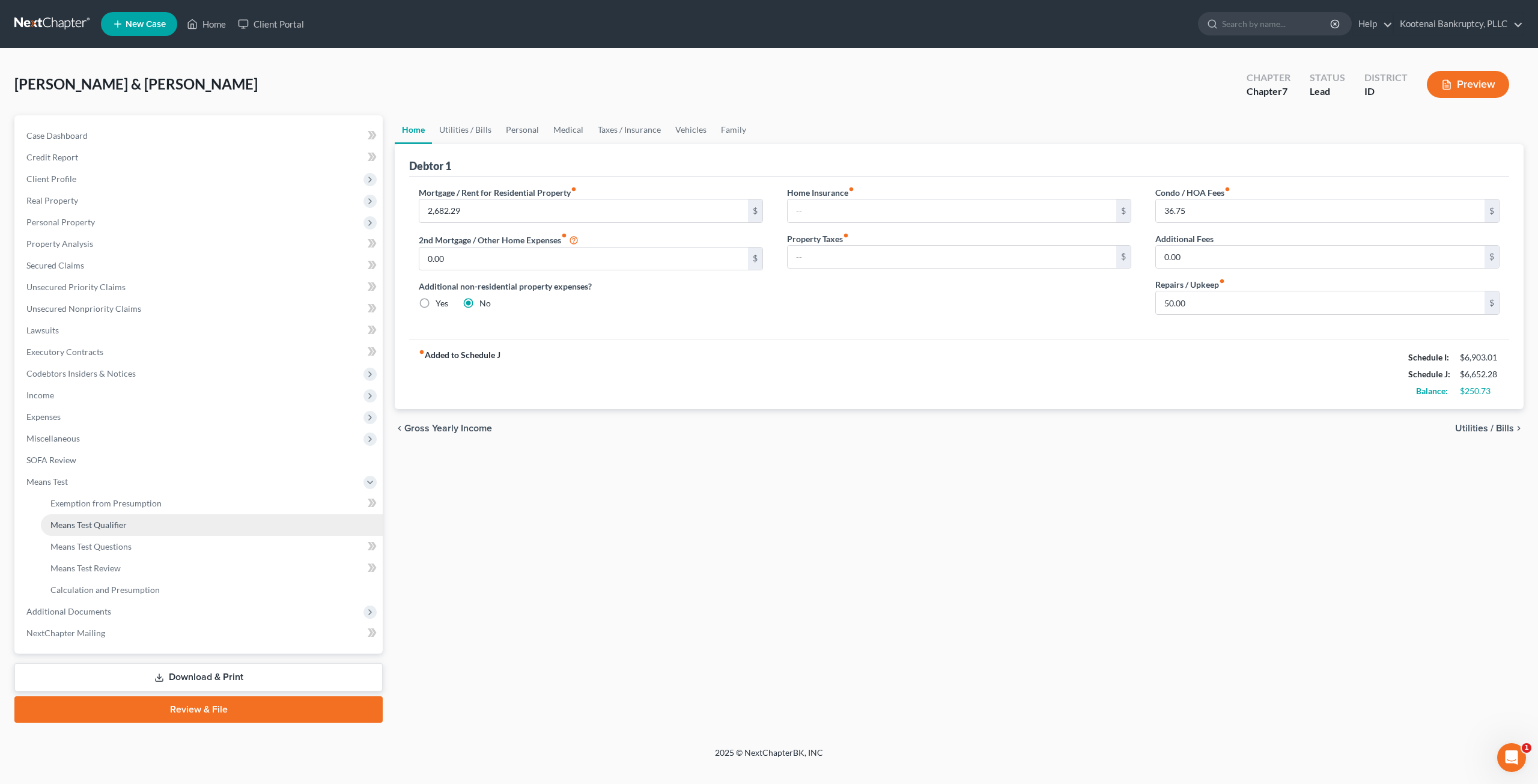
click at [164, 532] on link "Means Test Qualifier" at bounding box center [212, 525] width 342 height 21
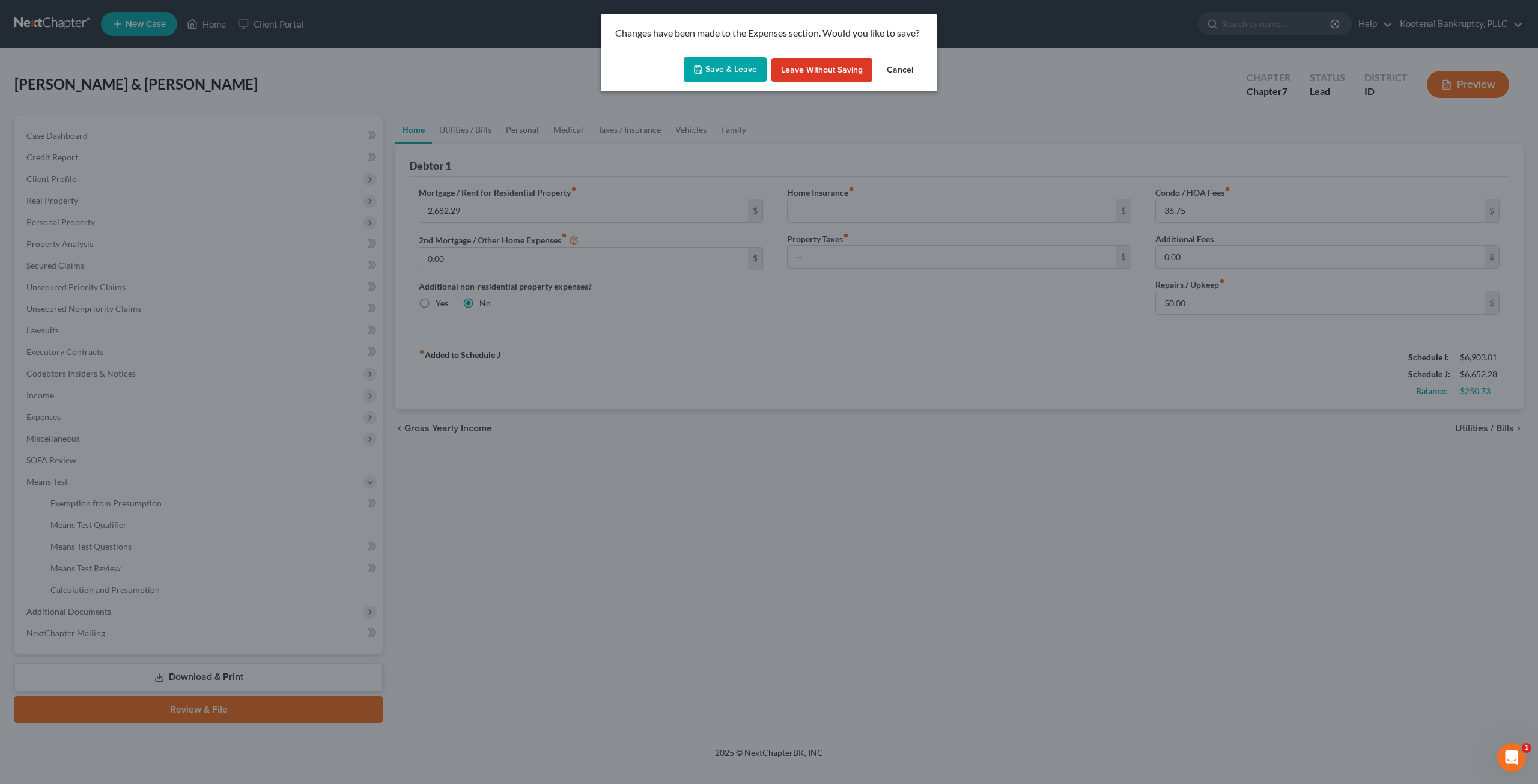
click at [698, 75] on button "Save & Leave" at bounding box center [725, 69] width 83 height 25
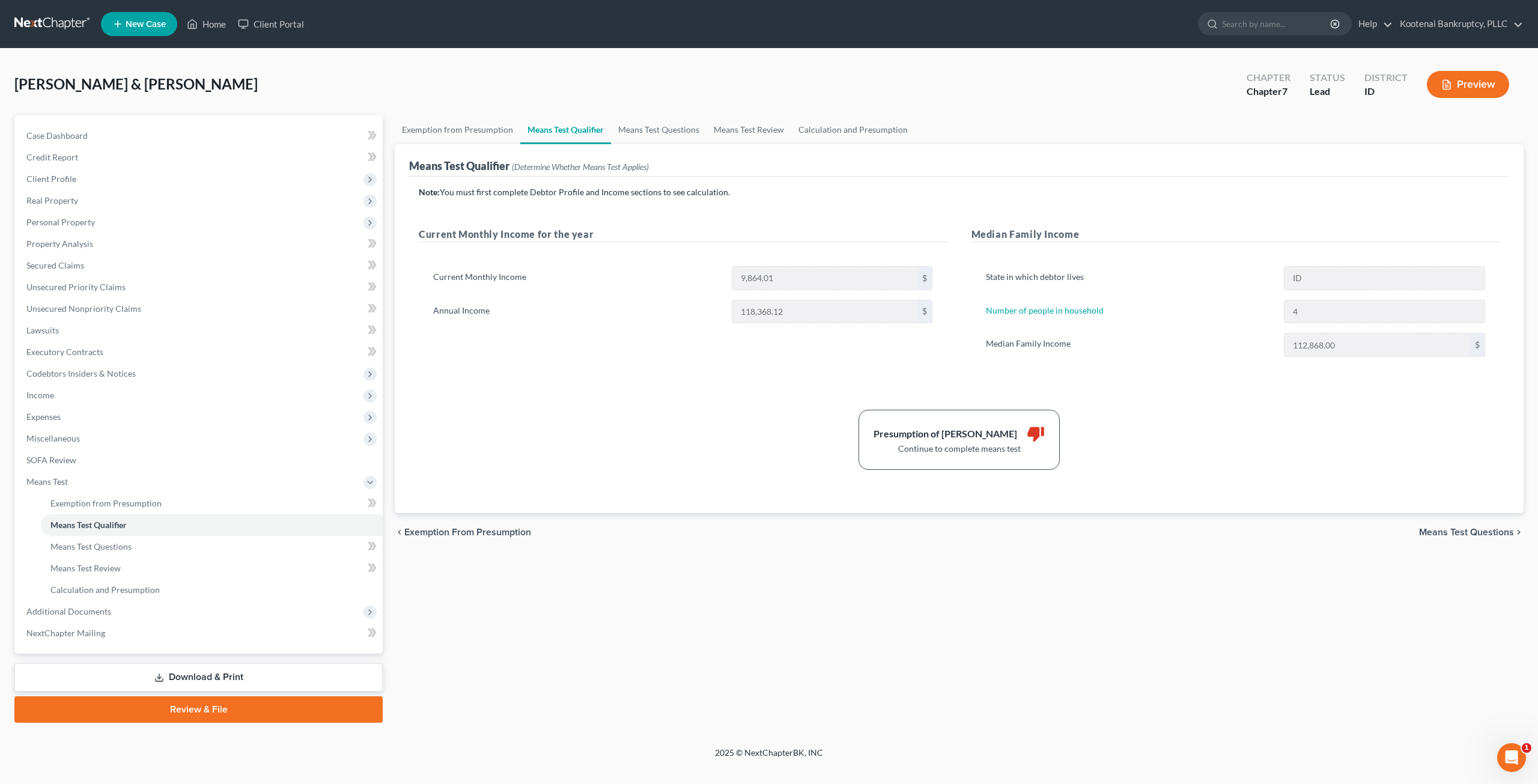
click at [231, 678] on link "Download & Print" at bounding box center [198, 677] width 368 height 28
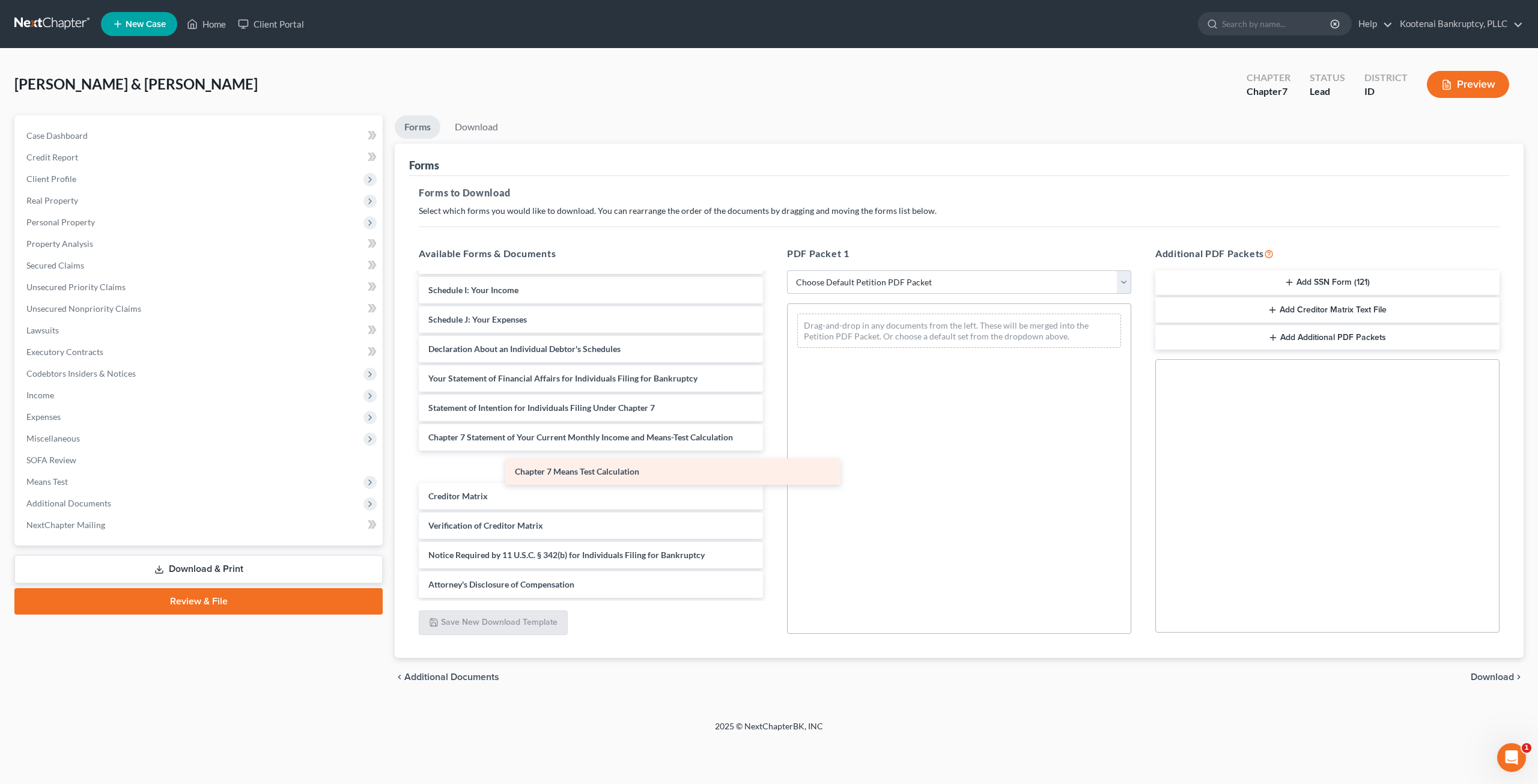
scroll to position [761, 0]
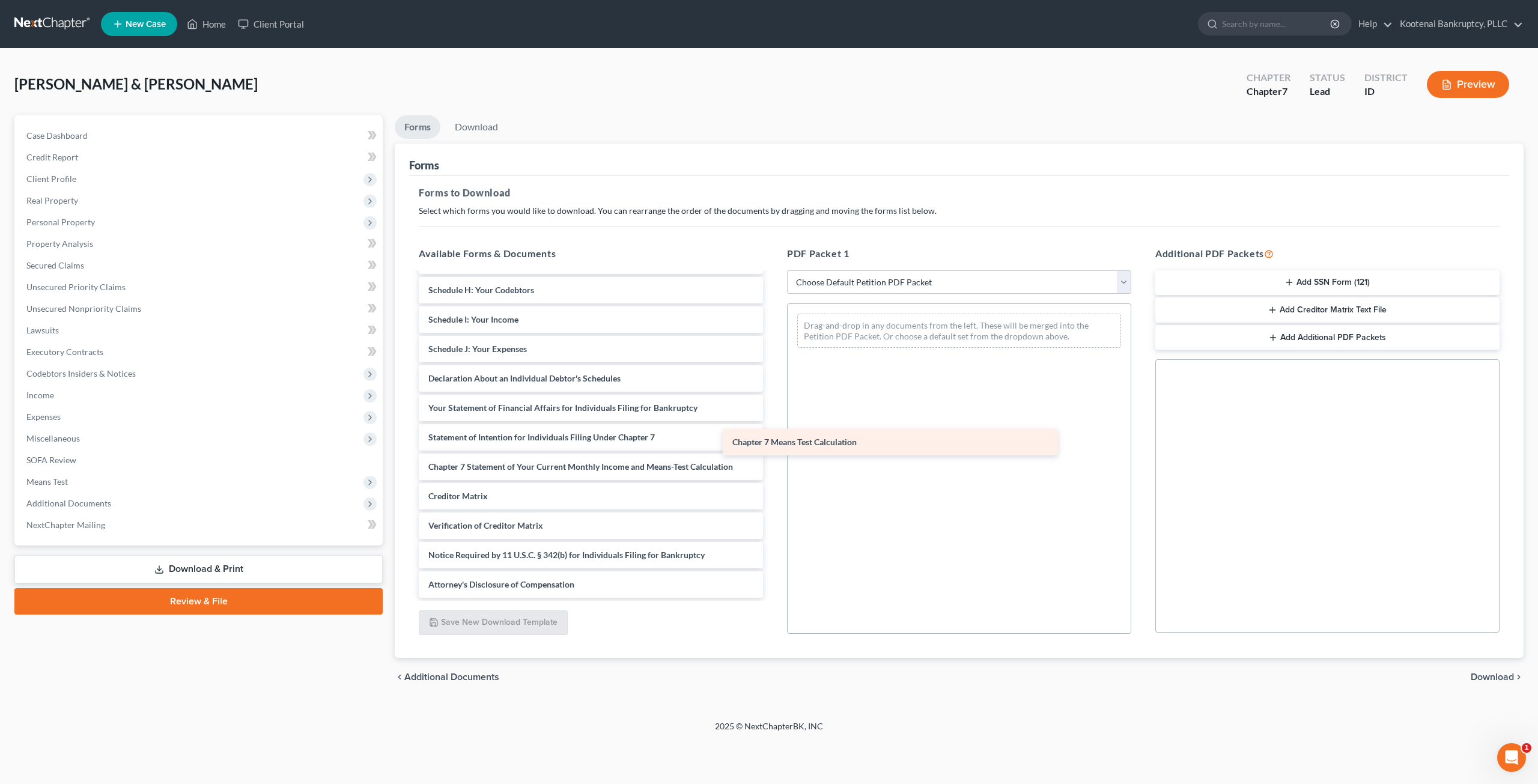
drag, startPoint x: 615, startPoint y: 466, endPoint x: 919, endPoint y: 442, distance: 304.9
click at [773, 442] on div "Chapter 7 Means Test Calculation bank.pdf LBFCU.pdf Kootenai_pay_stub_5.23.25.p…" at bounding box center [591, 54] width 364 height 1086
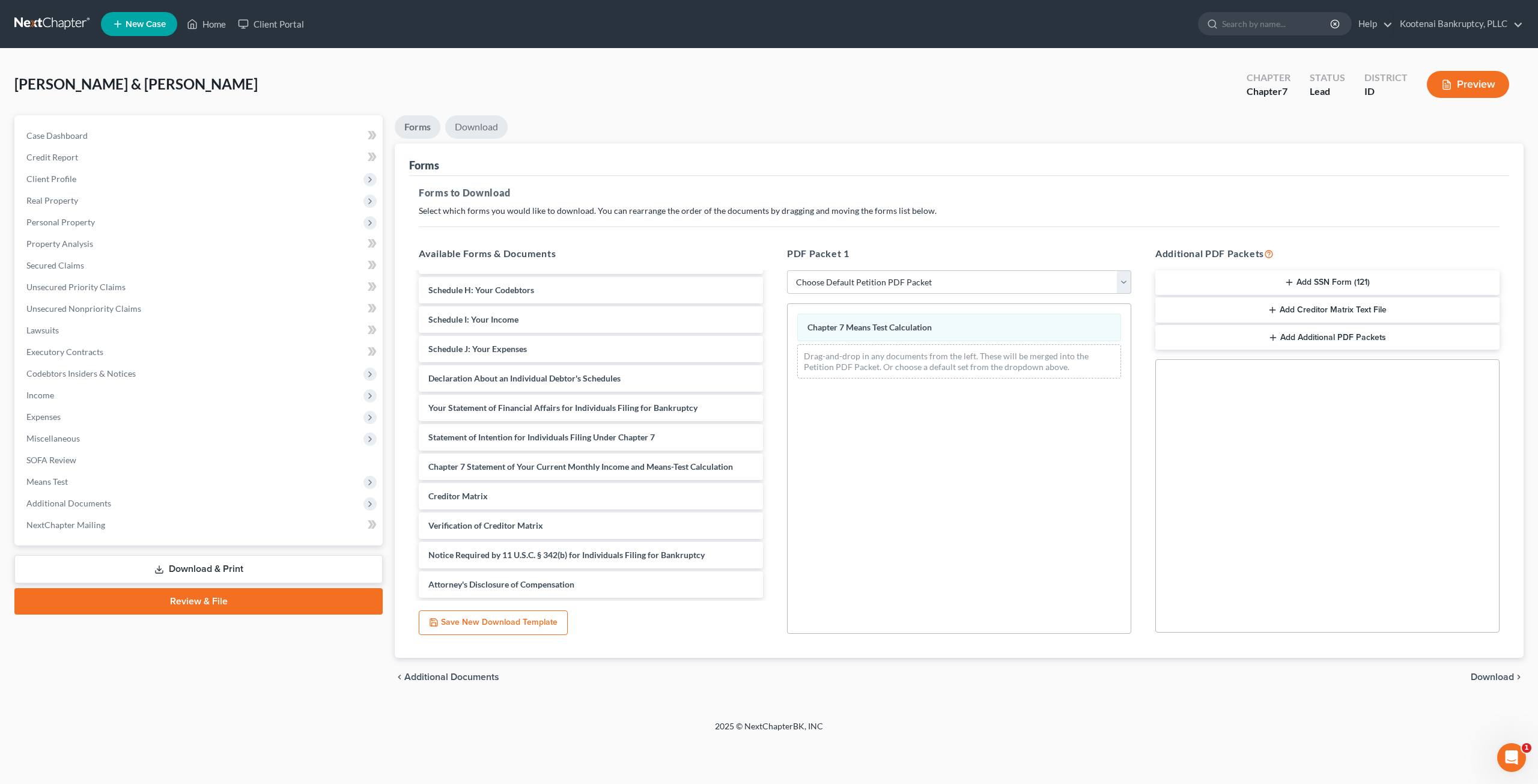
click at [496, 122] on link "Download" at bounding box center [476, 127] width 63 height 23
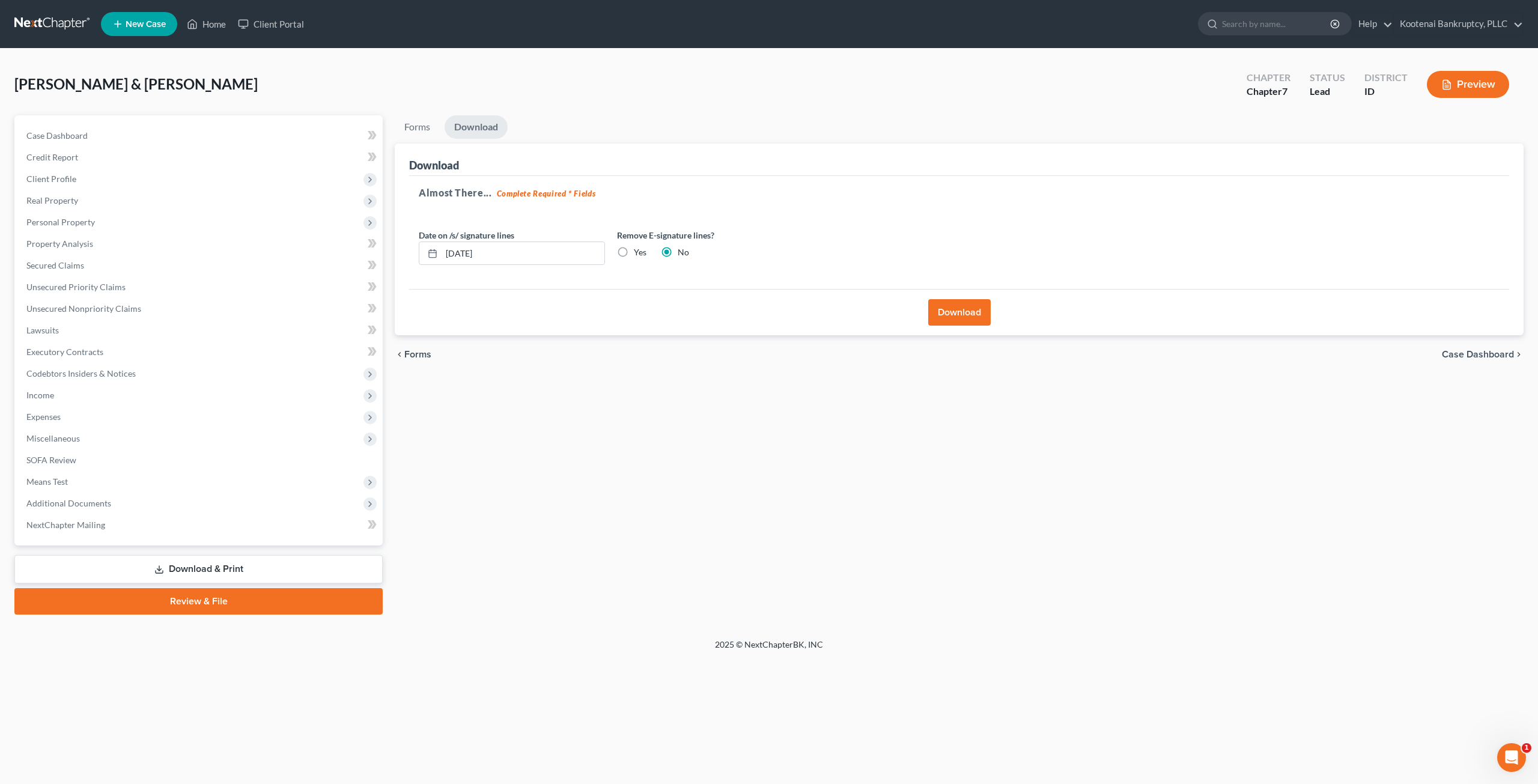
click at [634, 250] on label "Yes" at bounding box center [640, 252] width 12 height 12
click at [639, 250] on input "Yes" at bounding box center [643, 250] width 8 height 8
radio input "true"
radio input "false"
drag, startPoint x: 548, startPoint y: 244, endPoint x: 391, endPoint y: 249, distance: 157.1
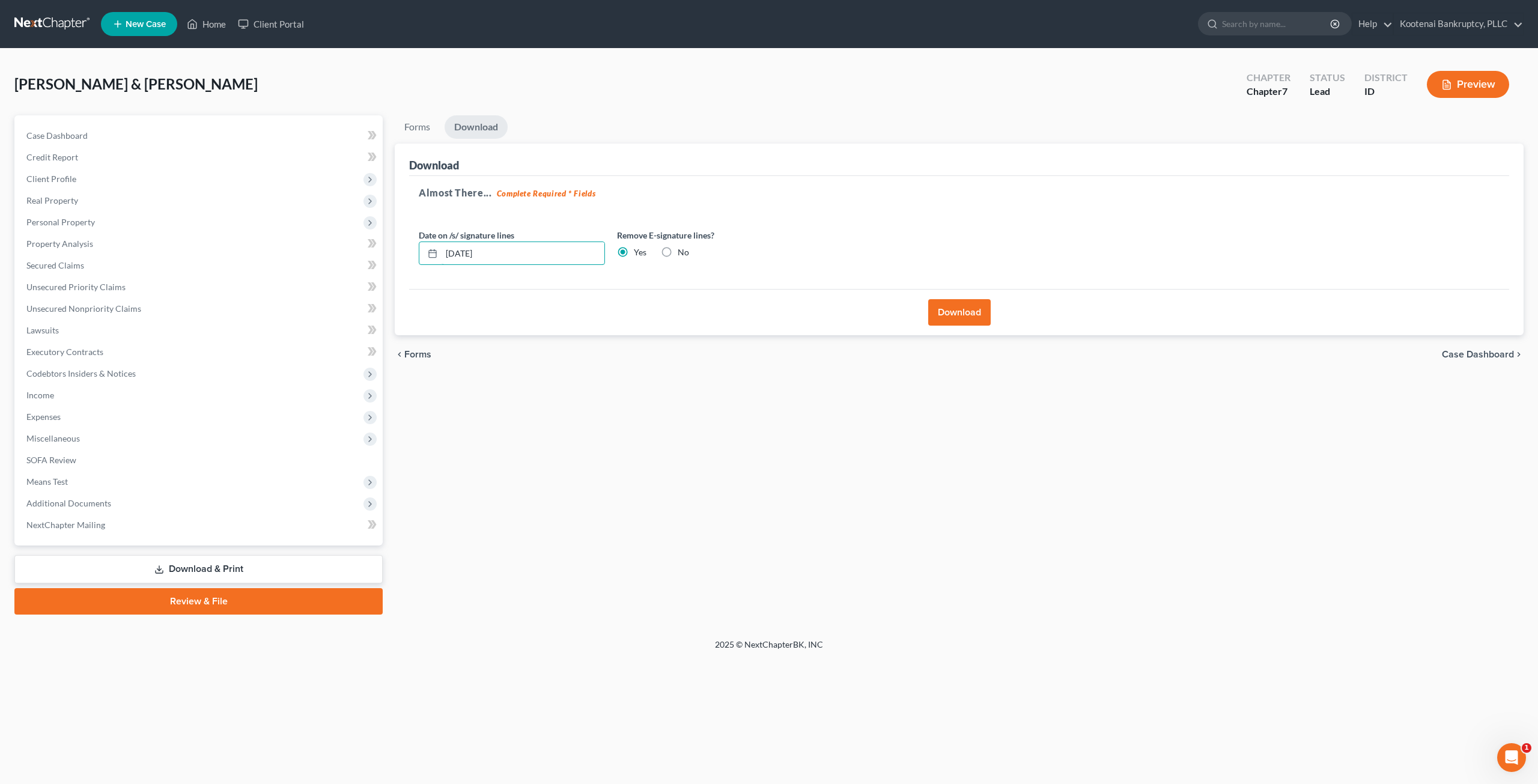
click at [391, 249] on div "Forms Download Forms Forms to Download Select which forms you would like to dow…" at bounding box center [959, 365] width 1141 height 499
click at [964, 315] on button "Download" at bounding box center [959, 312] width 63 height 27
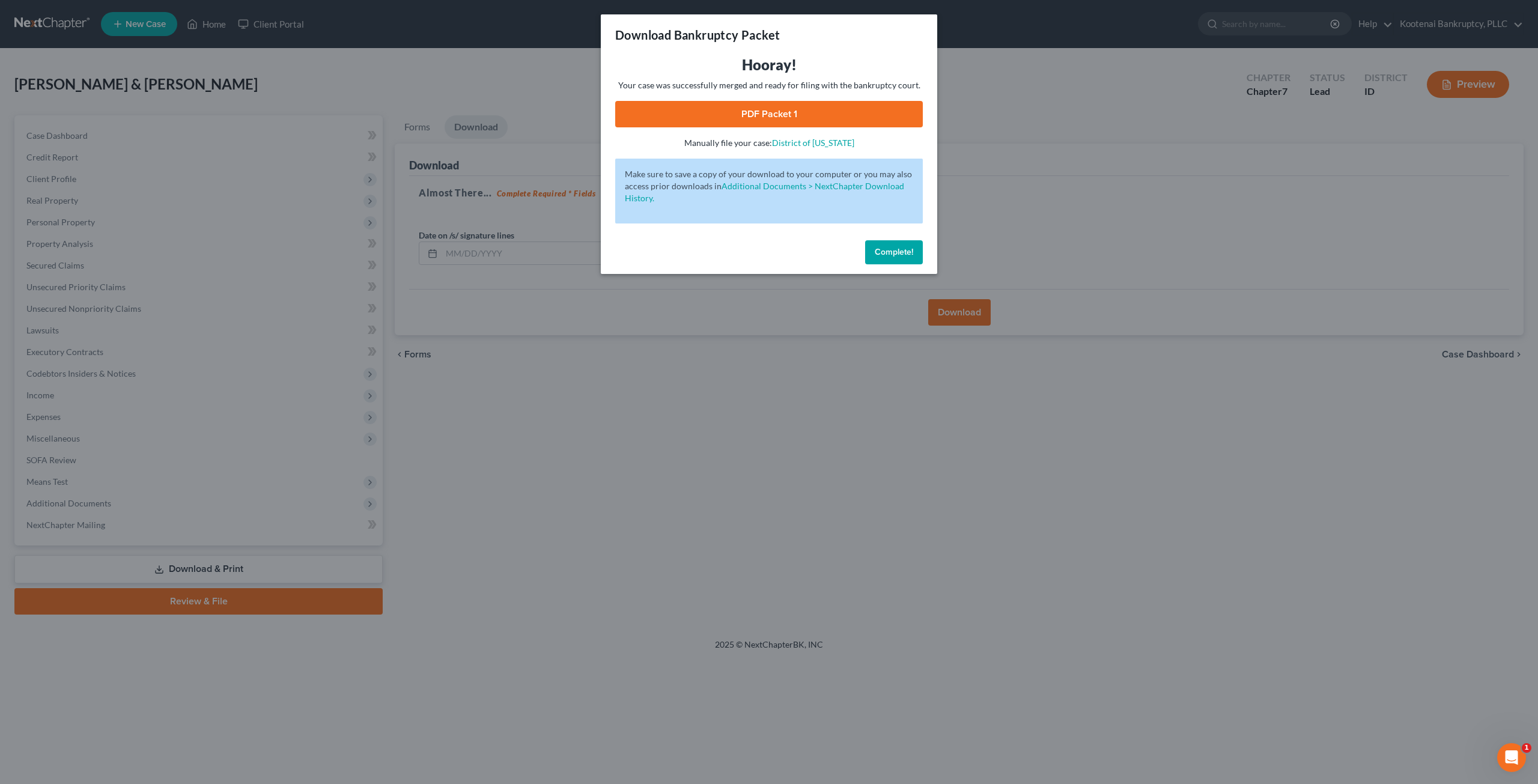
click at [851, 114] on link "PDF Packet 1" at bounding box center [769, 114] width 307 height 27
drag, startPoint x: 876, startPoint y: 250, endPoint x: 863, endPoint y: 248, distance: 13.2
click at [876, 250] on span "Complete!" at bounding box center [894, 252] width 38 height 10
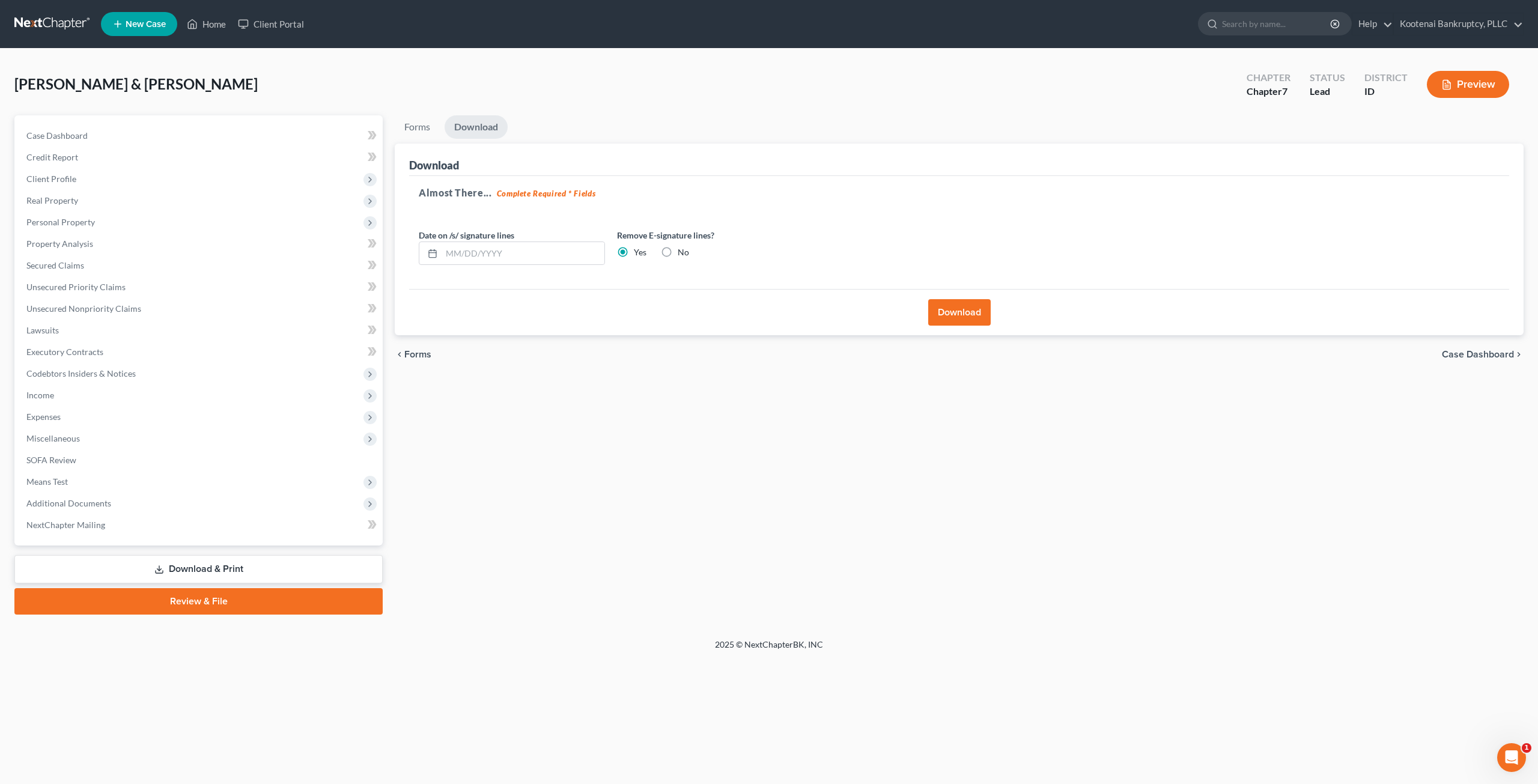
click at [63, 22] on link at bounding box center [52, 23] width 77 height 21
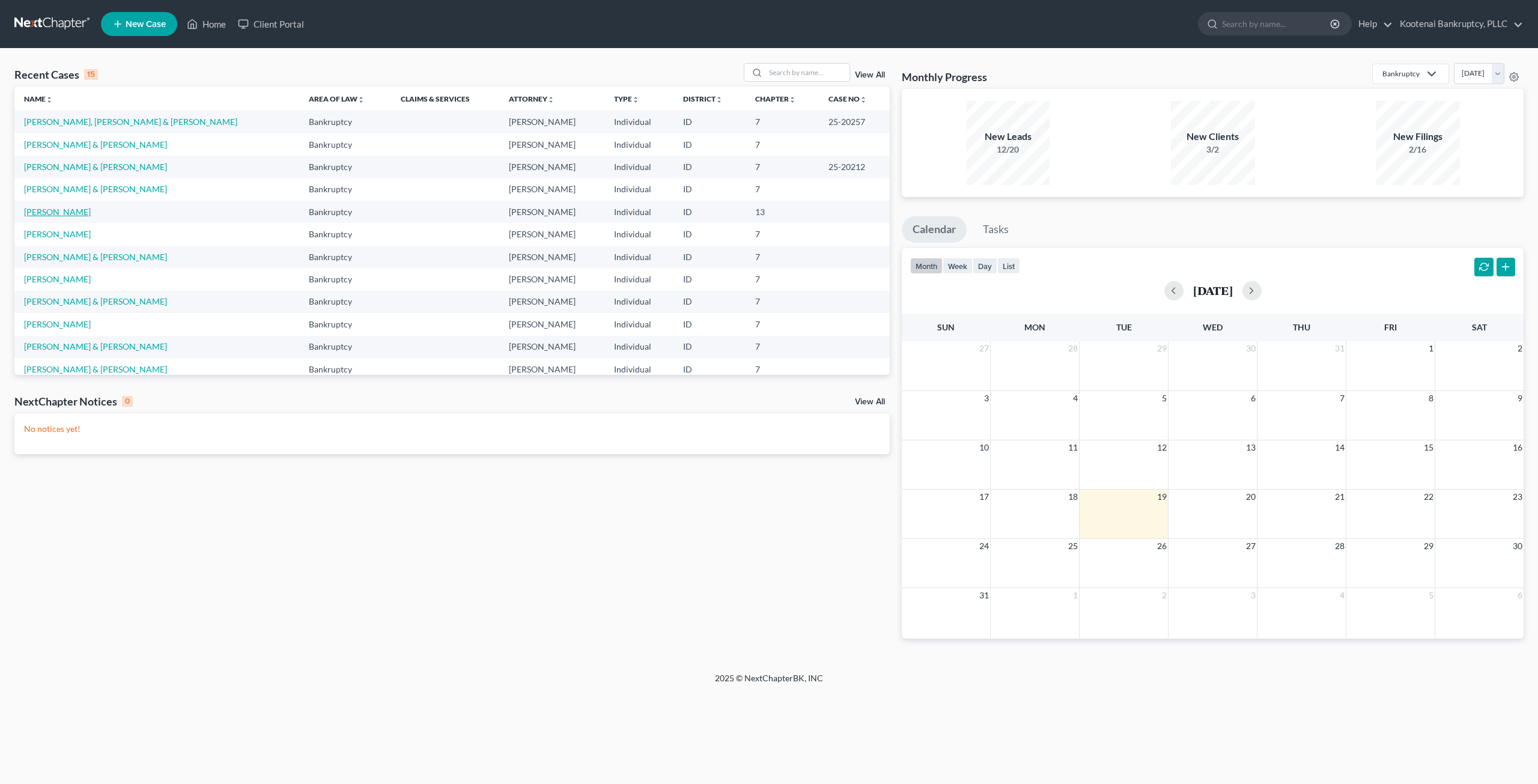
click at [64, 213] on link "[PERSON_NAME]" at bounding box center [57, 212] width 67 height 10
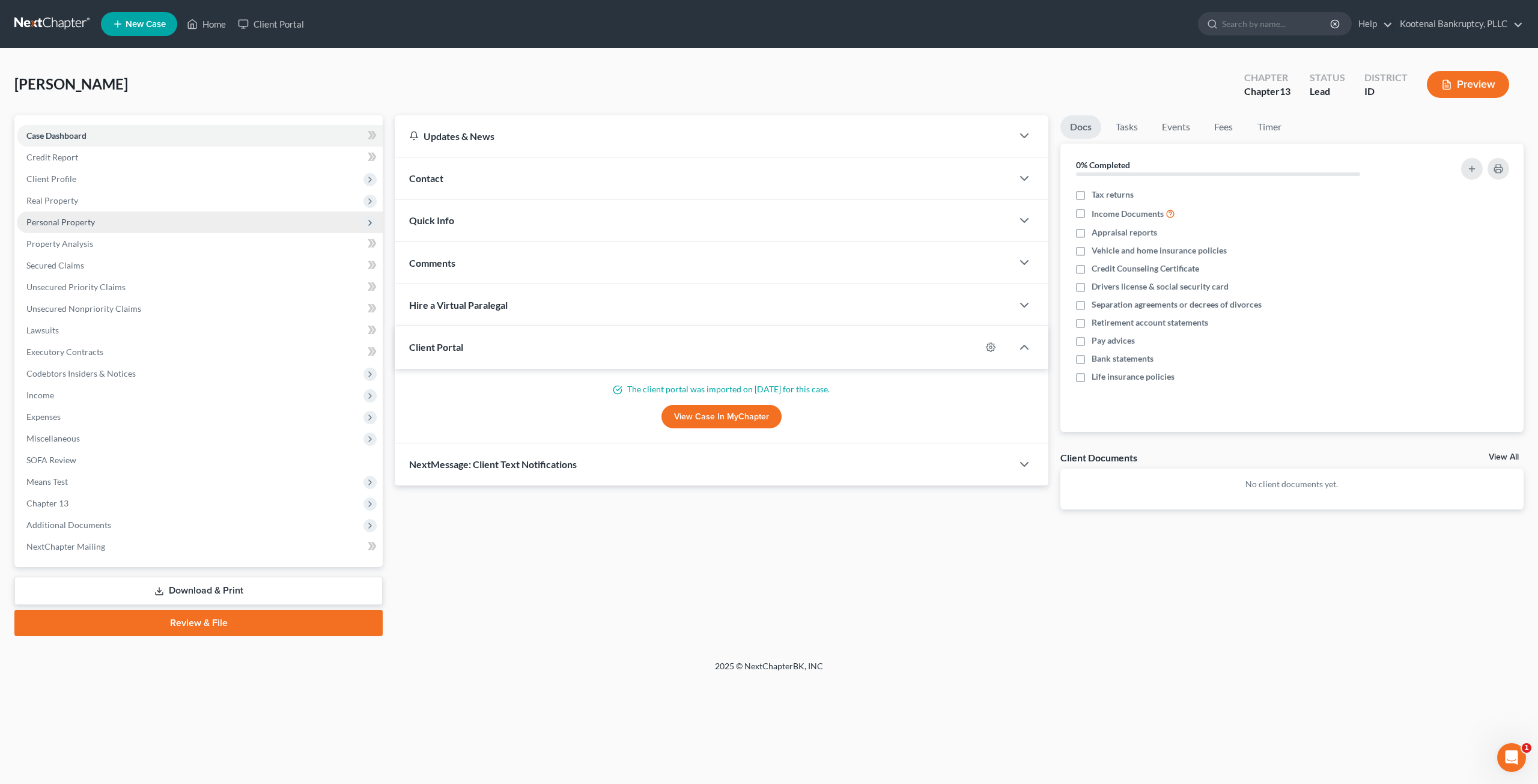
click at [90, 223] on span "Personal Property" at bounding box center [61, 222] width 69 height 10
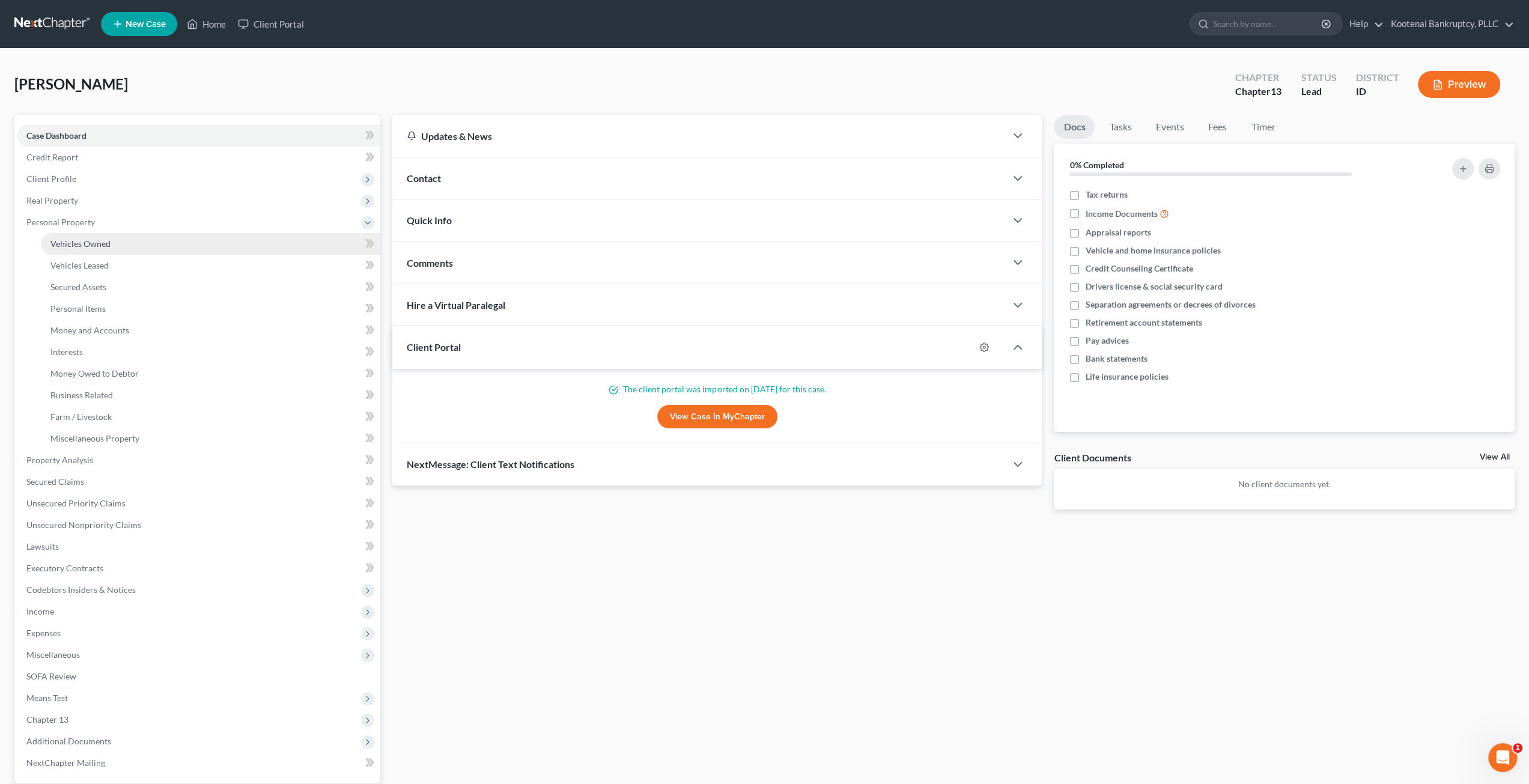
click at [106, 239] on span "Vehicles Owned" at bounding box center [80, 244] width 60 height 10
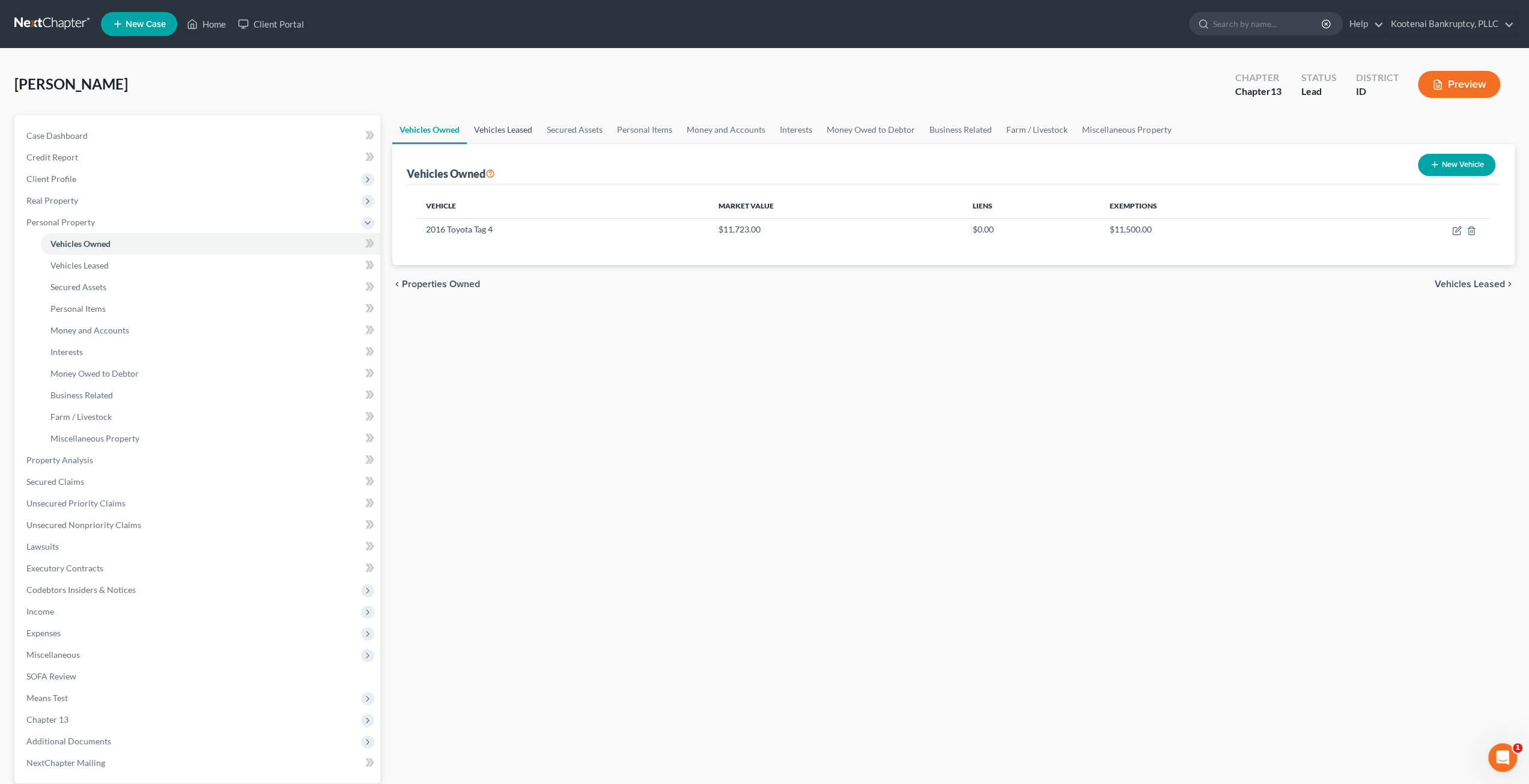
click at [501, 135] on link "Vehicles Leased" at bounding box center [503, 129] width 72 height 29
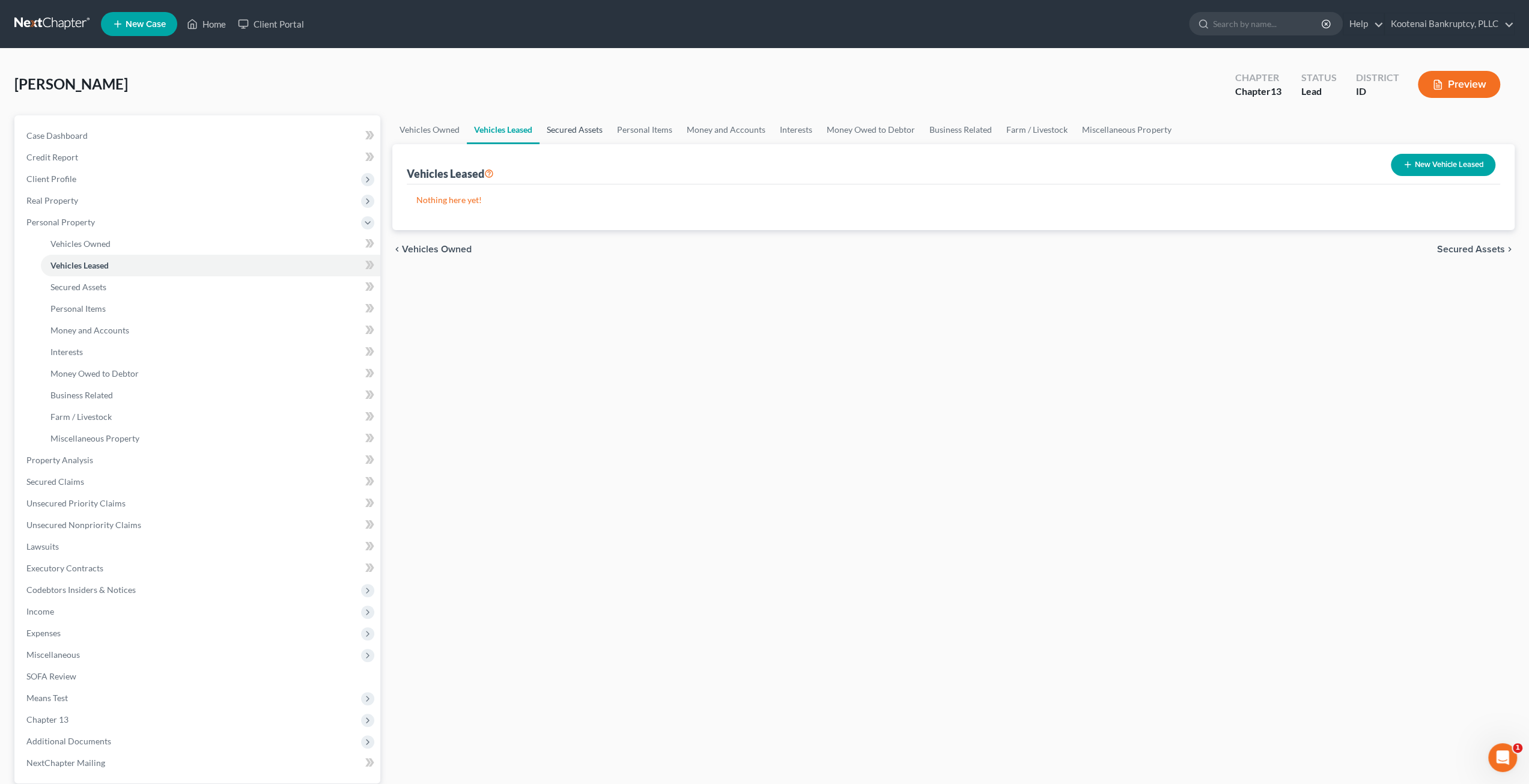
drag, startPoint x: 566, startPoint y: 134, endPoint x: 651, endPoint y: 131, distance: 85.1
click at [567, 134] on link "Secured Assets" at bounding box center [575, 129] width 71 height 29
click at [656, 131] on link "Personal Items" at bounding box center [645, 129] width 70 height 29
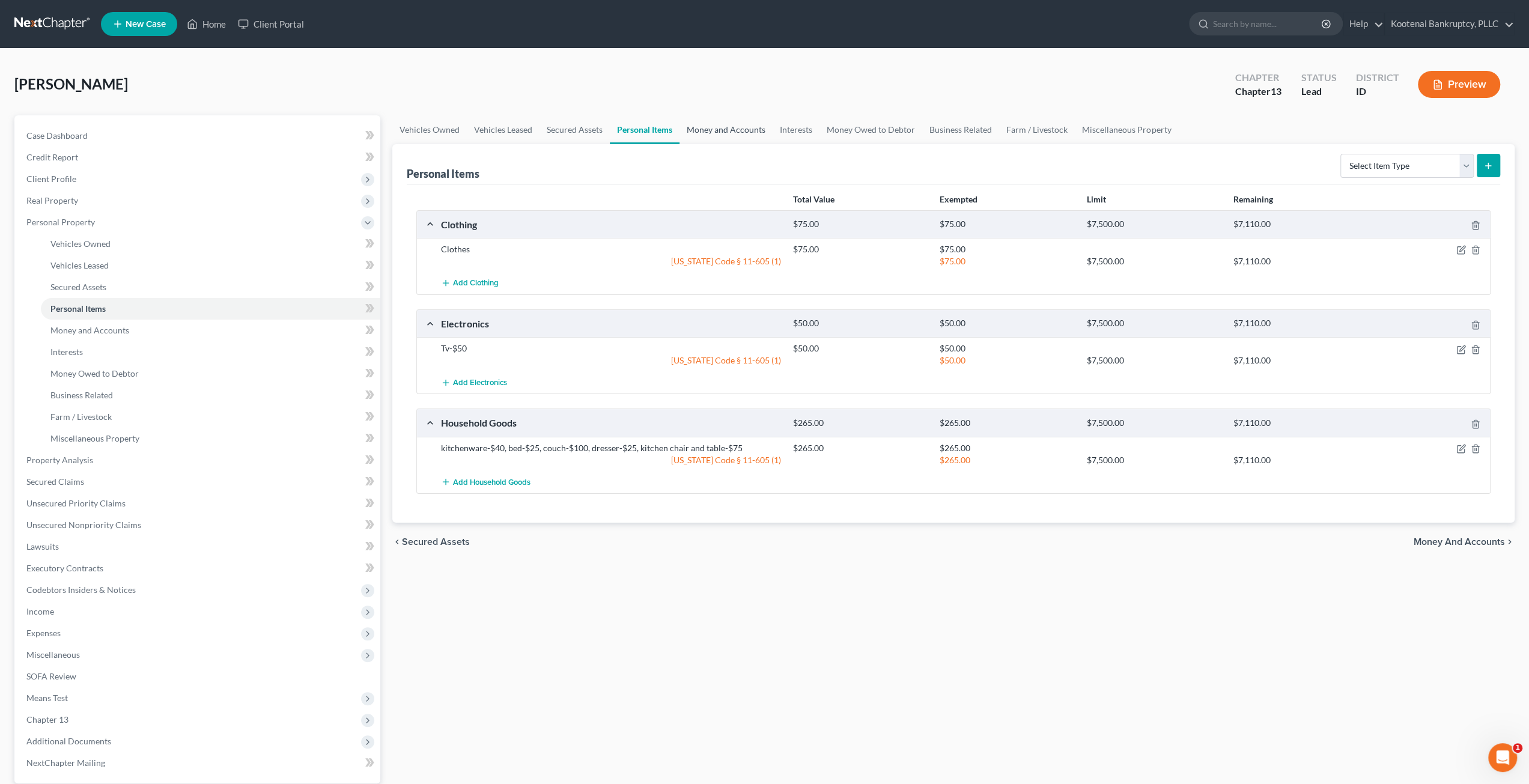
click at [699, 129] on link "Money and Accounts" at bounding box center [726, 129] width 93 height 29
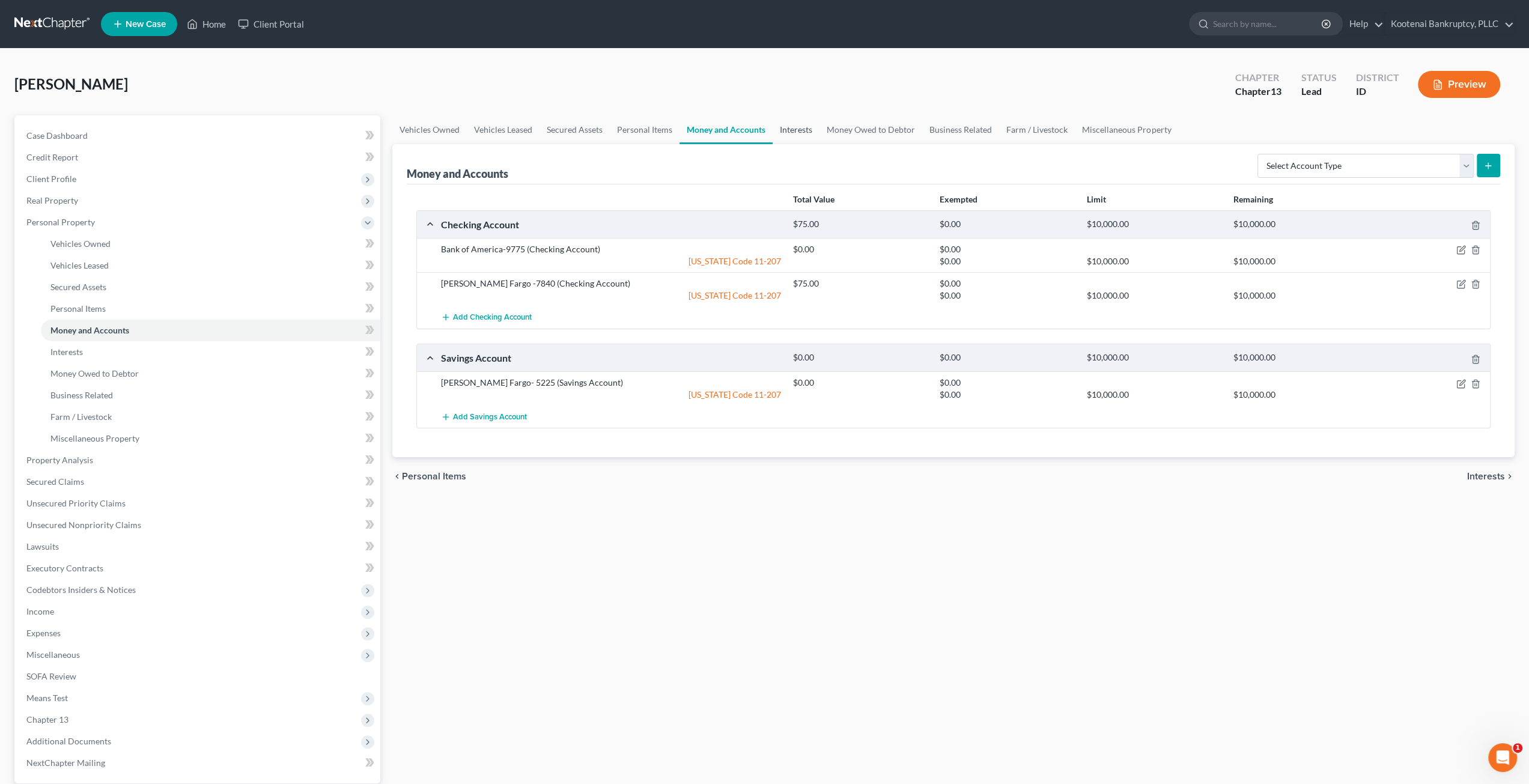
click at [790, 127] on link "Interests" at bounding box center [796, 129] width 47 height 29
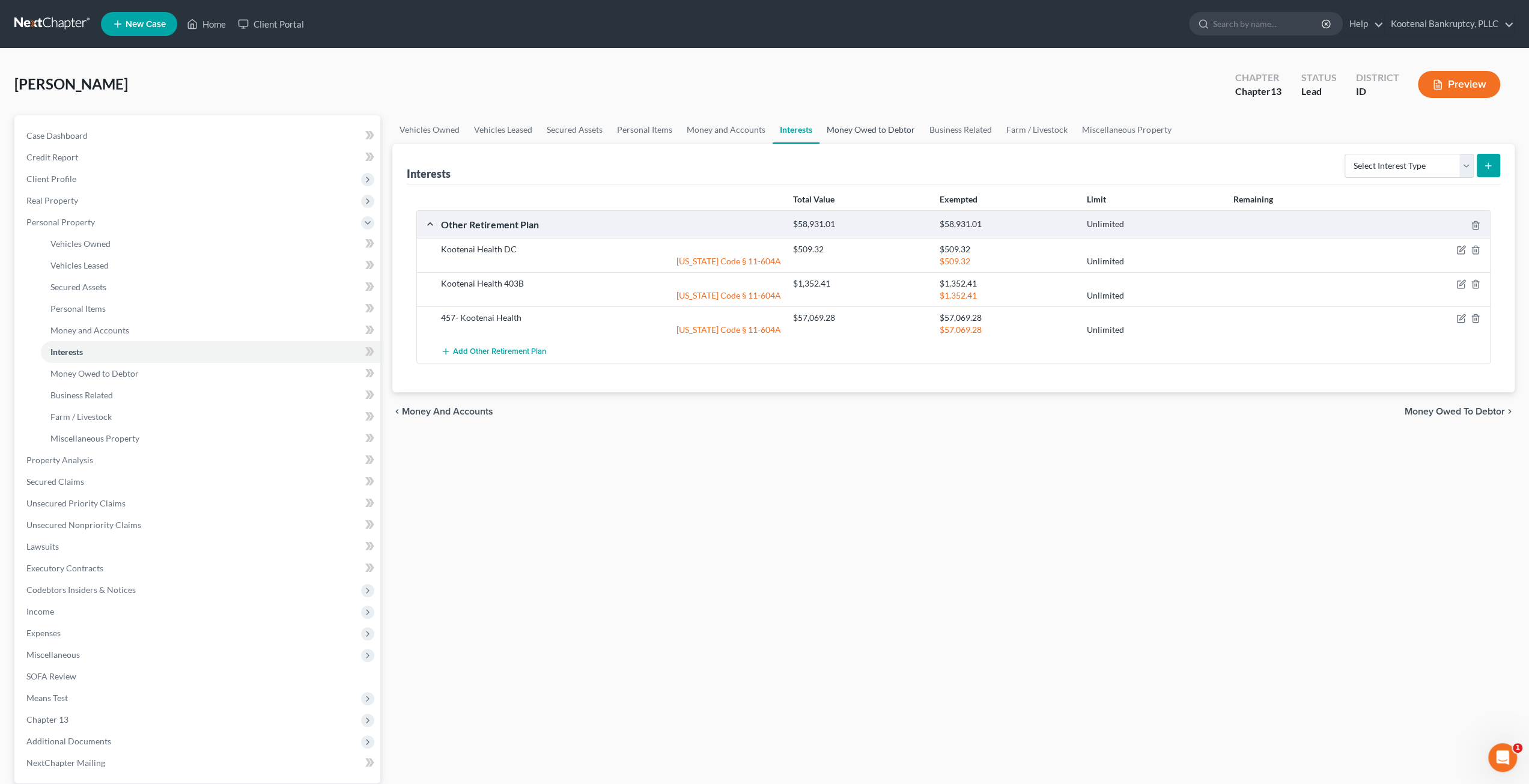
click at [861, 127] on link "Money Owed to Debtor" at bounding box center [870, 129] width 103 height 29
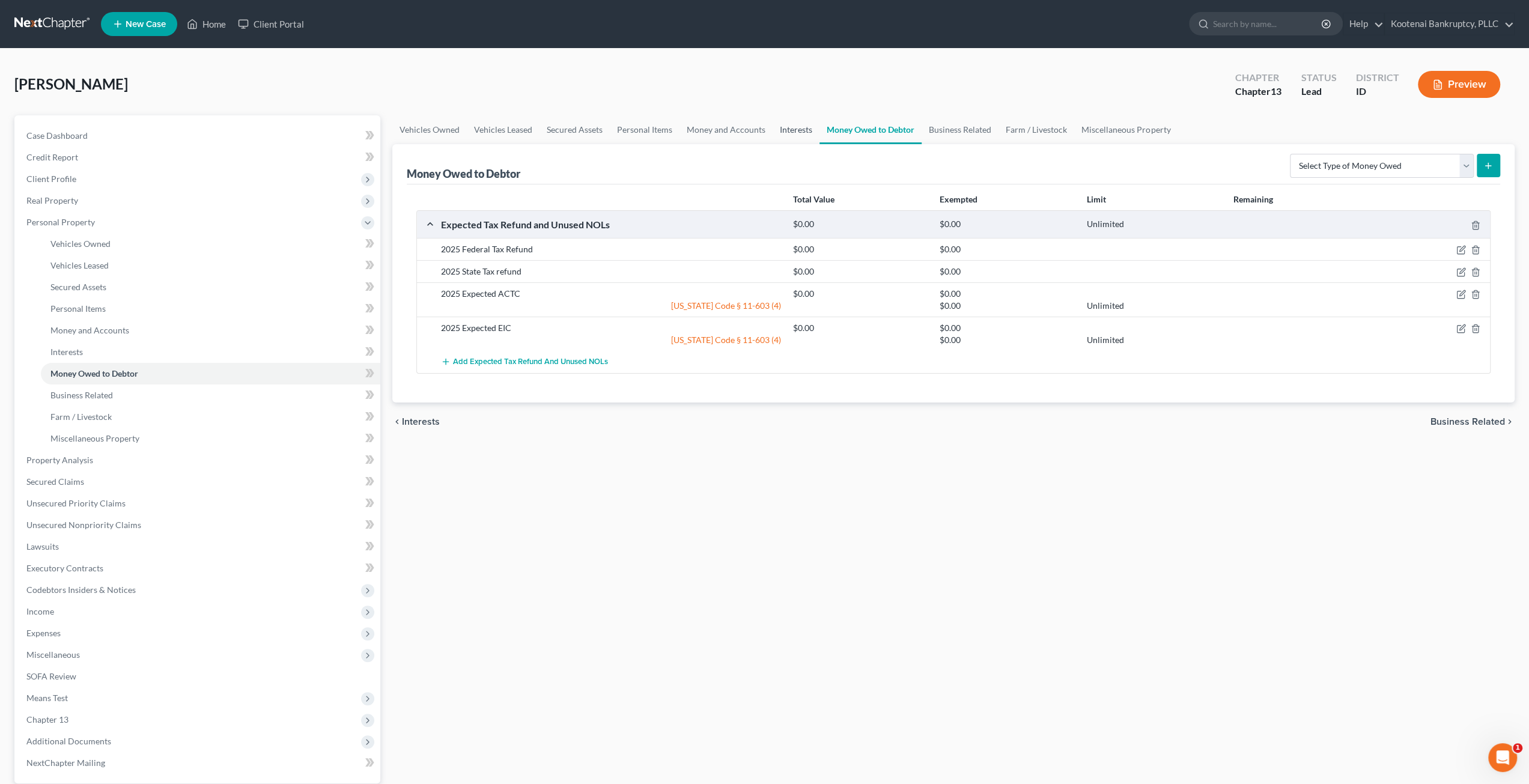
click at [789, 129] on link "Interests" at bounding box center [796, 129] width 47 height 29
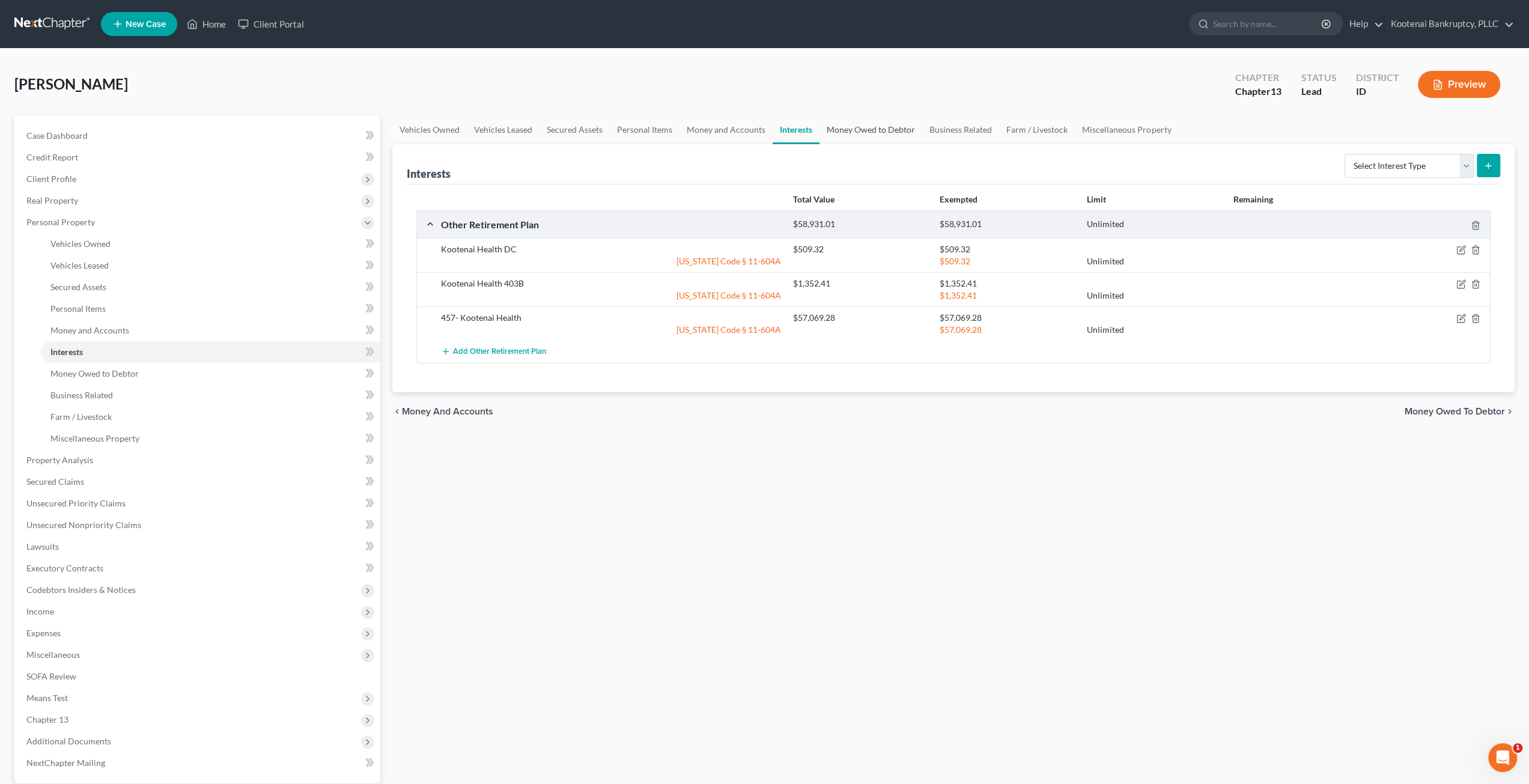
click at [861, 125] on link "Money Owed to Debtor" at bounding box center [870, 129] width 103 height 29
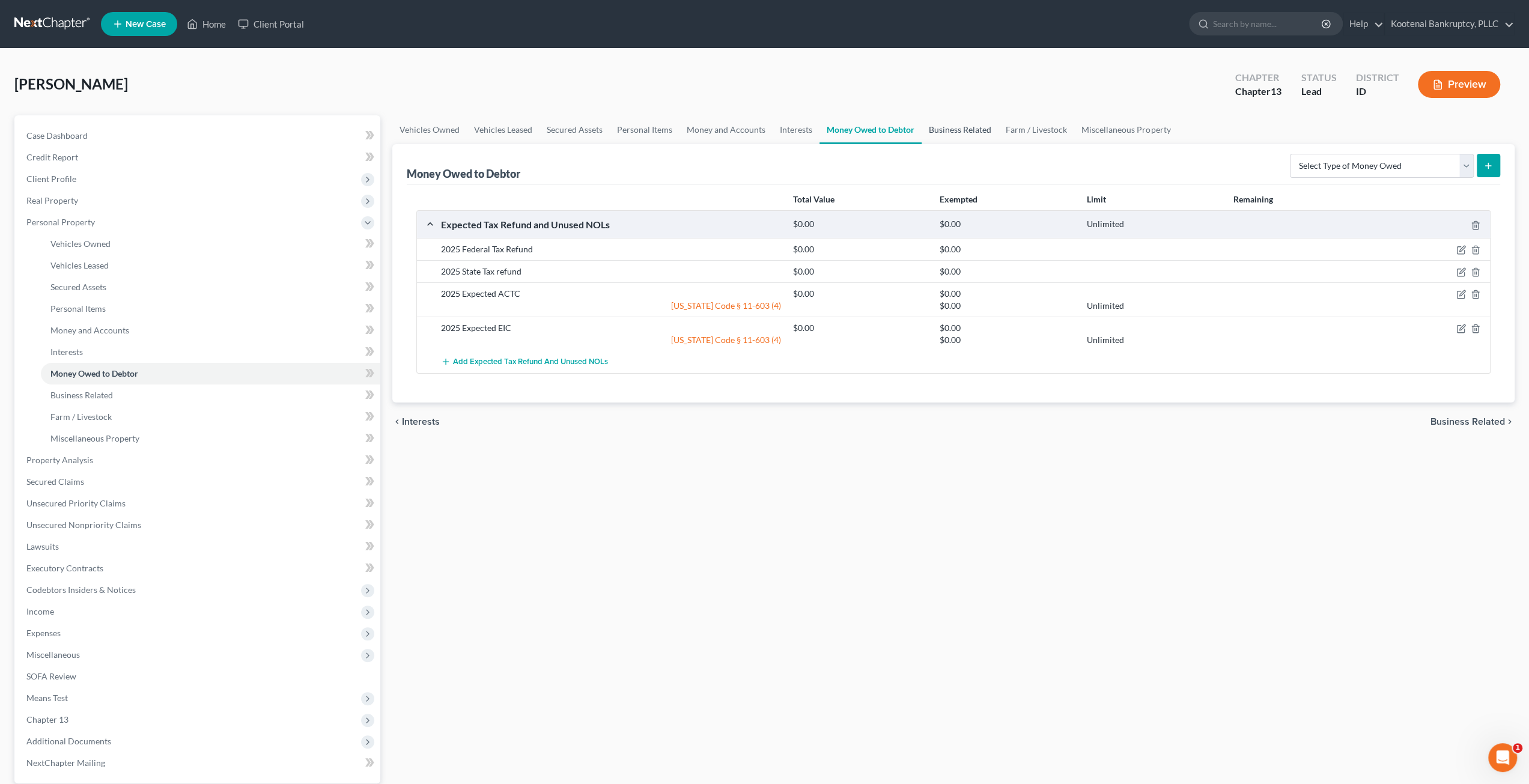
click at [982, 128] on link "Business Related" at bounding box center [960, 129] width 77 height 29
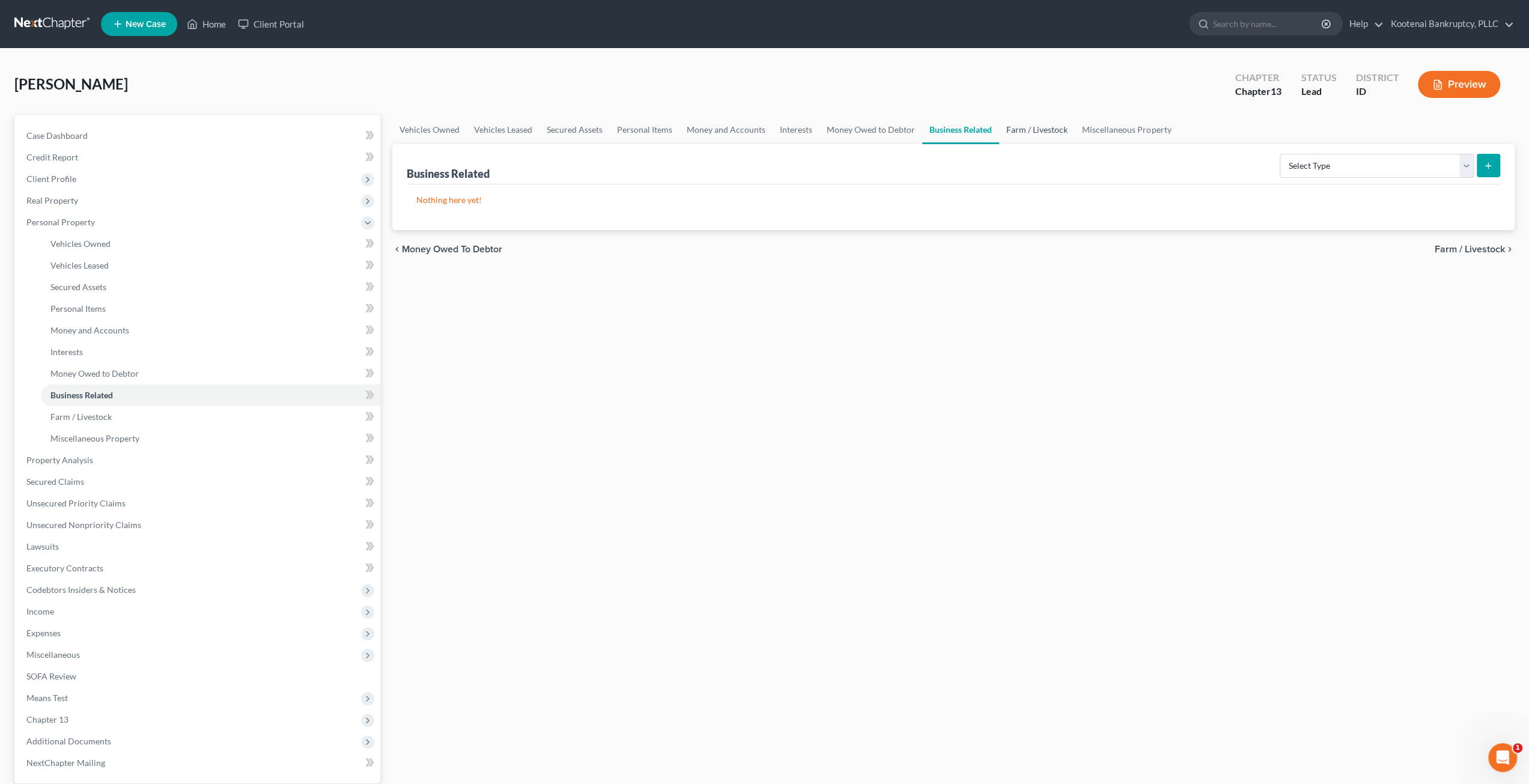
click at [1017, 129] on link "Farm / Livestock" at bounding box center [1037, 129] width 76 height 29
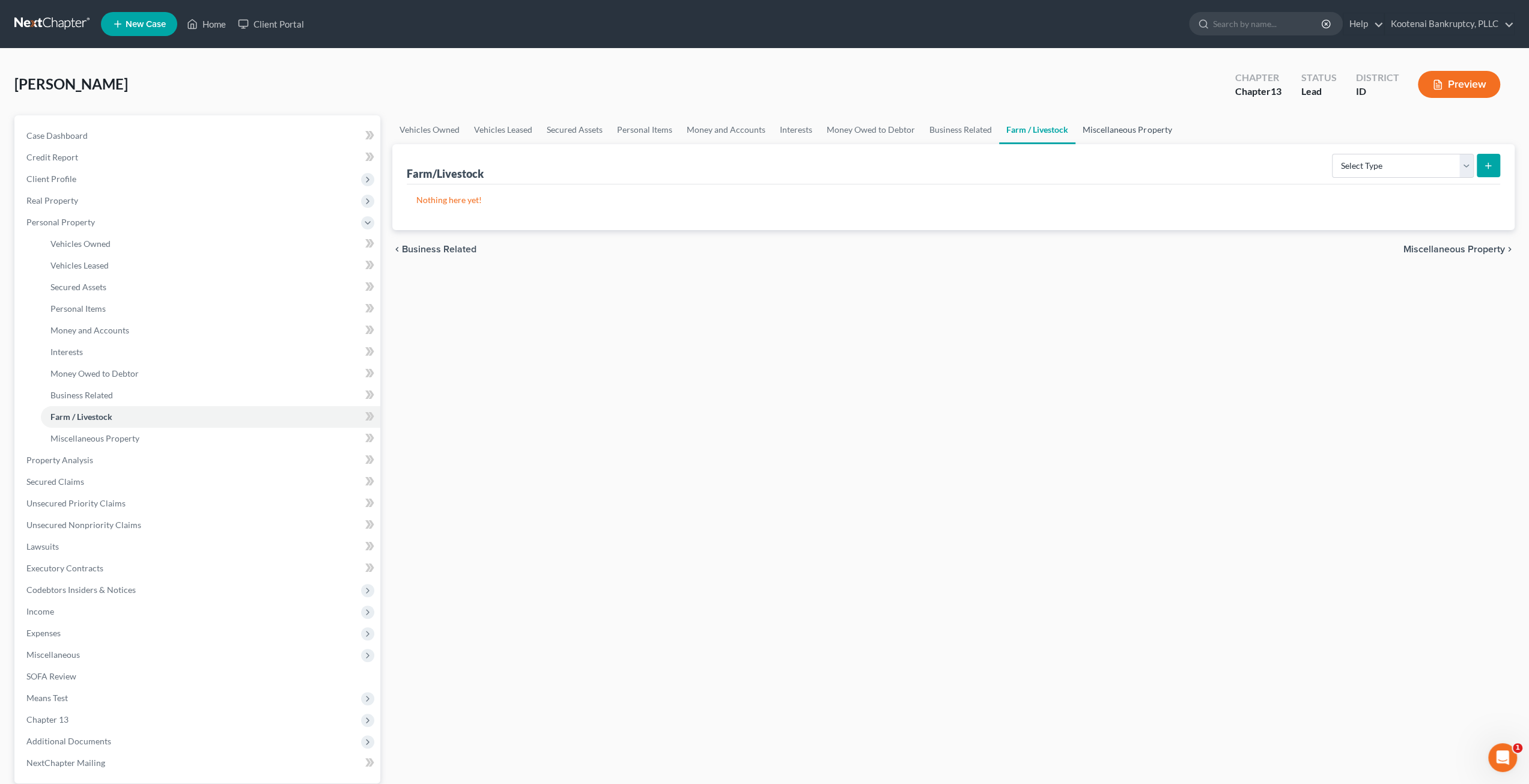
click at [1114, 130] on link "Miscellaneous Property" at bounding box center [1127, 129] width 104 height 29
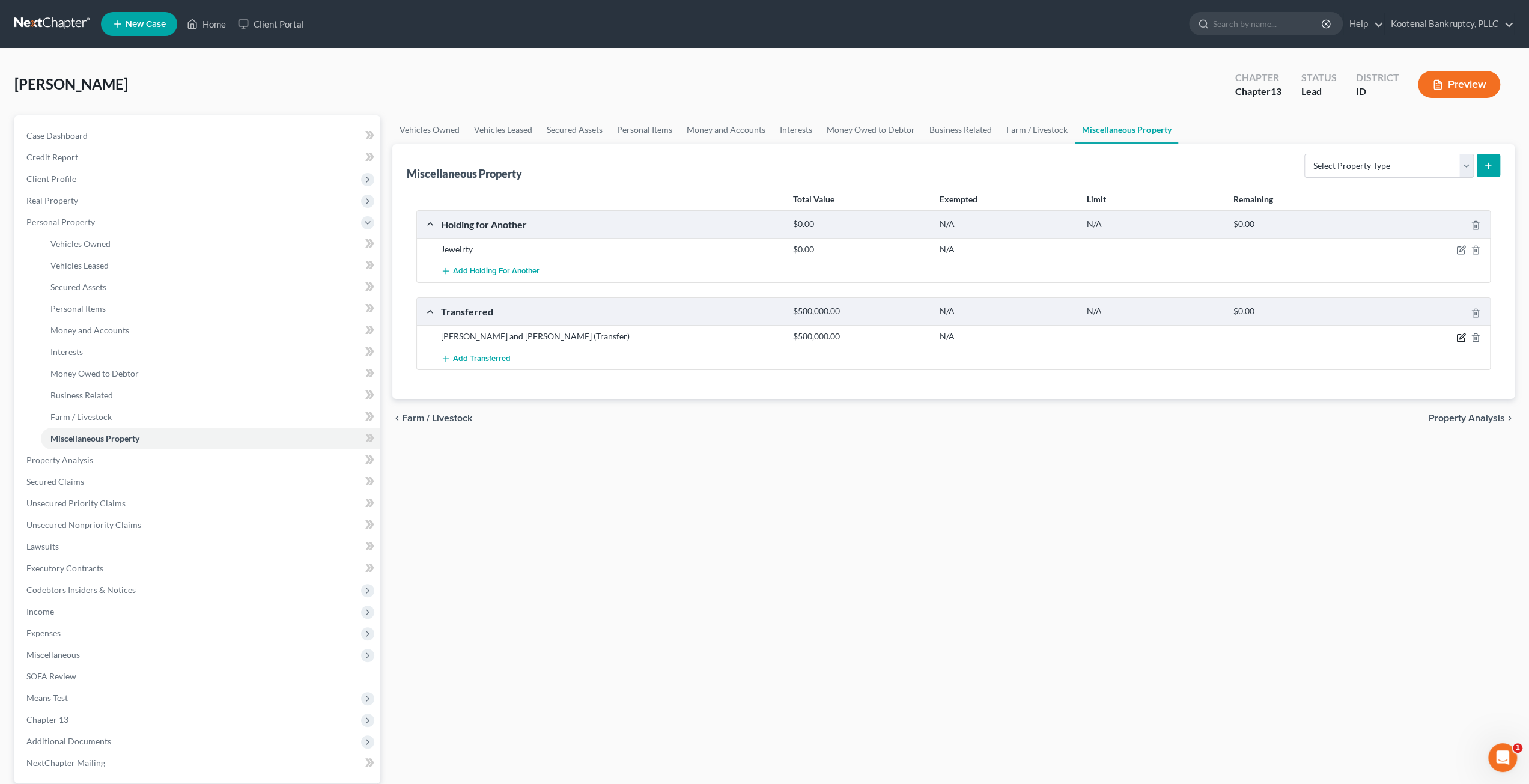
click at [1461, 337] on icon "button" at bounding box center [1462, 336] width 5 height 5
select select "Ordinary ([DATE])"
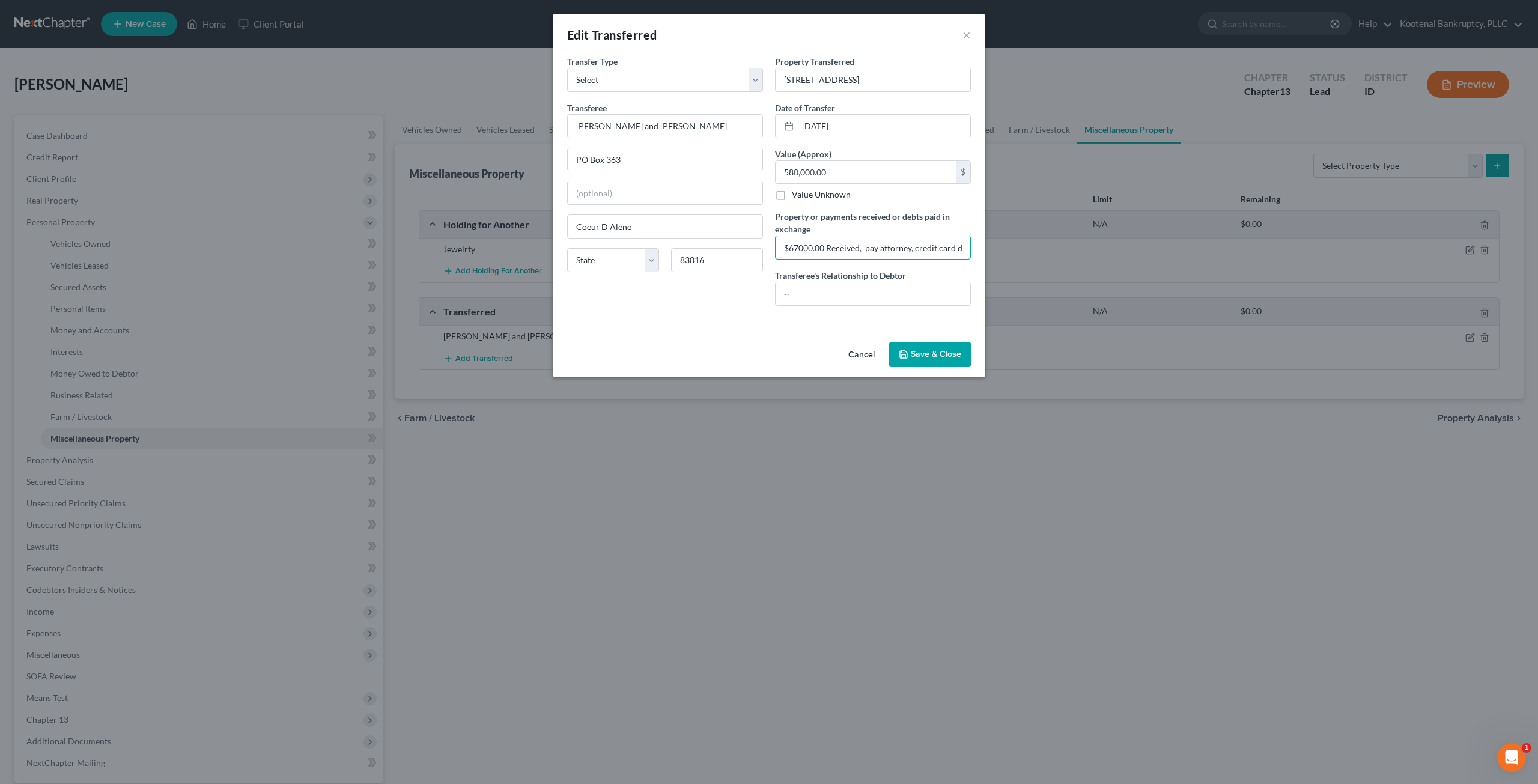
scroll to position [0, 116]
drag, startPoint x: 901, startPoint y: 245, endPoint x: 997, endPoint y: 242, distance: 96.0
click at [997, 242] on div "Edit Transferred × An exemption set must first be selected from the Filing Info…" at bounding box center [769, 392] width 1538 height 784
click at [879, 255] on input "$67000.00 Received, pay attorney, credit card debit and down payment on home" at bounding box center [873, 247] width 195 height 23
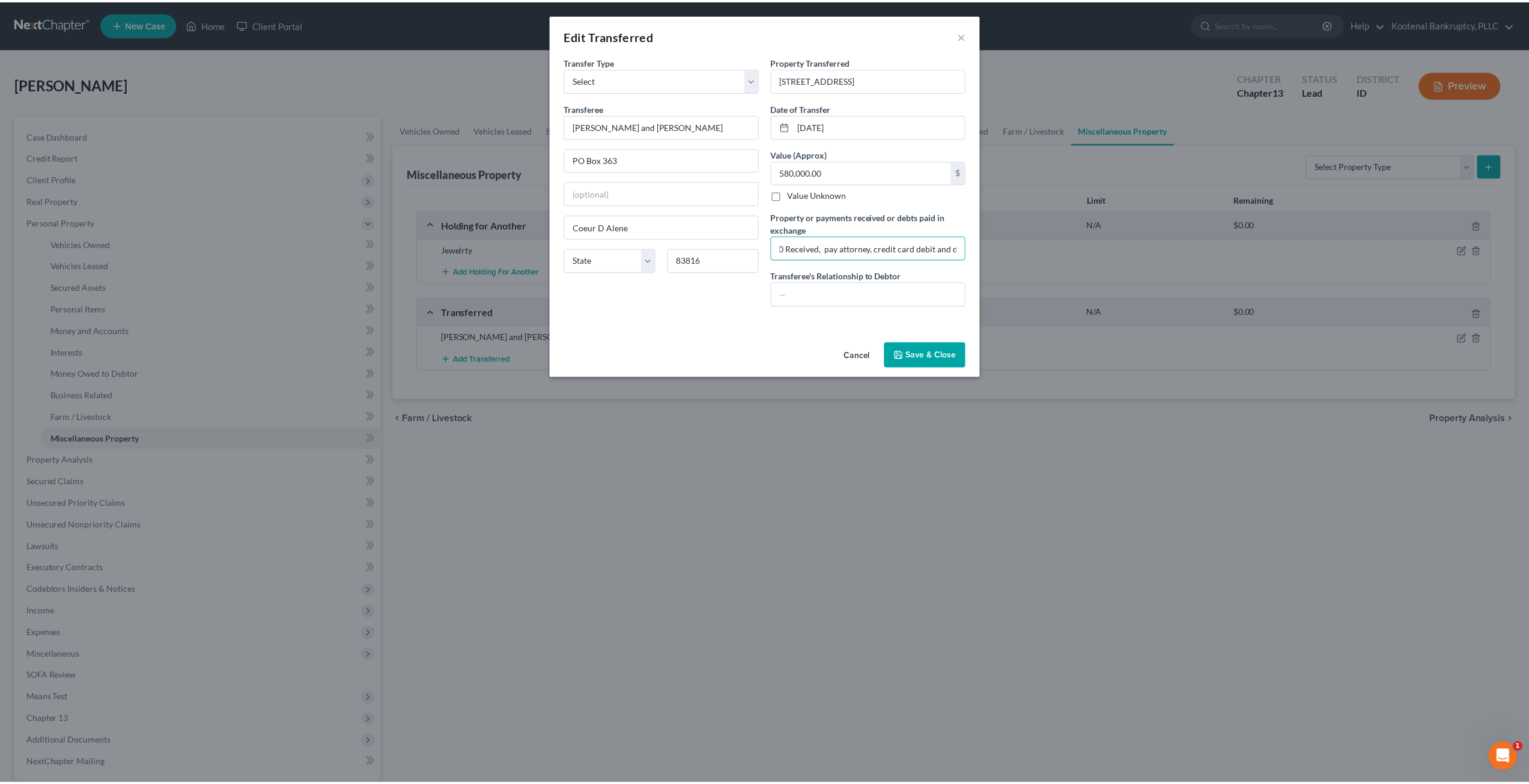
scroll to position [0, 0]
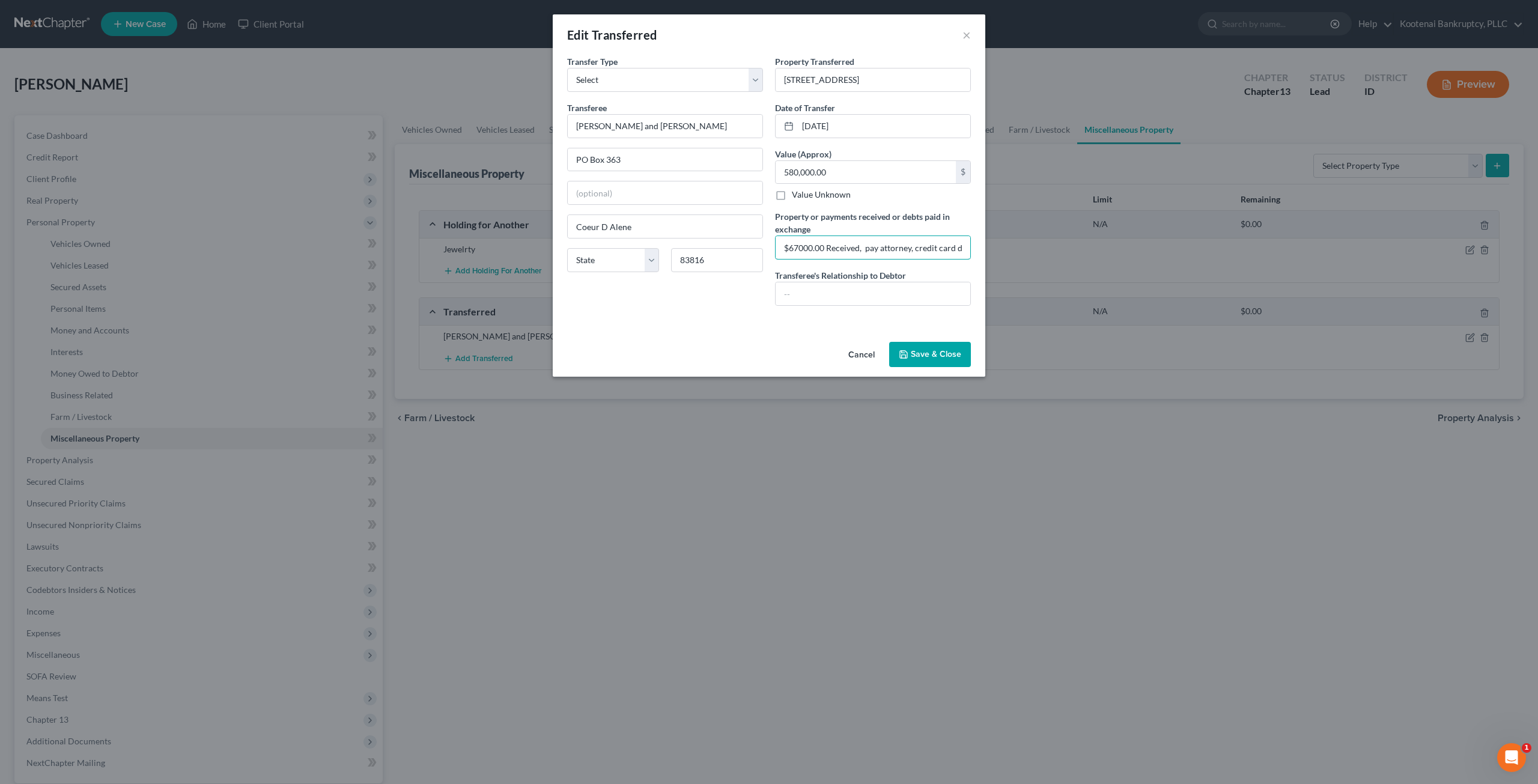
drag, startPoint x: 886, startPoint y: 248, endPoint x: 752, endPoint y: 245, distance: 134.0
click at [752, 245] on div "Transfer Type * Select Ordinary ([DATE]) [DATE] Transferee * [PERSON_NAME] and …" at bounding box center [769, 185] width 415 height 260
click at [800, 246] on input "$67000.00 Received, pay attorney, credit card debit and down payment on home" at bounding box center [873, 247] width 195 height 23
type input "$67,000.00 Received, pay attorney, credit card debit and down payment on home"
click at [936, 361] on button "Save & Close" at bounding box center [930, 354] width 82 height 25
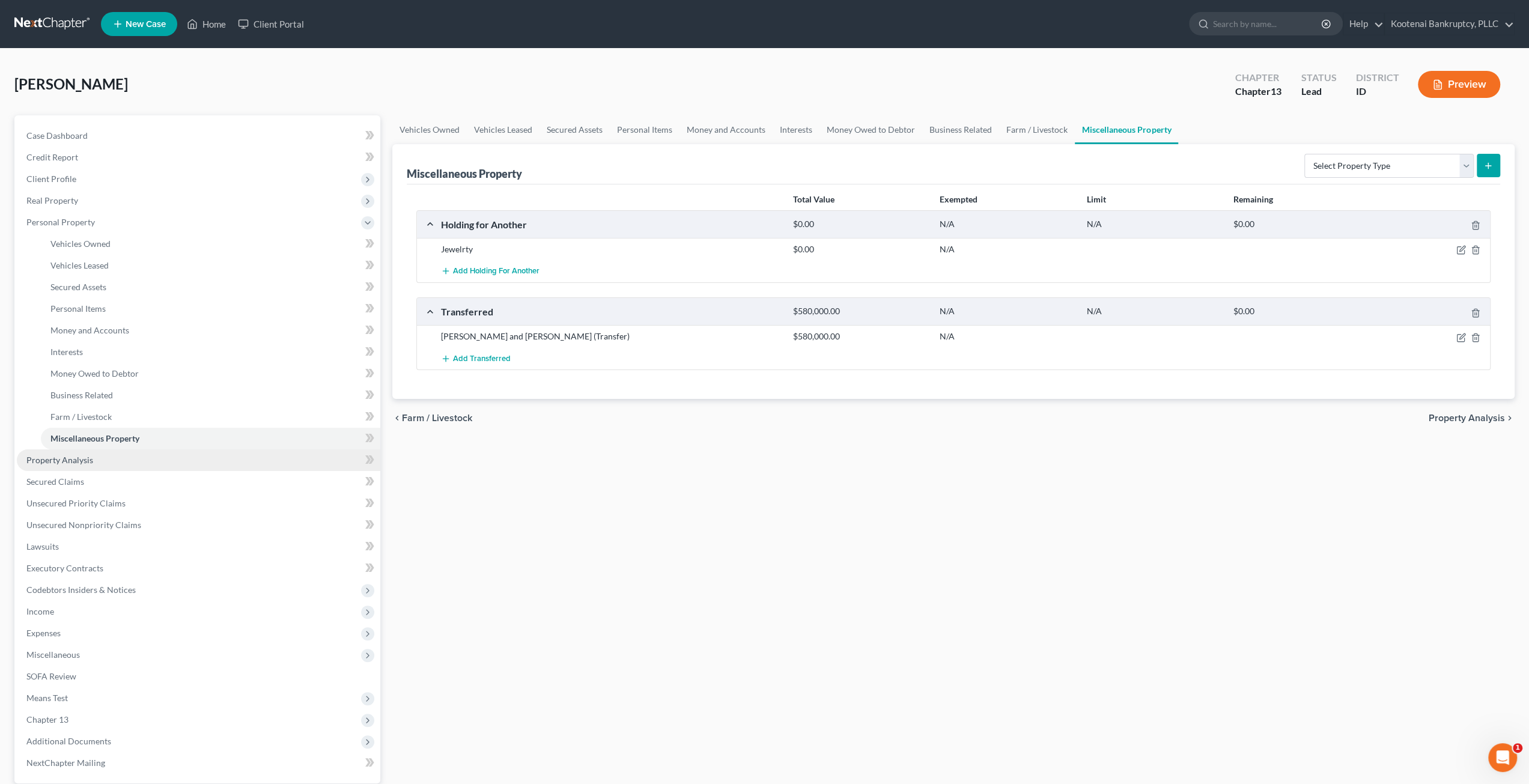
click at [130, 461] on link "Property Analysis" at bounding box center [199, 459] width 364 height 21
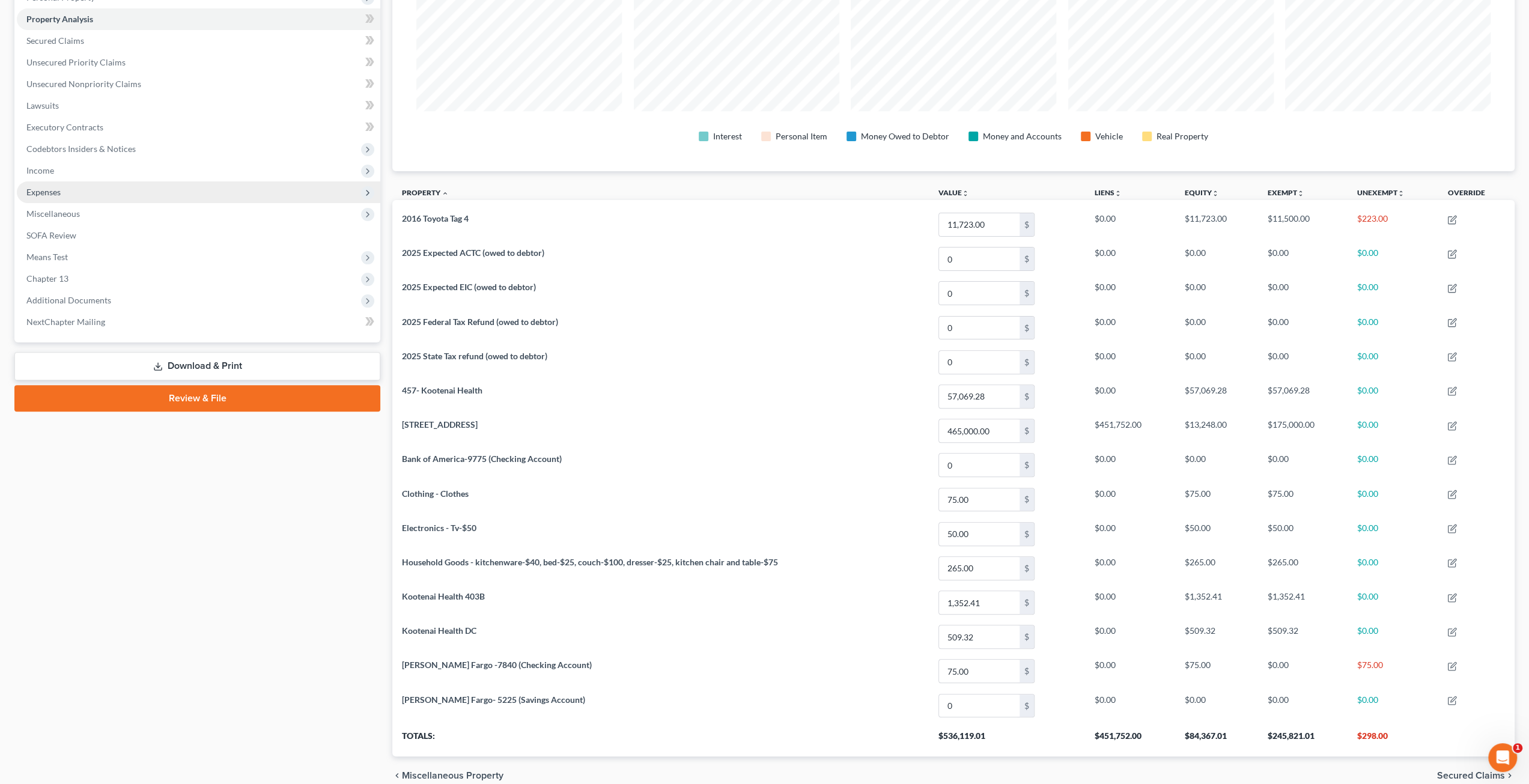
scroll to position [155, 0]
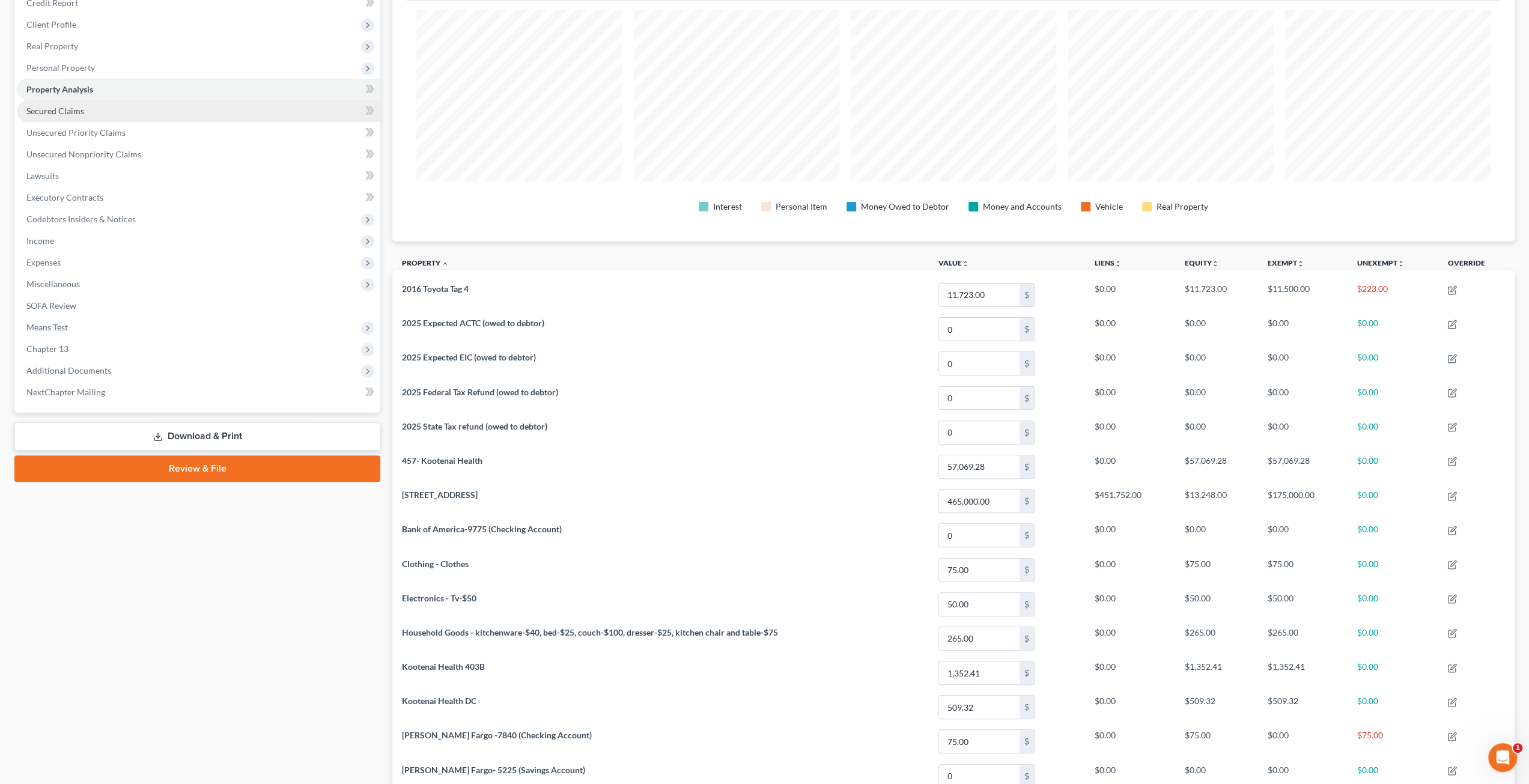
click at [122, 114] on link "Secured Claims" at bounding box center [199, 111] width 364 height 21
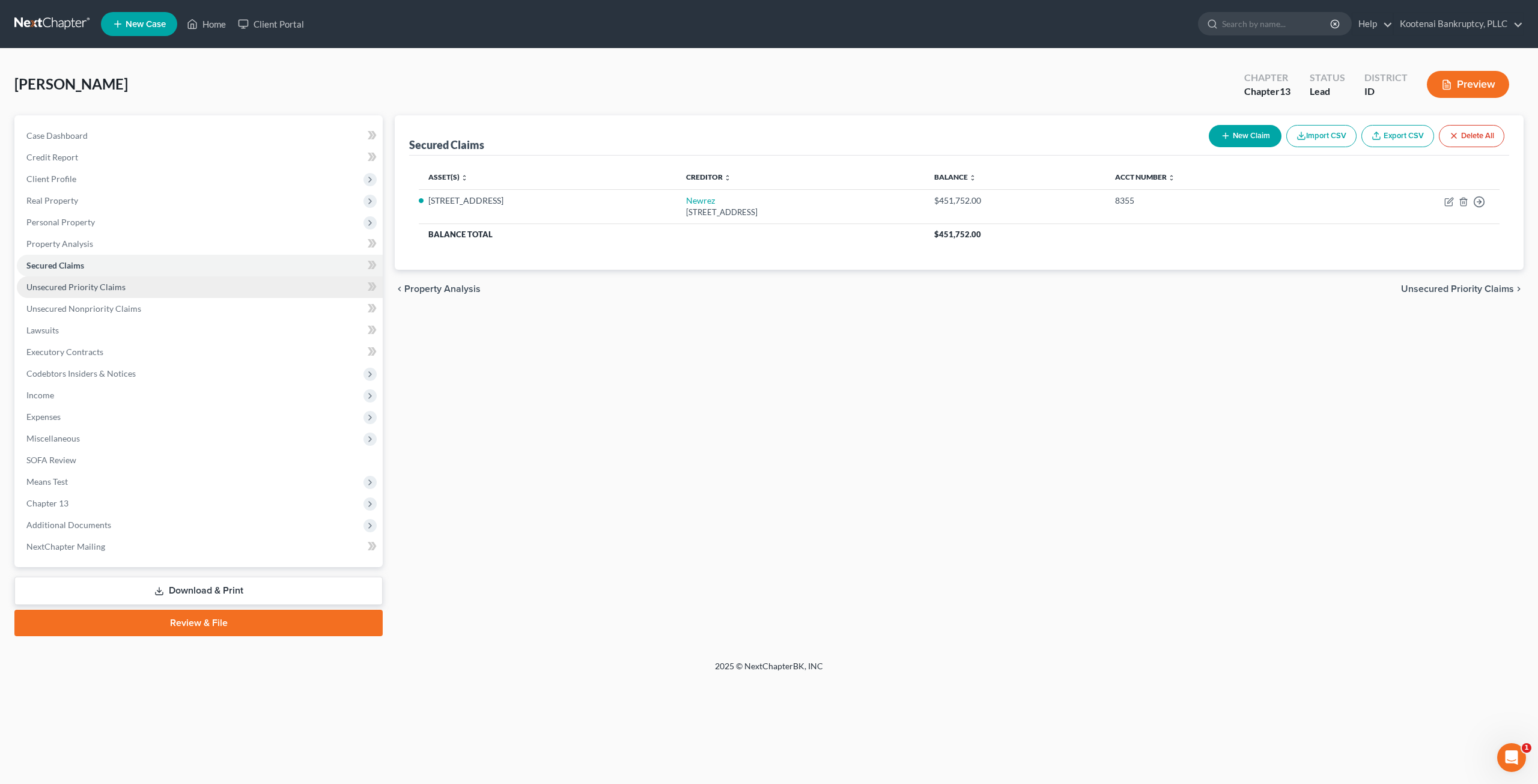
click at [182, 284] on link "Unsecured Priority Claims" at bounding box center [199, 287] width 366 height 21
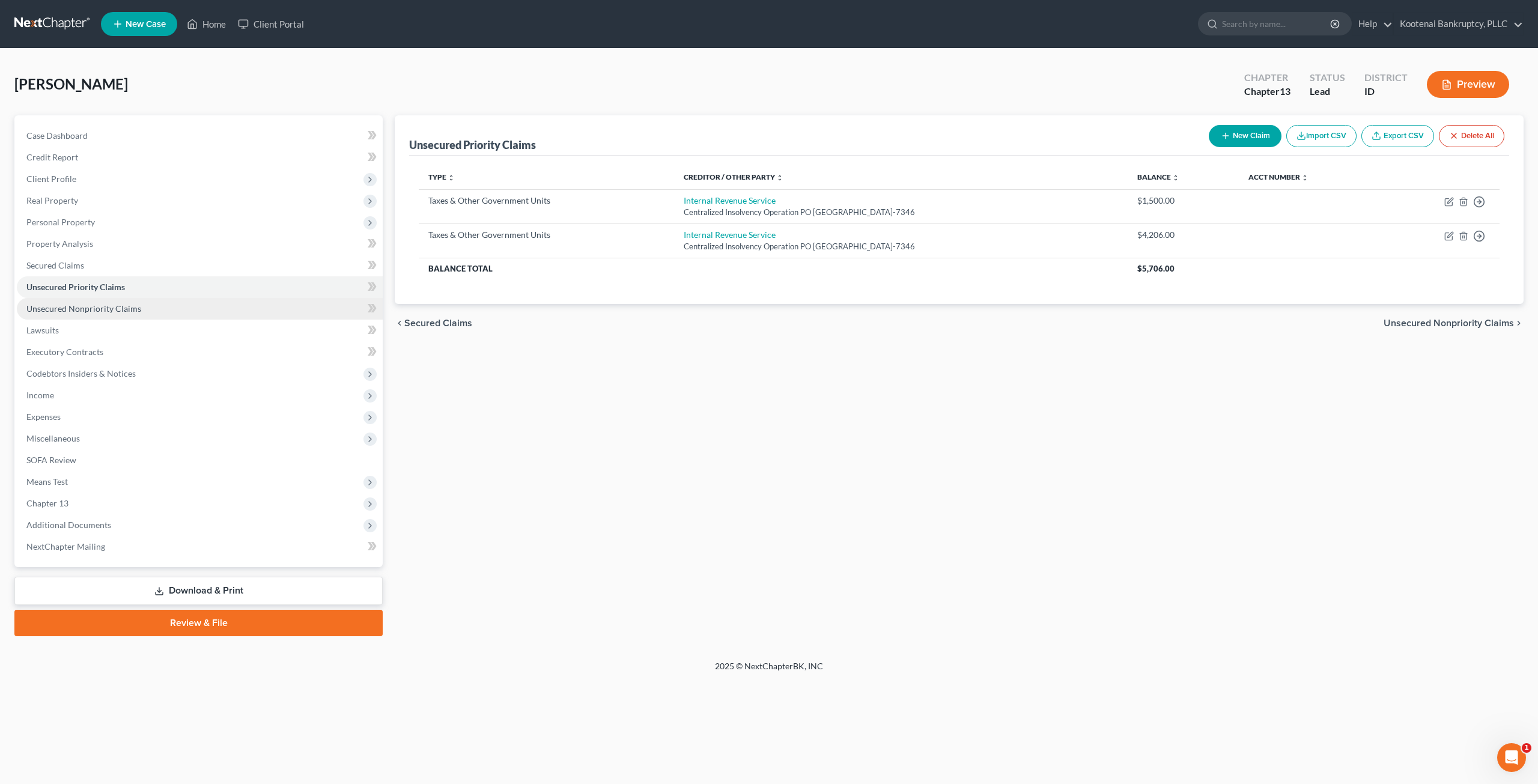
click at [207, 309] on link "Unsecured Nonpriority Claims" at bounding box center [199, 309] width 366 height 21
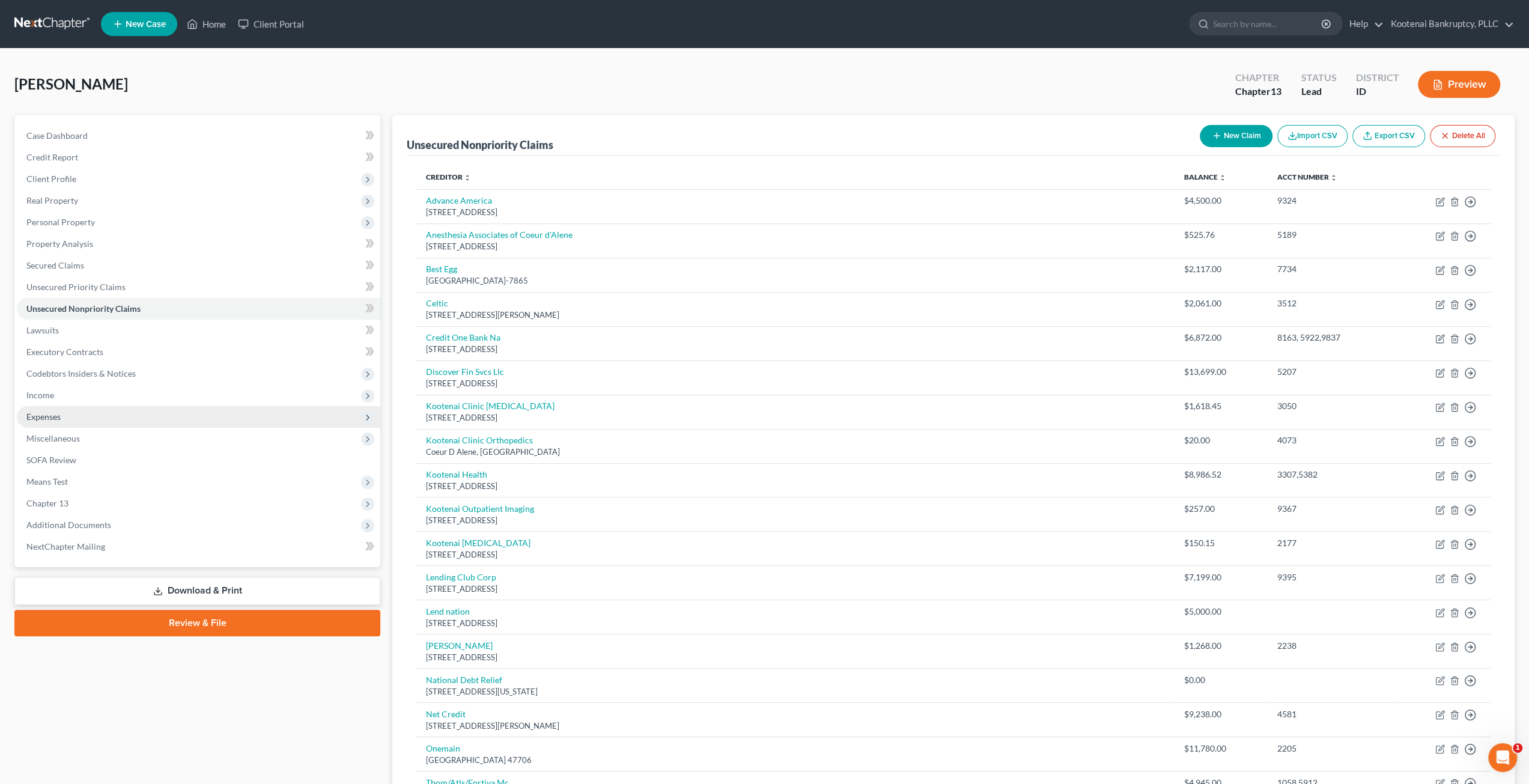
click at [83, 411] on span "Expenses" at bounding box center [199, 417] width 364 height 21
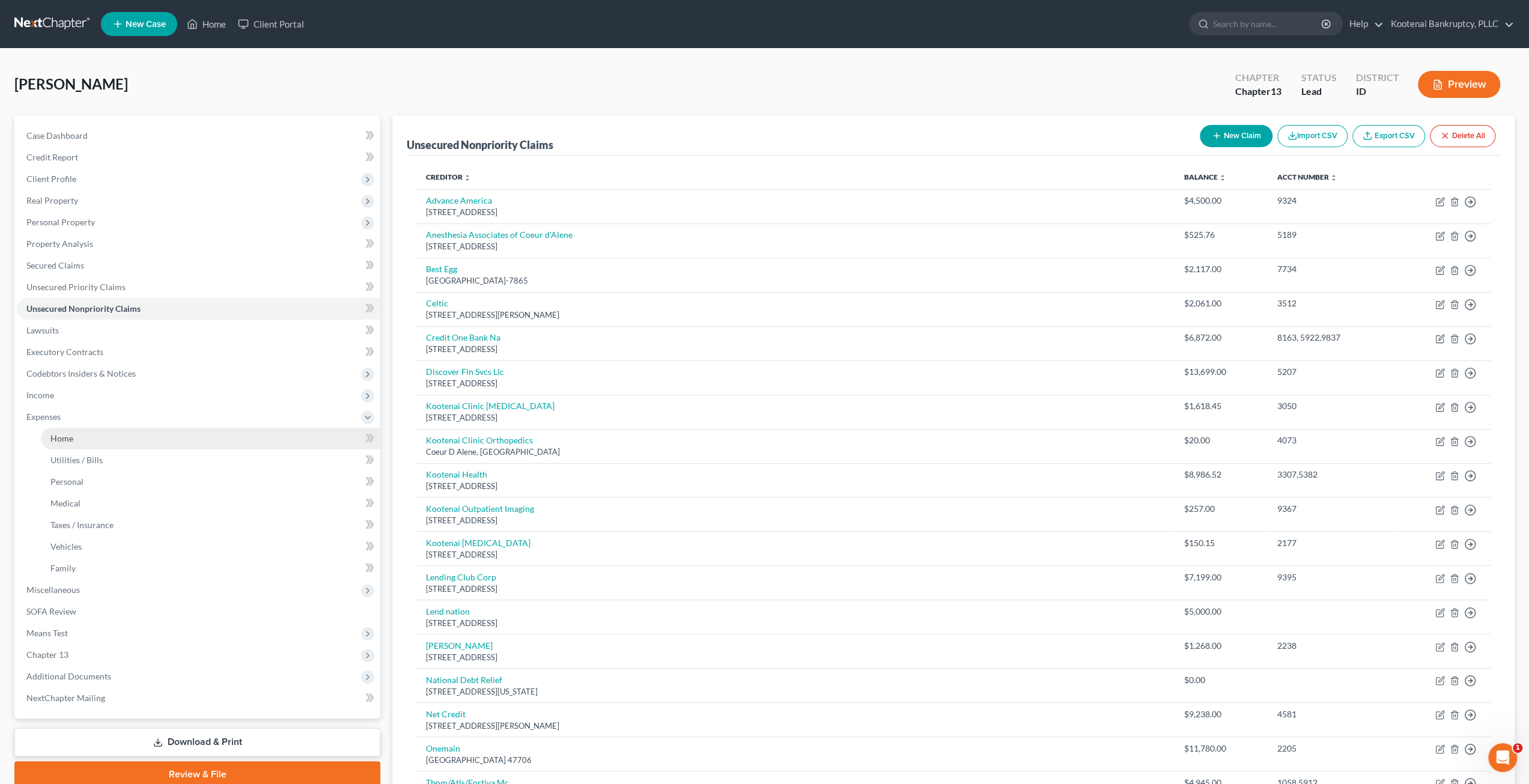
click at [103, 432] on link "Home" at bounding box center [210, 438] width 340 height 21
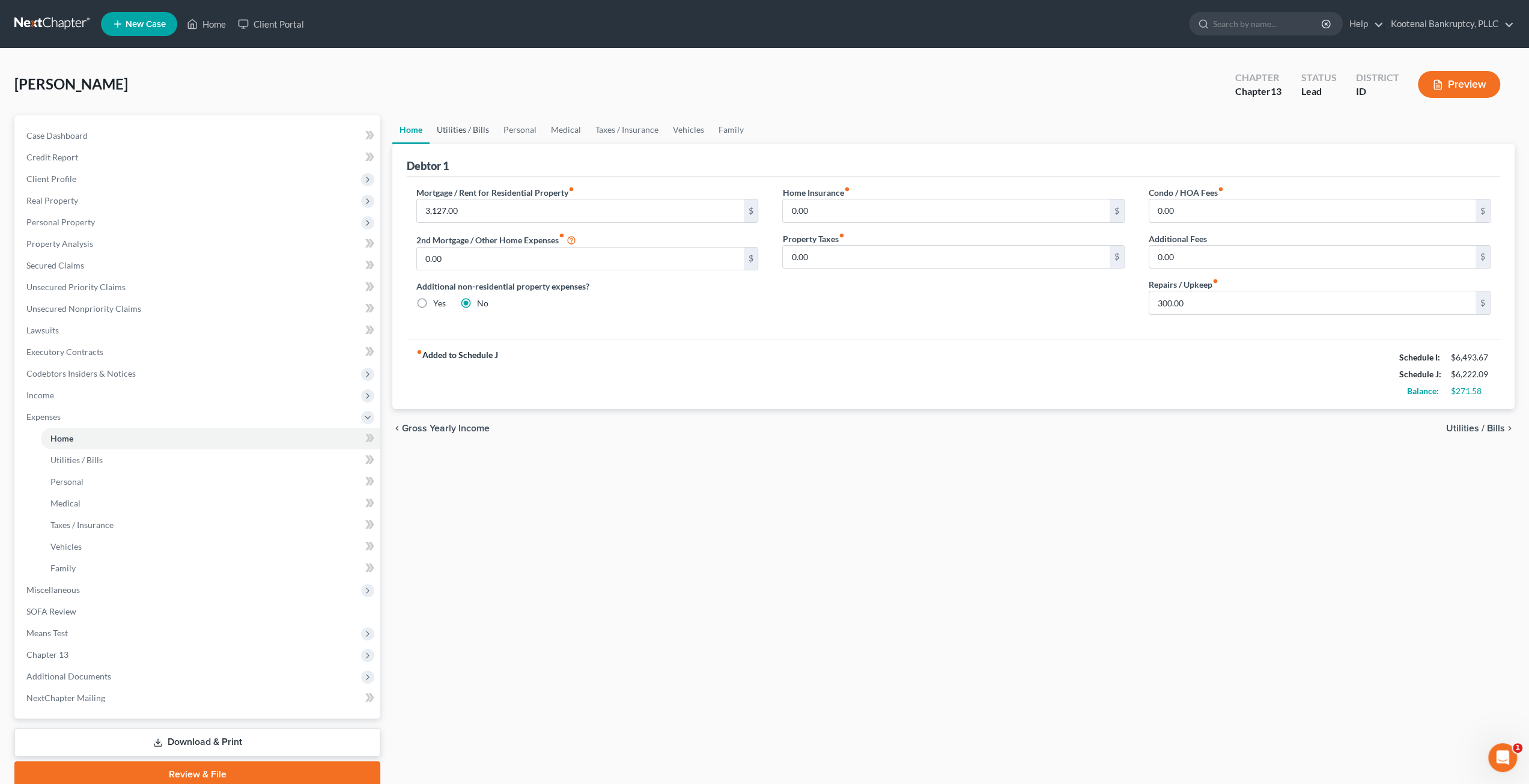
click at [482, 120] on link "Utilities / Bills" at bounding box center [463, 129] width 67 height 29
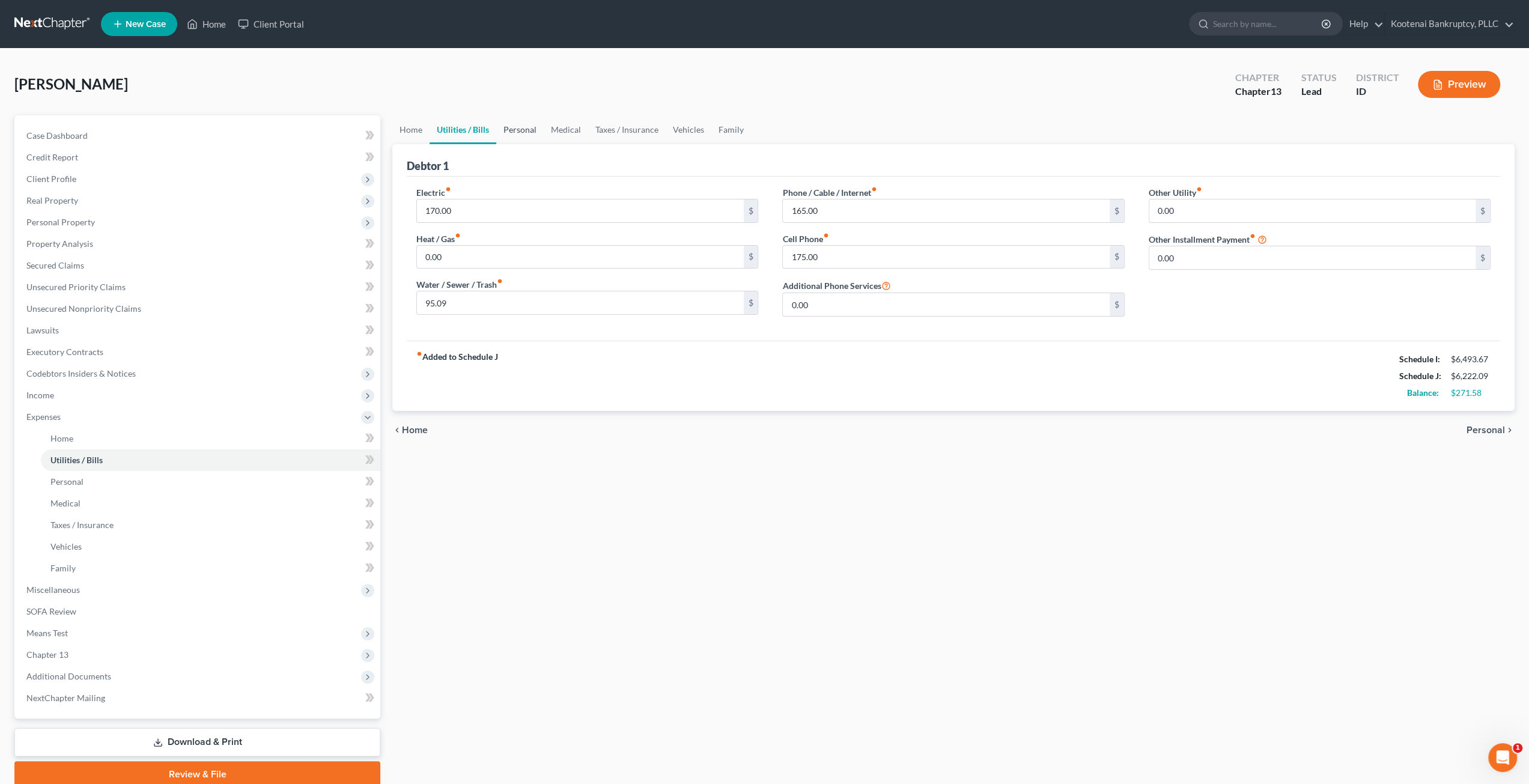
click at [520, 127] on link "Personal" at bounding box center [520, 129] width 47 height 29
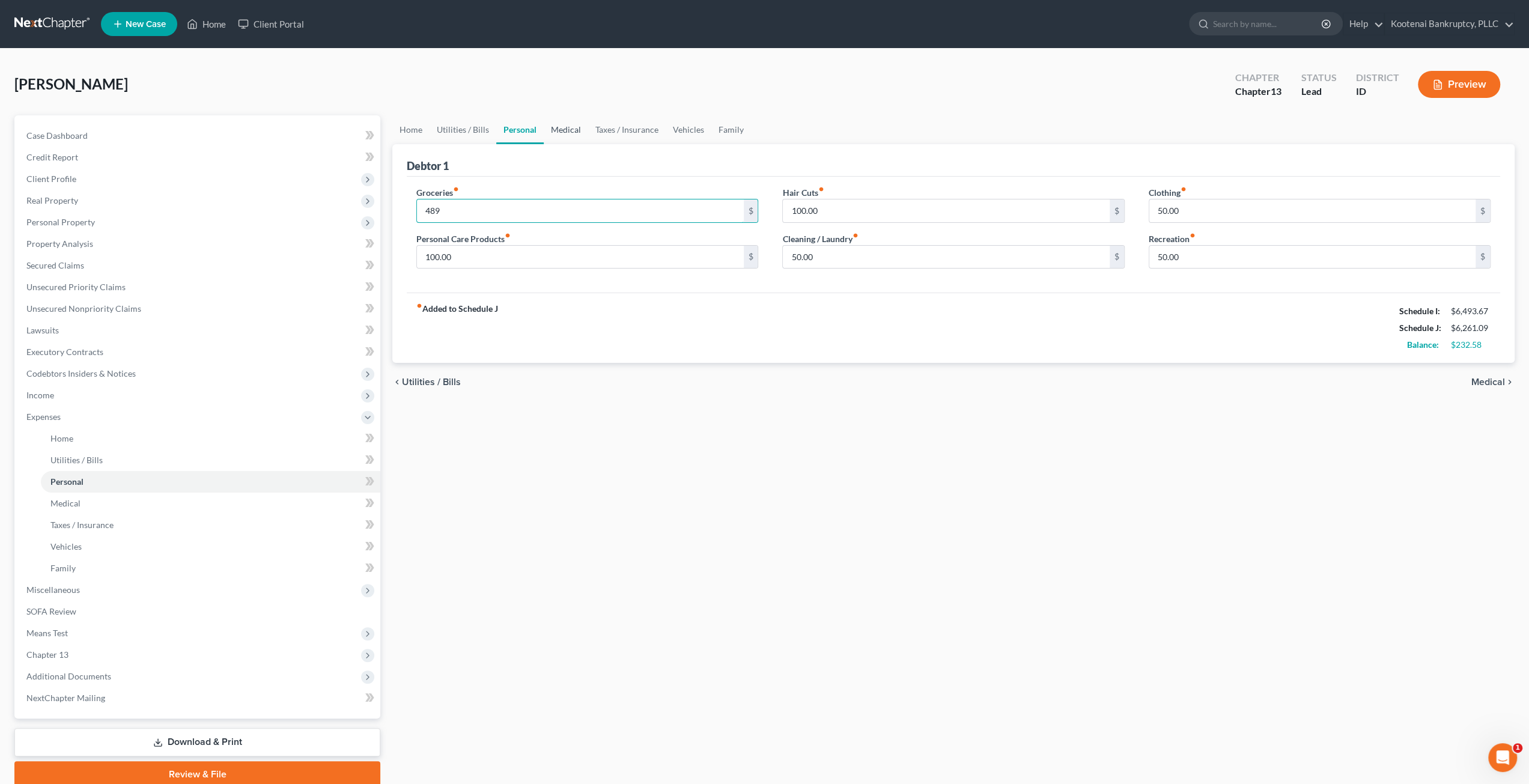
type input "489"
click at [564, 134] on link "Medical" at bounding box center [566, 129] width 45 height 29
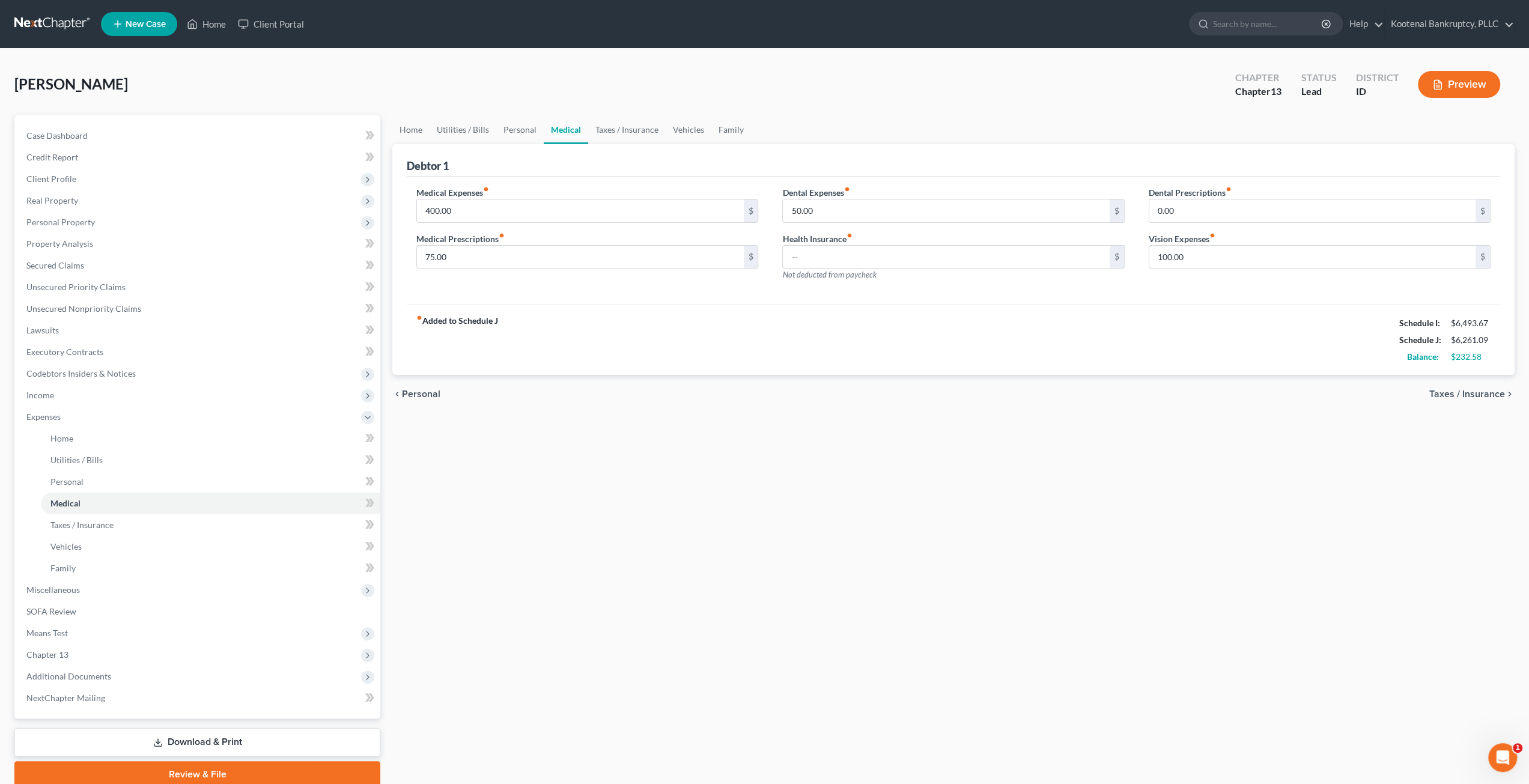
click at [619, 493] on div "Home Utilities / Bills Personal Medical Taxes / Insurance Vehicles Family Debto…" at bounding box center [953, 451] width 1134 height 672
click at [610, 131] on link "Taxes / Insurance" at bounding box center [627, 129] width 78 height 29
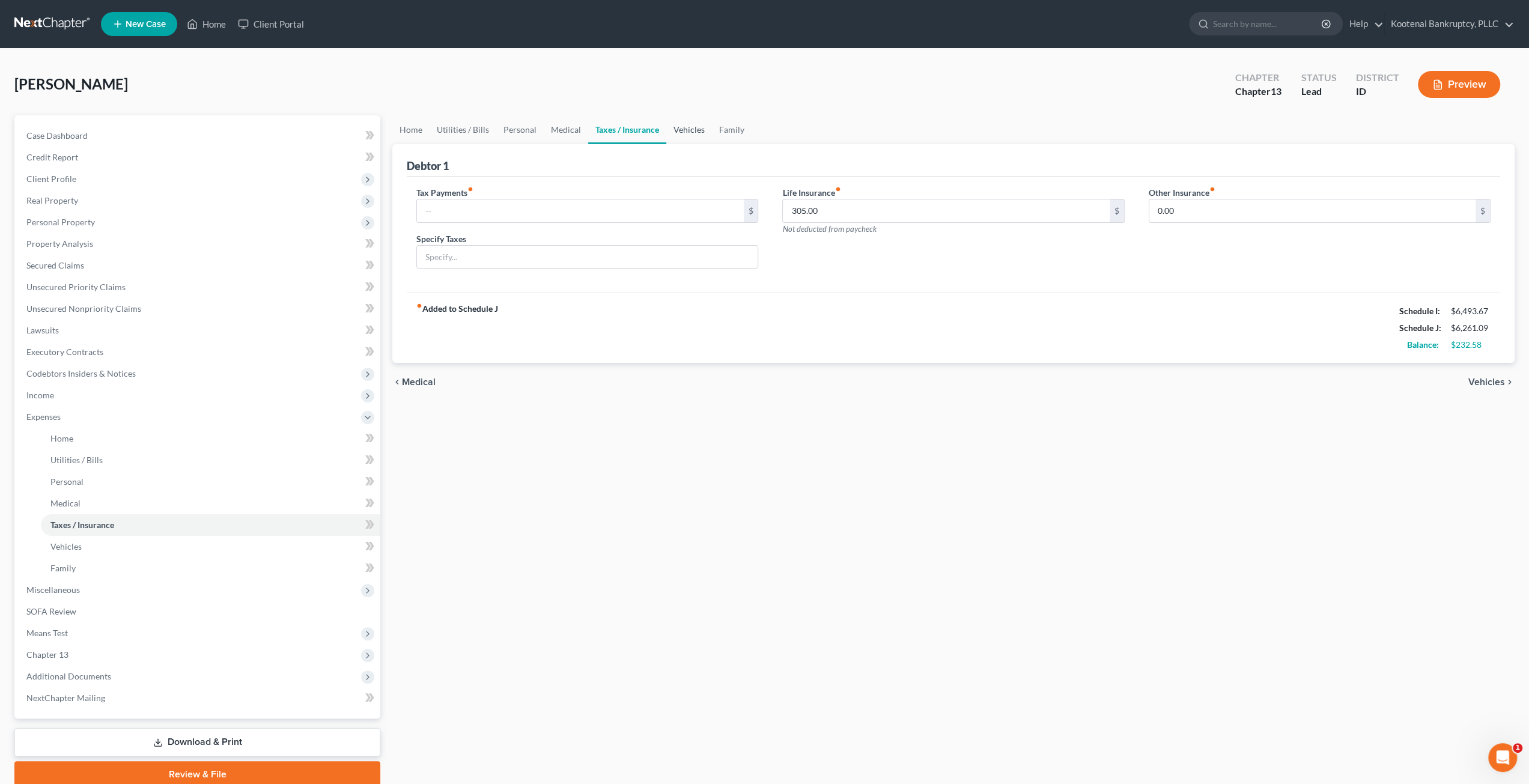
click at [687, 134] on link "Vehicles" at bounding box center [689, 129] width 46 height 29
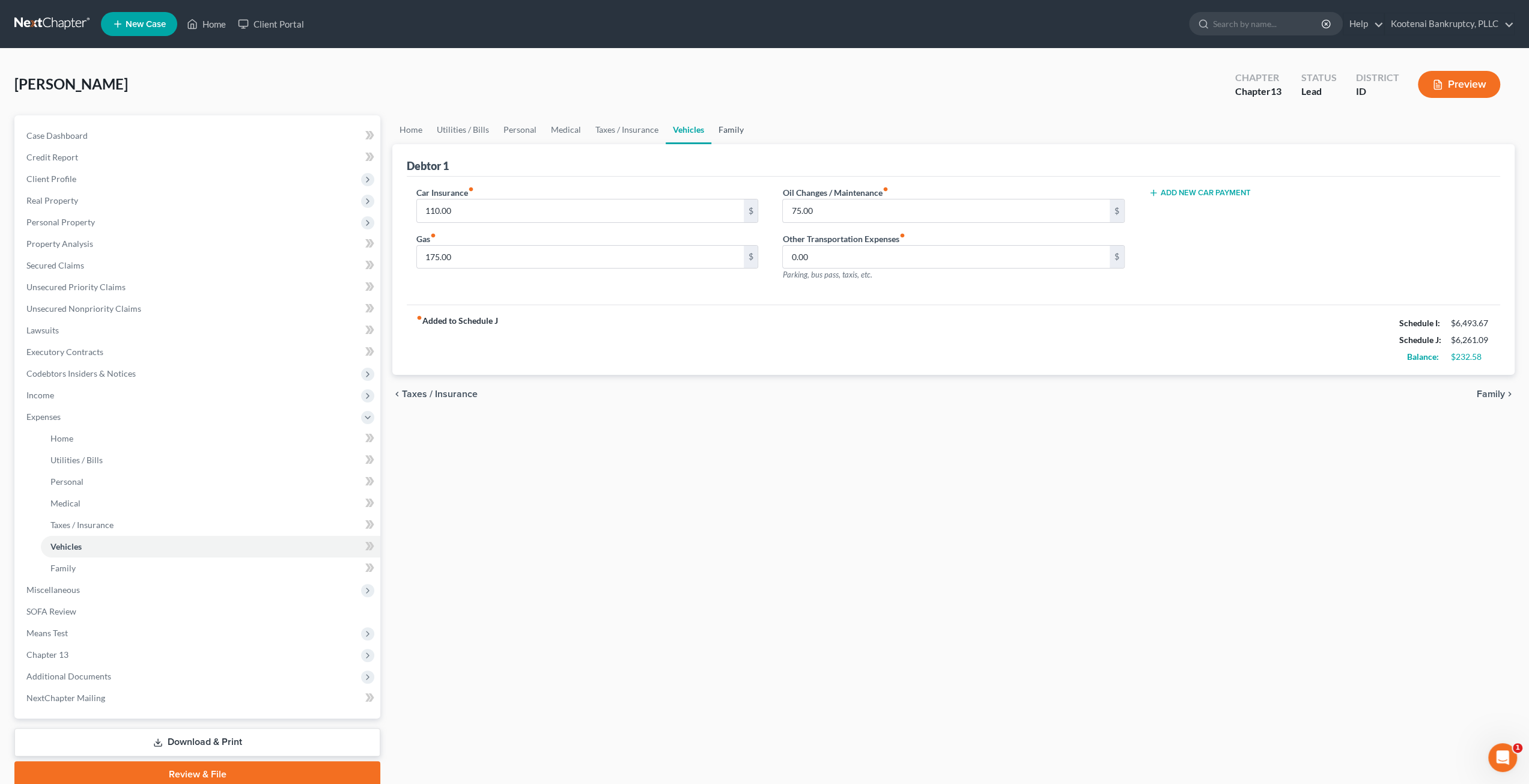
click at [725, 124] on link "Family" at bounding box center [731, 129] width 39 height 29
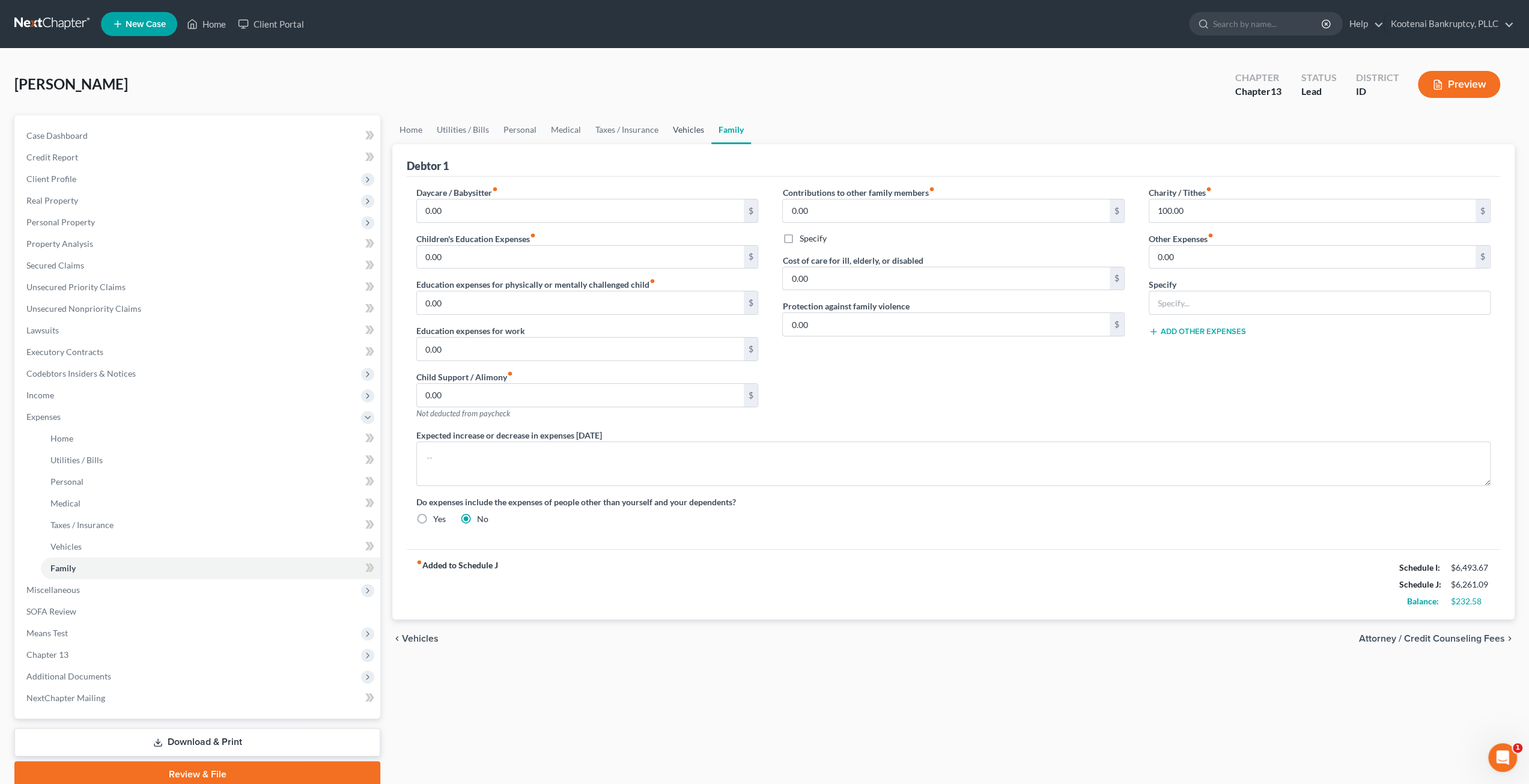
click at [691, 125] on link "Vehicles" at bounding box center [688, 129] width 46 height 29
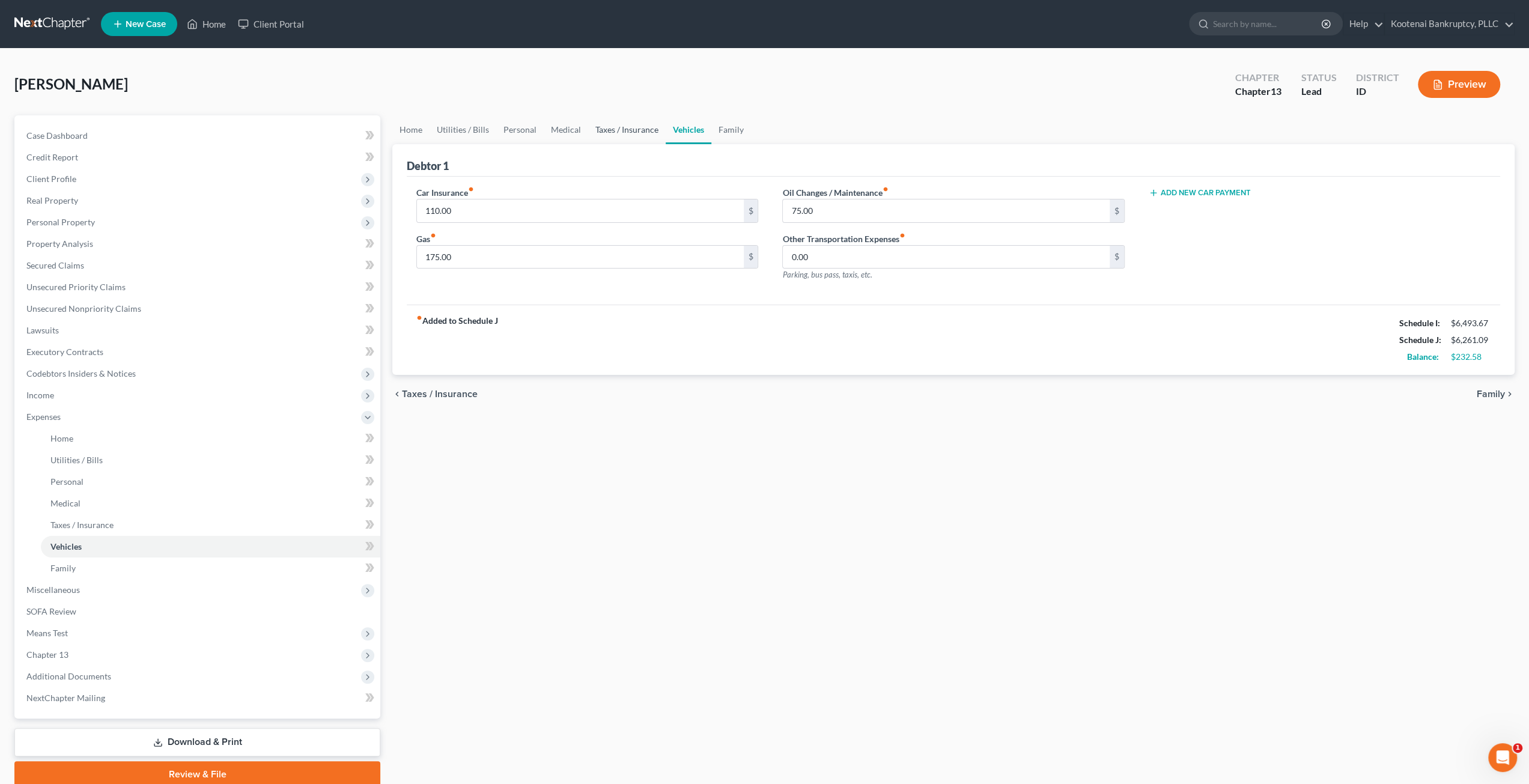
click at [634, 127] on link "Taxes / Insurance" at bounding box center [627, 129] width 78 height 29
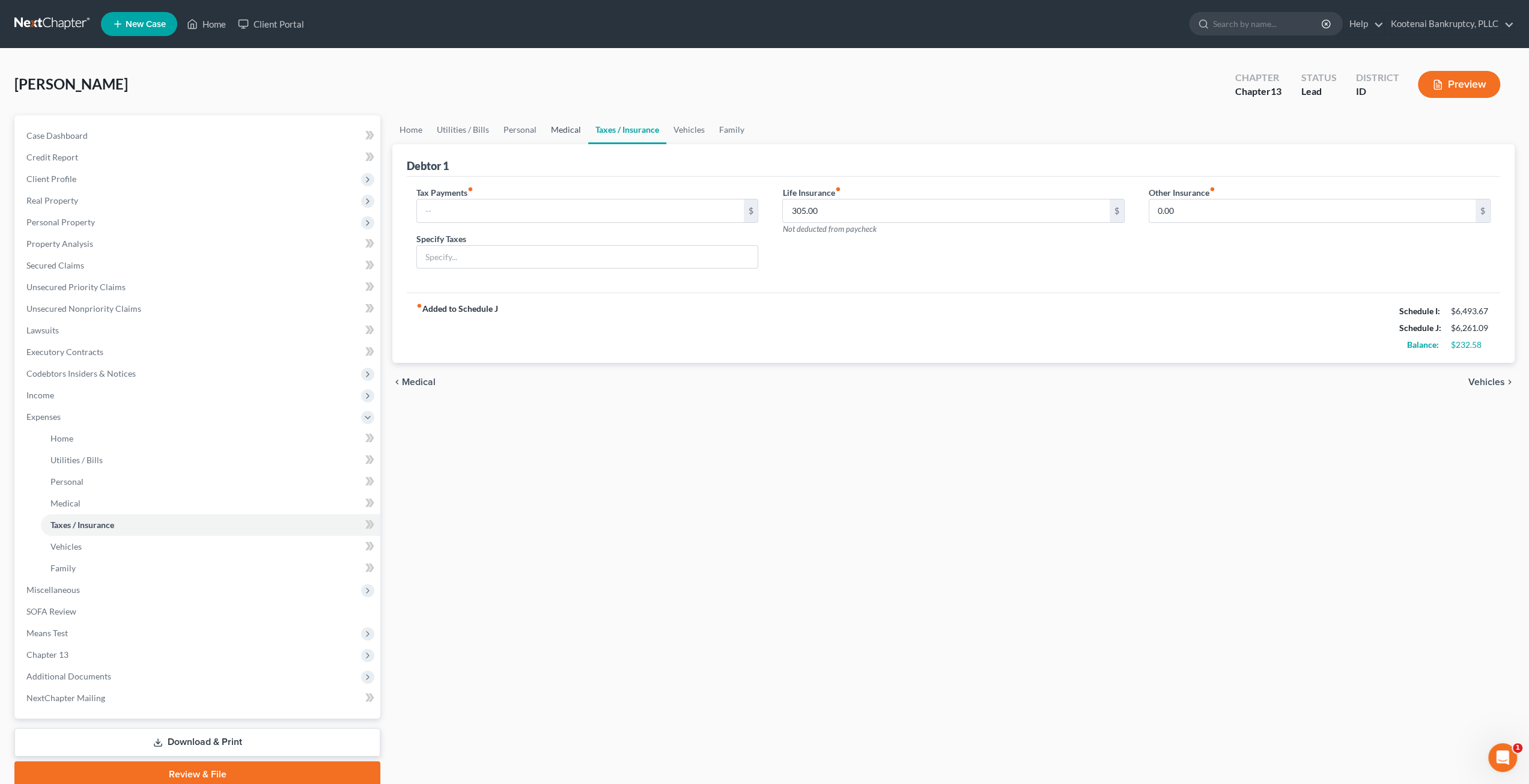
click at [566, 127] on link "Medical" at bounding box center [566, 129] width 45 height 29
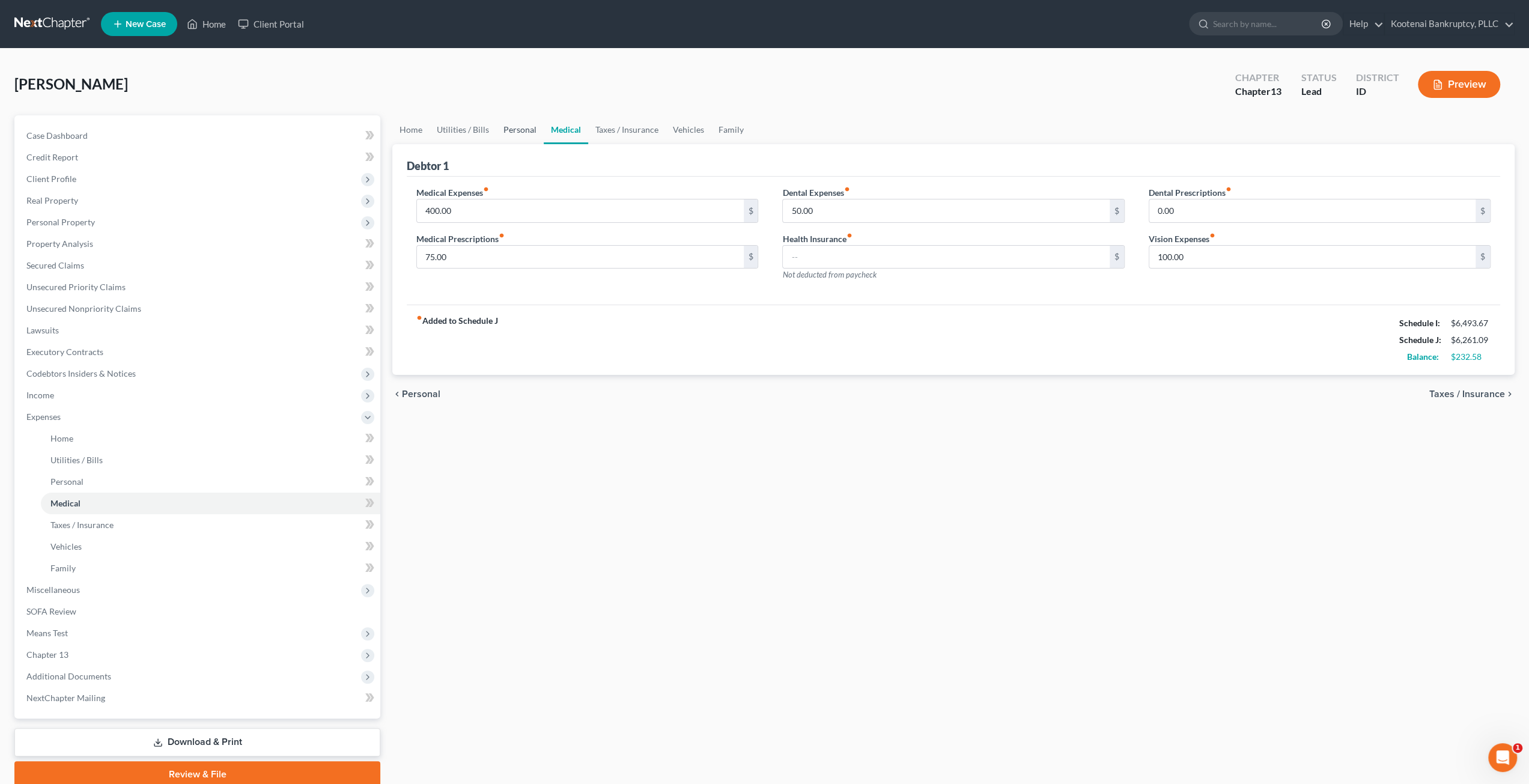
click at [505, 123] on link "Personal" at bounding box center [520, 129] width 47 height 29
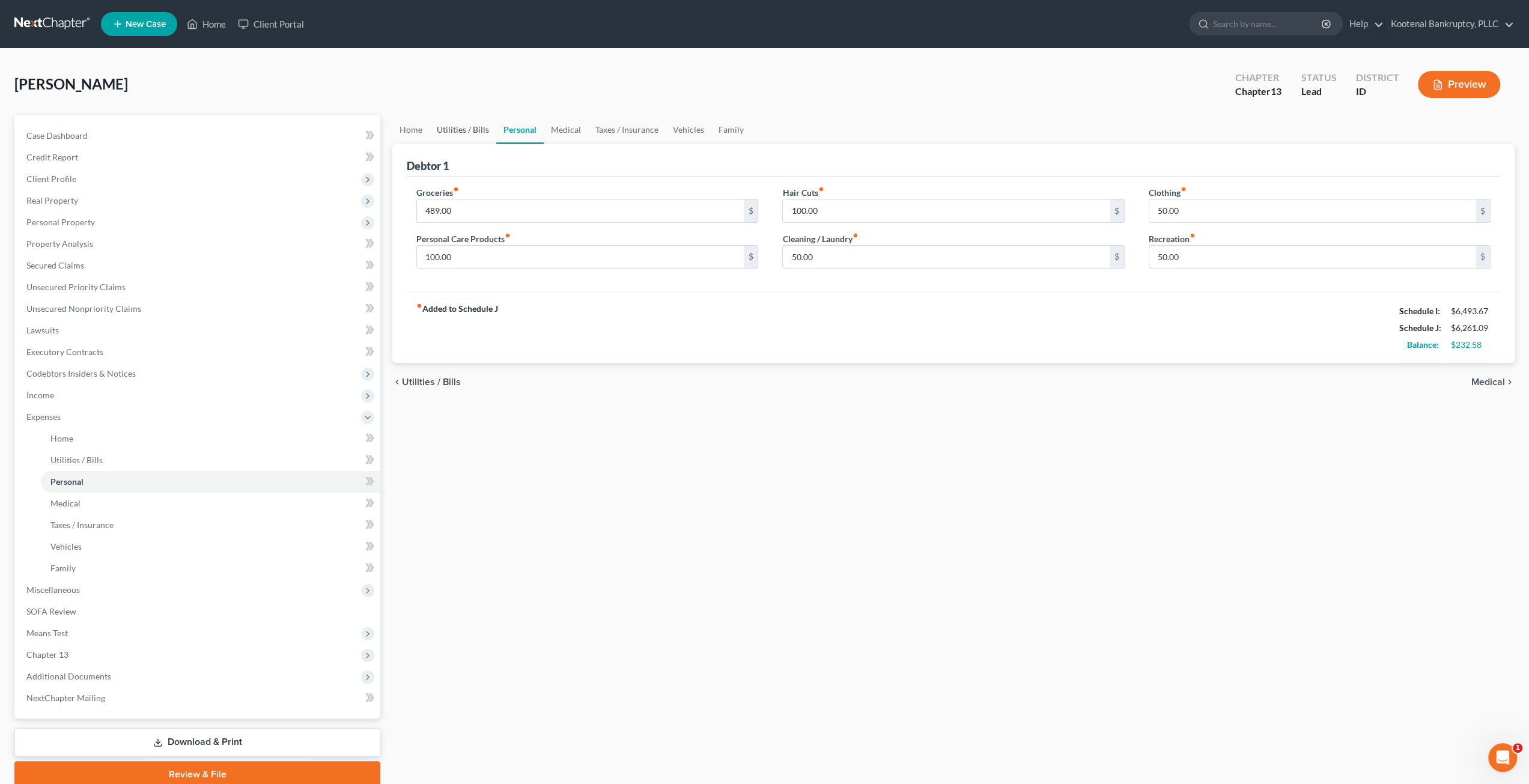
click at [456, 125] on link "Utilities / Bills" at bounding box center [463, 129] width 67 height 29
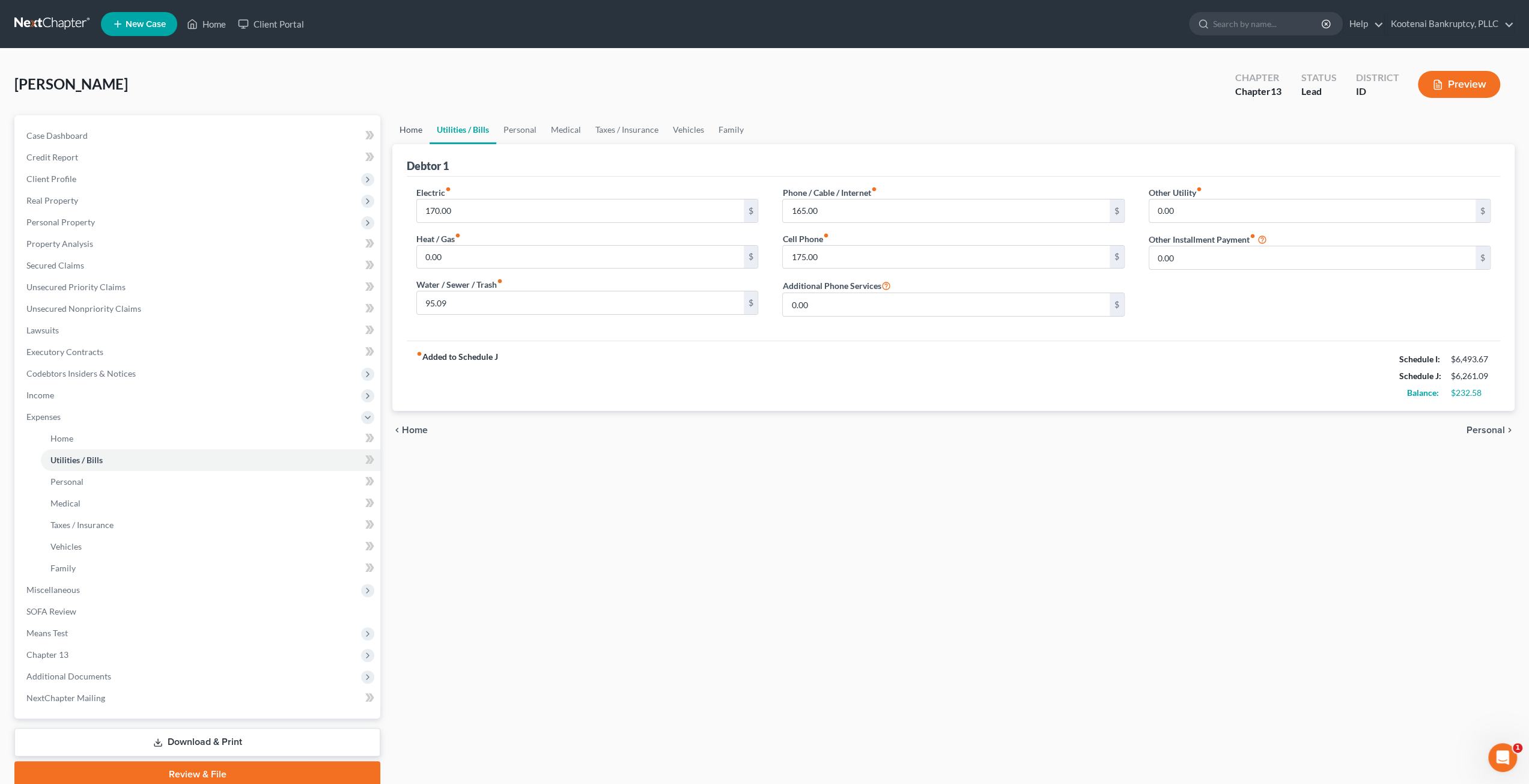
click at [413, 129] on link "Home" at bounding box center [411, 129] width 38 height 29
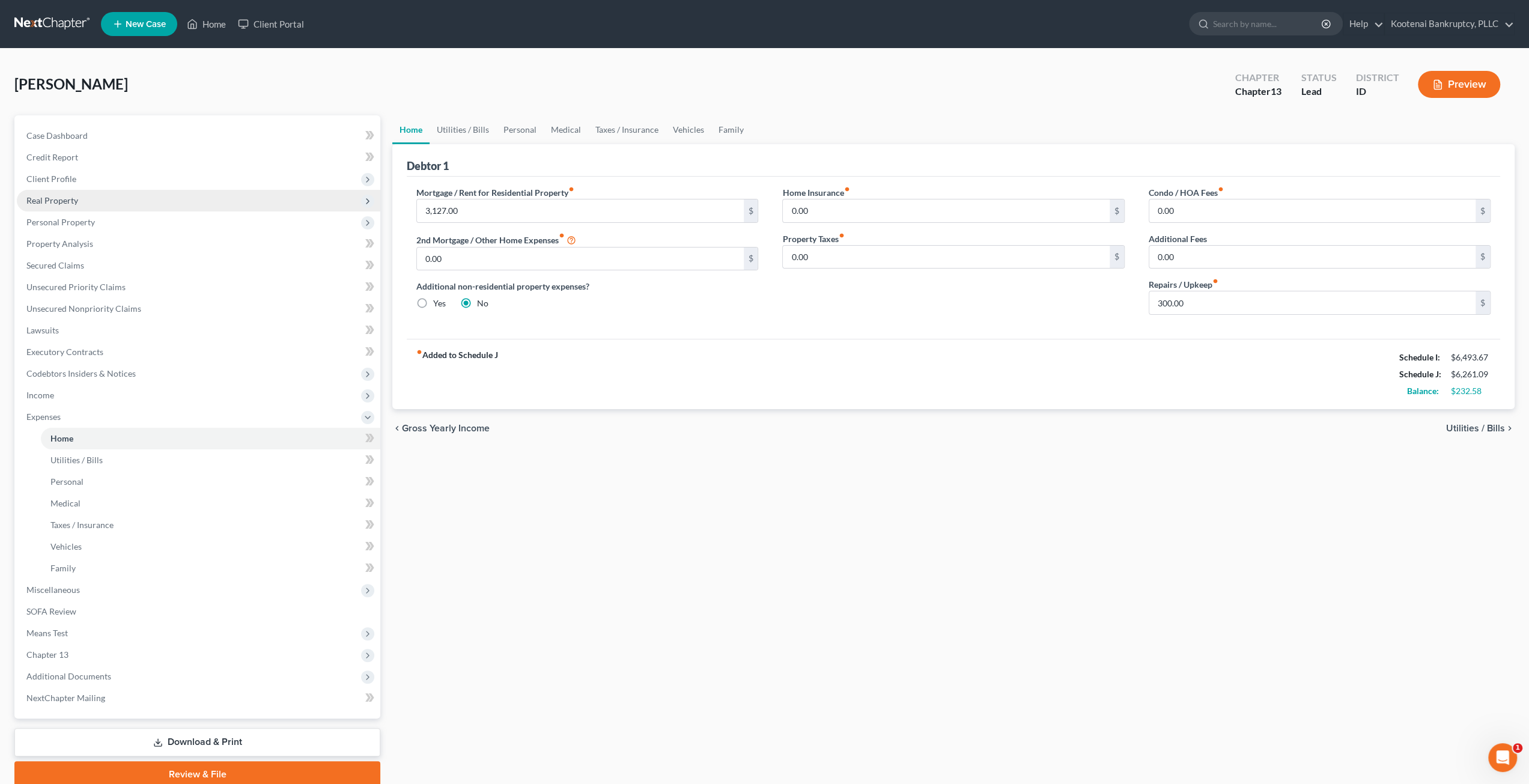
click at [80, 200] on span "Real Property" at bounding box center [199, 200] width 364 height 21
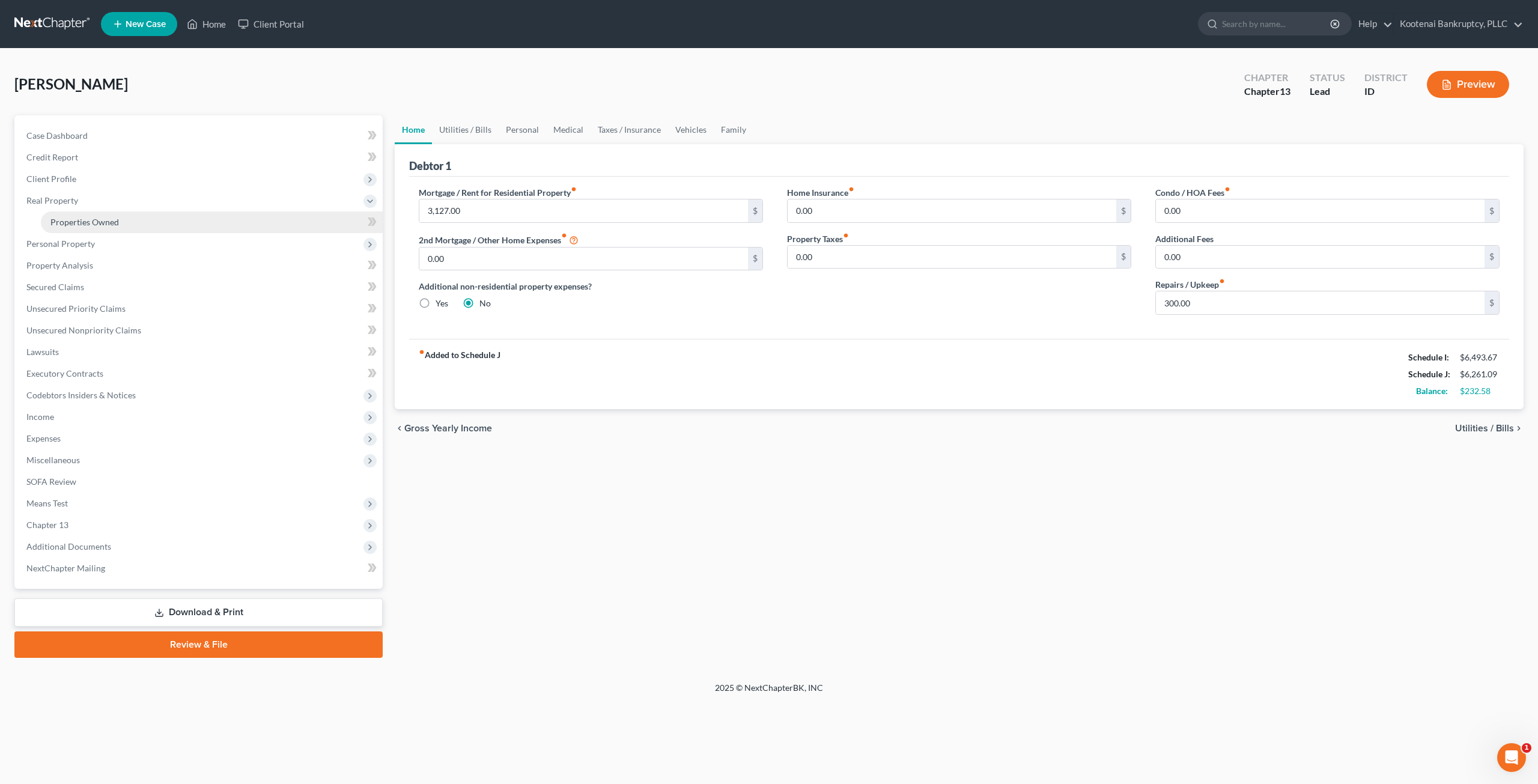
click at [87, 223] on span "Properties Owned" at bounding box center [85, 222] width 69 height 10
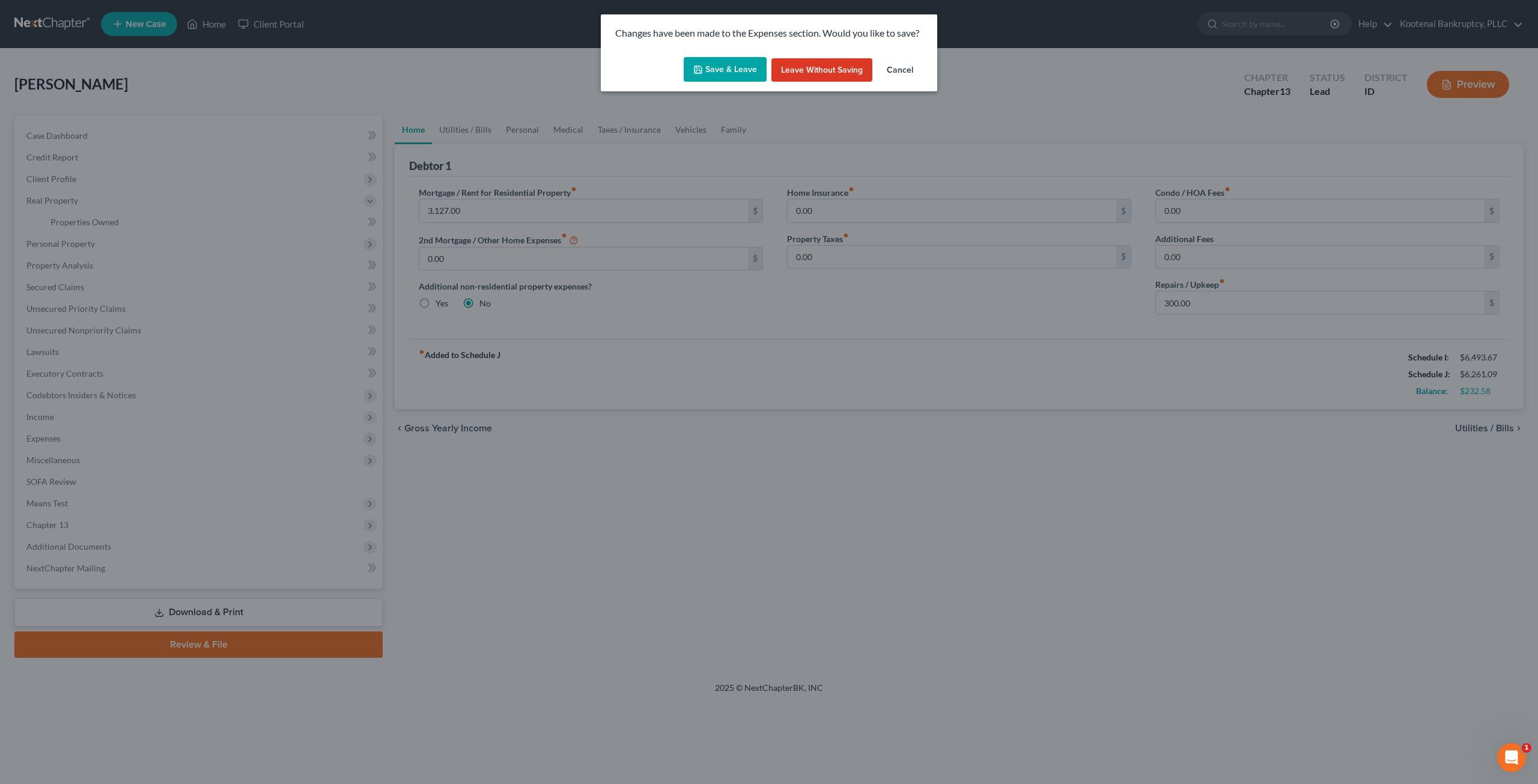
click at [724, 76] on button "Save & Leave" at bounding box center [725, 69] width 83 height 25
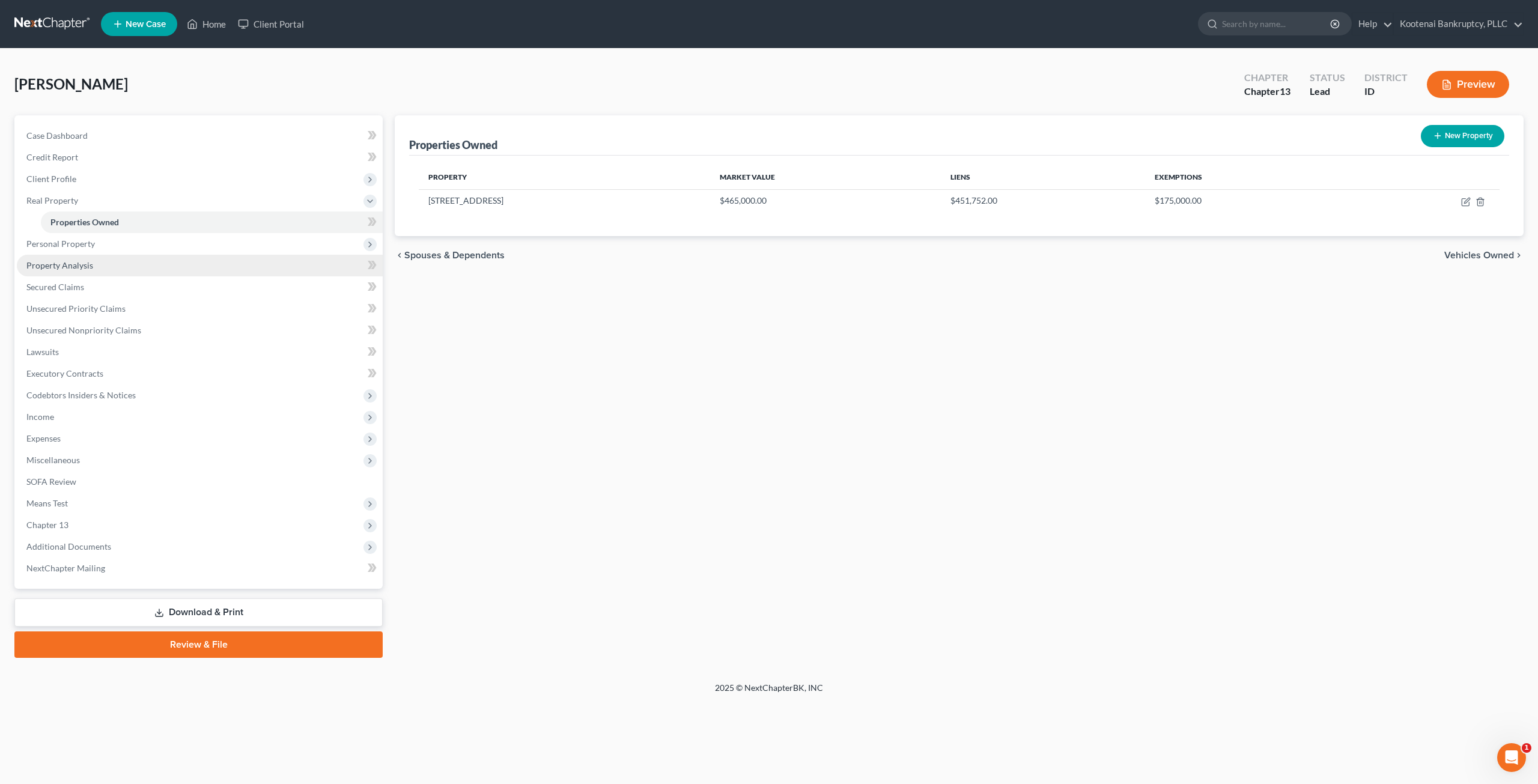
click at [116, 263] on link "Property Analysis" at bounding box center [199, 265] width 366 height 21
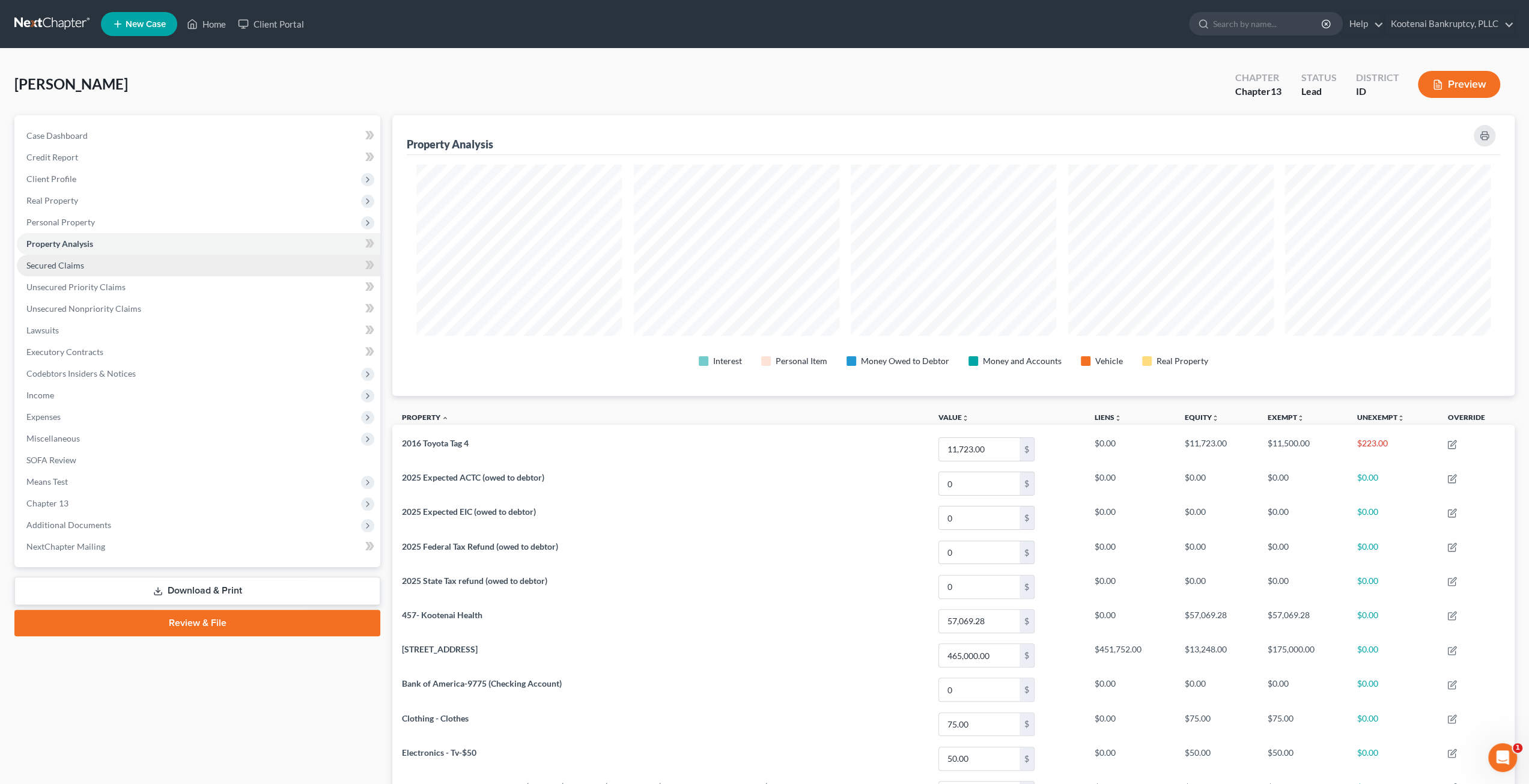
click at [98, 268] on link "Secured Claims" at bounding box center [199, 265] width 364 height 21
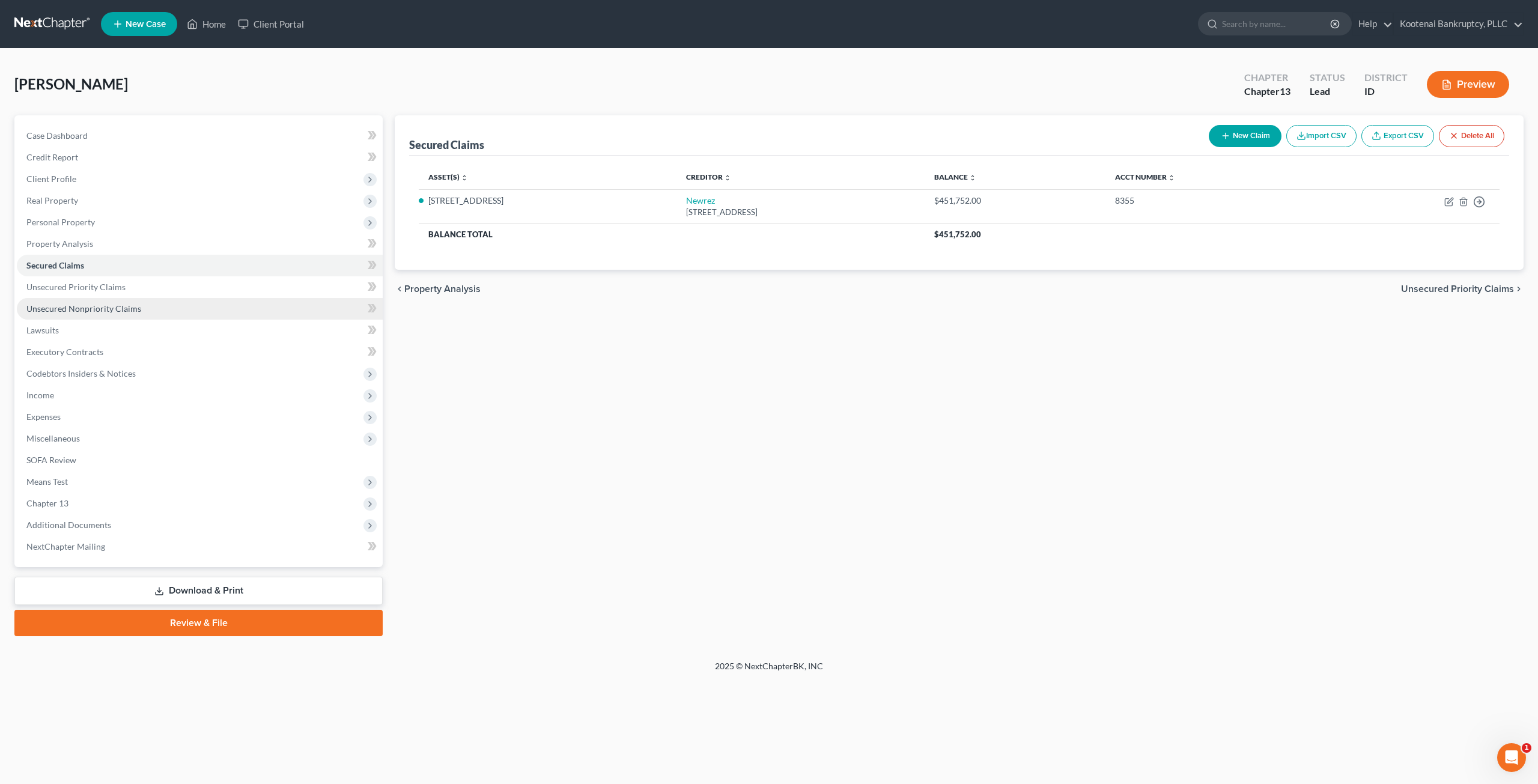
click at [179, 310] on link "Unsecured Nonpriority Claims" at bounding box center [199, 309] width 366 height 21
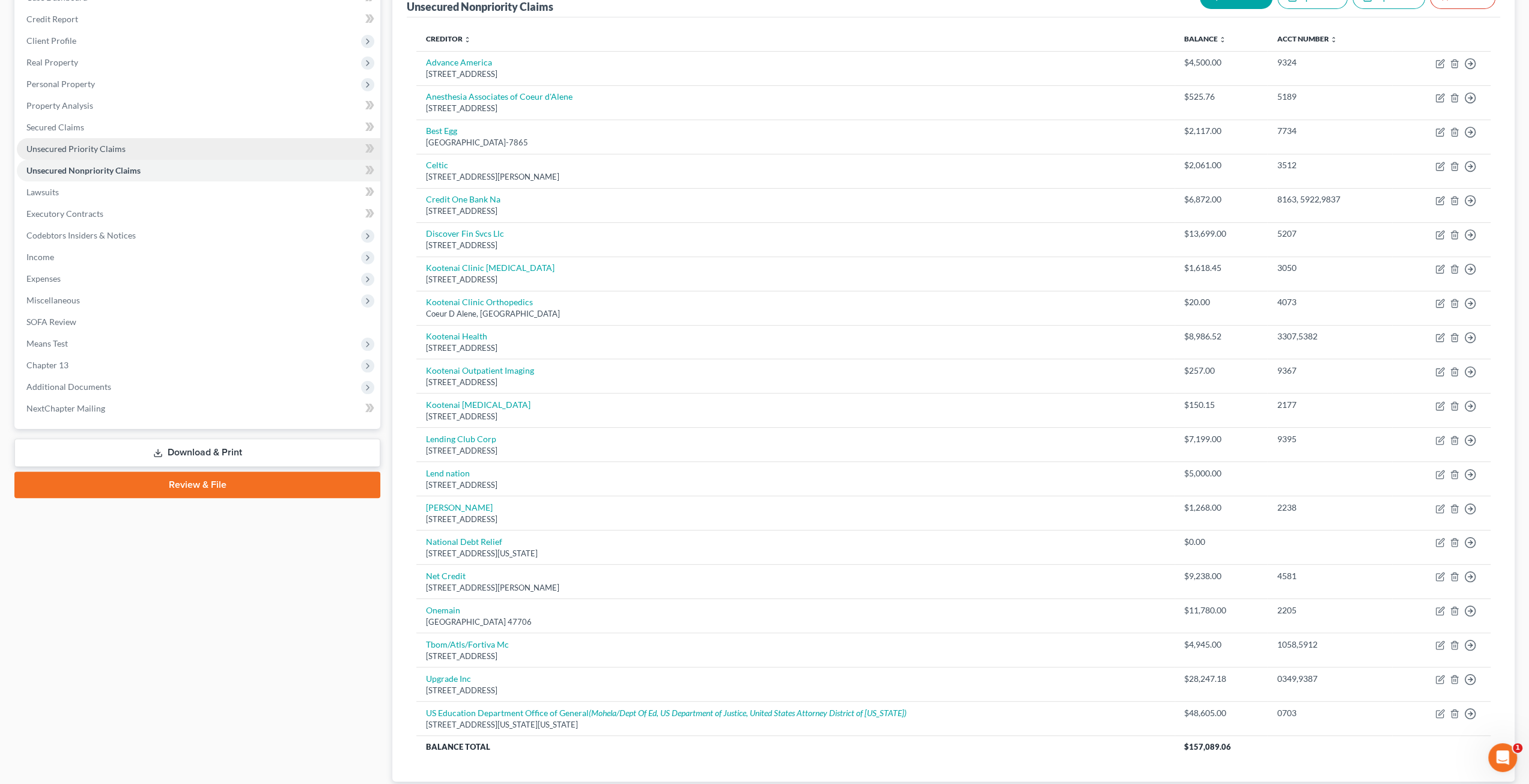
scroll to position [35, 0]
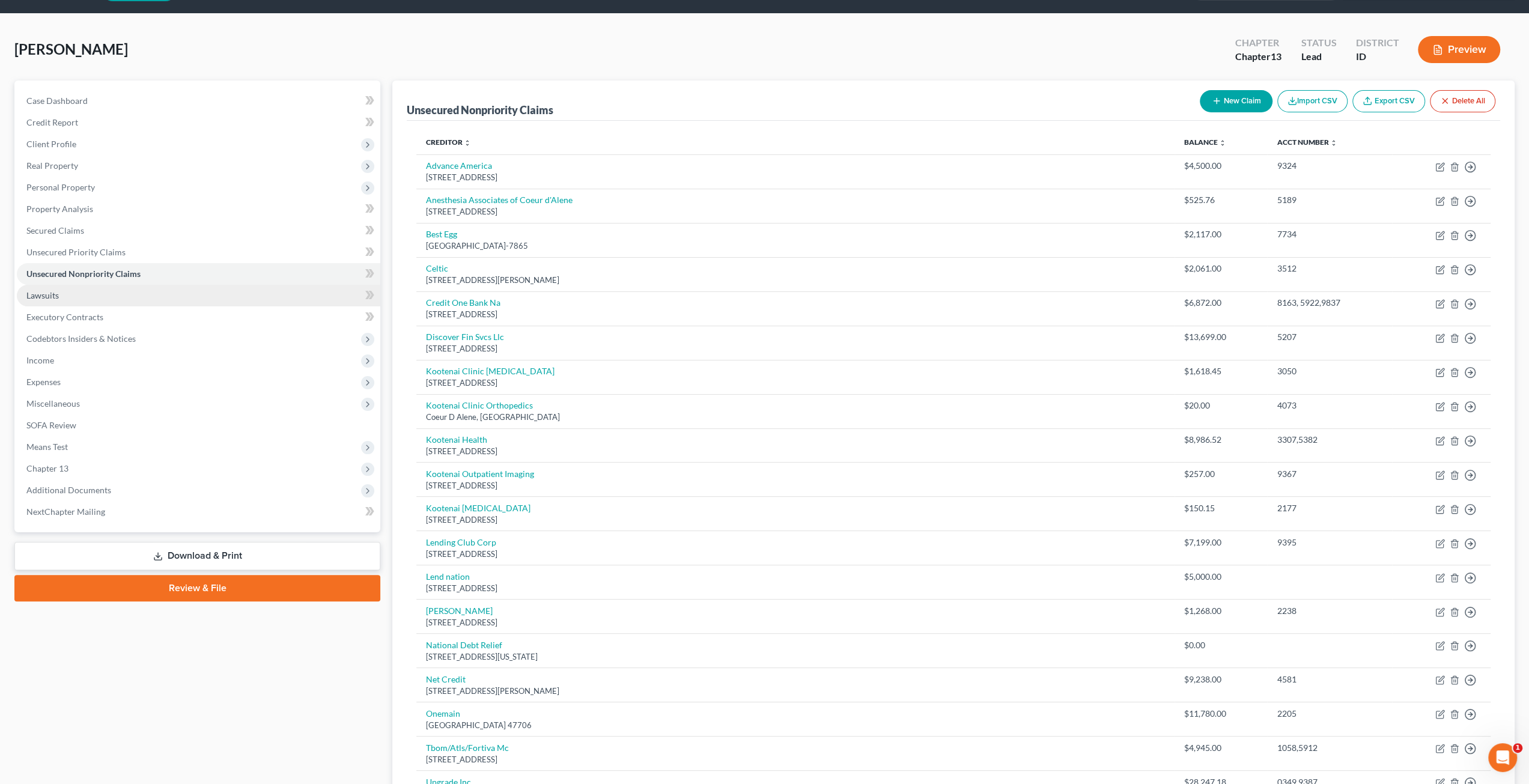
click at [140, 295] on link "Lawsuits" at bounding box center [199, 295] width 364 height 21
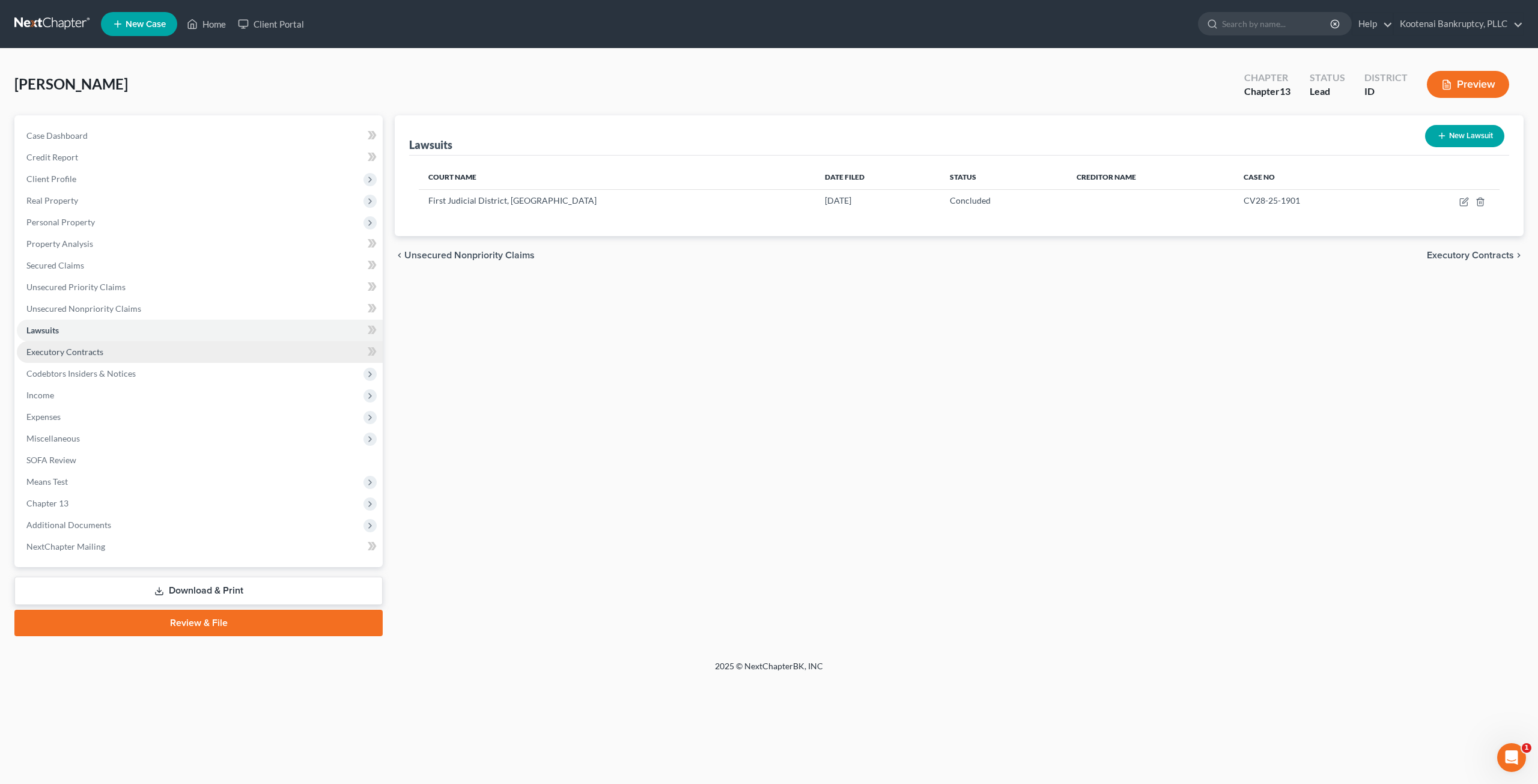
click at [159, 352] on link "Executory Contracts" at bounding box center [199, 351] width 366 height 21
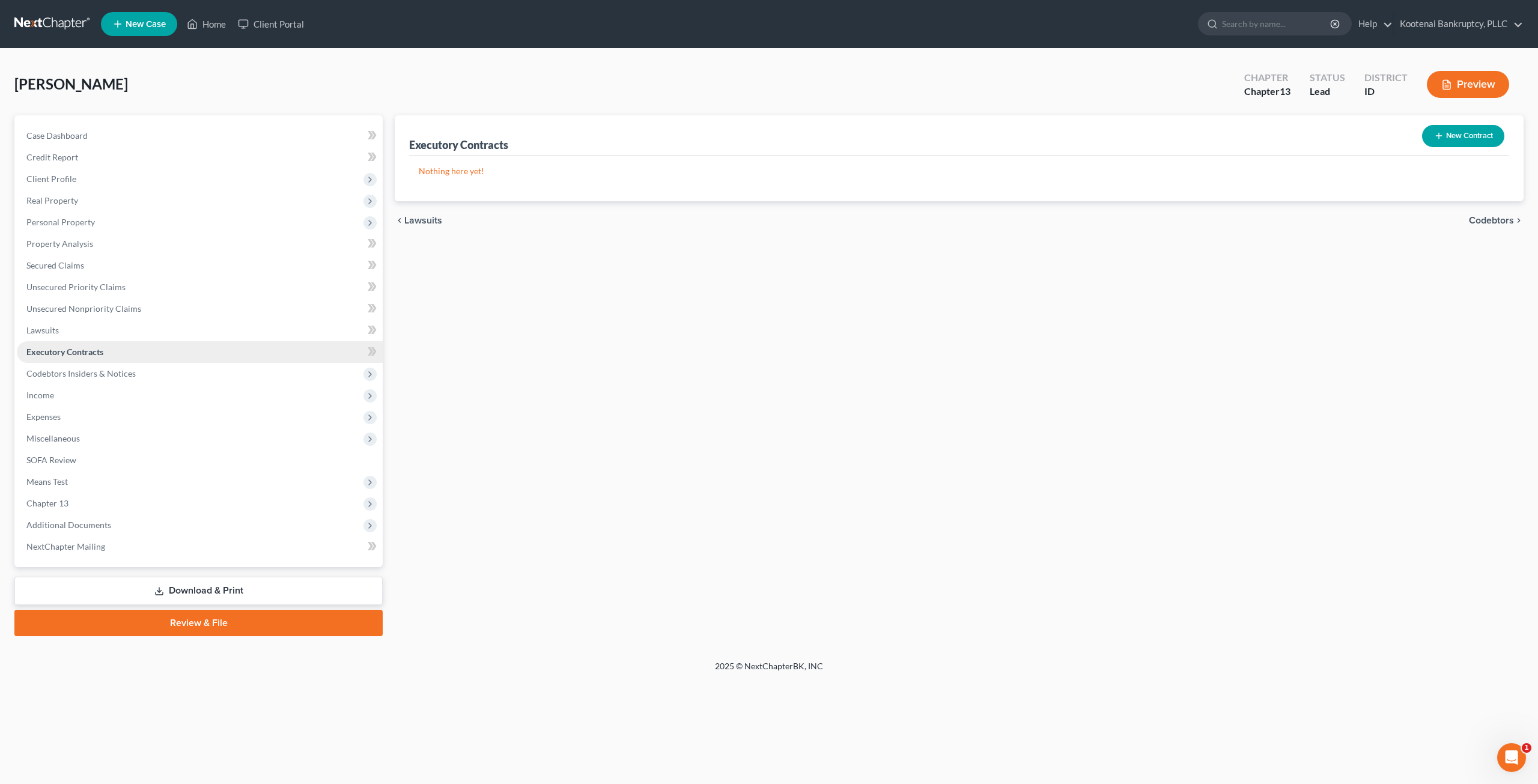
click at [188, 361] on link "Executory Contracts" at bounding box center [199, 351] width 366 height 21
click at [197, 374] on span "Codebtors Insiders & Notices" at bounding box center [199, 373] width 366 height 21
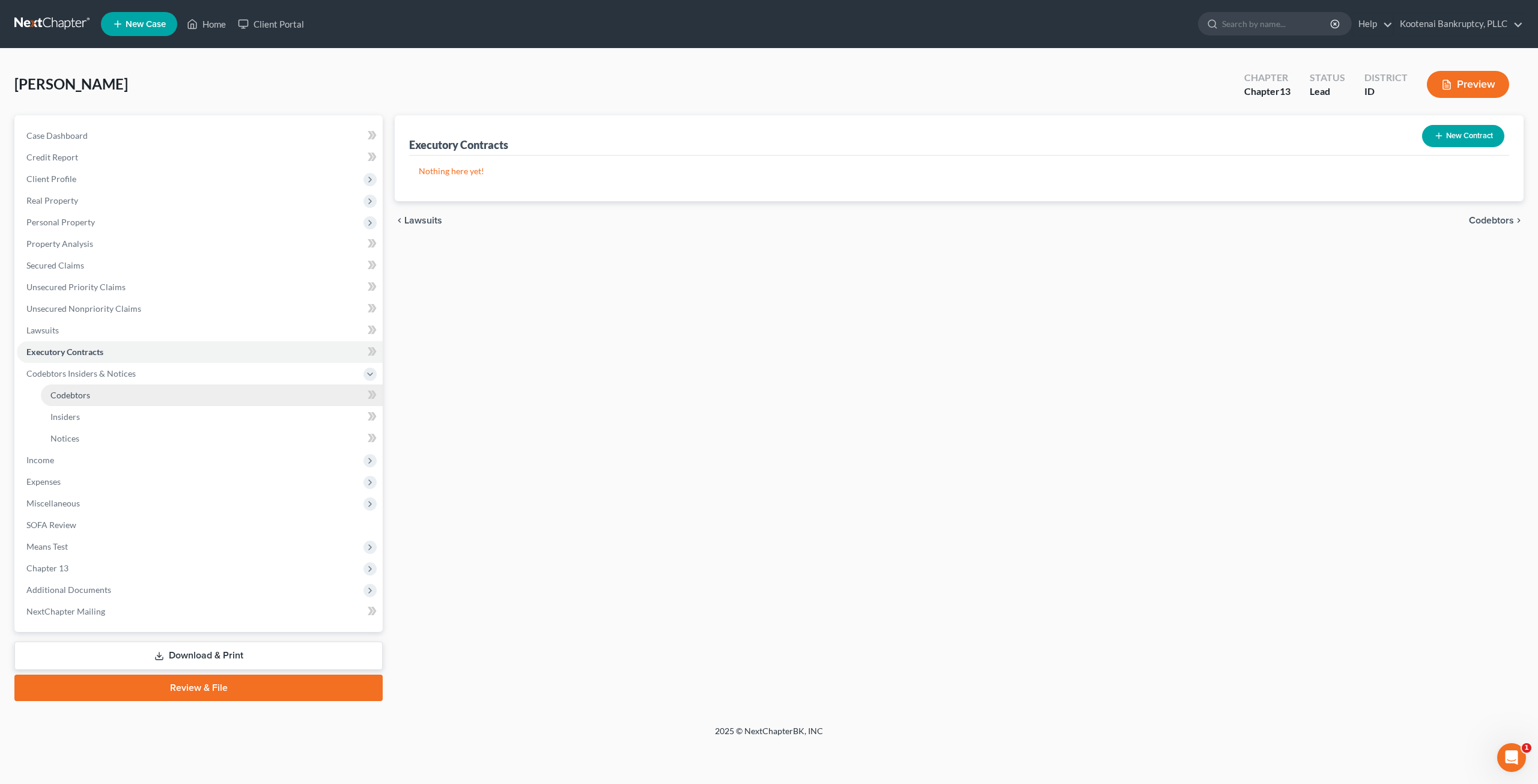
click at [209, 389] on link "Codebtors" at bounding box center [212, 395] width 342 height 21
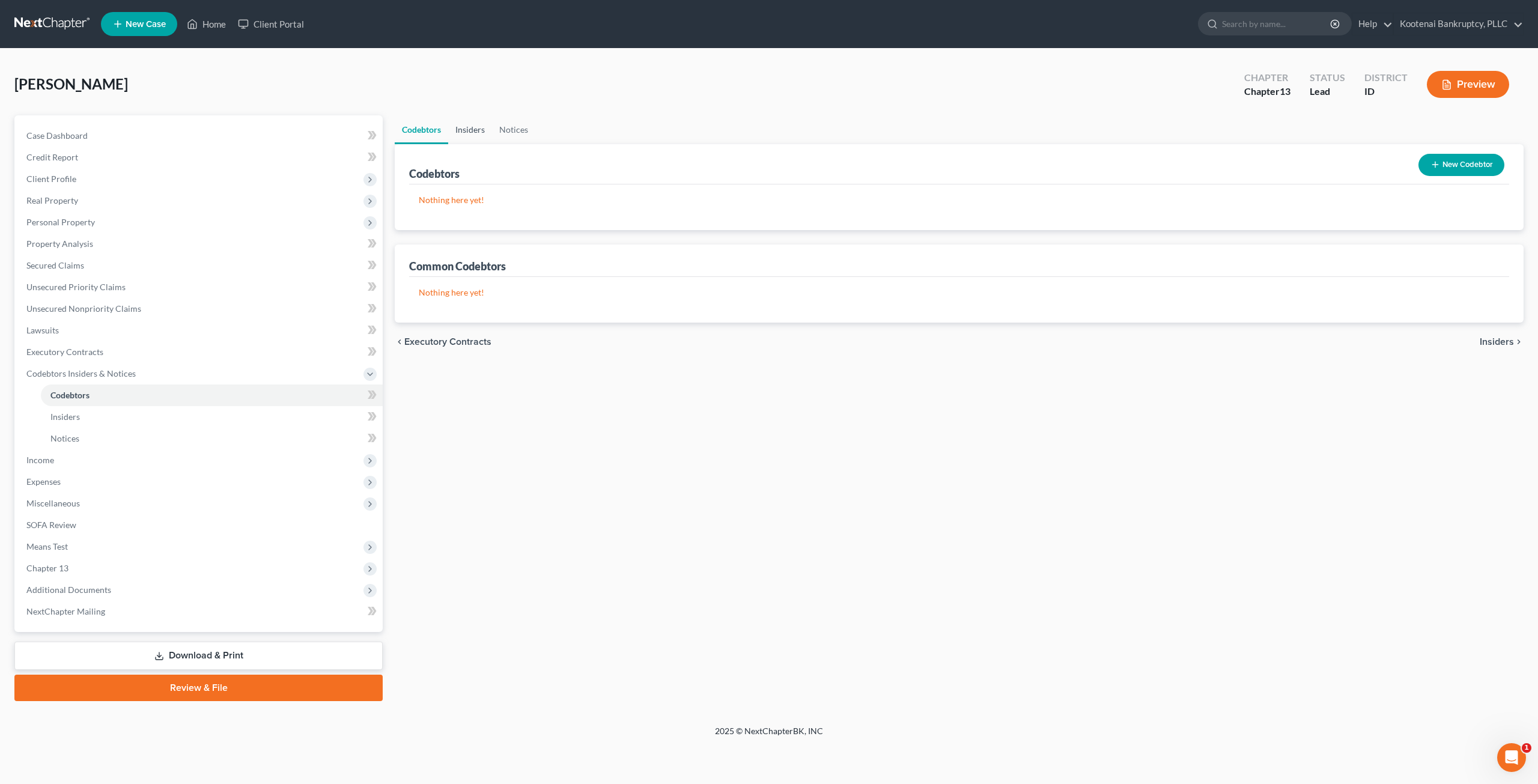
click at [474, 122] on link "Insiders" at bounding box center [470, 129] width 44 height 29
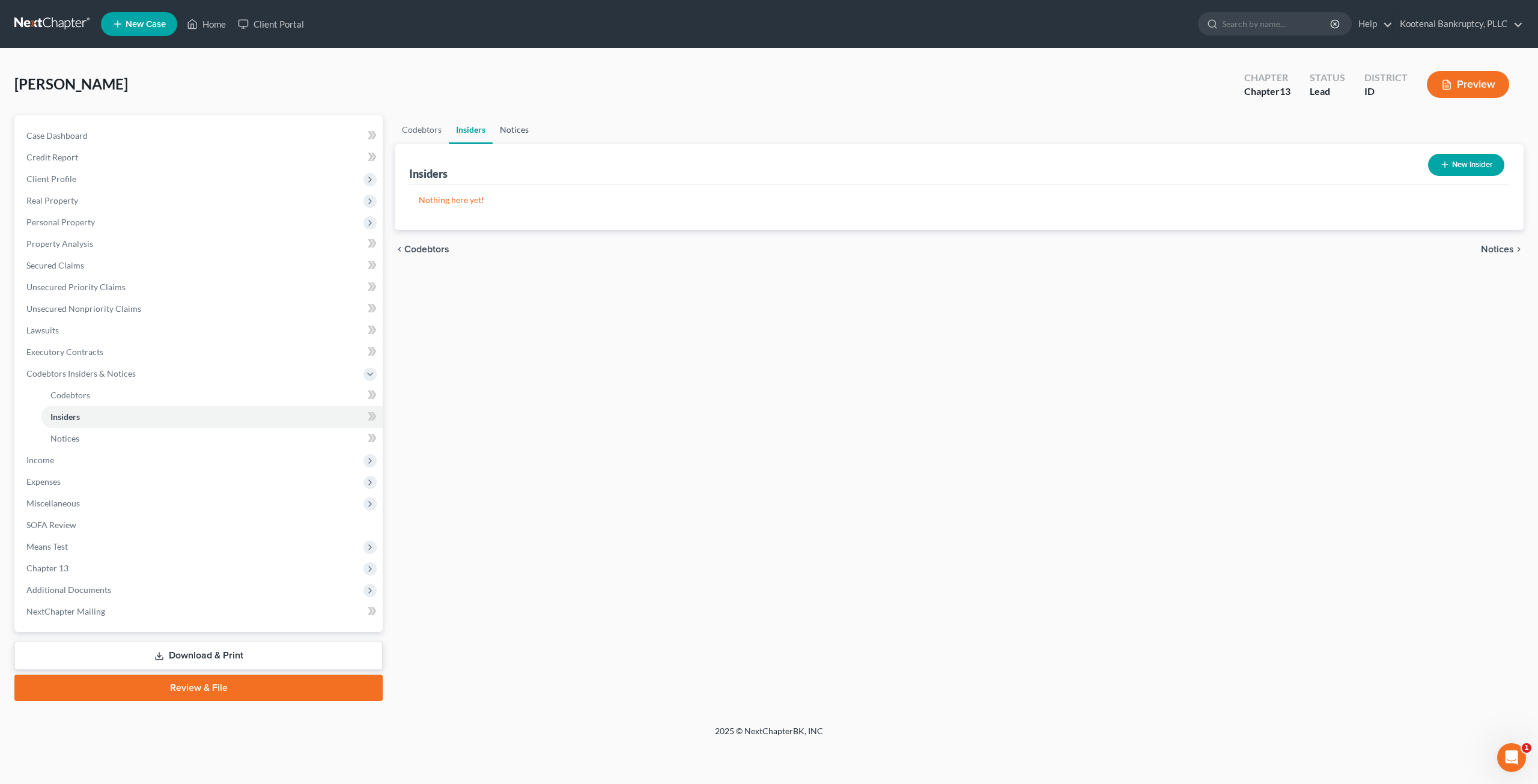
click at [503, 129] on link "Notices" at bounding box center [514, 129] width 43 height 29
